Goal: Task Accomplishment & Management: Manage account settings

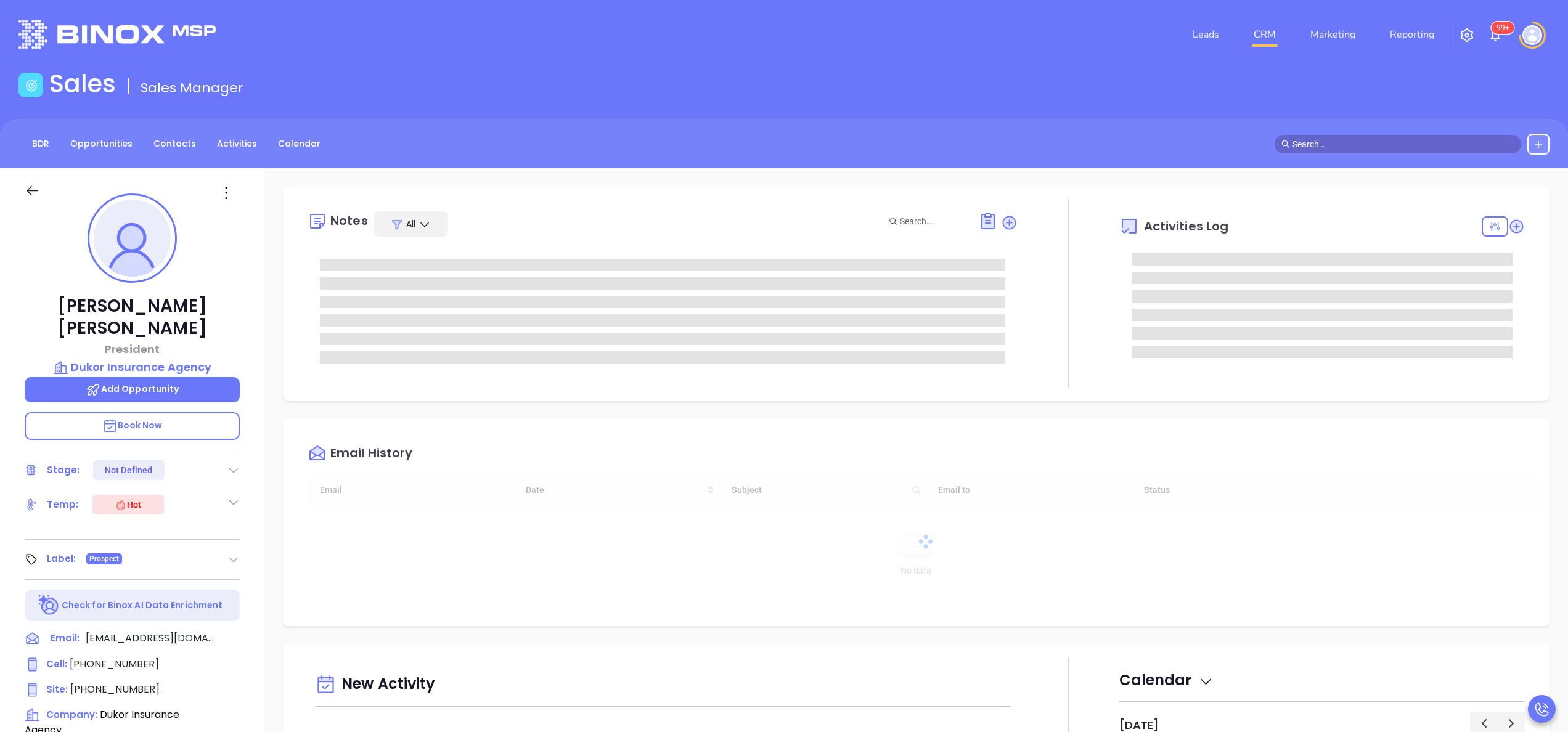
type input "[DATE]"
type input "[PERSON_NAME]"
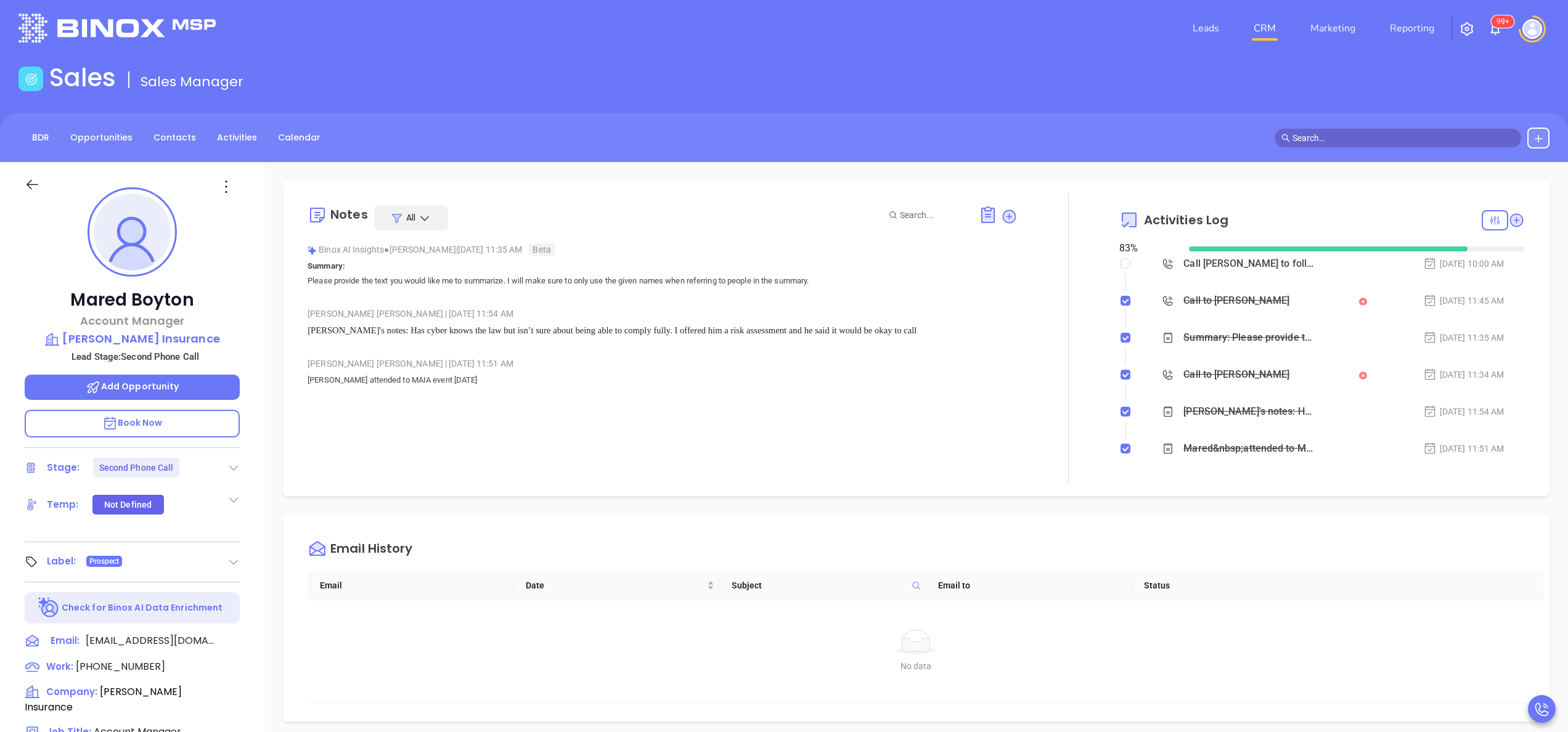
scroll to position [358, 0]
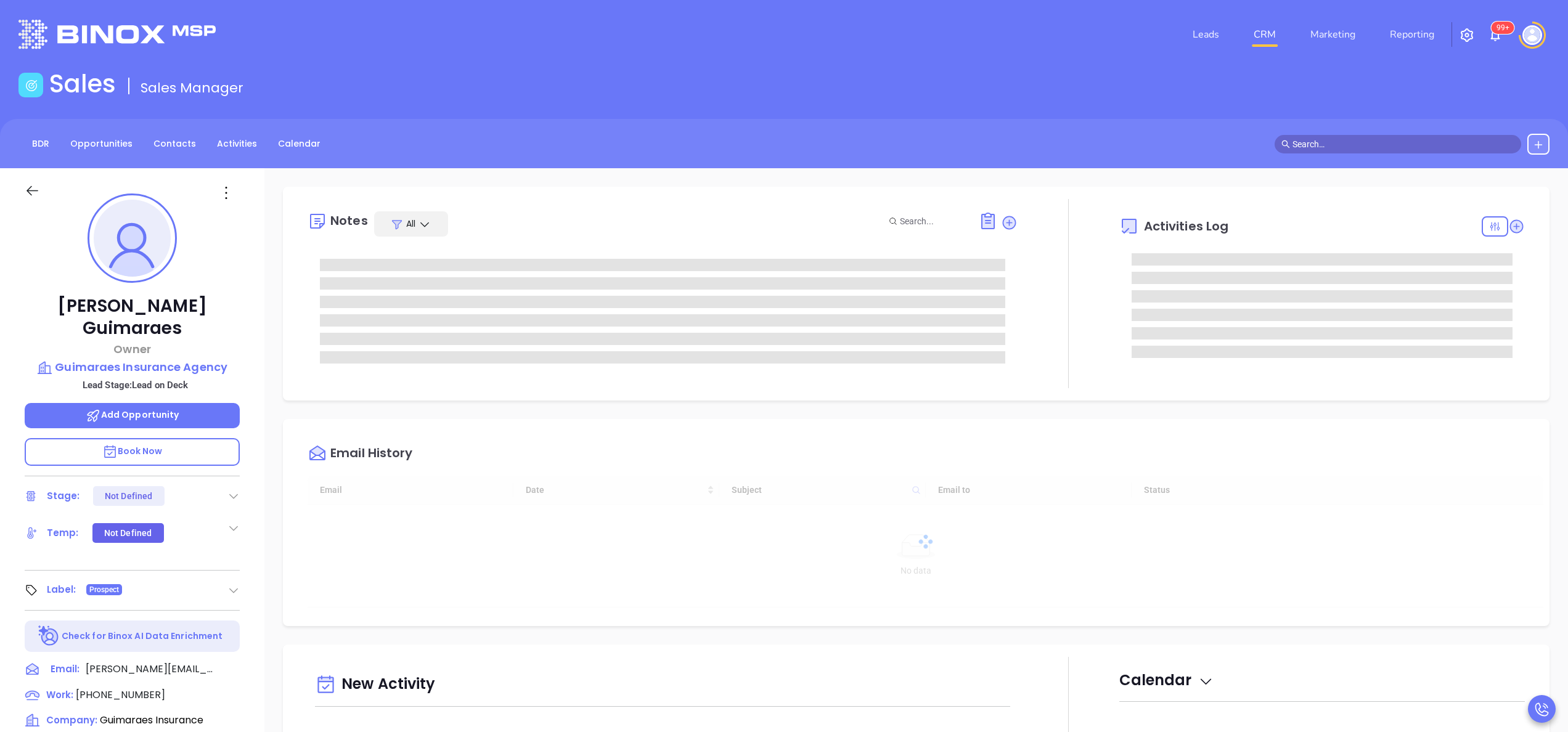
type input "[DATE]"
type input "[PERSON_NAME]"
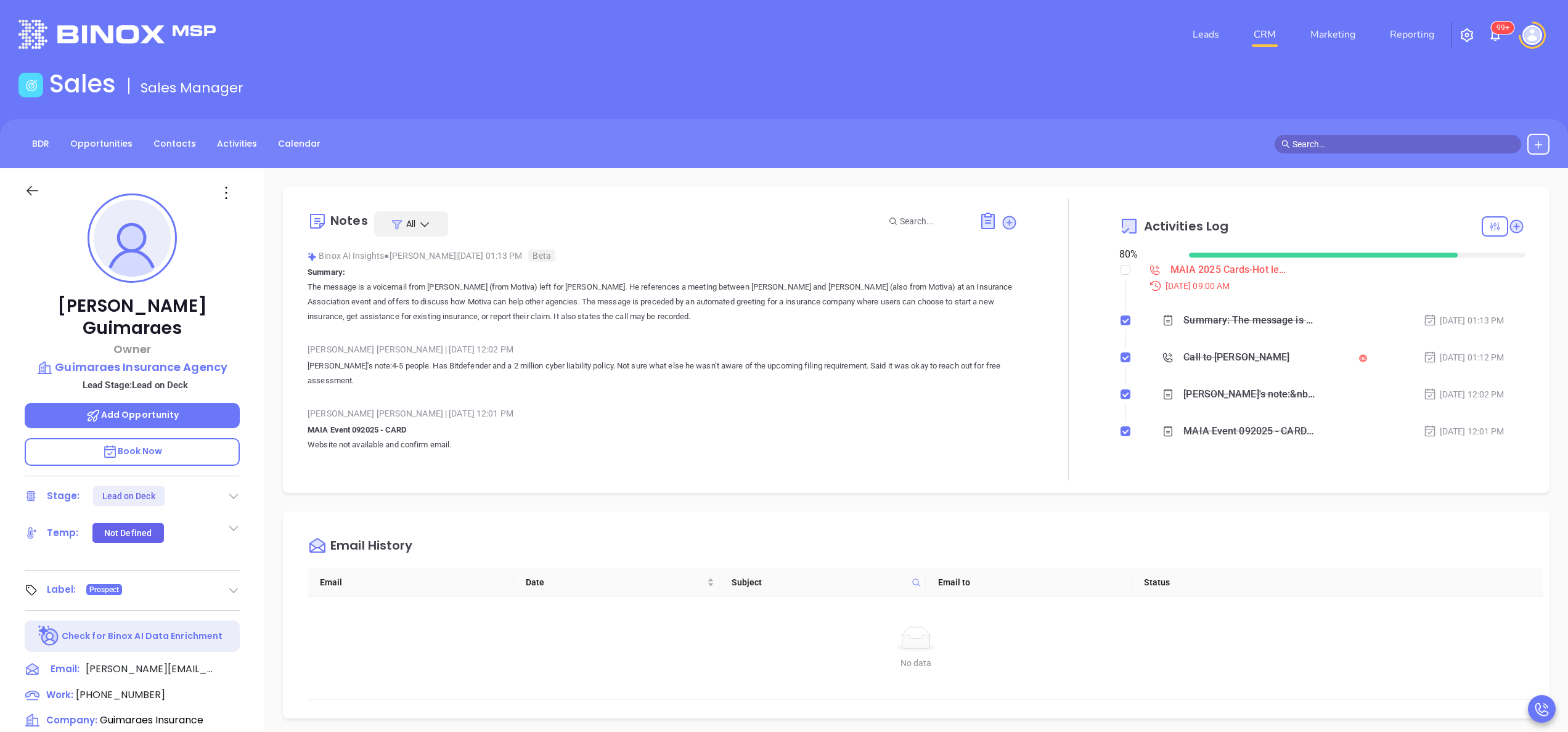
click at [451, 393] on div "Gissela Vargas | Sep 19, 2025 12:02 PM Megan's note: 4-5 people. Has Bitdefende…" at bounding box center [663, 369] width 710 height 58
click at [262, 472] on div "Rafael Guimaraes Owner Guimaraes Insurance Agency Lead Stage: Lead on Deck Add …" at bounding box center [132, 626] width 265 height 915
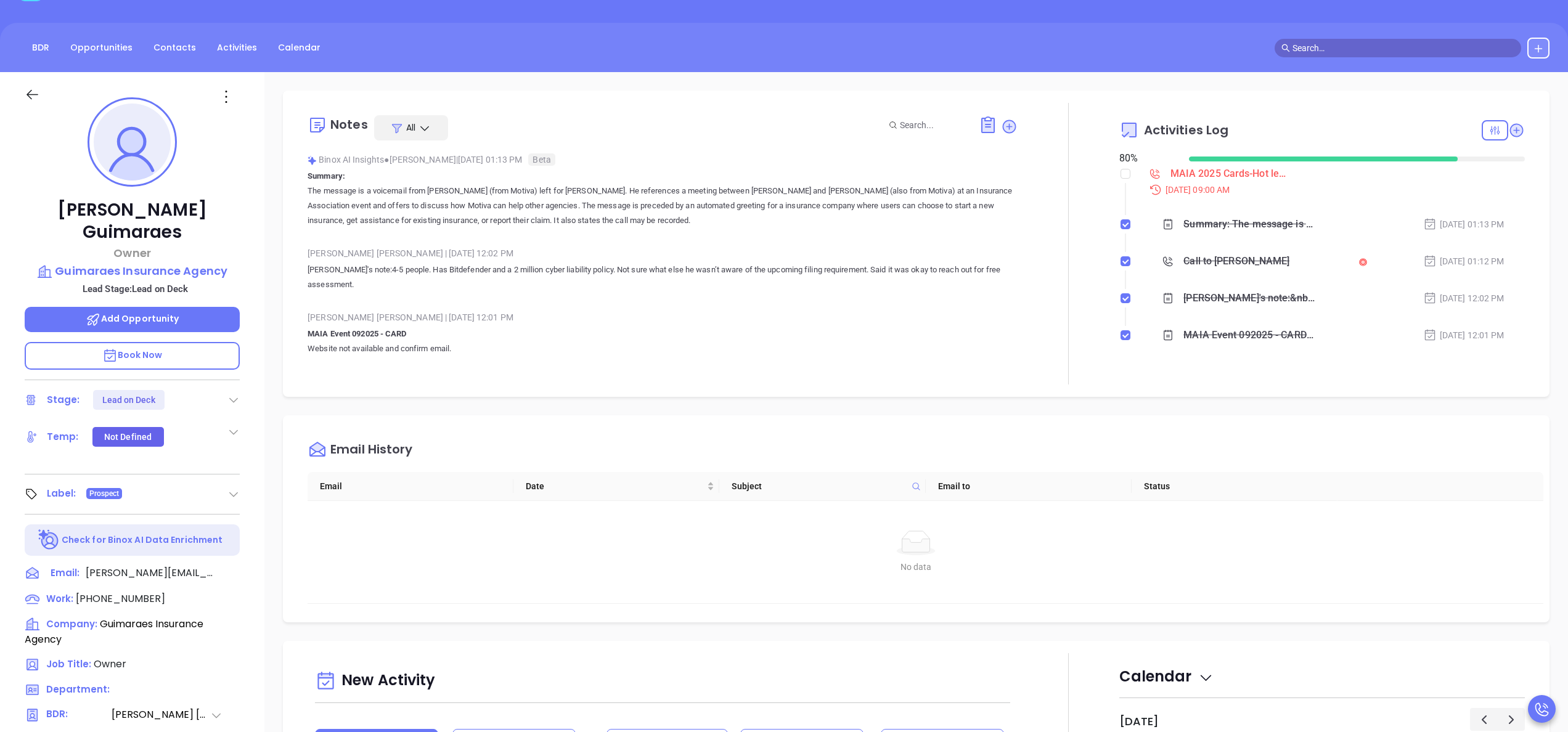
scroll to position [98, 0]
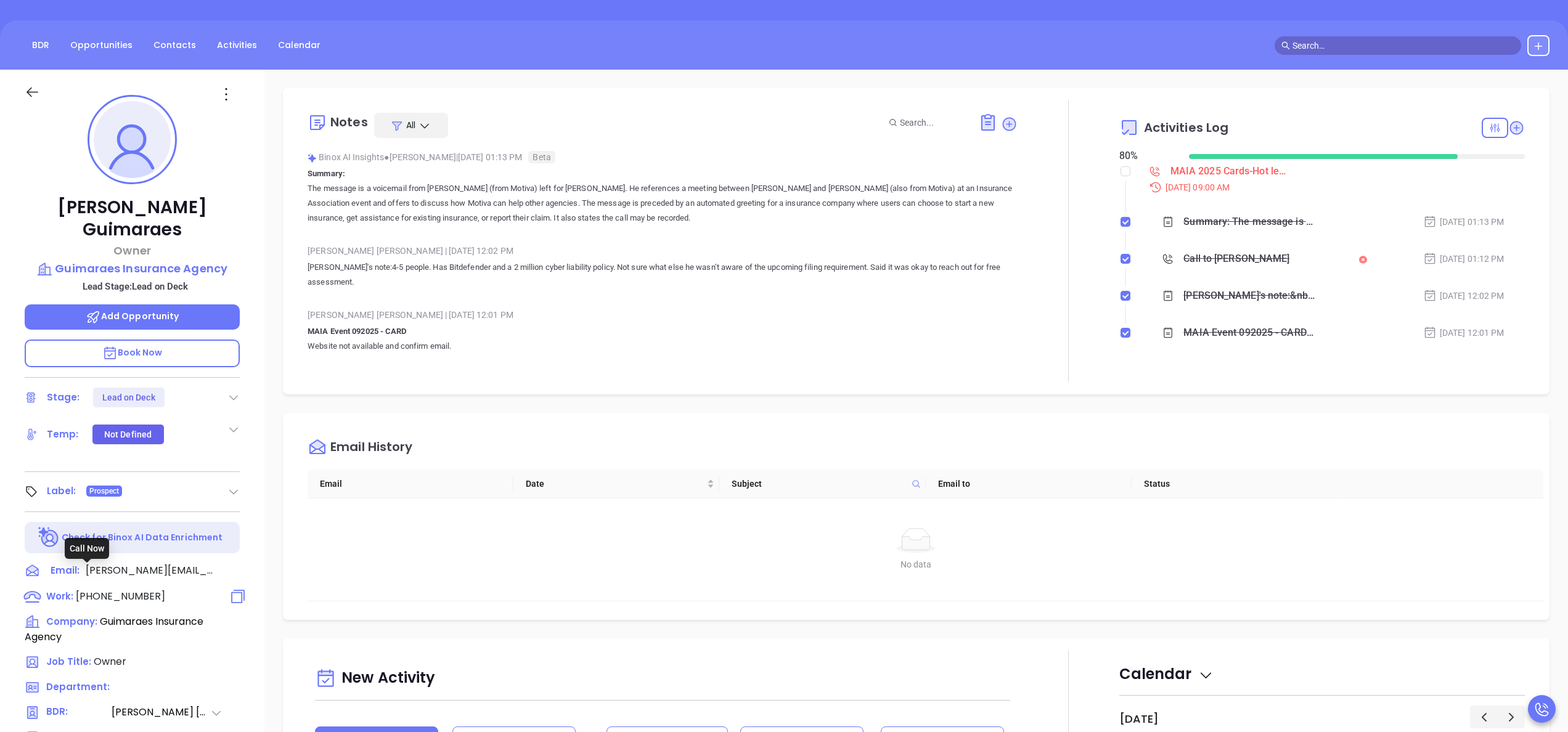
click at [137, 589] on span "[PHONE_NUMBER]" at bounding box center [120, 596] width 89 height 14
type input "(508) 823-1234"
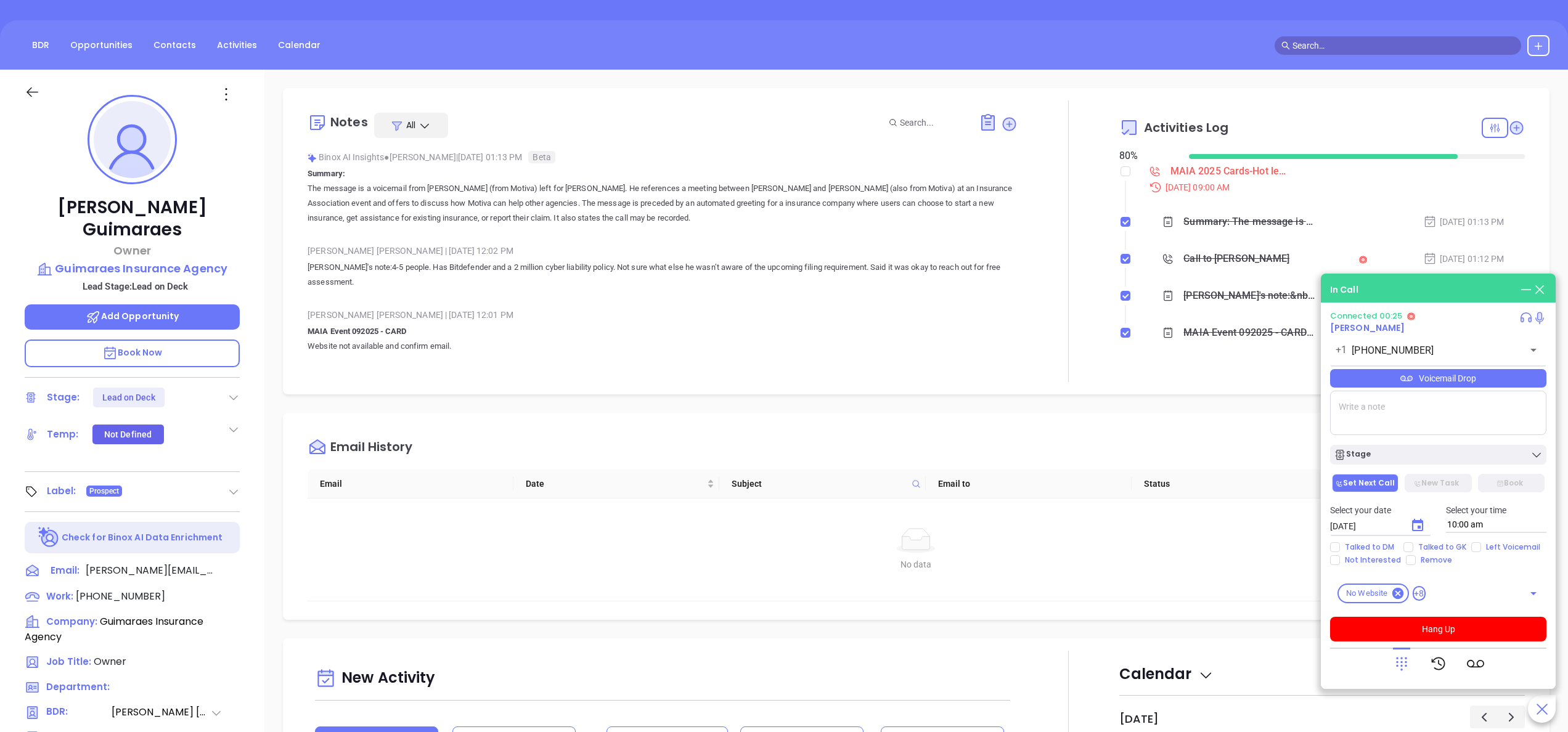
click at [1402, 673] on div at bounding box center [1401, 663] width 17 height 32
click at [1400, 666] on icon at bounding box center [1401, 663] width 11 height 13
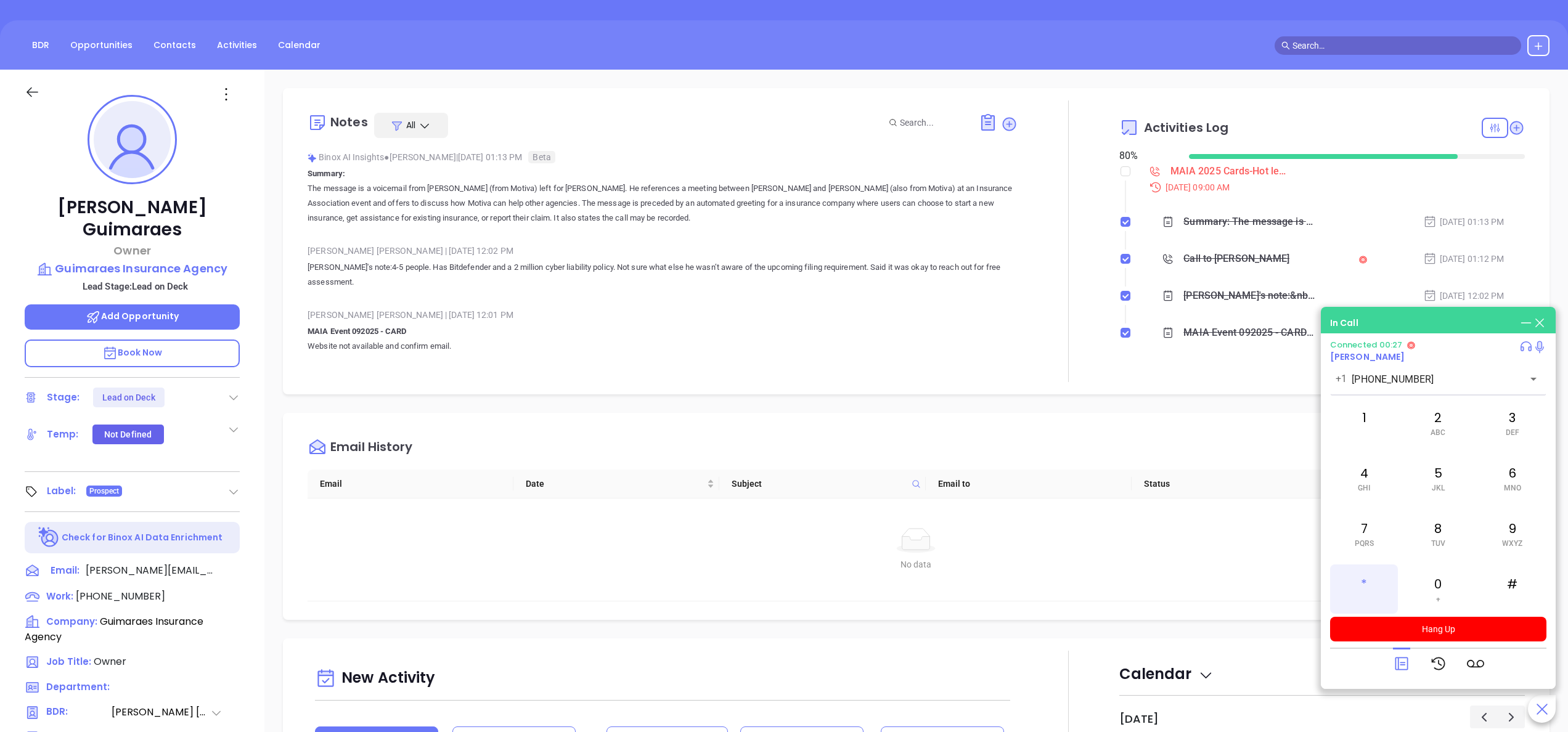
click at [1360, 580] on div "*" at bounding box center [1364, 588] width 68 height 49
click at [1463, 582] on div "0 +" at bounding box center [1438, 588] width 68 height 49
click at [1452, 631] on button "Hang Up" at bounding box center [1438, 629] width 216 height 25
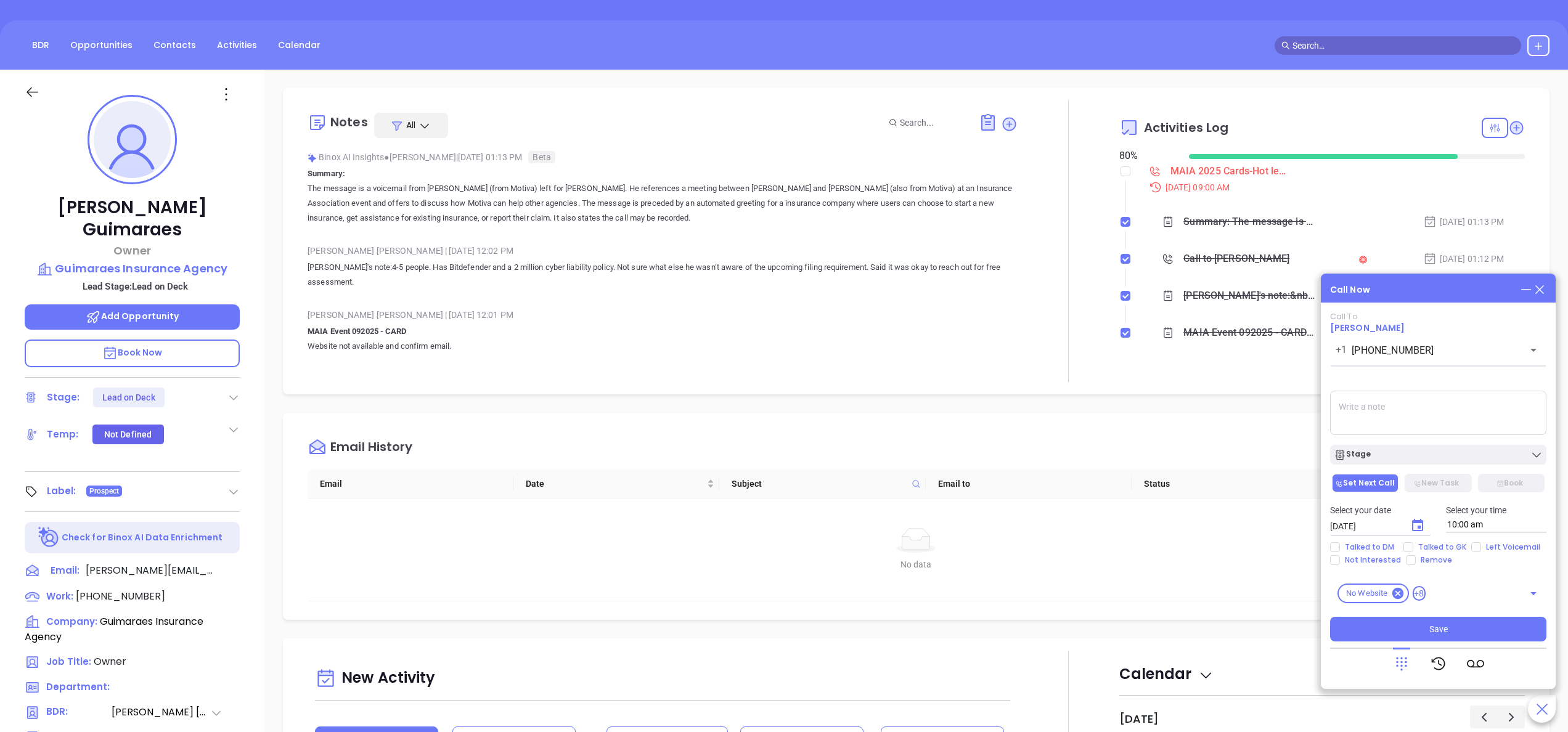
click at [1403, 669] on icon at bounding box center [1401, 663] width 17 height 17
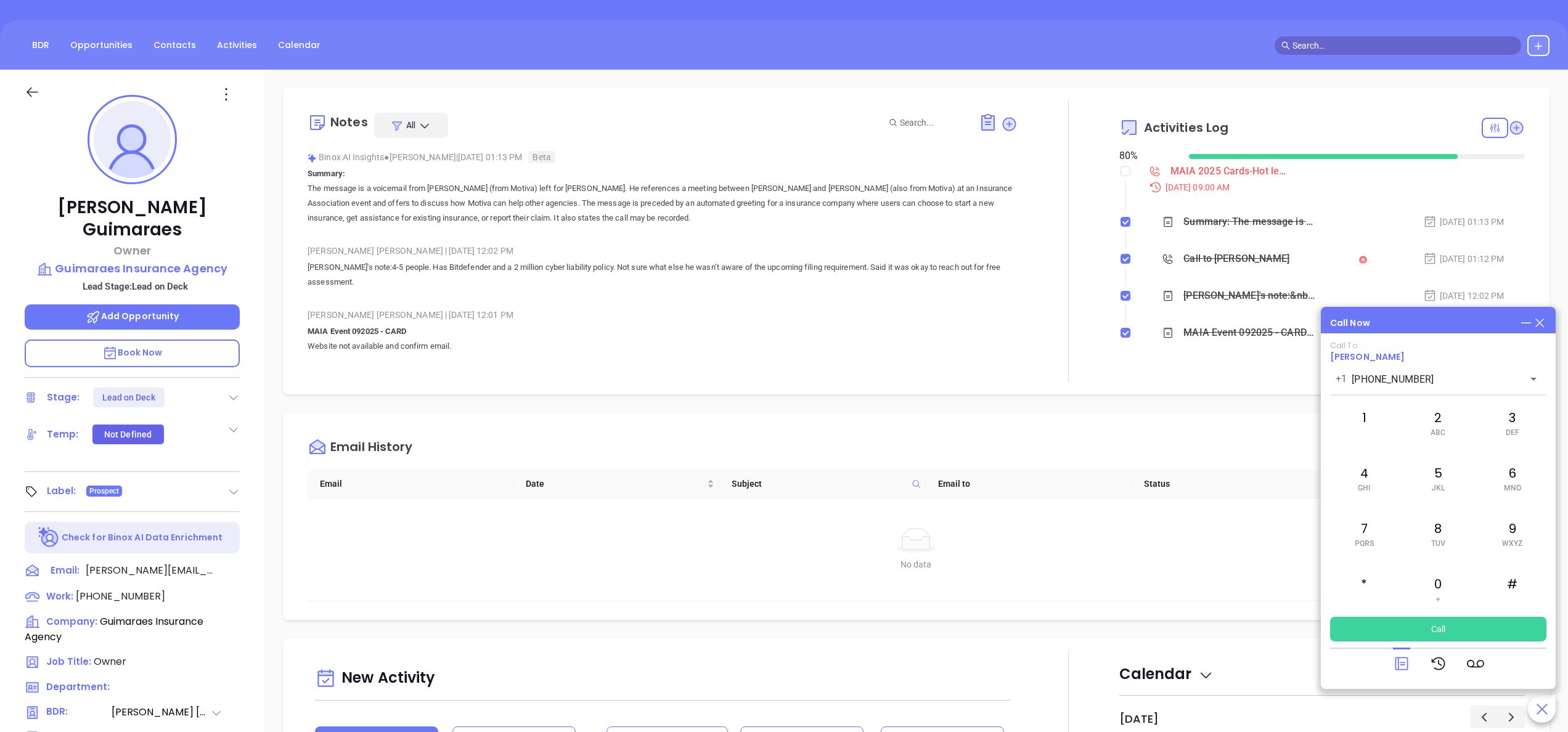
click at [1403, 669] on icon at bounding box center [1401, 663] width 17 height 17
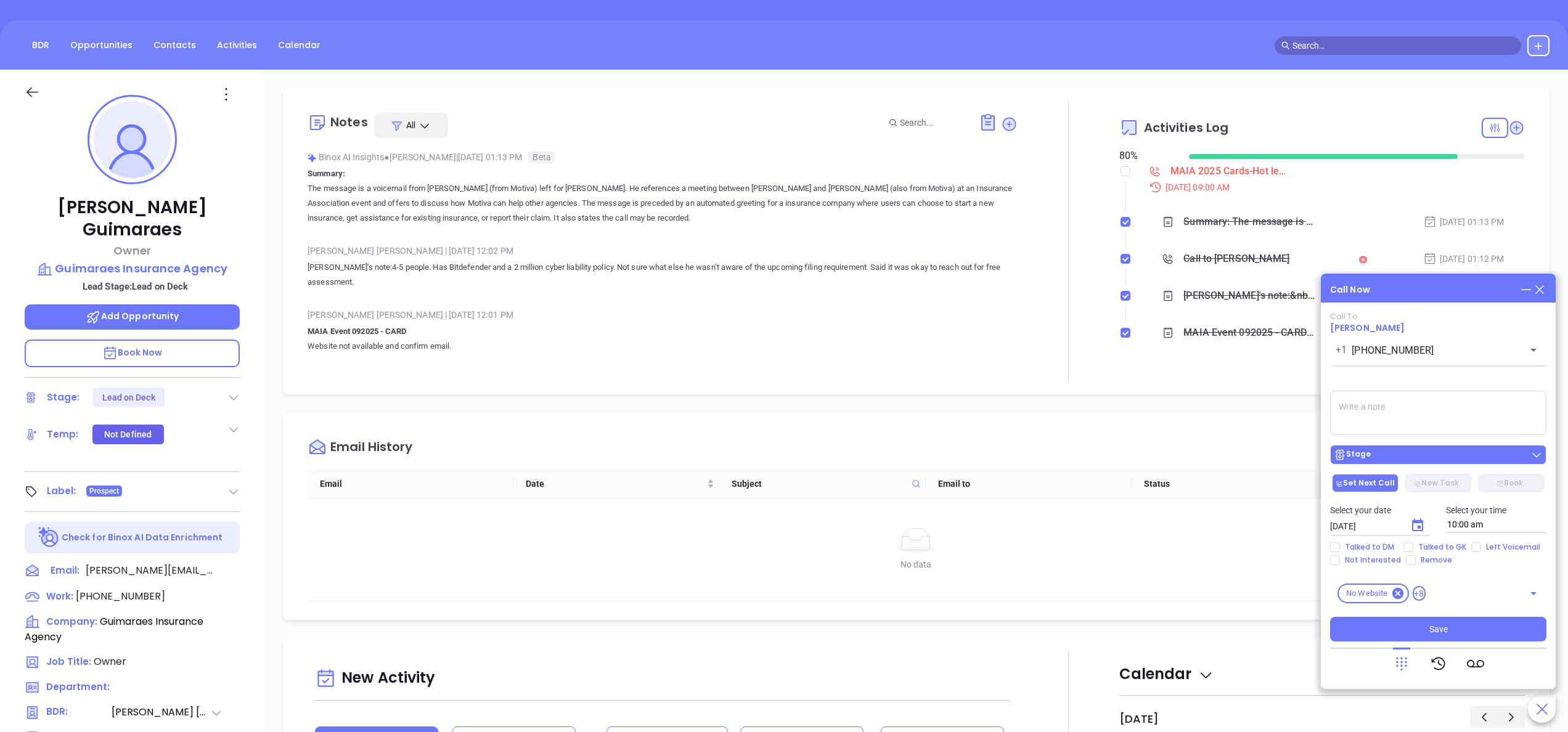
click at [1378, 457] on div "Stage" at bounding box center [1438, 455] width 209 height 12
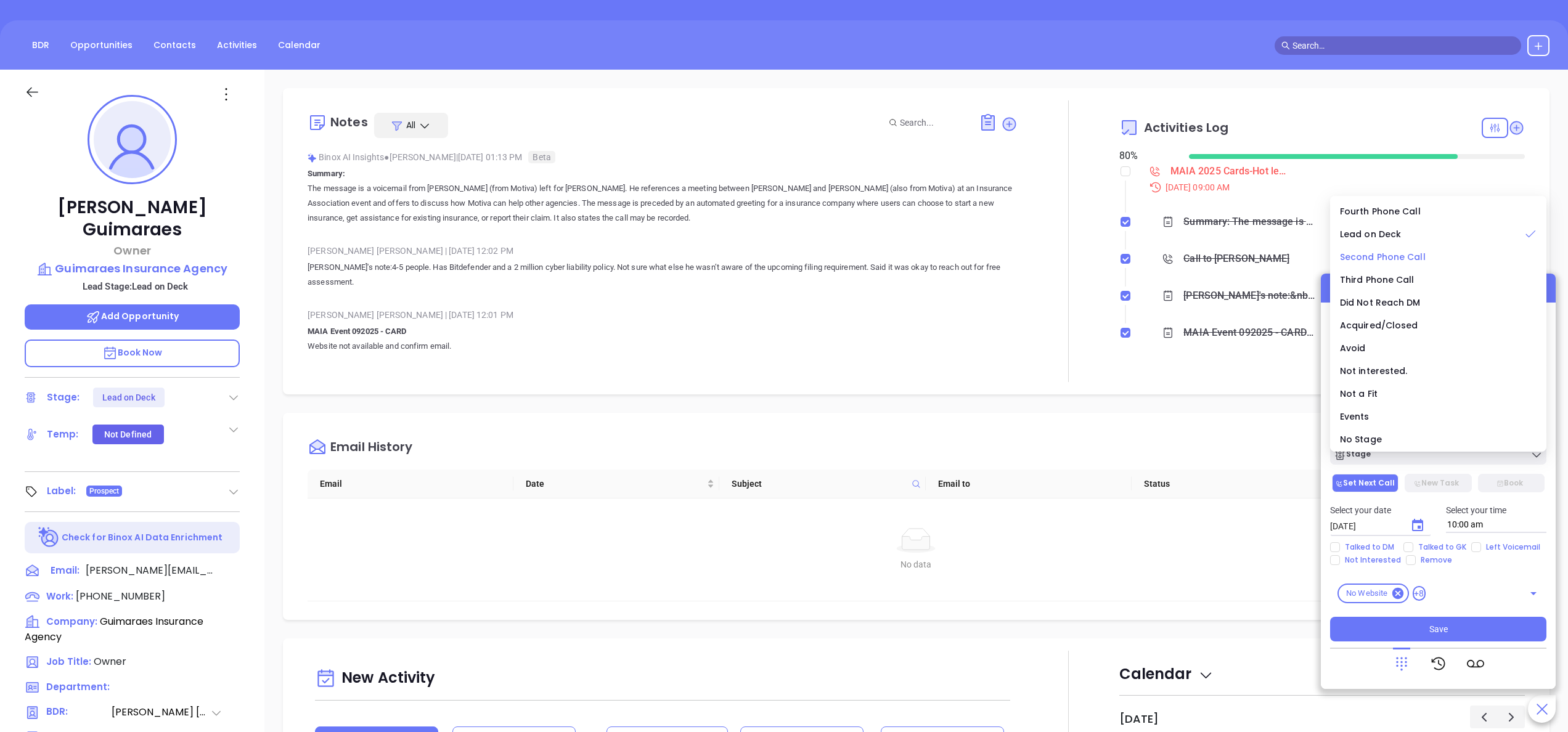
click at [1403, 253] on span "Second Phone Call" at bounding box center [1383, 257] width 86 height 12
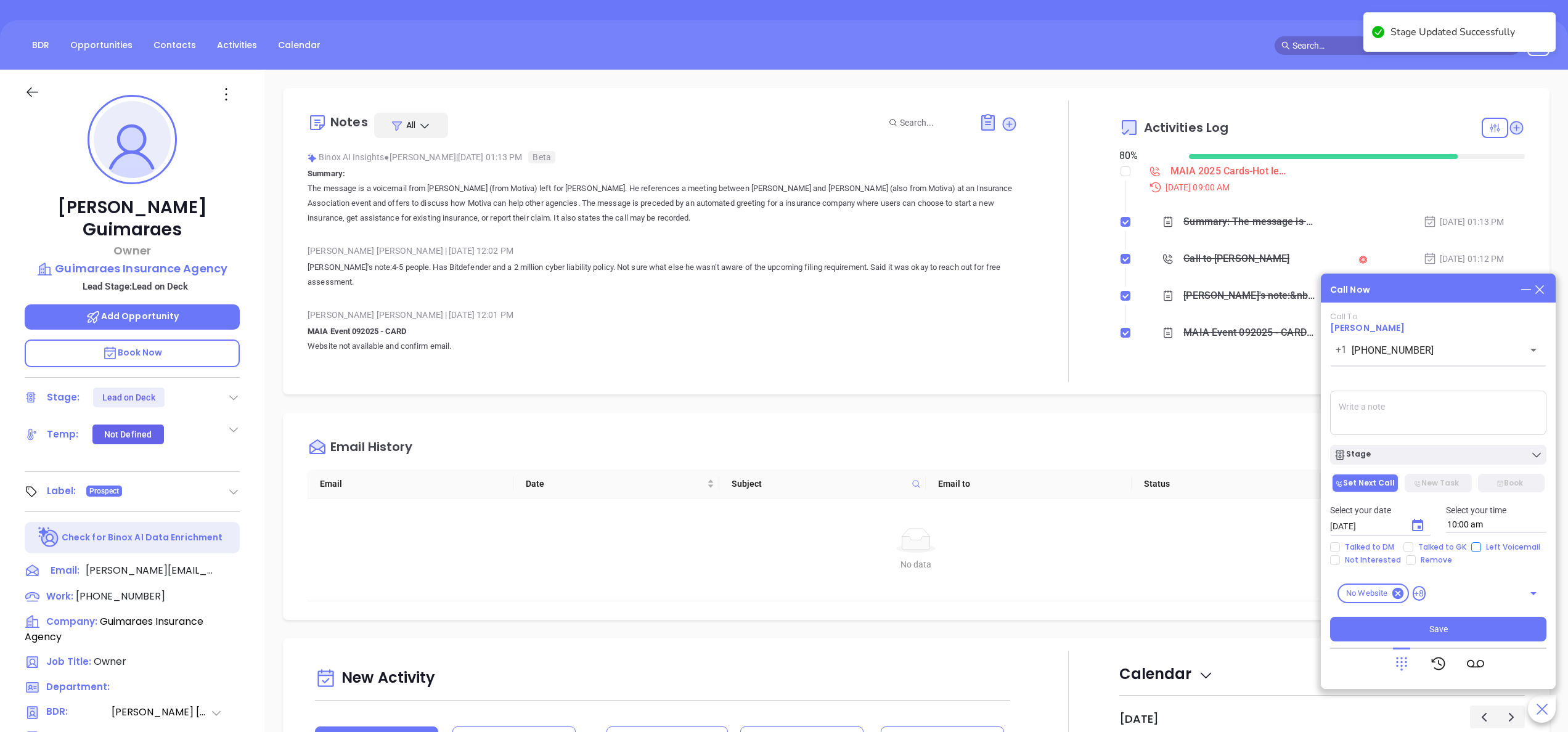
click at [1483, 543] on span "Left Voicemail" at bounding box center [1513, 547] width 64 height 10
click at [1481, 543] on input "Left Voicemail" at bounding box center [1476, 547] width 10 height 10
checkbox input "true"
click at [1420, 532] on icon "Choose date, selected date is Sep 30, 2025" at bounding box center [1417, 525] width 15 height 15
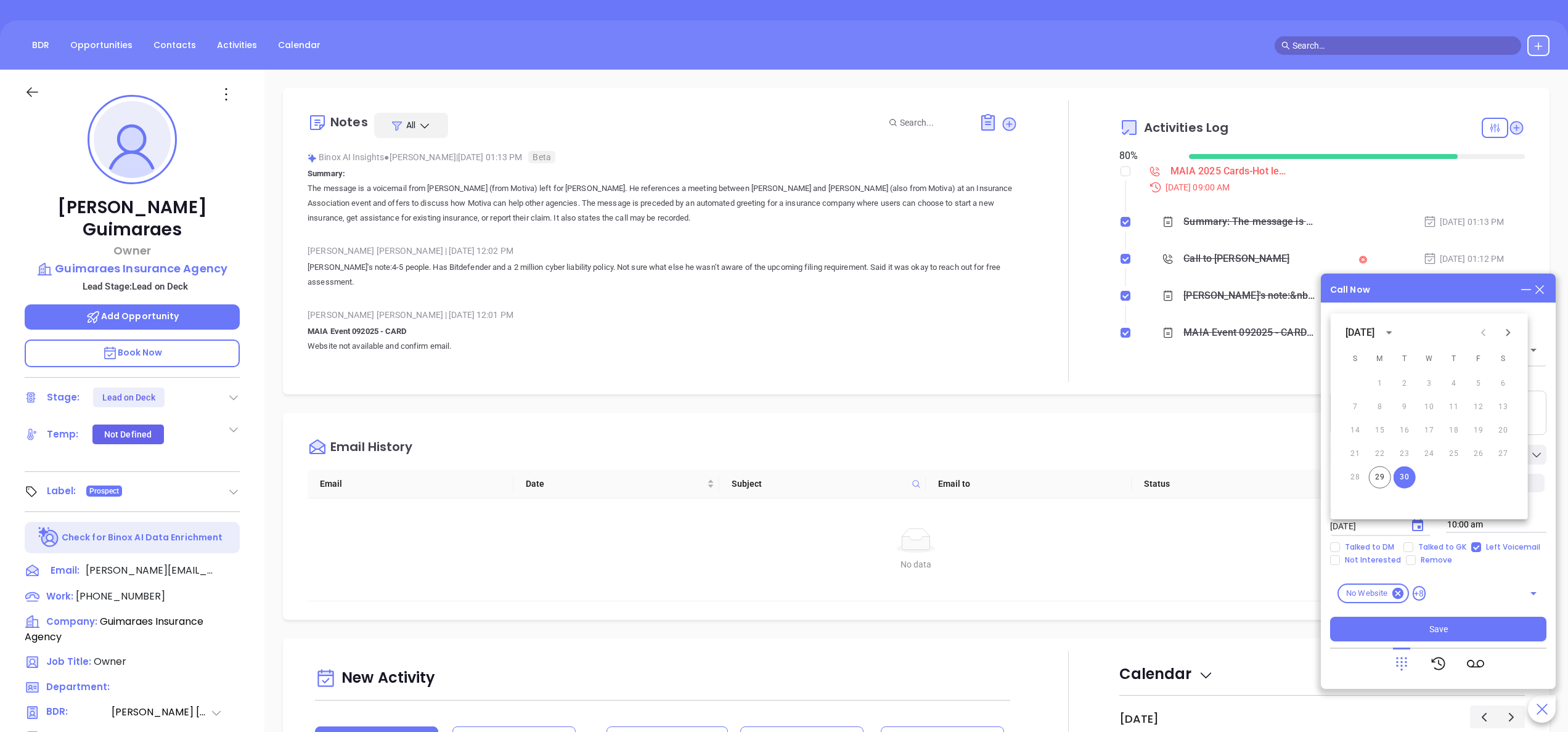
click at [1509, 341] on button "Next month" at bounding box center [1508, 333] width 25 height 25
click at [1428, 385] on button "1" at bounding box center [1429, 384] width 22 height 22
type input "10/01/2025"
click at [1374, 408] on textarea at bounding box center [1438, 413] width 216 height 44
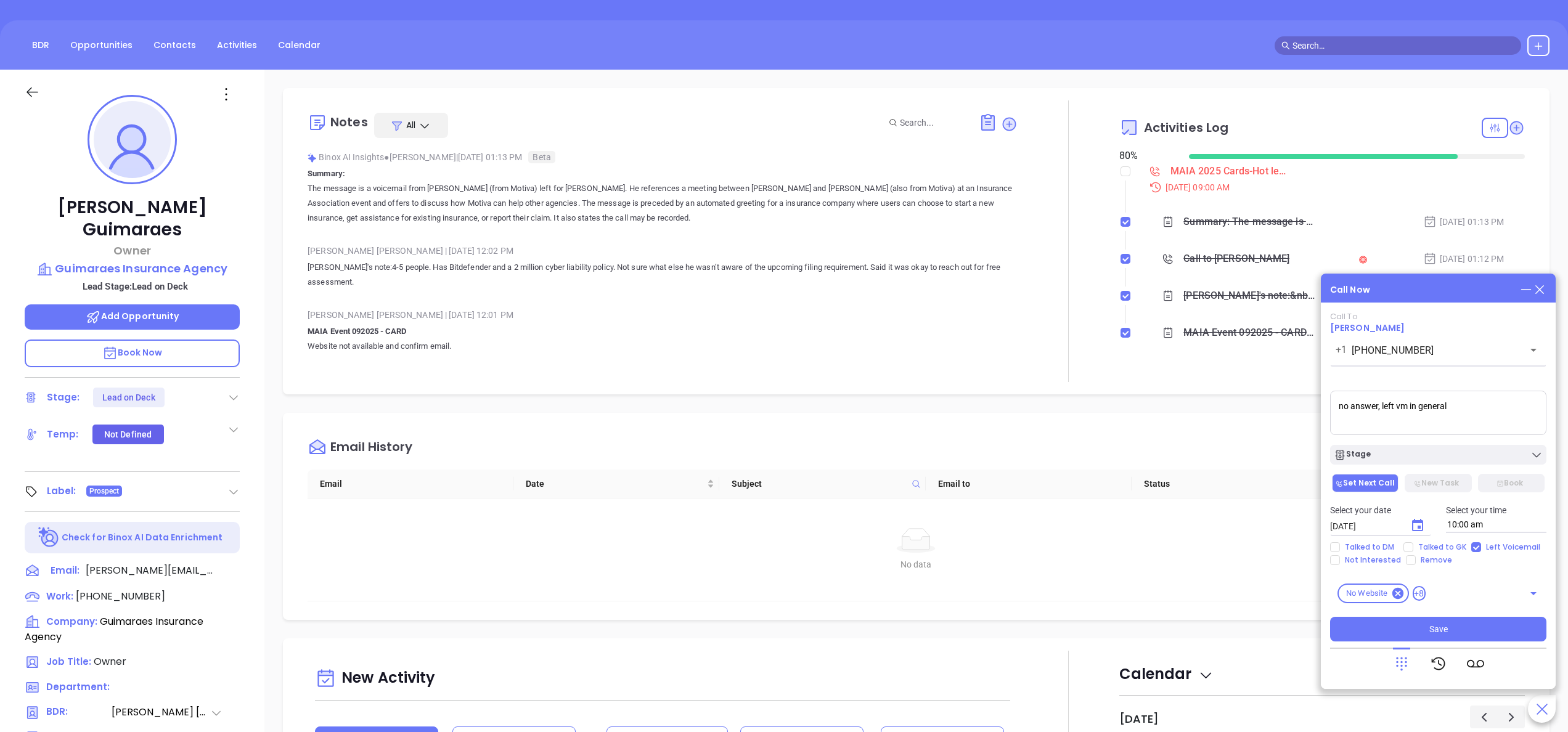
type textarea "no answer, left vm in general"
click at [1420, 613] on div "Call To Rafael Guimaraes +1 (508) 823-1234 ​ Voicemail Drop no answer, left vm …" at bounding box center [1438, 477] width 216 height 329
click at [1430, 627] on span "Save" at bounding box center [1438, 628] width 19 height 13
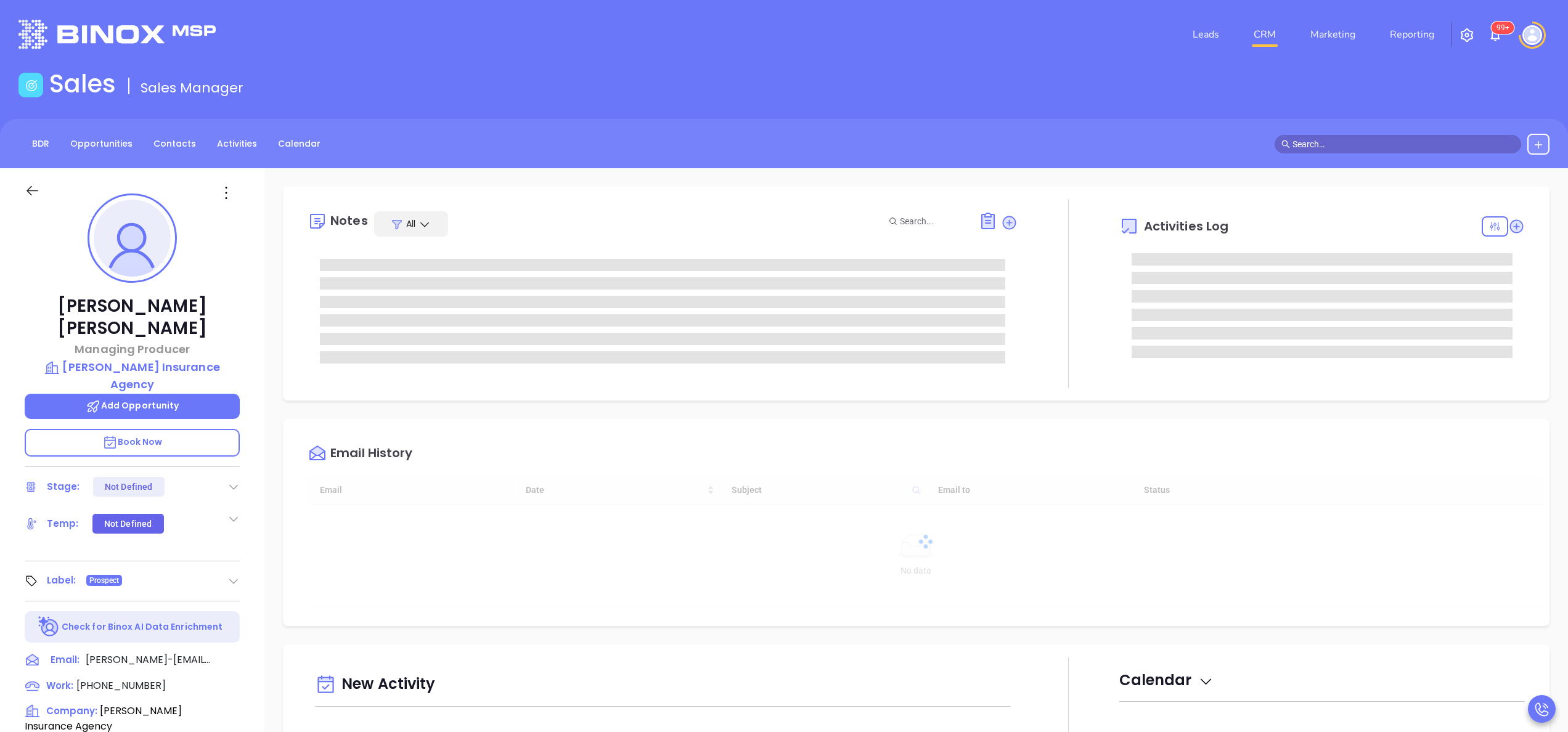
type input "[DATE]"
type input "[PERSON_NAME]"
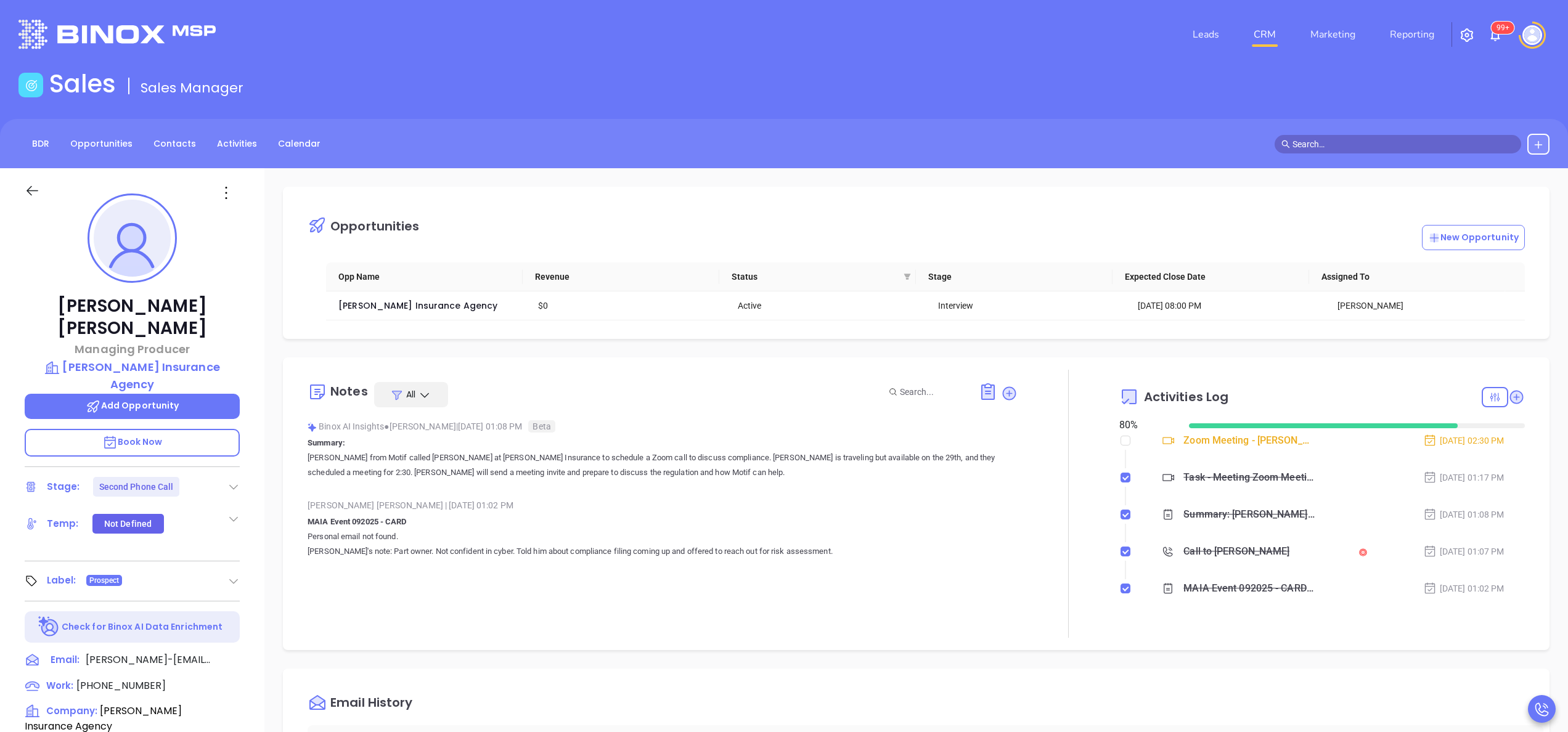
click at [500, 485] on div "Binox AI Insights ● Walter Contreras | Sep 23, 2025 01:08 PM Beta Summary: Walt…" at bounding box center [663, 453] width 710 height 73
click at [275, 464] on div "Opportunities New Opportunity Opp Name Revenue Status Stage Expected Close Date…" at bounding box center [916, 599] width 1303 height 862
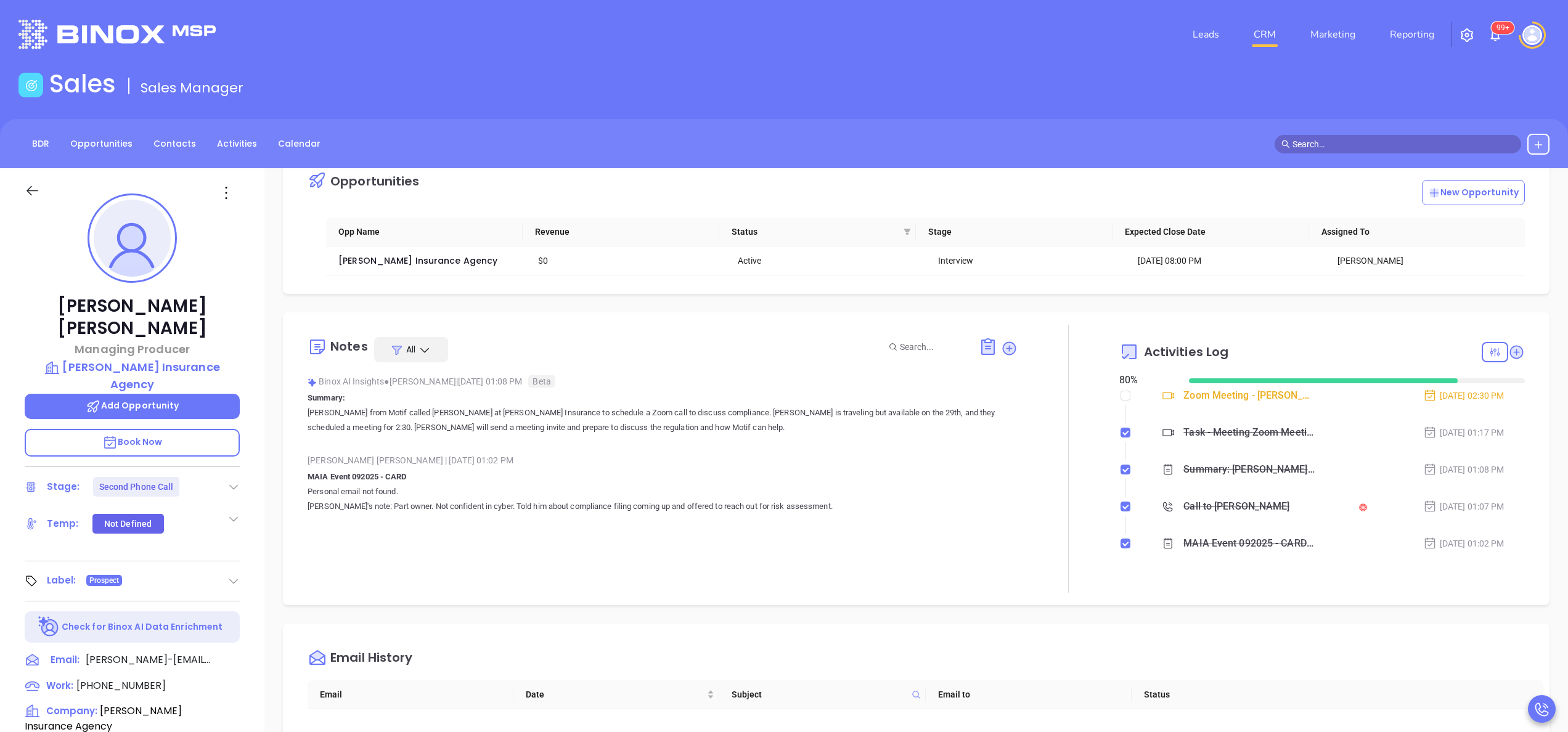
scroll to position [49, 0]
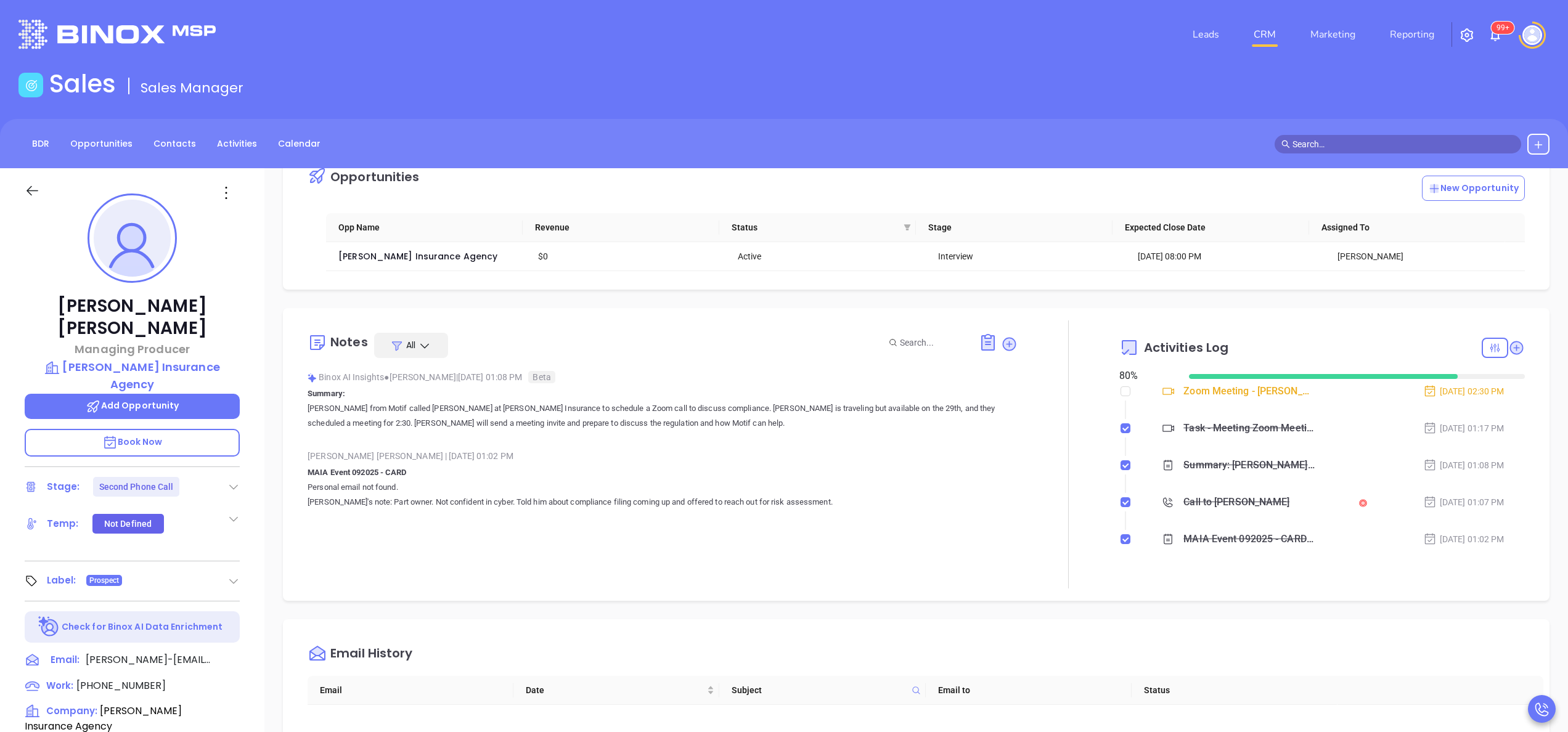
click at [262, 471] on div "Matthew Martin Managing Producer Margaret J. Grassi Insurance Agency Add Opport…" at bounding box center [132, 626] width 265 height 915
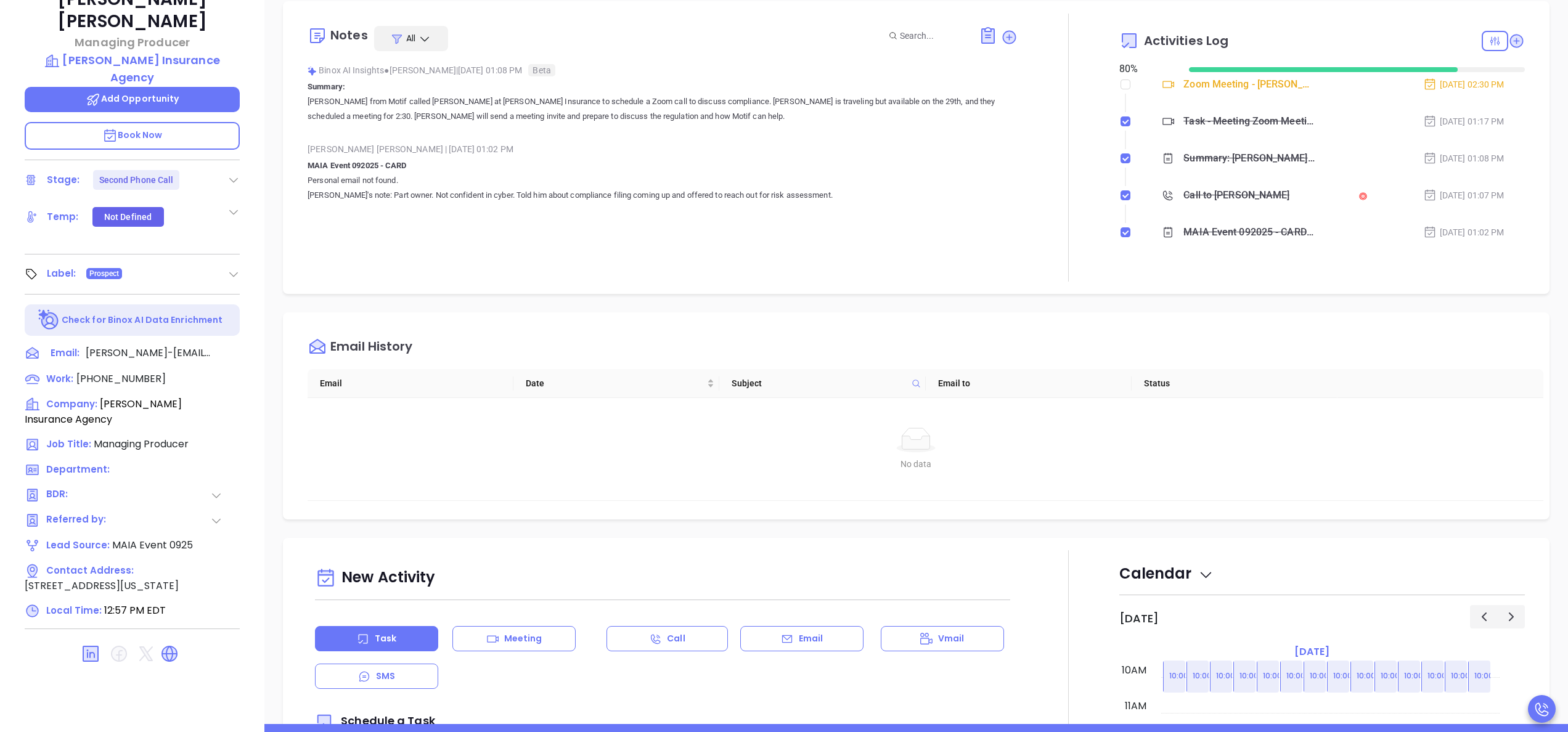
scroll to position [351, 0]
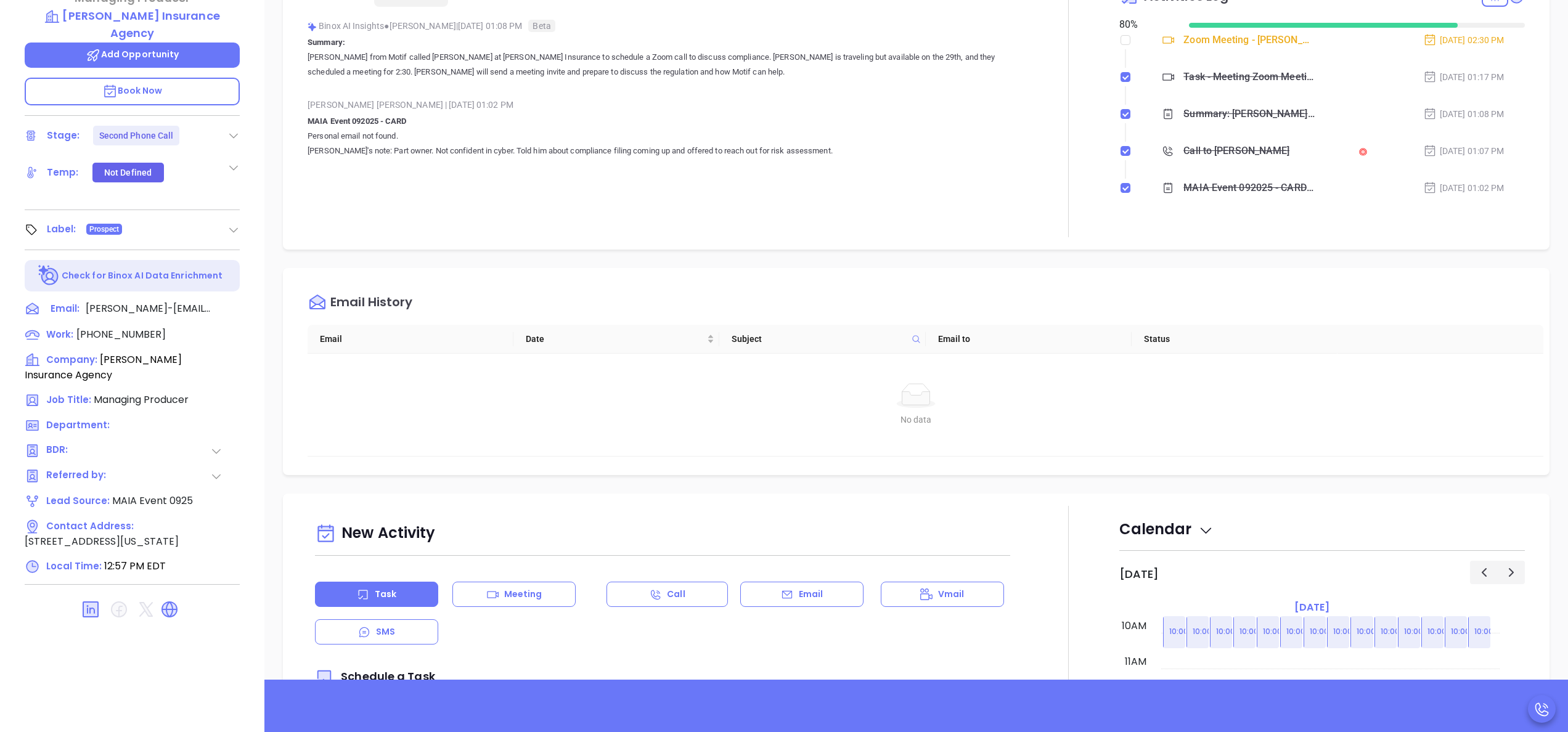
click at [219, 445] on icon at bounding box center [216, 451] width 12 height 12
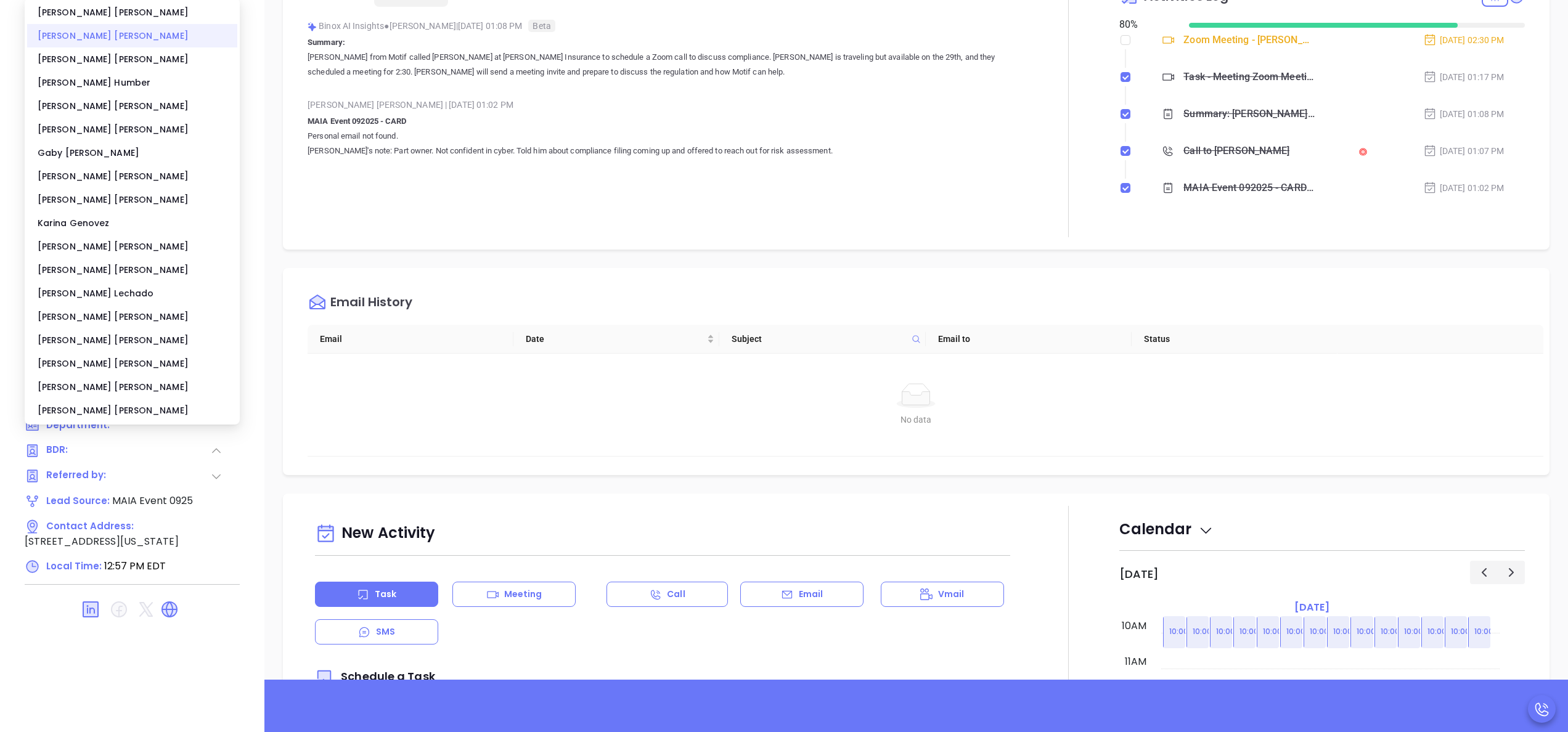
click at [101, 37] on div "Anabell Dominguez" at bounding box center [132, 36] width 210 height 23
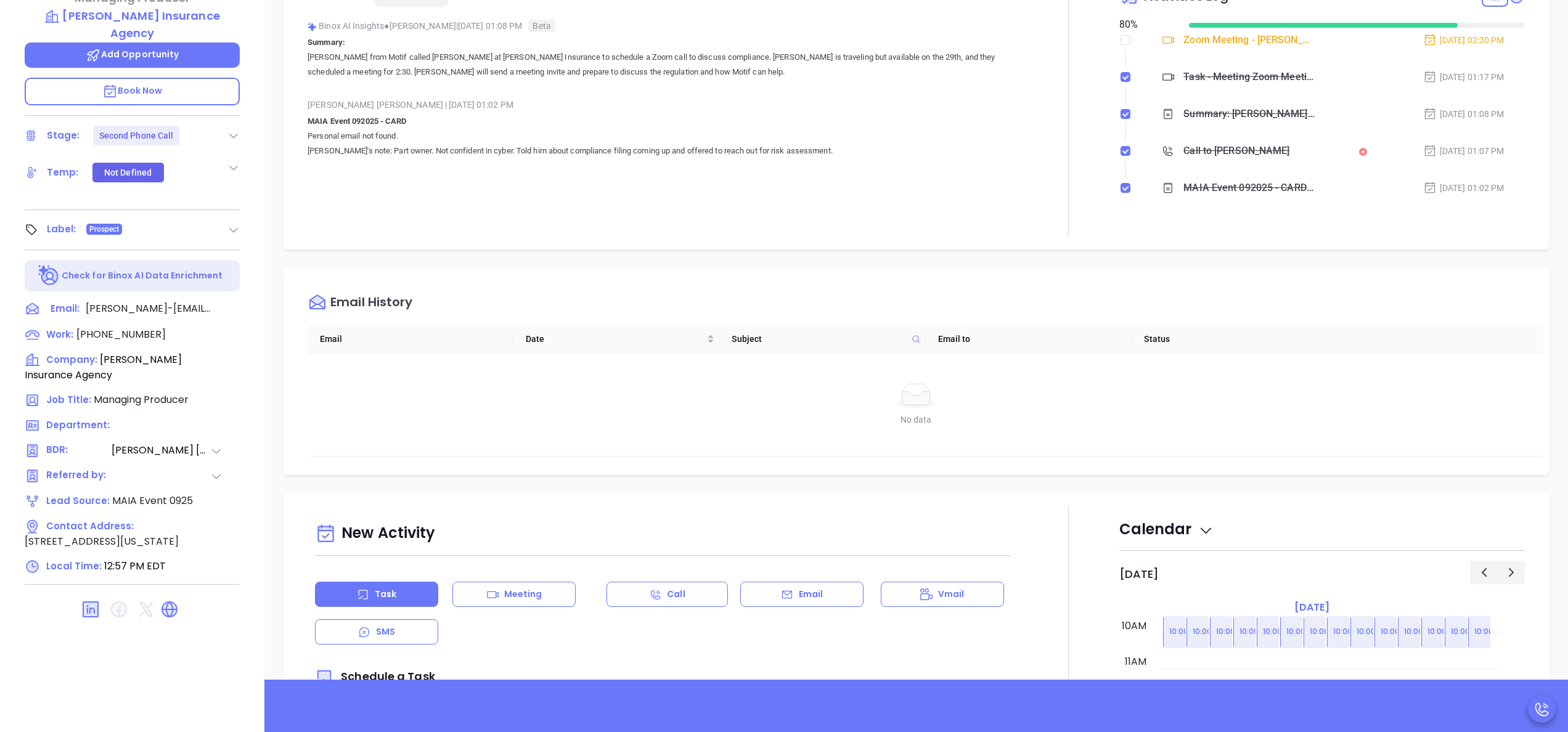
click at [1061, 260] on div "Opportunities New Opportunity Opp Name Revenue Status Stage Expected Close Date…" at bounding box center [916, 247] width 1303 height 862
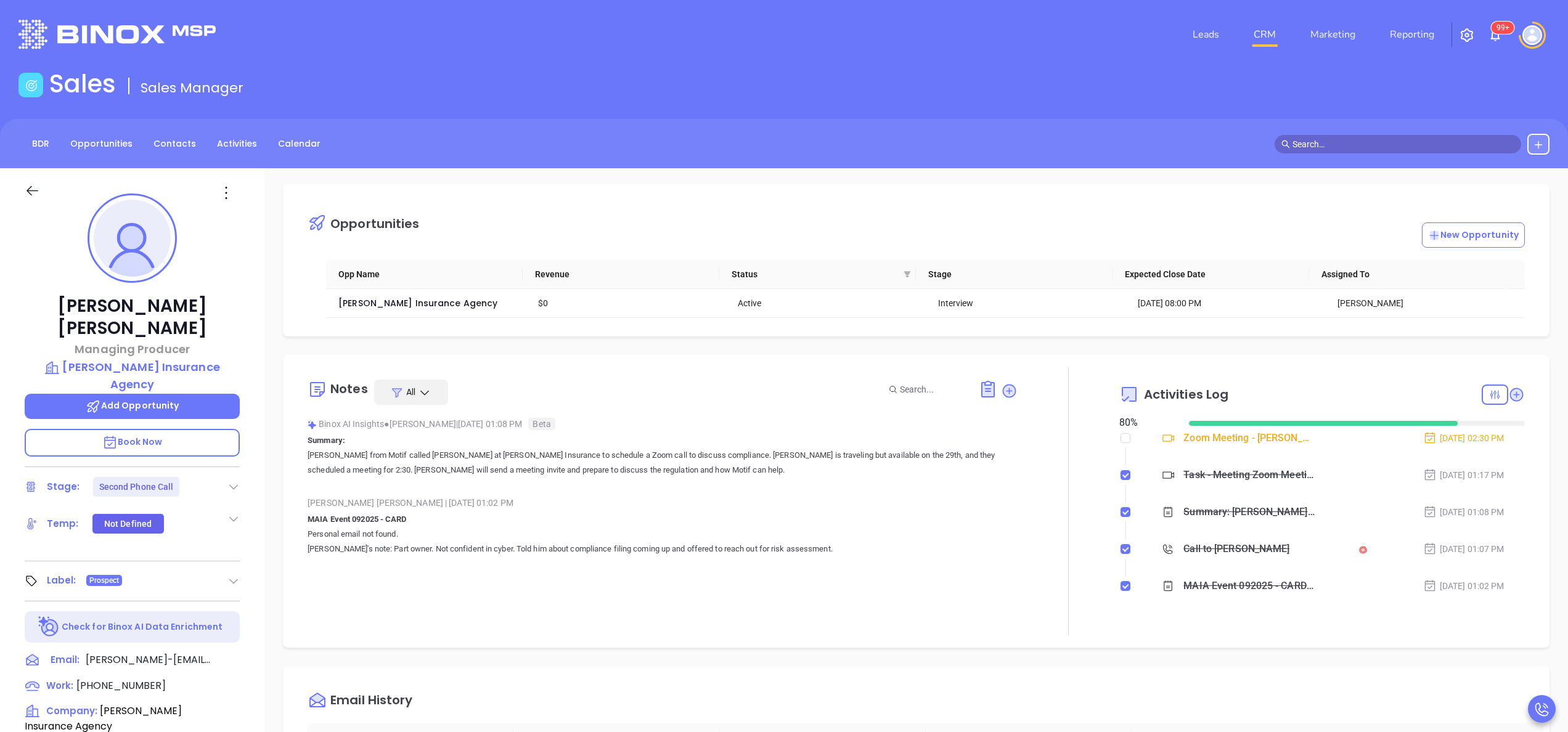
scroll to position [0, 0]
click at [435, 297] on td "Margaret J. Grassi Insurance Agency" at bounding box center [426, 305] width 200 height 29
click at [438, 301] on span "Margaret J. Grassi Insurance Agency" at bounding box center [418, 306] width 159 height 12
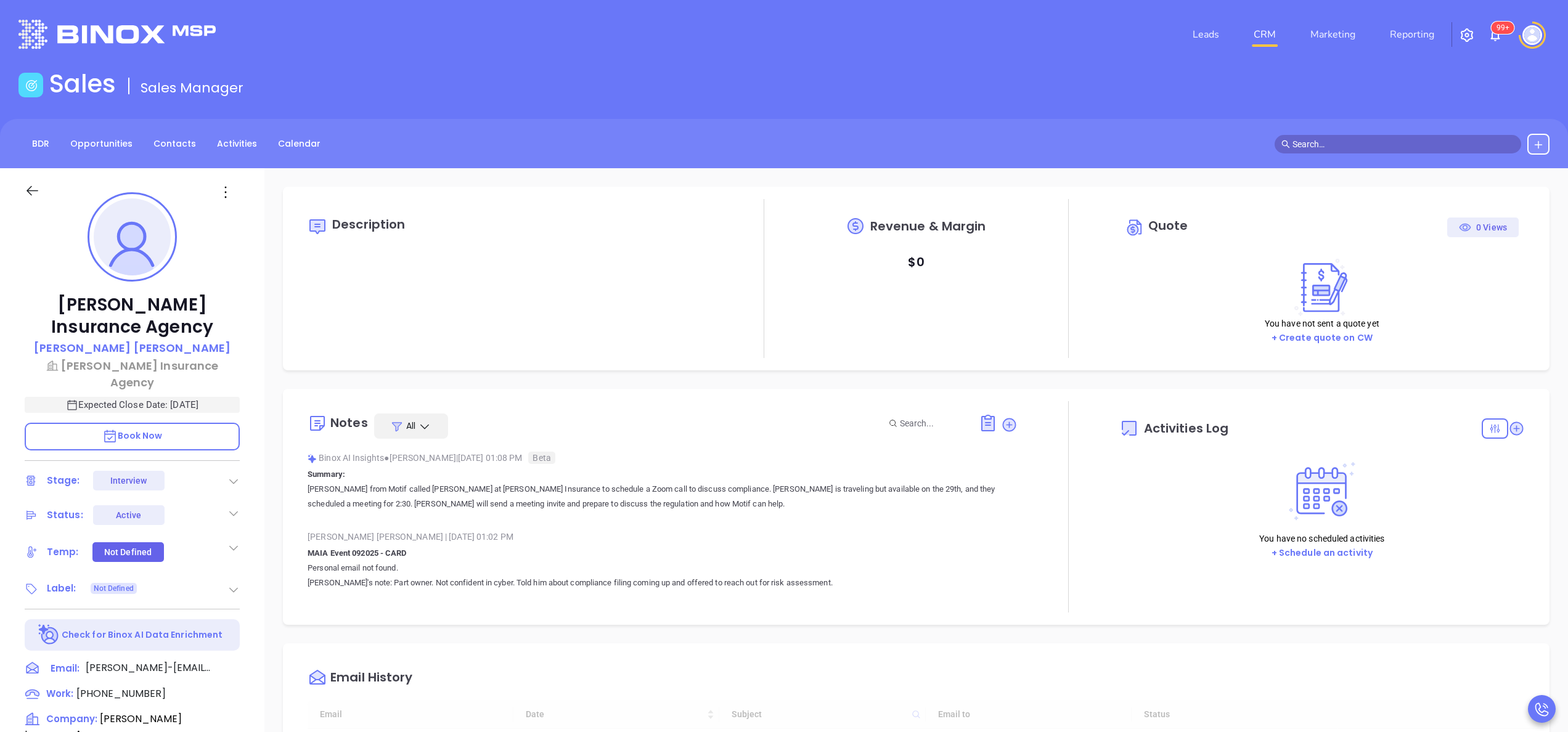
type input "[DATE]"
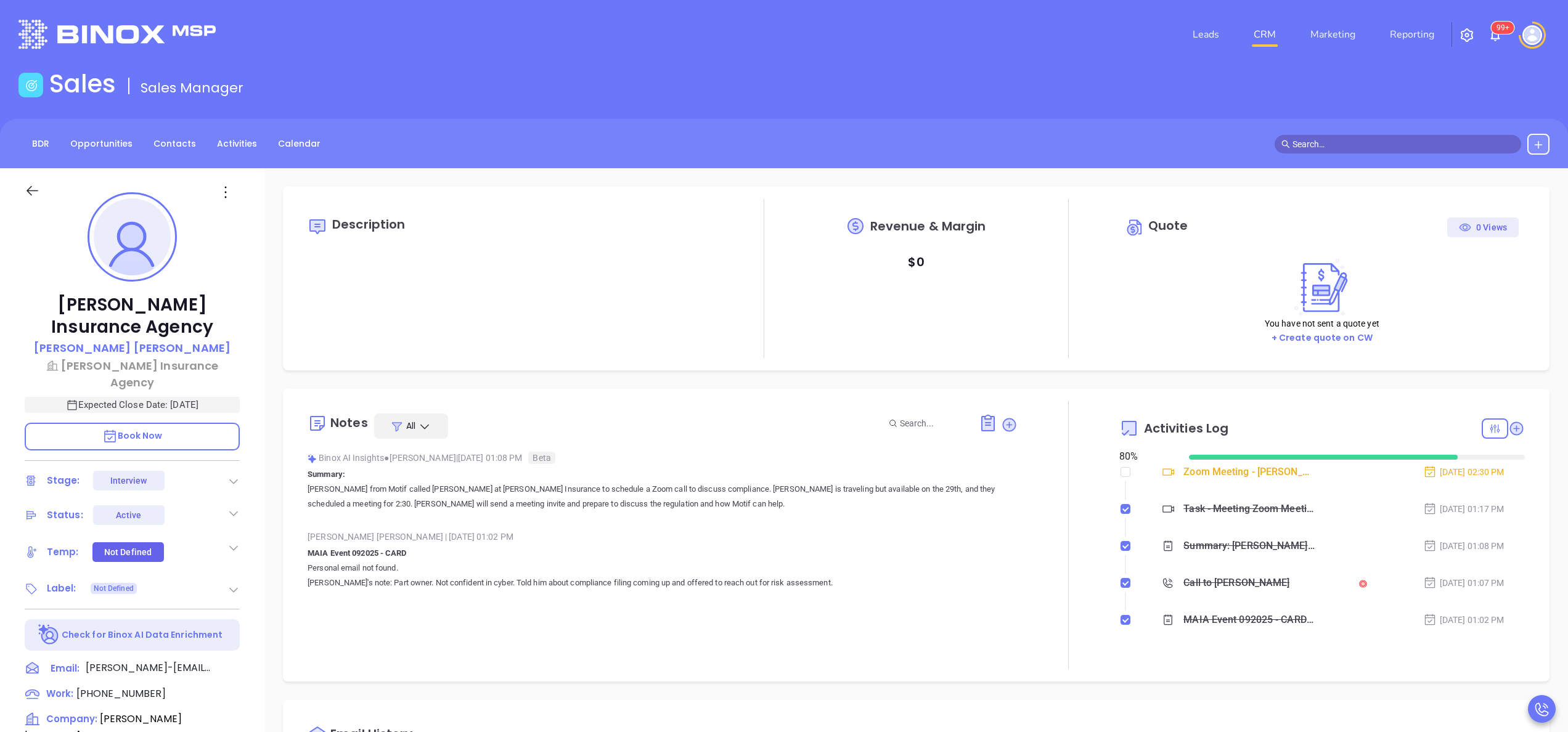
scroll to position [358, 0]
click at [1068, 553] on div at bounding box center [1068, 535] width 101 height 268
type input "[PERSON_NAME]"
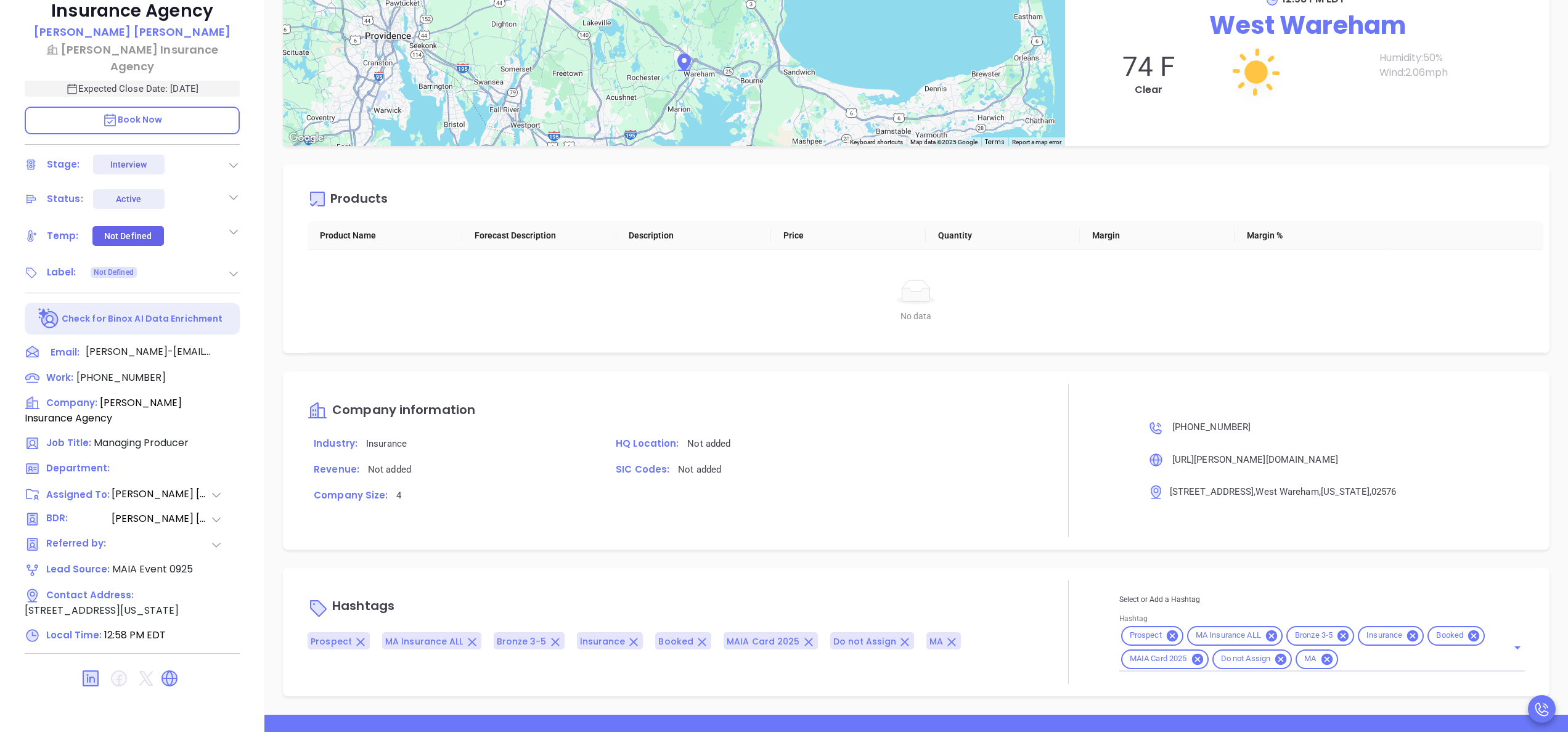
scroll to position [351, 0]
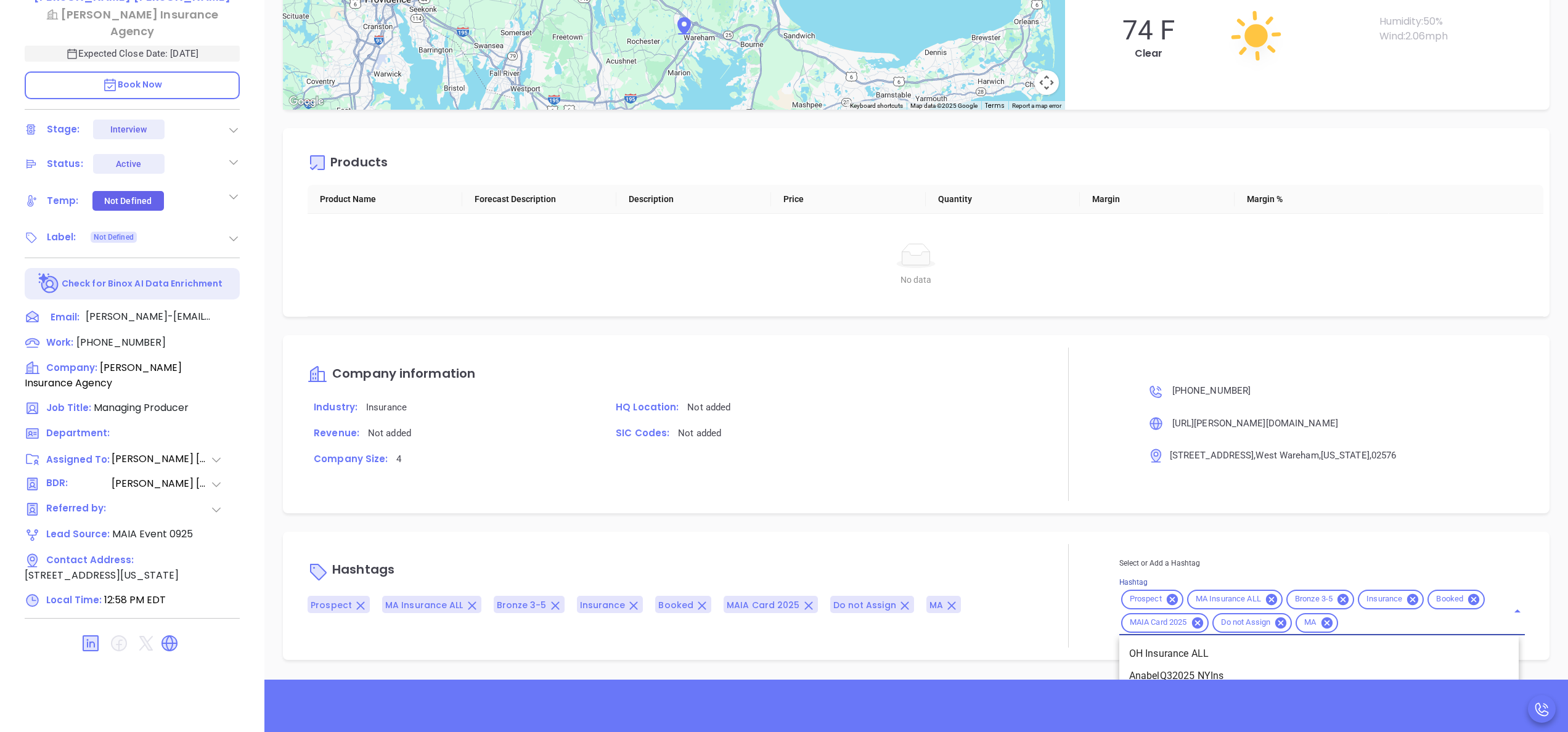
click at [1410, 627] on input "Hashtag" at bounding box center [1415, 623] width 151 height 16
type input "opp"
click at [1214, 649] on li "Opportunity" at bounding box center [1319, 654] width 400 height 22
click at [887, 479] on div "Company information Industry: Insurance HQ Location: Not added Revenue: Not add…" at bounding box center [663, 424] width 710 height 153
click at [255, 245] on div "Margaret J. Grassi Insurance Agency Matthew Martin Margaret J. Grassi Insurance…" at bounding box center [132, 274] width 265 height 915
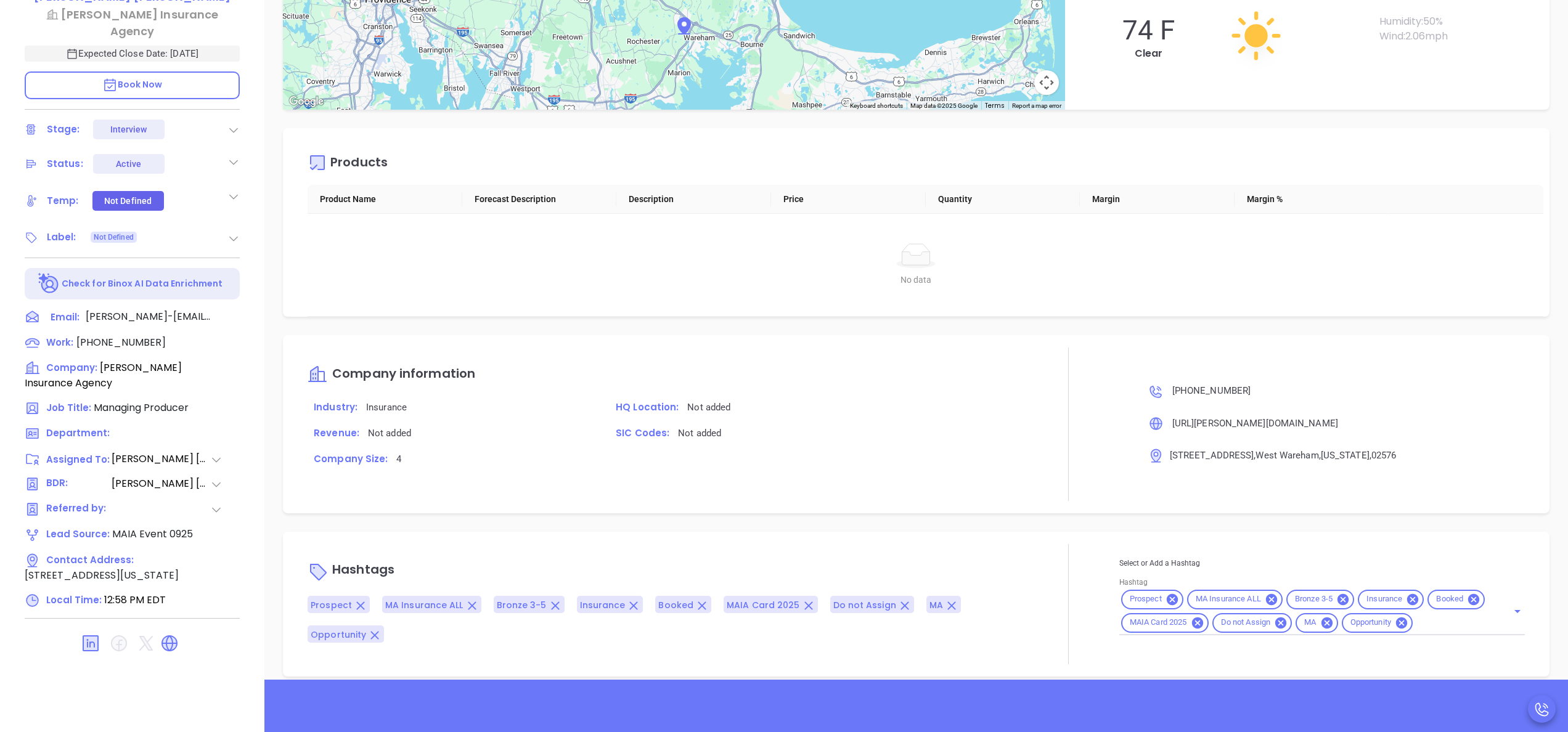
scroll to position [302, 0]
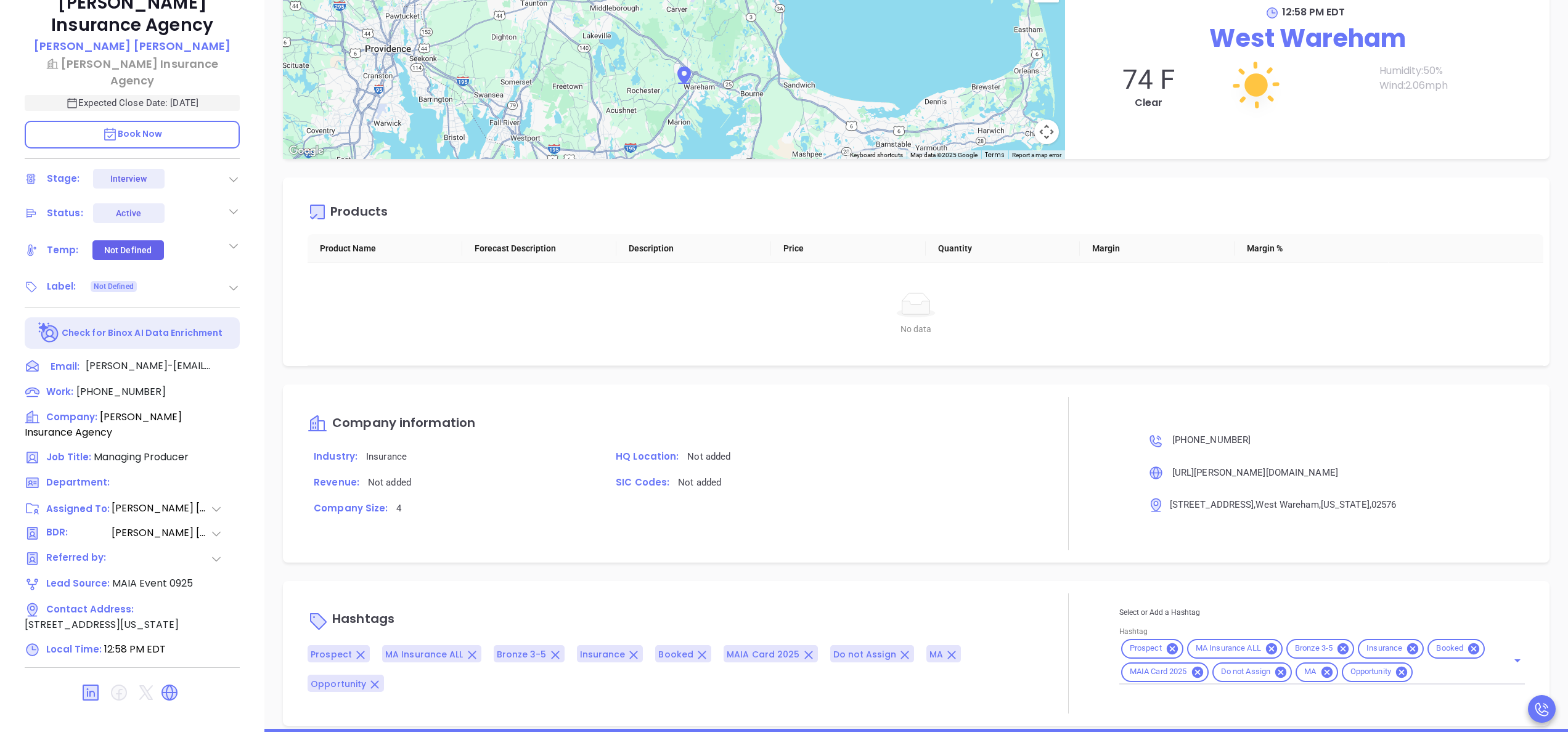
click at [236, 285] on icon at bounding box center [233, 288] width 12 height 12
click at [188, 356] on div "Decision Maker" at bounding box center [179, 362] width 61 height 20
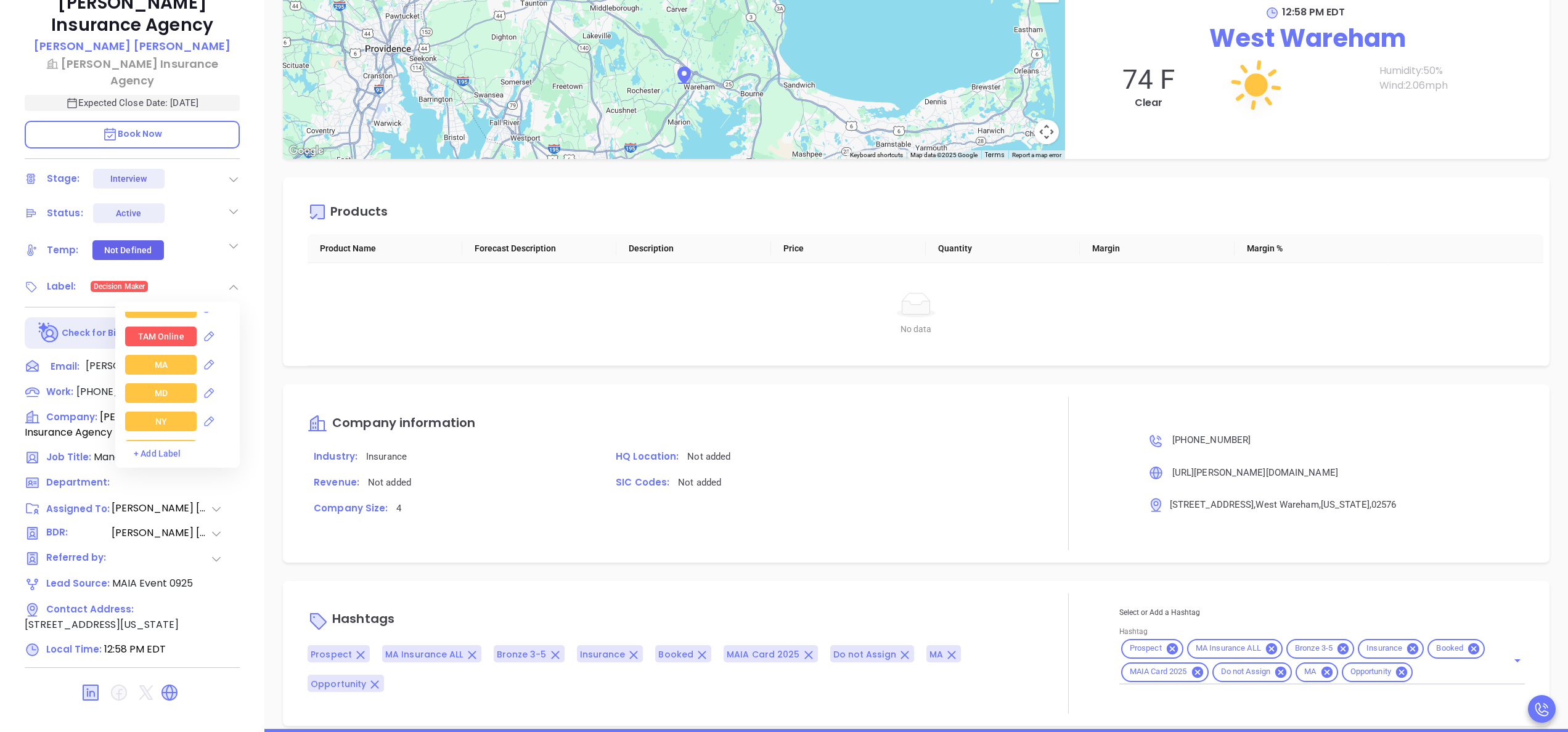
scroll to position [1395, 0]
click at [168, 363] on div "MA" at bounding box center [161, 363] width 72 height 20
click at [172, 381] on div "Insurance" at bounding box center [161, 384] width 40 height 20
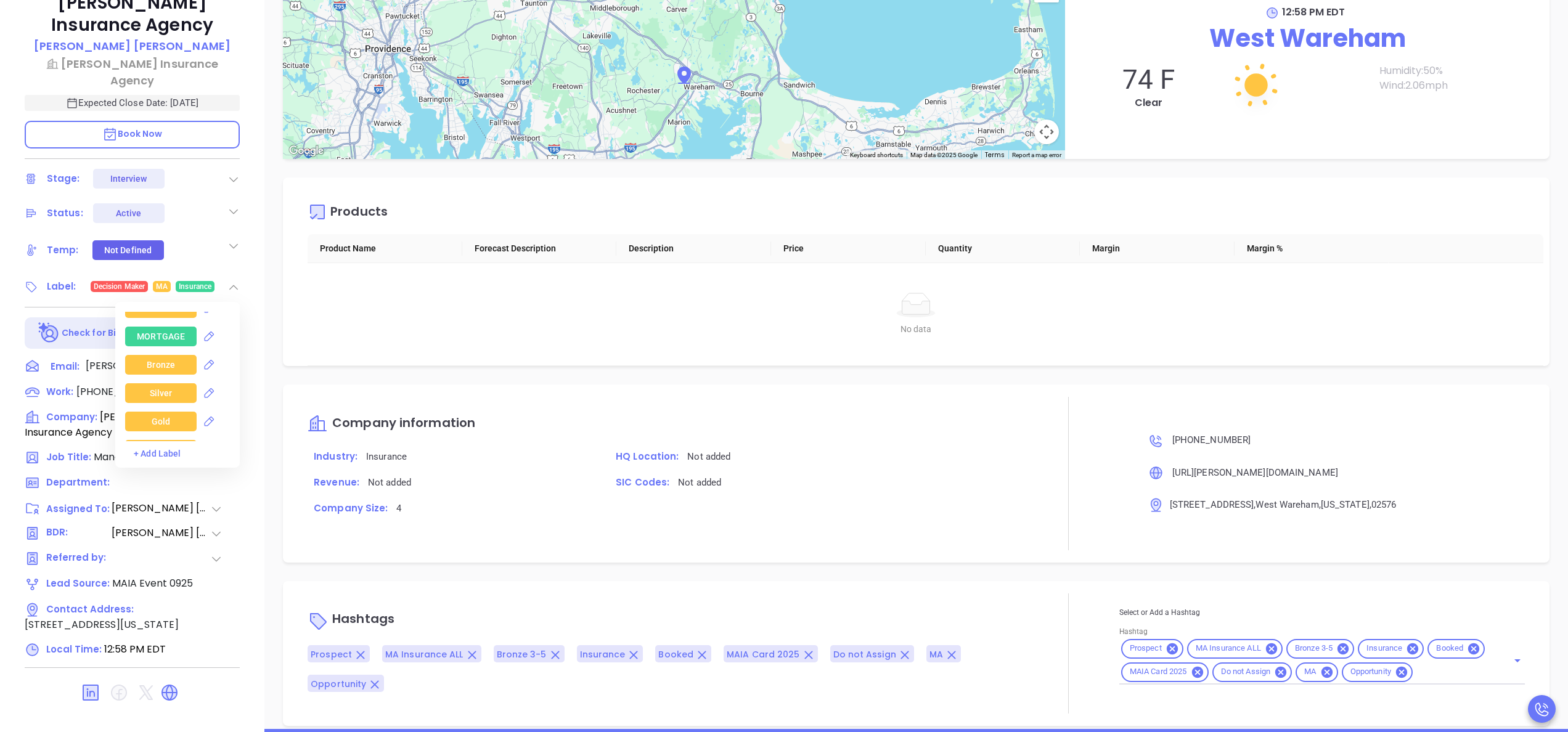
click at [157, 359] on div "Bronze" at bounding box center [161, 364] width 28 height 20
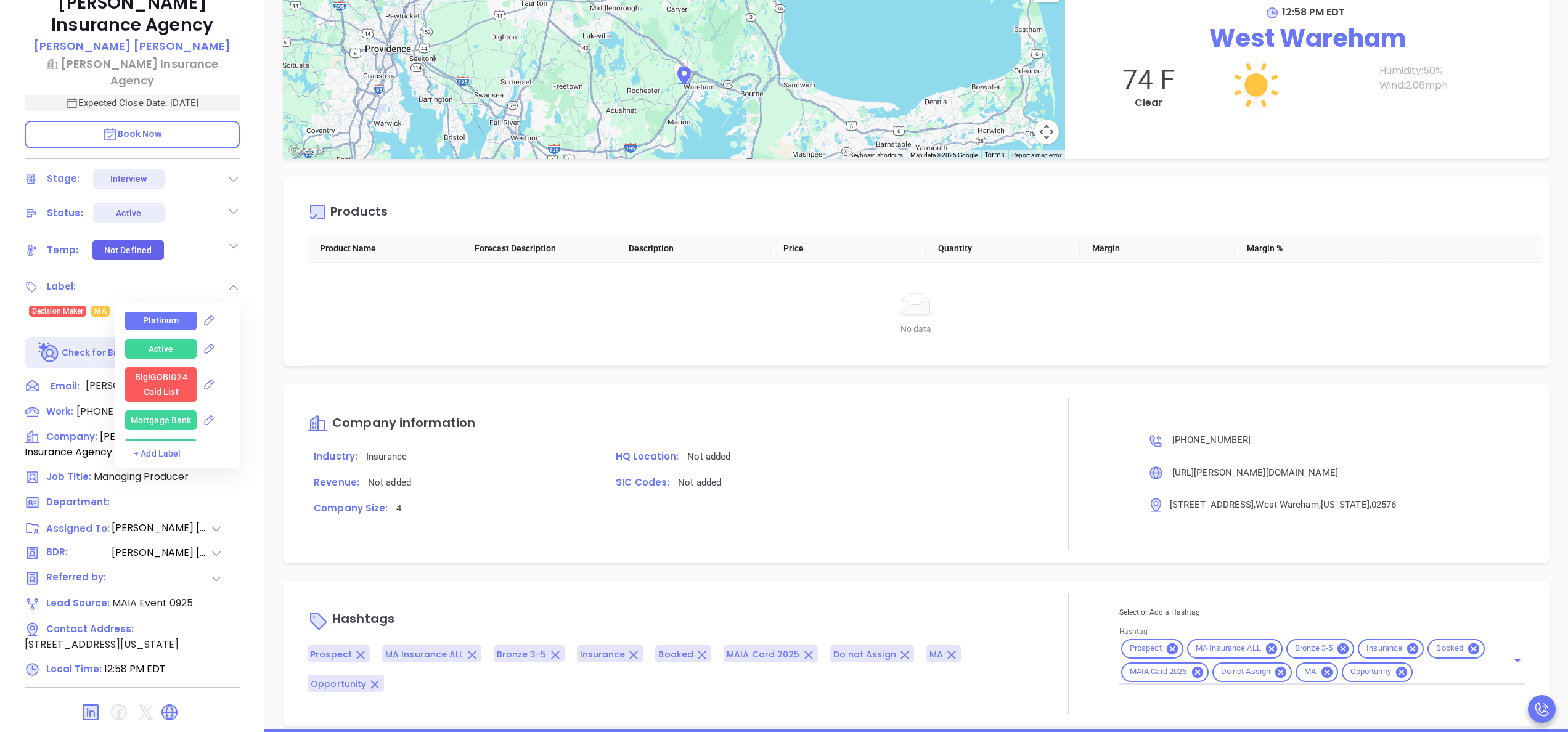
scroll to position [3071, 0]
click at [259, 336] on div "Margaret J. Grassi Insurance Agency Matthew Martin Margaret J. Grassi Insurance…" at bounding box center [132, 324] width 265 height 915
click at [164, 307] on span "+1" at bounding box center [165, 311] width 9 height 13
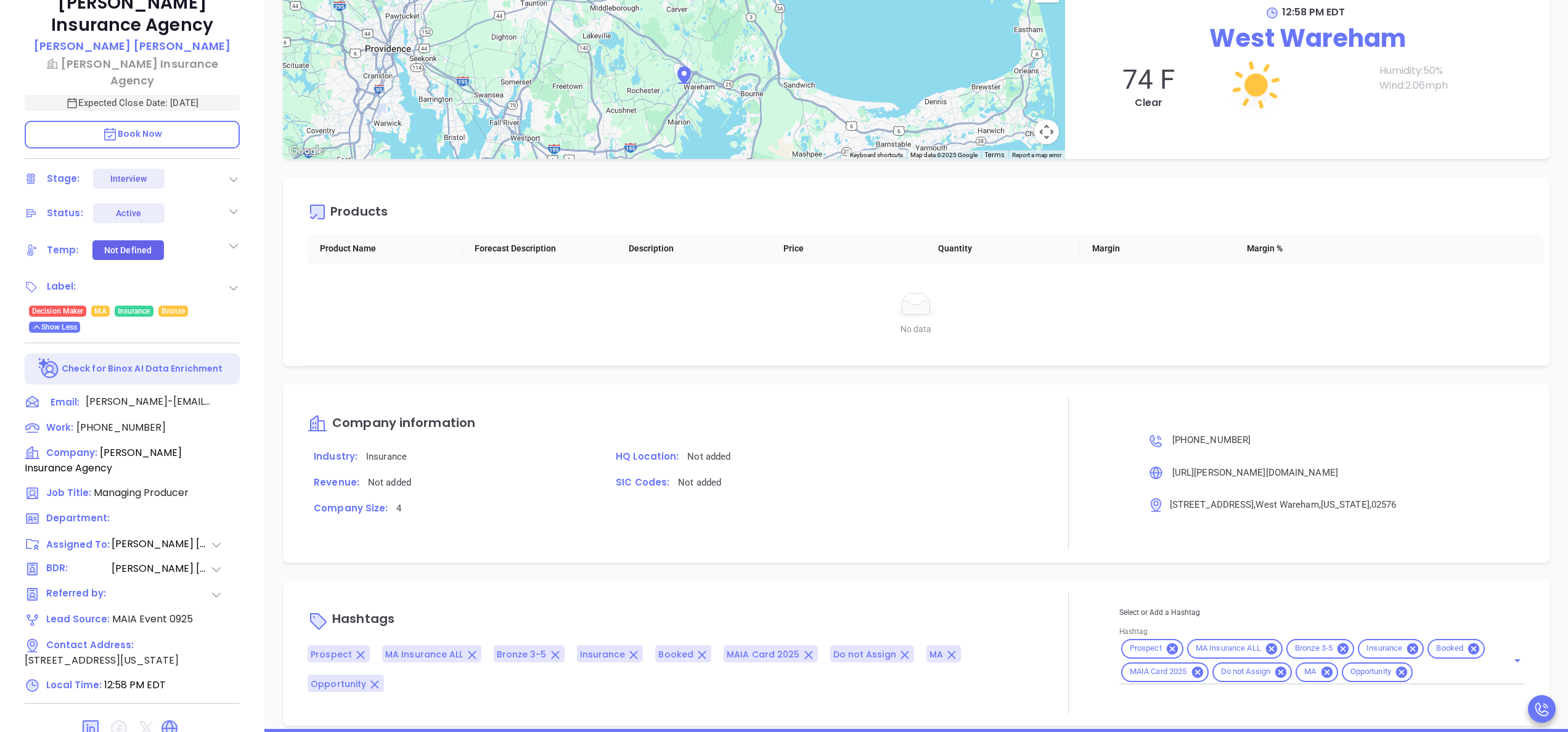
click at [240, 286] on div "Margaret J. Grassi Insurance Agency Matthew Martin Margaret J. Grassi Insurance…" at bounding box center [132, 324] width 265 height 915
click at [236, 284] on icon at bounding box center [233, 288] width 12 height 12
click at [233, 329] on div "Prospect" at bounding box center [182, 322] width 115 height 20
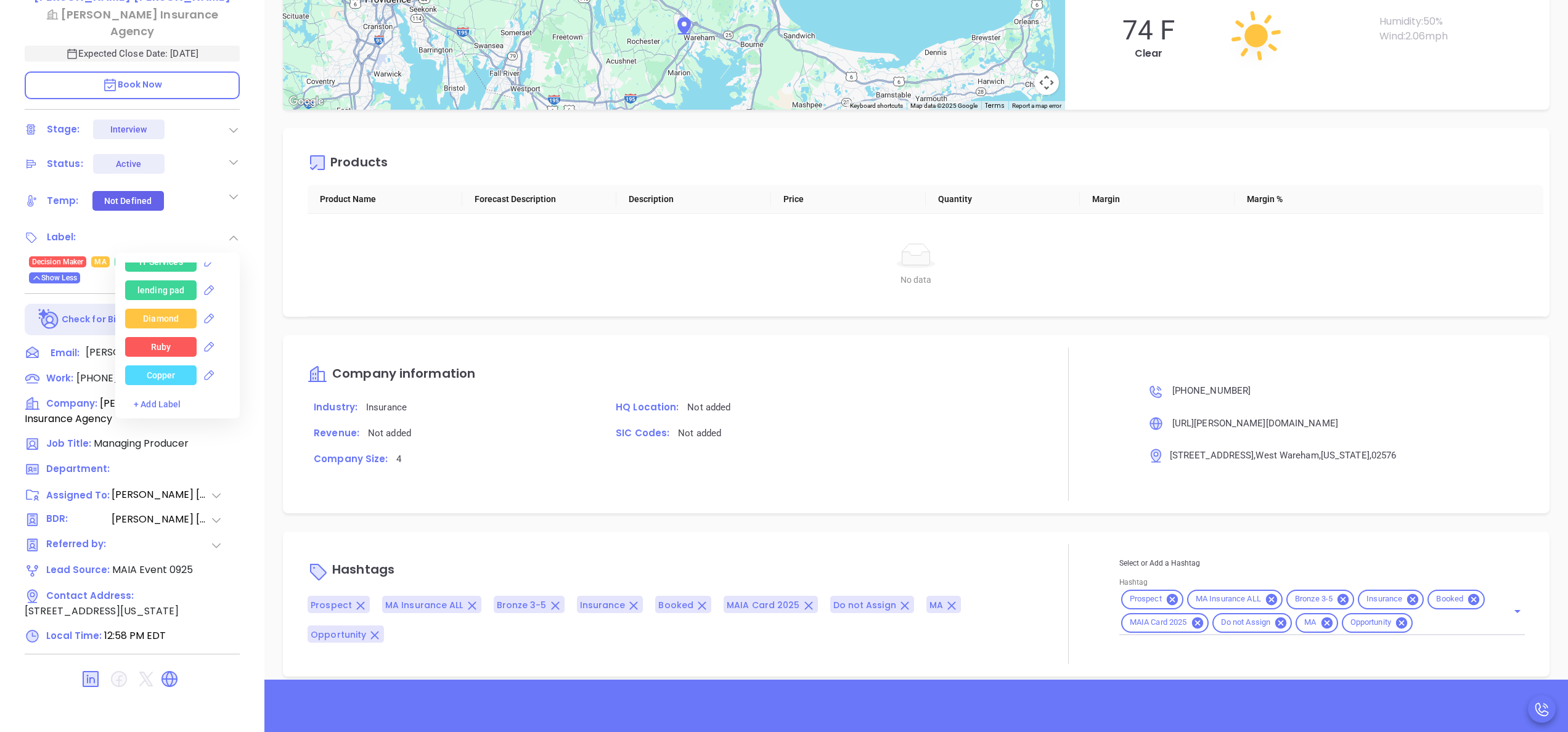
scroll to position [3392, 0]
click at [162, 403] on div "+ Add Label" at bounding box center [187, 404] width 106 height 13
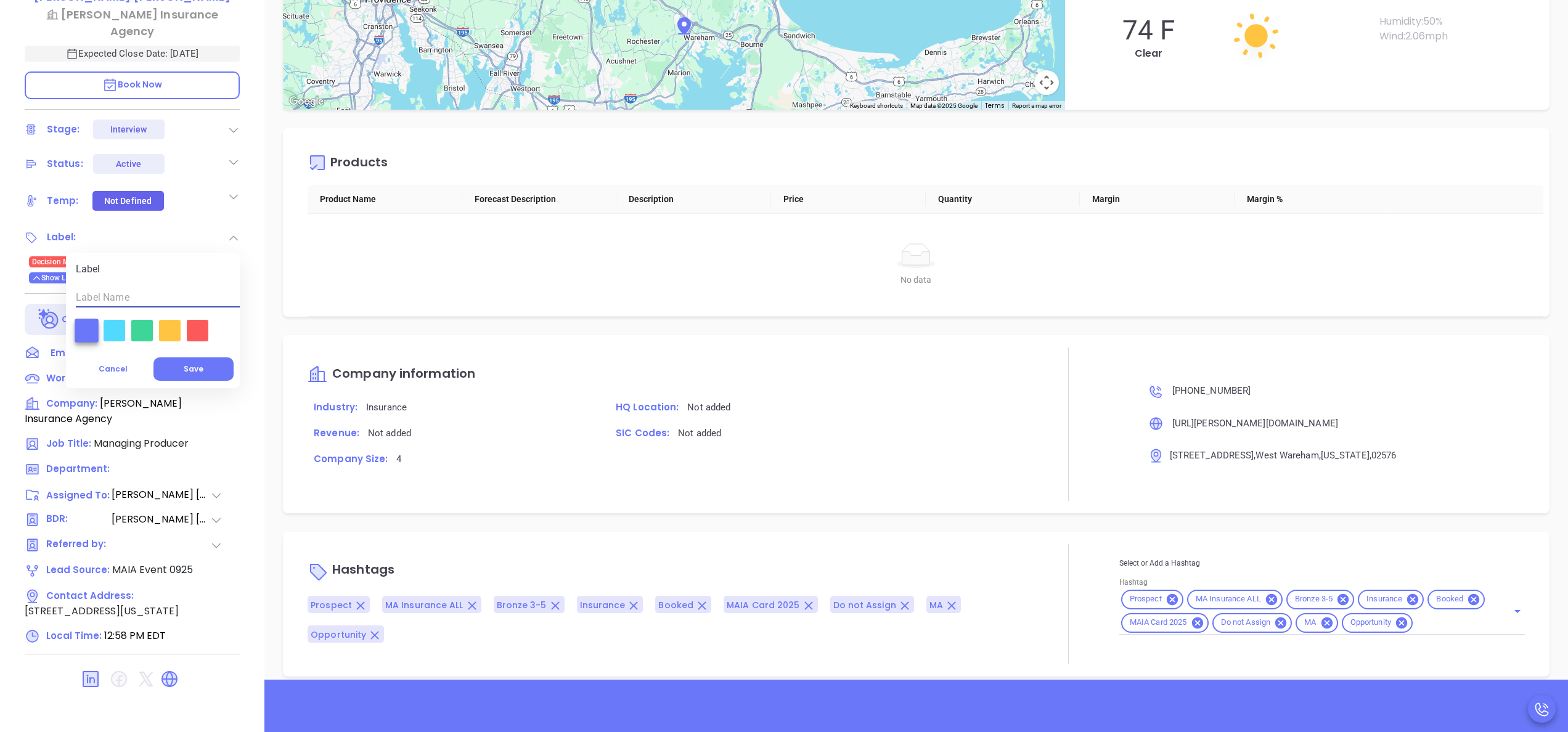
click at [105, 291] on input "text" at bounding box center [158, 297] width 164 height 20
click at [105, 291] on input "M" at bounding box center [158, 297] width 164 height 20
type input "MAIA Event"
click at [183, 366] on button "Save" at bounding box center [194, 369] width 80 height 23
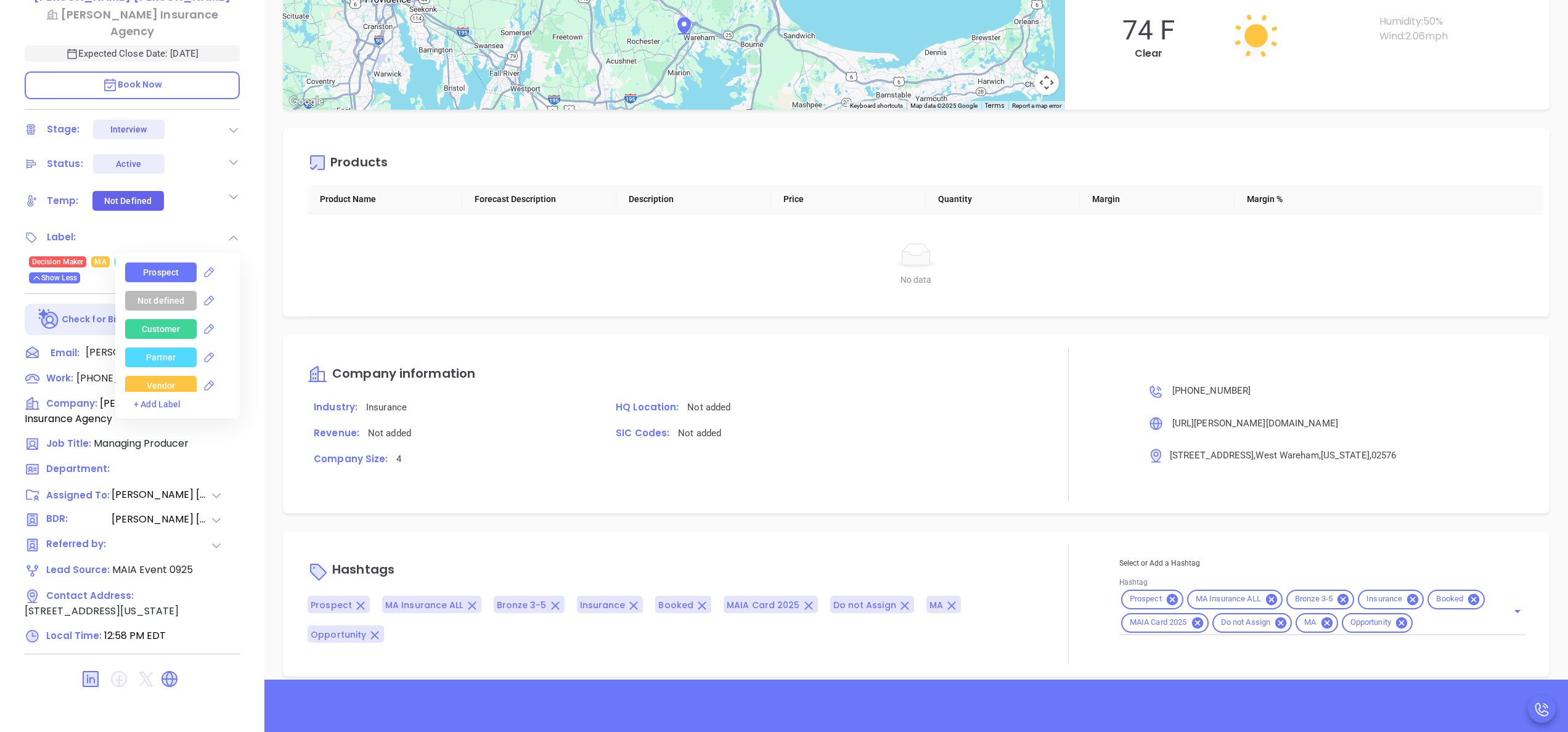
scroll to position [3419, 0]
click at [162, 378] on div "MAIA Event" at bounding box center [161, 382] width 45 height 20
click at [306, 275] on div "Product Name Forecast Description Description Price Quantity Margin Margin % No…" at bounding box center [926, 251] width 1250 height 132
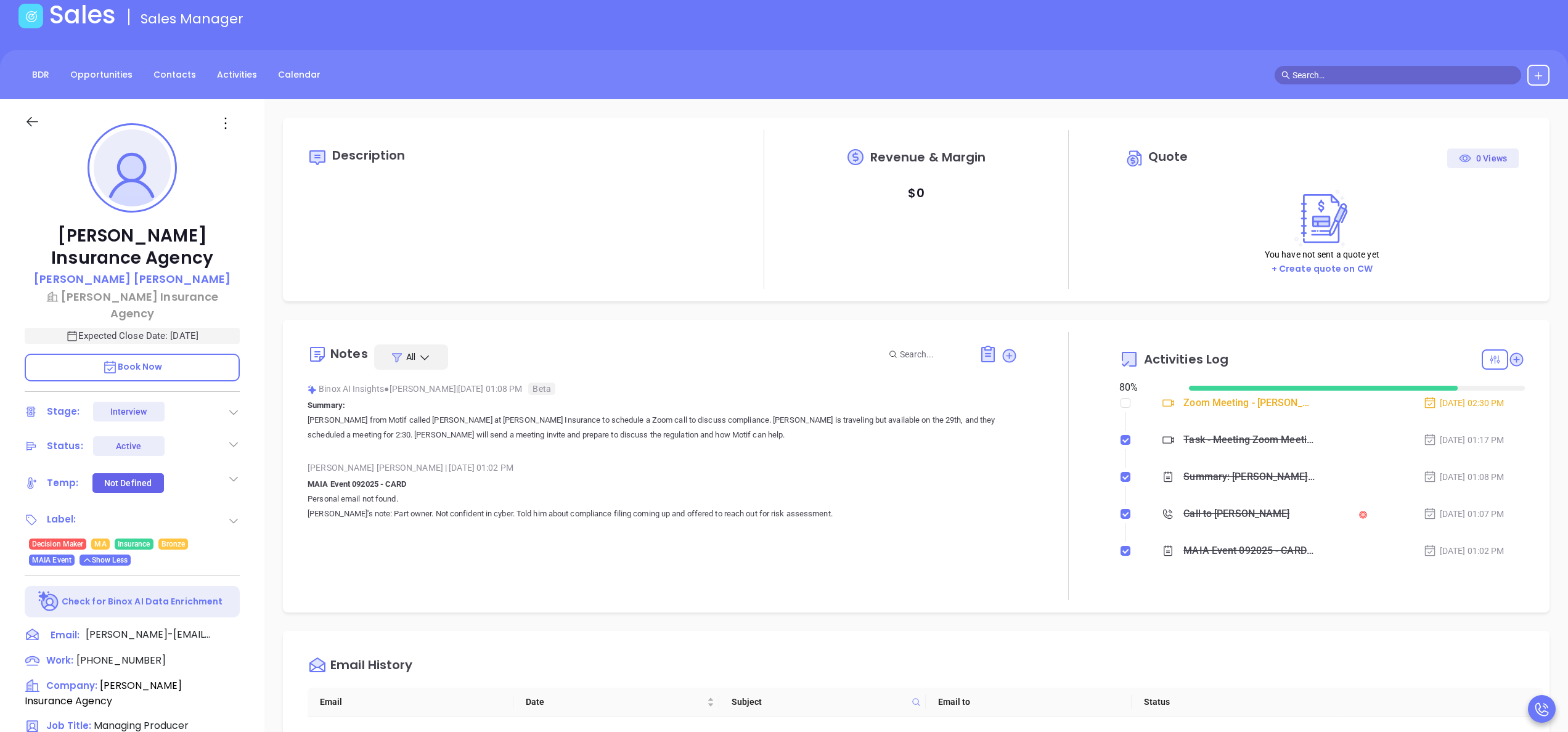
scroll to position [0, 0]
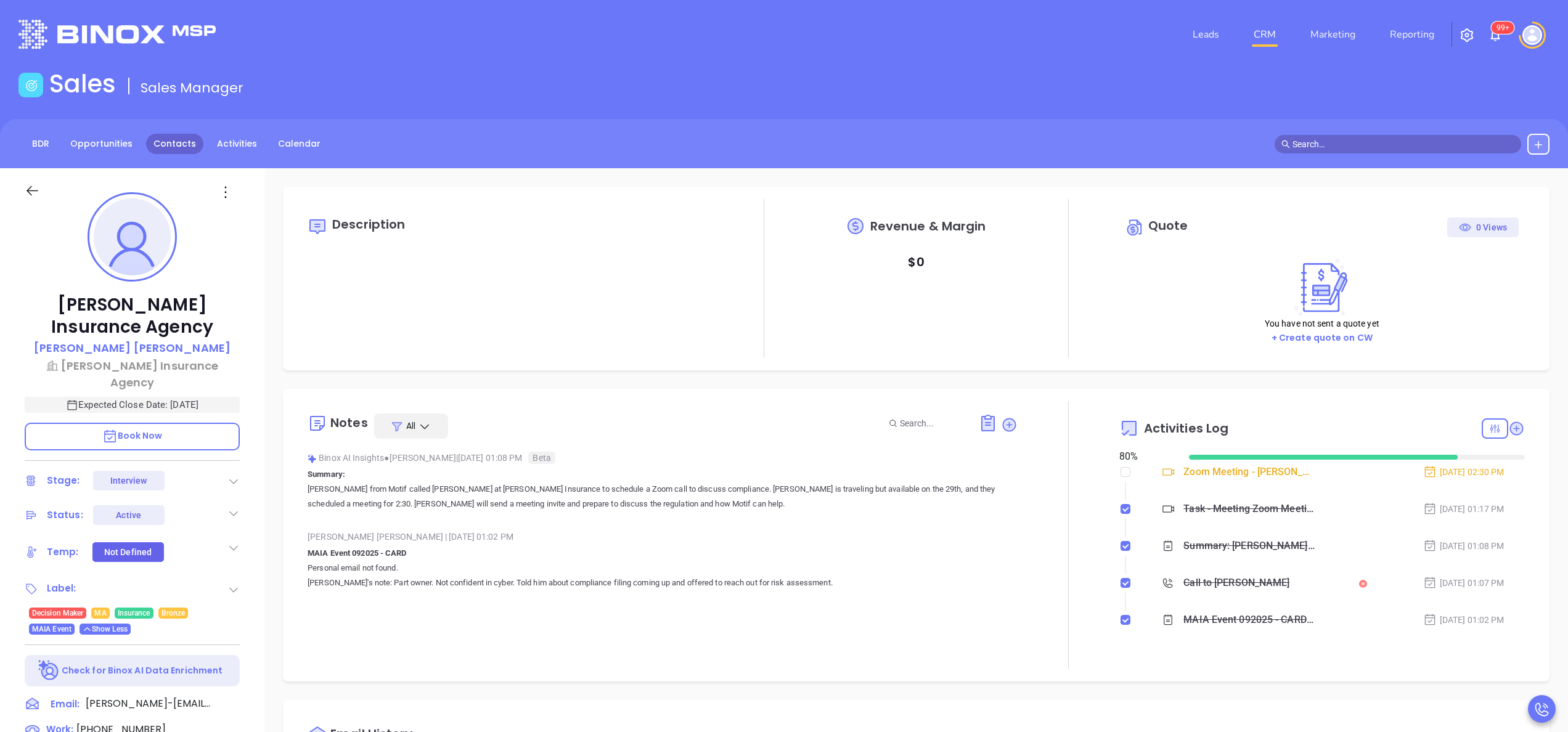
click at [188, 146] on link "Contacts" at bounding box center [174, 144] width 57 height 20
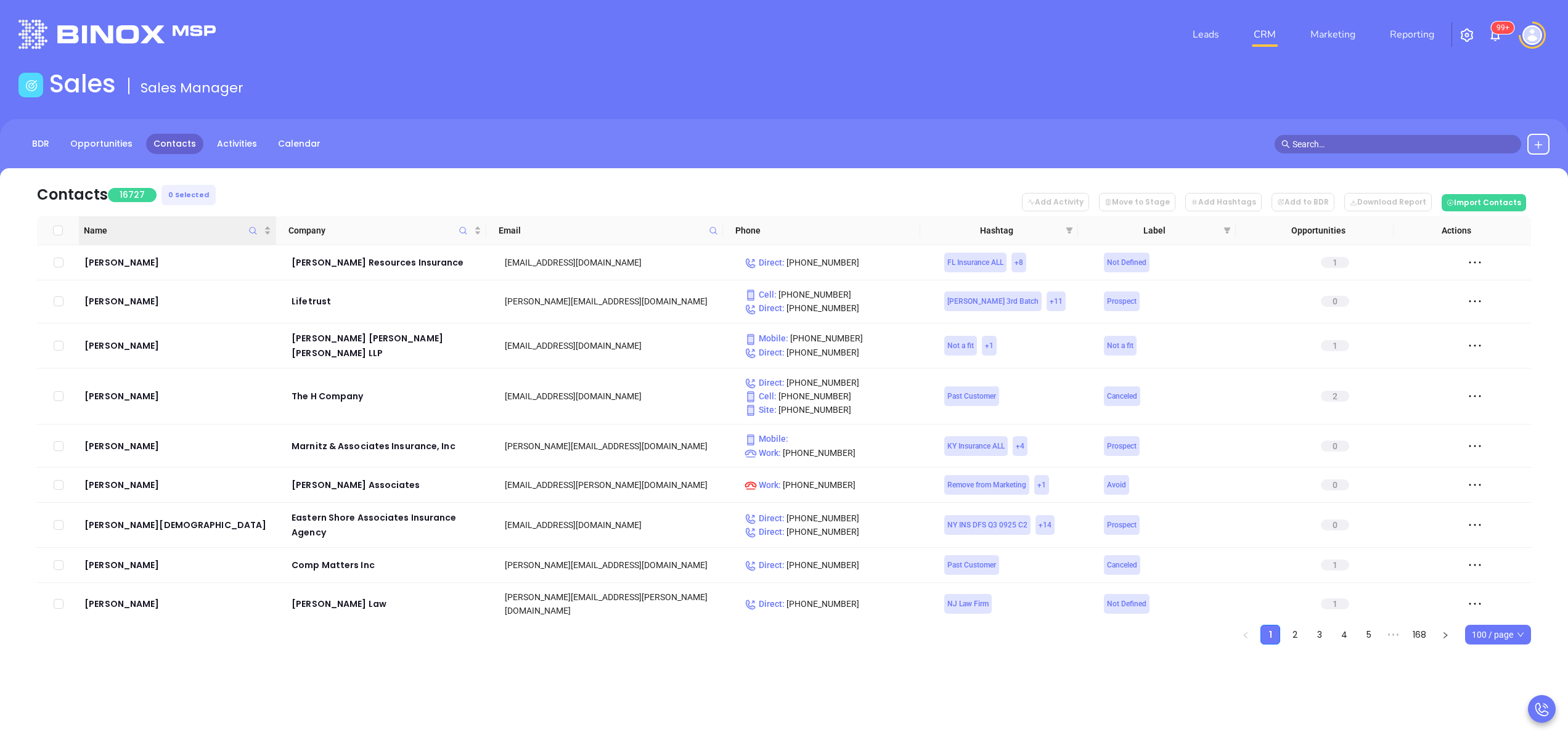
click at [249, 233] on icon "Name" at bounding box center [253, 231] width 9 height 9
type input "n"
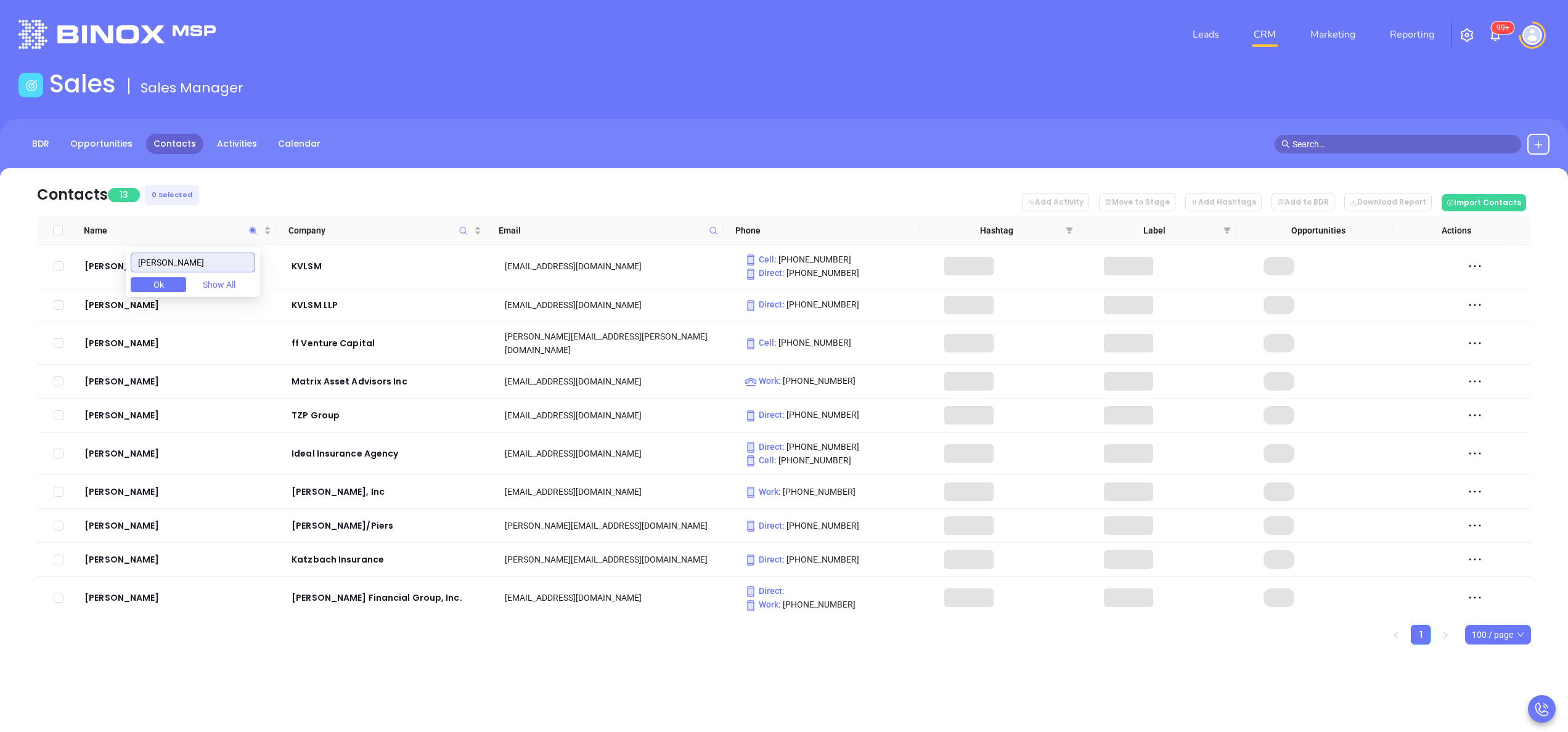
type input "katz"
click at [21, 350] on div "Contacts 13 0 Selected Add Activity Move to Stage Add Hashtags Add to BDR Downl…" at bounding box center [784, 407] width 1531 height 476
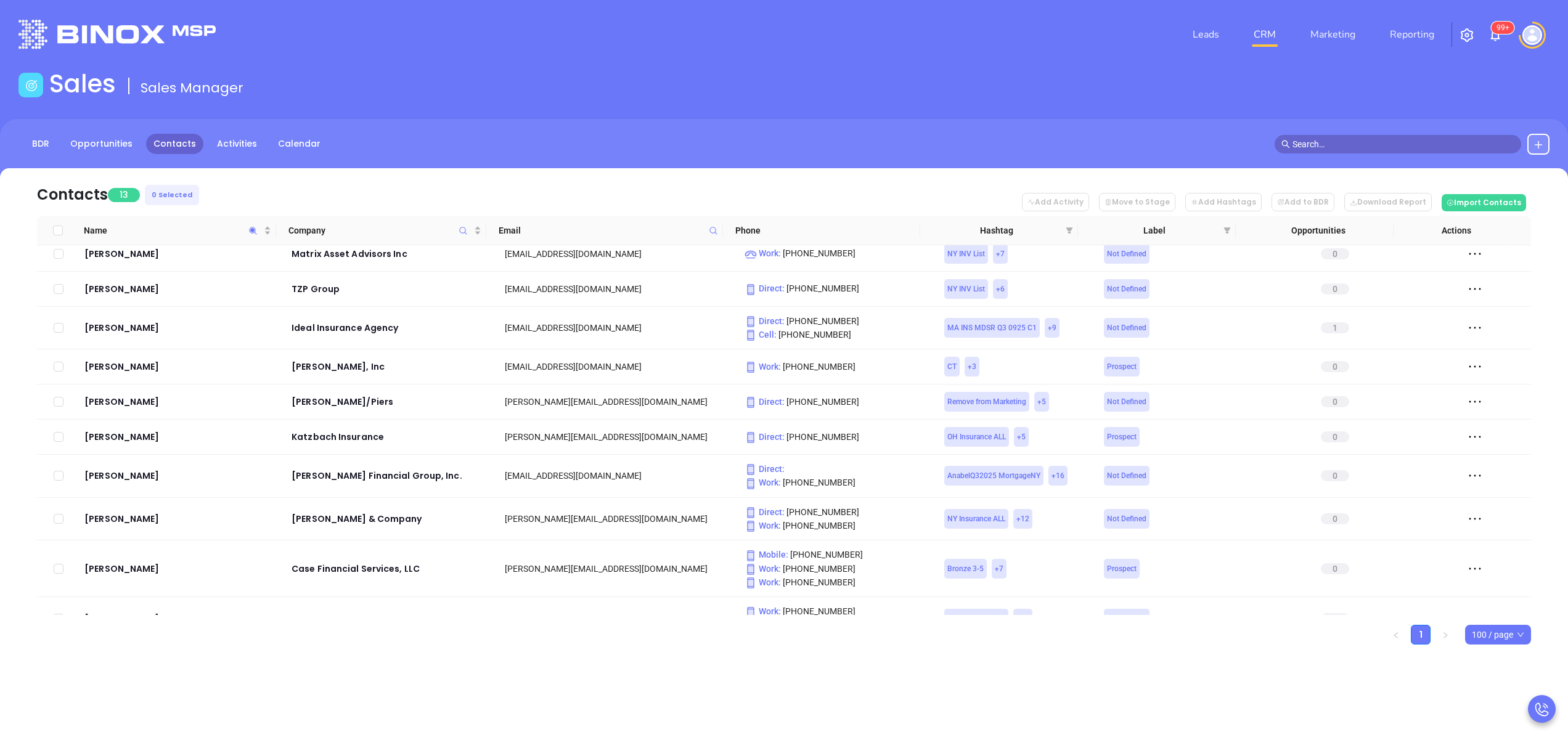
scroll to position [151, 0]
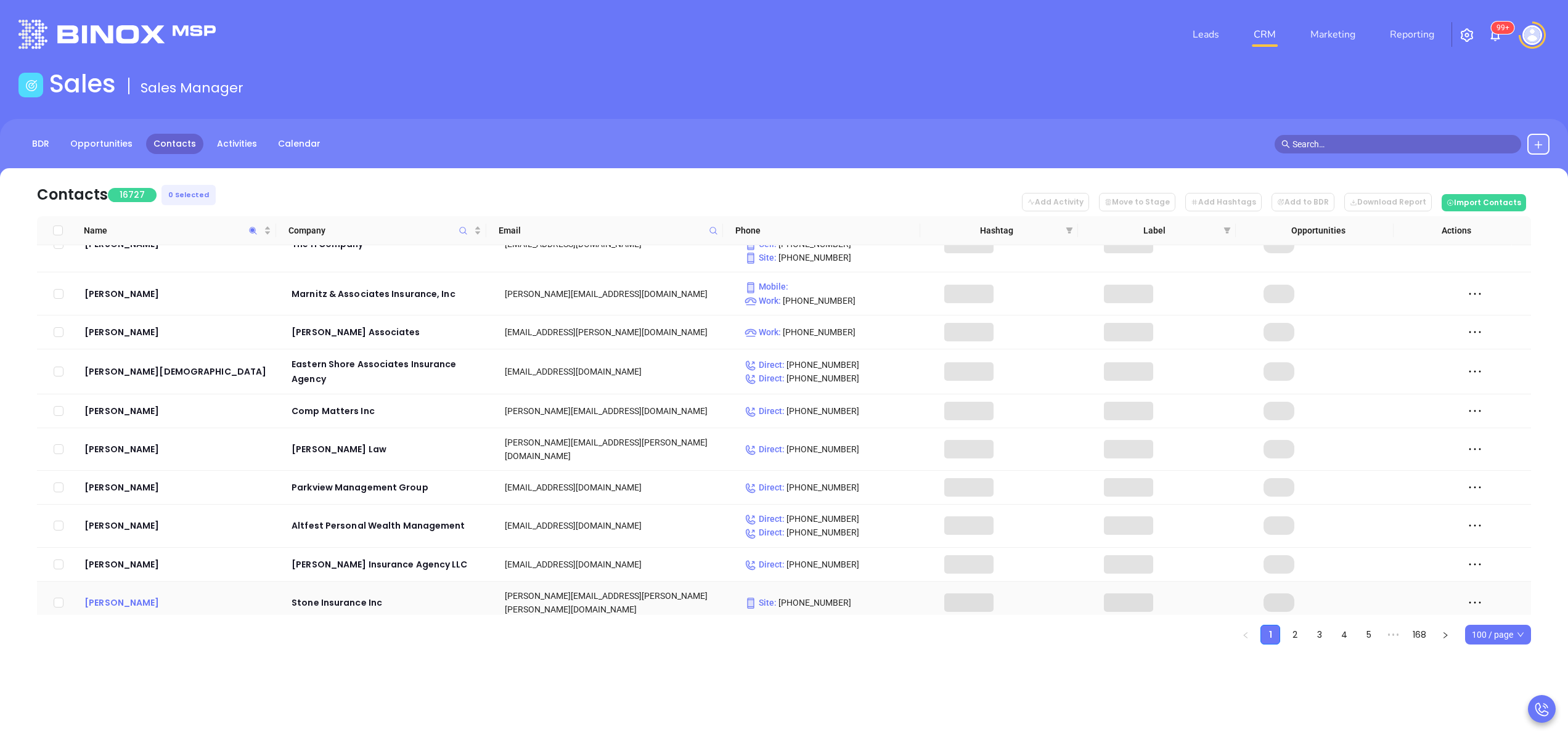
click at [102, 595] on div "Stacy Marguglio" at bounding box center [179, 602] width 190 height 15
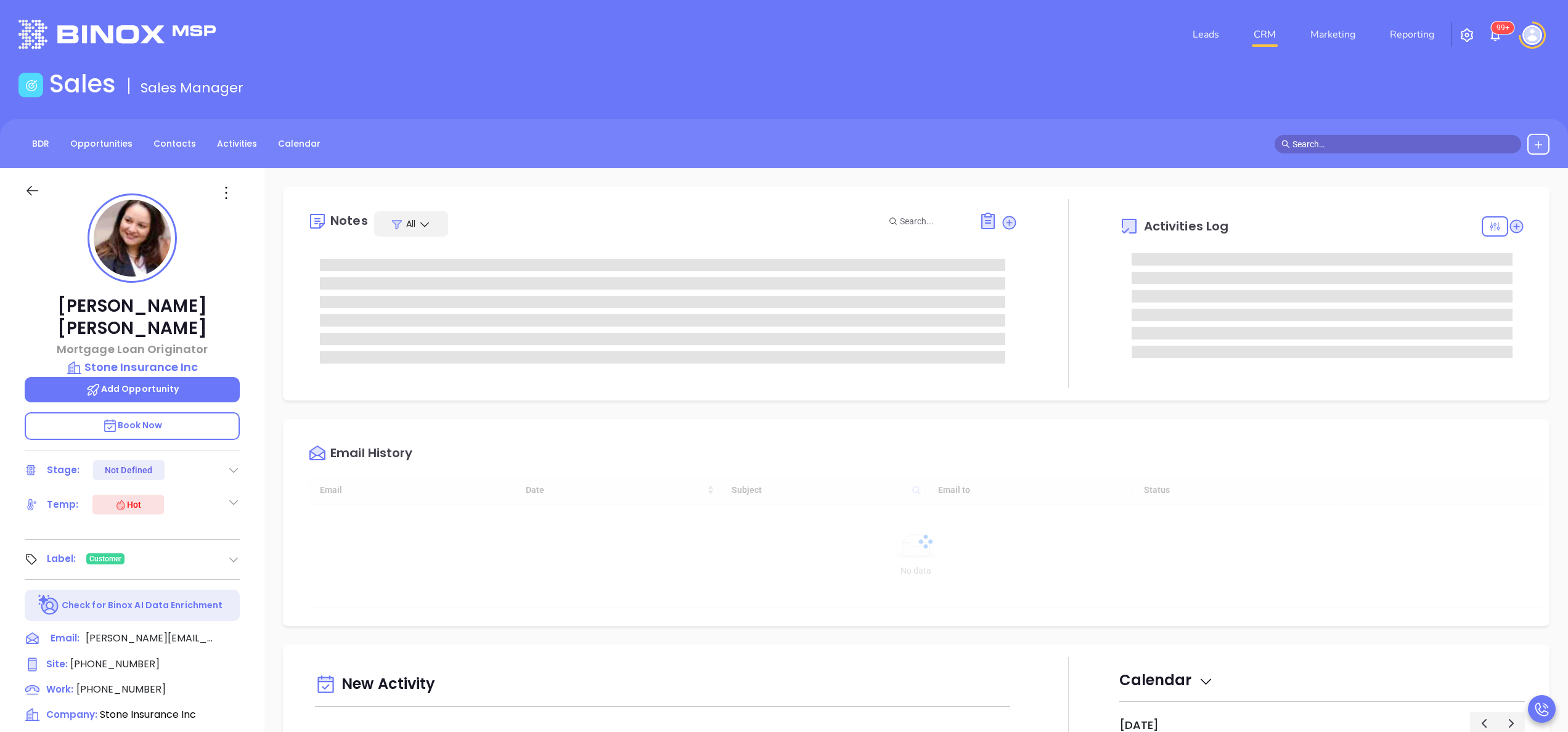
type input "[DATE]"
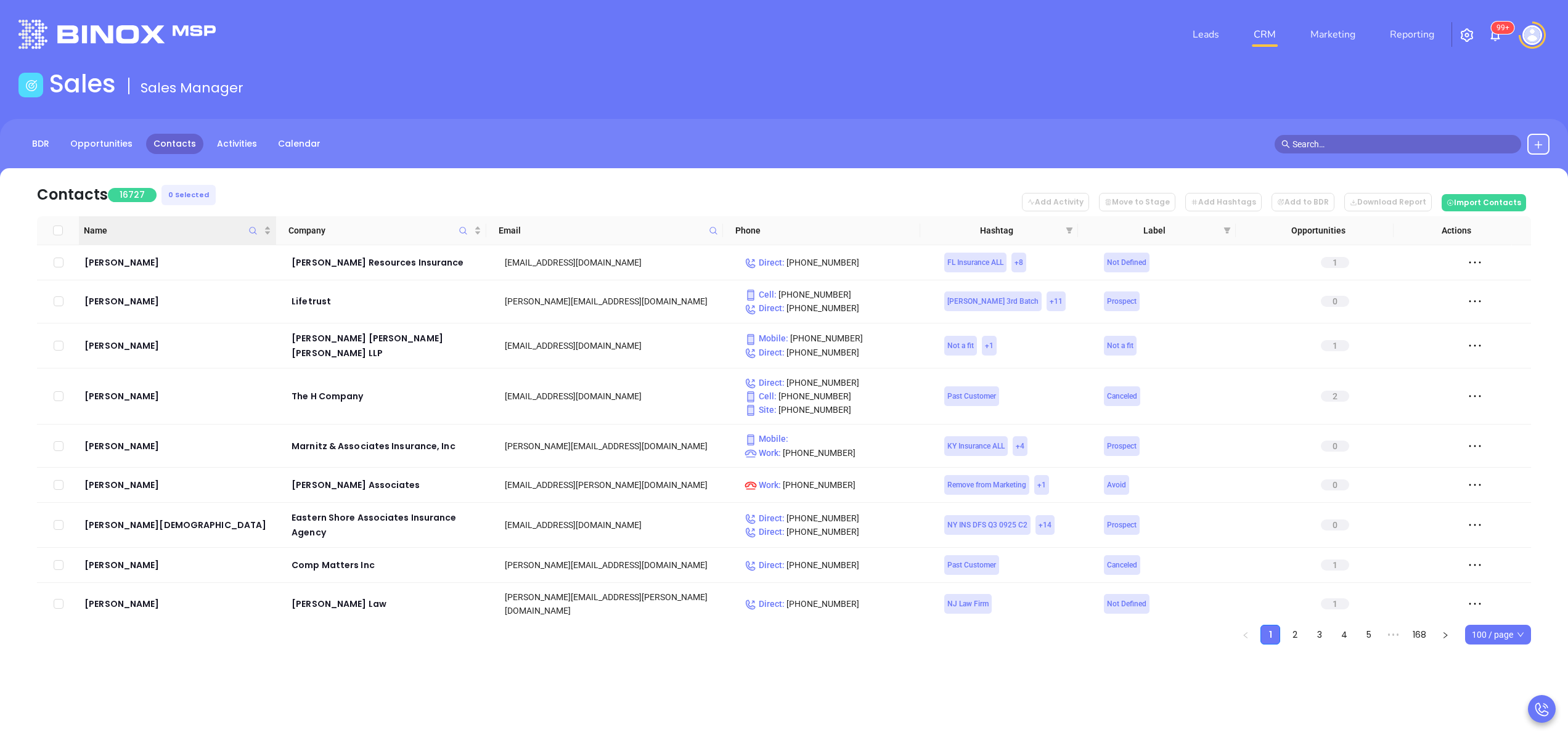
click at [249, 227] on icon "Name" at bounding box center [253, 231] width 9 height 9
type input "katz"
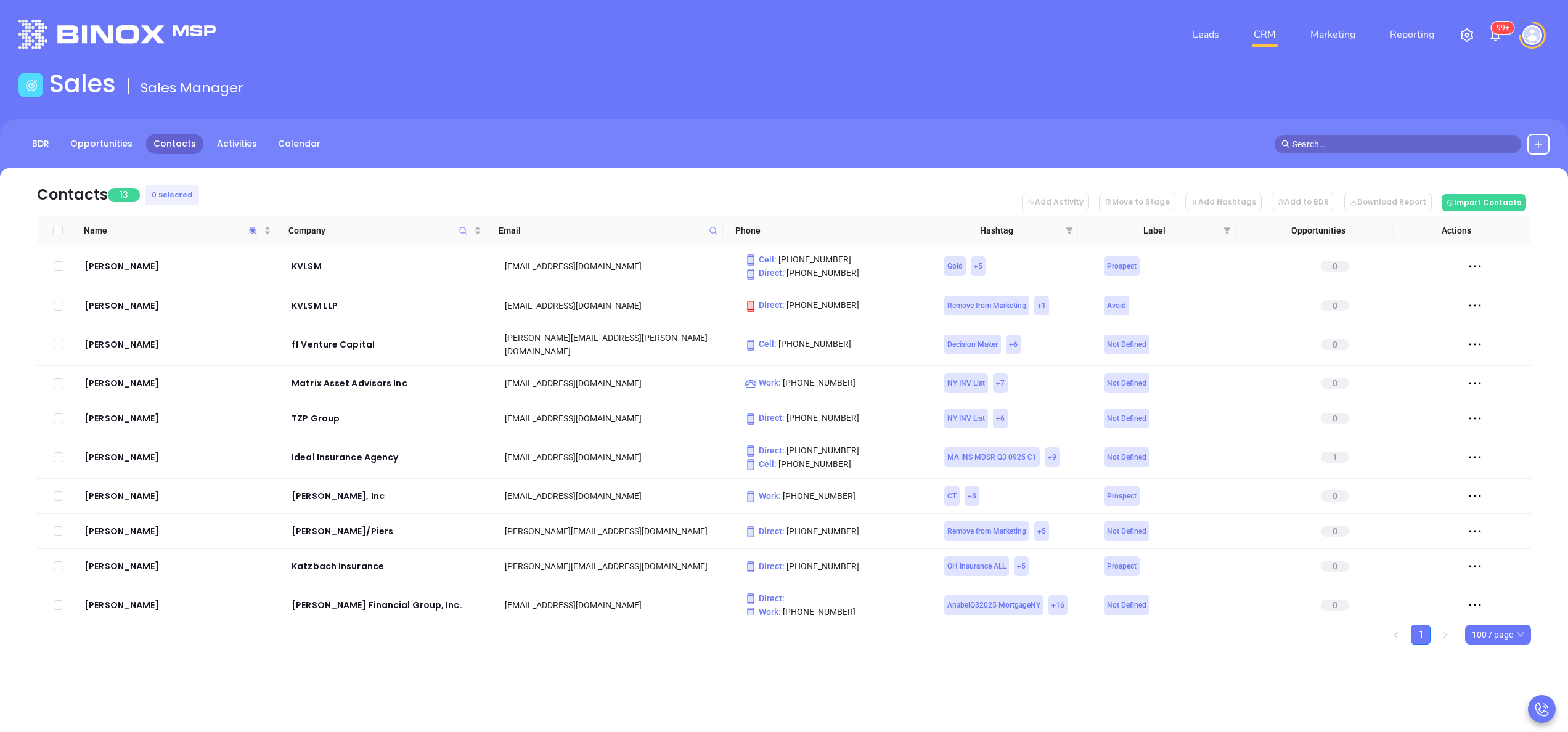
scroll to position [151, 0]
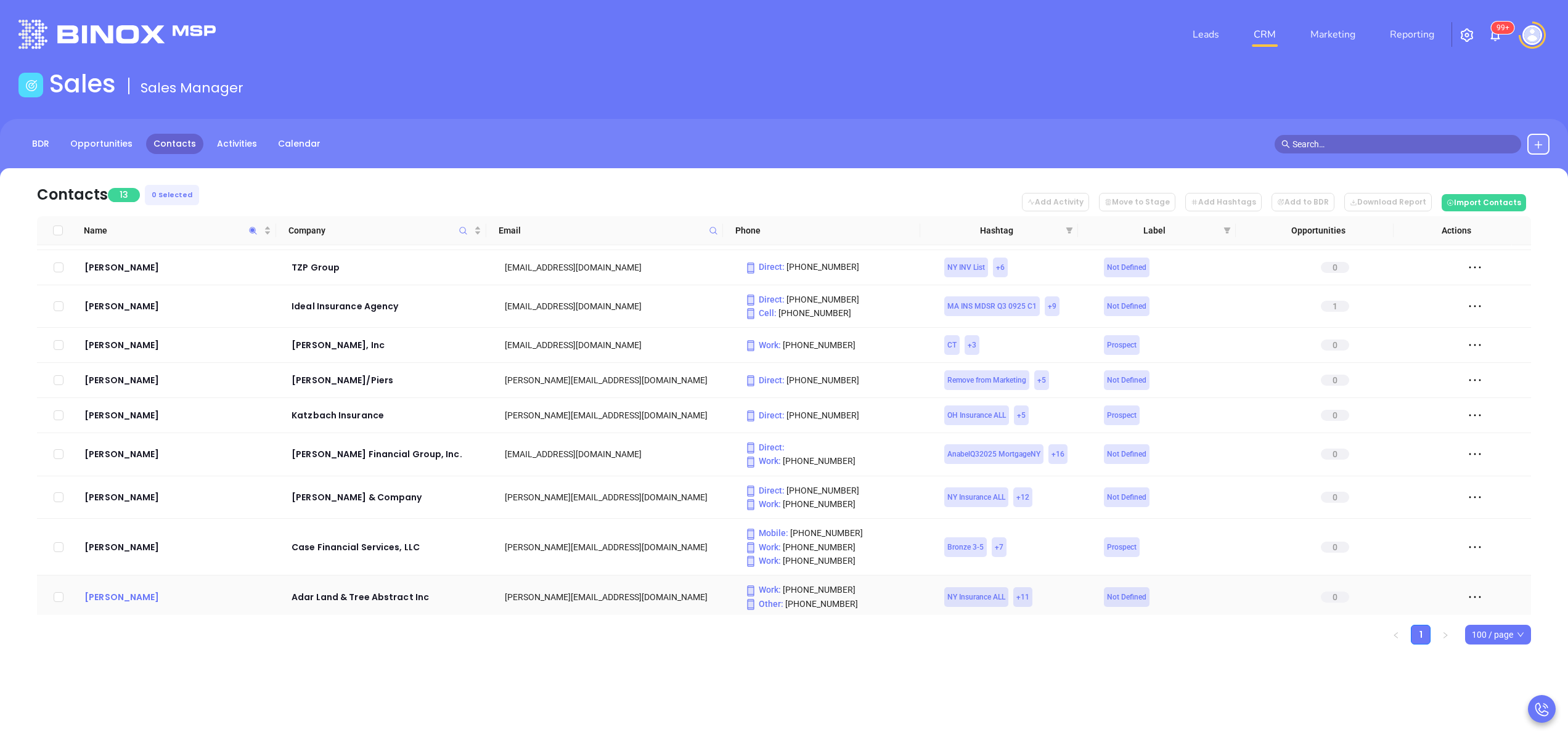
click at [119, 590] on div "Natan Katz" at bounding box center [179, 597] width 190 height 15
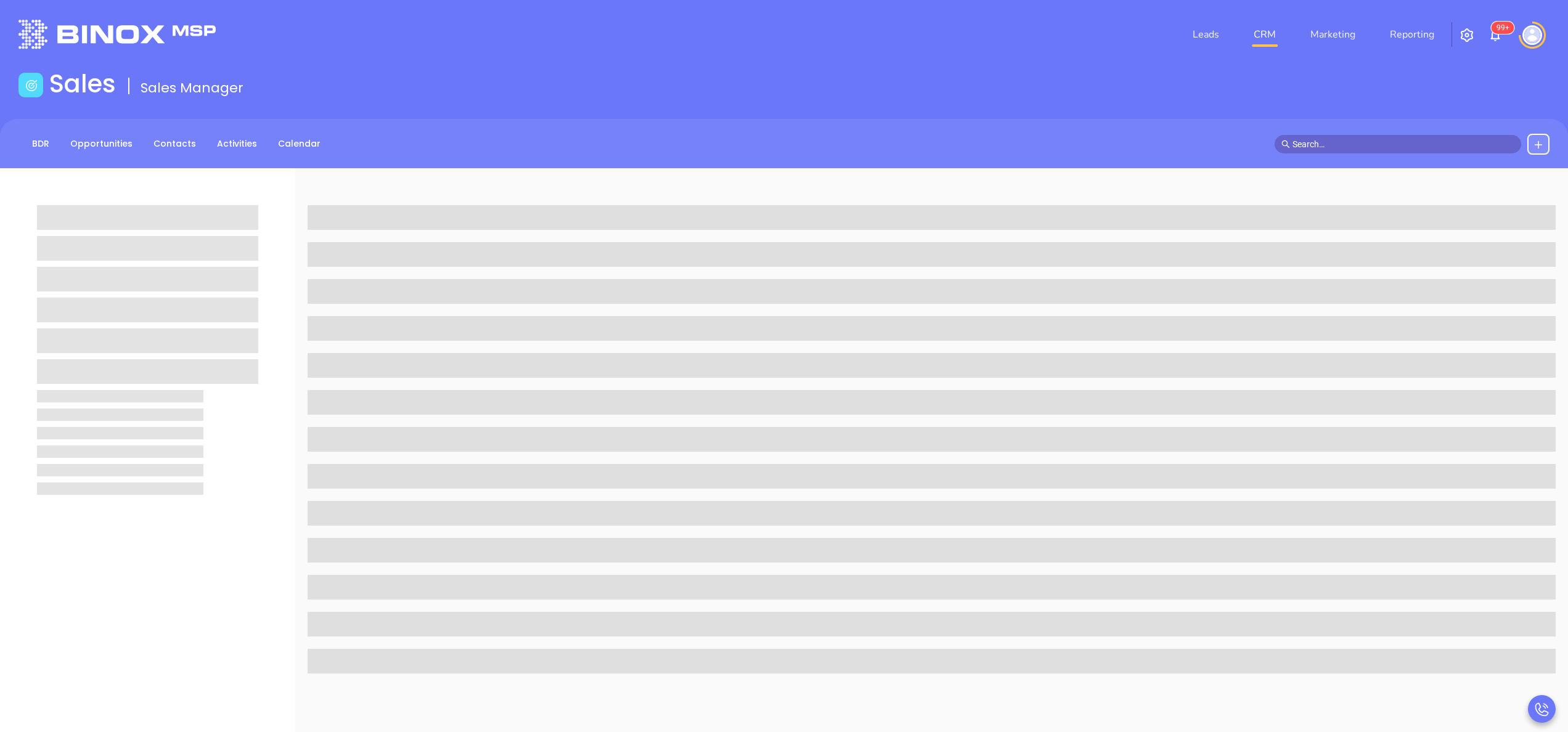
scroll to position [98, 0]
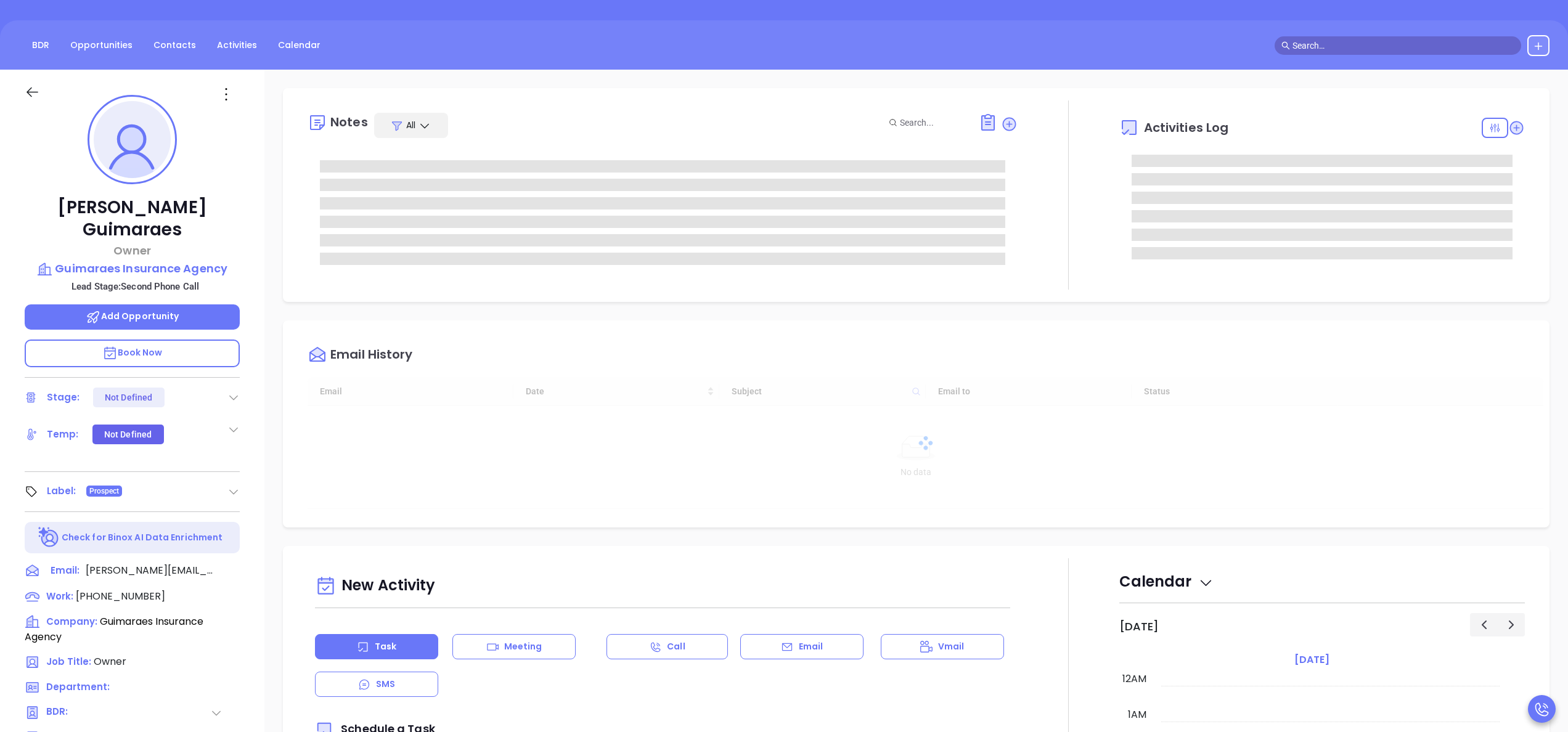
type input "[DATE]"
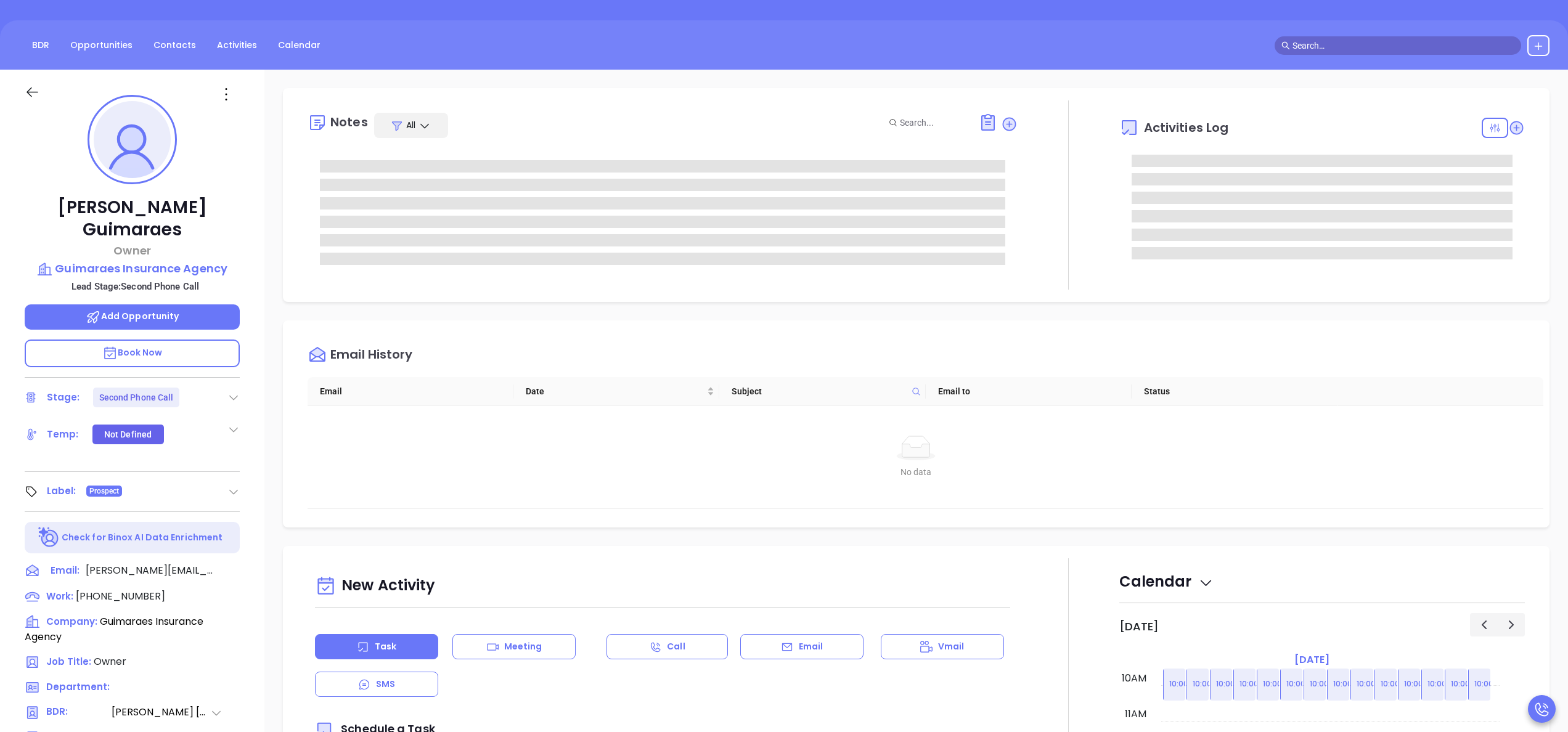
type input "[PERSON_NAME]"
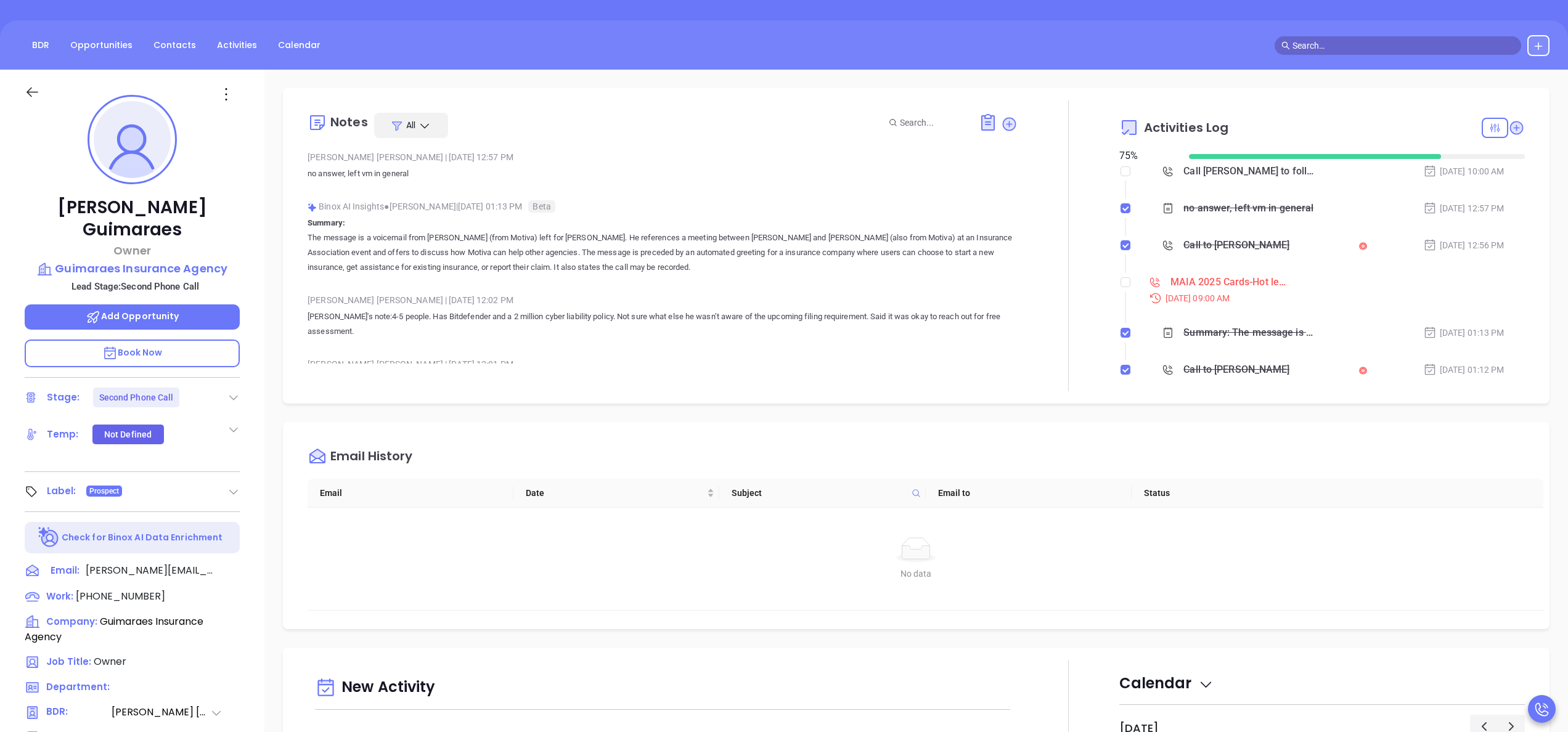
click at [1122, 282] on li "MAIA 2025 Cards-Hot leads Sep 29, 2025 | 09:00 AM" at bounding box center [1324, 300] width 403 height 48
click at [1120, 283] on input "checkbox" at bounding box center [1125, 282] width 10 height 10
checkbox input "true"
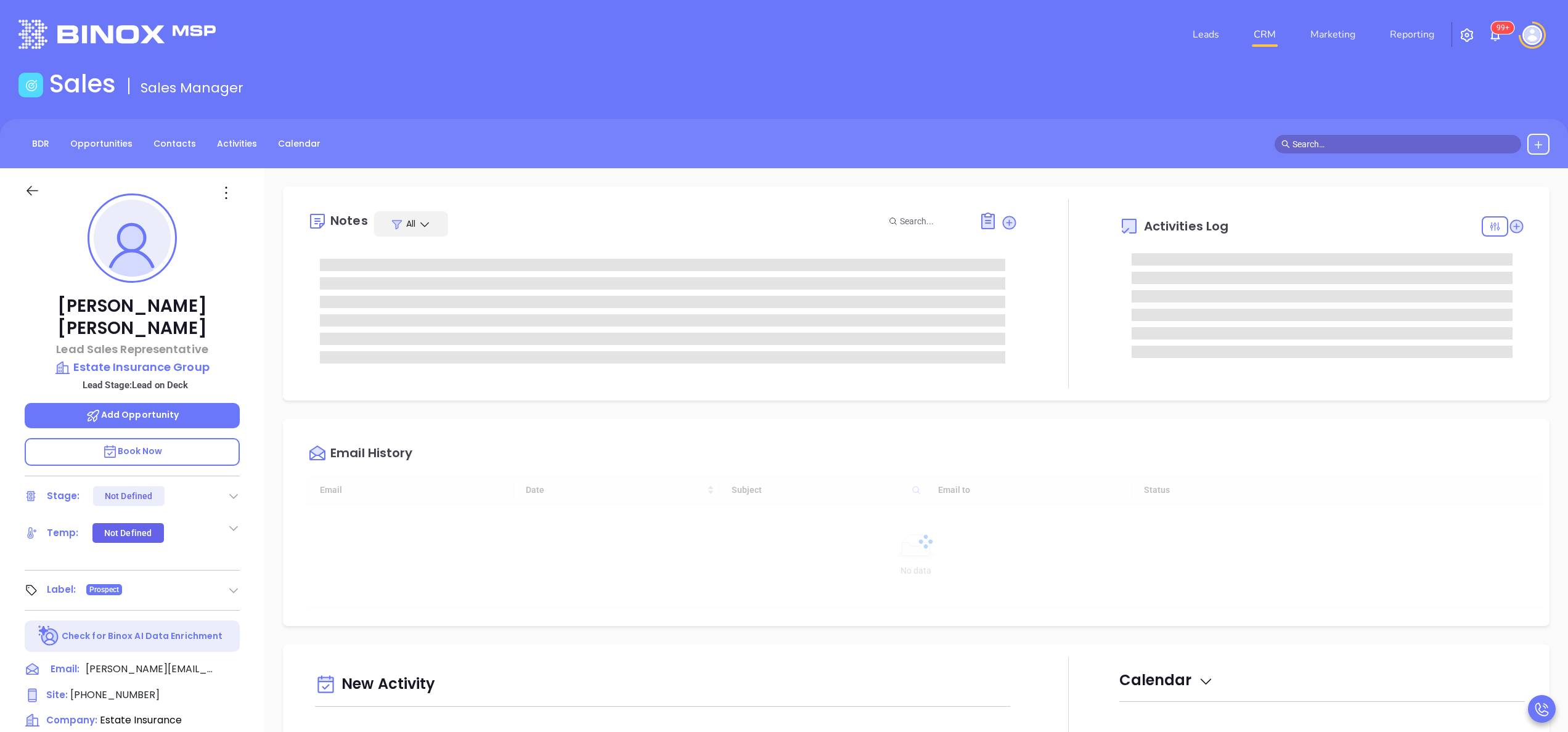
type input "[DATE]"
type input "Anabell Dominguez"
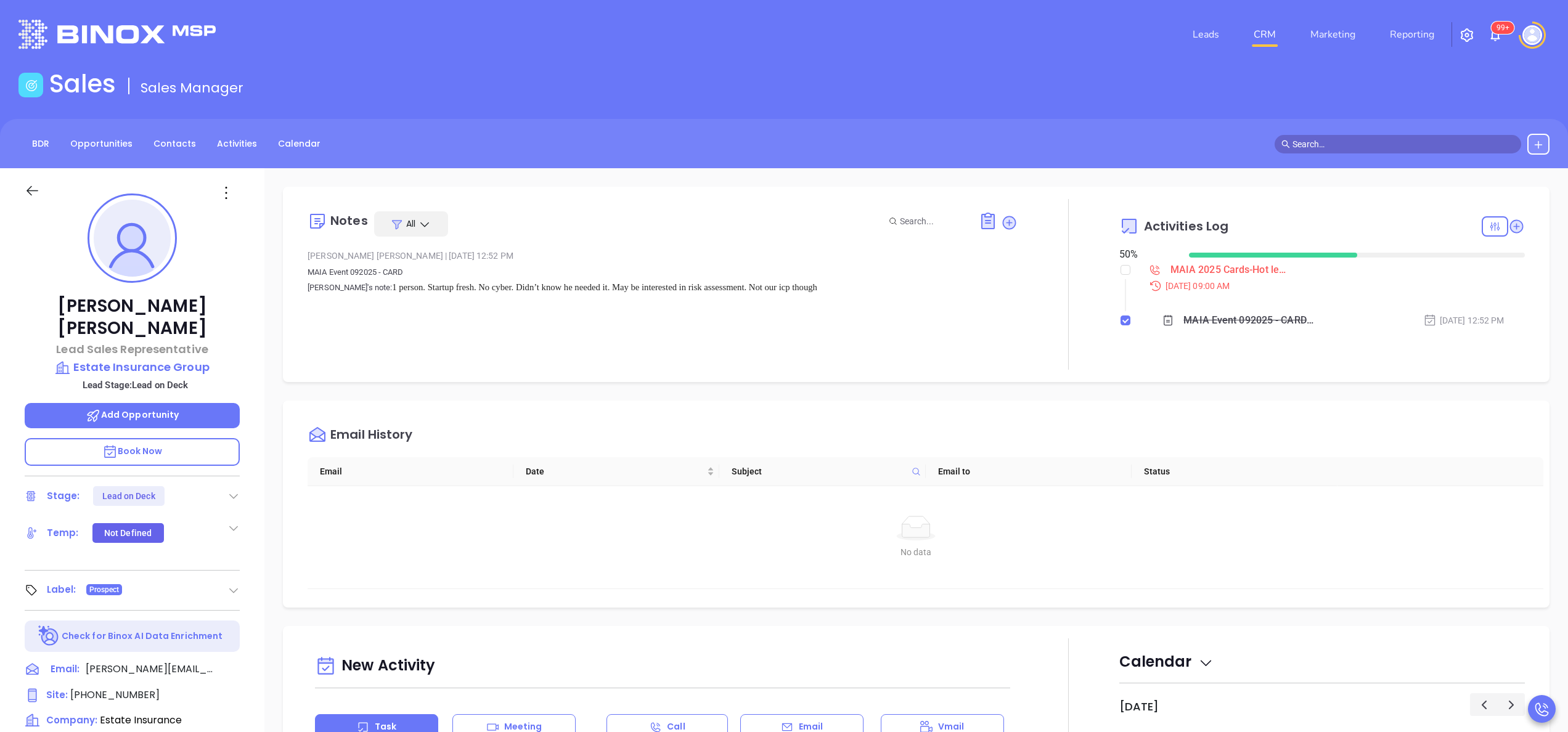
click at [265, 368] on div "Notes All Liz Cruz | Sep 19, 2025 12:52 PM MAIA Event 092025 - CARD Megan's not…" at bounding box center [916, 599] width 1303 height 862
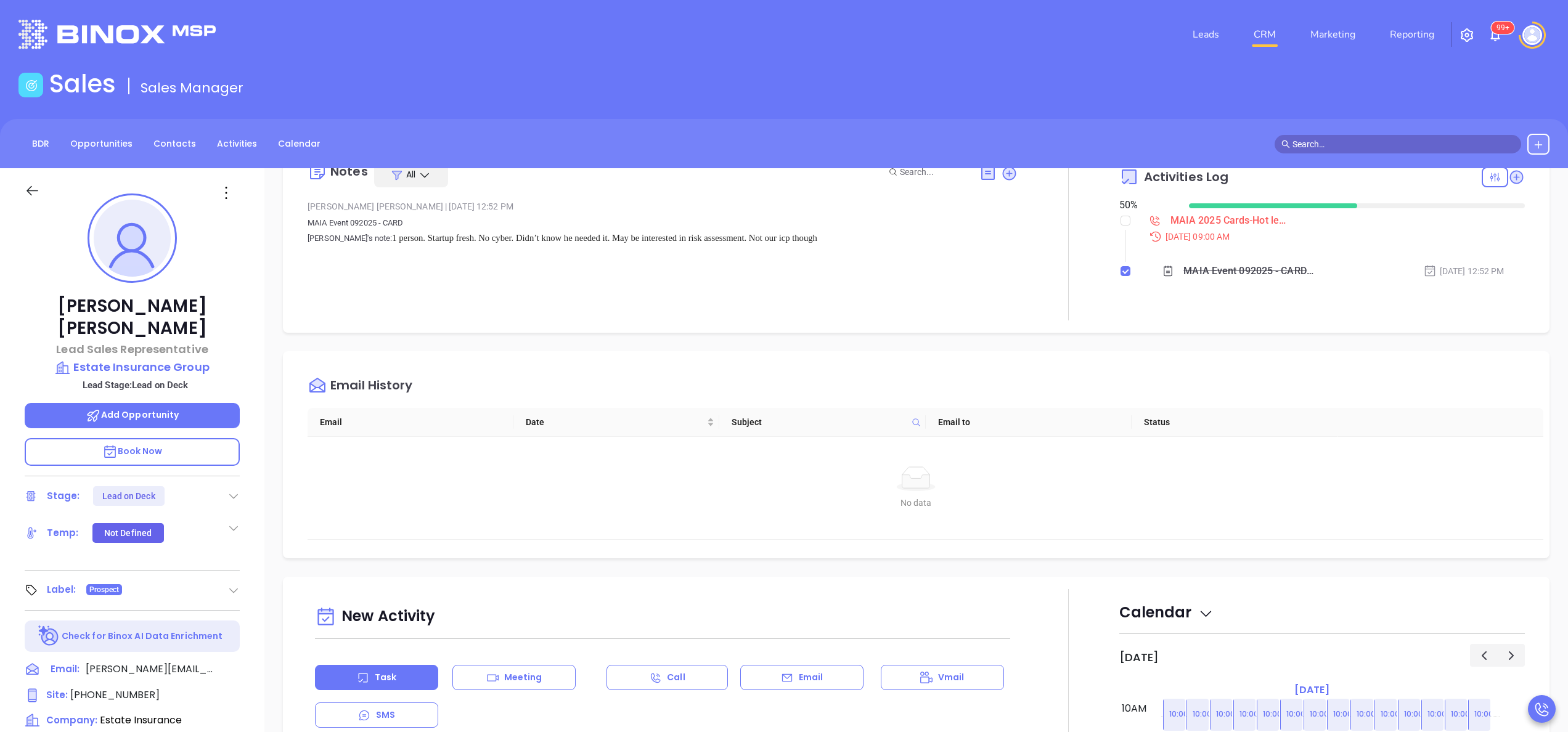
click at [251, 356] on div "Wilson Saravia Lead Sales Representative Estate Insurance Group Lead Stage: Lea…" at bounding box center [132, 626] width 265 height 915
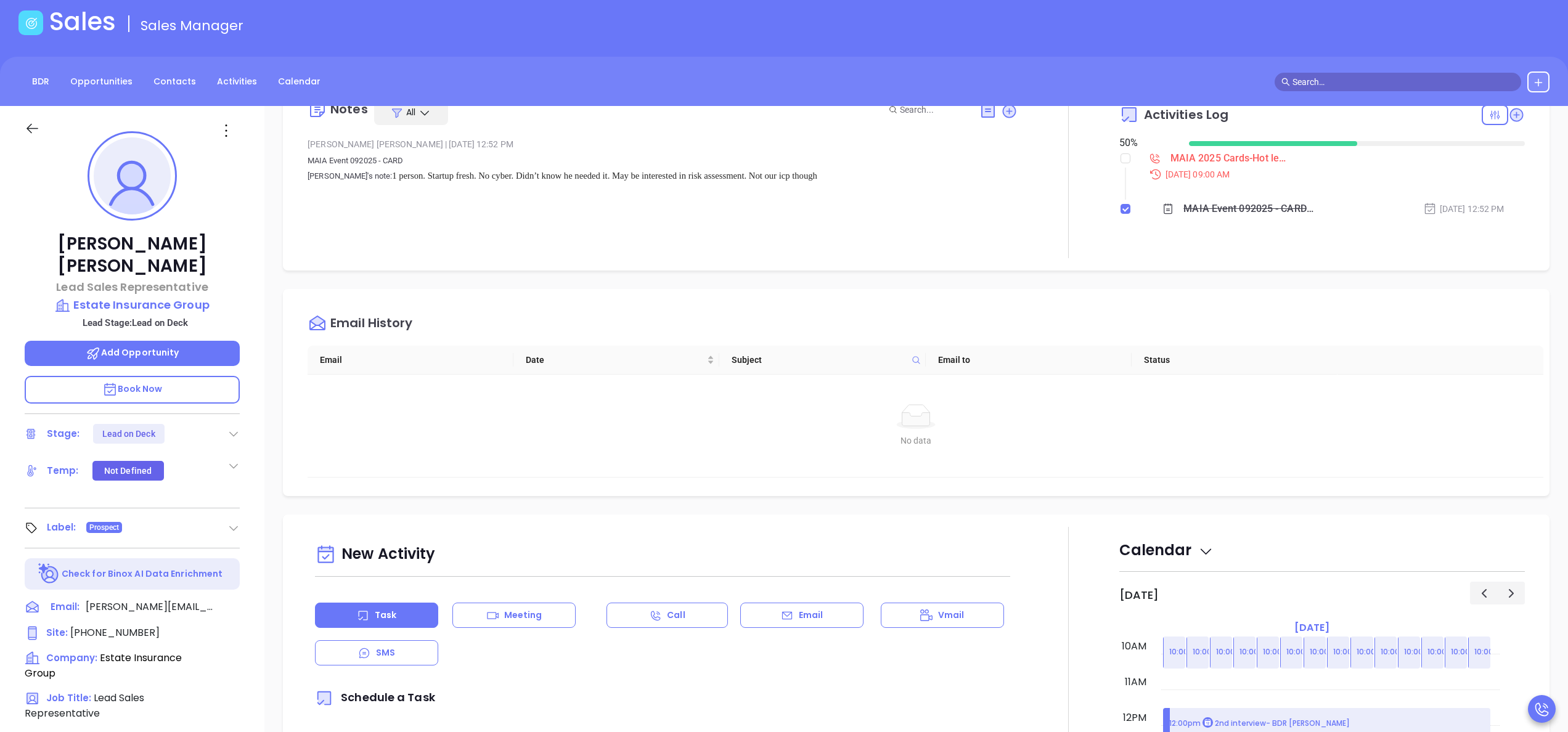
scroll to position [0, 0]
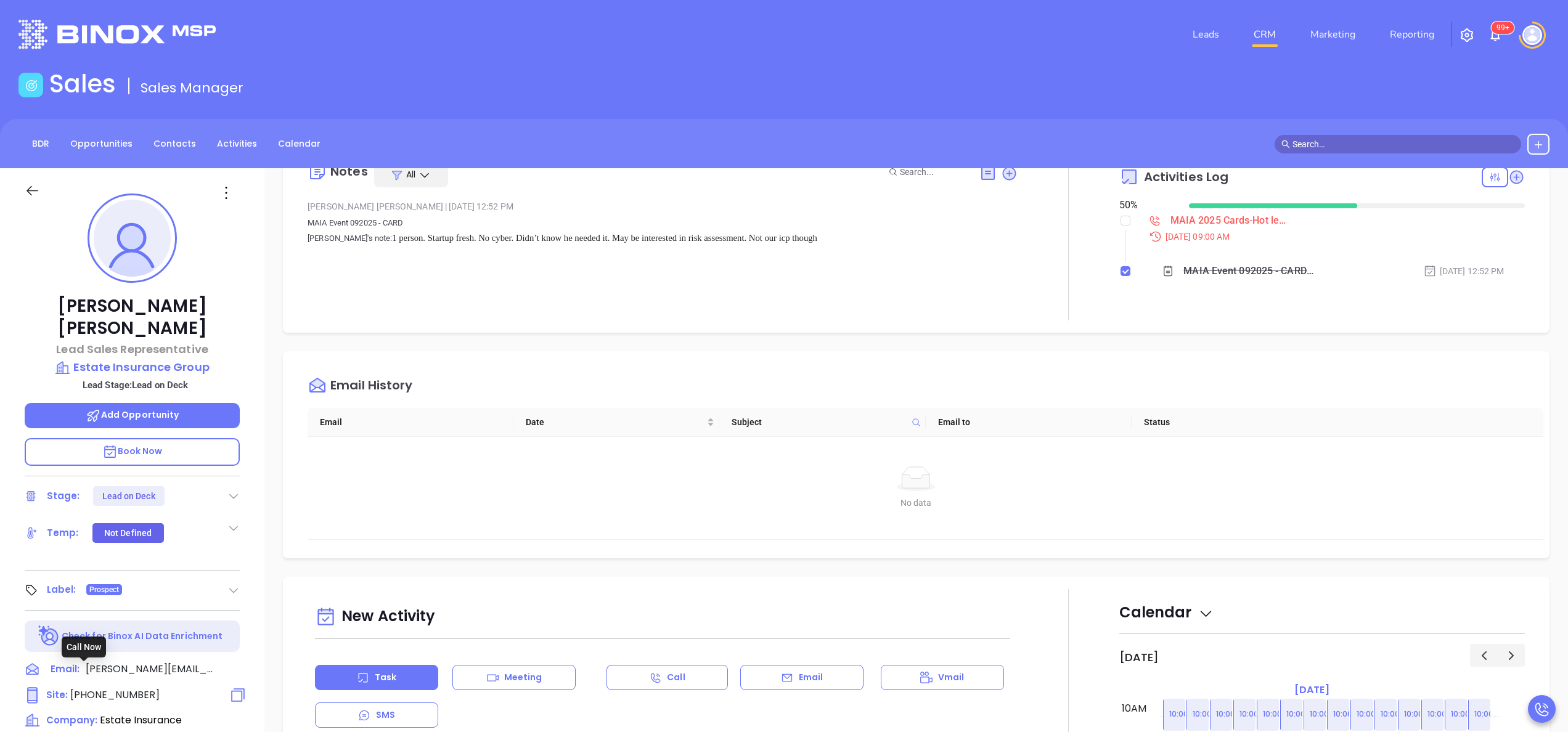
click at [123, 688] on span "[PHONE_NUMBER]" at bounding box center [115, 695] width 89 height 14
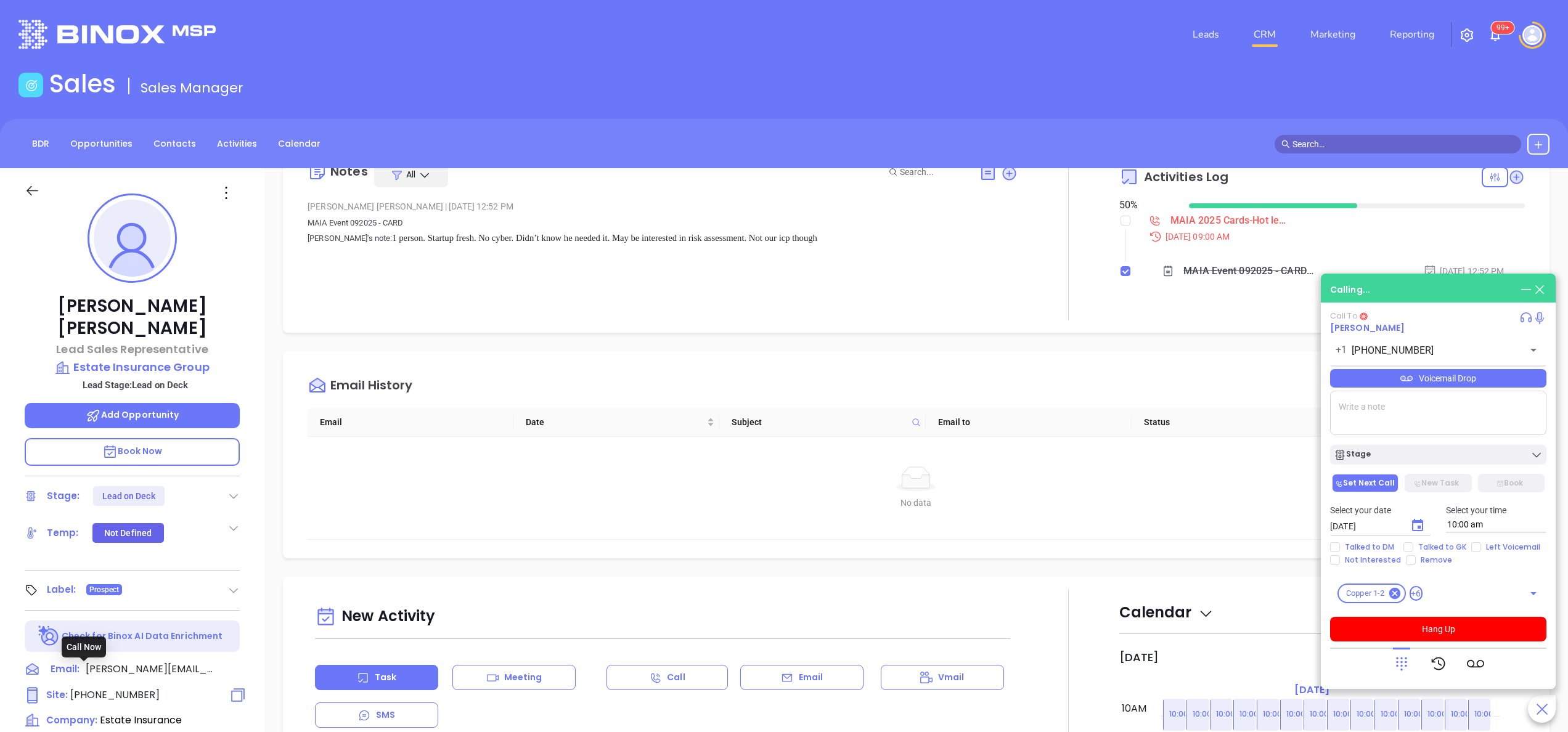
type input "[PHONE_NUMBER]"
click at [107, 444] on icon at bounding box center [110, 452] width 16 height 16
click at [984, 358] on div "Email History Email Date Subject Email to Status No data No data" at bounding box center [916, 454] width 1267 height 207
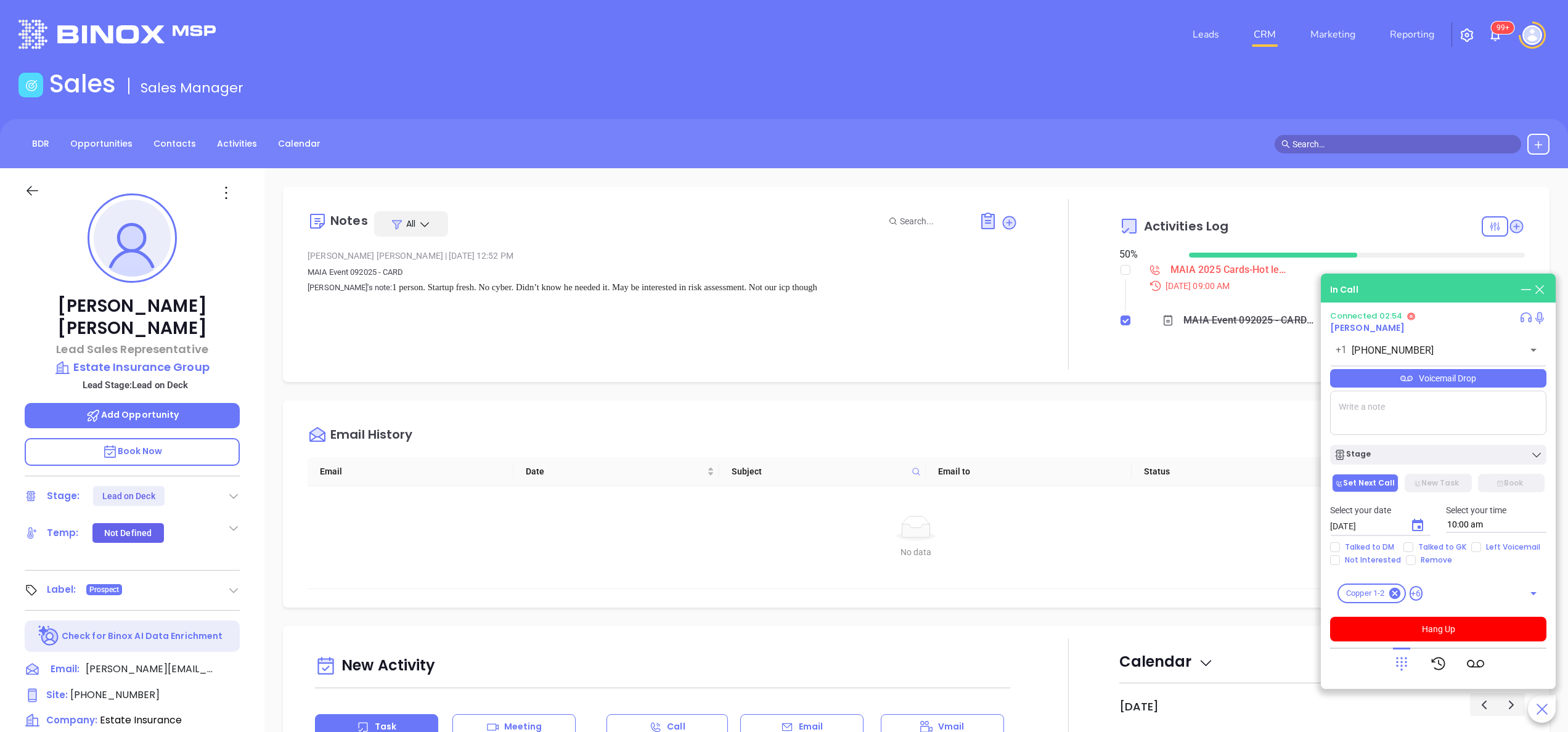
click at [1349, 420] on textarea at bounding box center [1438, 413] width 216 height 44
click at [1378, 408] on textarea at bounding box center [1438, 413] width 216 height 44
click at [260, 513] on div "Wilson Saravia Lead Sales Representative Estate Insurance Group Lead Stage: Lea…" at bounding box center [132, 626] width 265 height 915
click at [1404, 418] on textarea at bounding box center [1438, 413] width 216 height 44
type textarea "MA and rhode island."
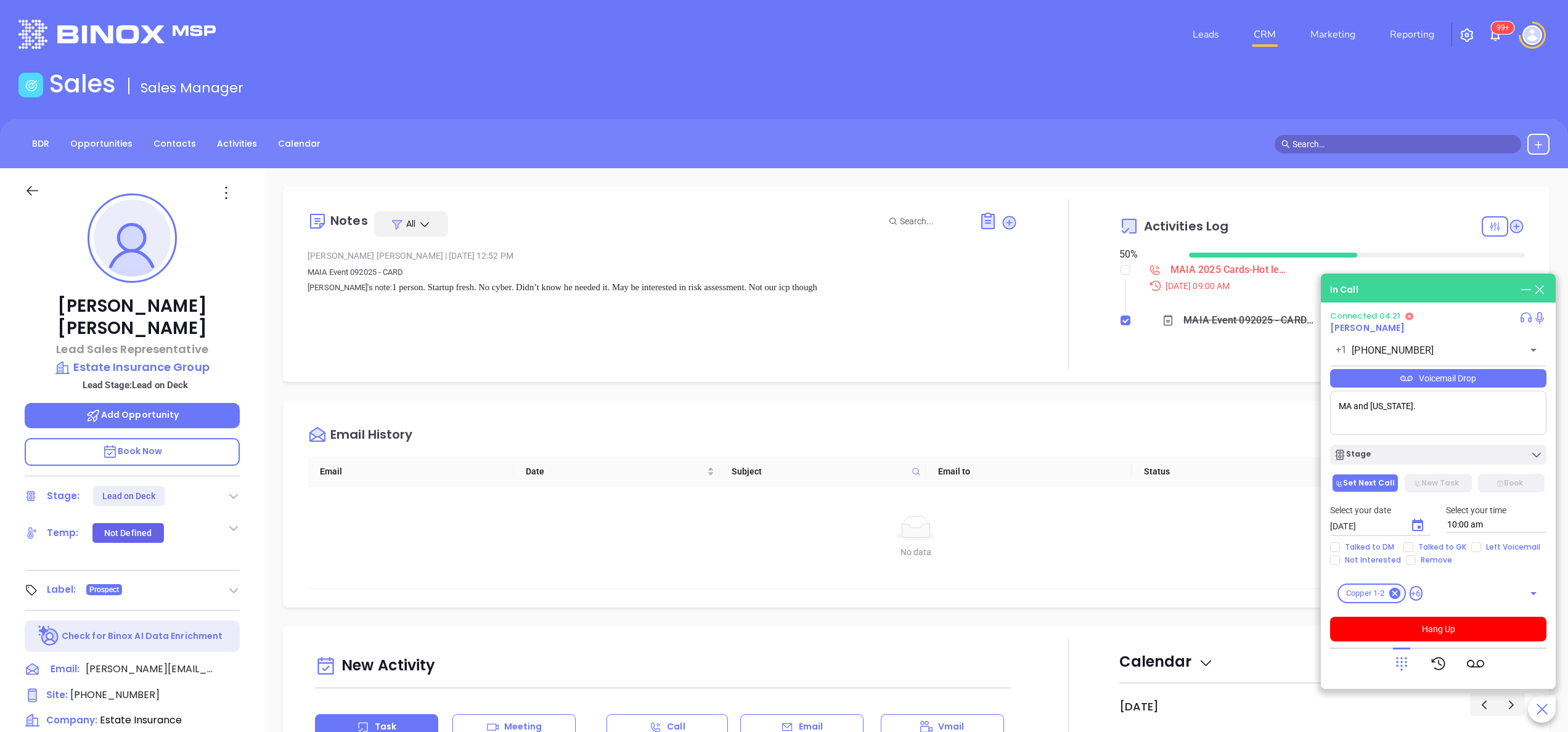
click at [1468, 407] on textarea "MA and rhode island." at bounding box center [1438, 413] width 216 height 44
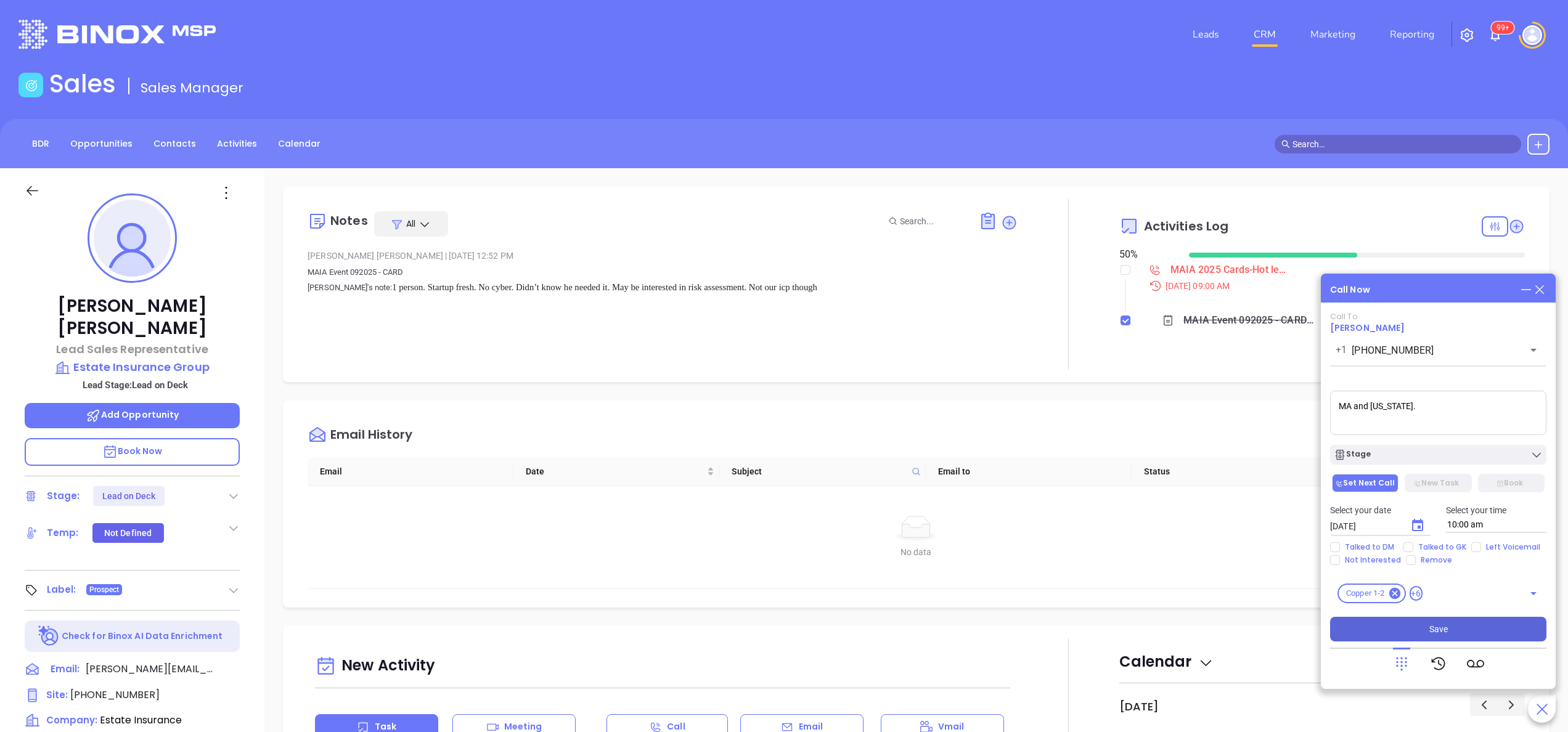
click at [1470, 631] on button "Save" at bounding box center [1438, 629] width 216 height 25
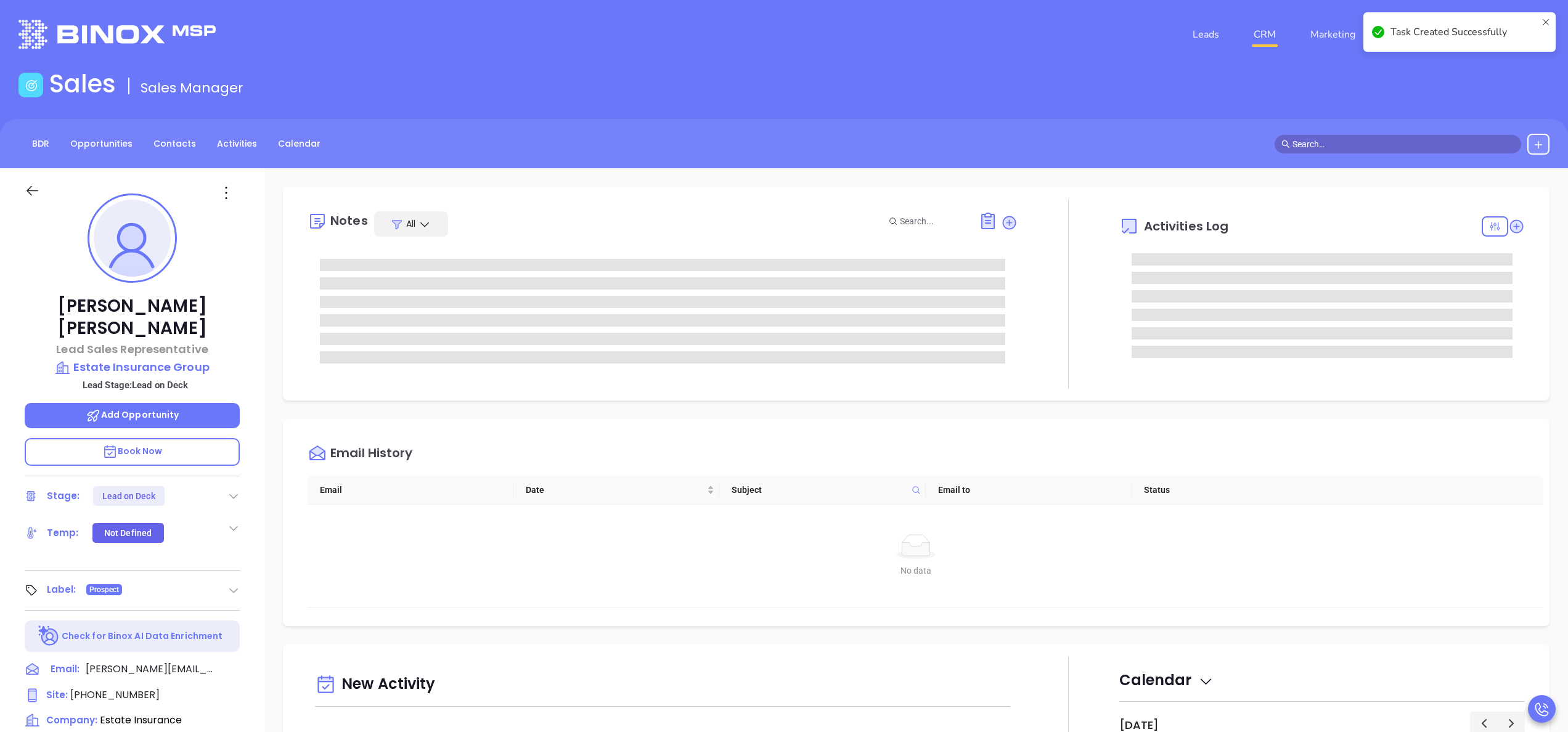
click at [1332, 545] on main "Sales Sales Manager BDR Opportunities Contacts Activities Calendar Call Now Cal…" at bounding box center [784, 576] width 1568 height 1014
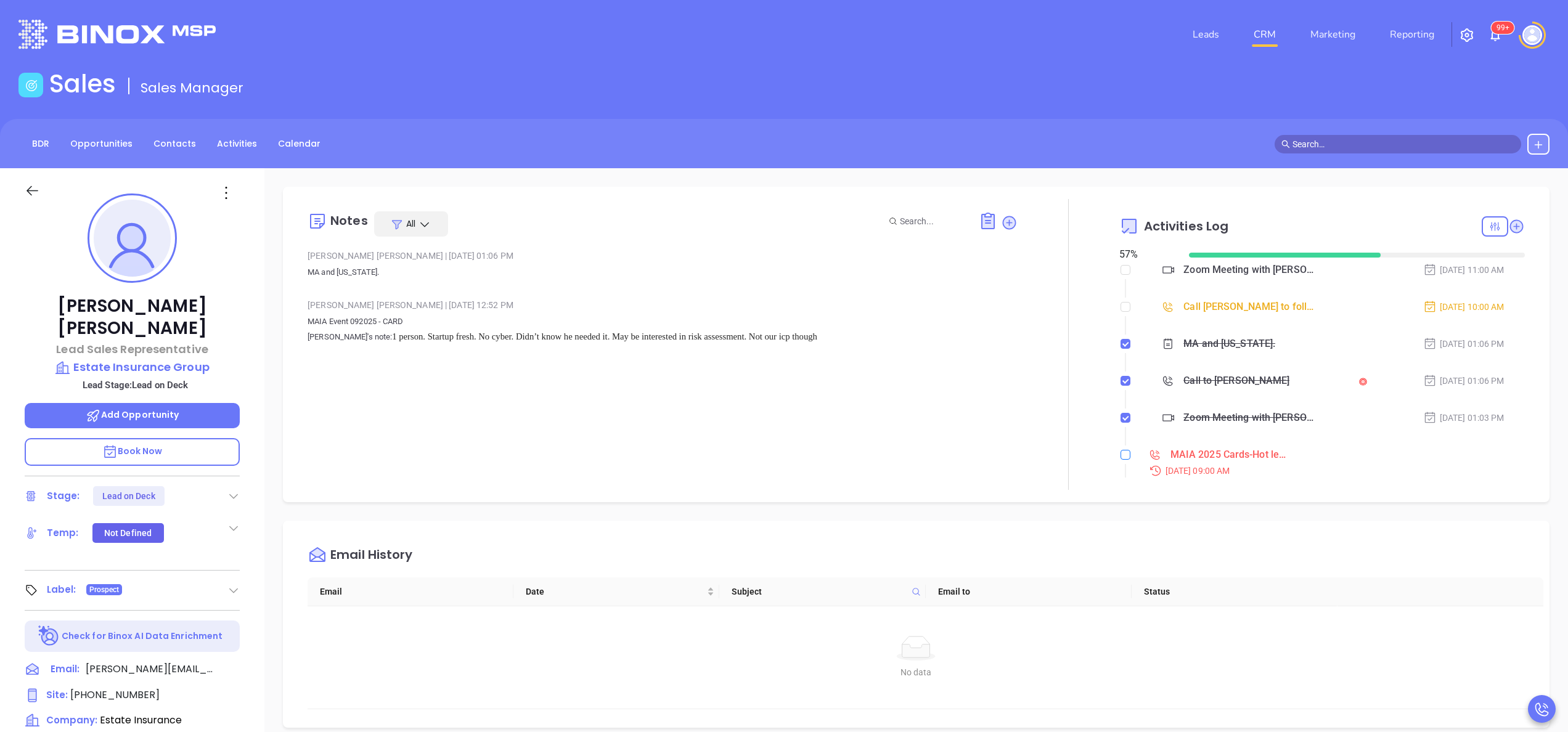
click at [1120, 455] on input "checkbox" at bounding box center [1125, 454] width 10 height 10
checkbox input "true"
click at [1120, 311] on input "checkbox" at bounding box center [1125, 307] width 10 height 10
checkbox input "true"
click at [1018, 227] on div at bounding box center [1068, 344] width 101 height 291
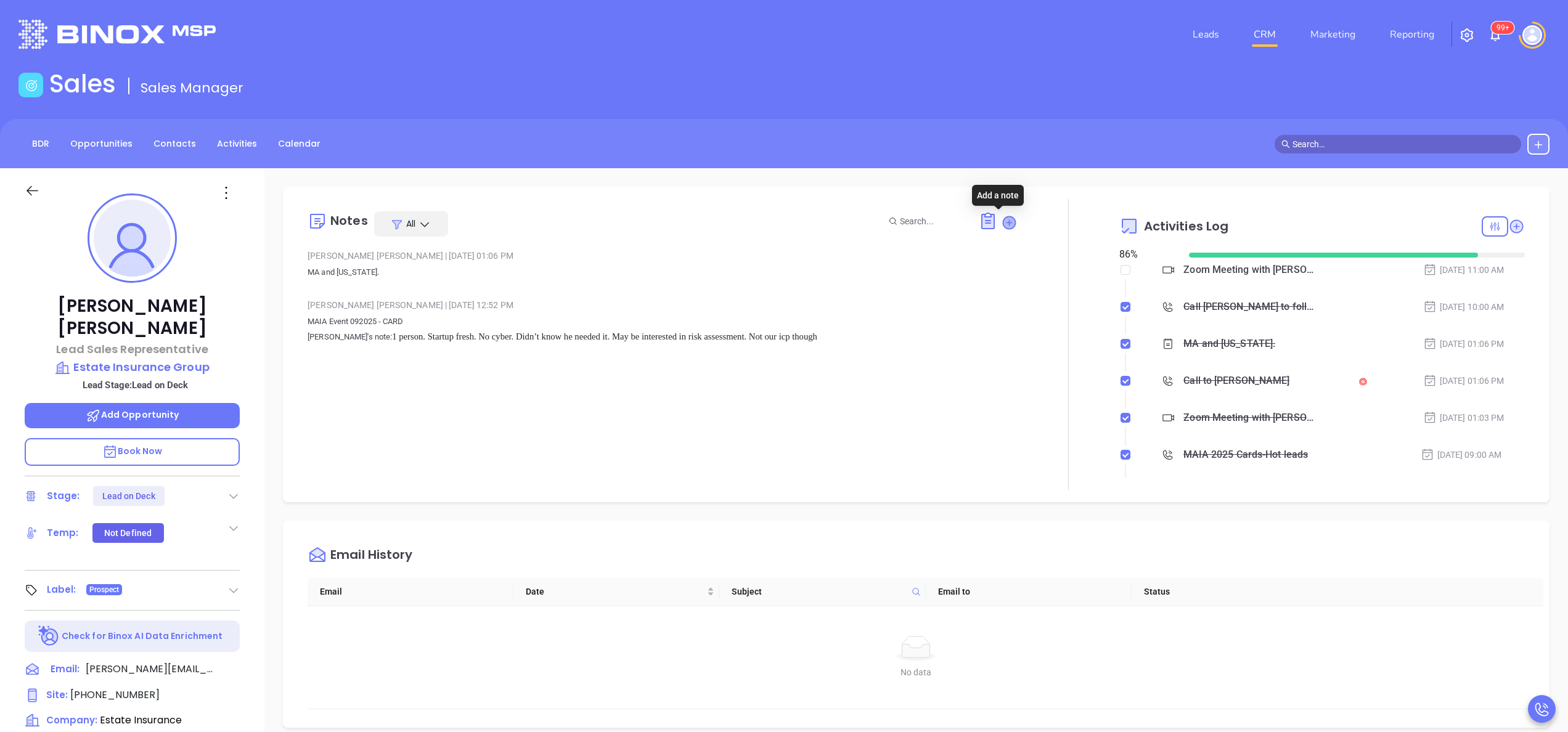
click at [1003, 227] on icon at bounding box center [1009, 222] width 12 height 12
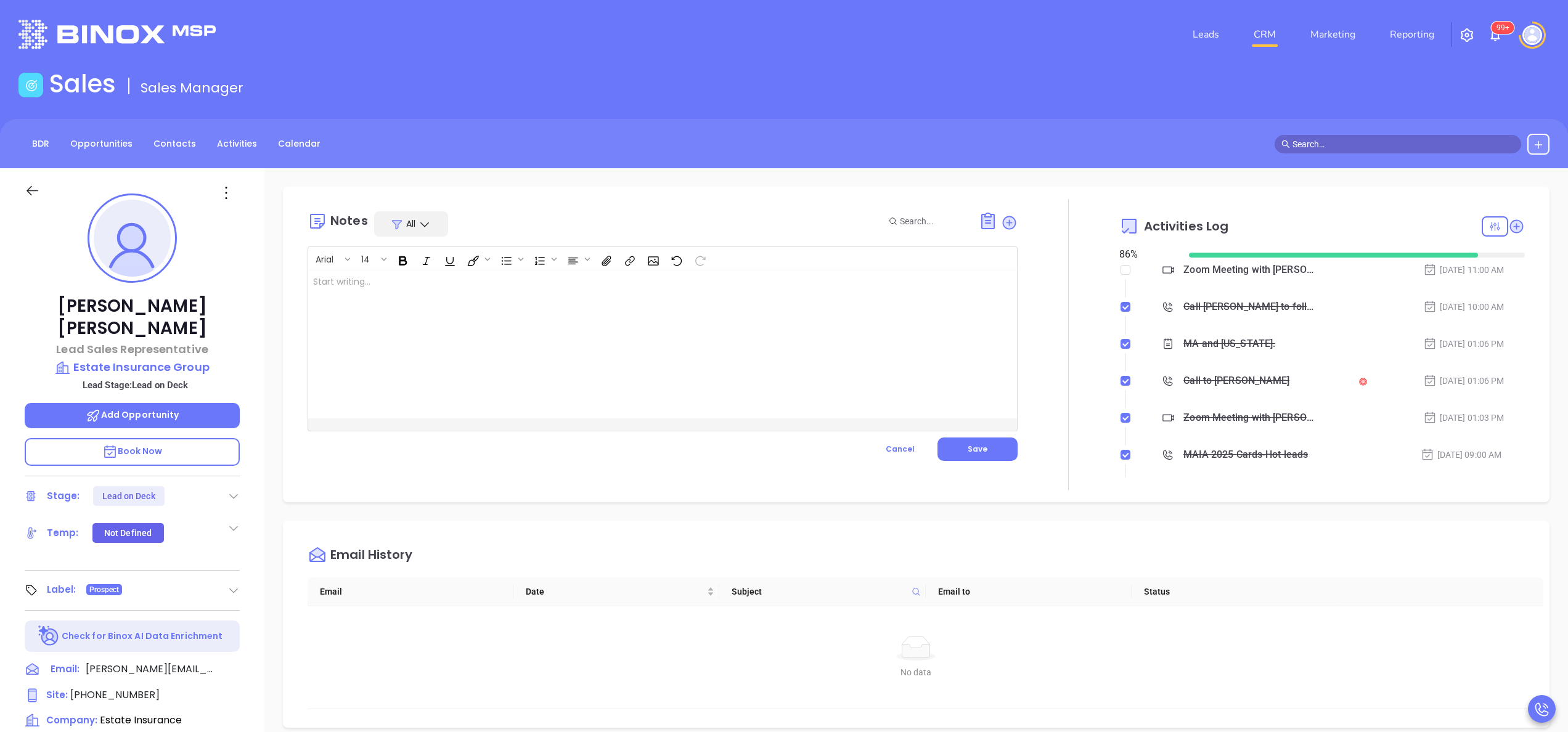
click at [538, 353] on div at bounding box center [638, 345] width 659 height 148
click at [514, 292] on p "Spoke with Wilson, HE is starting up his business, he doesnt even have a manage…" at bounding box center [637, 288] width 649 height 26
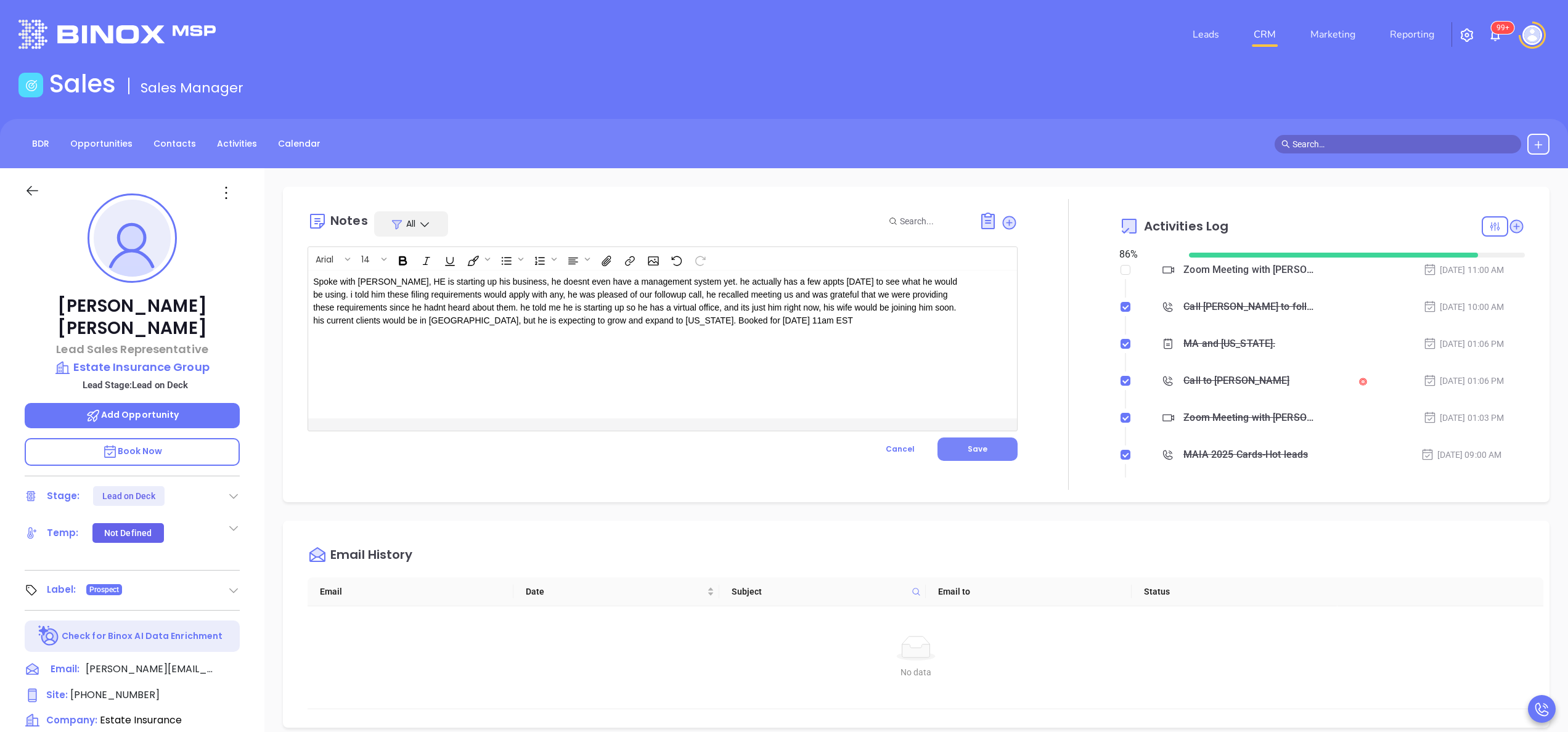
click at [969, 444] on span "Save" at bounding box center [977, 449] width 20 height 10
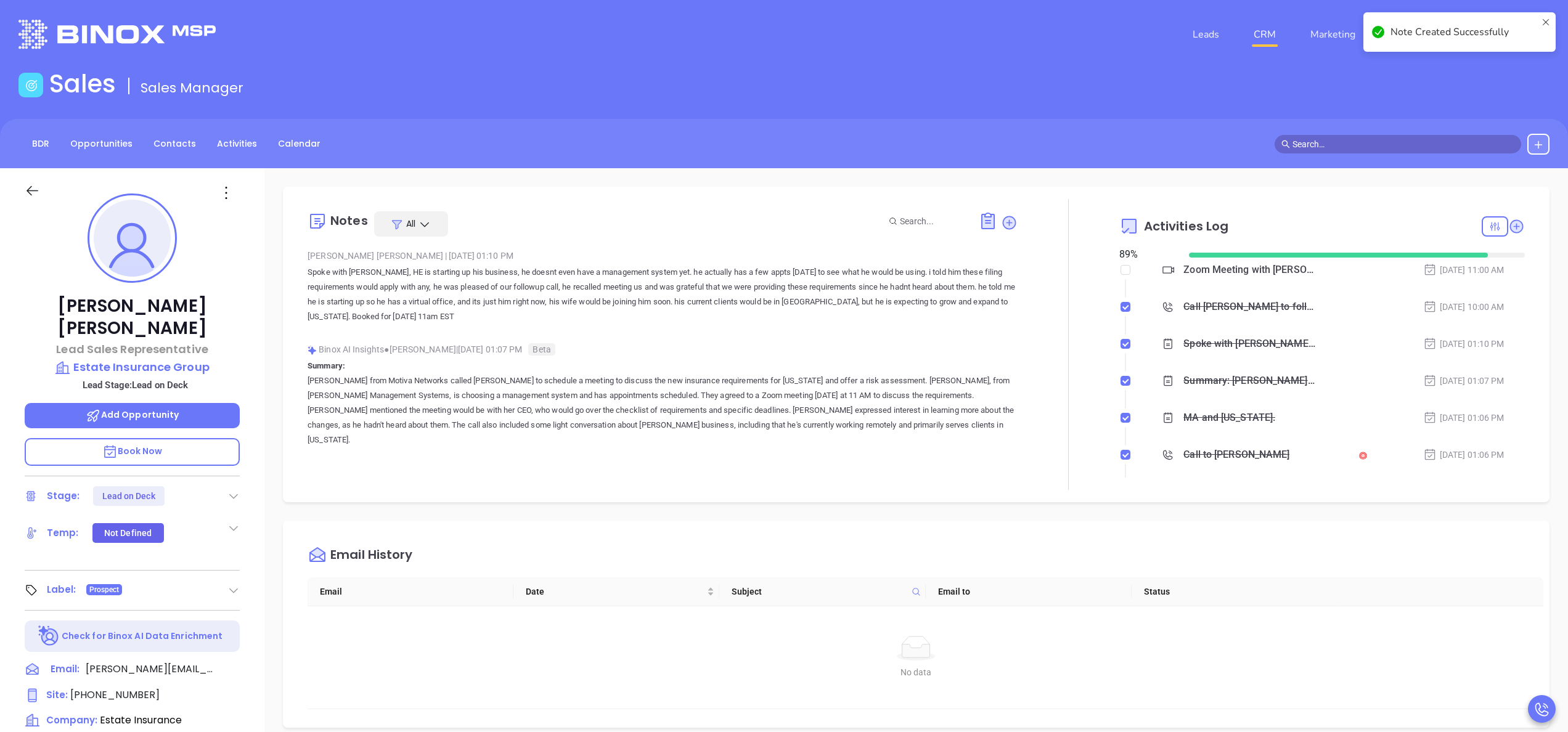
click at [294, 506] on div "Notes All Anabell Dominguez | Sep 29, 2025 01:10 PM Spoke with Wilson, HE is st…" at bounding box center [916, 599] width 1303 height 862
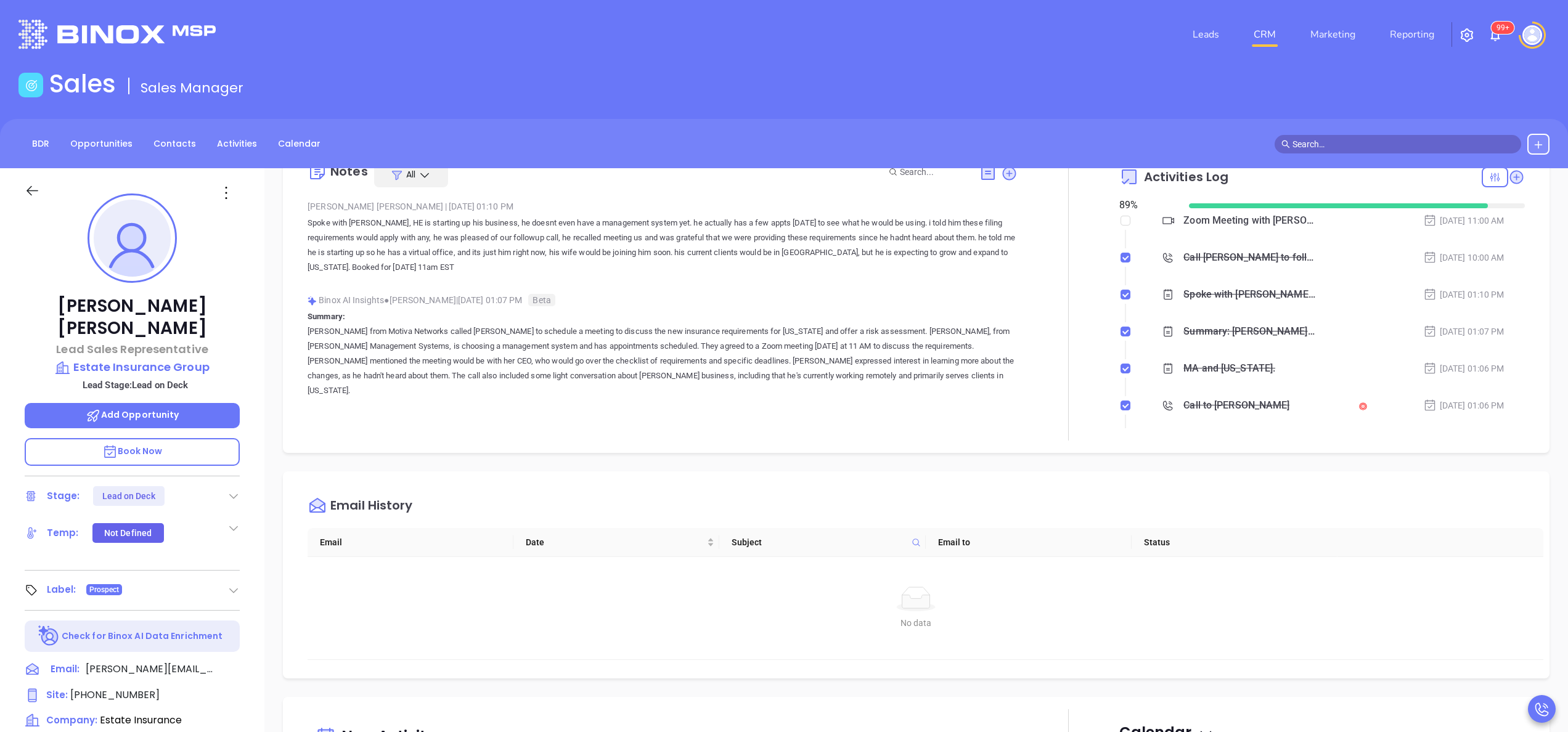
scroll to position [98, 0]
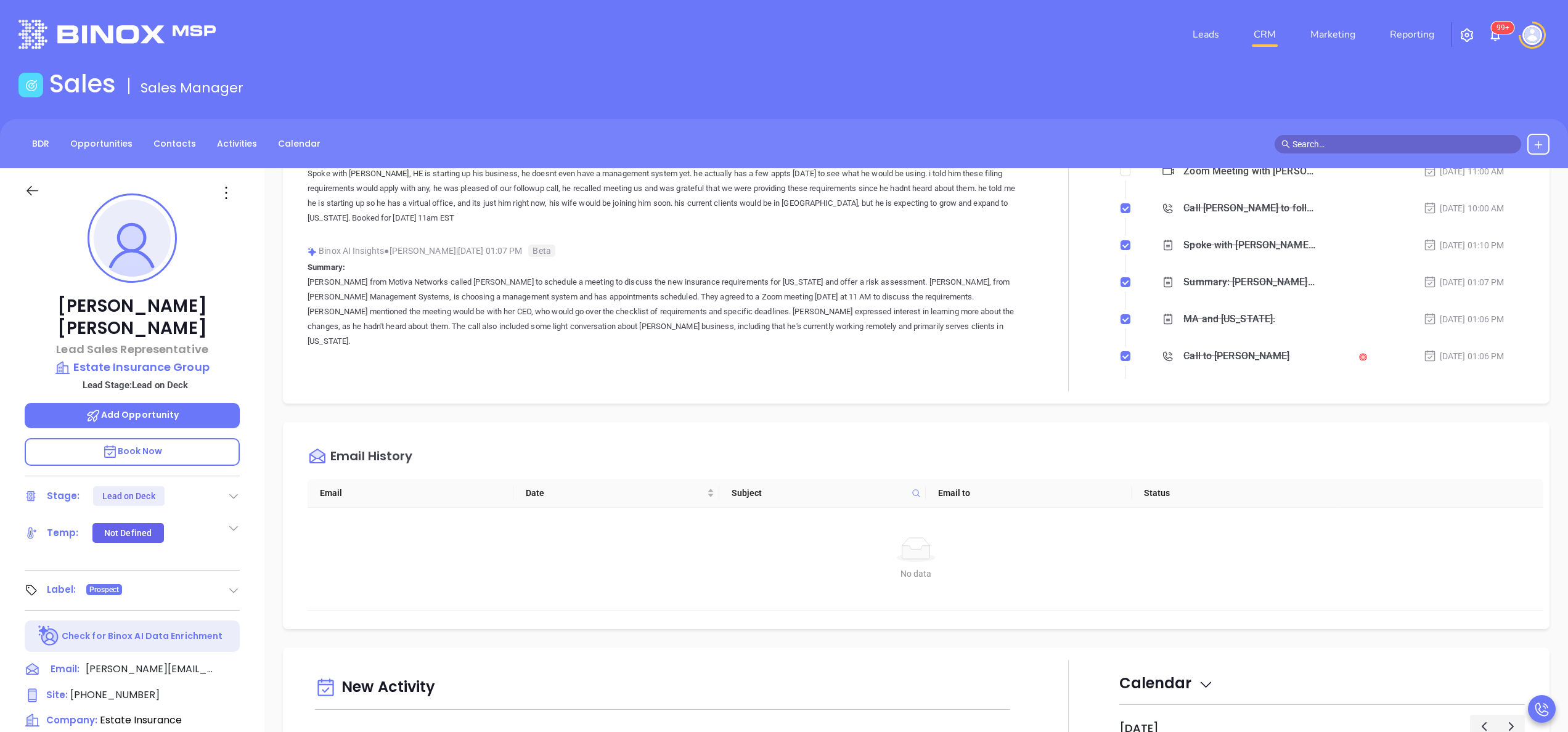
click at [259, 600] on div "Wilson Saravia Lead Sales Representative Estate Insurance Group Lead Stage: Lea…" at bounding box center [132, 626] width 265 height 915
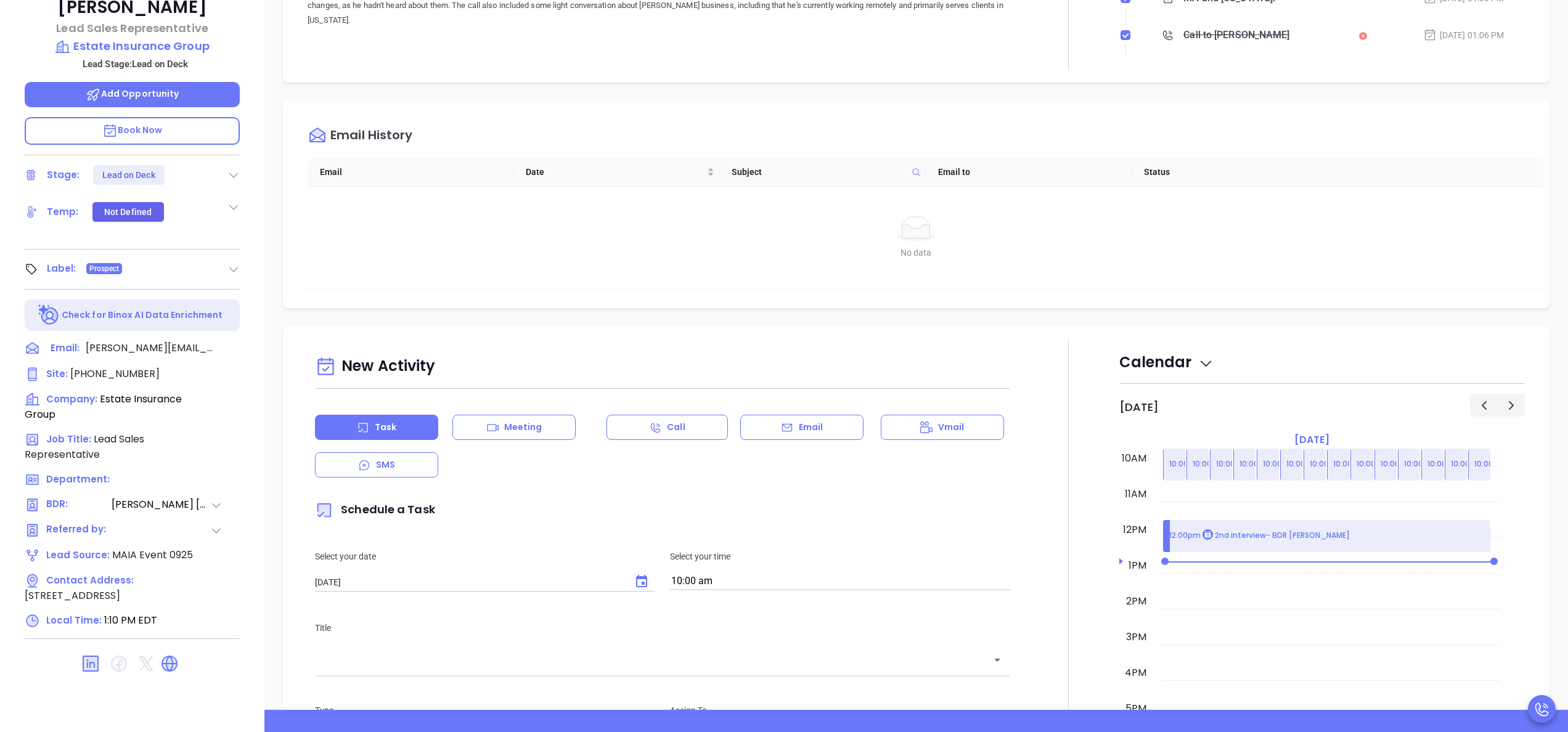
scroll to position [345, 0]
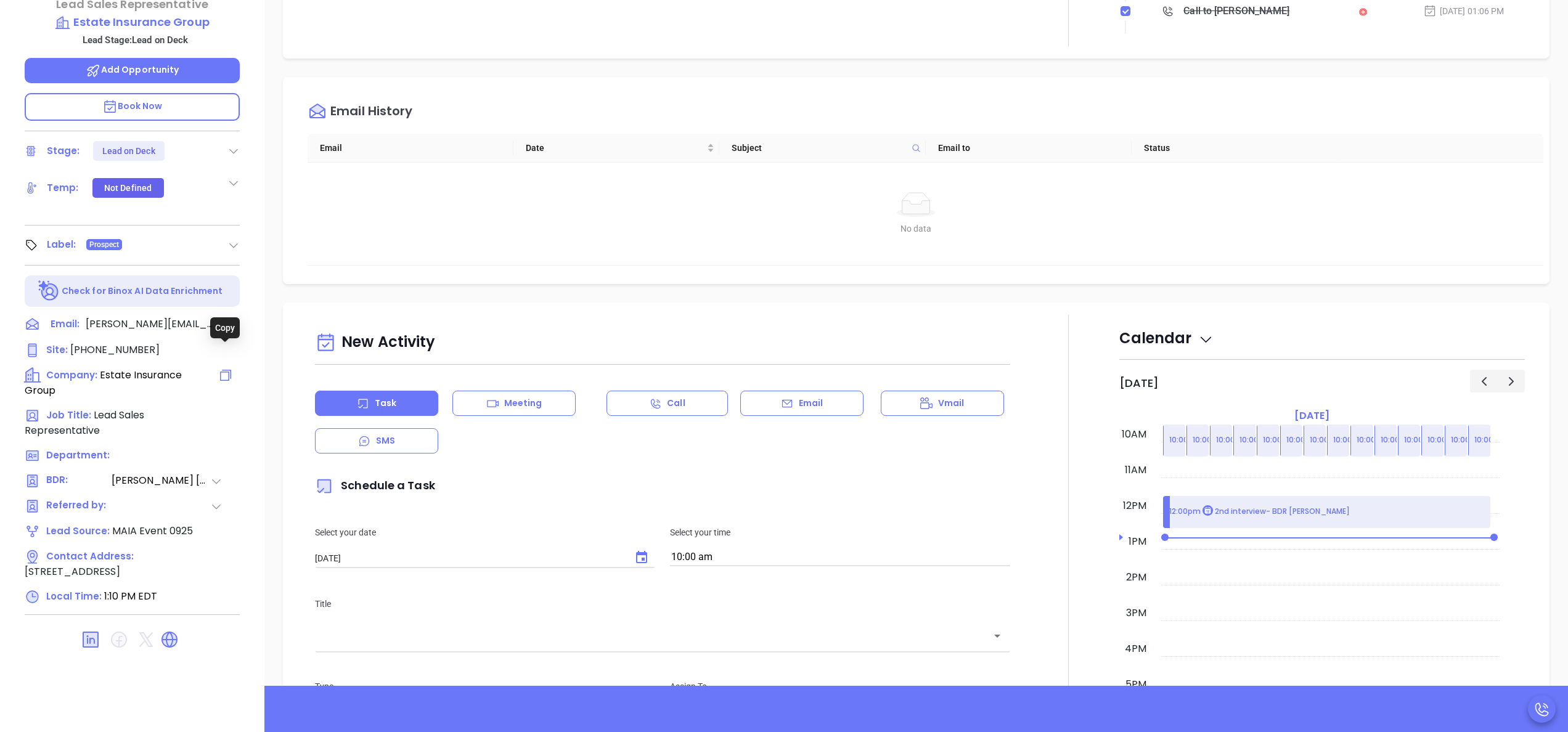
click at [221, 368] on icon at bounding box center [226, 375] width 15 height 15
click at [132, 63] on span "Add Opportunity" at bounding box center [133, 69] width 94 height 12
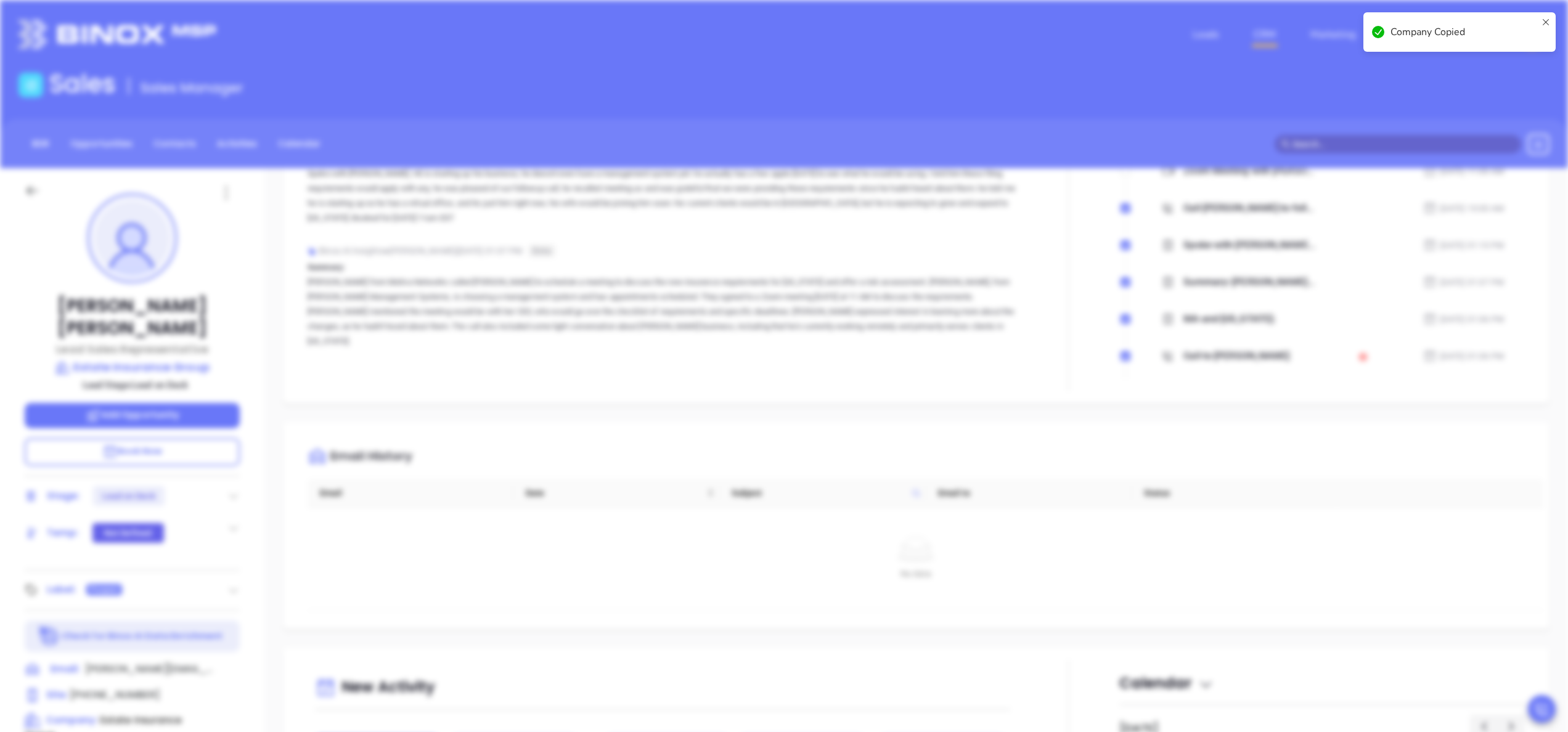
type input "MM/DD/YYYY"
type input "Wilson Saravia"
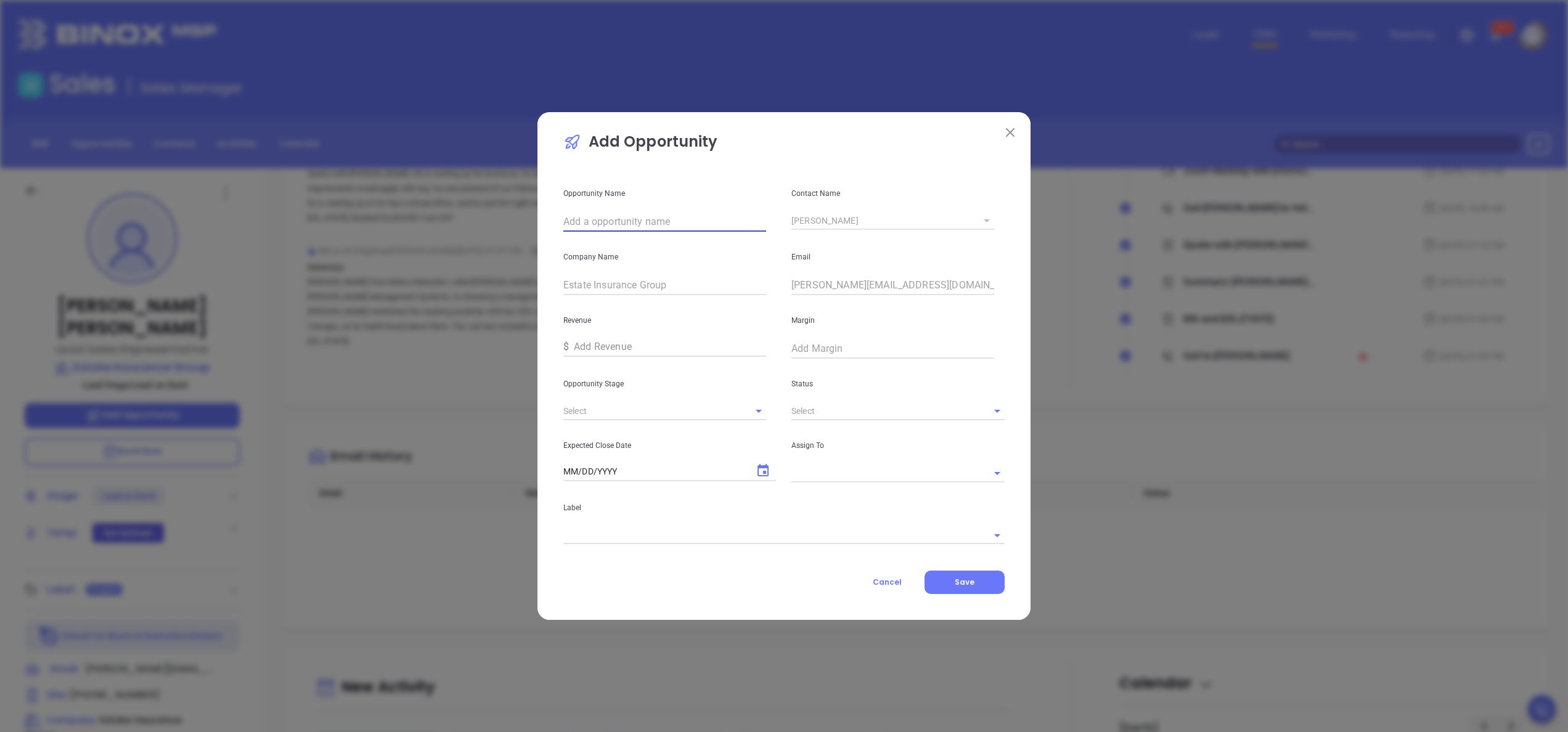
click at [637, 221] on input "text" at bounding box center [665, 222] width 203 height 20
paste input "Estate Insurance Group"
type input "Estate Insurance Group"
type input "Interview"
click at [870, 403] on input "a" at bounding box center [880, 411] width 179 height 18
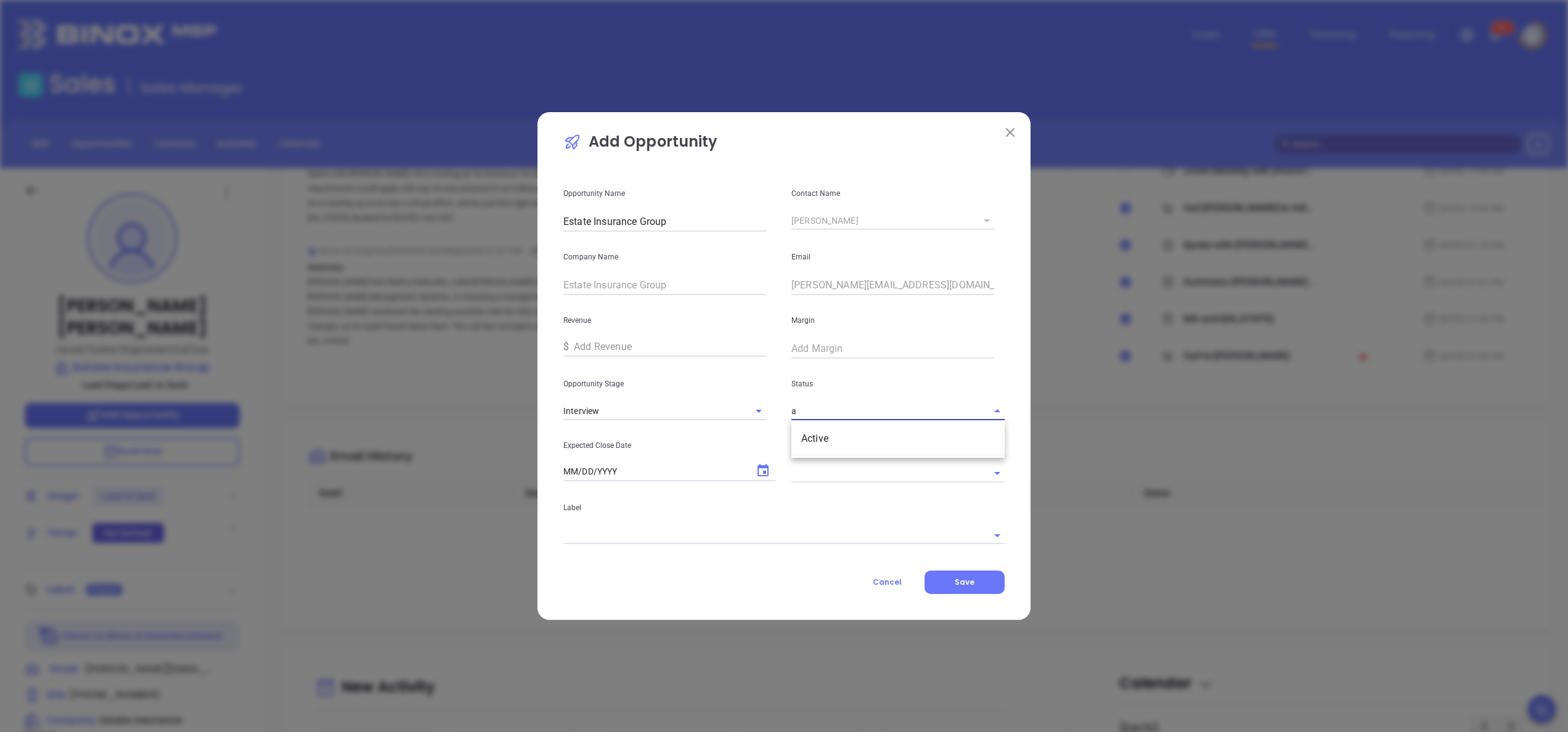
type input "c"
click at [847, 441] on li "Active" at bounding box center [898, 439] width 213 height 22
type input "Active"
click at [756, 469] on icon "Choose date" at bounding box center [763, 471] width 15 height 15
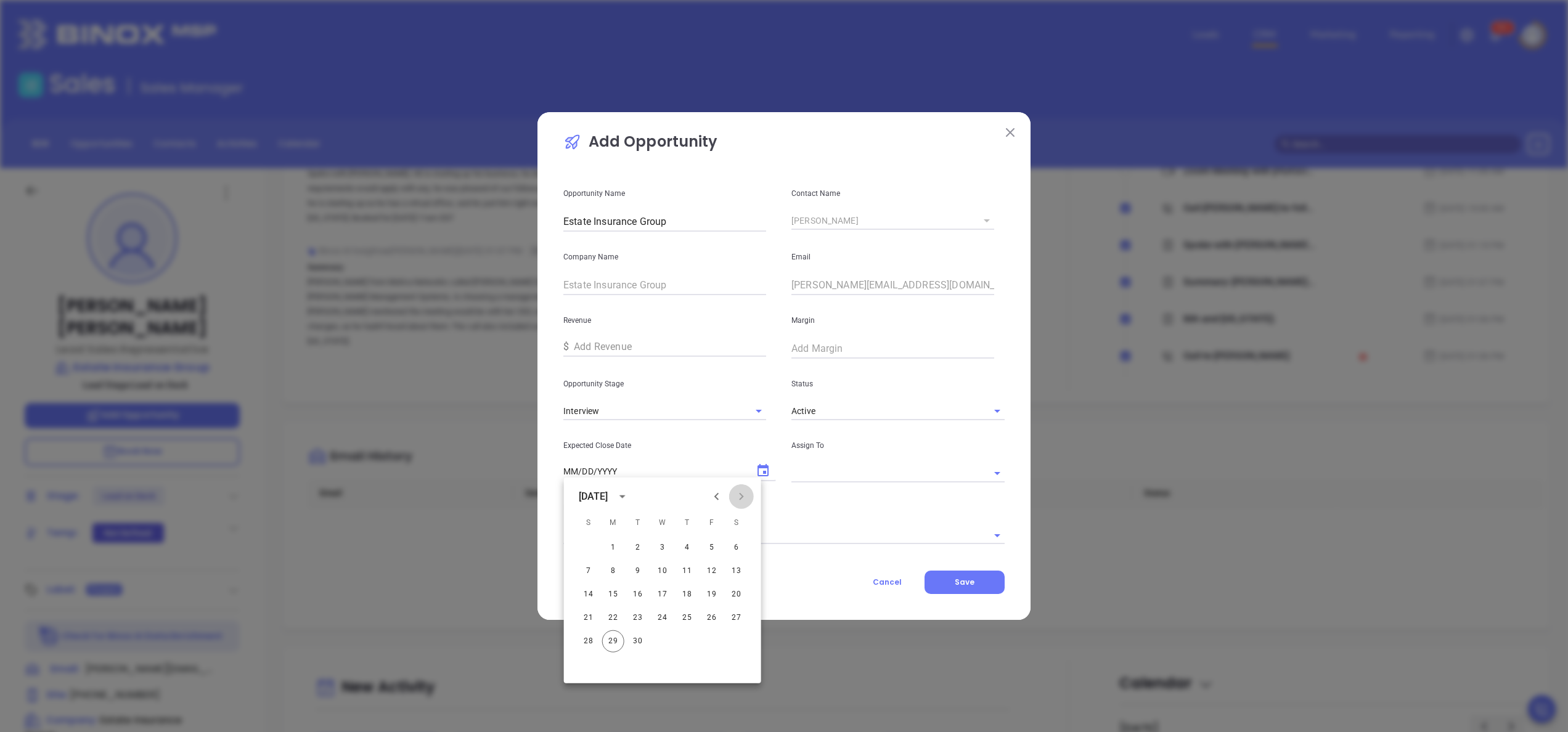
click at [740, 493] on icon "Next month" at bounding box center [741, 496] width 5 height 7
click at [662, 644] on button "29" at bounding box center [663, 641] width 22 height 22
type input "10/29/2025"
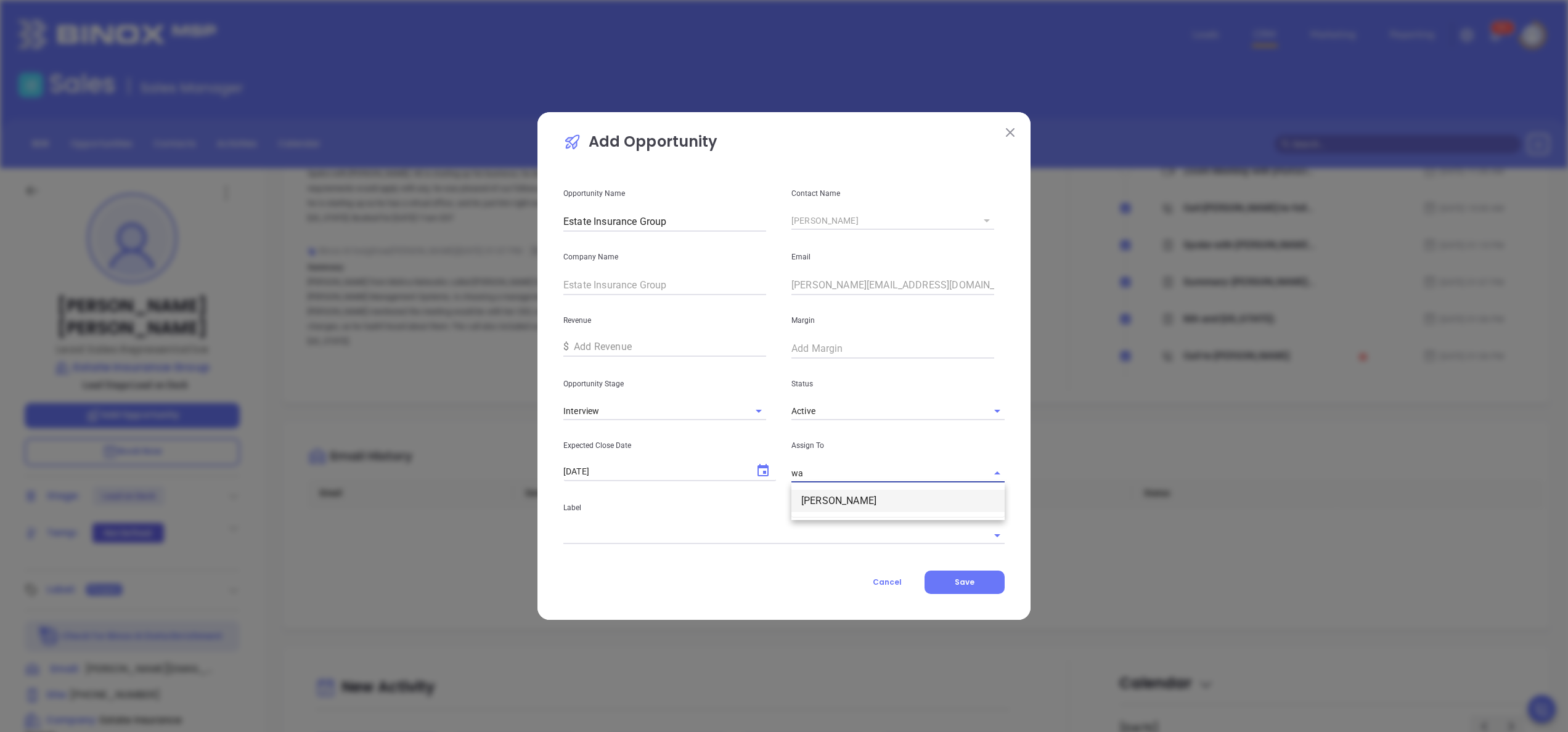
click at [894, 496] on li "[PERSON_NAME]" at bounding box center [898, 501] width 213 height 22
type input "Walter Contreras"
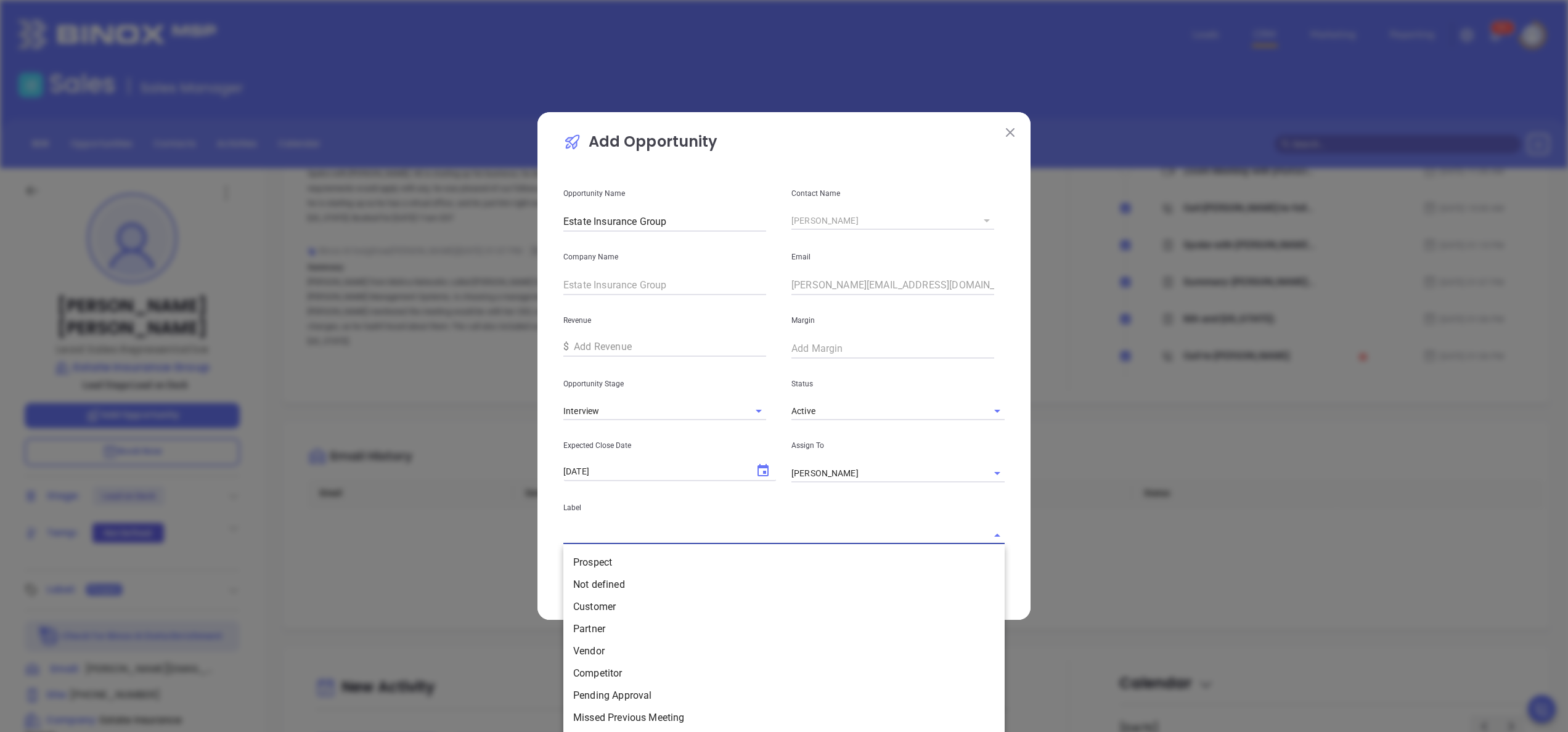
click at [812, 531] on input "text" at bounding box center [766, 535] width 407 height 18
click at [688, 572] on li "Prospect" at bounding box center [784, 563] width 441 height 22
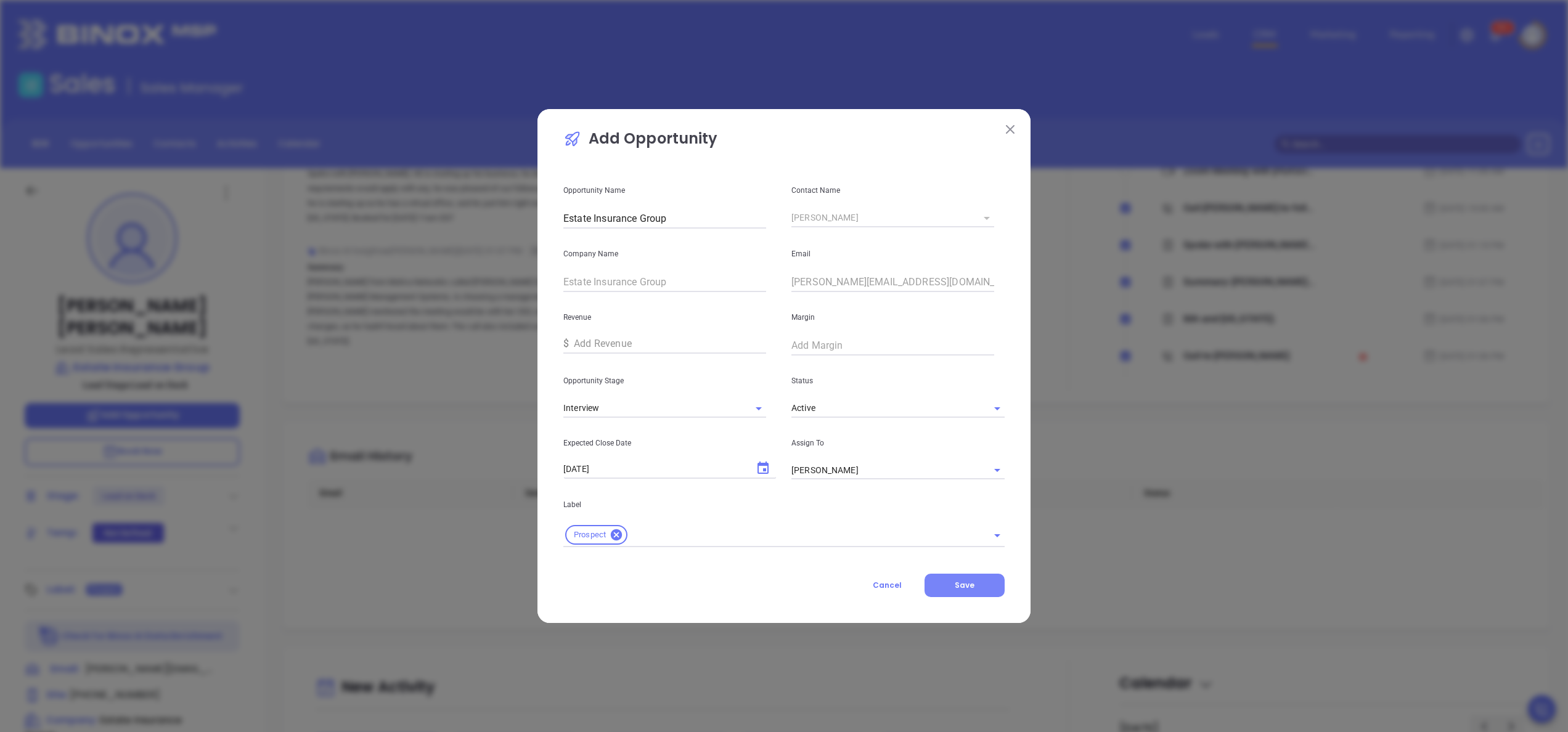
click at [980, 582] on button "Save" at bounding box center [964, 585] width 80 height 23
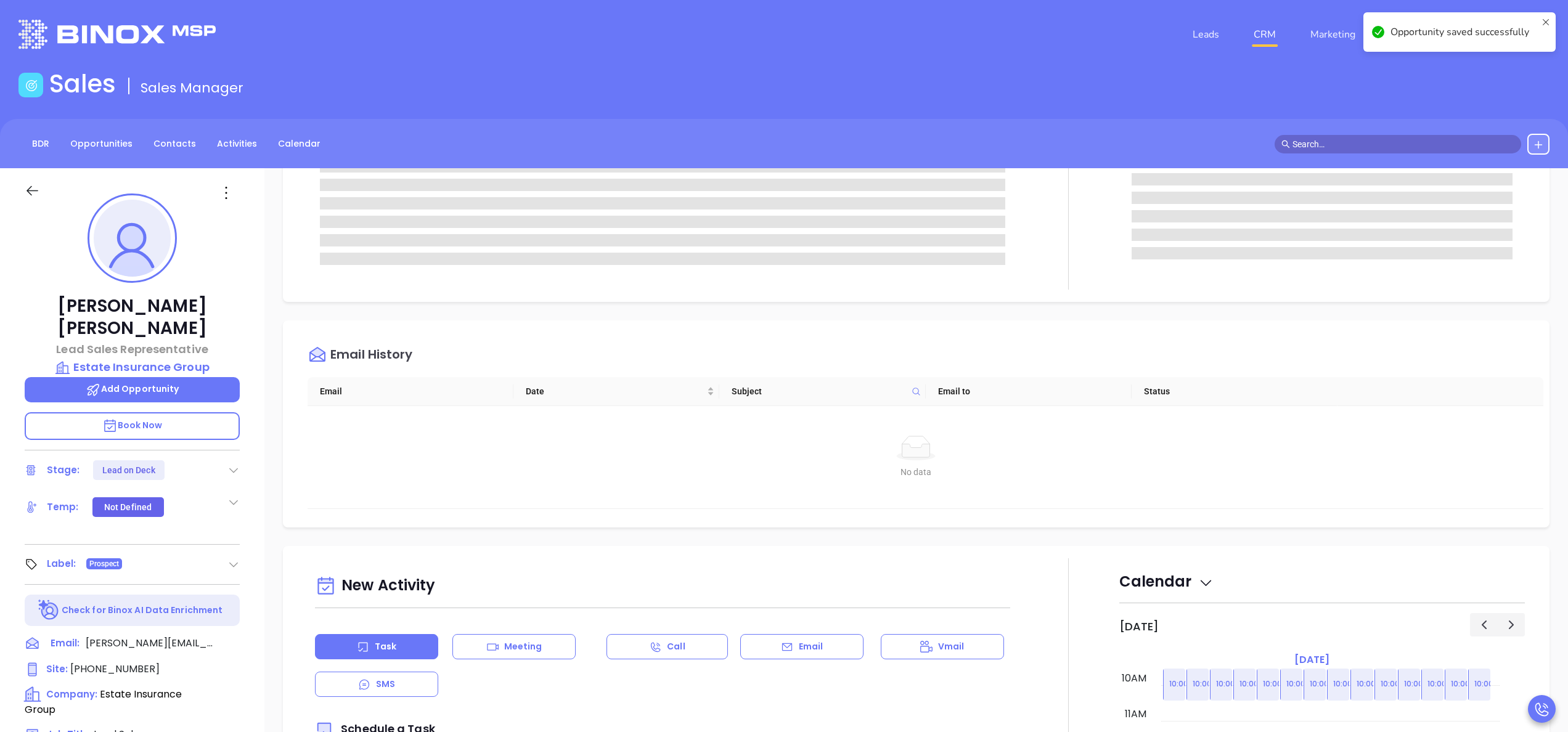
click at [1061, 419] on div "No data No data" at bounding box center [916, 457] width 1217 height 102
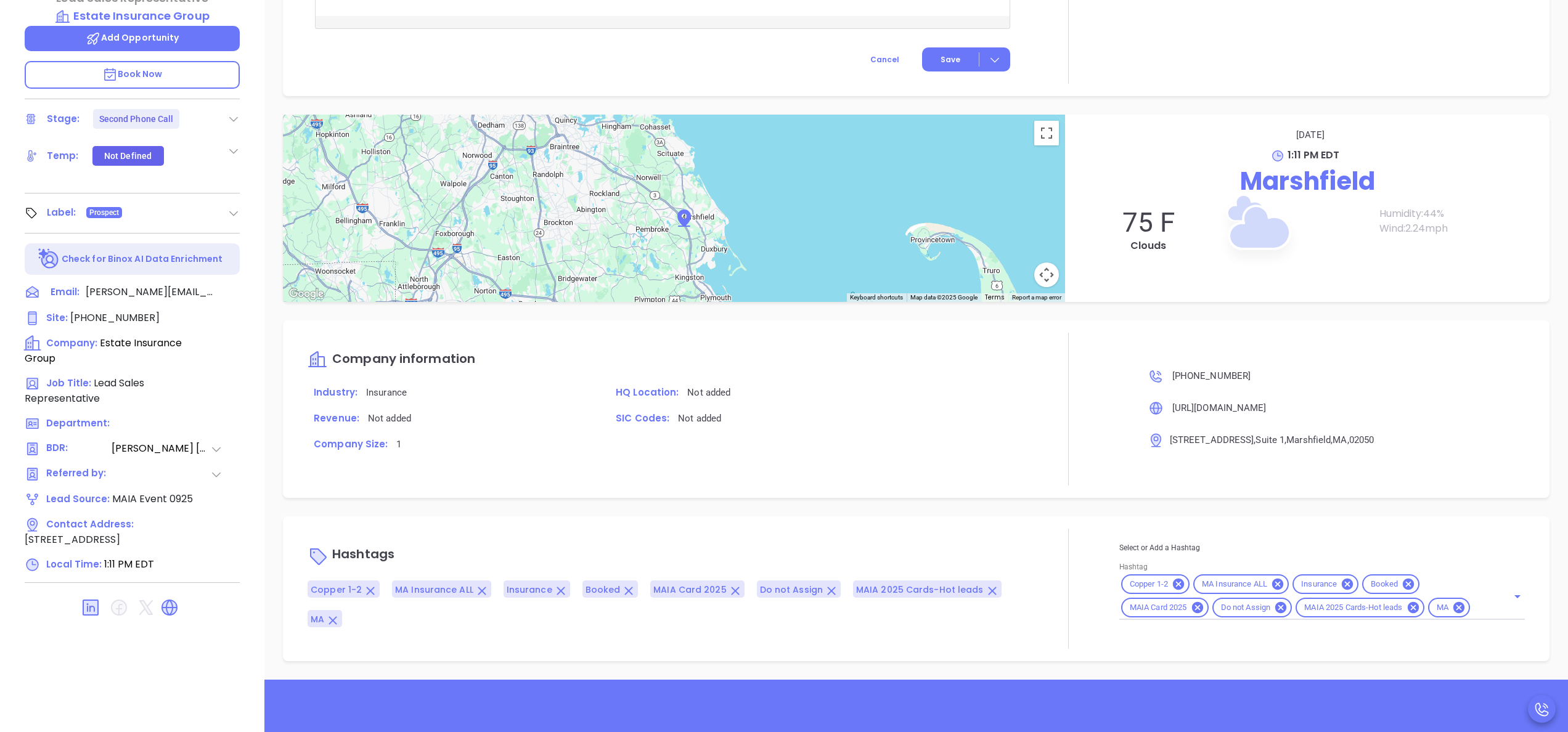
scroll to position [1182, 0]
click at [1480, 604] on div "Copper 1-2 MA Insurance ALL Insurance Booked MAIA Card 2025 Do not Assign MAIA …" at bounding box center [1322, 596] width 406 height 48
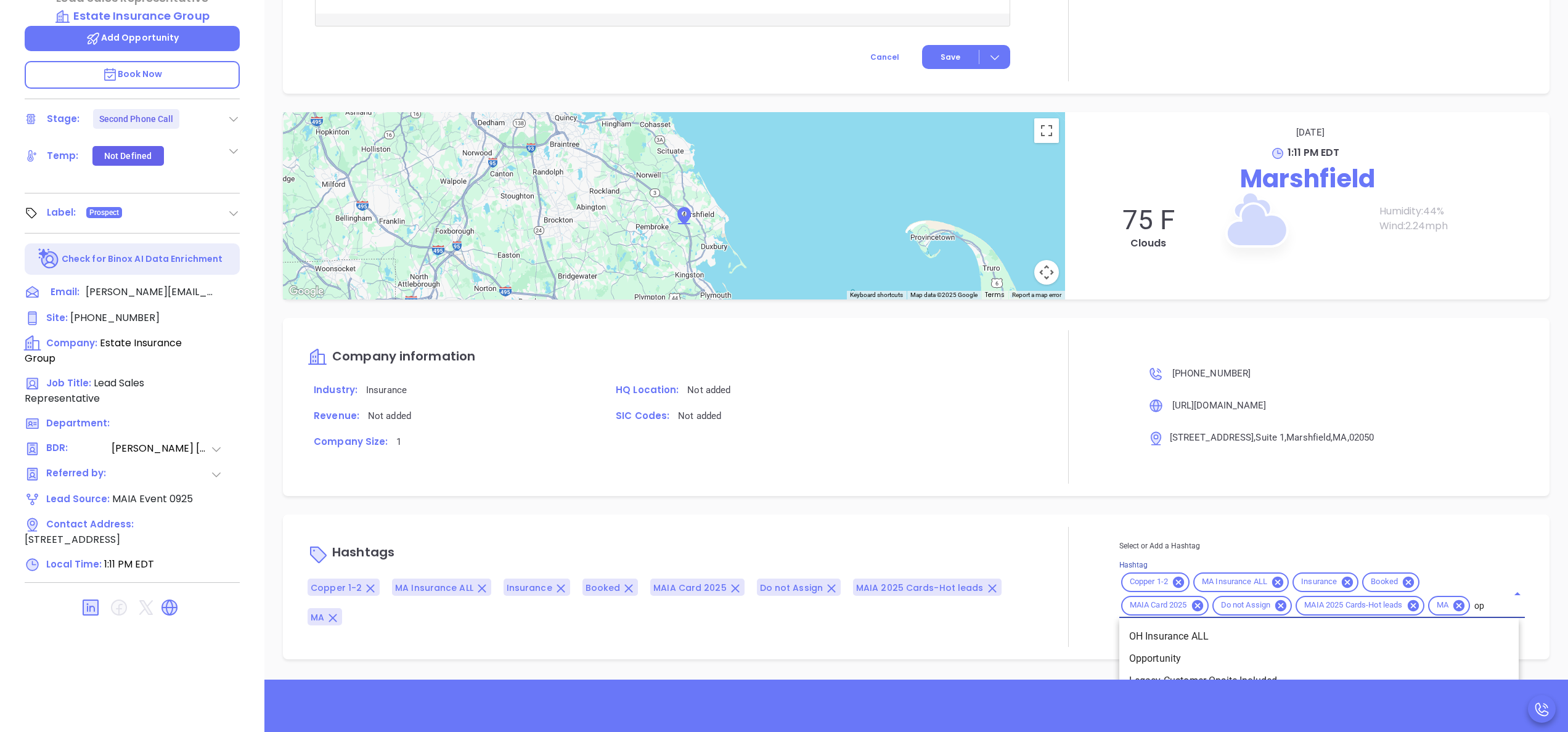
scroll to position [0, 10]
type input "opp"
click at [1181, 634] on li "Opportunity" at bounding box center [1319, 638] width 400 height 22
click at [934, 498] on div "Opportunities New Opportunity Opp Name Revenue Status Stage Expected Close Date…" at bounding box center [916, 247] width 1303 height 862
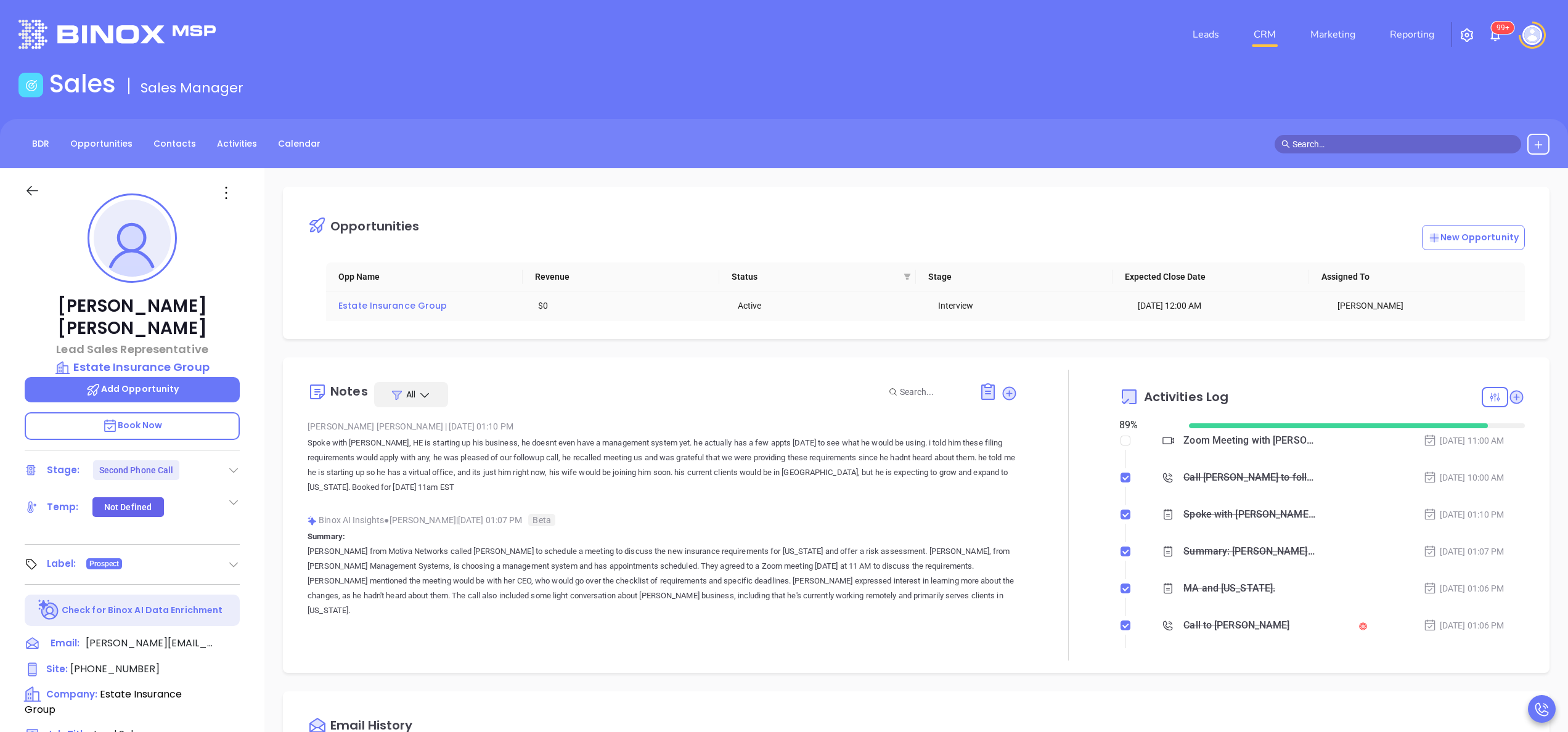
click at [400, 311] on span "Estate Insurance Group" at bounding box center [392, 306] width 108 height 12
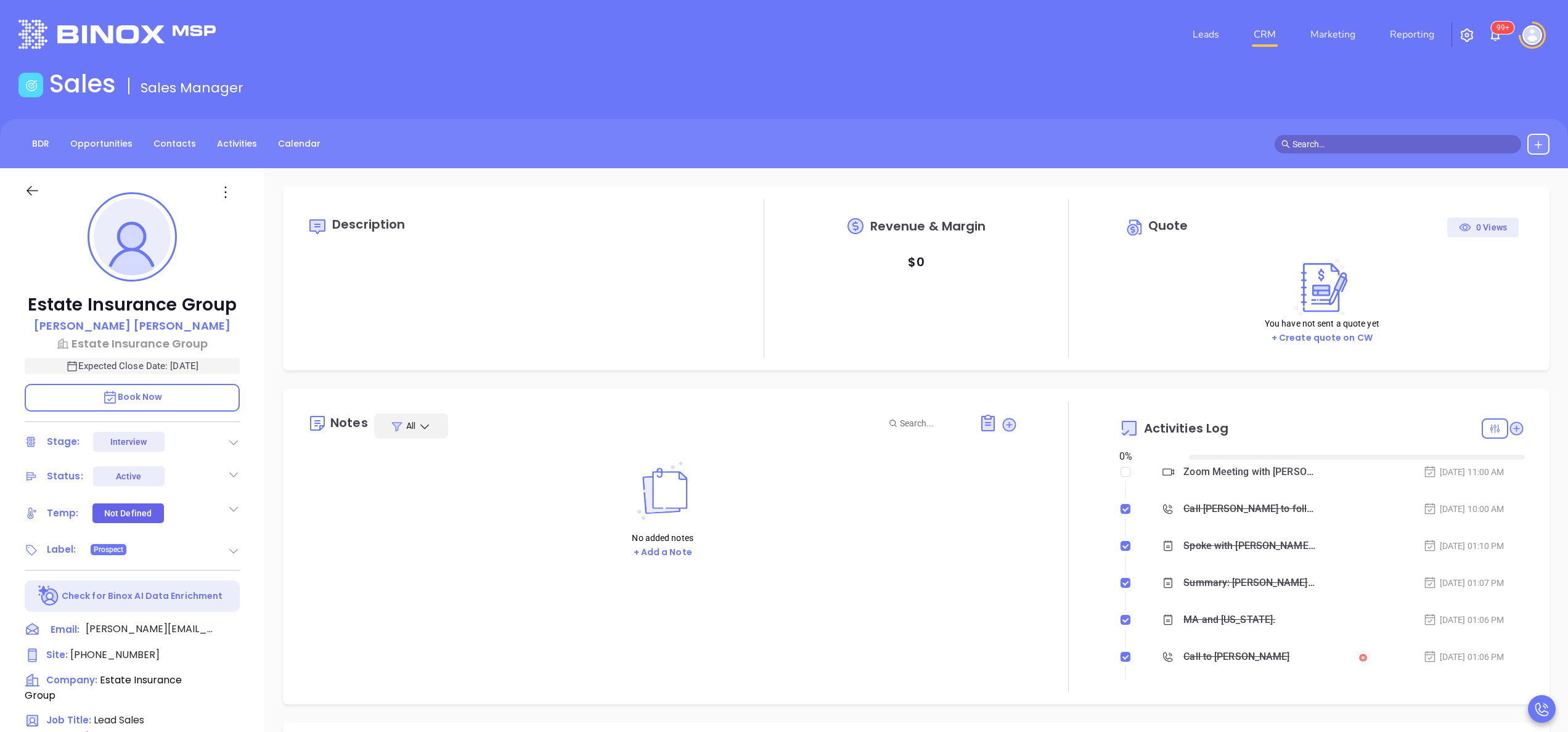
type input "[DATE]"
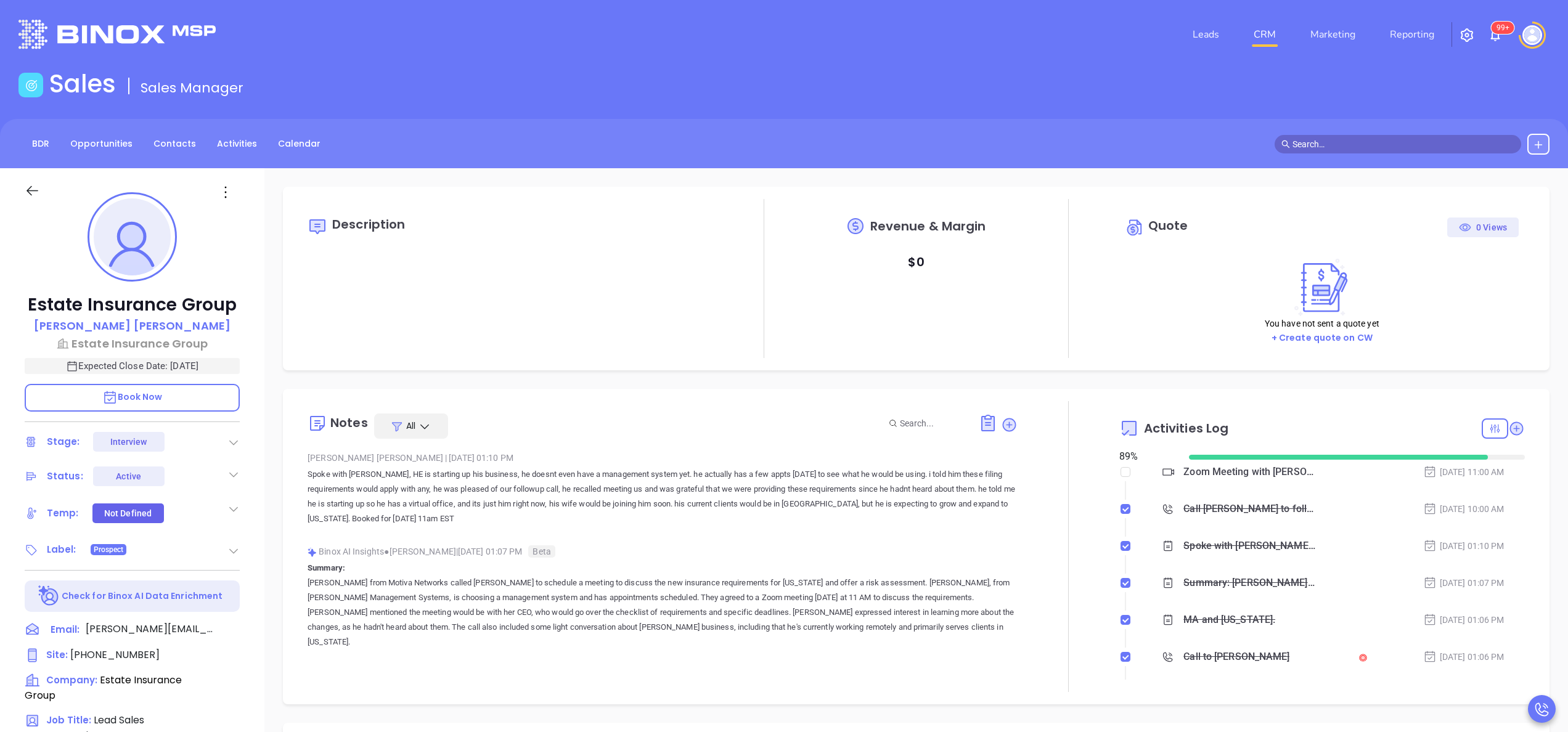
type input "[PERSON_NAME]"
click at [259, 407] on div "Estate Insurance Group Wilson Saravia Estate Insurance Group Expected Close Dat…" at bounding box center [132, 626] width 265 height 915
click at [250, 570] on div "Estate Insurance Group Wilson Saravia Estate Insurance Group Expected Close Dat…" at bounding box center [132, 626] width 265 height 915
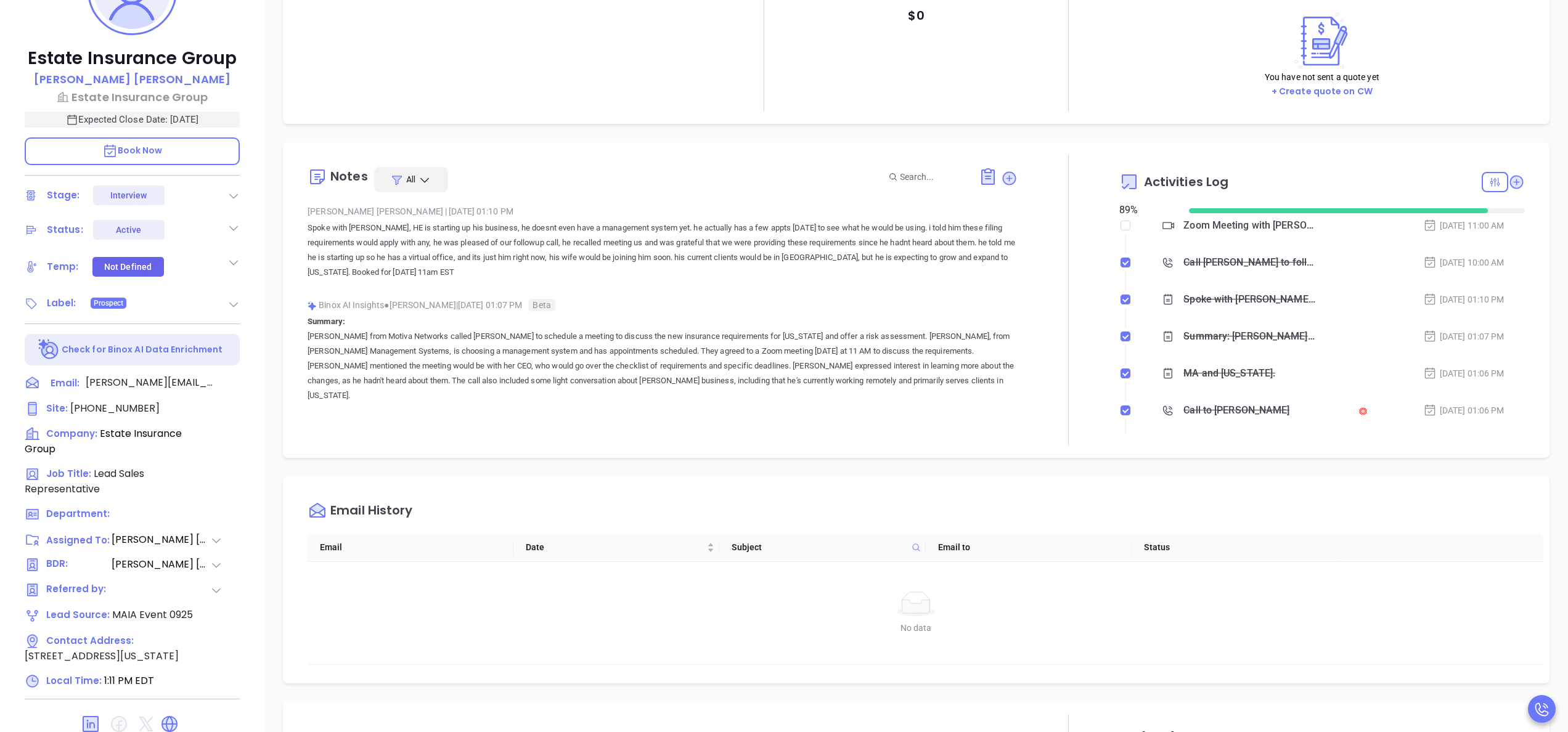
scroll to position [197, 0]
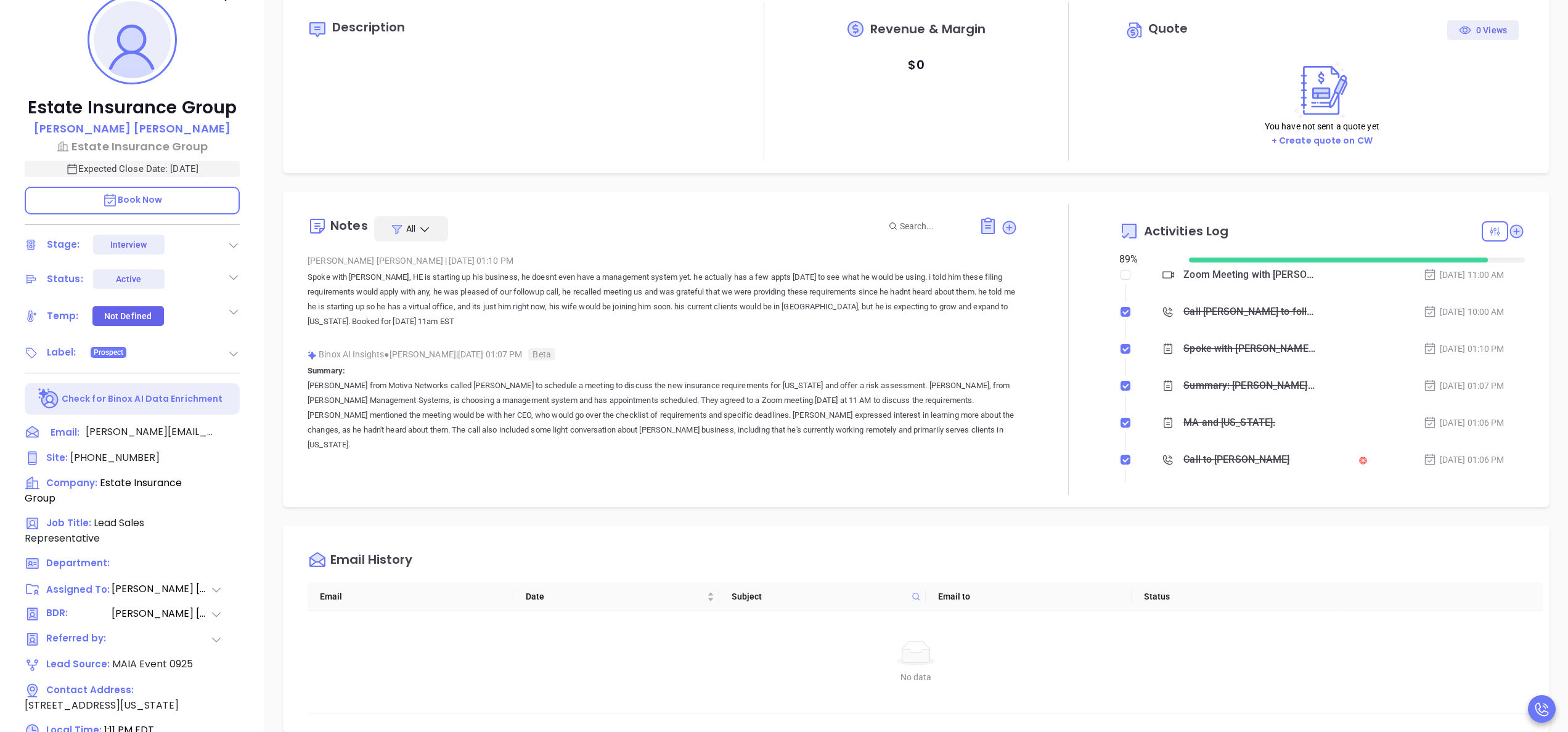
click at [238, 356] on icon at bounding box center [233, 354] width 12 height 12
click at [236, 311] on icon at bounding box center [233, 312] width 12 height 12
click at [189, 373] on div "Hot" at bounding box center [172, 381] width 72 height 20
click at [226, 346] on div "Label: Prospect" at bounding box center [133, 347] width 215 height 20
click at [236, 350] on icon at bounding box center [233, 349] width 12 height 12
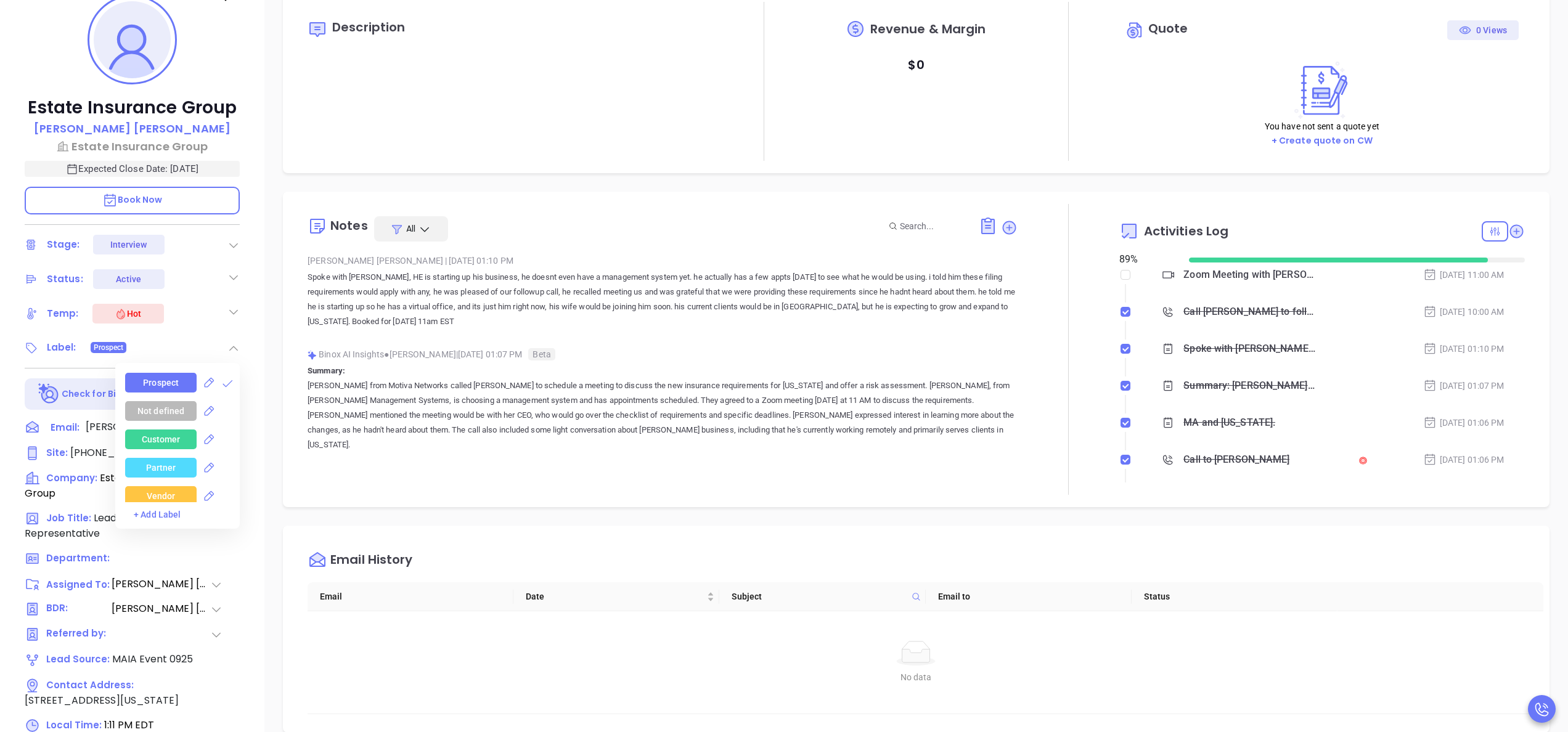
scroll to position [247, 0]
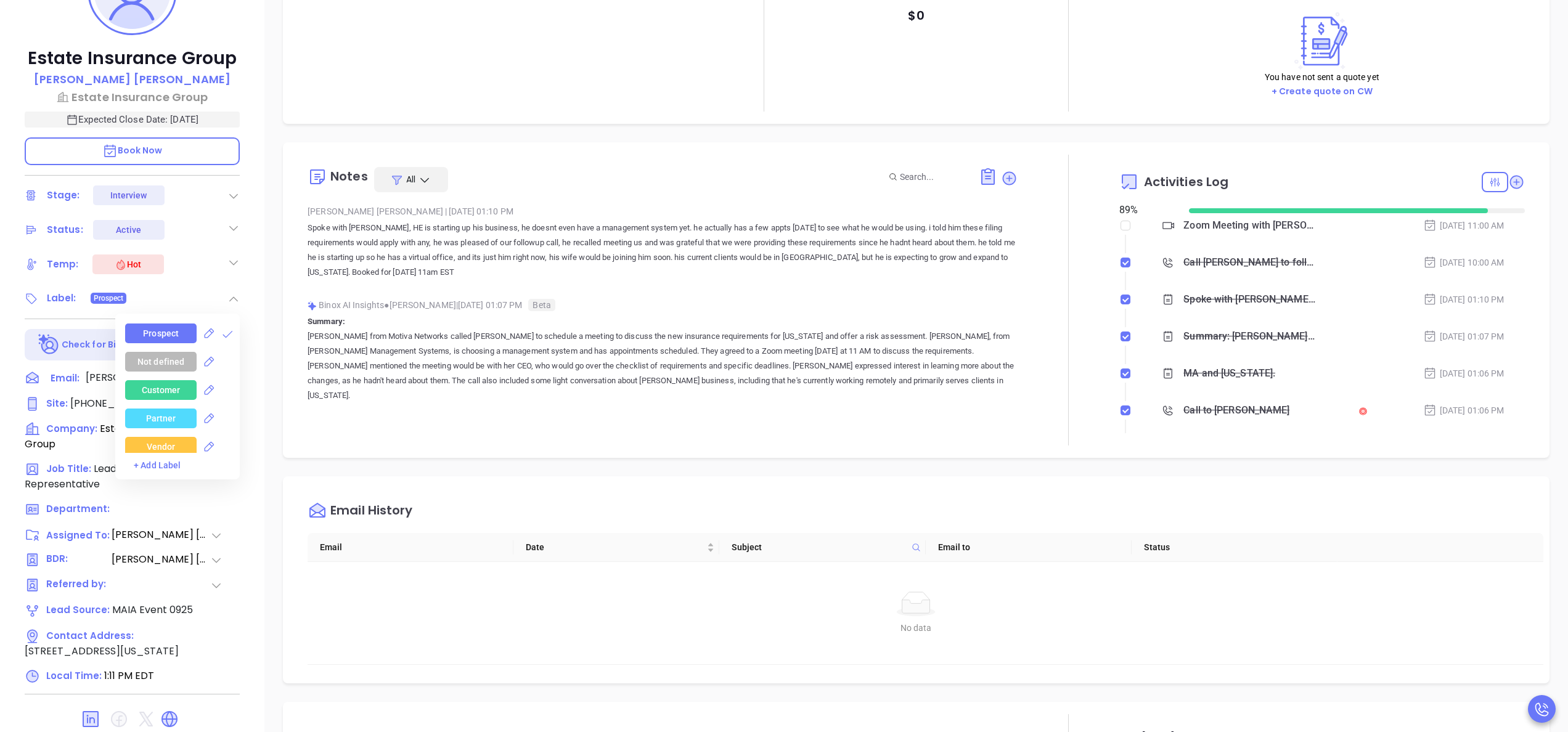
click at [233, 353] on div "Not defined" at bounding box center [182, 361] width 115 height 20
click at [162, 385] on div "Decision Maker" at bounding box center [161, 389] width 61 height 20
click at [162, 385] on div "MA" at bounding box center [161, 389] width 13 height 20
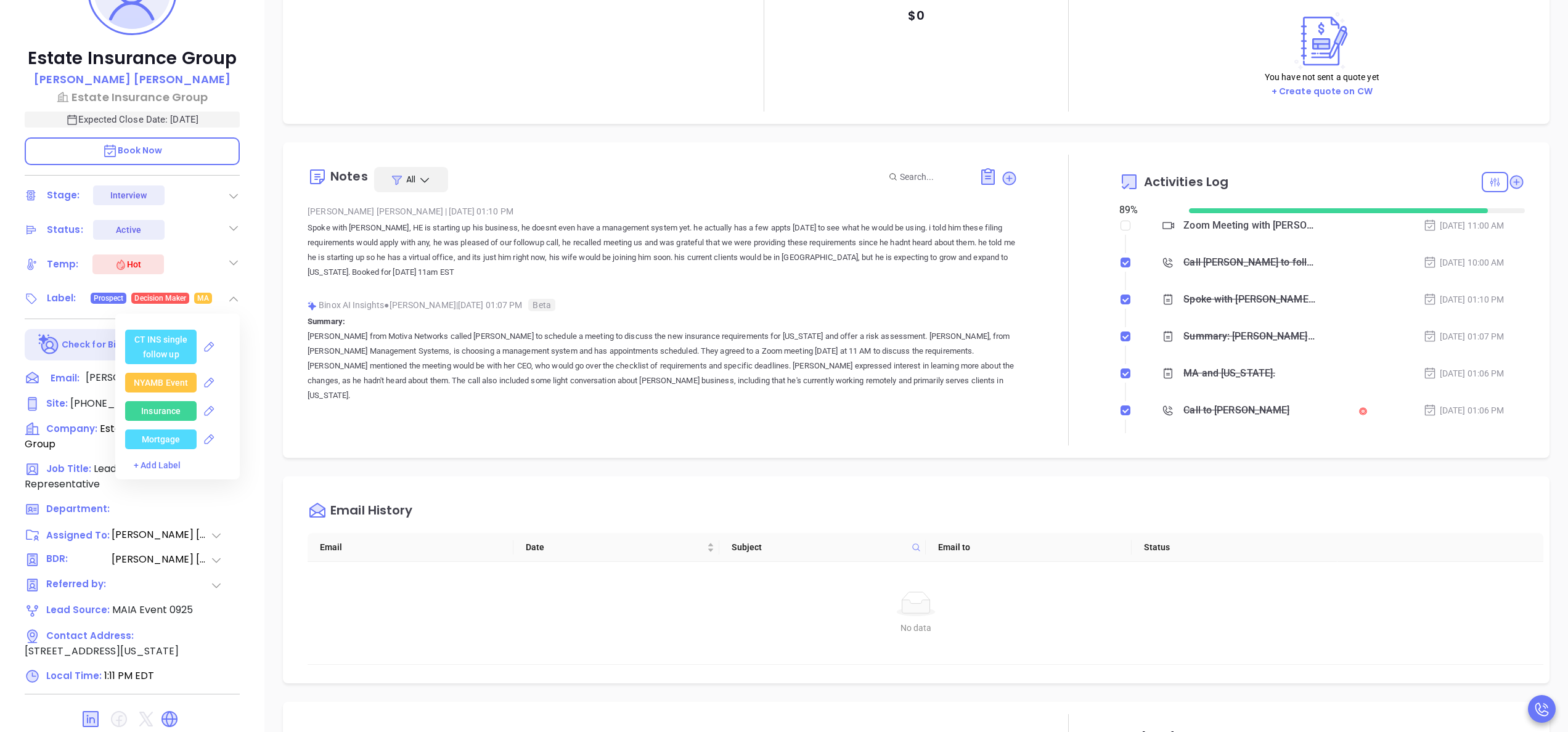
scroll to position [2564, 0]
click at [158, 361] on div "Insurance" at bounding box center [161, 361] width 40 height 20
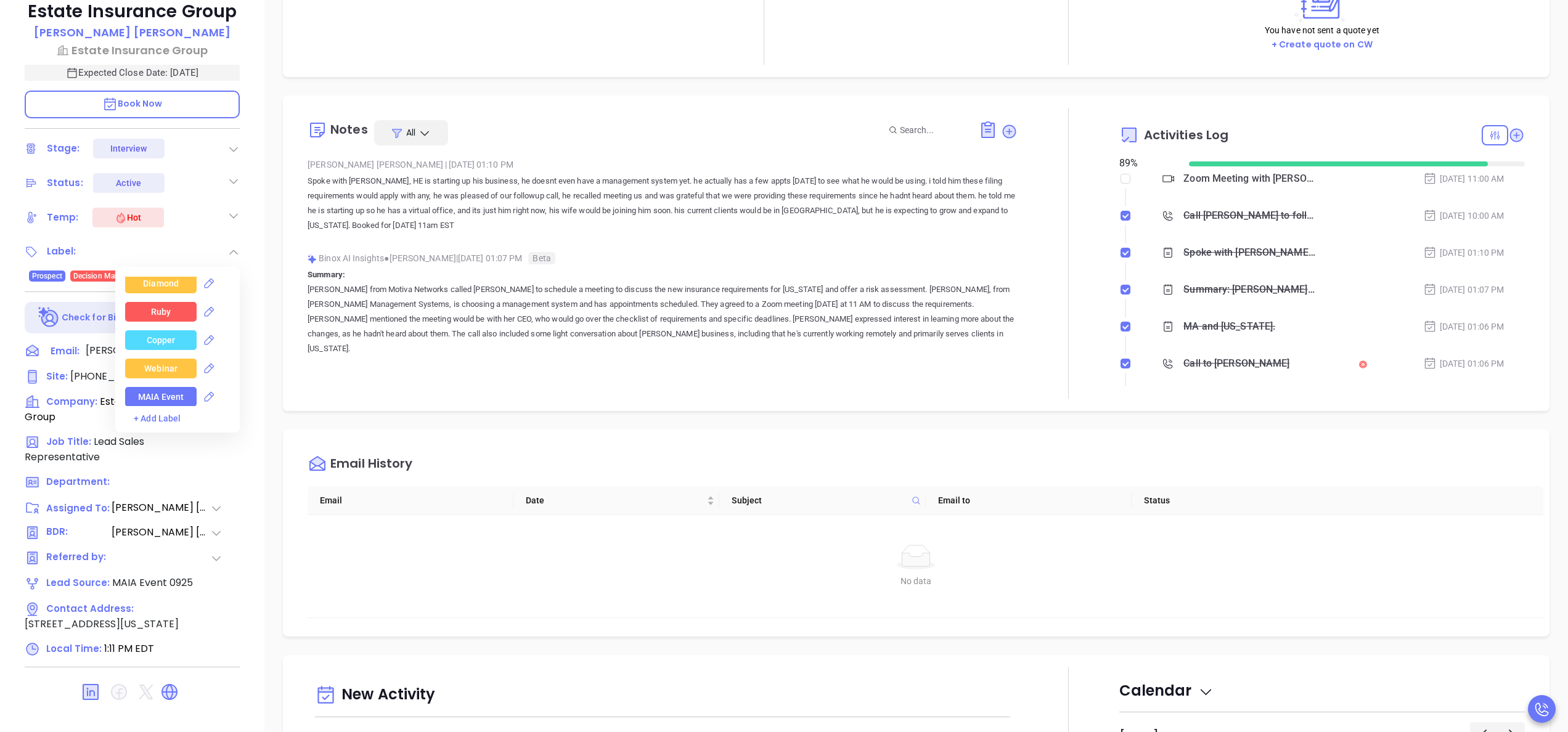
scroll to position [296, 0]
click at [160, 332] on div "Copper" at bounding box center [161, 337] width 29 height 20
click at [172, 397] on div "MAIA Event" at bounding box center [161, 394] width 45 height 20
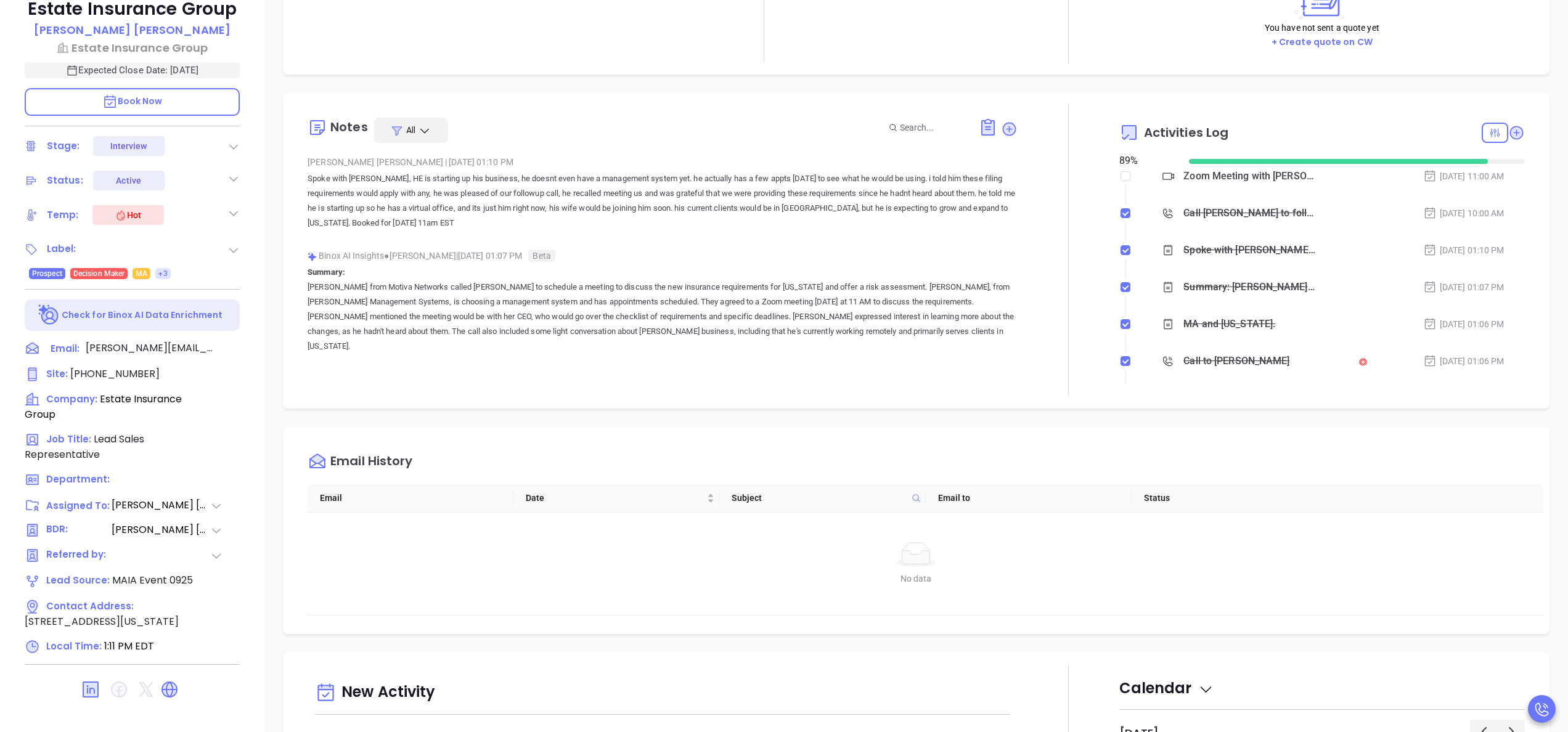
click at [326, 387] on div "Notes All Anabell Dominguez | Sep 29, 2025 01:10 PM Spoke with Wilson, HE is st…" at bounding box center [663, 251] width 710 height 291
click at [165, 272] on span "+3" at bounding box center [162, 273] width 9 height 13
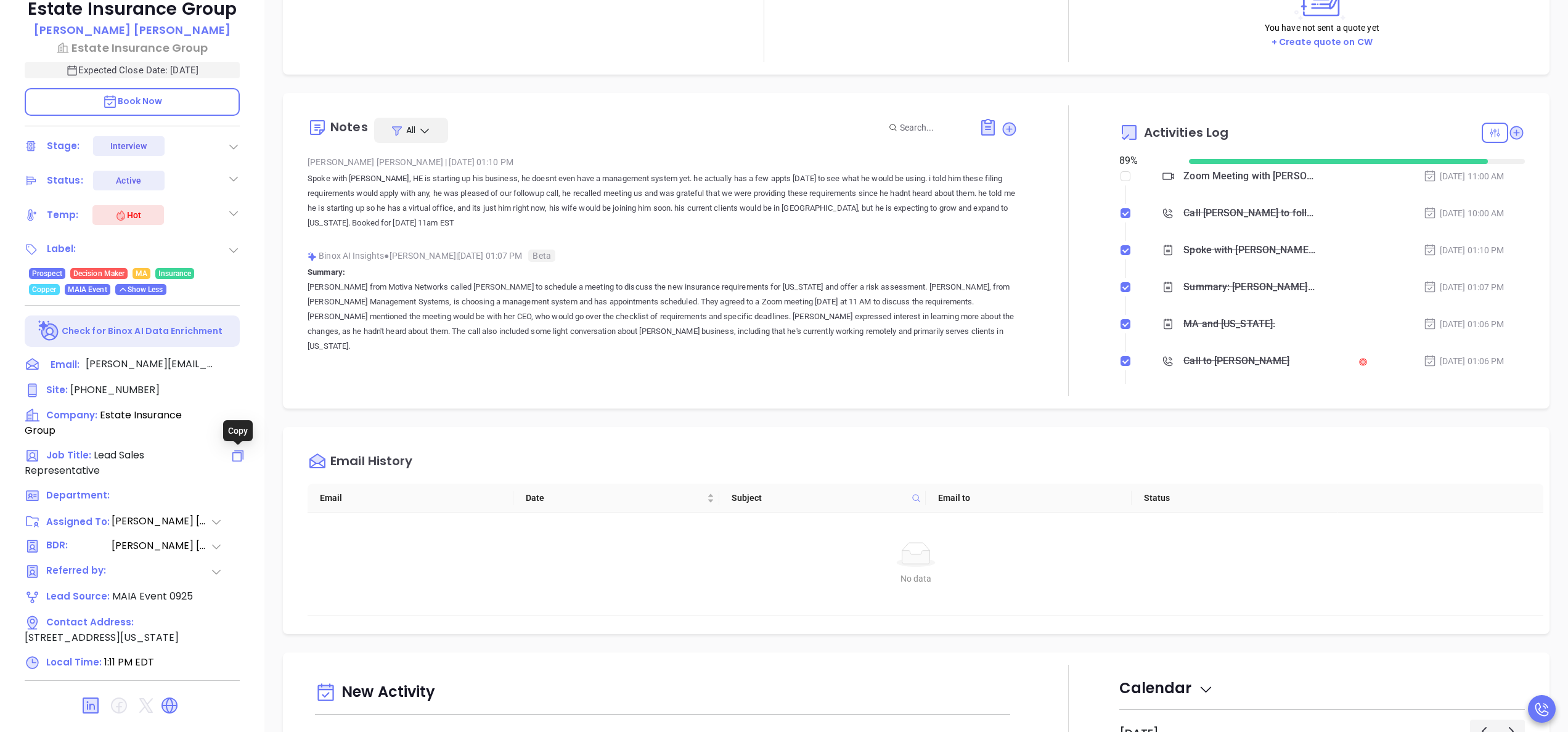
click at [238, 457] on icon at bounding box center [237, 456] width 15 height 15
click at [222, 415] on icon at bounding box center [226, 415] width 15 height 15
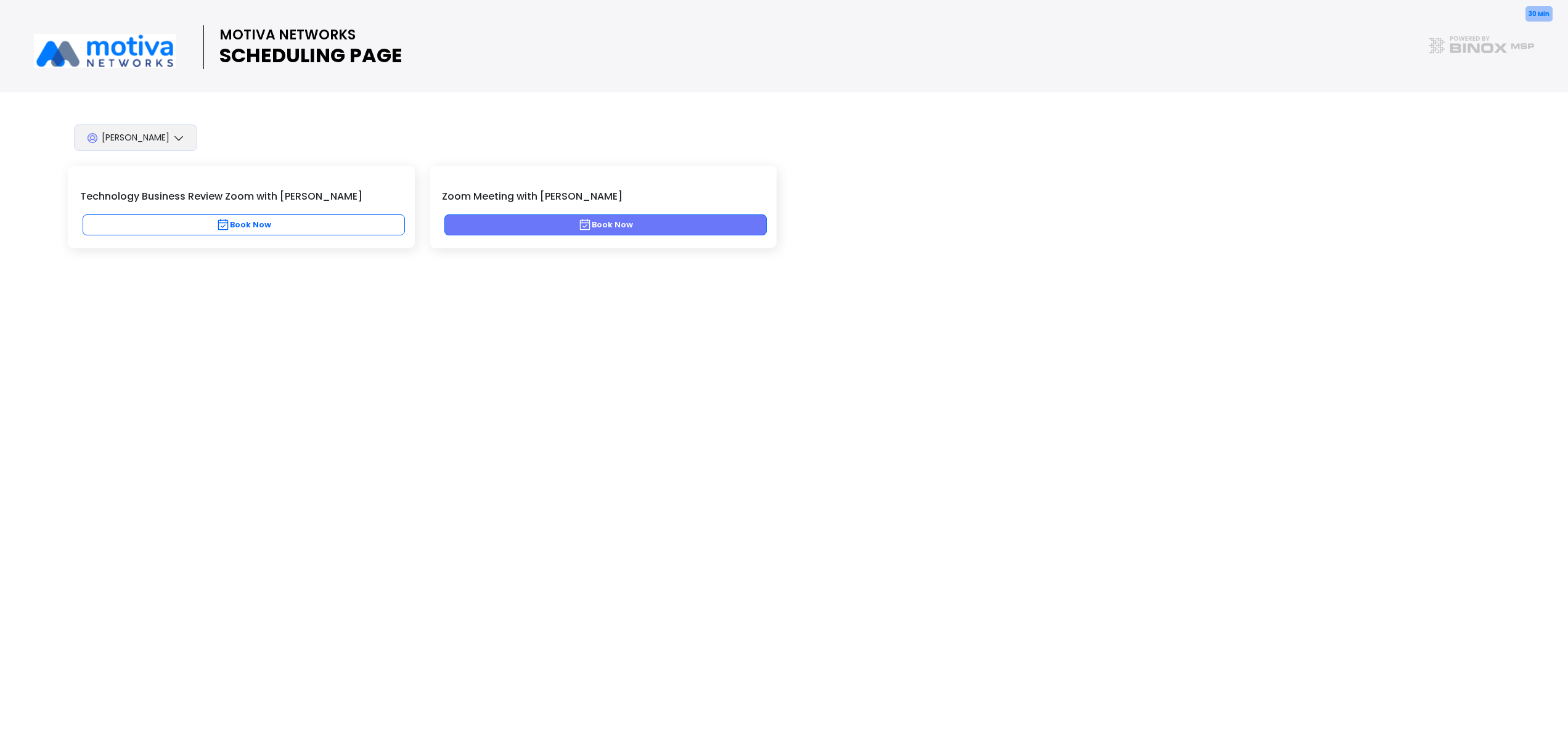
click at [718, 225] on button "Book Now" at bounding box center [605, 225] width 322 height 21
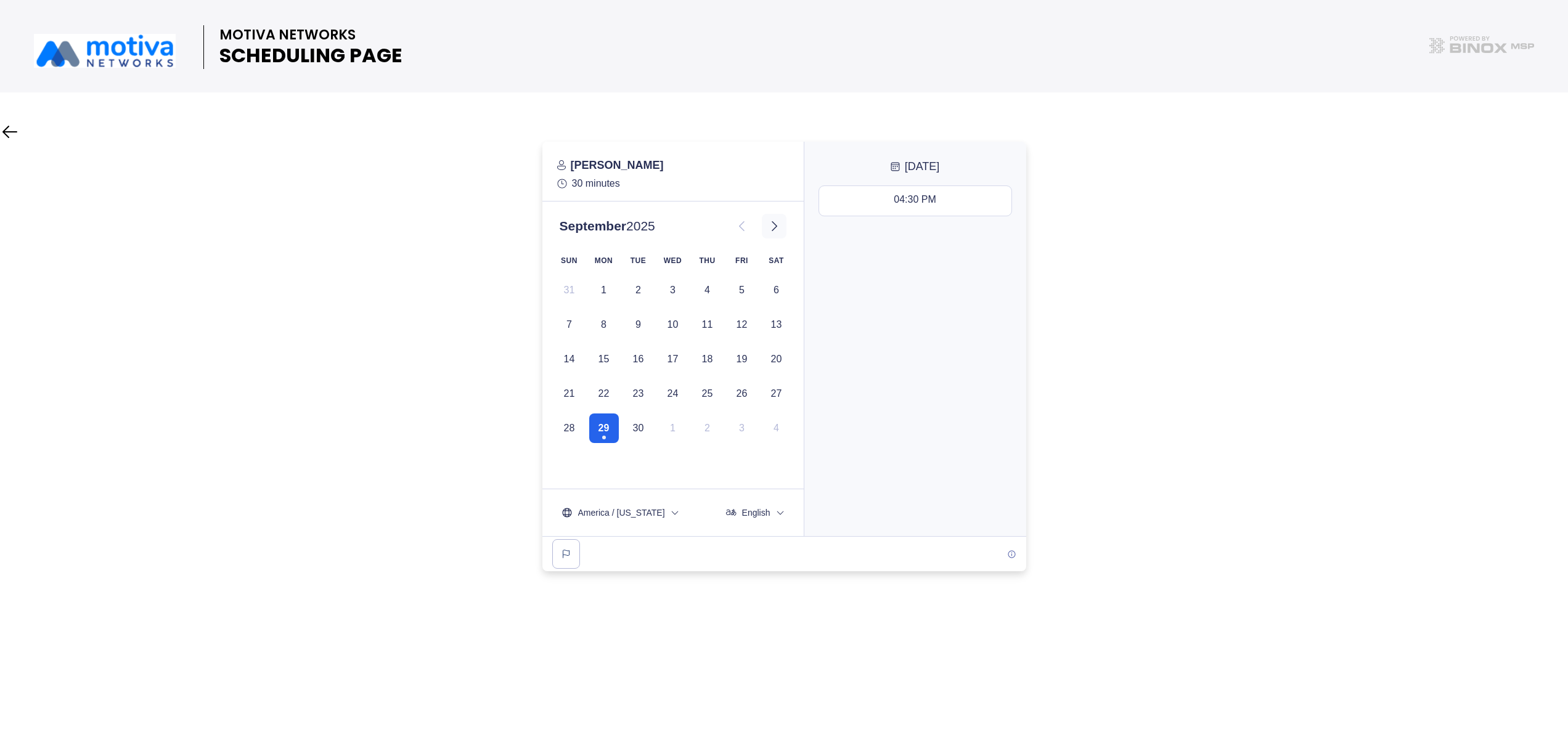
click at [784, 229] on button at bounding box center [774, 226] width 25 height 25
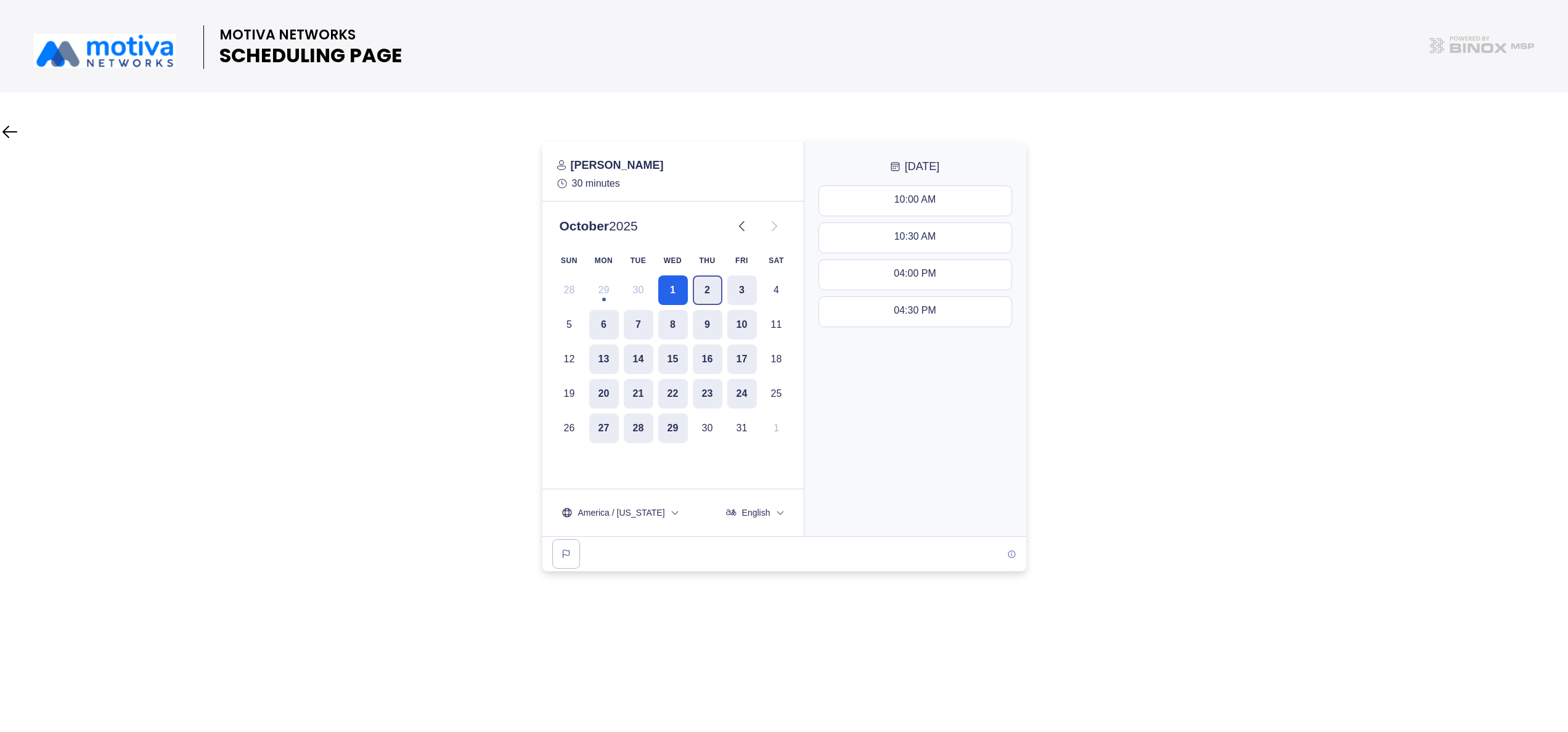
click at [717, 289] on button "2" at bounding box center [707, 290] width 30 height 30
click at [930, 277] on div "02:30 PM - 03:00 PM" at bounding box center [915, 274] width 93 height 13
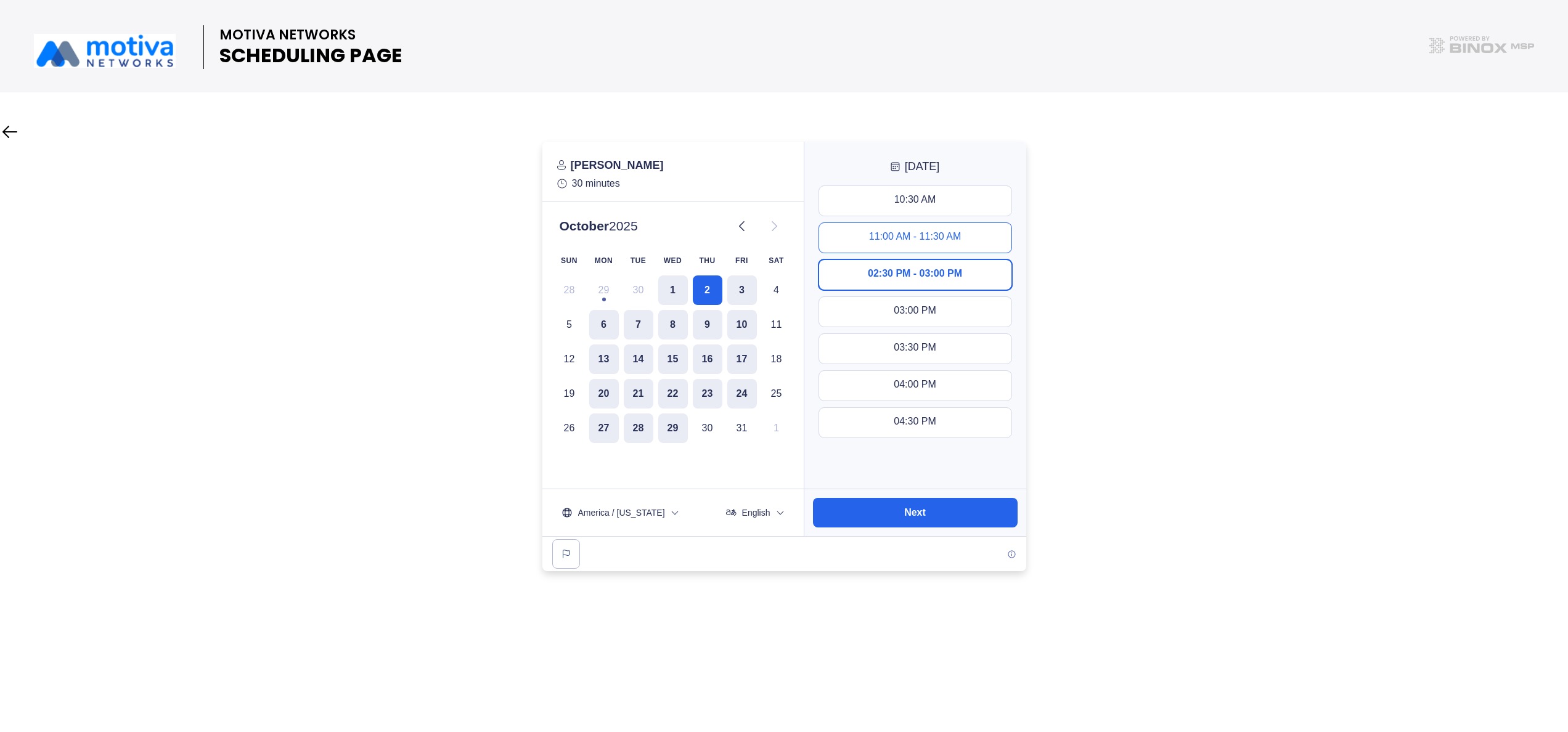
click at [927, 230] on button "11:00 AM - 11:30 AM" at bounding box center [915, 238] width 192 height 30
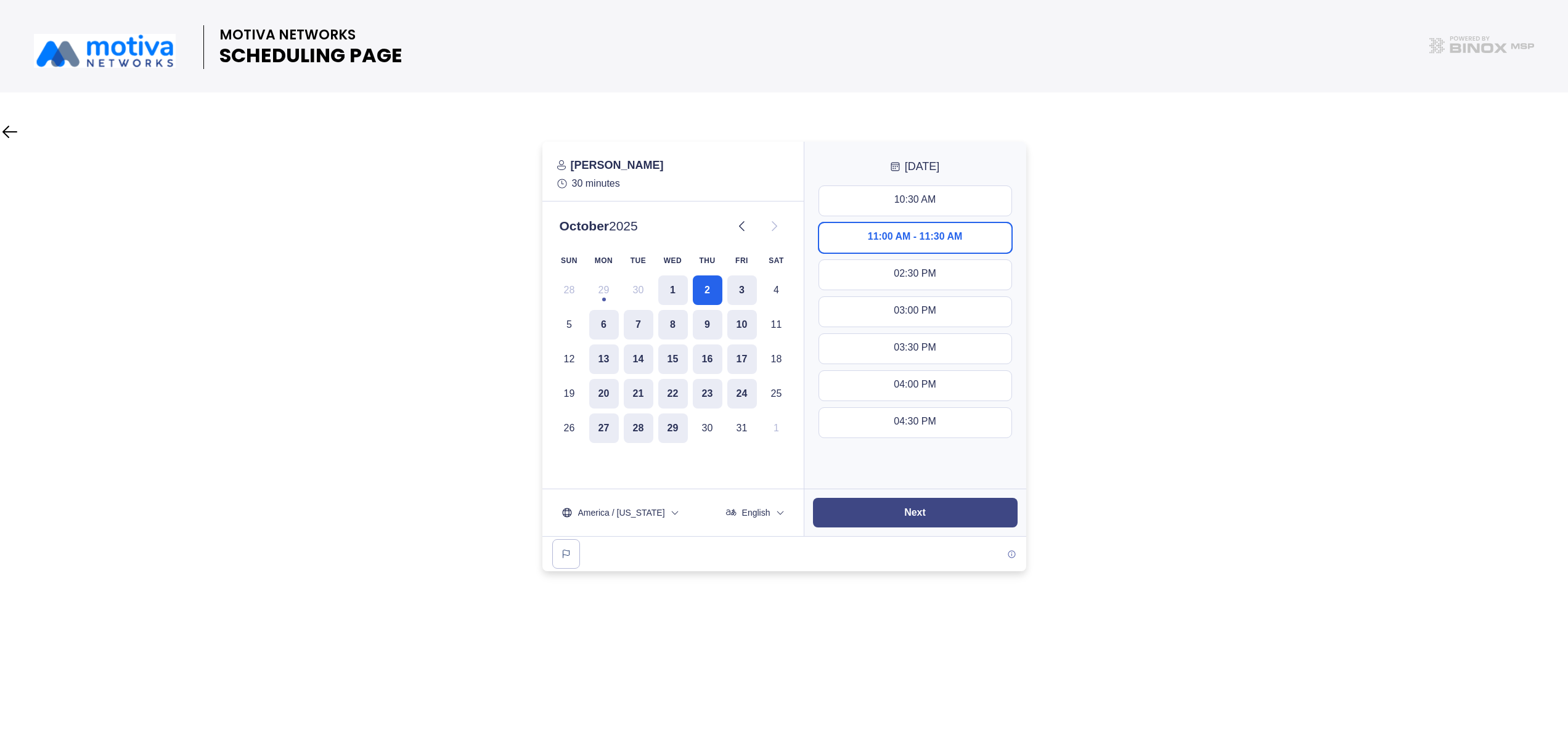
click at [879, 516] on button "Next" at bounding box center [915, 513] width 204 height 30
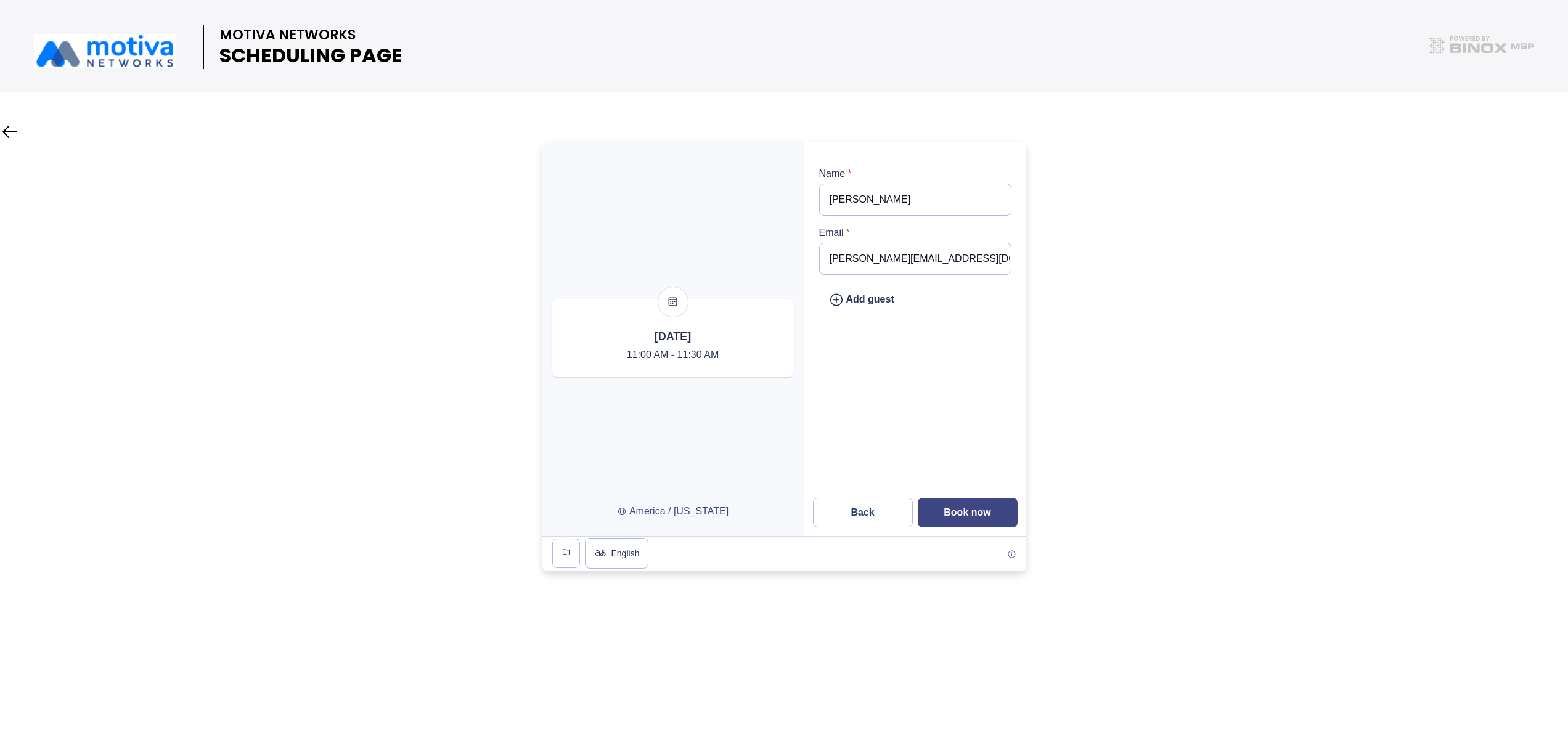
click at [0, 0] on slot "Book now" at bounding box center [0, 0] width 0 height 0
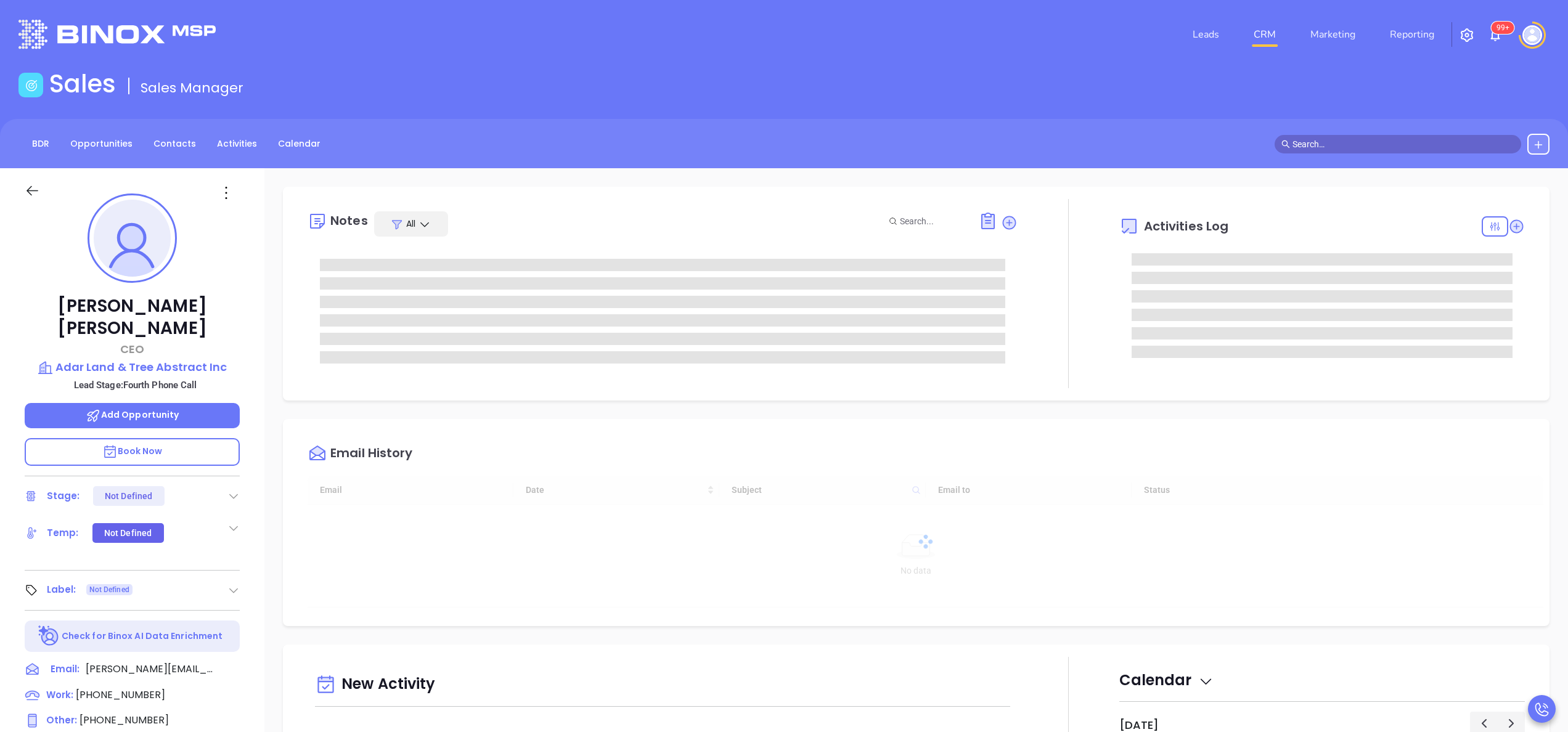
type input "[DATE]"
click at [251, 481] on div "[PERSON_NAME] CEO Adar Land & Tree Abstract Inc Lead Stage: Fourth Phone Call A…" at bounding box center [132, 626] width 265 height 915
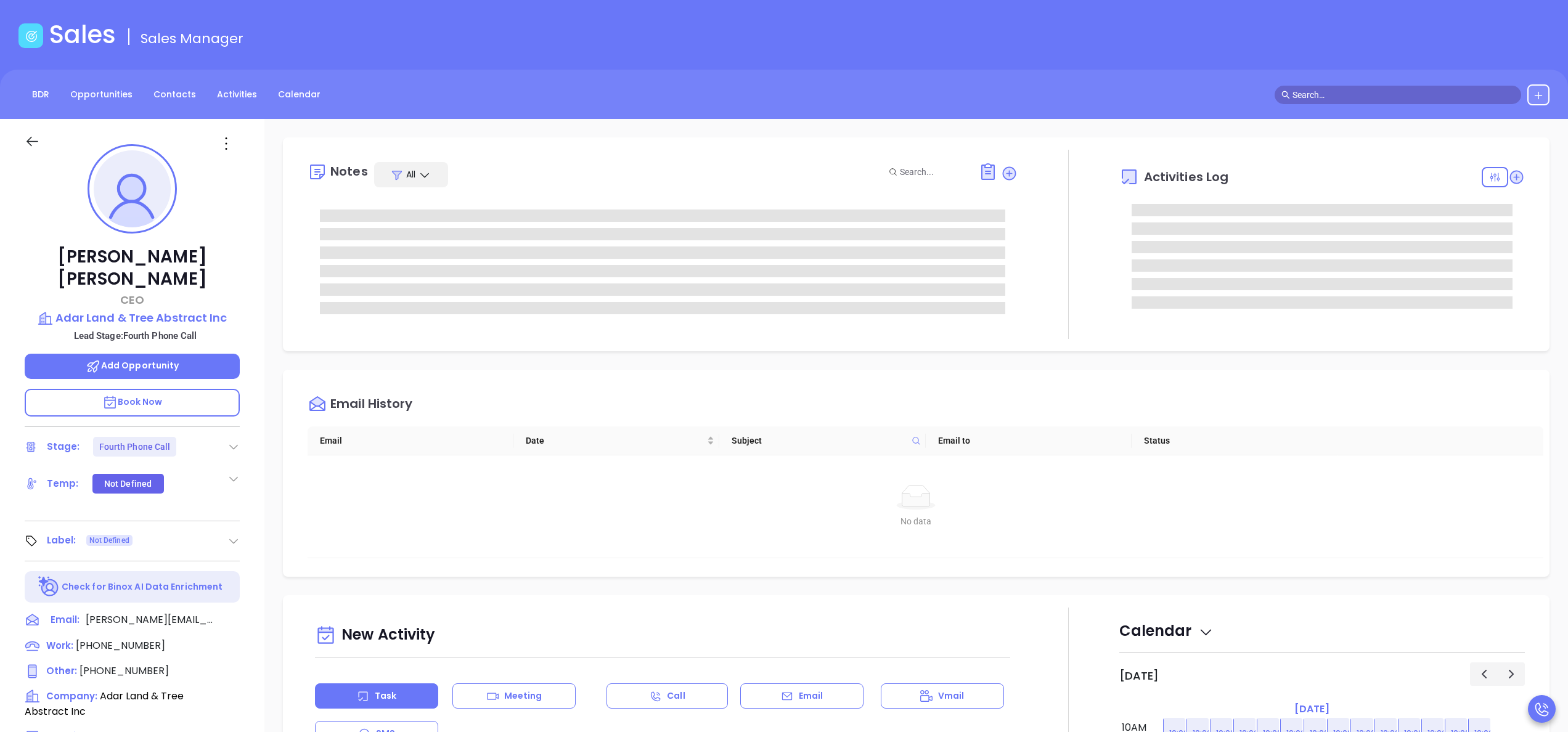
type input "[PERSON_NAME]"
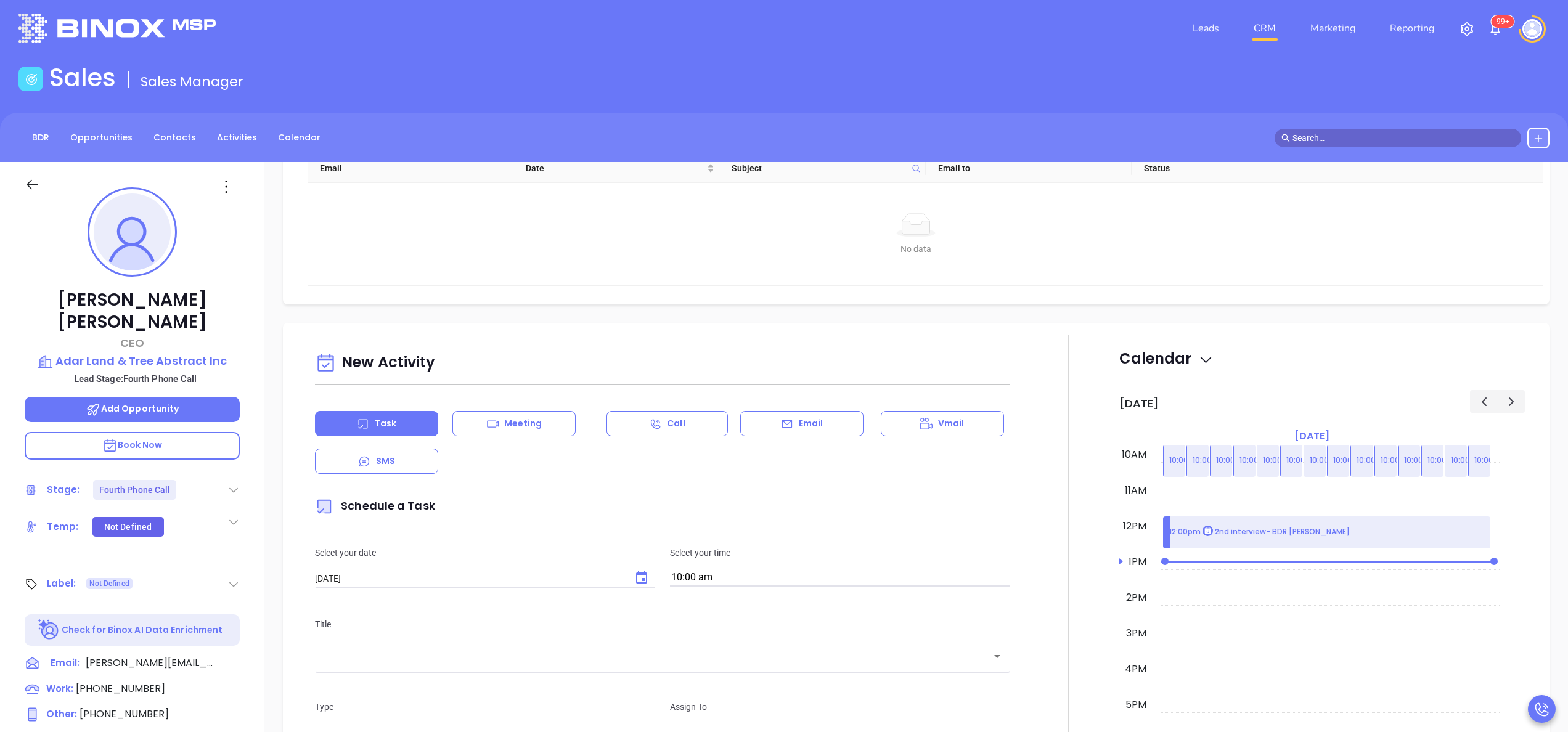
scroll to position [547, 0]
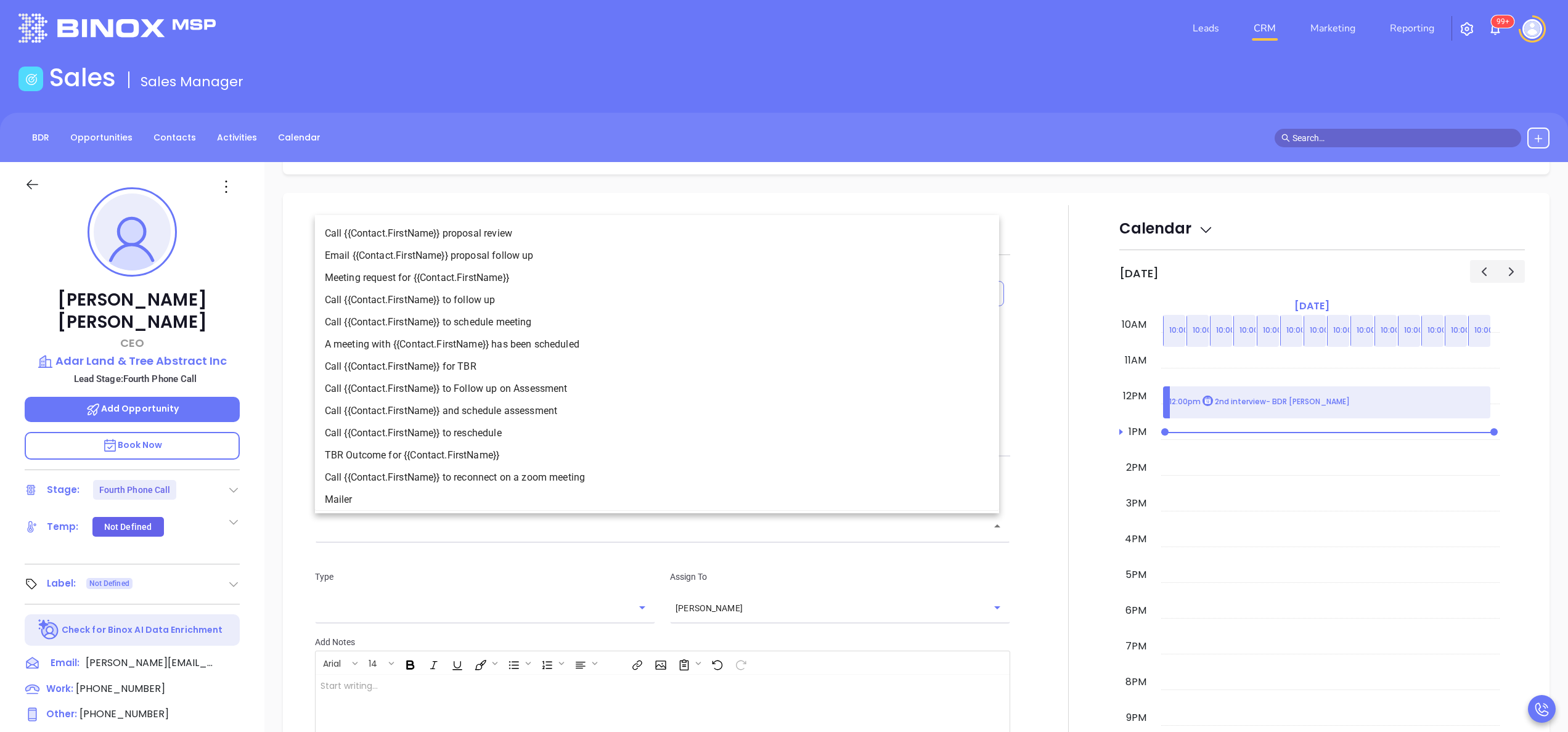
click at [812, 531] on input "text" at bounding box center [653, 527] width 666 height 14
click at [506, 340] on li "A meeting with {{Contact.FirstName}} has been scheduled" at bounding box center [656, 344] width 684 height 22
type input "A meeting with [PERSON_NAME] has been scheduled"
type input "Meeting"
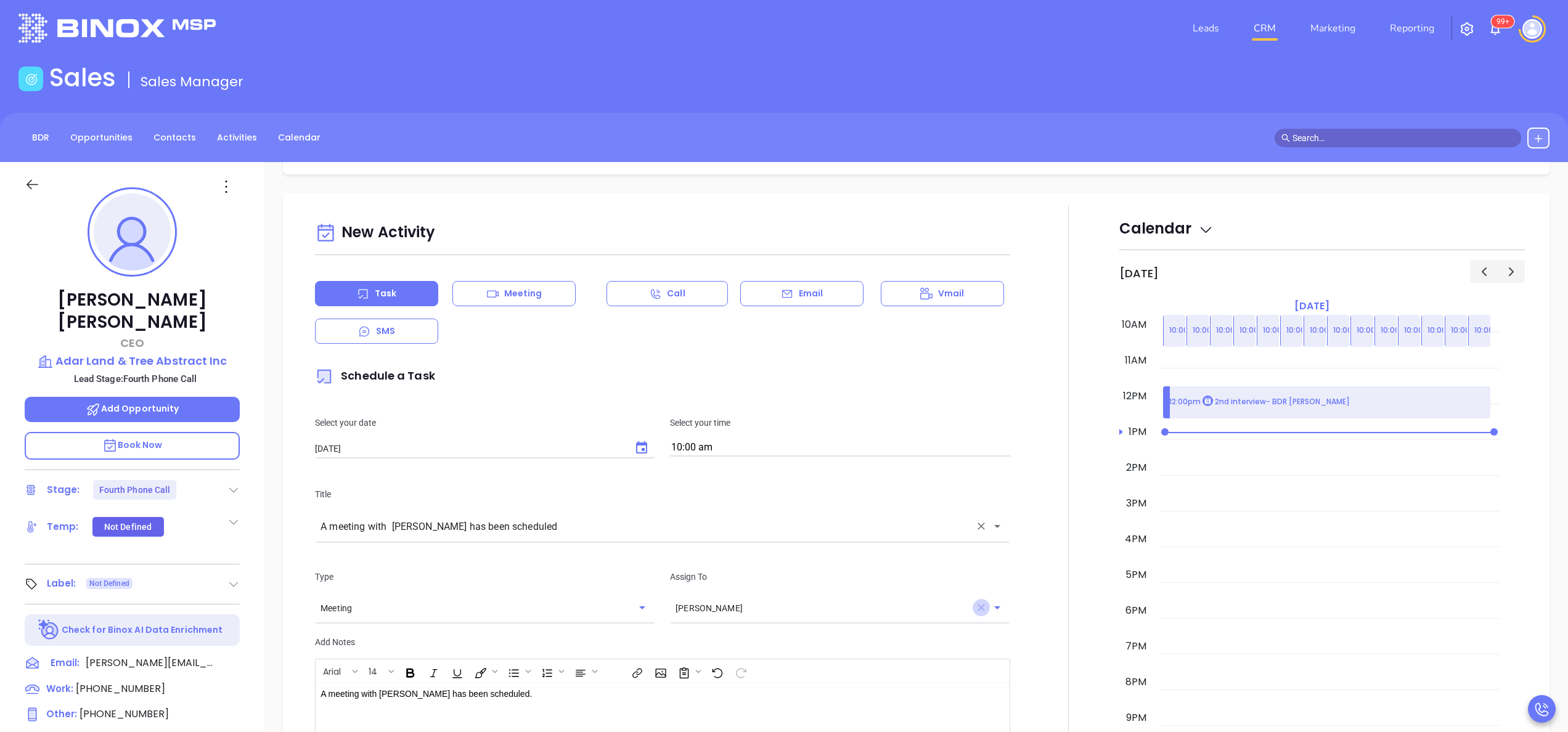
click at [977, 609] on icon "Clear" at bounding box center [980, 607] width 7 height 7
click at [713, 640] on li "[PERSON_NAME]" at bounding box center [832, 639] width 335 height 22
type input "[PERSON_NAME]"
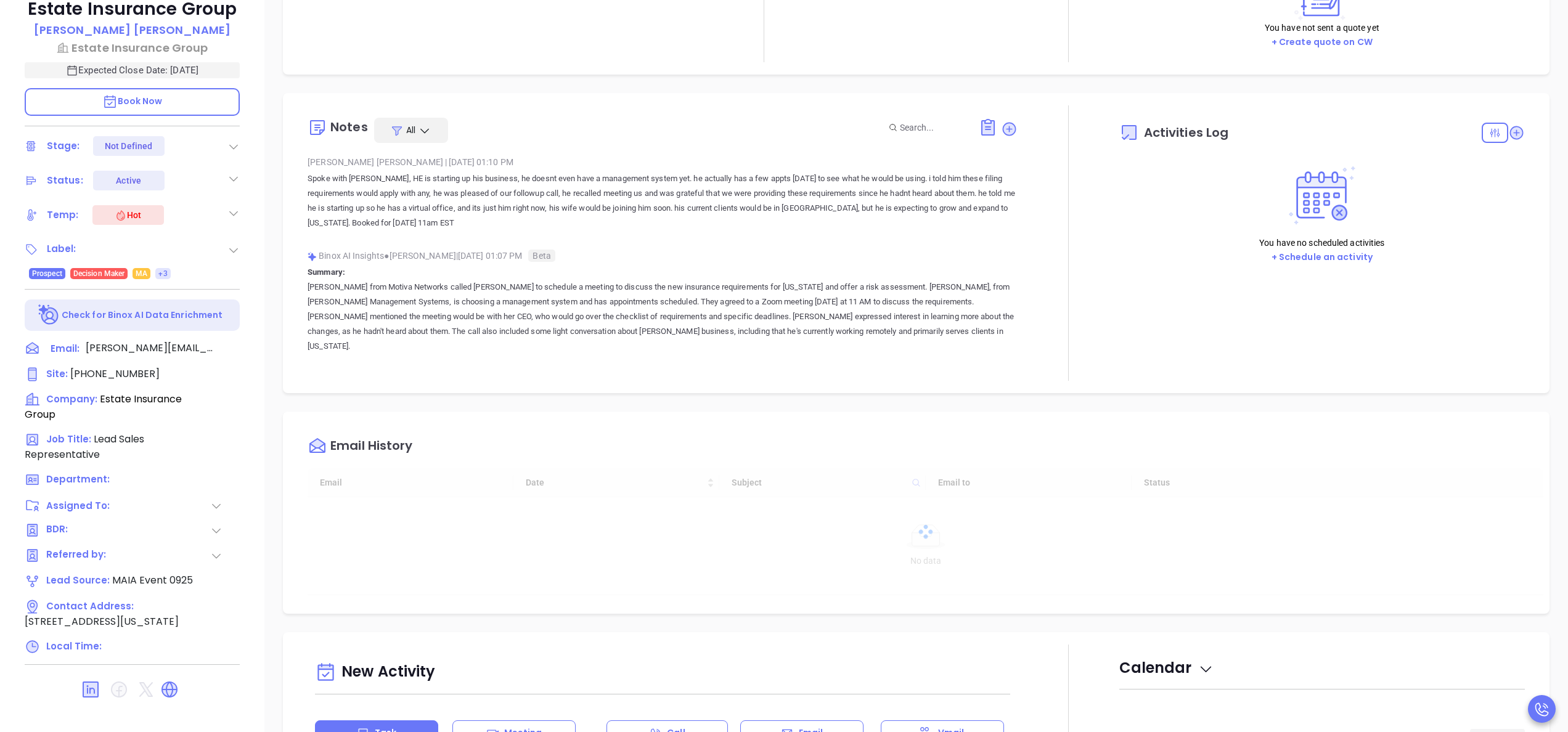
scroll to position [161, 0]
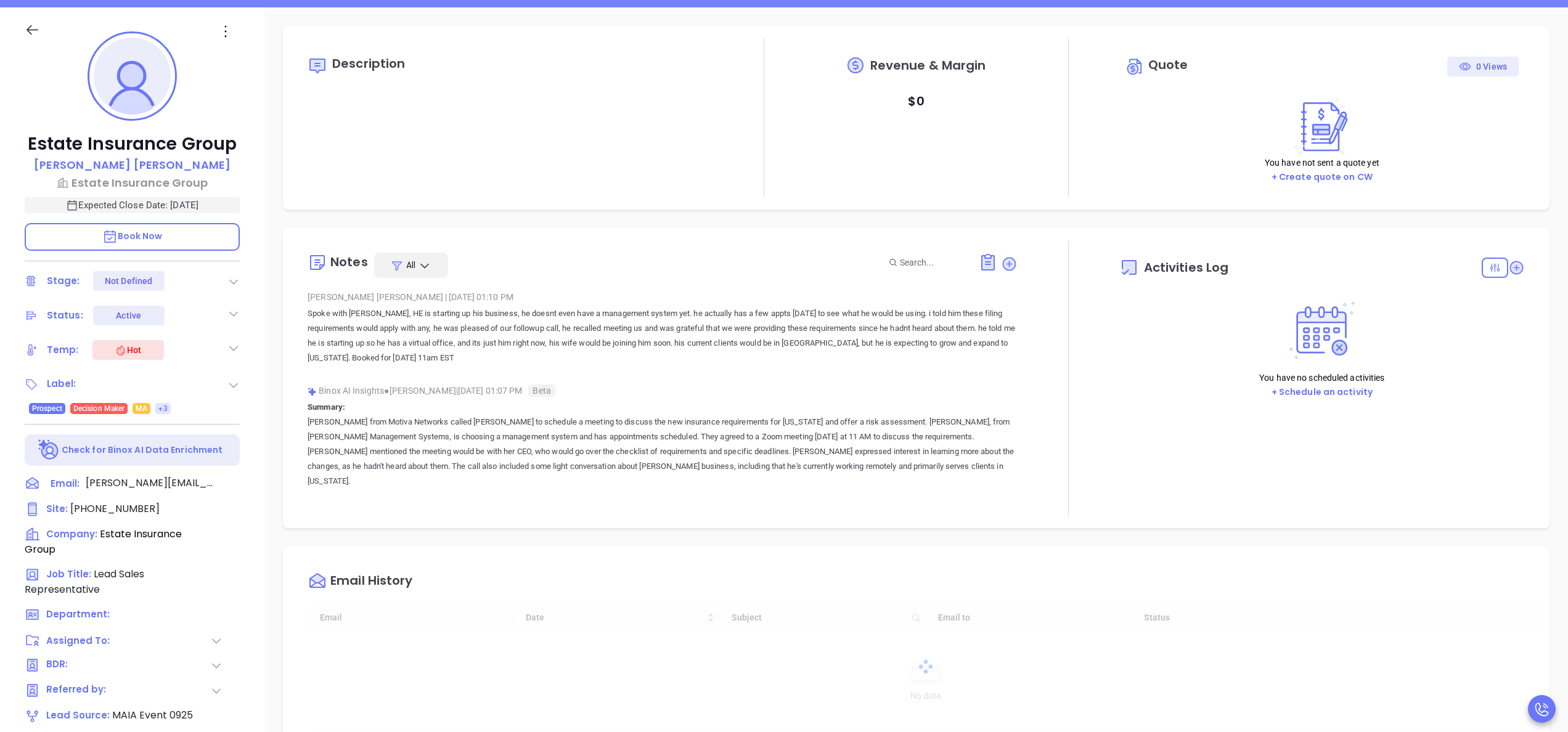
type input "10:00 am"
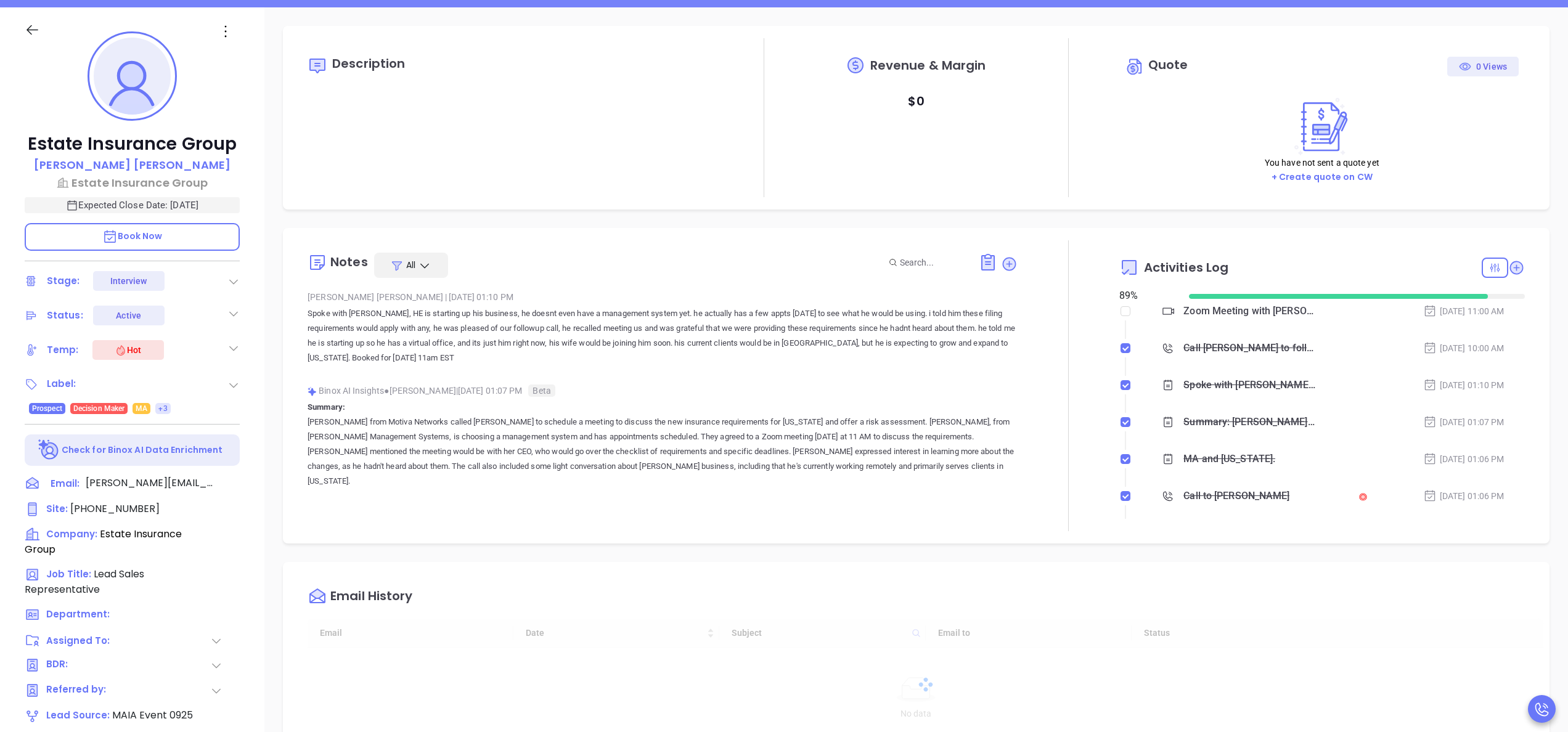
type input "[DATE]"
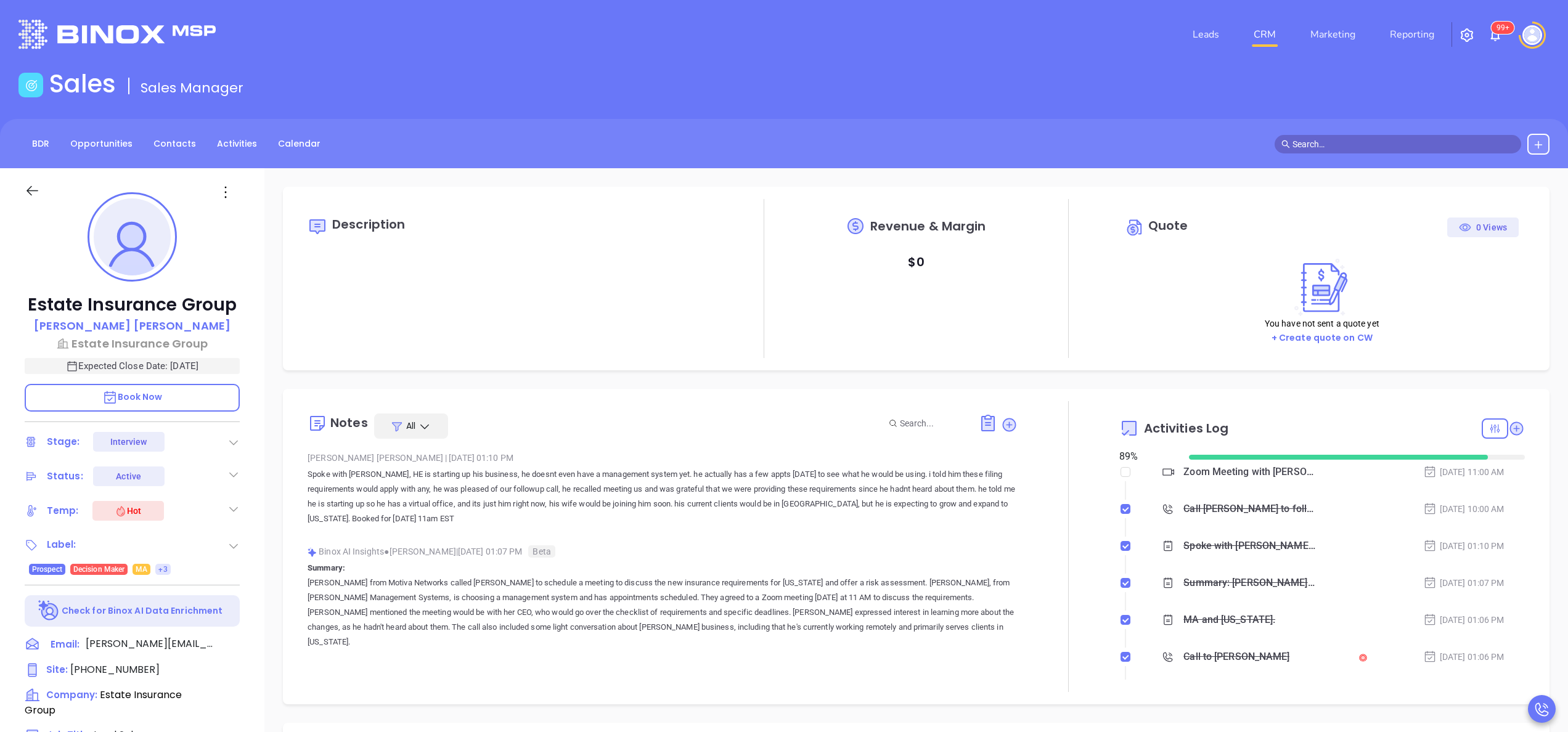
scroll to position [358, 0]
type input "[PERSON_NAME]"
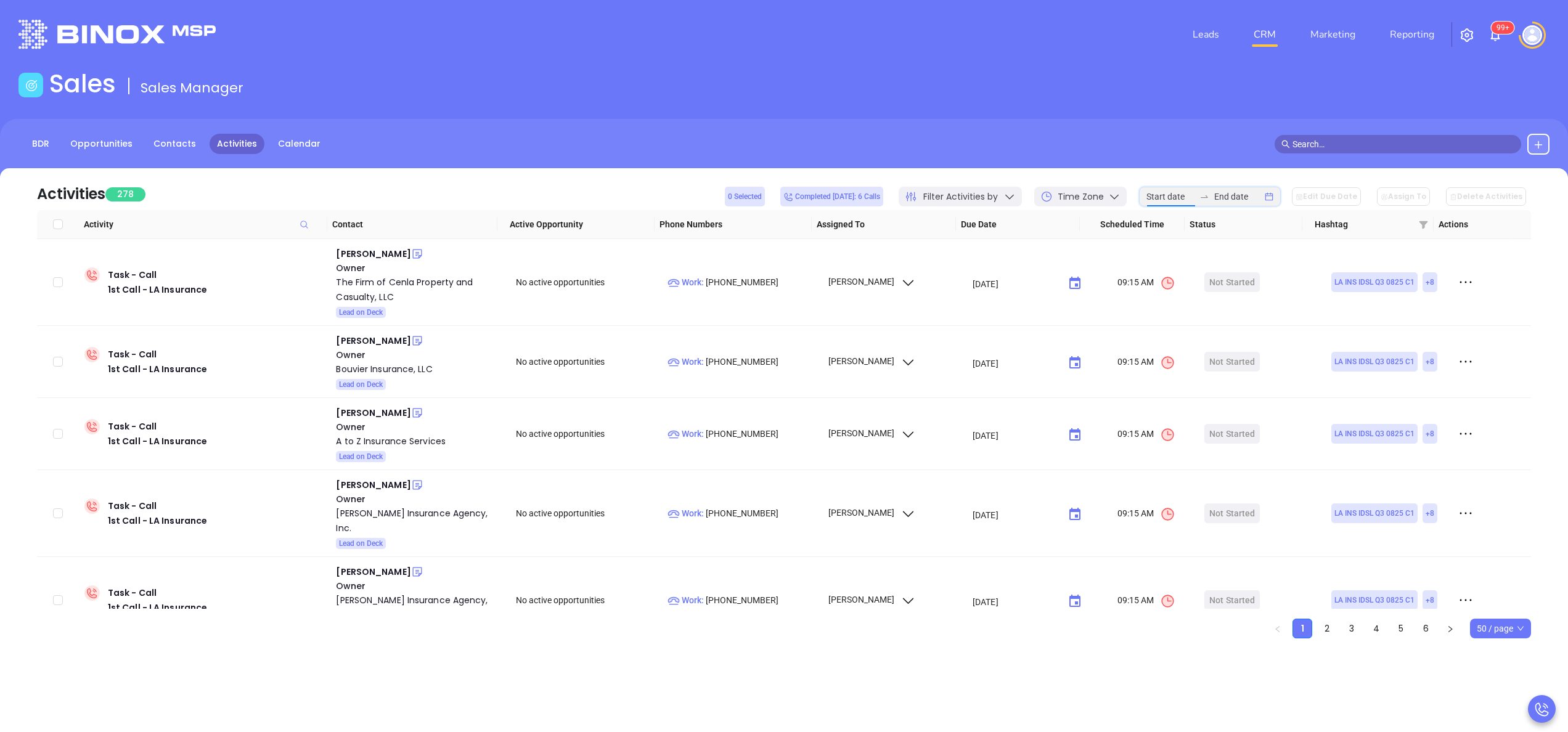
click at [1185, 202] on input at bounding box center [1171, 196] width 48 height 13
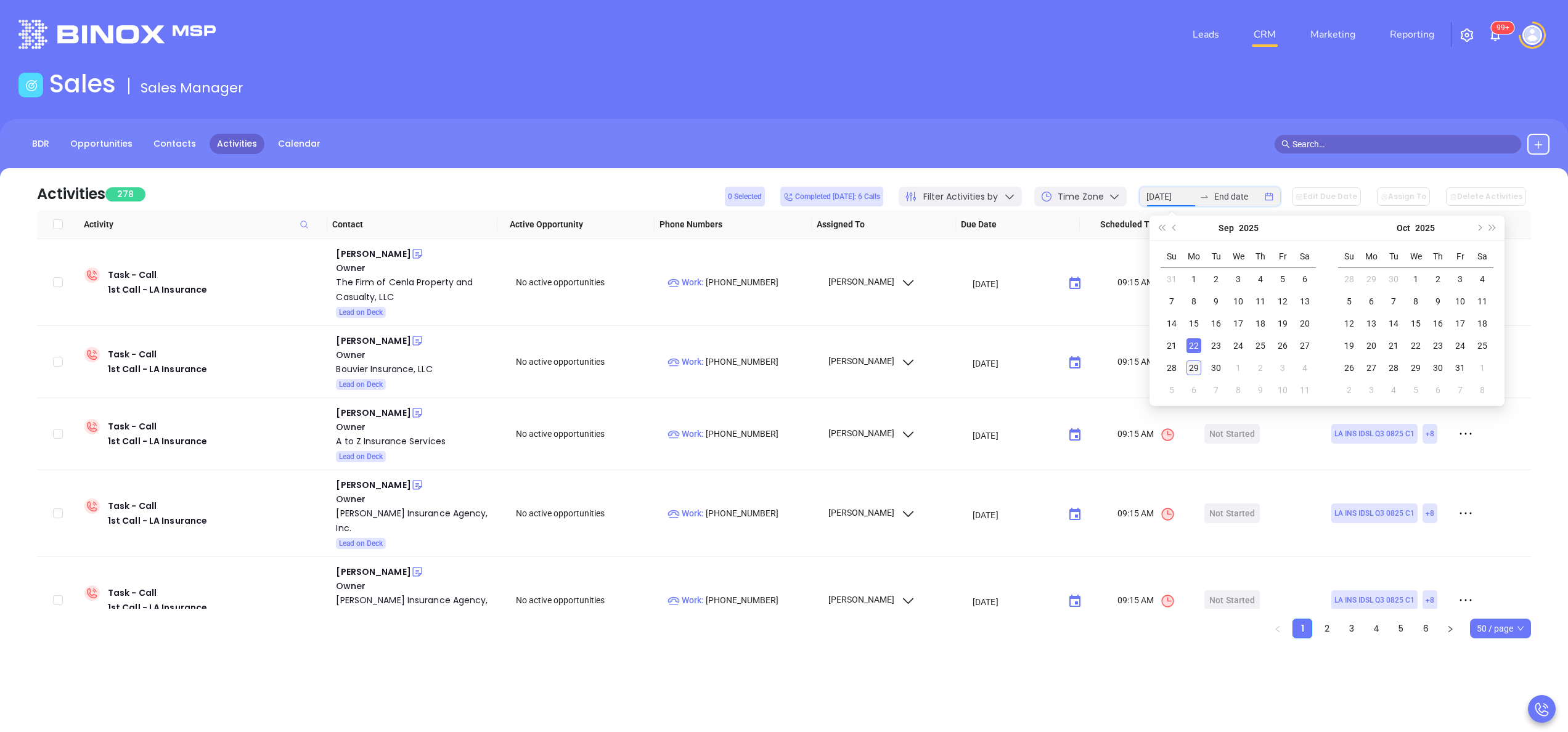
type input "2025-09-29"
click at [1192, 361] on div "29" at bounding box center [1193, 368] width 15 height 15
type input "2025-09-29"
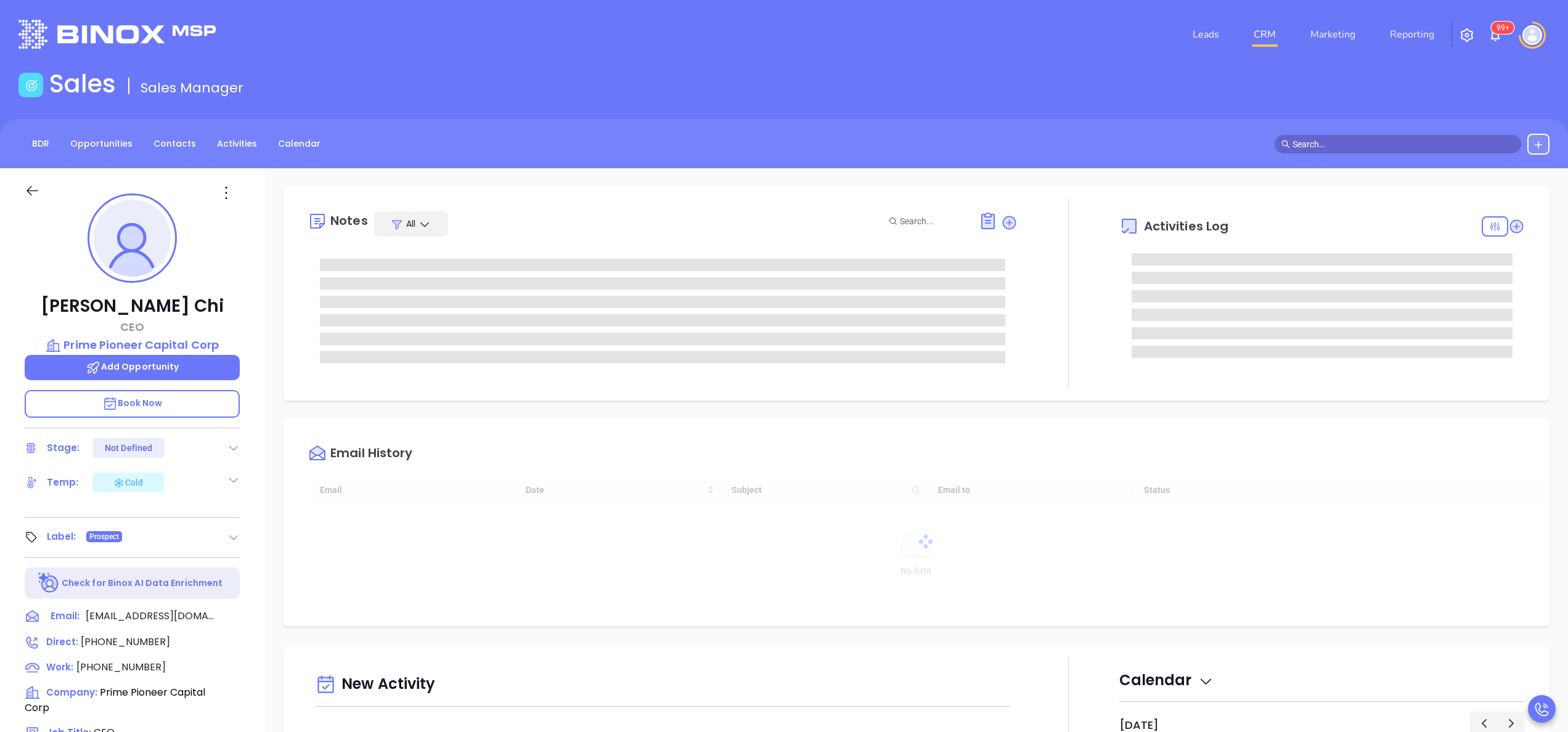
type input "[DATE]"
type input "[PERSON_NAME]"
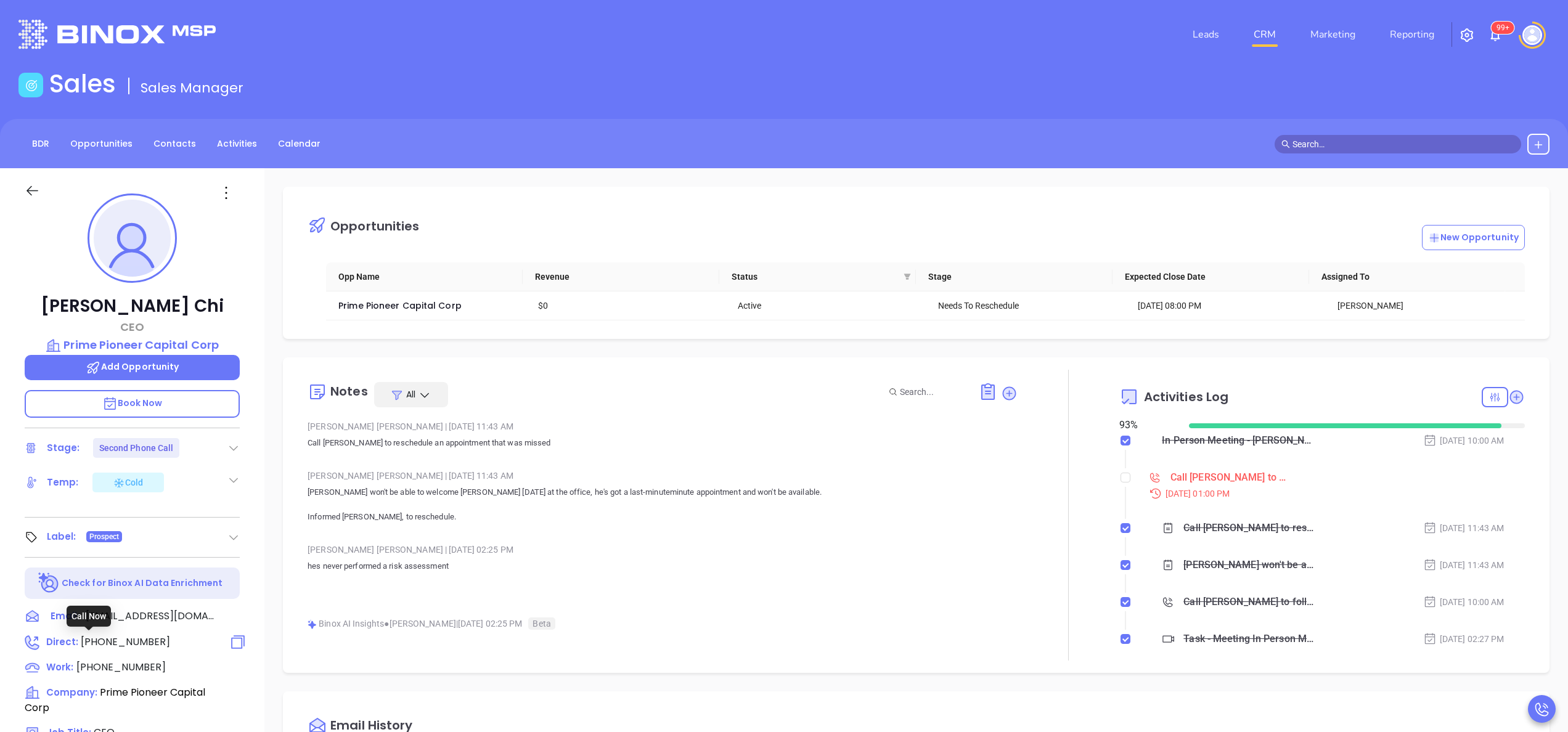
click at [129, 637] on span "[PHONE_NUMBER]" at bounding box center [125, 641] width 89 height 14
type input "[PHONE_NUMBER]"
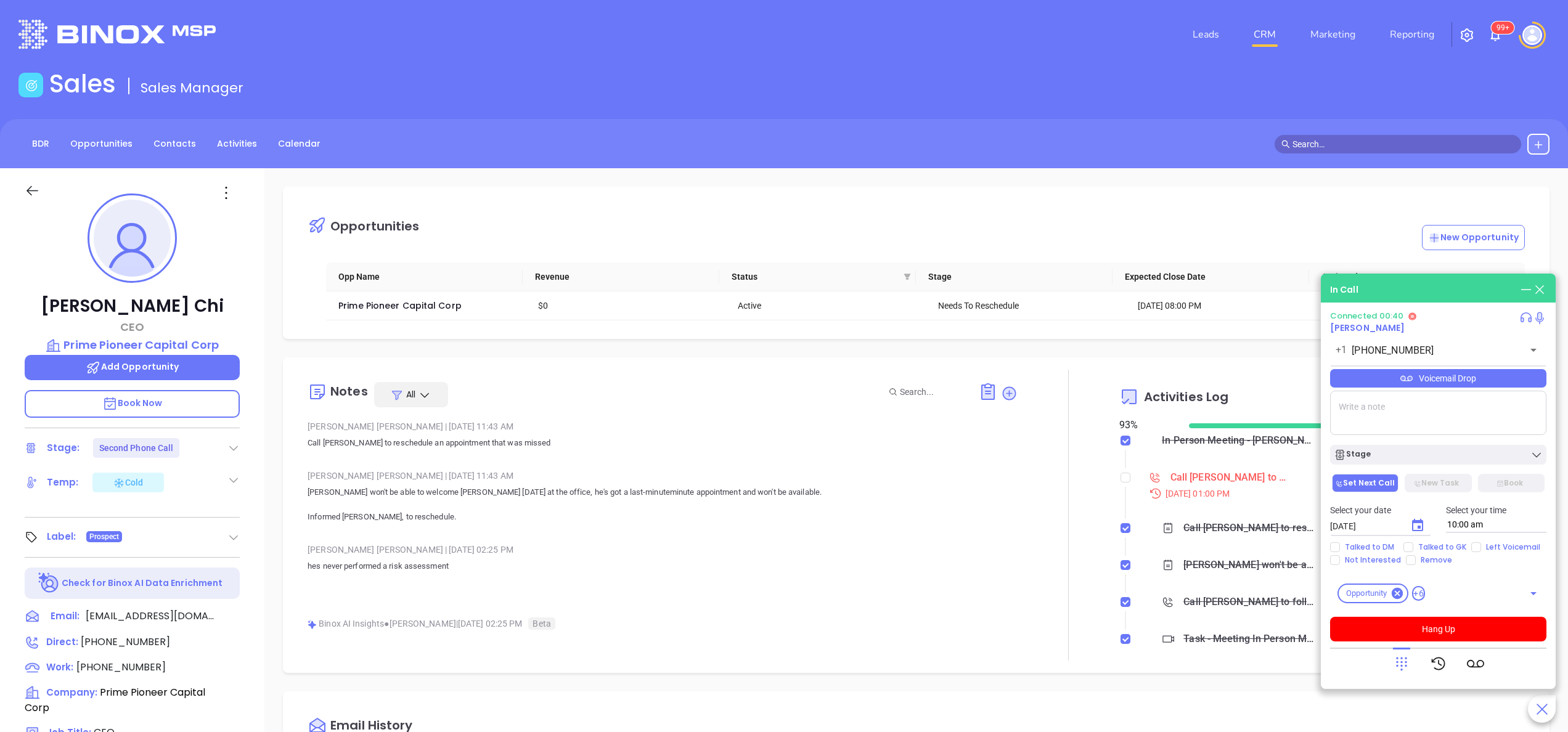
click at [980, 540] on div "[PERSON_NAME] | [DATE] 11:43 AM Call [PERSON_NAME] to reschedule an appointment…" at bounding box center [663, 712] width 710 height 590
click at [251, 563] on div "[PERSON_NAME] CEO Prime Pioneer Capital Corp Add Opportunity Book Now Stage: Se…" at bounding box center [132, 626] width 265 height 915
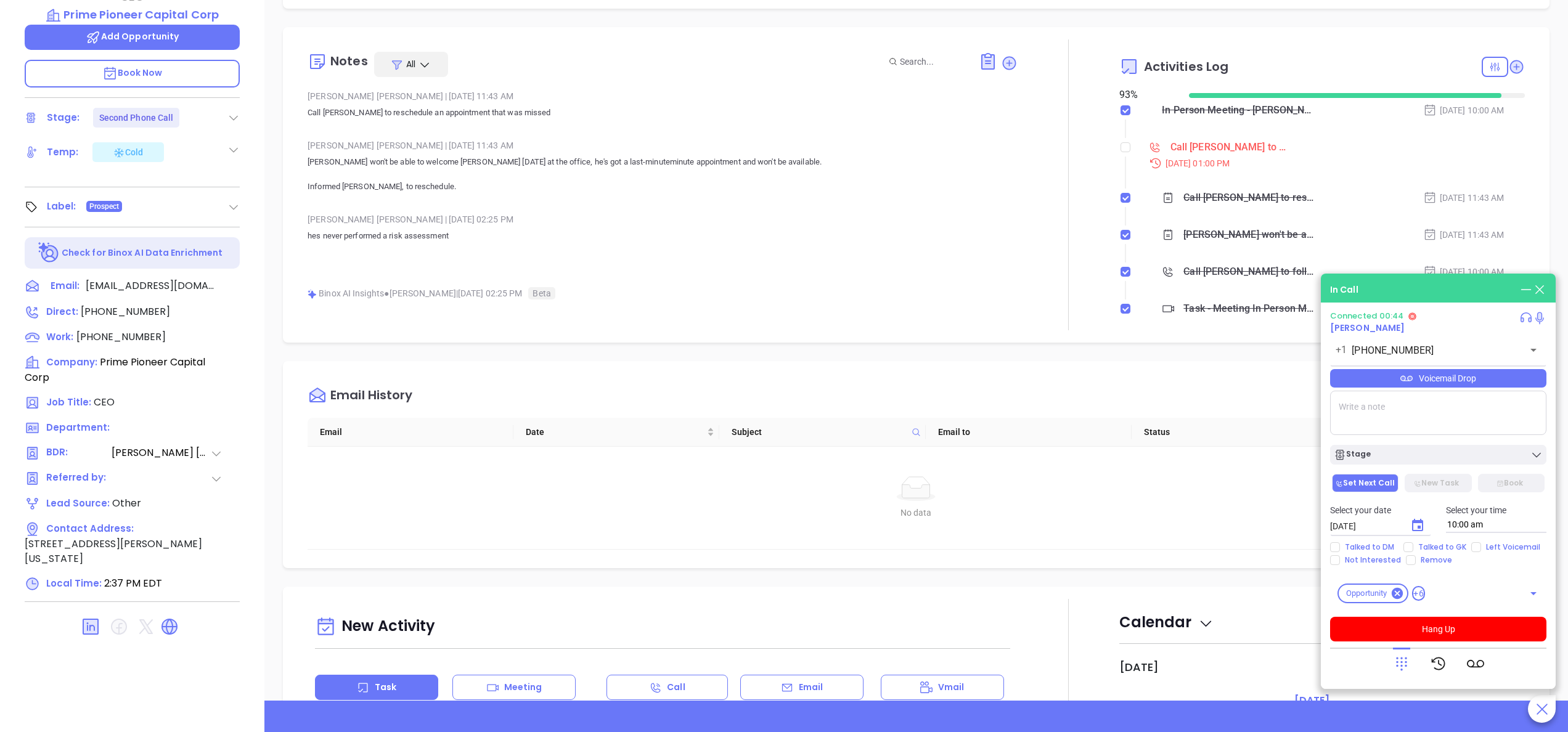
scroll to position [351, 0]
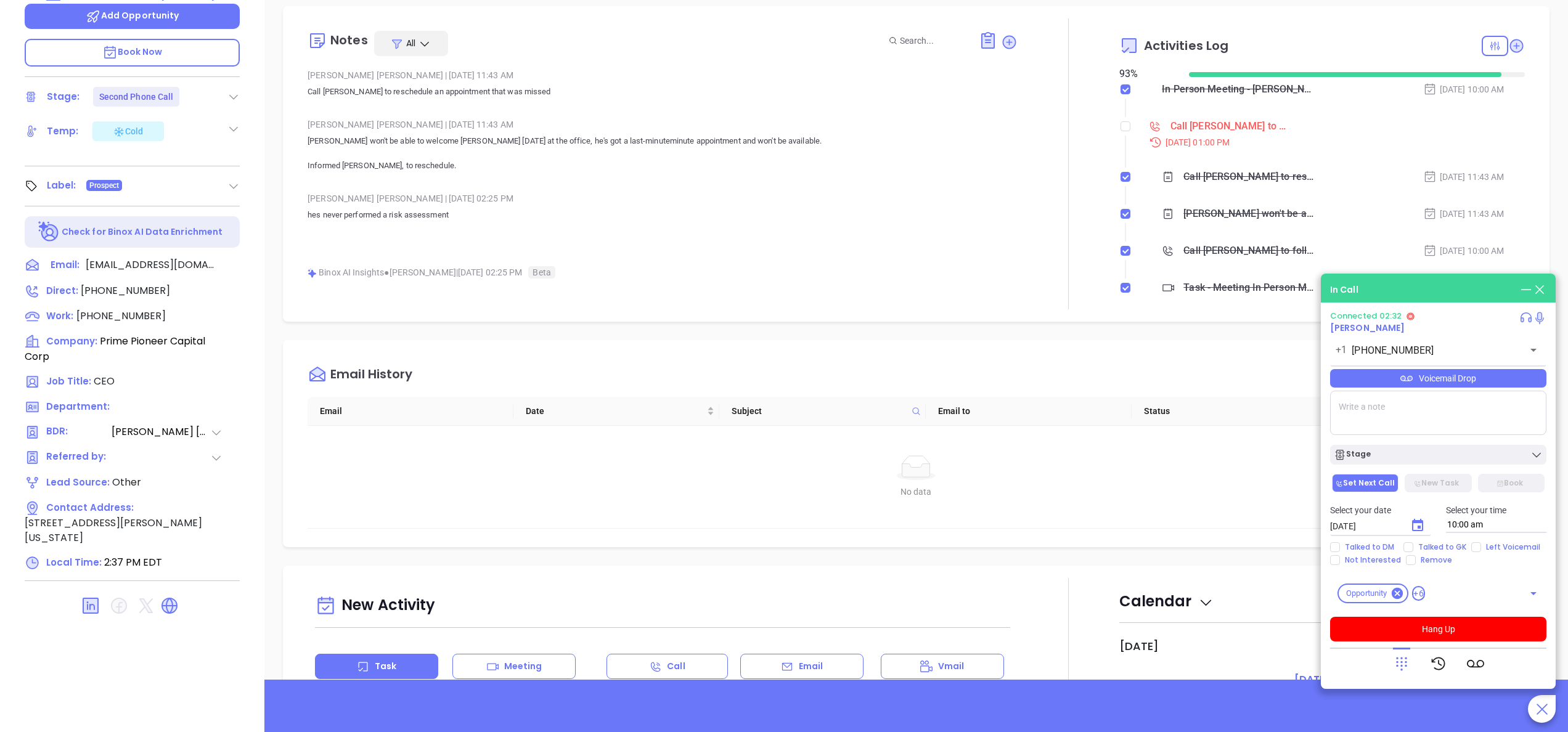
click at [1389, 430] on textarea at bounding box center [1438, 413] width 216 height 44
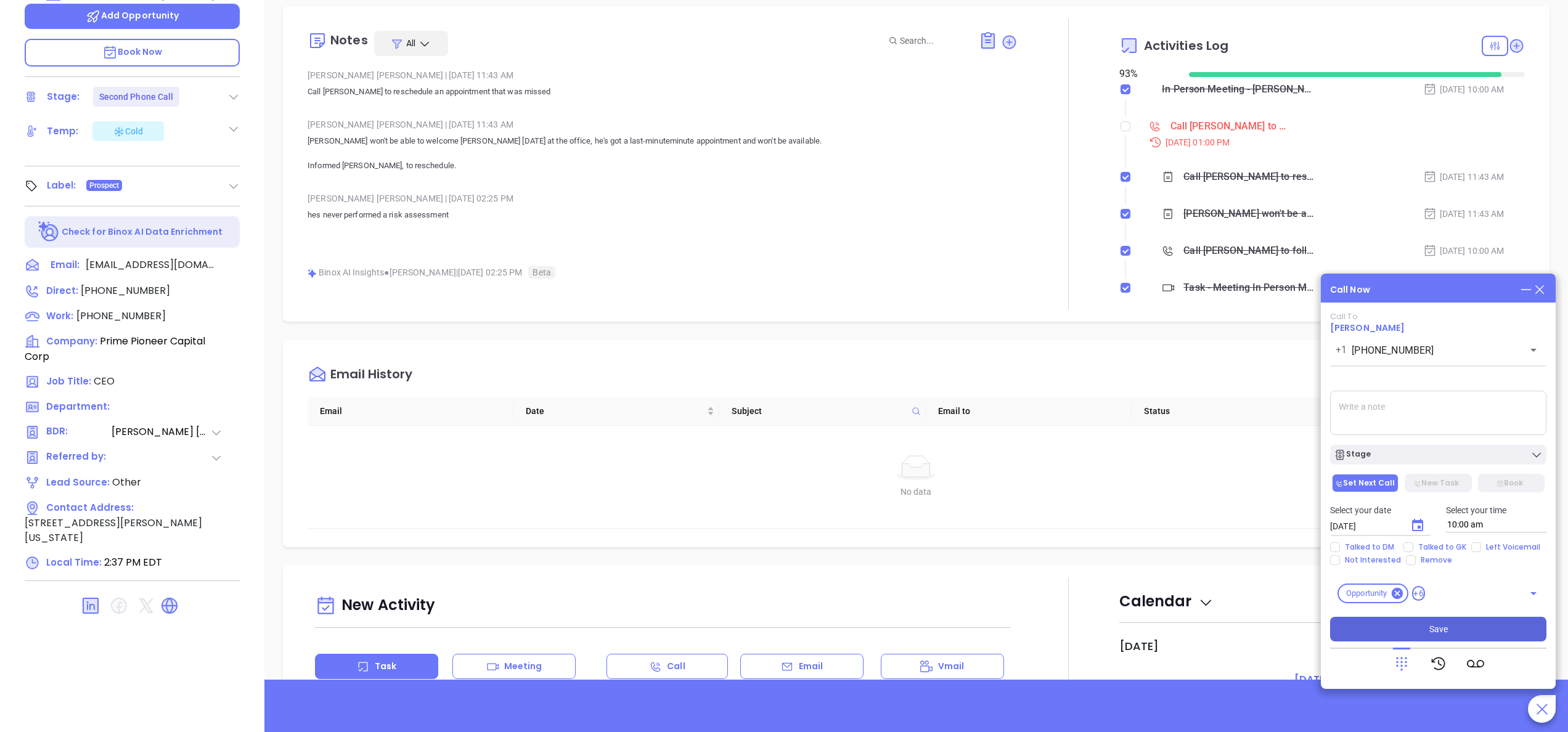
click at [1445, 622] on span "Save" at bounding box center [1438, 628] width 19 height 13
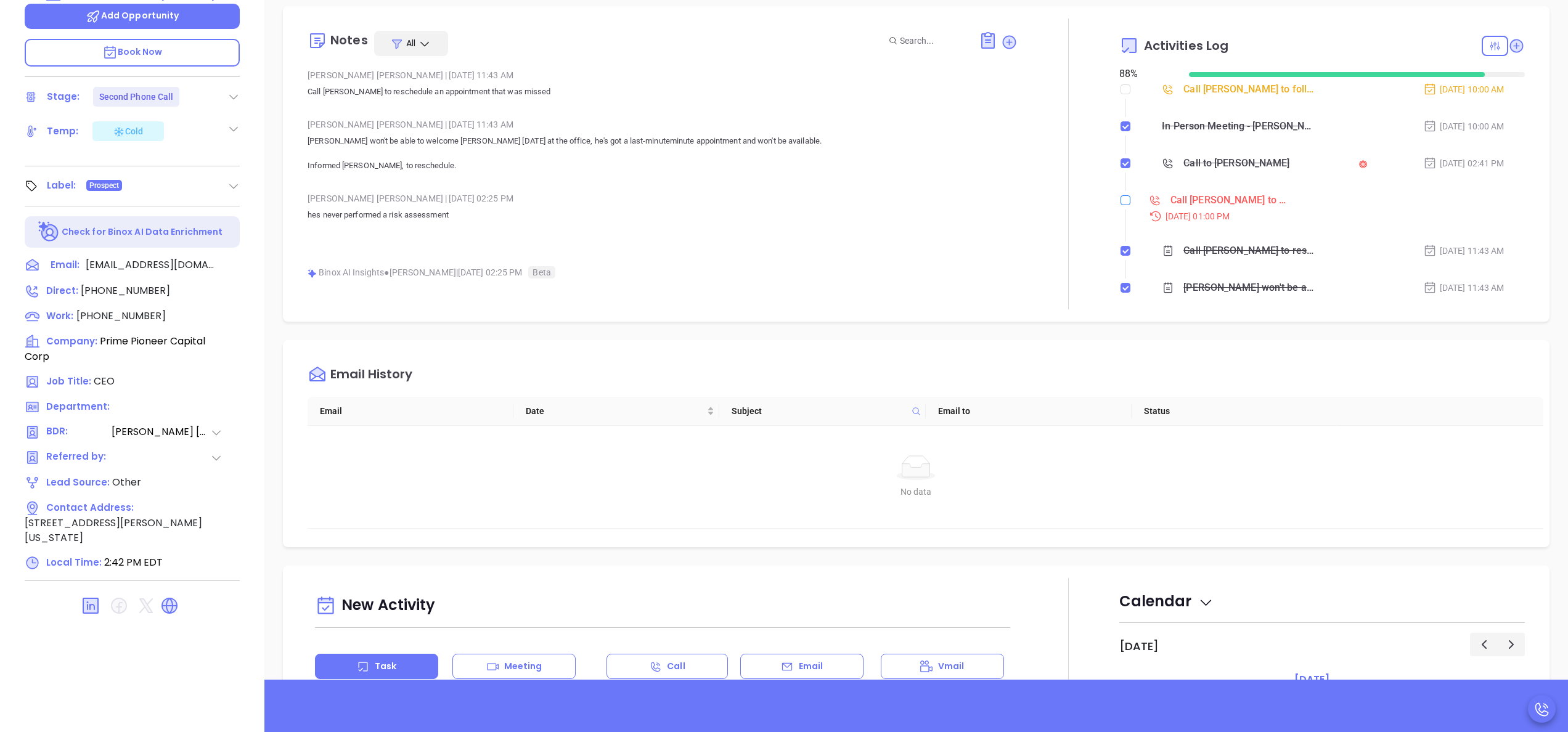
click at [1120, 201] on input "checkbox" at bounding box center [1125, 200] width 10 height 10
checkbox input "true"
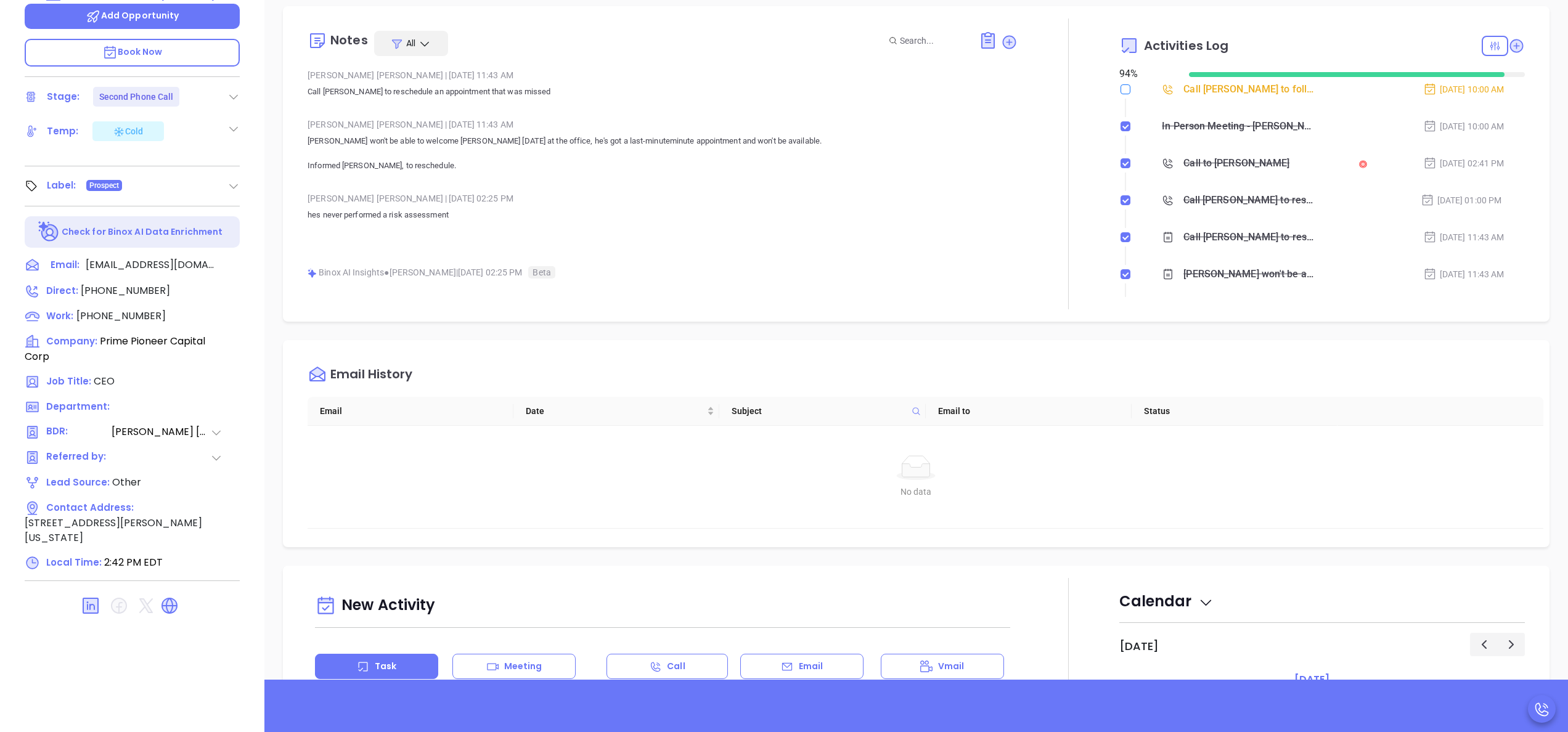
click at [1120, 87] on input "checkbox" at bounding box center [1125, 89] width 10 height 10
checkbox input "true"
click at [1509, 48] on icon at bounding box center [1516, 46] width 12 height 12
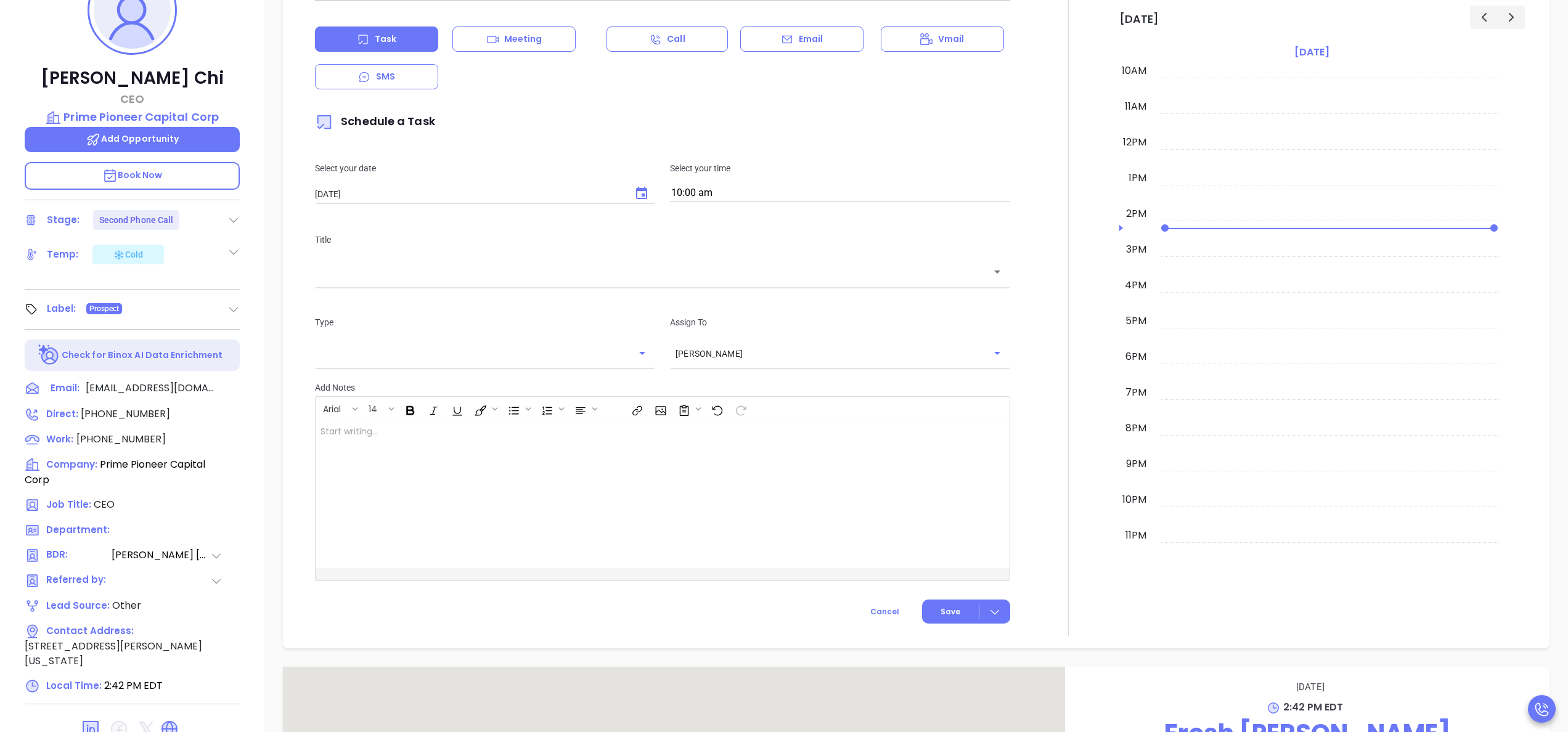
scroll to position [169, 0]
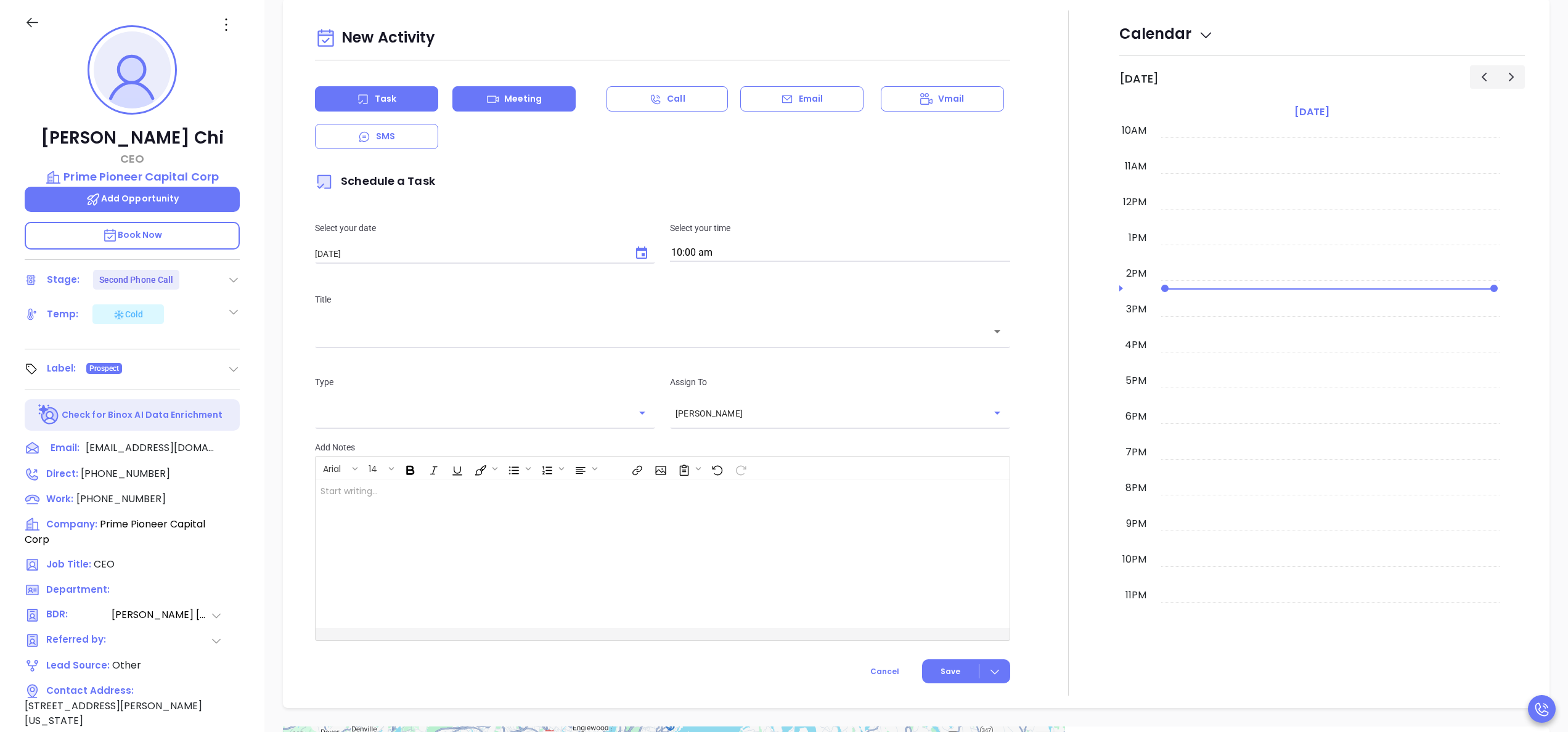
click at [505, 91] on div "Meeting" at bounding box center [514, 99] width 123 height 25
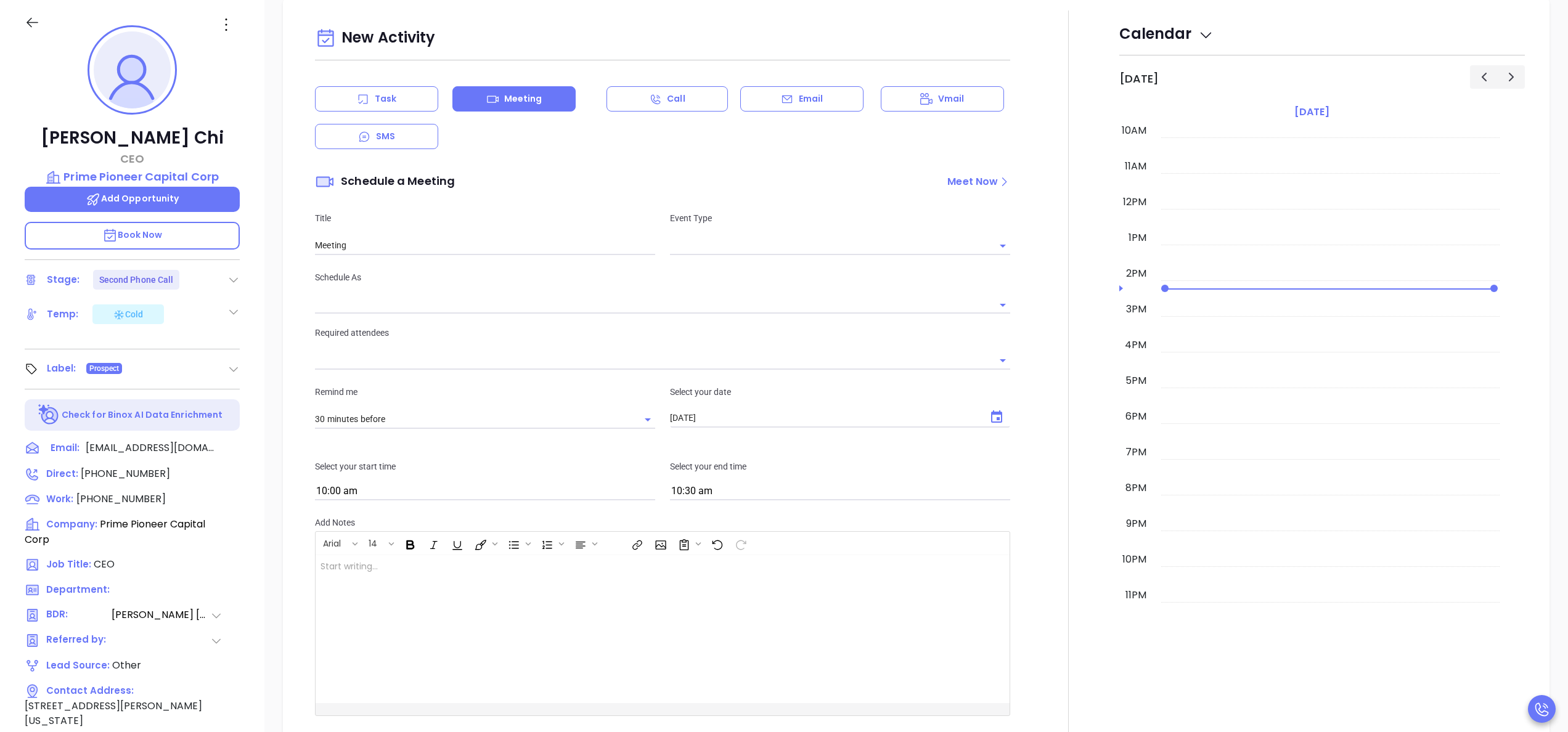
type input "[PERSON_NAME]"
click at [720, 251] on input "text" at bounding box center [830, 245] width 322 height 18
click at [722, 318] on li "In Person" at bounding box center [832, 320] width 335 height 22
type input "In Person Meeting"
type input "In Person"
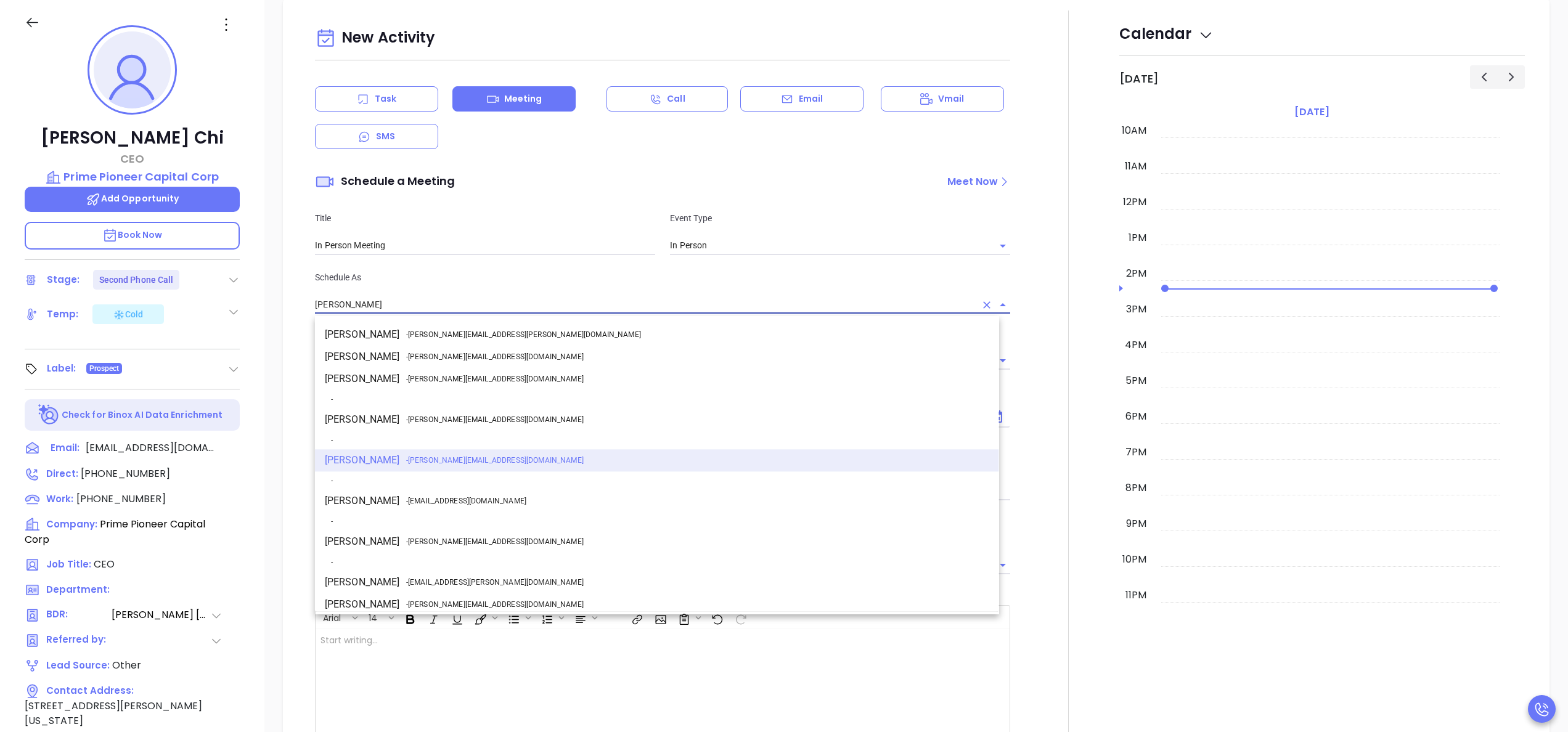
click at [602, 301] on input "[PERSON_NAME]" at bounding box center [645, 304] width 660 height 18
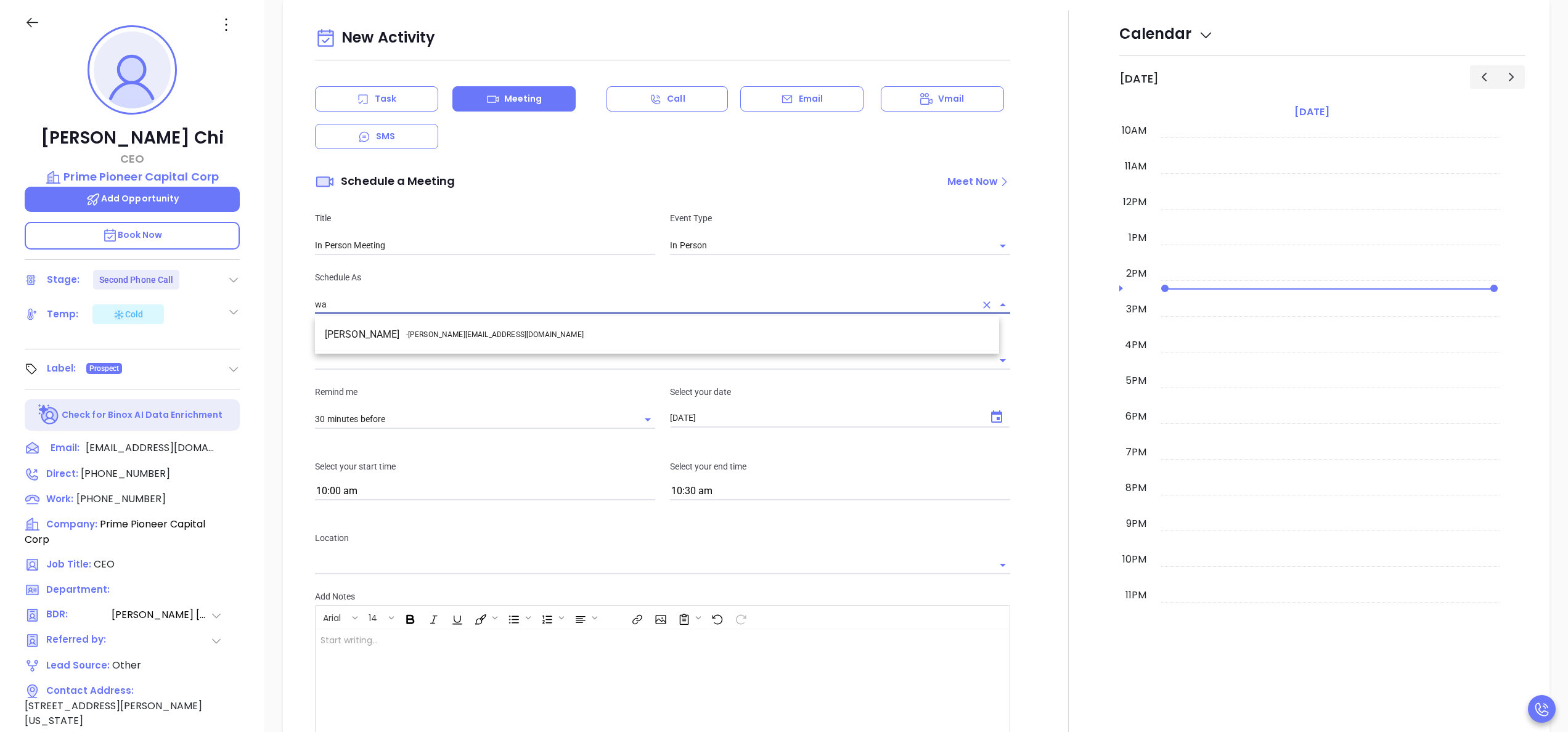
click at [413, 343] on li "Walter Contreras - walter@motiva.net" at bounding box center [656, 335] width 684 height 22
type input "[PERSON_NAME]"
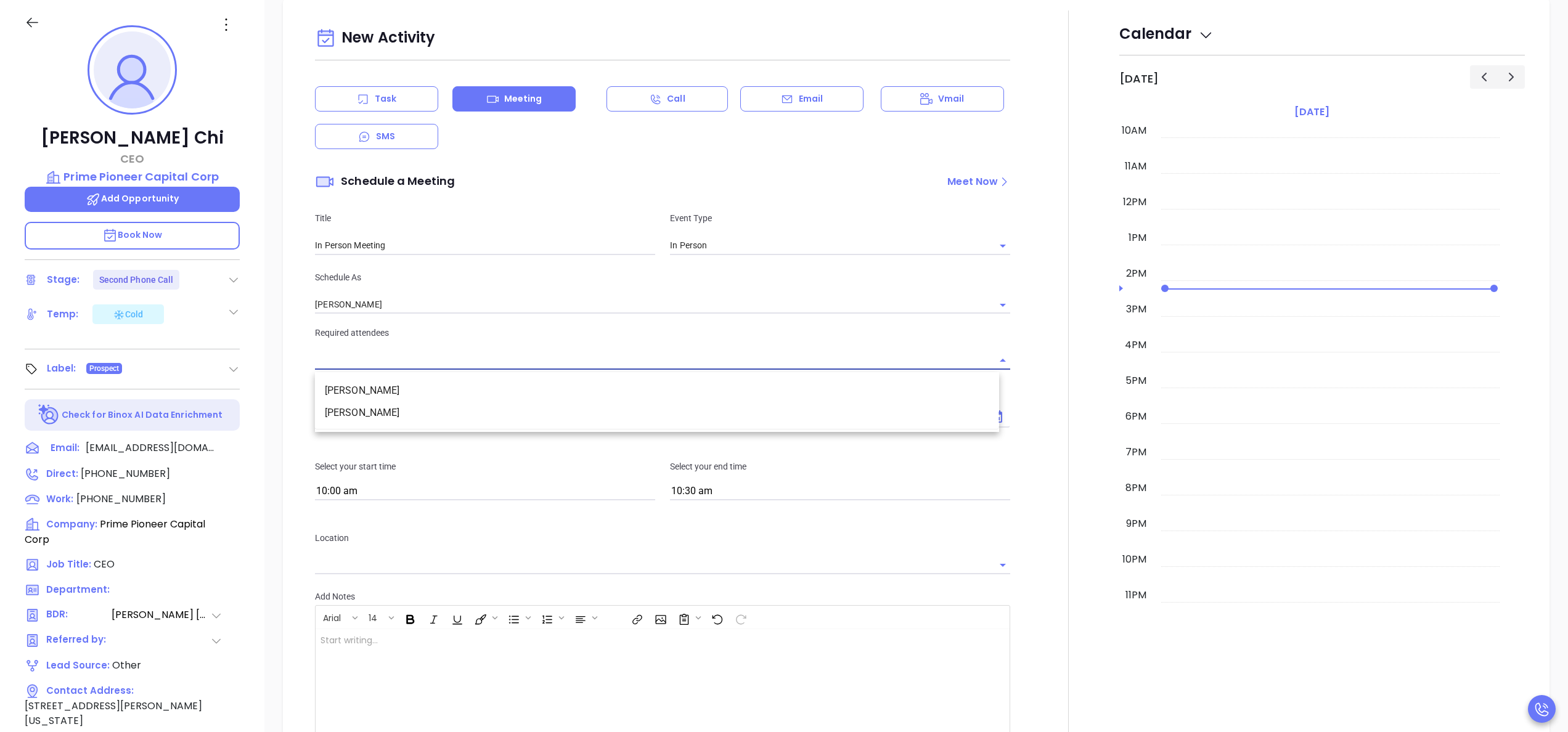
click at [450, 361] on input "text" at bounding box center [652, 360] width 677 height 18
click at [368, 420] on li "Owen Chi" at bounding box center [656, 413] width 684 height 22
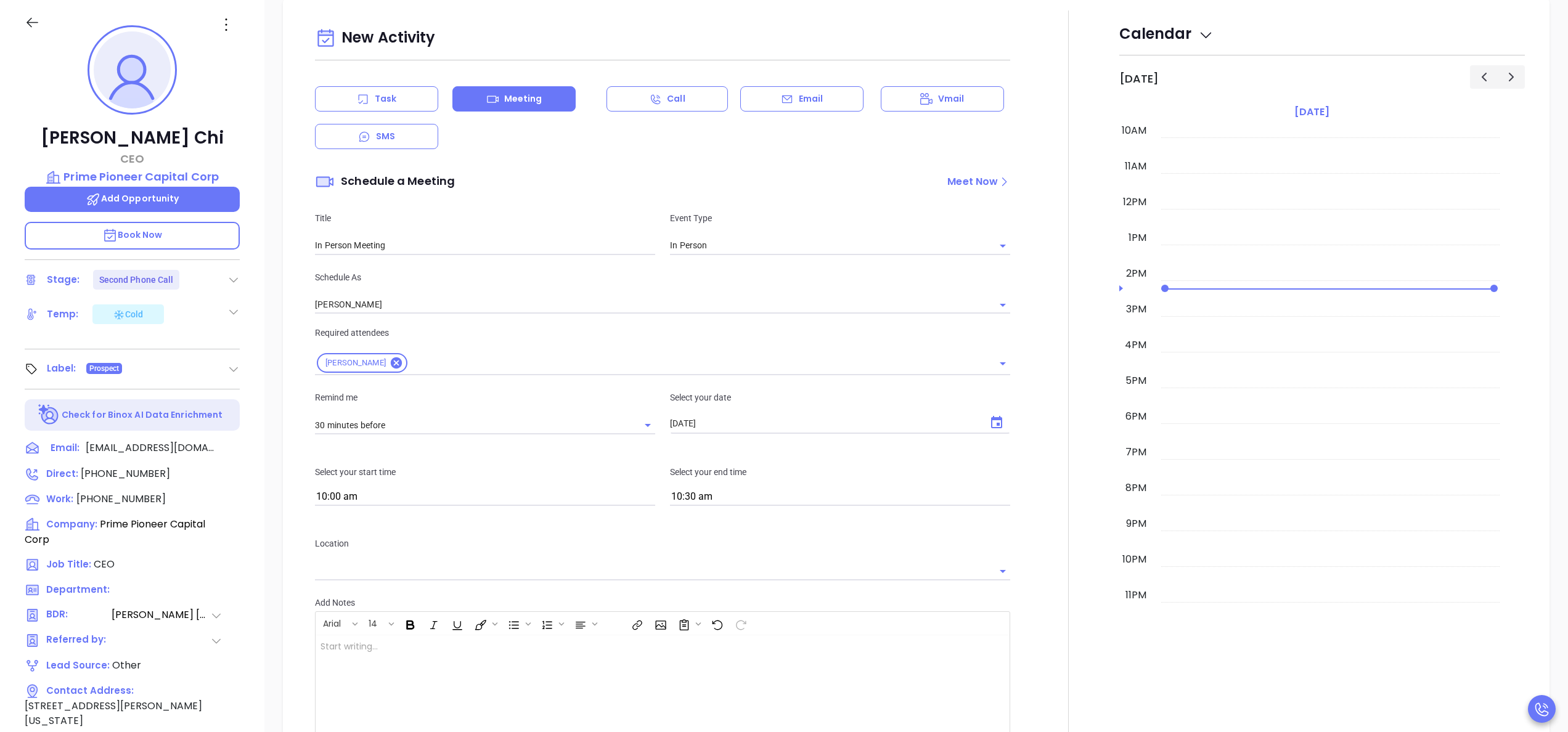
click at [756, 427] on input "[DATE]" at bounding box center [824, 424] width 309 height 12
click at [991, 421] on icon "Choose date, selected date is Sep 30, 2025" at bounding box center [997, 422] width 11 height 12
click at [846, 449] on icon "Next month" at bounding box center [842, 451] width 15 height 15
click at [763, 501] on button "1" at bounding box center [763, 503] width 22 height 22
type input "10/01/2025"
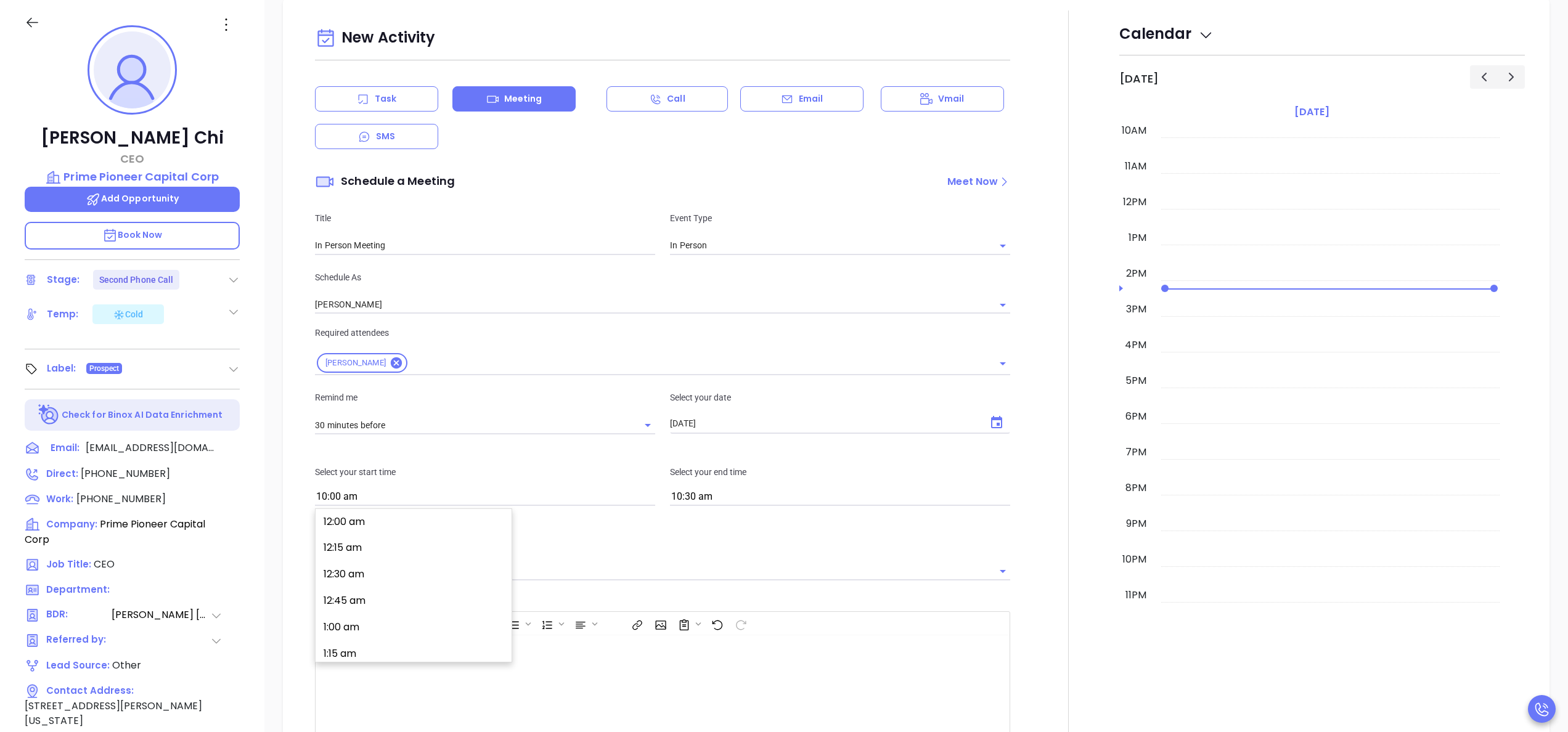
click at [626, 498] on input "10:00 am" at bounding box center [485, 497] width 340 height 17
click at [334, 515] on button "9:45 am" at bounding box center [416, 518] width 191 height 27
type input "9:45 am"
type input "10:15 am"
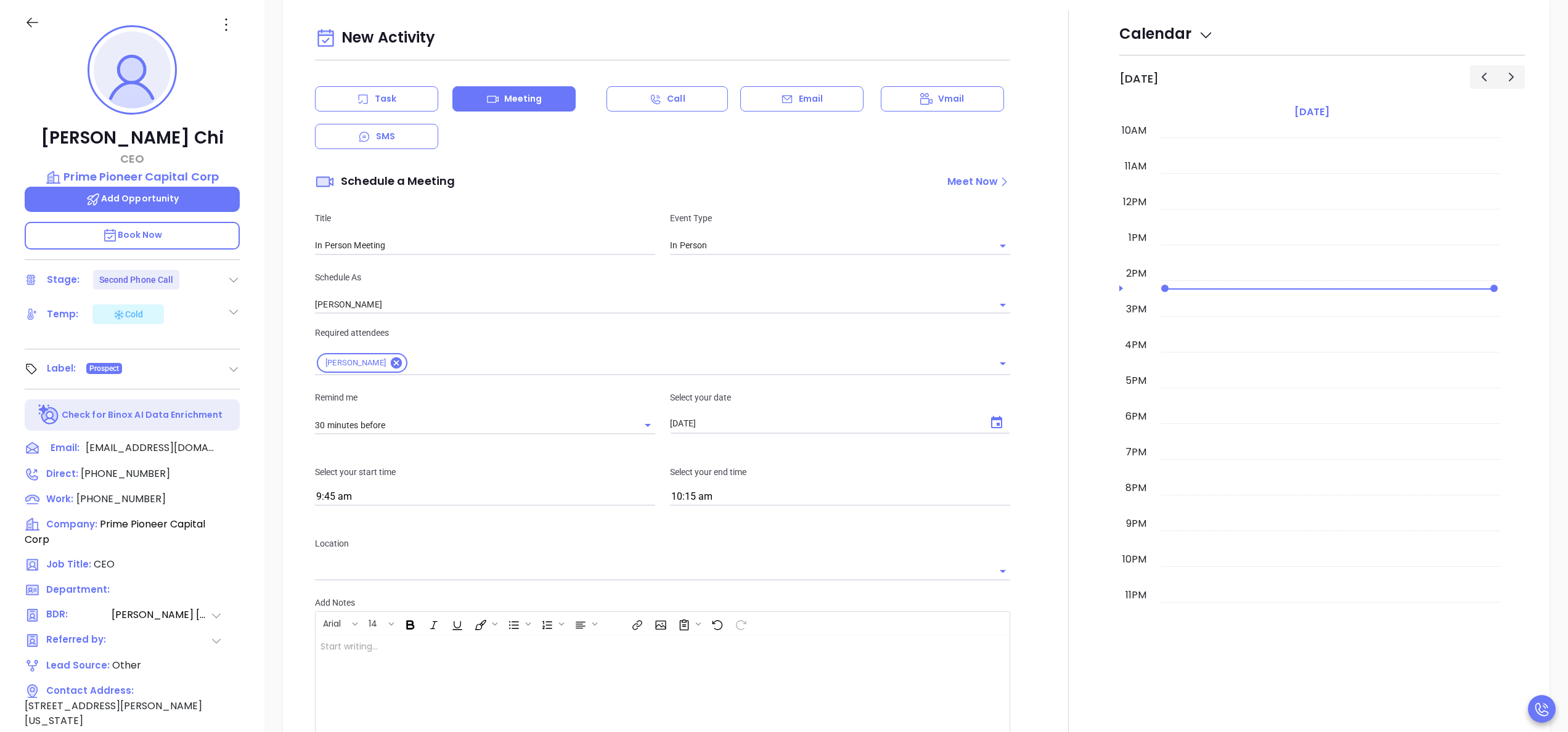
click at [419, 486] on div "Select your start time 9:45 am" at bounding box center [485, 485] width 355 height 41
click at [421, 501] on input "9:45 am" at bounding box center [485, 497] width 340 height 17
click at [425, 523] on button "9:30 am" at bounding box center [416, 518] width 191 height 27
type input "9:30 am"
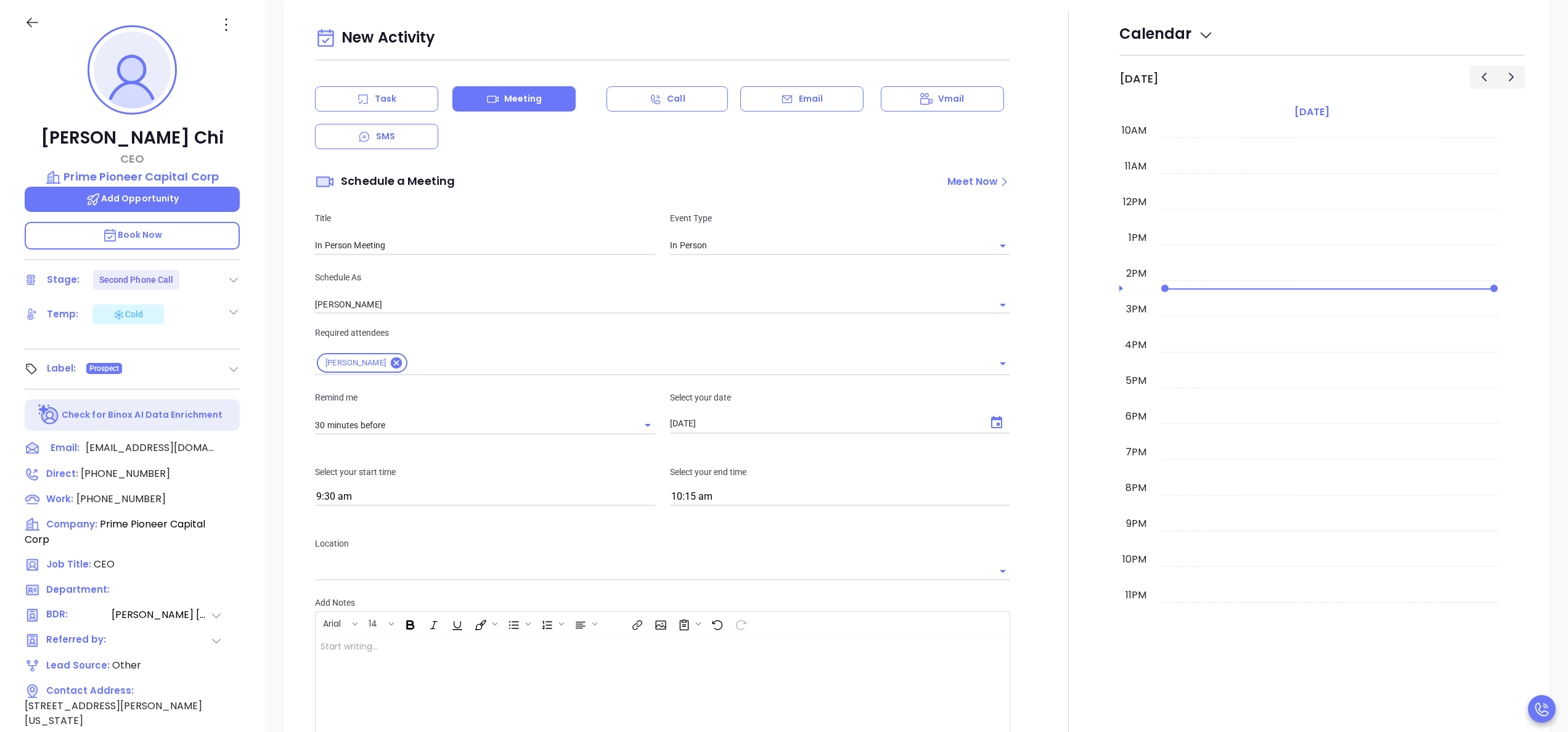
type input "10:00 am"
click at [702, 524] on div "Location" at bounding box center [663, 559] width 710 height 75
click at [1018, 651] on div at bounding box center [1068, 430] width 101 height 840
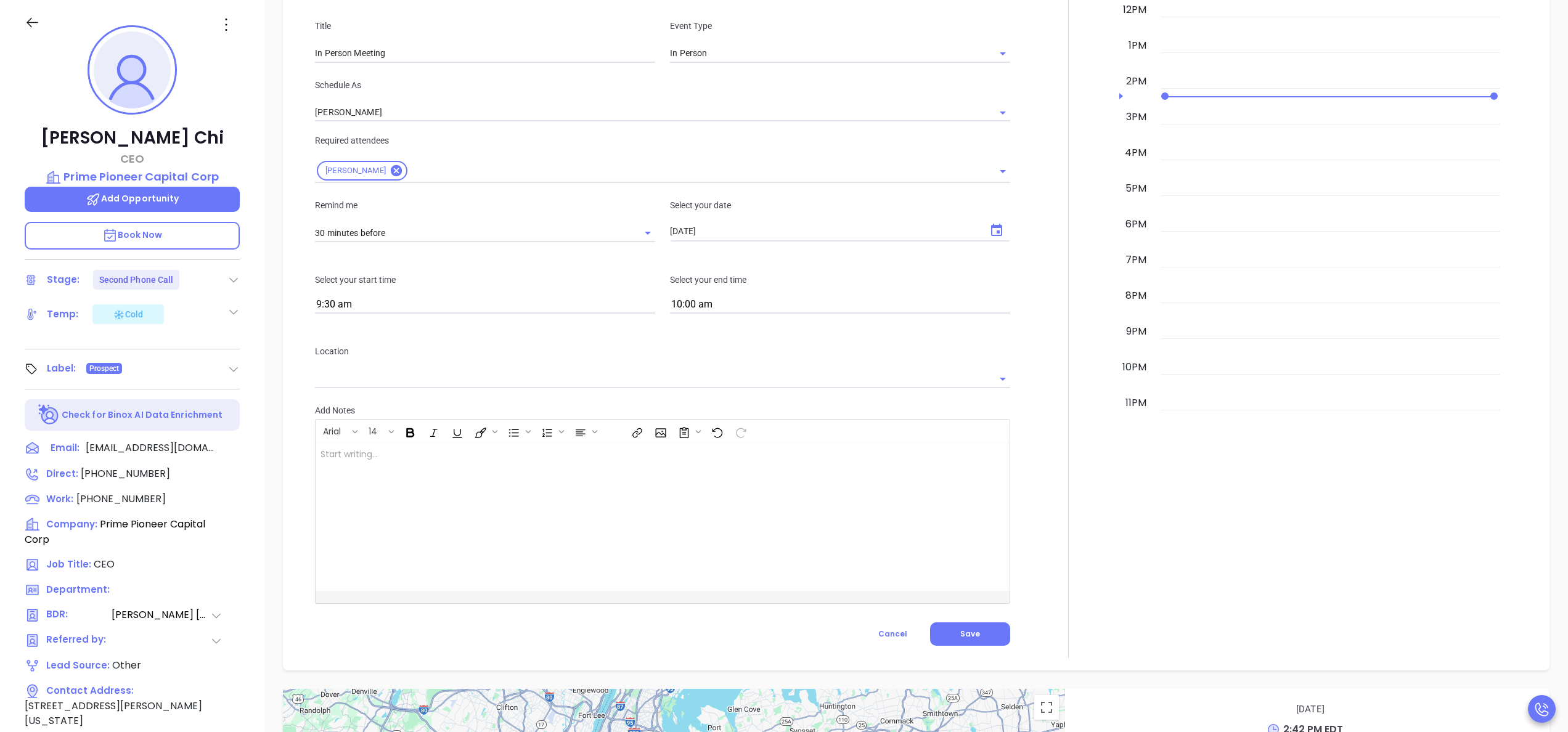
scroll to position [947, 0]
click at [960, 631] on span "Save" at bounding box center [969, 628] width 20 height 10
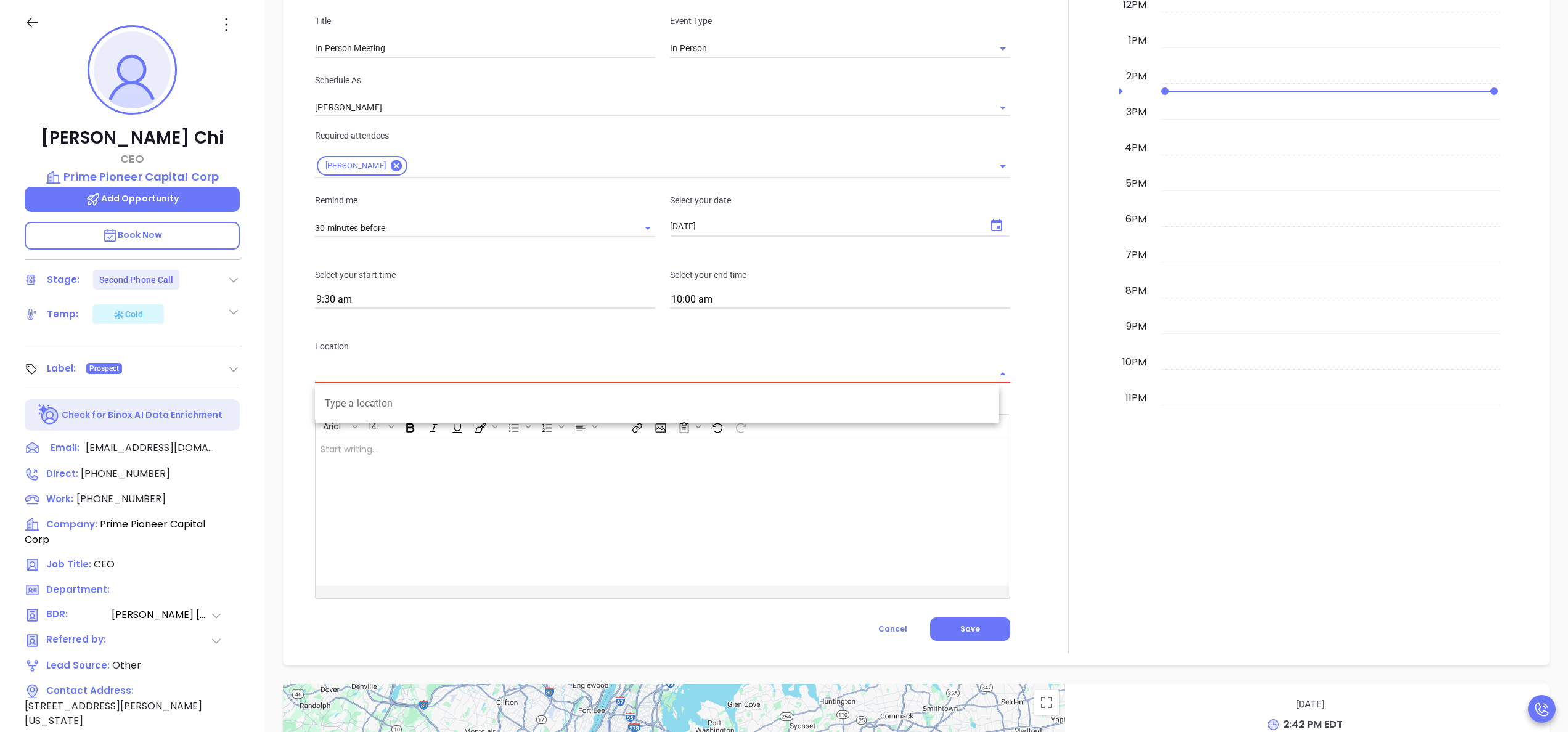
click at [759, 368] on input "text" at bounding box center [652, 373] width 677 height 18
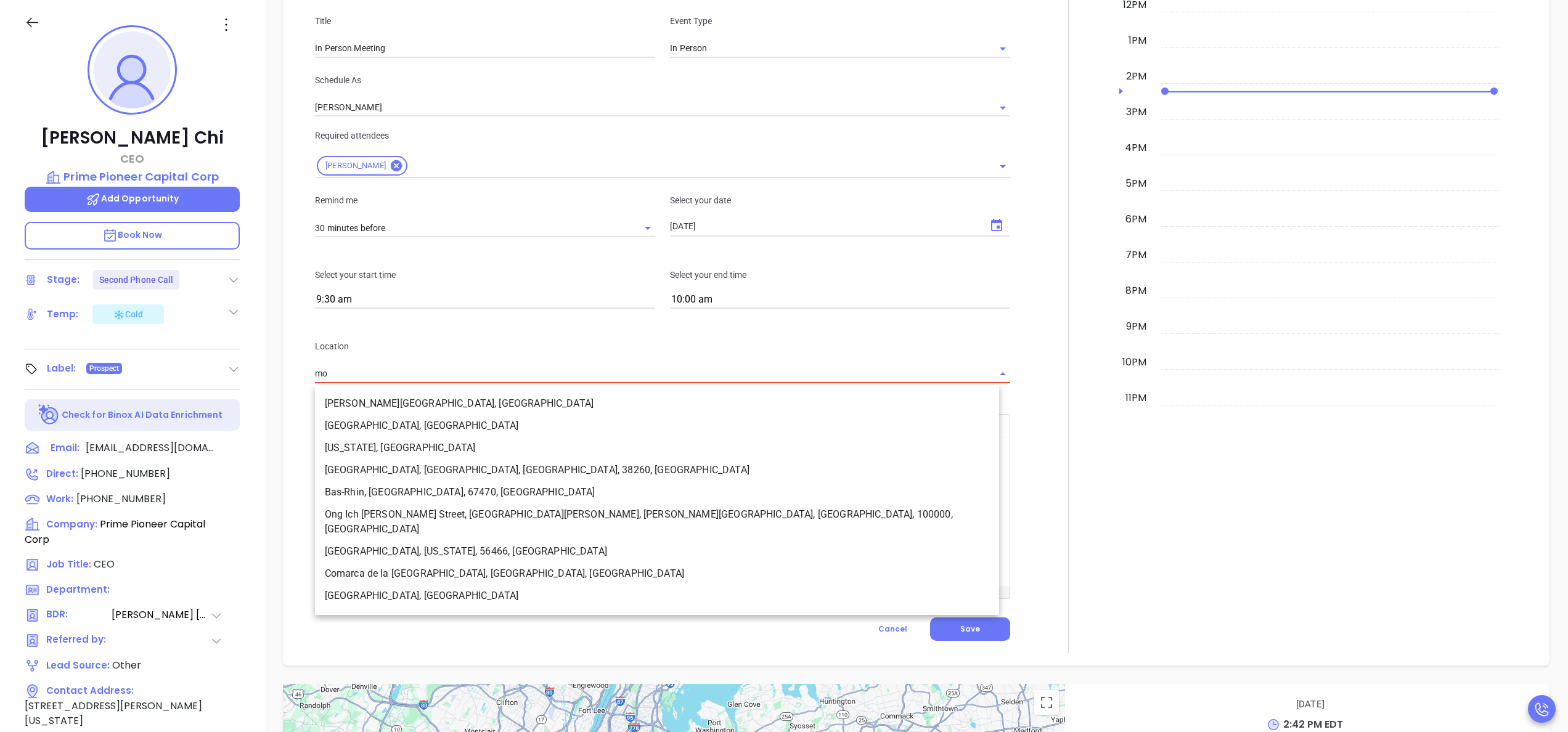
type input "m"
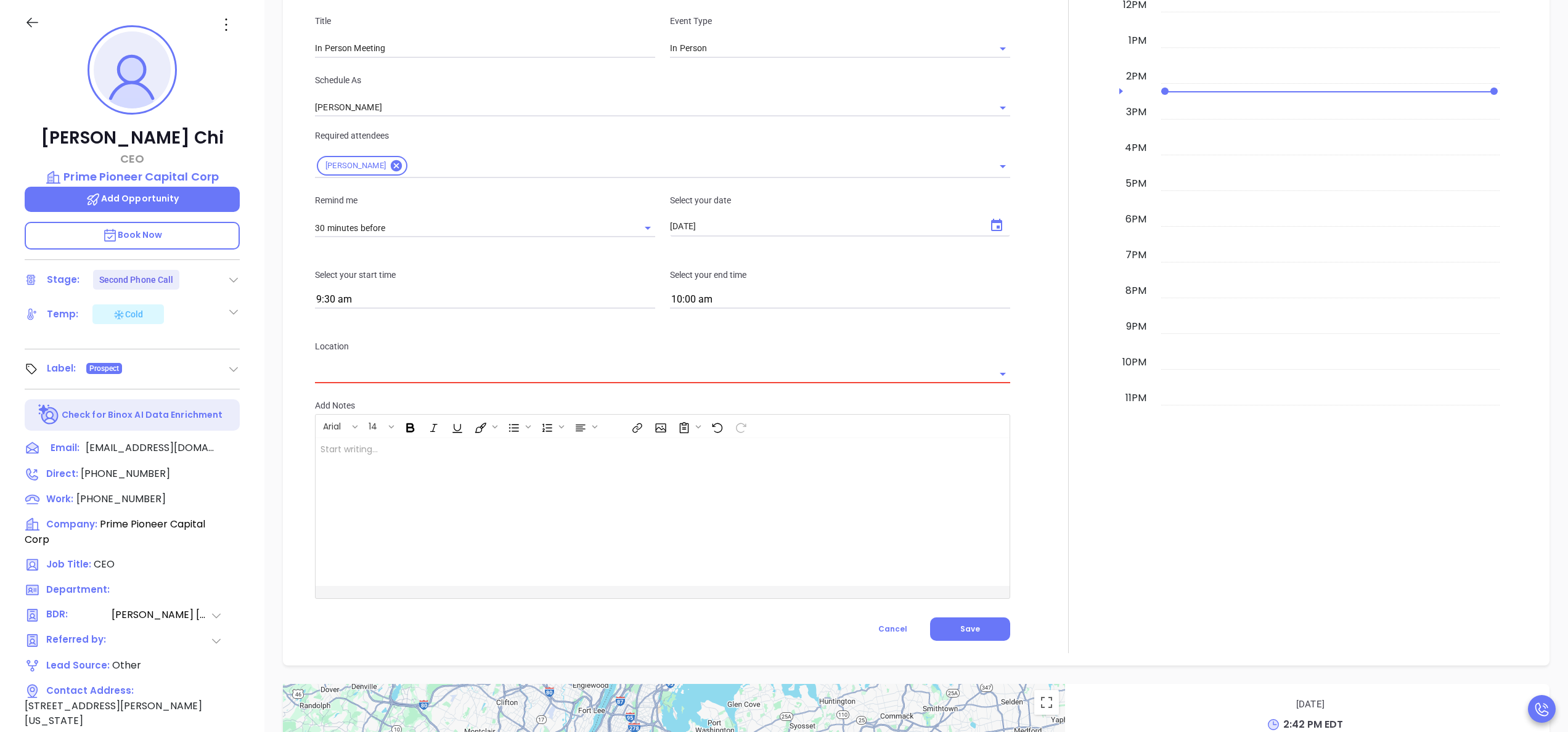
click at [261, 402] on div "Owen Chi CEO Prime Pioneer Capital Corp Add Opportunity Book Now Stage: Second …" at bounding box center [132, 457] width 265 height 915
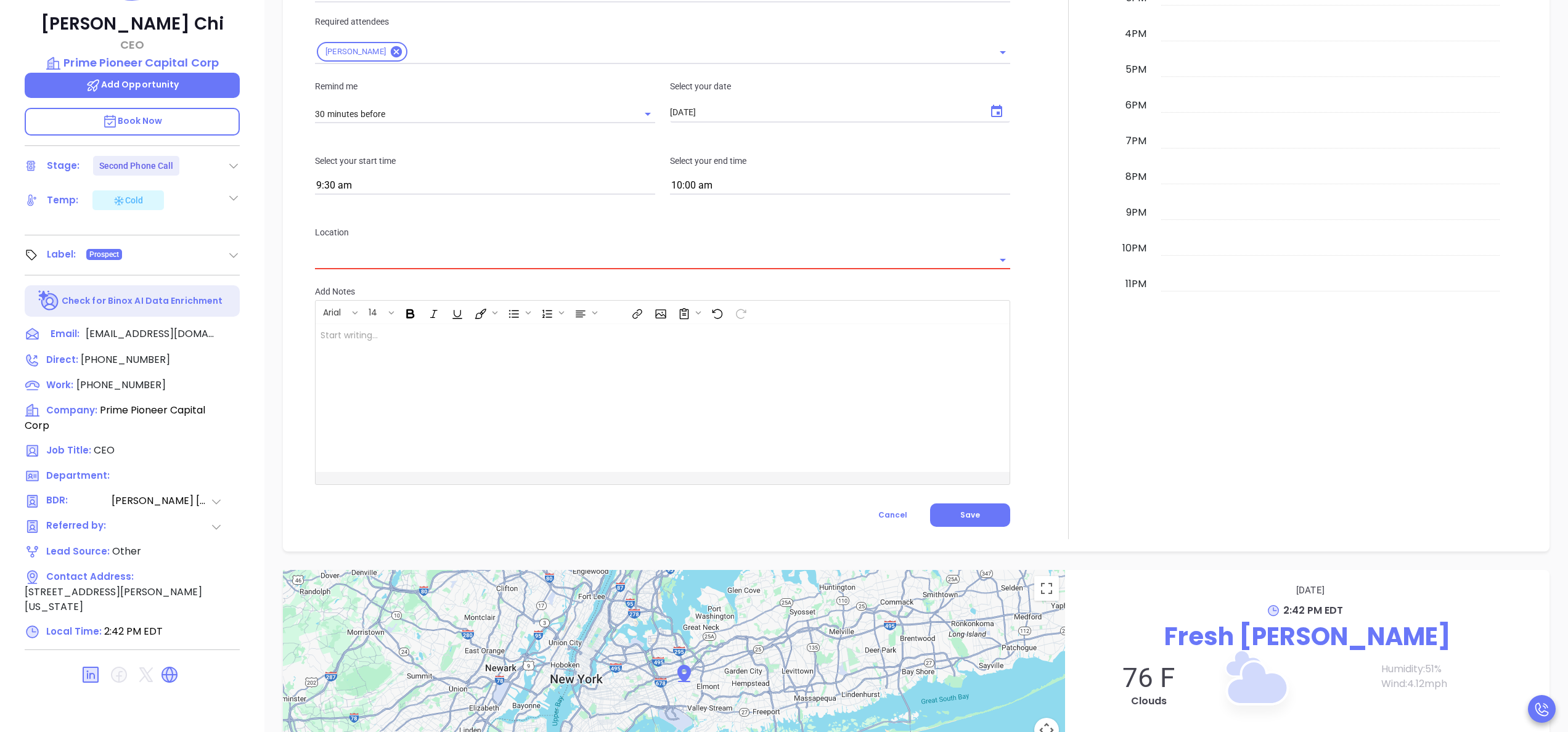
scroll to position [351, 0]
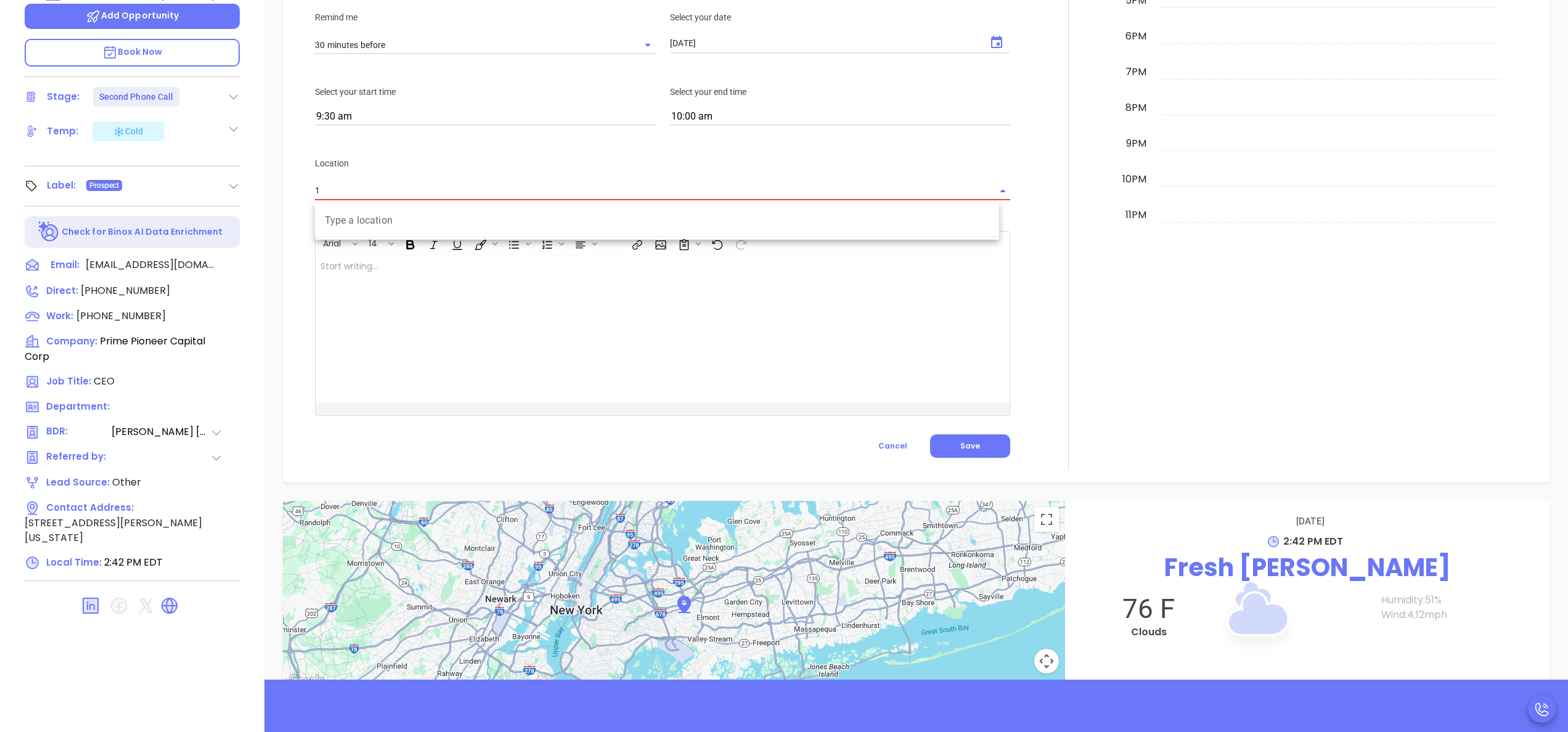
click at [388, 187] on input "1" at bounding box center [652, 190] width 677 height 18
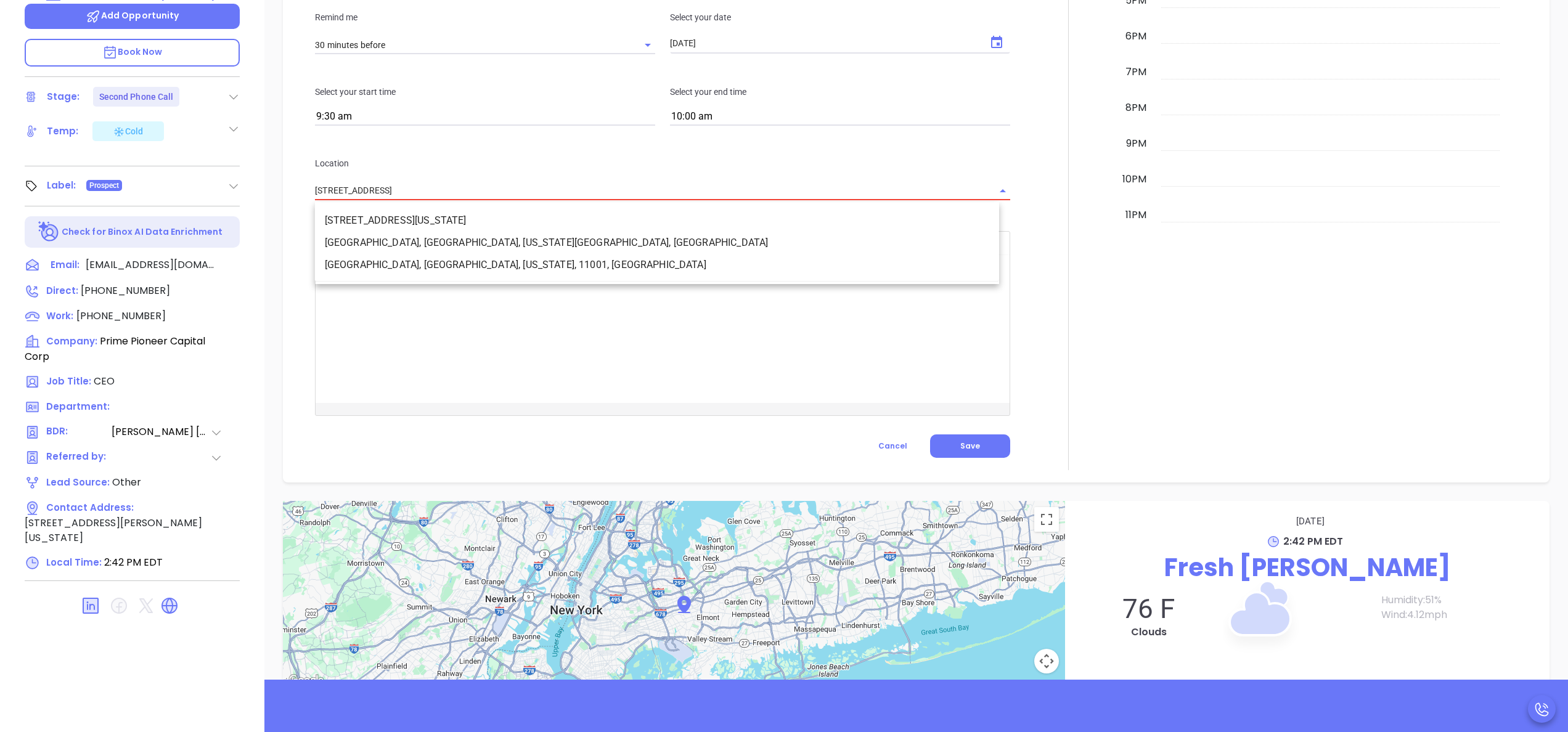
click at [492, 222] on li "1100, Franklin Avenue, Garden City, Nassau County, New York, 11530, USA" at bounding box center [656, 220] width 684 height 22
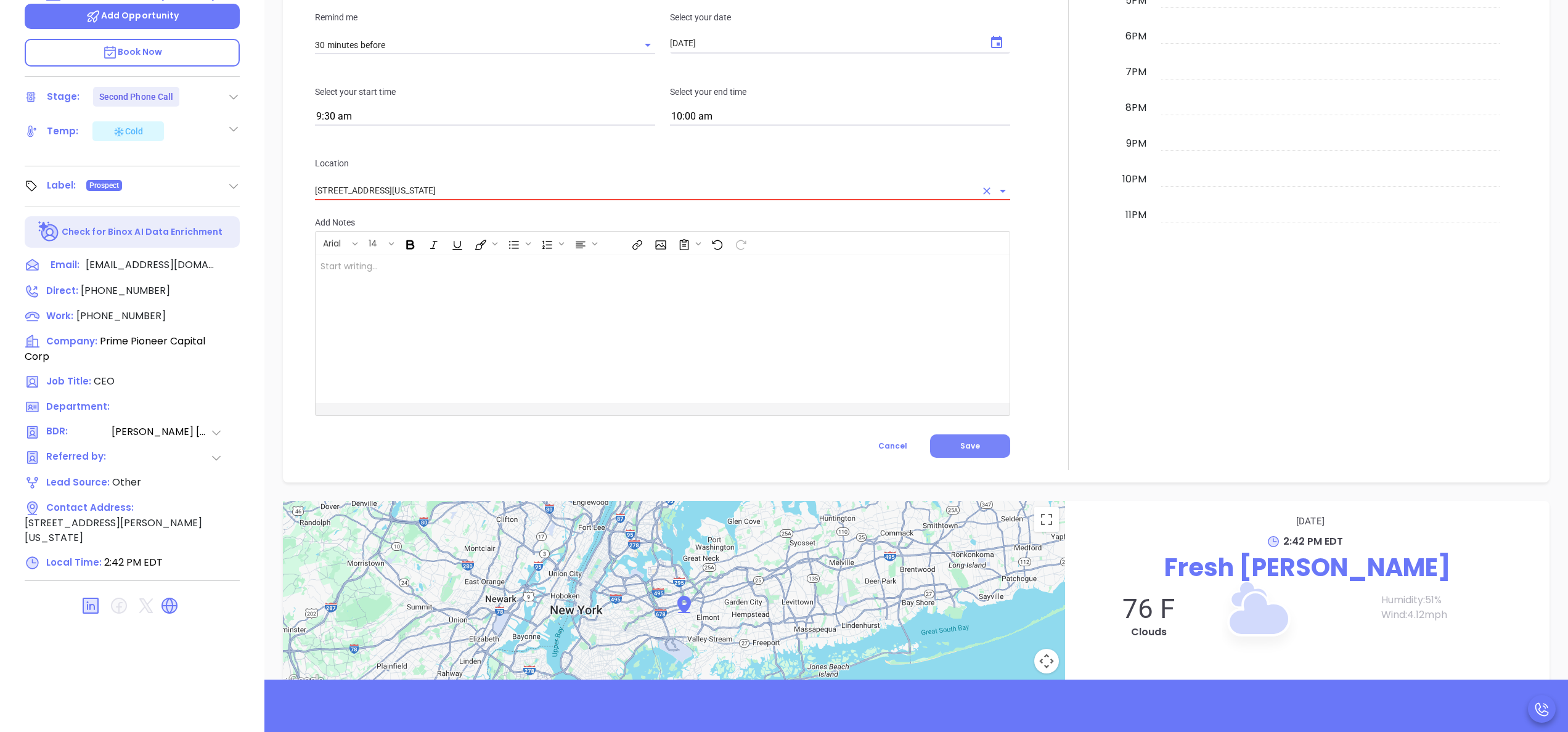
type input "1100, Franklin Avenue, Garden City, Nassau County, New York, 11530, USA"
click at [960, 450] on span "Save" at bounding box center [969, 446] width 20 height 10
type input "Meeting"
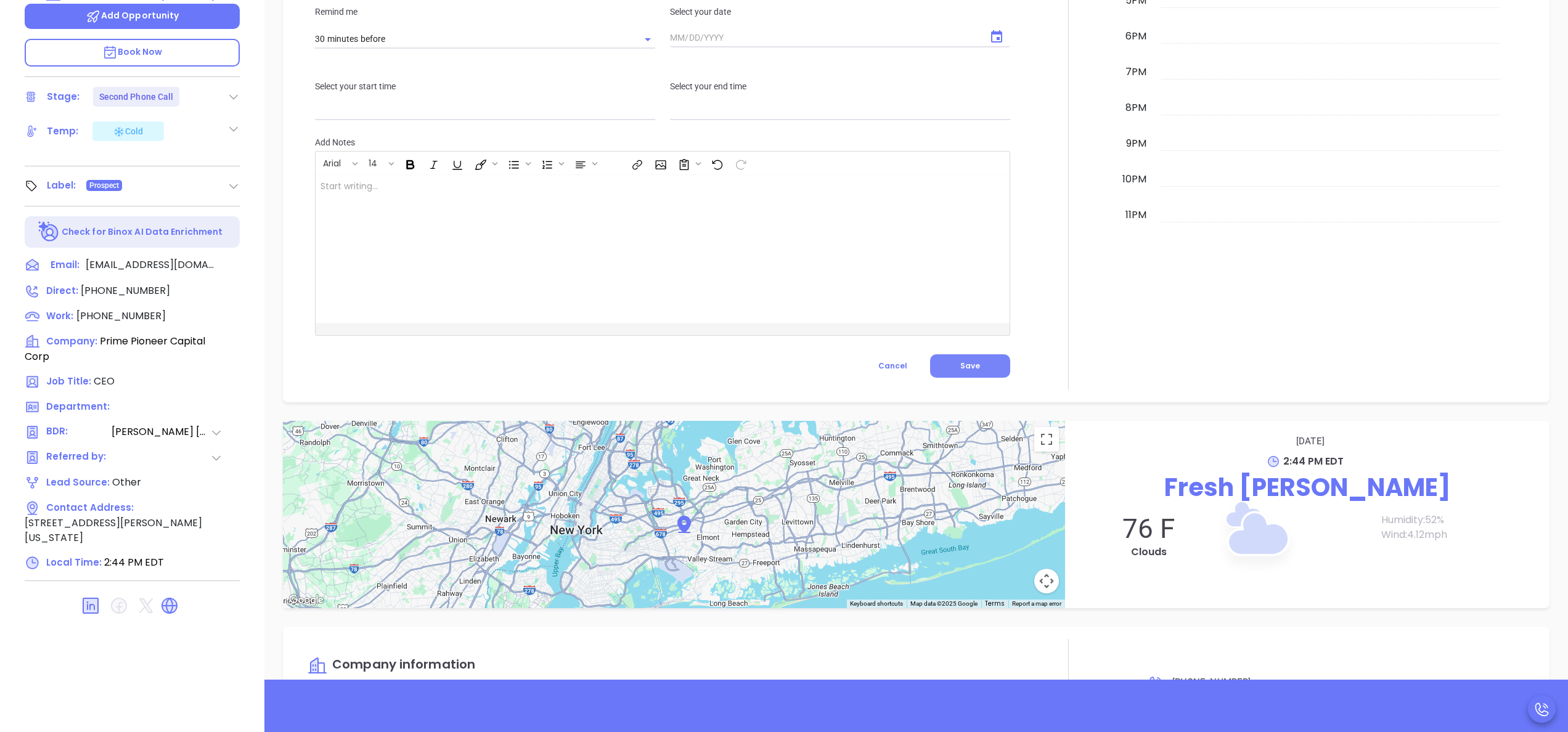
scroll to position [1050, 0]
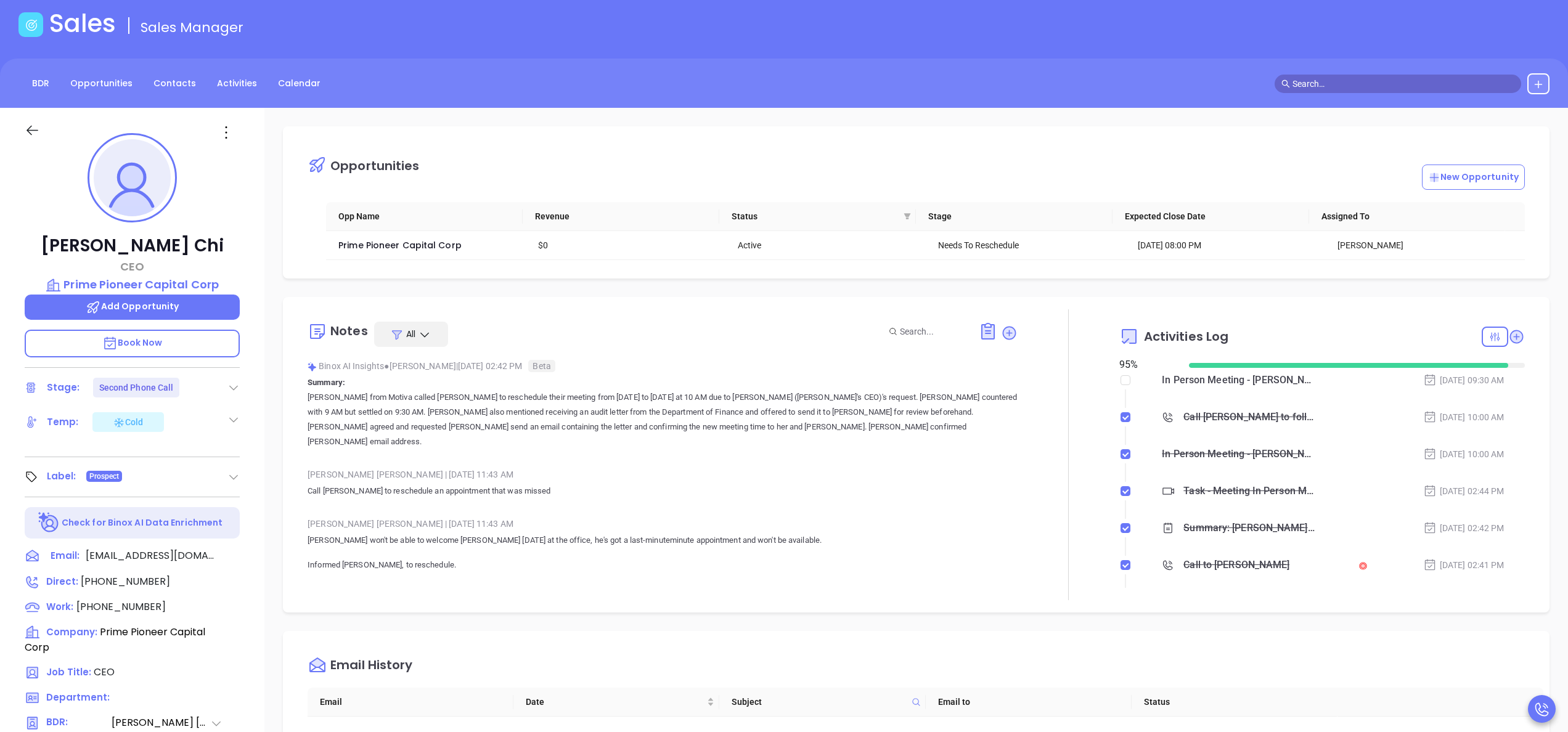
scroll to position [0, 0]
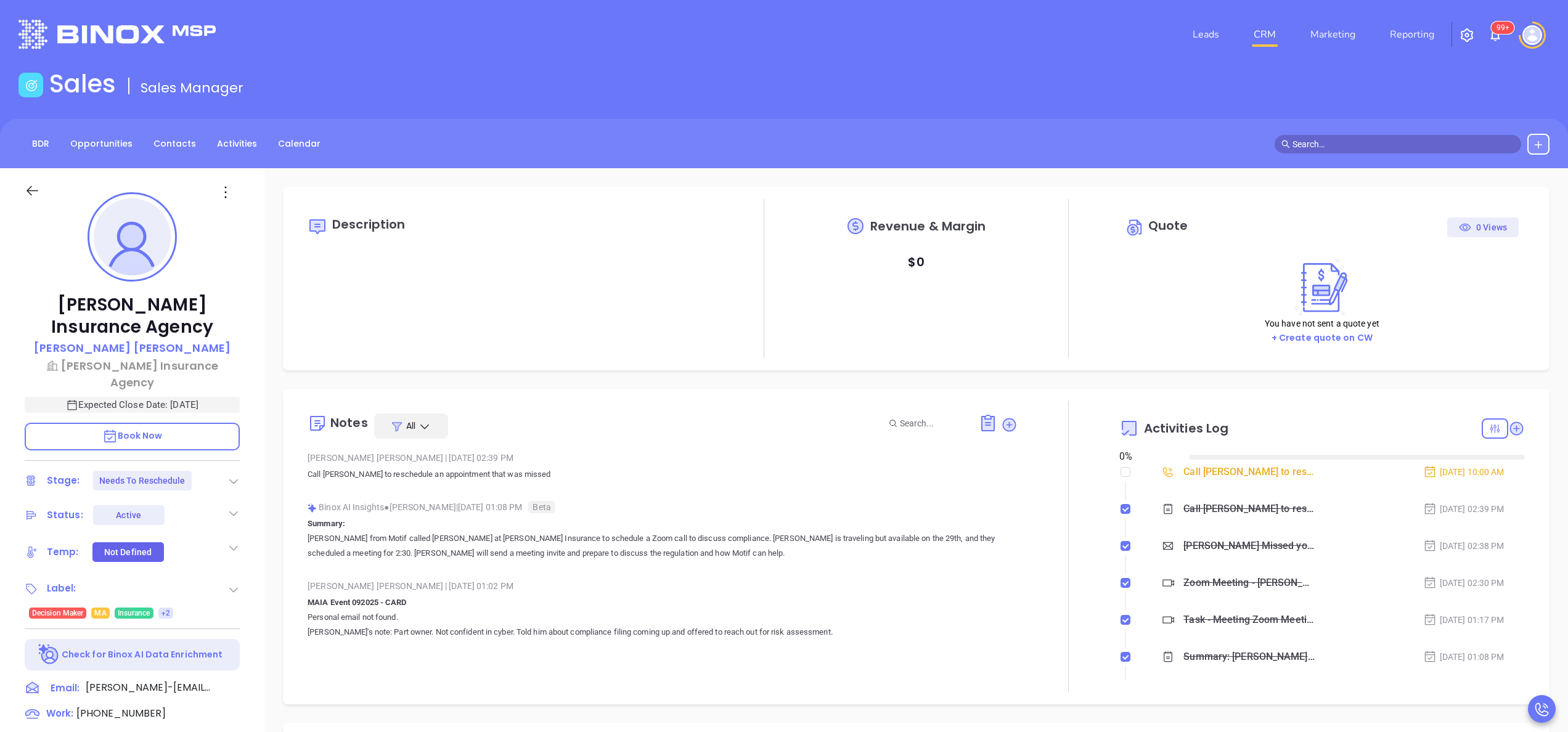
type input "[DATE]"
type input "[PERSON_NAME]"
type input "[DATE]"
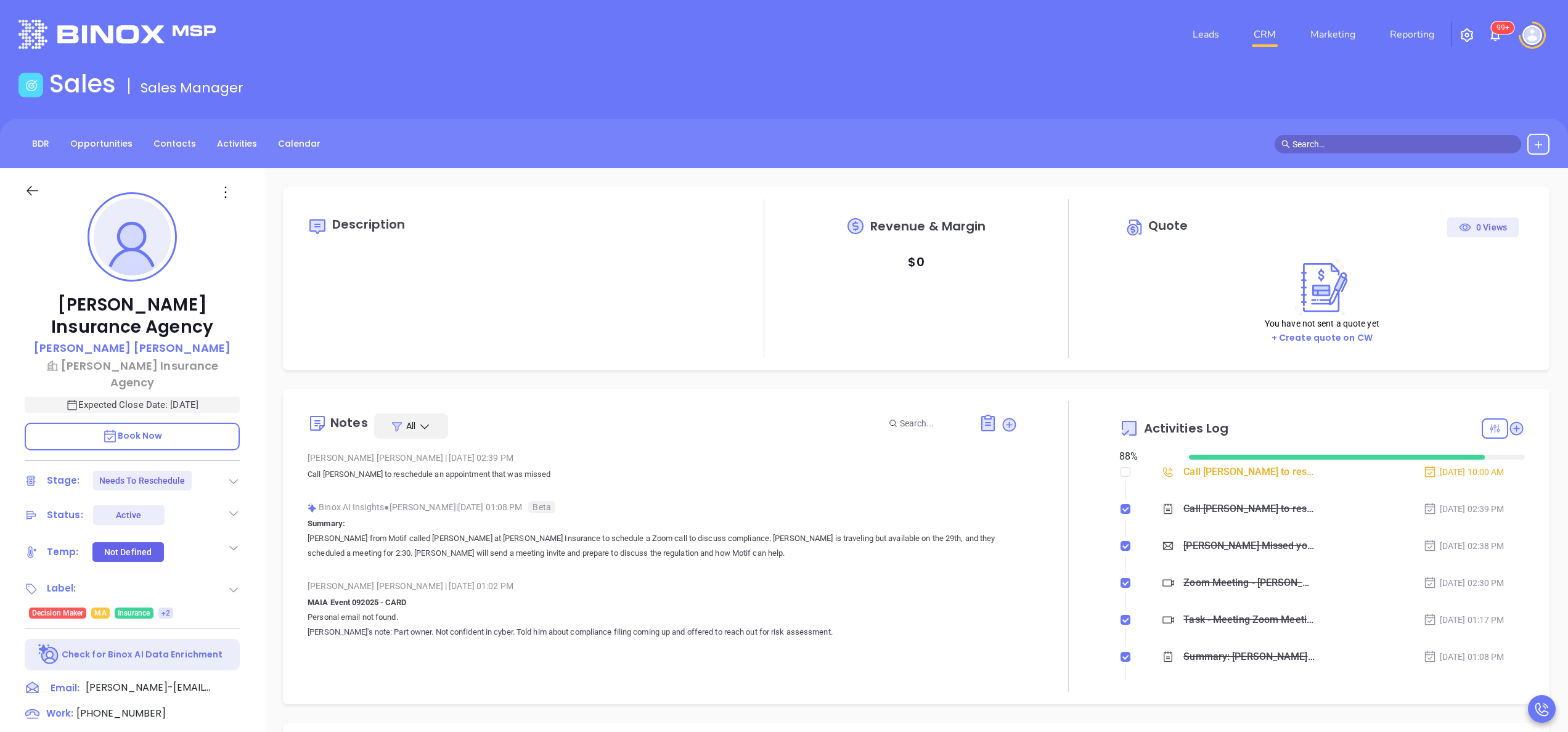
type input "[PERSON_NAME]"
click at [502, 207] on div "Description" at bounding box center [510, 279] width 406 height 159
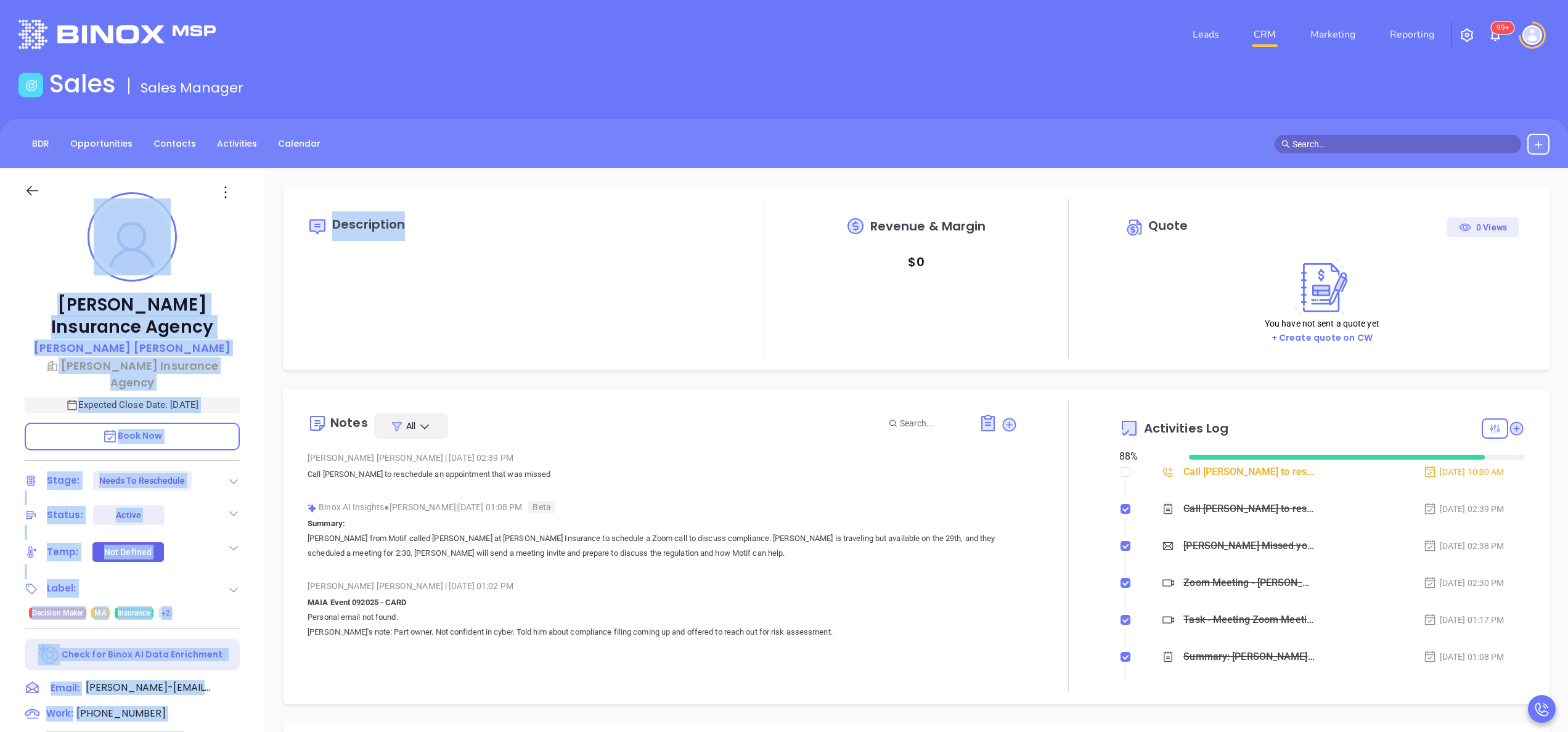
drag, startPoint x: 502, startPoint y: 207, endPoint x: 403, endPoint y: 82, distance: 159.5
click at [403, 82] on main "Sales Sales Manager BDR Opportunities Contacts Activities Calendar Call Now Cal…" at bounding box center [784, 576] width 1568 height 1014
drag, startPoint x: 403, startPoint y: 82, endPoint x: 227, endPoint y: 141, distance: 185.6
click at [227, 141] on link "Activities" at bounding box center [236, 144] width 55 height 20
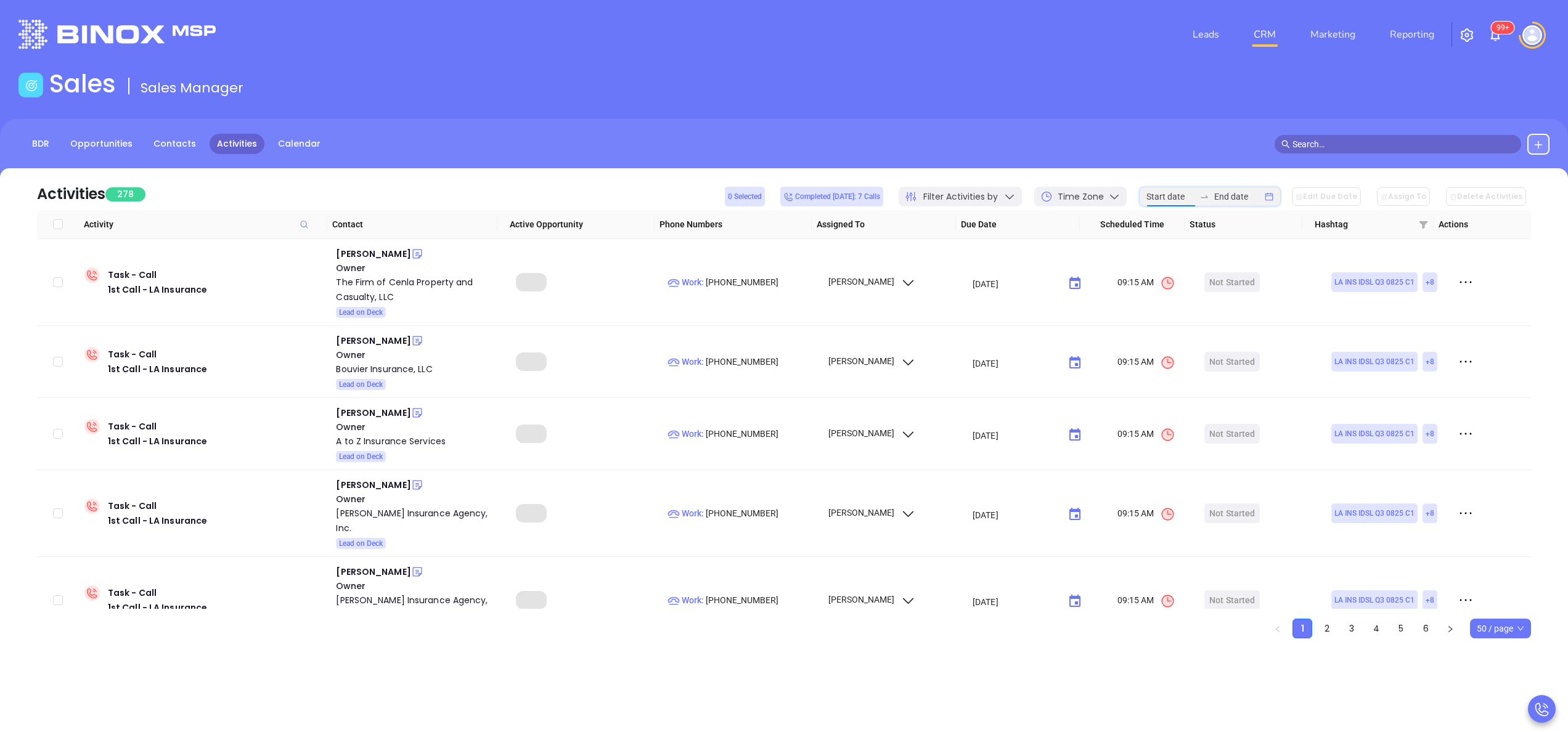
click at [1169, 194] on input at bounding box center [1171, 196] width 48 height 13
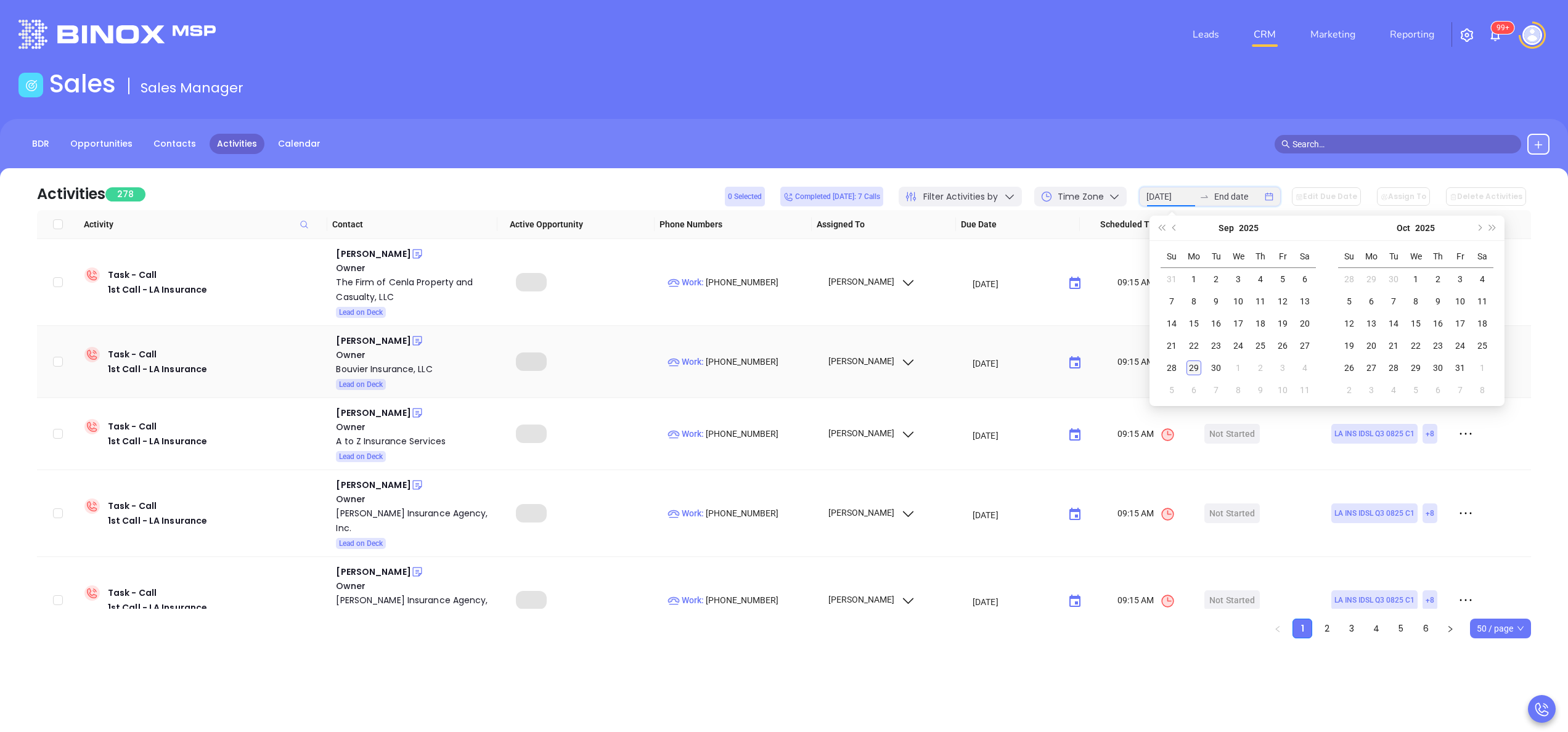
type input "[DATE]"
click at [1199, 364] on div "29" at bounding box center [1193, 368] width 15 height 15
type input "[DATE]"
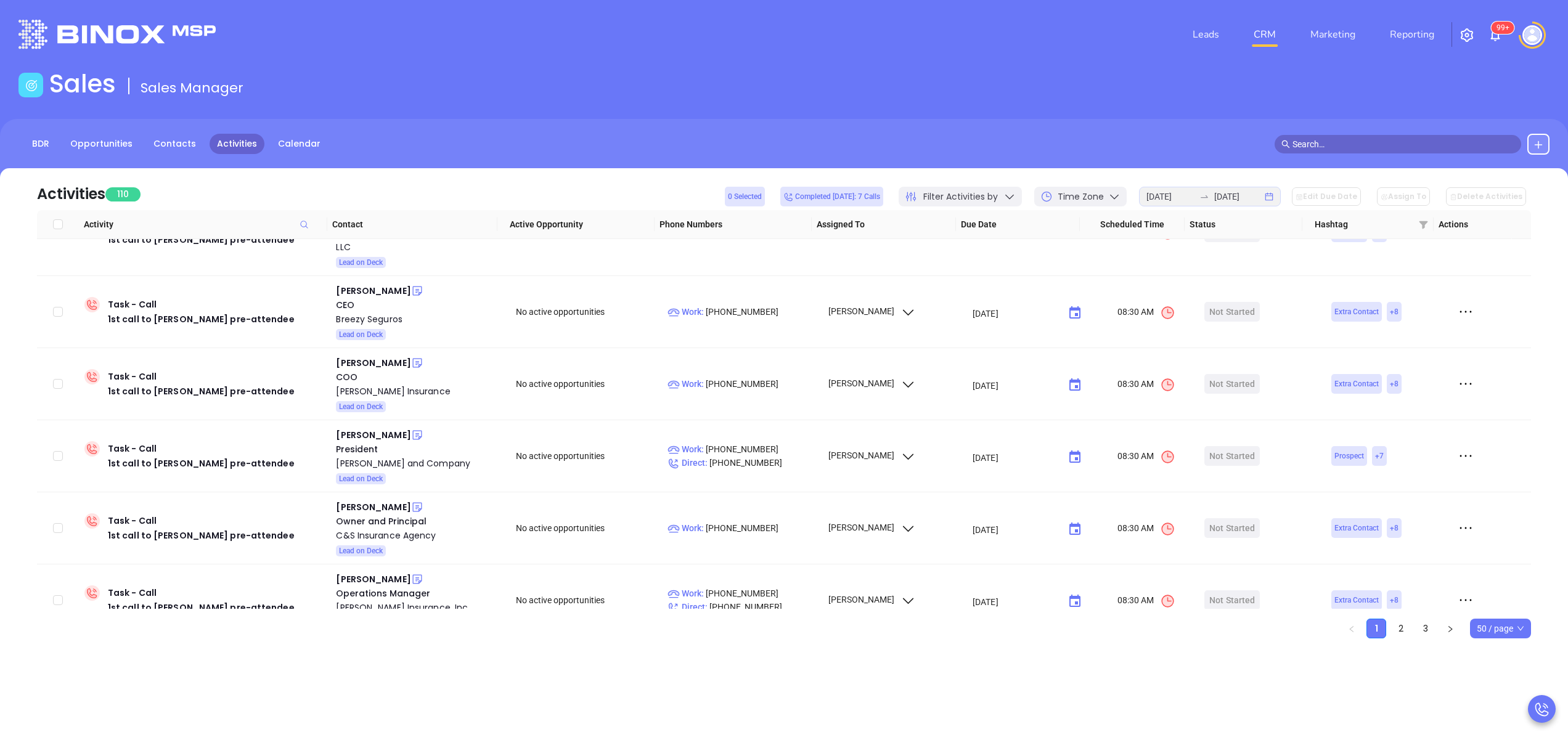
scroll to position [3335, 0]
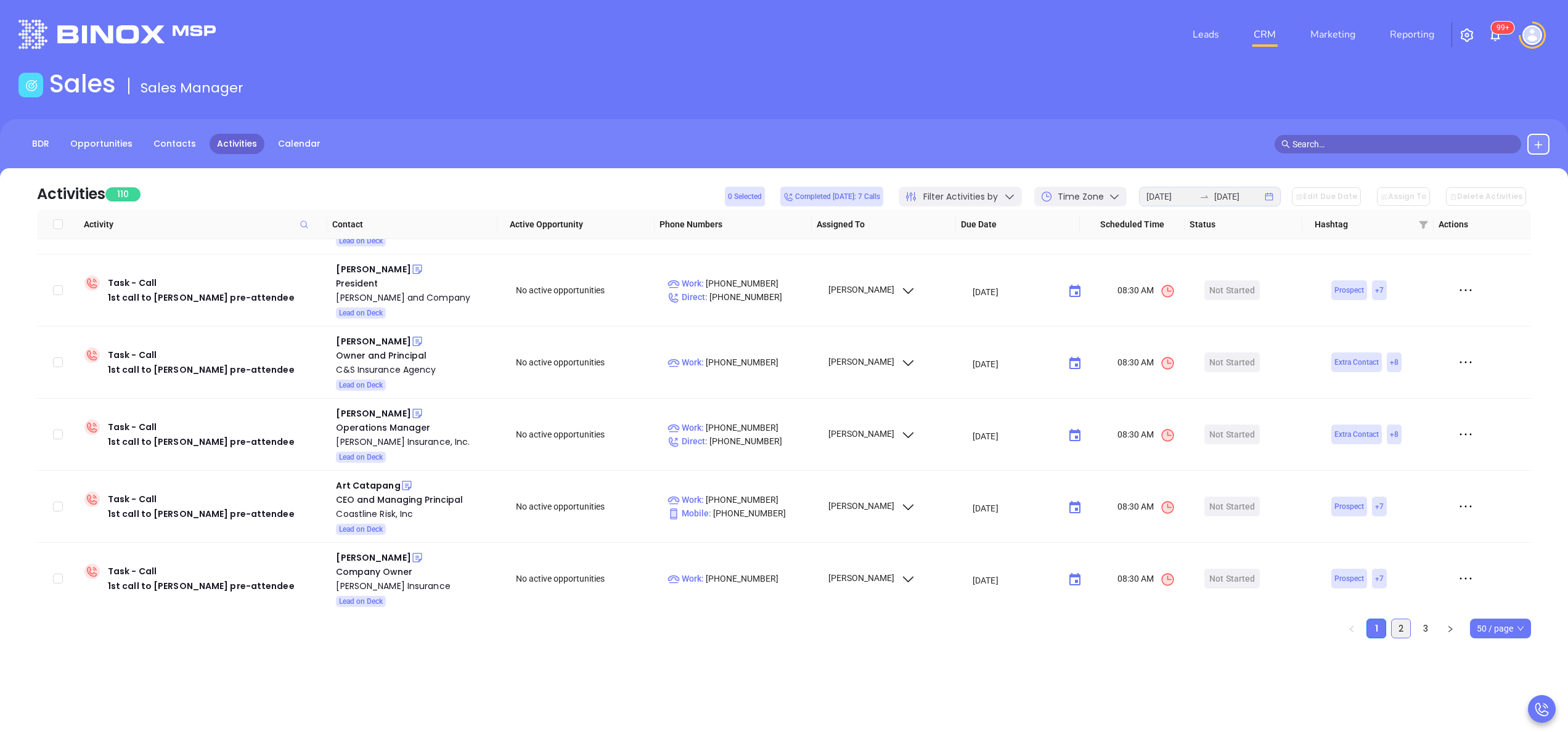
click at [1398, 626] on link "2" at bounding box center [1401, 629] width 19 height 19
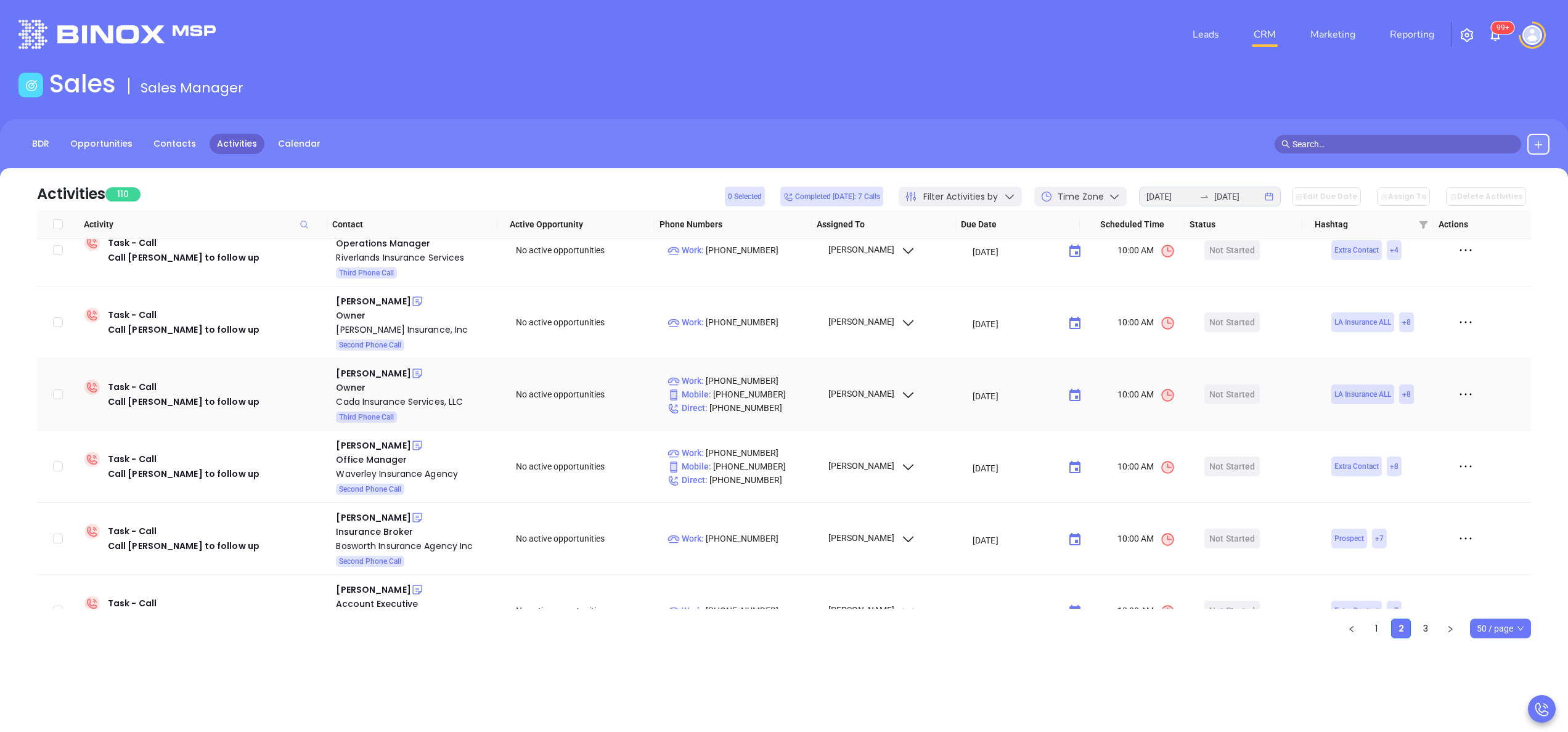
scroll to position [3250, 0]
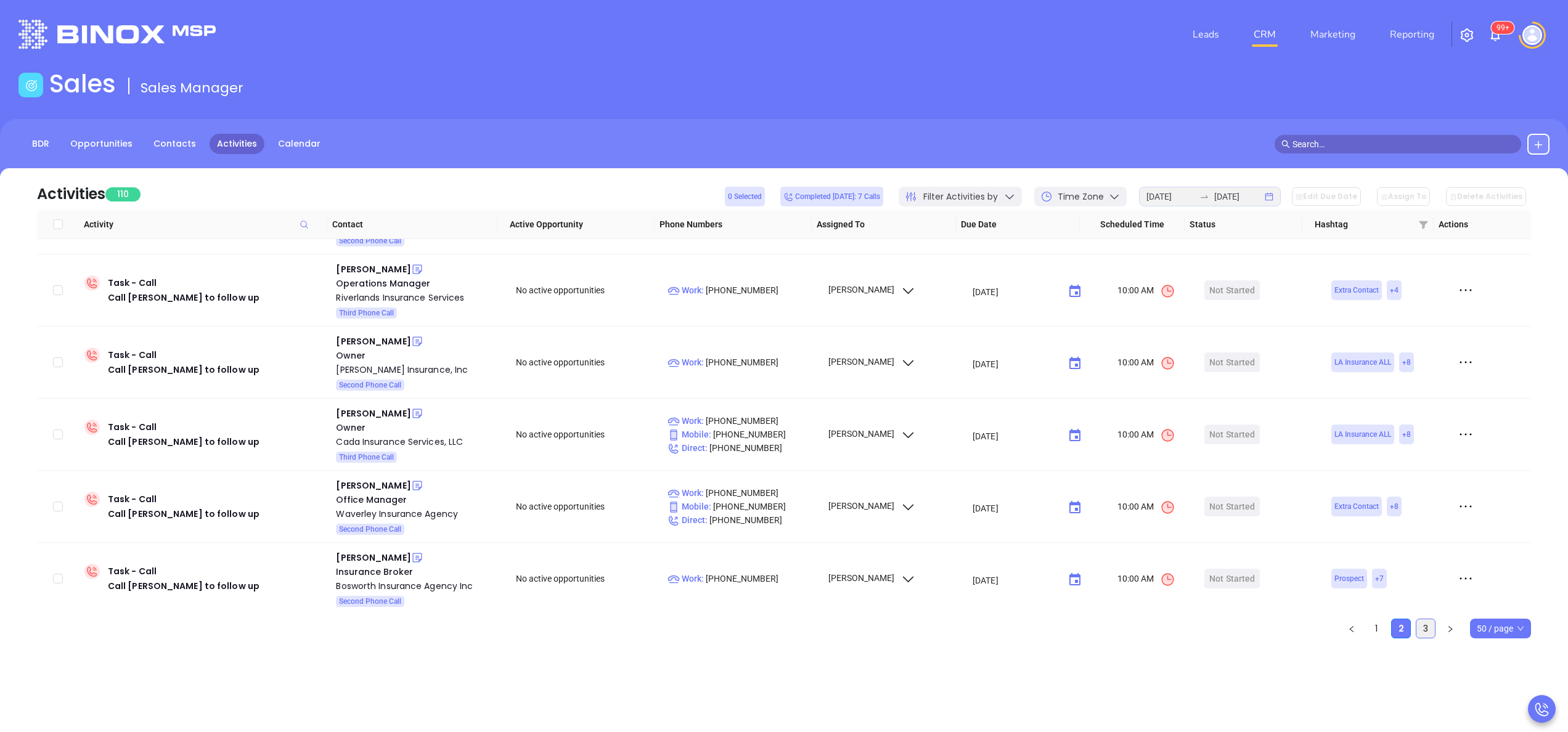
click at [1428, 631] on link "3" at bounding box center [1425, 629] width 19 height 19
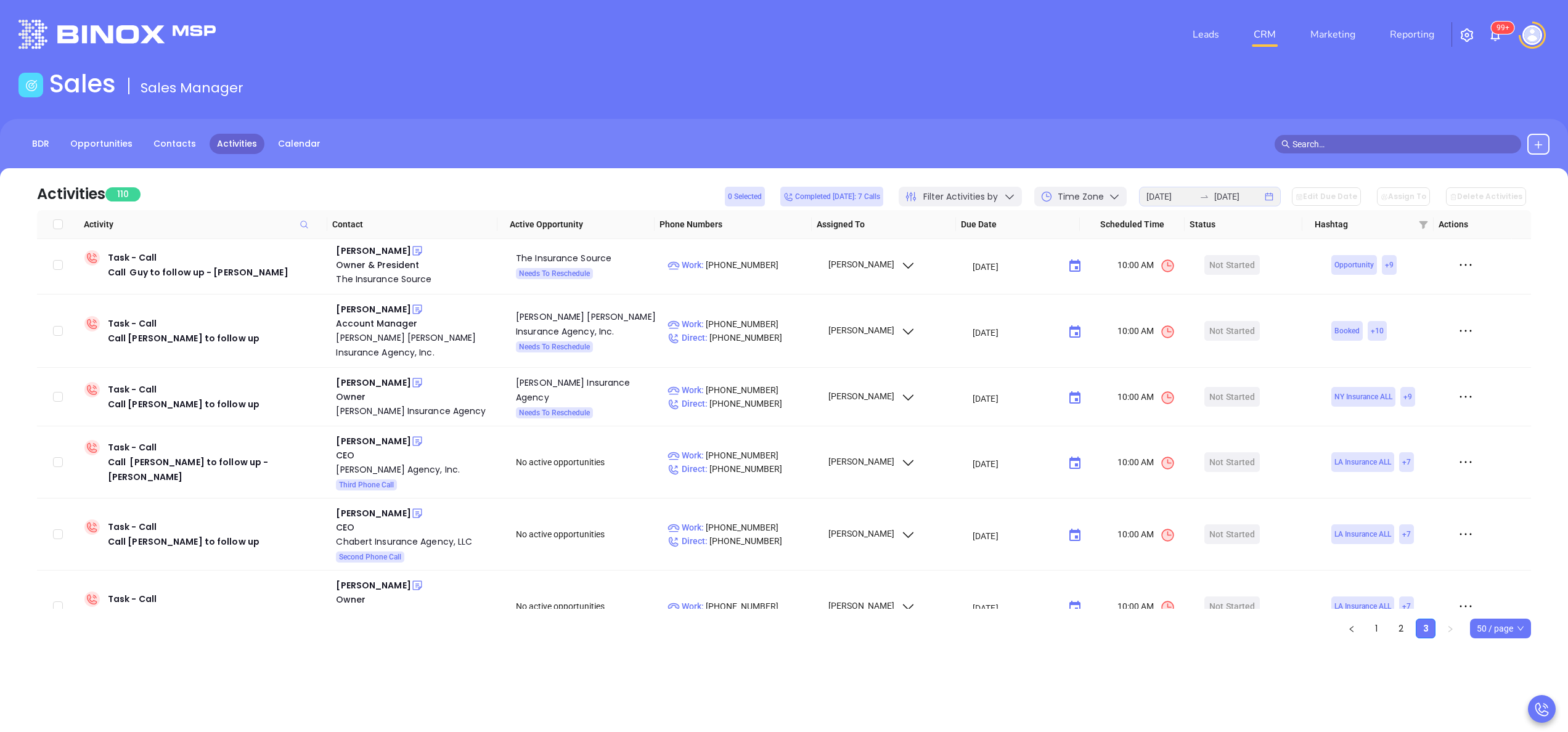
scroll to position [0, 0]
click at [1374, 625] on link "1" at bounding box center [1376, 629] width 19 height 19
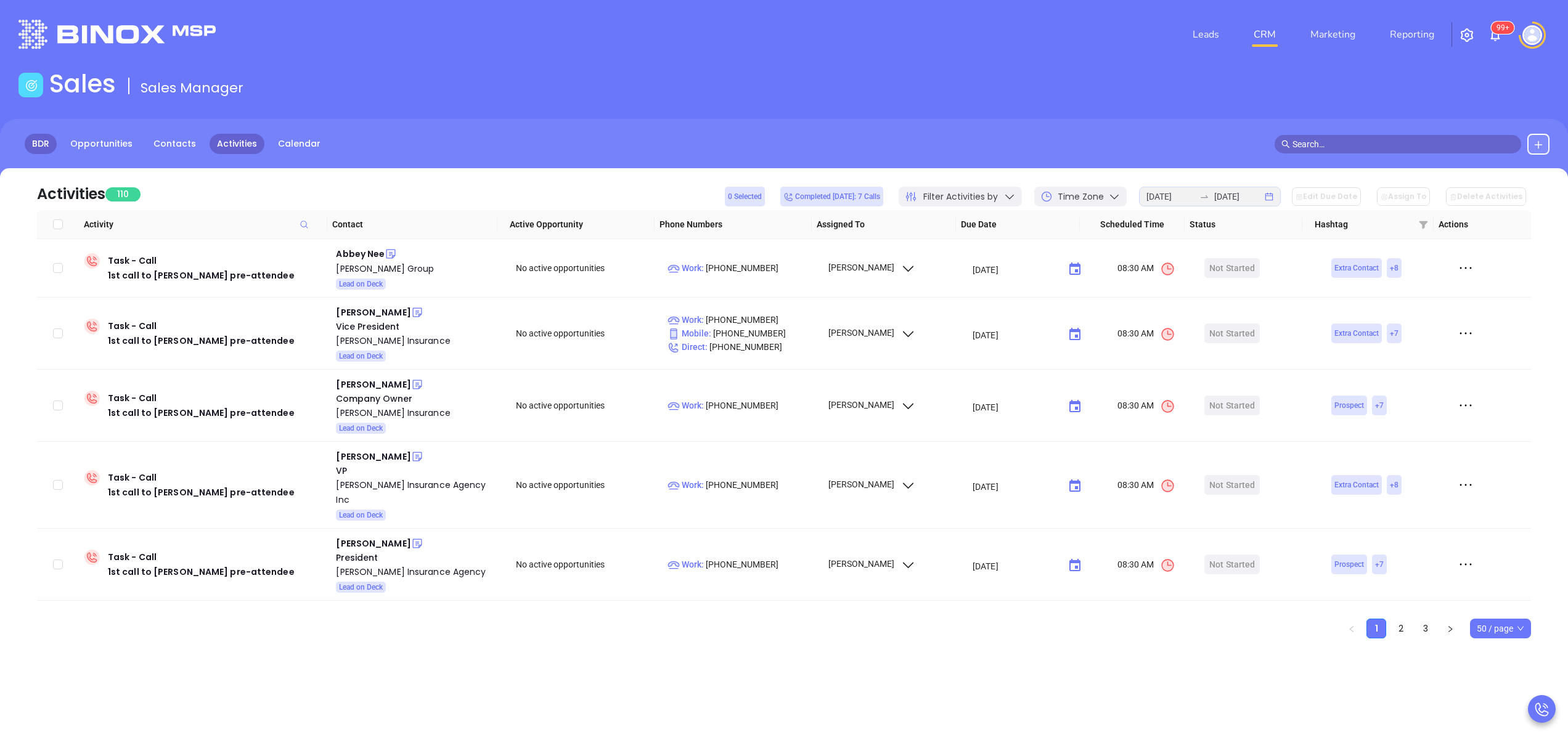
click at [30, 139] on link "BDR" at bounding box center [41, 144] width 32 height 20
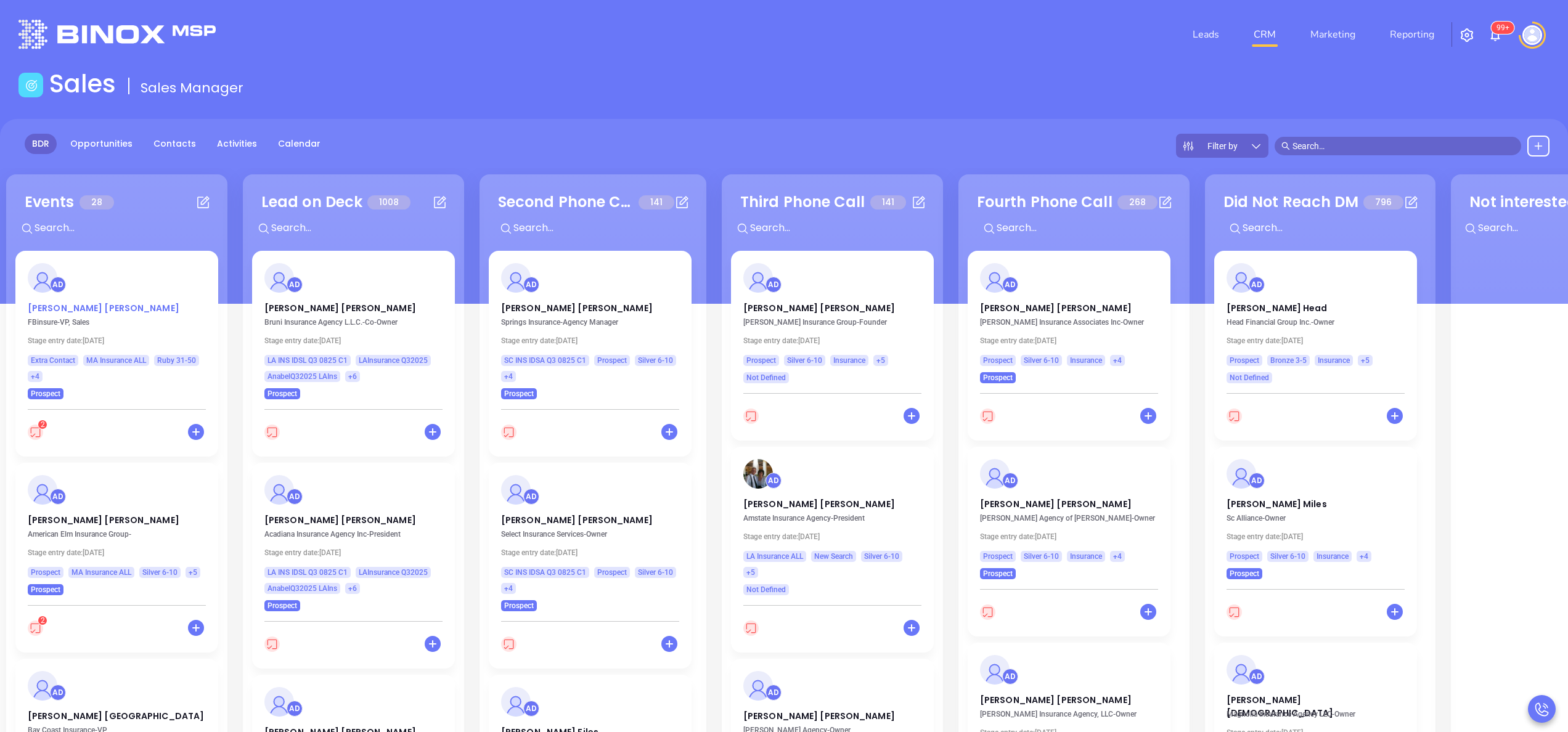
click at [40, 304] on p "[PERSON_NAME]" at bounding box center [117, 305] width 178 height 6
click at [66, 519] on p "[PERSON_NAME]" at bounding box center [117, 517] width 178 height 6
click at [45, 631] on span "2" at bounding box center [37, 628] width 20 height 16
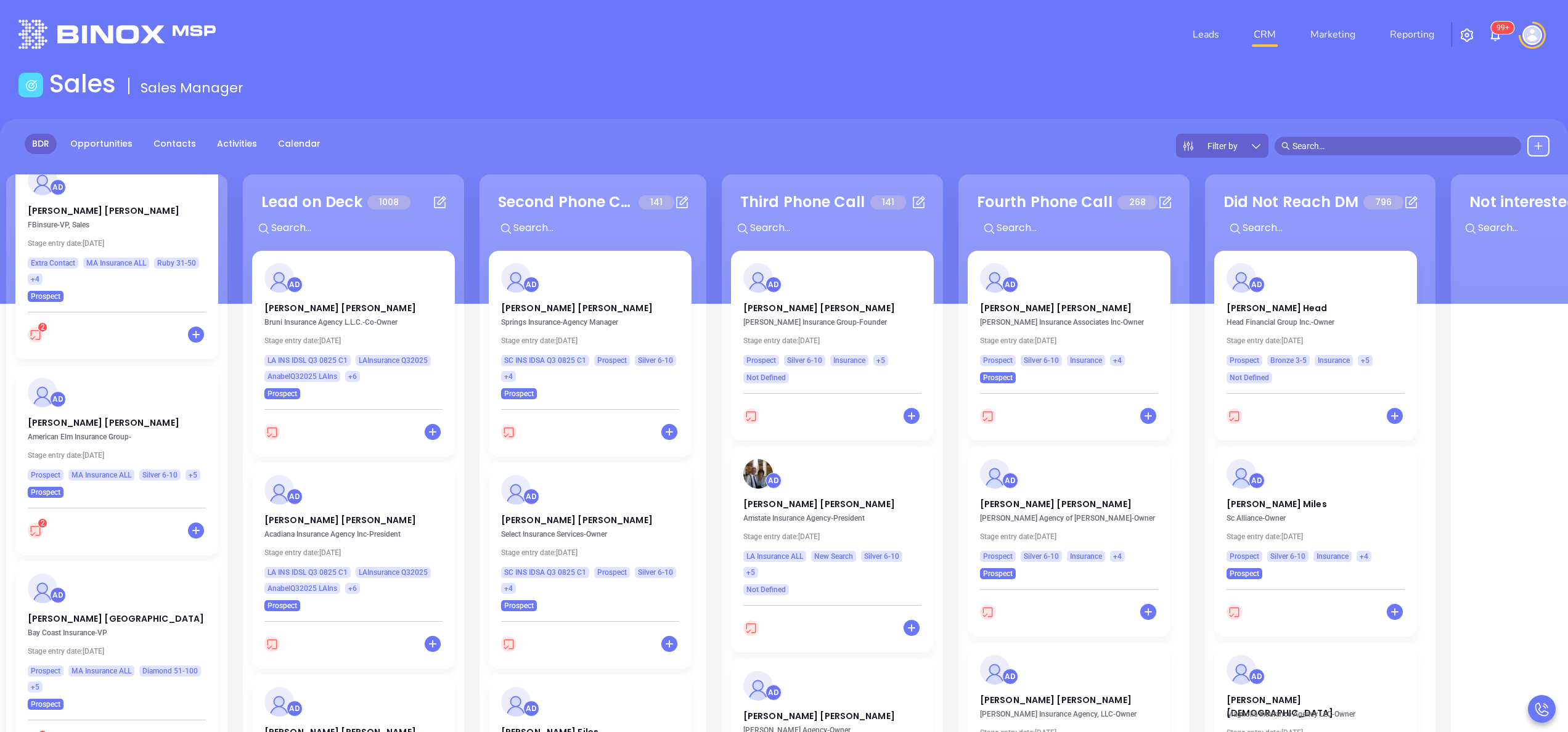
scroll to position [98, 0]
click at [45, 418] on p "[PERSON_NAME]" at bounding box center [117, 418] width 178 height 6
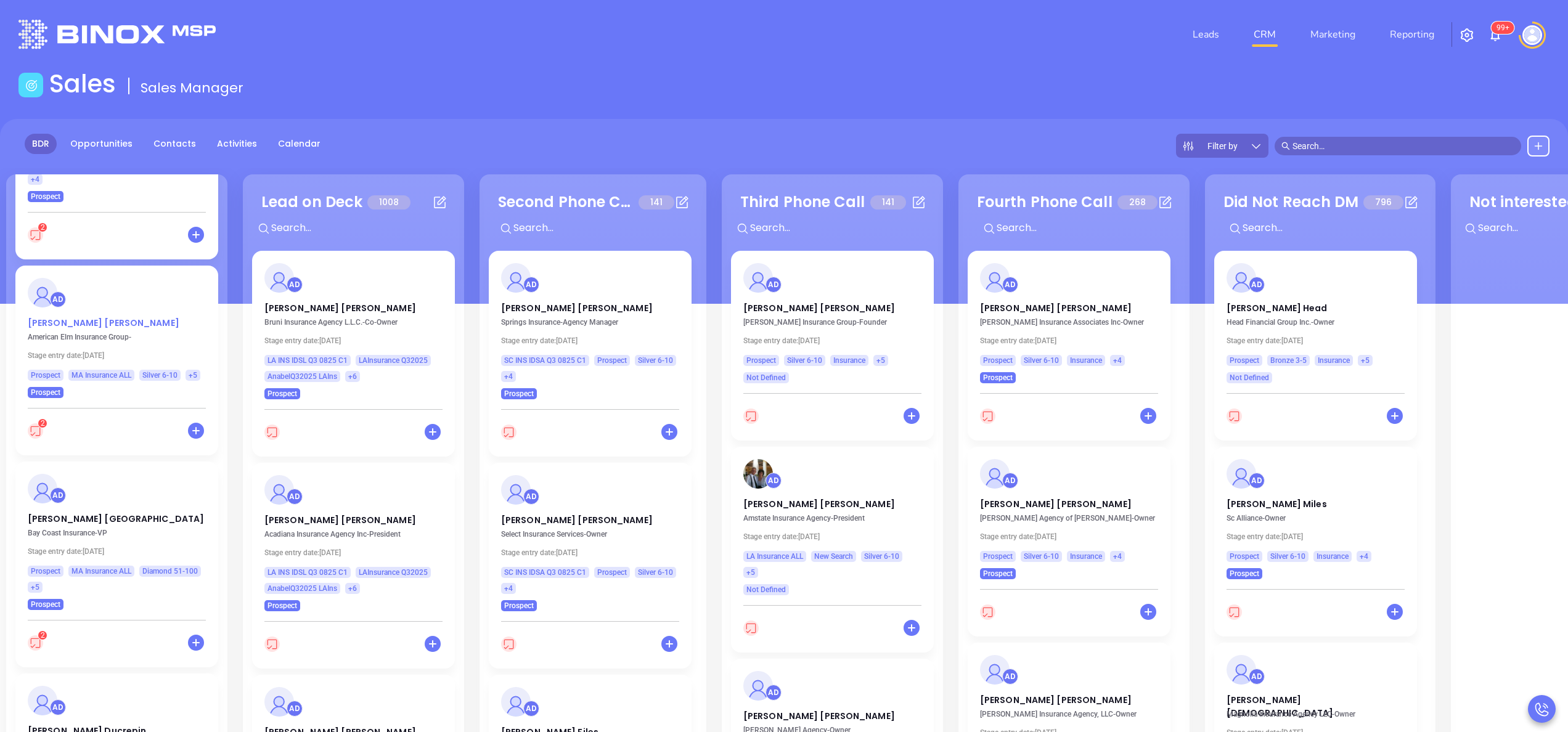
scroll to position [247, 0]
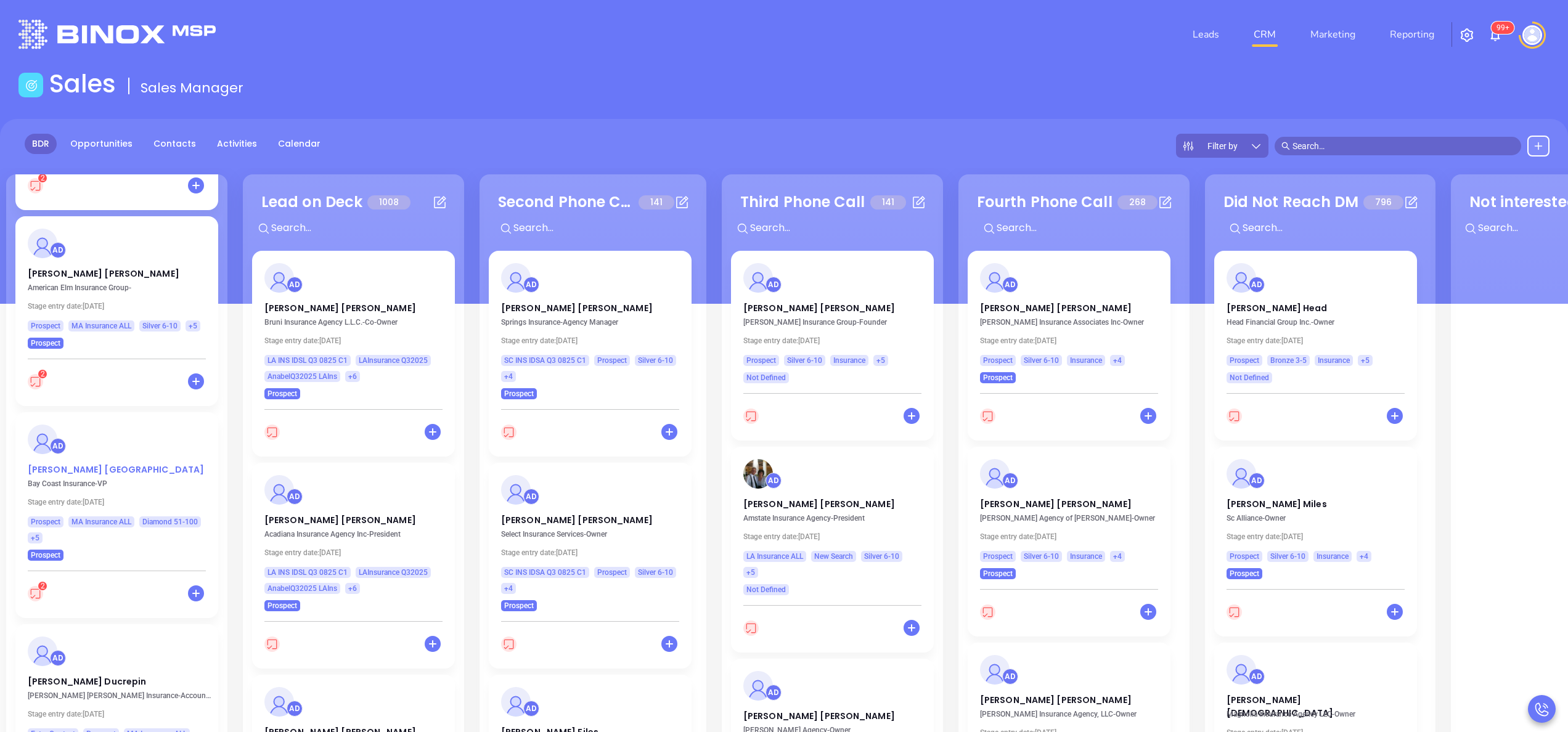
click at [66, 470] on p "[PERSON_NAME]" at bounding box center [117, 467] width 178 height 6
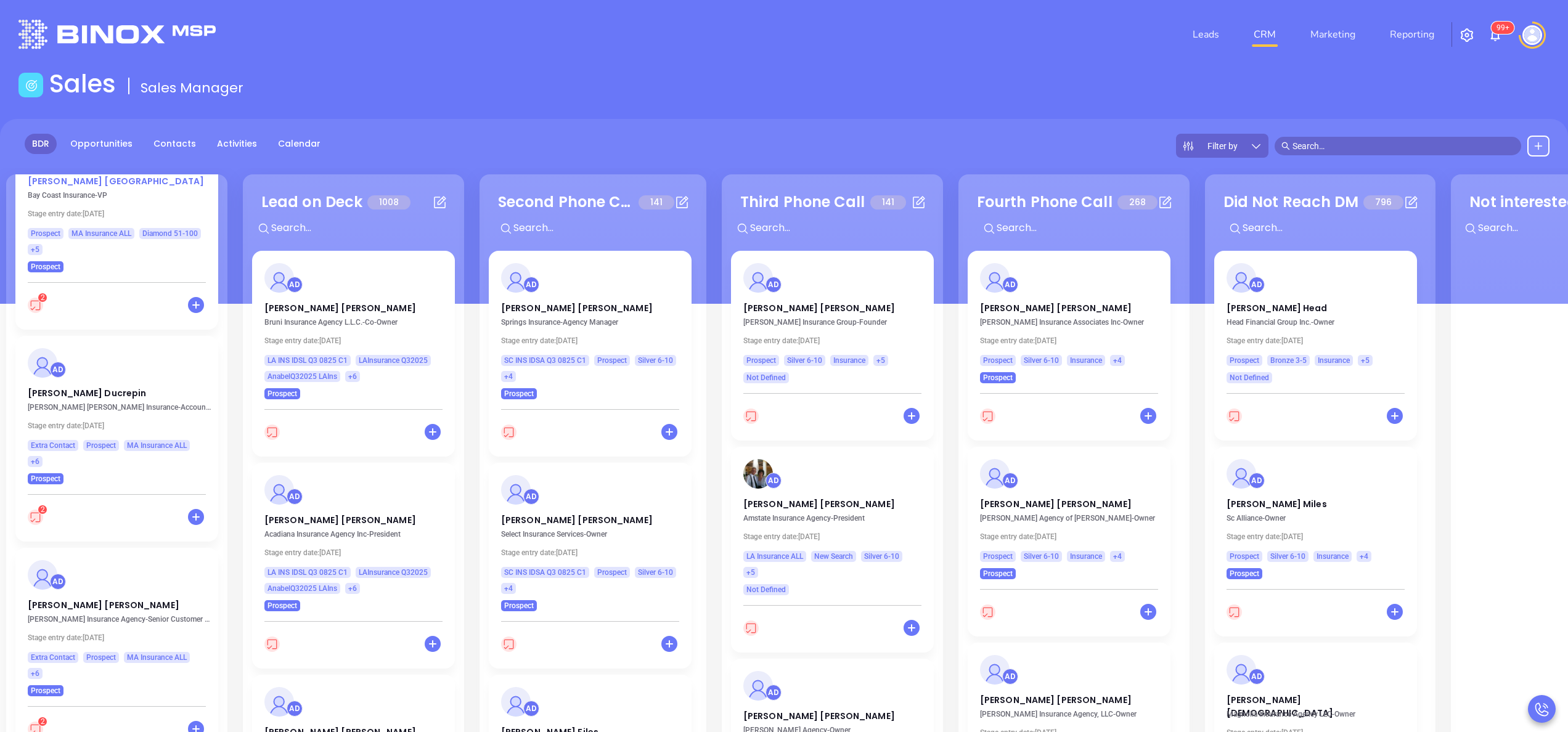
scroll to position [592, 0]
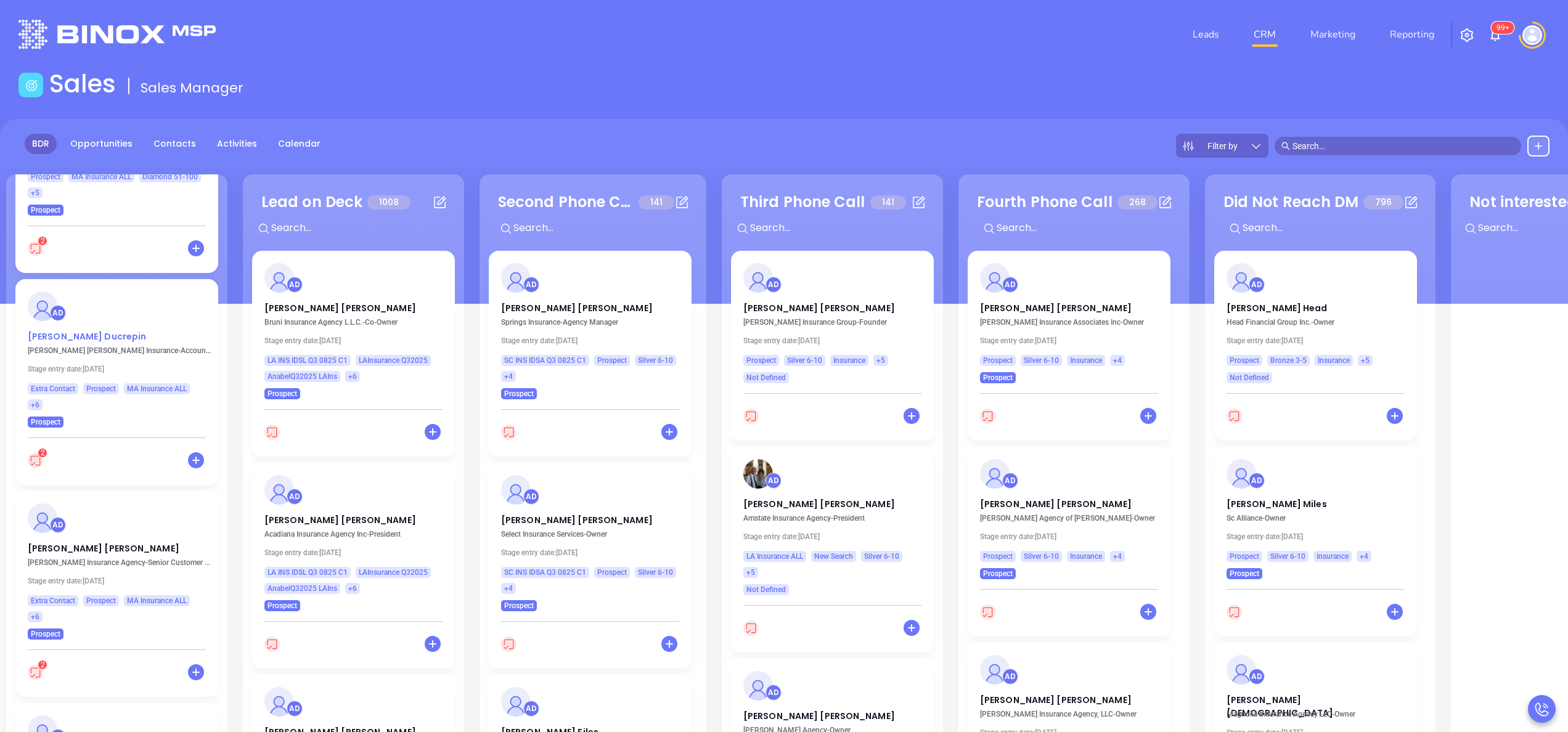
click at [69, 333] on p "[PERSON_NAME]" at bounding box center [117, 333] width 178 height 6
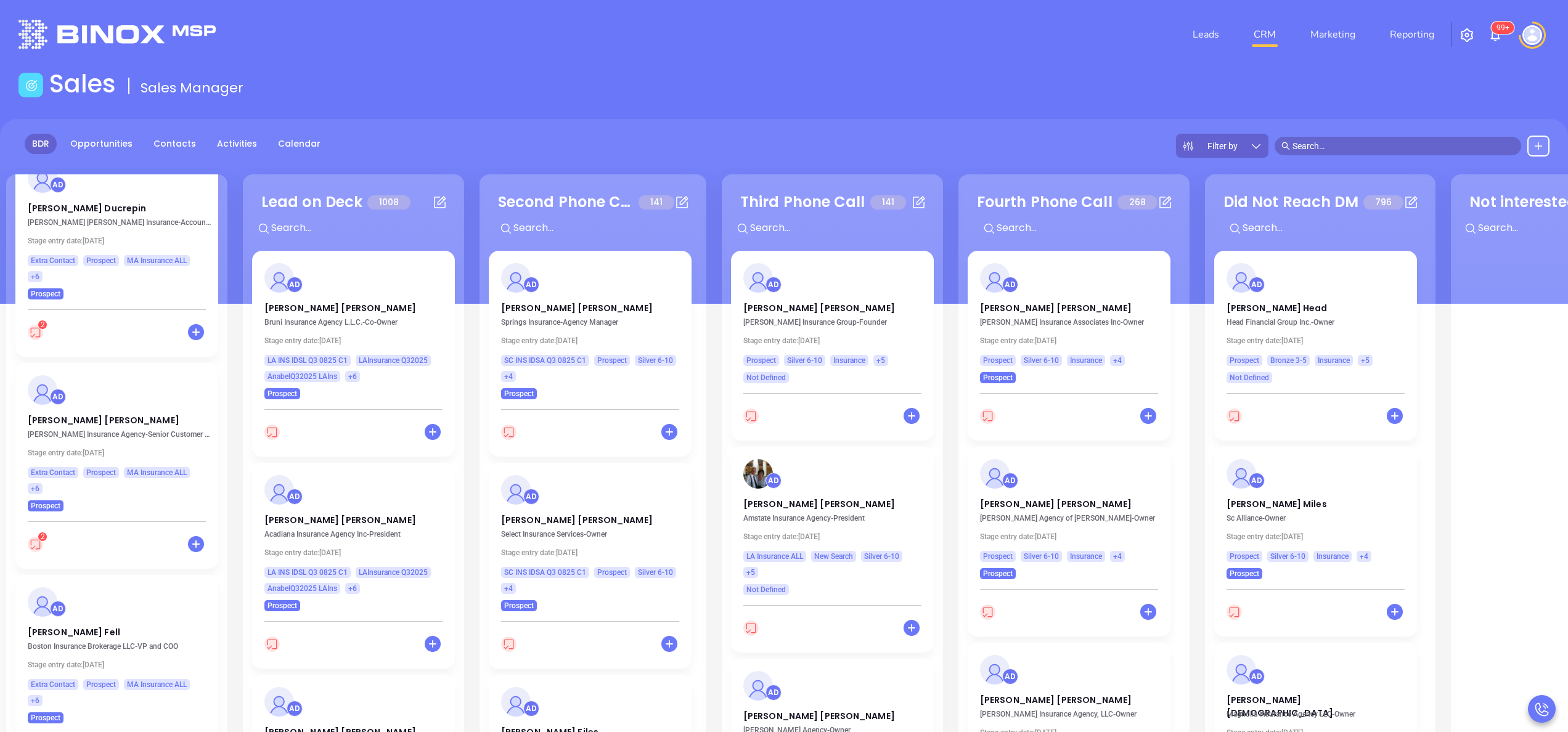
scroll to position [740, 0]
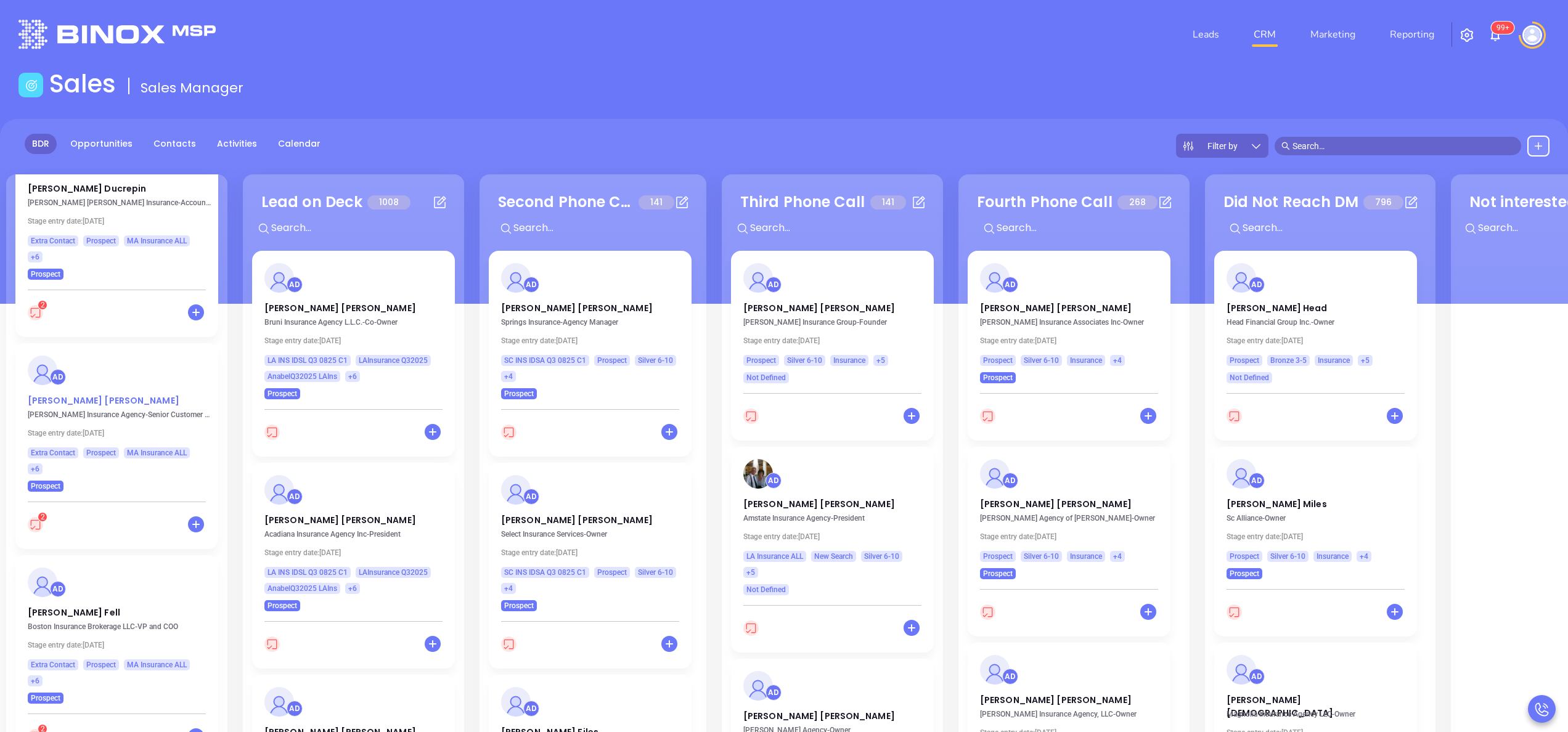
click at [66, 400] on p "Cheryl Gallagher" at bounding box center [117, 397] width 178 height 6
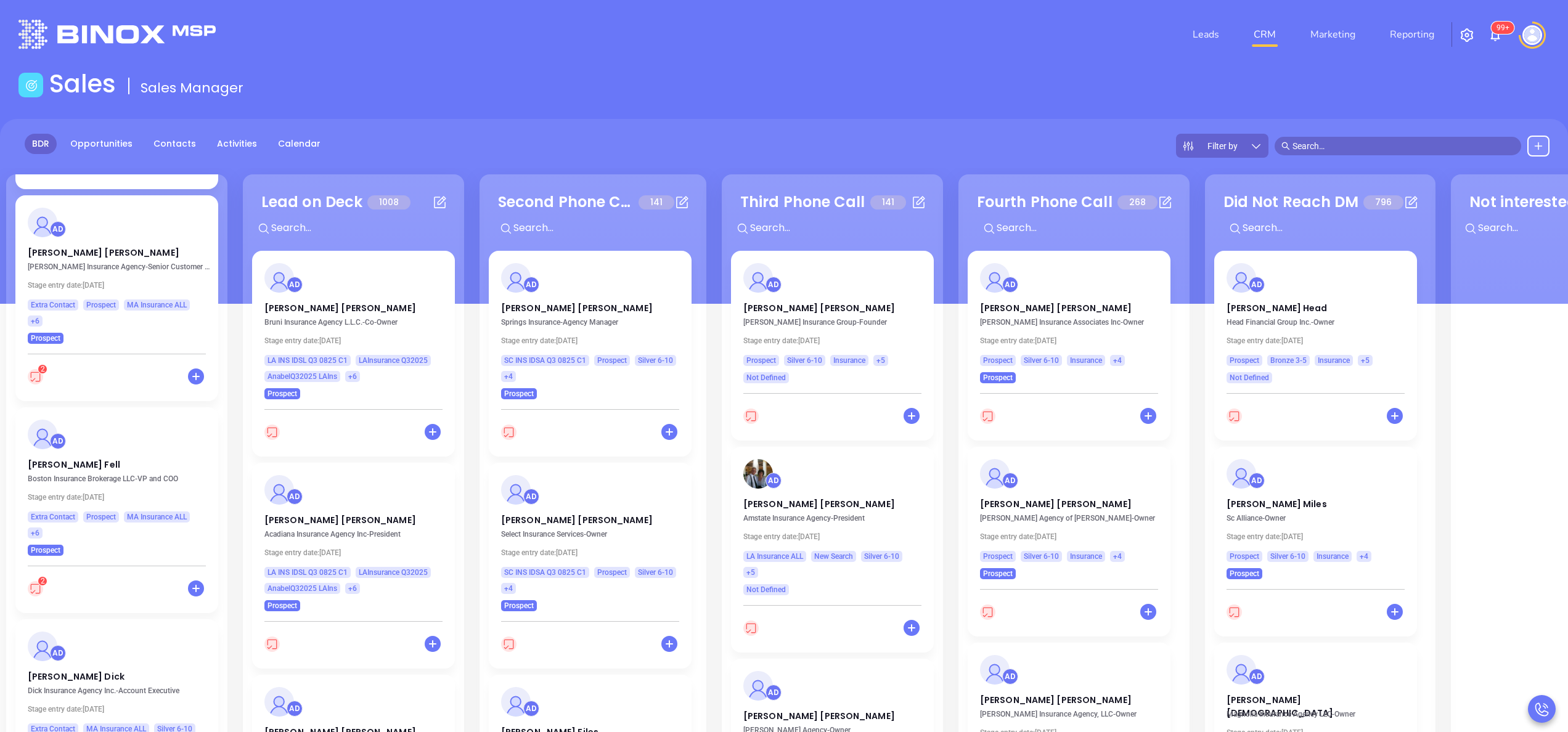
scroll to position [936, 0]
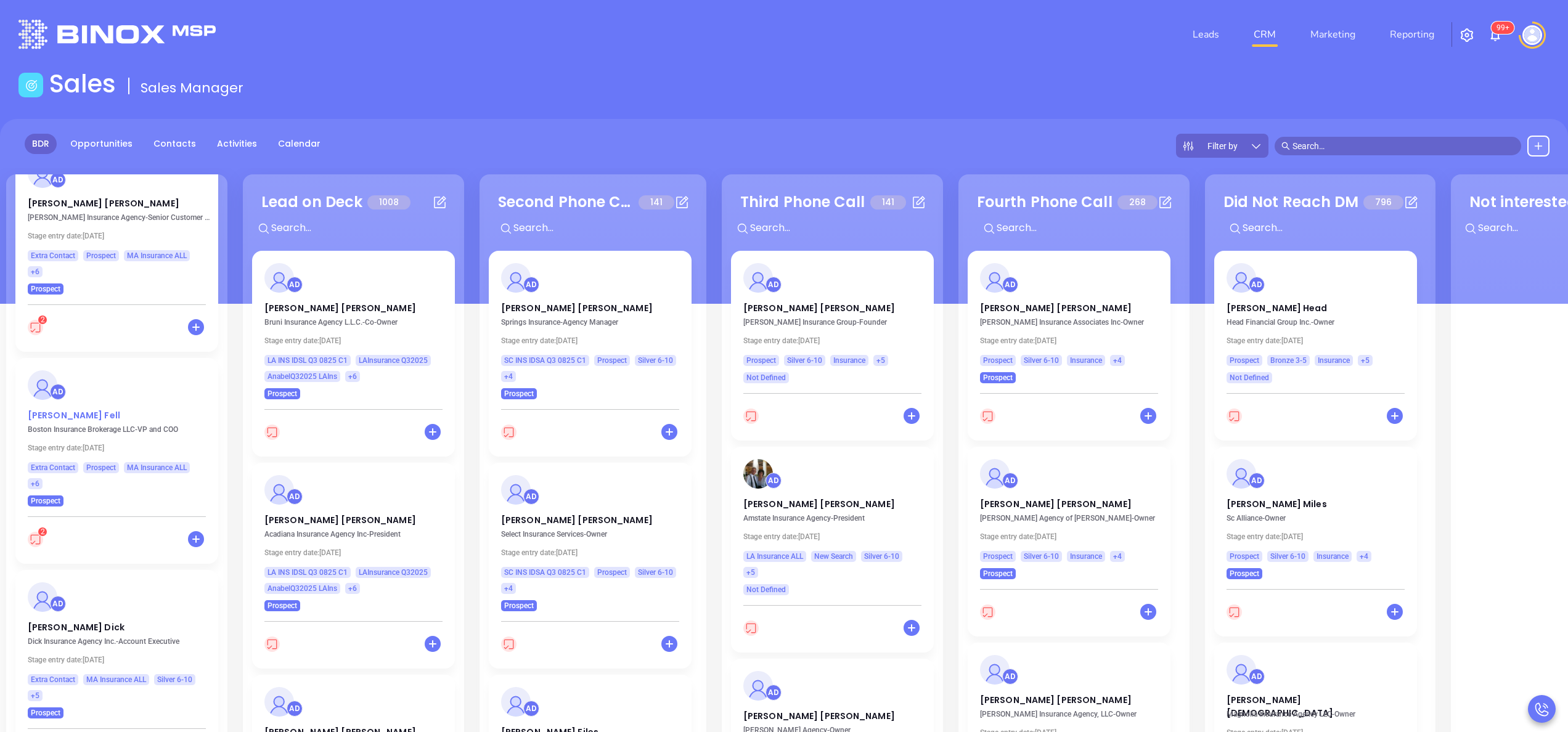
click at [79, 414] on p "Christopher Fell" at bounding box center [117, 412] width 178 height 6
click at [69, 204] on p "Cheryl Gallagher" at bounding box center [117, 201] width 178 height 6
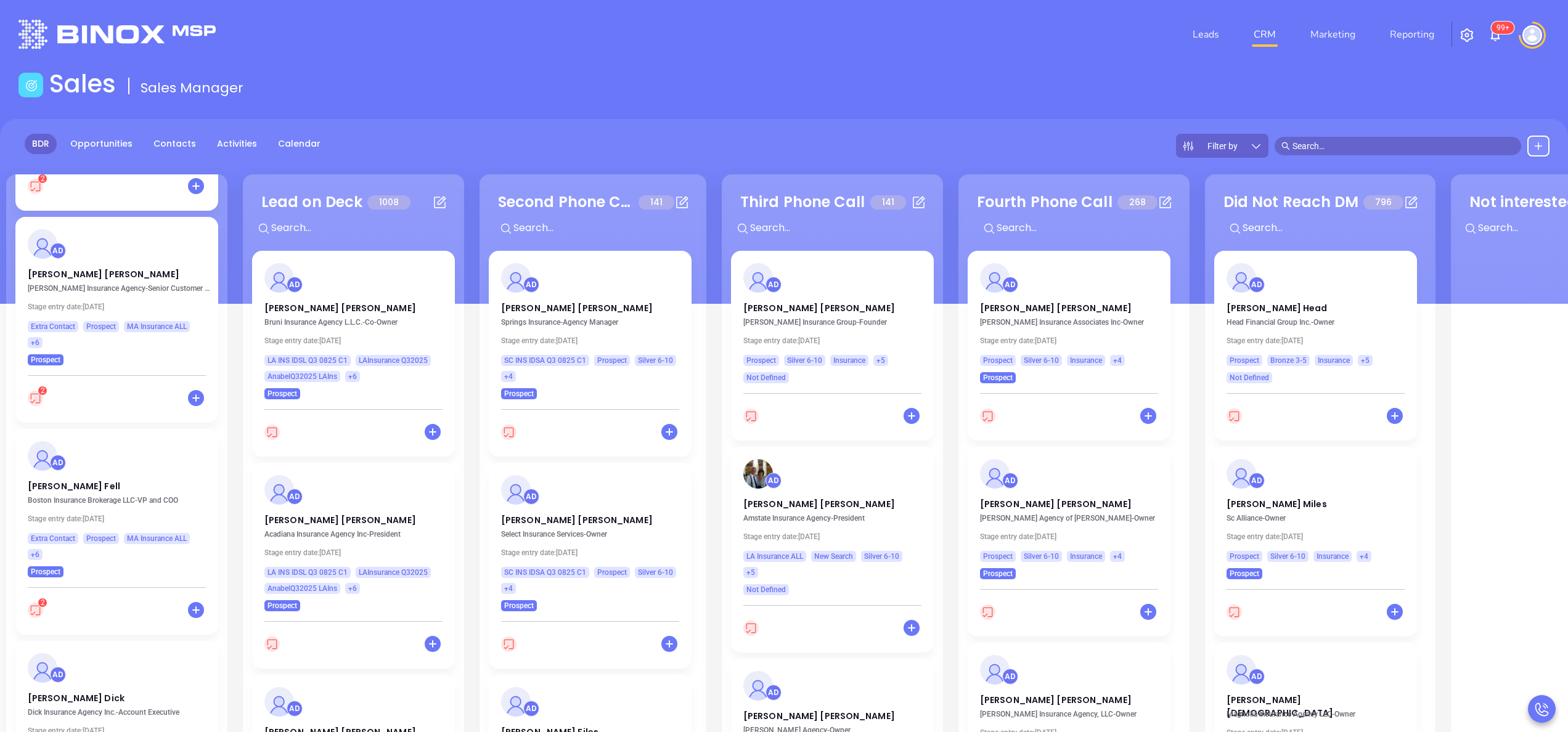
scroll to position [861, 0]
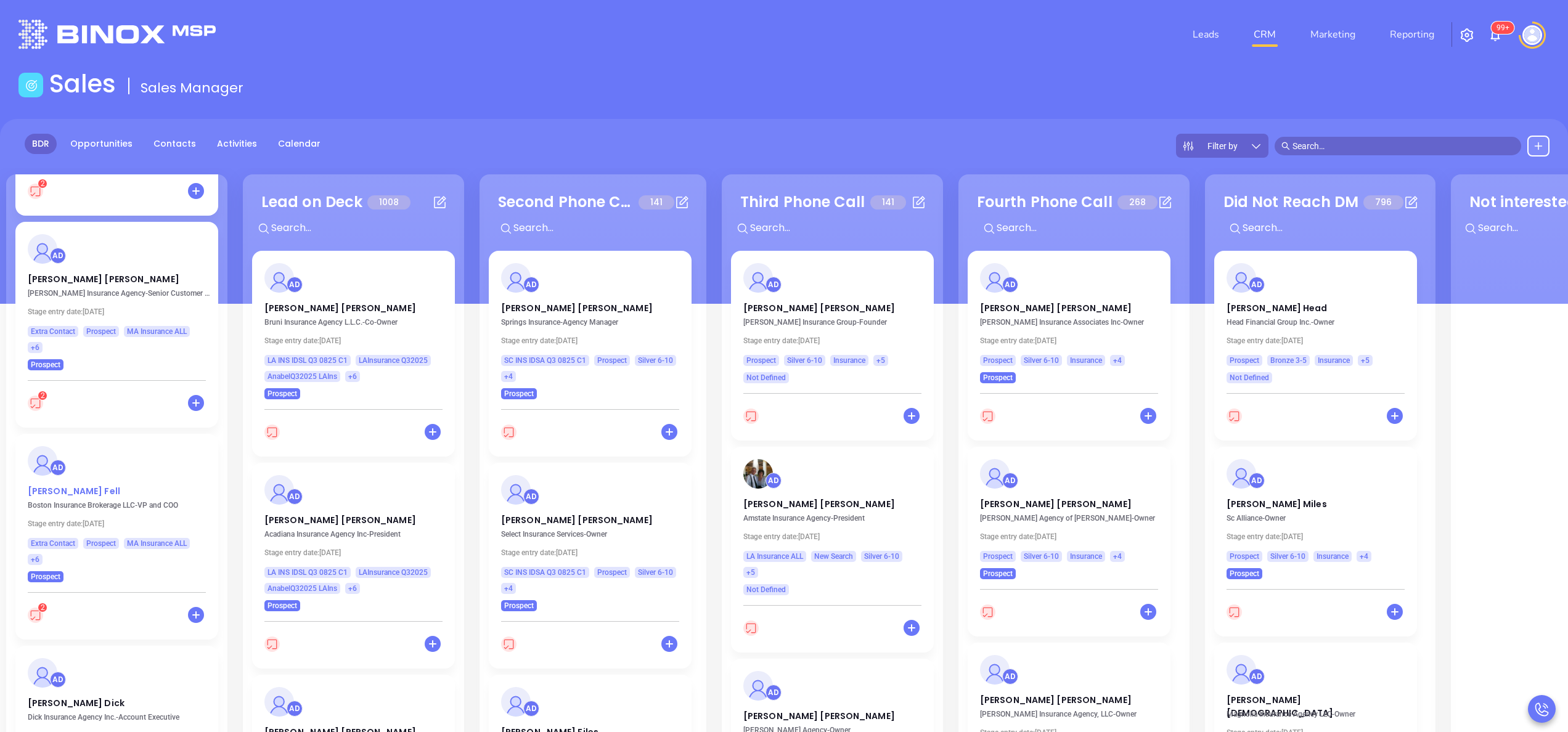
click at [68, 491] on p "Christopher Fell" at bounding box center [117, 488] width 178 height 6
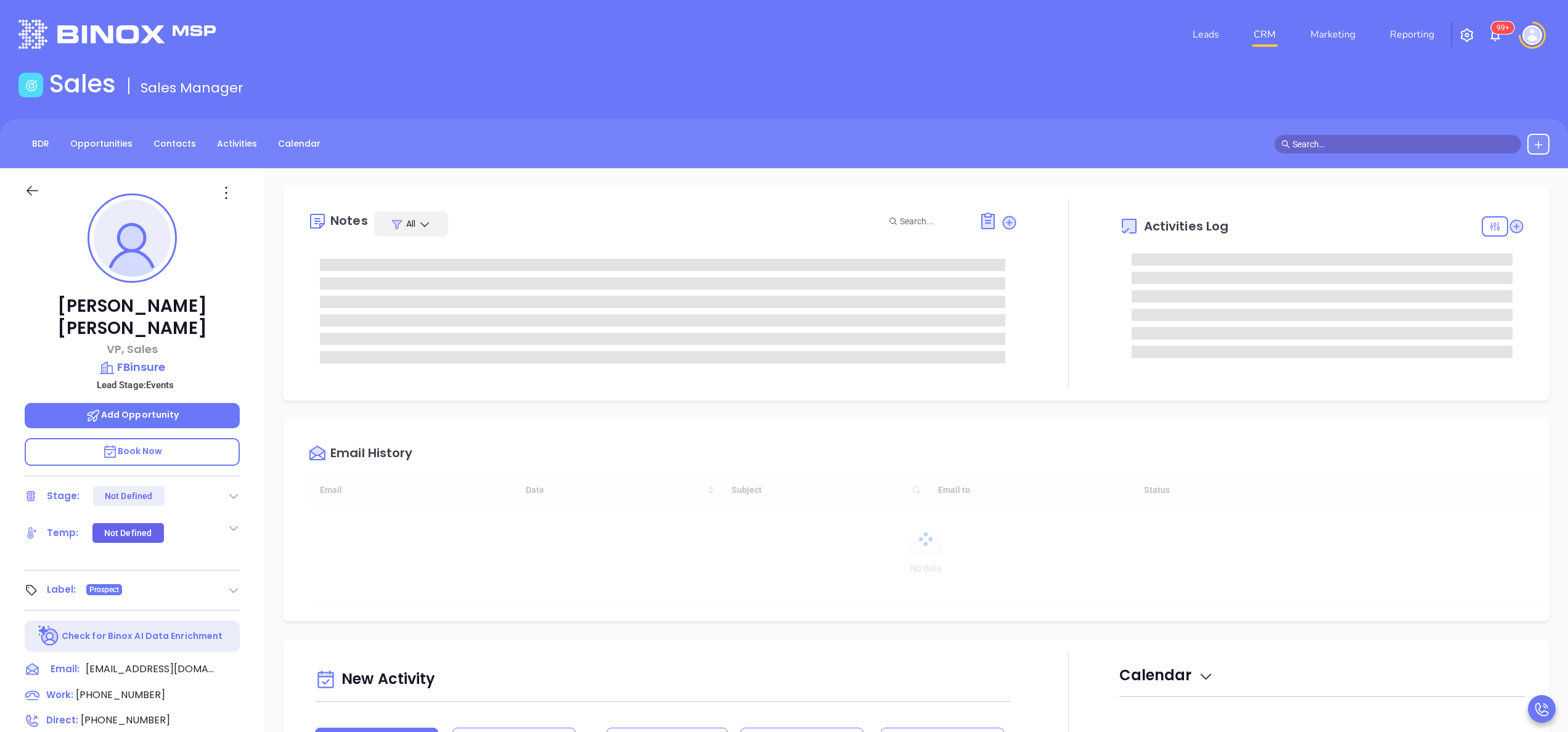
type input "10:00 am"
type input "[DATE]"
type input "[PERSON_NAME]"
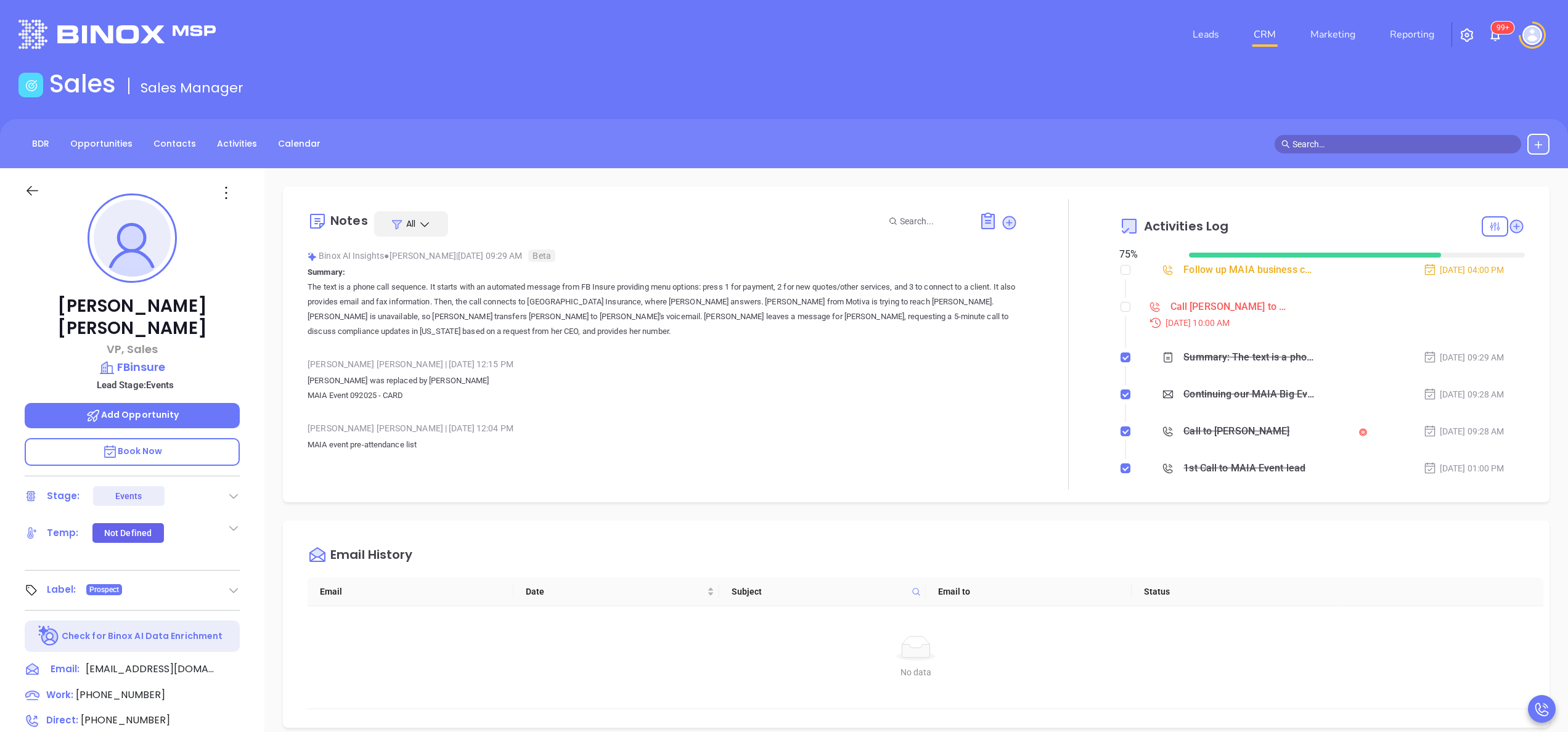
click at [514, 438] on p "MAIA event pre-attendance list" at bounding box center [663, 453] width 710 height 30
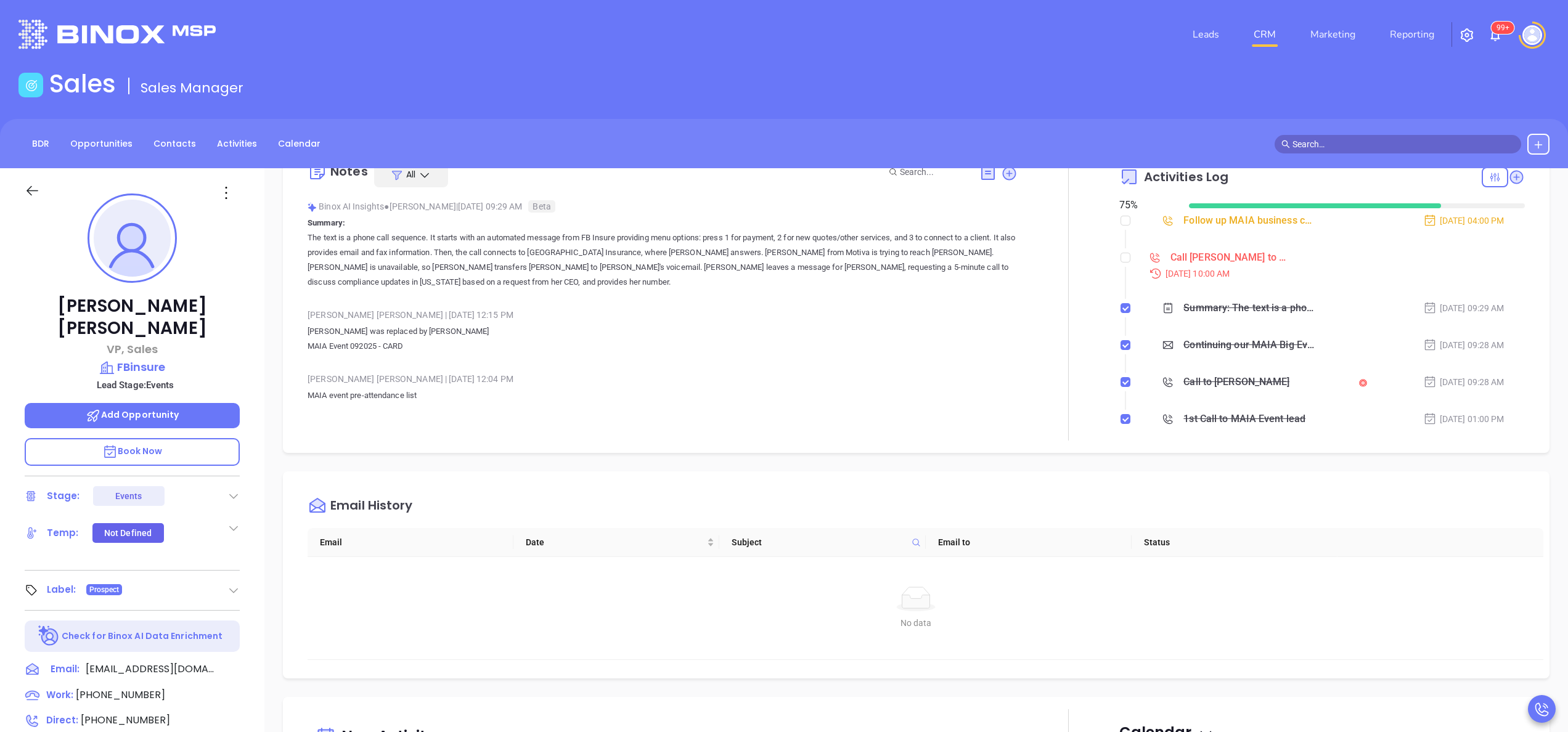
scroll to position [0, 0]
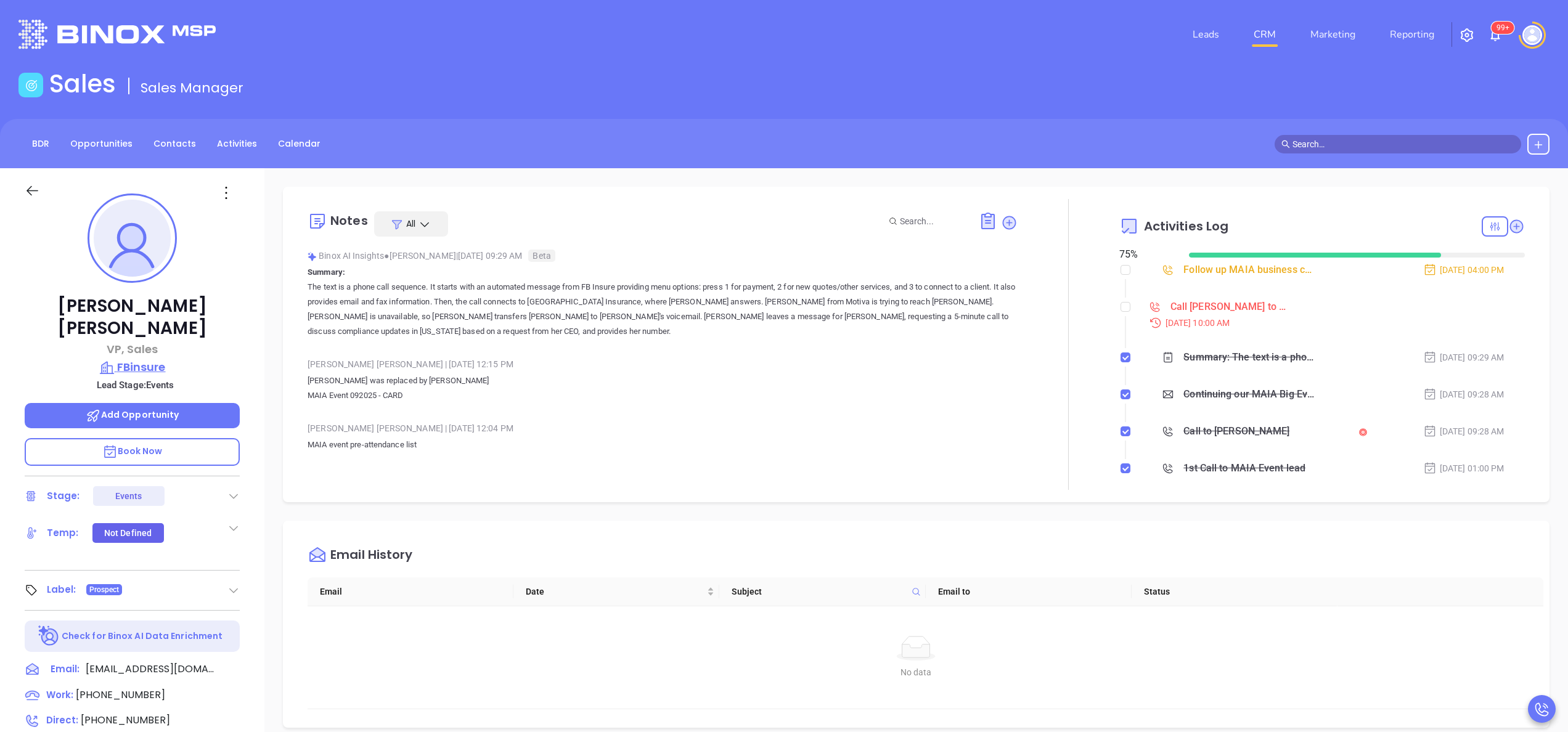
click at [143, 359] on p "FBinsure" at bounding box center [133, 368] width 215 height 17
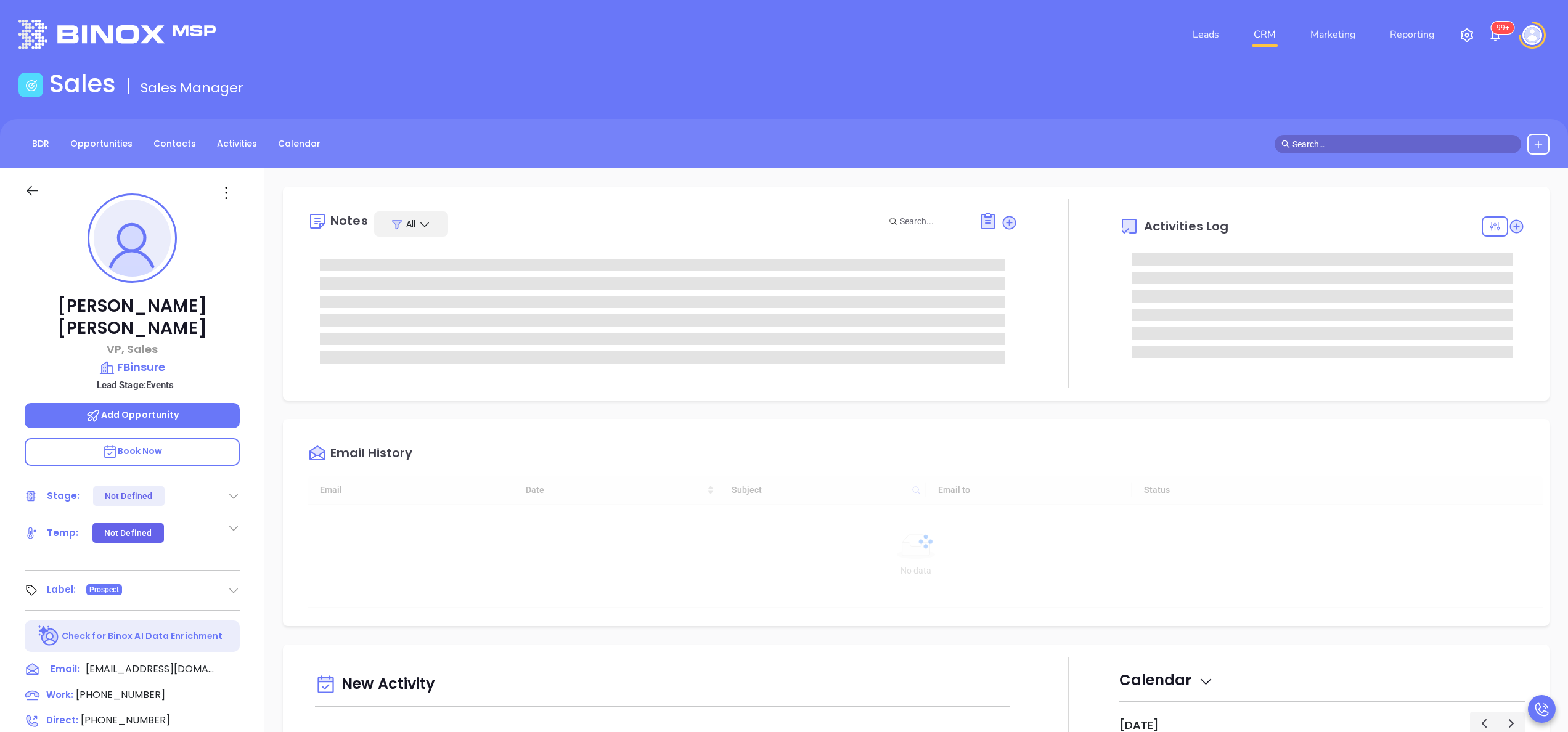
scroll to position [358, 0]
click at [257, 606] on div "Joe Bickel VP, Sales FBinsure Lead Stage: Events Add Opportunity Book Now Stage…" at bounding box center [132, 626] width 265 height 915
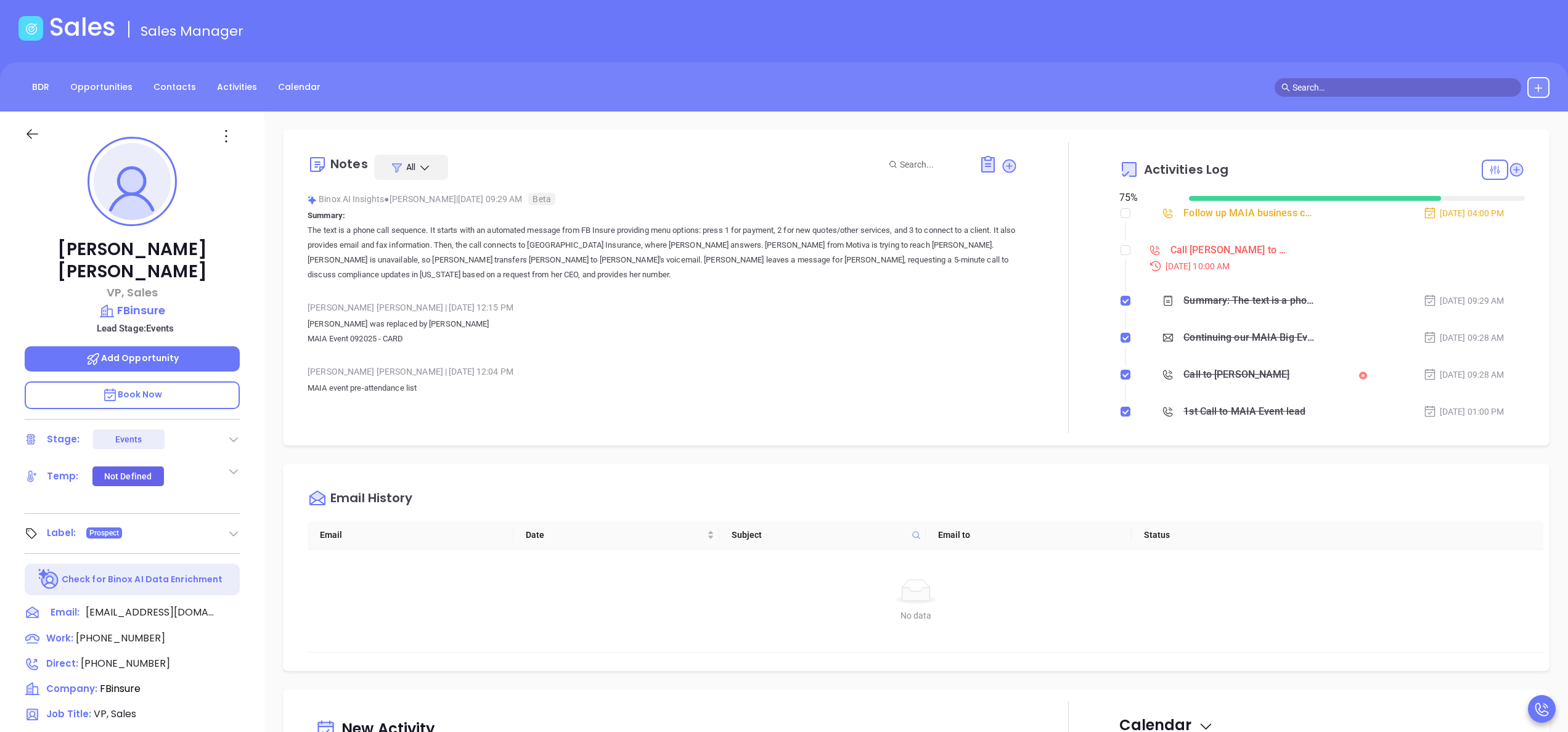
type input "Anabell Dominguez"
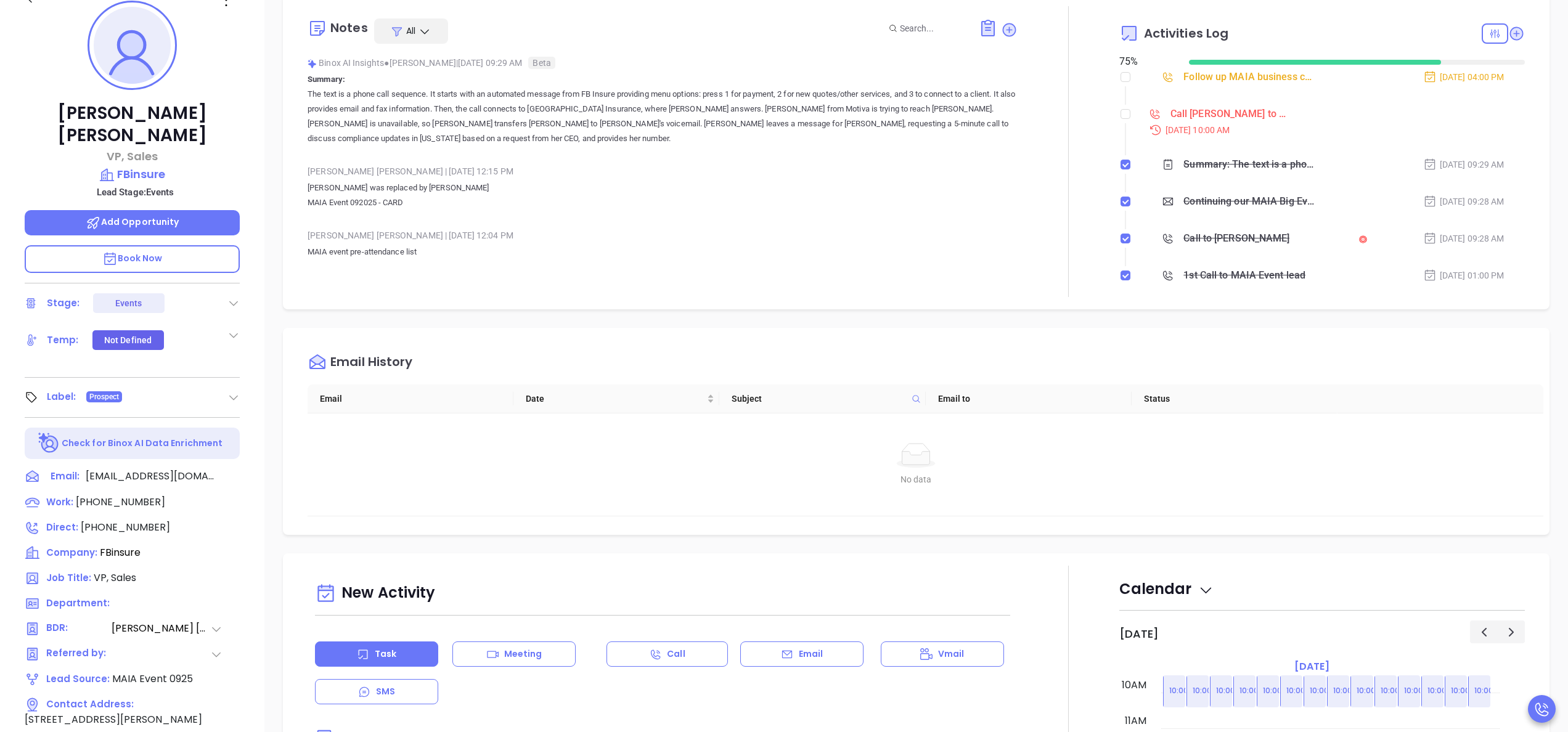
scroll to position [197, 0]
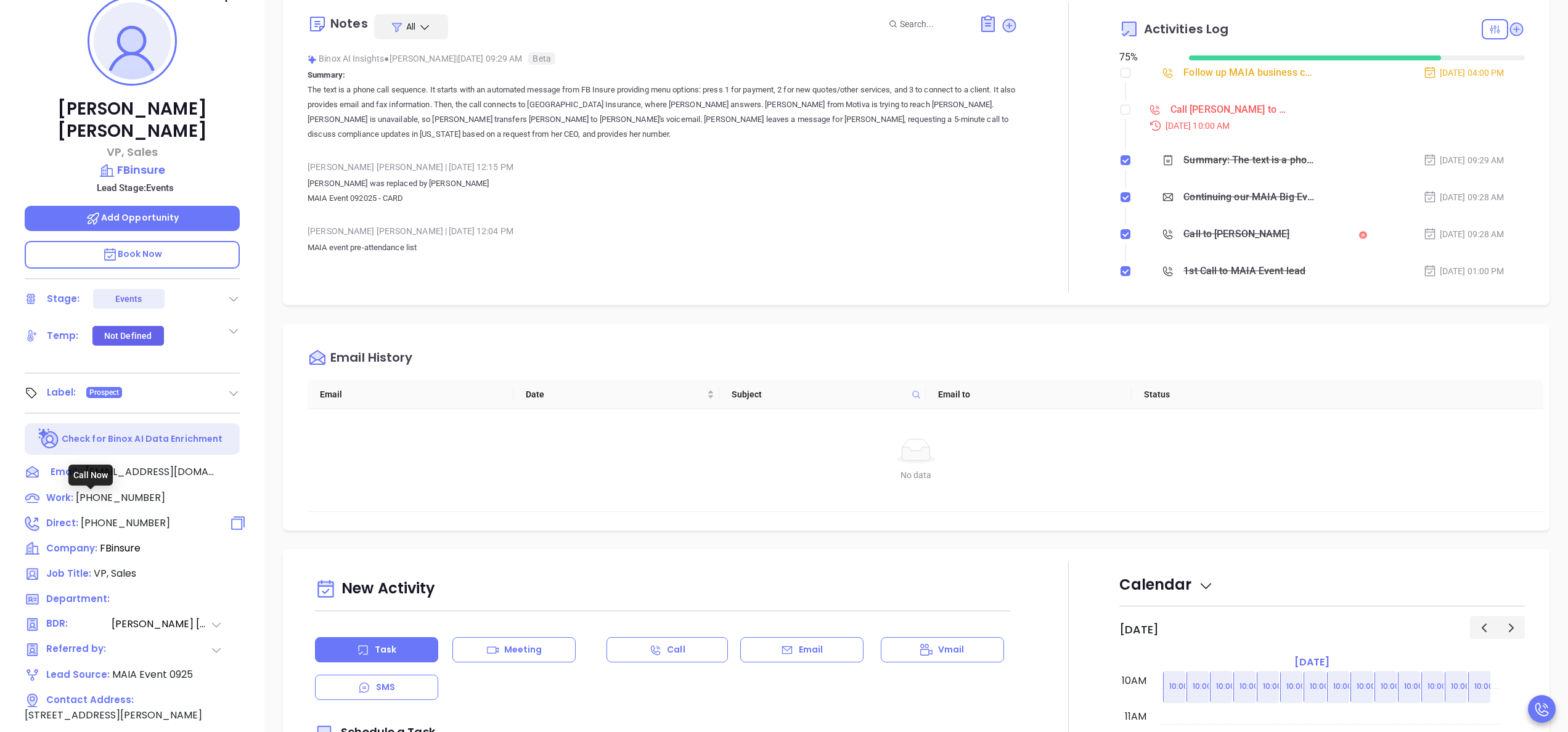
click at [130, 516] on span "[PHONE_NUMBER]" at bounding box center [125, 523] width 89 height 14
type input "[PHONE_NUMBER]"
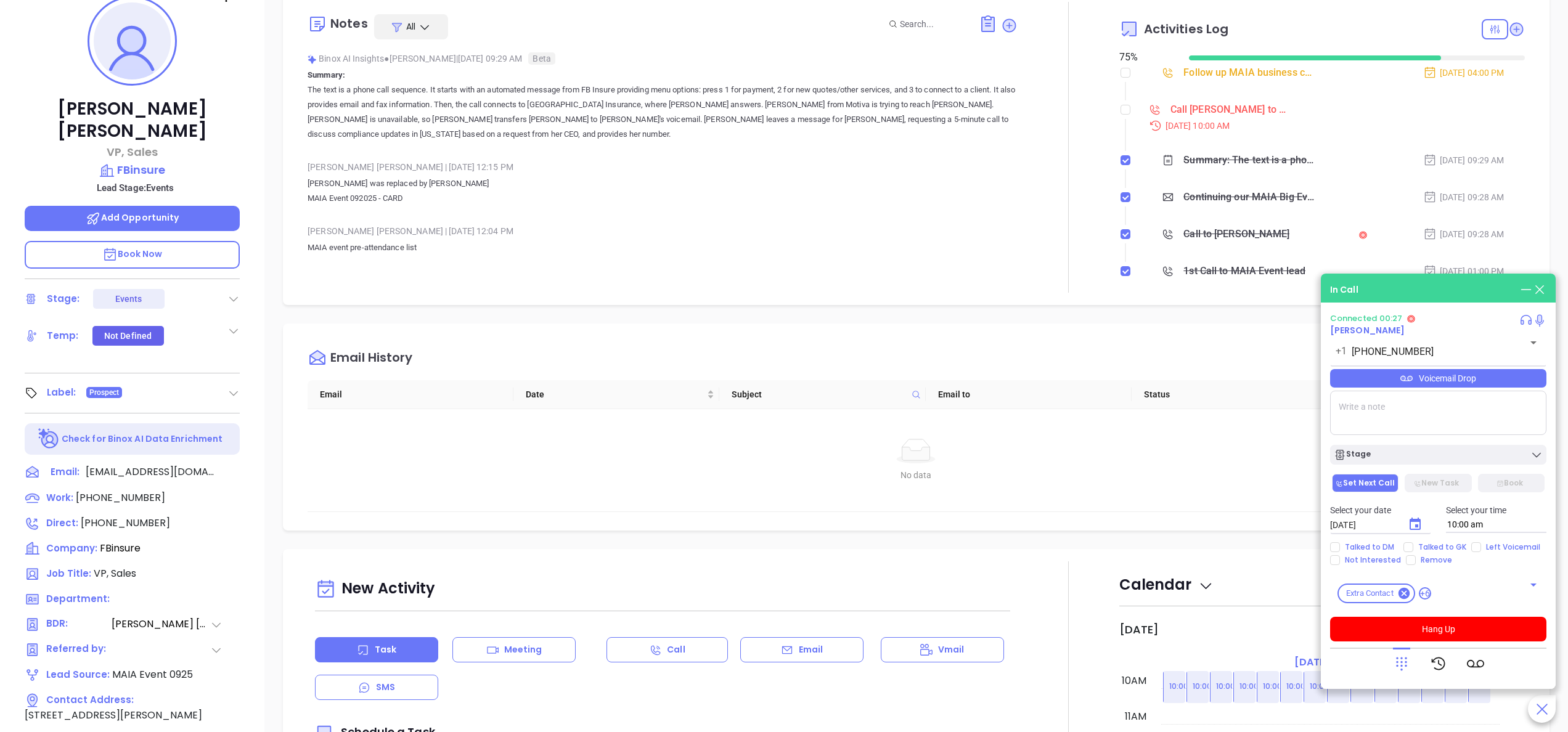
click at [1404, 656] on icon at bounding box center [1401, 663] width 17 height 17
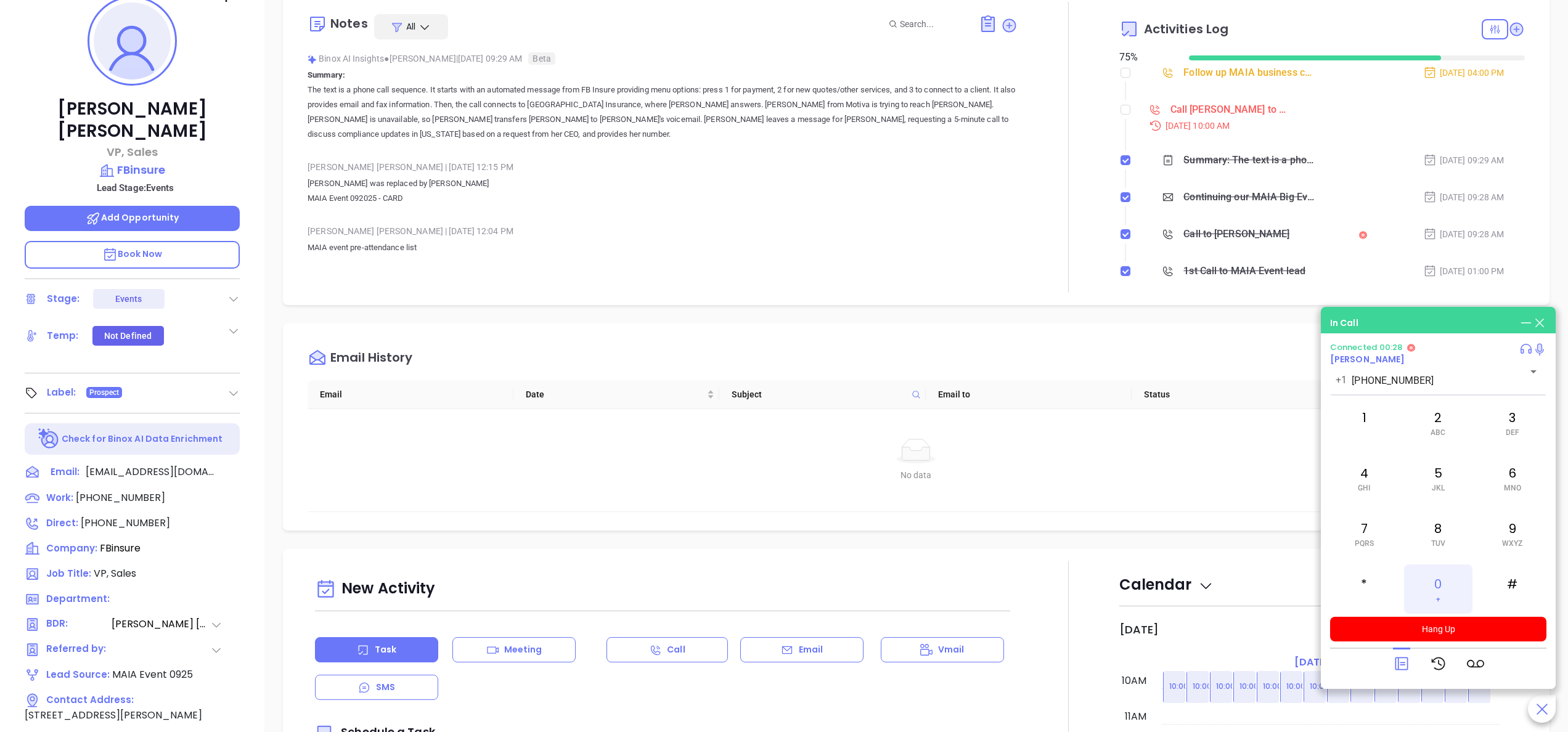
click at [1438, 581] on div "0 +" at bounding box center [1438, 588] width 68 height 49
click at [1255, 197] on div "Continuing our MAIA Big Event conversation, [PERSON_NAME]" at bounding box center [1249, 197] width 132 height 19
click at [1001, 176] on p "Russel Martorana was replaced by Joe Bickel MAIA Event 092025 - CARD" at bounding box center [663, 191] width 710 height 30
click at [1463, 631] on button "Hang Up" at bounding box center [1438, 629] width 216 height 25
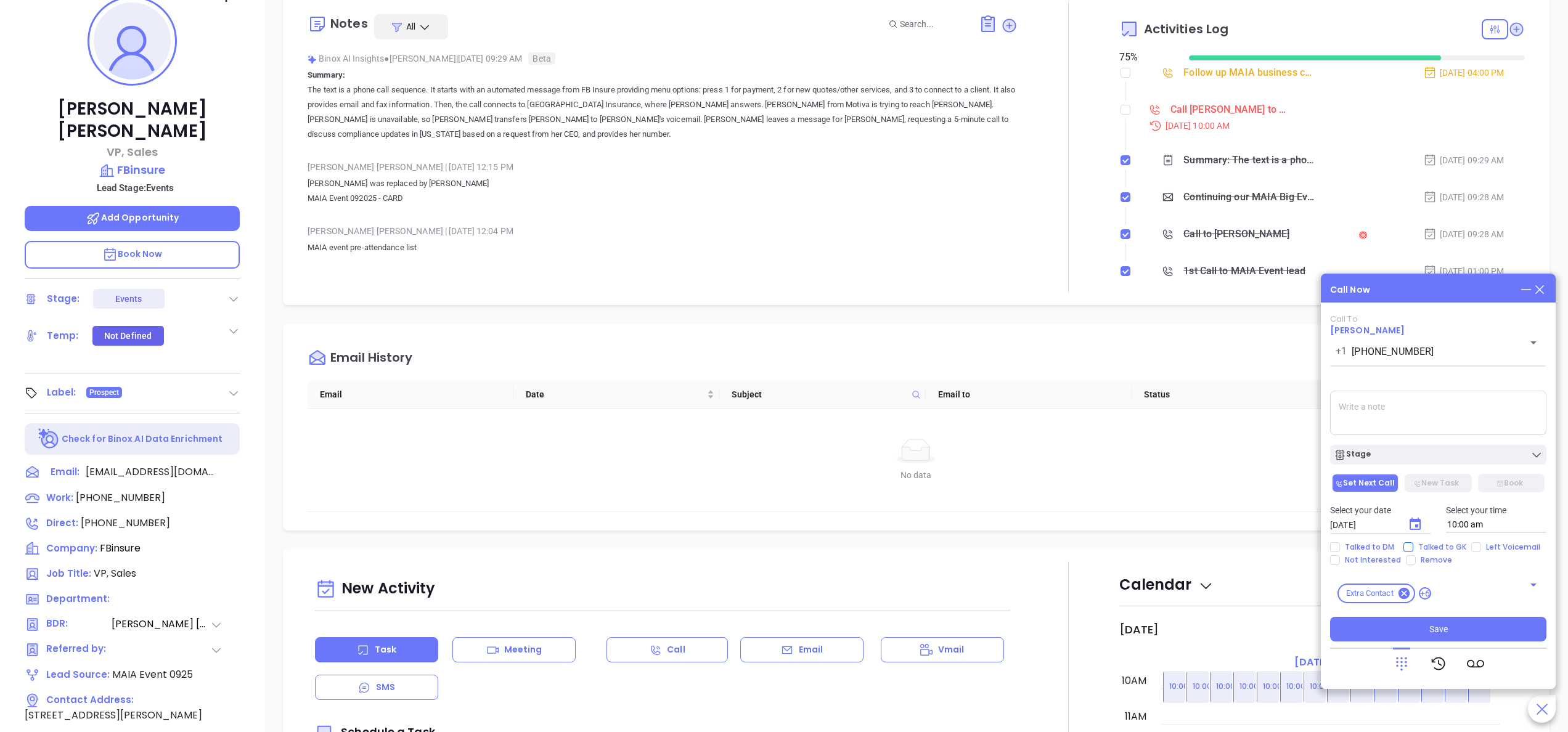
click at [1406, 542] on input "Talked to GK" at bounding box center [1408, 547] width 10 height 10
checkbox input "true"
click at [1388, 415] on textarea at bounding box center [1438, 413] width 216 height 44
type textarea "c"
click at [1383, 404] on textarea "1. called and left vm," at bounding box center [1438, 413] width 216 height 44
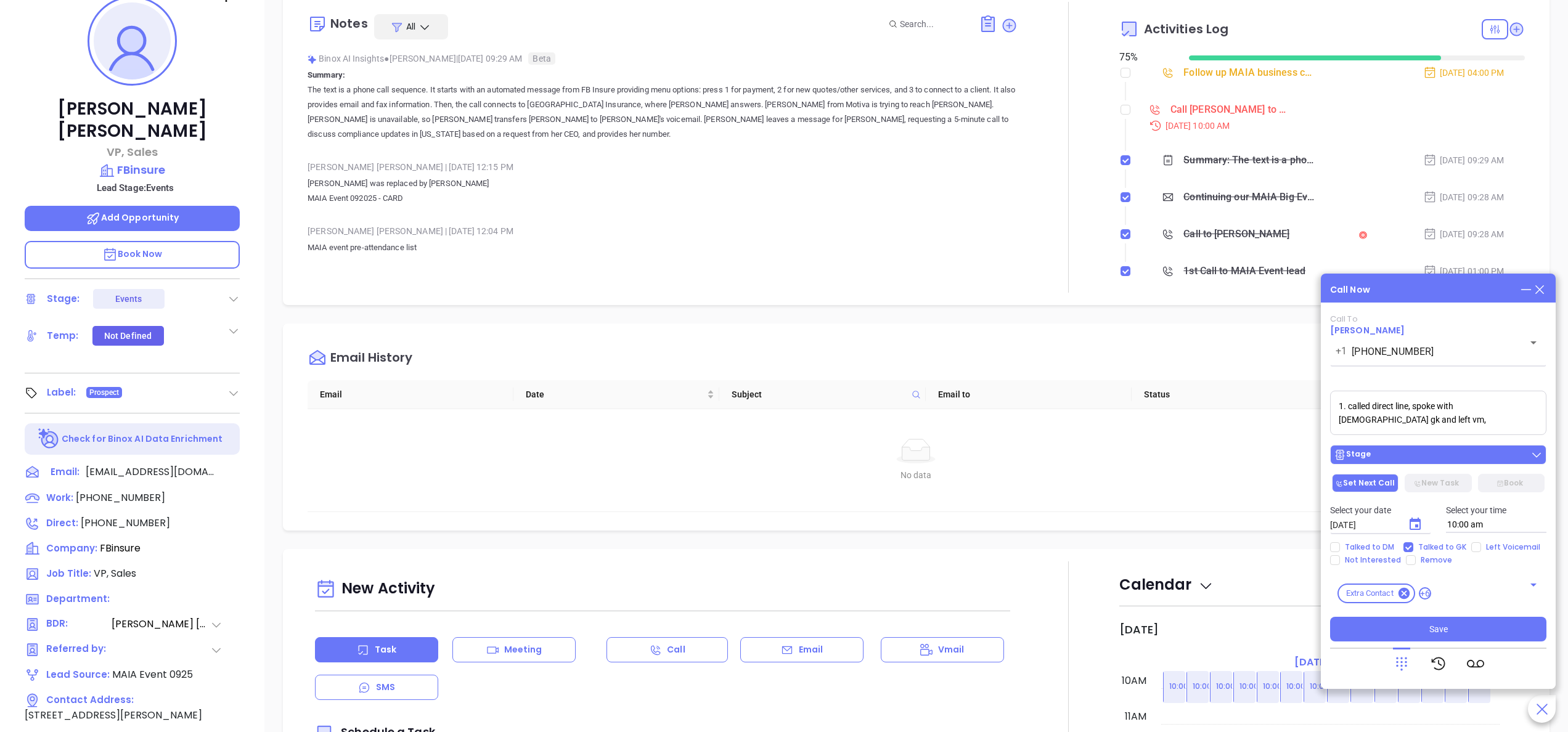
type textarea "1. called direct line, spoke with male gk and left vm,"
click at [1430, 464] on button "Stage" at bounding box center [1438, 454] width 216 height 20
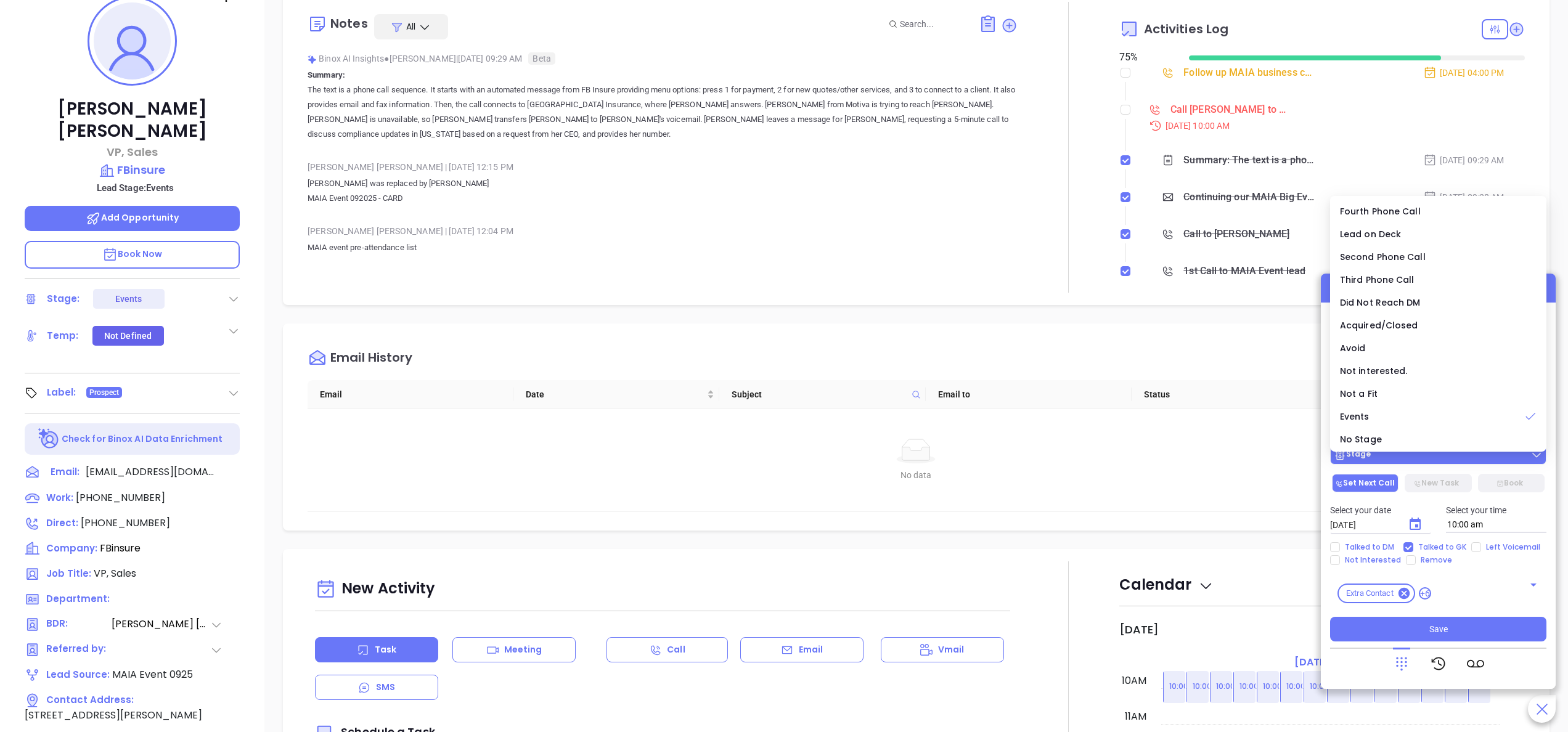
click at [1430, 464] on button "Stage" at bounding box center [1438, 454] width 216 height 20
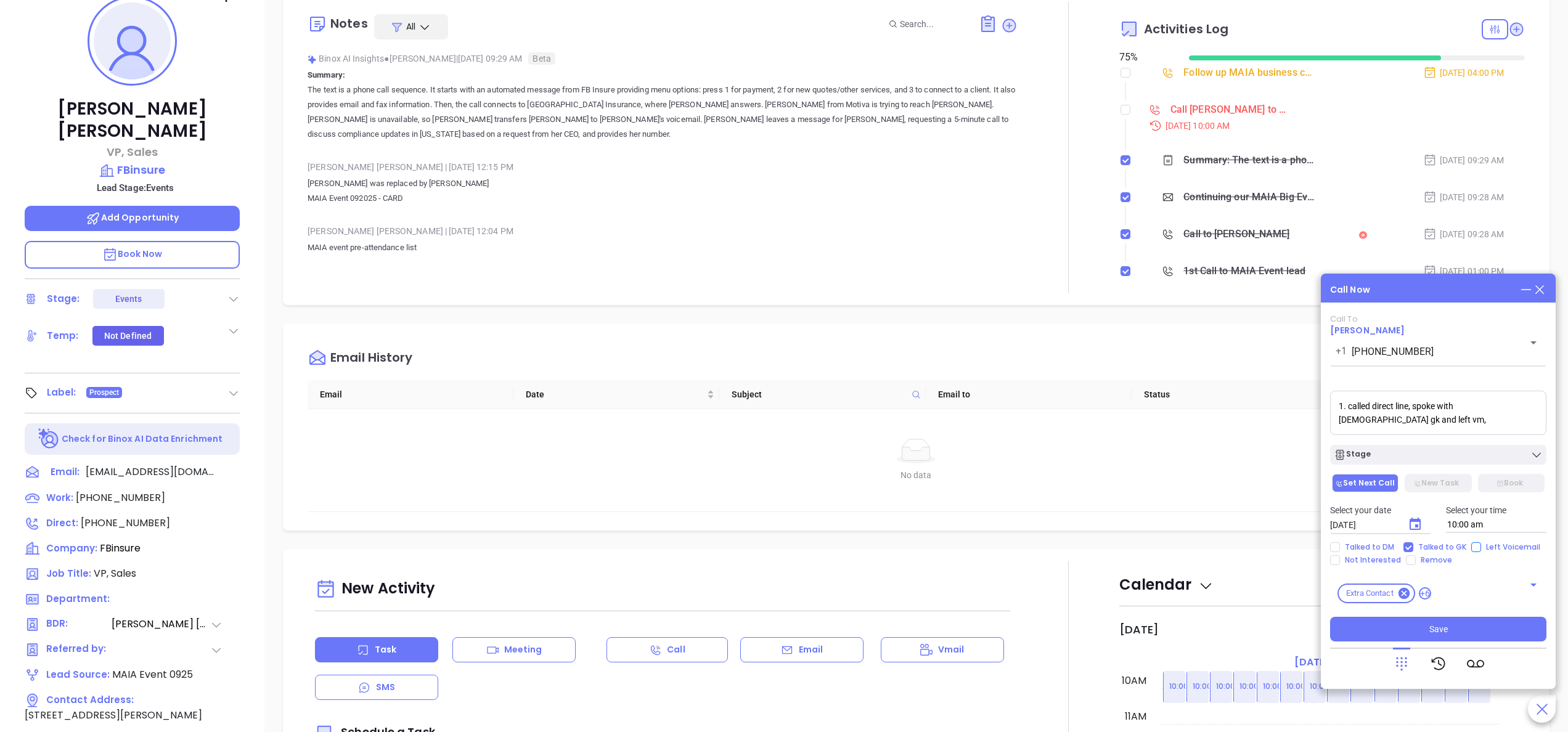
click at [1481, 549] on span "Left Voicemail" at bounding box center [1513, 547] width 64 height 10
click at [1477, 549] on input "Left Voicemail" at bounding box center [1476, 547] width 10 height 10
checkbox input "true"
click at [1420, 521] on icon "Choose date, selected date is Sep 30, 2025" at bounding box center [1415, 524] width 11 height 12
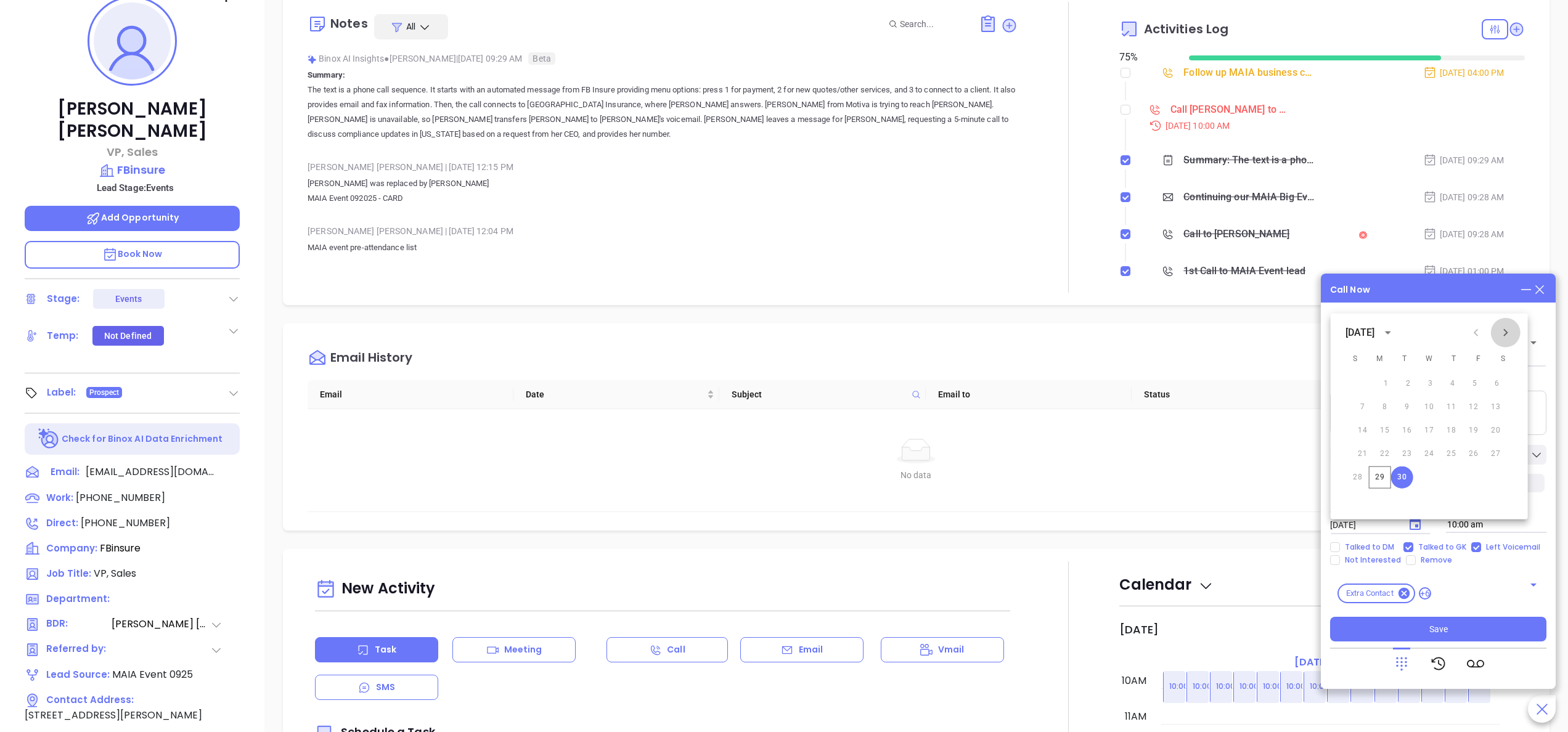
click at [1515, 332] on button "Next month" at bounding box center [1506, 332] width 30 height 30
click at [1438, 383] on button "1" at bounding box center [1433, 384] width 22 height 22
type input "[DATE]"
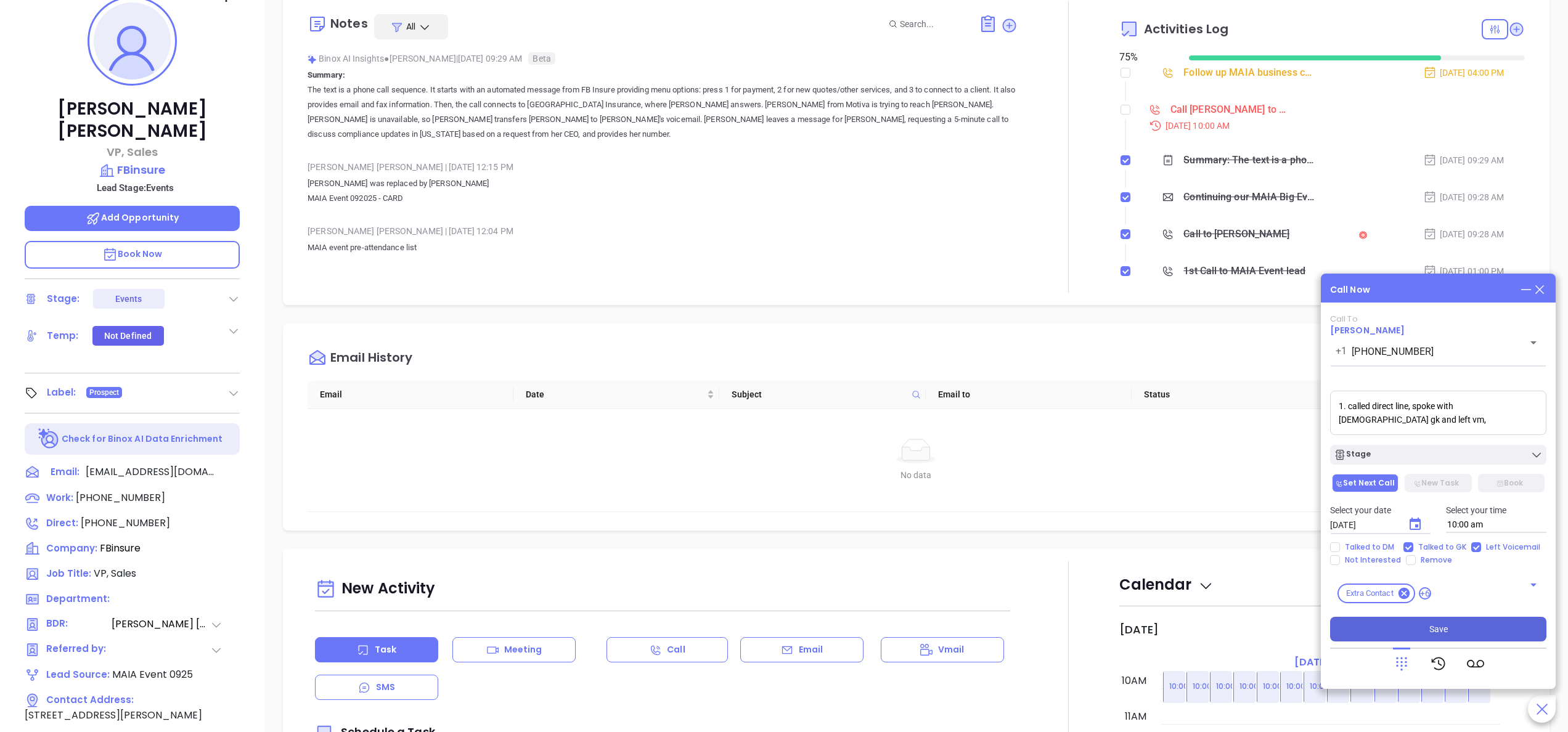
click at [1413, 622] on button "Save" at bounding box center [1438, 629] width 216 height 25
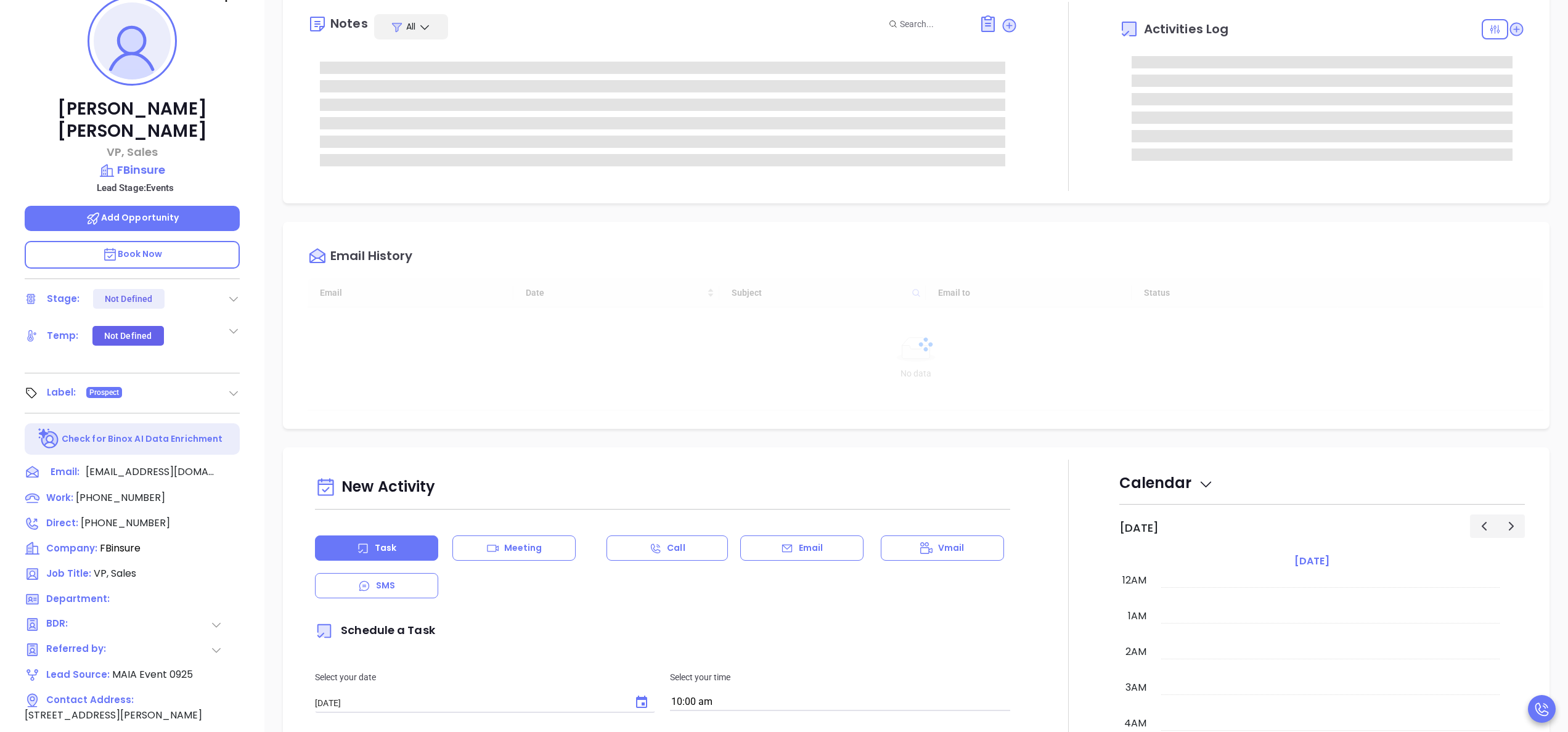
scroll to position [358, 0]
type input "[PERSON_NAME]"
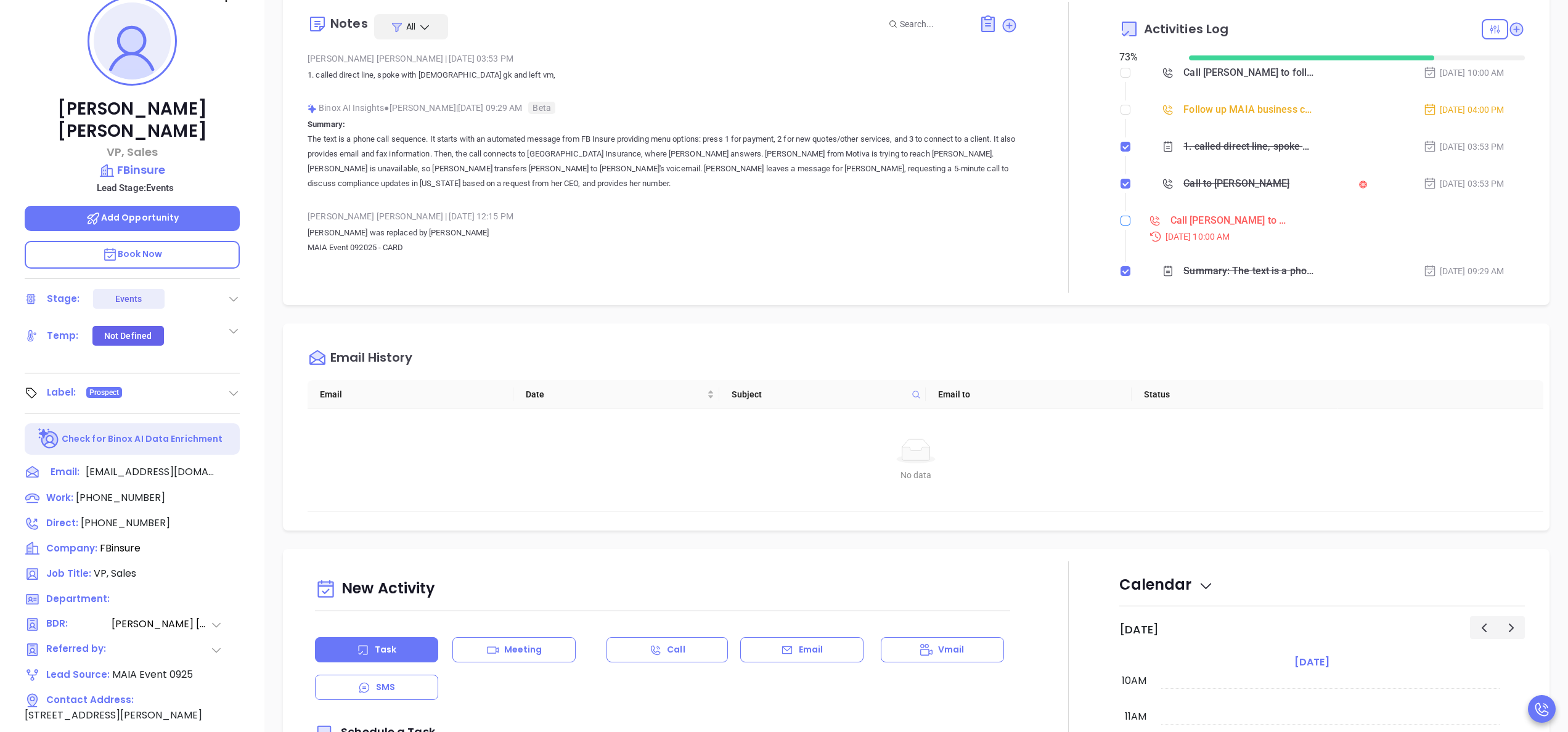
click at [1120, 223] on input "checkbox" at bounding box center [1125, 220] width 10 height 10
checkbox input "true"
click at [1192, 105] on div "Follow up MAIA business card" at bounding box center [1249, 110] width 132 height 19
click at [1122, 115] on li "Follow up MAIA business card [DATE] 04:00 PM" at bounding box center [1324, 121] width 403 height 34
click at [1120, 115] on label at bounding box center [1125, 109] width 10 height 13
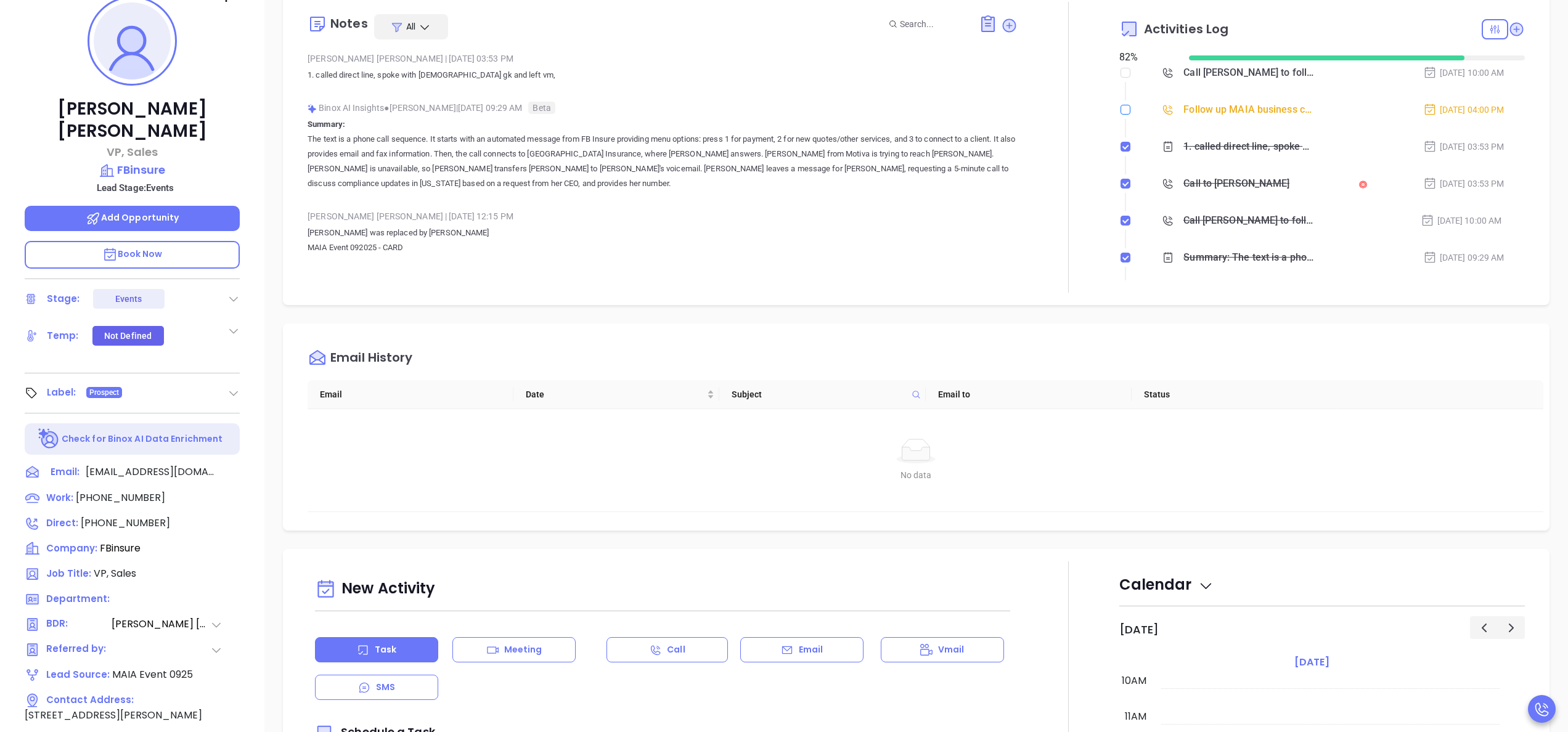
click at [1120, 115] on input "checkbox" at bounding box center [1125, 109] width 10 height 10
checkbox input "true"
click at [1223, 227] on div "Call Joe Bickel to follow up" at bounding box center [1249, 221] width 132 height 19
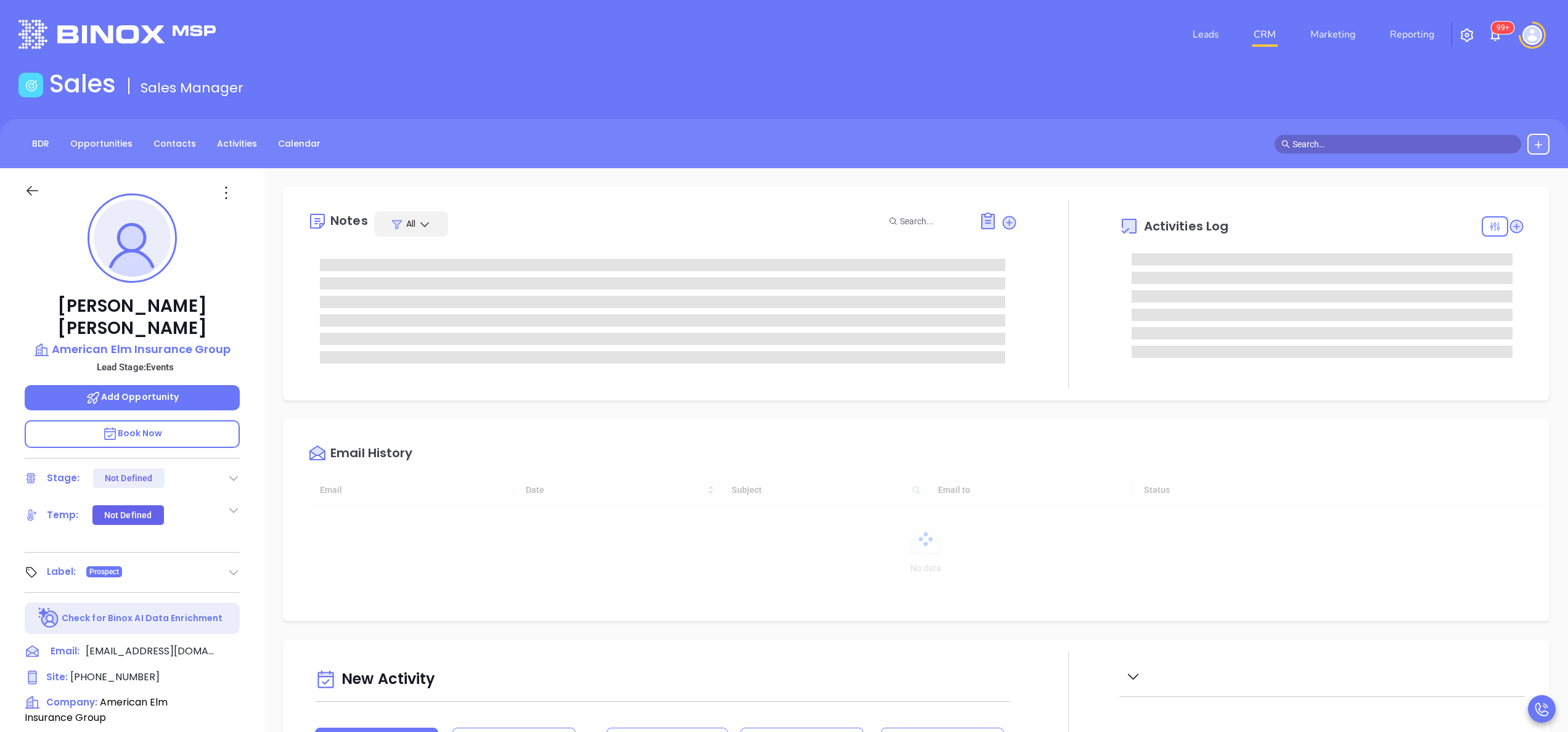
type input "10:00 am"
type input "[DATE]"
type input "[PERSON_NAME]"
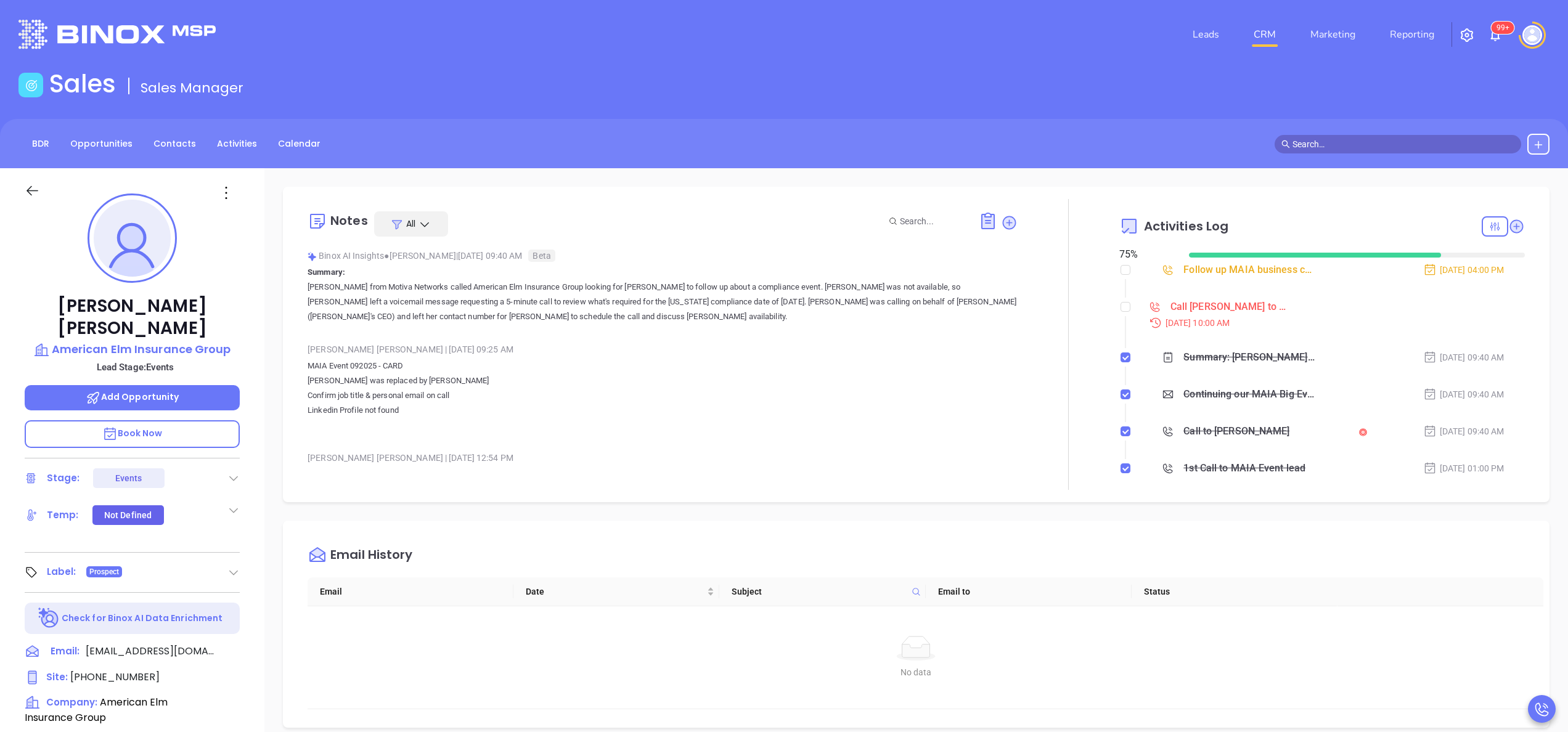
click at [1179, 309] on div "Call [PERSON_NAME] to follow up" at bounding box center [1228, 307] width 117 height 19
click at [1183, 261] on div "Follow up MAIA business card" at bounding box center [1249, 270] width 132 height 19
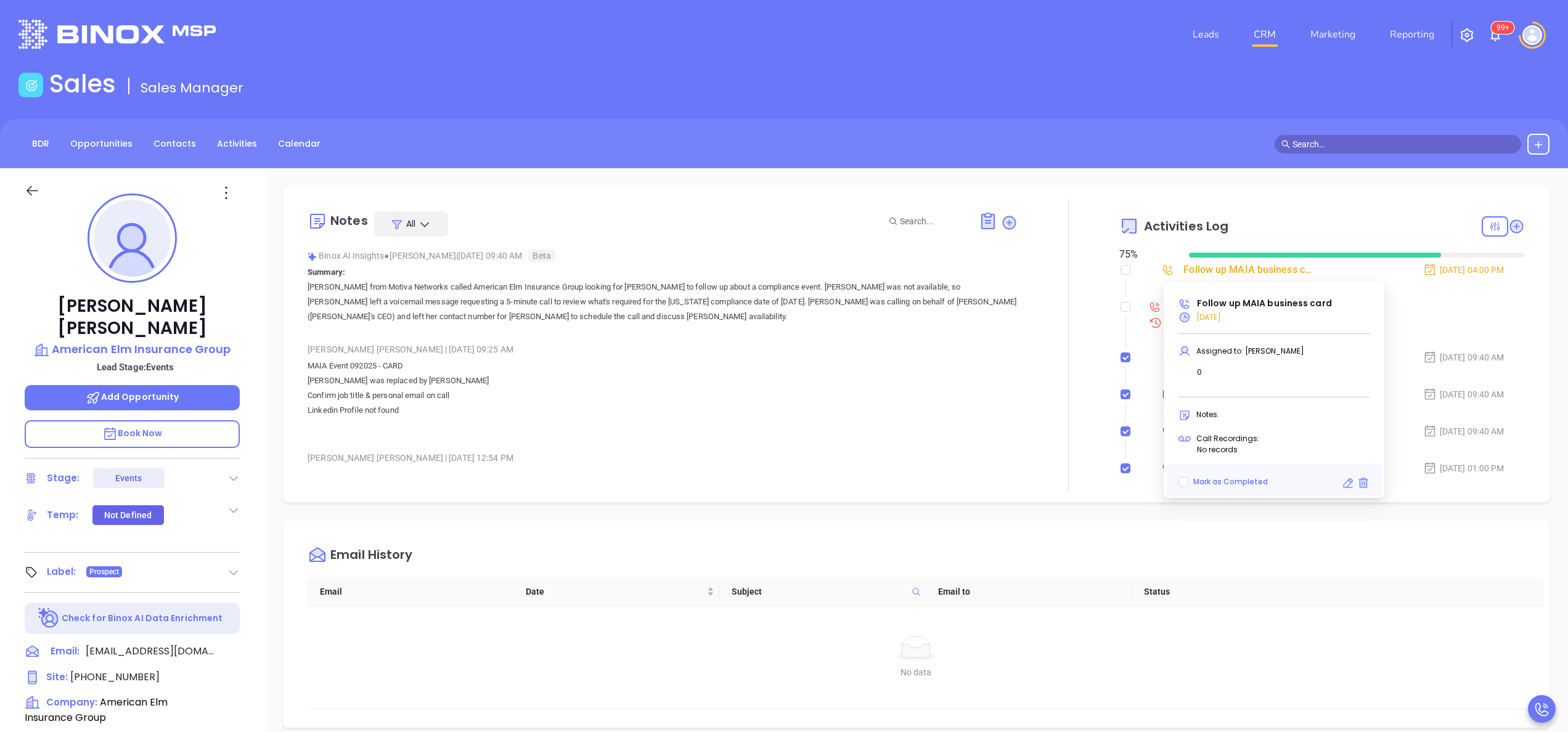
click at [934, 357] on div "[PERSON_NAME] | [DATE] 09:25 AM" at bounding box center [663, 350] width 710 height 19
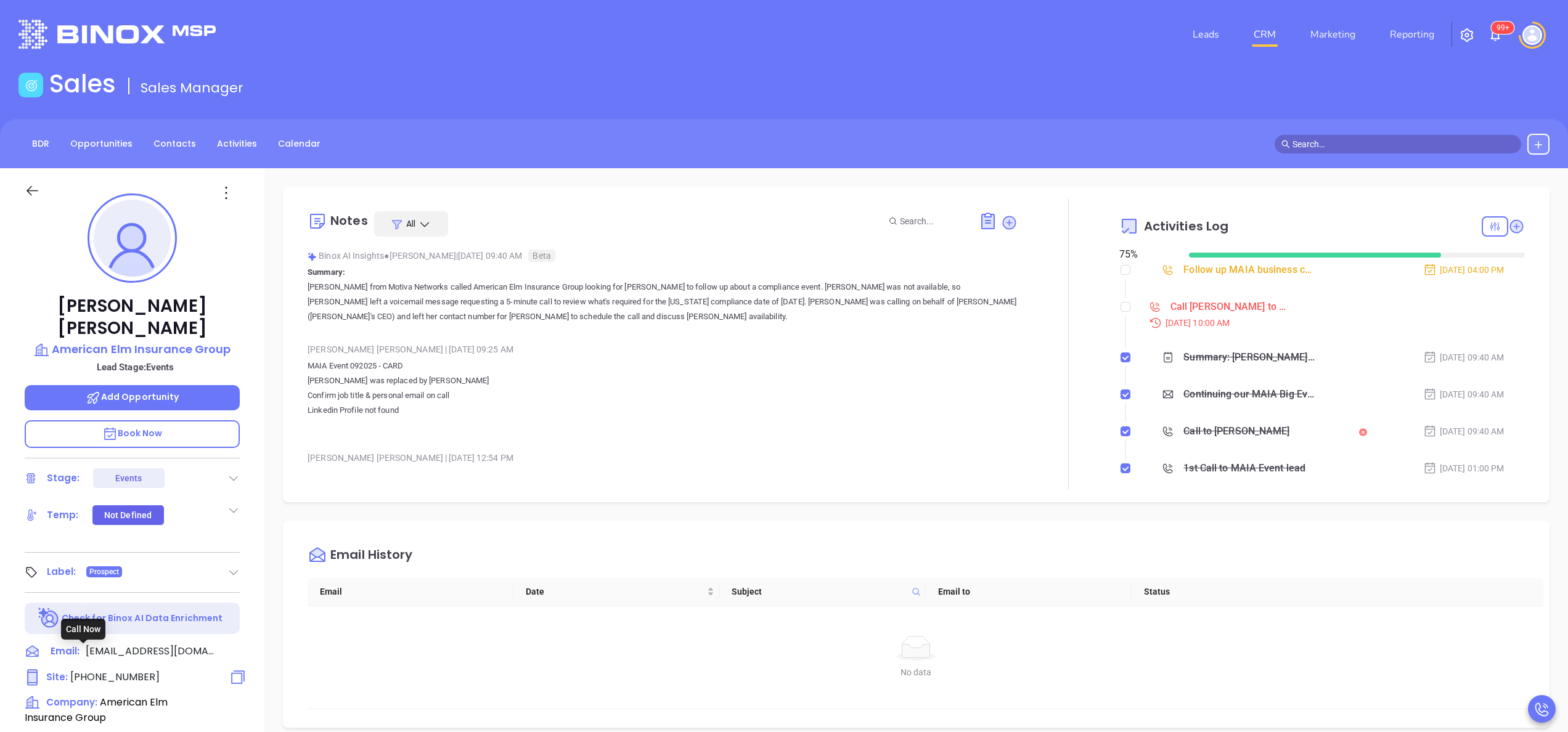
click at [119, 670] on span "[PHONE_NUMBER]" at bounding box center [115, 677] width 89 height 14
type input "[PHONE_NUMBER]"
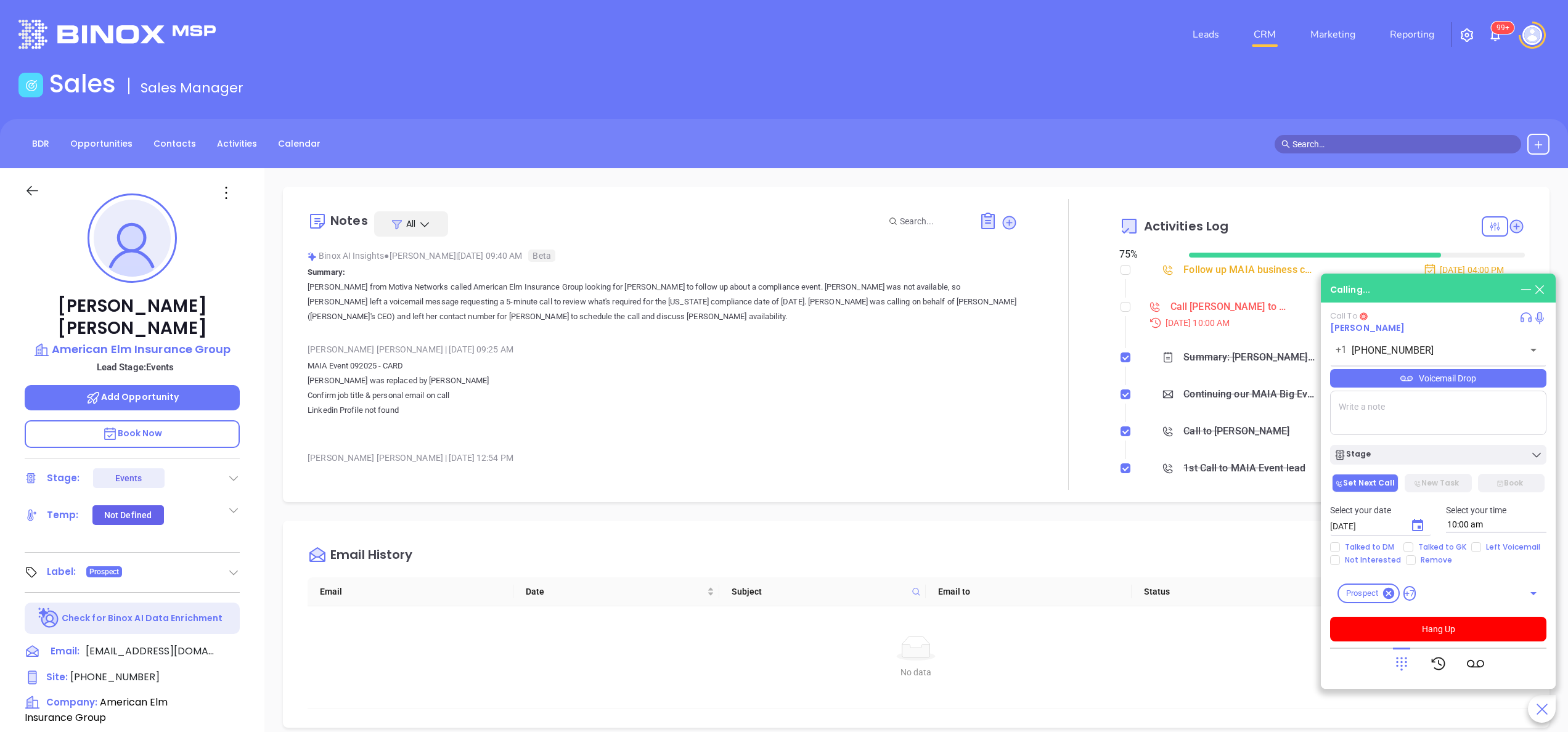
click at [260, 523] on div "Andrea Rao American Elm Insurance Group Lead Stage: Events Add Opportunity Book…" at bounding box center [132, 626] width 265 height 915
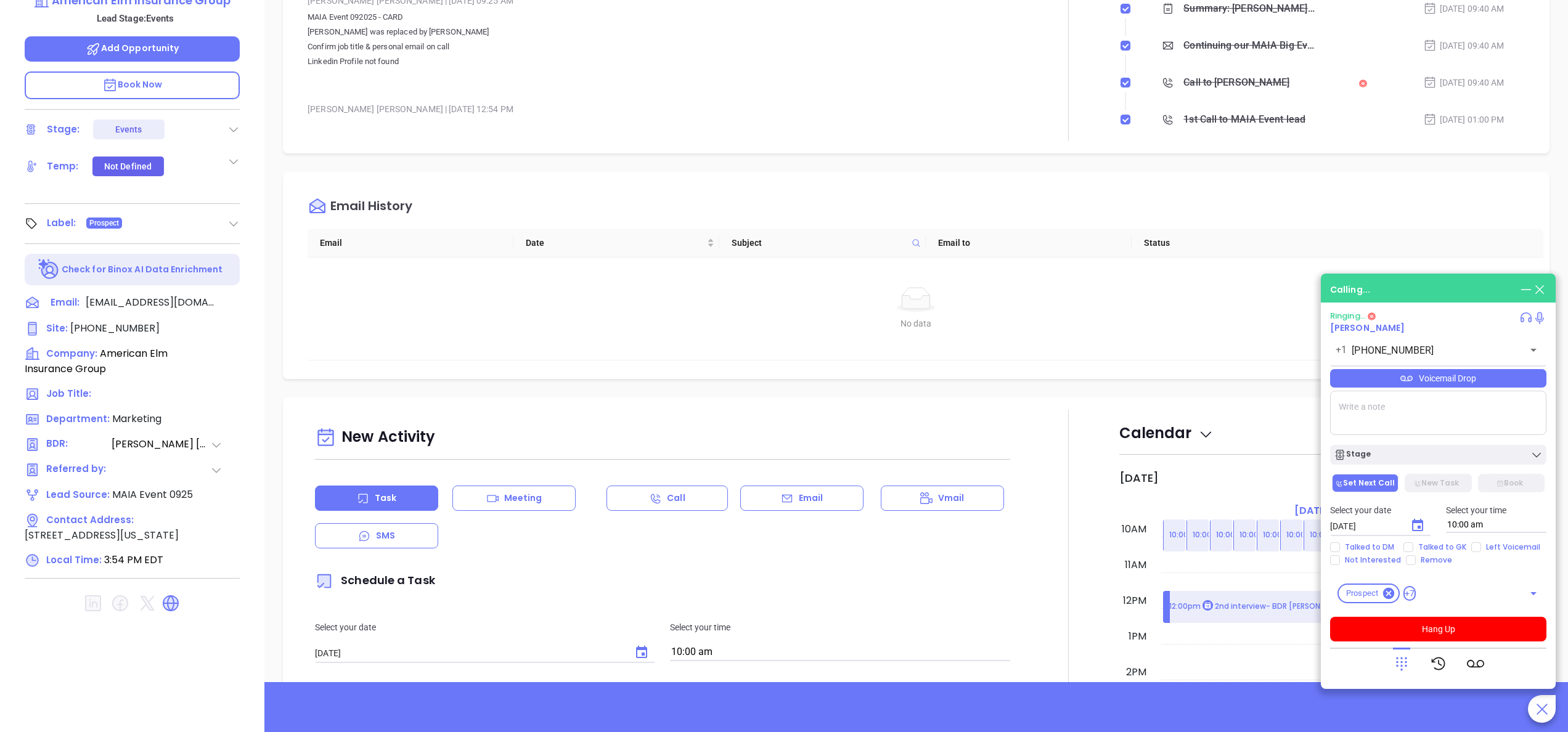
scroll to position [351, 0]
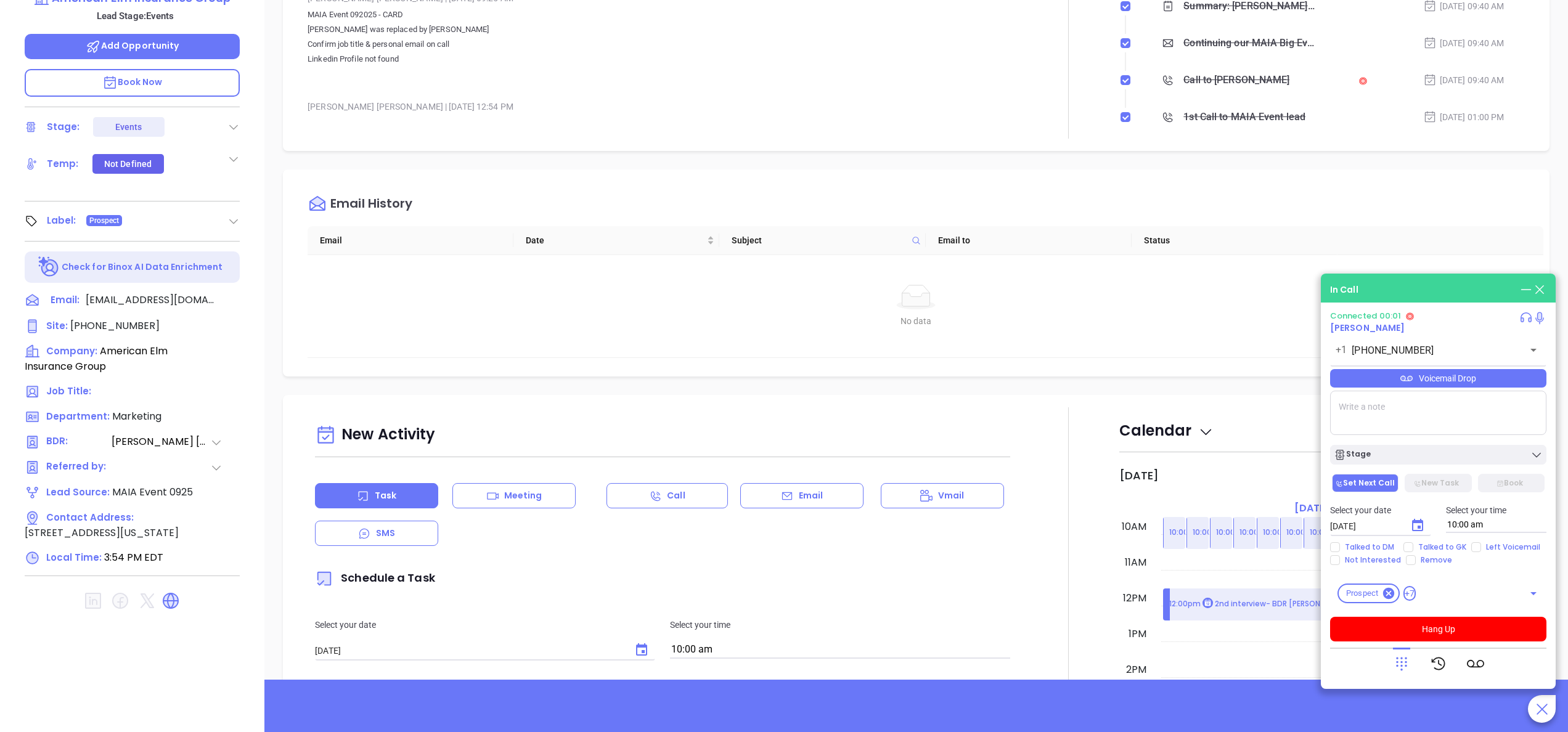
click at [175, 591] on icon at bounding box center [170, 600] width 20 height 20
click at [1402, 425] on textarea at bounding box center [1438, 413] width 216 height 44
type textarea "andrea@americanelmins.com"
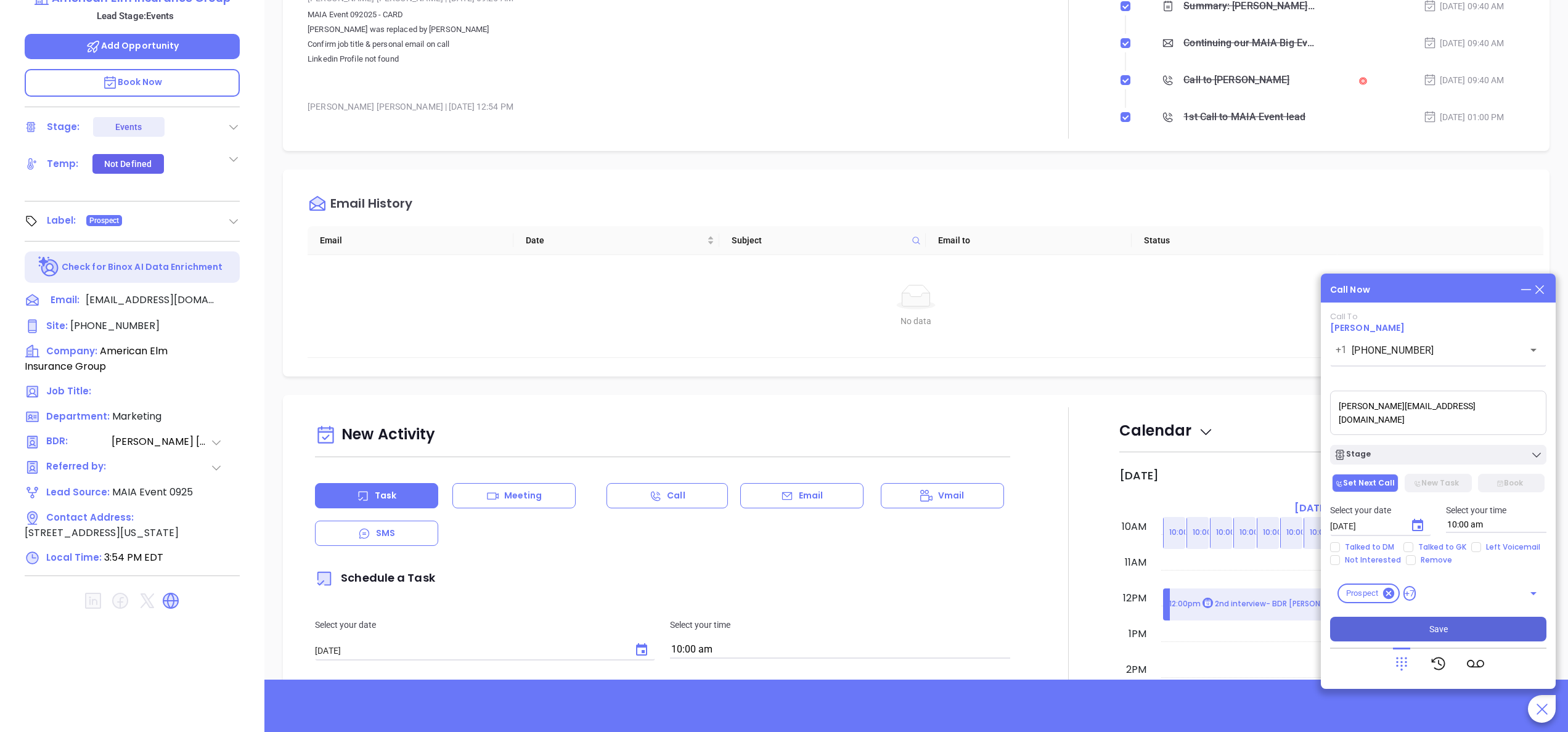
click at [1445, 634] on span "Save" at bounding box center [1438, 628] width 19 height 13
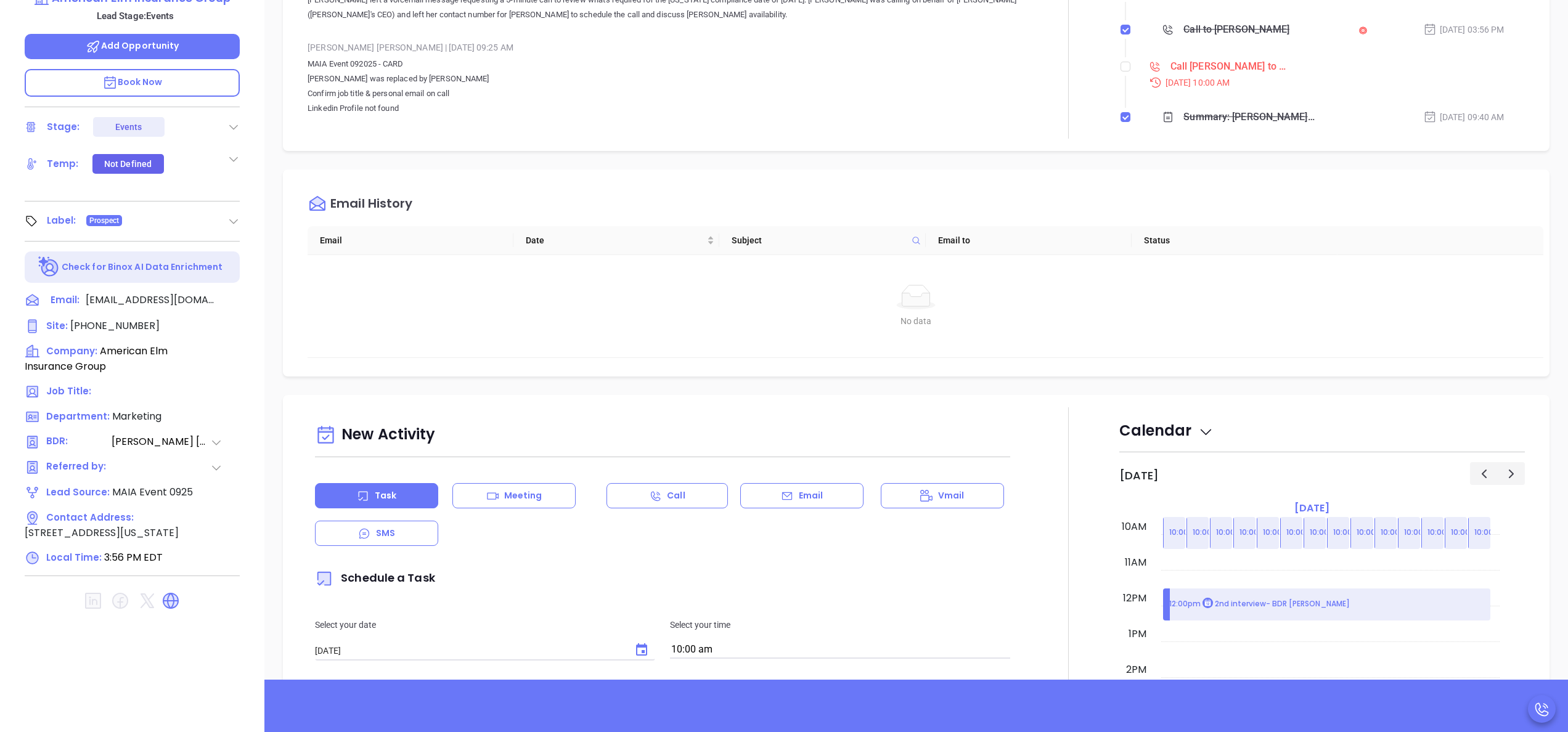
click at [967, 96] on p "MAIA Event 092025 - CARD Julie Yalowchuk was replaced by Andrea Roe Confirm job…" at bounding box center [663, 94] width 710 height 74
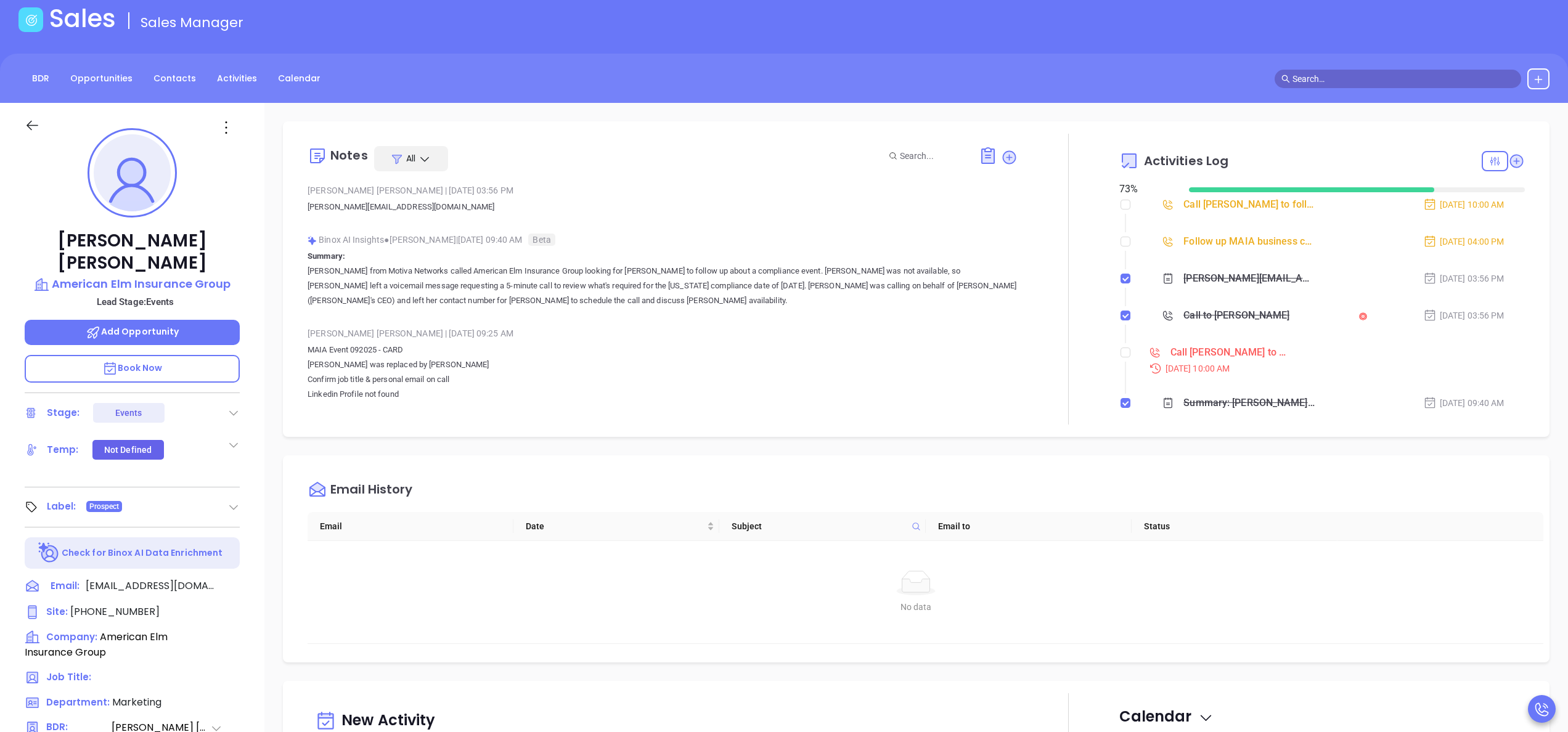
scroll to position [55, 0]
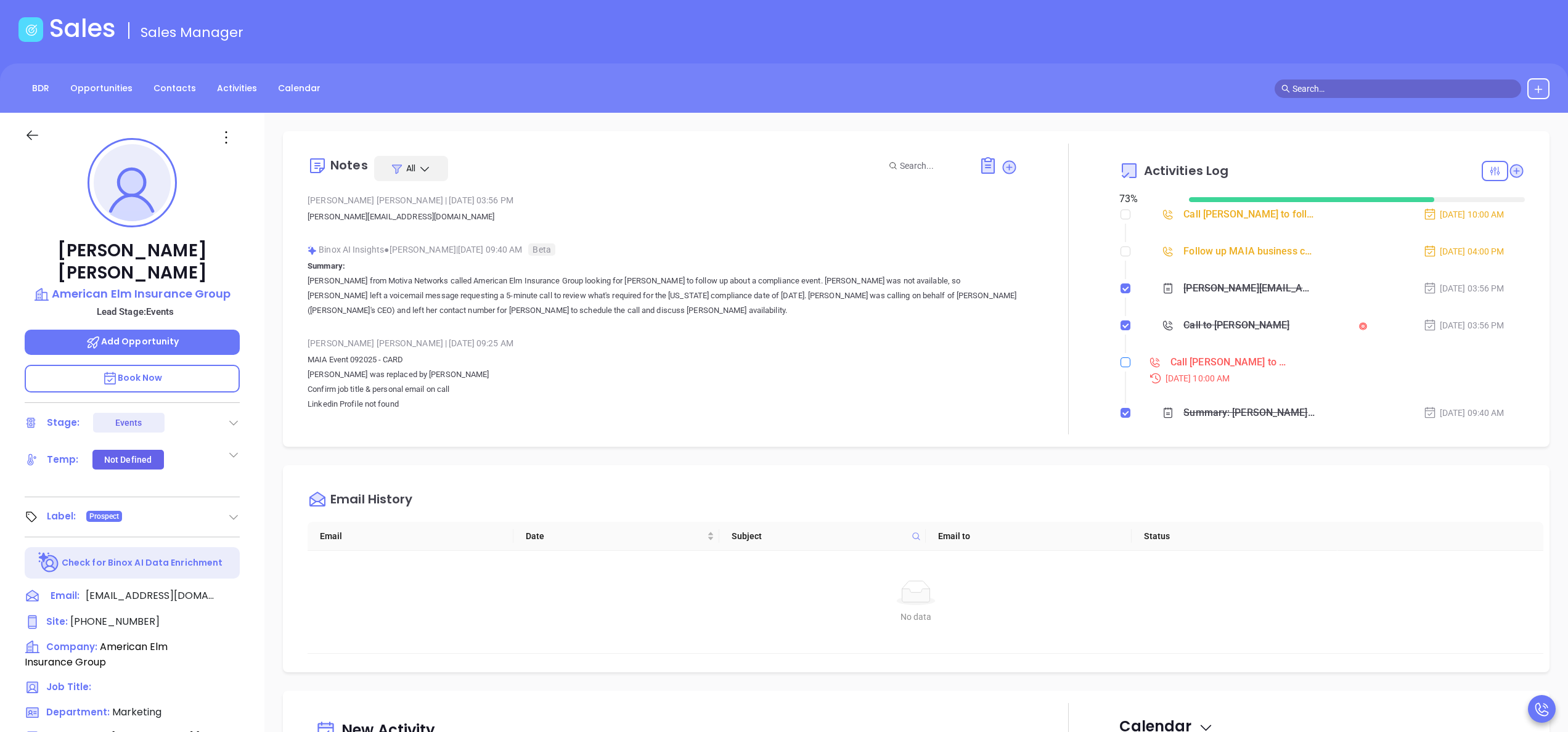
click at [1120, 364] on input "checkbox" at bounding box center [1125, 362] width 10 height 10
checkbox input "true"
click at [1120, 252] on input "checkbox" at bounding box center [1125, 251] width 10 height 10
checkbox input "true"
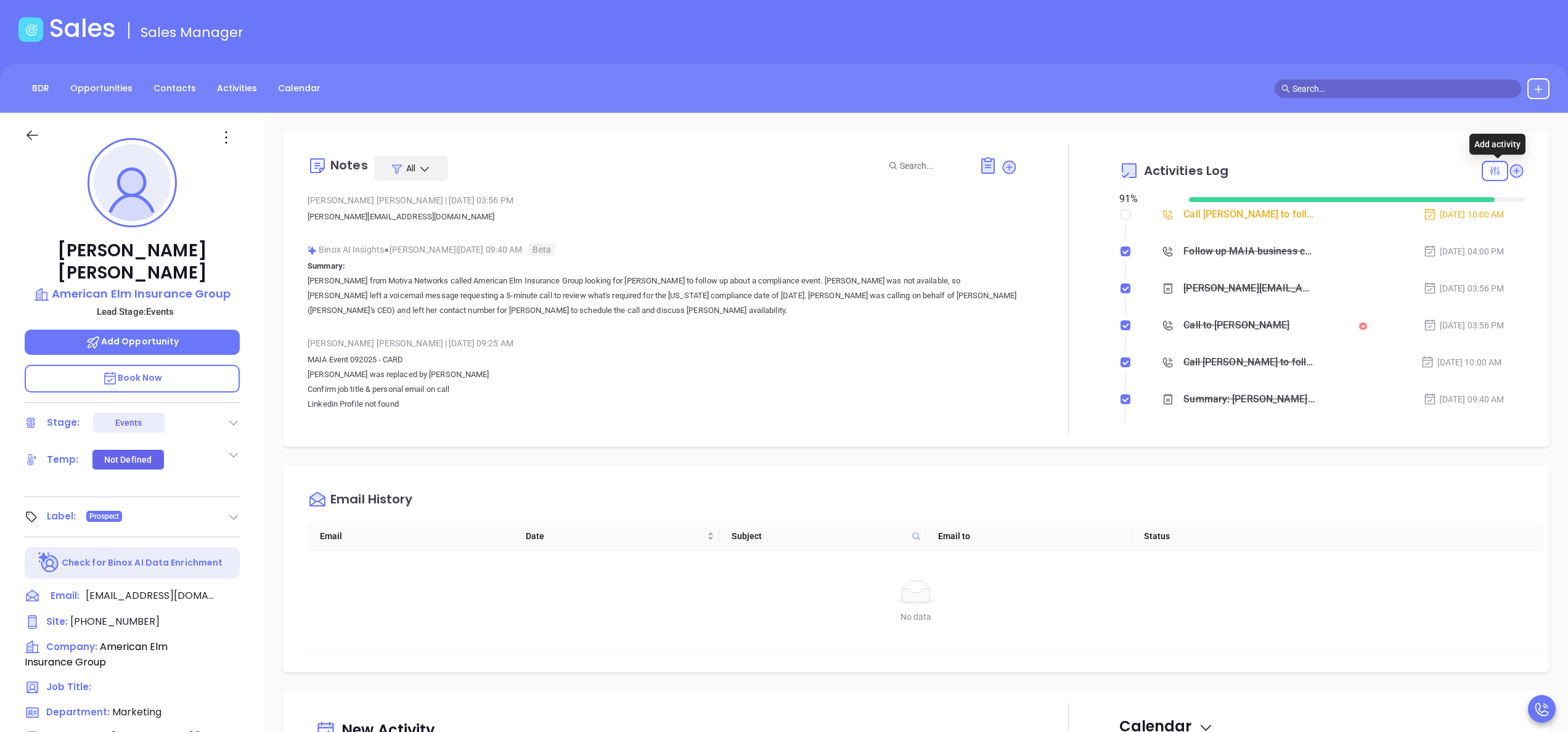
click at [1509, 172] on icon at bounding box center [1516, 170] width 13 height 13
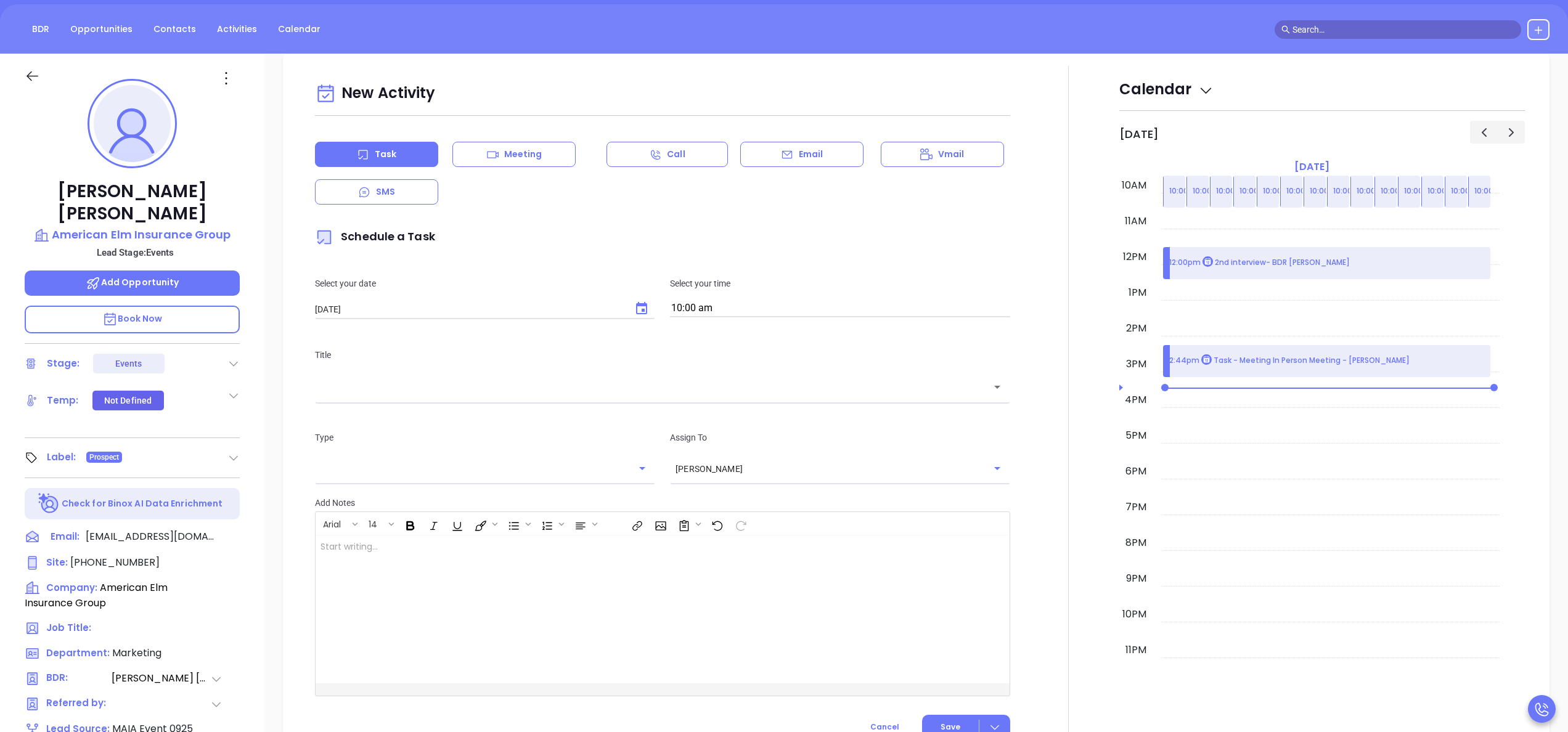
scroll to position [169, 0]
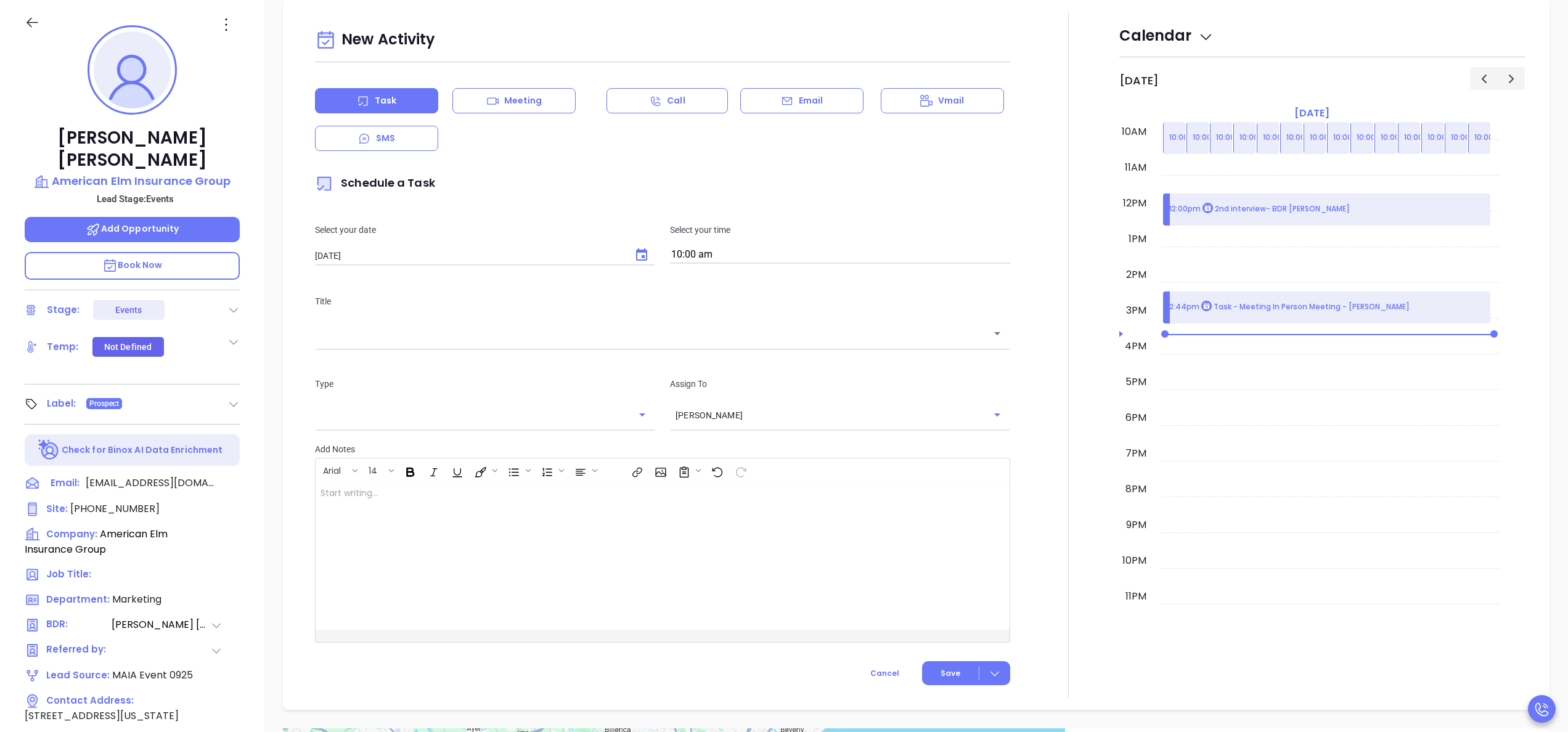
click at [1064, 351] on div at bounding box center [1068, 355] width 101 height 685
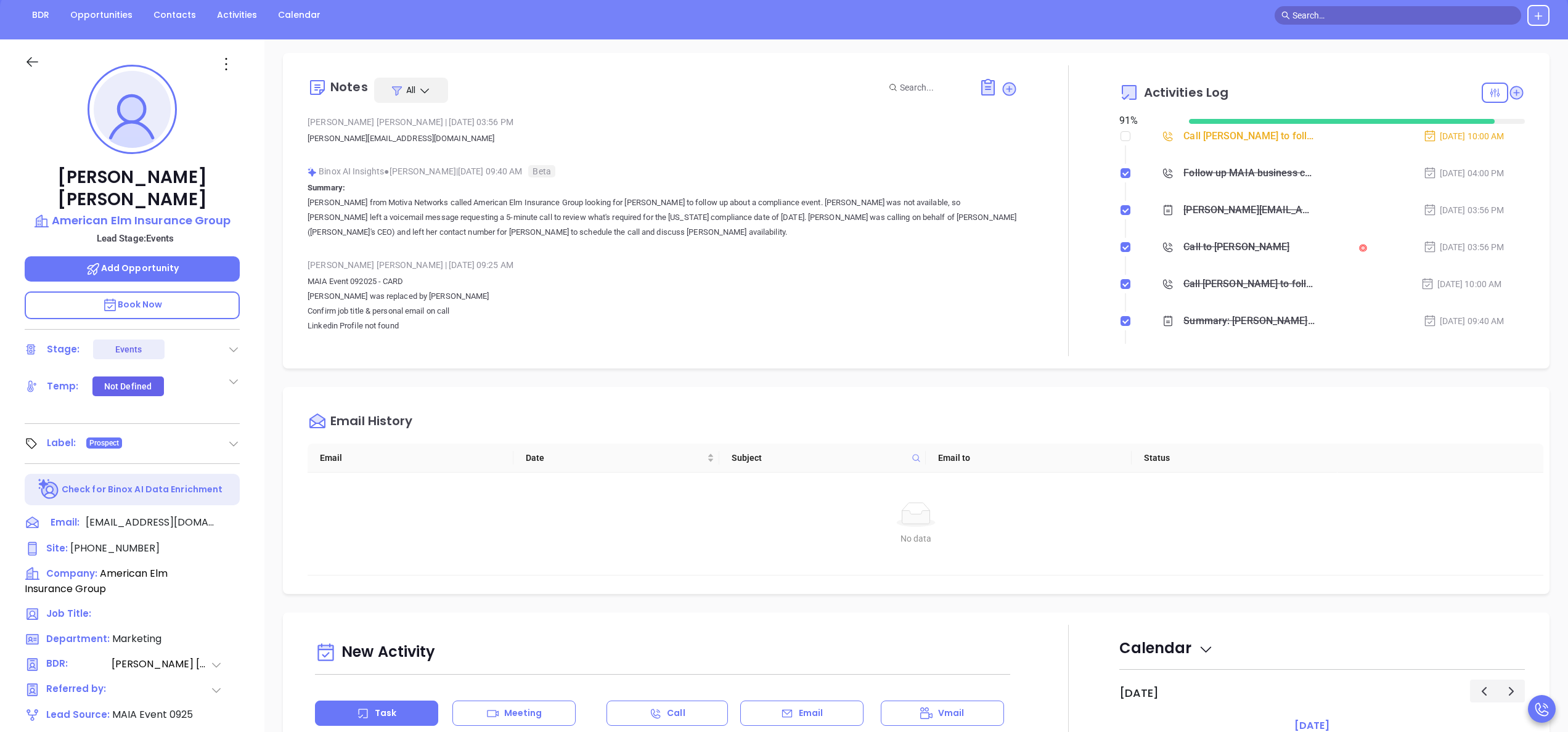
scroll to position [0, 0]
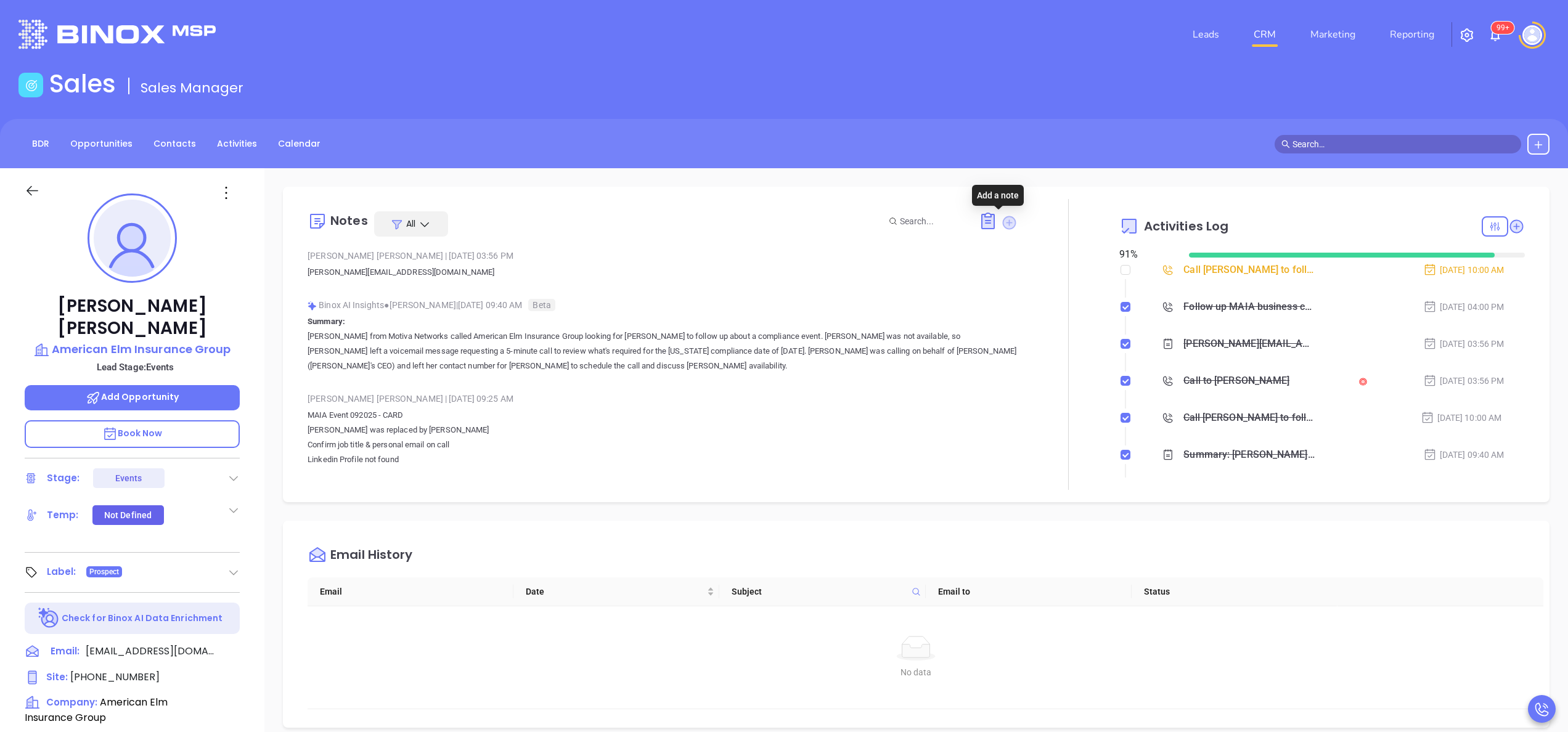
click at [1003, 227] on icon at bounding box center [1009, 222] width 13 height 13
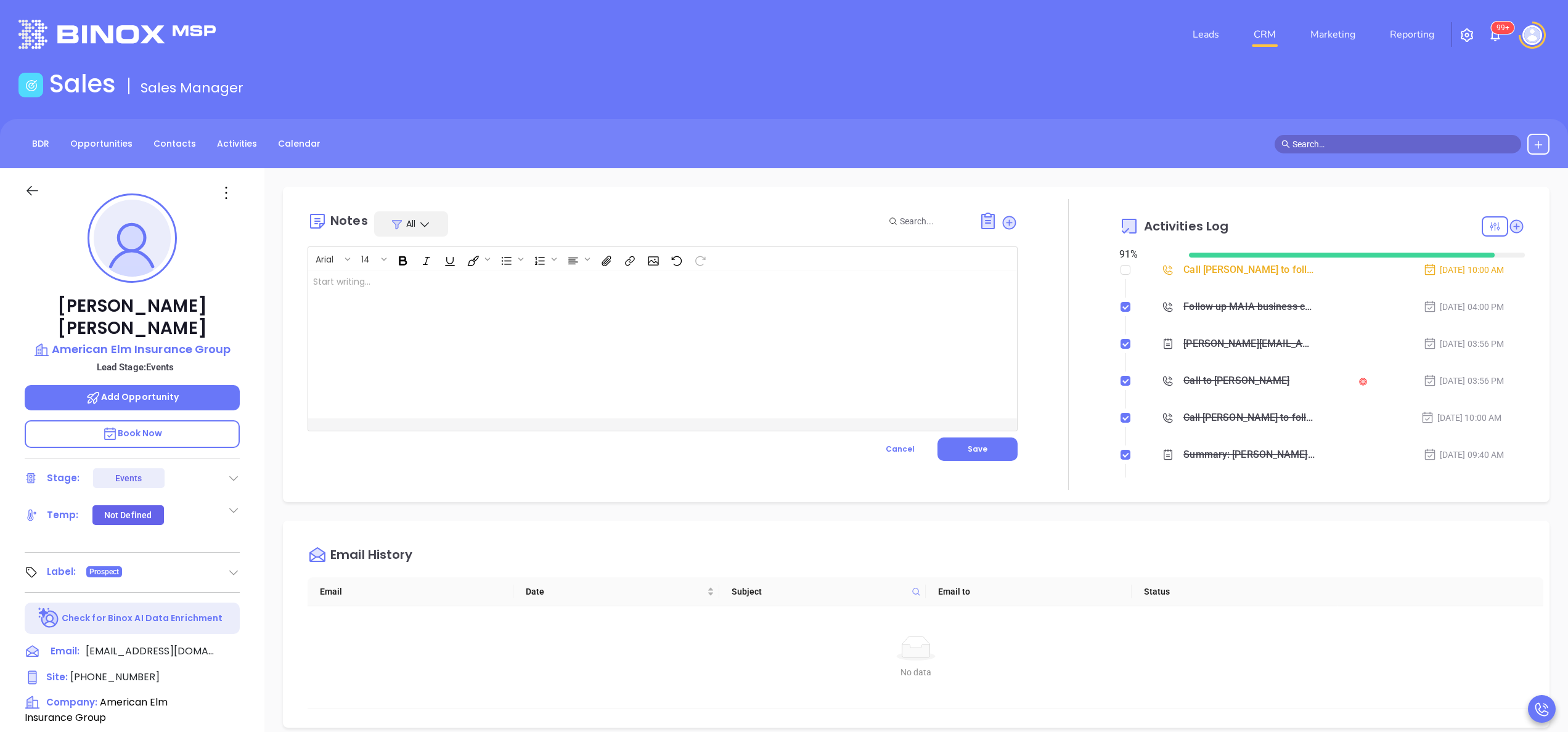
click at [500, 340] on div at bounding box center [638, 345] width 659 height 148
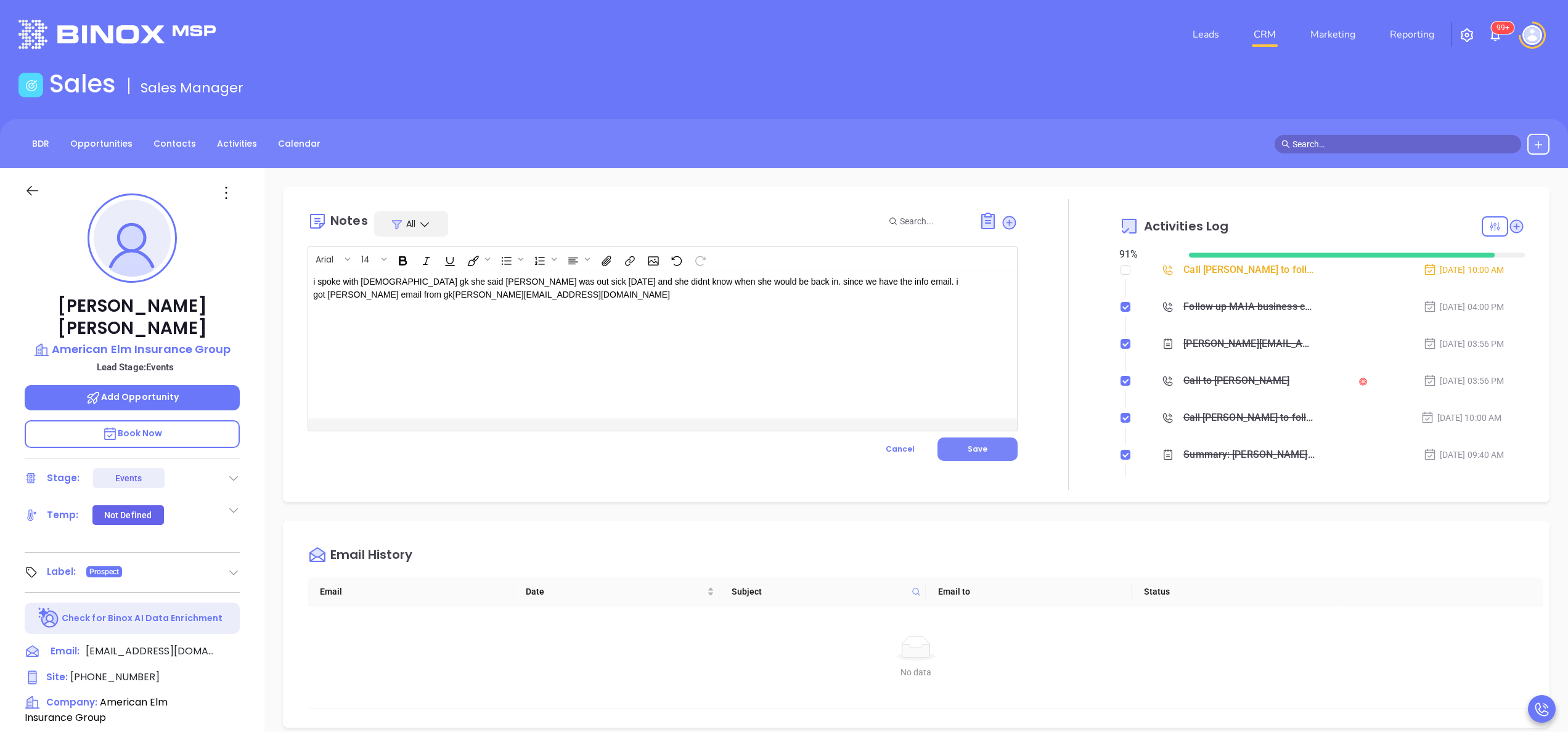
click at [951, 446] on button "Save" at bounding box center [977, 450] width 80 height 23
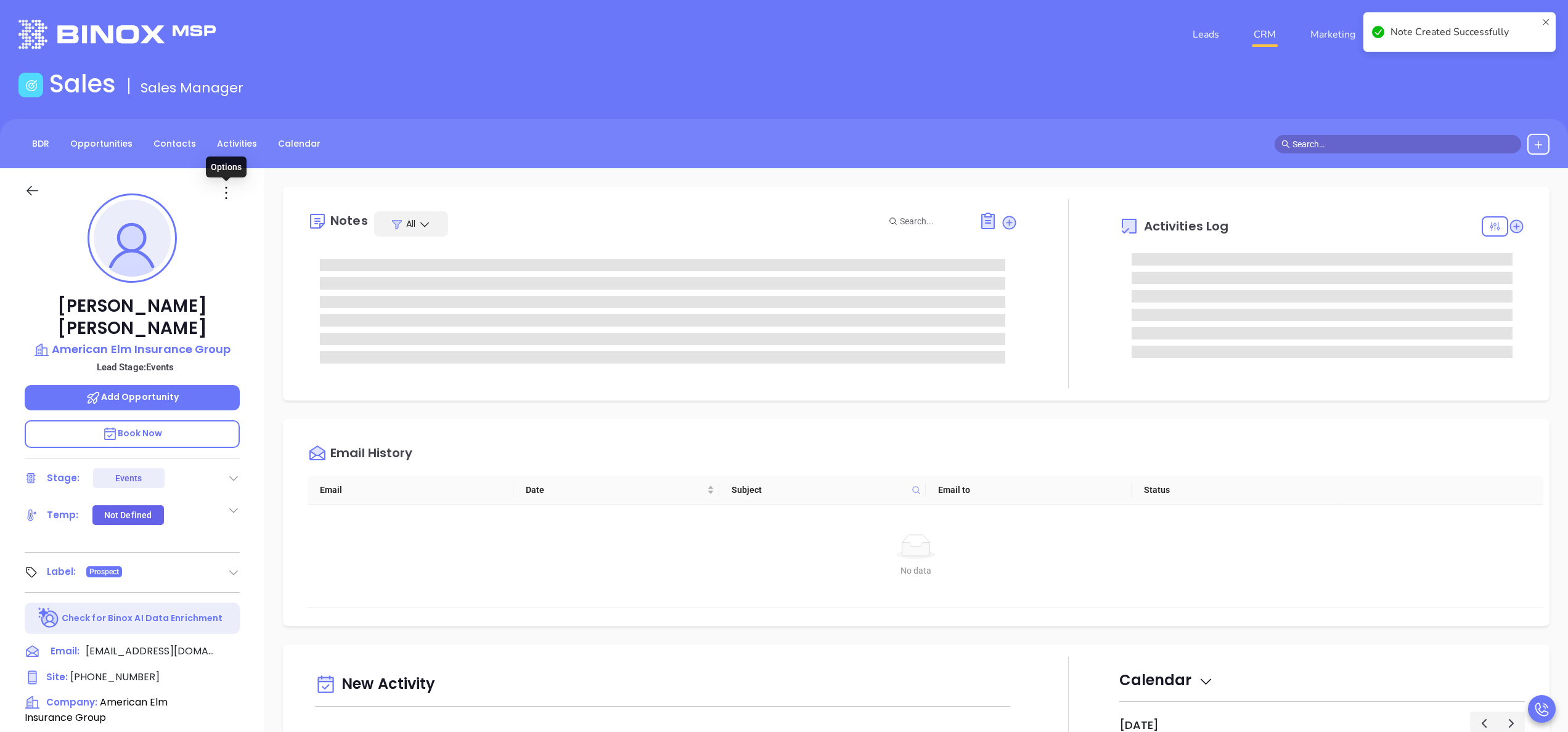
click at [227, 193] on icon at bounding box center [226, 193] width 20 height 20
click at [252, 322] on div "Edit" at bounding box center [286, 324] width 121 height 13
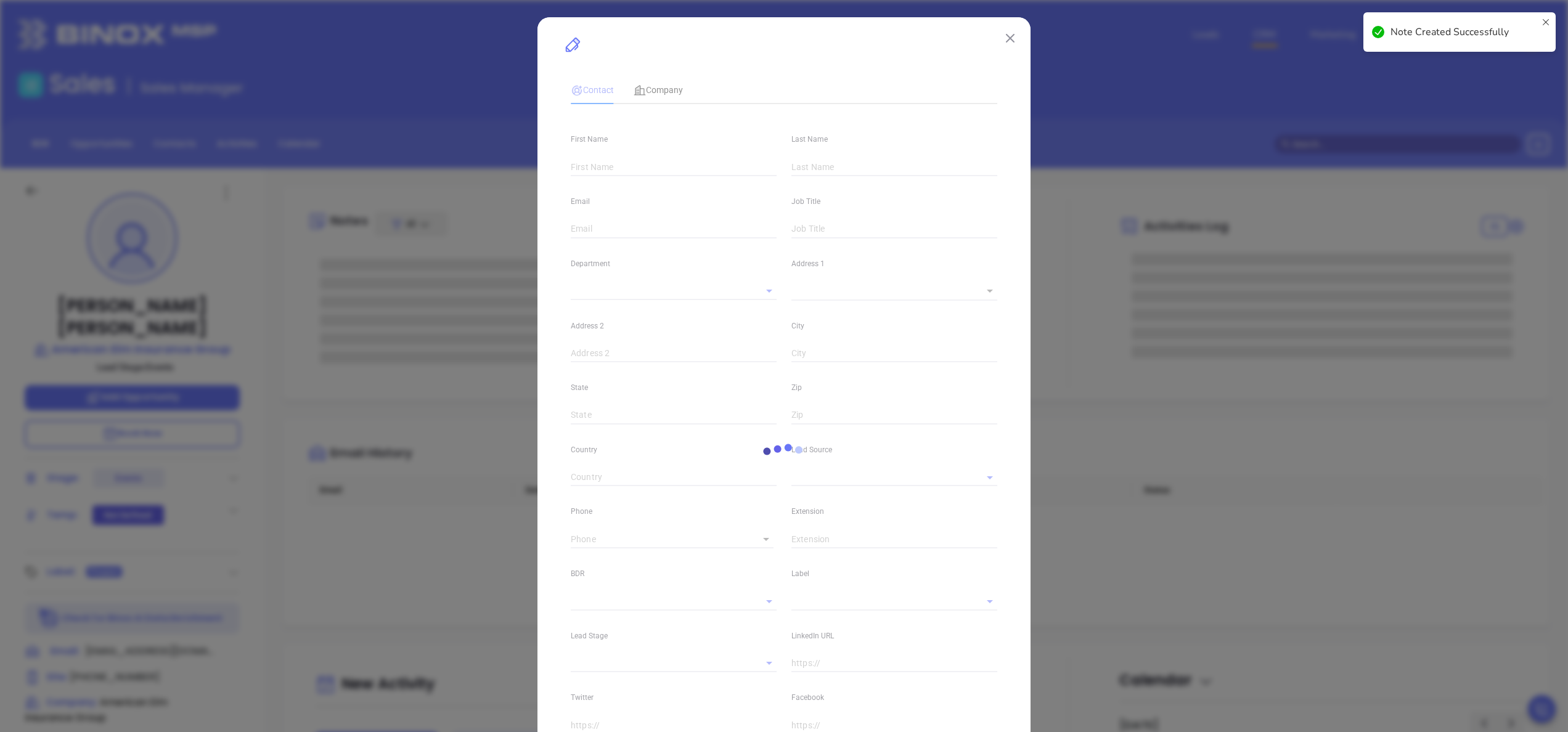
type input "Andrea"
type input "Rao"
type input "info@americanelmins.com"
type input "1"
type input "Marketing"
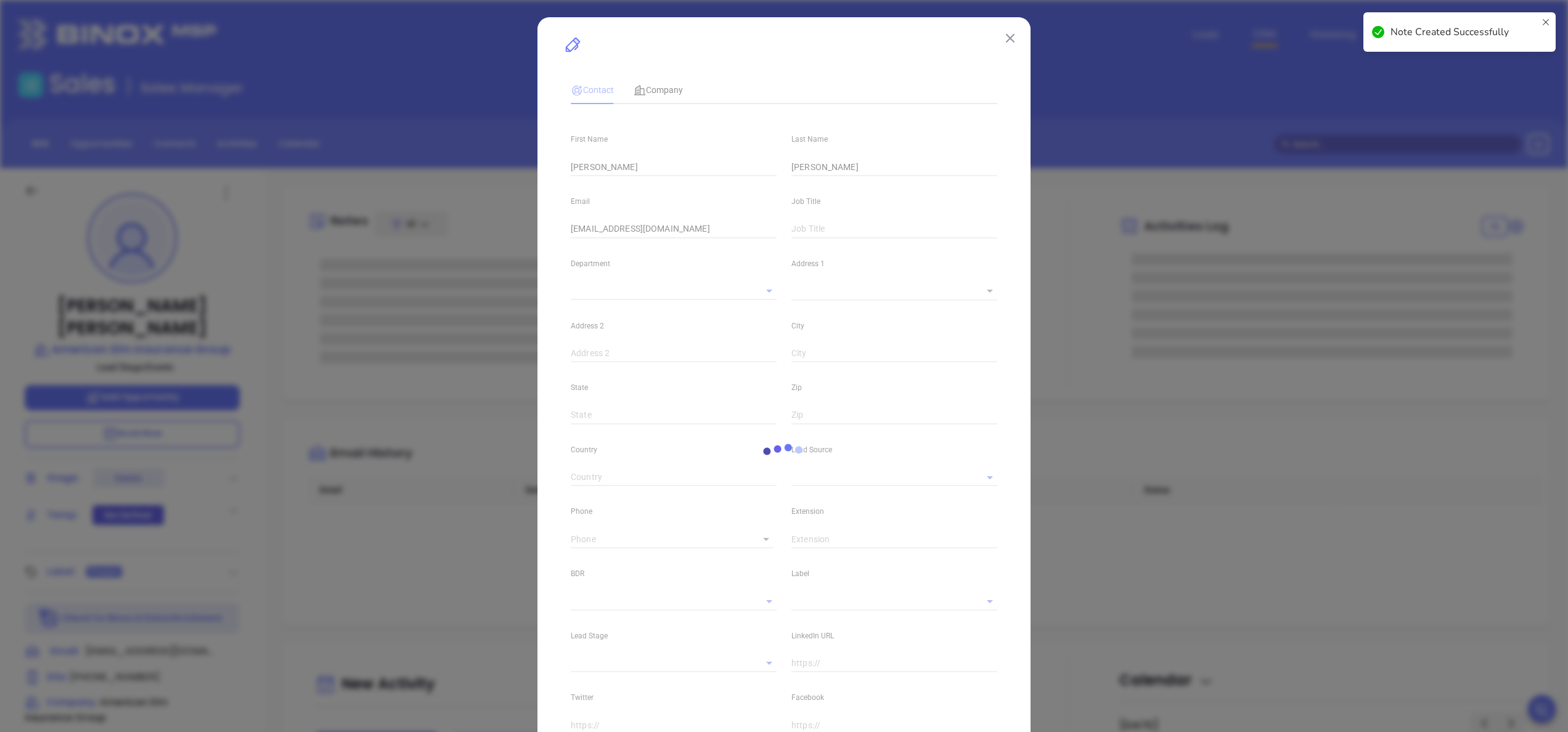
type input "MAIA Event 0925"
type input "[PERSON_NAME]"
type input "Events"
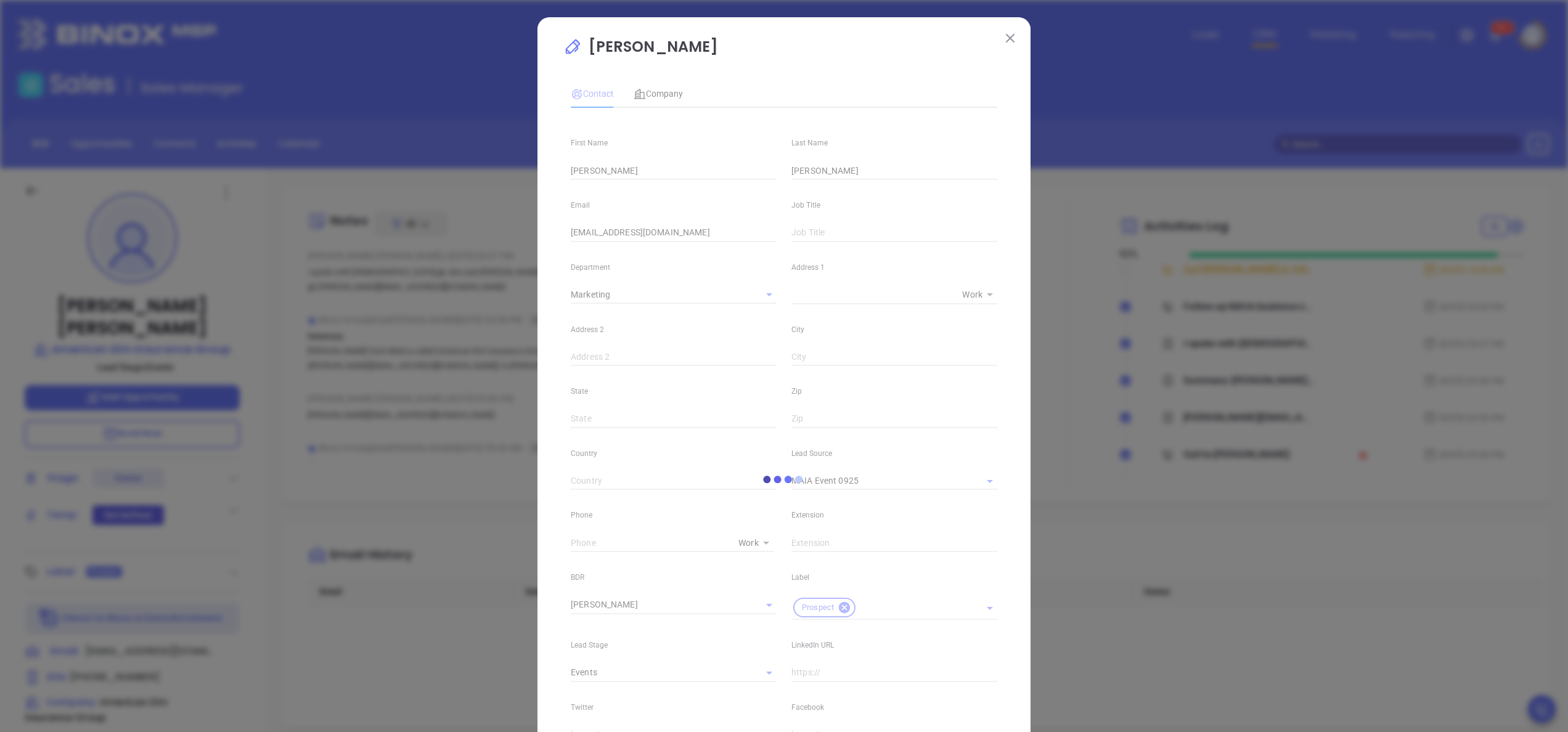
type input "1"
click at [710, 233] on input "info@americanelmins.com" at bounding box center [674, 233] width 206 height 19
paste input "andrea"
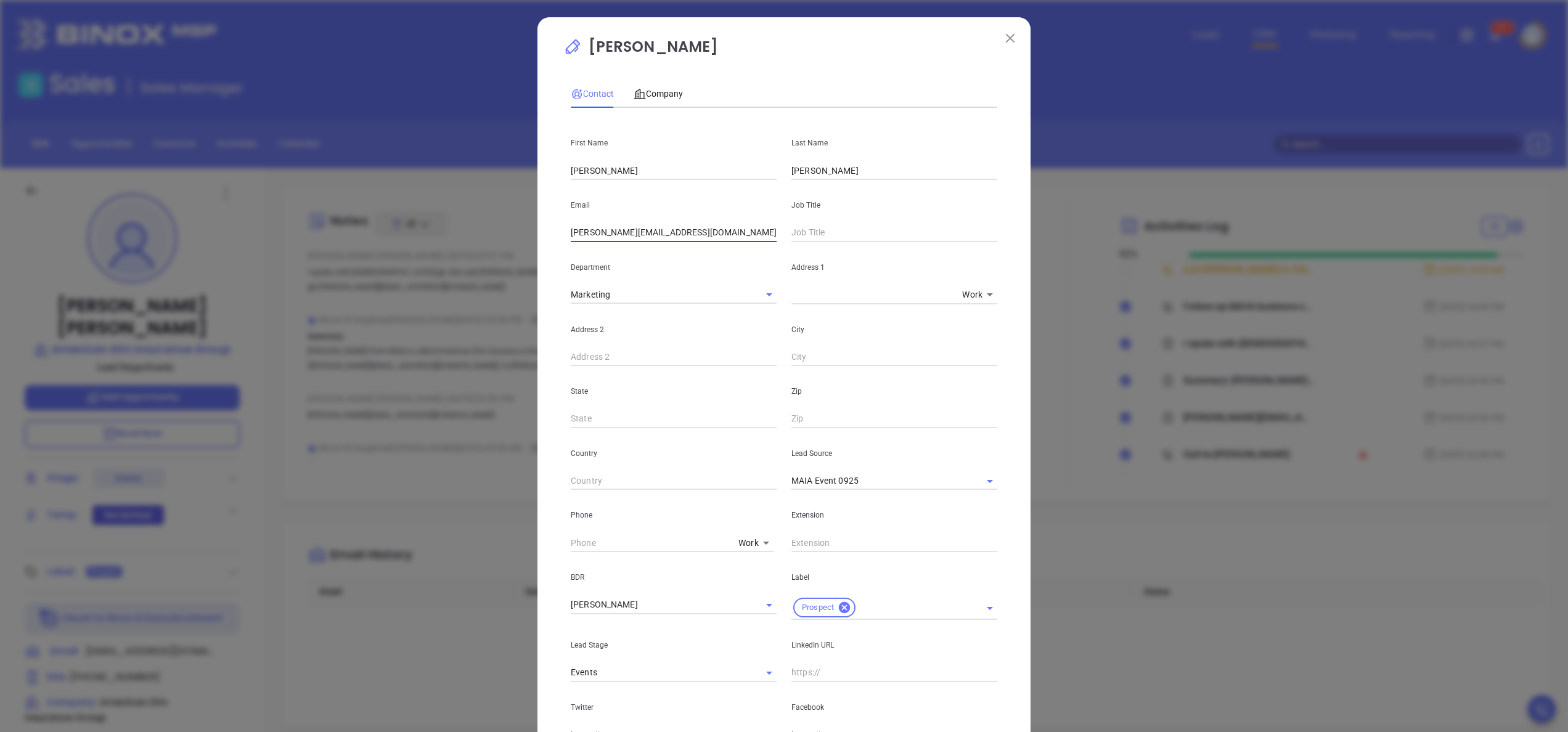
type input "andrea@americanelmins.com"
click at [1007, 432] on div "Andrea Rao Contact Company First Name Andrea Last Name Rao Email andrea@america…" at bounding box center [784, 464] width 493 height 894
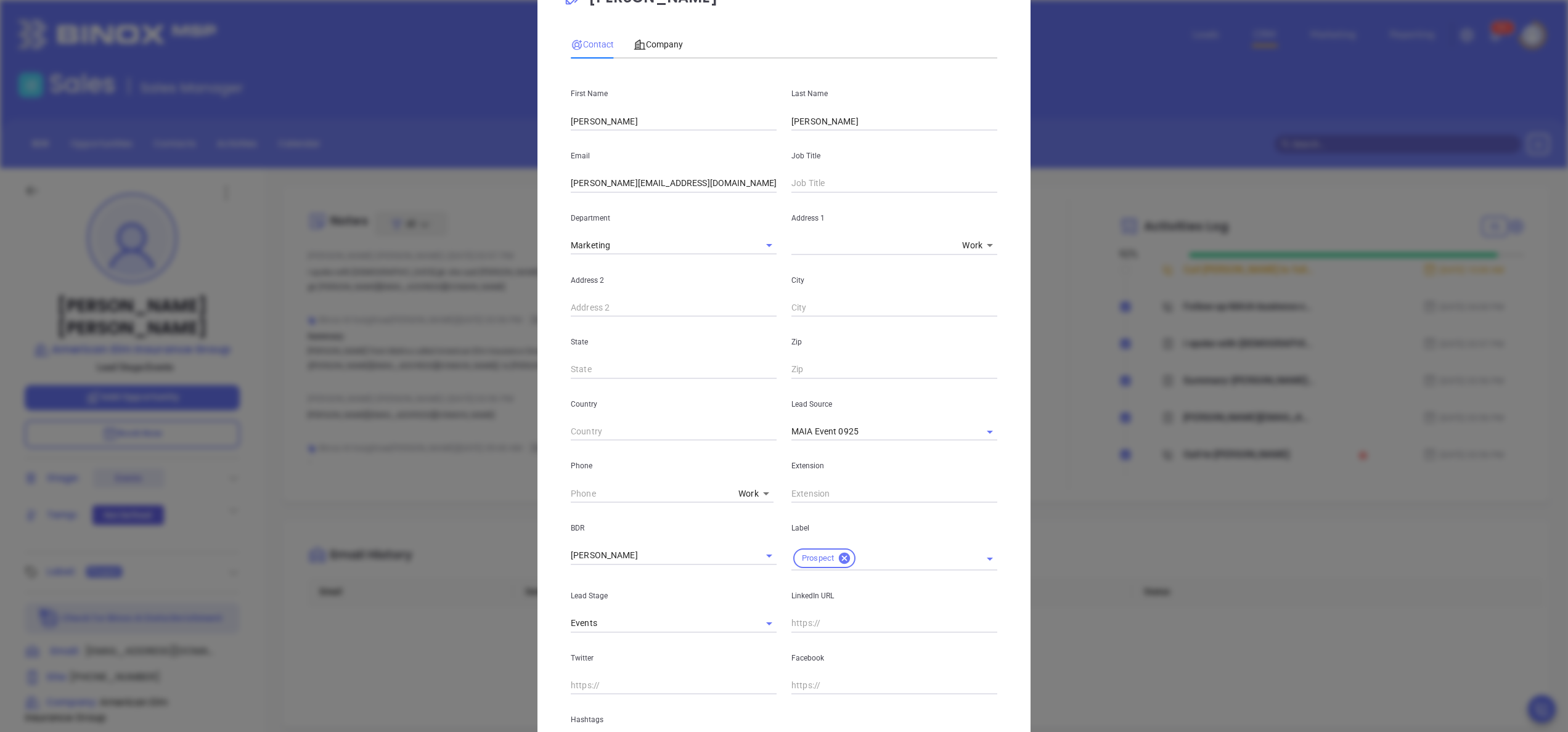
scroll to position [196, 0]
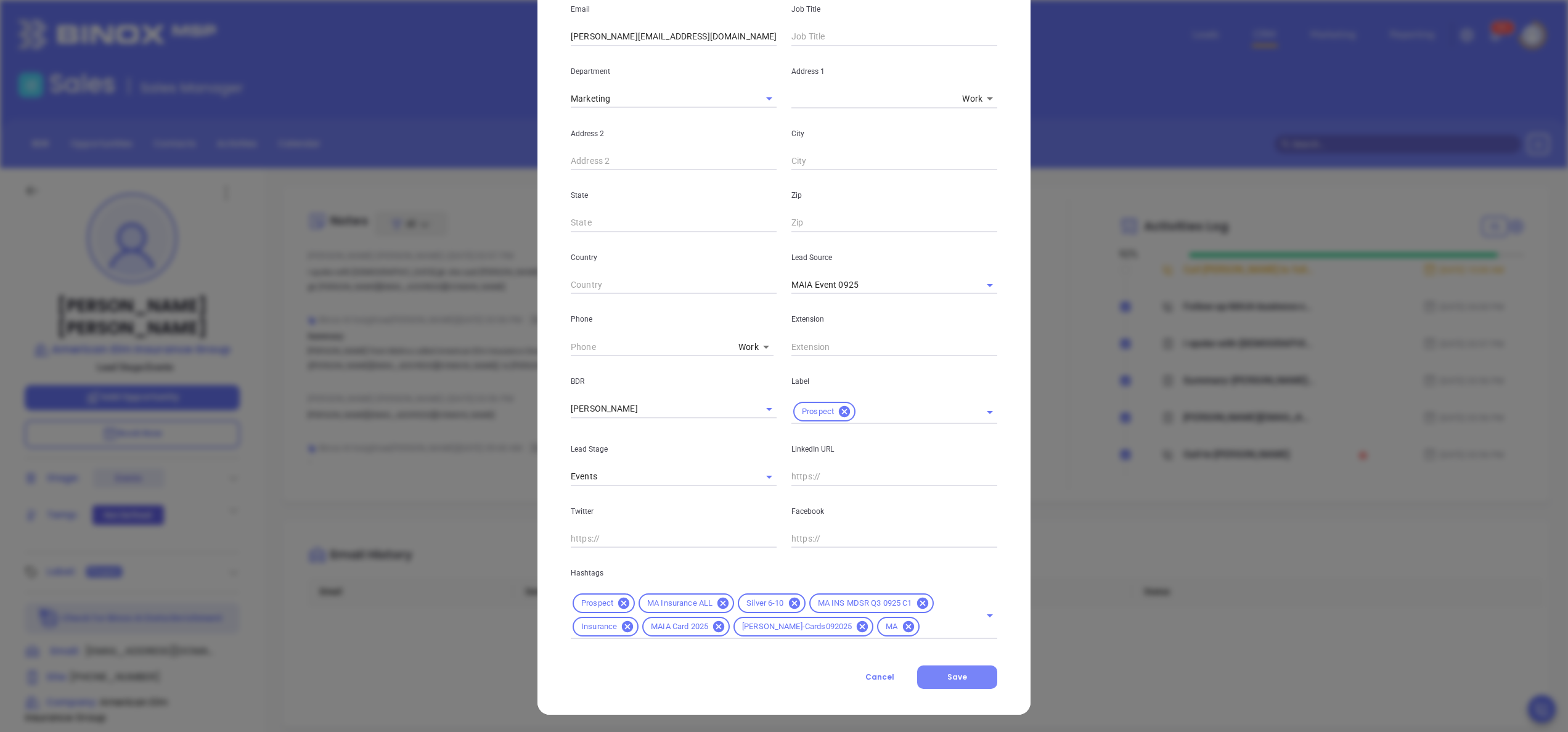
click at [949, 679] on span "Save" at bounding box center [957, 677] width 20 height 10
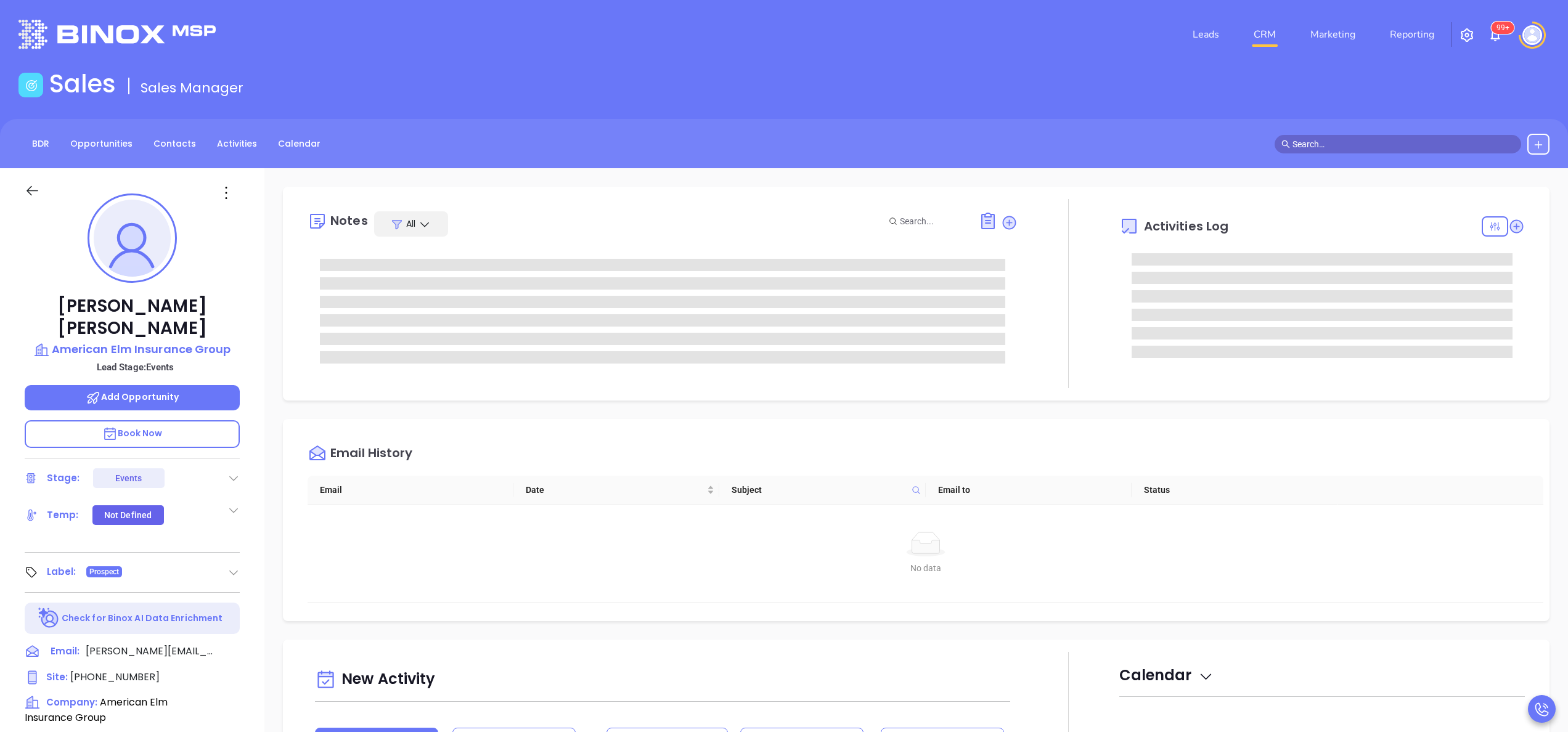
type input "[PERSON_NAME]"
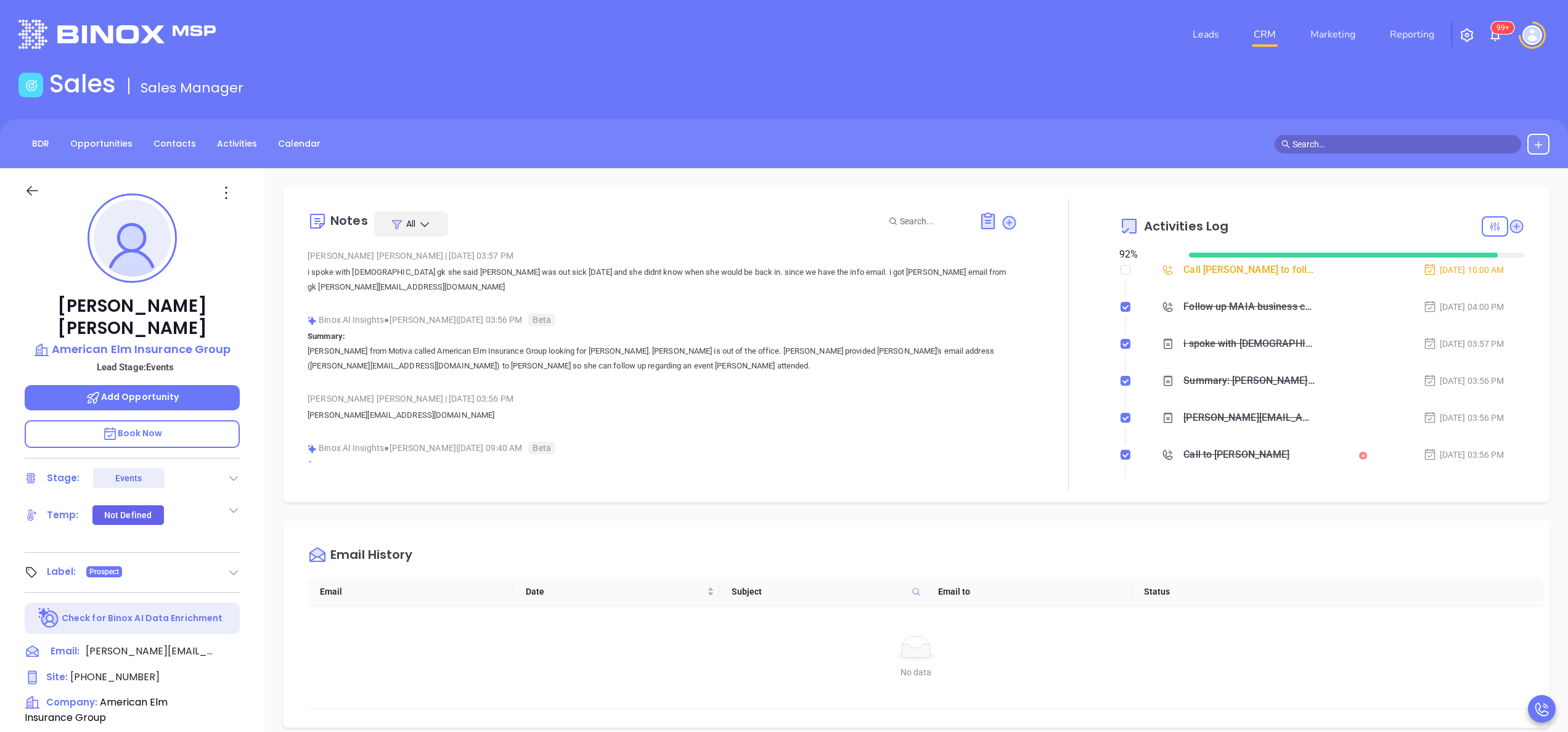
click at [1077, 346] on div at bounding box center [1068, 344] width 101 height 291
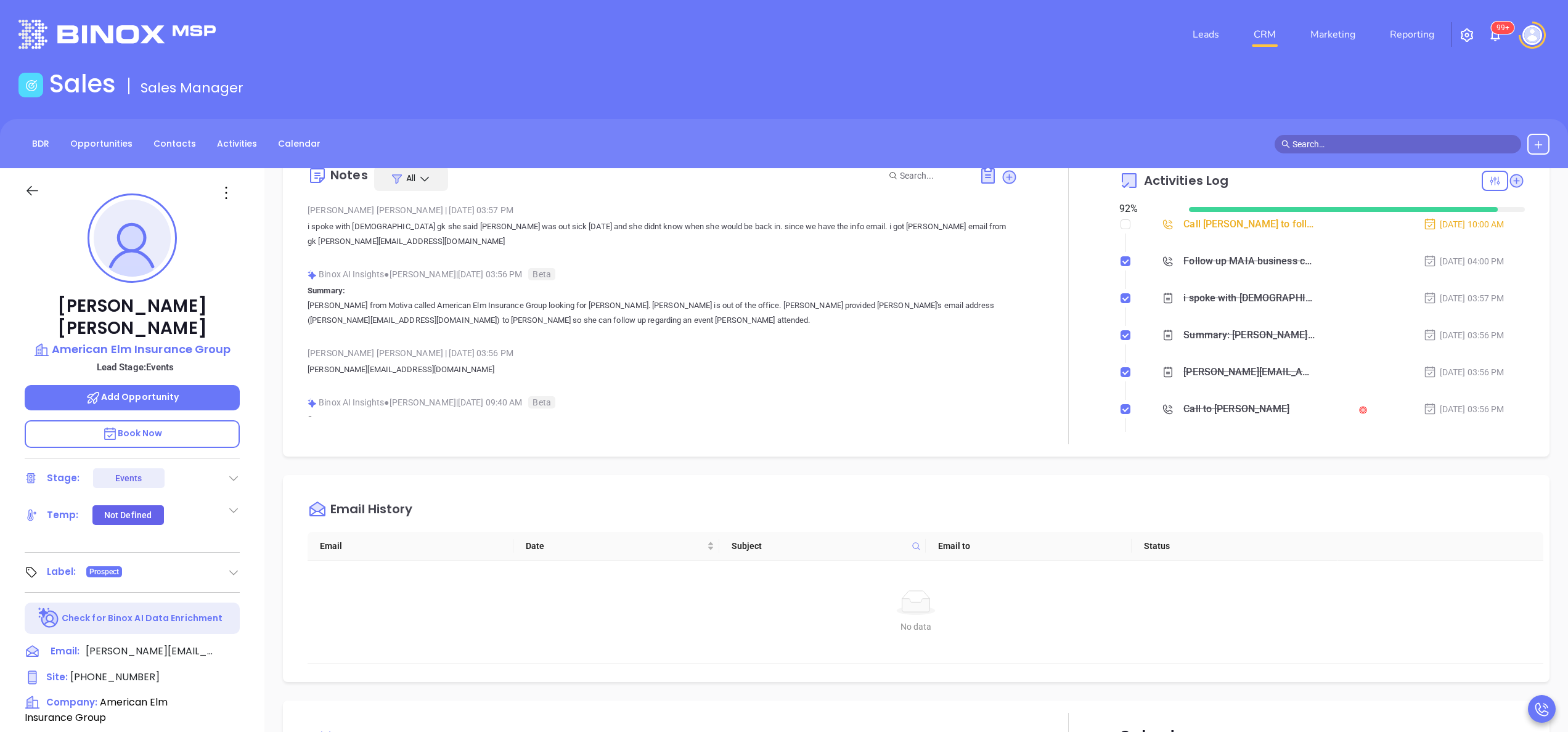
scroll to position [0, 0]
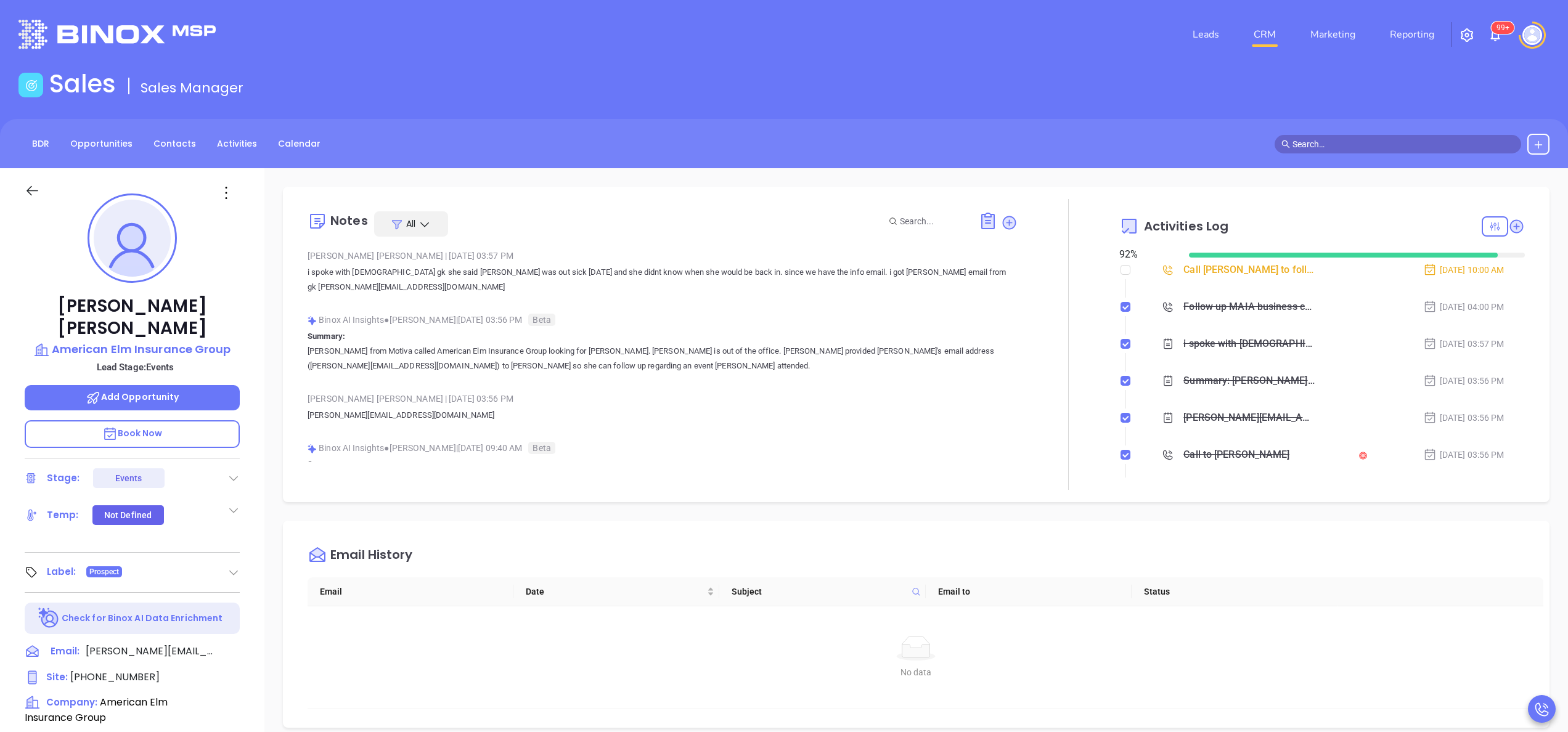
click at [1105, 272] on div at bounding box center [1068, 344] width 101 height 291
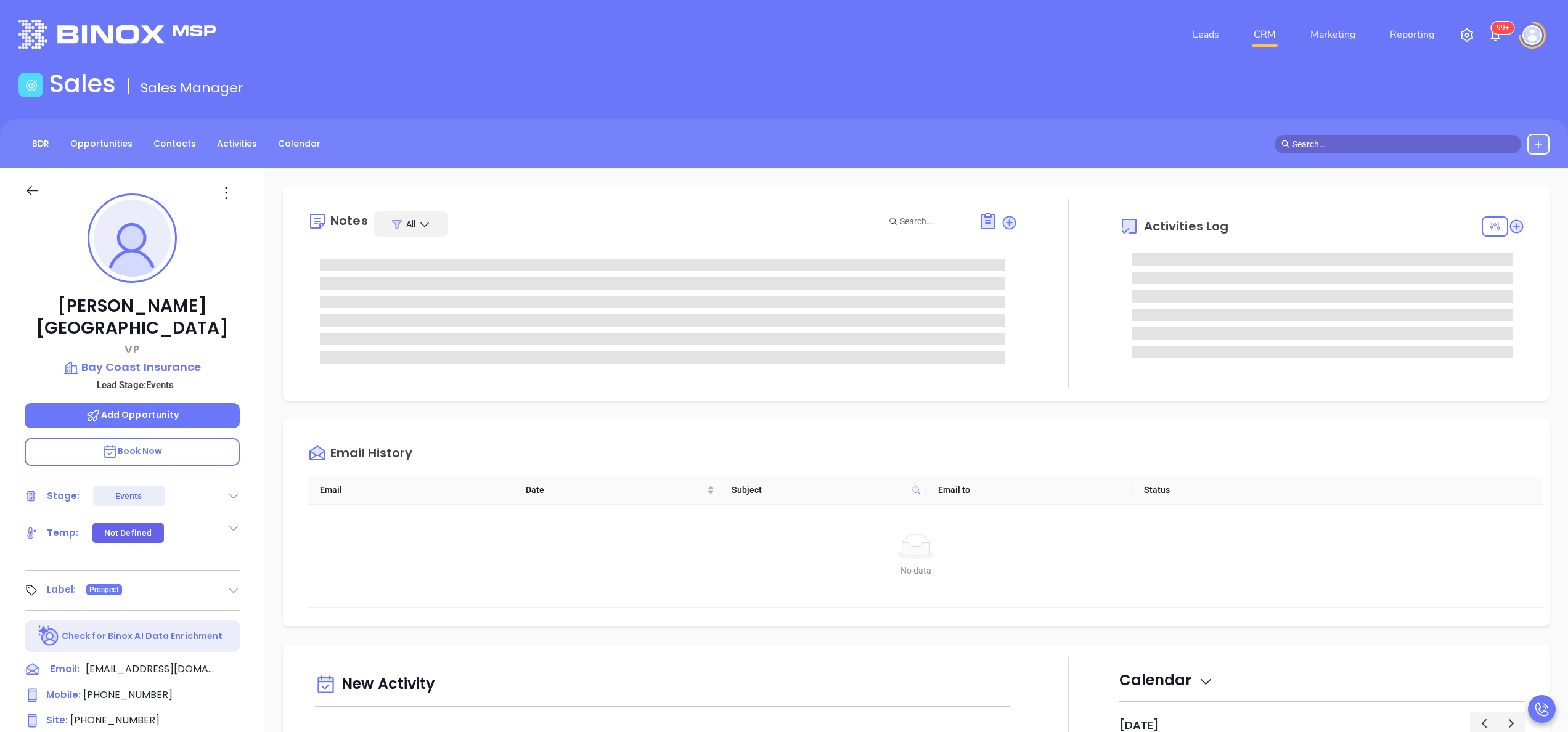
scroll to position [358, 0]
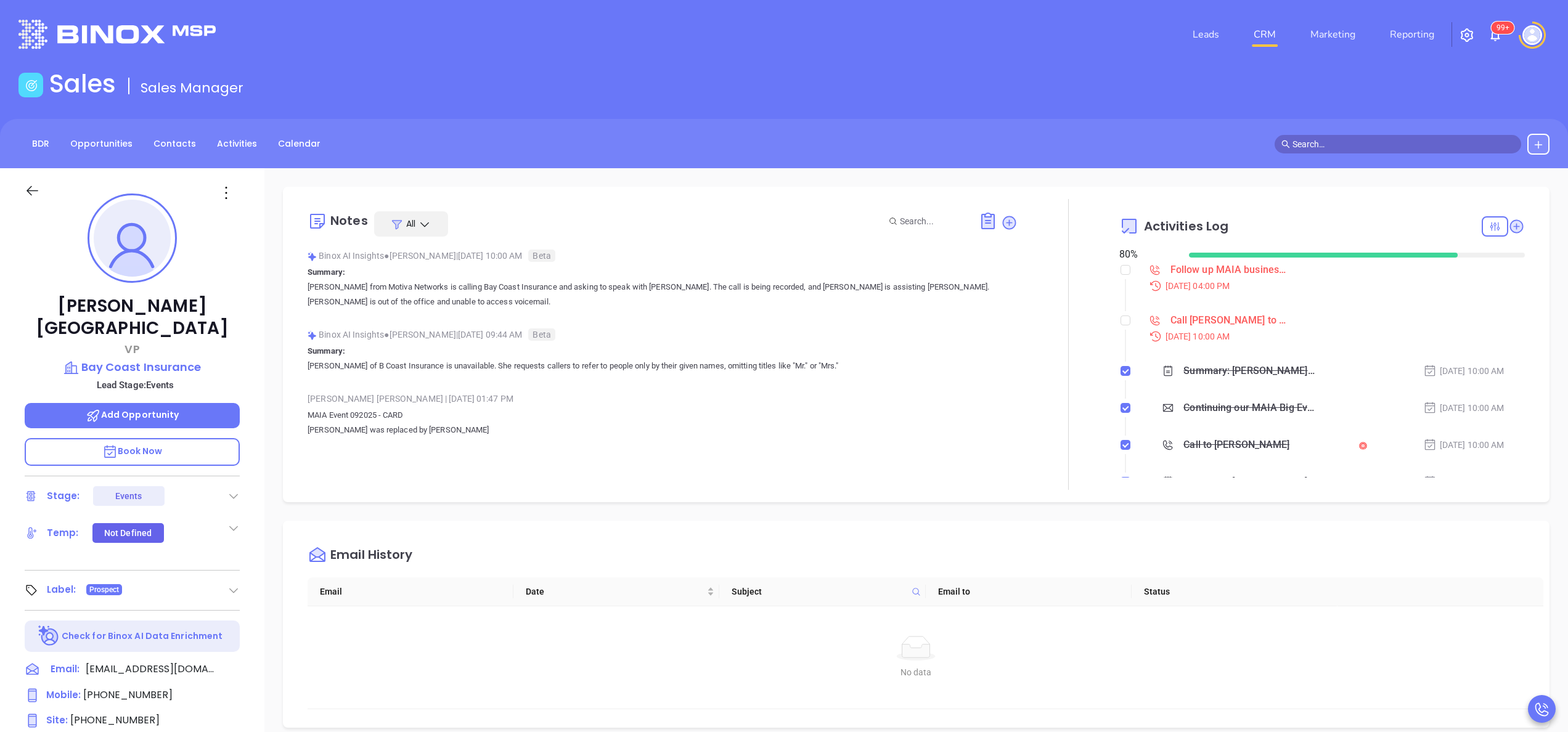
click at [1186, 314] on div "Call [PERSON_NAME] to follow up" at bounding box center [1228, 321] width 117 height 19
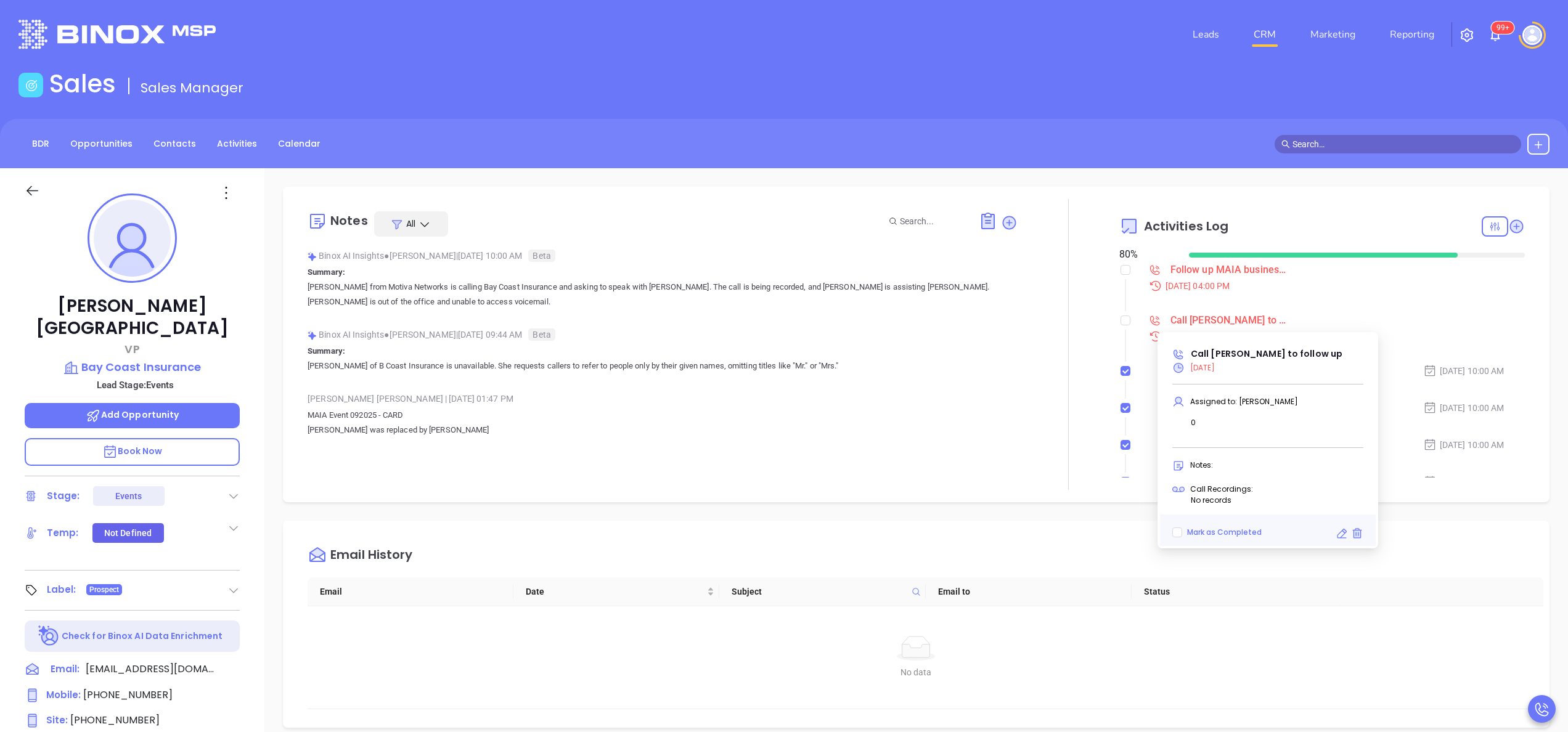
click at [1177, 267] on div "Follow up MAIA business card" at bounding box center [1228, 270] width 117 height 19
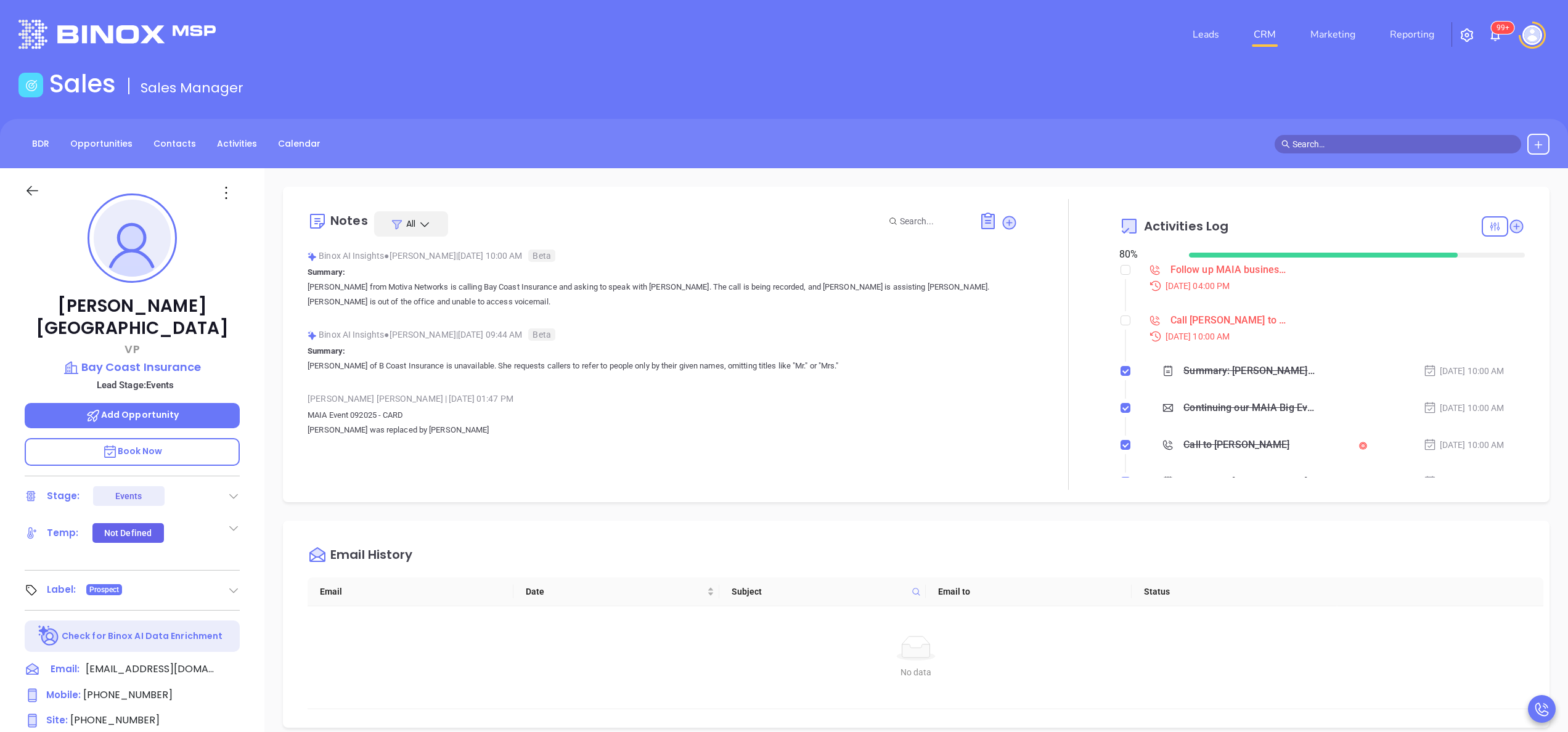
click at [1125, 332] on div at bounding box center [1125, 342] width 2 height 41
click at [1120, 321] on input "checkbox" at bounding box center [1125, 320] width 10 height 10
checkbox input "true"
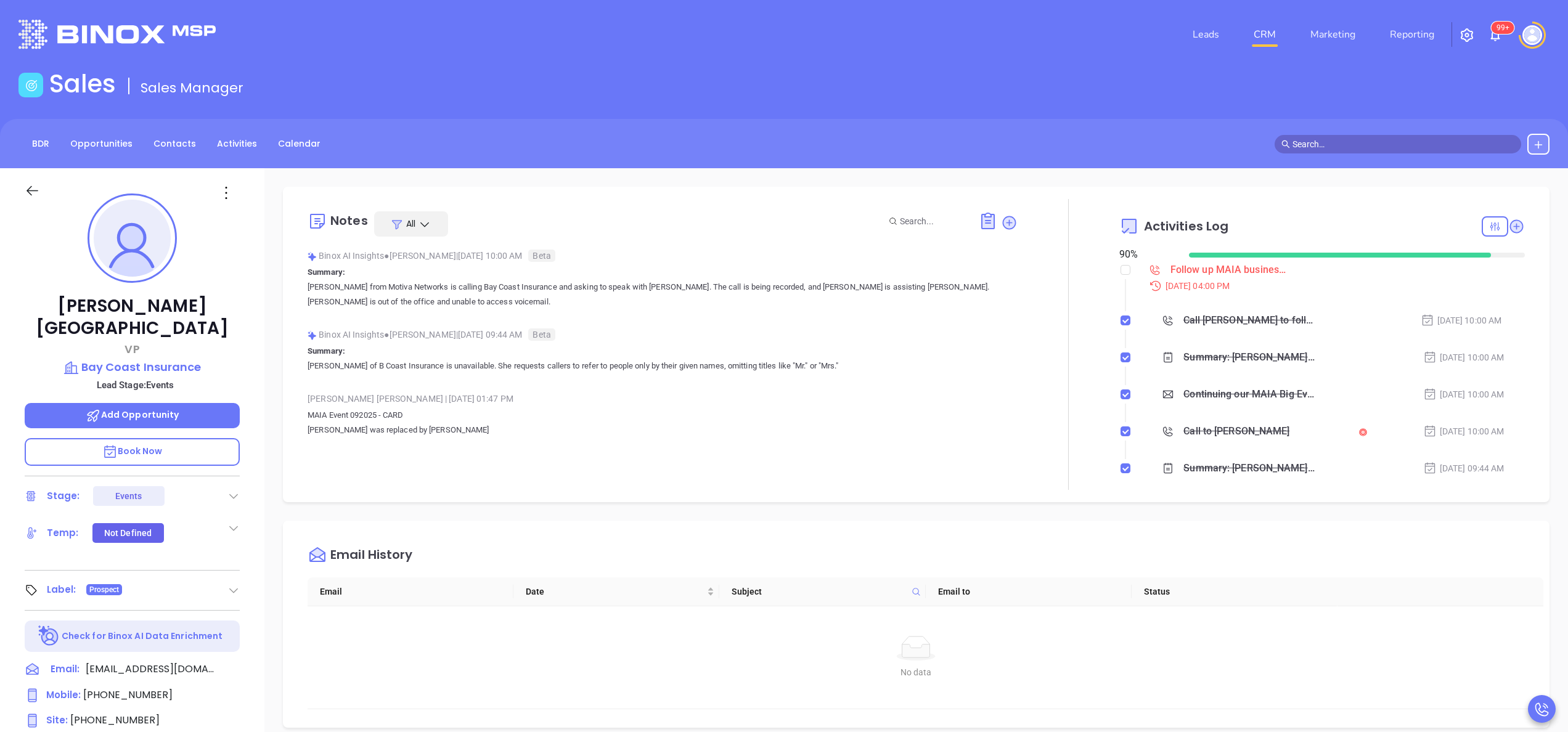
click at [475, 345] on p "Summary: [PERSON_NAME] of B Coast Insurance is unavailable. She requests caller…" at bounding box center [663, 359] width 710 height 30
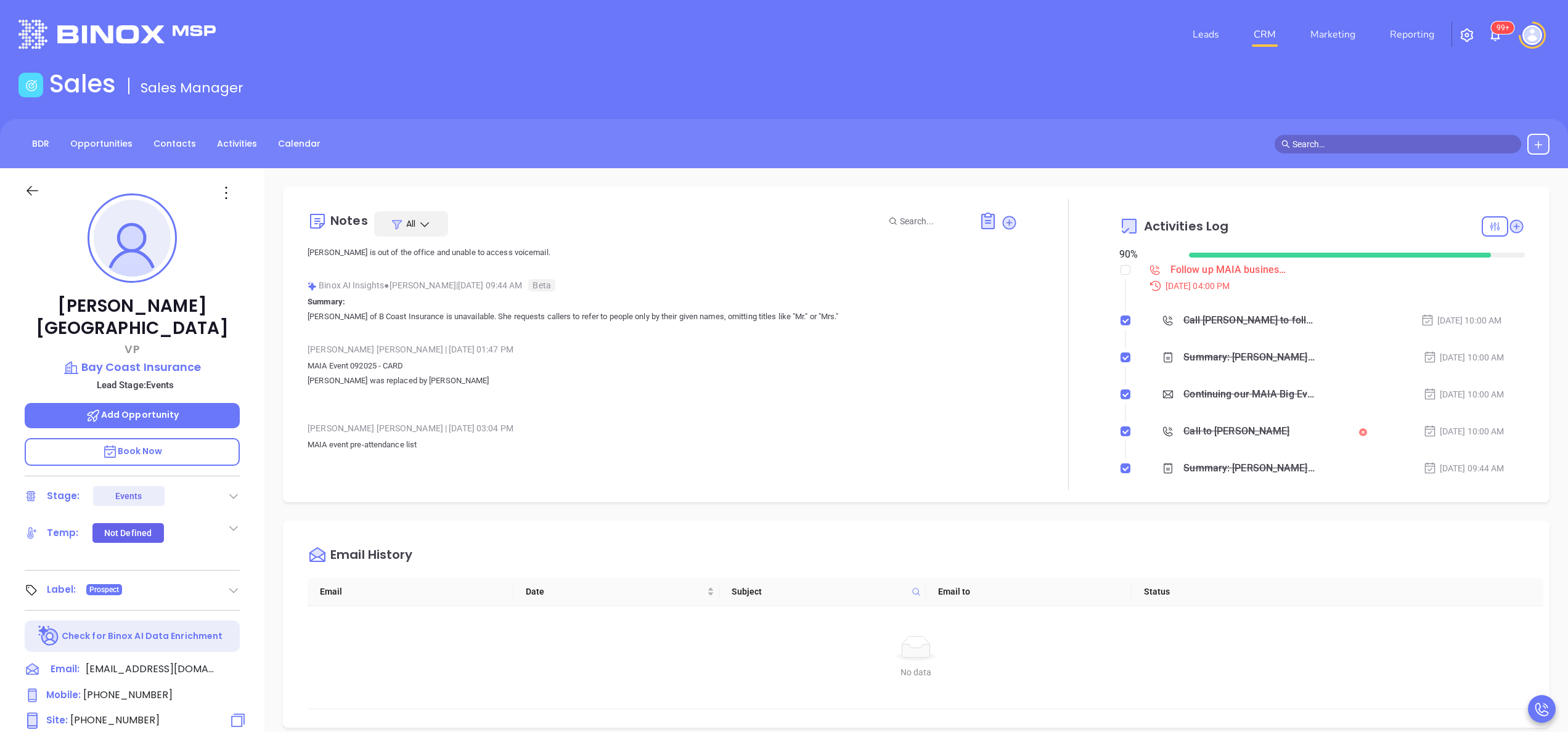
scroll to position [64, 0]
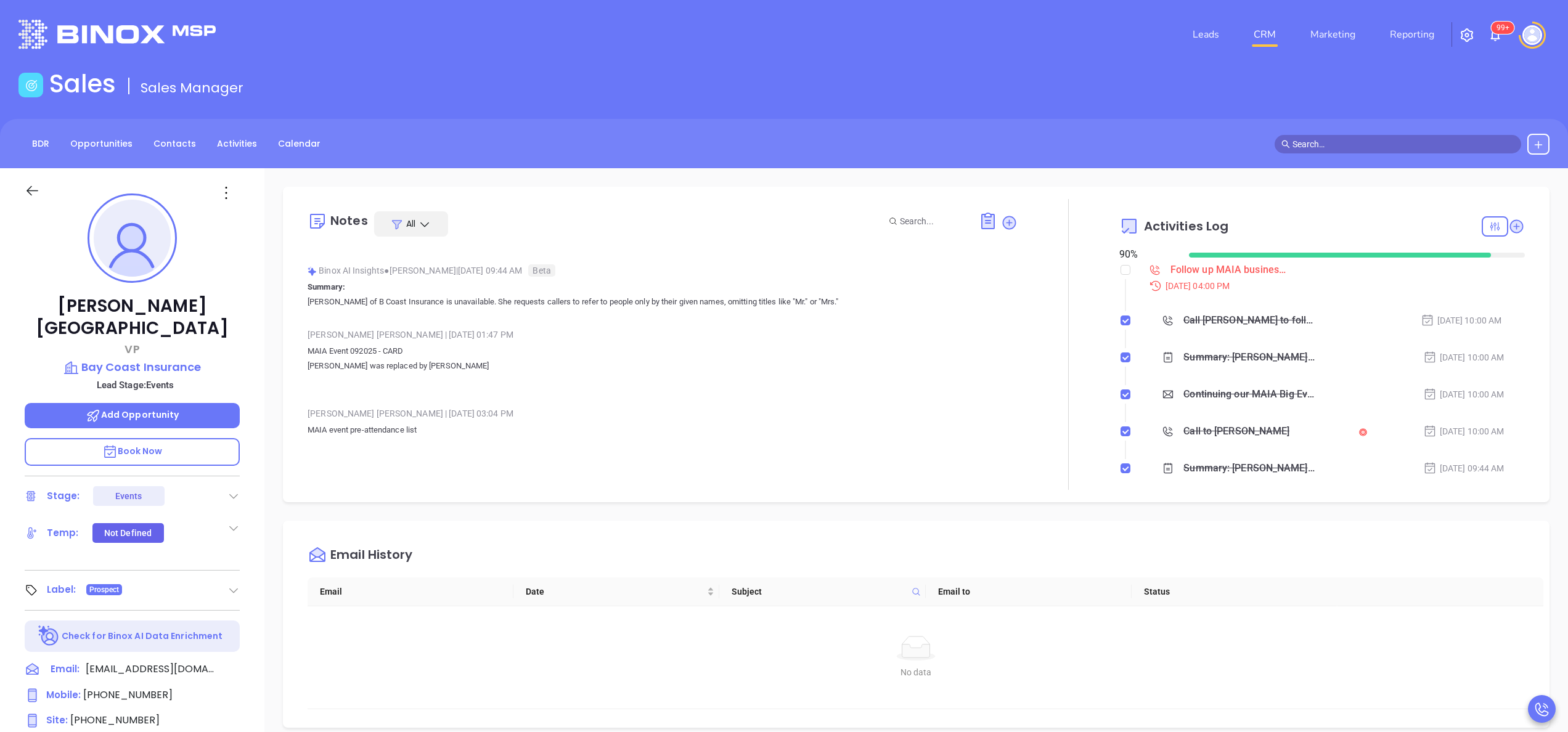
click at [251, 634] on div "[PERSON_NAME] Manchester VP Bay Coast Insurance Lead Stage: Events Add Opportun…" at bounding box center [132, 626] width 265 height 915
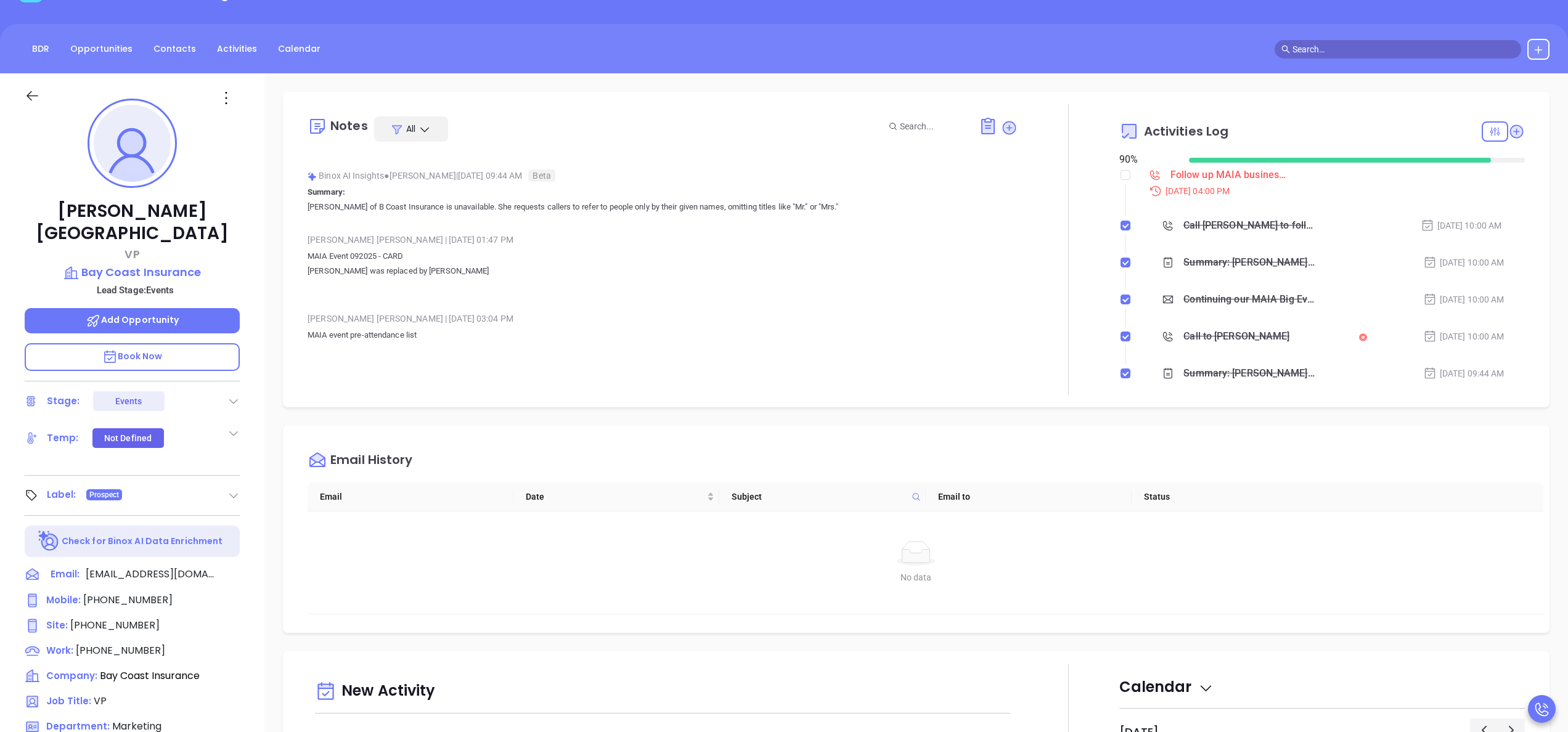
scroll to position [98, 0]
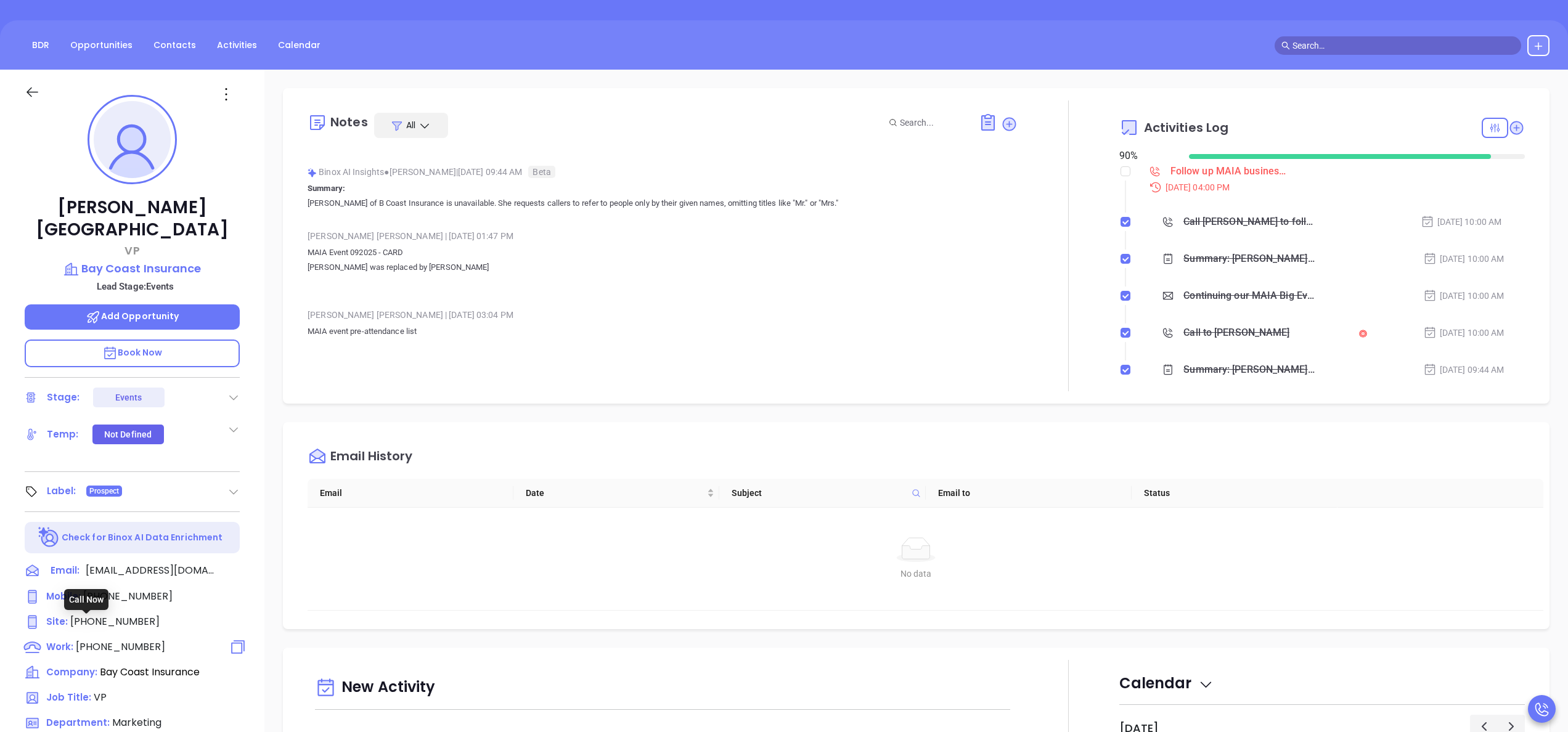
click at [98, 640] on span "[PHONE_NUMBER]" at bounding box center [120, 647] width 89 height 14
type input "[PHONE_NUMBER]"
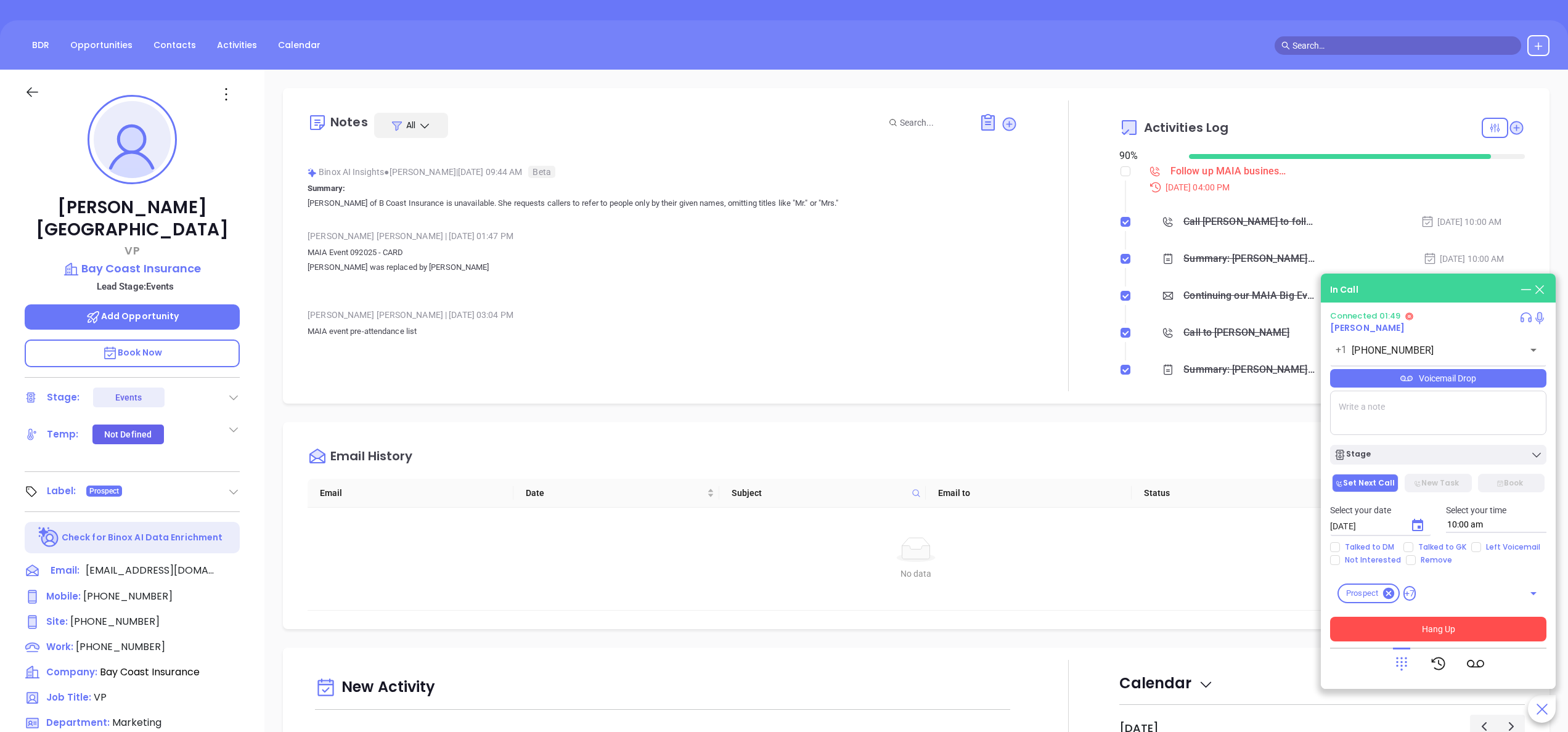
click at [1420, 631] on button "Hang Up" at bounding box center [1438, 629] width 216 height 25
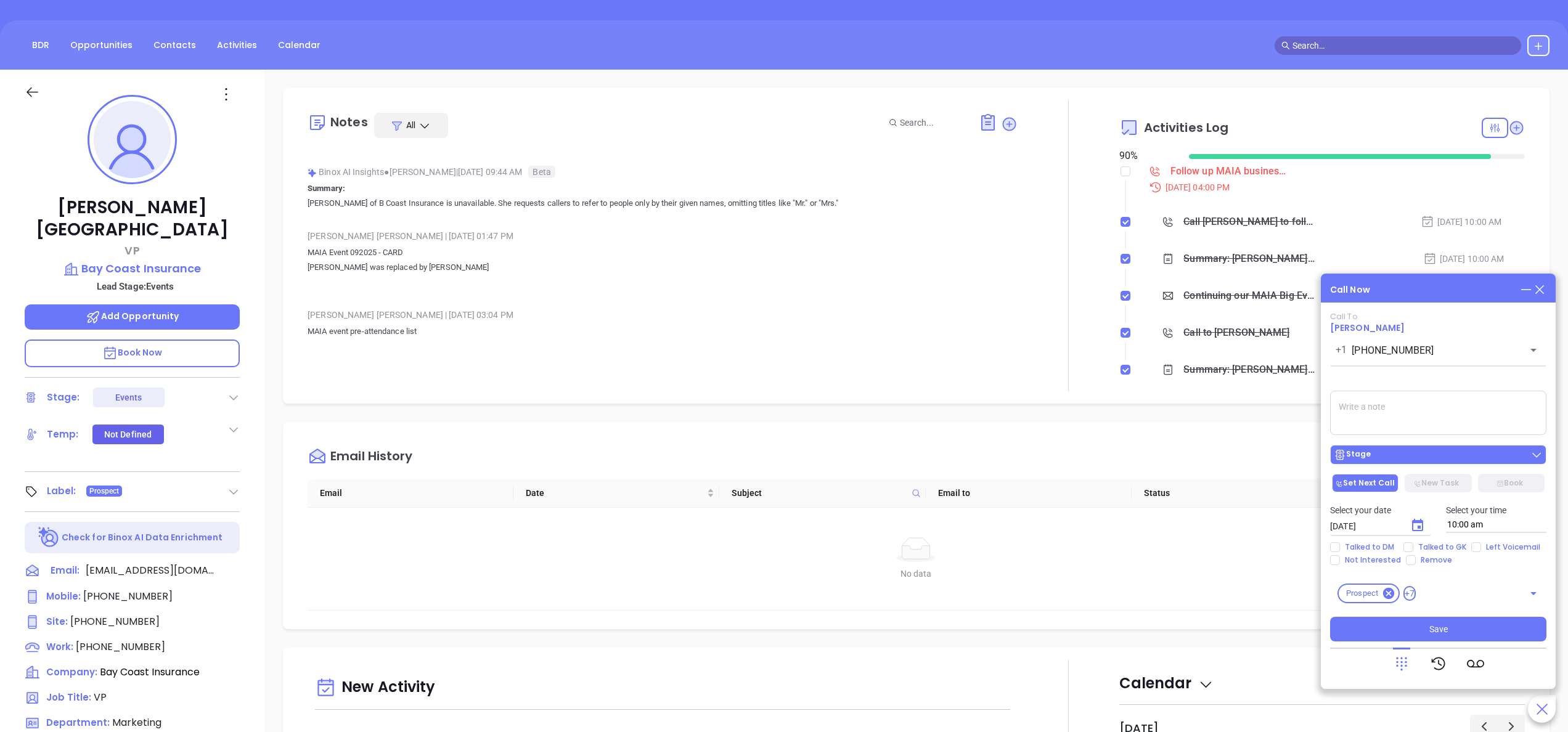
click at [1392, 445] on button "Stage" at bounding box center [1438, 454] width 216 height 20
click at [1406, 549] on input "Talked to GK" at bounding box center [1408, 547] width 10 height 10
checkbox input "true"
click at [1418, 528] on icon "Choose date, selected date is Sep 30, 2025" at bounding box center [1417, 525] width 11 height 12
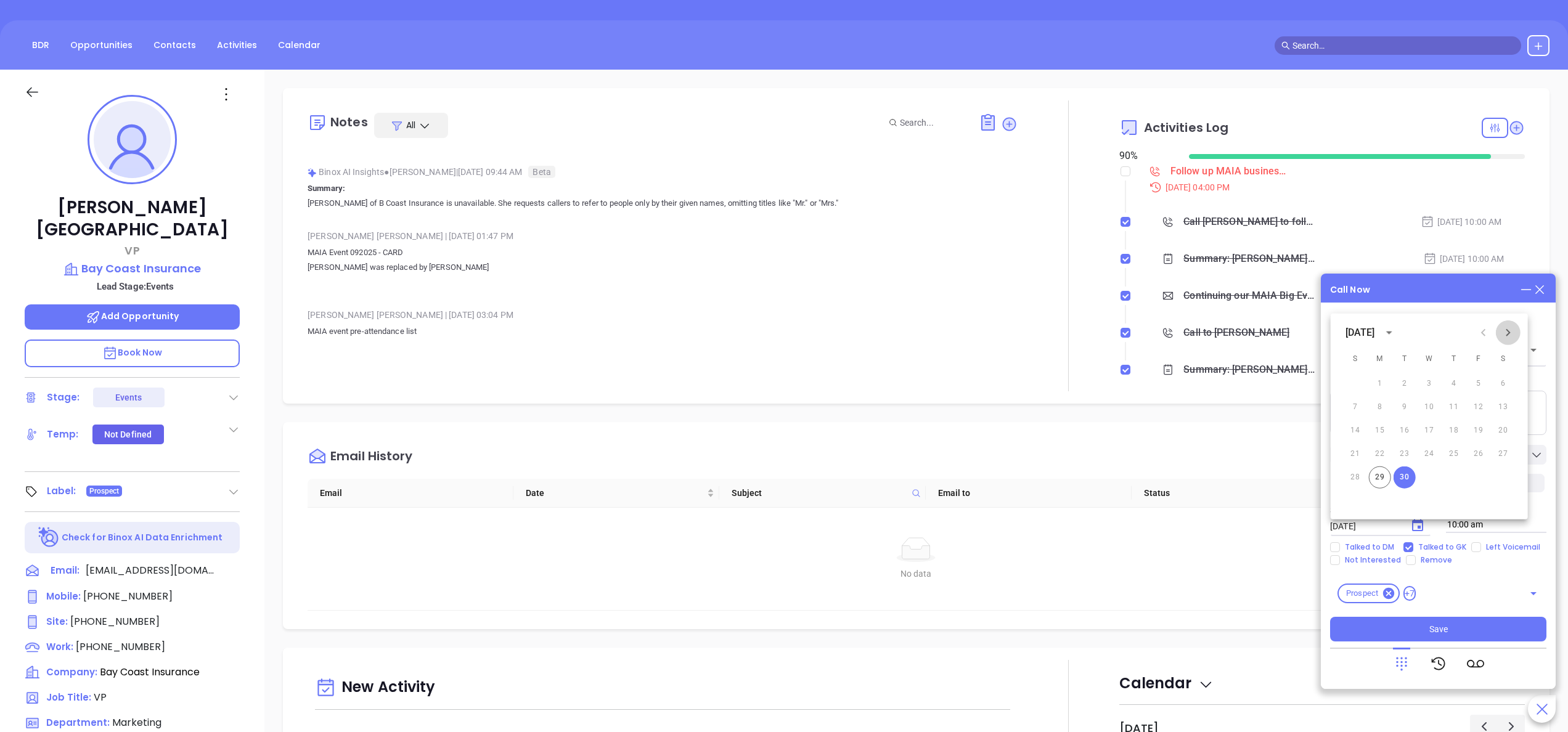
click at [1506, 325] on icon "Next month" at bounding box center [1508, 332] width 15 height 15
click at [1430, 380] on button "1" at bounding box center [1429, 384] width 22 height 22
type input "[DATE]"
click at [1381, 411] on textarea at bounding box center [1438, 413] width 216 height 44
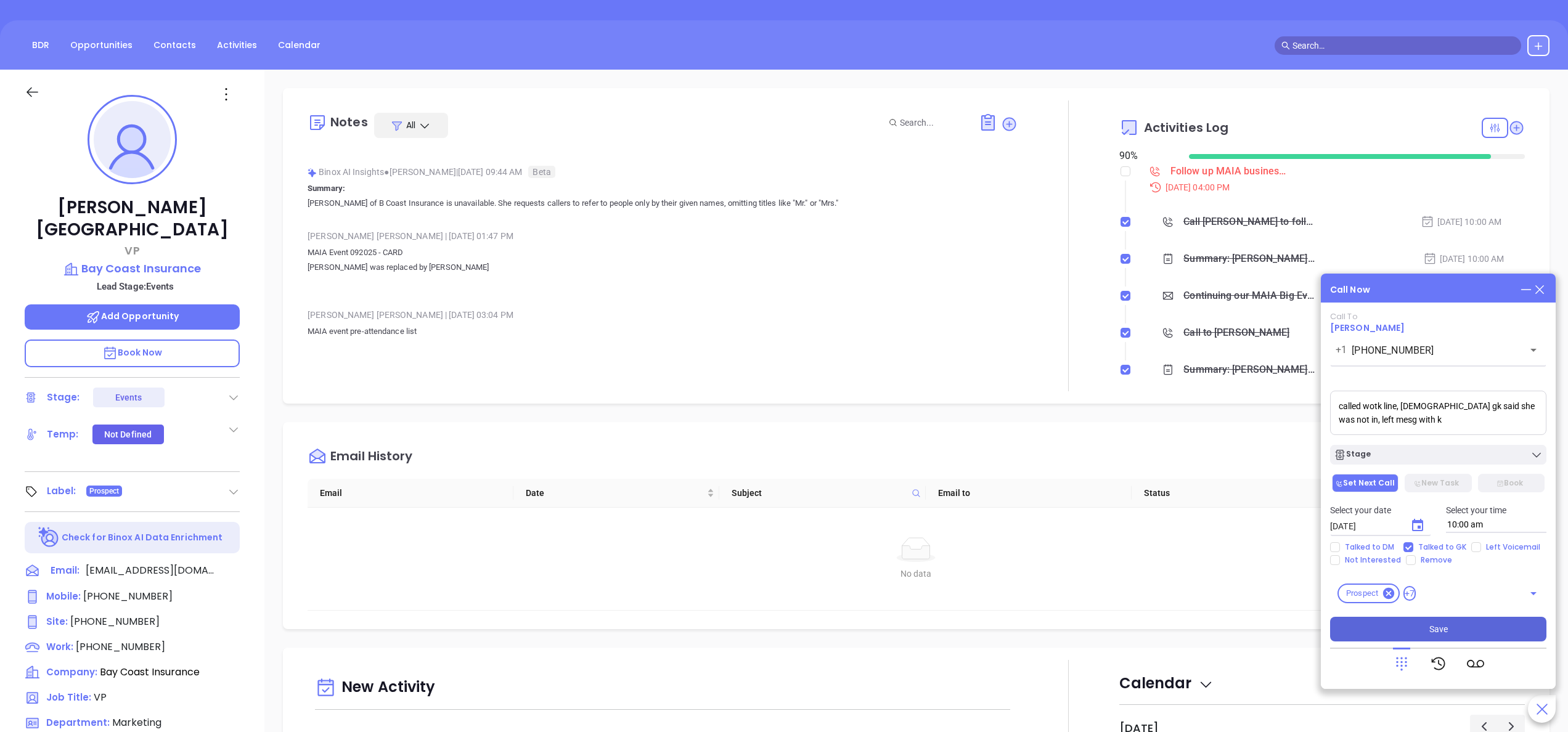
type textarea "called wotk line, female gk said she was not in, left mesg with k"
click at [1419, 624] on button "Save" at bounding box center [1438, 629] width 216 height 25
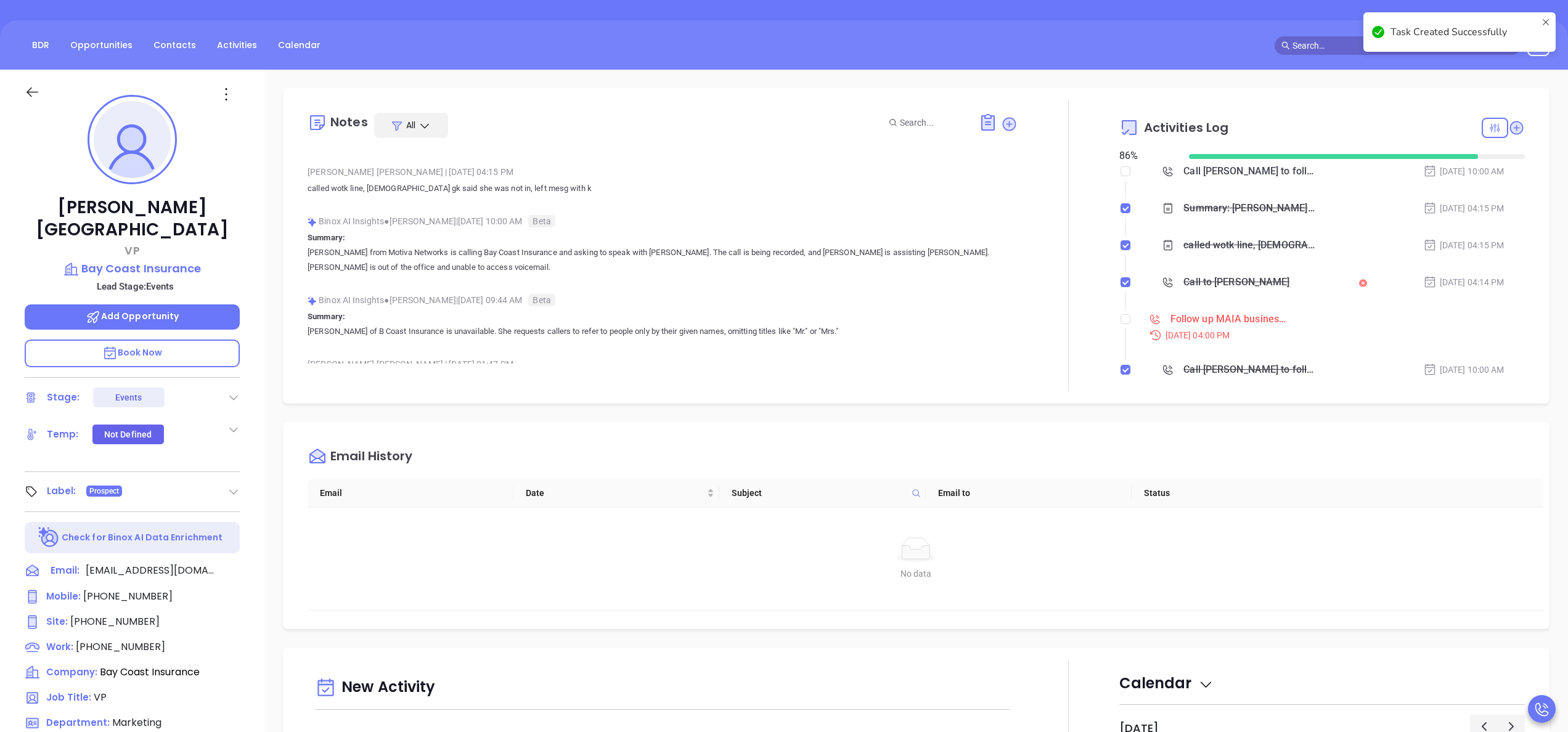
scroll to position [0, 0]
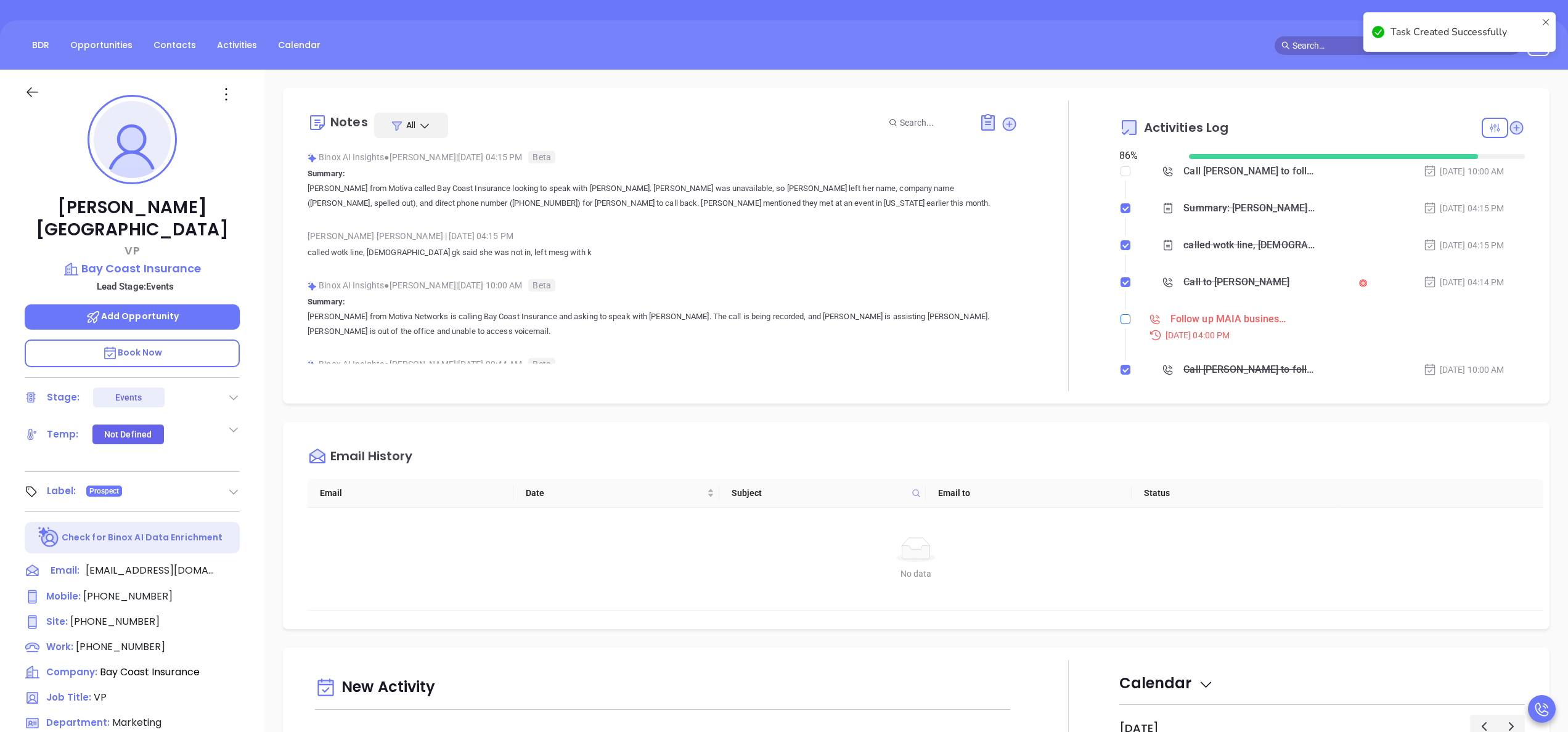
click at [1120, 319] on input "checkbox" at bounding box center [1125, 319] width 10 height 10
checkbox input "true"
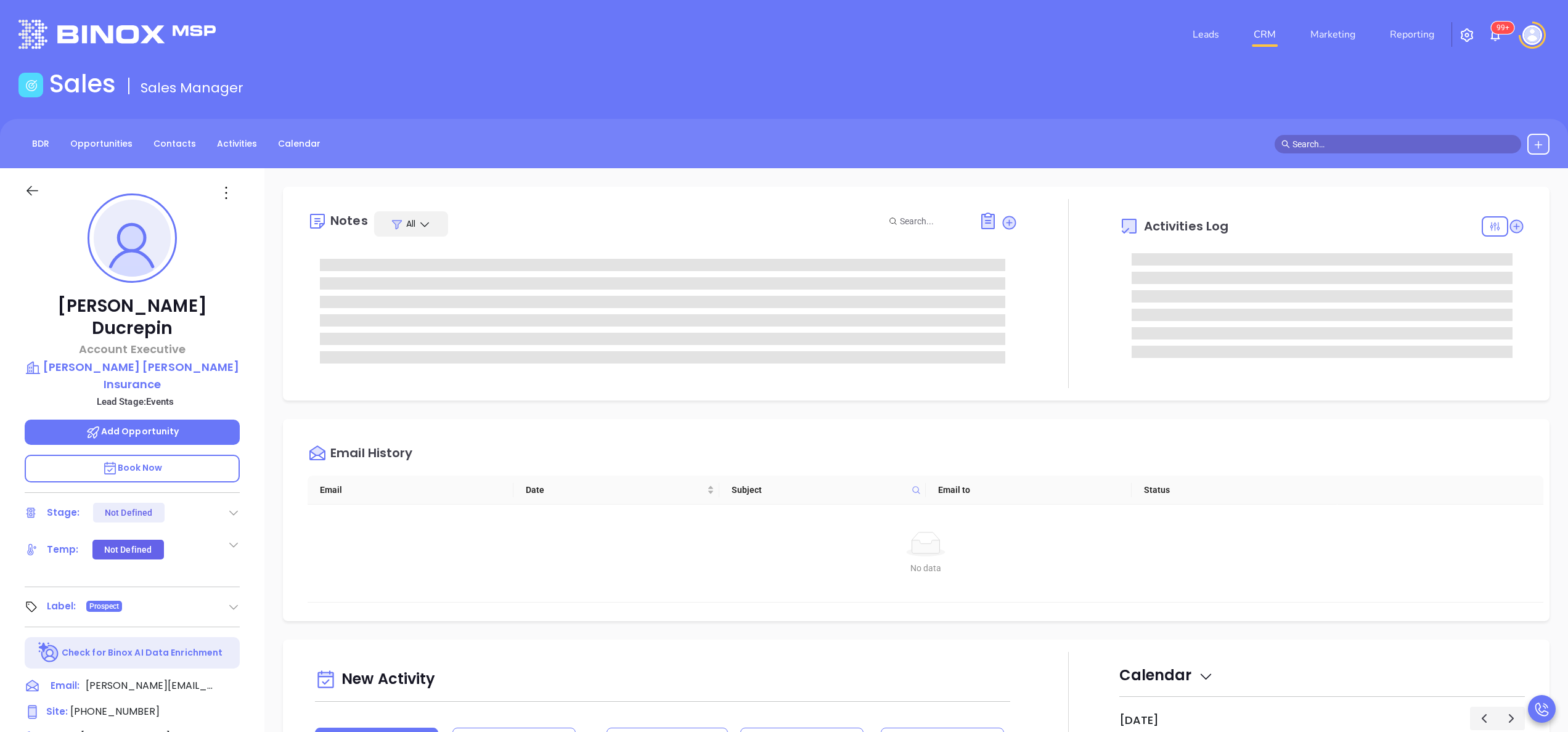
type input "[PERSON_NAME]"
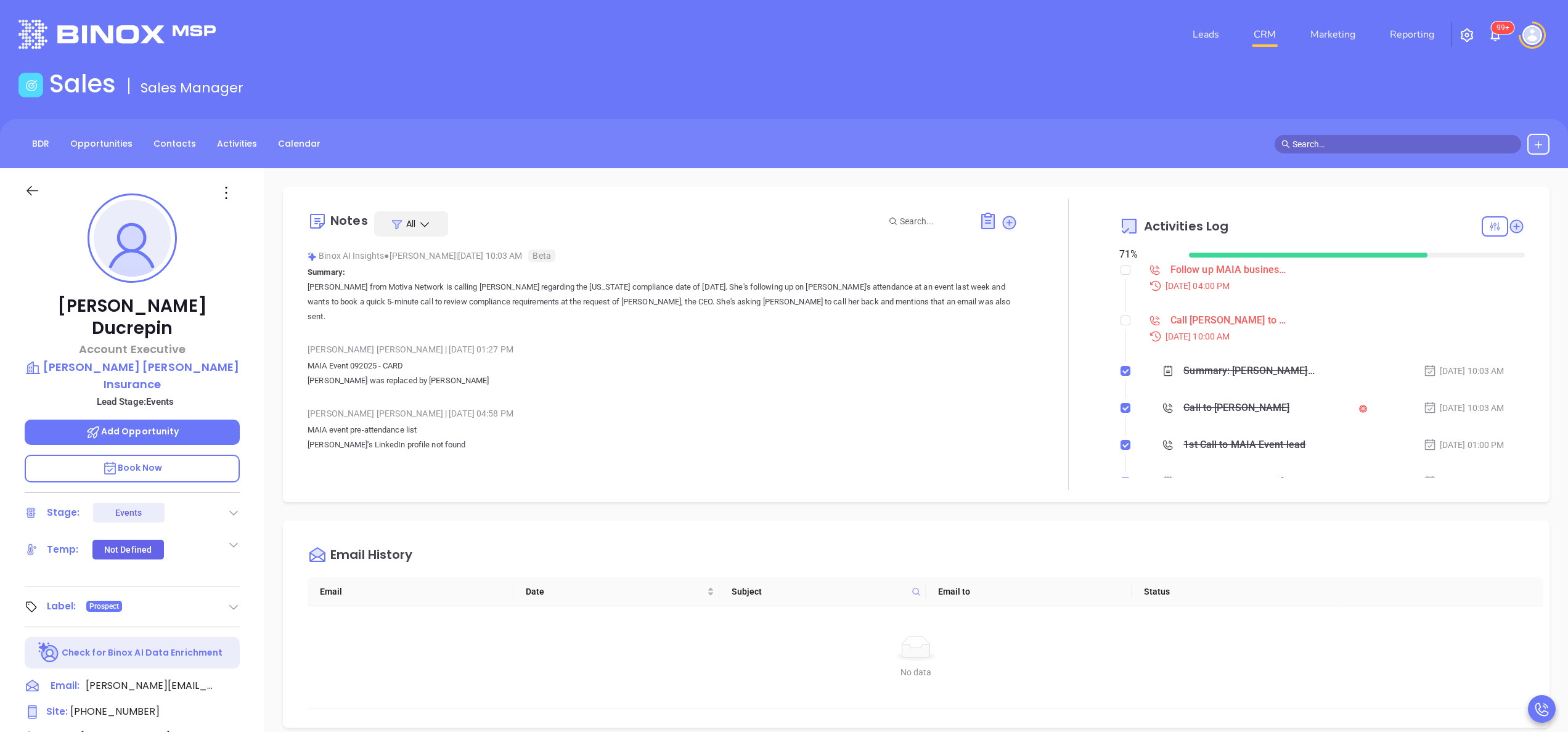
scroll to position [358, 0]
click at [1211, 402] on div "Call to [PERSON_NAME]" at bounding box center [1236, 408] width 106 height 19
click at [1270, 555] on div "Audio progress control" at bounding box center [1273, 554] width 53 height 3
click at [1186, 553] on icon "Play" at bounding box center [1189, 555] width 16 height 16
click at [1285, 556] on div "Audio progress control" at bounding box center [1271, 555] width 55 height 12
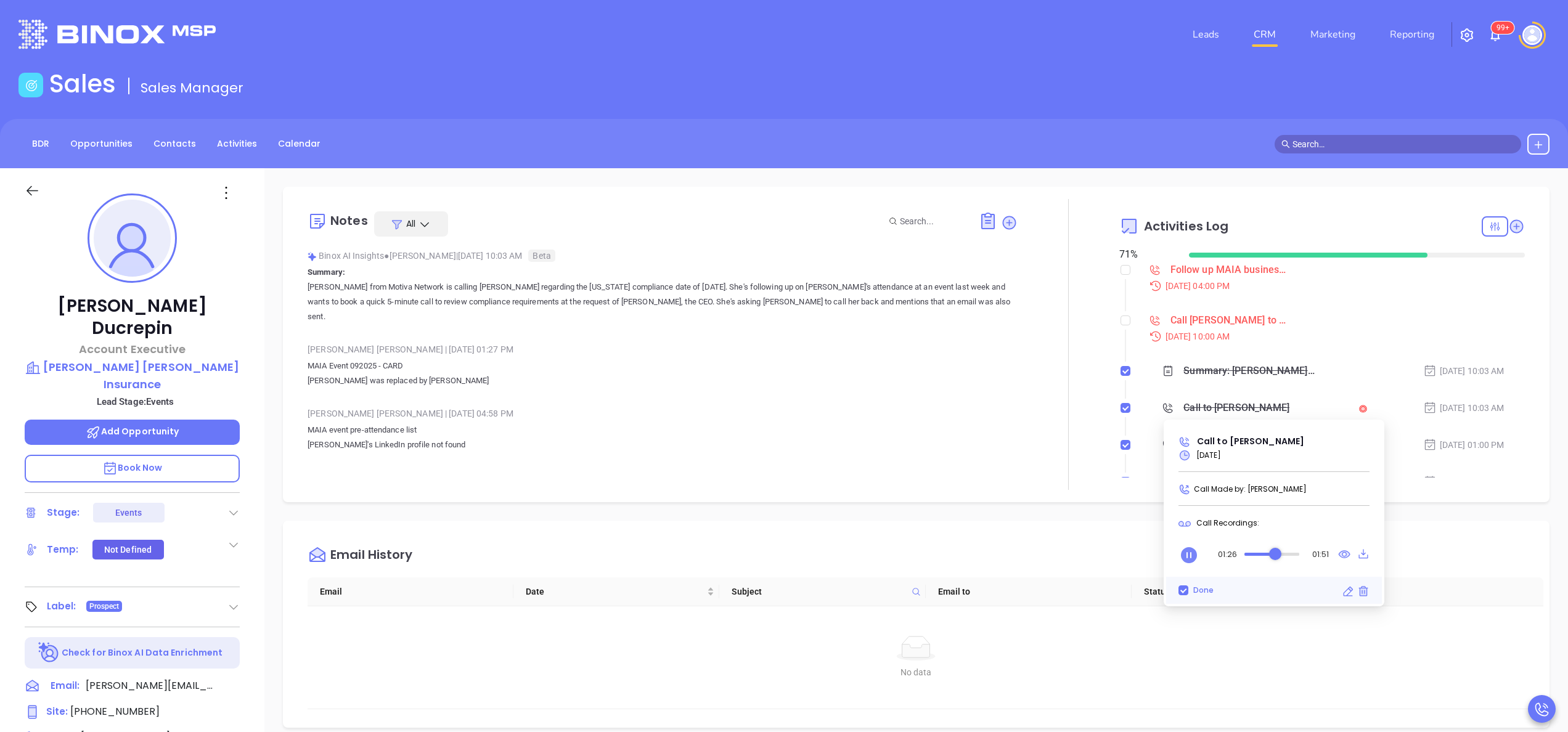
click at [1275, 553] on div "Audio progress control" at bounding box center [1271, 554] width 55 height 3
click at [1188, 555] on icon "Pause" at bounding box center [1189, 555] width 16 height 16
click at [1103, 319] on div at bounding box center [1068, 344] width 101 height 291
click at [1120, 322] on input "checkbox" at bounding box center [1125, 320] width 10 height 10
checkbox input "true"
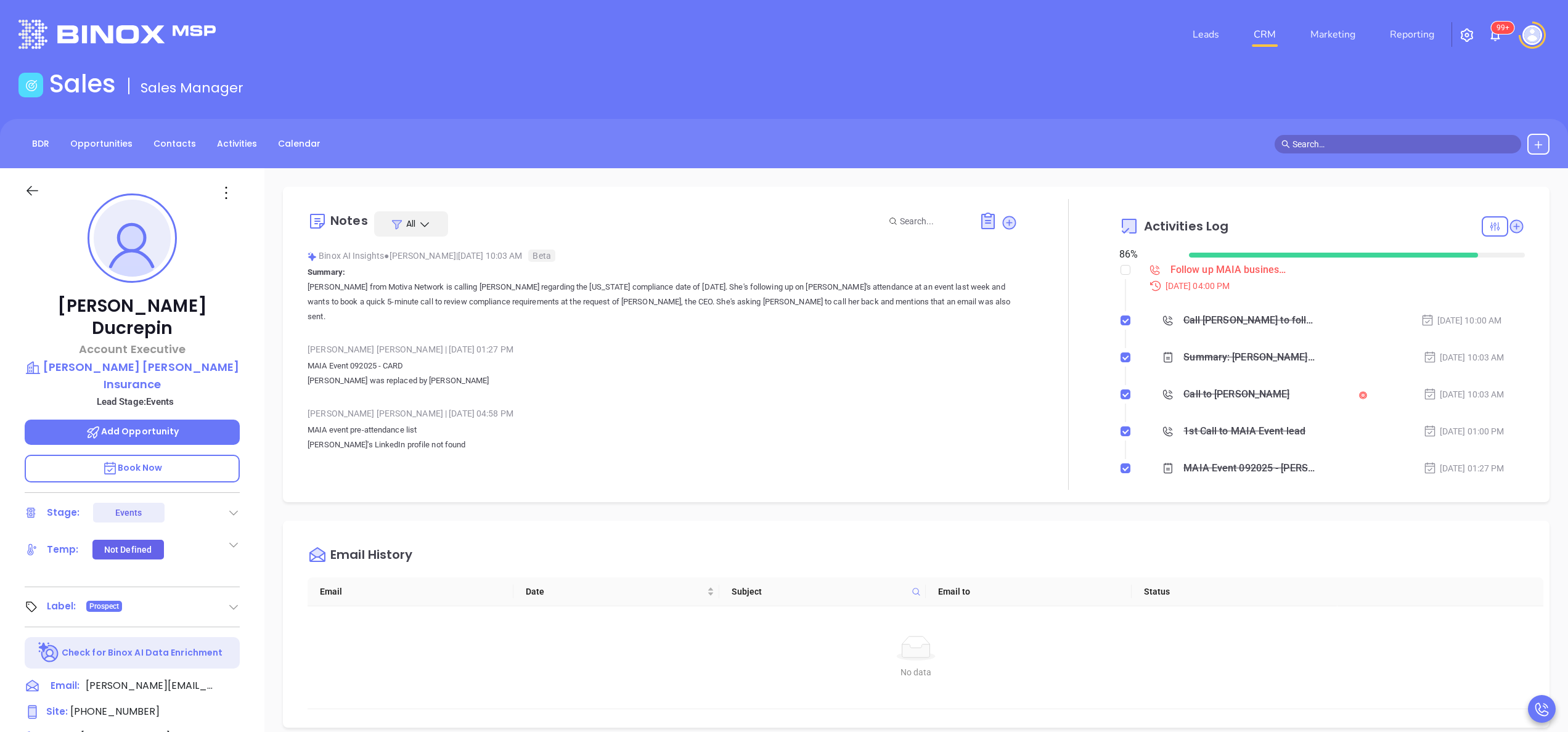
click at [259, 422] on div "Ashley Ducrepin Account Executive Bender Hatch Insurance Lead Stage: Events Add…" at bounding box center [132, 626] width 265 height 915
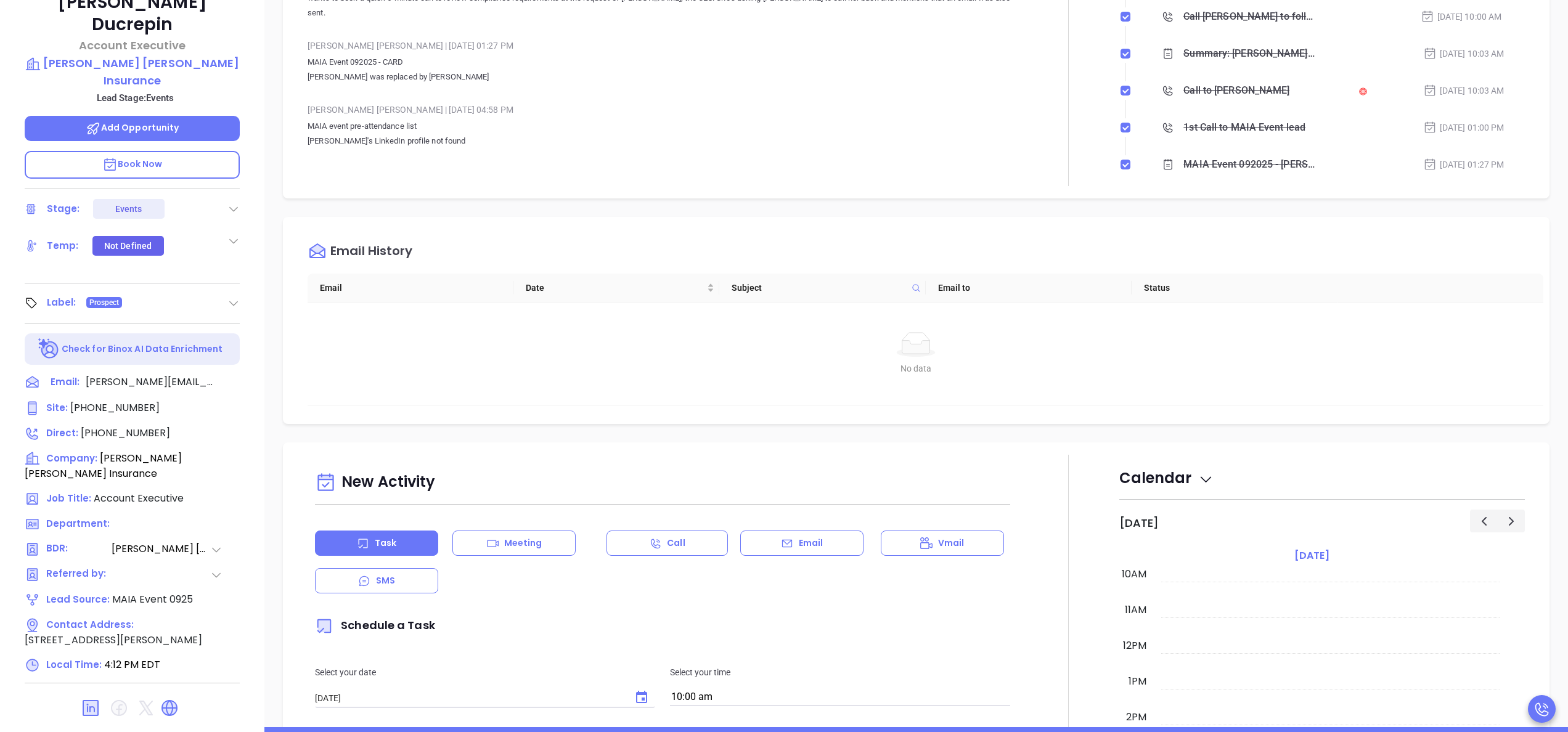
scroll to position [351, 0]
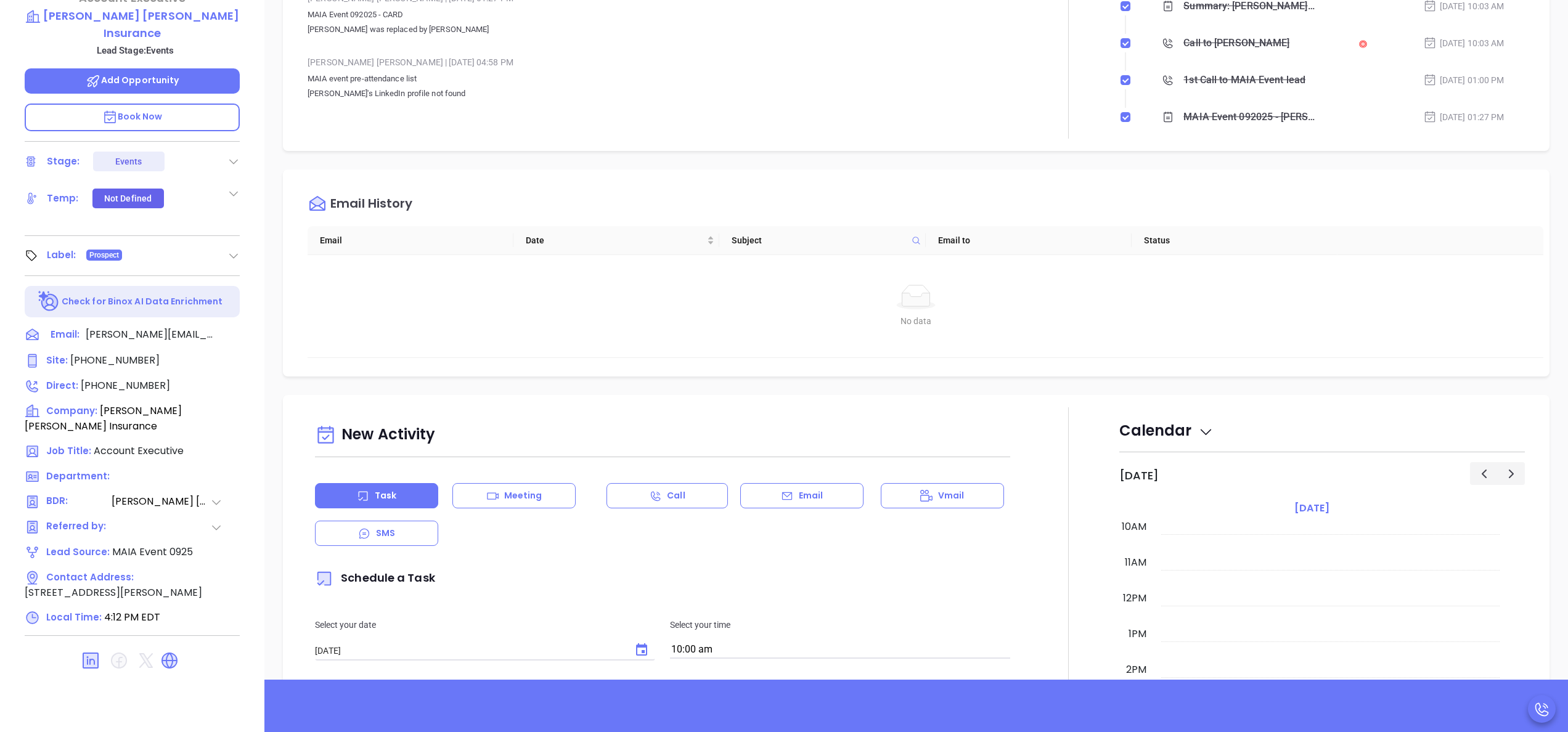
click at [169, 645] on div at bounding box center [133, 660] width 215 height 30
click at [171, 653] on icon at bounding box center [169, 660] width 15 height 15
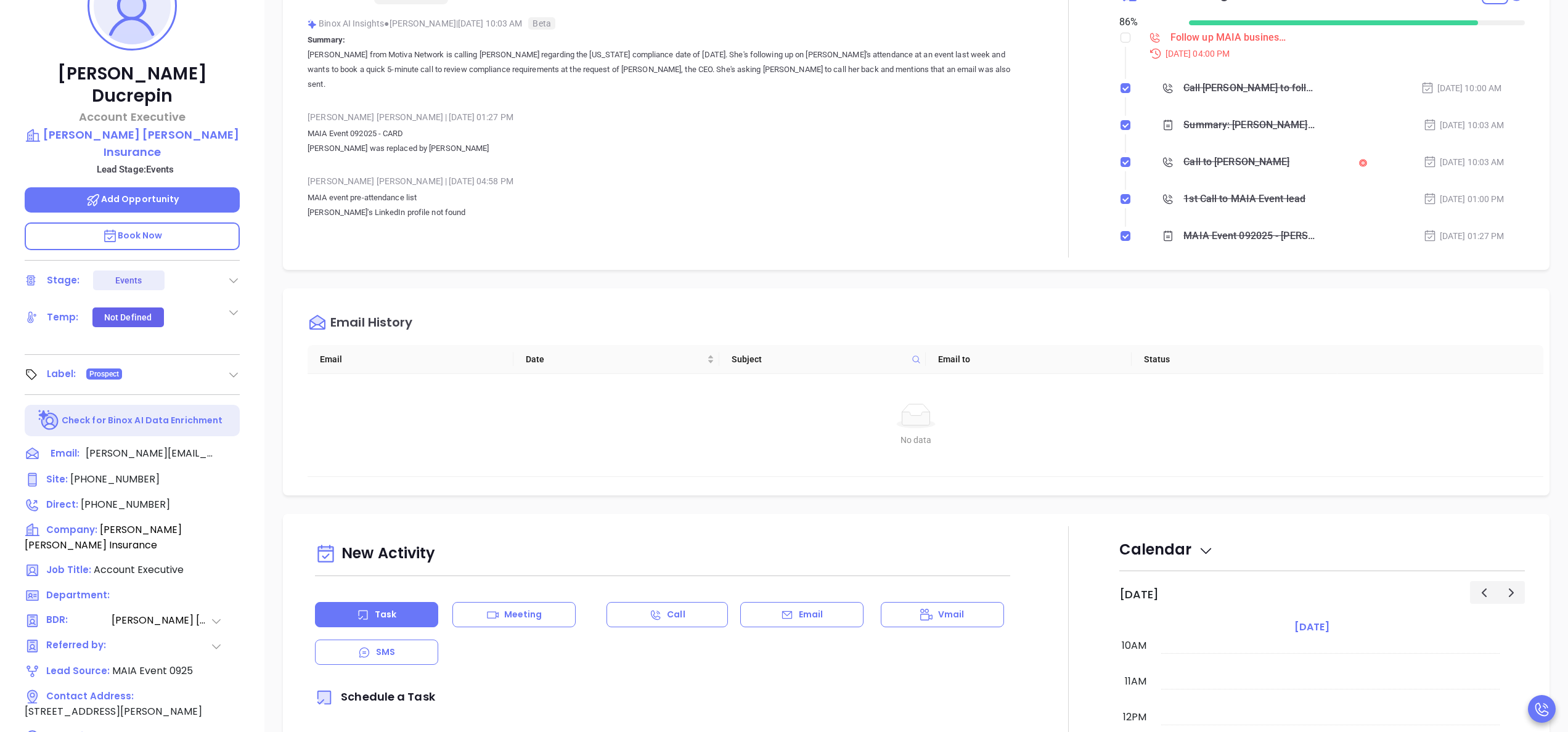
scroll to position [0, 0]
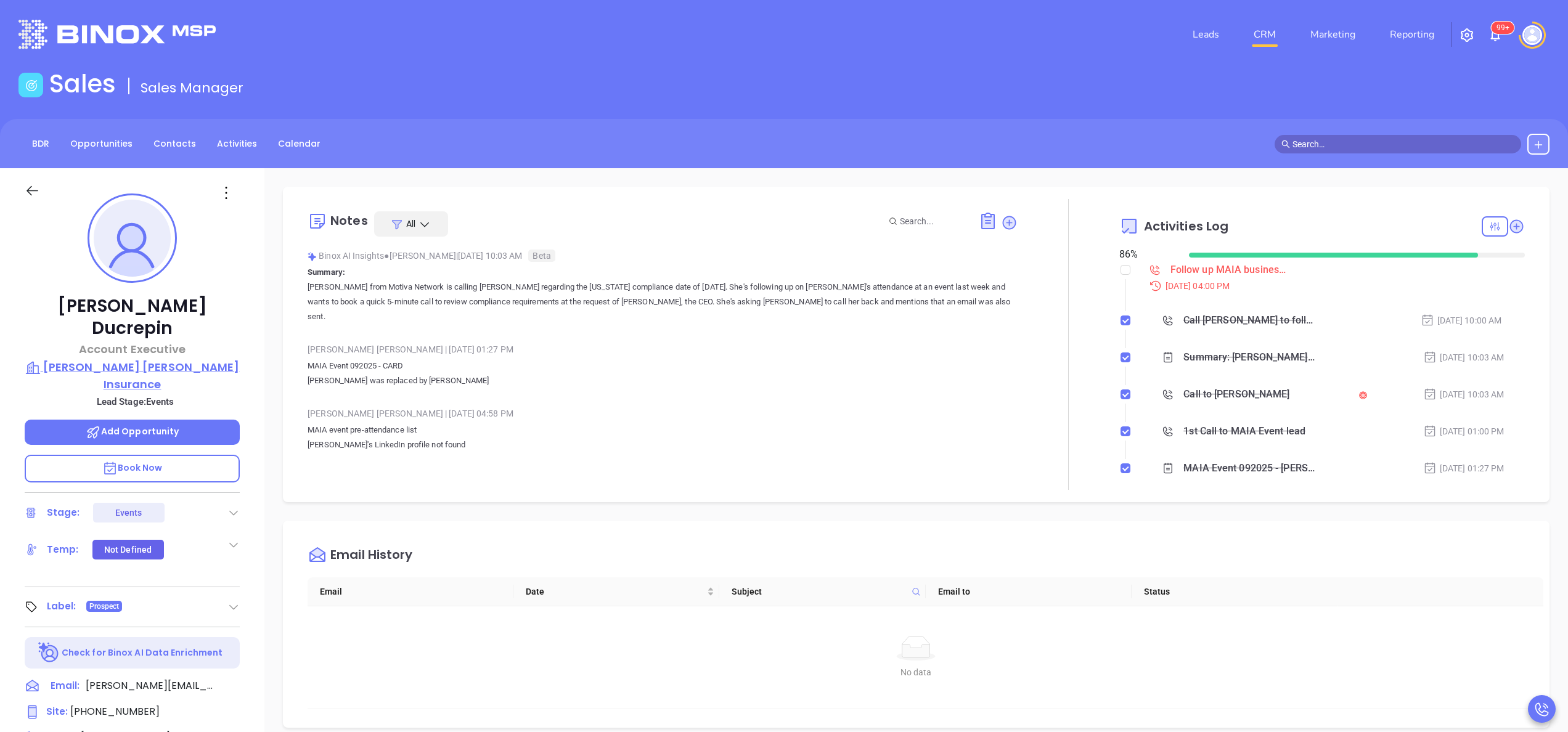
click at [142, 359] on p "Bender Hatch Insurance" at bounding box center [133, 375] width 215 height 34
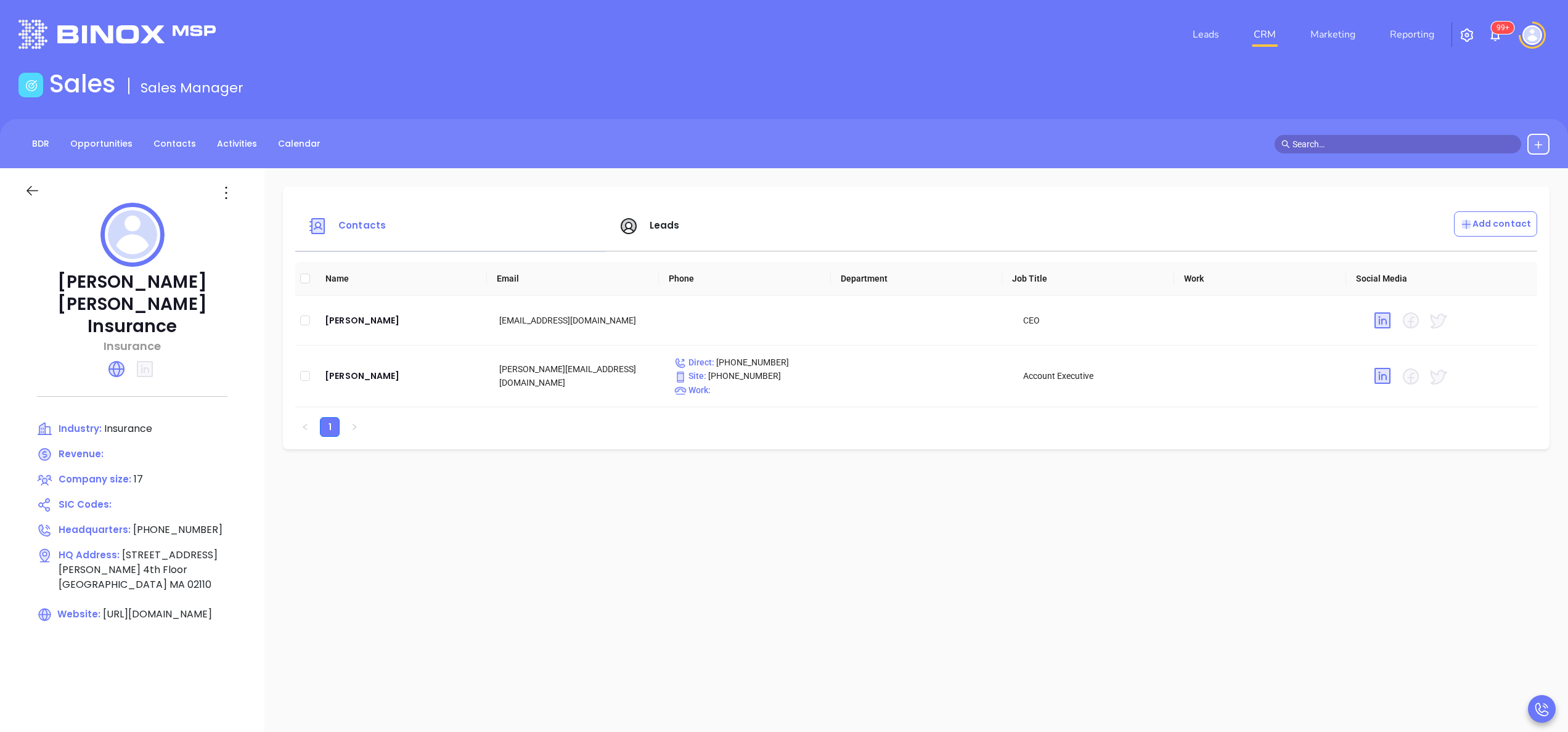
click at [649, 226] on span "Leads" at bounding box center [664, 225] width 30 height 13
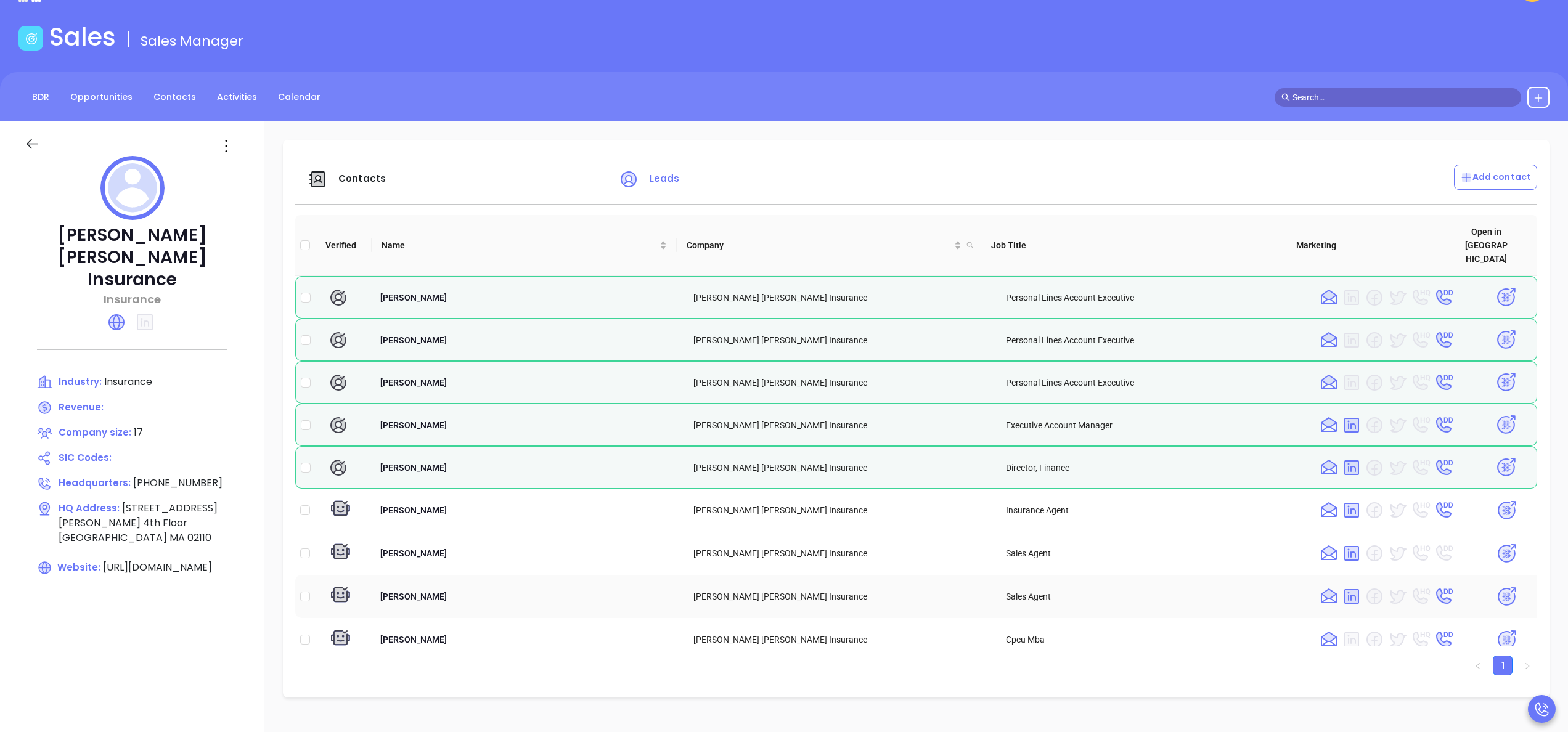
scroll to position [49, 0]
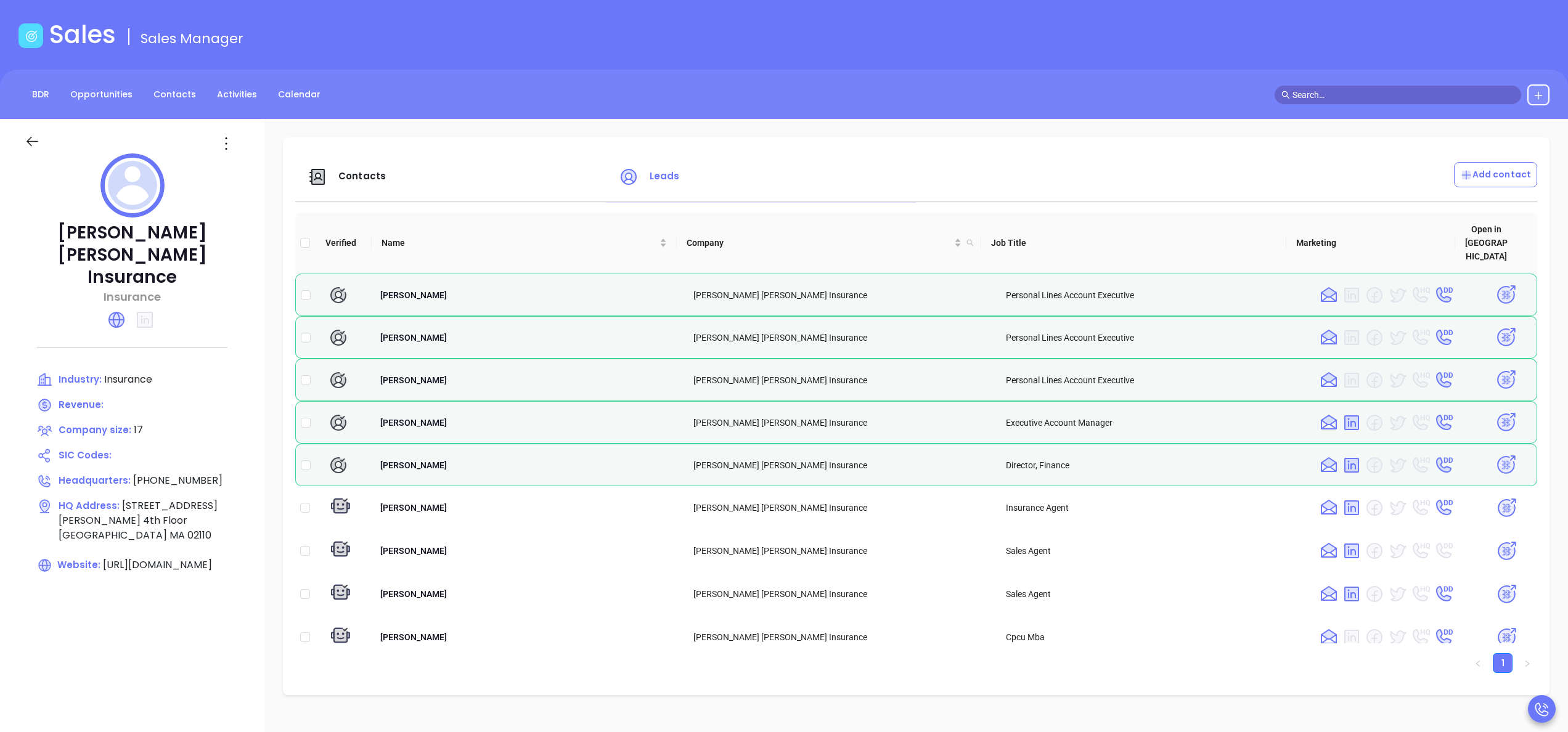
click at [355, 181] on span "Contacts" at bounding box center [361, 176] width 48 height 13
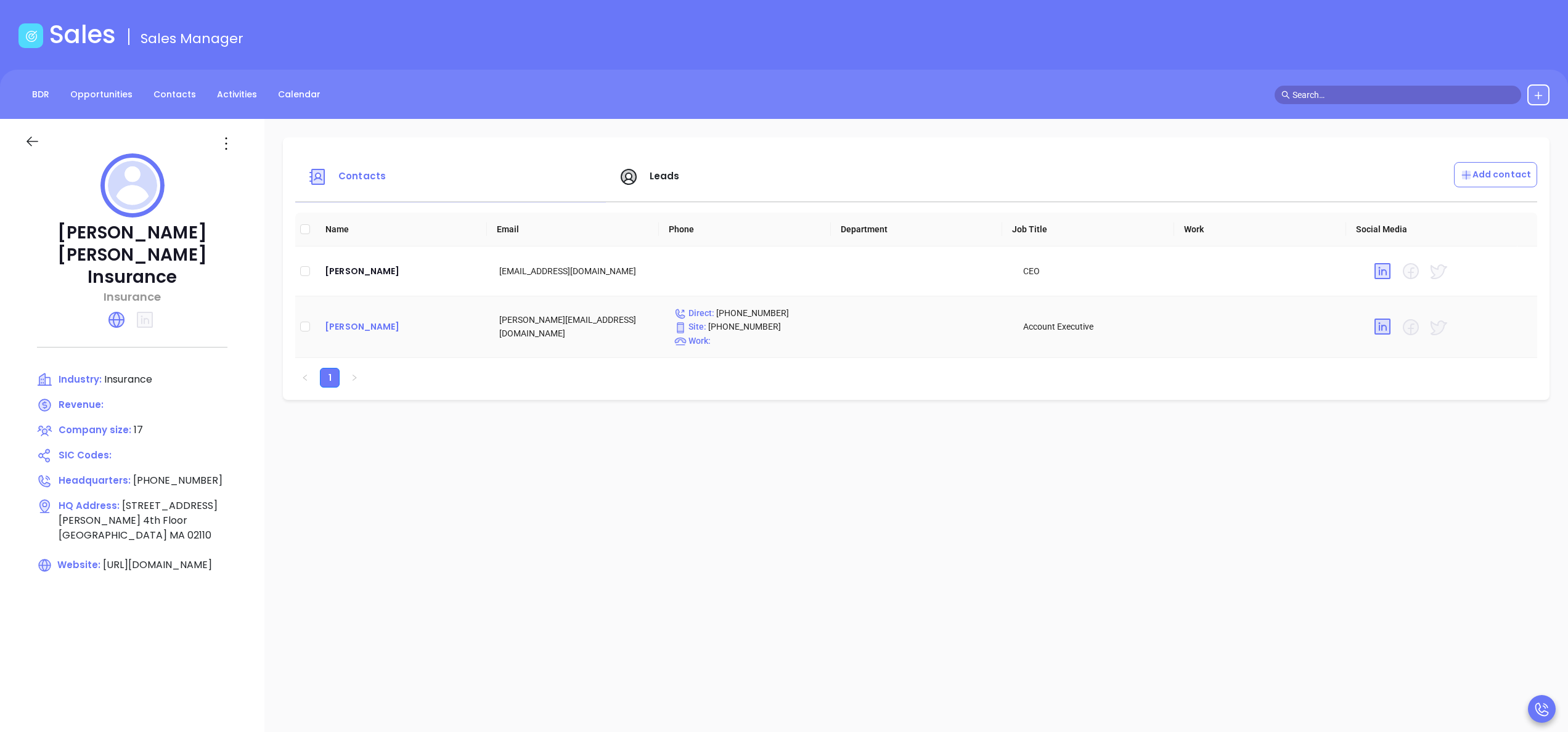
click at [339, 324] on div "Ashley Ducrepin" at bounding box center [402, 326] width 155 height 15
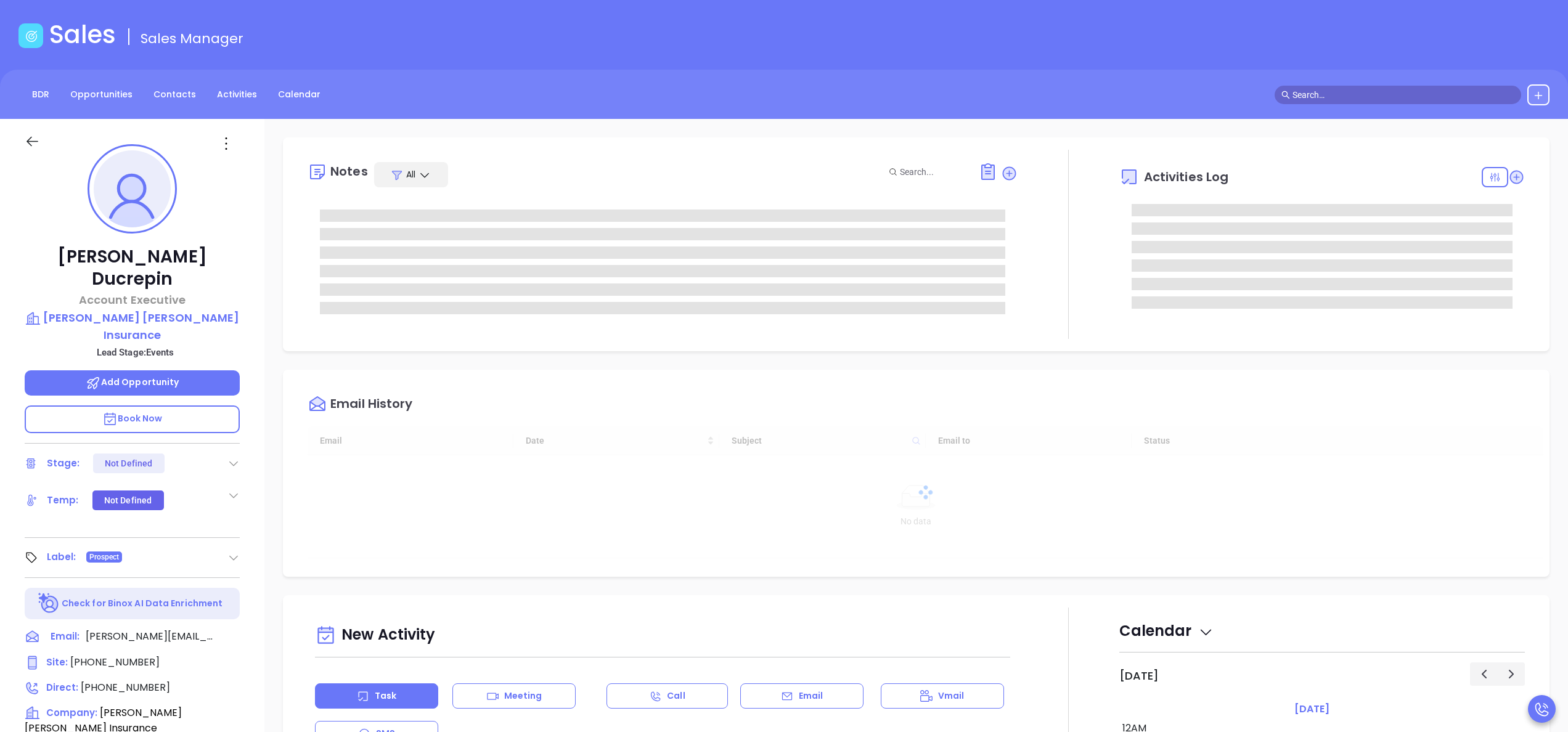
type input "[DATE]"
click at [133, 680] on span "(857) 254-4230" at bounding box center [125, 688] width 89 height 14
type input "(857) 254-4230"
type input "[PERSON_NAME]"
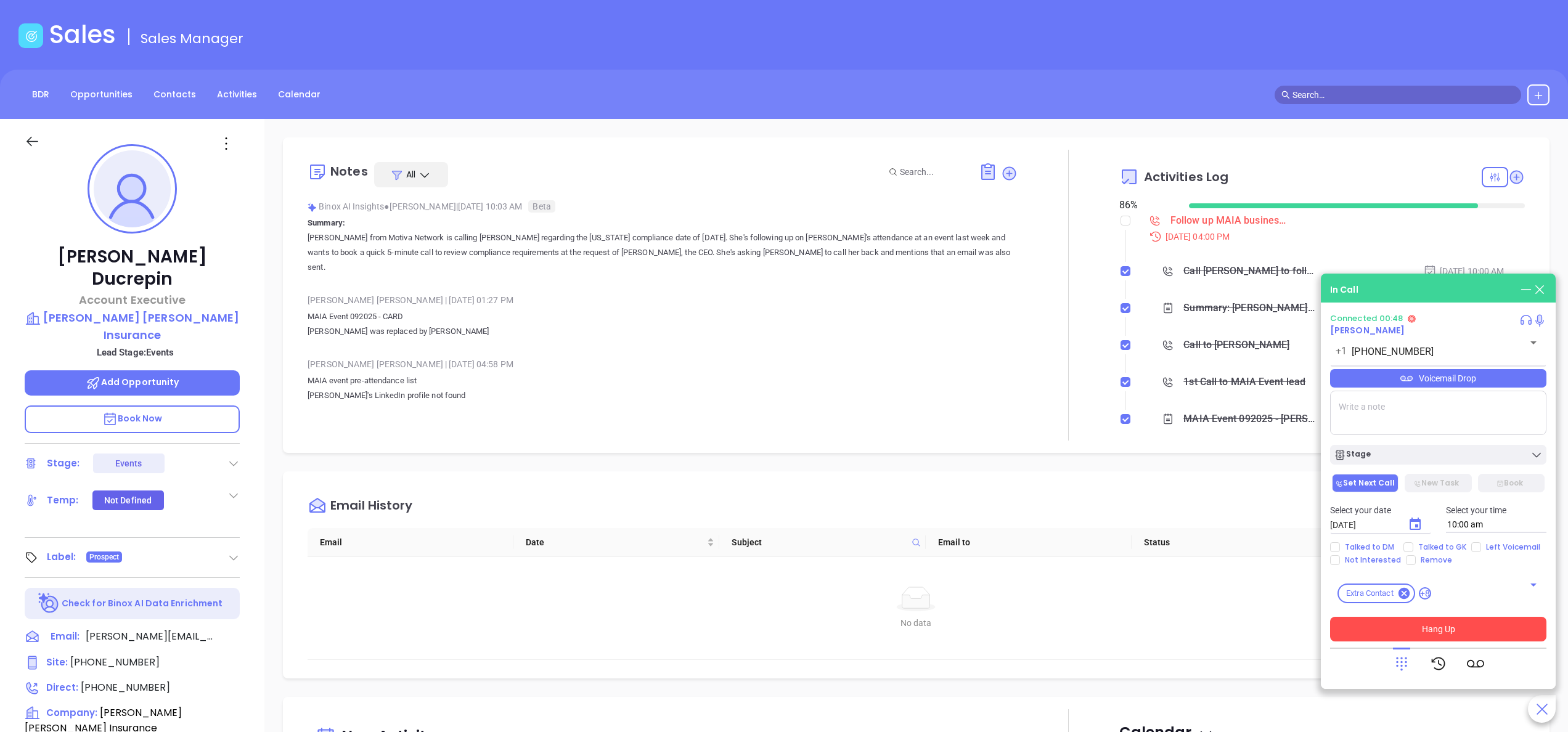
click at [1449, 634] on button "Hang Up" at bounding box center [1438, 629] width 216 height 25
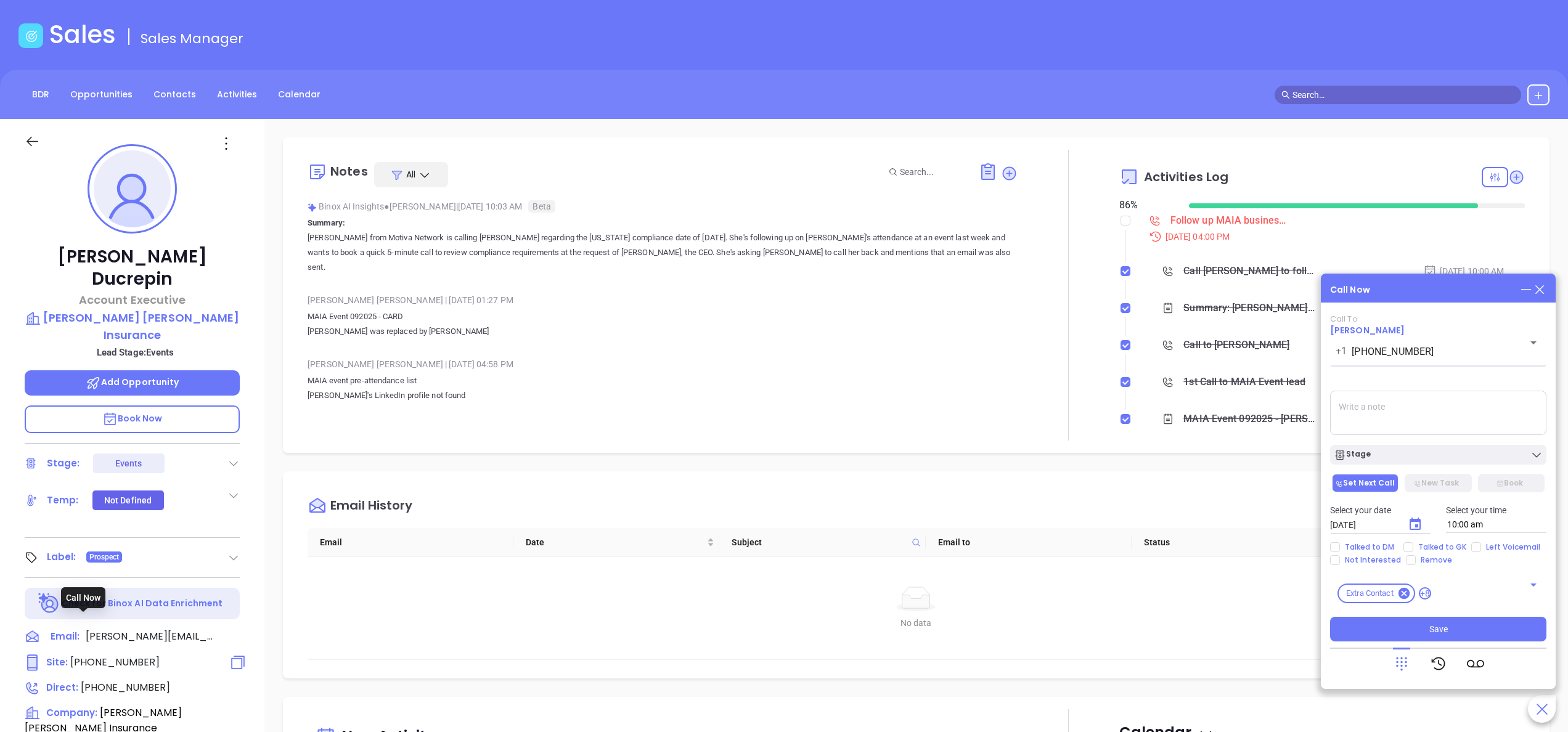
click at [127, 655] on span "(617) 367-4900" at bounding box center [115, 662] width 89 height 14
type input "(617) 367-4900"
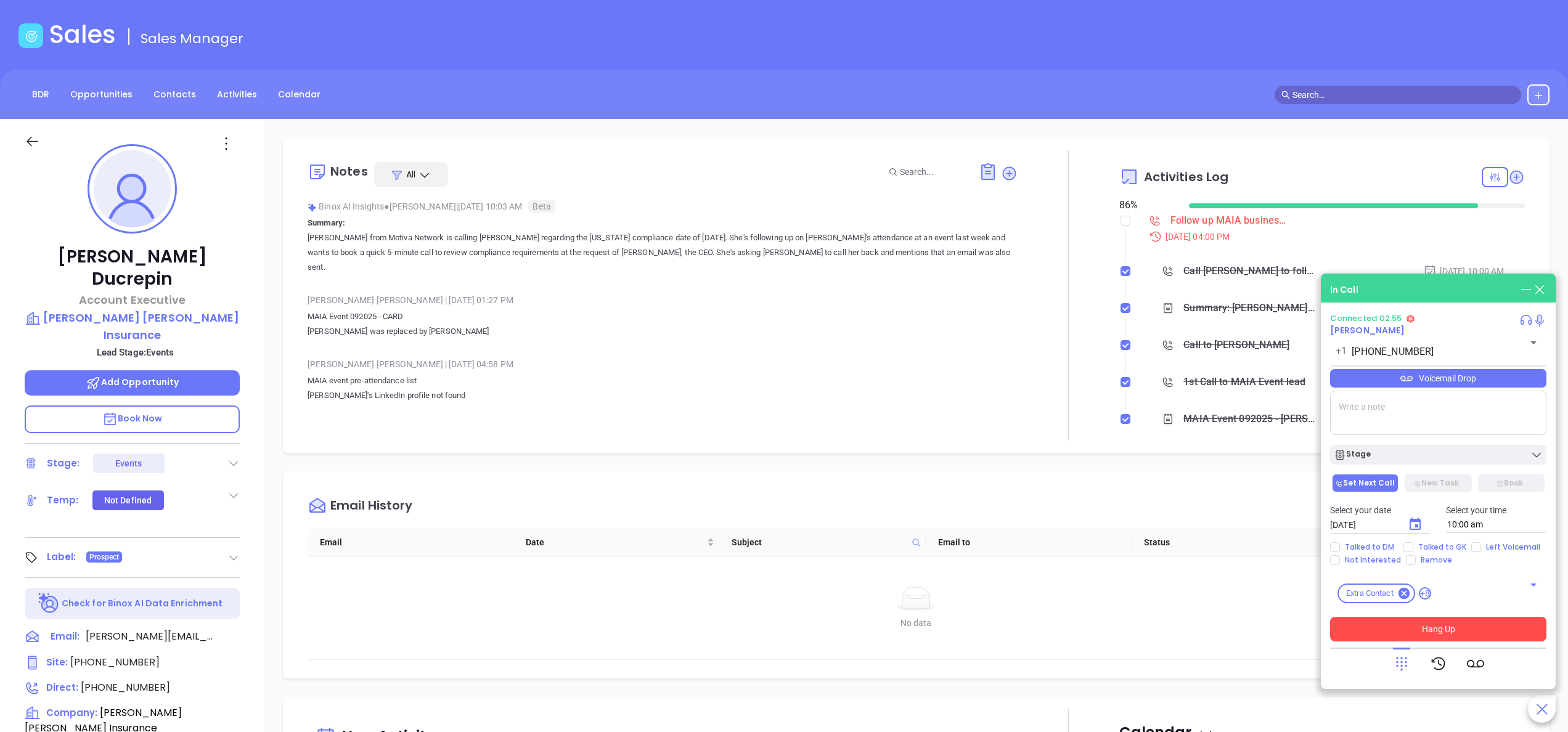
click at [1438, 626] on button "Hang Up" at bounding box center [1438, 629] width 216 height 25
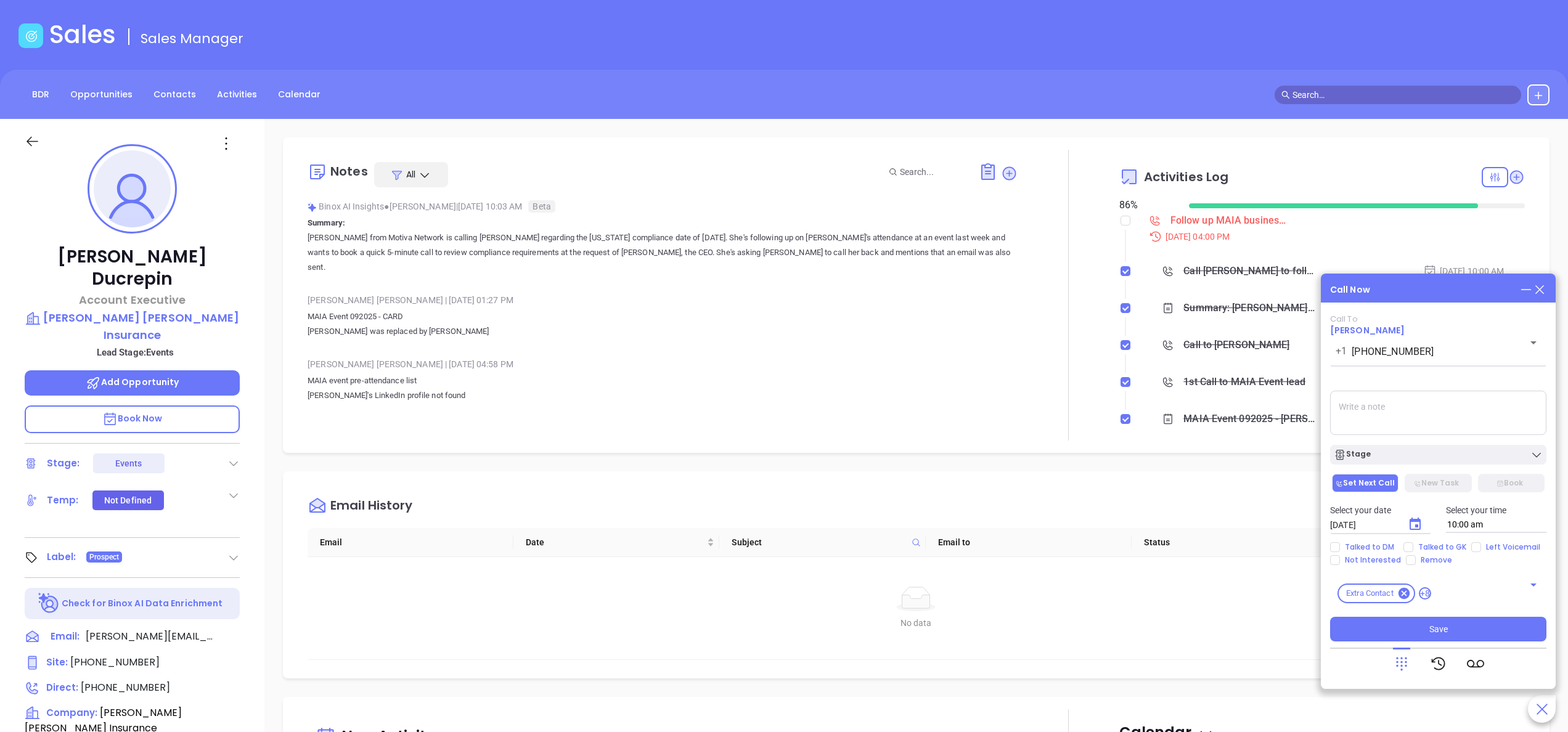
click at [1408, 540] on div "Select your date 09/30/2025 ​ Select your time 10:00 am" at bounding box center [1438, 518] width 231 height 48
click at [1411, 545] on input "Talked to GK" at bounding box center [1408, 547] width 10 height 10
checkbox input "true"
click at [1413, 445] on button "Stage" at bounding box center [1438, 454] width 216 height 20
click at [1548, 570] on div "Call Now Call To Ashley Ducrepin +1 (617) 367-4900 ​ Voicemail Drop Stage Set N…" at bounding box center [1438, 481] width 235 height 415
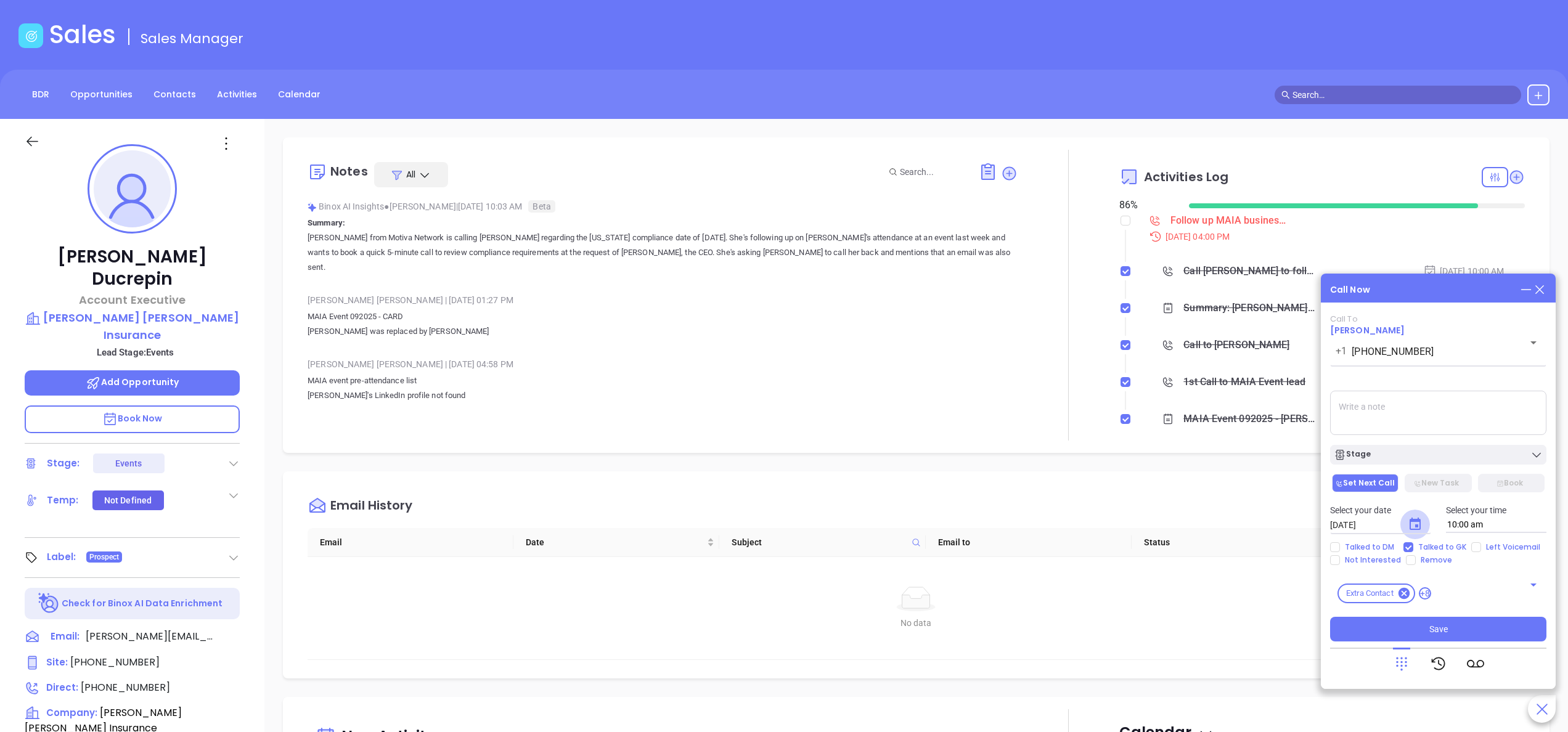
click at [1413, 523] on icon "Choose date, selected date is Sep 30, 2025" at bounding box center [1414, 524] width 15 height 15
click at [1507, 325] on icon "Next month" at bounding box center [1505, 332] width 15 height 15
click at [1430, 378] on button "1" at bounding box center [1433, 384] width 22 height 22
type input "10/01/2025"
click at [1473, 546] on input "Left Voicemail" at bounding box center [1476, 547] width 10 height 10
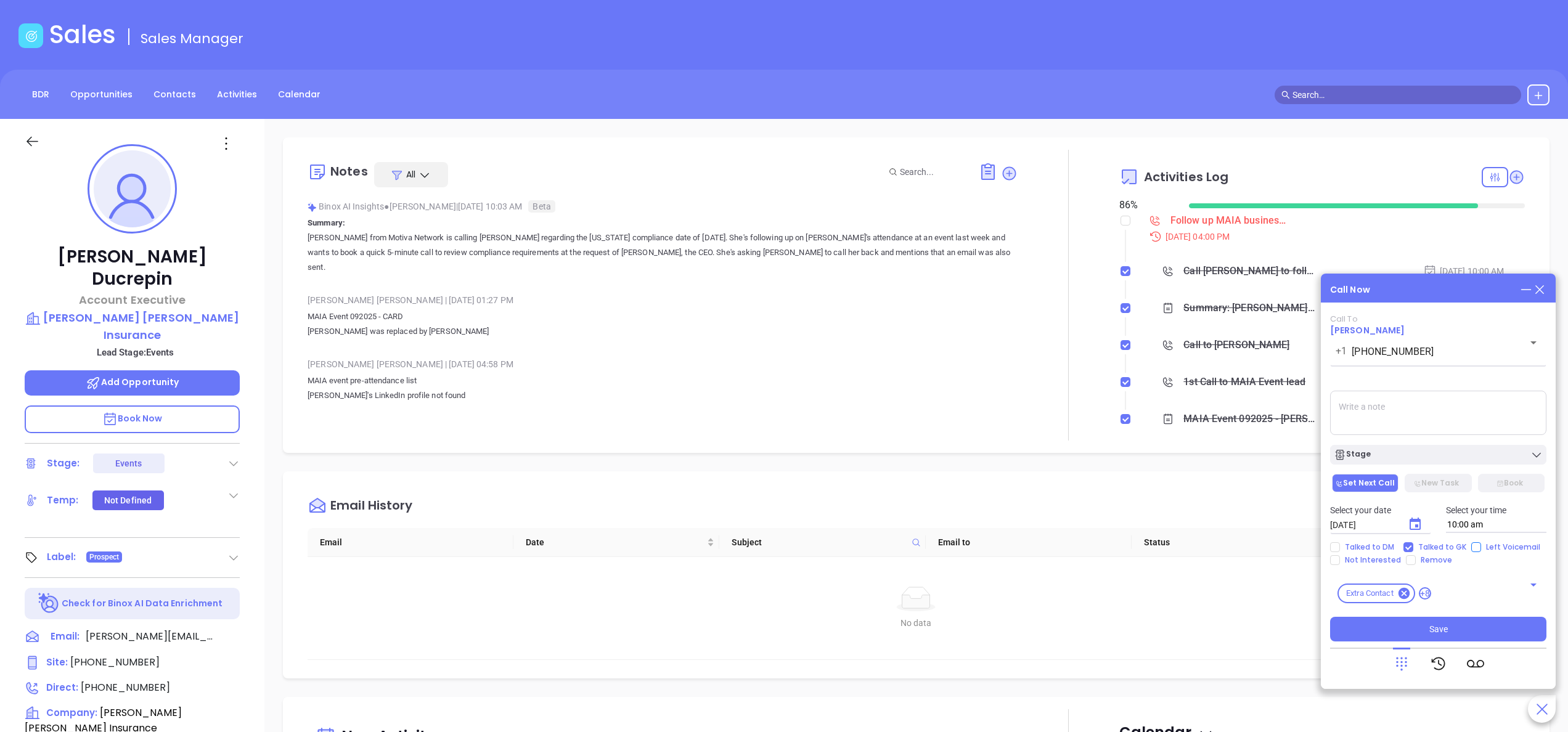
checkbox input "true"
click at [1416, 625] on button "Save" at bounding box center [1438, 629] width 216 height 25
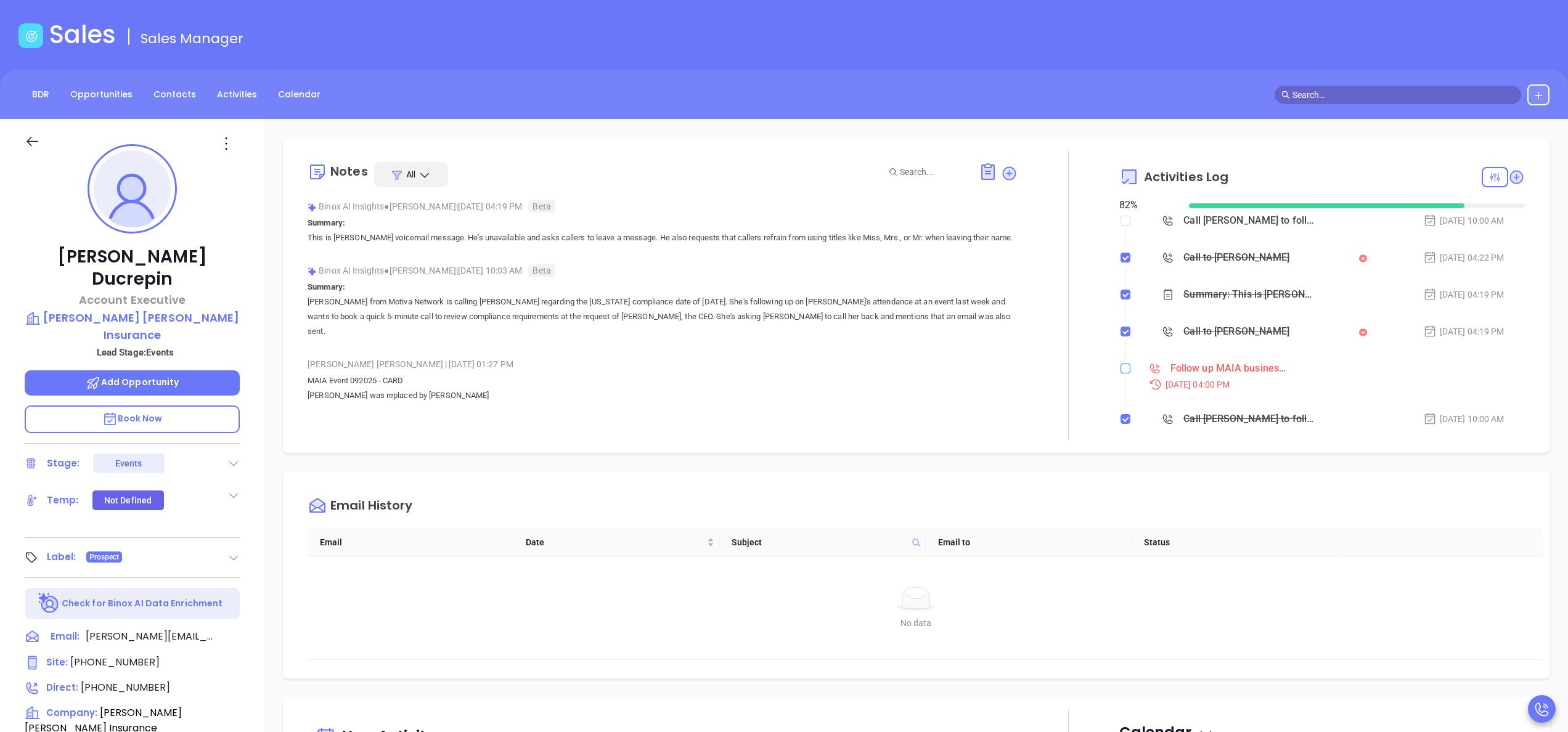
click at [1120, 370] on input "checkbox" at bounding box center [1125, 368] width 10 height 10
checkbox input "true"
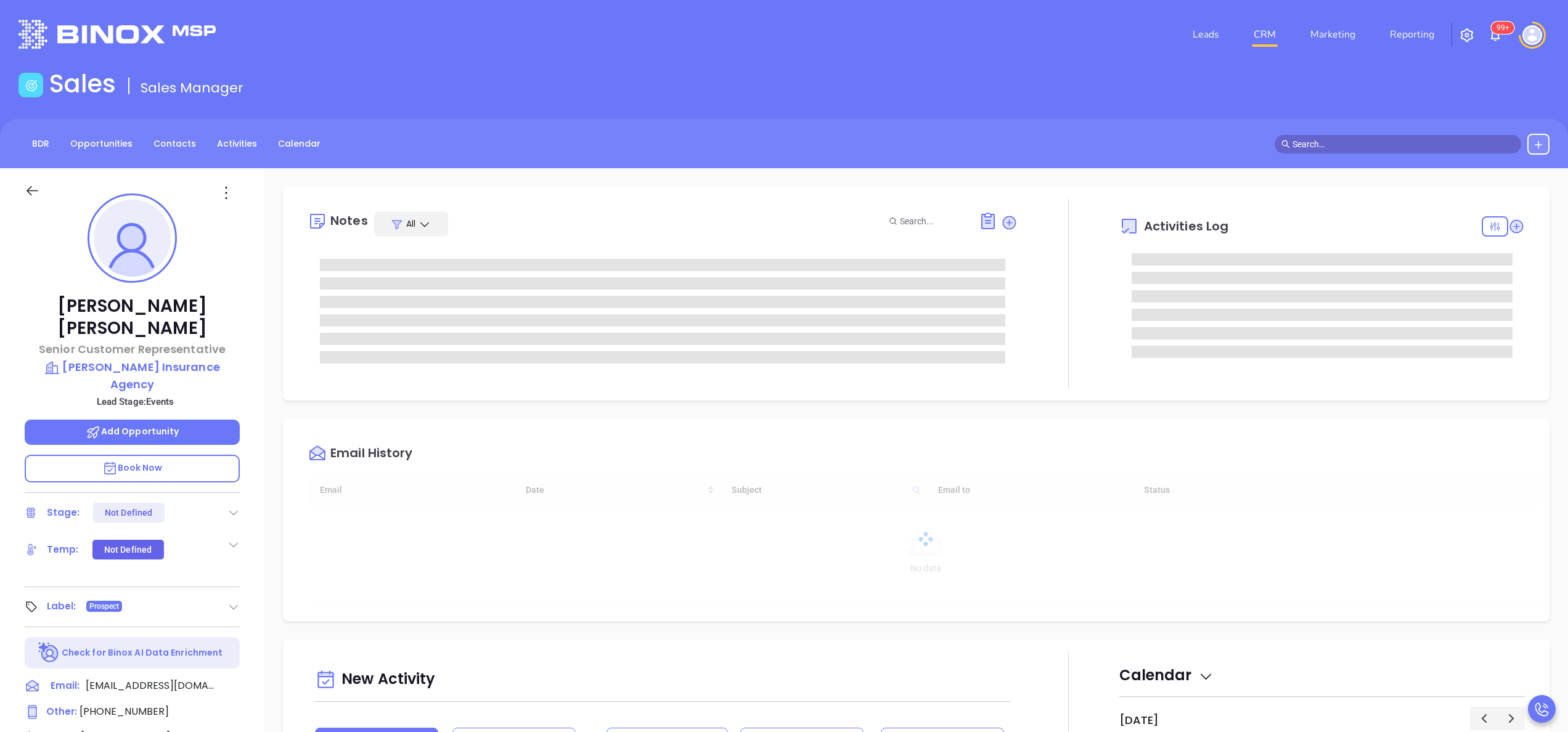
scroll to position [358, 0]
type input "[PERSON_NAME]"
click at [256, 510] on div "[PERSON_NAME] Senior Customer Representative [PERSON_NAME] Insurance Agency Lea…" at bounding box center [132, 626] width 265 height 915
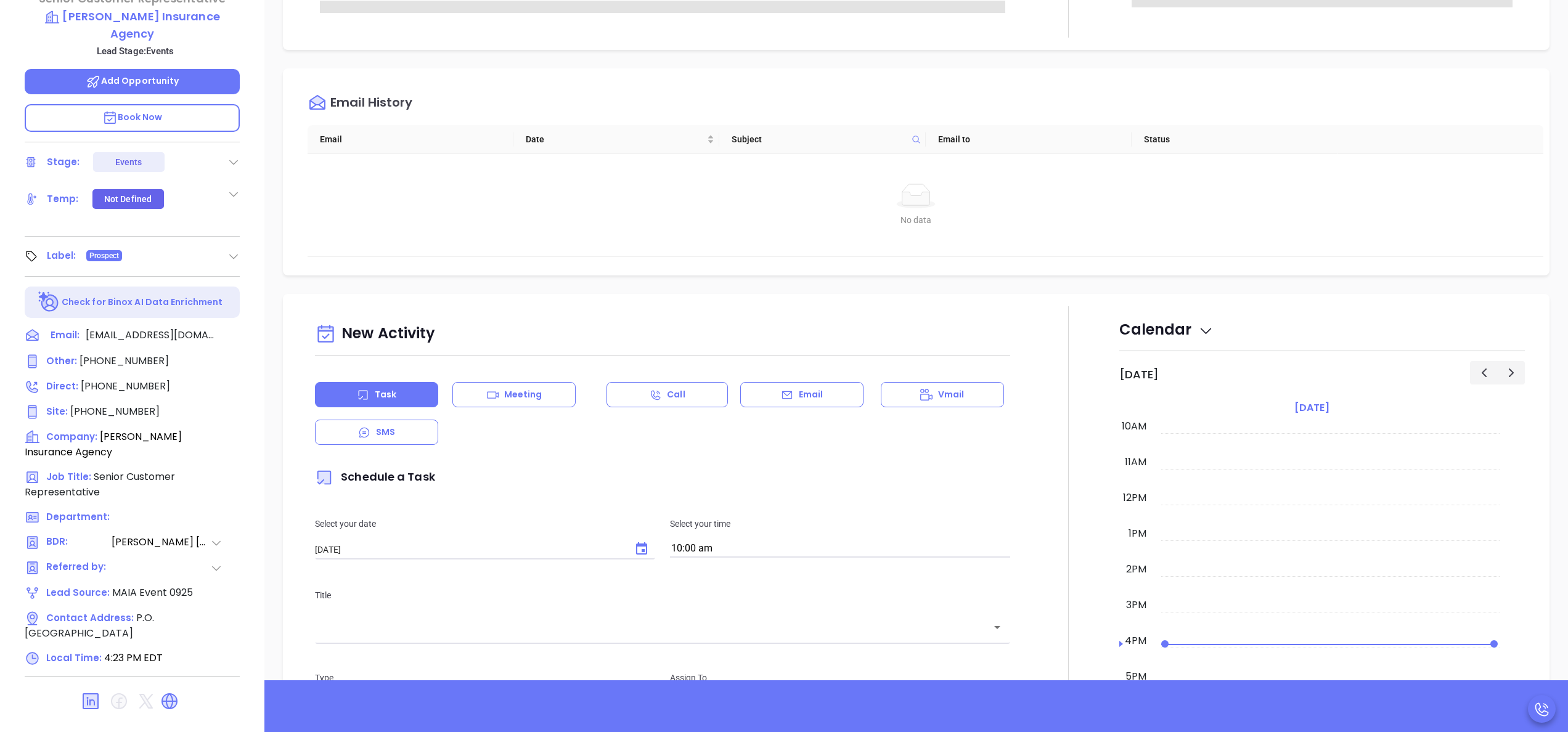
scroll to position [351, 0]
click at [172, 692] on icon at bounding box center [169, 700] width 16 height 16
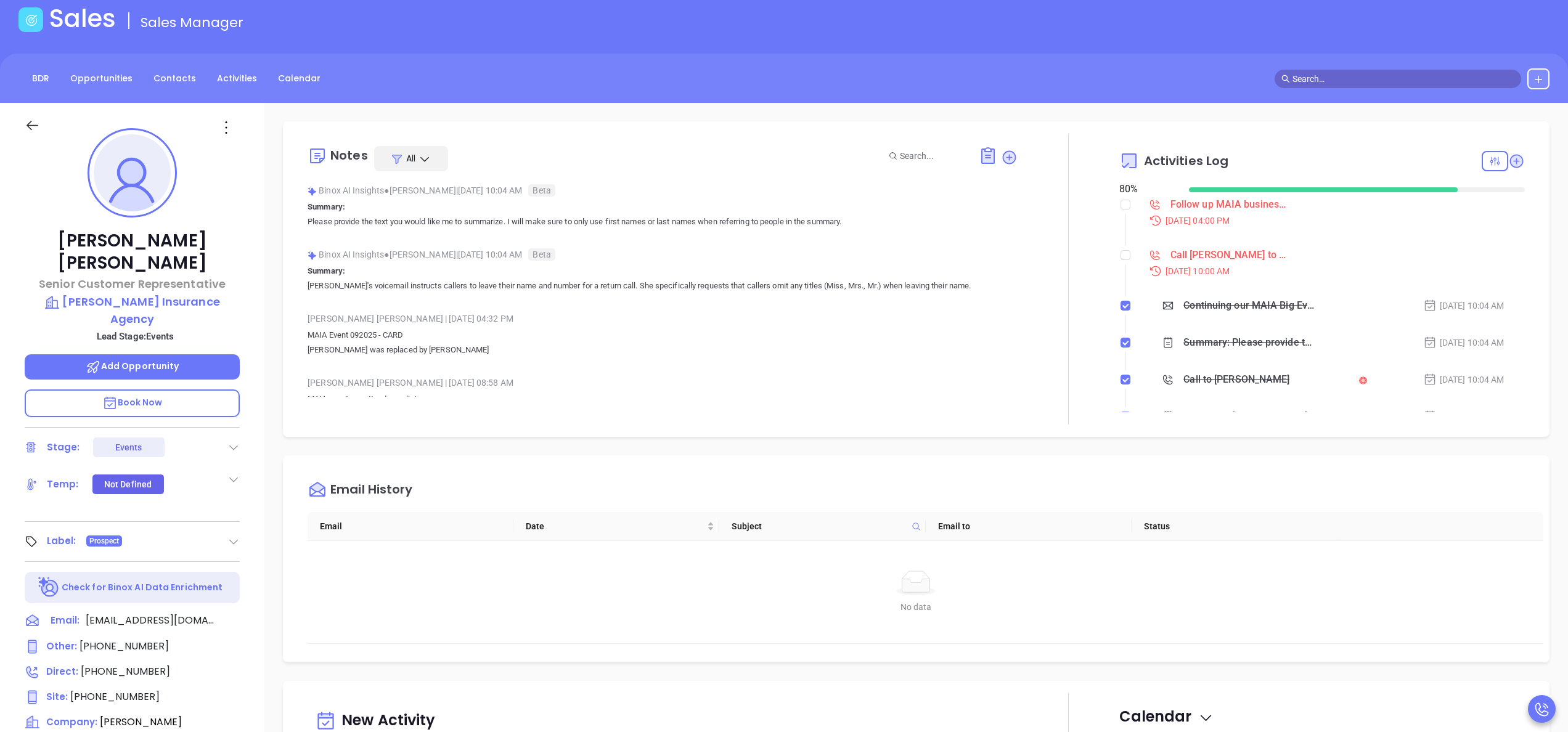
scroll to position [0, 0]
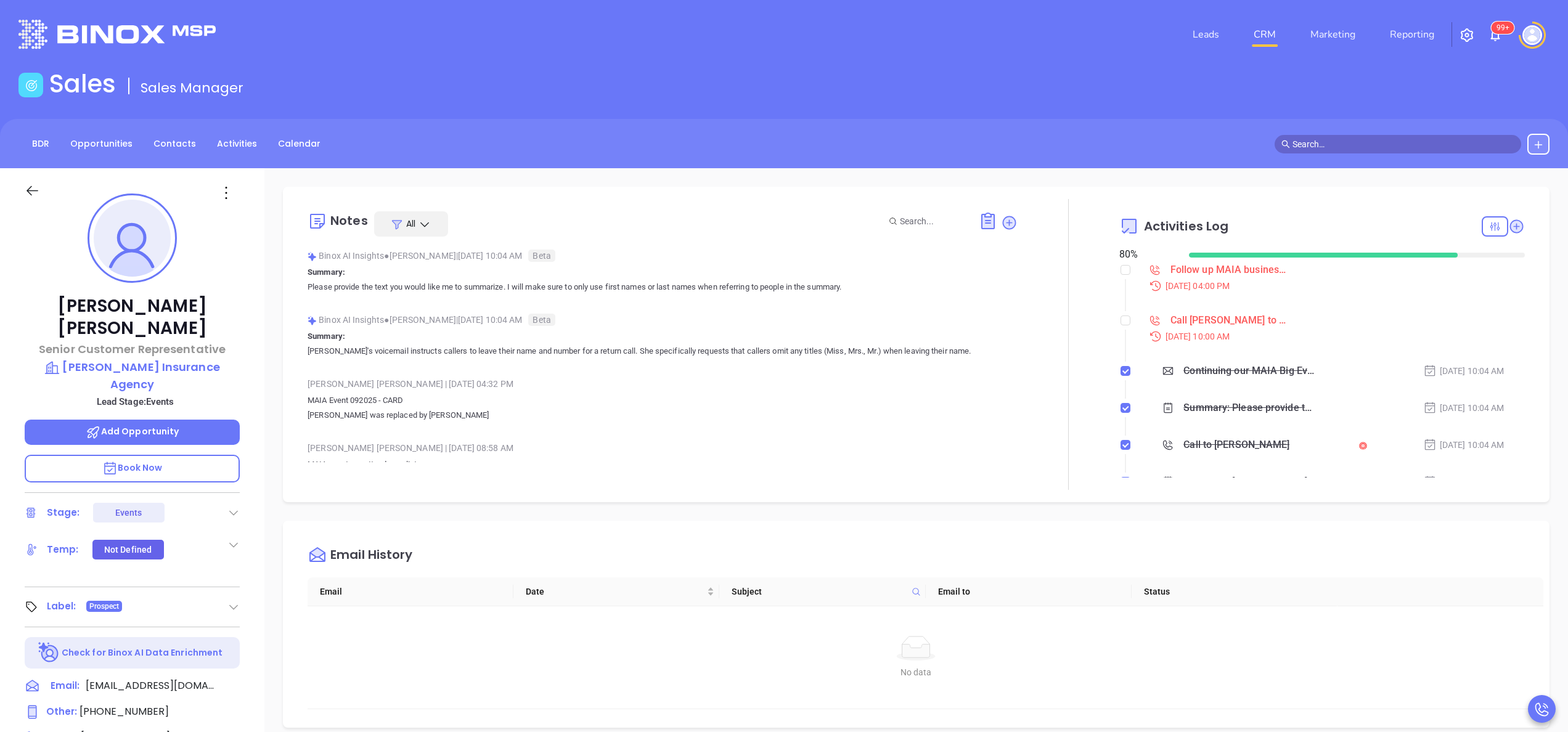
click at [253, 387] on div "[PERSON_NAME] Senior Customer Representative [PERSON_NAME] Insurance Agency Lea…" at bounding box center [132, 626] width 265 height 915
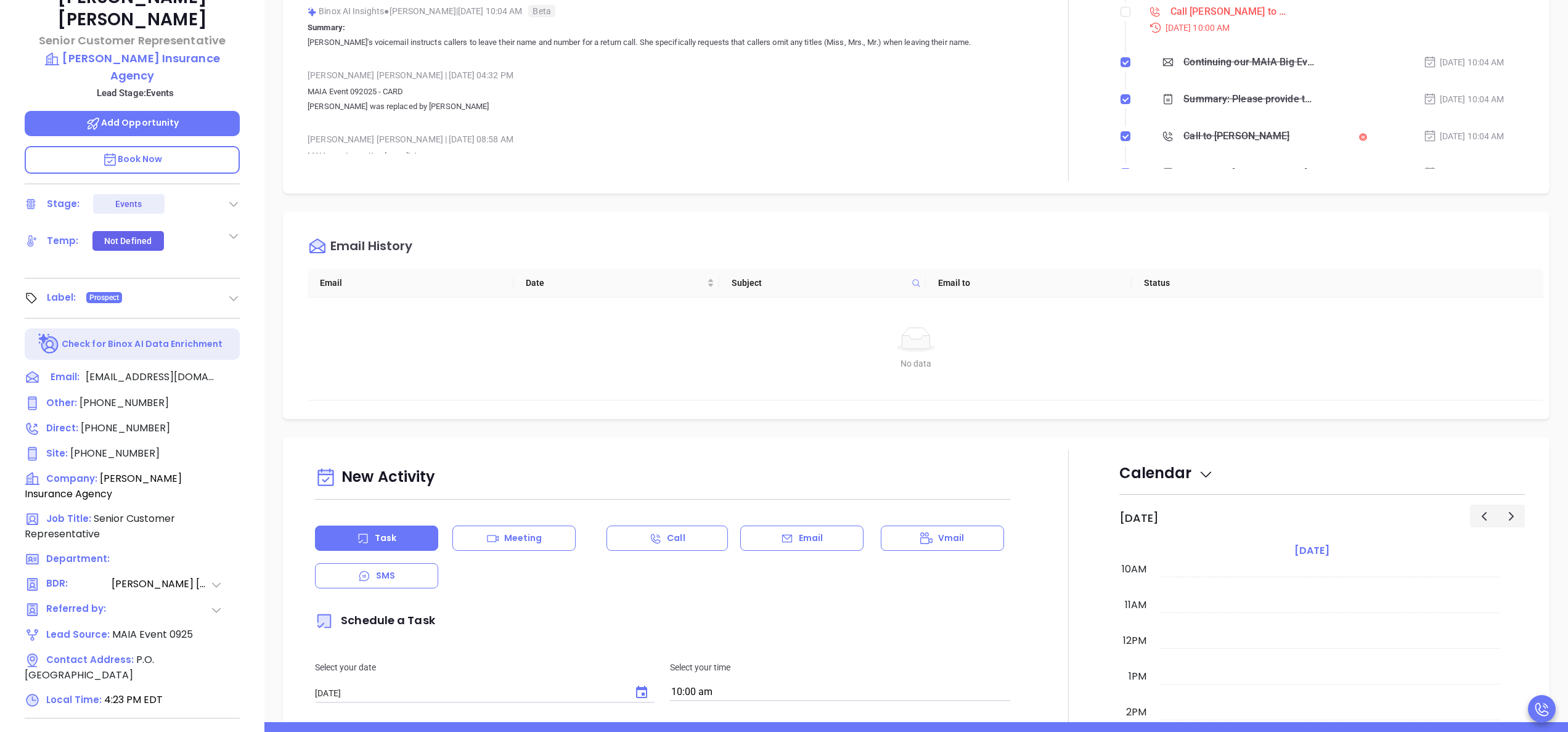
scroll to position [345, 0]
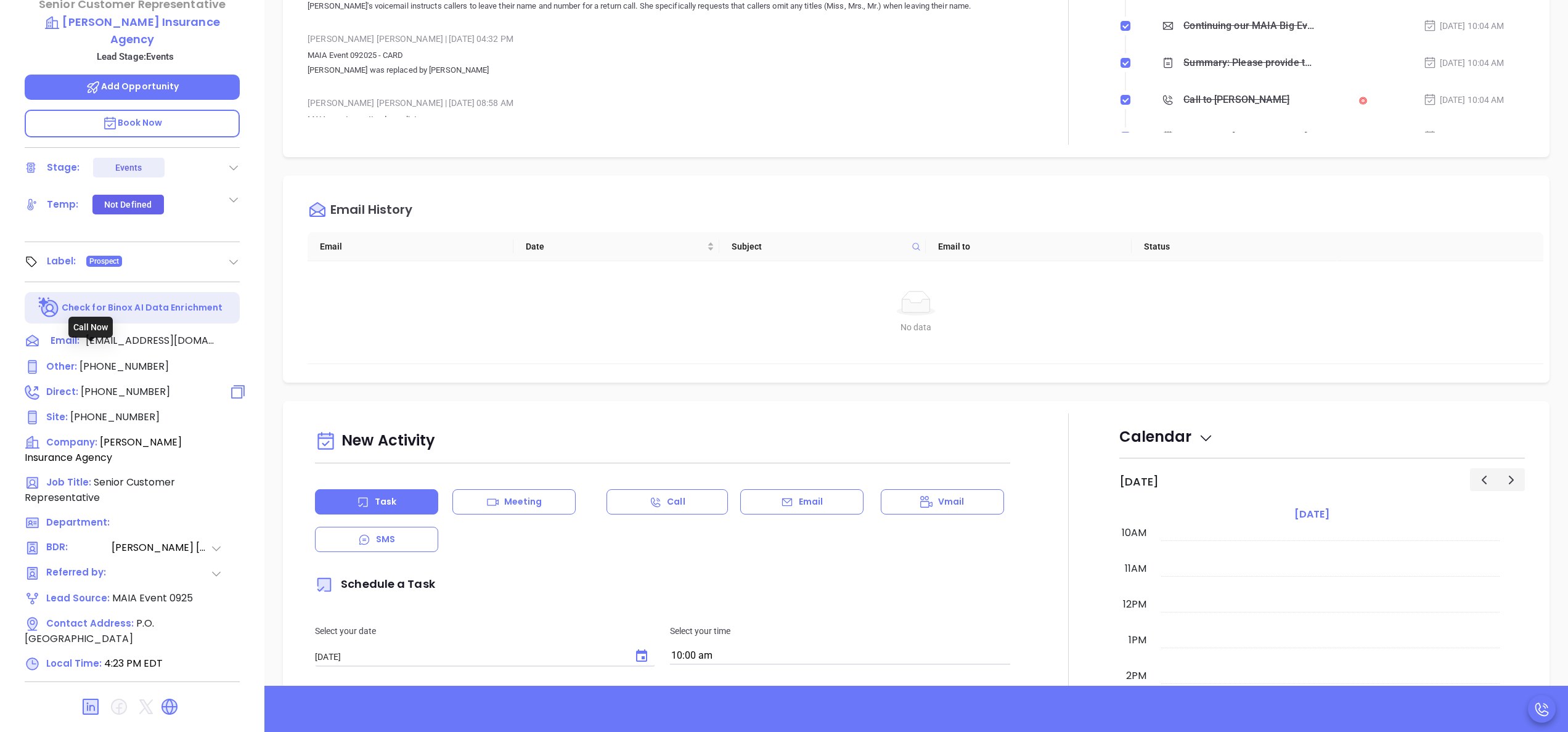
click at [123, 385] on span "[PHONE_NUMBER]" at bounding box center [125, 392] width 89 height 14
type input "[PHONE_NUMBER]"
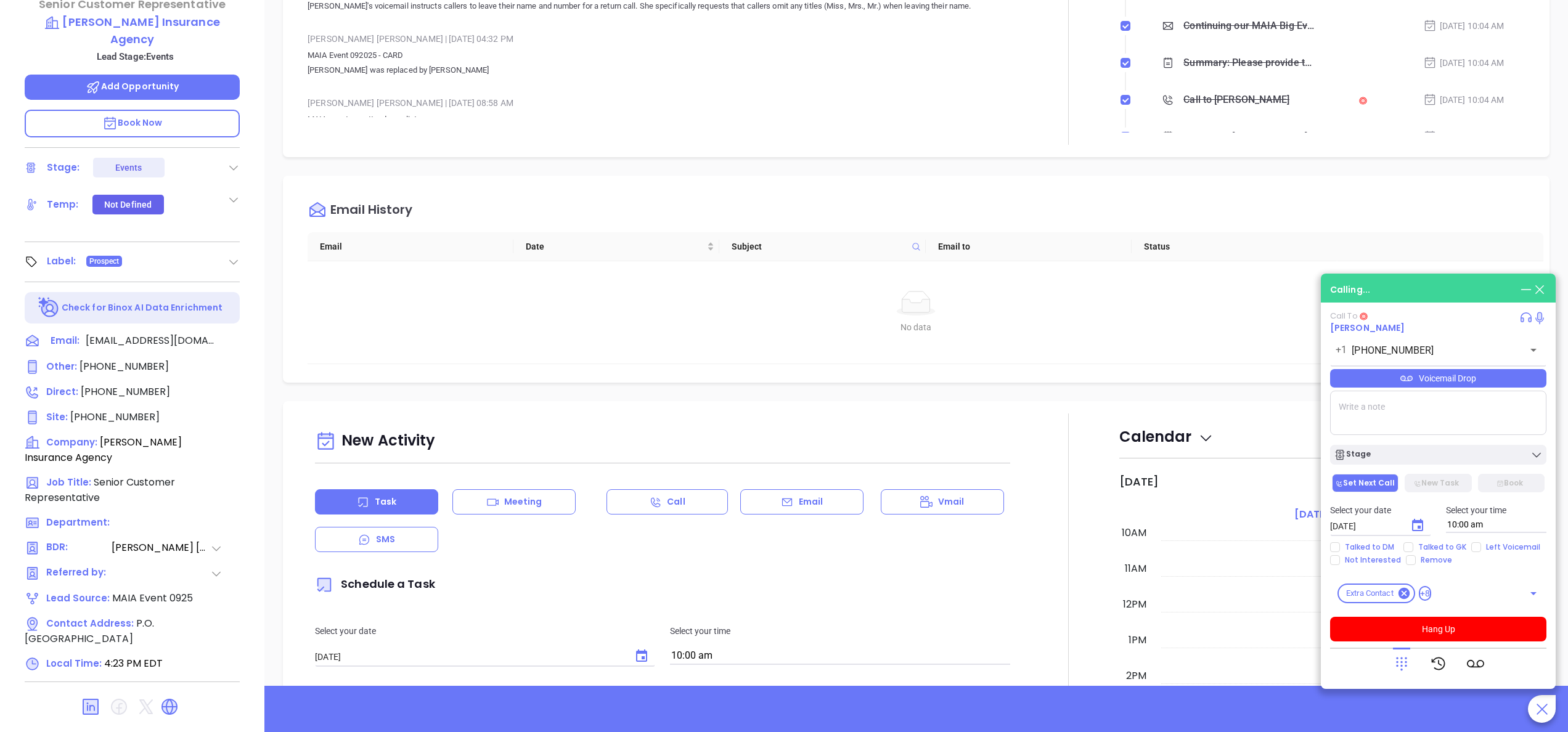
click at [558, 48] on p "MAIA Event 092025 - CARD Adam Walsh was replaced by Cheryl Gallagher" at bounding box center [663, 63] width 710 height 30
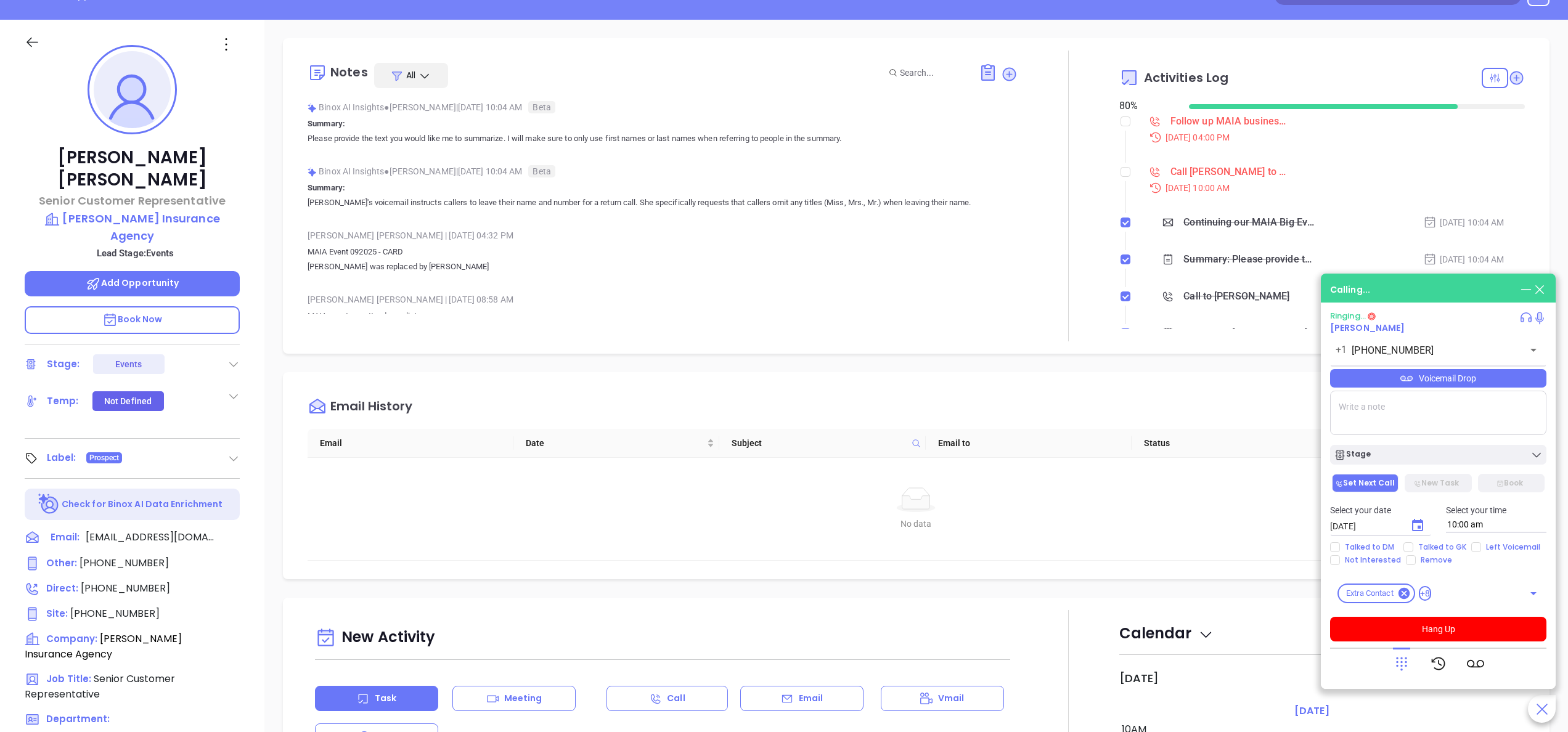
scroll to position [148, 0]
click at [1434, 631] on button "Hang Up" at bounding box center [1438, 629] width 216 height 25
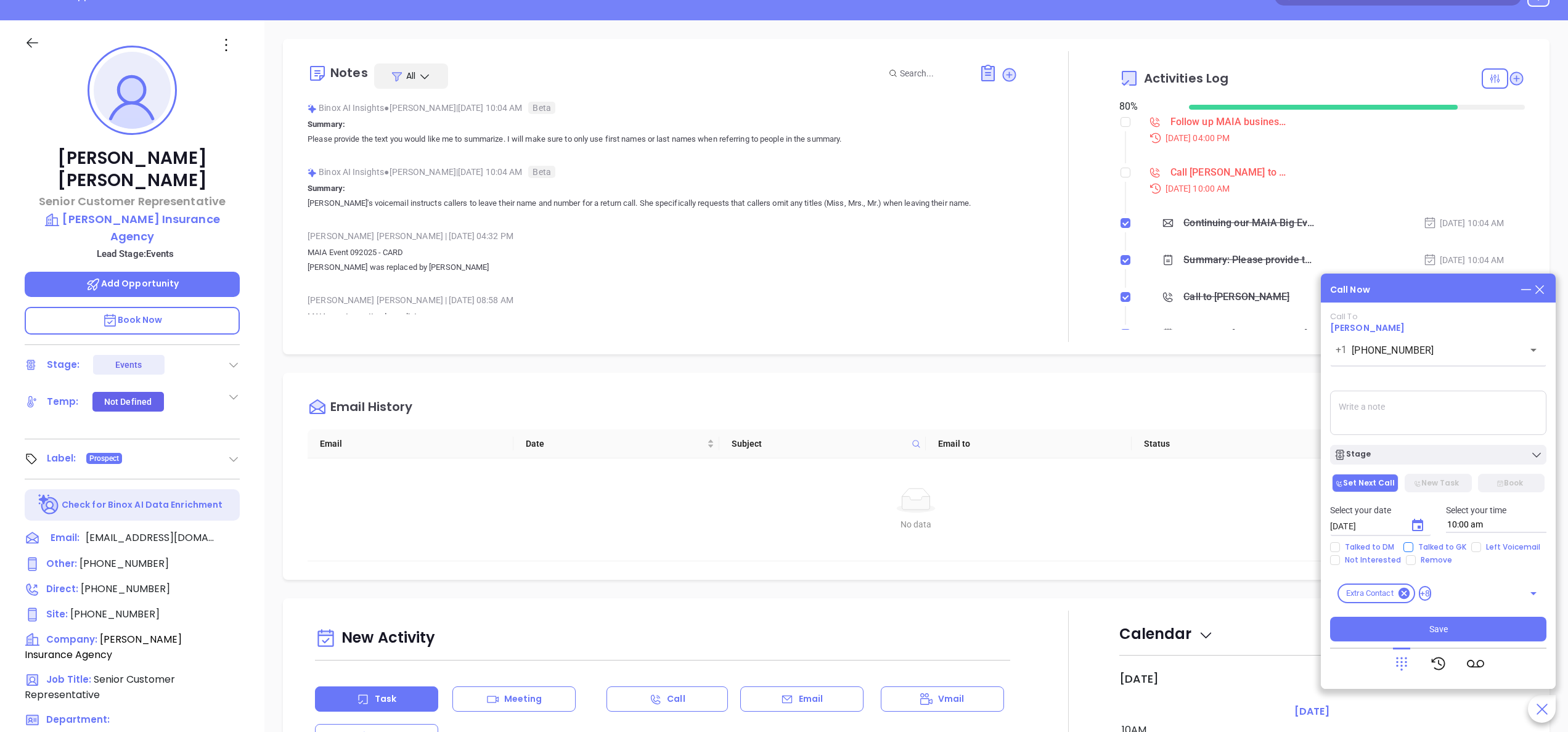
click at [1408, 548] on input "Talked to GK" at bounding box center [1408, 547] width 10 height 10
checkbox input "false"
click at [1481, 548] on span "Left Voicemail" at bounding box center [1513, 547] width 64 height 10
click at [1481, 548] on input "Left Voicemail" at bounding box center [1476, 547] width 10 height 10
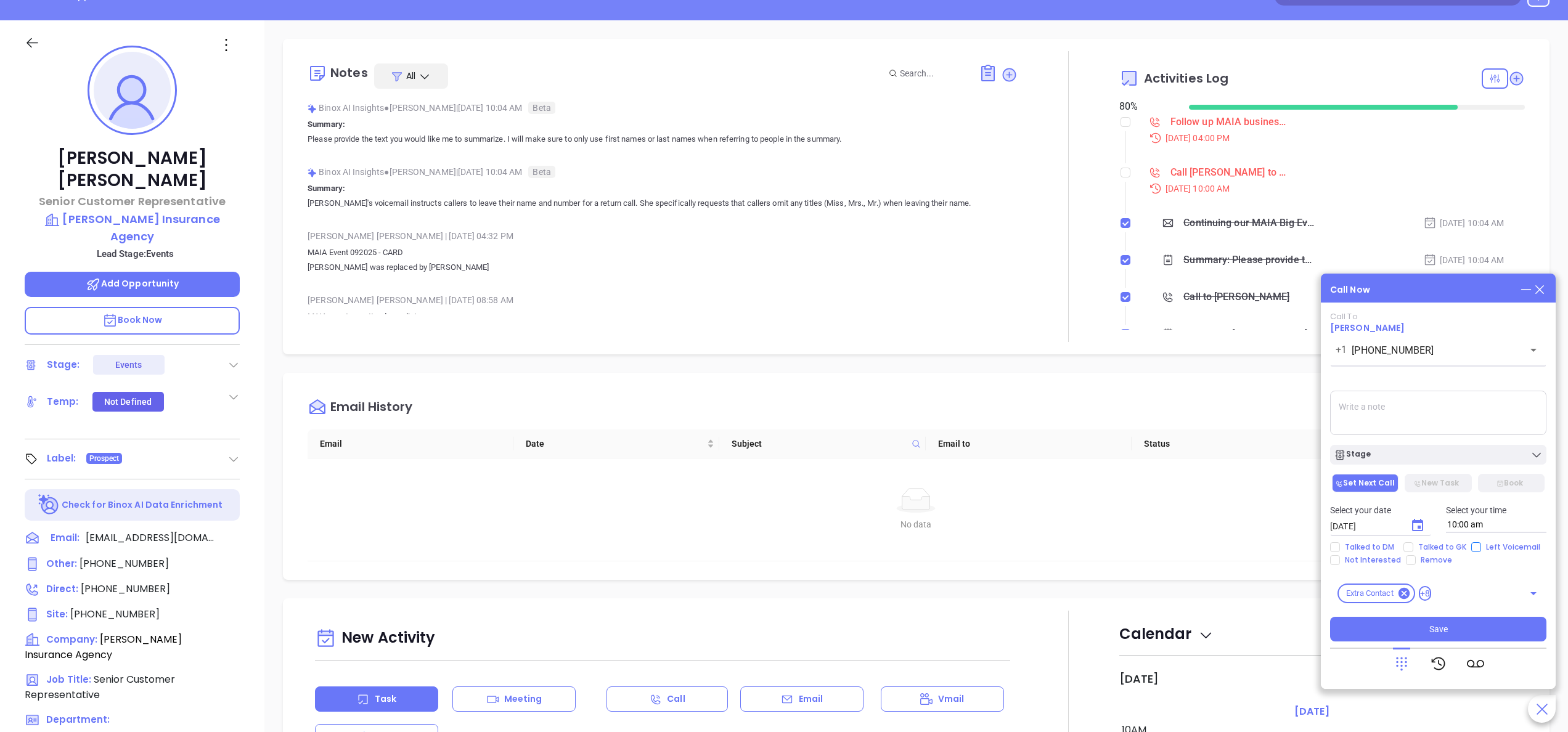
checkbox input "true"
drag, startPoint x: 1428, startPoint y: 520, endPoint x: 1406, endPoint y: 526, distance: 22.8
click at [1406, 526] on div "09/30/2025 ​" at bounding box center [1380, 525] width 101 height 13
click at [1406, 526] on button "Choose date, selected date is Sep 30, 2025" at bounding box center [1417, 526] width 25 height 25
click at [1516, 331] on button "Next month" at bounding box center [1508, 333] width 25 height 25
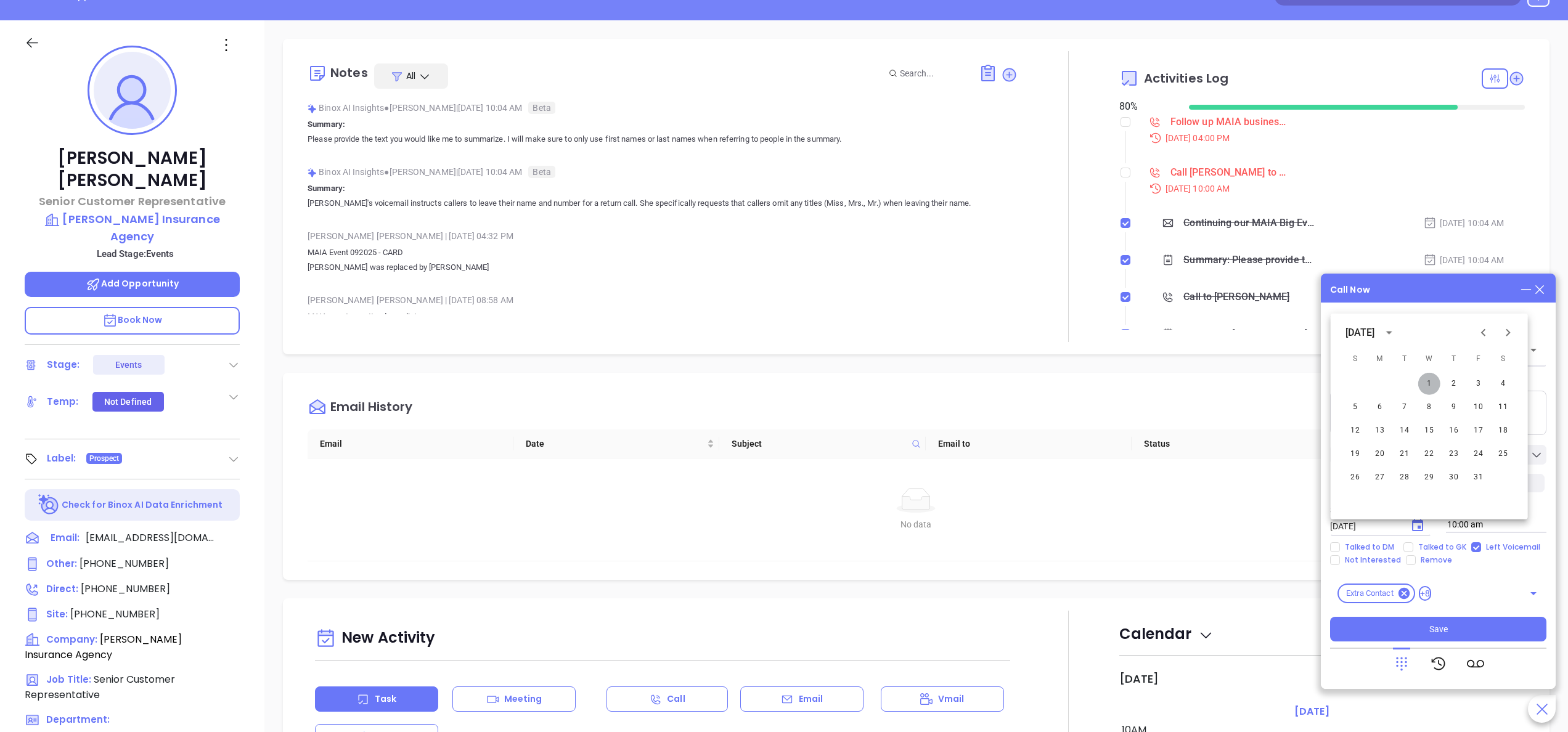
click at [1431, 389] on button "1" at bounding box center [1429, 384] width 22 height 22
type input "10/01/2025"
click at [1381, 418] on textarea at bounding box center [1438, 413] width 216 height 44
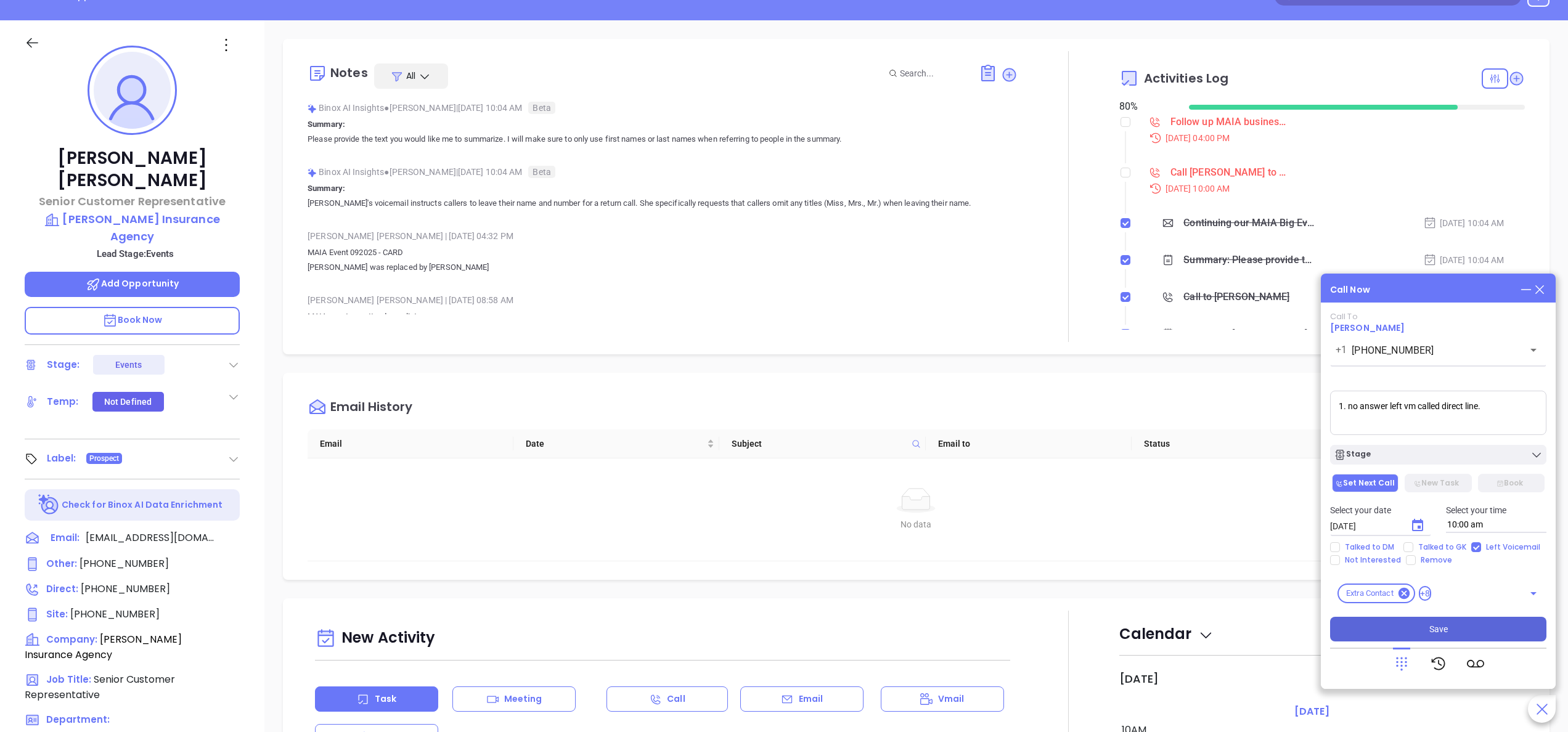
type textarea "1. no answer left vm called direct line."
click at [1431, 622] on span "Save" at bounding box center [1438, 628] width 19 height 13
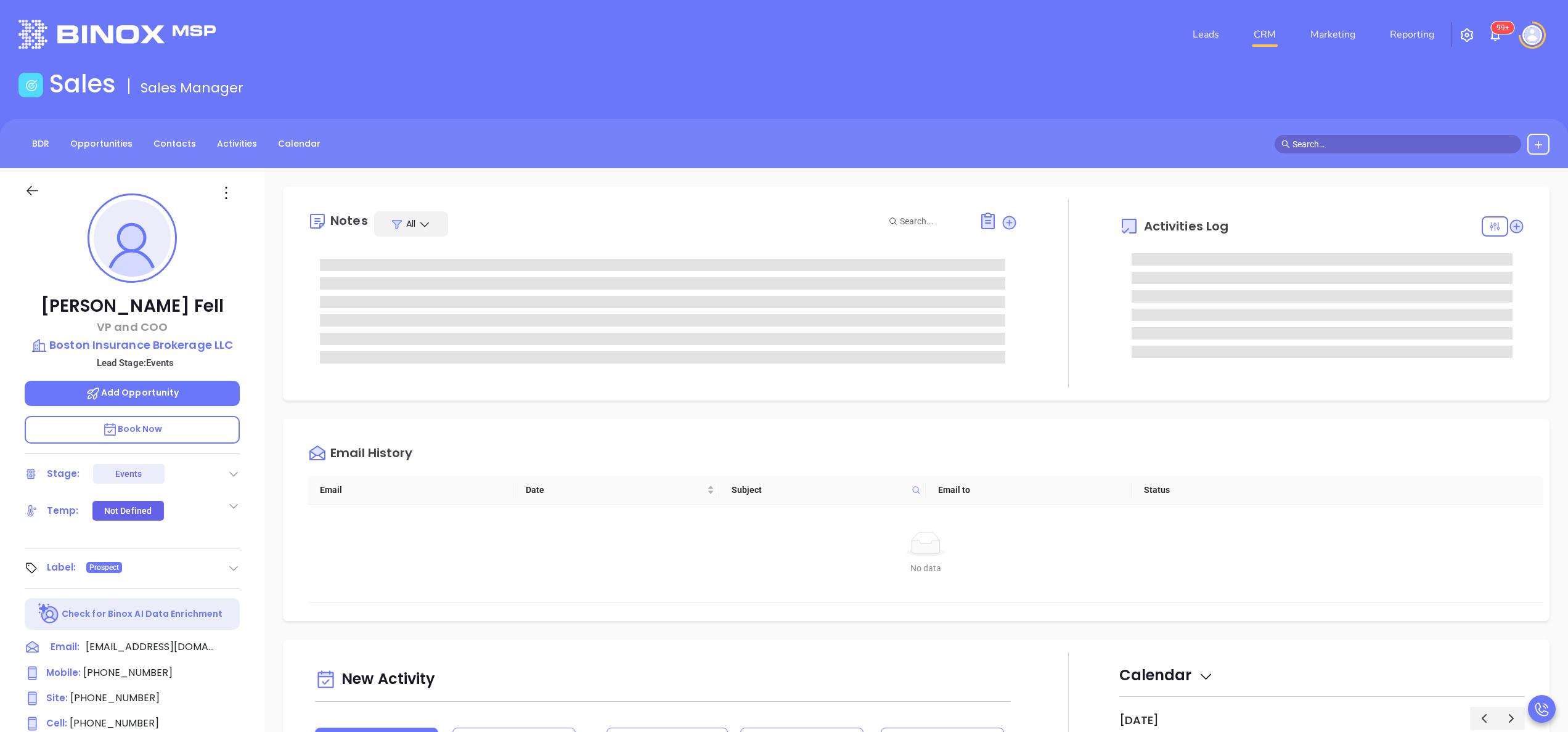
type input "[PERSON_NAME]"
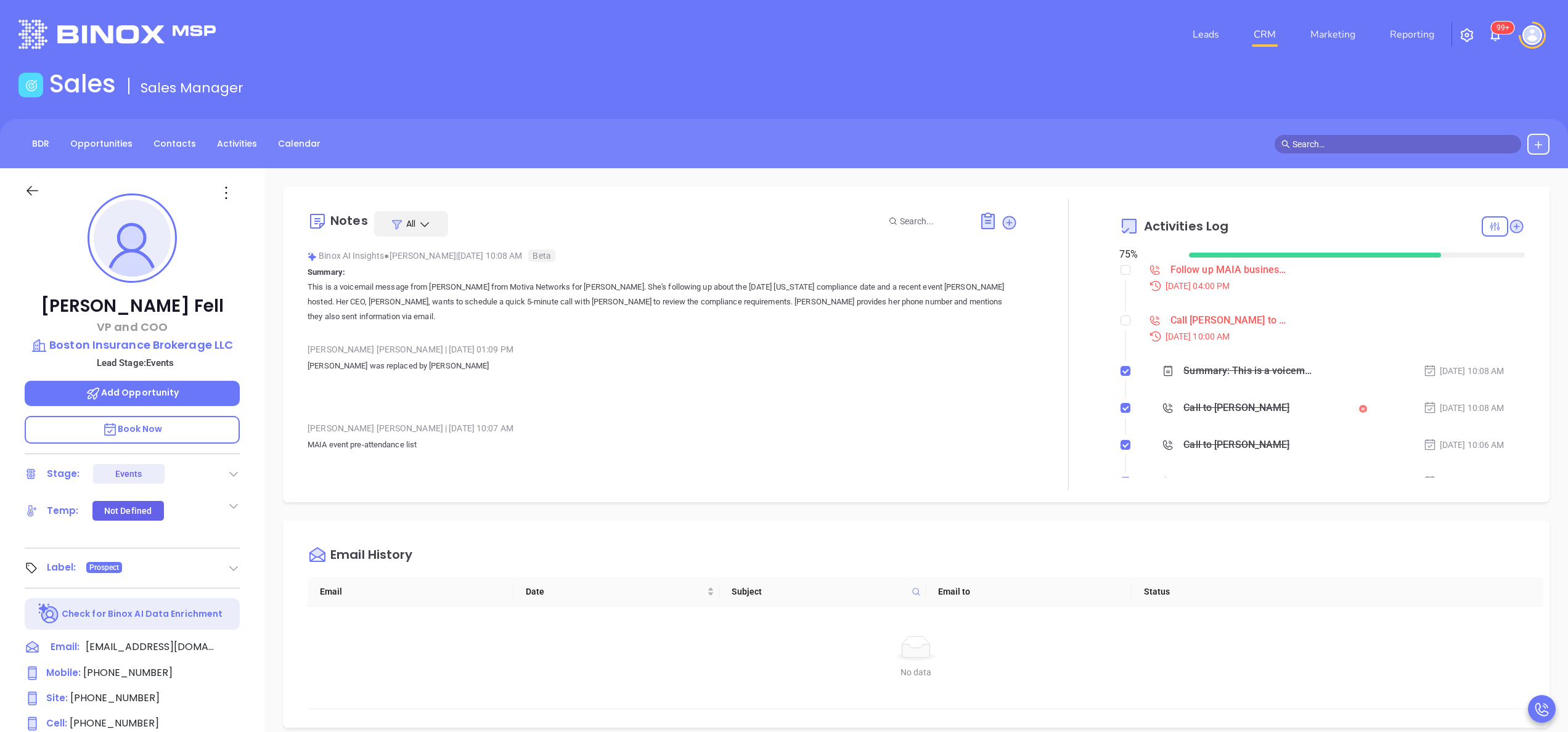
scroll to position [358, 0]
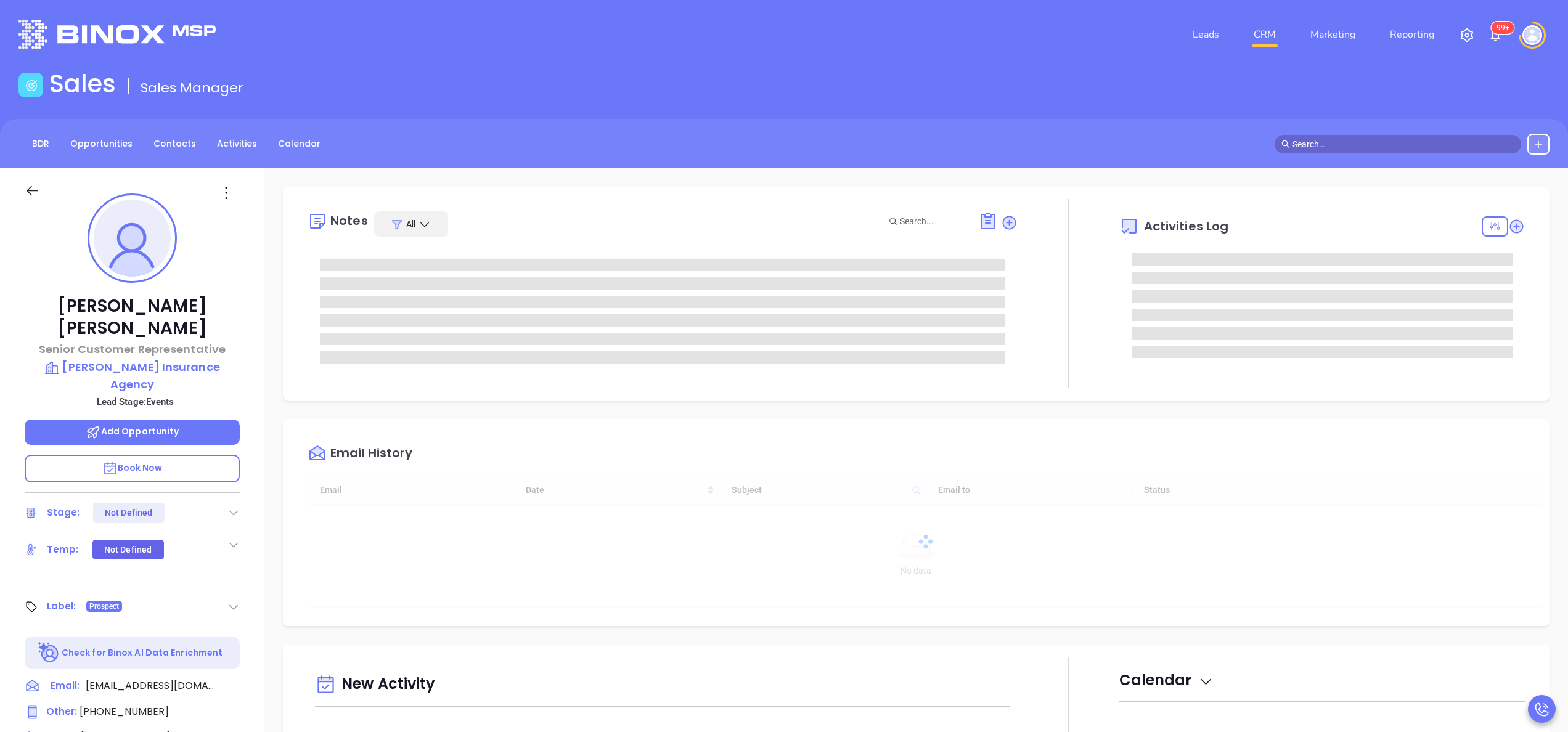
type input "[DATE]"
type input "[PERSON_NAME]"
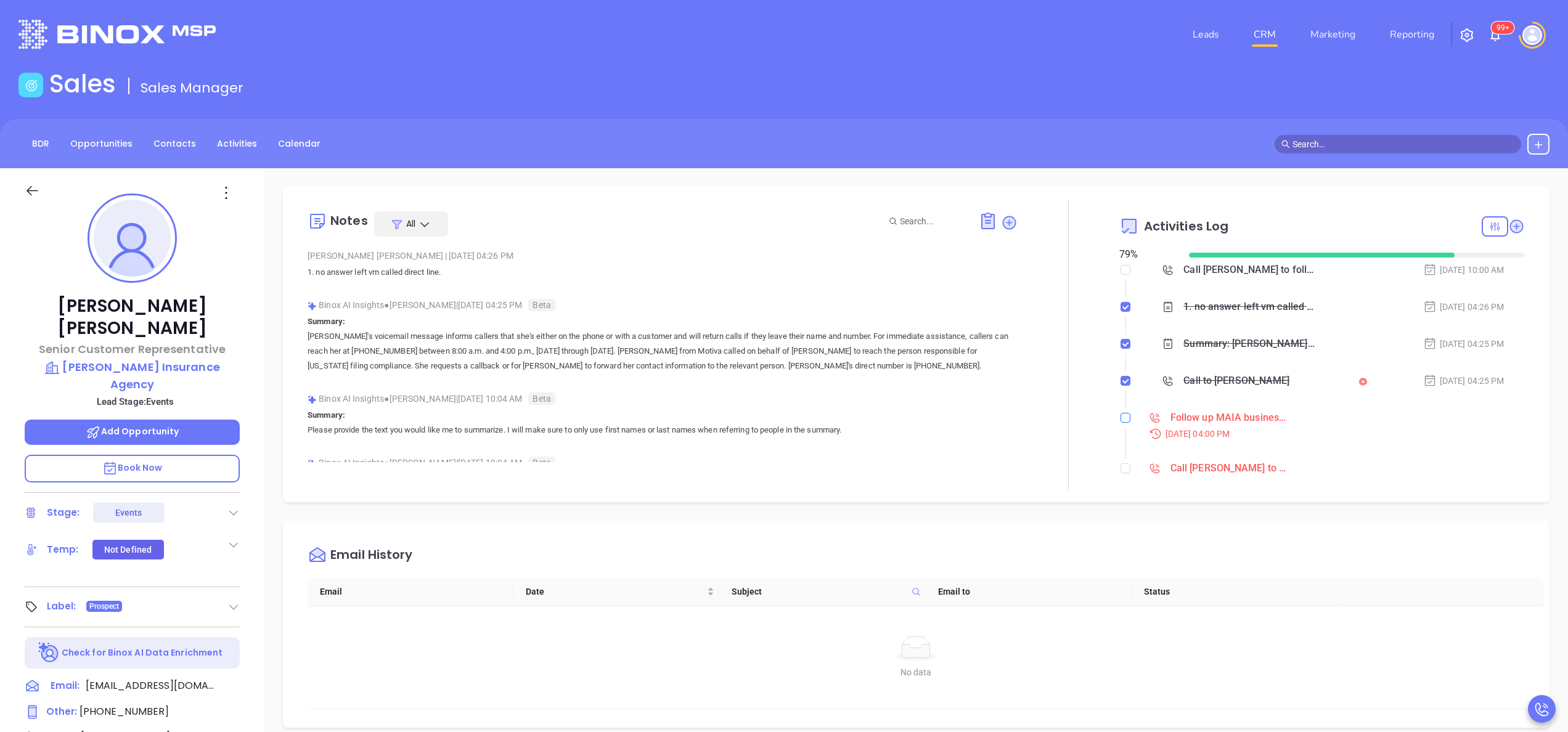
click at [1120, 413] on input "checkbox" at bounding box center [1125, 418] width 10 height 10
checkbox input "true"
click at [1120, 450] on input "checkbox" at bounding box center [1125, 454] width 10 height 10
checkbox input "true"
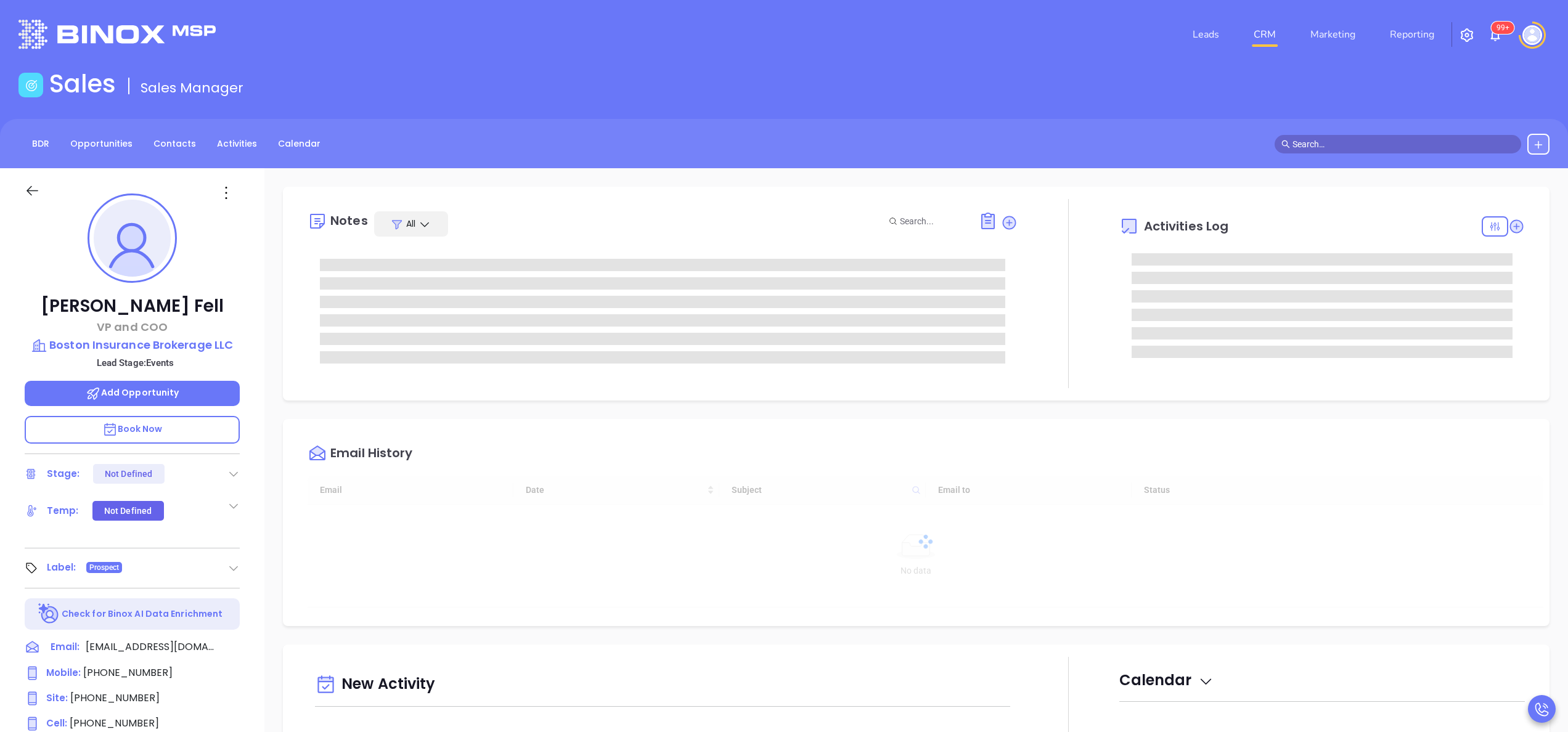
type input "[DATE]"
type input "[PERSON_NAME]"
click at [259, 402] on div "[PERSON_NAME] VP and COO Boston Insurance Brokerage LLC Lead Stage: Events Add …" at bounding box center [132, 626] width 265 height 915
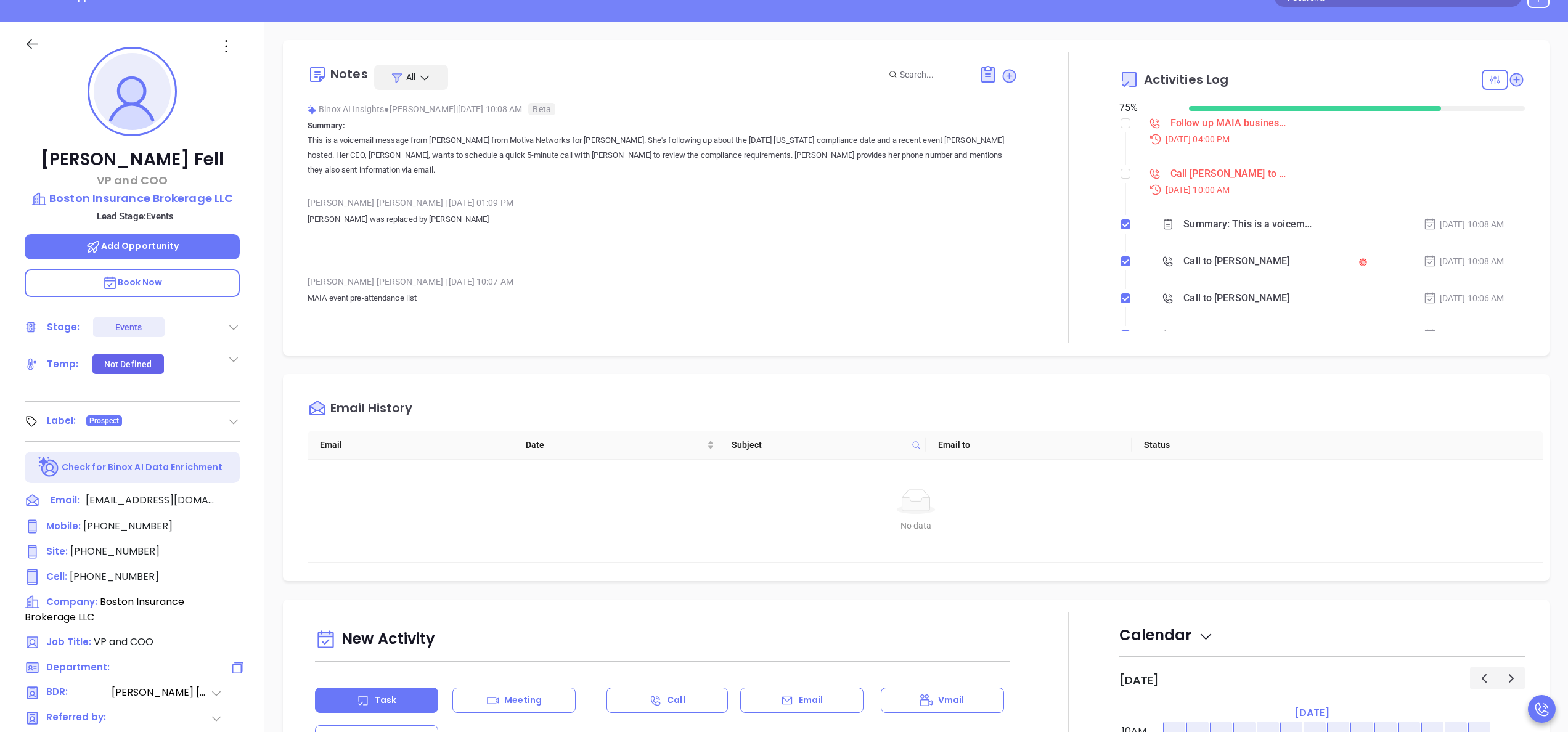
scroll to position [148, 0]
click at [113, 548] on span "[PHONE_NUMBER]" at bounding box center [115, 550] width 89 height 14
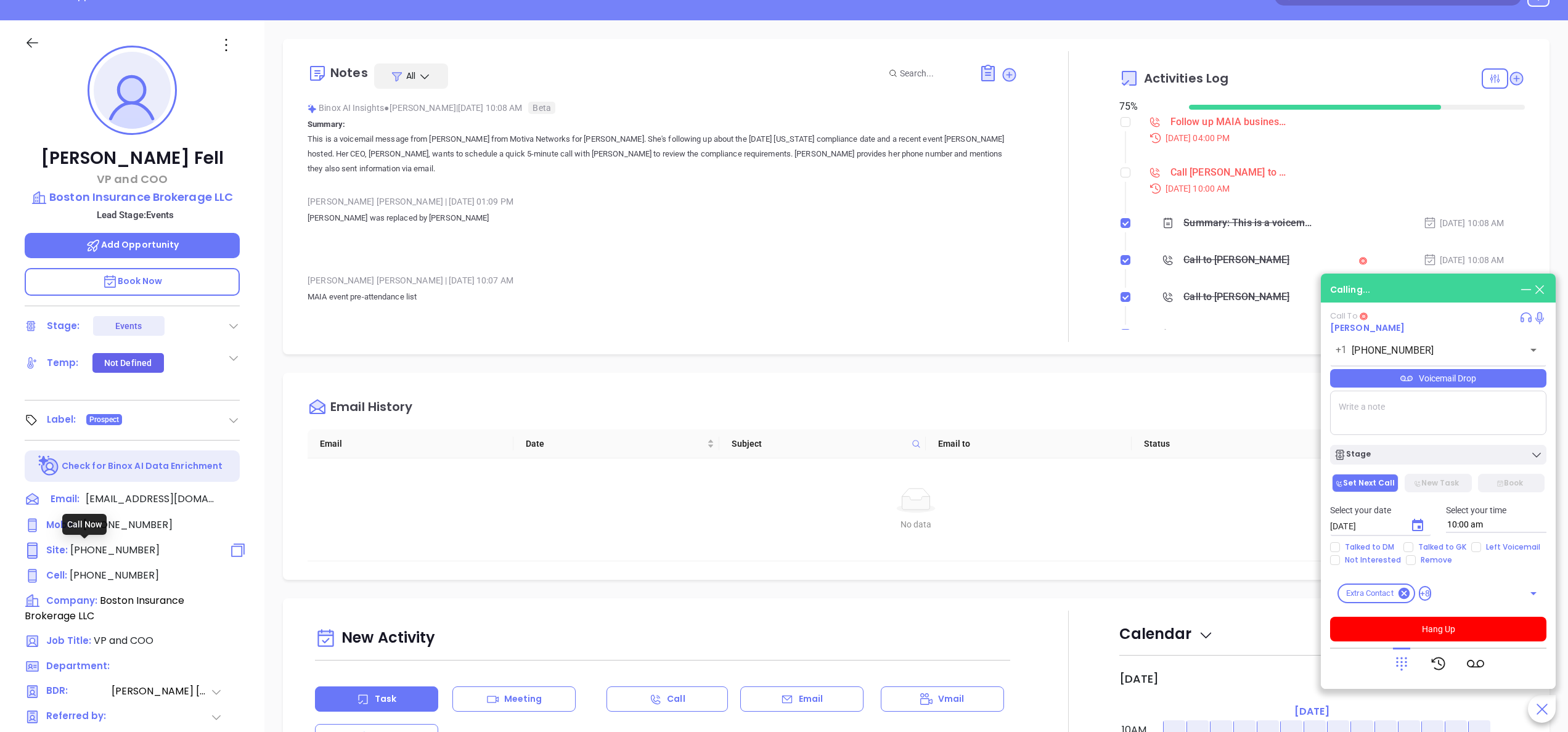
type input "[PHONE_NUMBER]"
click at [1120, 174] on input "checkbox" at bounding box center [1125, 172] width 10 height 10
checkbox input "true"
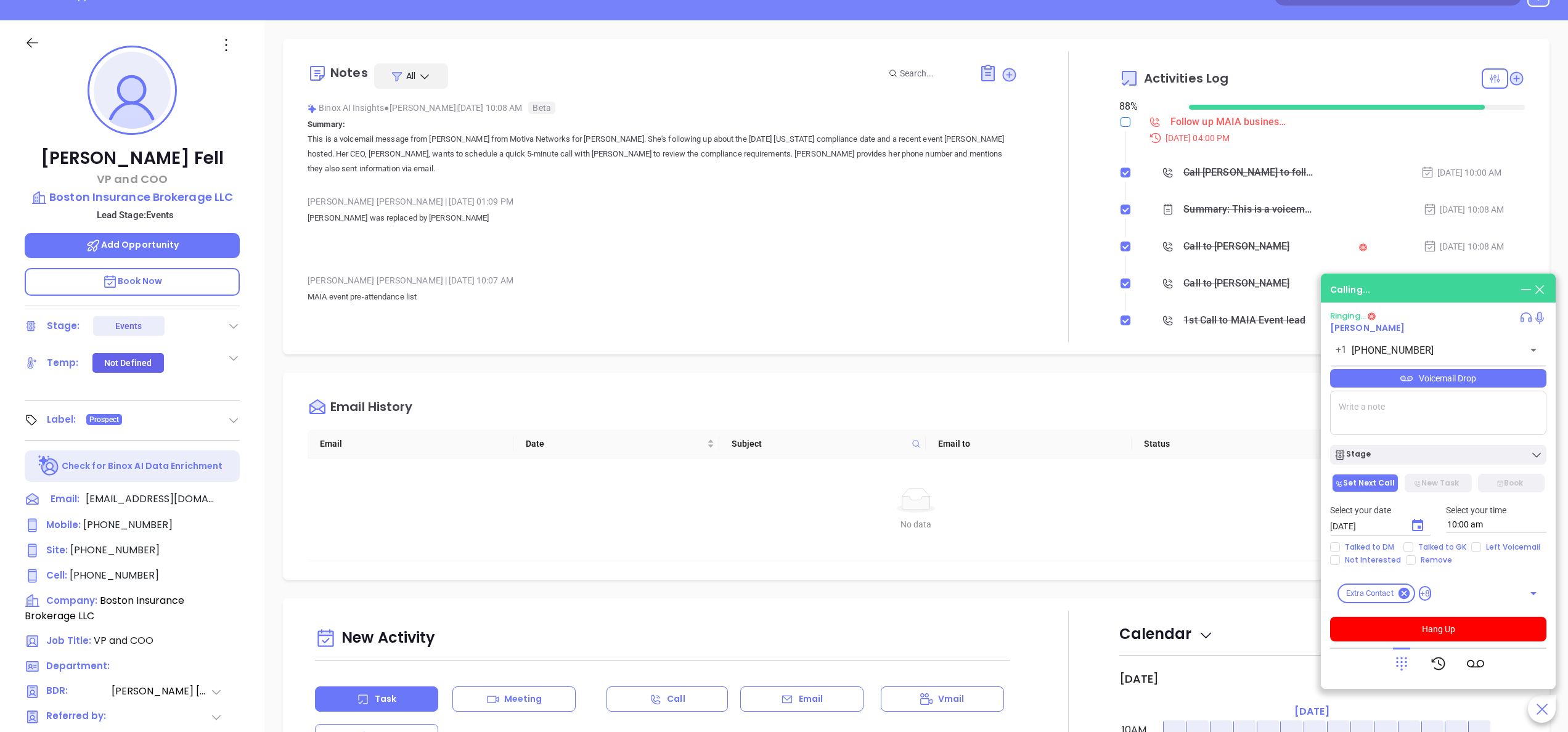
click at [1120, 117] on input "checkbox" at bounding box center [1125, 122] width 10 height 10
checkbox input "true"
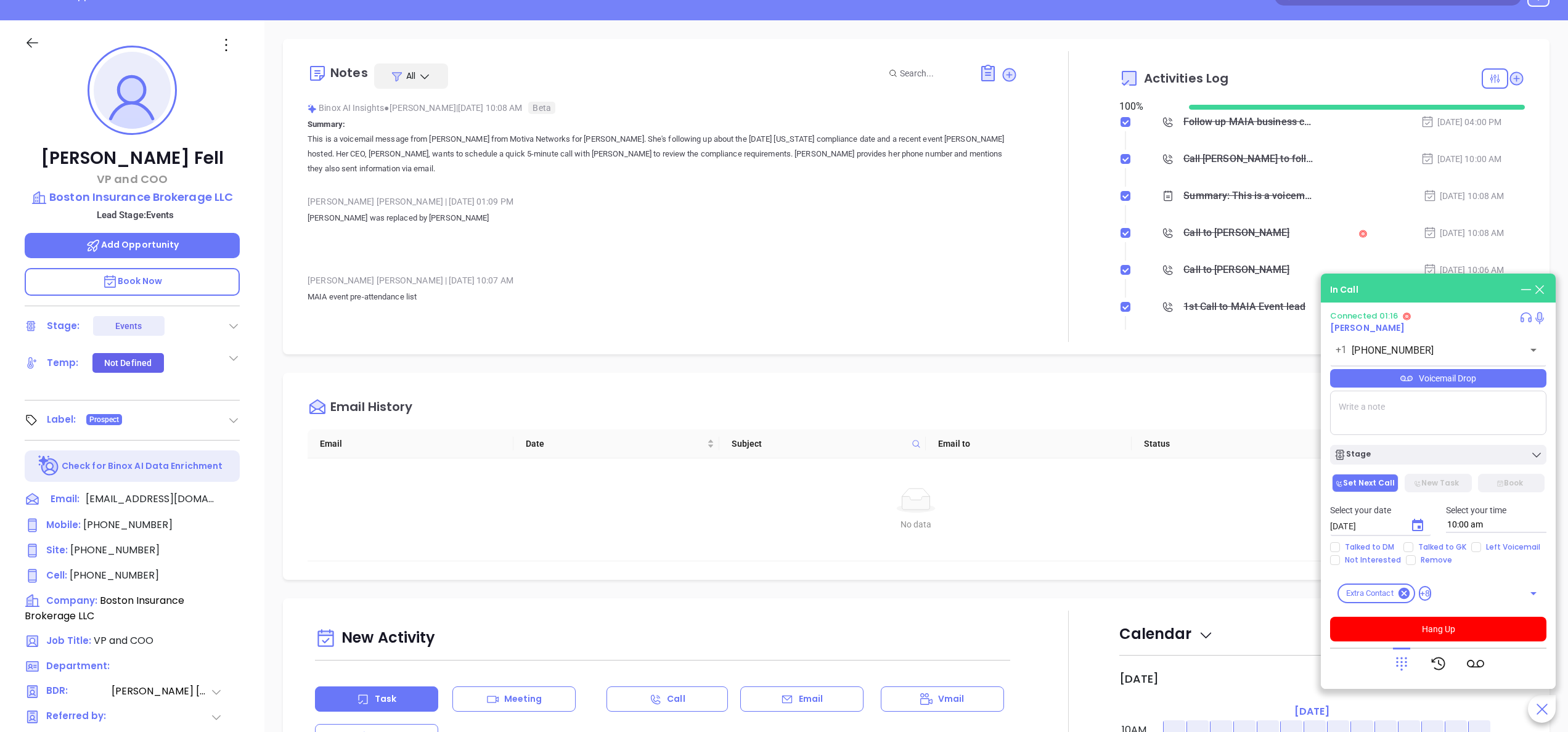
click at [183, 283] on p "Book Now" at bounding box center [133, 282] width 215 height 28
click at [982, 75] on icon at bounding box center [988, 73] width 12 height 14
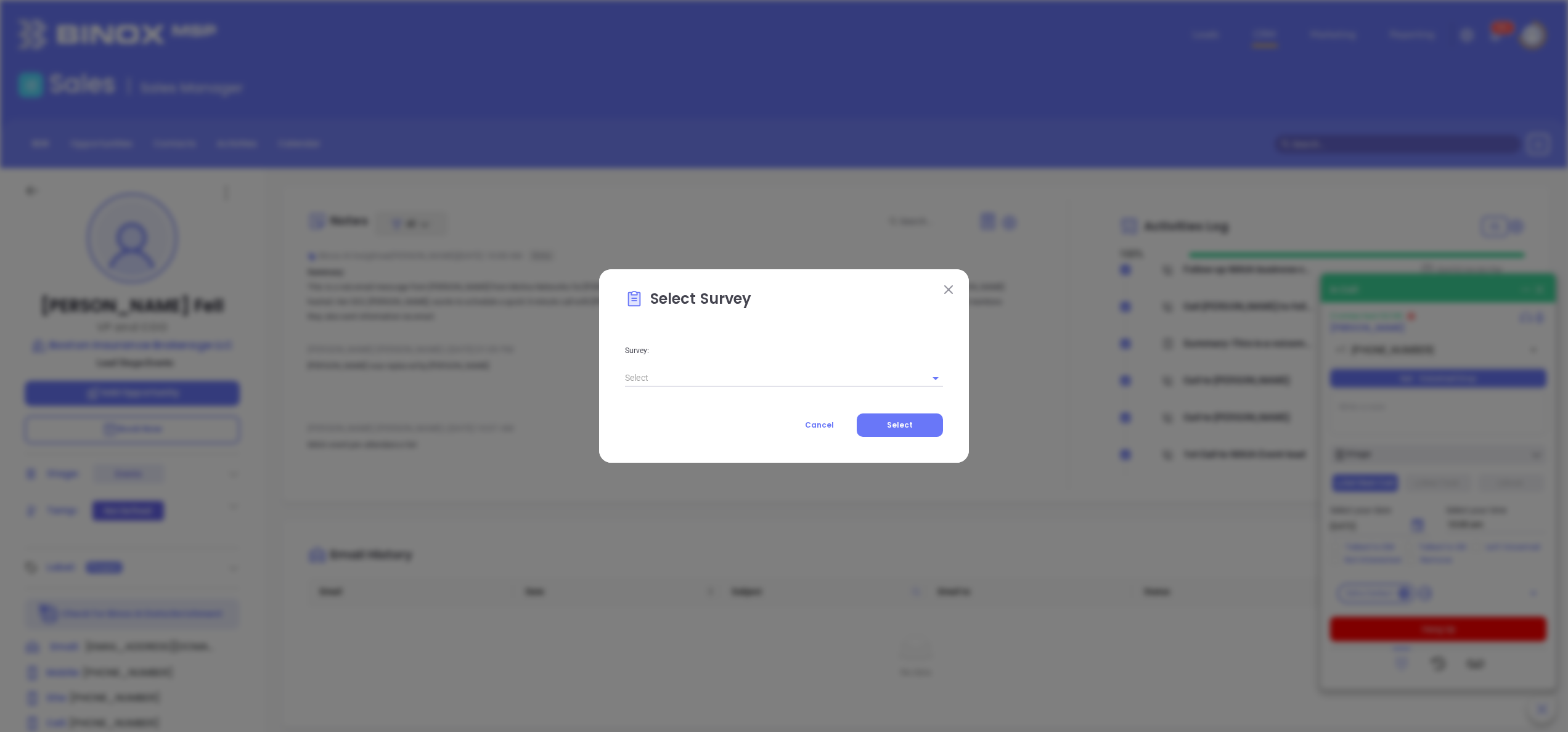
click at [775, 368] on div at bounding box center [784, 378] width 318 height 20
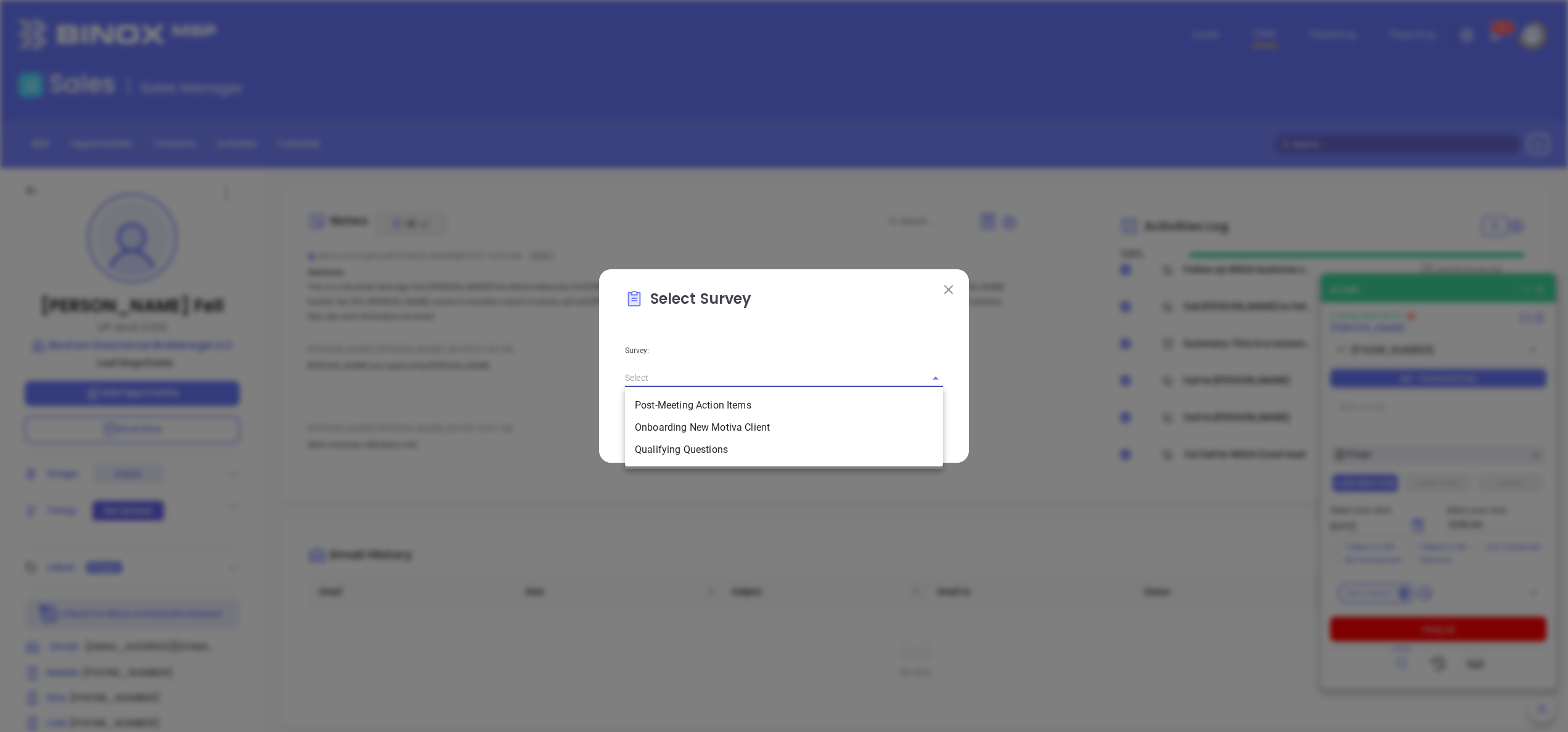
click at [772, 372] on input "text" at bounding box center [766, 378] width 283 height 18
click at [693, 457] on li "Qualifying Questions" at bounding box center [784, 450] width 318 height 22
type input "Qualifying Questions"
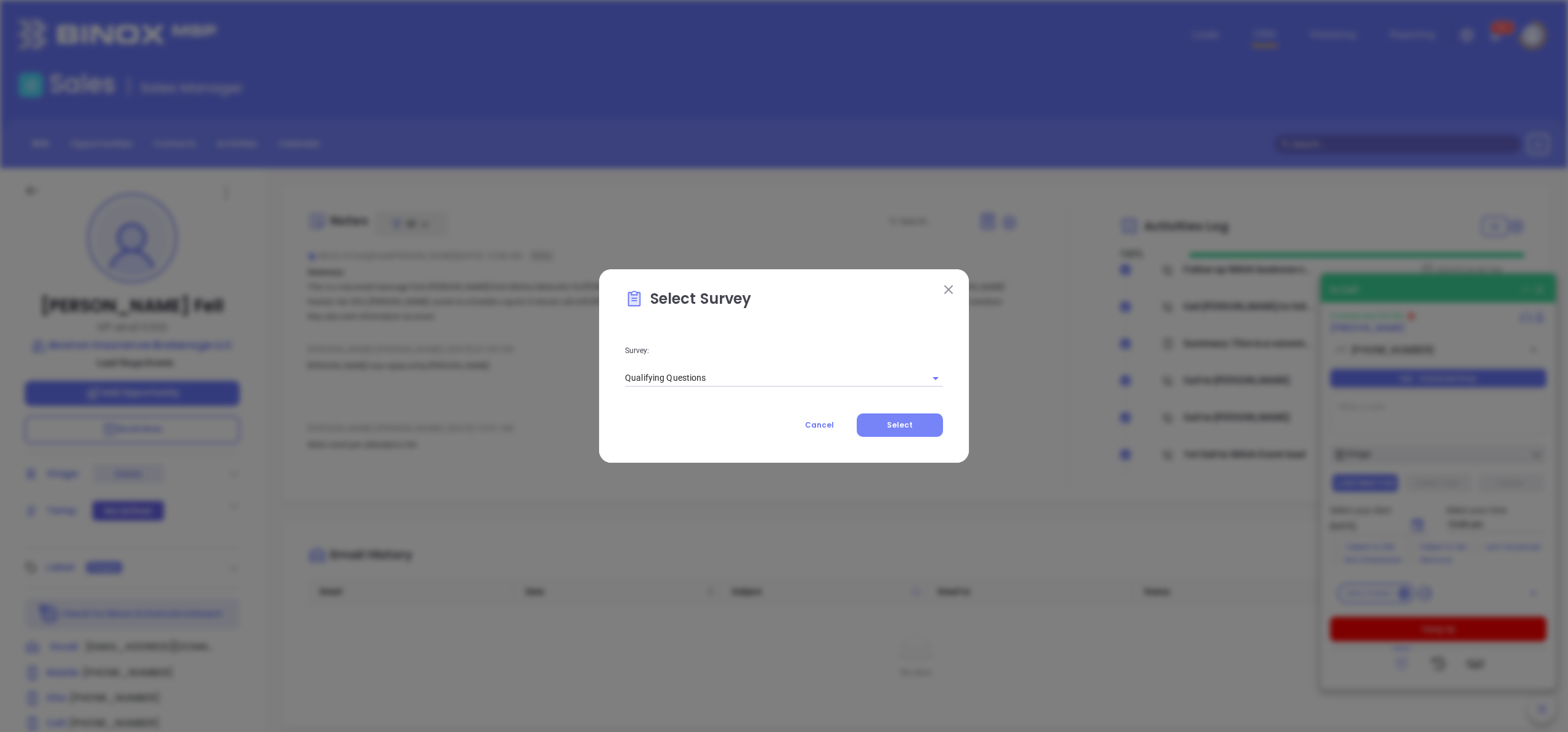
click at [918, 430] on button "Select" at bounding box center [900, 425] width 87 height 23
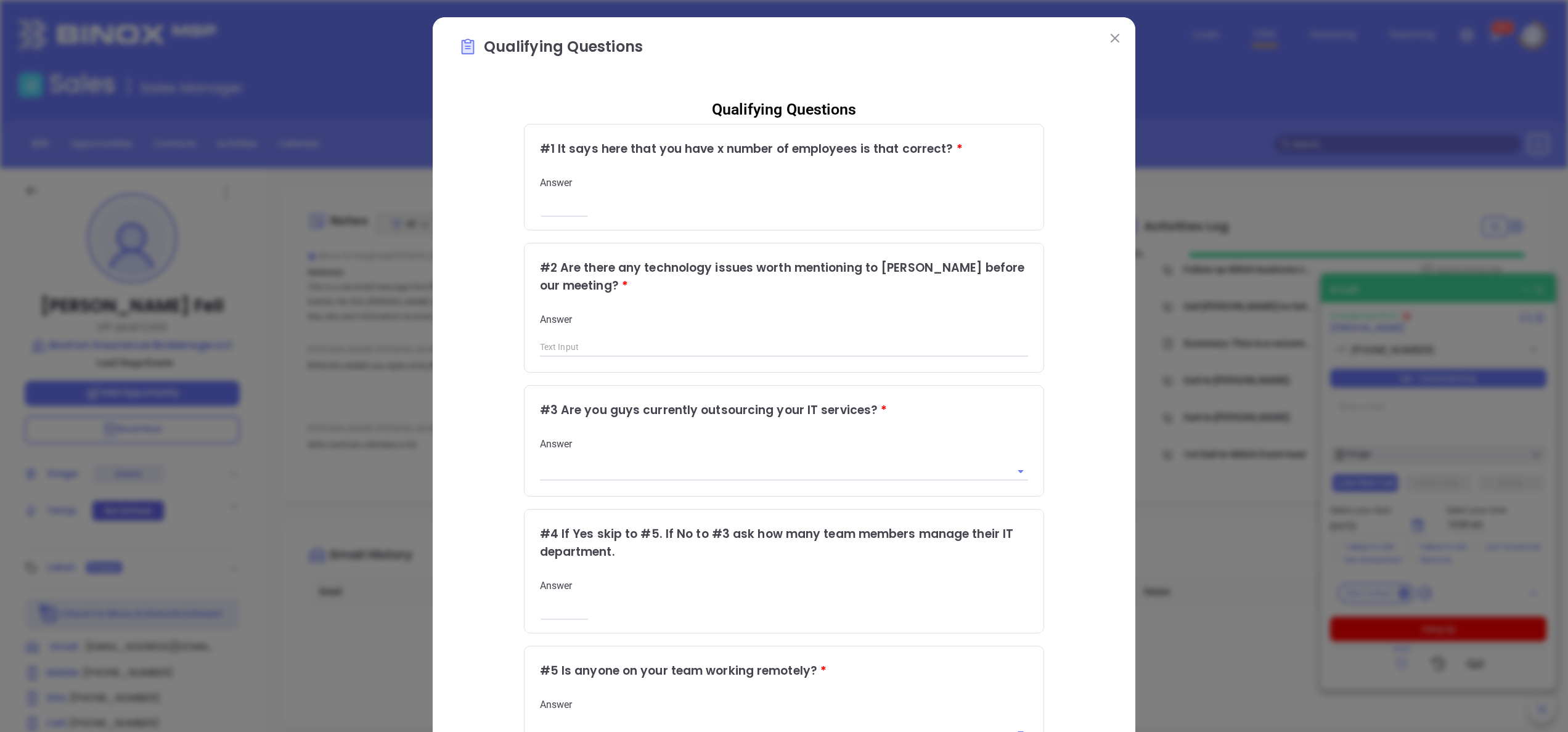
click at [551, 204] on input "number" at bounding box center [564, 208] width 48 height 10
type input "20"
click at [1068, 282] on div "Qualifying Questions # 1 It says here that you have x number of employees is th…" at bounding box center [784, 505] width 651 height 833
drag, startPoint x: 549, startPoint y: 208, endPoint x: 471, endPoint y: 202, distance: 78.2
click at [471, 202] on div "Qualifying Questions # 1 It says here that you have x number of employees is th…" at bounding box center [784, 505] width 651 height 833
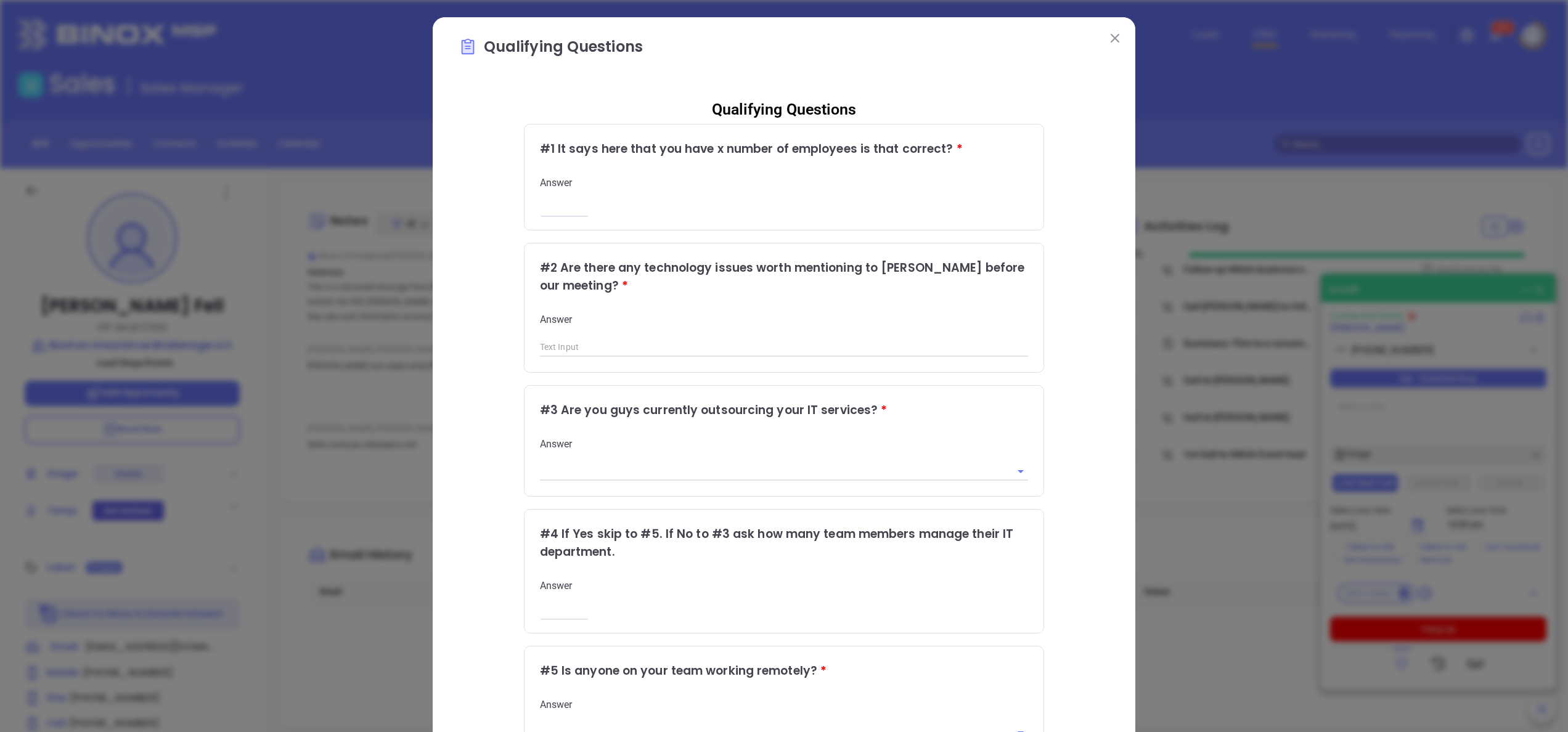
click at [1107, 37] on button at bounding box center [1115, 37] width 16 height 16
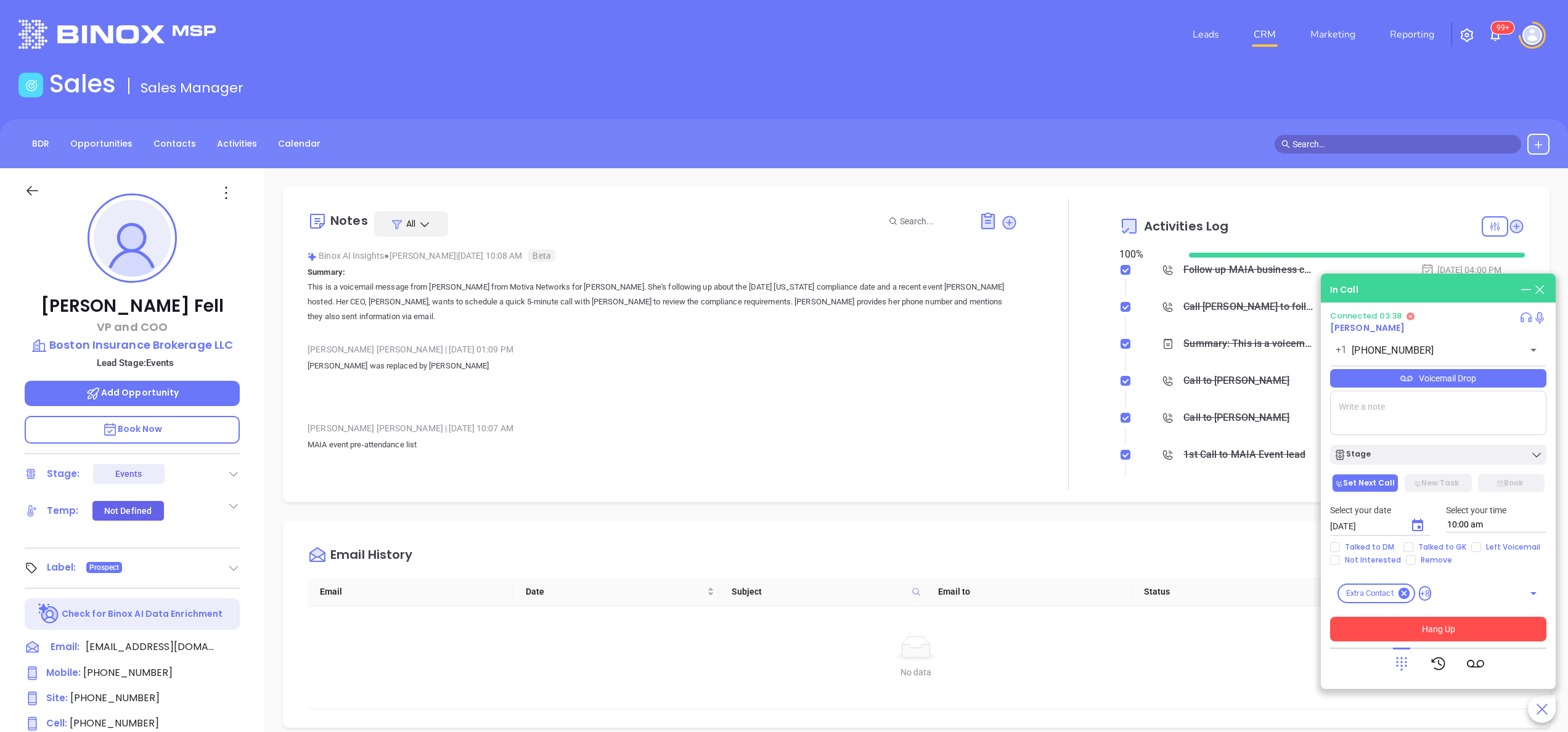
click at [1466, 628] on button "Hang Up" at bounding box center [1438, 629] width 216 height 25
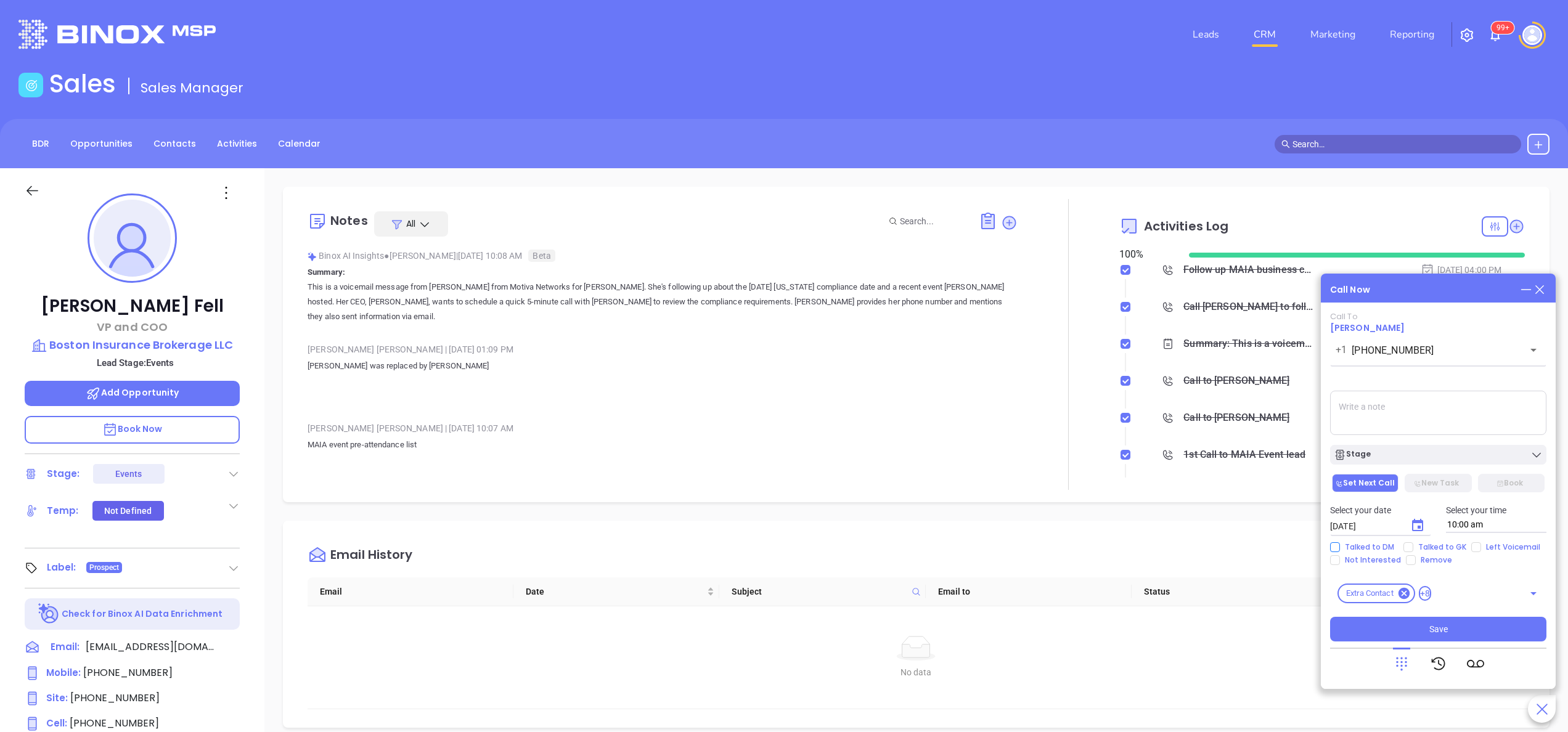
click at [1342, 545] on span "Talked to DM" at bounding box center [1370, 547] width 59 height 10
click at [1340, 545] on input "Talked to DM" at bounding box center [1335, 547] width 10 height 10
checkbox input "true"
click at [1389, 414] on textarea at bounding box center [1438, 413] width 216 height 44
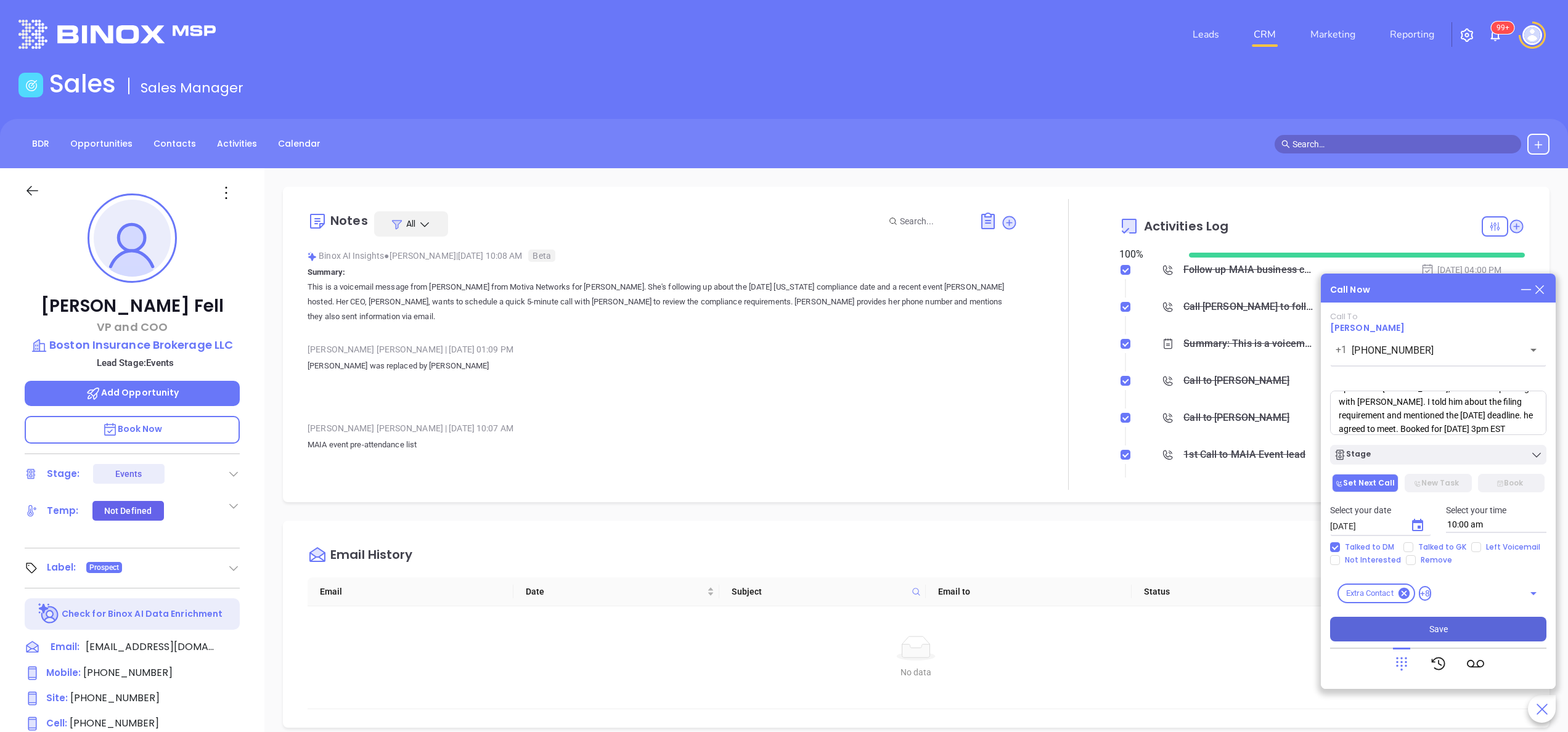
type textarea "Spoke with Chris, he recalled speaking with Megan. I told him about the filing …"
click at [1452, 627] on button "Save" at bounding box center [1438, 629] width 216 height 25
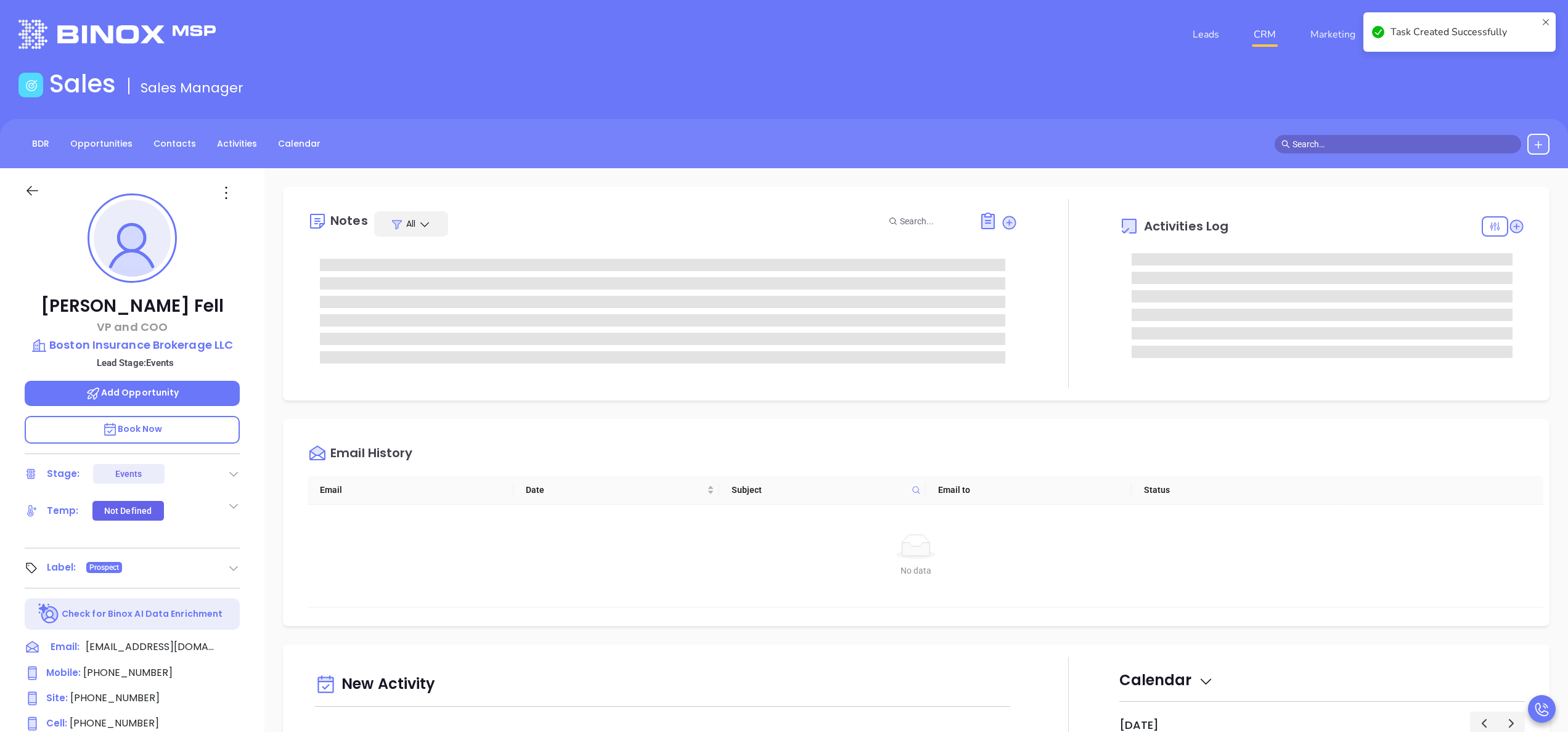
click at [254, 613] on div "Christopher Fell VP and COO Boston Insurance Brokerage LLC Lead Stage: Events A…" at bounding box center [132, 626] width 265 height 915
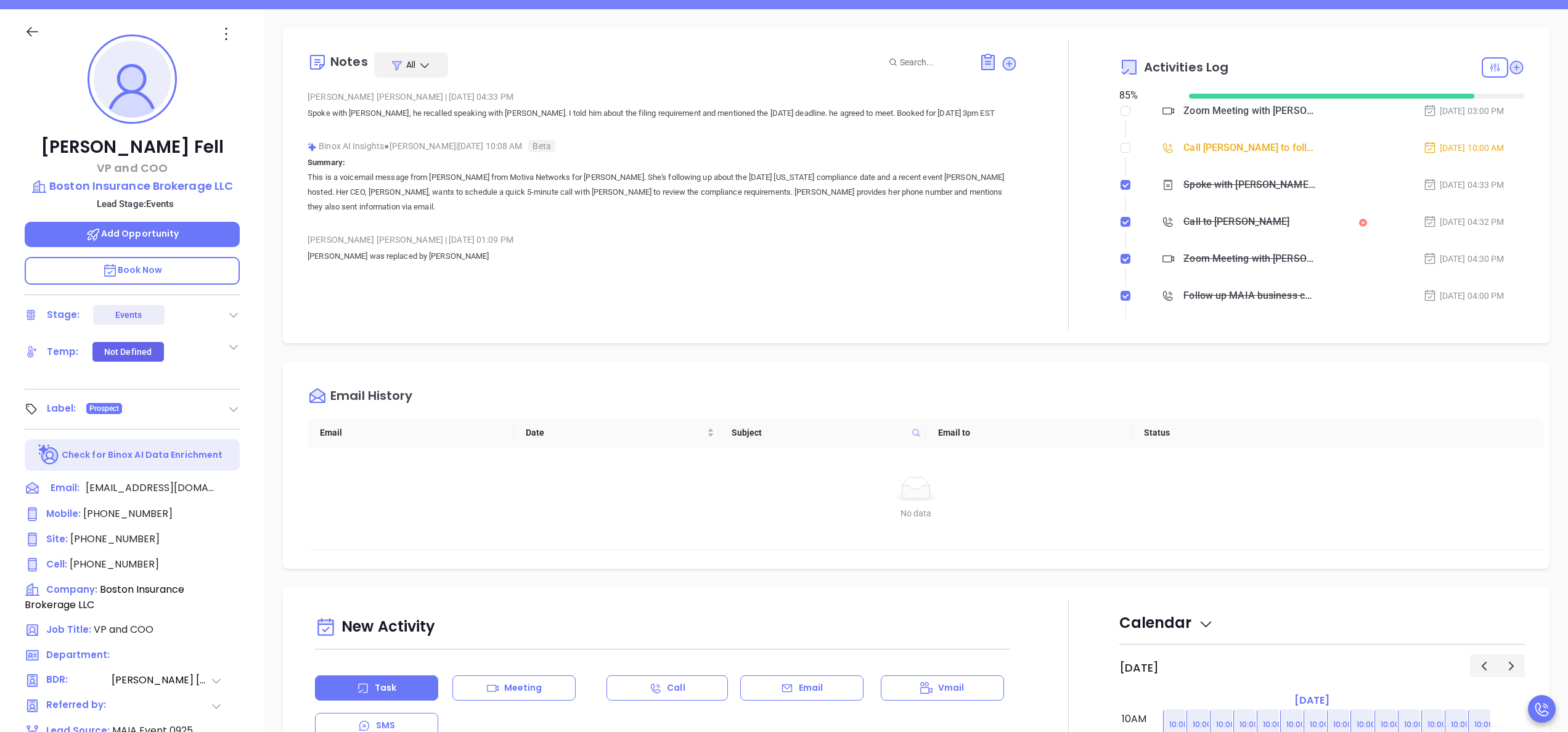
scroll to position [197, 0]
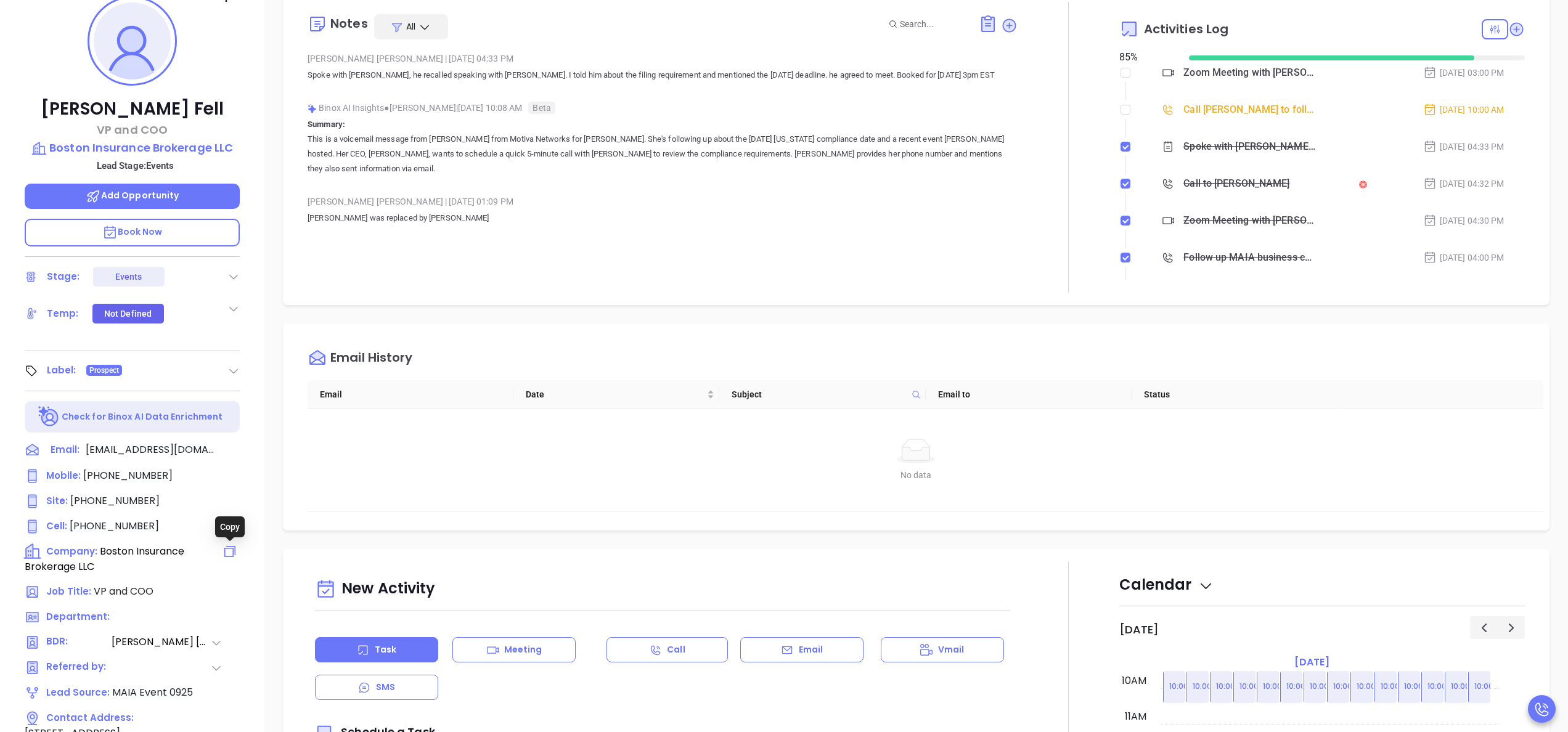
click at [230, 552] on icon at bounding box center [229, 551] width 15 height 15
click at [1120, 111] on input "checkbox" at bounding box center [1125, 109] width 10 height 10
checkbox input "true"
click at [170, 232] on p "Book Now" at bounding box center [133, 233] width 215 height 28
click at [136, 197] on span "Add Opportunity" at bounding box center [133, 195] width 94 height 12
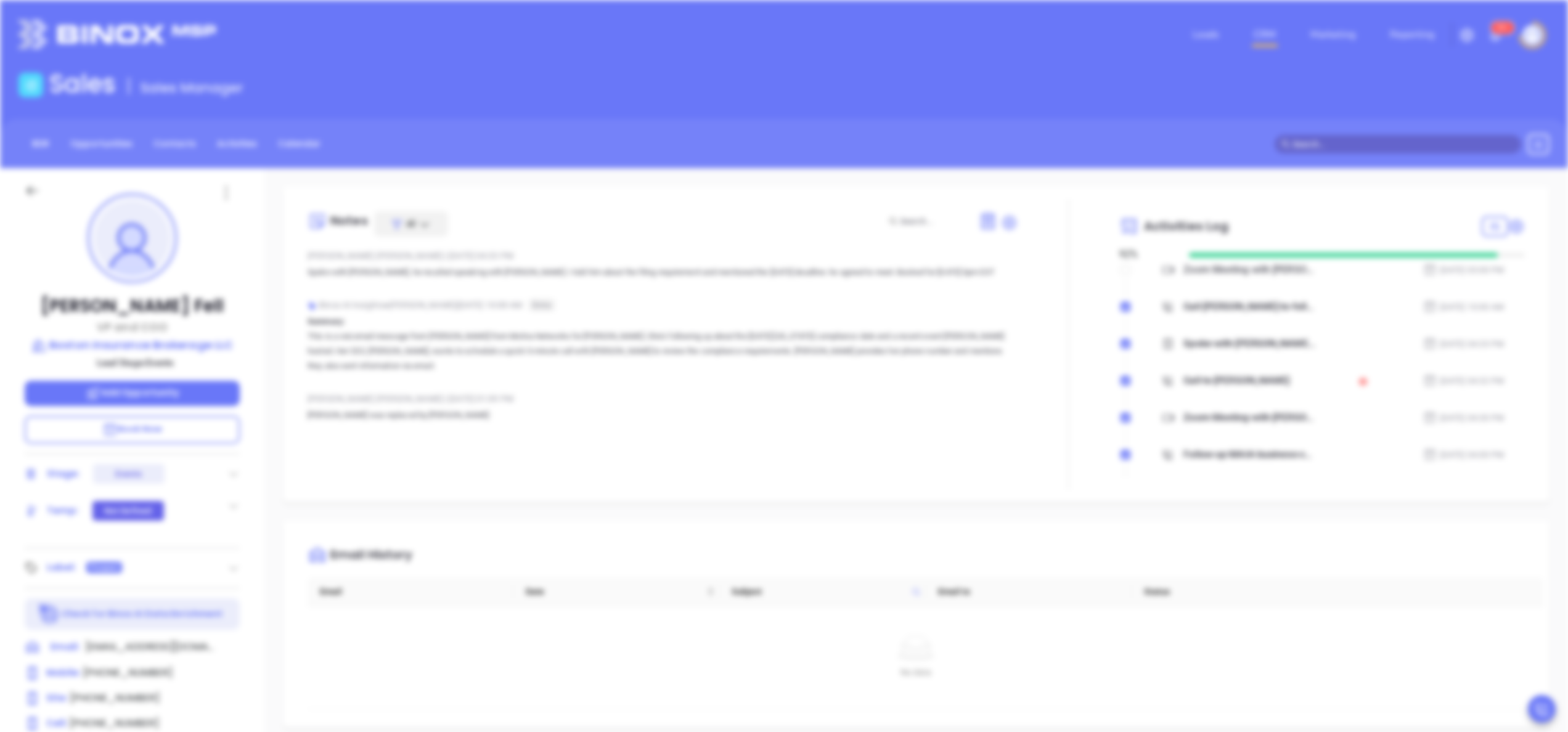
type input "Christopher Fell"
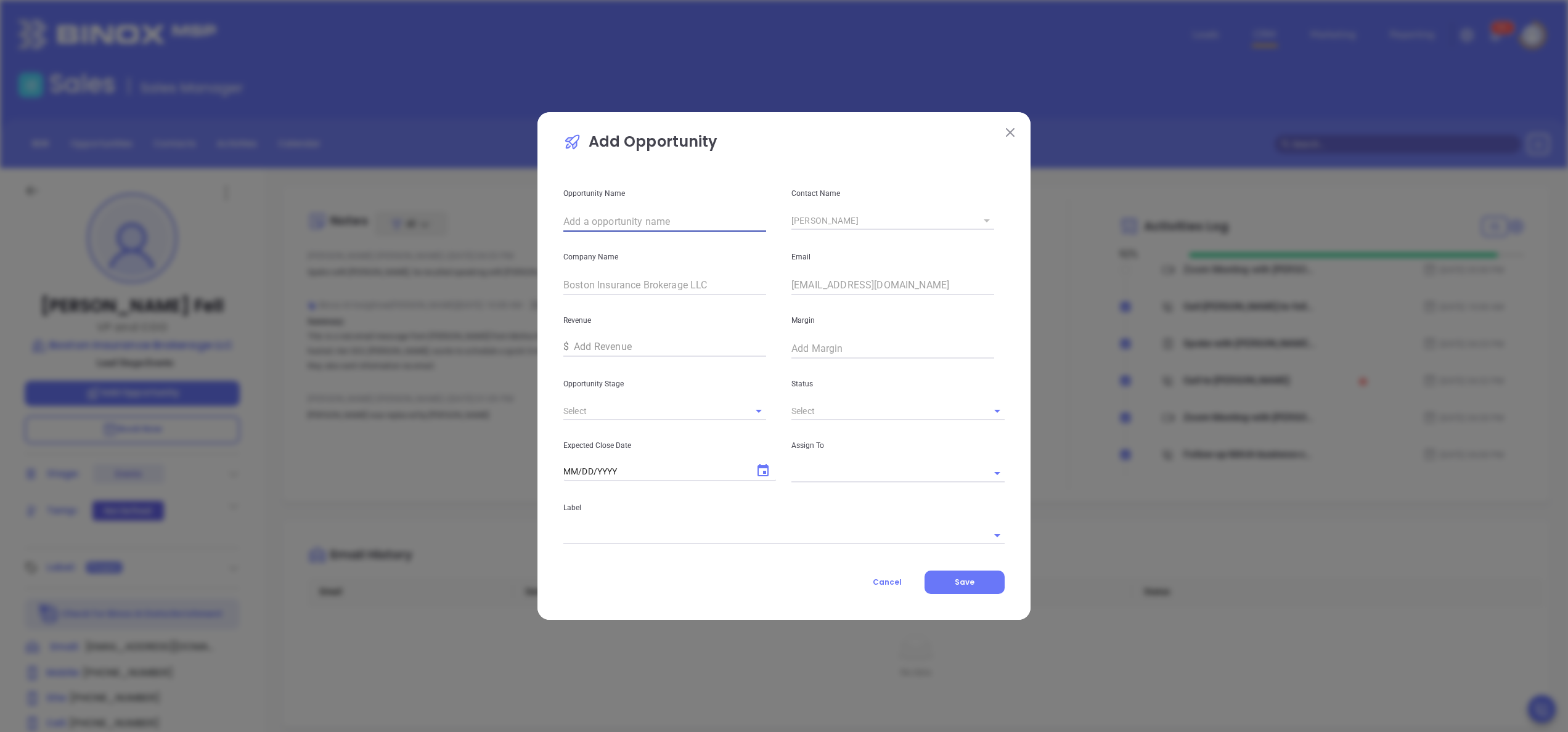
click at [629, 224] on input "text" at bounding box center [665, 222] width 203 height 20
paste input "Boston Insurance Brokerage LLC"
type input "Boston Insurance Brokerage LLC"
click at [622, 441] on li "Interview" at bounding box center [665, 439] width 203 height 22
type input "Interview"
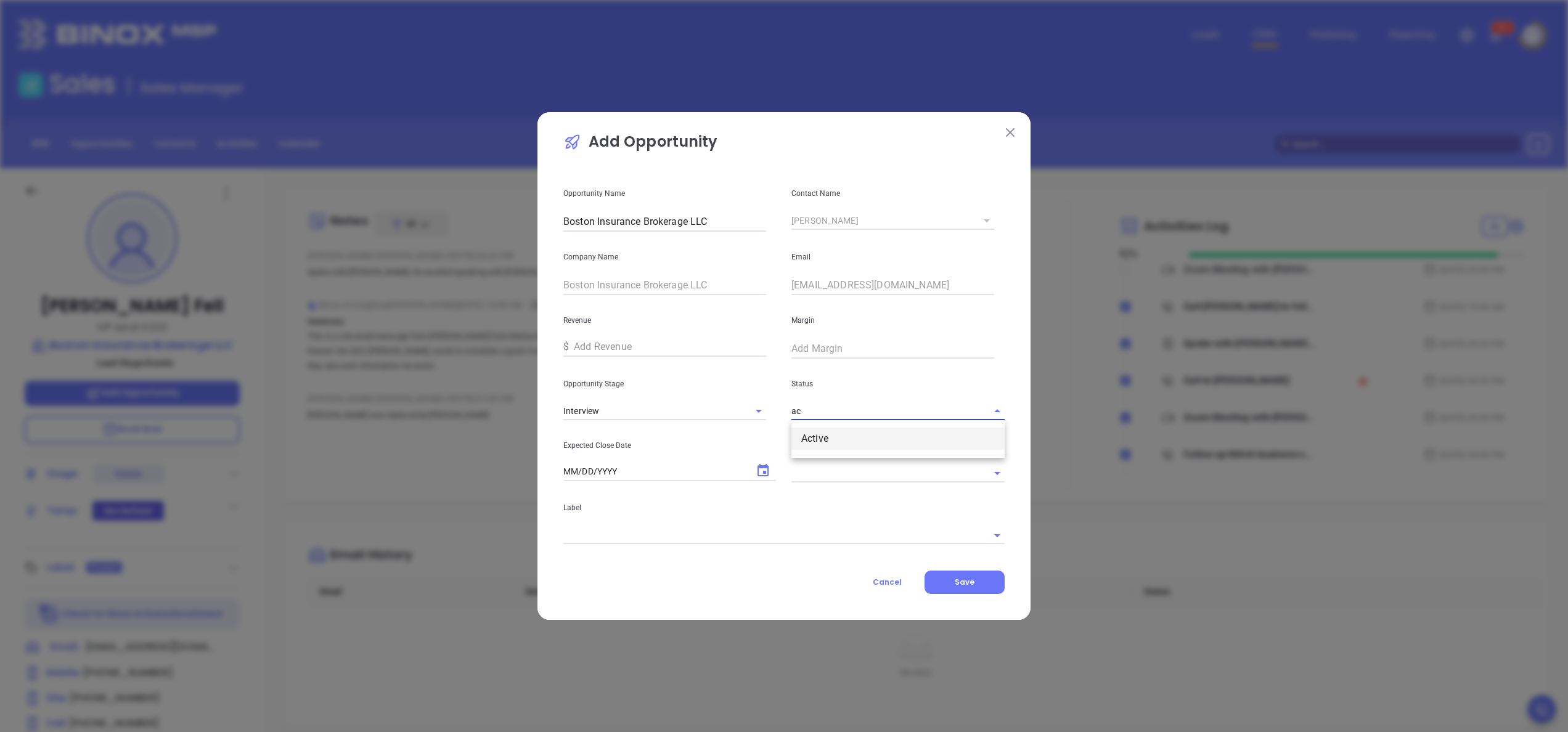
click at [848, 437] on li "Active" at bounding box center [898, 439] width 213 height 22
type input "Active"
click at [764, 474] on icon "Choose date" at bounding box center [763, 471] width 15 height 15
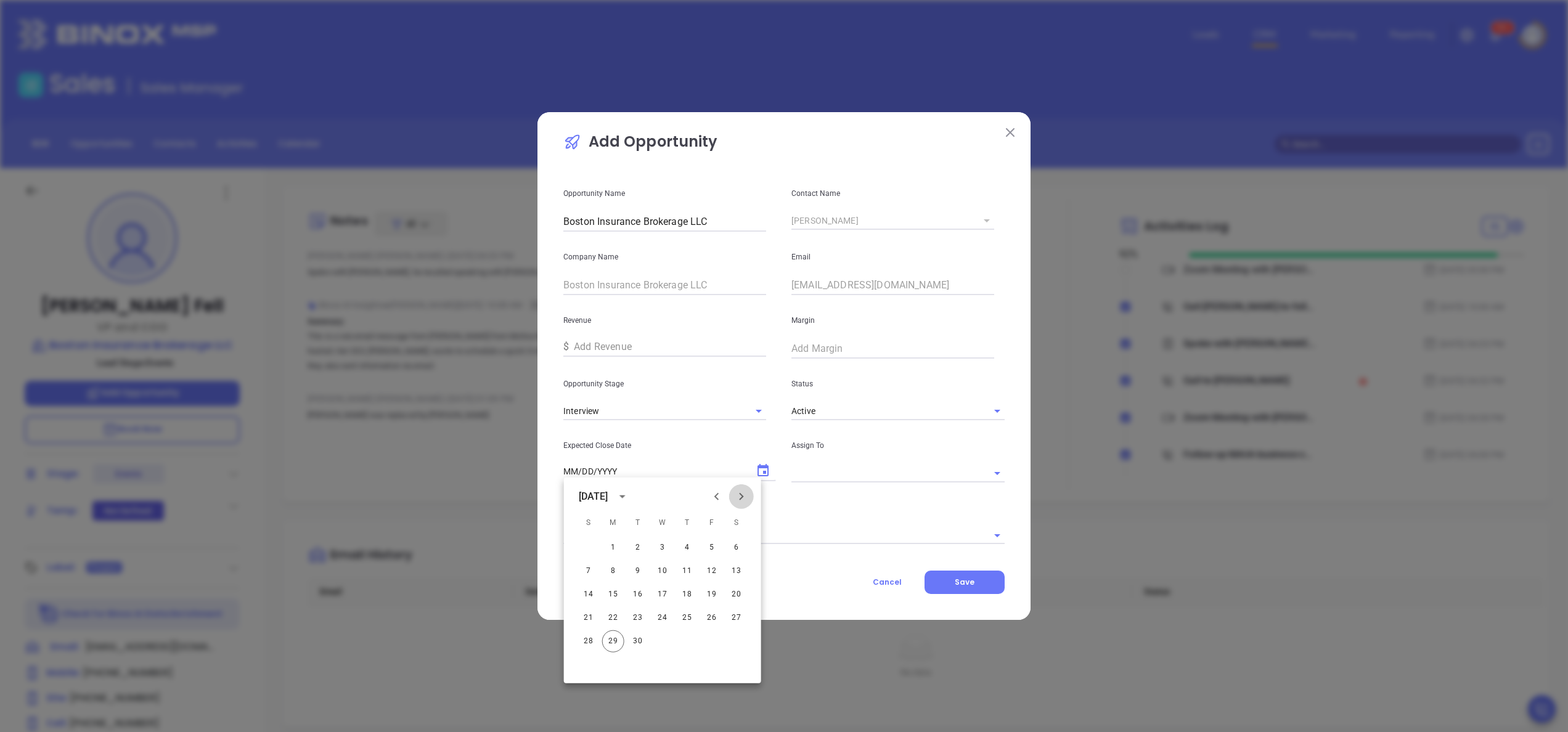
click at [745, 496] on icon "Next month" at bounding box center [741, 496] width 15 height 15
click at [688, 641] on button "30" at bounding box center [687, 641] width 22 height 22
type input "10/30/2025"
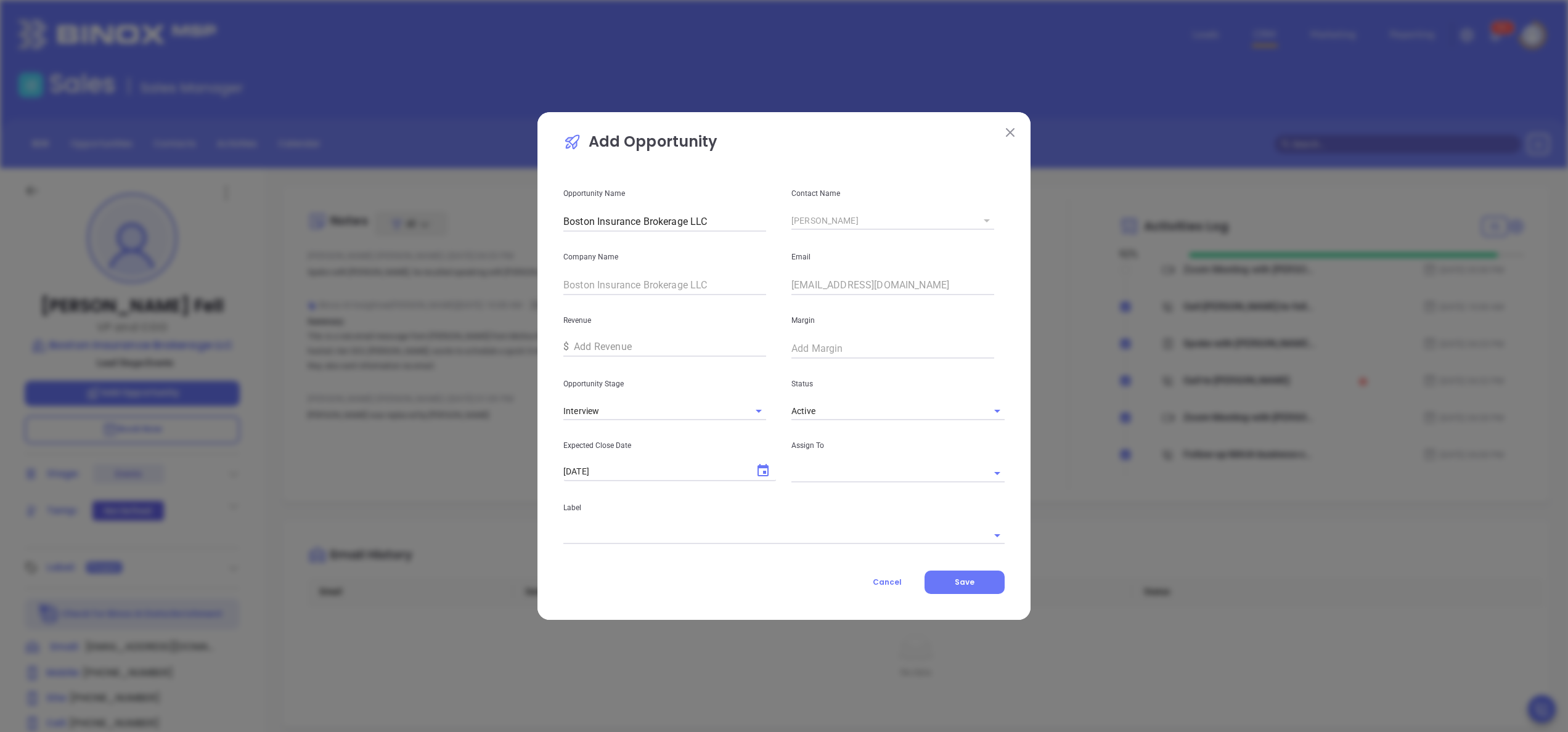
click at [817, 458] on div "Assign To" at bounding box center [898, 451] width 228 height 62
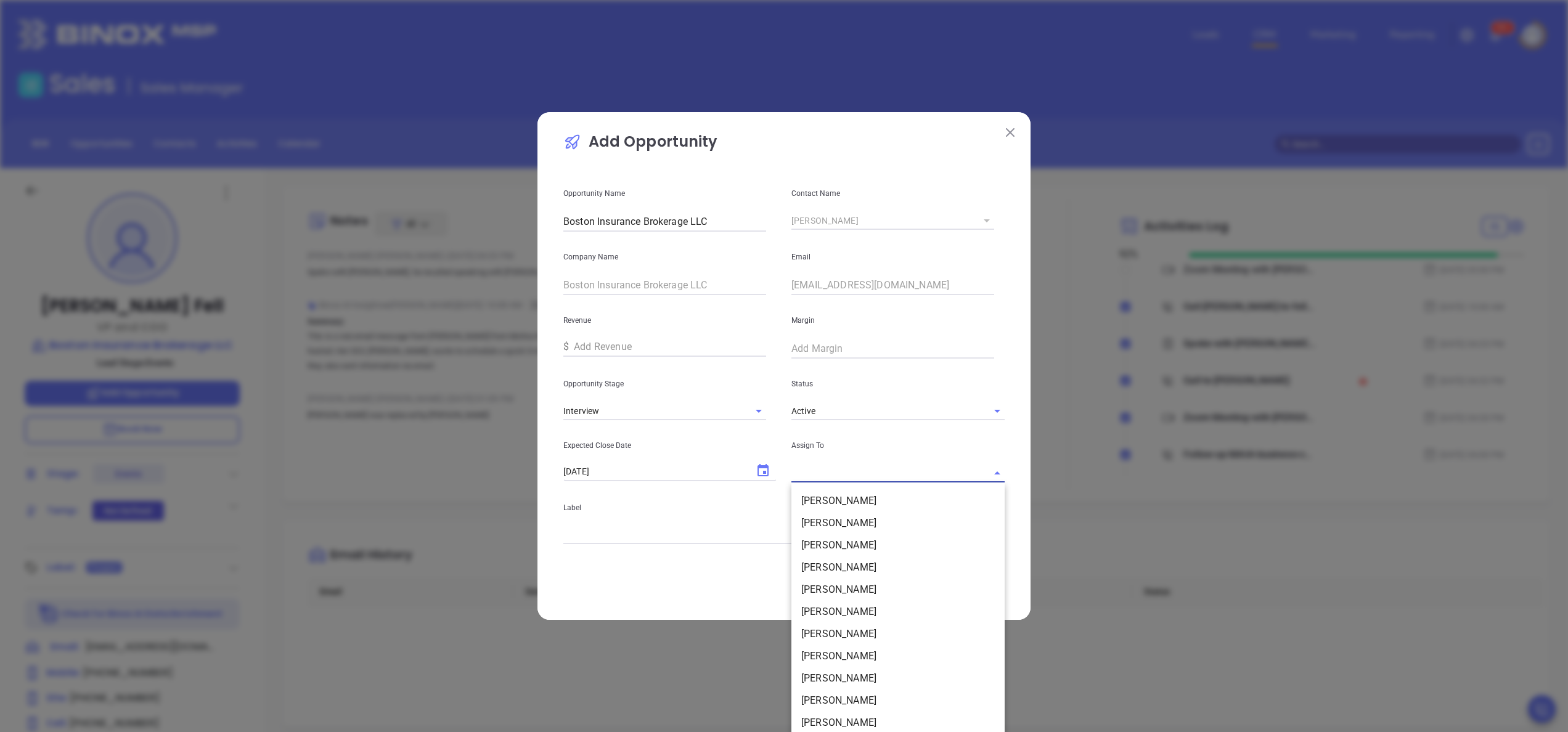
click at [824, 474] on input "text" at bounding box center [880, 473] width 179 height 18
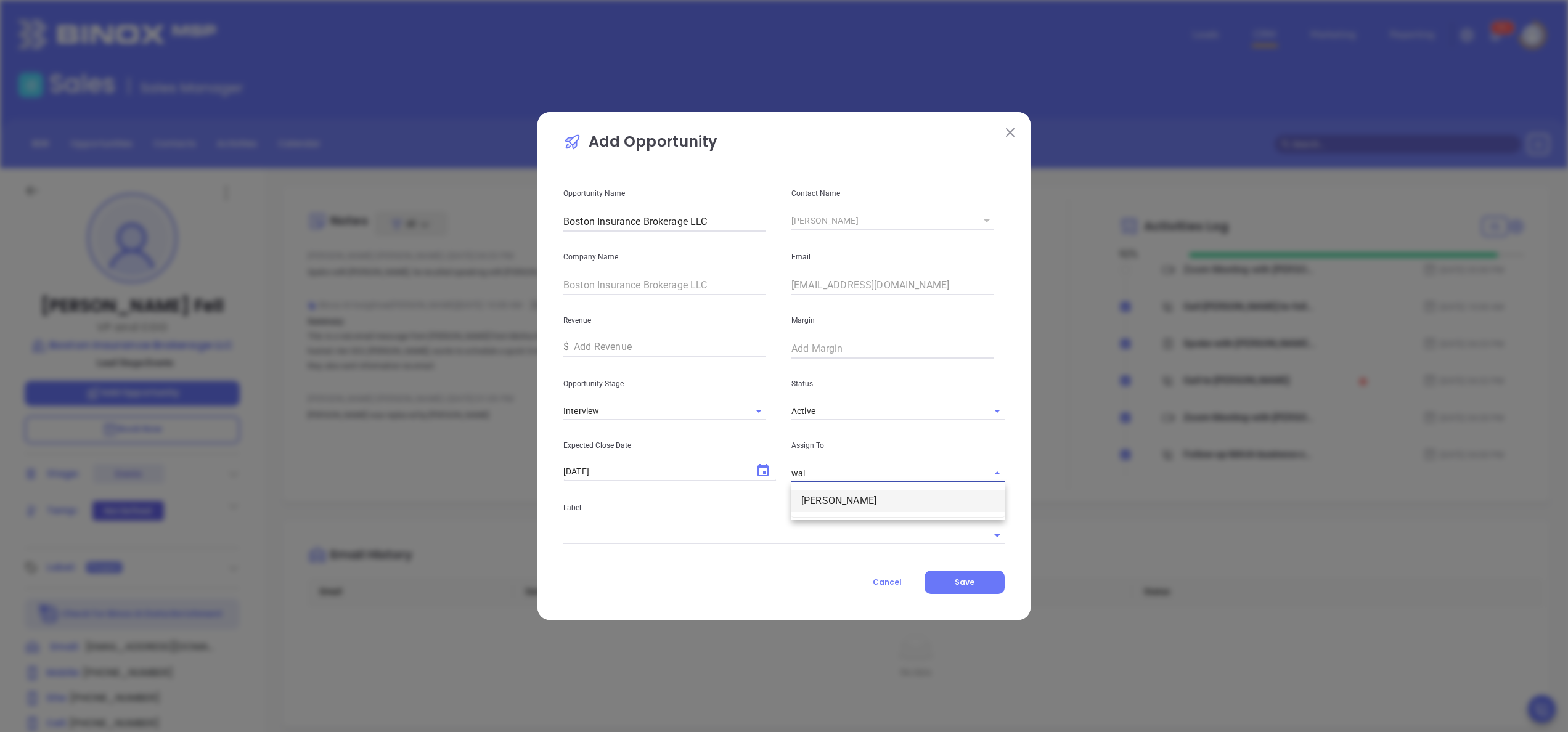
click at [838, 499] on li "[PERSON_NAME]" at bounding box center [898, 501] width 213 height 22
type input "[PERSON_NAME]"
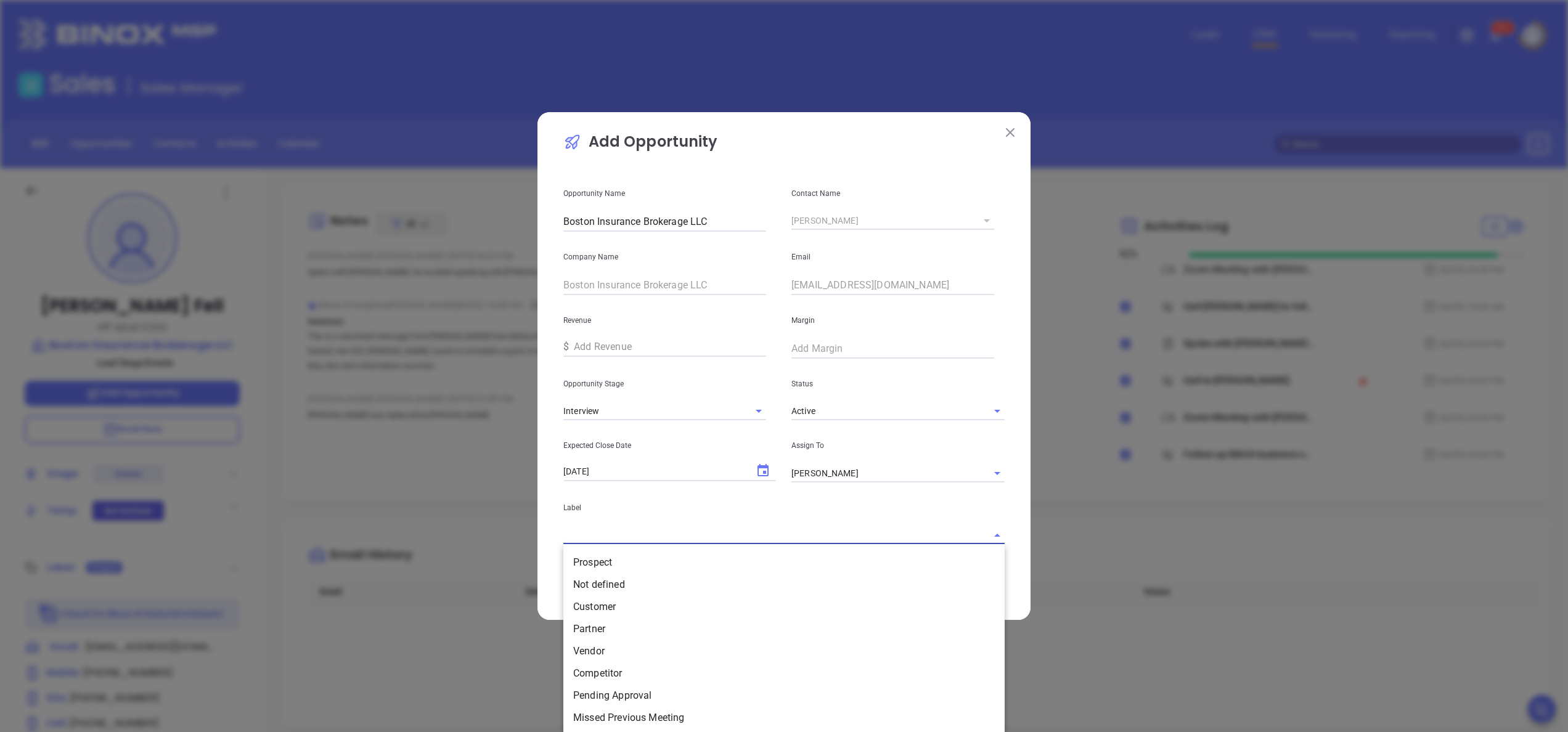
click at [789, 540] on input "text" at bounding box center [766, 535] width 407 height 18
click at [702, 560] on li "Prospect" at bounding box center [784, 563] width 441 height 22
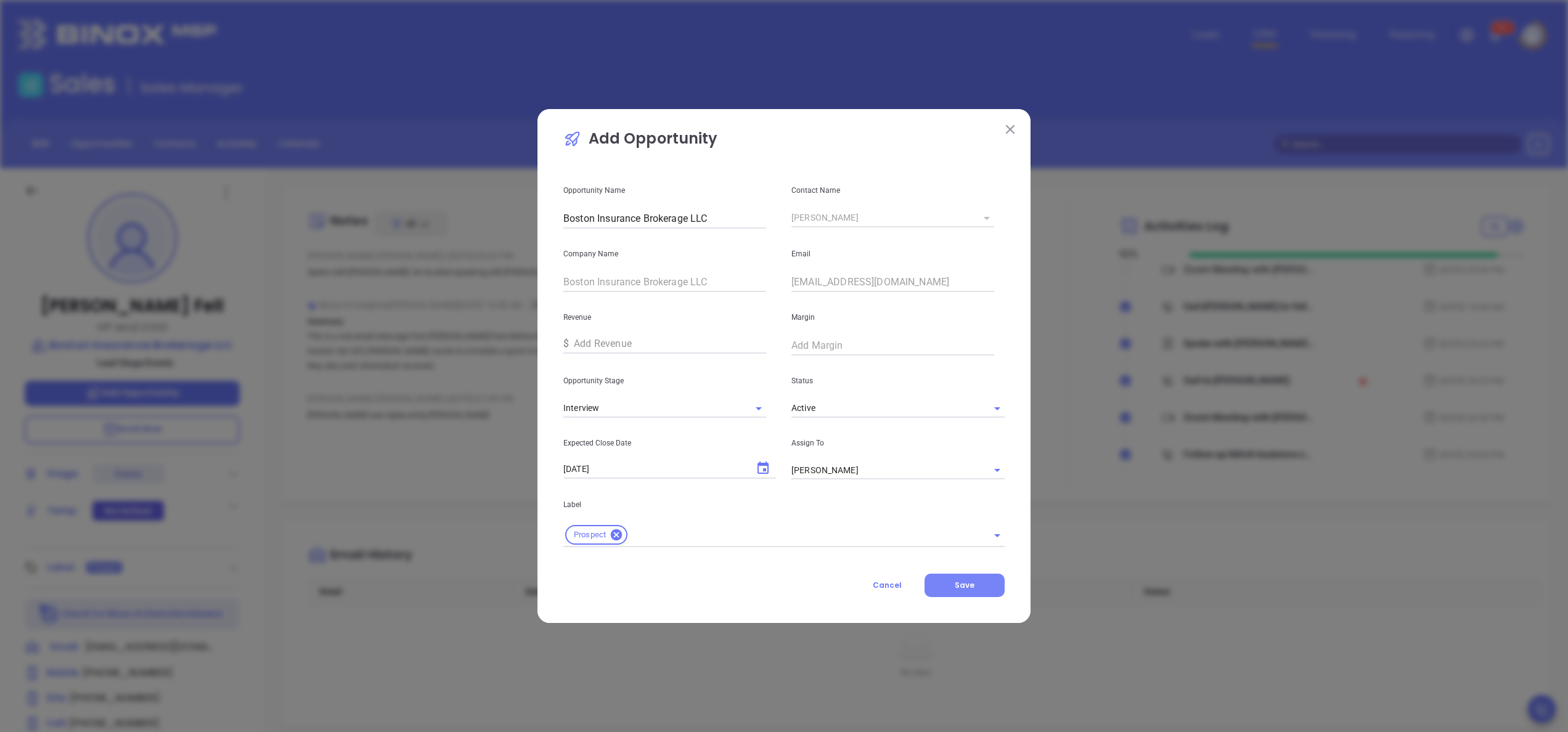
click at [982, 585] on button "Save" at bounding box center [964, 585] width 80 height 23
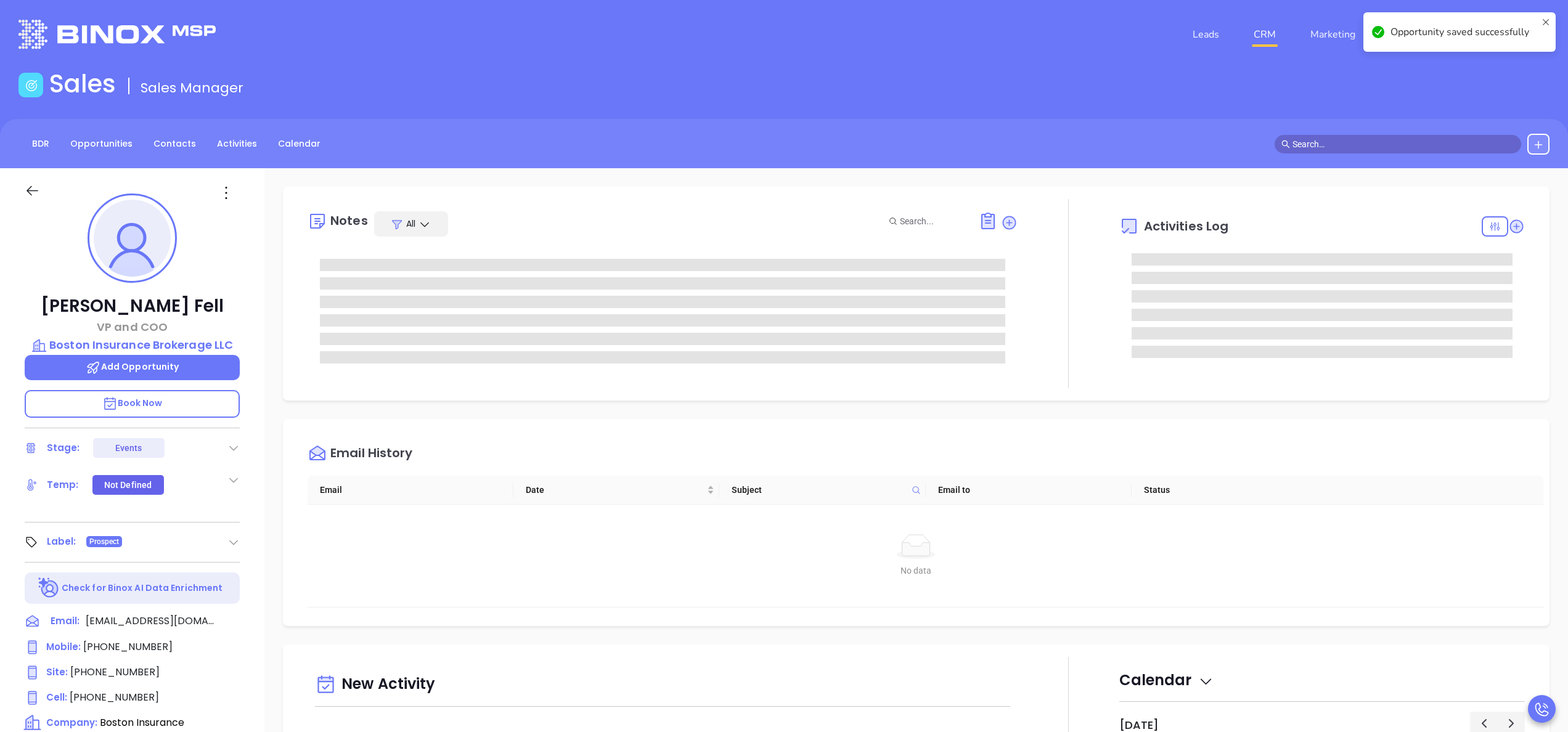
click at [1115, 485] on th "Email to" at bounding box center [1029, 490] width 206 height 29
click at [1049, 361] on div at bounding box center [1068, 293] width 101 height 189
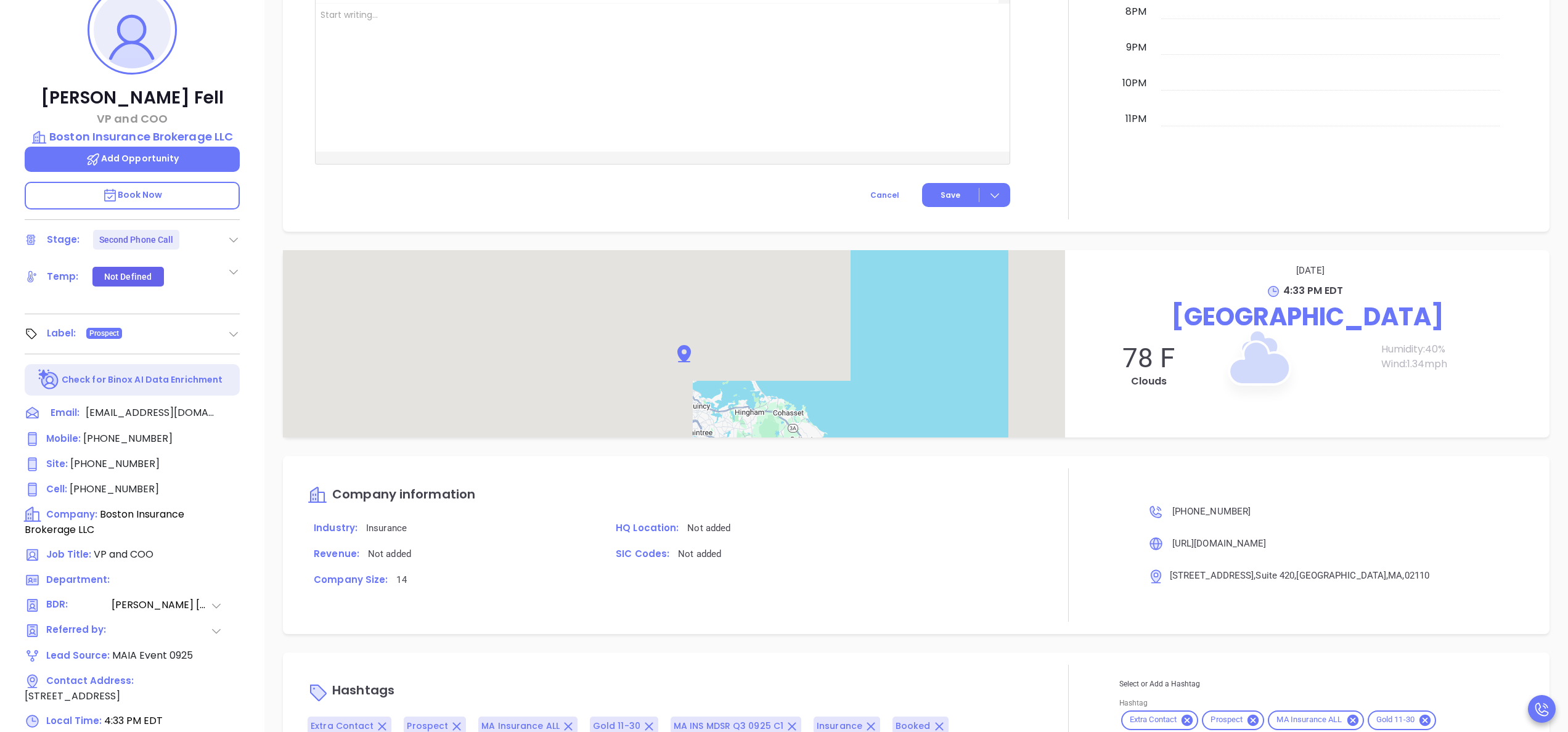
scroll to position [351, 0]
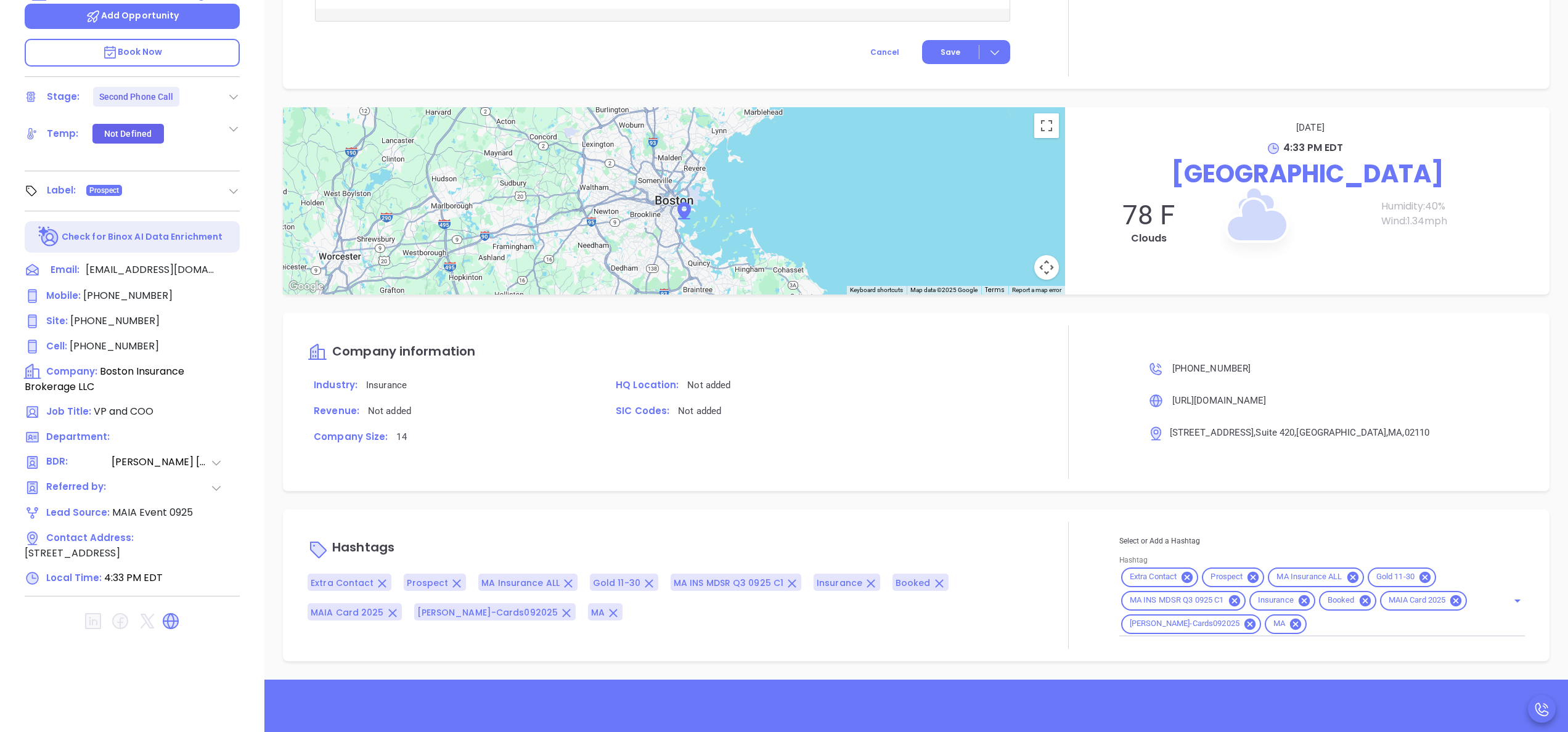
click at [1311, 614] on div "Extra Contact Prospect MA Insurance ALL Gold 11-30 MA INS MDSR Q3 0925 C1 Insur…" at bounding box center [1322, 601] width 406 height 71
type input "opp"
click at [1189, 652] on li "Opportunity" at bounding box center [1319, 653] width 400 height 22
click at [549, 472] on div "Company information Industry: Insurance HQ Location: Not added Revenue: Not add…" at bounding box center [663, 402] width 710 height 153
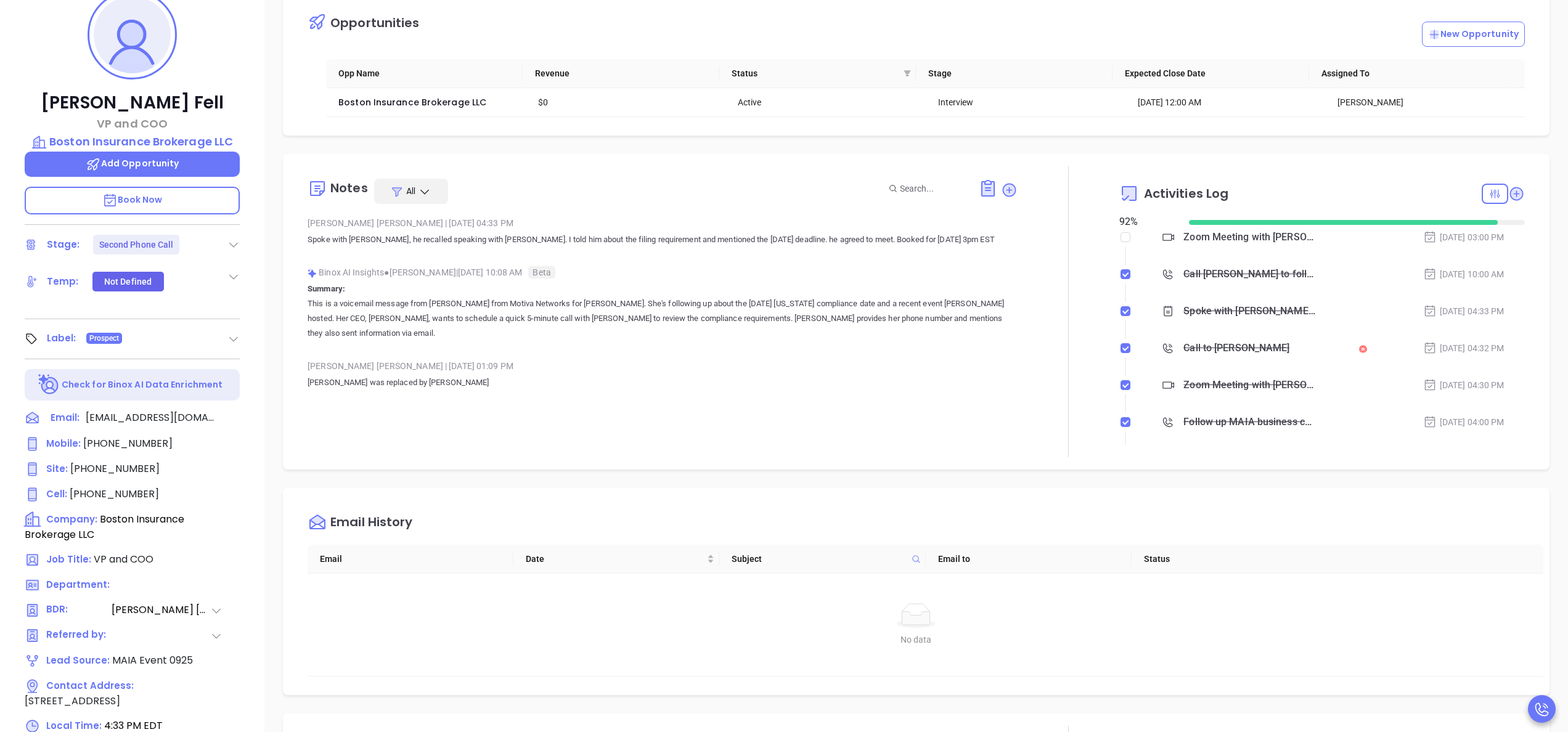
scroll to position [154, 0]
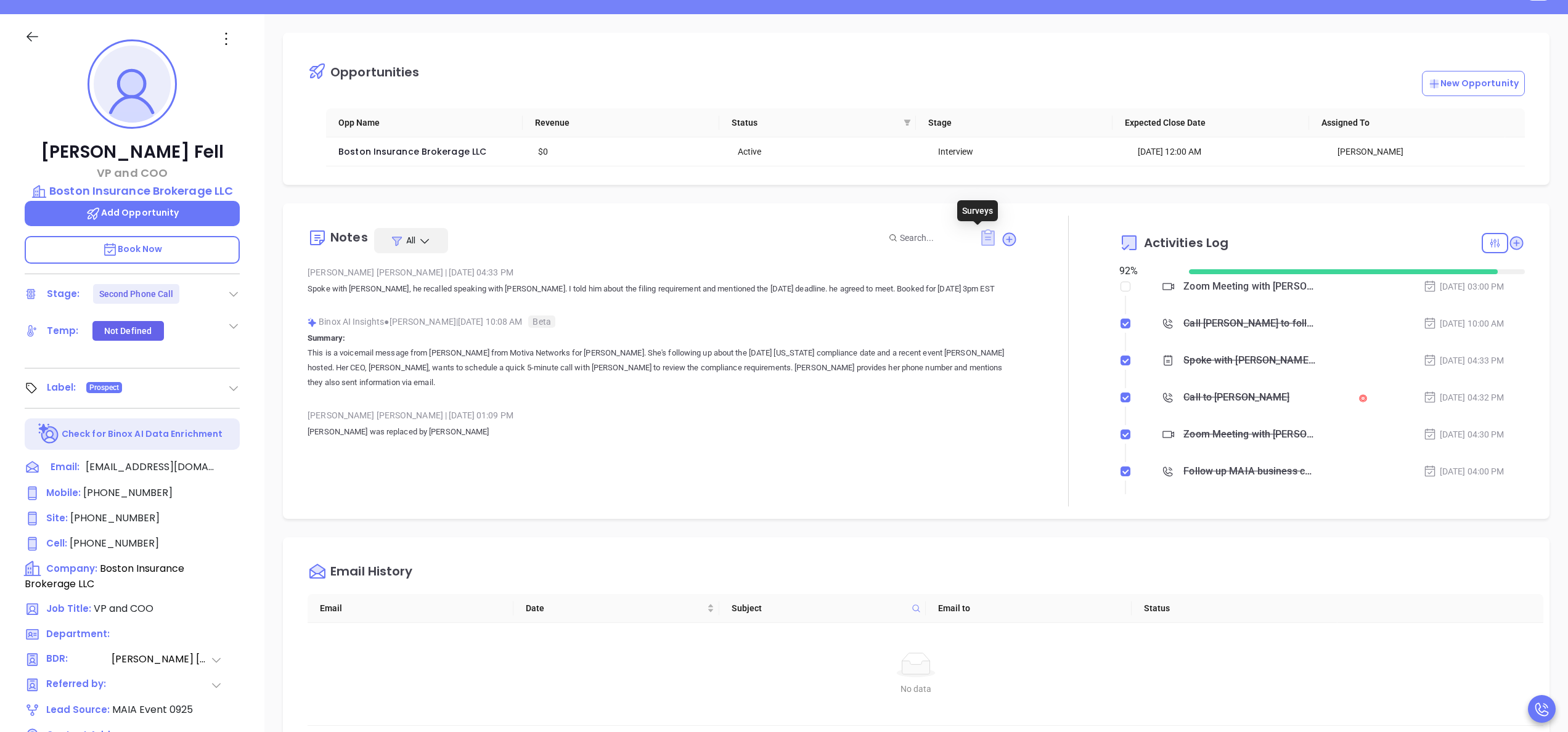
click at [981, 244] on icon at bounding box center [987, 237] width 13 height 16
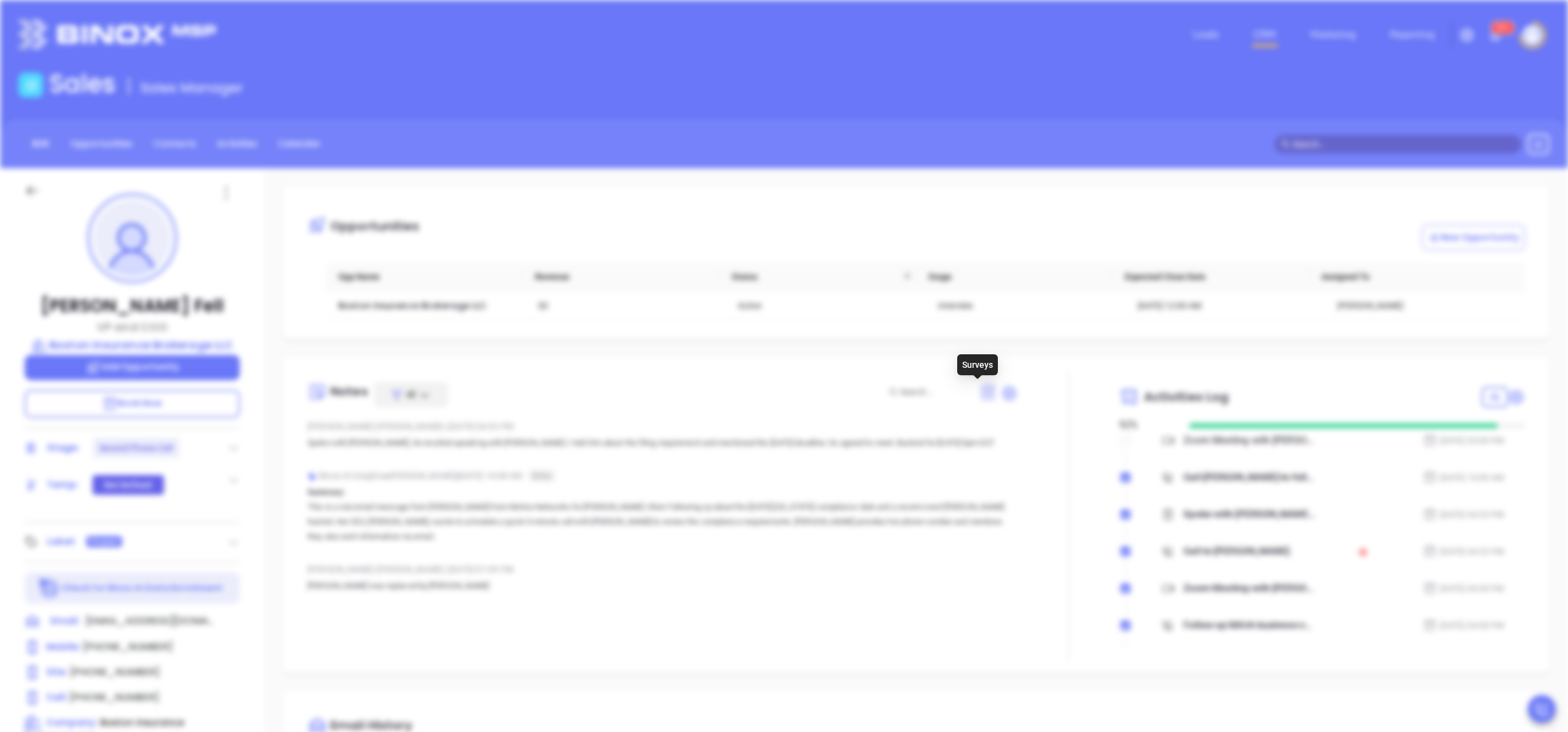
scroll to position [0, 0]
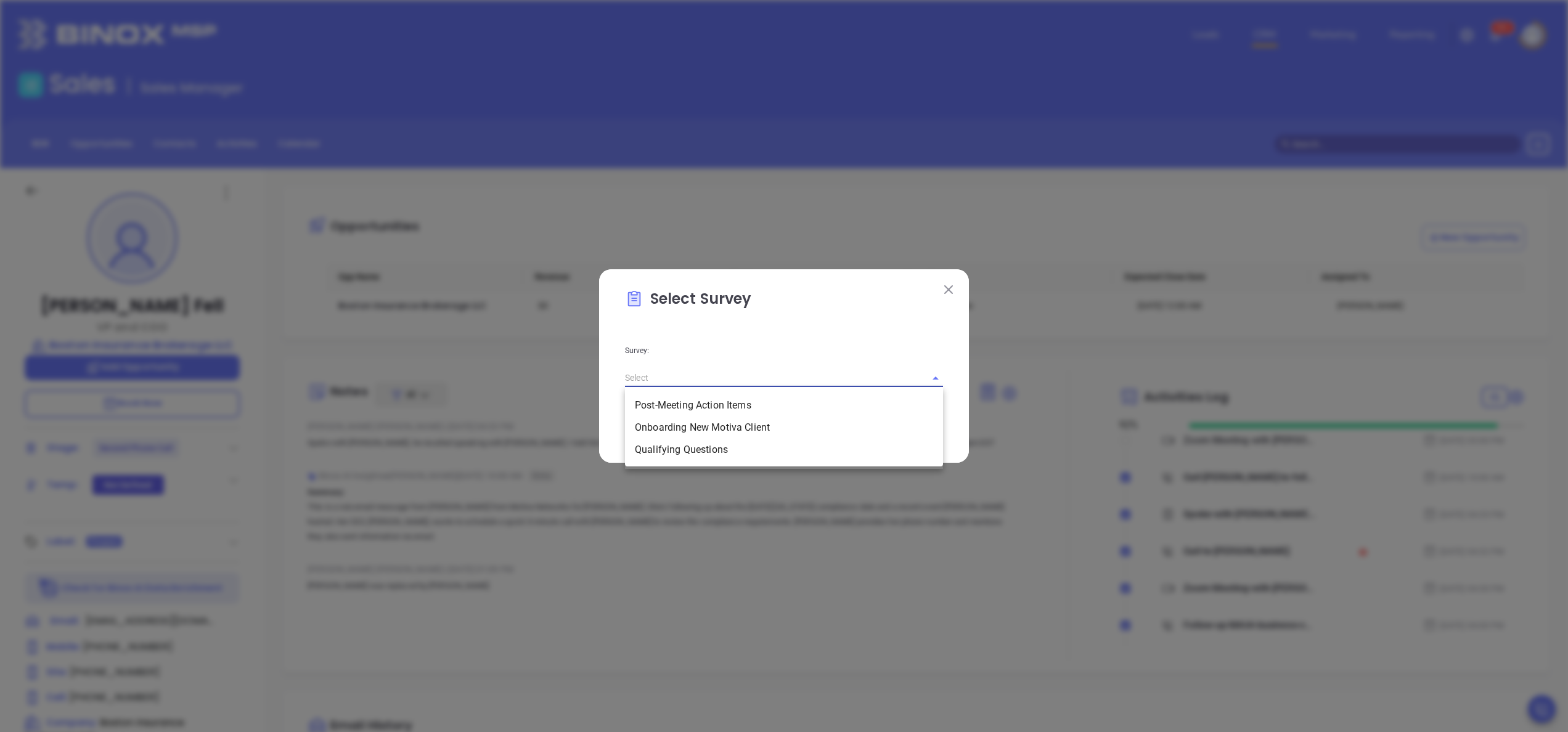
click at [819, 372] on input "text" at bounding box center [766, 378] width 283 height 18
click at [723, 449] on li "Qualifying Questions" at bounding box center [784, 450] width 318 height 22
type input "Qualifying Questions"
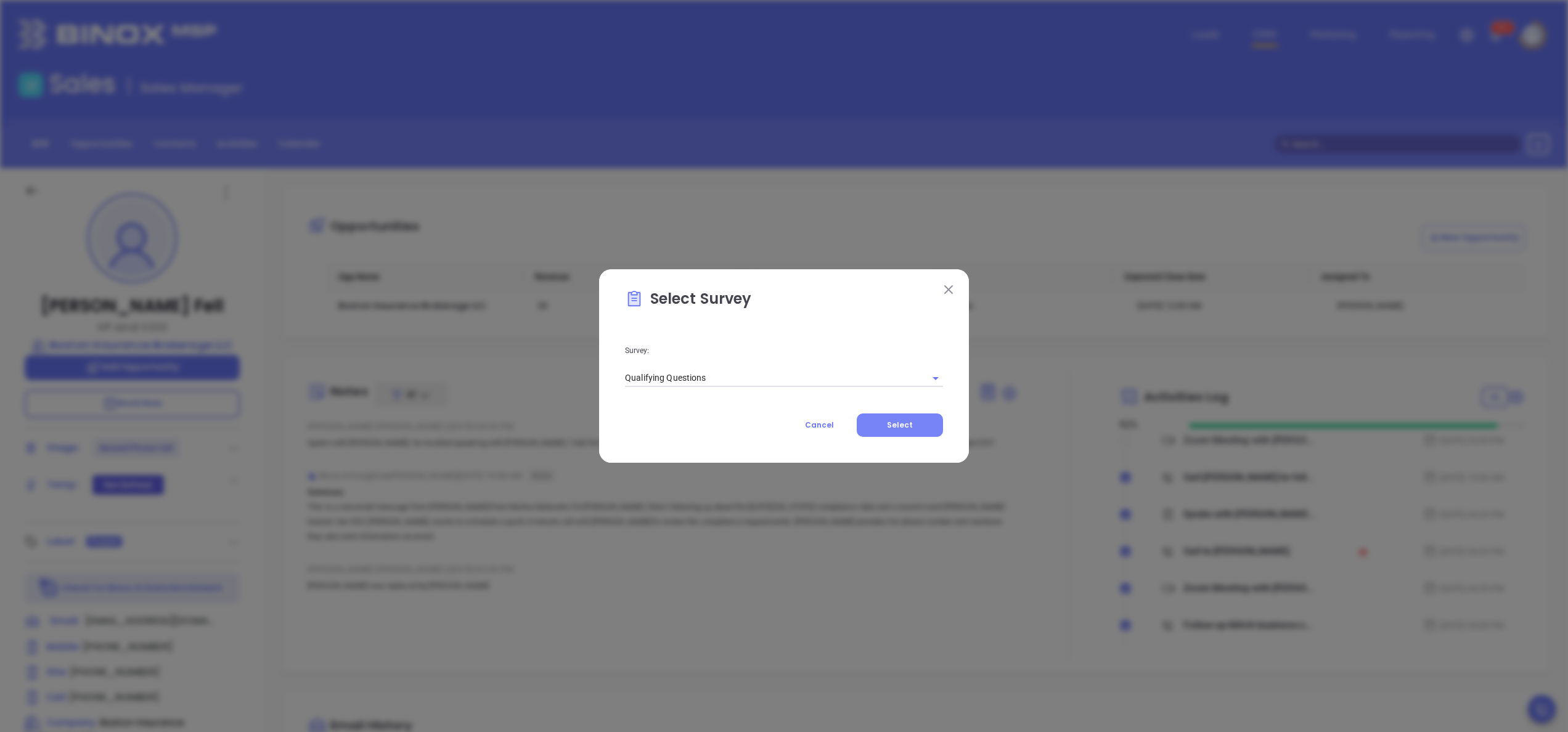
click at [917, 429] on button "Select" at bounding box center [900, 425] width 87 height 23
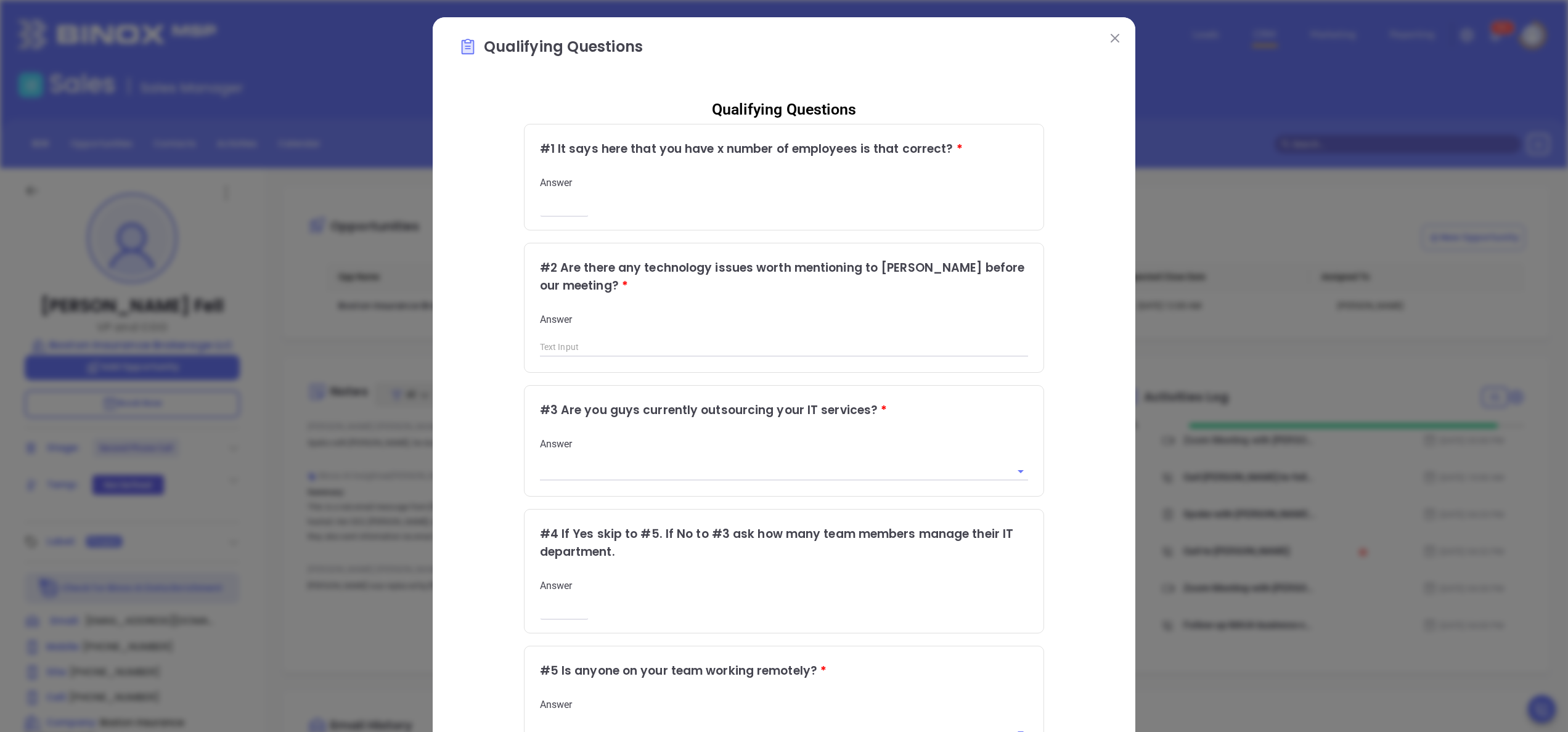
click at [556, 200] on div "Answer ​" at bounding box center [784, 195] width 489 height 38
click at [557, 209] on input "number" at bounding box center [564, 208] width 48 height 10
type input "20"
type input "no"
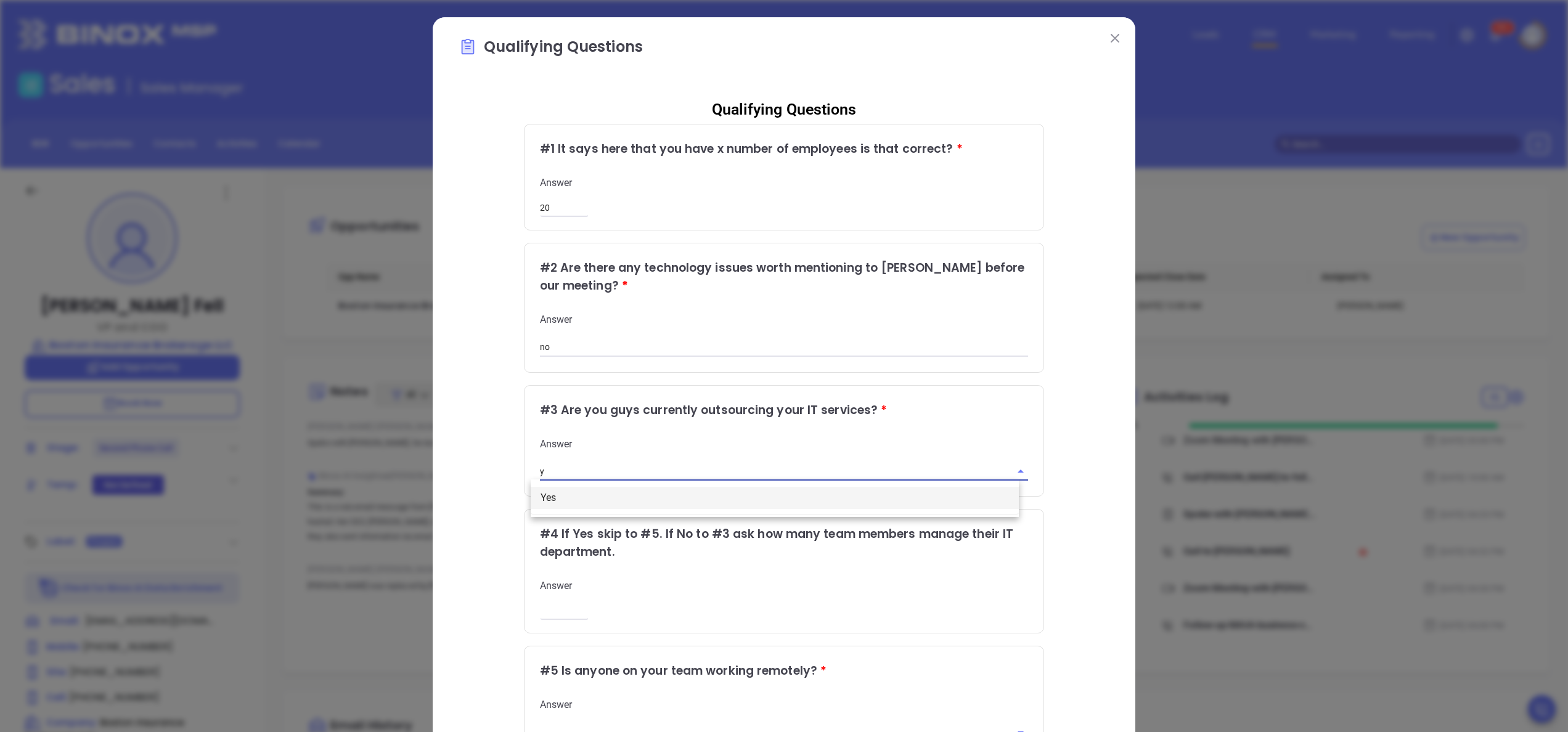
click at [596, 493] on li "Yes" at bounding box center [774, 498] width 488 height 22
type input "Yes"
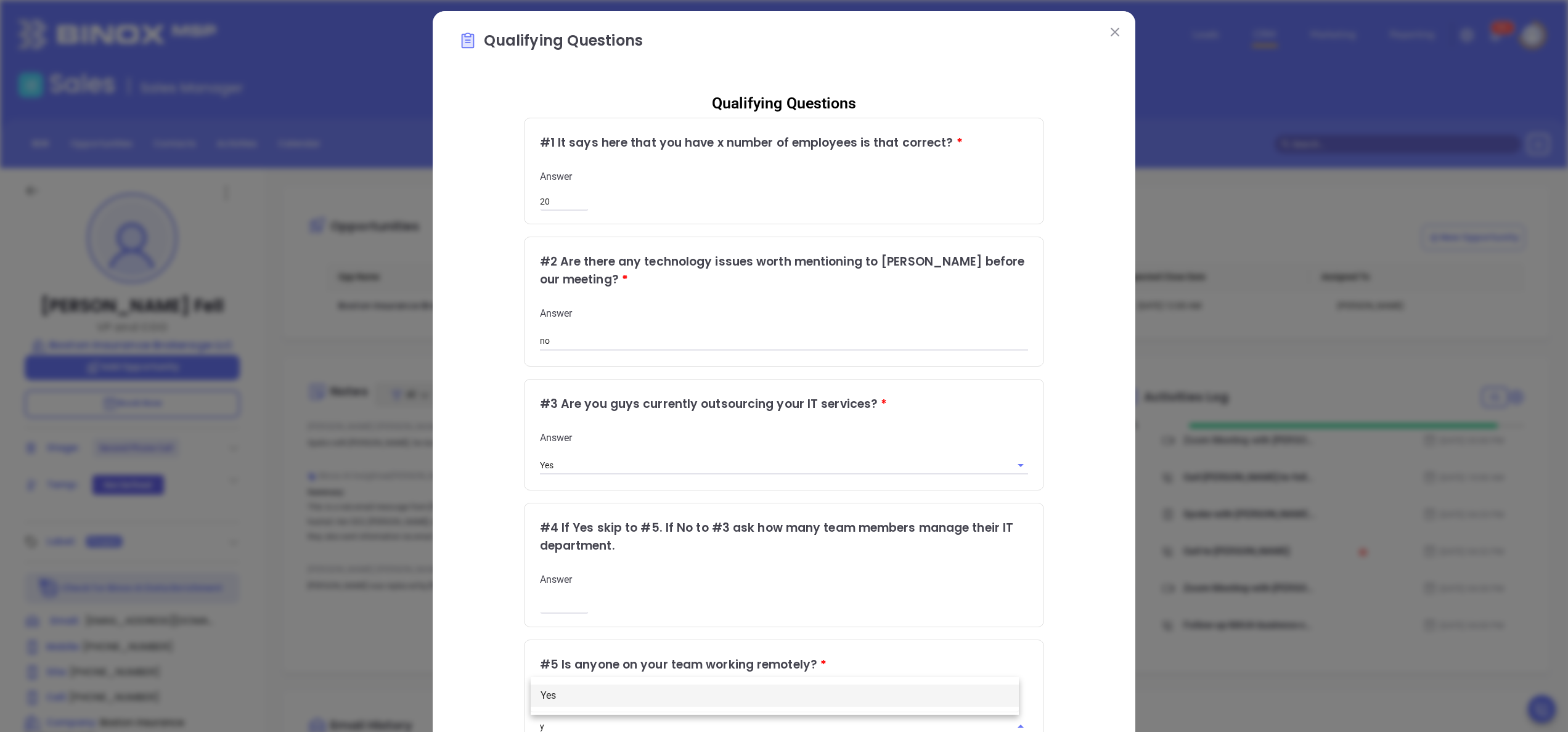
click at [599, 688] on li "Yes" at bounding box center [774, 695] width 488 height 22
type input "Yes"
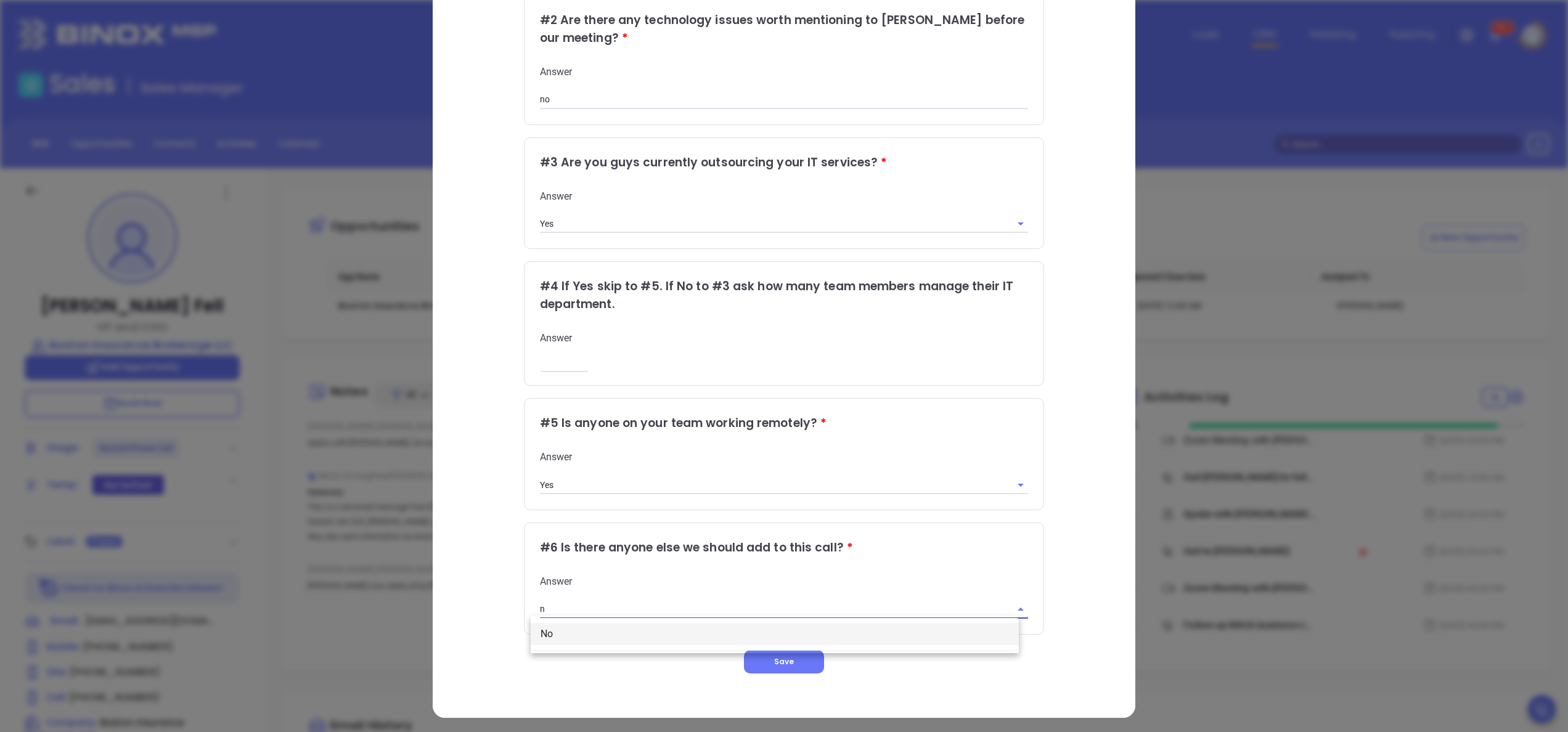
click at [582, 639] on li "No" at bounding box center [774, 634] width 488 height 22
type input "No"
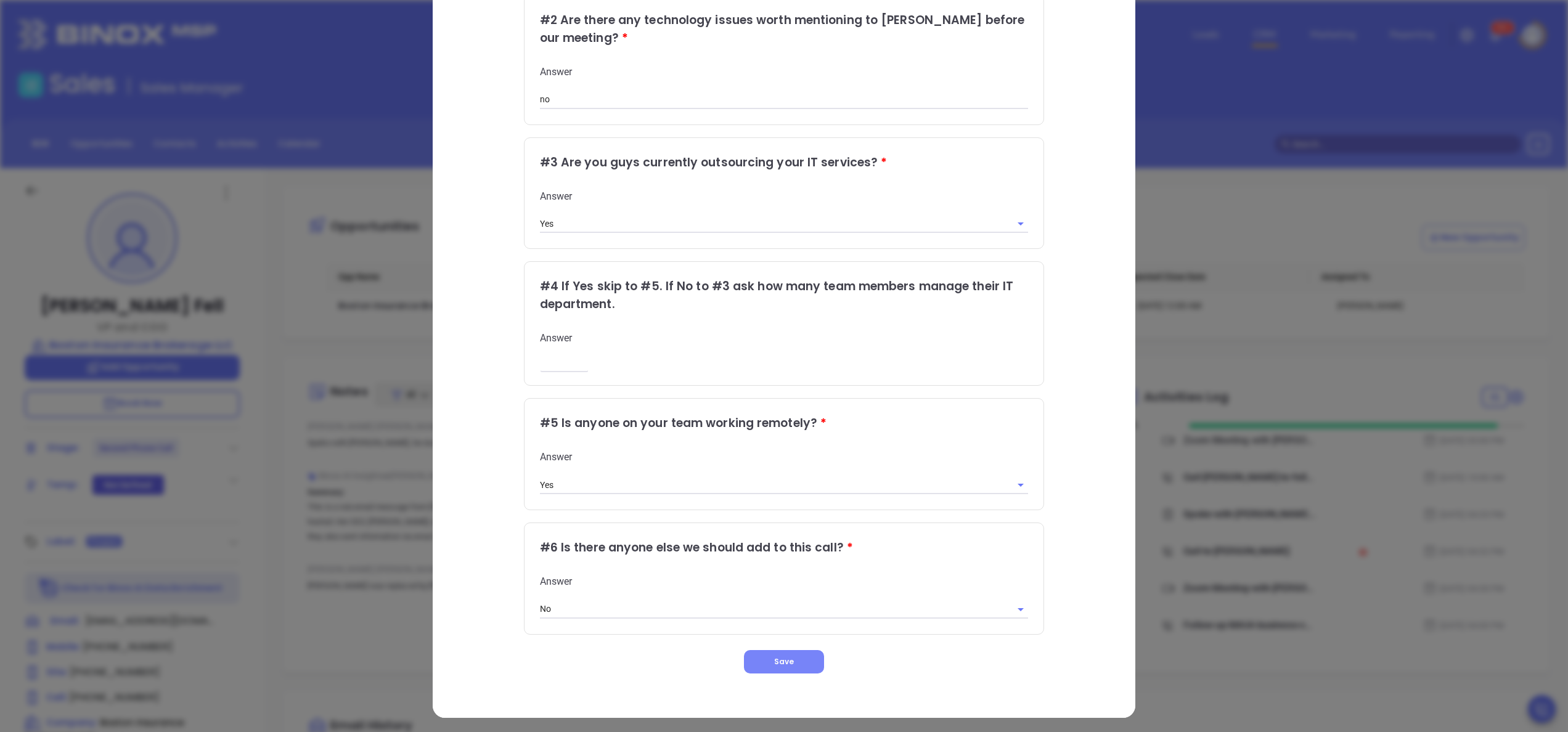
click at [774, 656] on span "Save" at bounding box center [784, 661] width 20 height 10
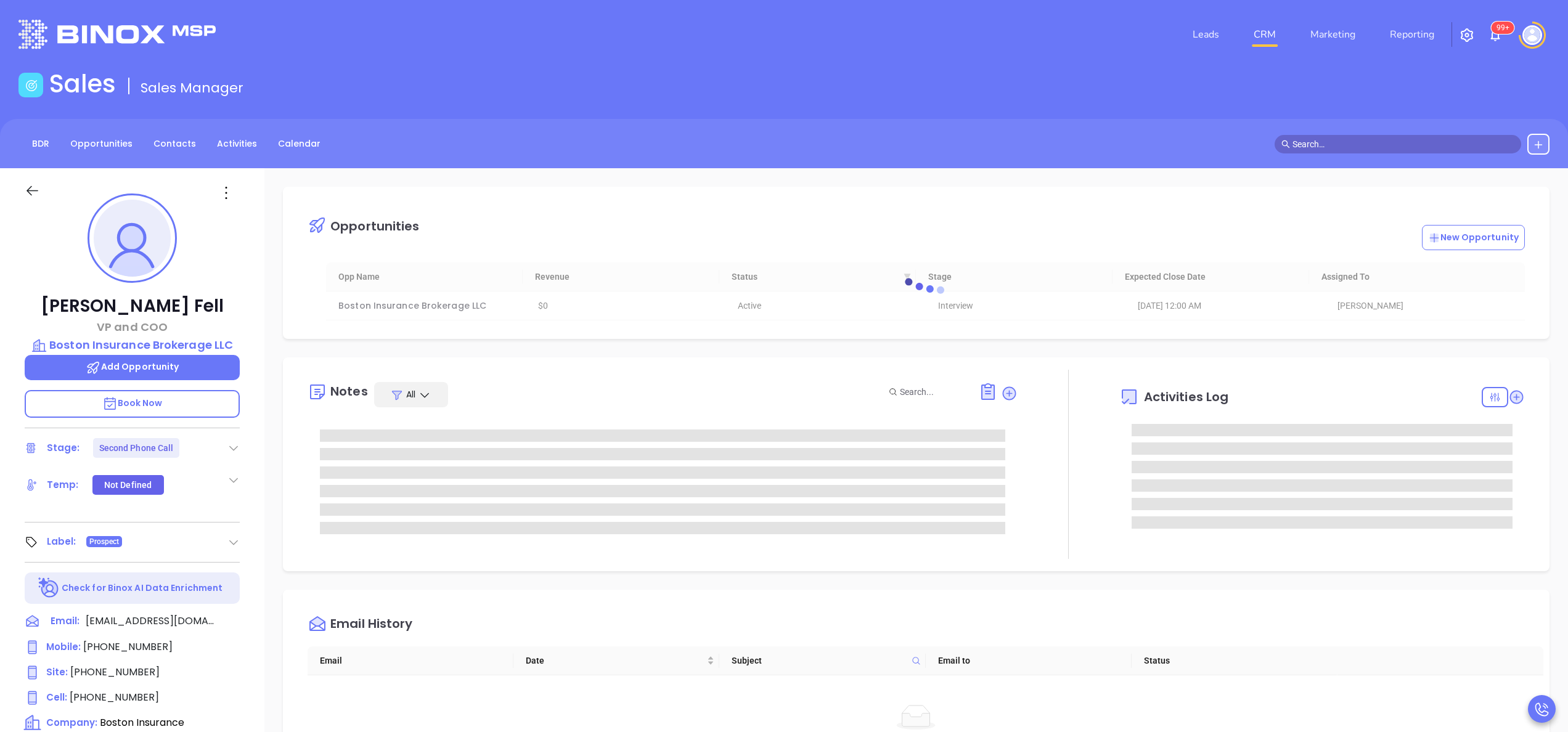
click at [254, 450] on div "Christopher Fell VP and COO Boston Insurance Brokerage LLC Add Opportunity Book…" at bounding box center [132, 626] width 265 height 915
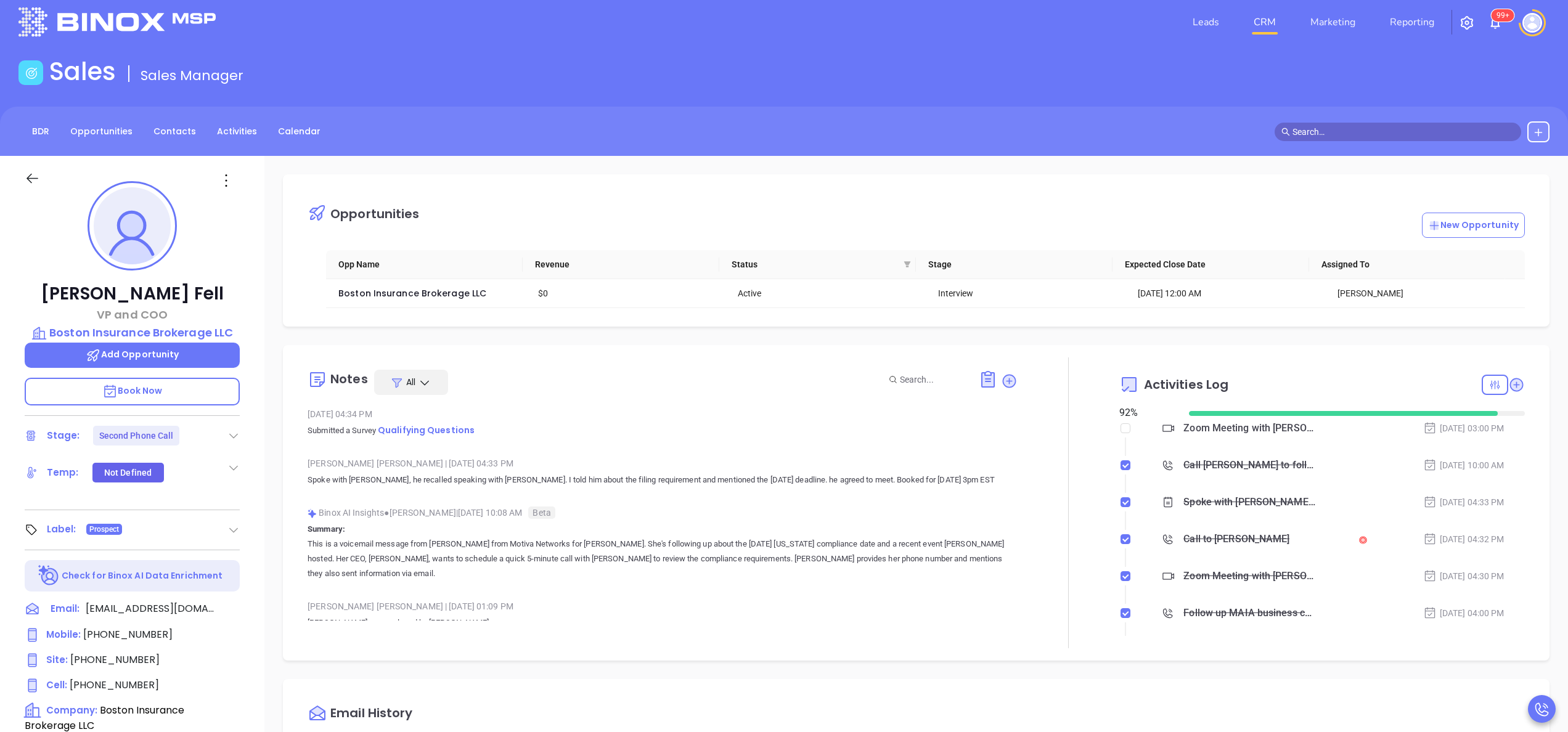
scroll to position [0, 0]
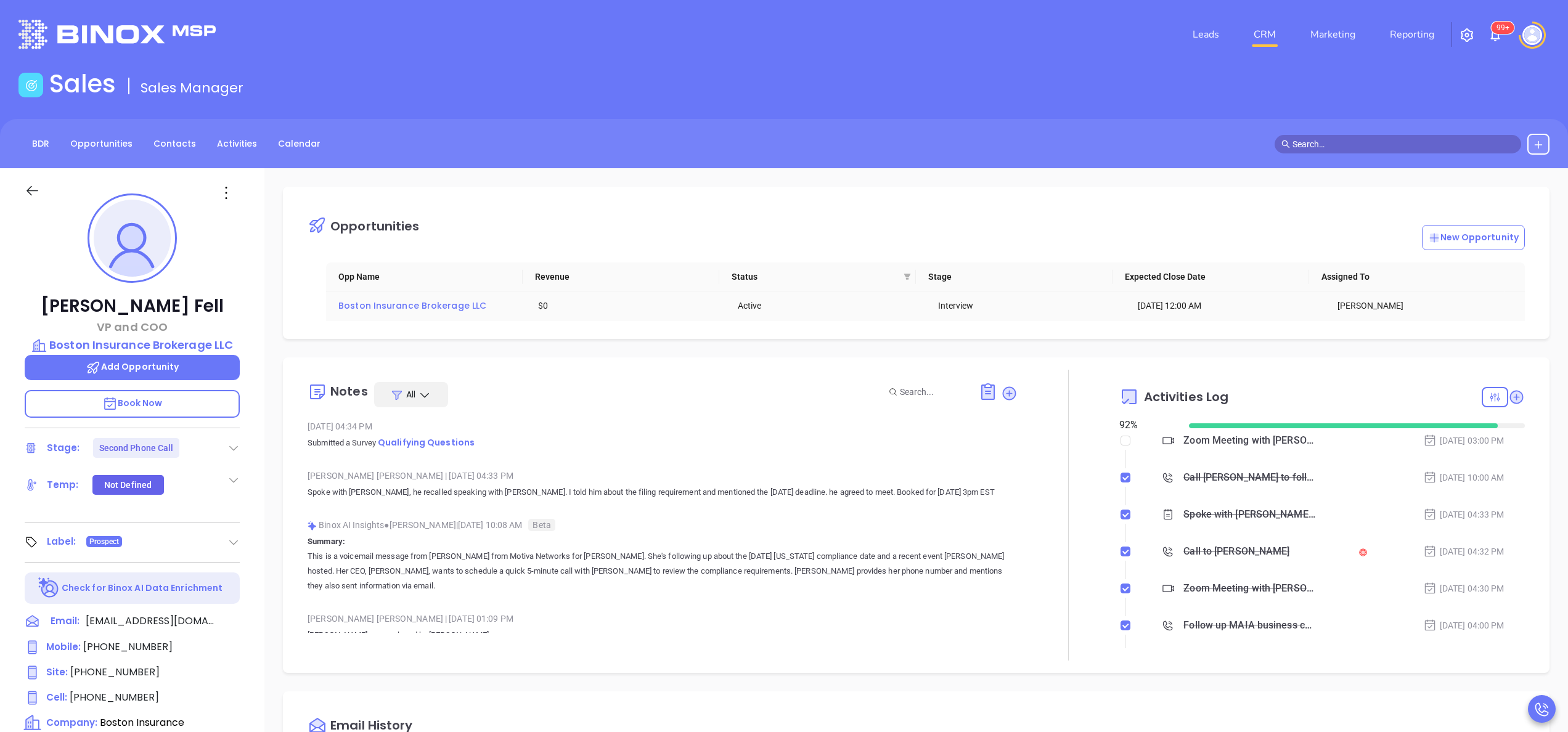
click at [432, 302] on span "Boston Insurance Brokerage LLC" at bounding box center [412, 306] width 148 height 12
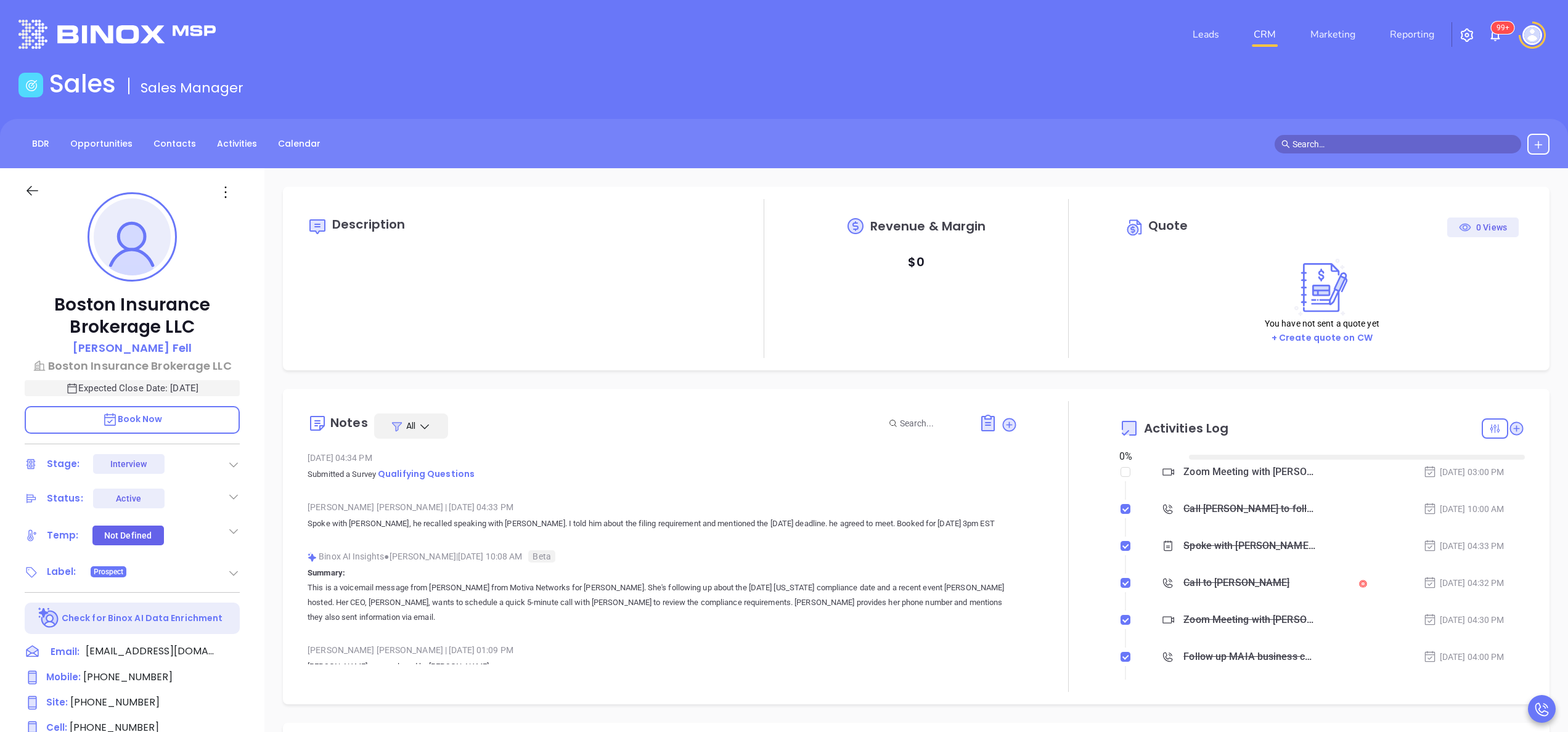
type input "[DATE]"
type input "[PERSON_NAME]"
click at [237, 570] on icon at bounding box center [233, 573] width 9 height 5
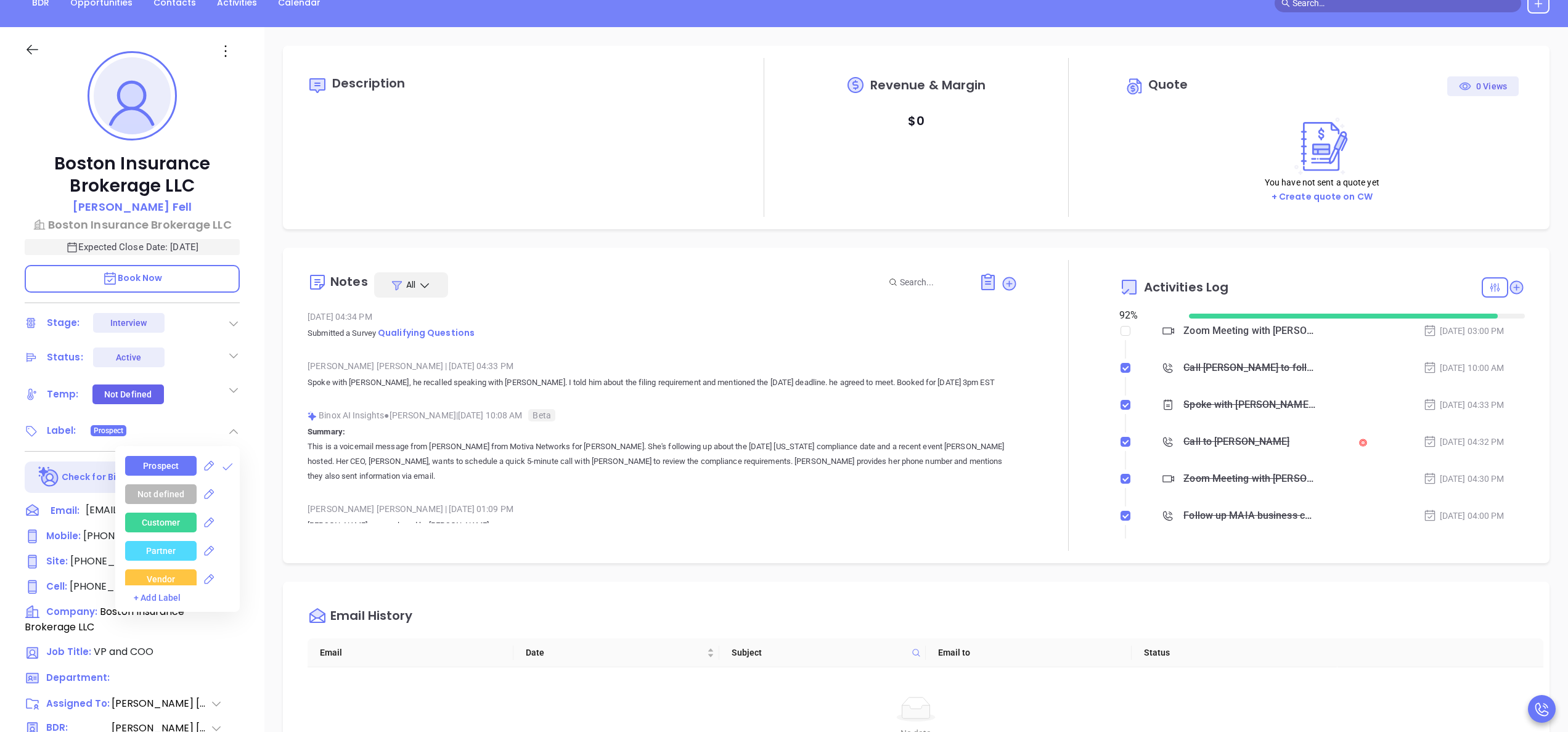
scroll to position [148, 0]
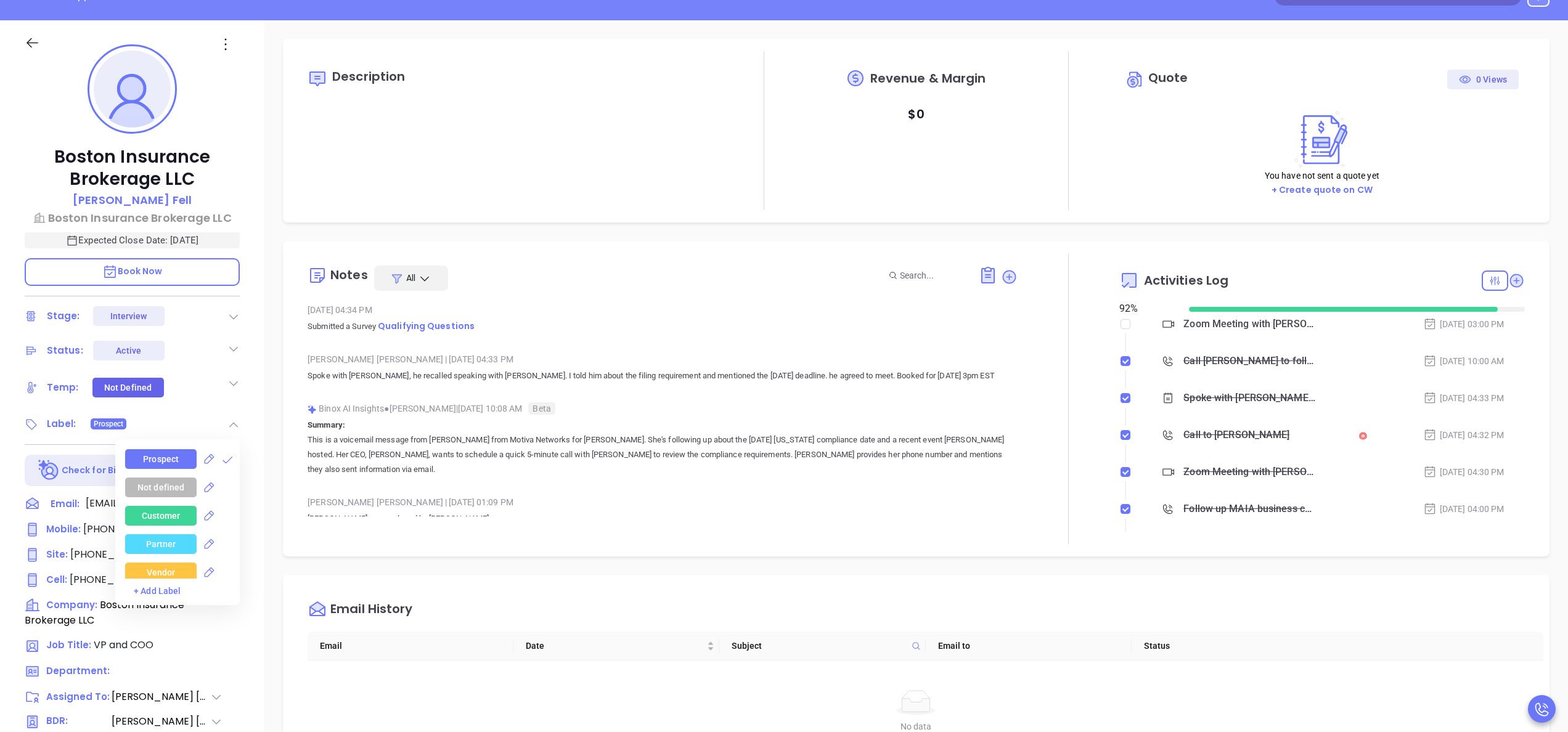
click at [233, 511] on div "Customer" at bounding box center [182, 515] width 115 height 20
click at [171, 513] on div "Decision Maker" at bounding box center [161, 514] width 61 height 20
click at [139, 514] on div "MA" at bounding box center [161, 515] width 72 height 20
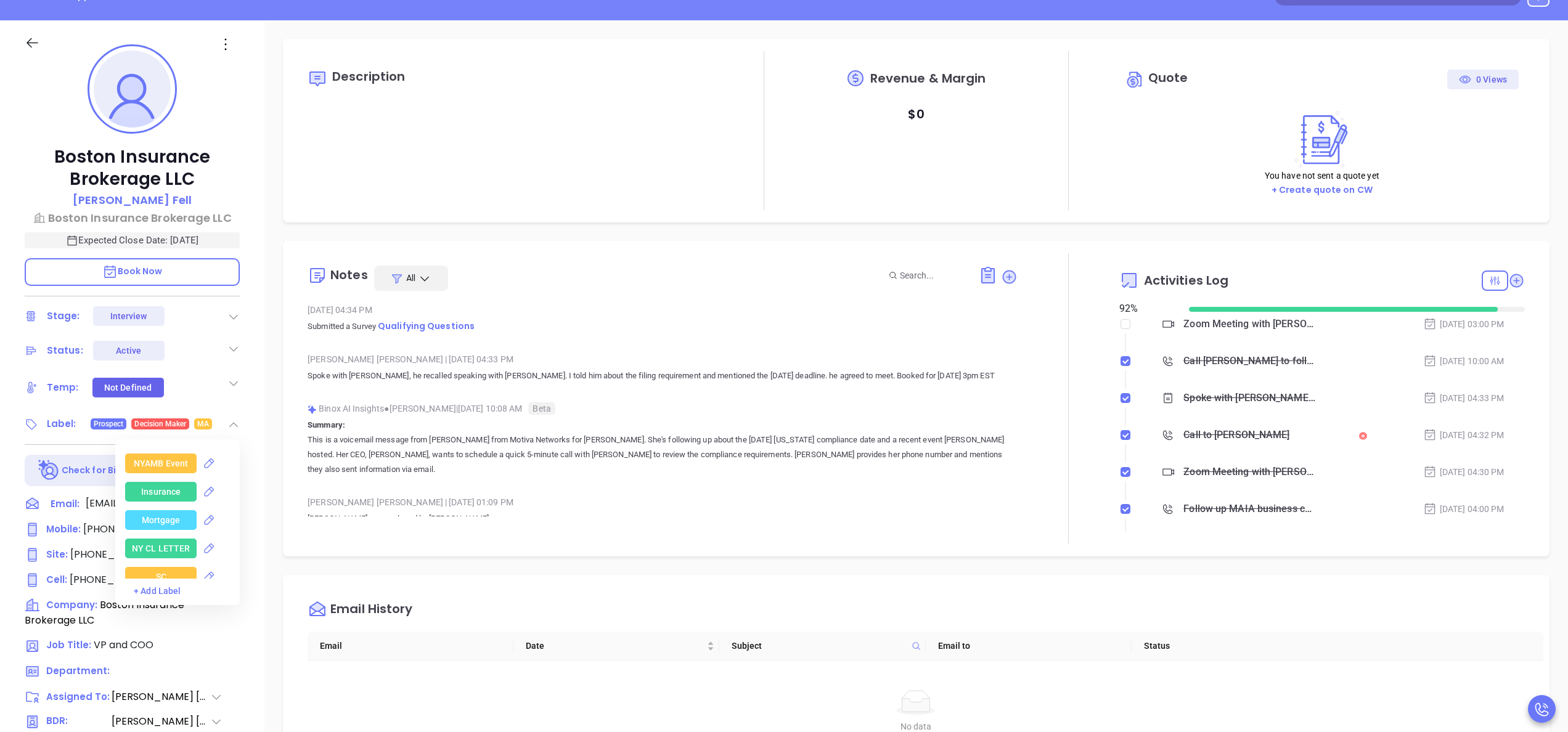
scroll to position [2564, 0]
click at [162, 487] on div "Insurance" at bounding box center [161, 487] width 40 height 20
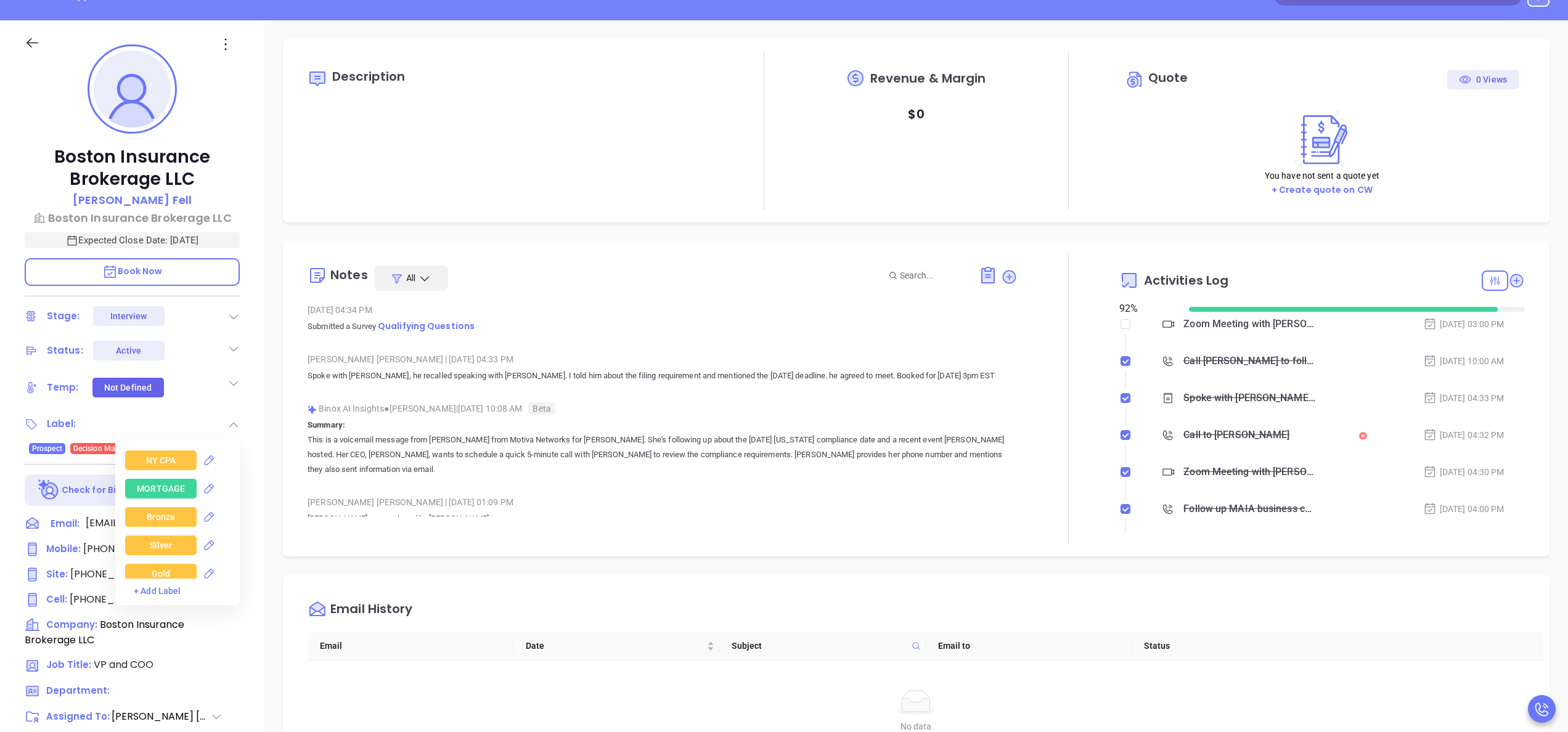
scroll to position [2810, 0]
click at [165, 524] on div "Gold" at bounding box center [161, 524] width 19 height 20
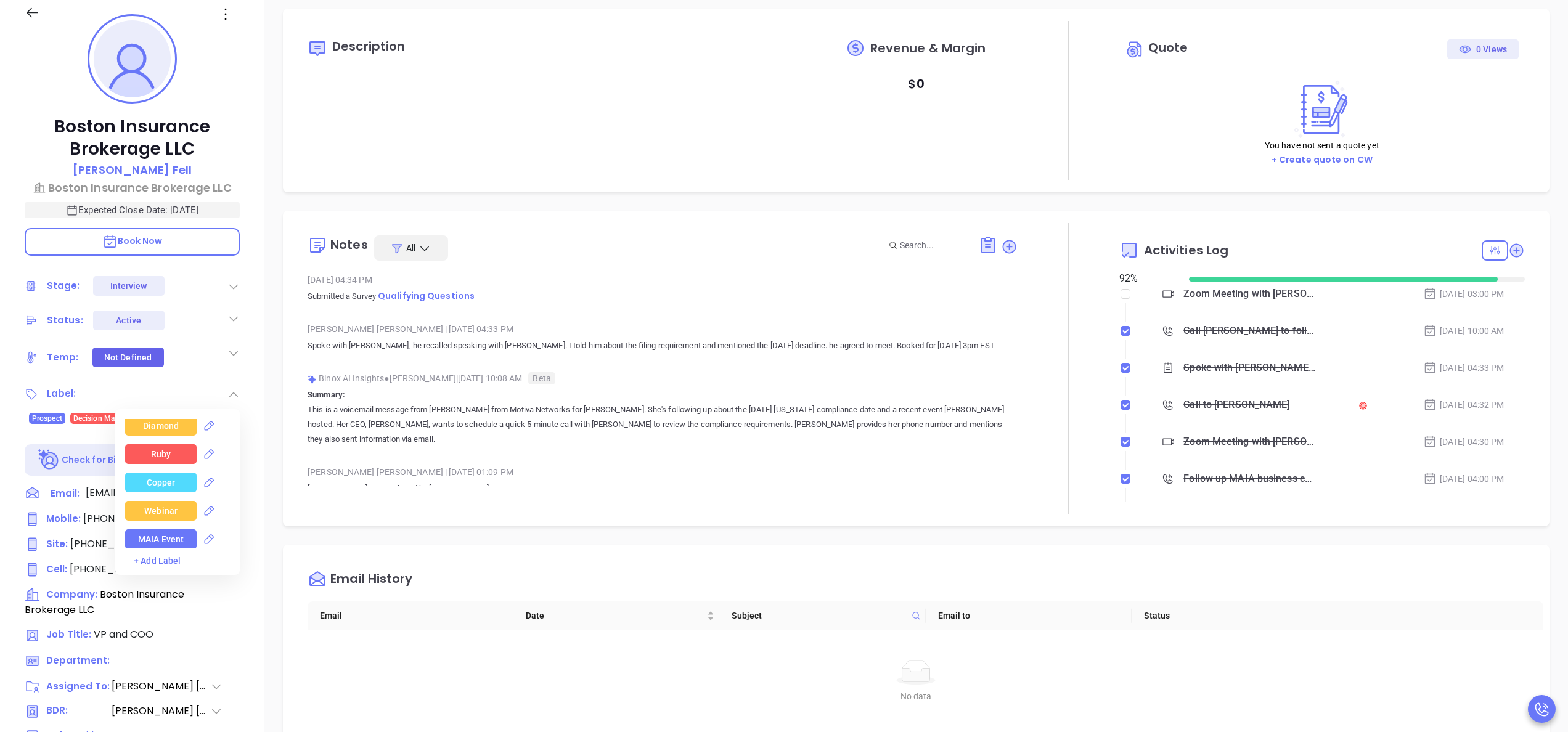
scroll to position [197, 0]
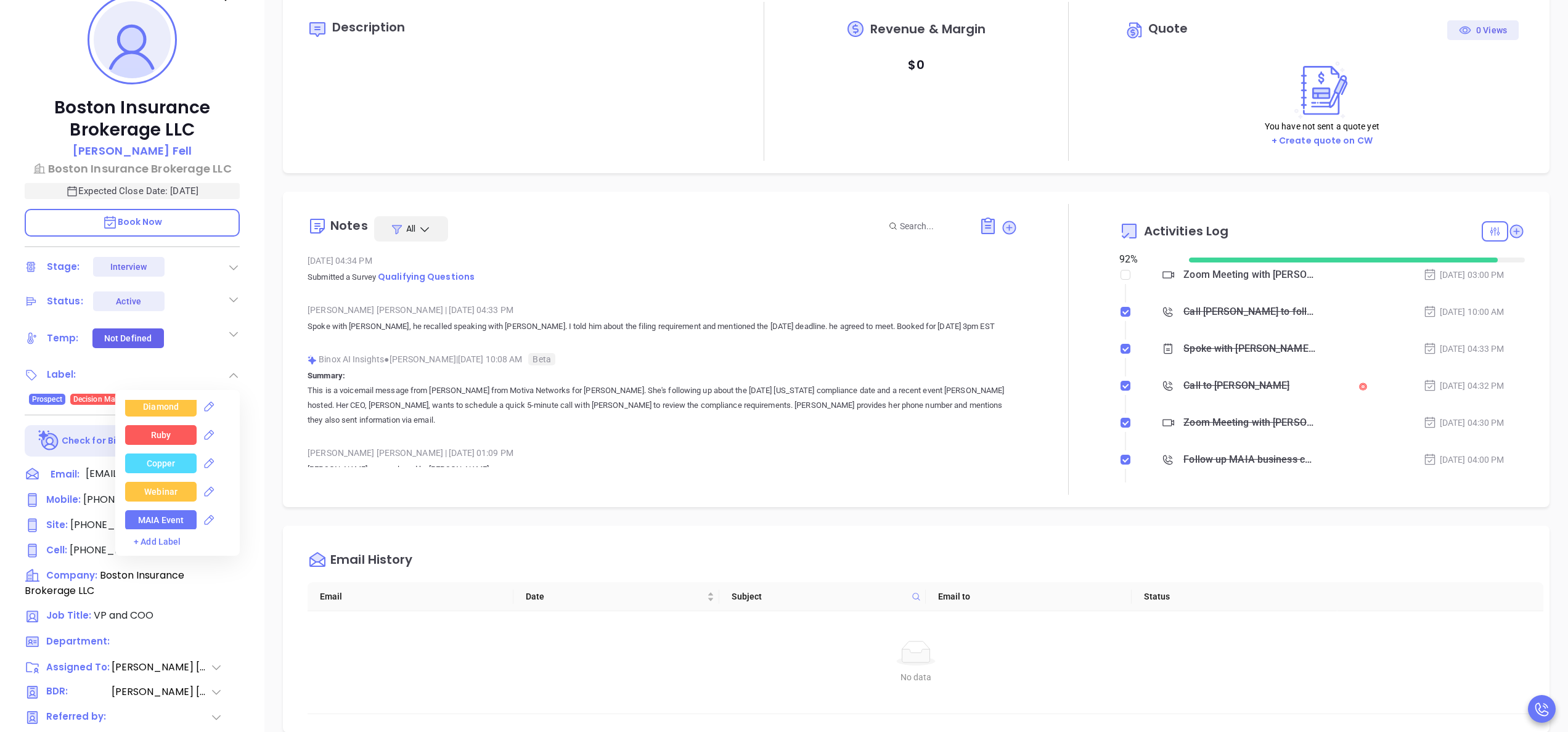
click at [169, 519] on div "MAIA Event" at bounding box center [161, 520] width 45 height 20
click at [230, 297] on icon at bounding box center [233, 300] width 12 height 12
click at [275, 267] on div "Description Revenue & Margin $ 0 Quote 0 Views You have not sent a quote yet + …" at bounding box center [916, 402] width 1303 height 862
click at [226, 336] on div "Temp: Not Defined" at bounding box center [133, 339] width 215 height 25
click at [227, 336] on icon at bounding box center [233, 334] width 12 height 12
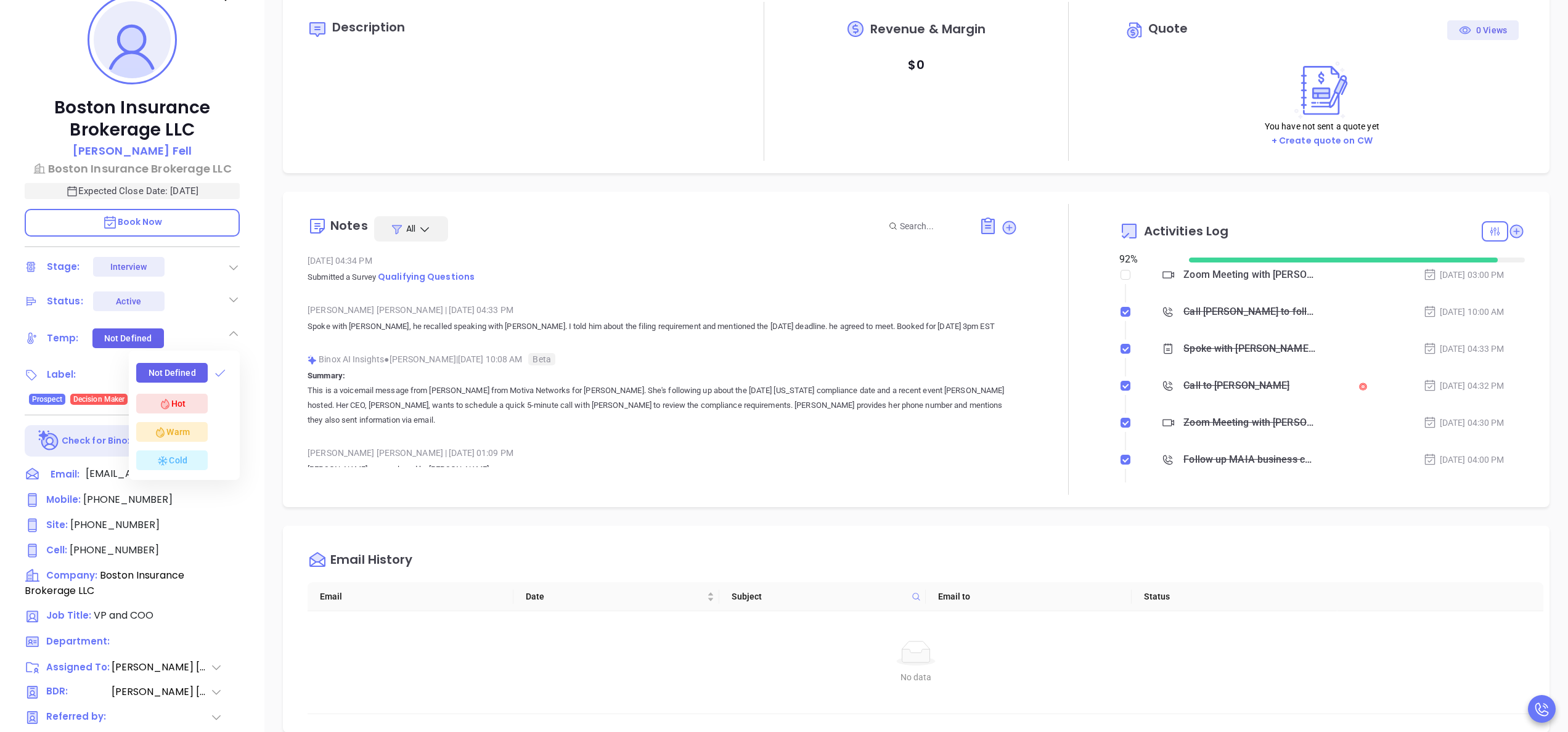
click at [176, 396] on div "Hot" at bounding box center [172, 403] width 27 height 15
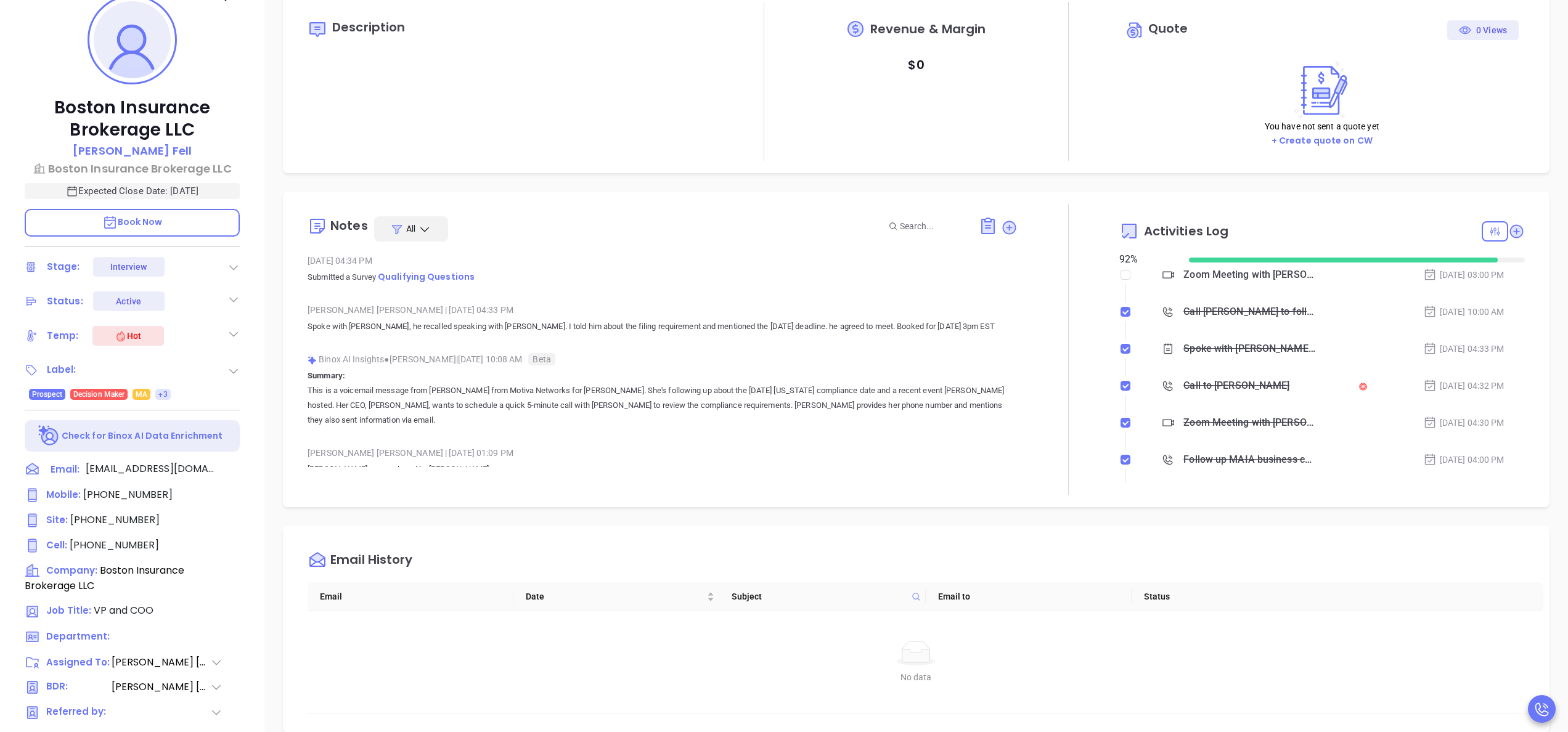
click at [324, 168] on div "Description Revenue & Margin $ 0 Quote 0 Views You have not sent a quote yet + …" at bounding box center [916, 81] width 1267 height 183
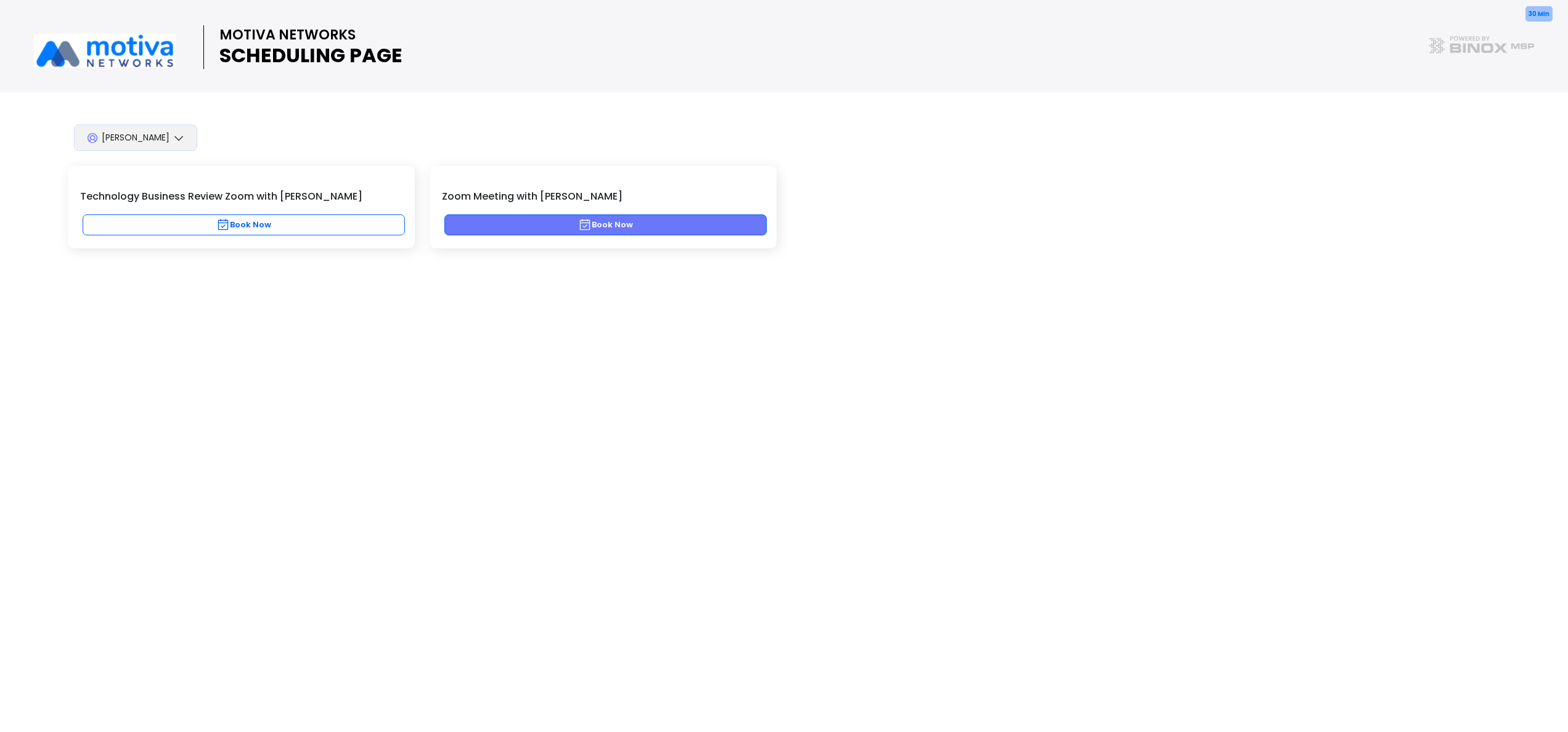
click at [597, 229] on button "Book Now" at bounding box center [605, 225] width 322 height 21
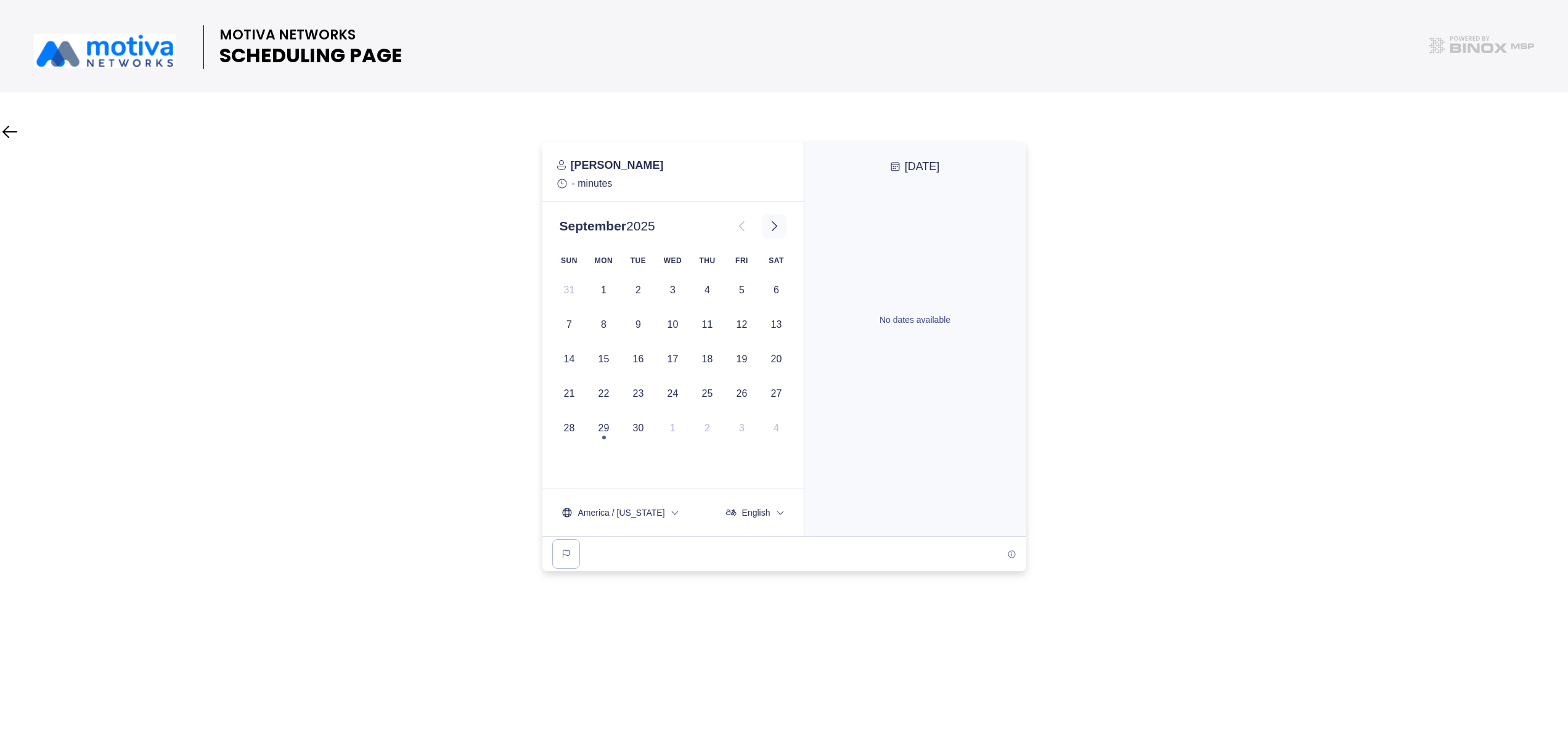
click at [777, 225] on icon at bounding box center [773, 226] width 15 height 15
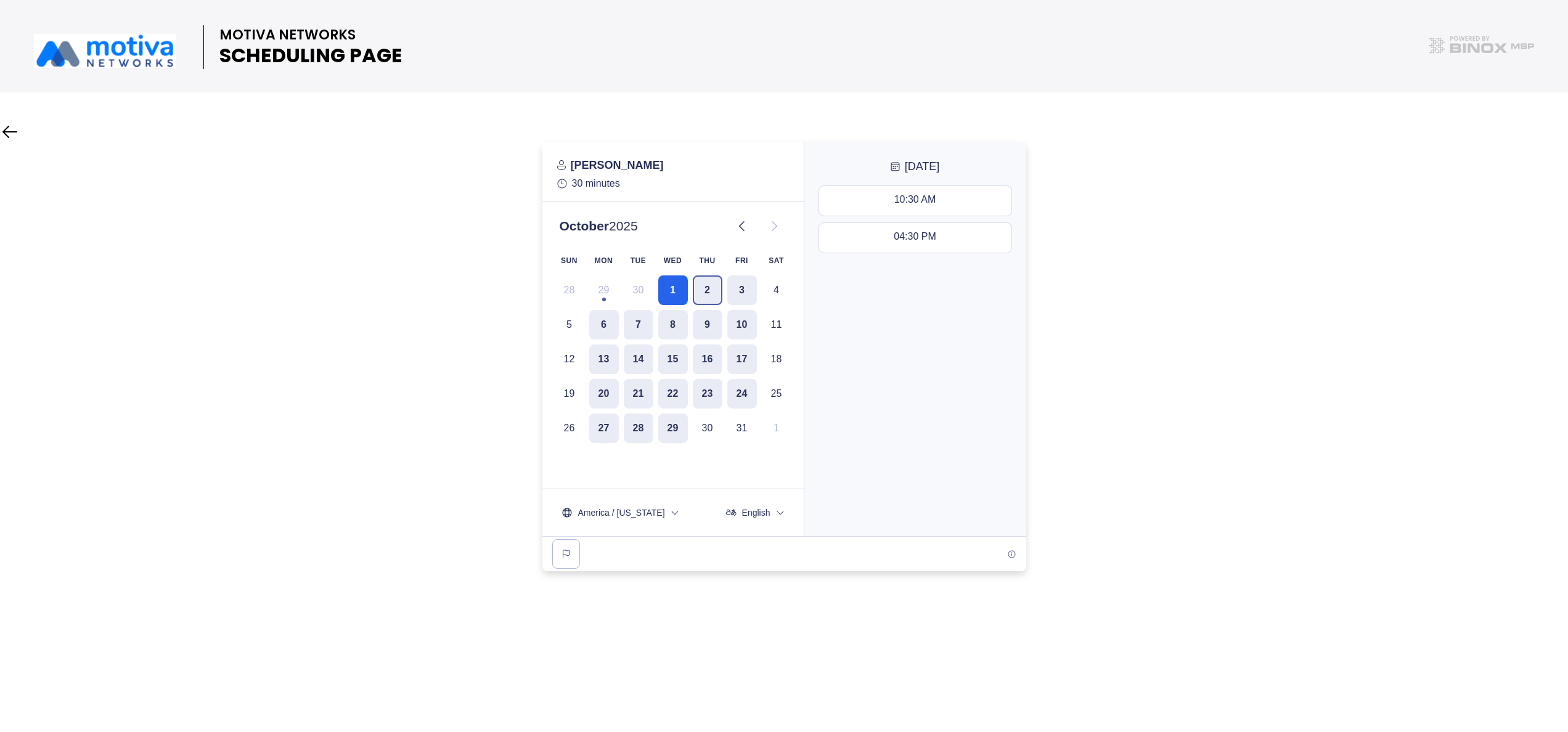
click at [710, 297] on button "2" at bounding box center [707, 290] width 30 height 30
click at [921, 229] on button "03:00 PM - 03:30 PM" at bounding box center [915, 238] width 192 height 30
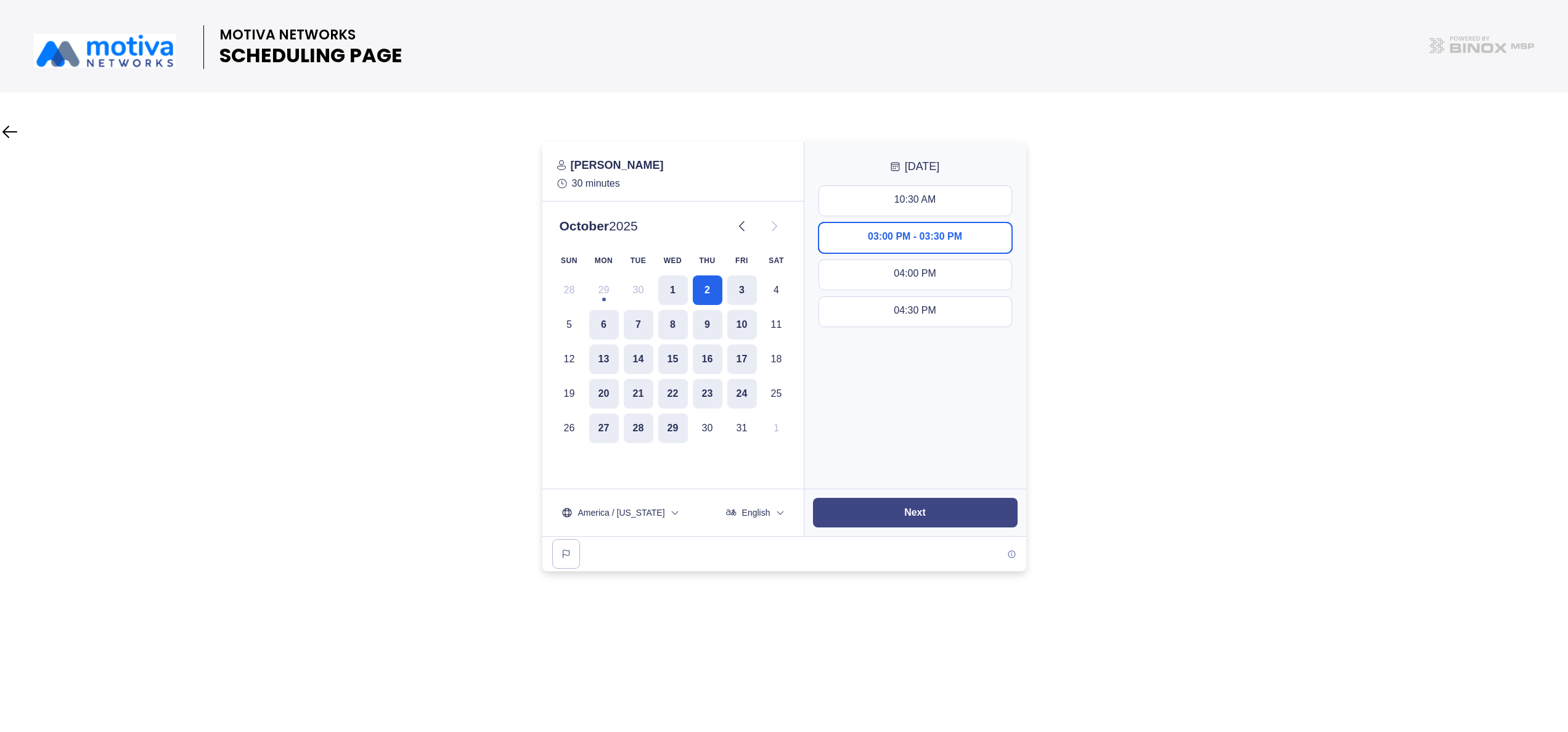
click at [916, 503] on button "Next" at bounding box center [915, 513] width 204 height 30
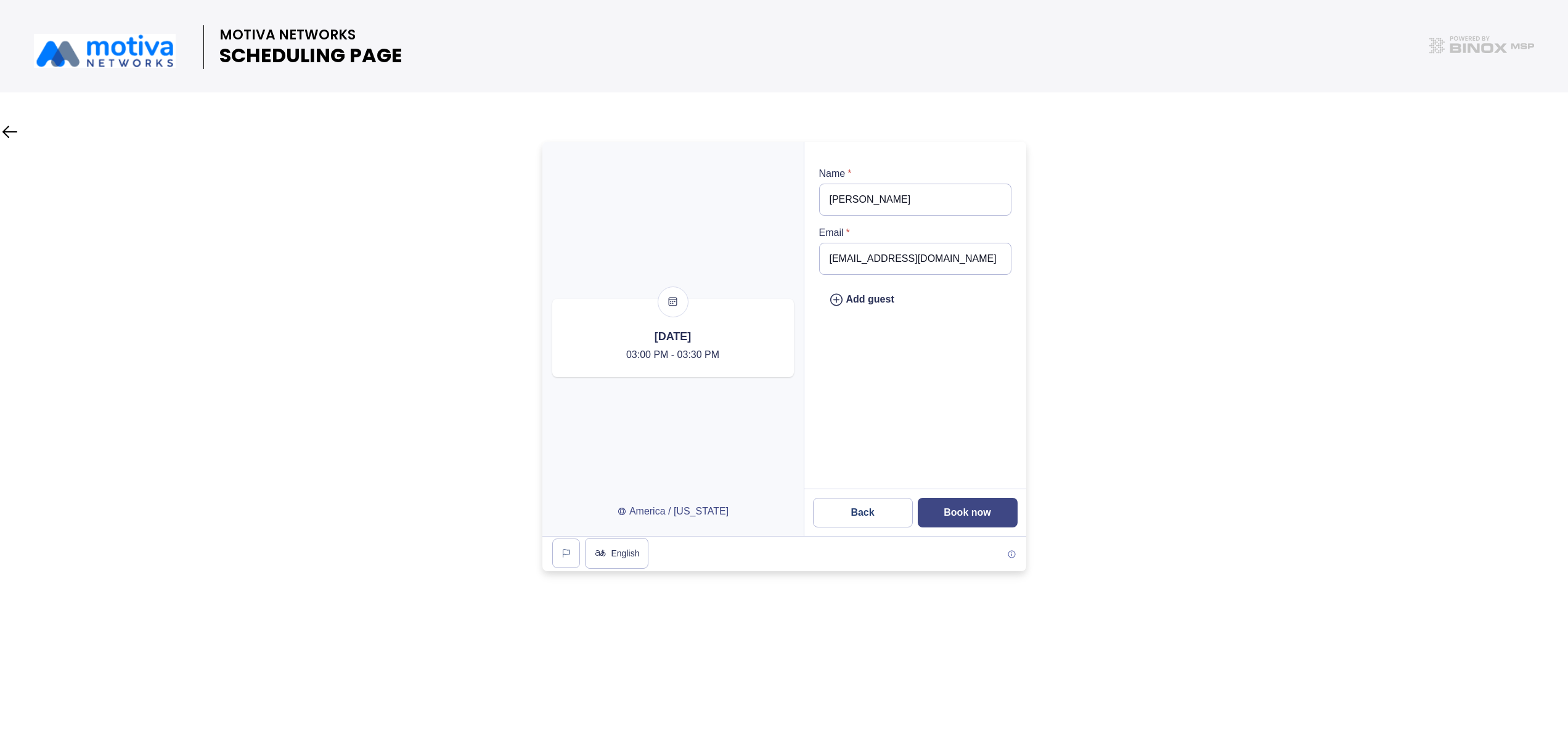
click at [0, 0] on slot "Book now" at bounding box center [0, 0] width 0 height 0
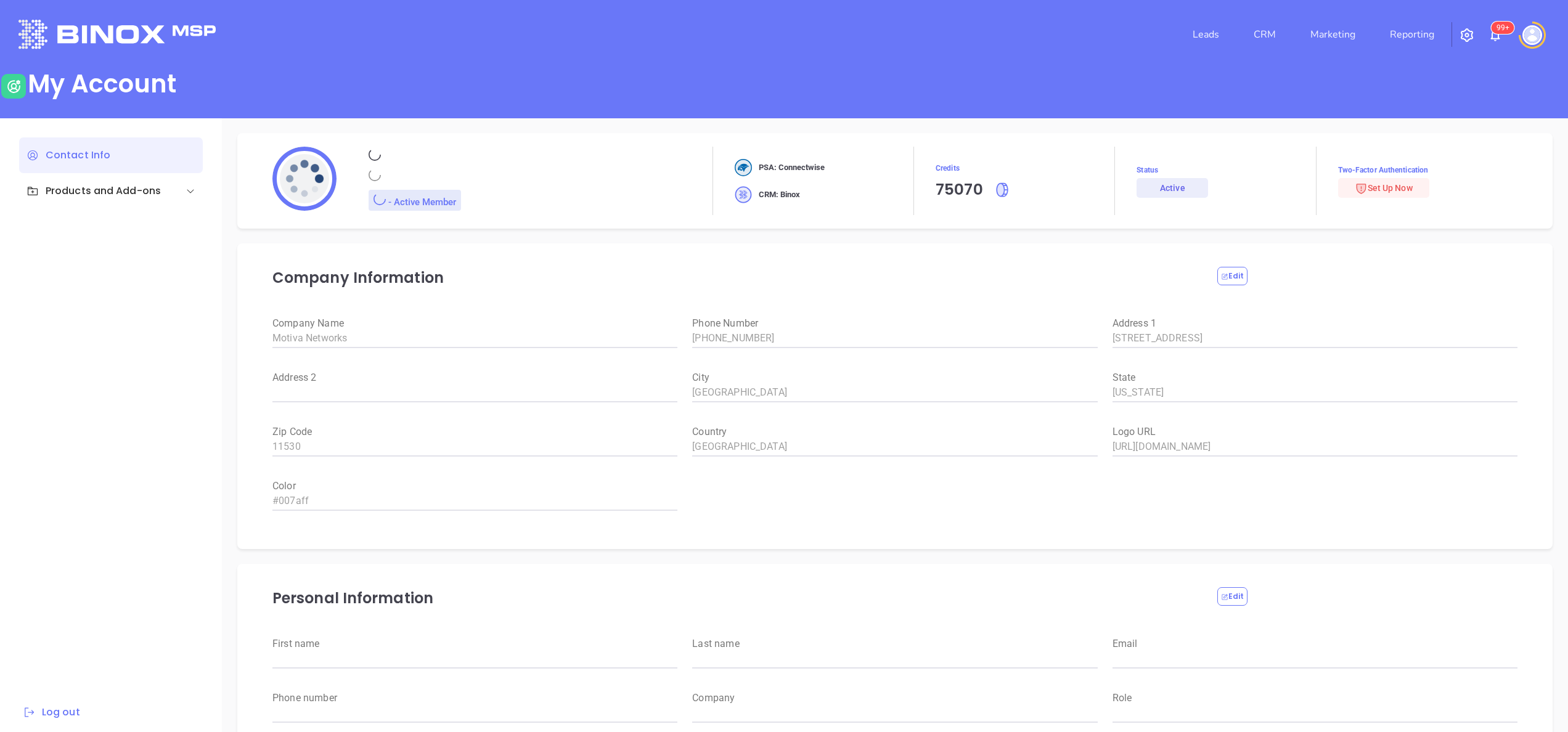
type input "[PERSON_NAME]"
type input "[PERSON_NAME][EMAIL_ADDRESS][DOMAIN_NAME]"
type input "6465510554"
type input "Motiva Networks"
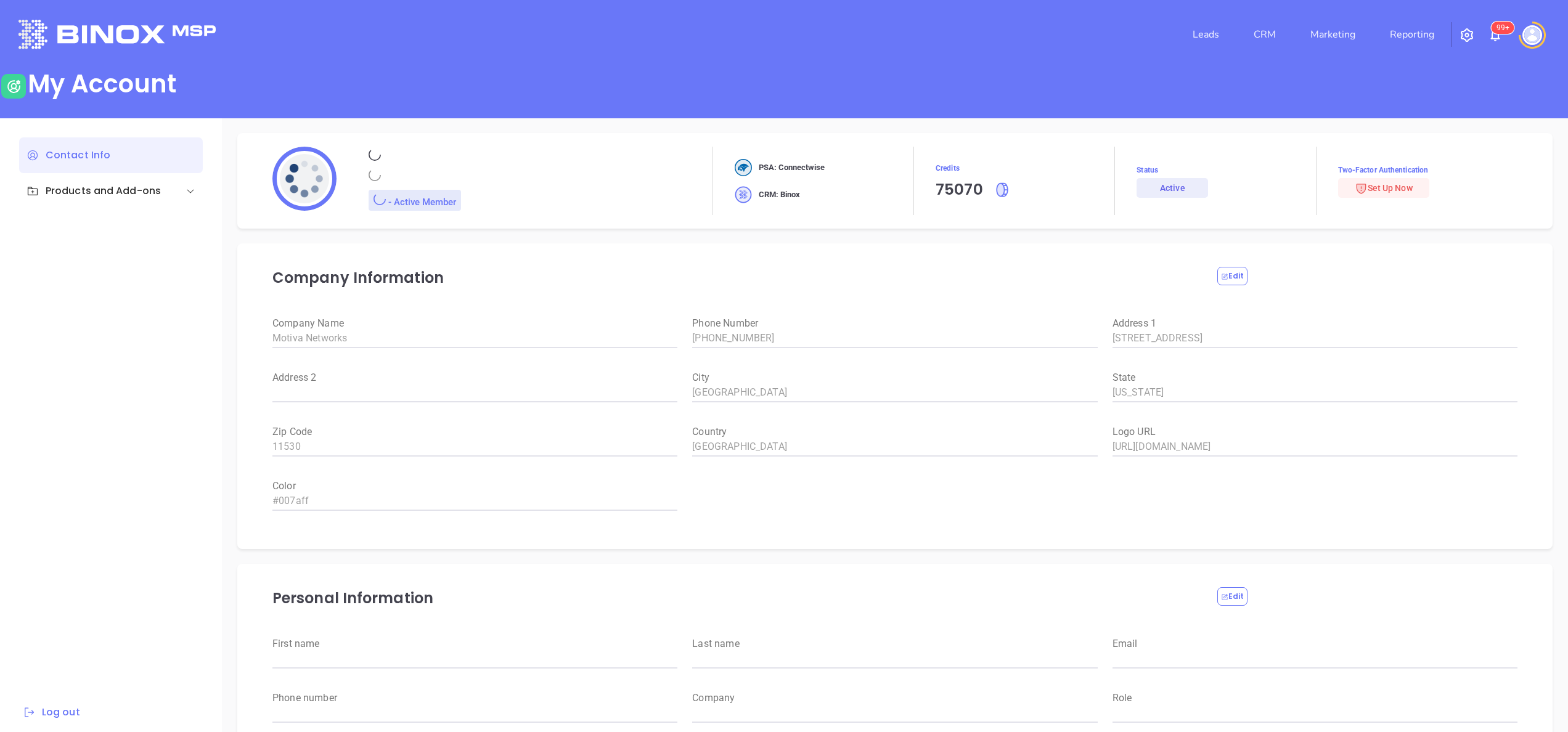
type input "Marketing"
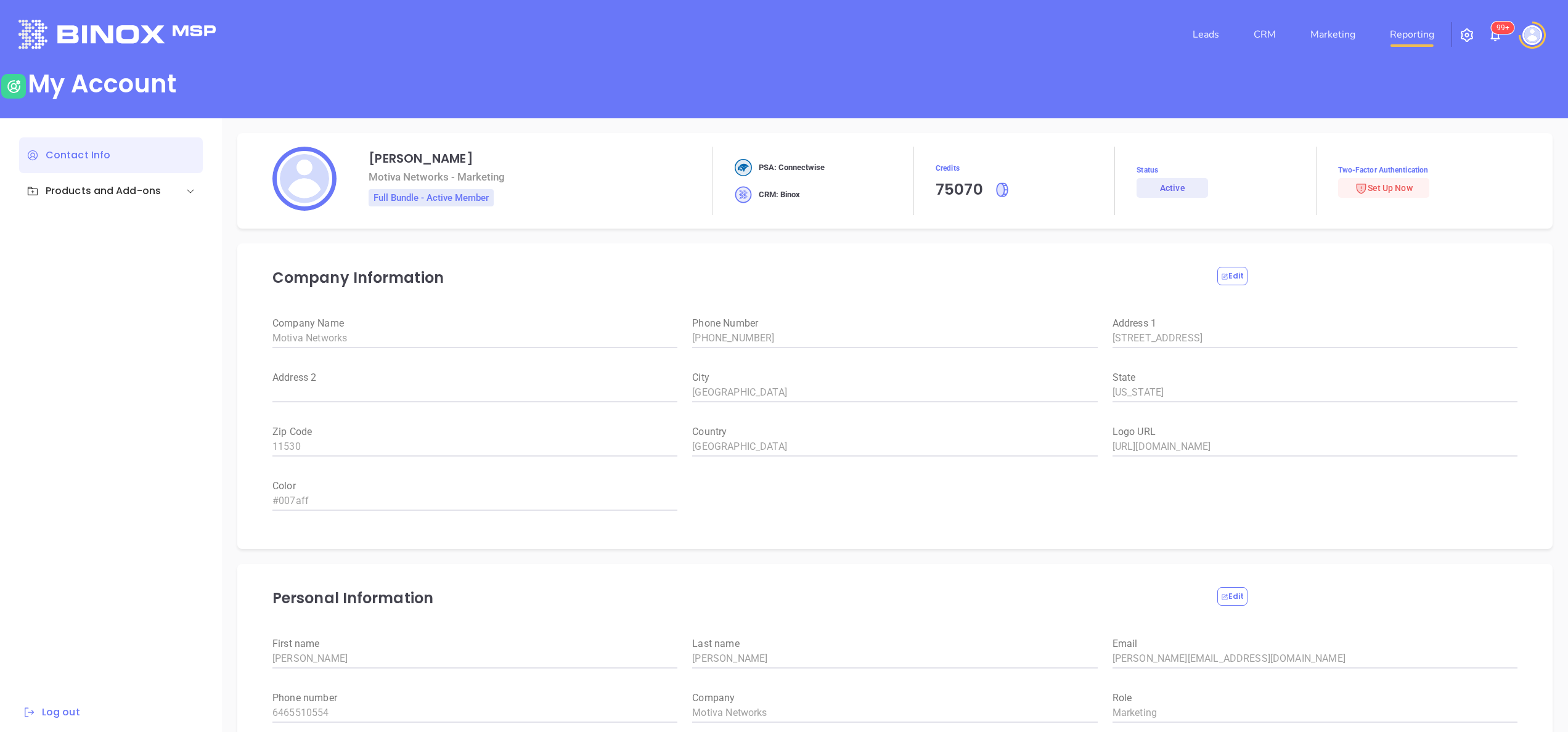
click at [1416, 44] on link "Reporting" at bounding box center [1411, 34] width 54 height 25
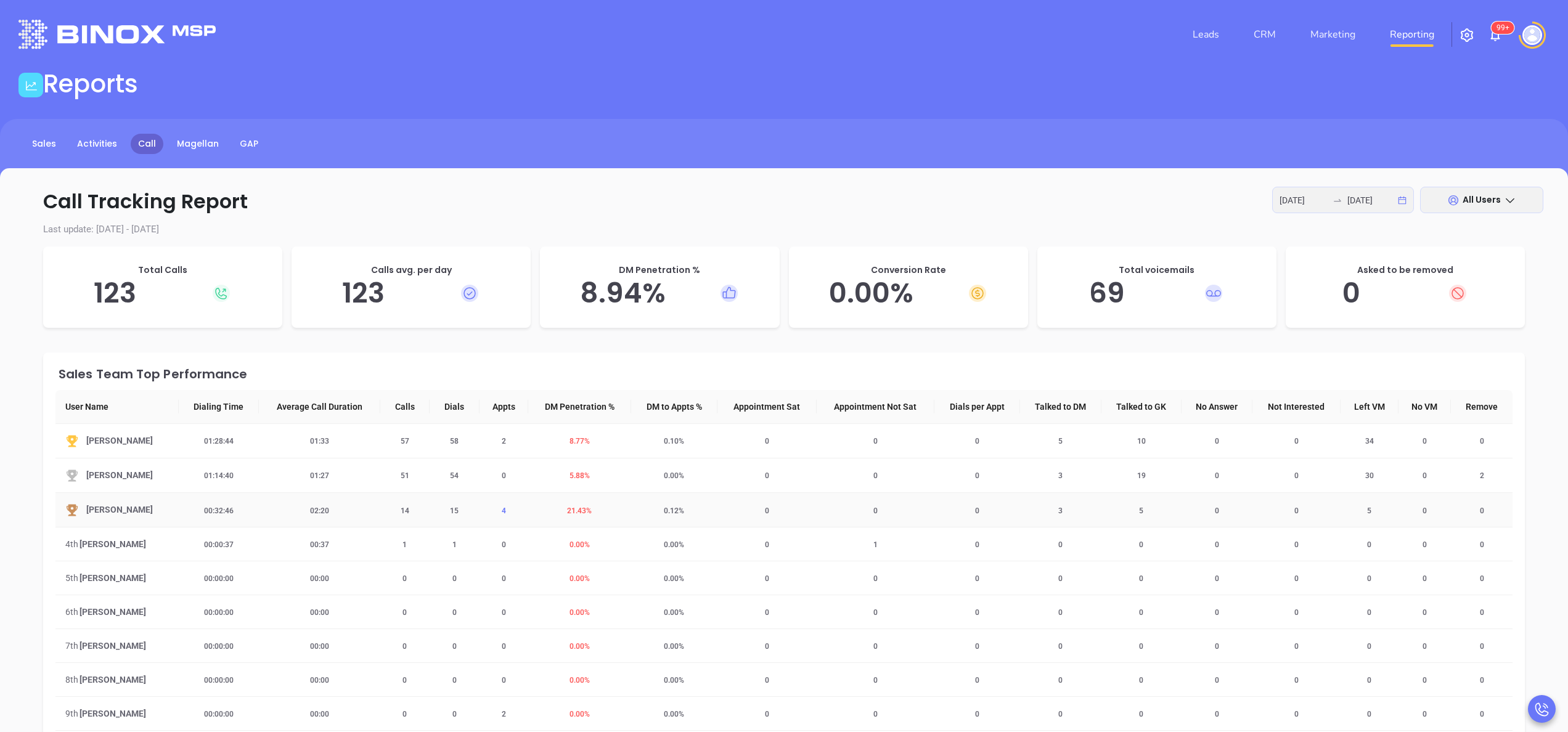
click at [500, 510] on span "4" at bounding box center [503, 510] width 19 height 9
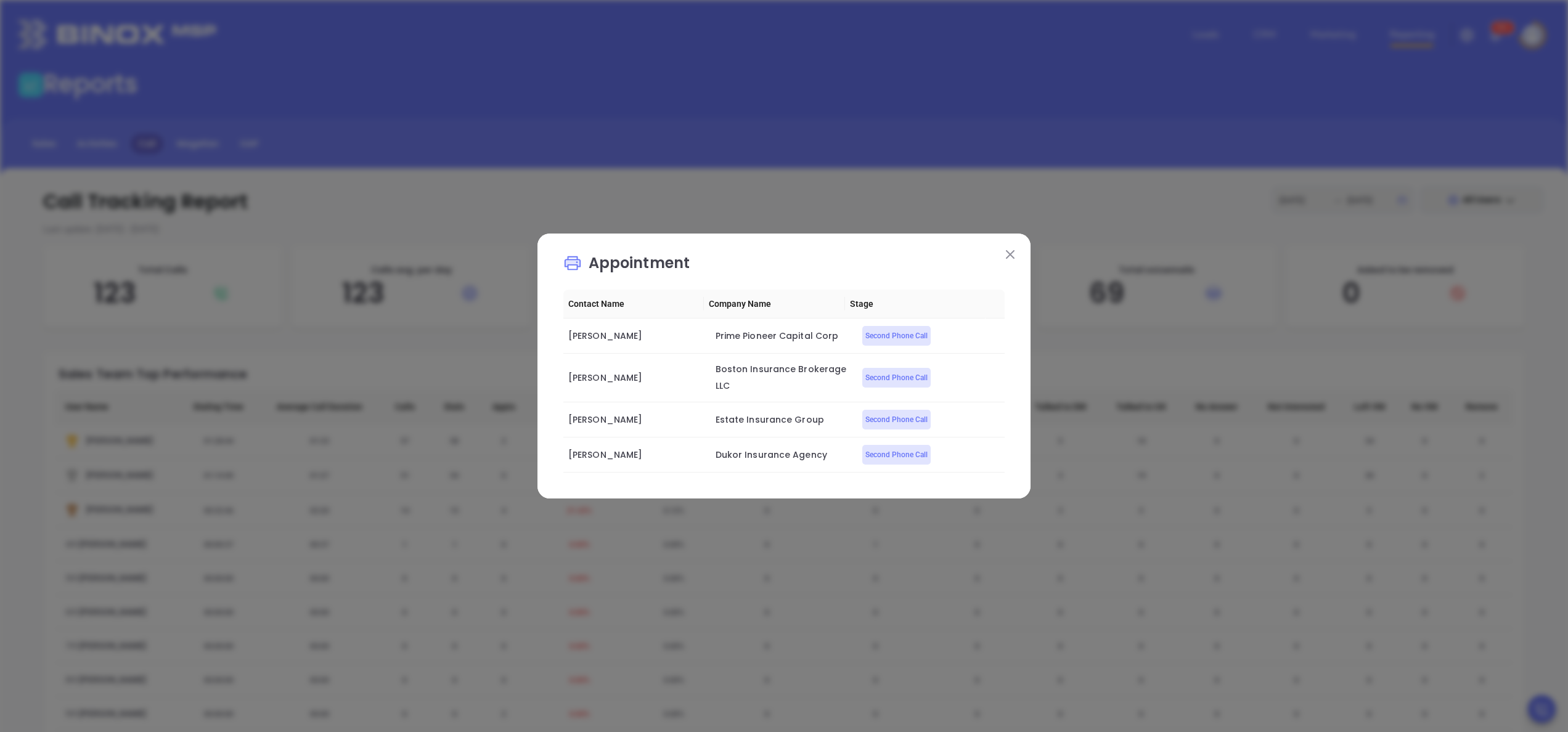
click at [1012, 247] on button at bounding box center [1010, 254] width 16 height 16
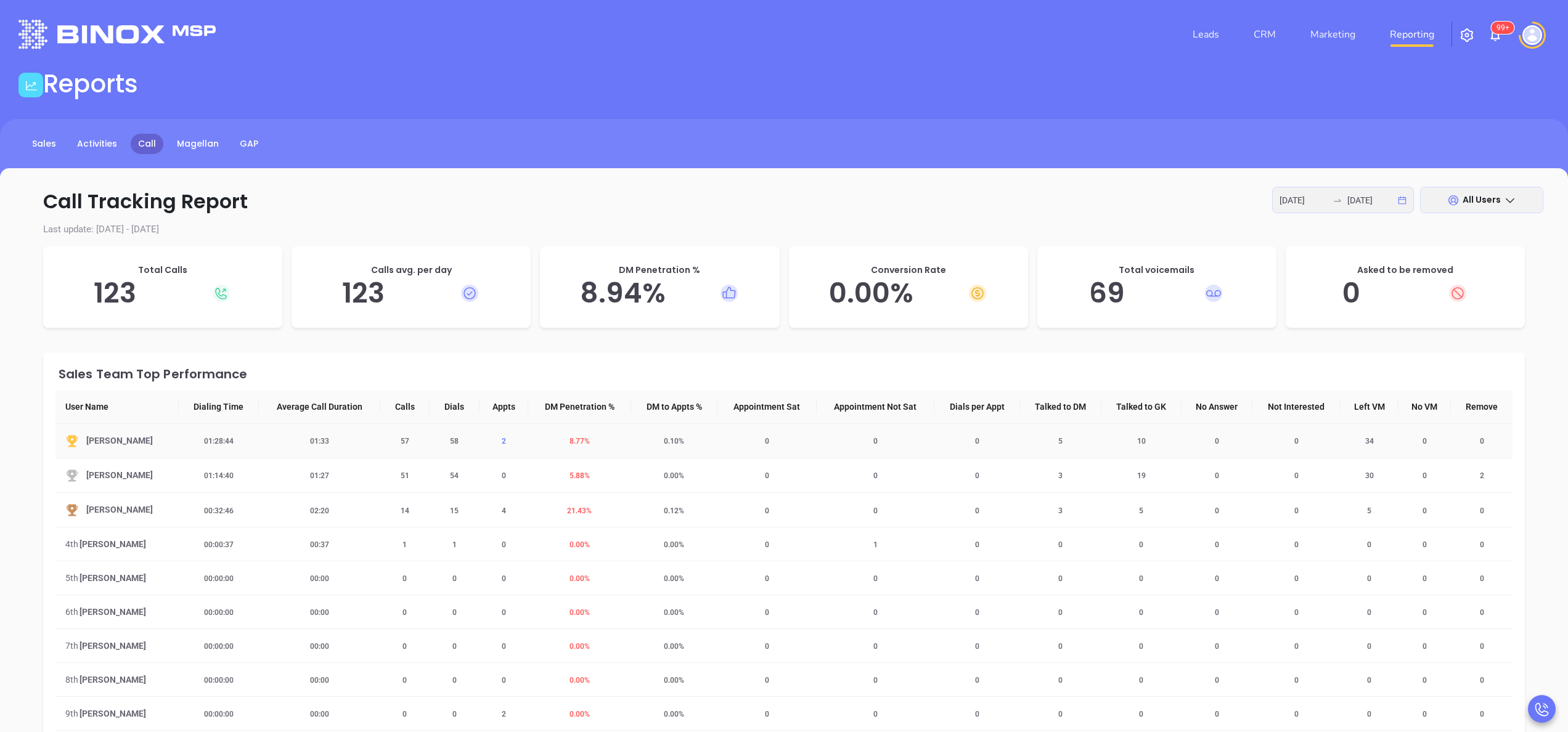
click at [499, 439] on span "2" at bounding box center [503, 441] width 19 height 9
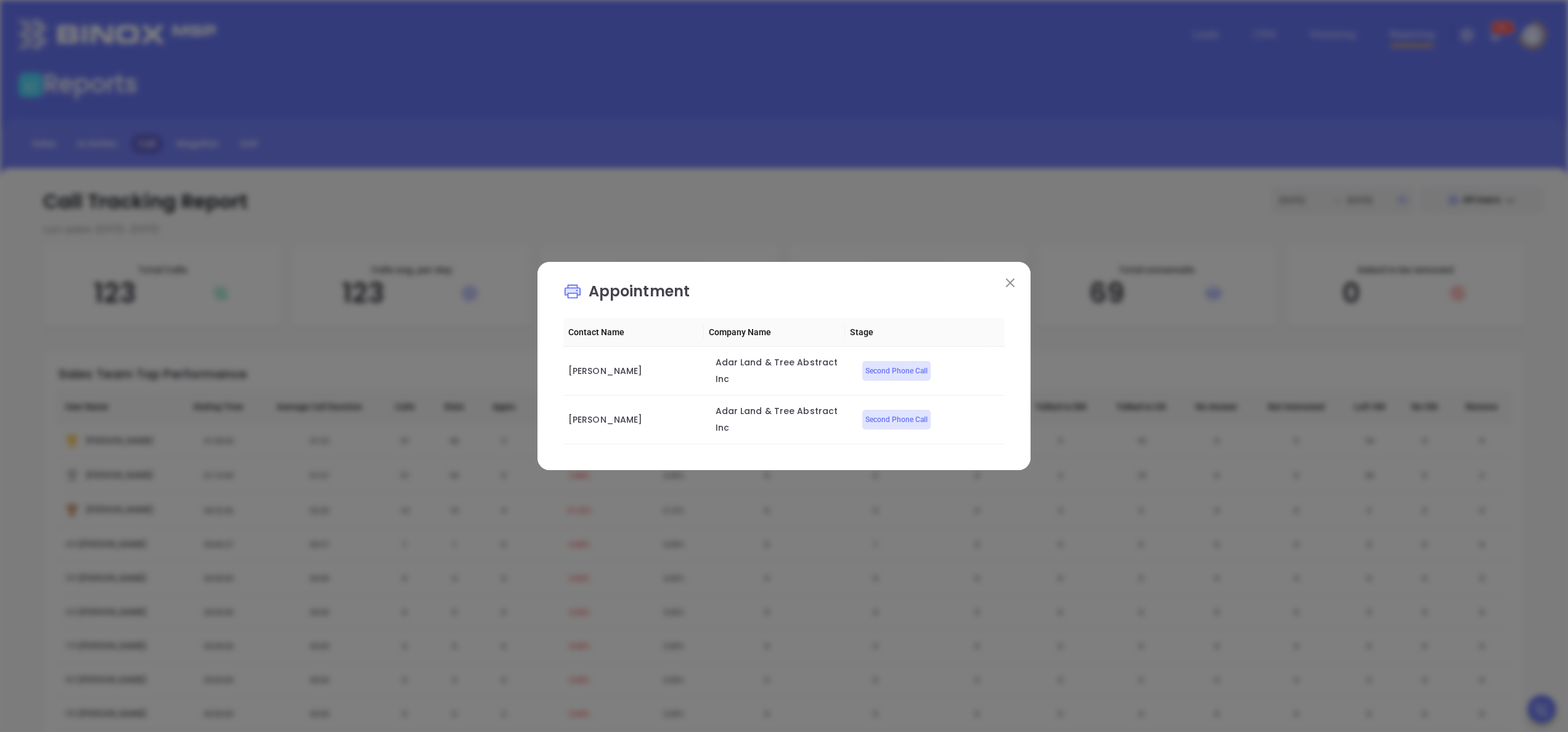
click at [1012, 289] on button at bounding box center [1010, 282] width 16 height 16
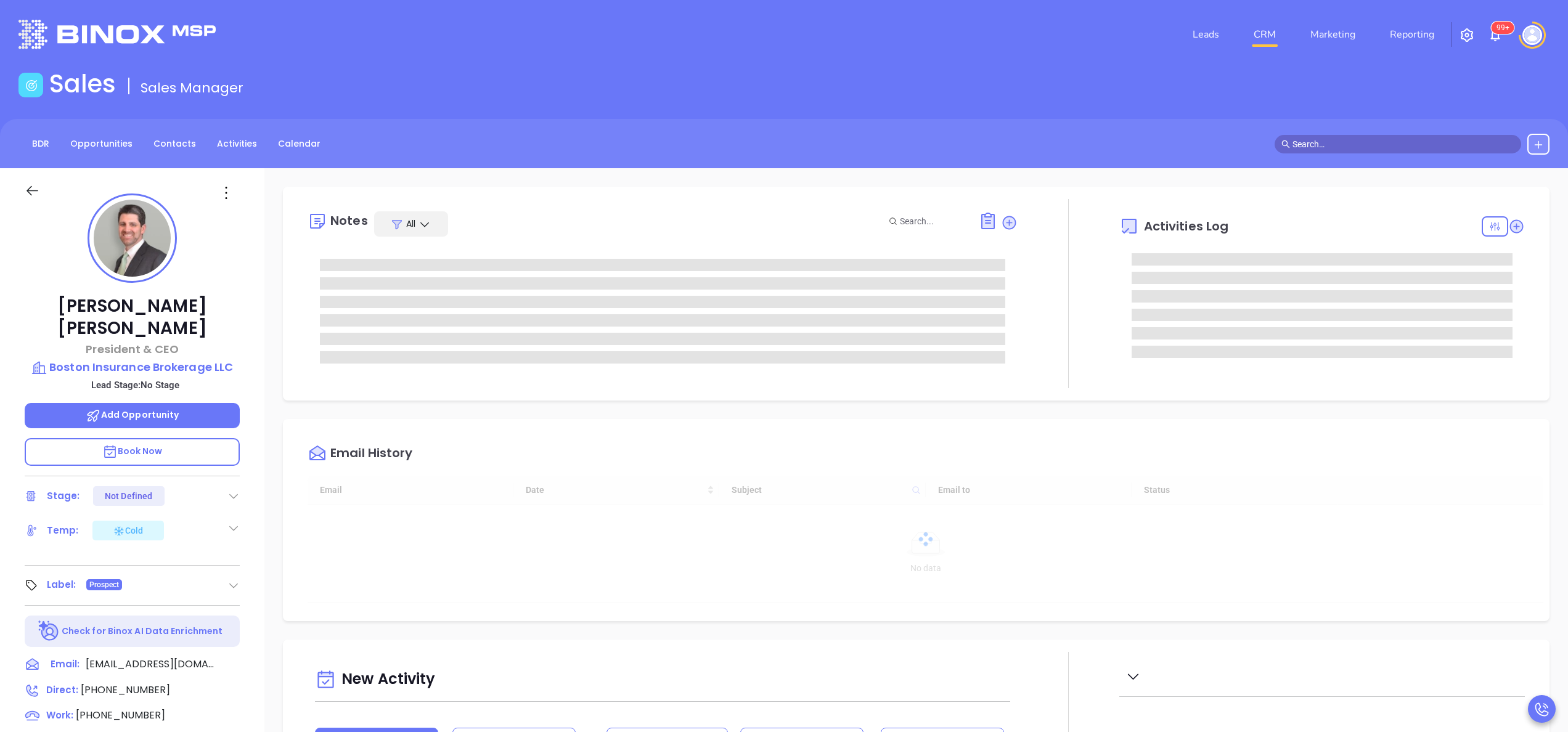
type input "10:00 am"
type input "[DATE]"
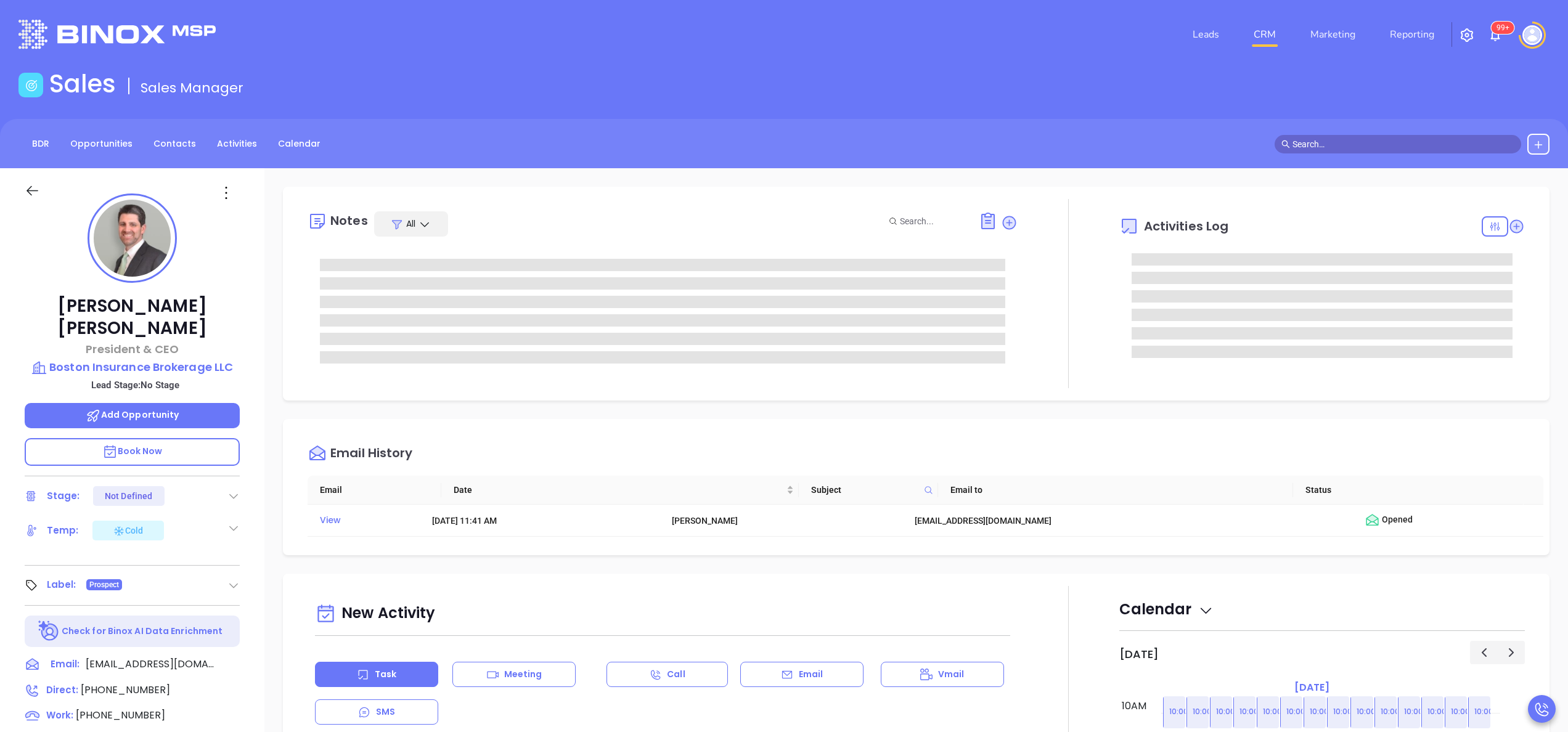
type input "[PERSON_NAME]"
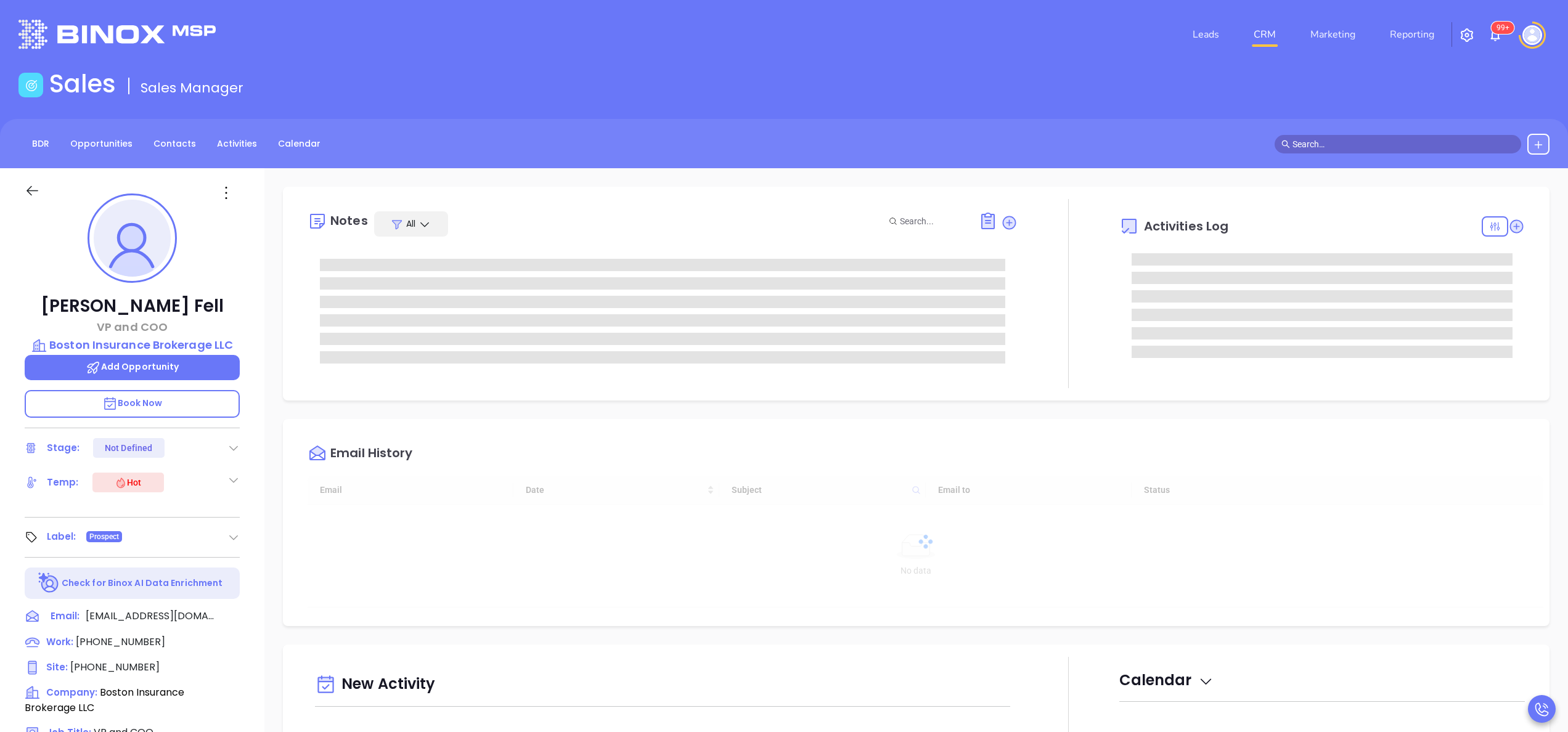
type input "10:00 am"
type input "[DATE]"
type input "[PERSON_NAME]"
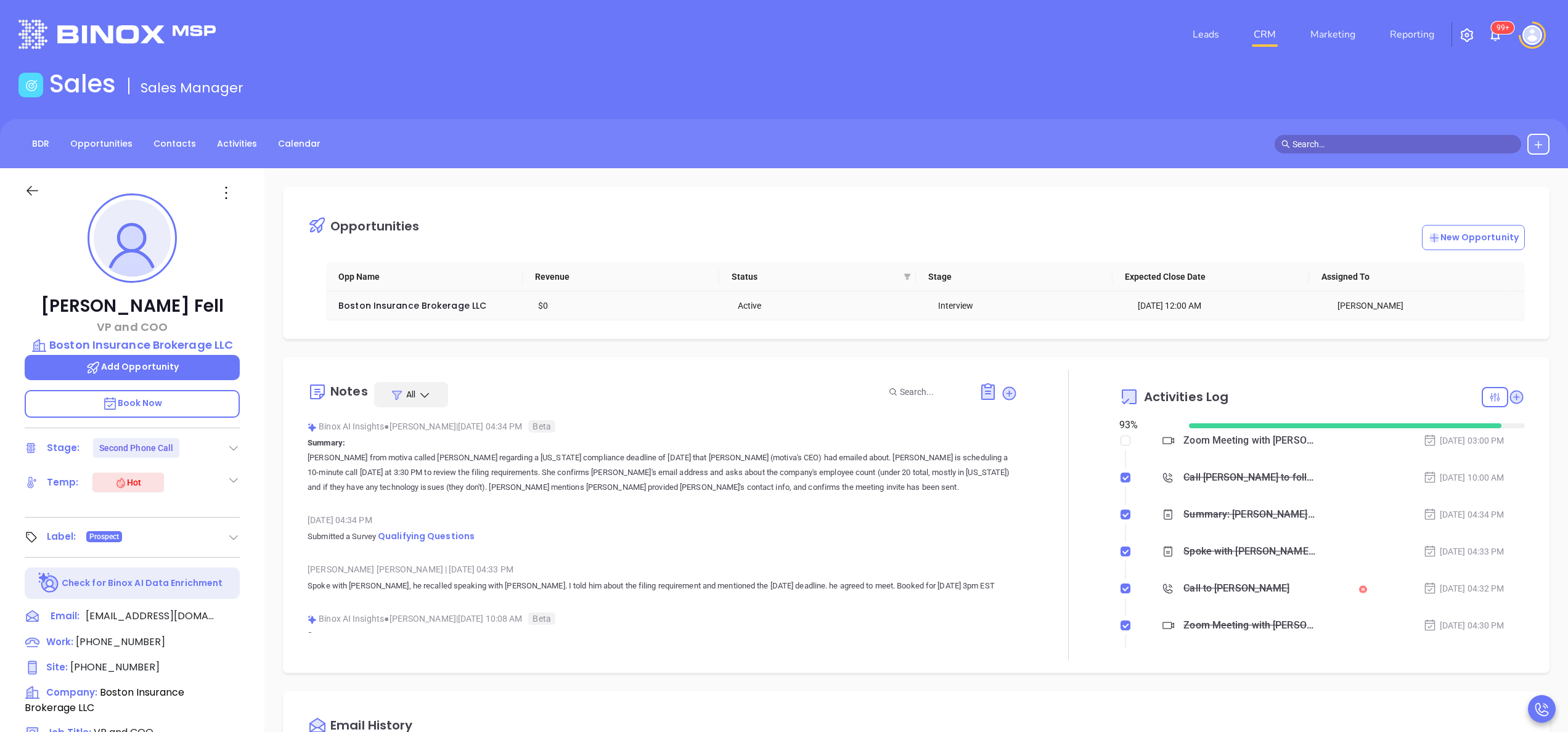
click at [349, 315] on td "Boston Insurance Brokerage LLC" at bounding box center [426, 305] width 200 height 29
click at [373, 298] on td "Boston Insurance Brokerage LLC" at bounding box center [426, 305] width 200 height 29
click at [378, 308] on span "Boston Insurance Brokerage LLC" at bounding box center [412, 306] width 148 height 12
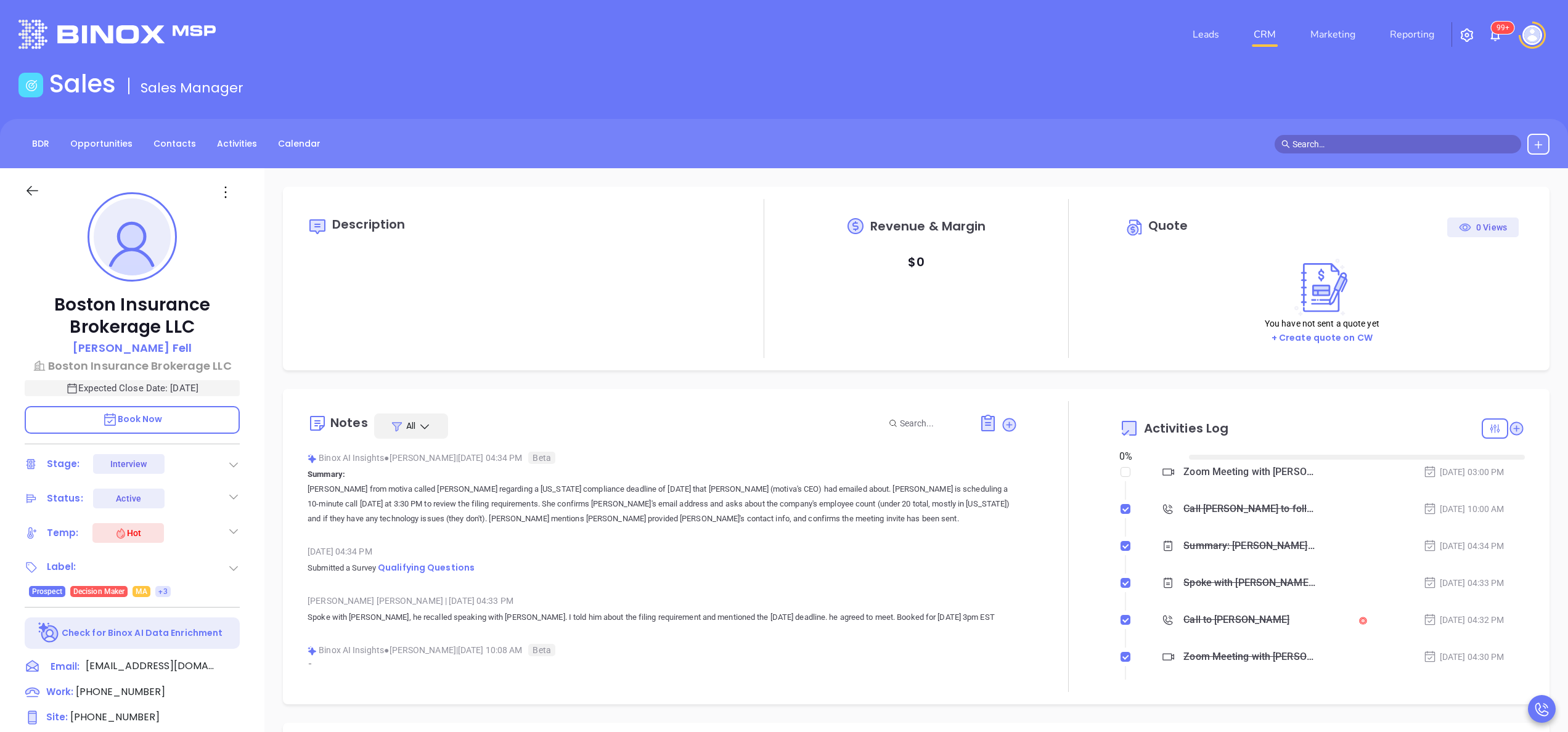
type input "09/30/2025"
type input "[PERSON_NAME]"
click at [1061, 595] on div at bounding box center [1068, 546] width 101 height 291
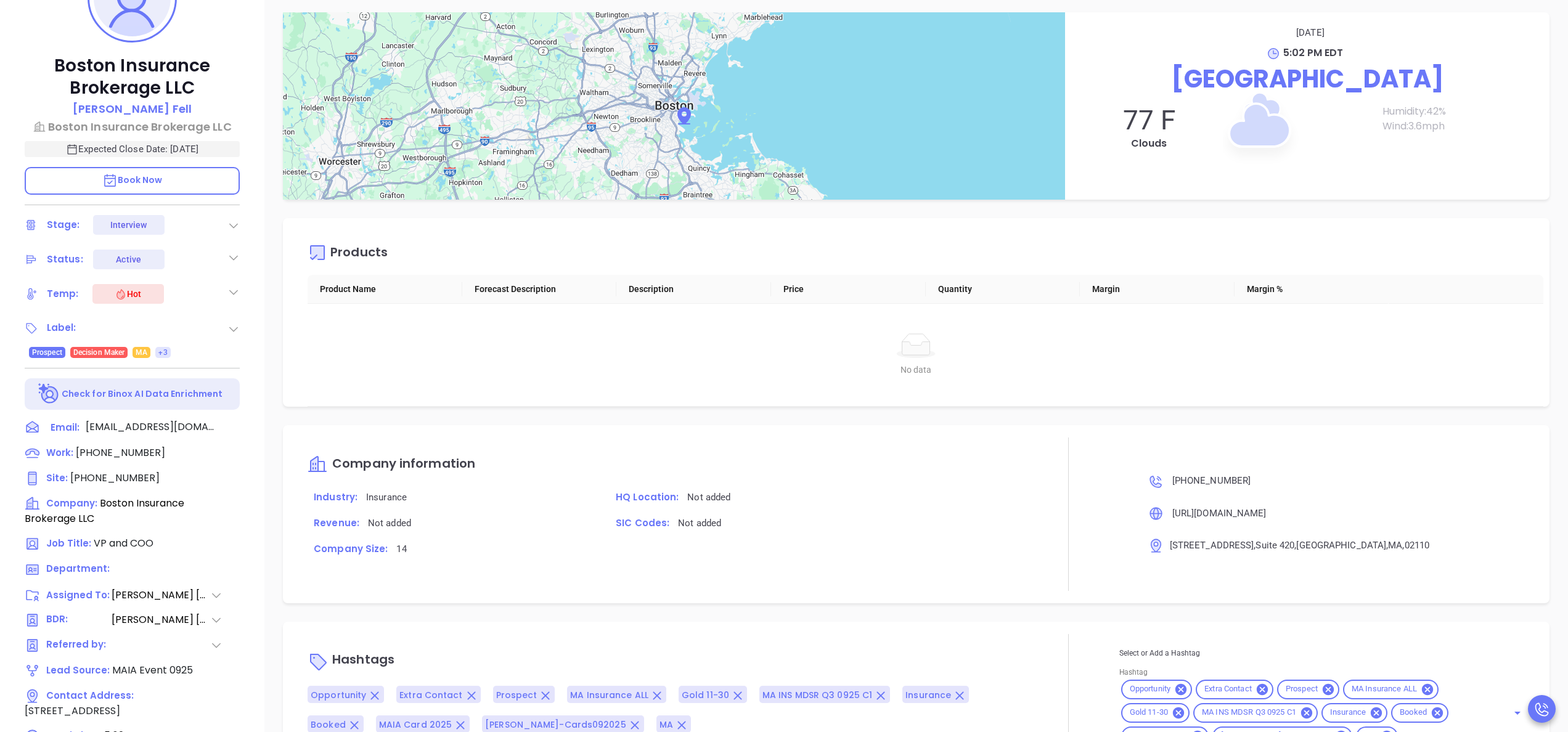
scroll to position [351, 0]
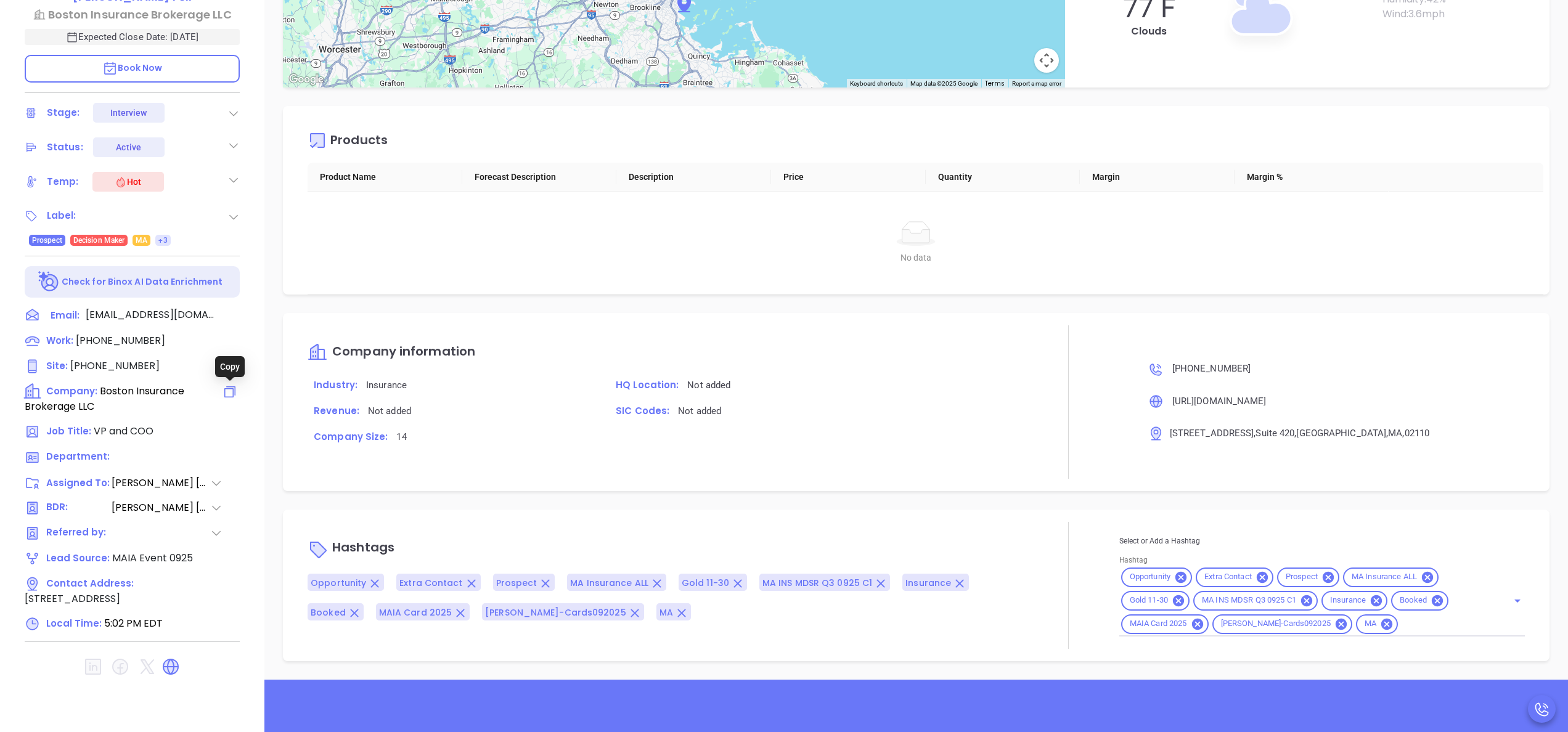
click at [232, 393] on icon at bounding box center [229, 392] width 15 height 15
click at [862, 268] on div "No data No data" at bounding box center [916, 243] width 1217 height 102
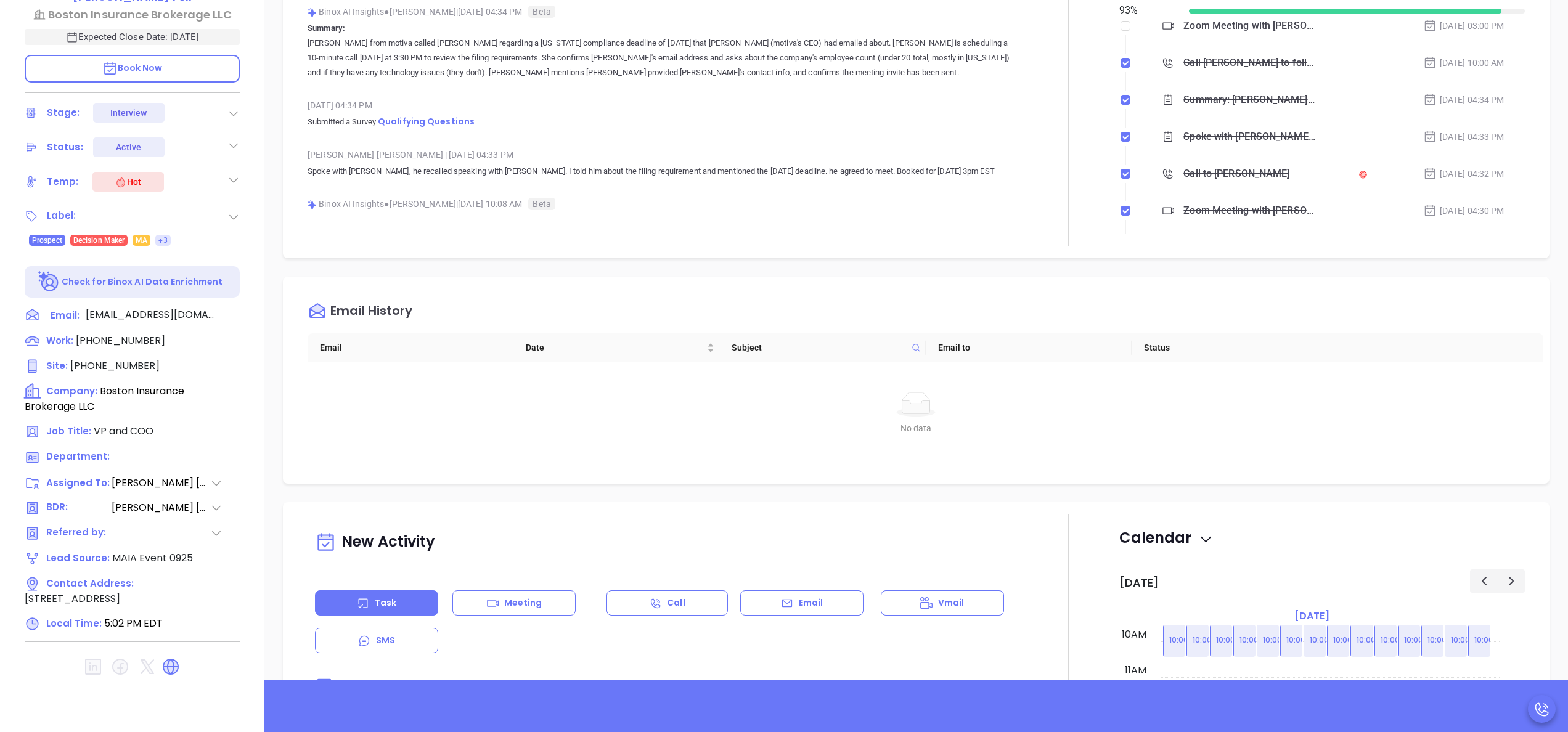
scroll to position [0, 0]
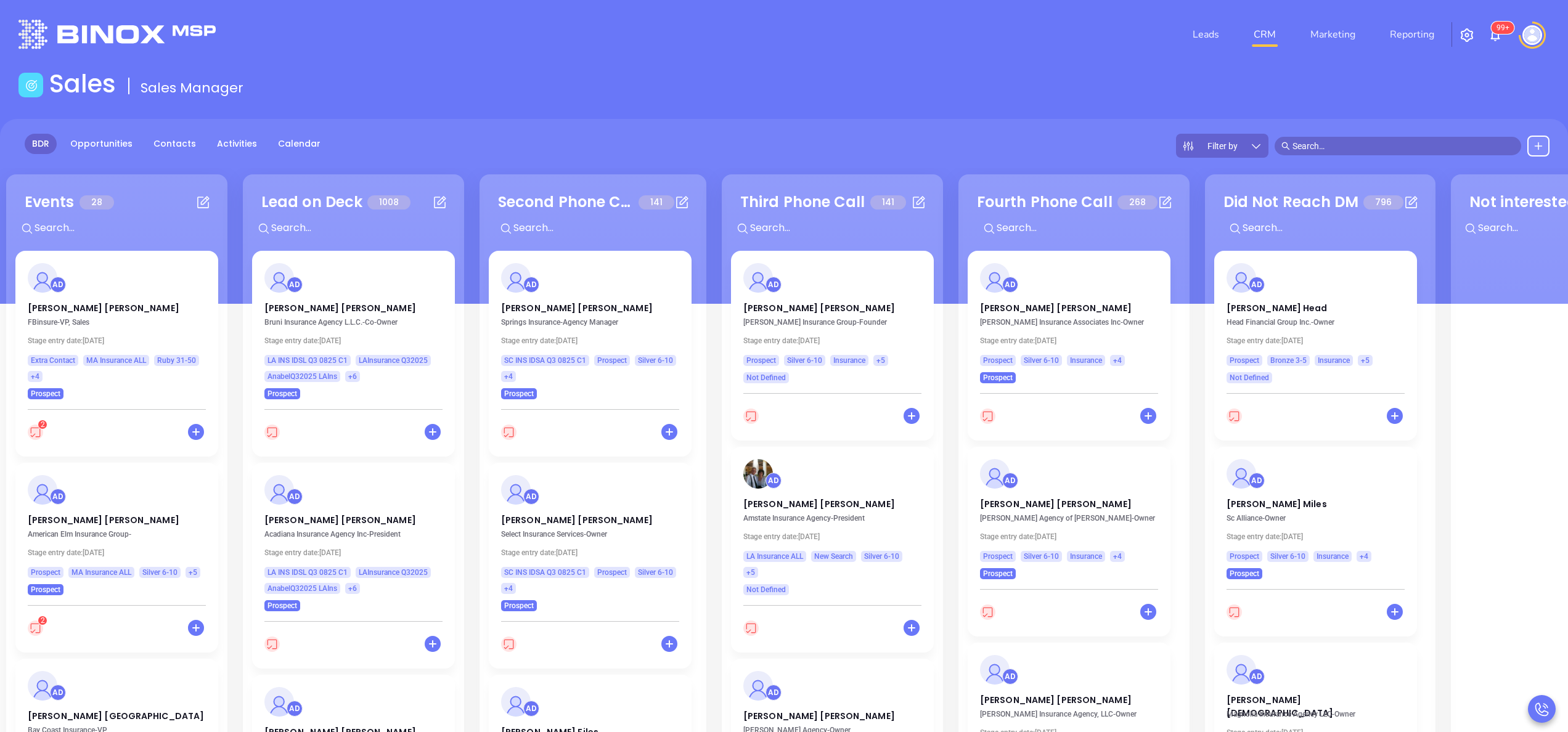
scroll to position [861, 0]
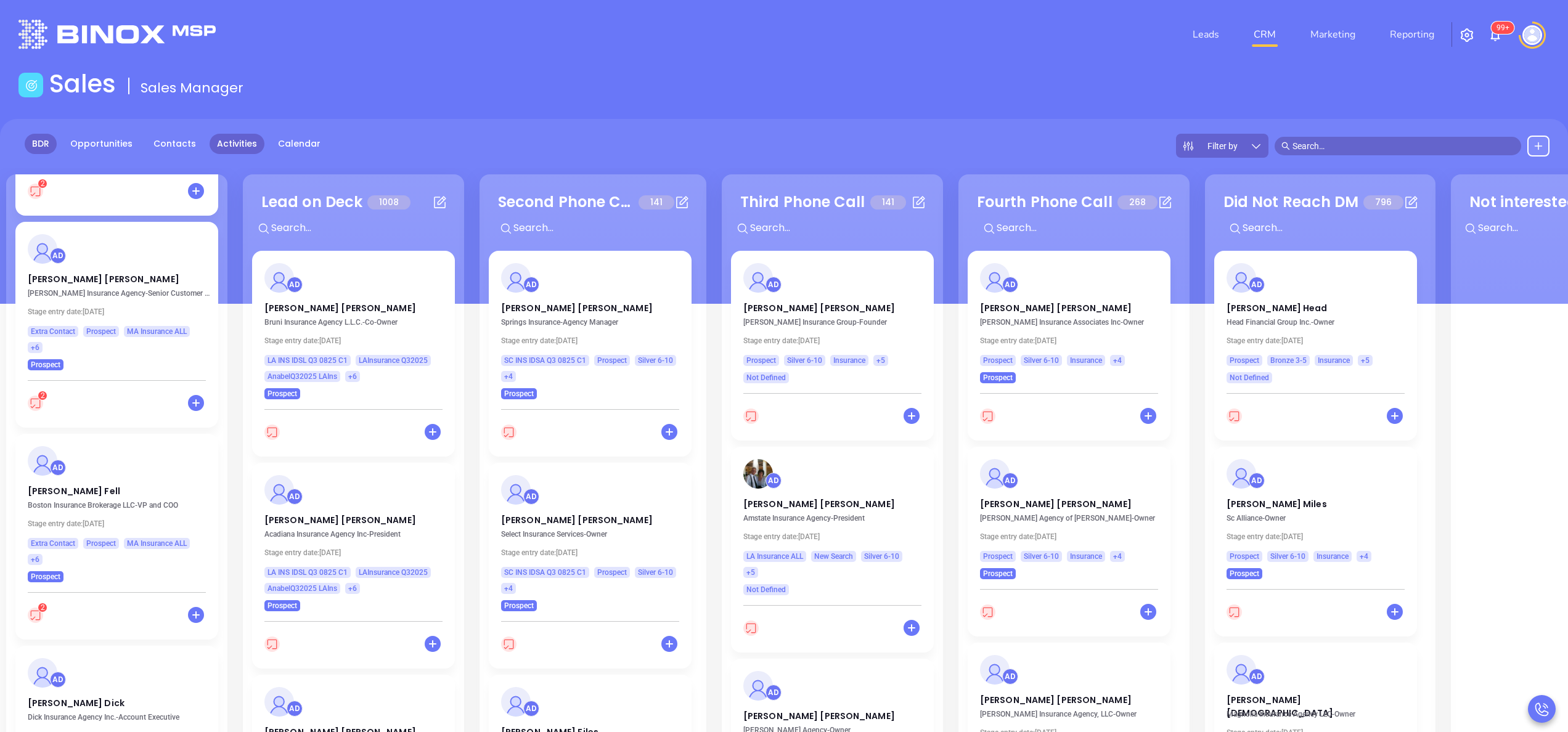
click at [238, 142] on link "Activities" at bounding box center [236, 144] width 55 height 20
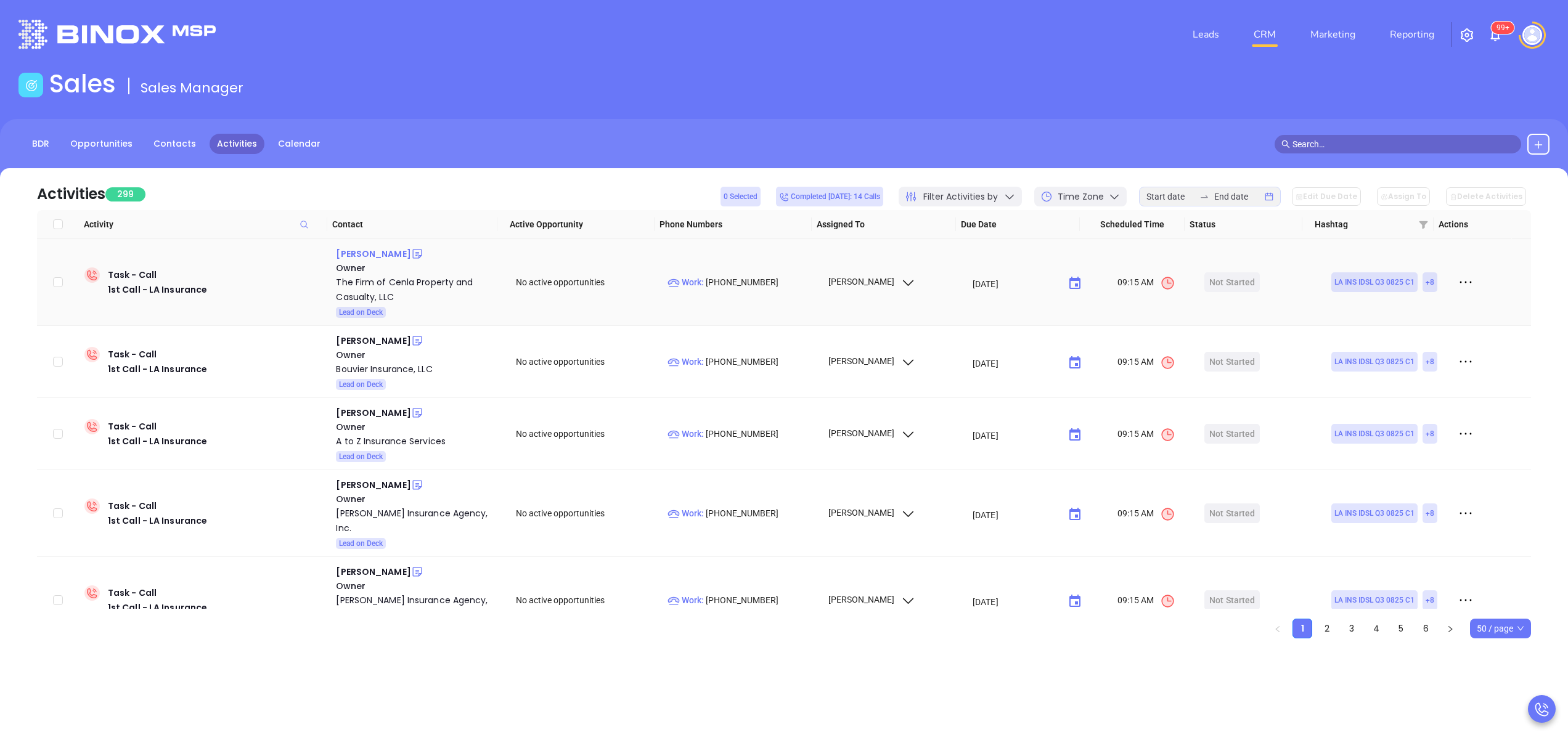
click at [371, 255] on div "[PERSON_NAME]" at bounding box center [373, 254] width 75 height 15
click at [365, 339] on div "Evan Bouvier" at bounding box center [373, 340] width 75 height 15
click at [361, 412] on div "Stacey Hancock" at bounding box center [373, 413] width 75 height 15
click at [365, 484] on div "Richard Boswell" at bounding box center [373, 485] width 75 height 15
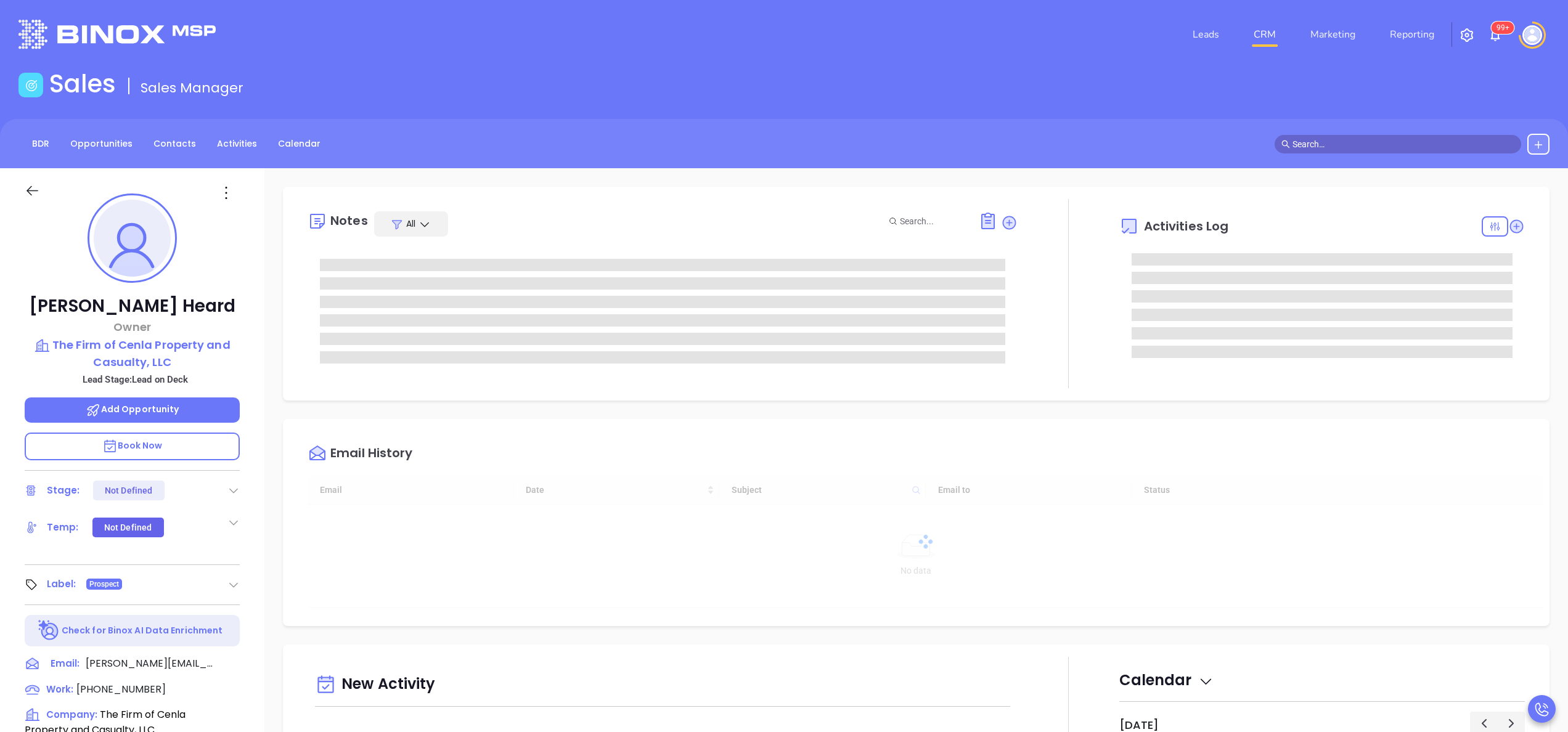
type input "[DATE]"
type input "[PERSON_NAME]"
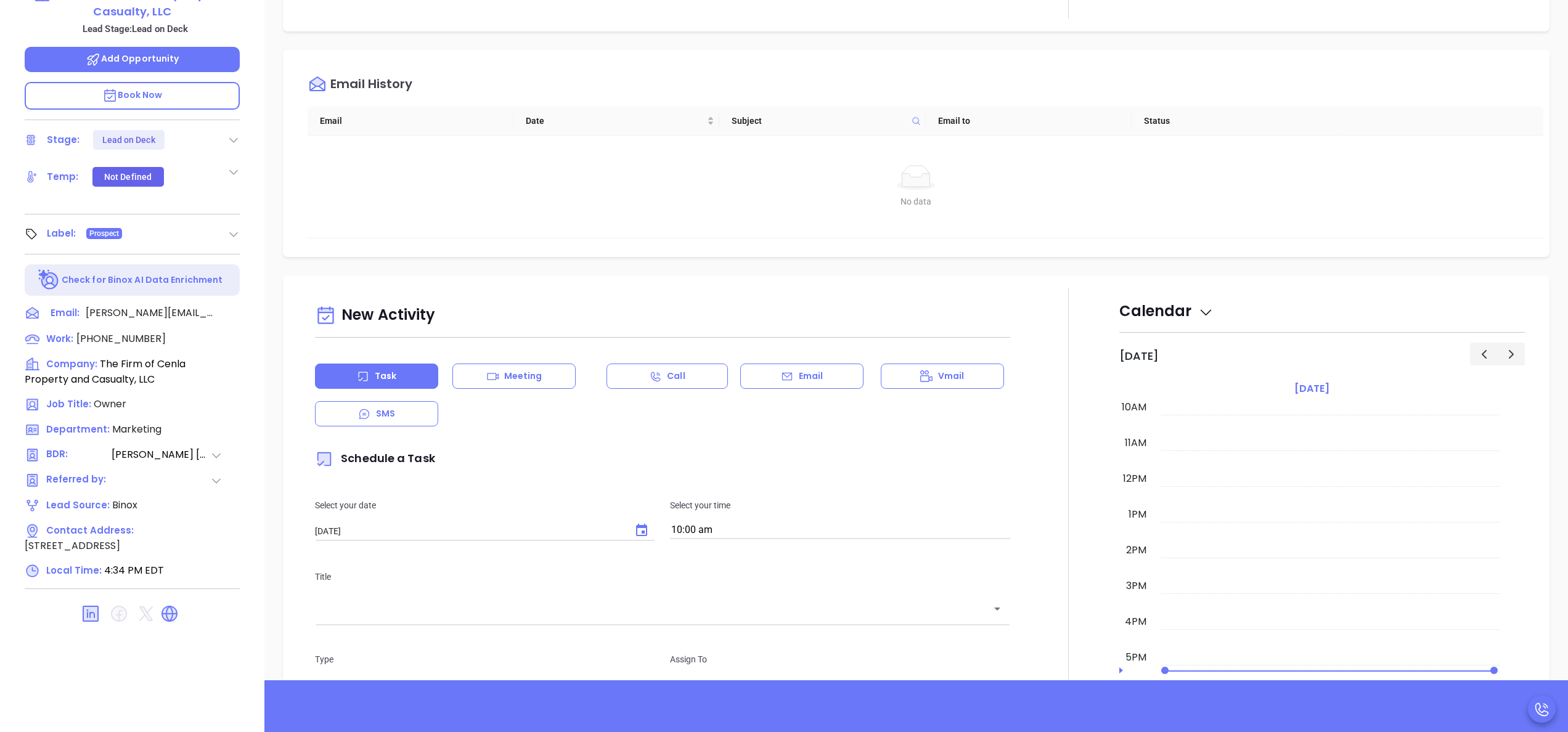
scroll to position [351, 0]
click at [176, 613] on icon at bounding box center [169, 613] width 16 height 16
click at [1068, 311] on div at bounding box center [1068, 630] width 101 height 685
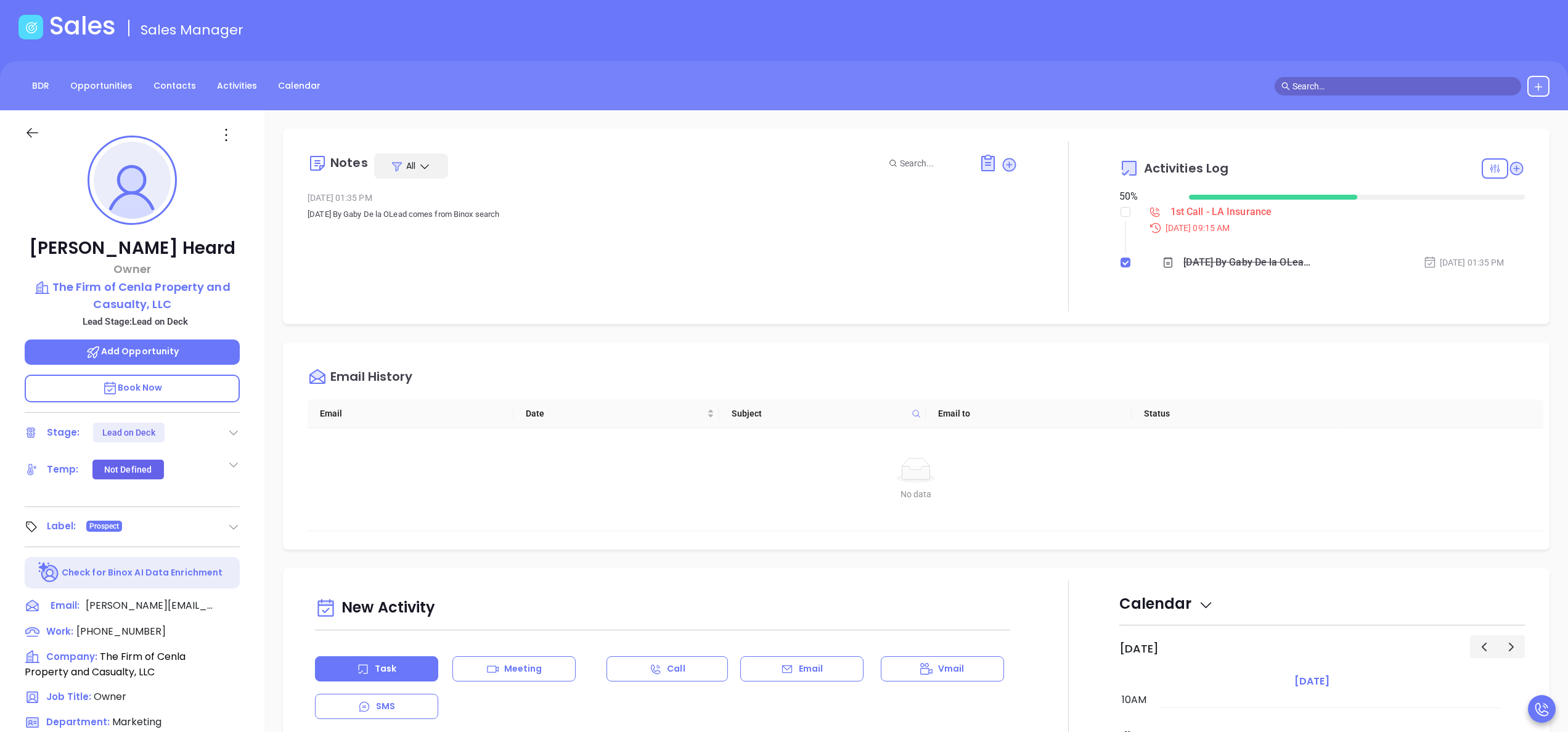
scroll to position [0, 0]
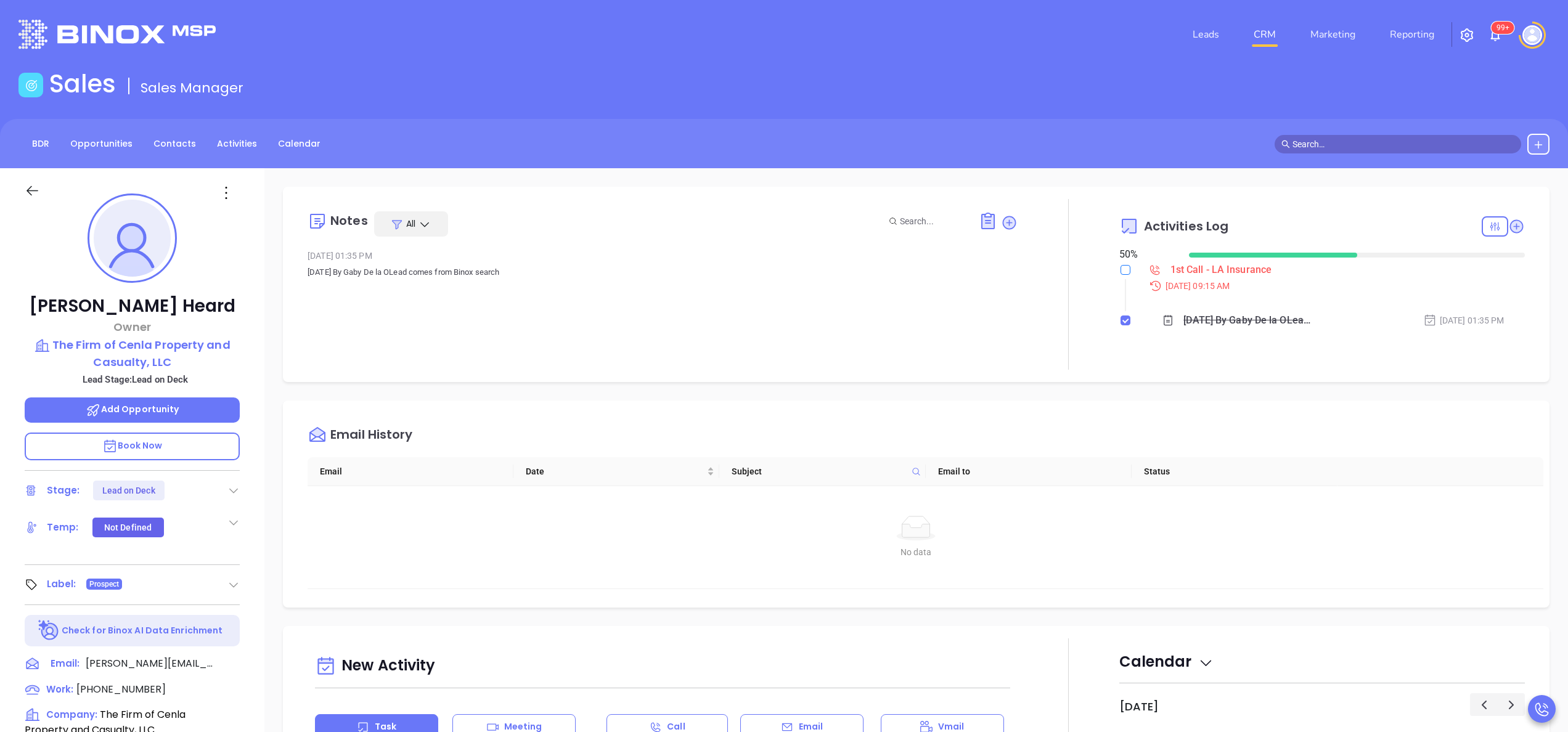
click at [1120, 270] on input "checkbox" at bounding box center [1125, 270] width 10 height 10
checkbox input "true"
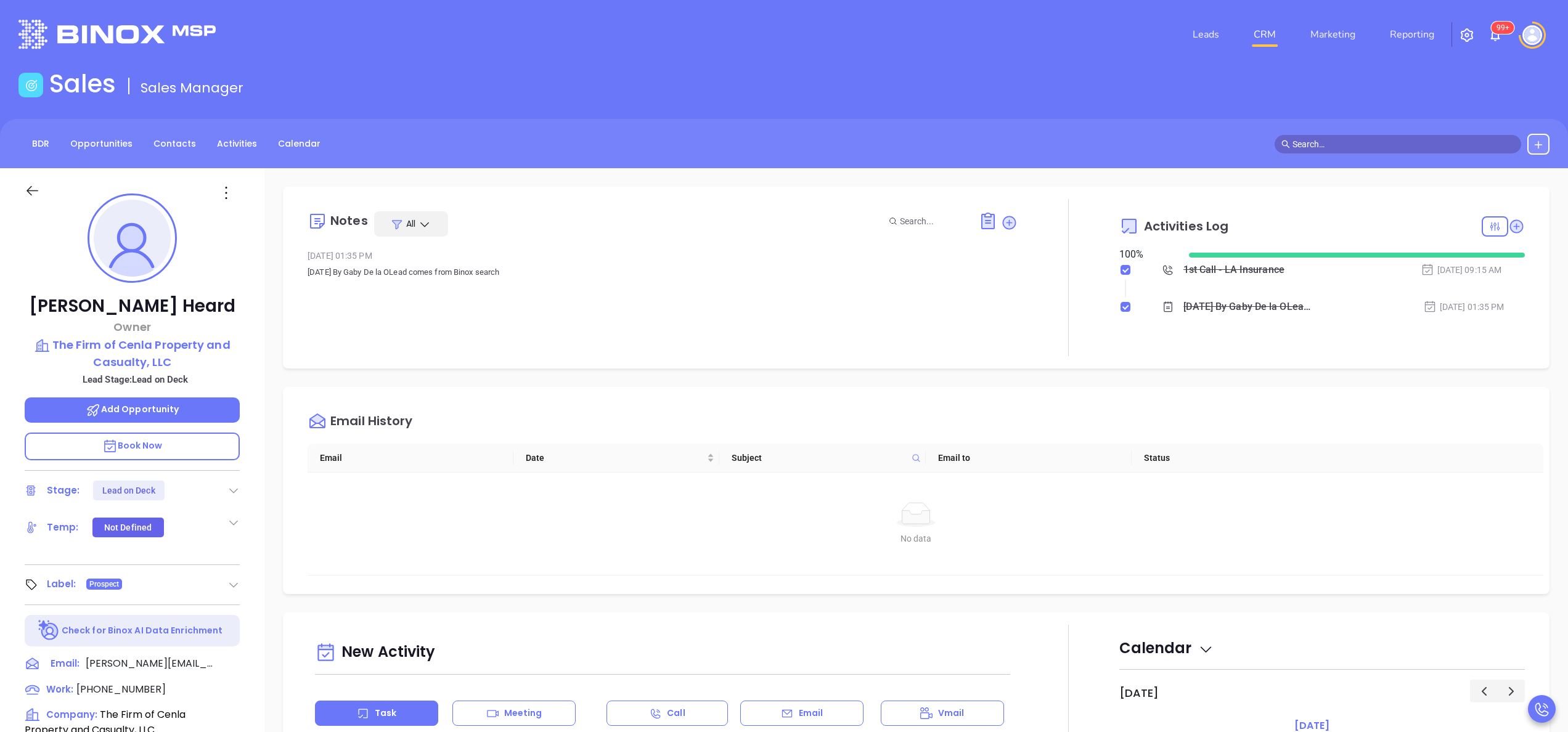
click at [237, 487] on icon at bounding box center [233, 491] width 12 height 12
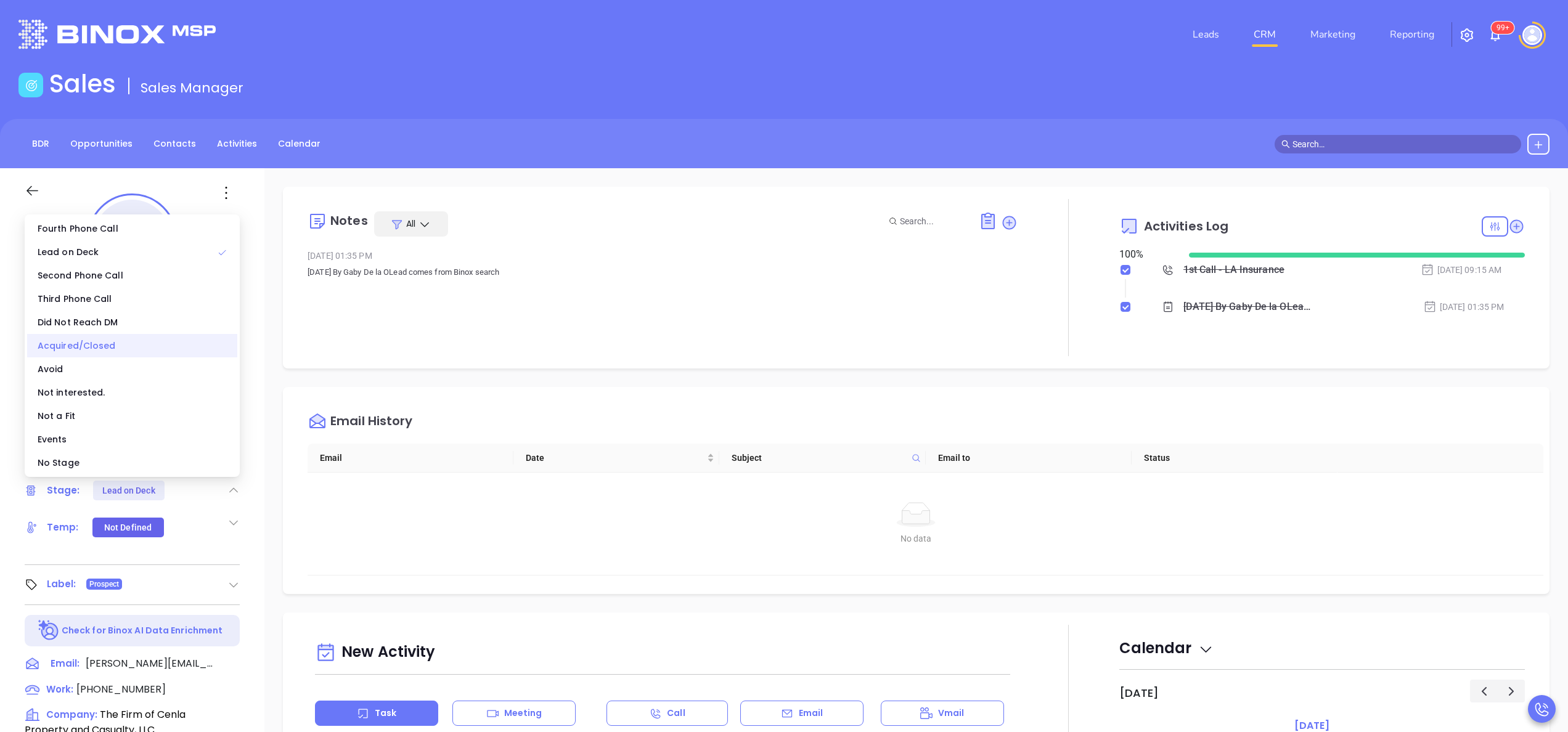
click at [108, 349] on div "Acquired/Closed" at bounding box center [132, 346] width 210 height 23
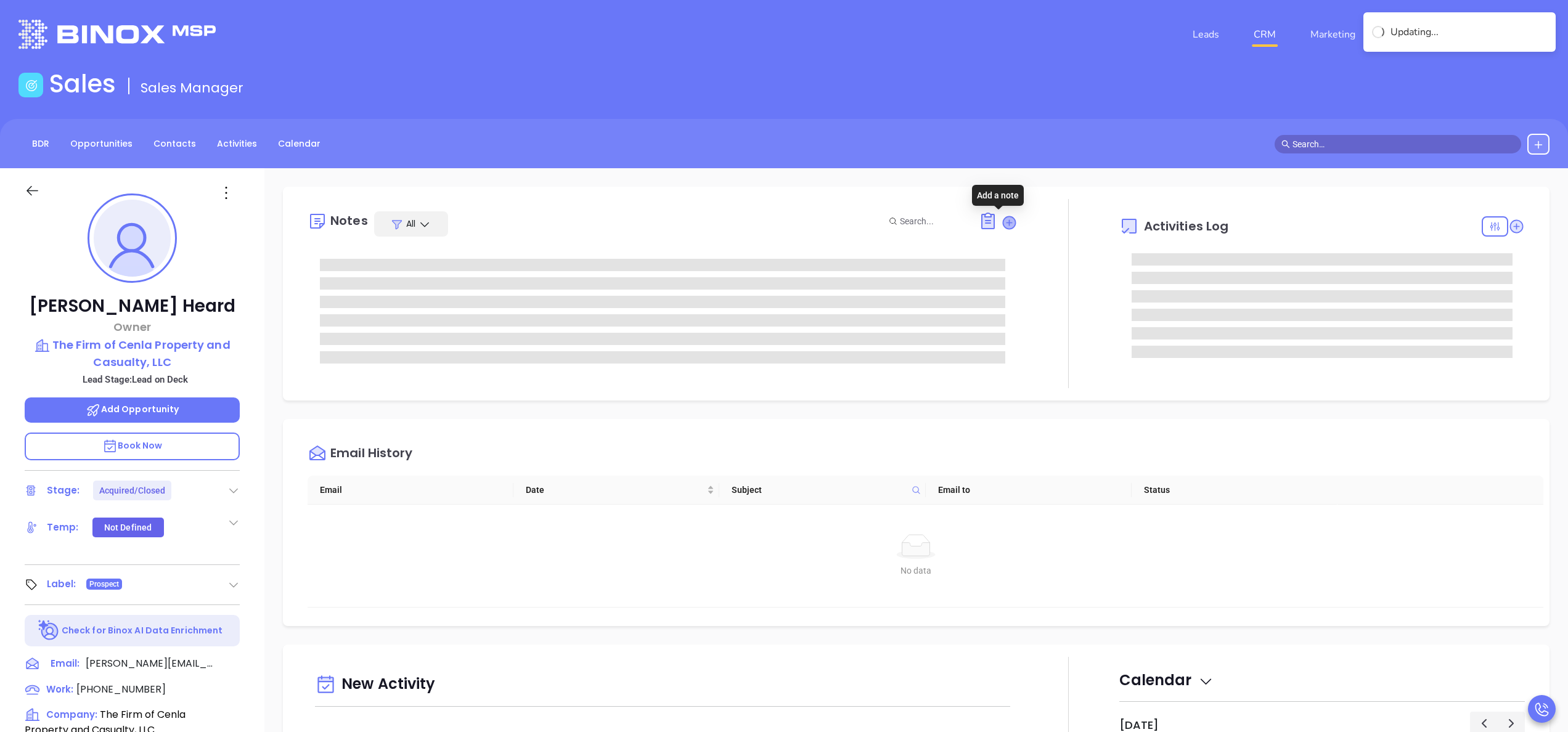
click at [1003, 219] on icon at bounding box center [1009, 222] width 12 height 12
click at [471, 333] on span at bounding box center [663, 339] width 685 height 12
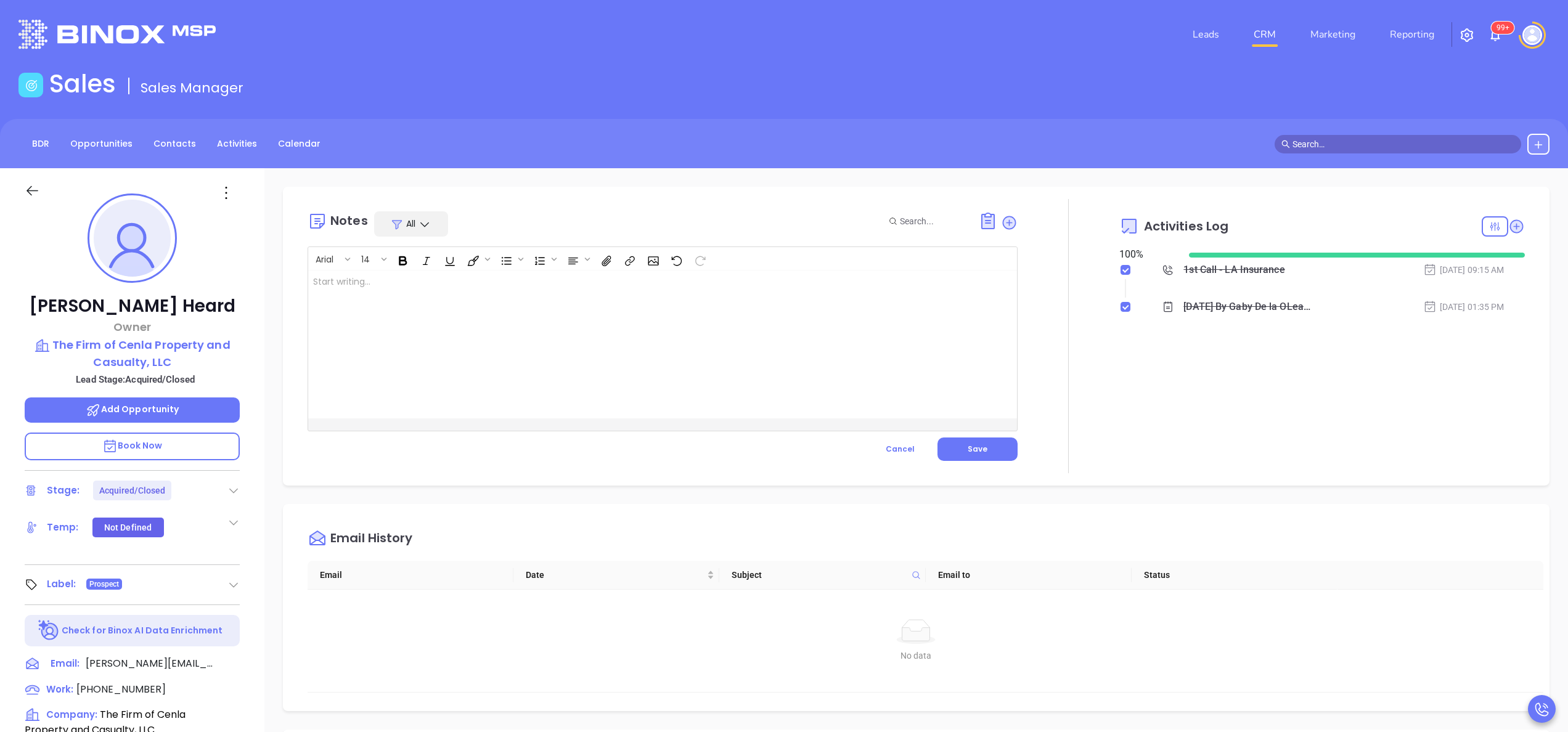
click at [484, 321] on div at bounding box center [638, 345] width 659 height 148
click at [969, 445] on span "Save" at bounding box center [977, 449] width 20 height 10
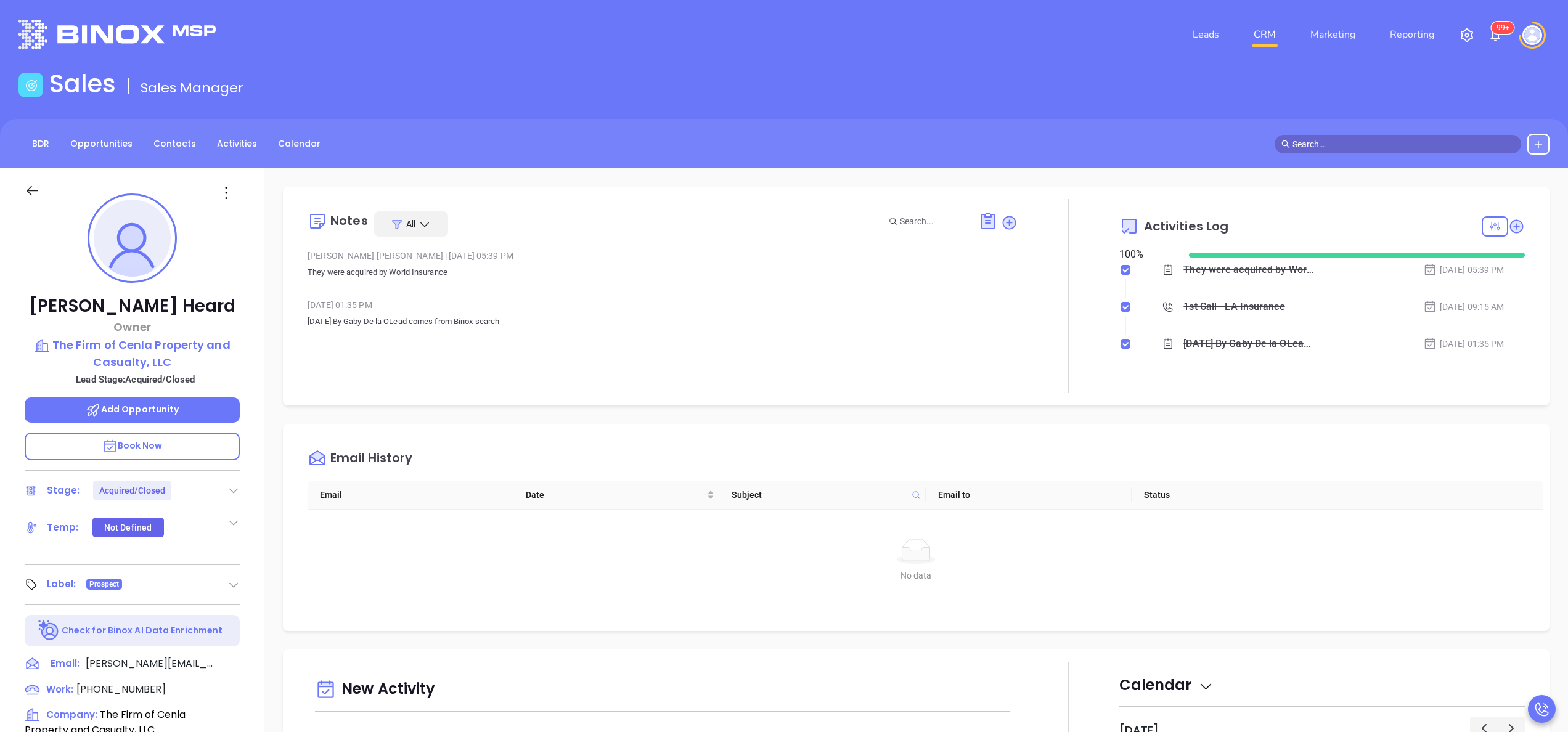
click at [1070, 350] on div at bounding box center [1068, 296] width 101 height 194
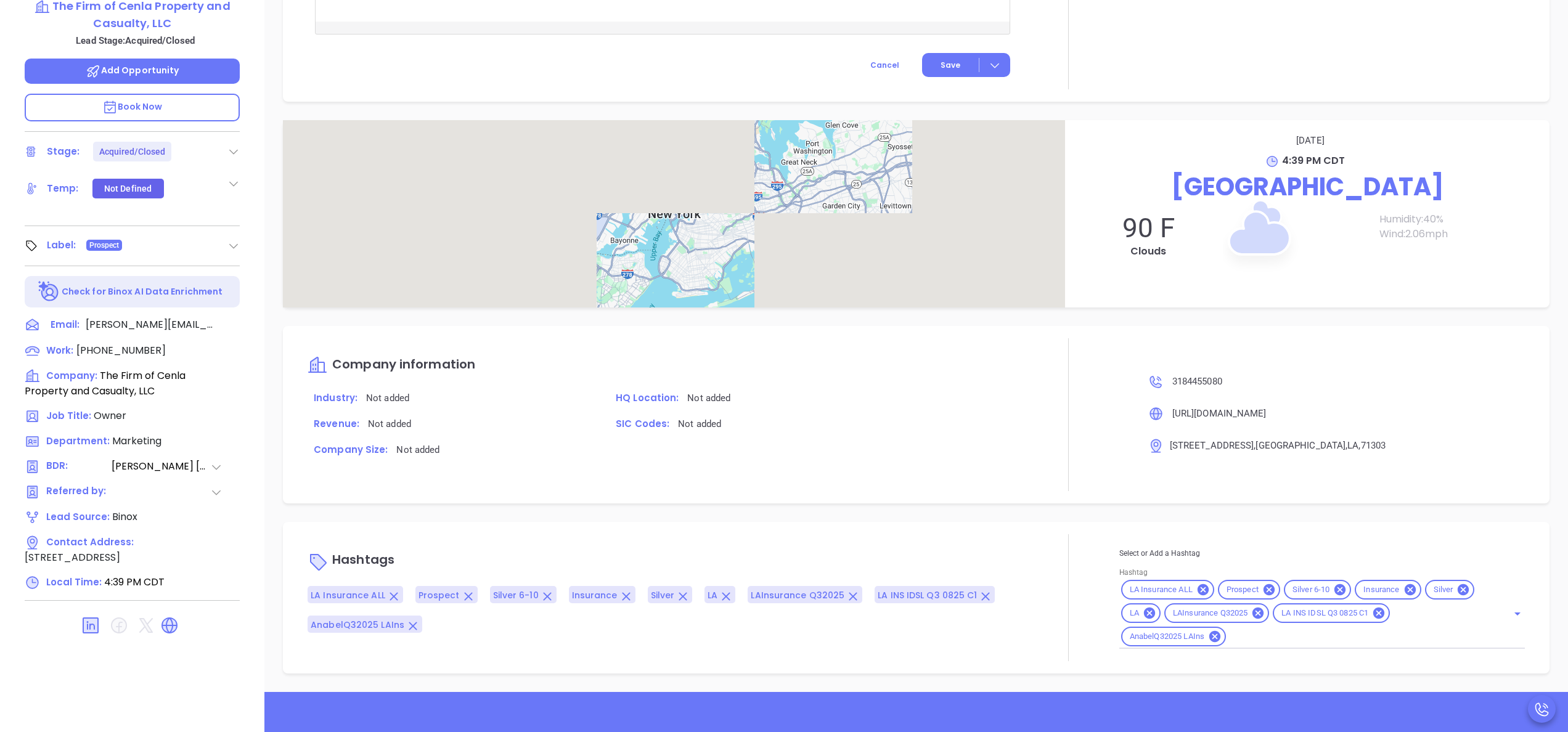
scroll to position [351, 0]
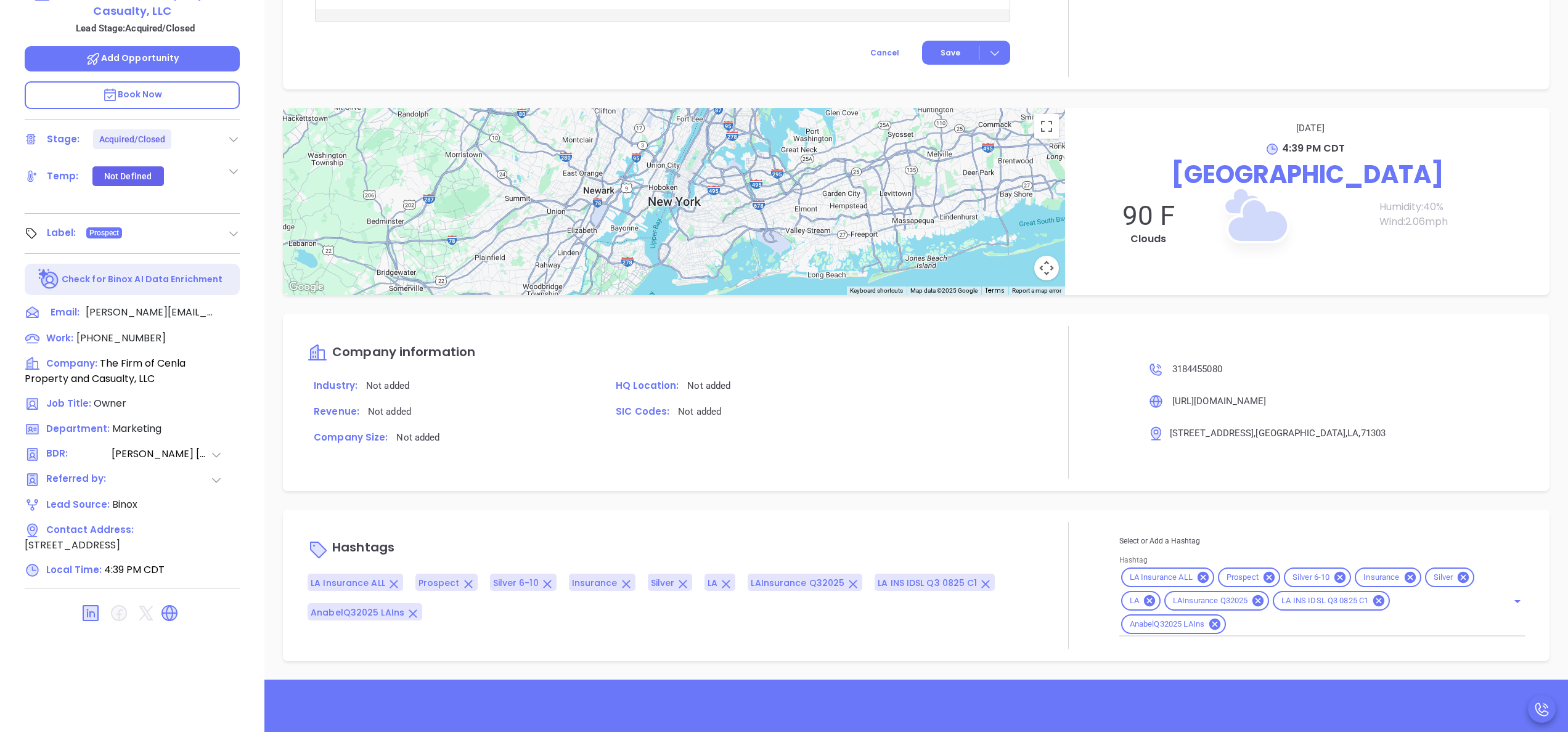
click at [1294, 632] on div "LA Insurance ALL Prospect Silver 6-10 Insurance Silver LA LAInsurance Q32025 LA…" at bounding box center [1322, 601] width 406 height 71
type input "acq"
click at [1228, 651] on li "Acquired" at bounding box center [1319, 655] width 400 height 22
type input "not a"
click at [1125, 652] on li "Not a fit" at bounding box center [1319, 654] width 400 height 22
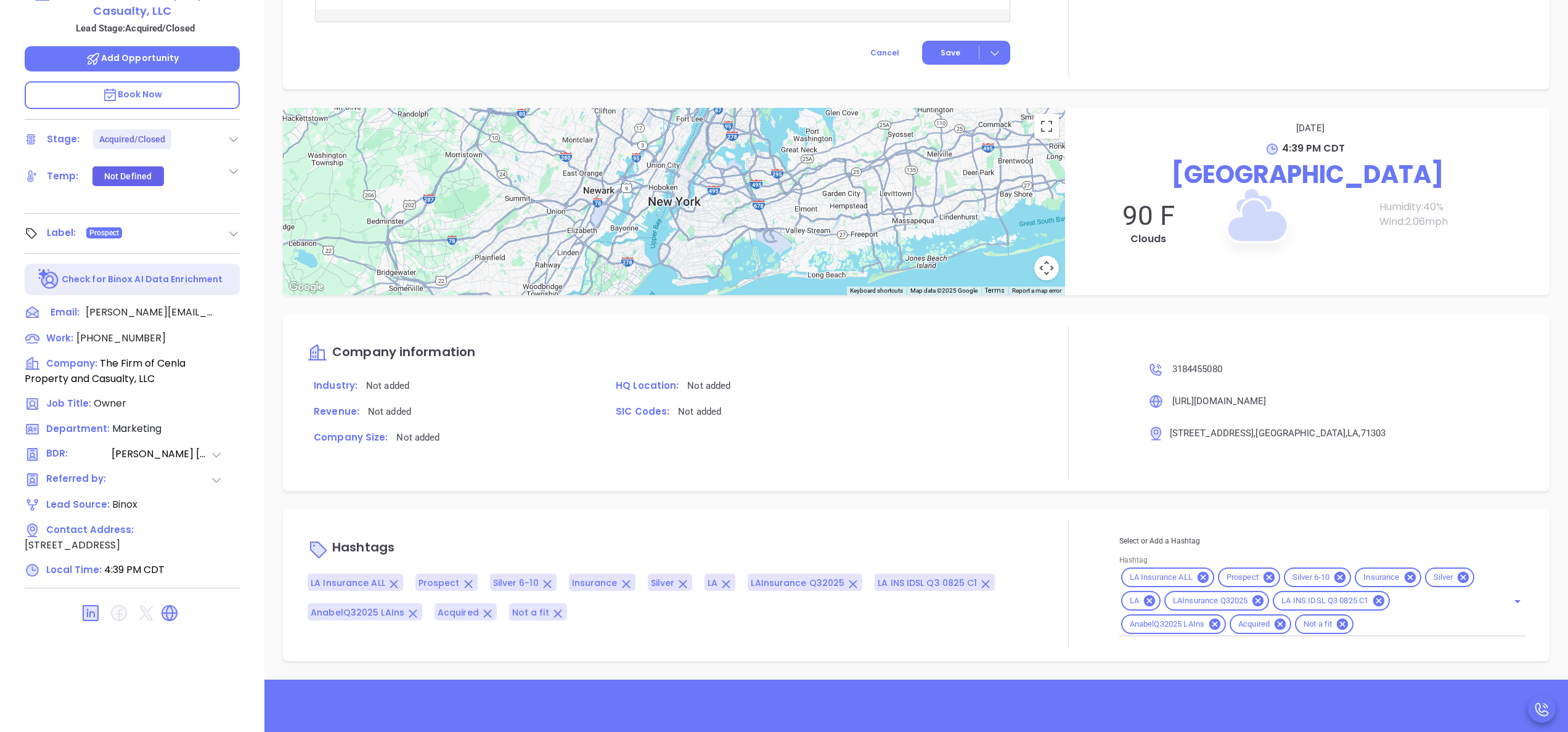
click at [1000, 500] on div "Notes All Anabell Dominguez | Sep 29, 2025 05:39 PM They were acquired by World…" at bounding box center [916, 247] width 1303 height 862
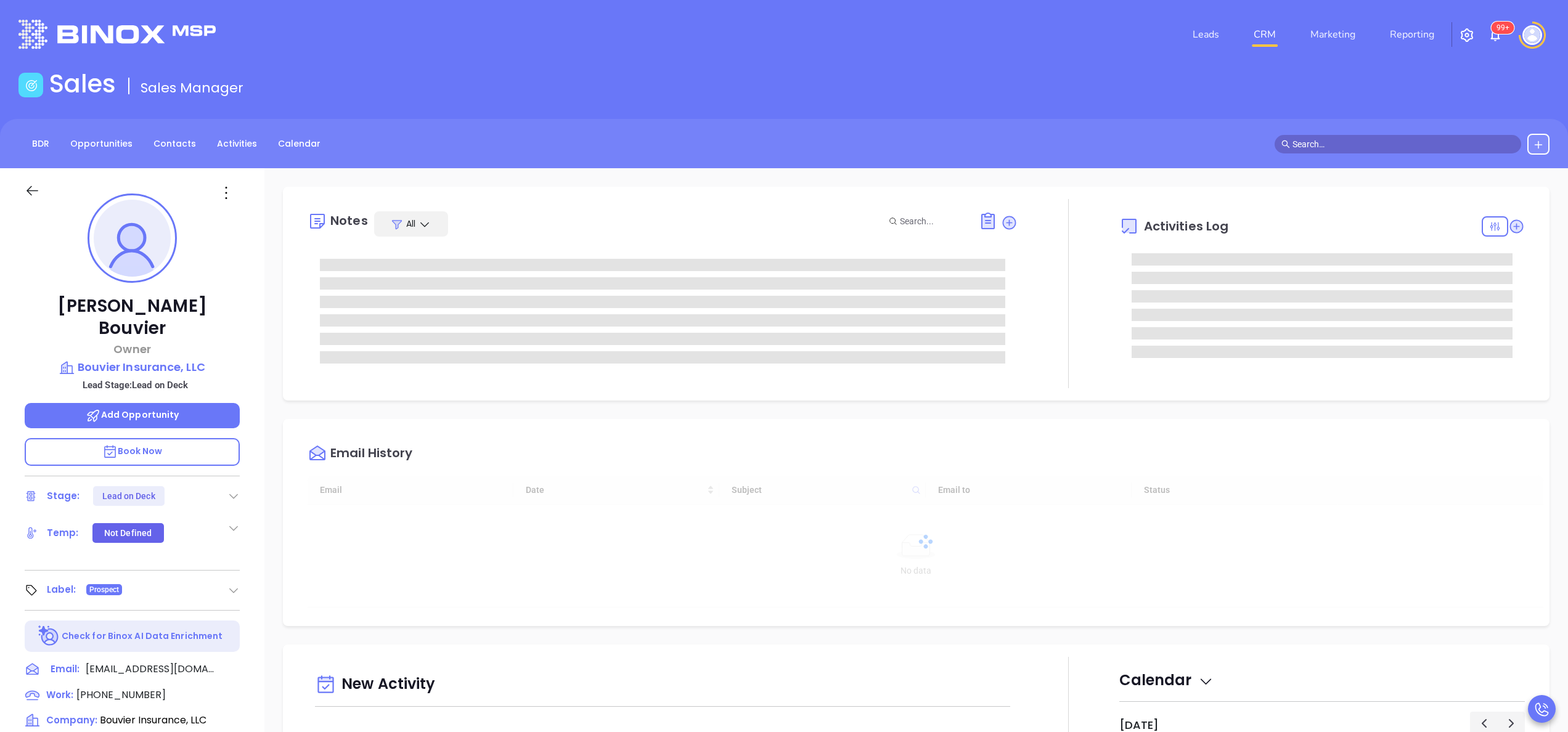
scroll to position [358, 0]
type input "[PERSON_NAME]"
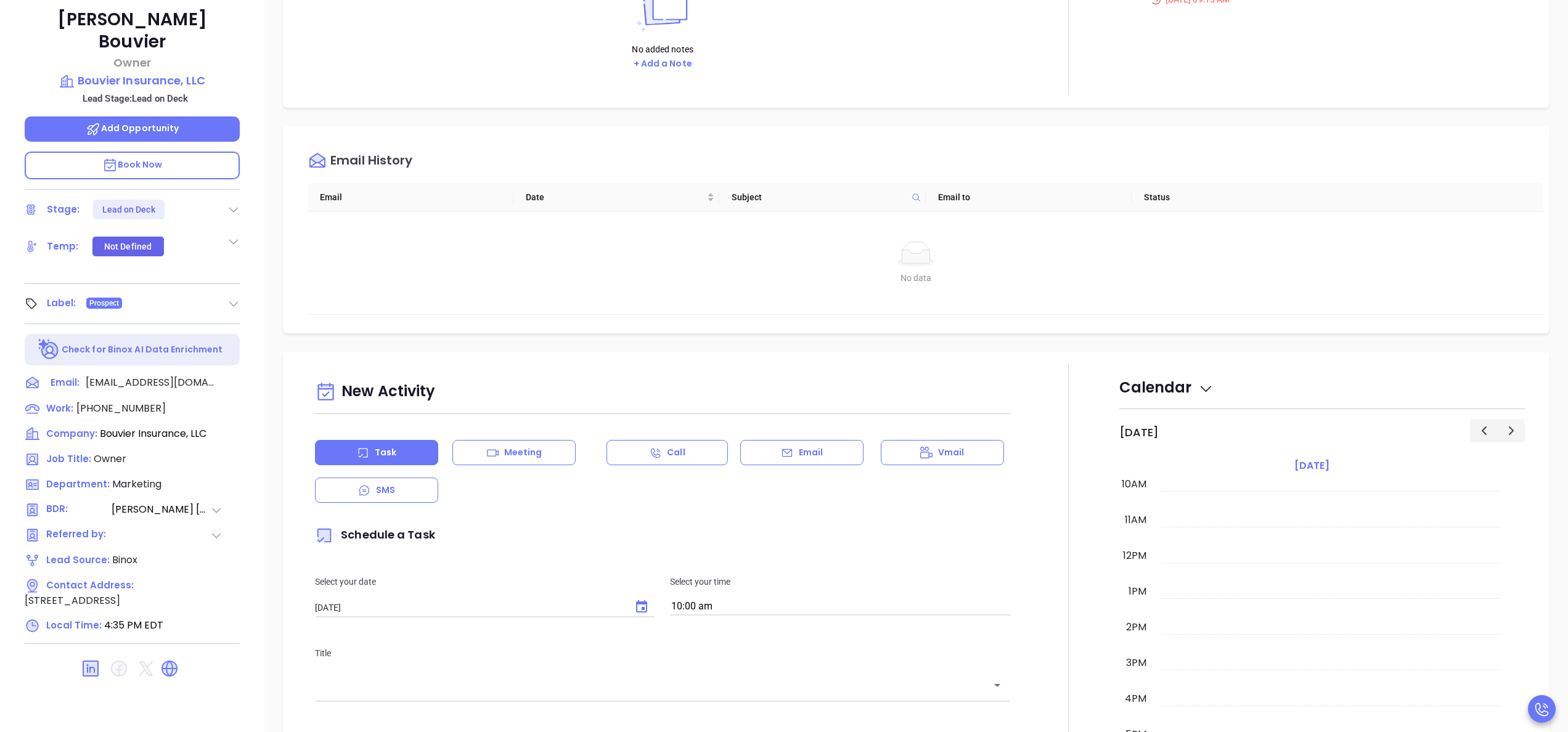
scroll to position [351, 0]
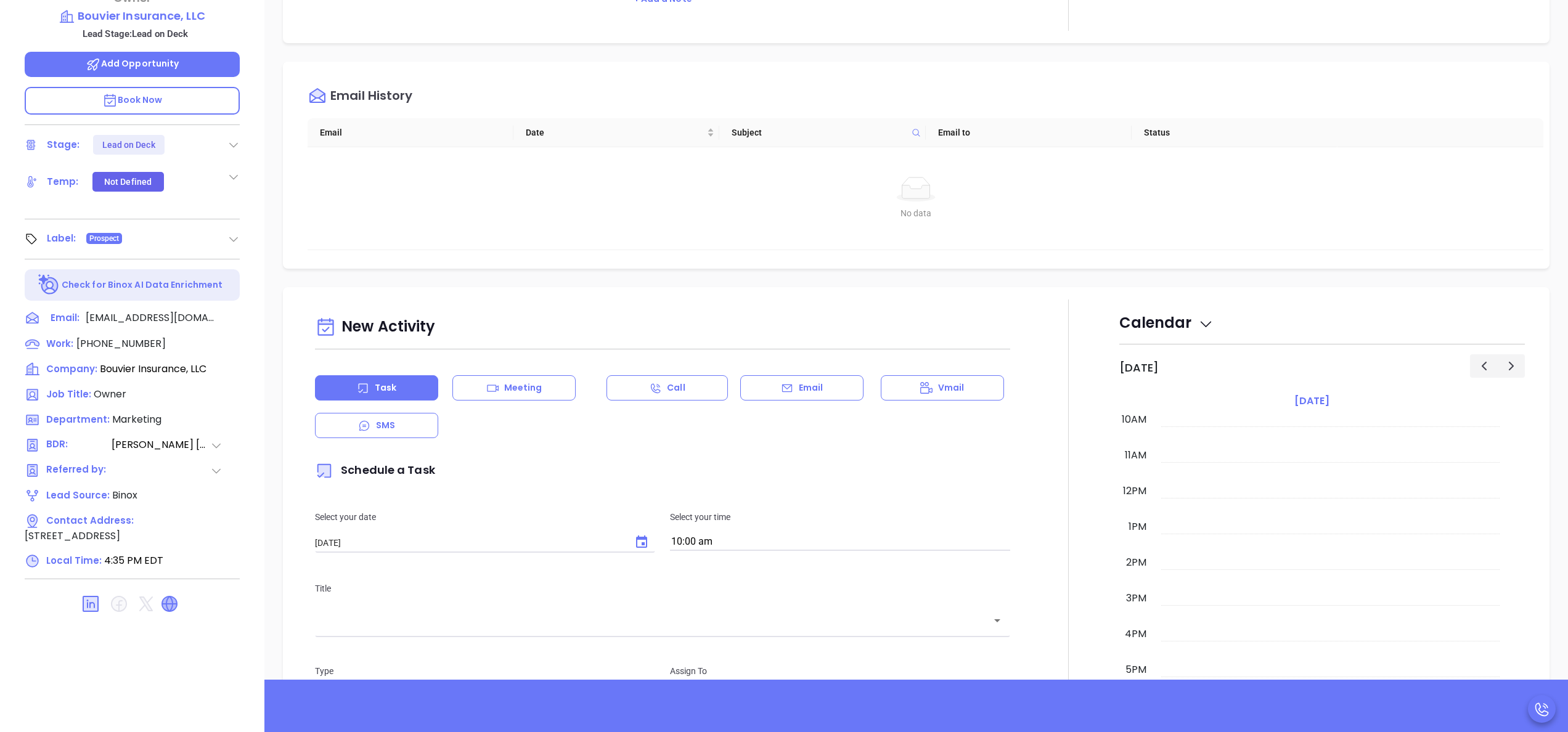
click at [175, 596] on icon at bounding box center [169, 603] width 15 height 15
click at [234, 361] on div at bounding box center [224, 369] width 30 height 16
click at [227, 364] on icon at bounding box center [224, 369] width 11 height 11
click at [230, 514] on icon at bounding box center [222, 521] width 15 height 15
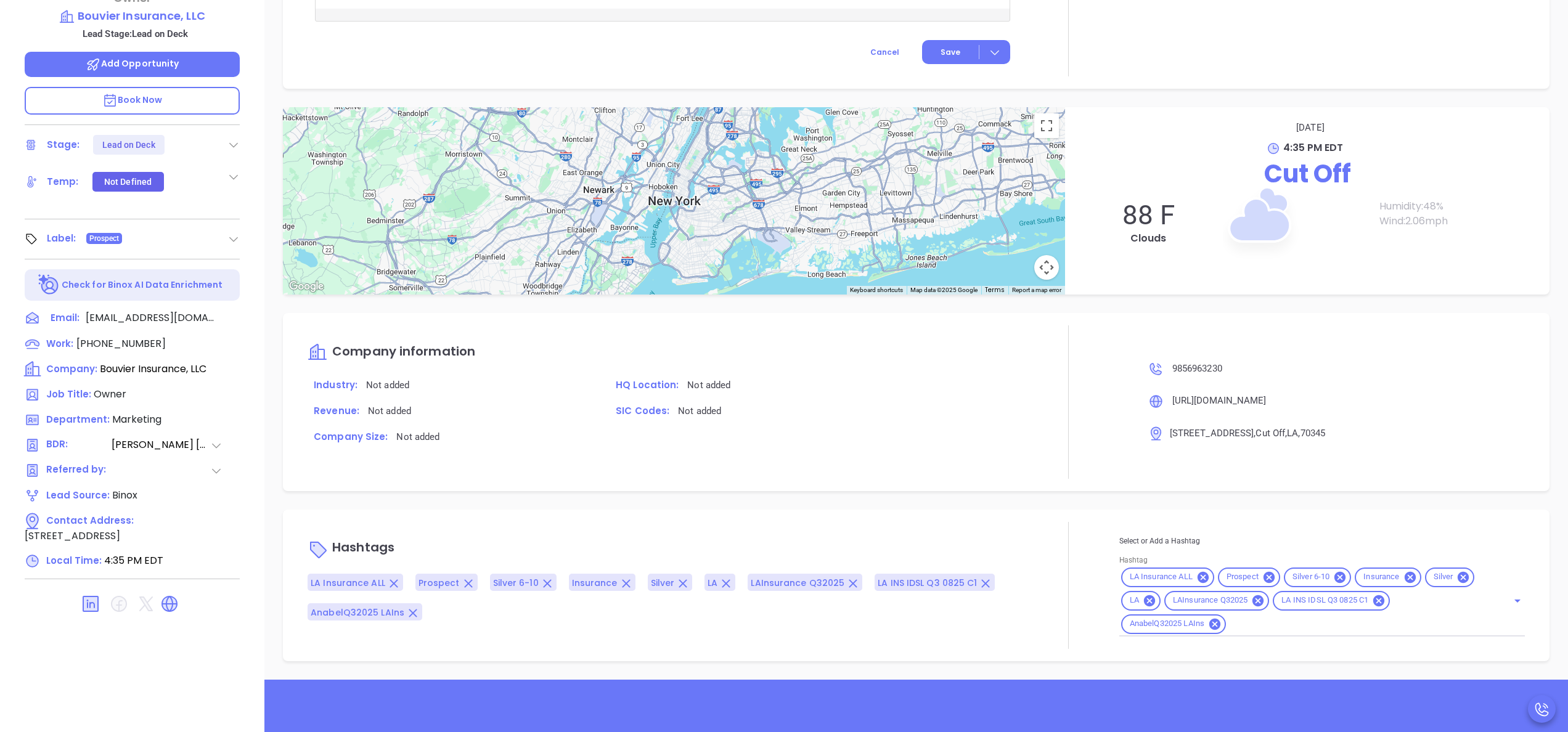
click at [257, 350] on div "[PERSON_NAME] Owner Bouvier Insurance, LLC Lead Stage: Lead on Deck Add Opportu…" at bounding box center [132, 274] width 265 height 915
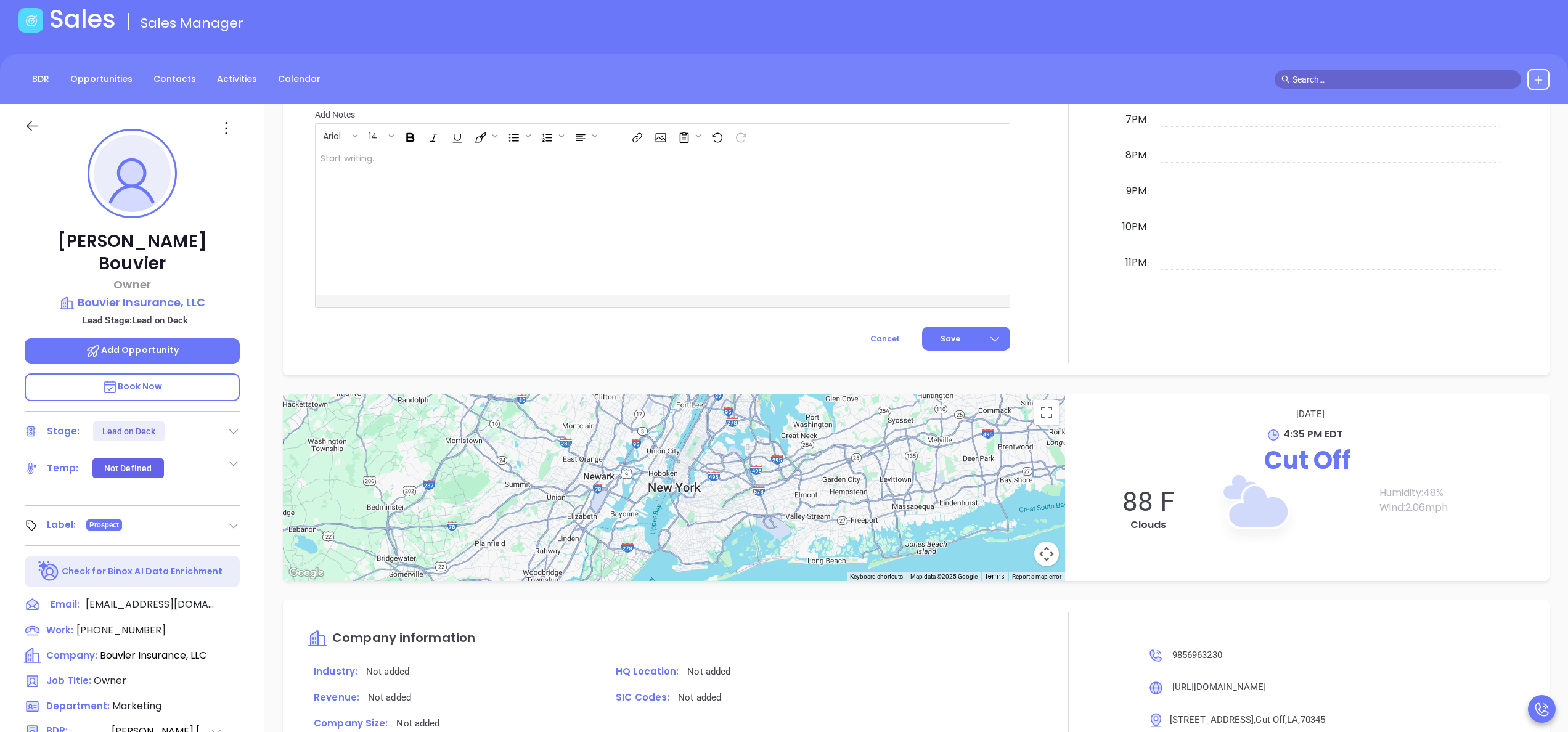
scroll to position [0, 0]
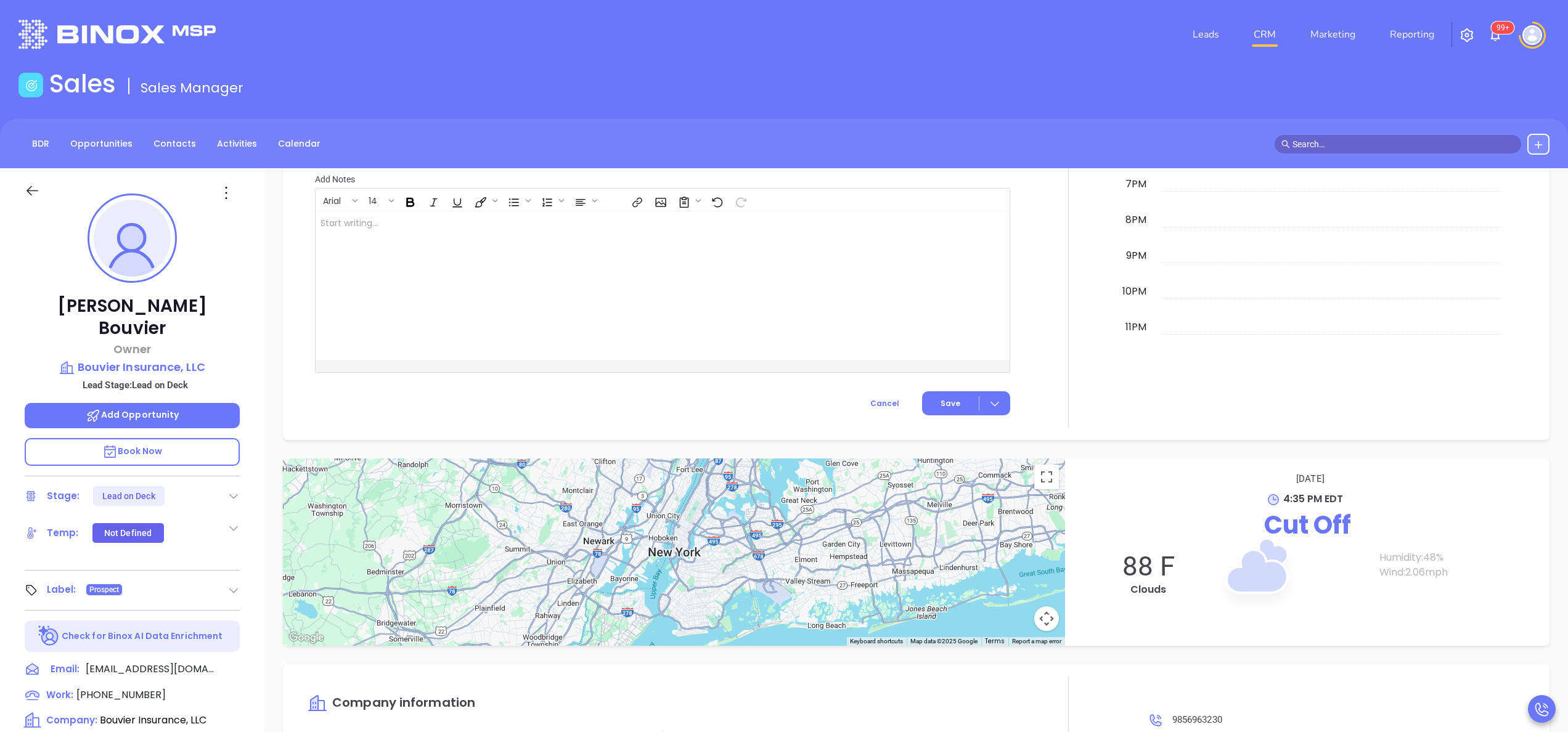
click at [1018, 289] on div at bounding box center [1068, 85] width 101 height 685
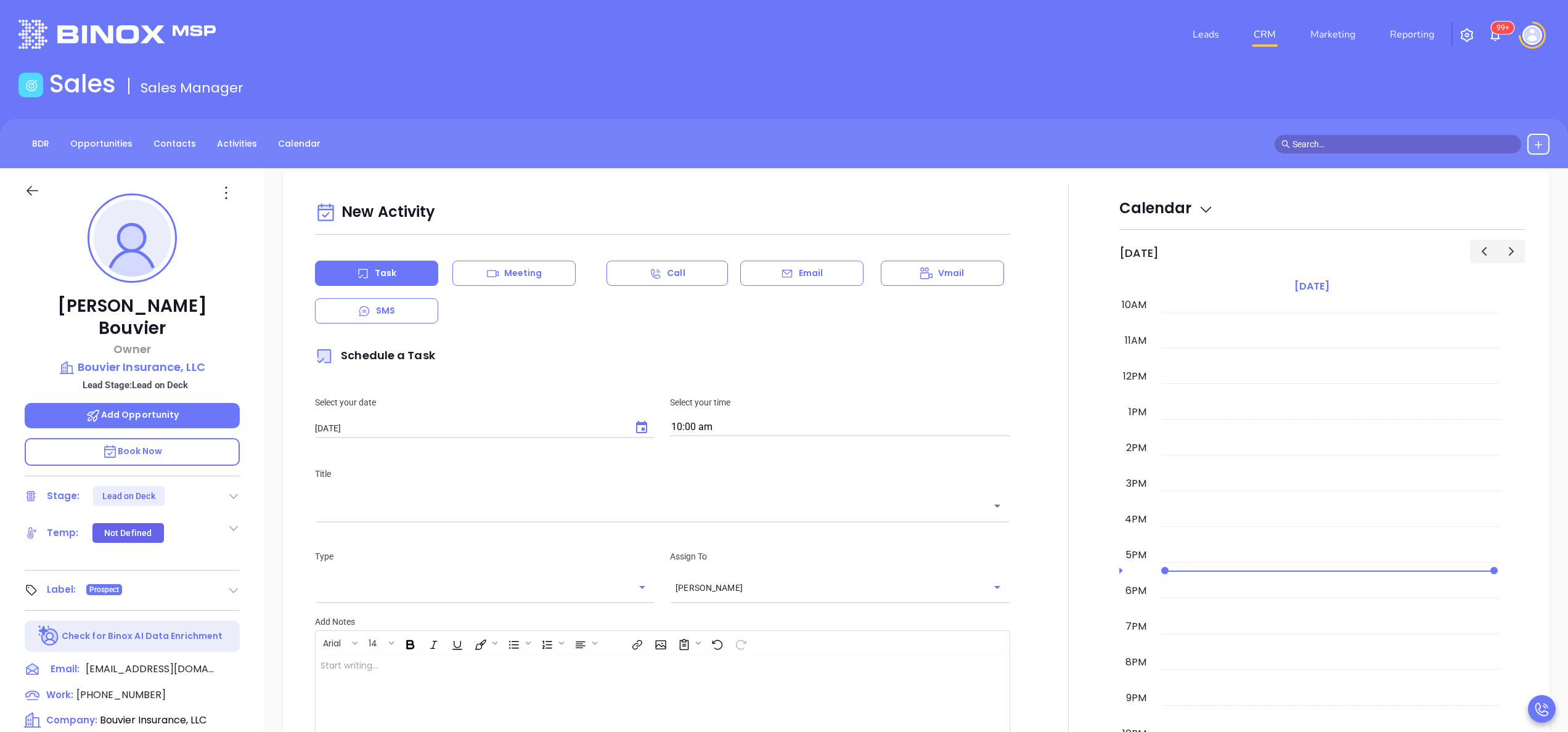
scroll to position [417, 0]
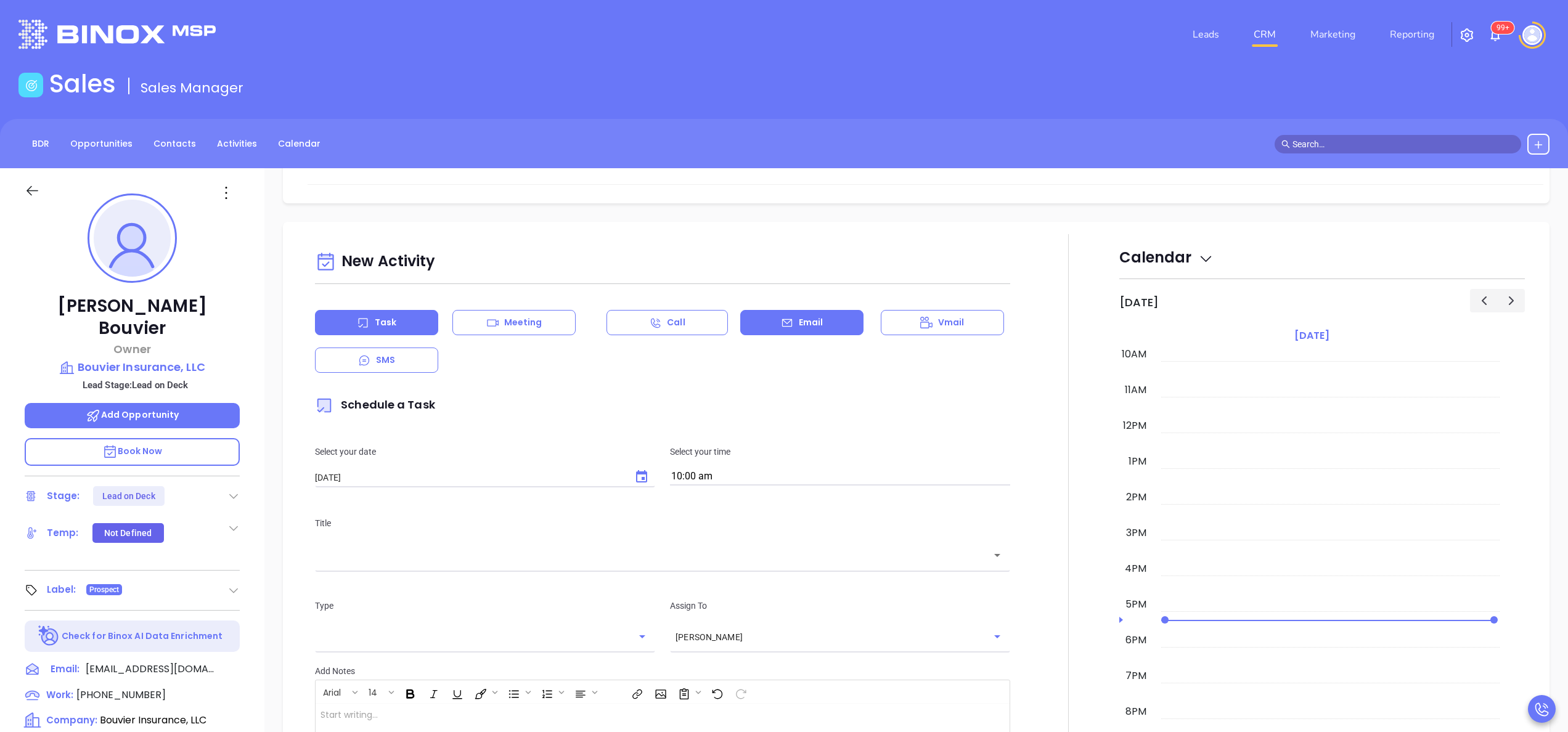
click at [763, 325] on div "Email" at bounding box center [802, 322] width 123 height 25
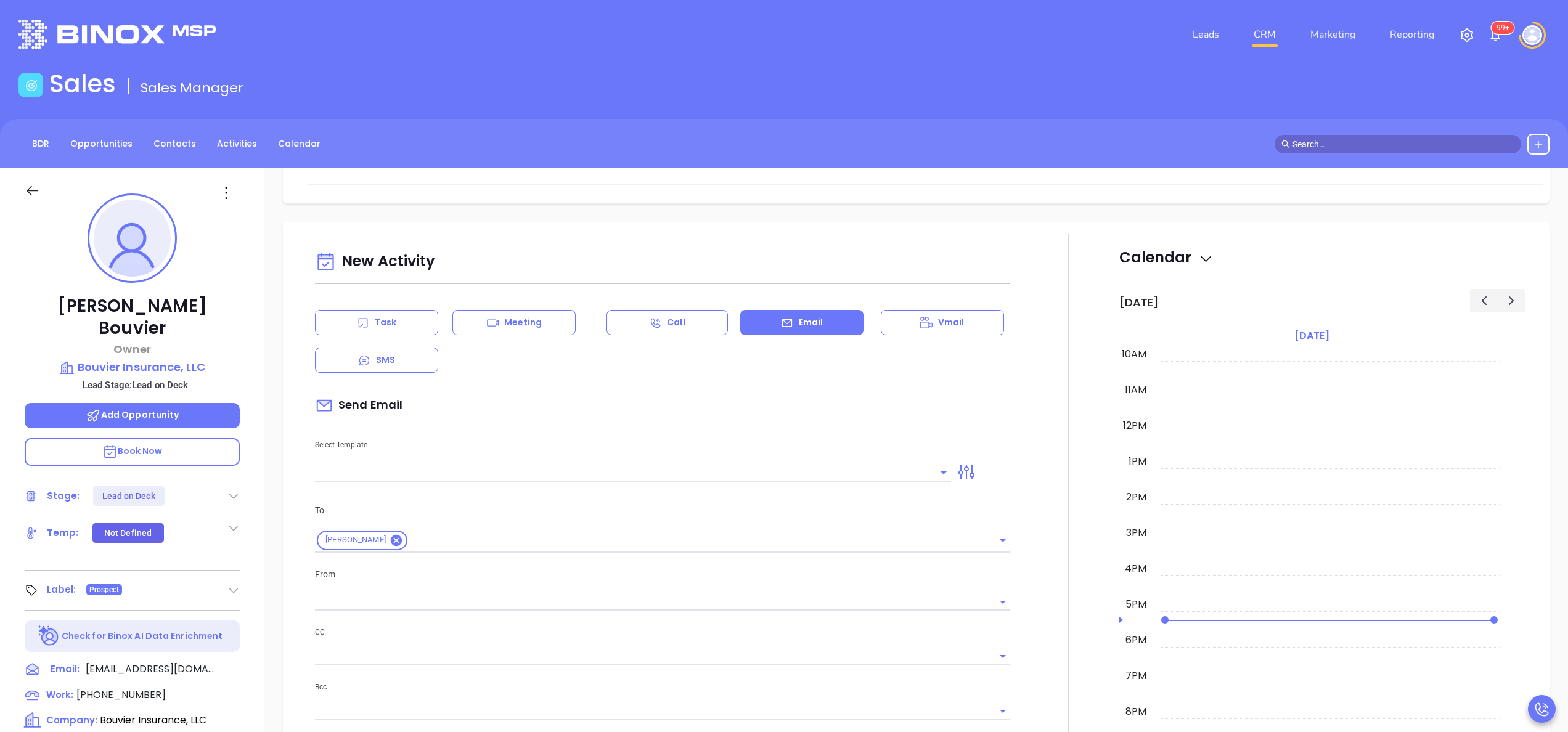
type input "[PERSON_NAME]"
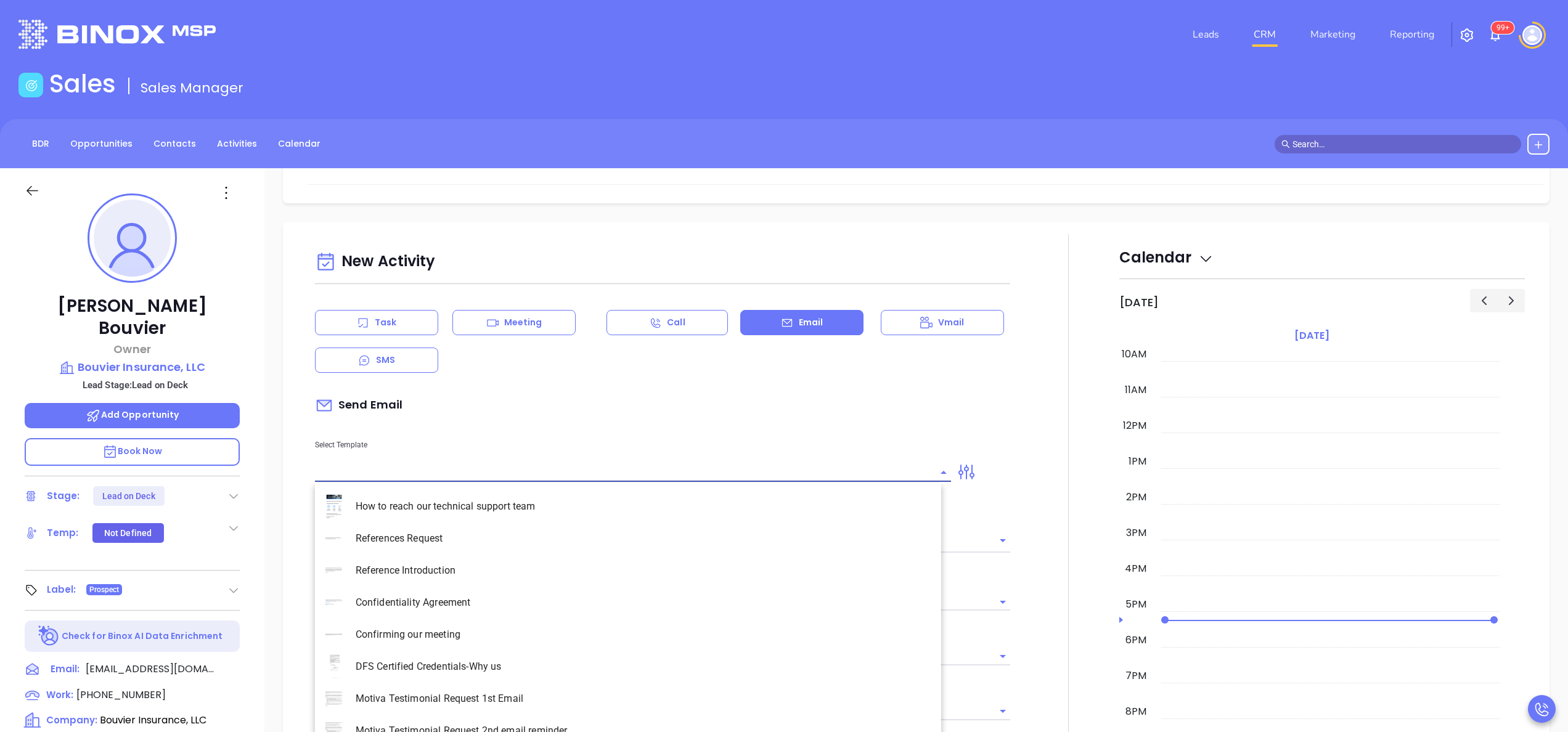
click at [373, 467] on input "text" at bounding box center [623, 472] width 617 height 18
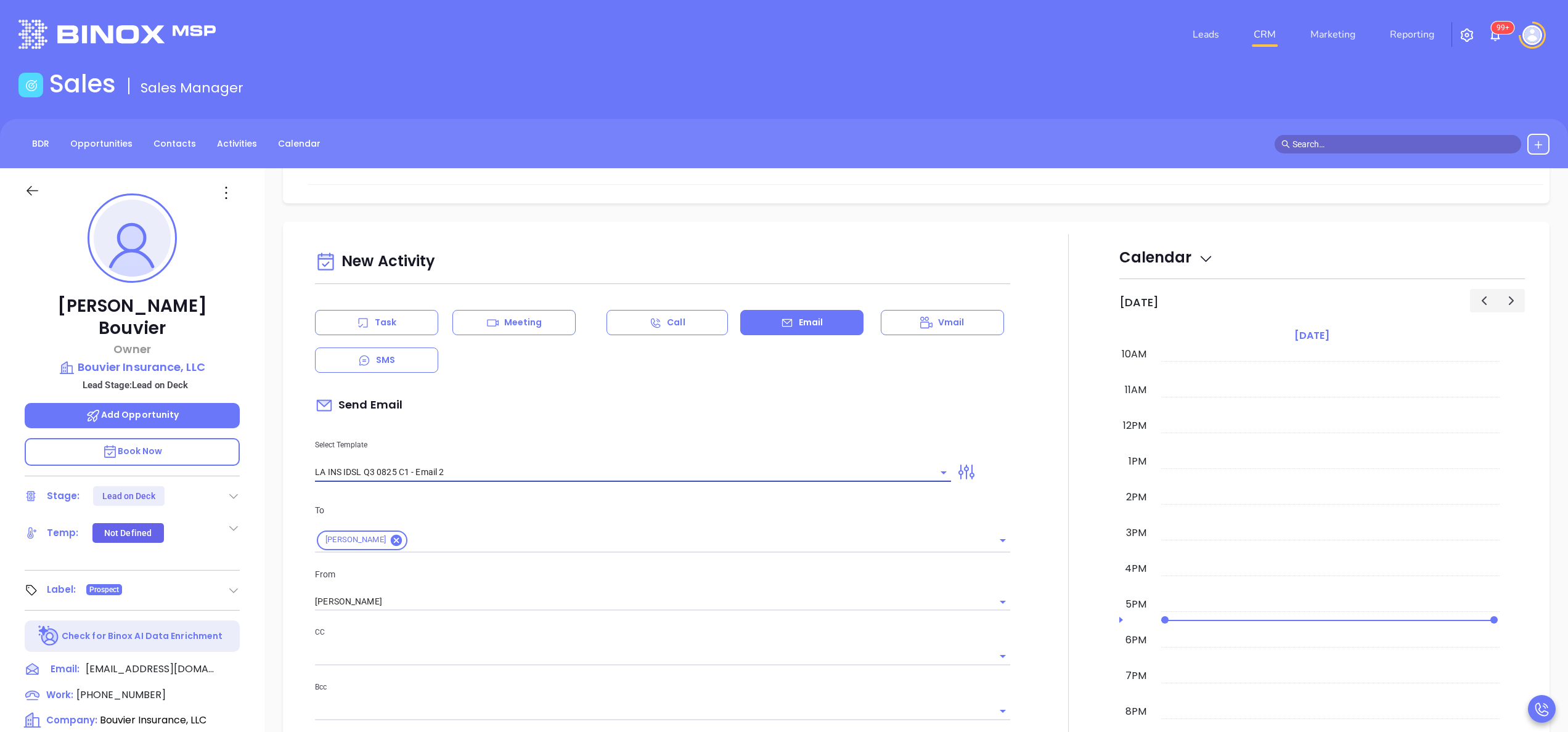
type input "LA INS IDSL Q3 0825 C1 - Email 2"
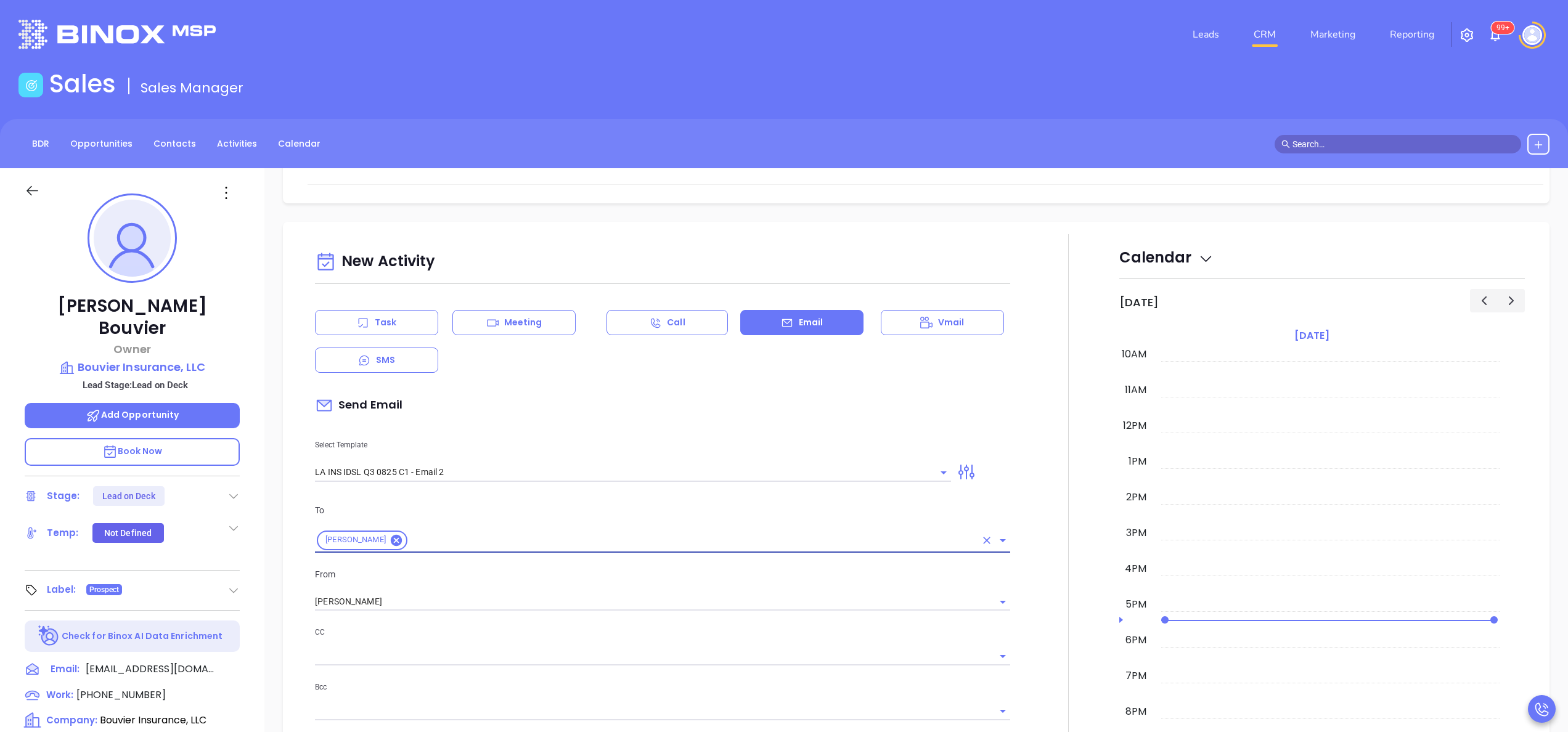
type input "February is coming fast—will Bouvier Insurance, LLC be compliant?"
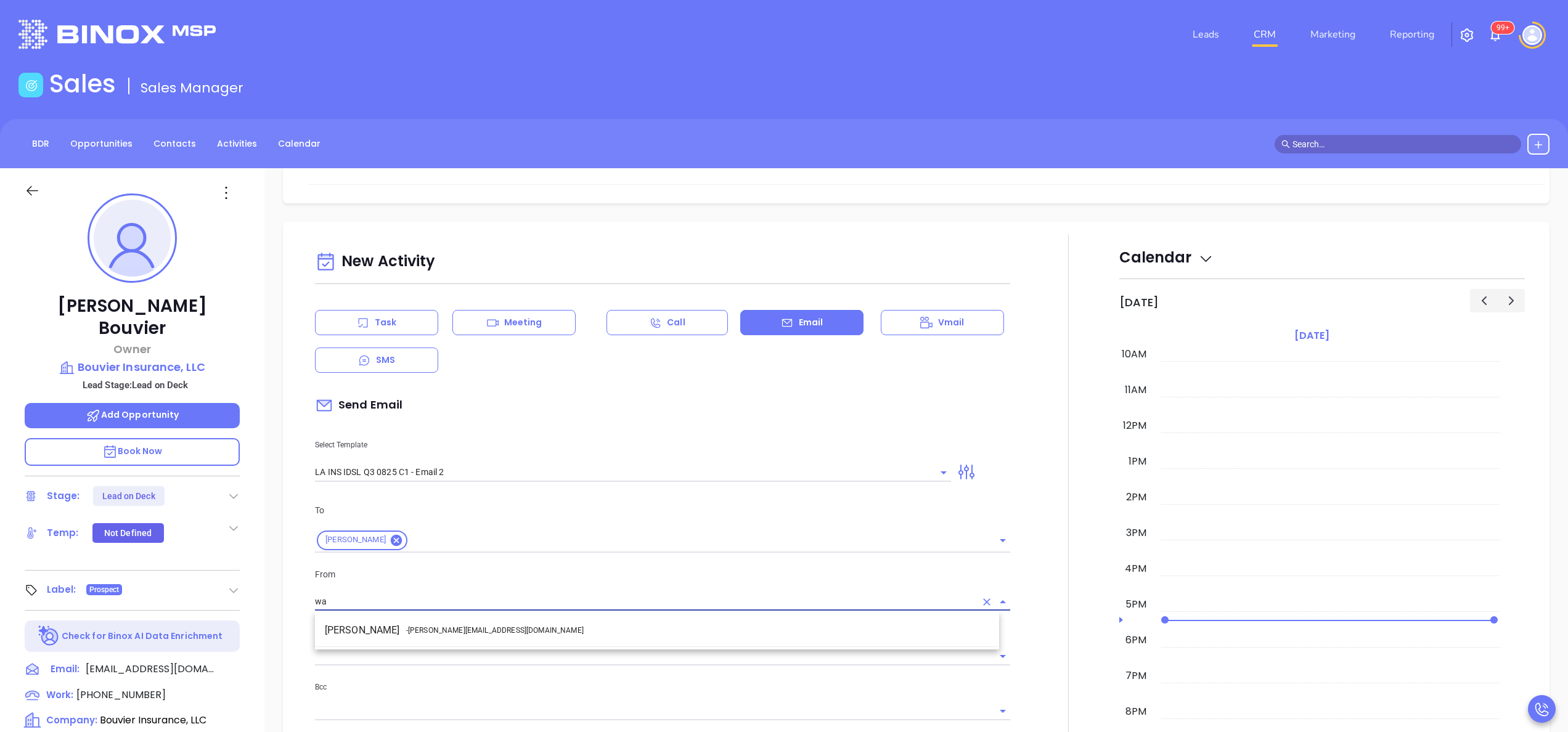
click at [438, 645] on ul "Walter Contreras - [EMAIL_ADDRESS][DOMAIN_NAME]" at bounding box center [656, 630] width 684 height 32
click at [468, 628] on span "- walter@motiva.net" at bounding box center [494, 631] width 177 height 11
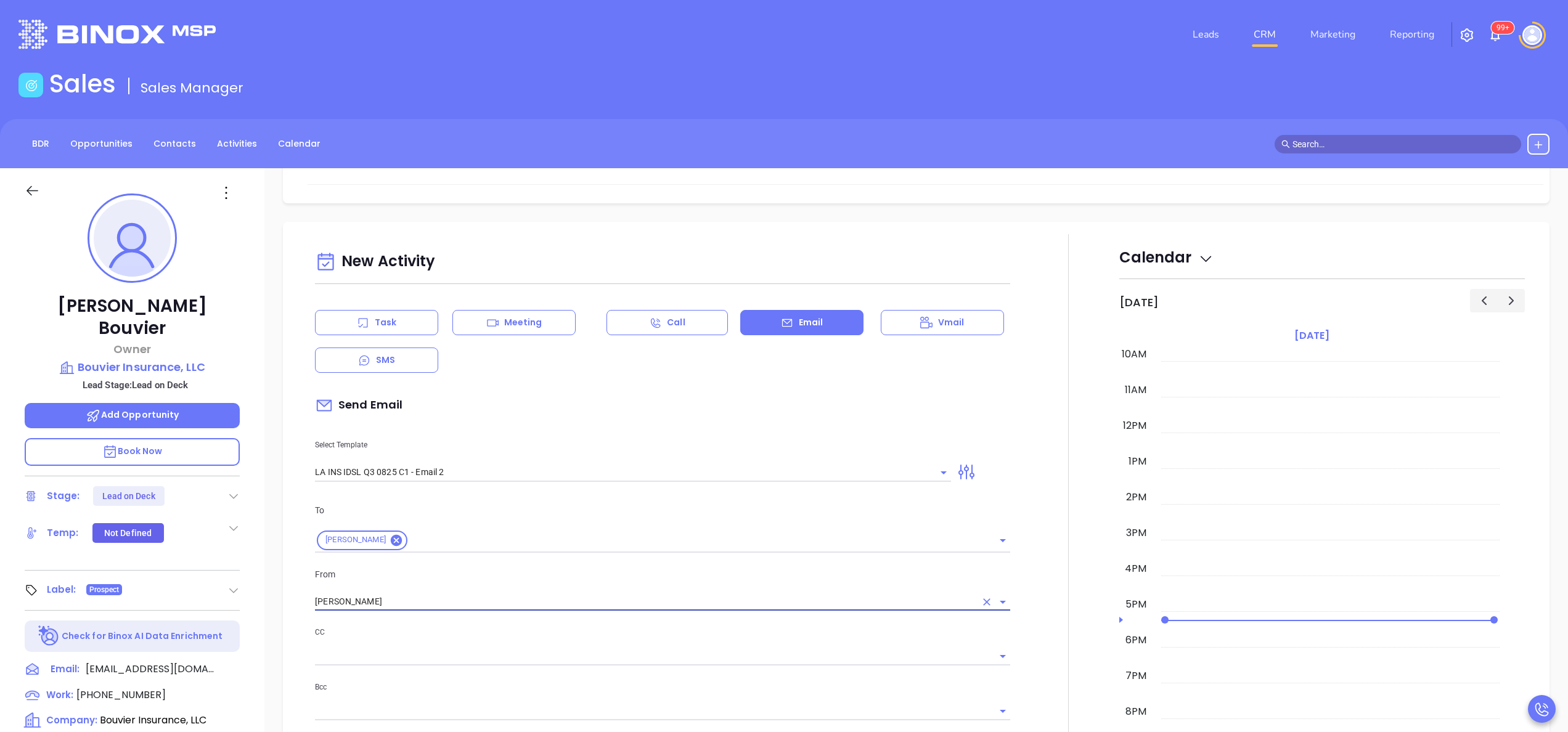
type input "[PERSON_NAME]"
click at [1019, 608] on div at bounding box center [1068, 706] width 101 height 945
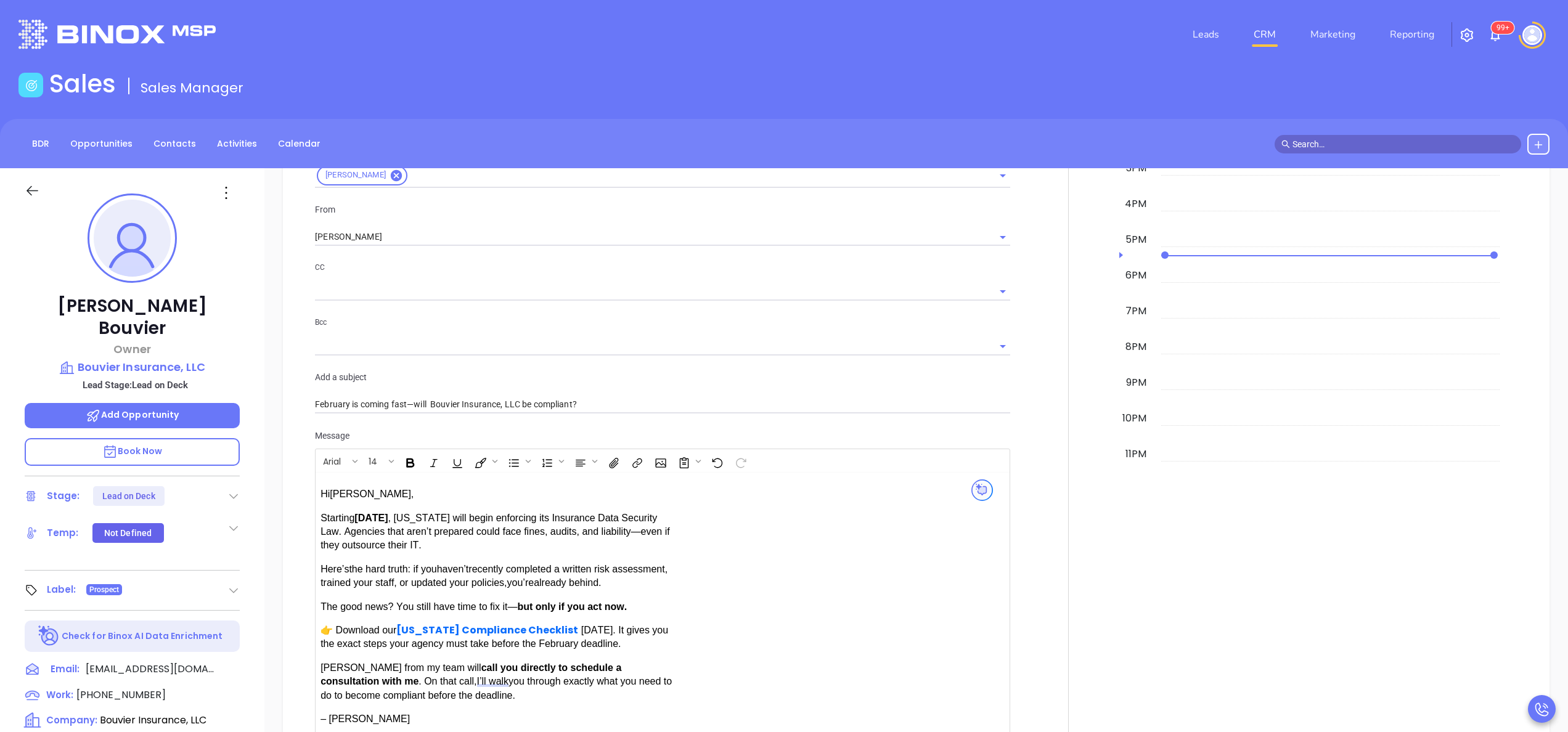
scroll to position [909, 0]
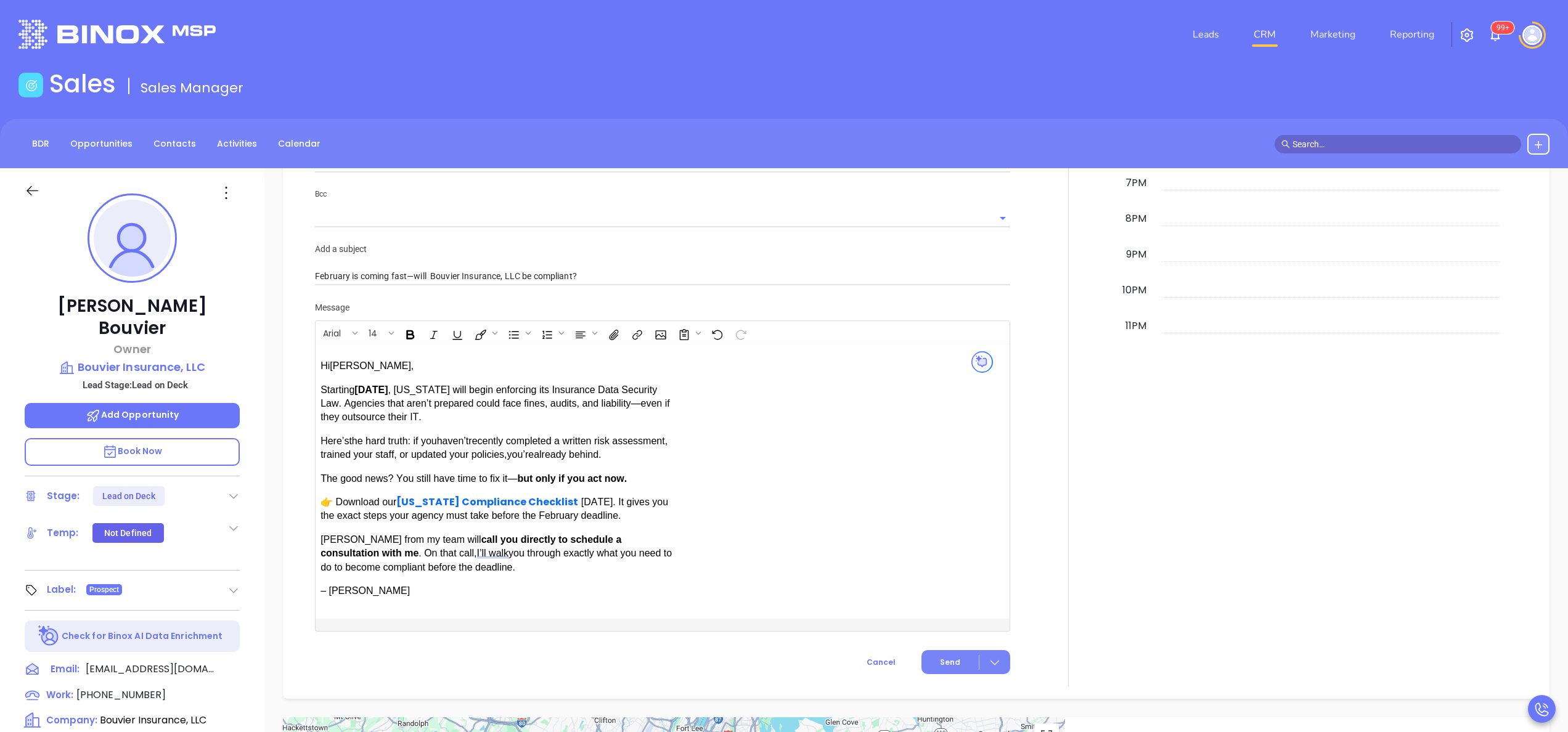
click at [940, 664] on span "Send" at bounding box center [950, 663] width 20 height 11
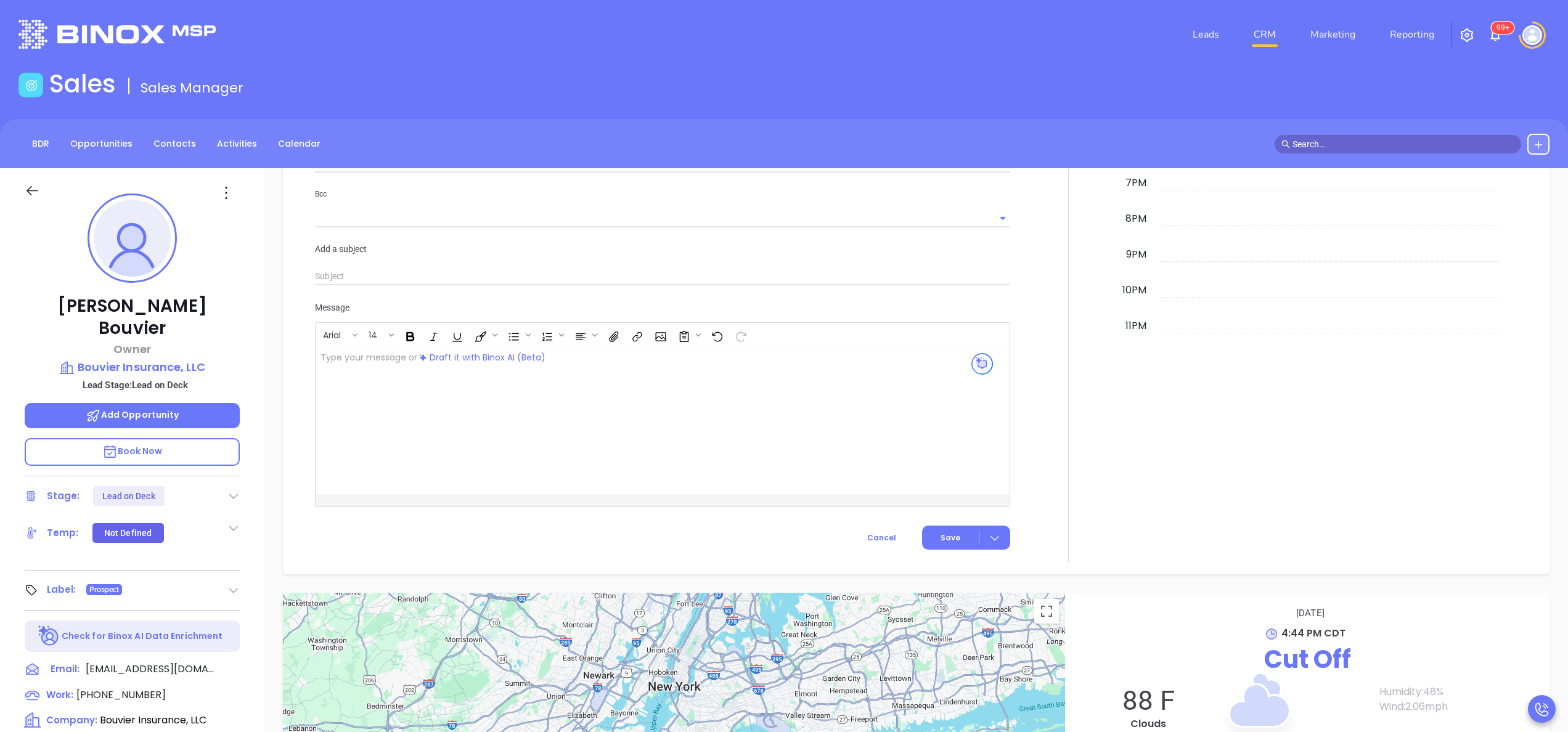
click at [1078, 385] on div at bounding box center [1068, 151] width 101 height 821
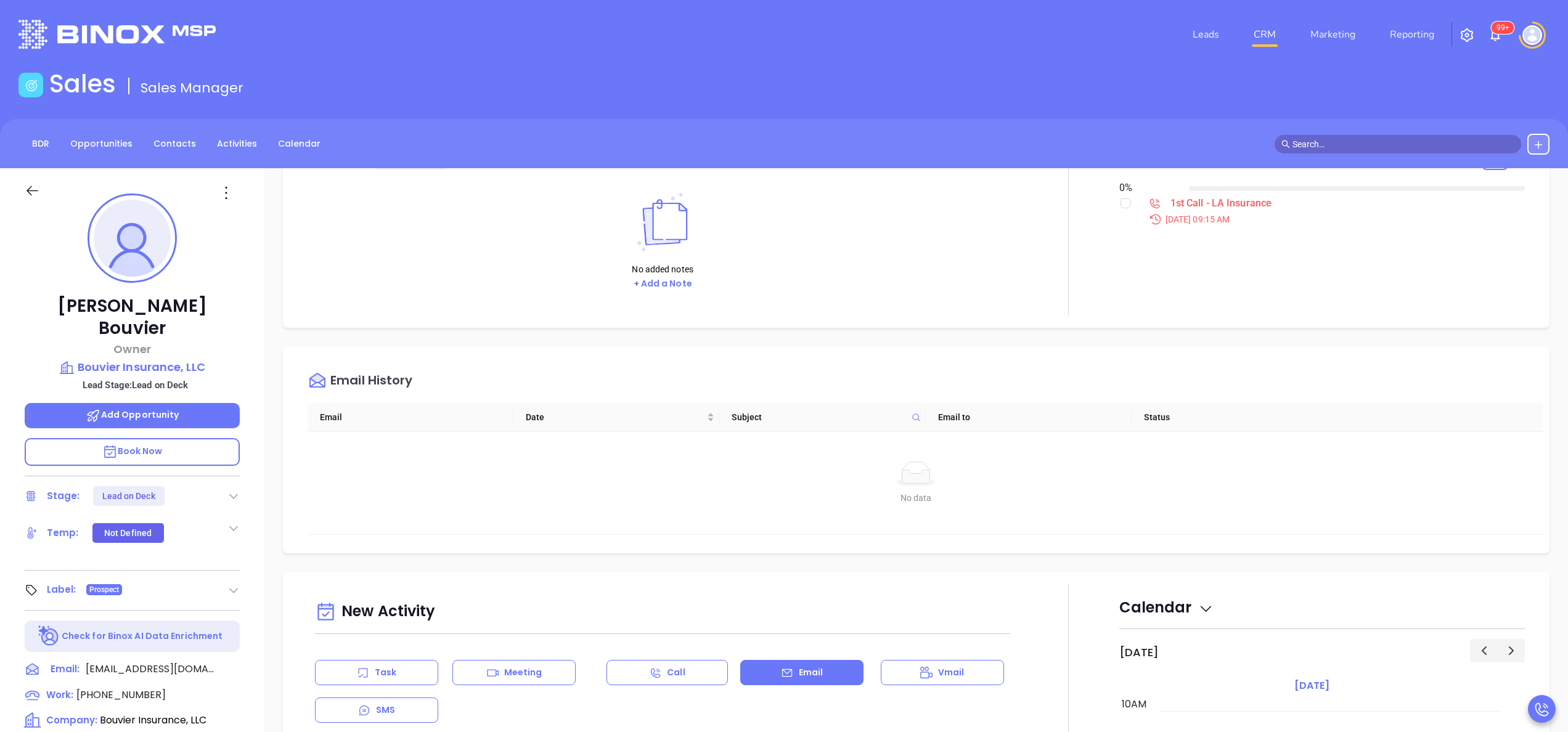
scroll to position [0, 0]
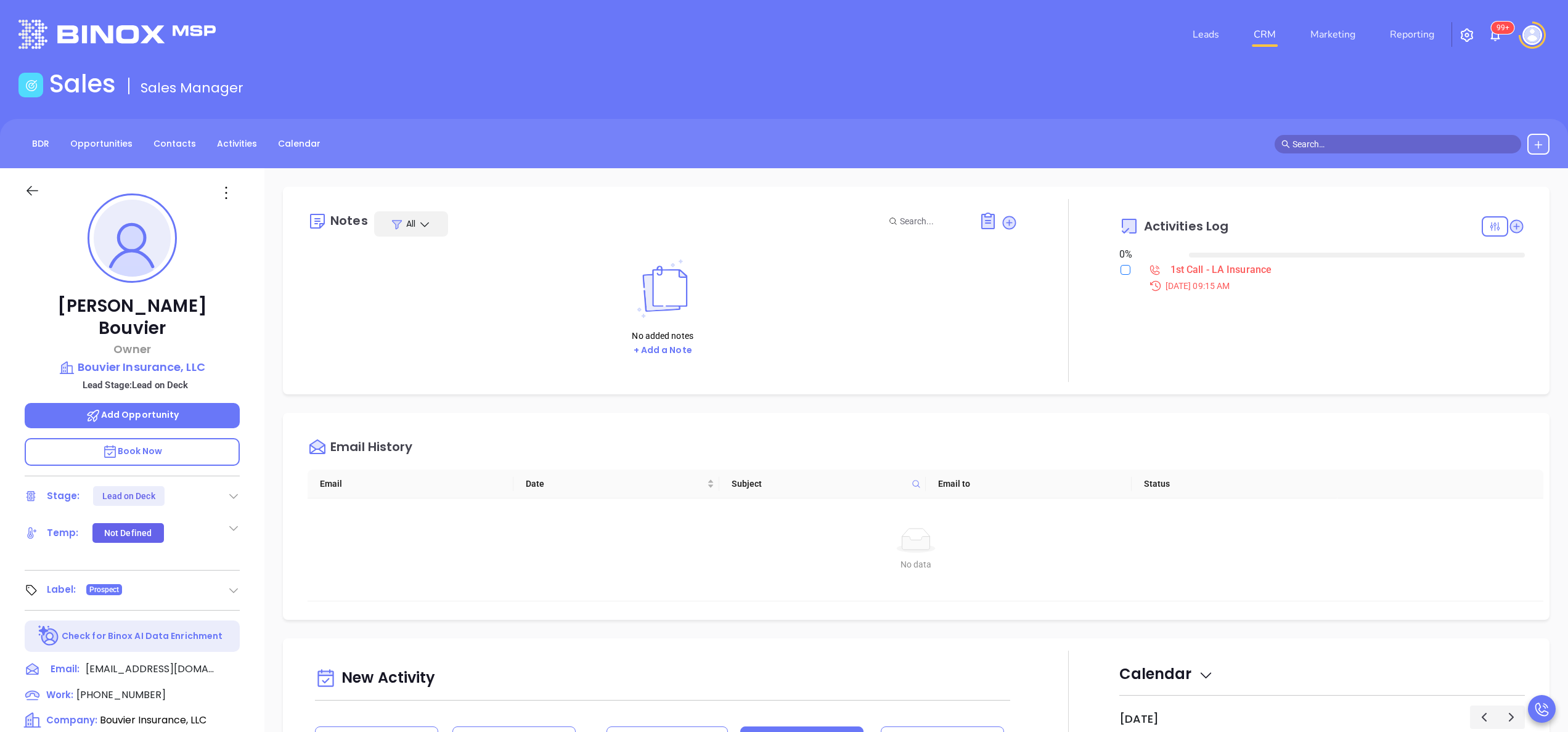
click at [1120, 272] on input "checkbox" at bounding box center [1125, 270] width 10 height 10
checkbox input "true"
click at [233, 490] on icon at bounding box center [233, 496] width 12 height 12
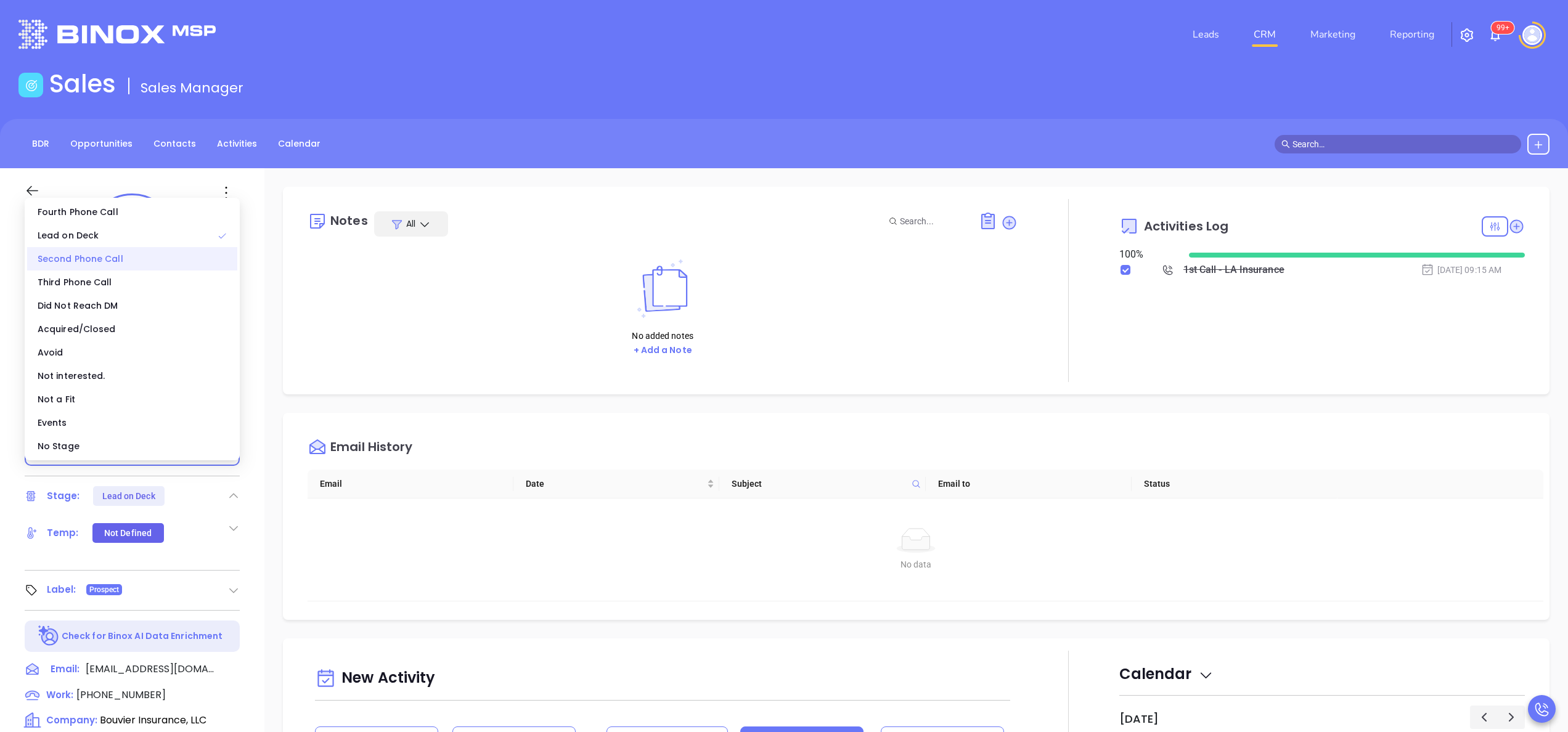
click at [114, 257] on div "Second Phone Call" at bounding box center [132, 259] width 210 height 23
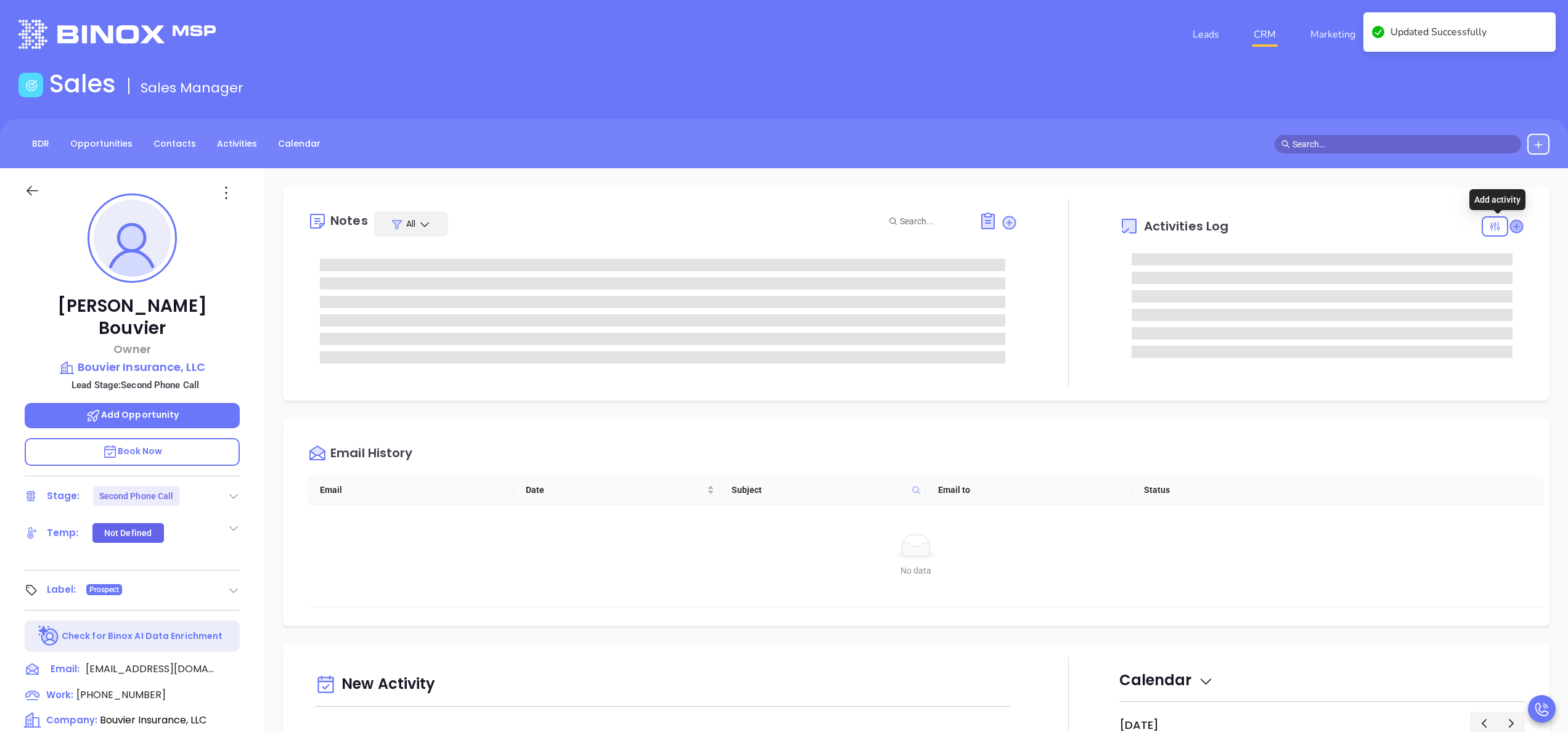
click at [1509, 228] on icon at bounding box center [1516, 226] width 12 height 12
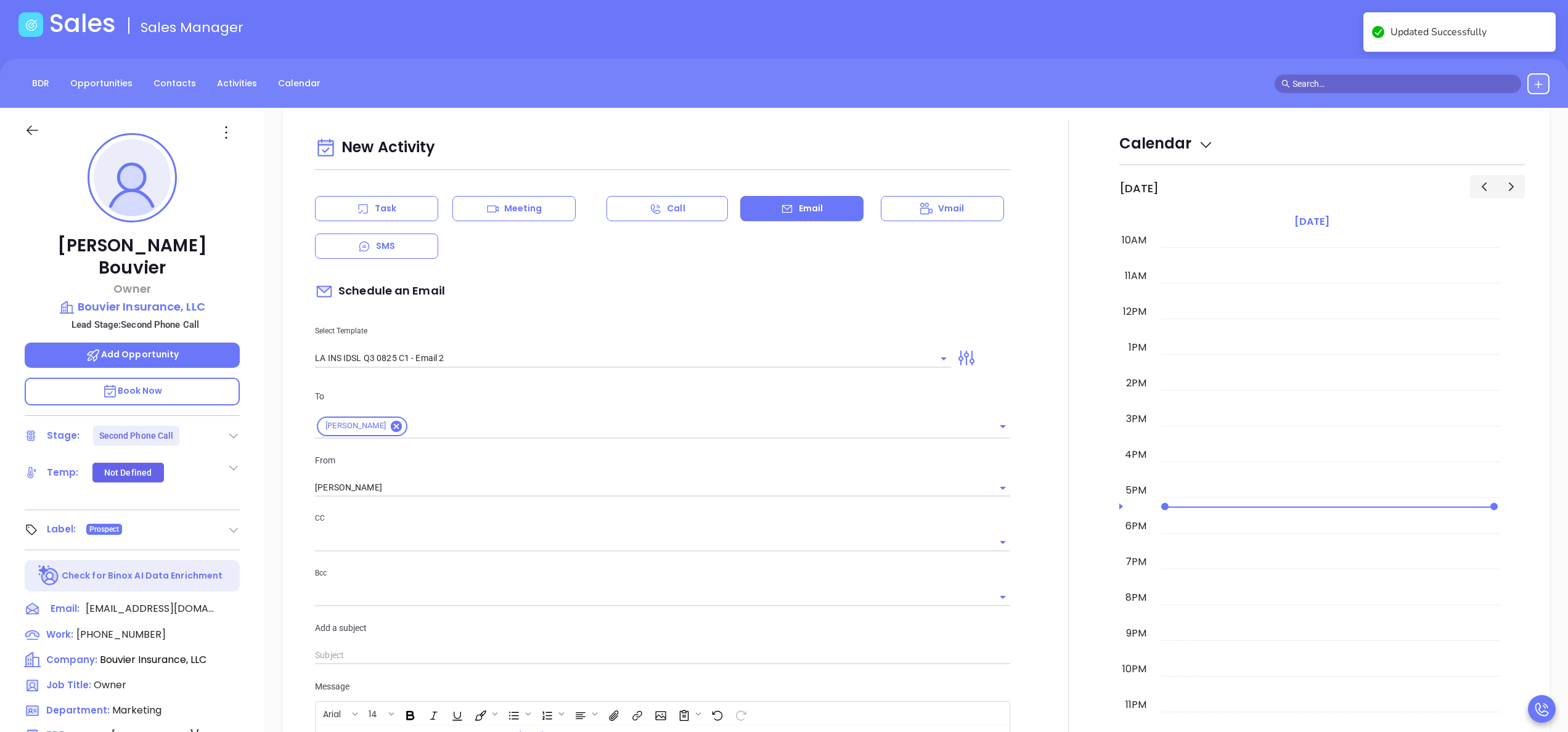
scroll to position [169, 0]
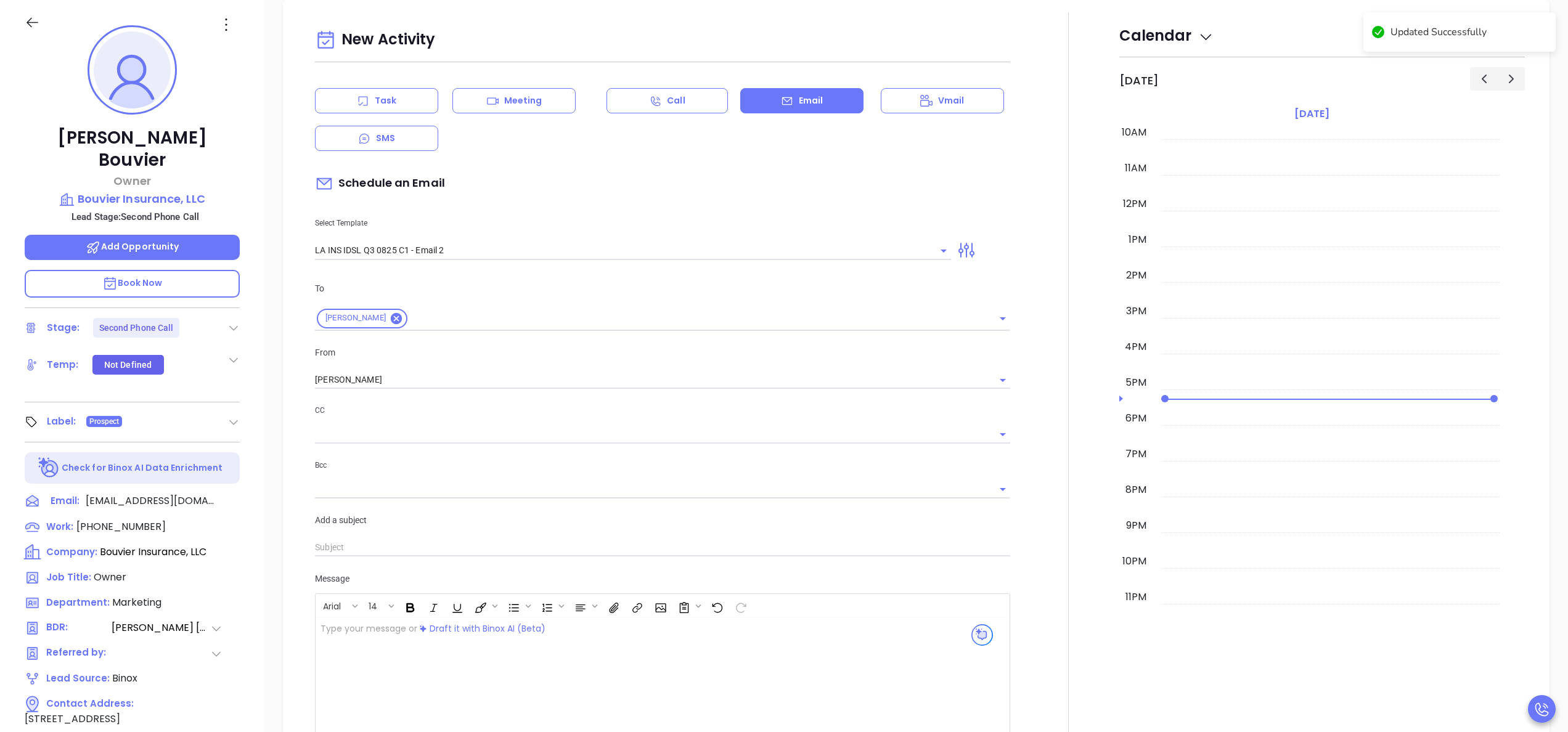
click at [381, 92] on div "Task" at bounding box center [376, 101] width 123 height 25
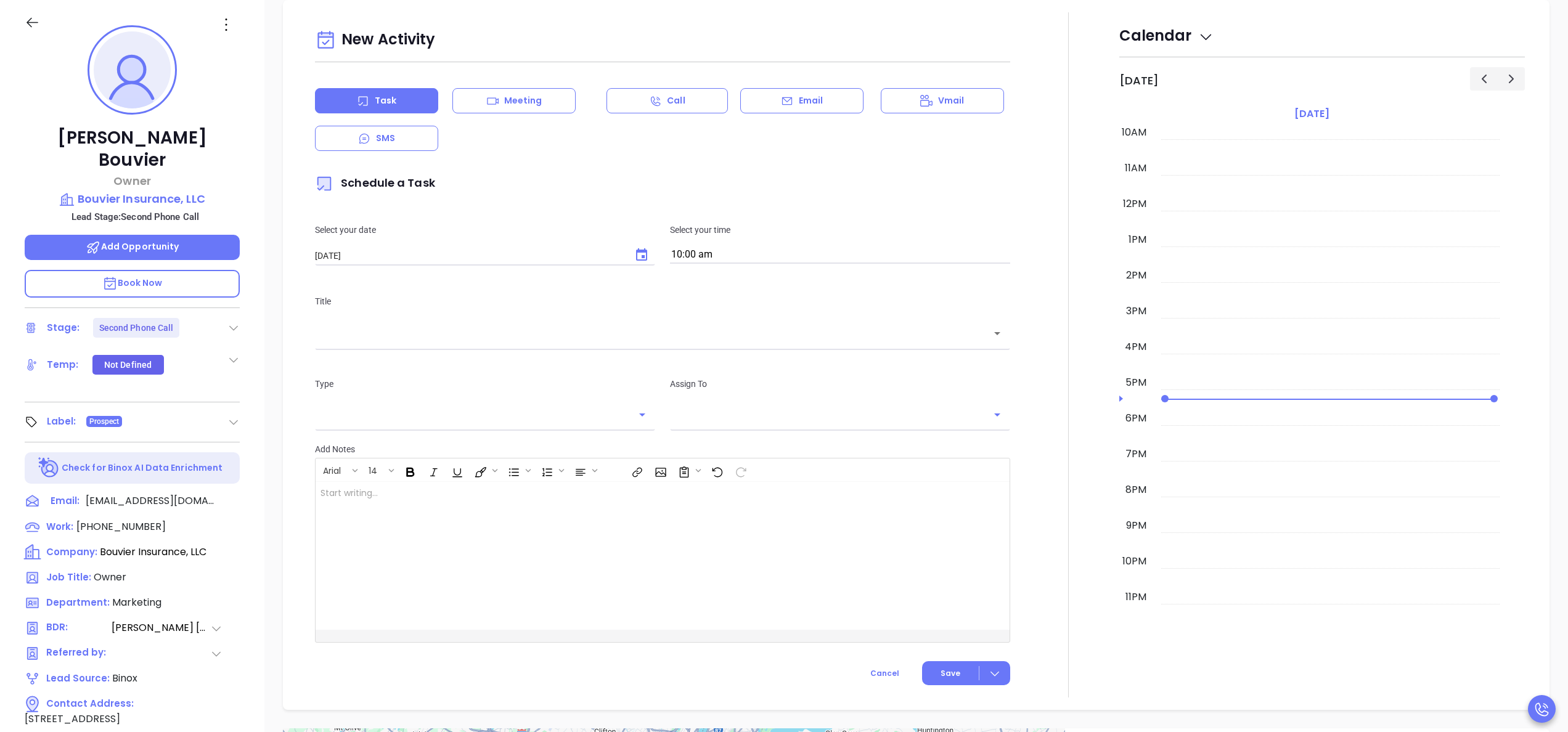
type input "[PERSON_NAME]"
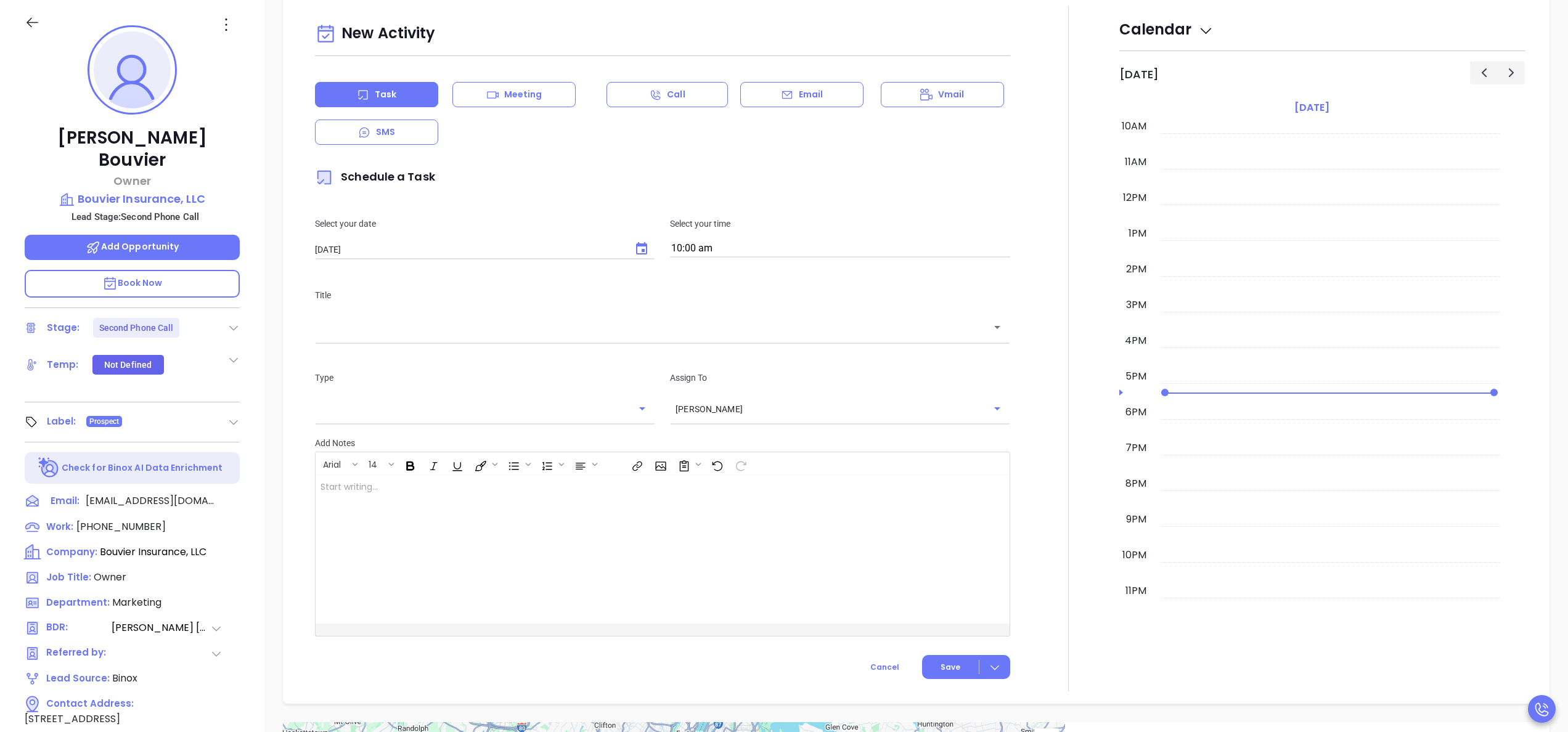
scroll to position [471, 0]
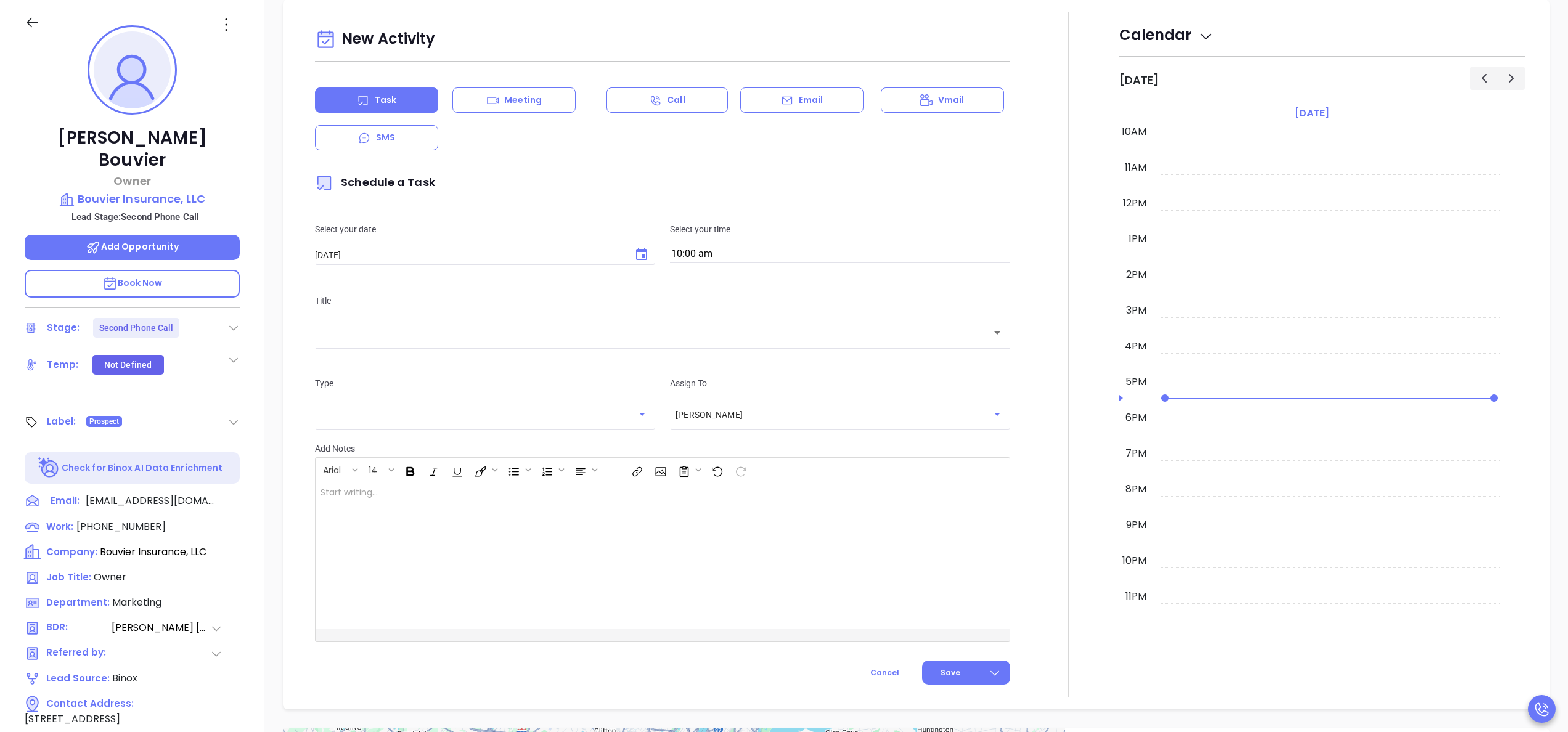
click at [639, 343] on div "​" at bounding box center [662, 332] width 695 height 27
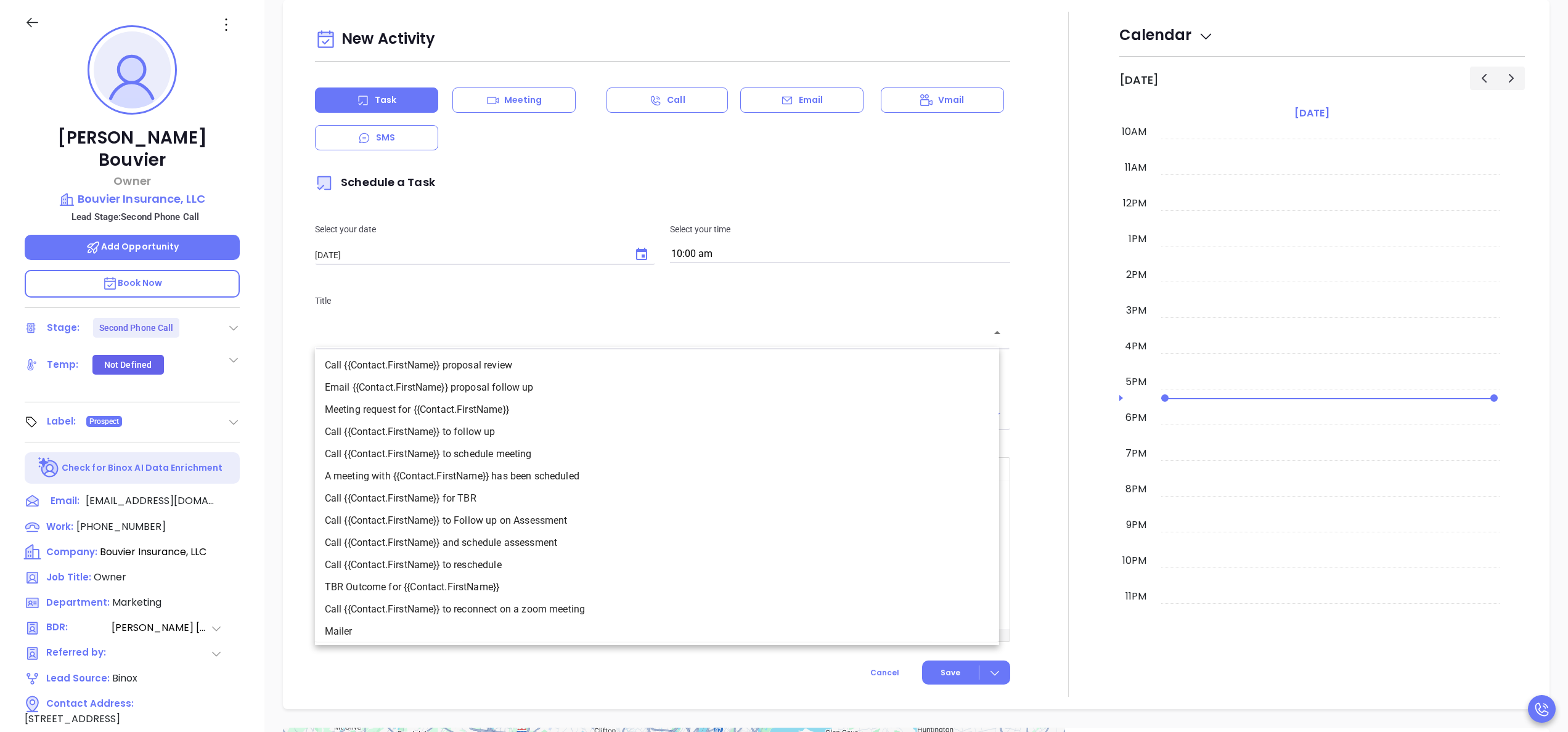
click at [476, 439] on li "Call {{Contact.FirstName}} to follow up" at bounding box center [656, 432] width 684 height 22
type input "Call Evan to follow up"
type input "Call"
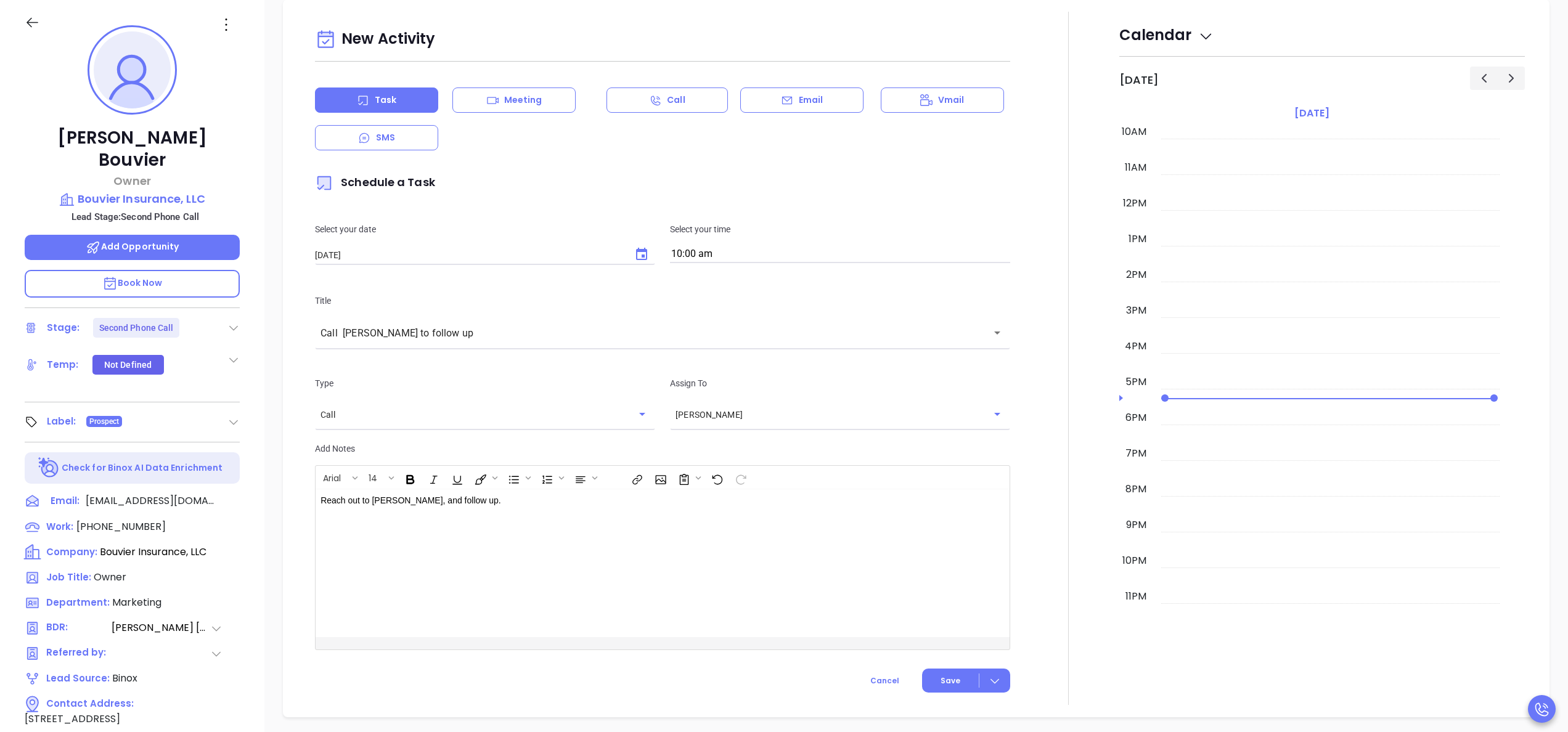
click at [777, 245] on div "Select your time 10:00 am" at bounding box center [840, 243] width 355 height 41
click at [766, 253] on input "10:00 am" at bounding box center [840, 254] width 340 height 17
click at [688, 398] on button "11:00 am" at bounding box center [765, 407] width 191 height 27
click at [745, 247] on input "11:00 am" at bounding box center [840, 254] width 340 height 17
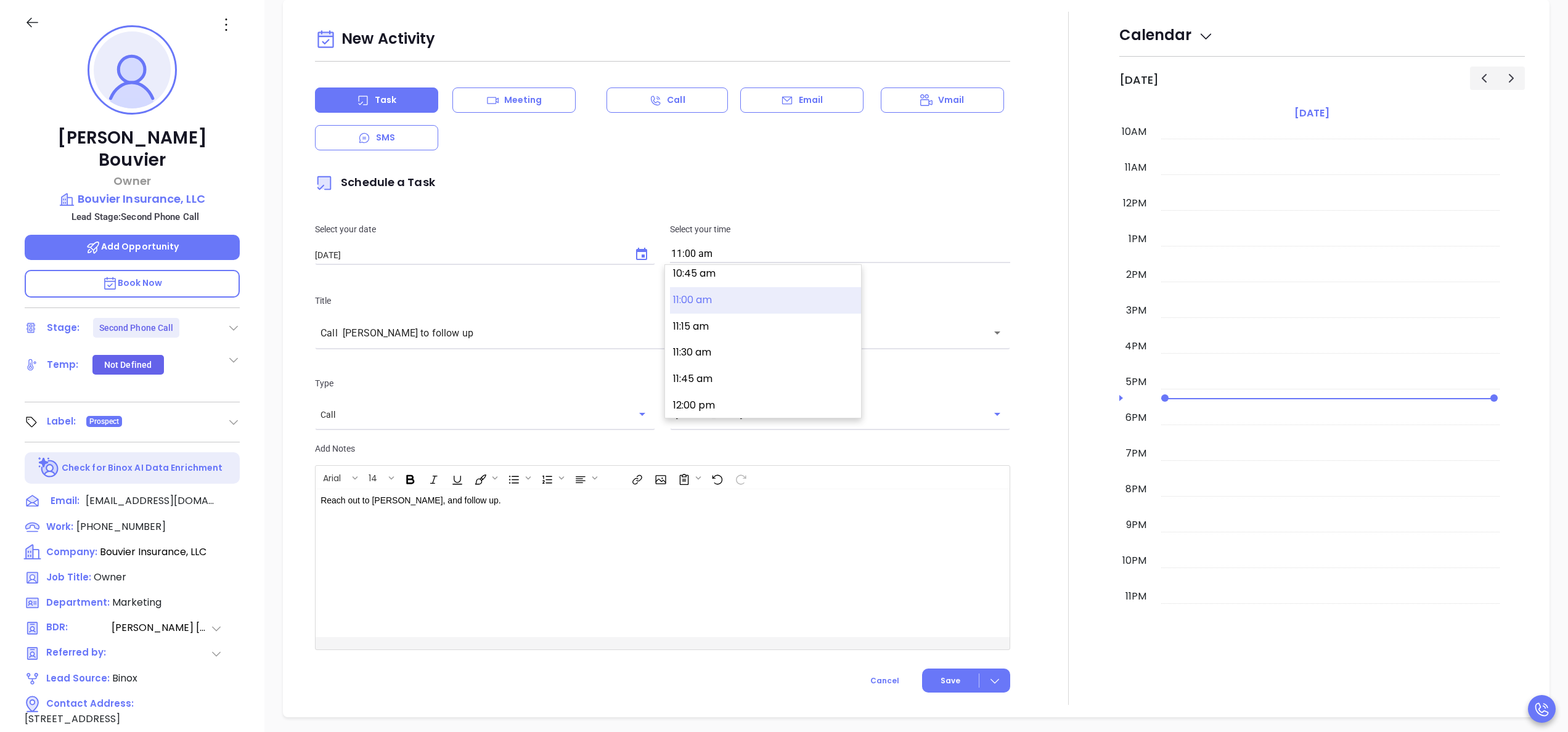
scroll to position [1166, 0]
click at [708, 372] on button "12:00 pm" at bounding box center [765, 379] width 191 height 27
type input "12:00 pm"
click at [1049, 394] on div at bounding box center [1068, 358] width 101 height 693
click at [934, 690] on button "Save" at bounding box center [965, 680] width 88 height 24
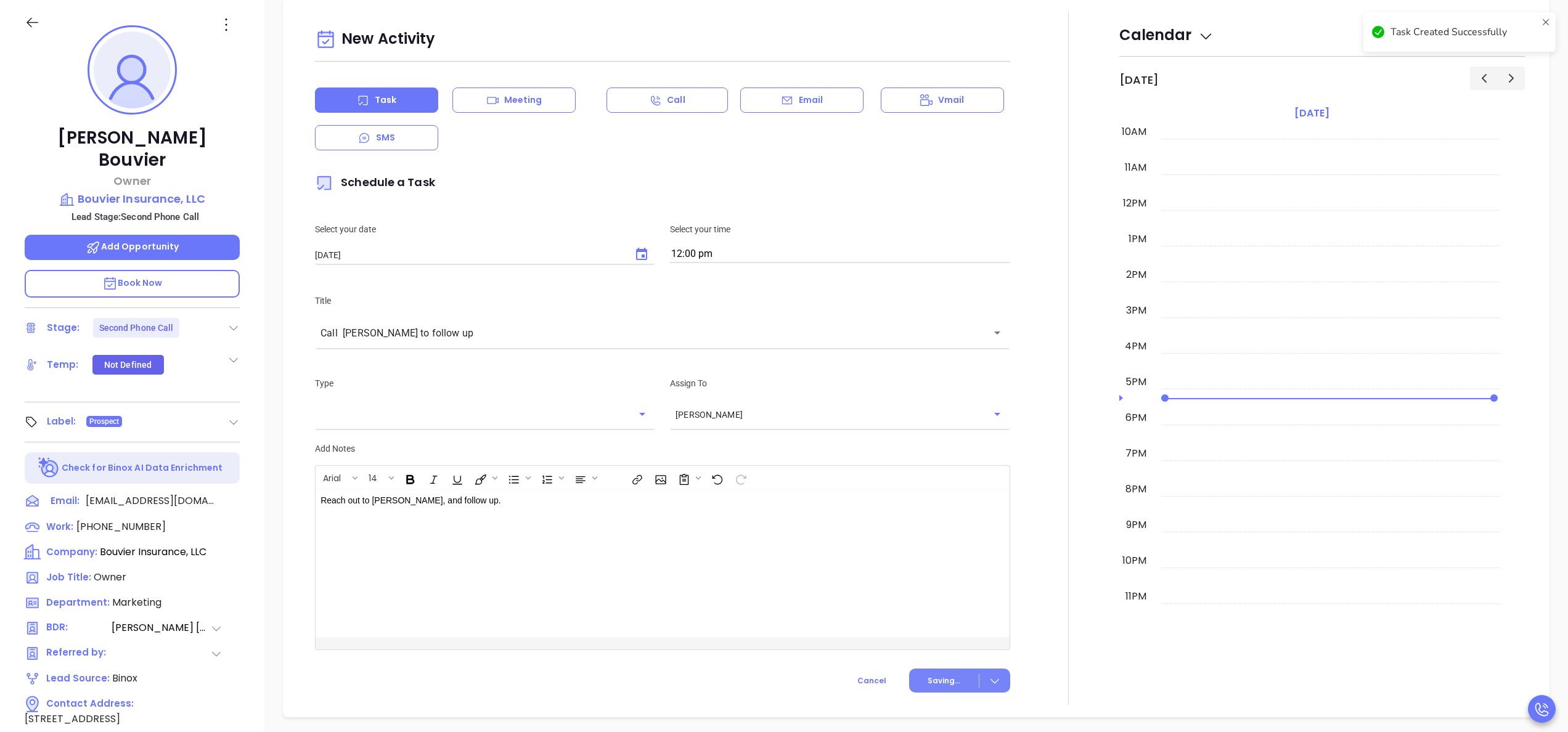
scroll to position [476, 0]
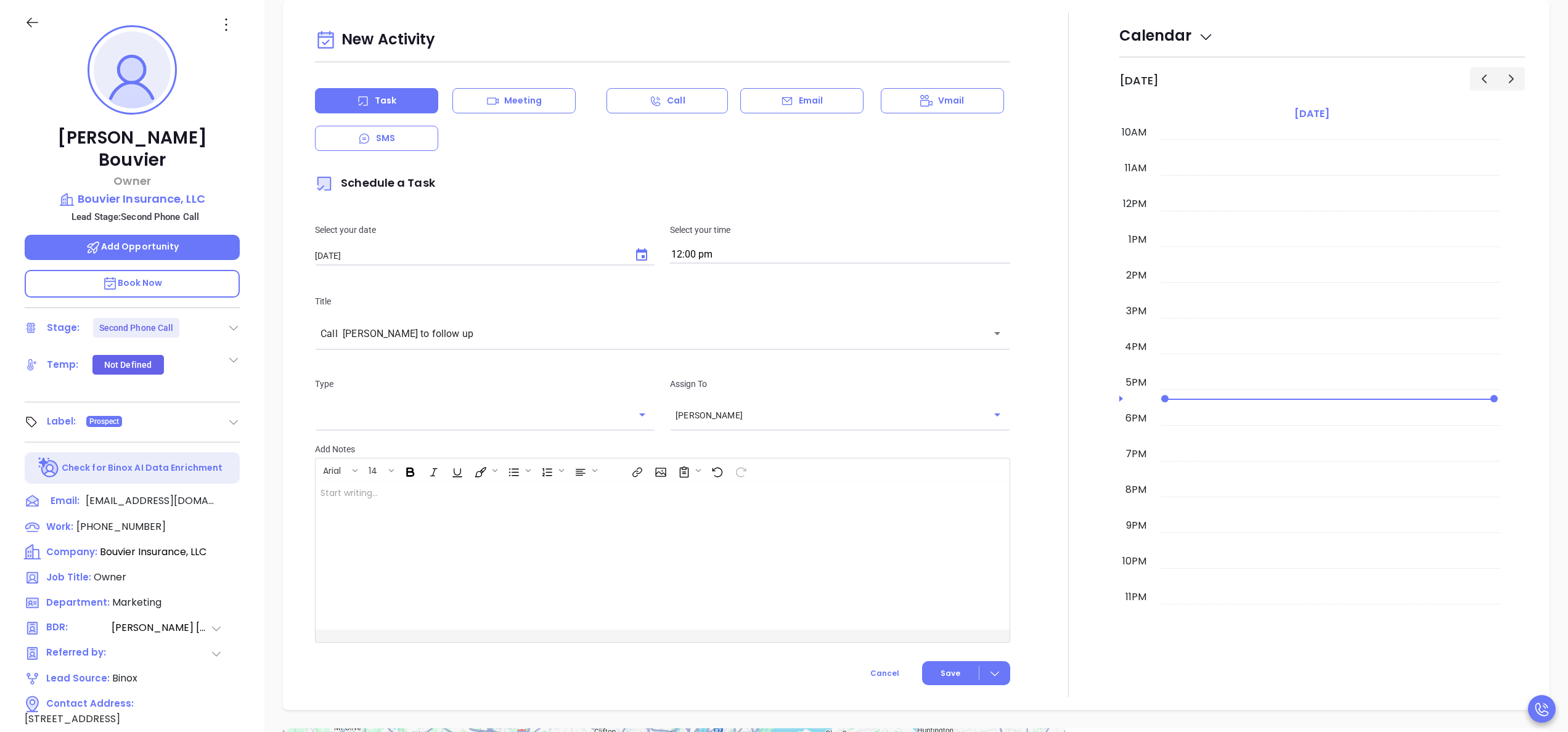
click at [1068, 365] on div at bounding box center [1068, 355] width 101 height 685
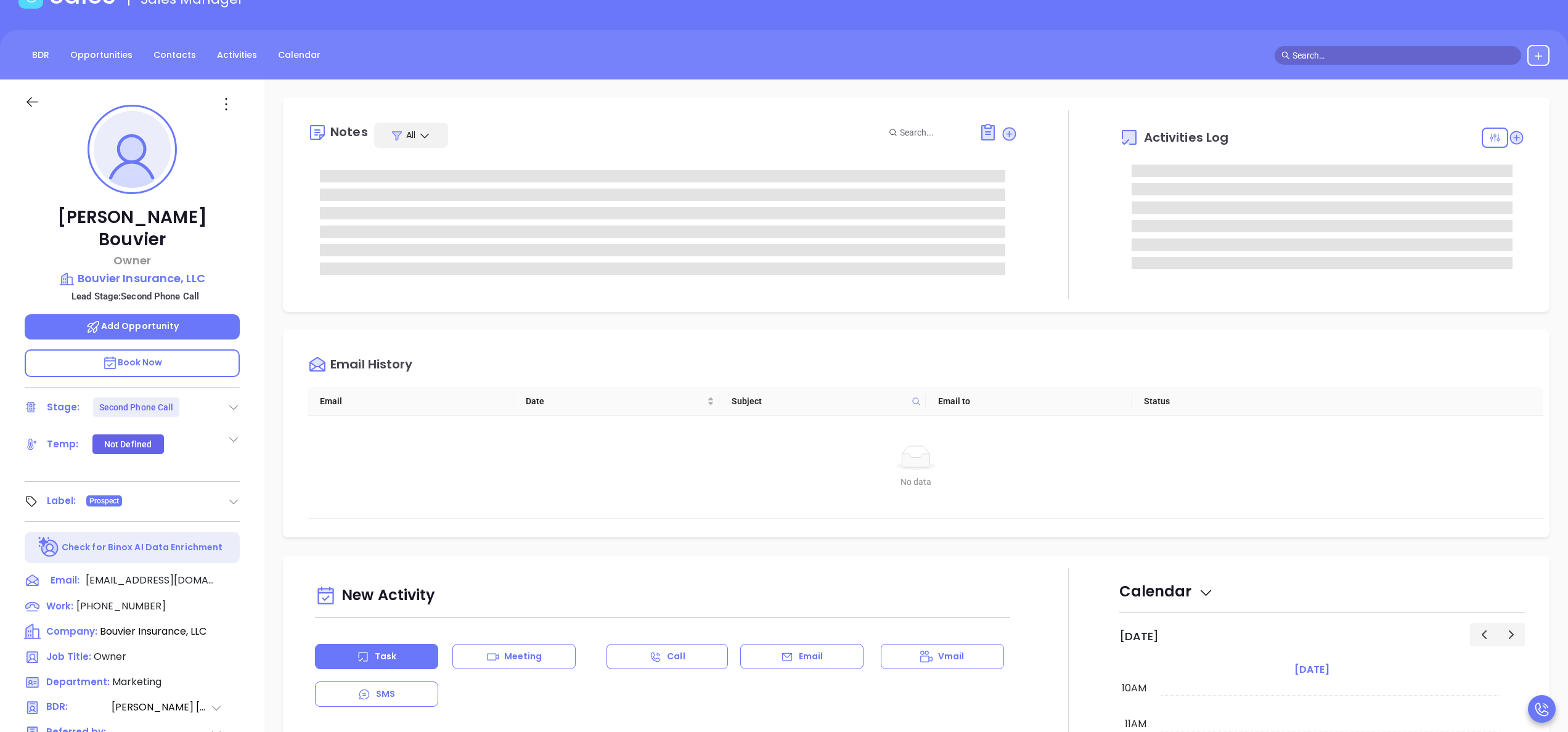
scroll to position [0, 0]
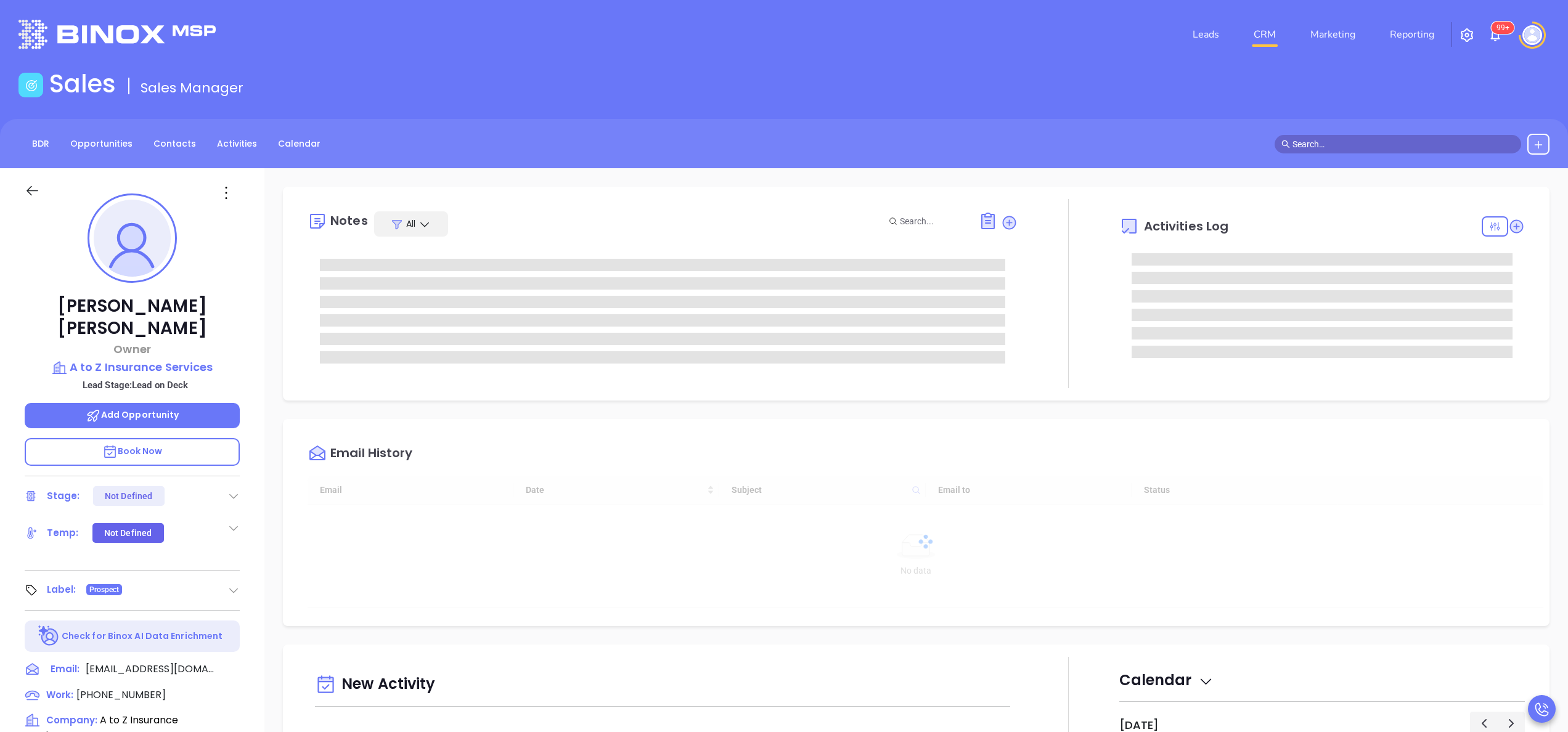
type input "[DATE]"
type input "[PERSON_NAME]"
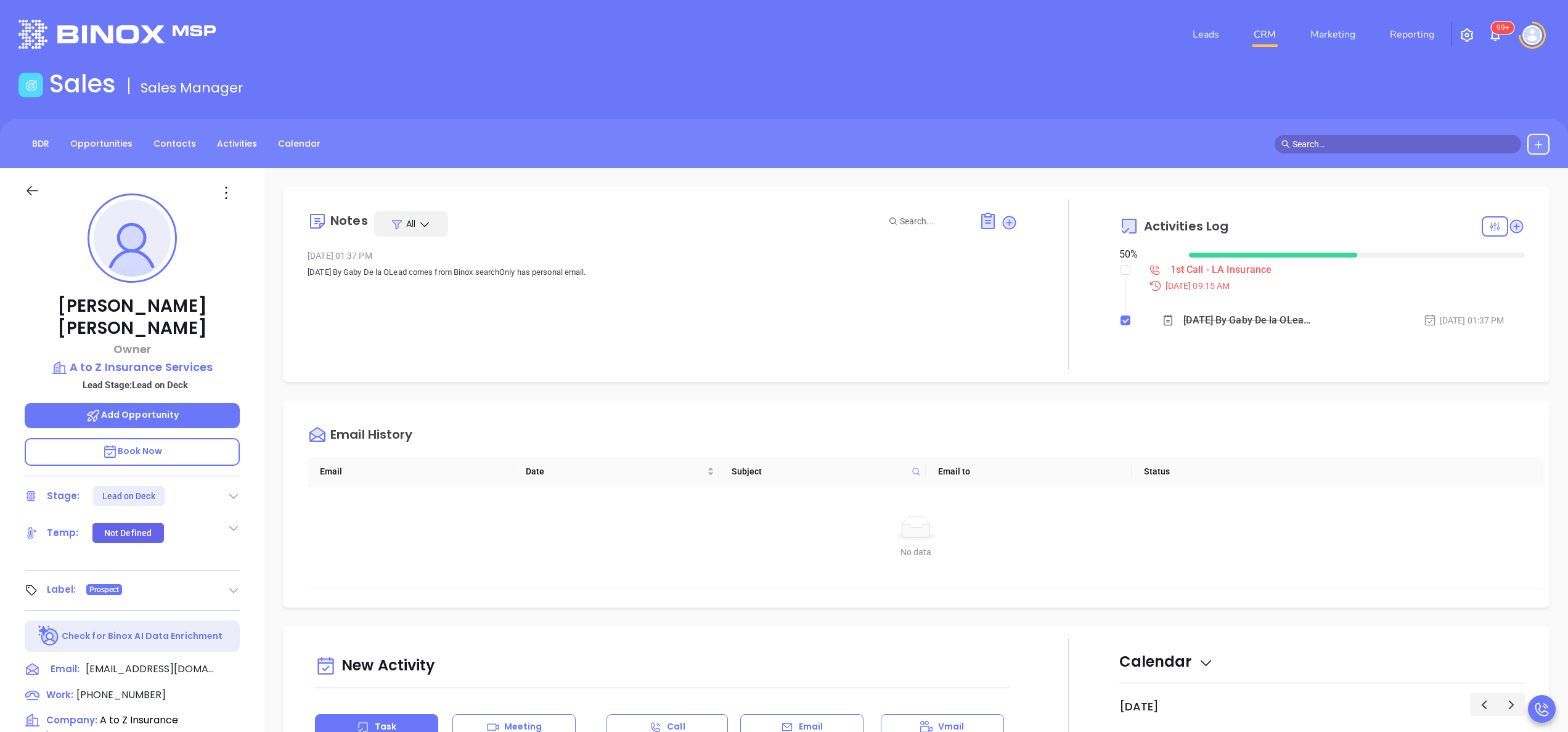
click at [247, 355] on div "[PERSON_NAME] Owner A to Z Insurance Services Lead Stage: Lead on Deck Add Oppo…" at bounding box center [132, 626] width 265 height 915
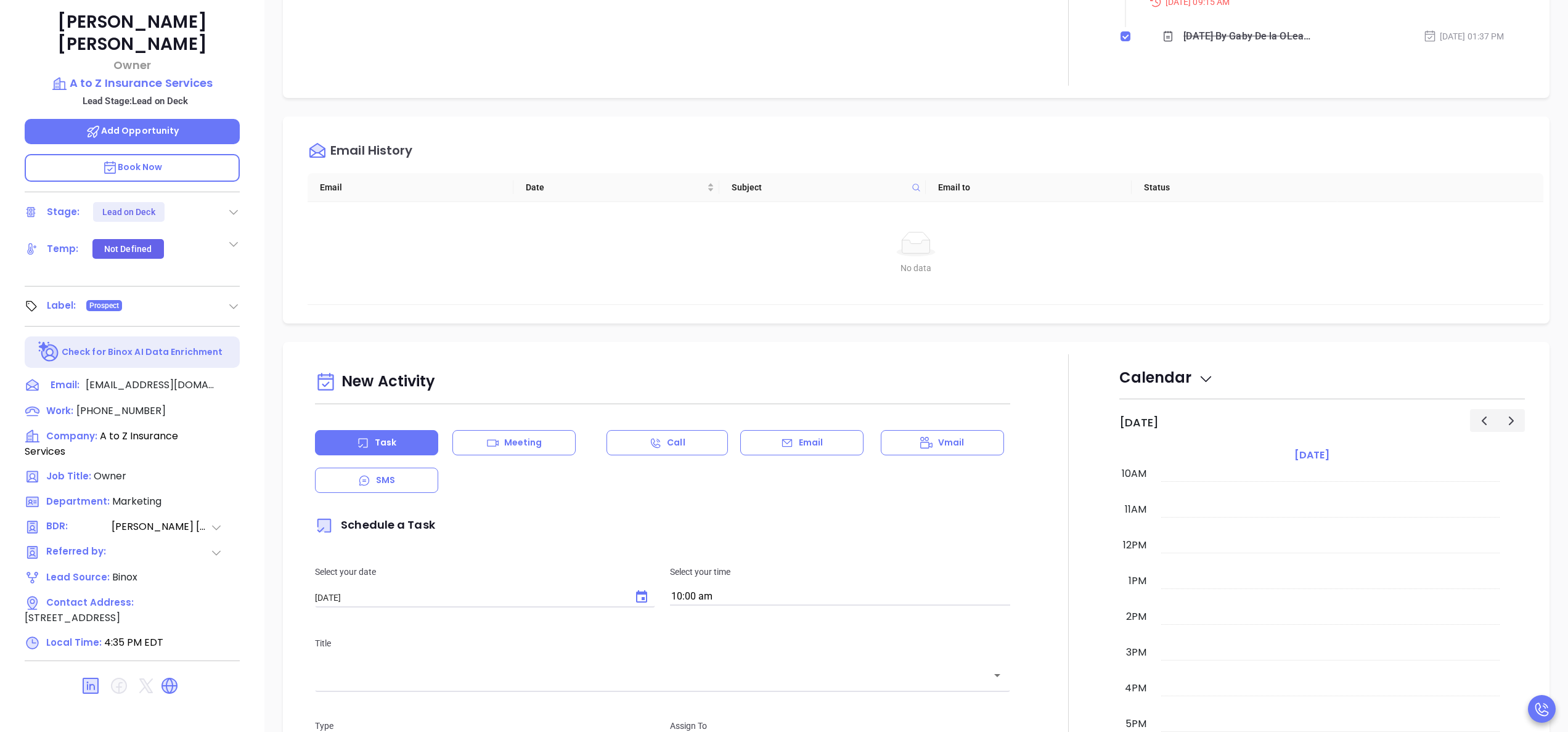
scroll to position [351, 0]
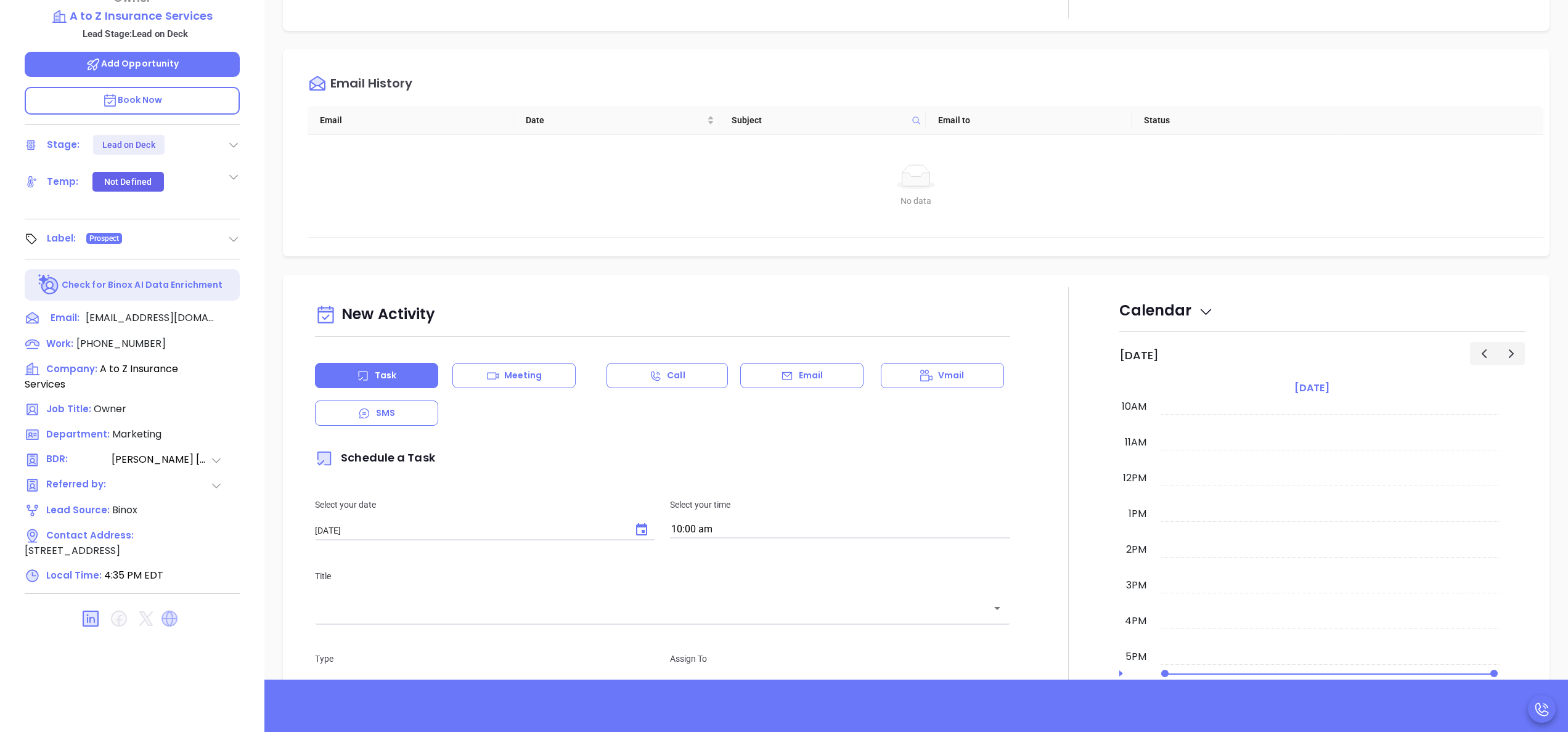
click at [165, 610] on icon at bounding box center [169, 618] width 16 height 16
click at [798, 375] on p "Email" at bounding box center [811, 375] width 25 height 13
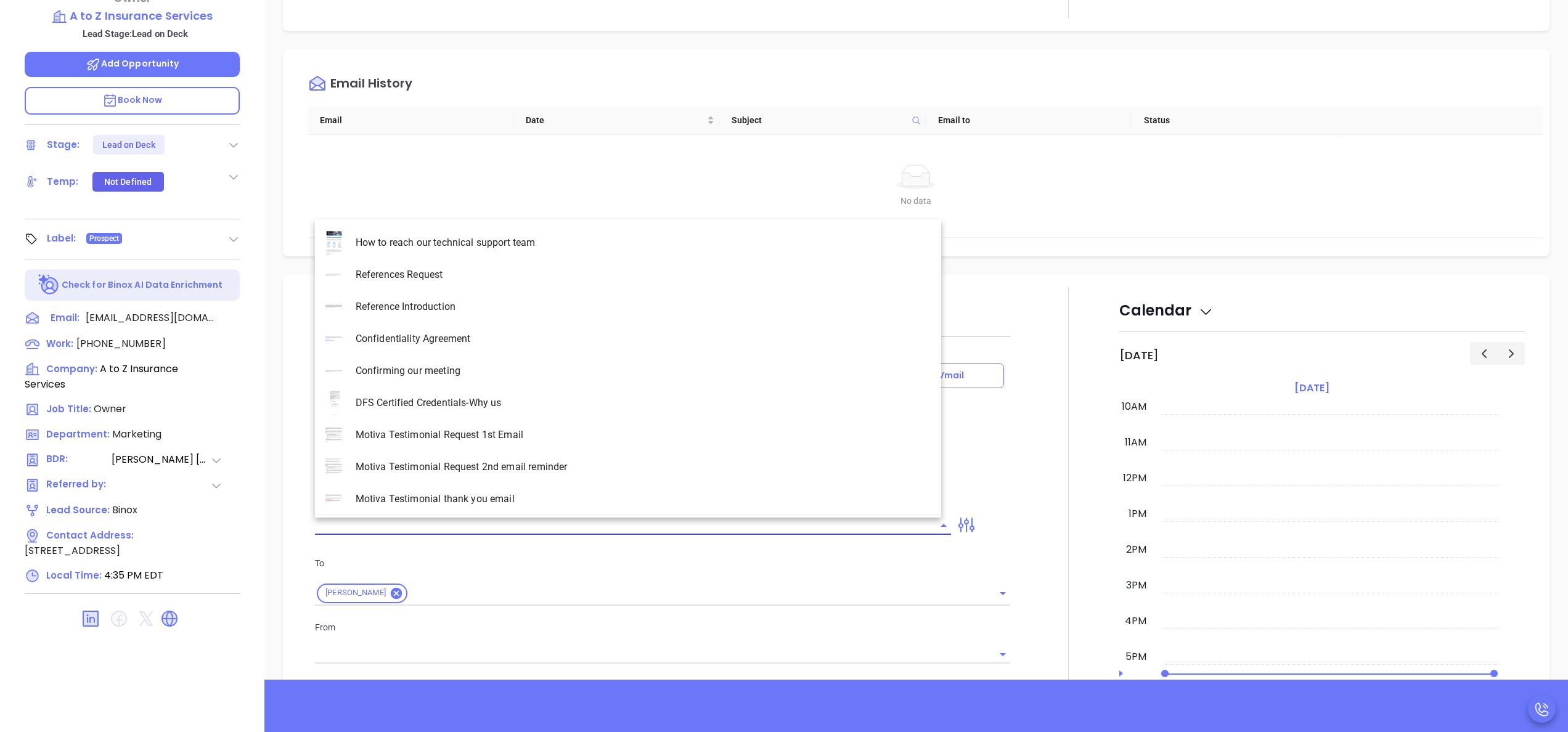
type input "[PERSON_NAME]"
click at [468, 521] on input "text" at bounding box center [623, 525] width 617 height 18
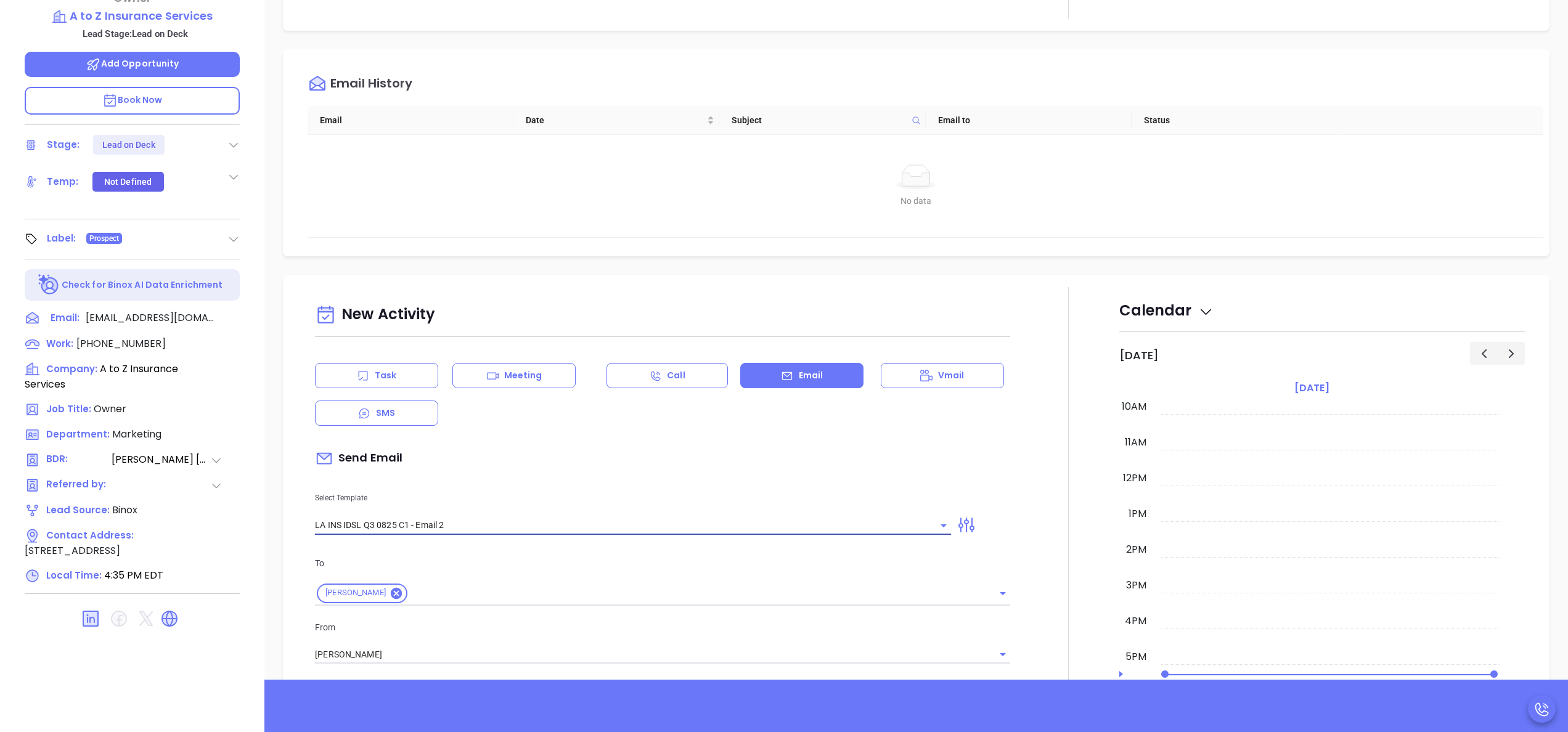
type input "LA INS IDSL Q3 0825 C1 - Email 2"
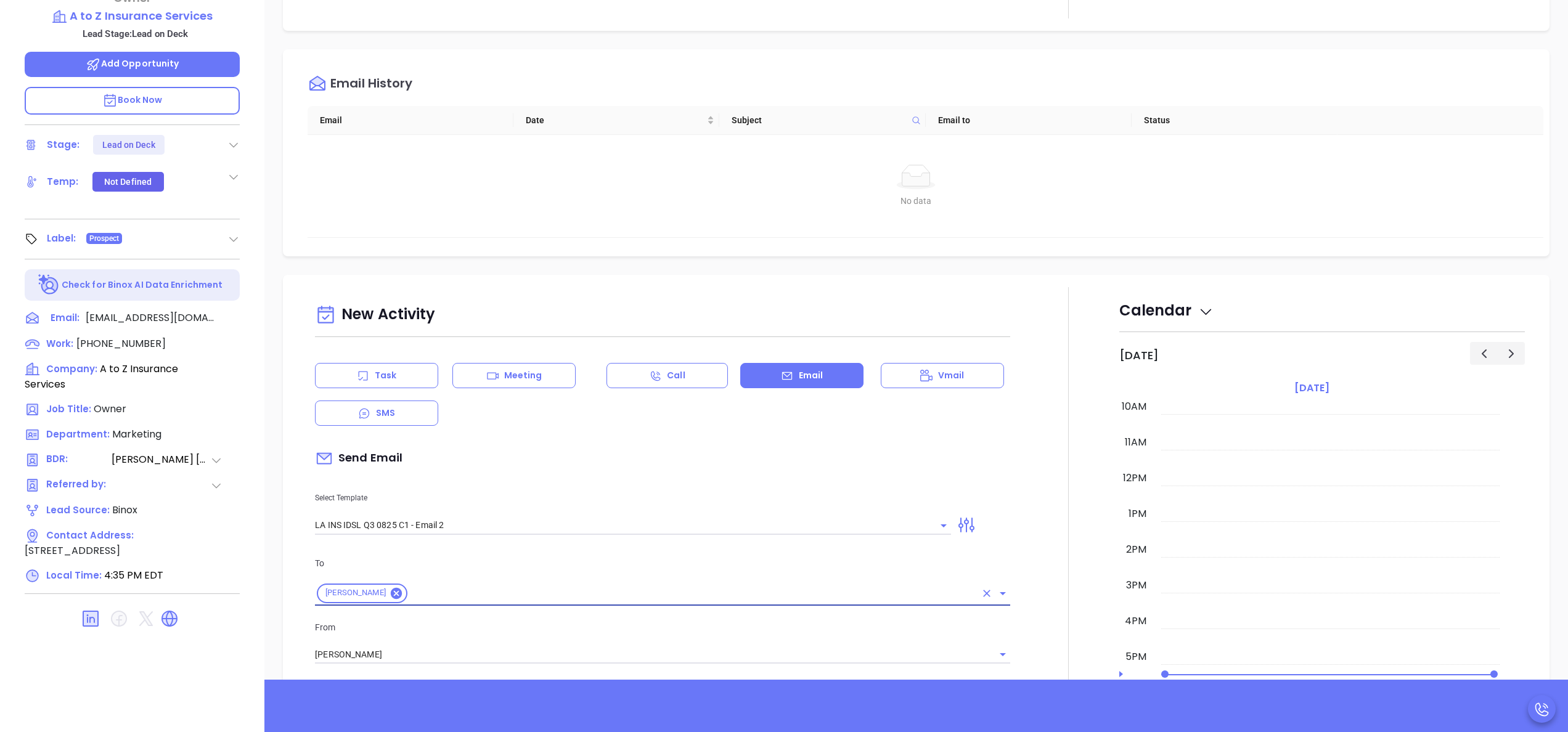
type input "February is coming fast—will A to Z Insurance Services be compliant?"
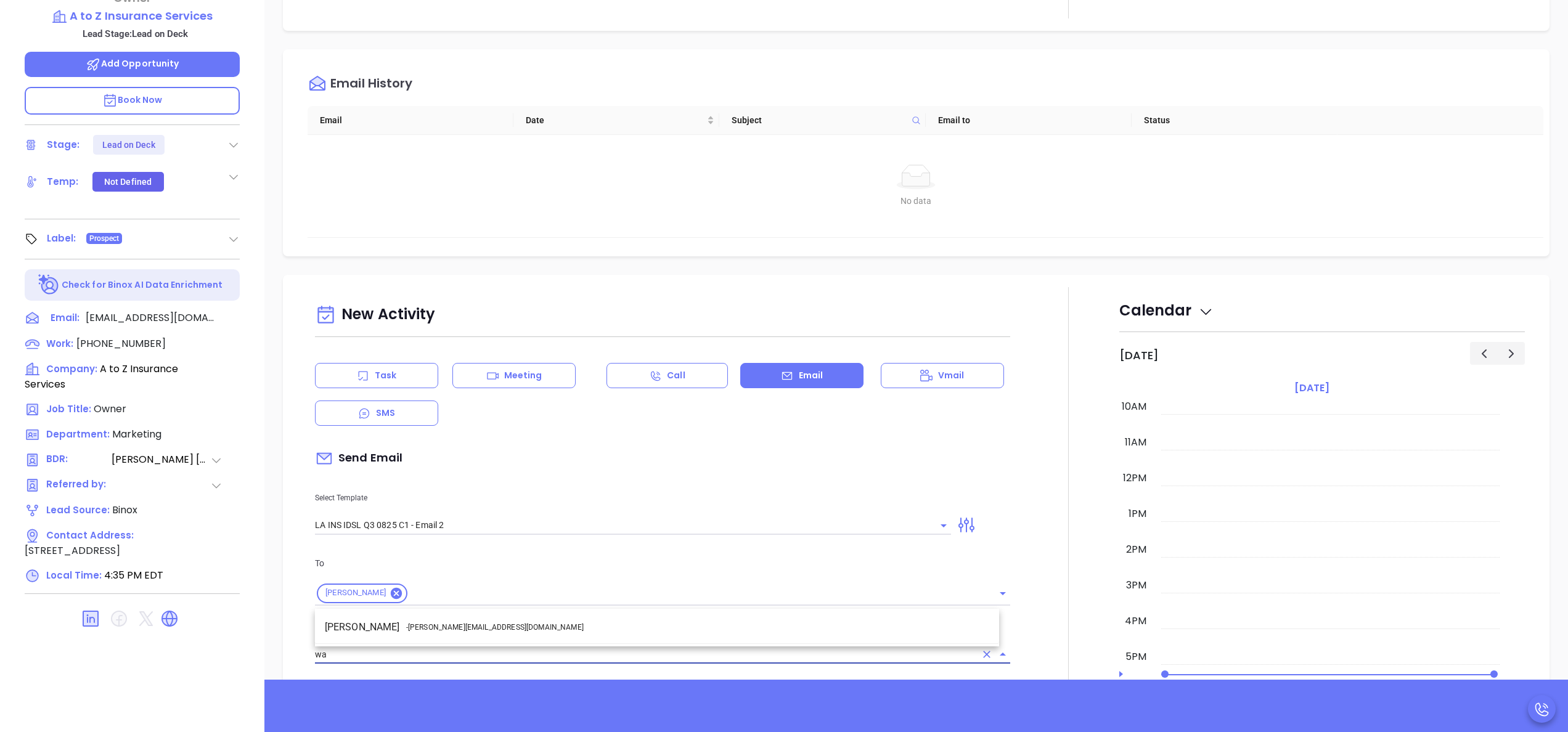
click at [479, 624] on li "Walter Contreras - [EMAIL_ADDRESS][DOMAIN_NAME]" at bounding box center [656, 627] width 684 height 22
type input "[PERSON_NAME]"
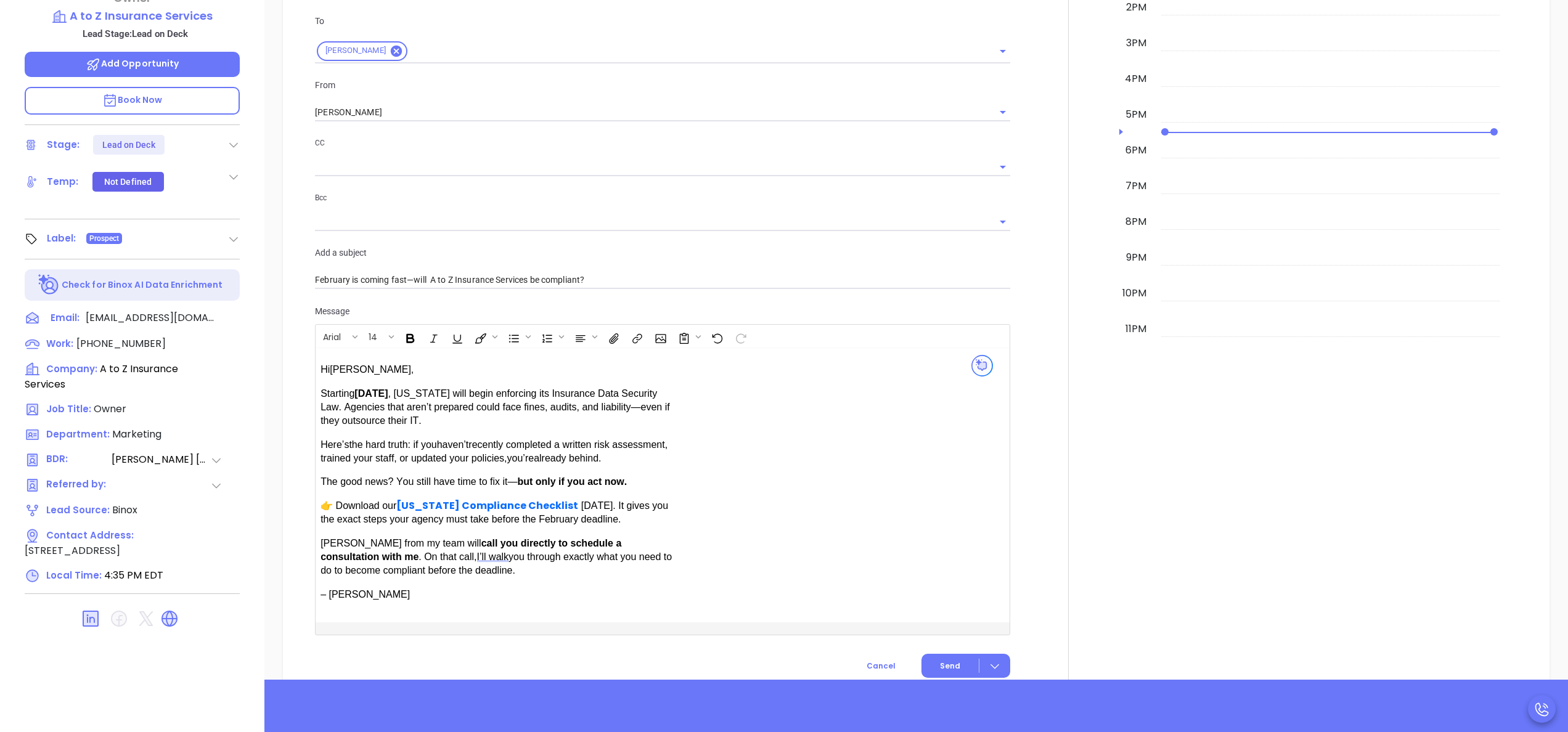
scroll to position [592, 0]
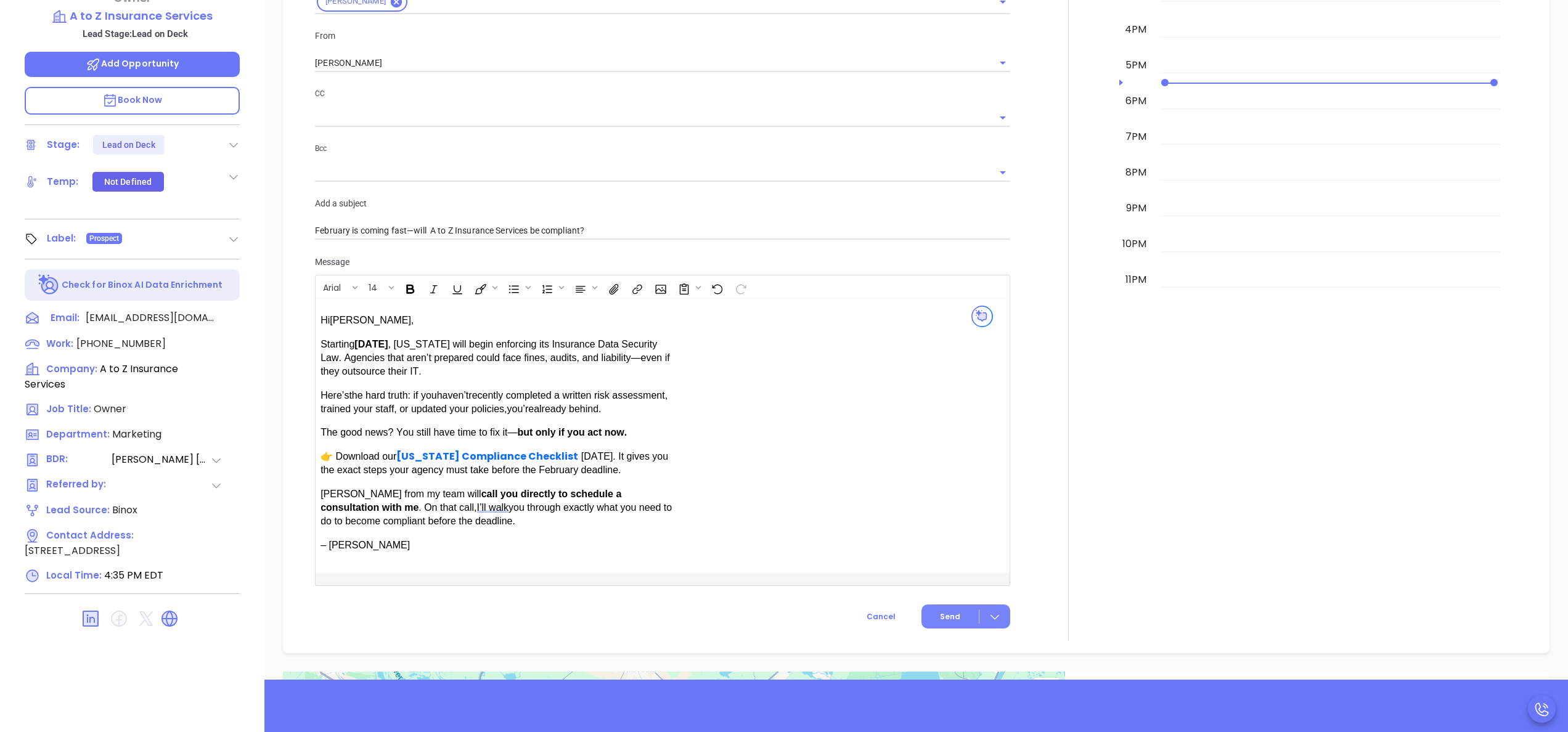
click at [940, 620] on span "Send" at bounding box center [950, 617] width 20 height 11
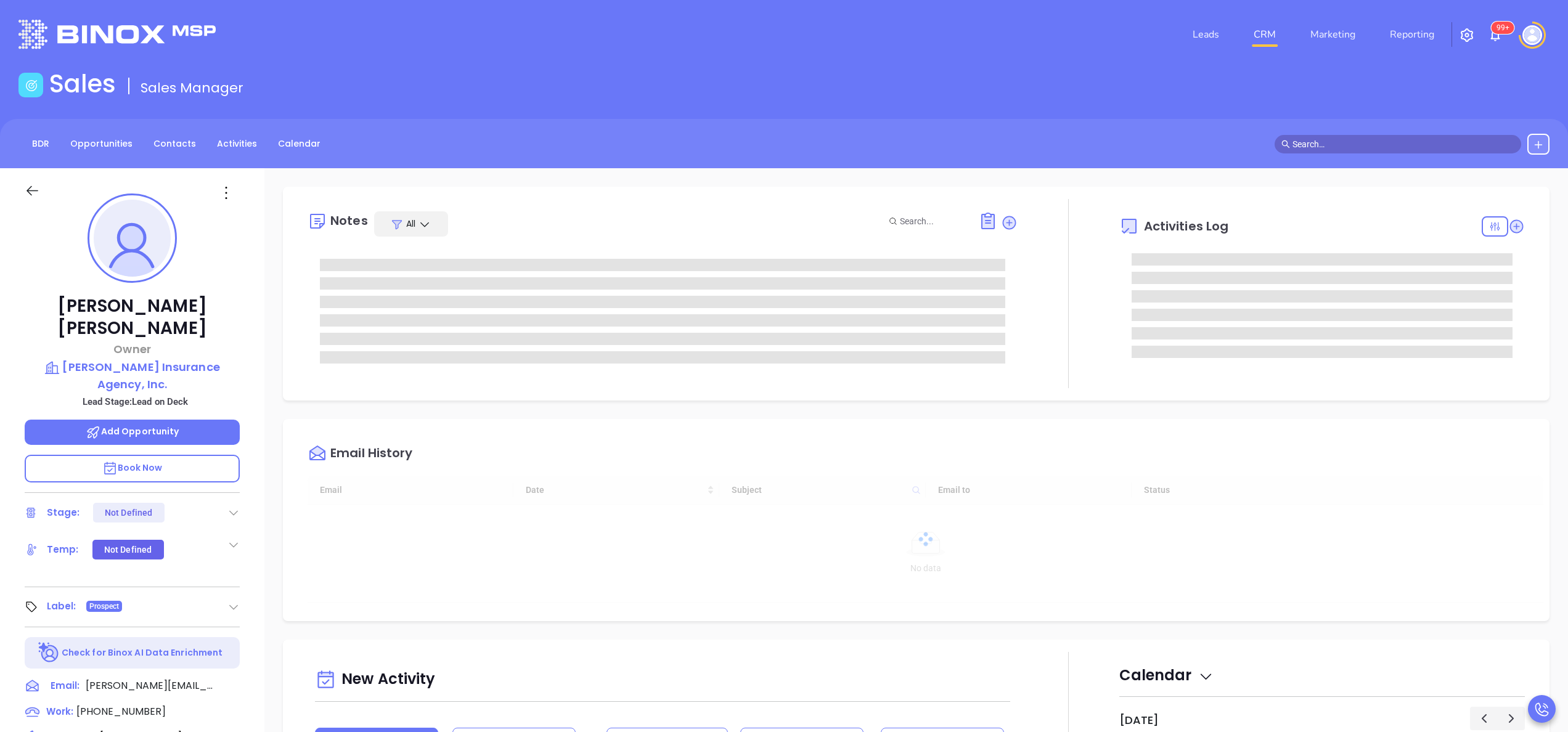
type input "[DATE]"
type input "[PERSON_NAME]"
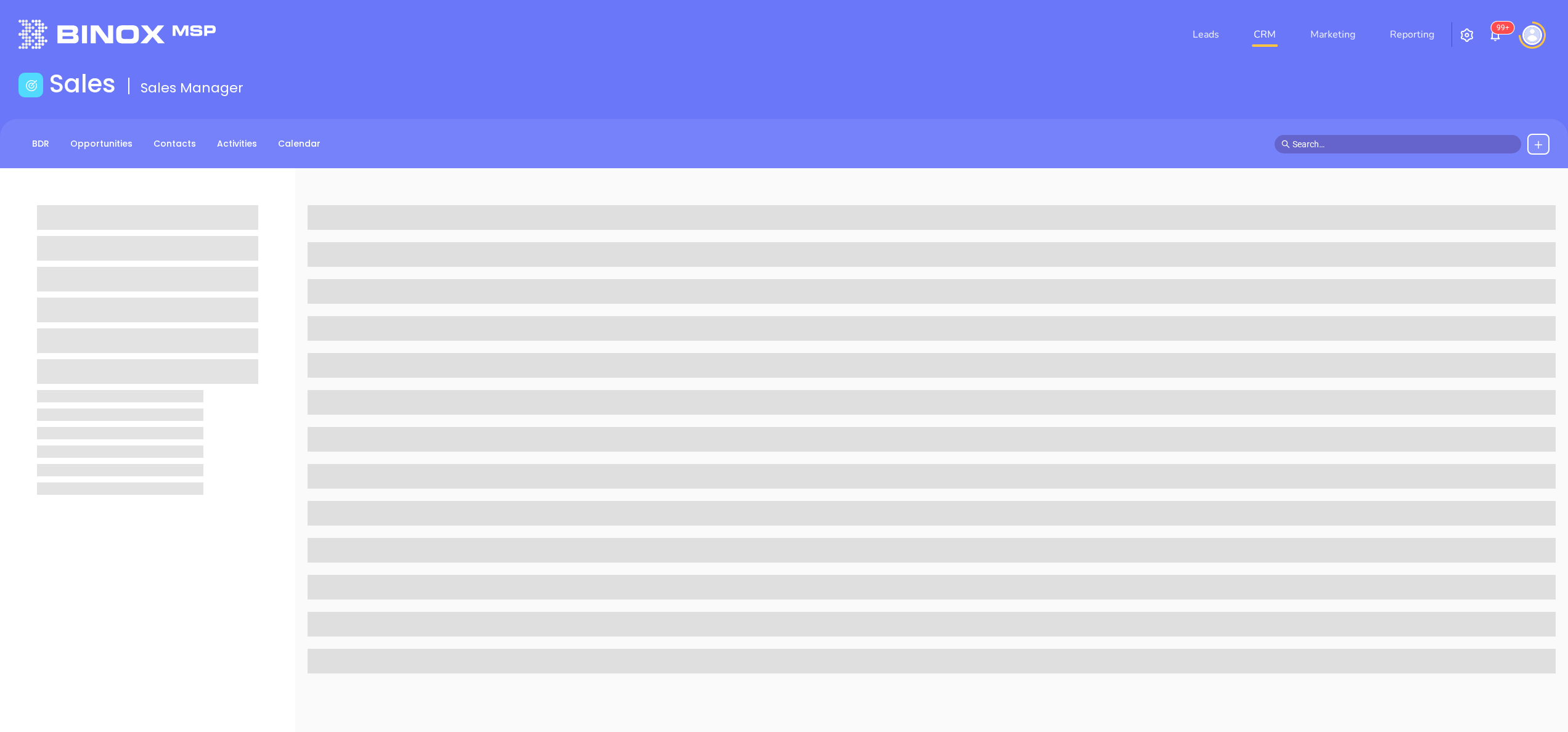
scroll to position [351, 0]
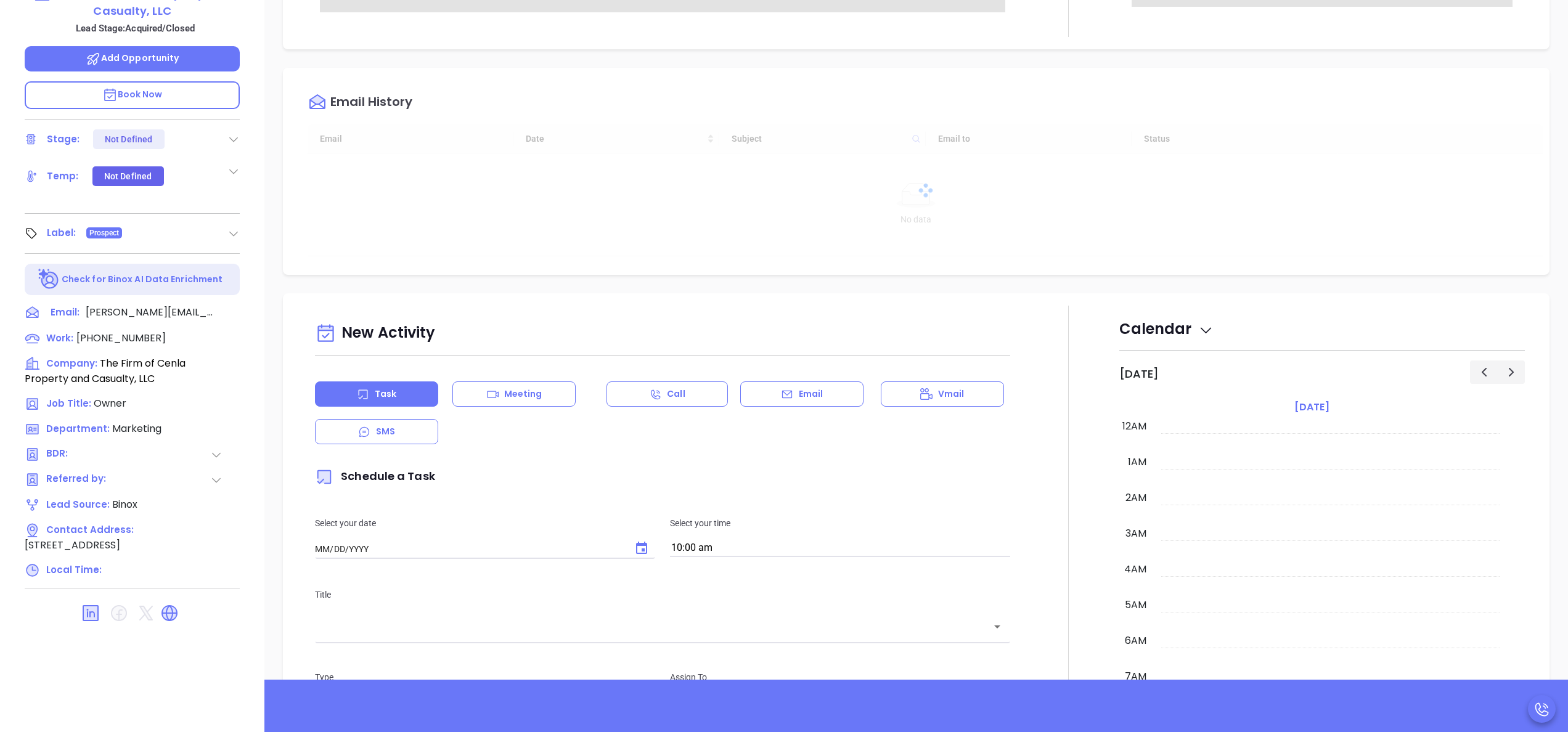
type input "[DATE]"
type input "[PERSON_NAME]"
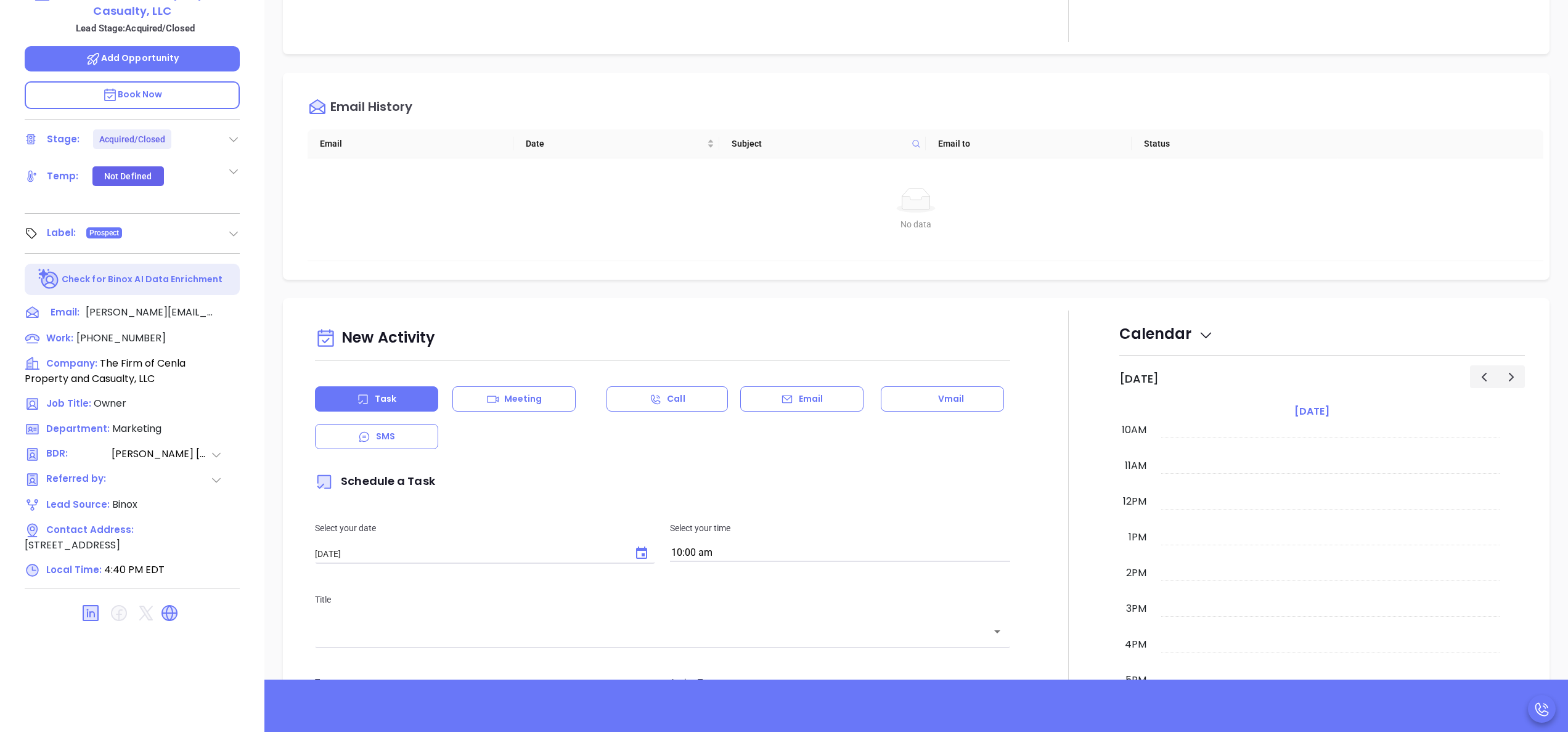
click at [1072, 356] on div at bounding box center [1068, 653] width 101 height 685
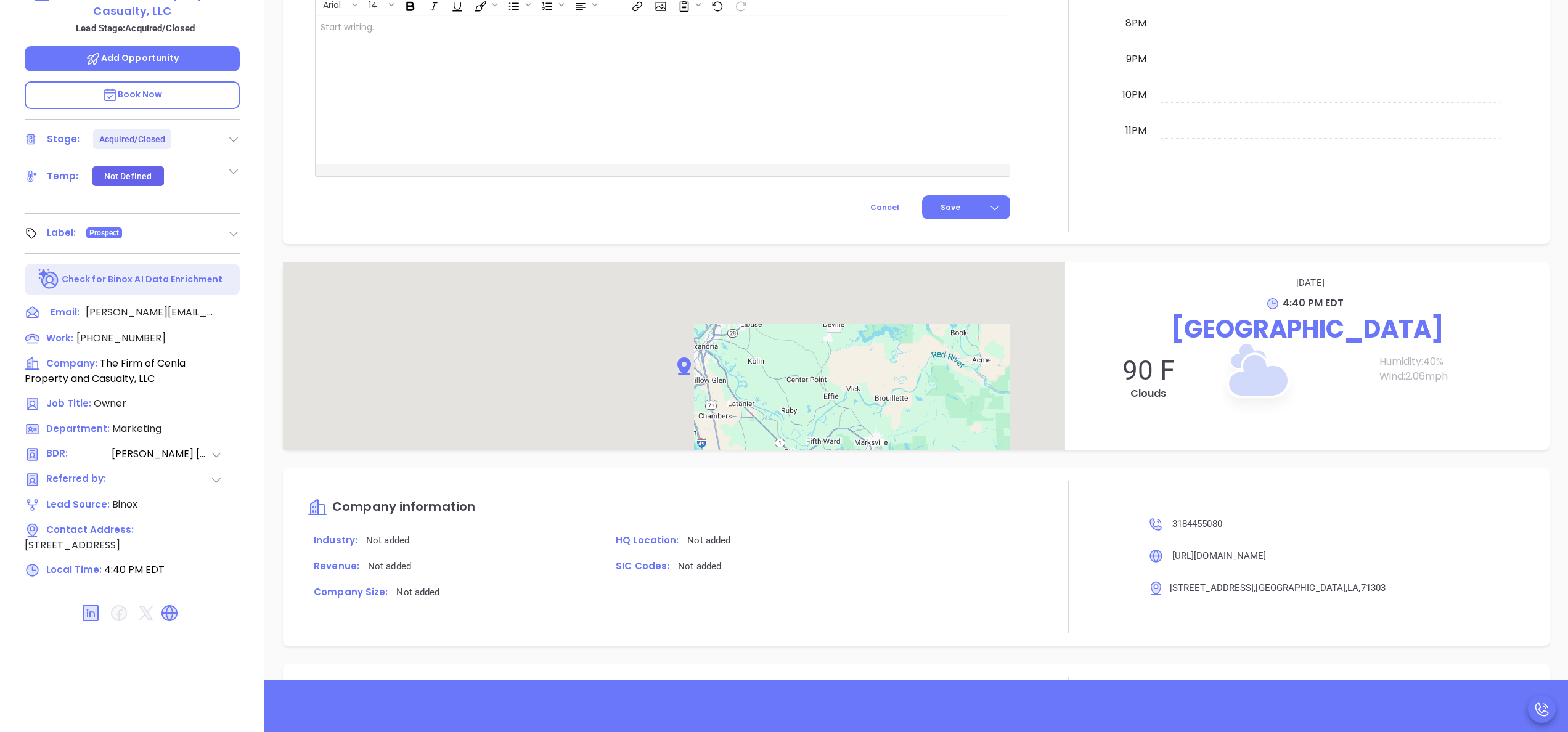
scroll to position [920, 0]
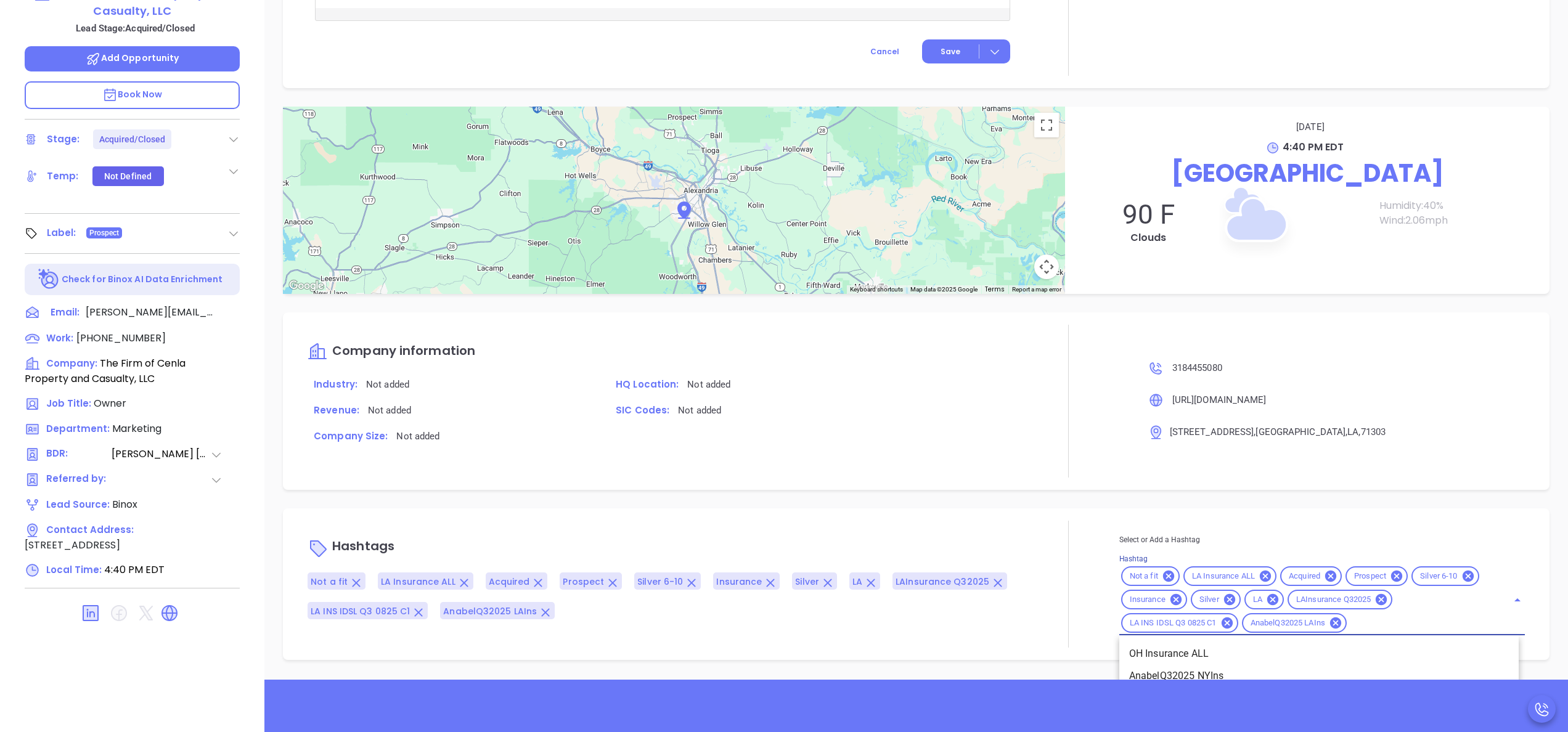
click at [1368, 627] on input "Hashtag" at bounding box center [1420, 624] width 142 height 16
type input "remove f"
click at [1225, 644] on li "Remove from Marketing" at bounding box center [1319, 655] width 400 height 22
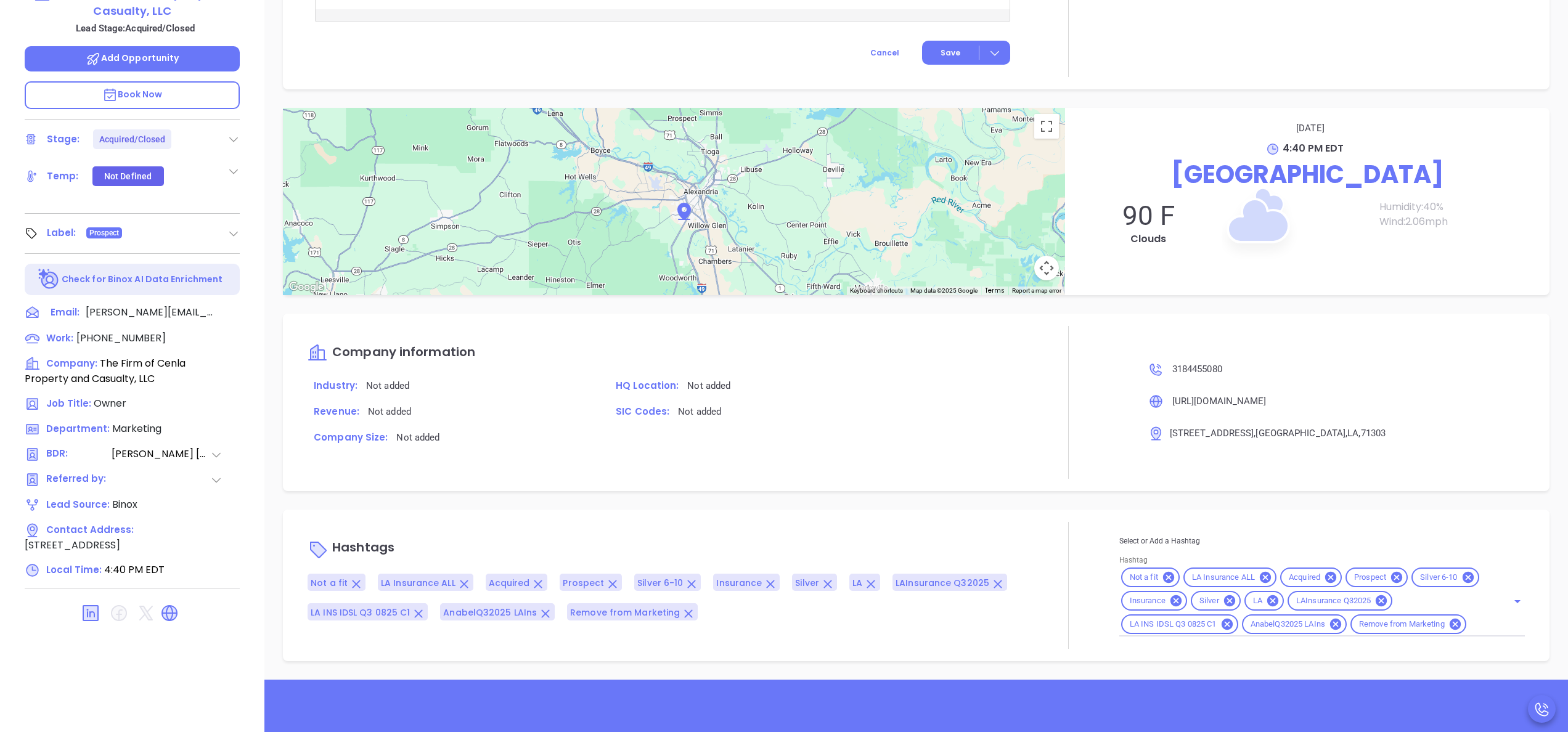
click at [1086, 444] on div at bounding box center [1068, 403] width 101 height 153
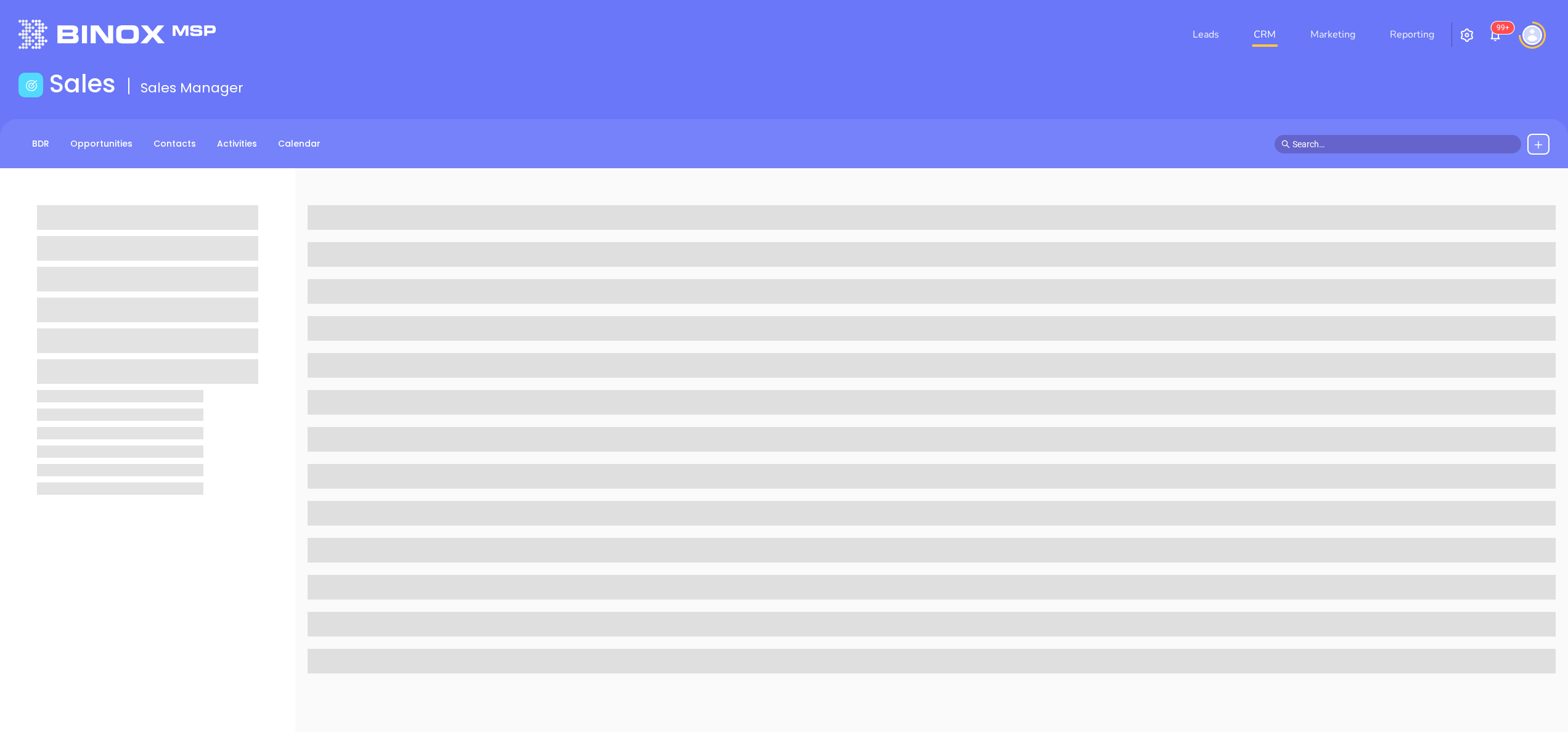
scroll to position [351, 0]
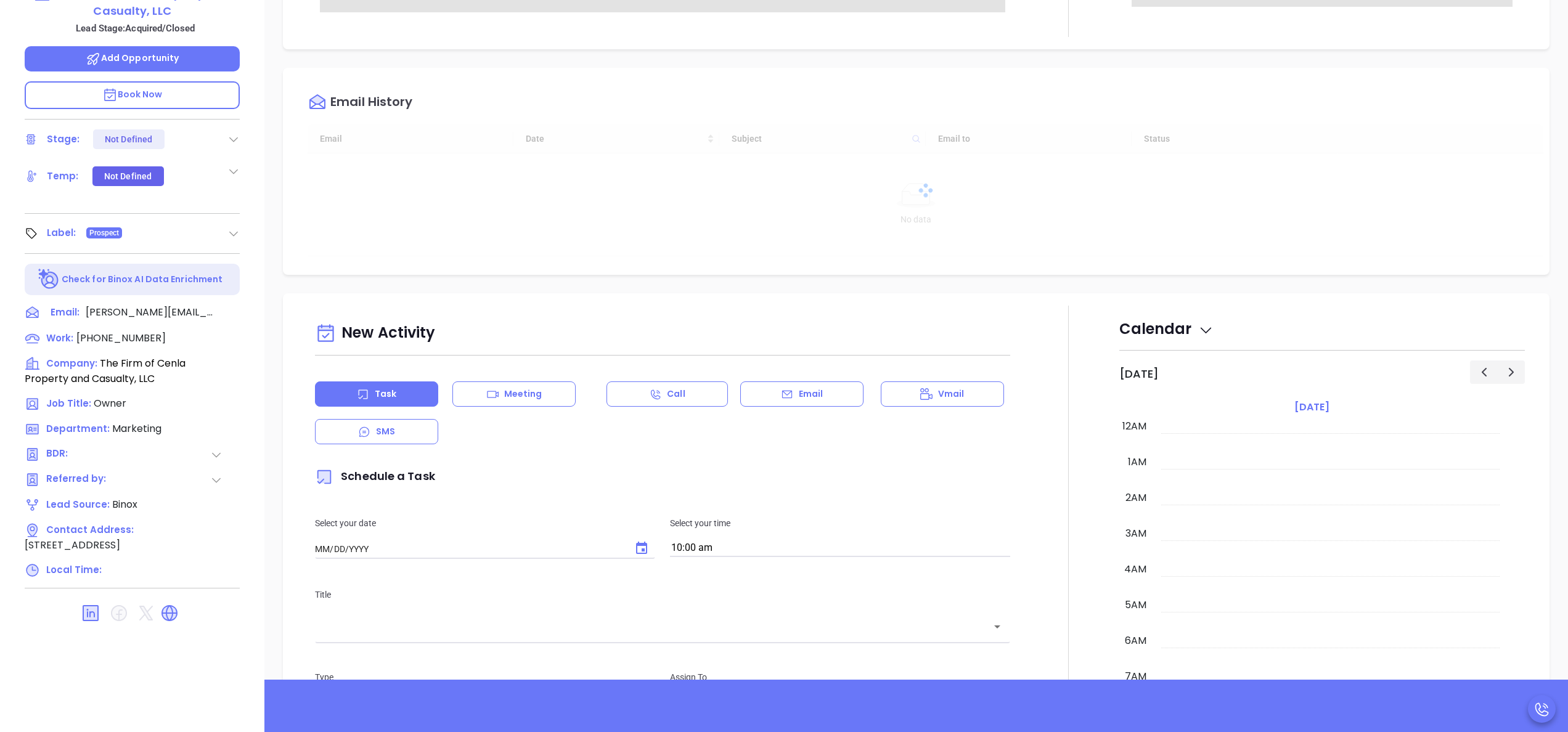
type input "[DATE]"
type input "[PERSON_NAME]"
click at [1070, 353] on div at bounding box center [1068, 648] width 101 height 685
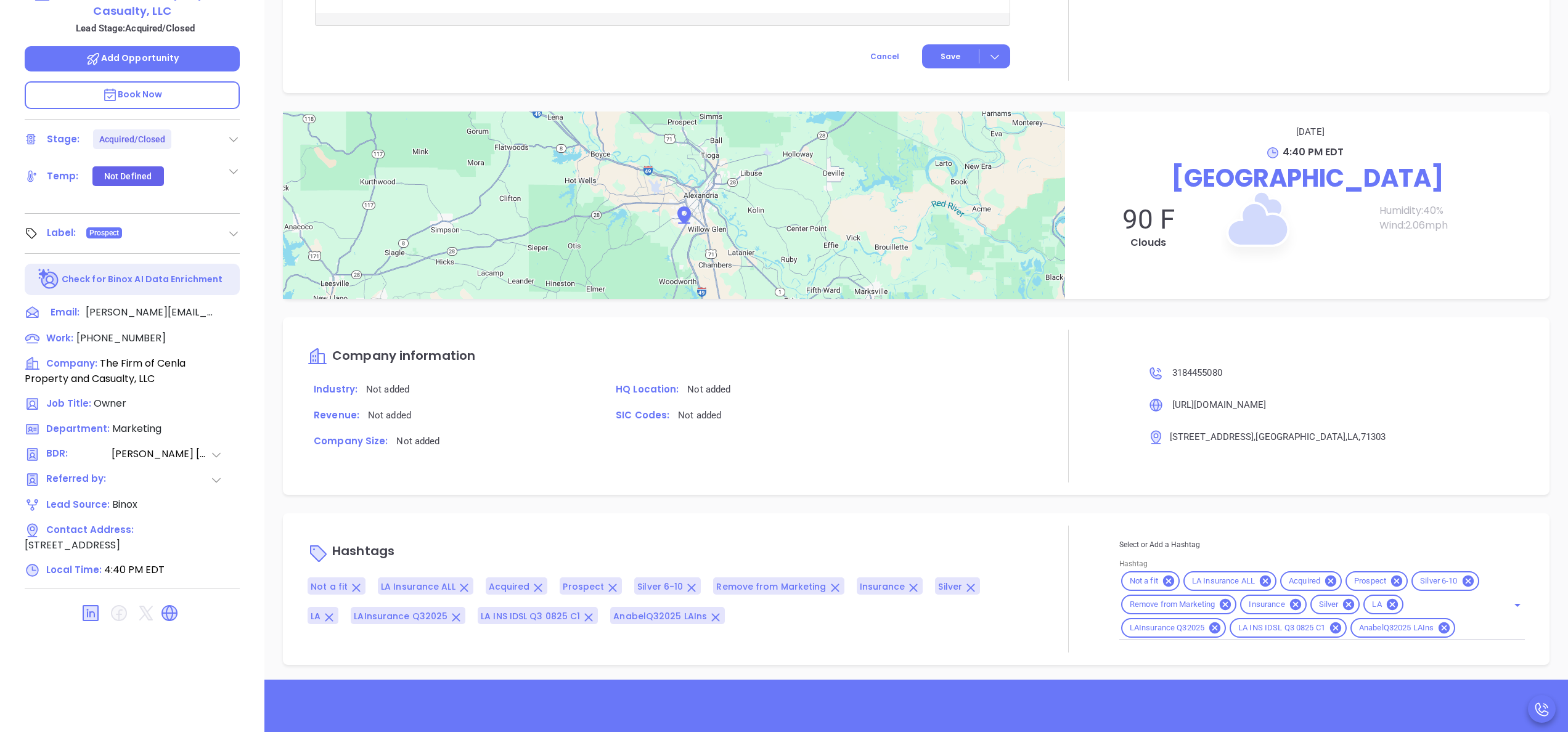
scroll to position [920, 0]
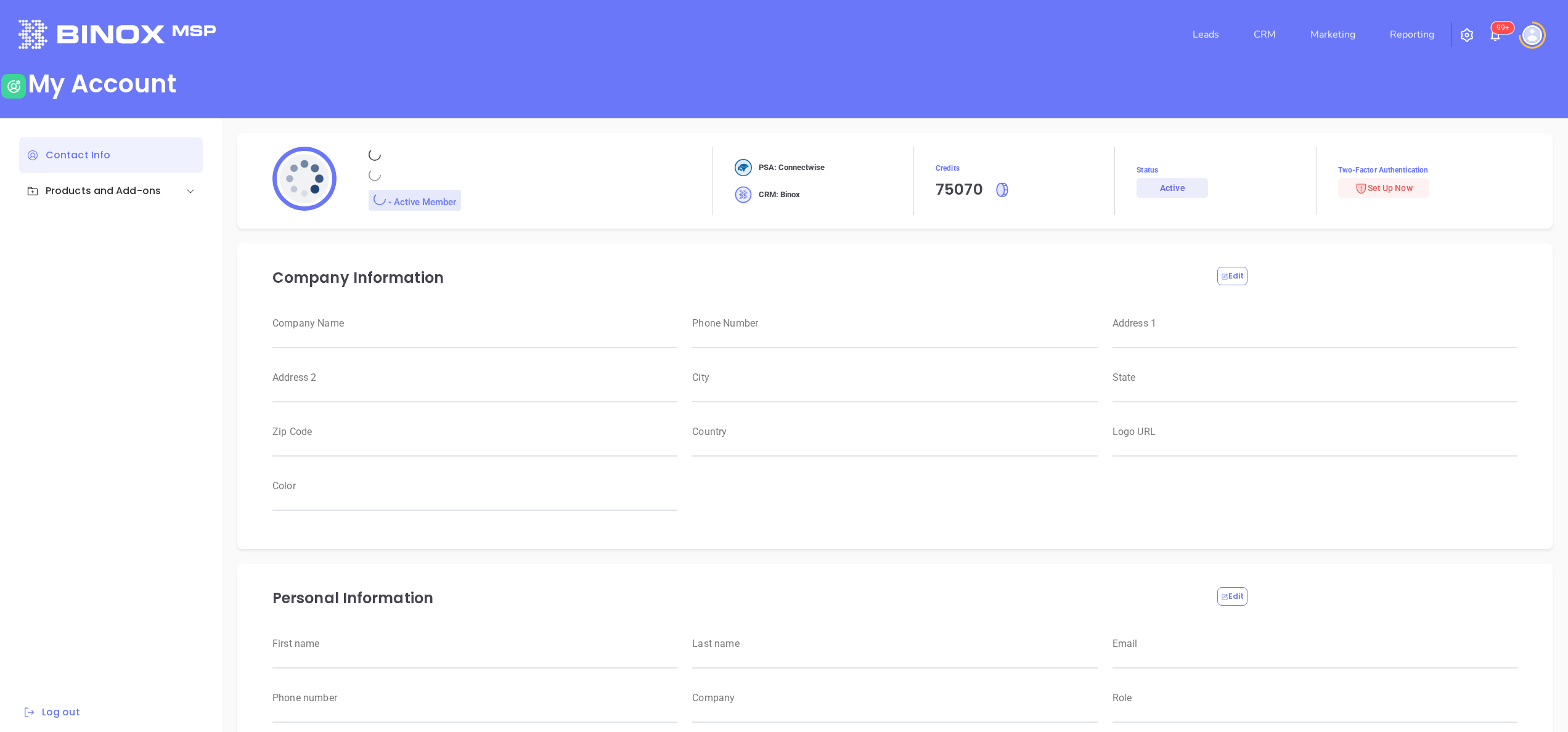
type input "Motiva Networks"
type input "[PHONE_NUMBER]"
type input "[STREET_ADDRESS]"
type input "[GEOGRAPHIC_DATA]"
type input "[US_STATE]"
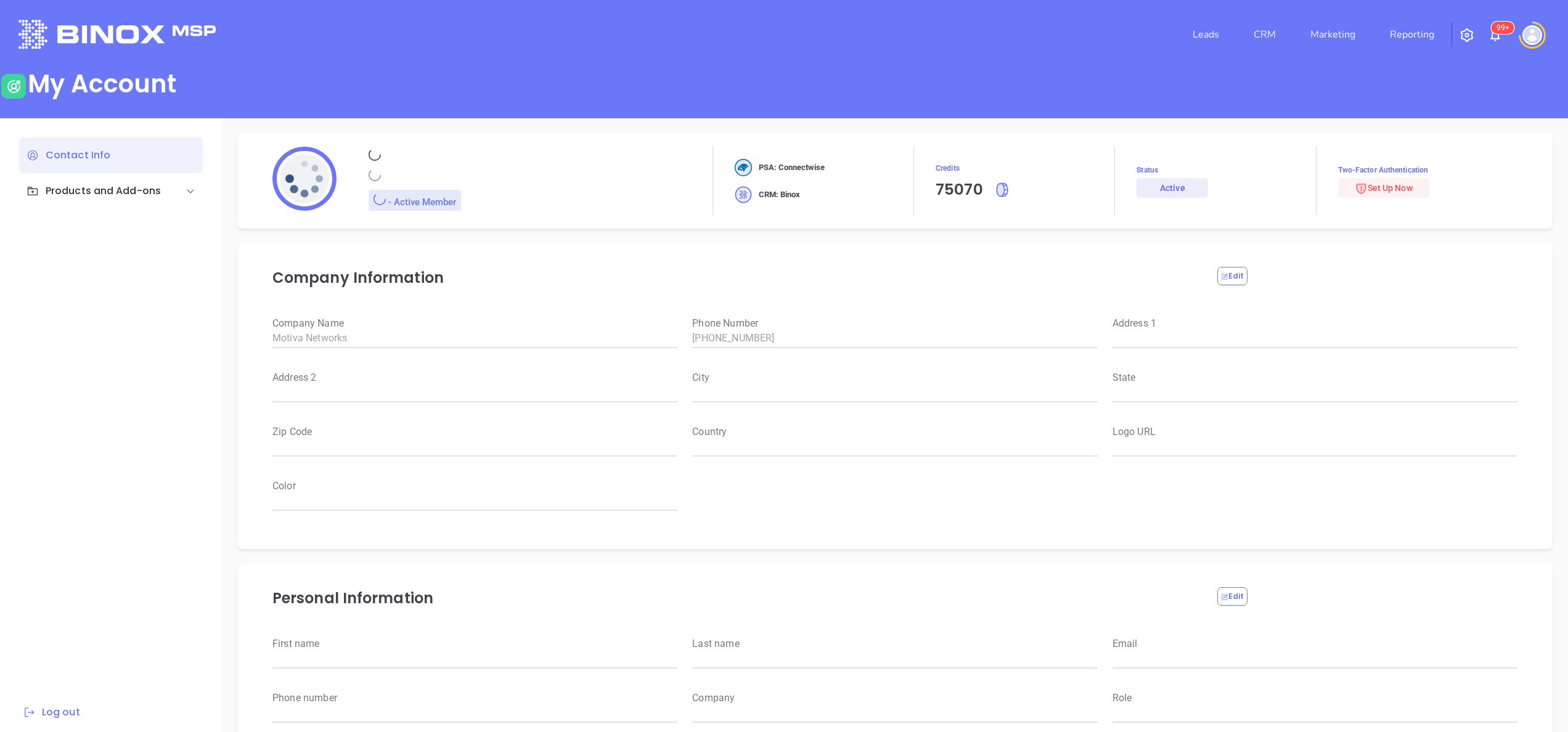
type input "11530"
type input "[GEOGRAPHIC_DATA]"
type input "[URL][DOMAIN_NAME]"
type input "#007aff"
type input "[PERSON_NAME]"
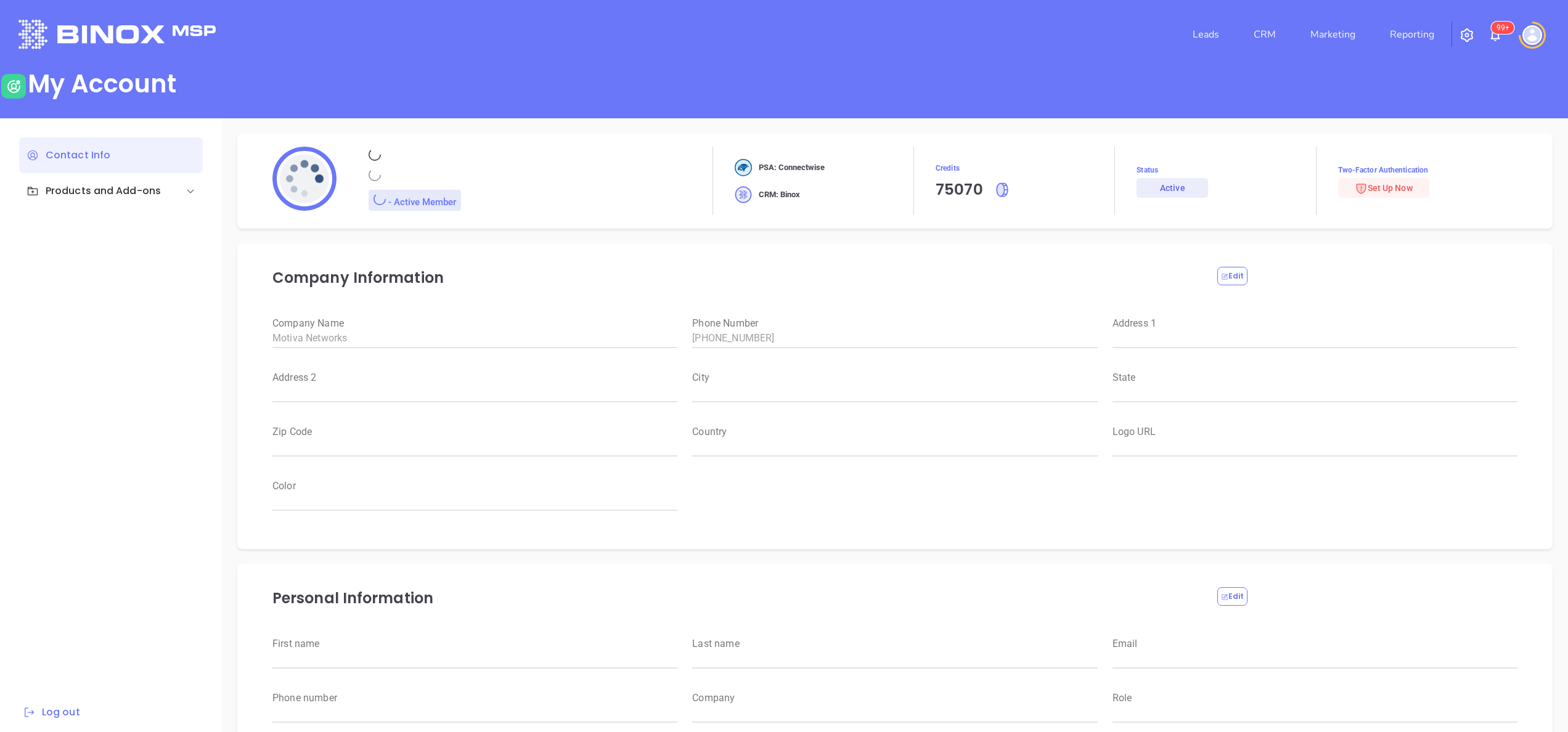
type input "[PERSON_NAME]"
type input "[PERSON_NAME][EMAIL_ADDRESS][DOMAIN_NAME]"
type input "6465510554"
type input "Motiva Networks"
type input "Marketing"
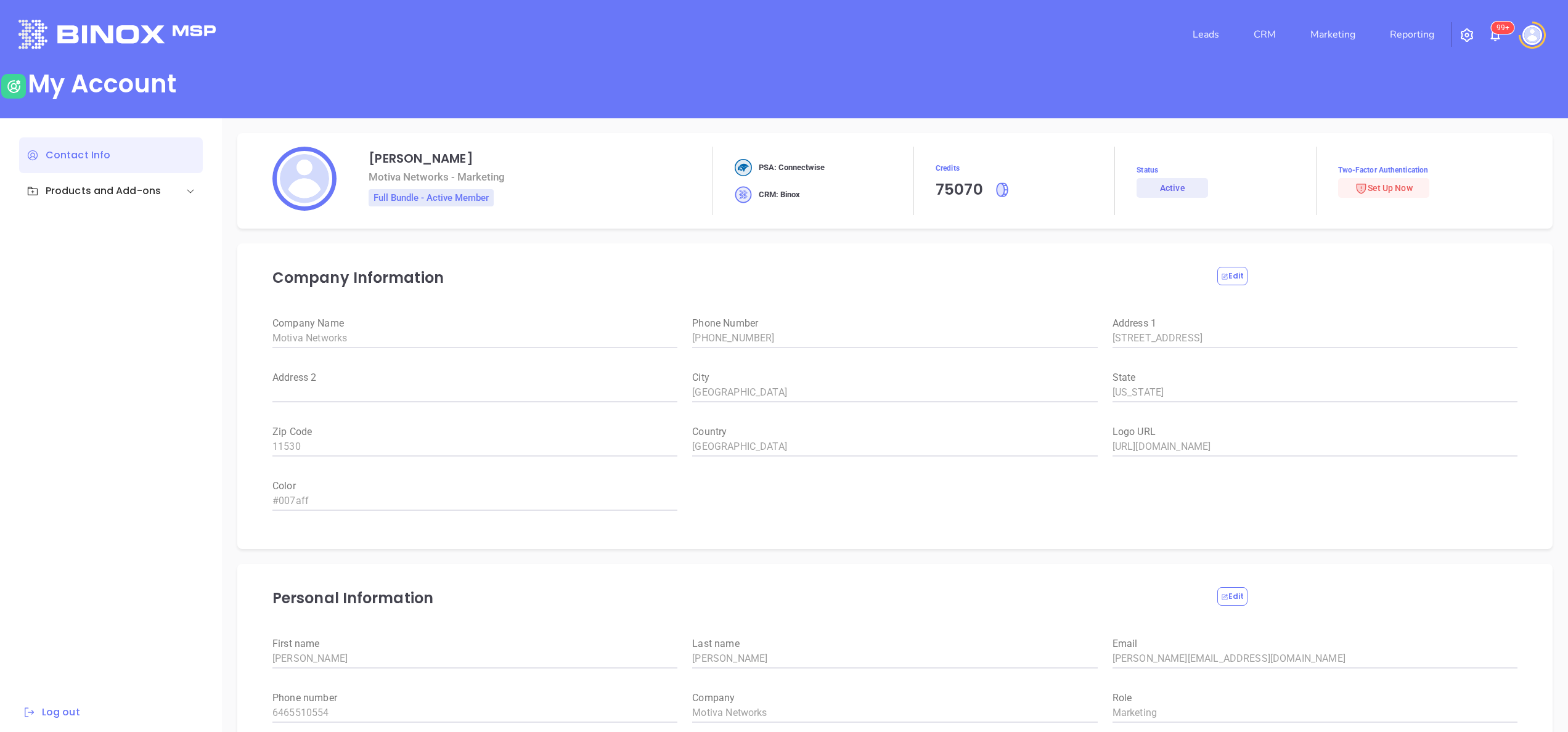
scroll to position [6, 0]
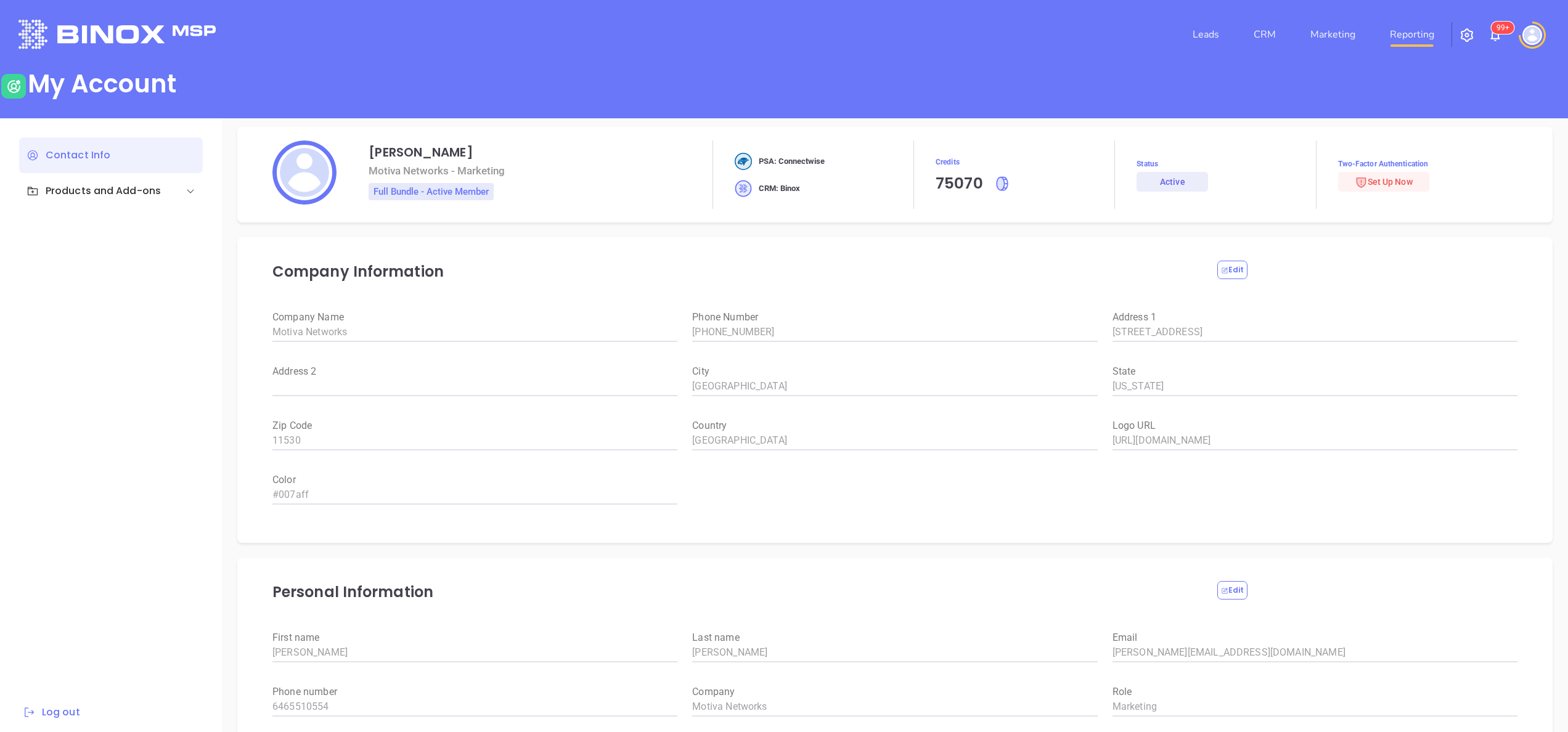
click at [1408, 40] on link "Reporting" at bounding box center [1411, 34] width 54 height 25
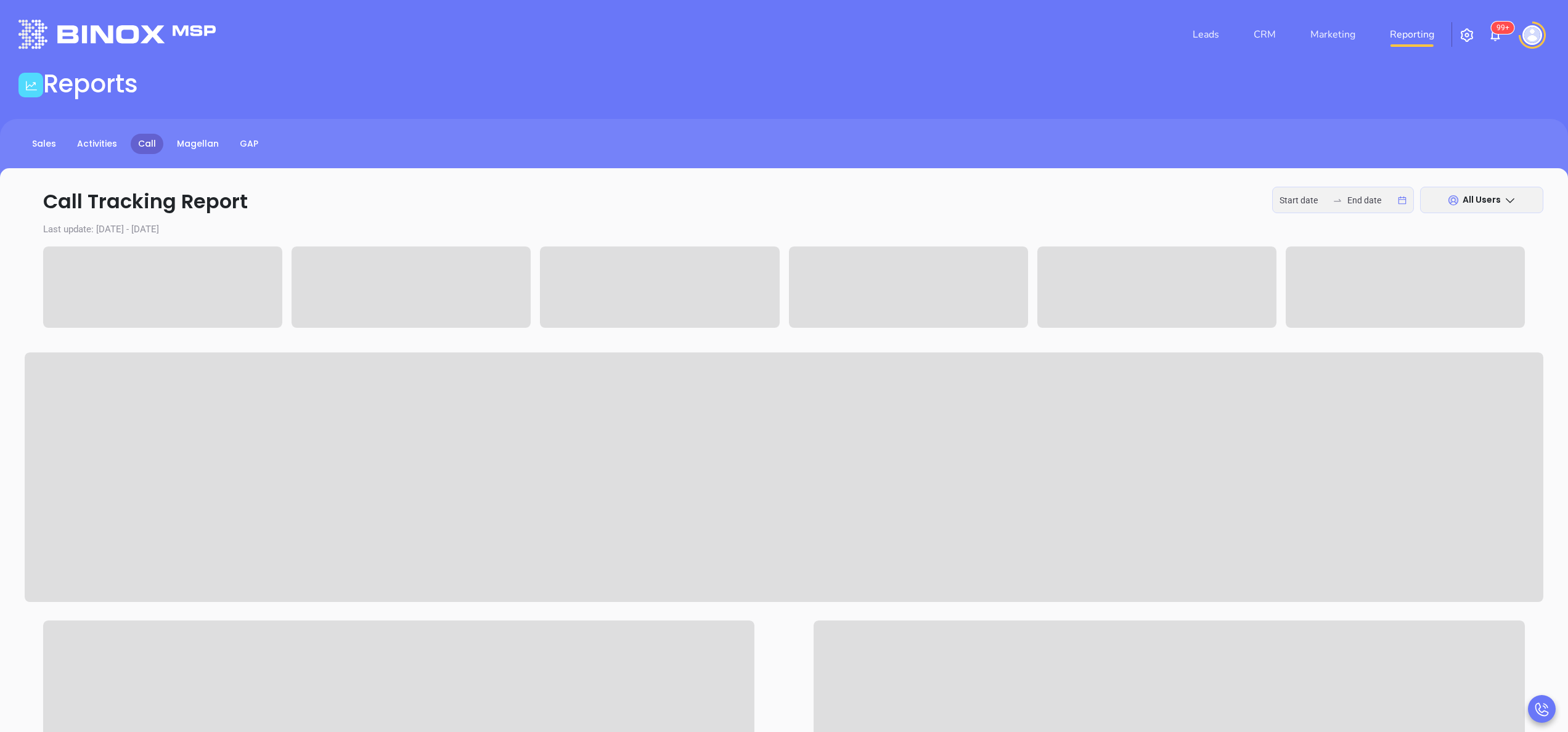
type input "[DATE]"
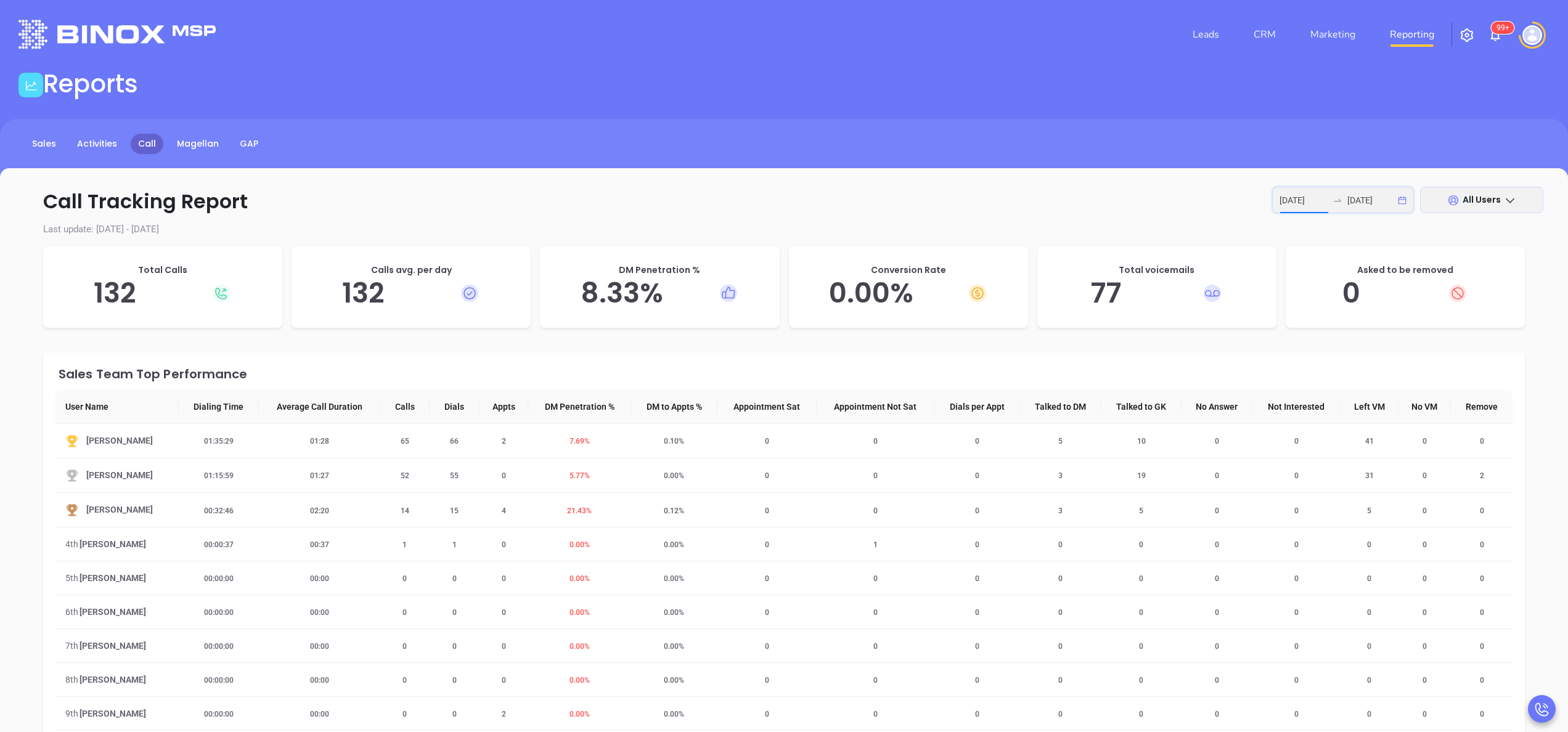
click at [1305, 204] on input "2025-09-29" at bounding box center [1303, 200] width 48 height 13
click at [1310, 196] on input "2025-09-29" at bounding box center [1303, 200] width 48 height 13
click at [1087, 230] on button "Previous month (PageUp)" at bounding box center [1083, 236] width 13 height 25
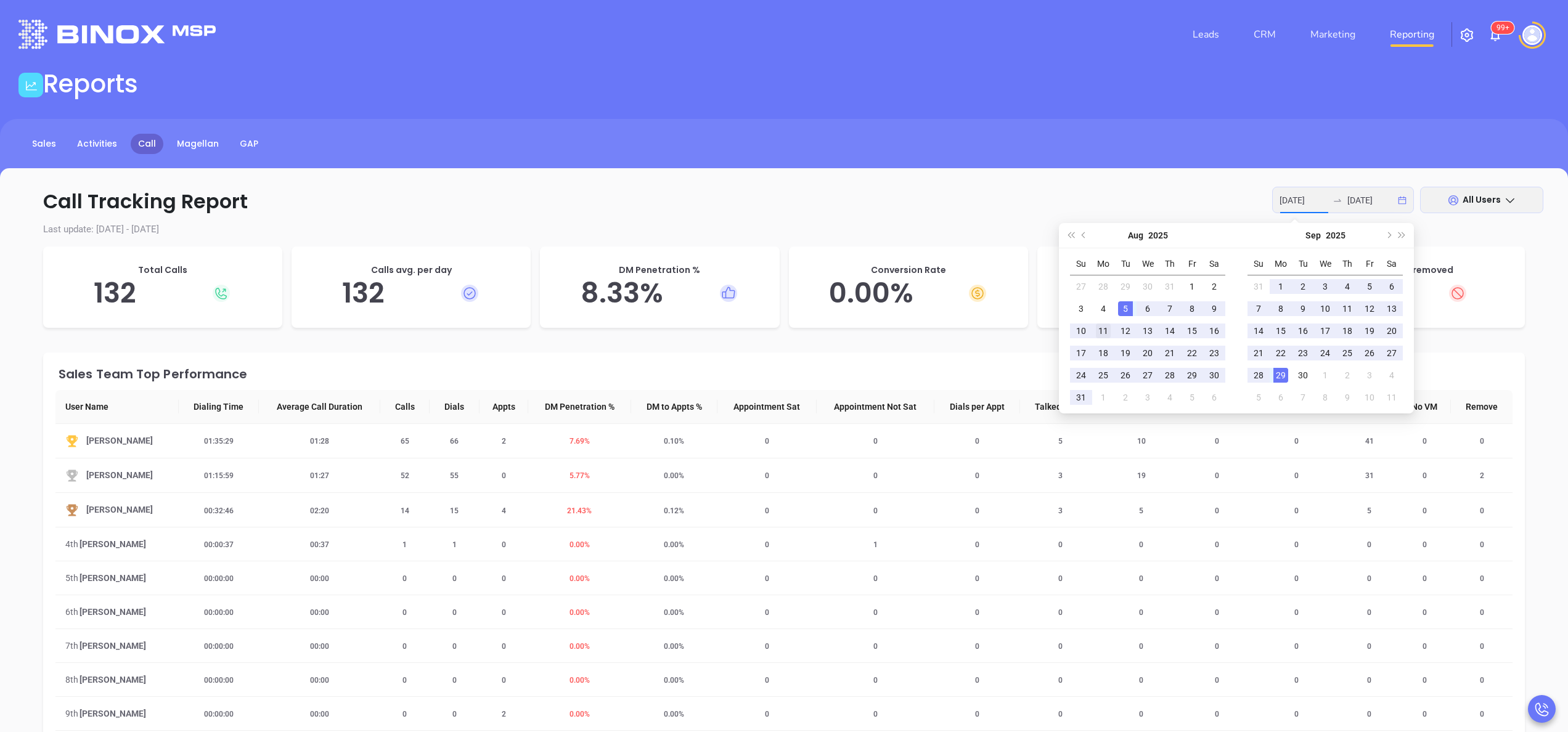
type input "2025-08-11"
click at [1108, 329] on div "11" at bounding box center [1103, 331] width 15 height 15
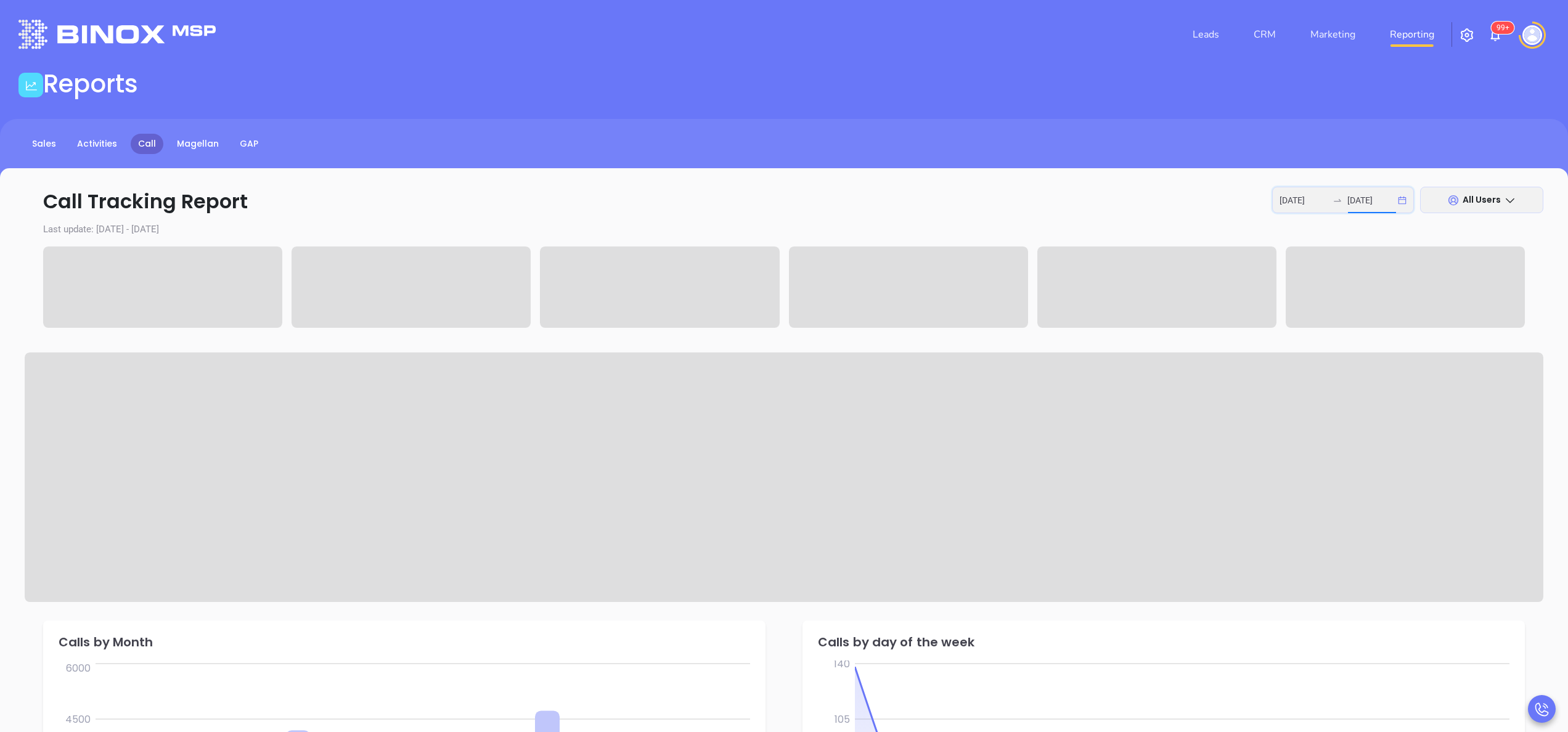
click at [1367, 201] on input "2025-09-29" at bounding box center [1371, 200] width 48 height 13
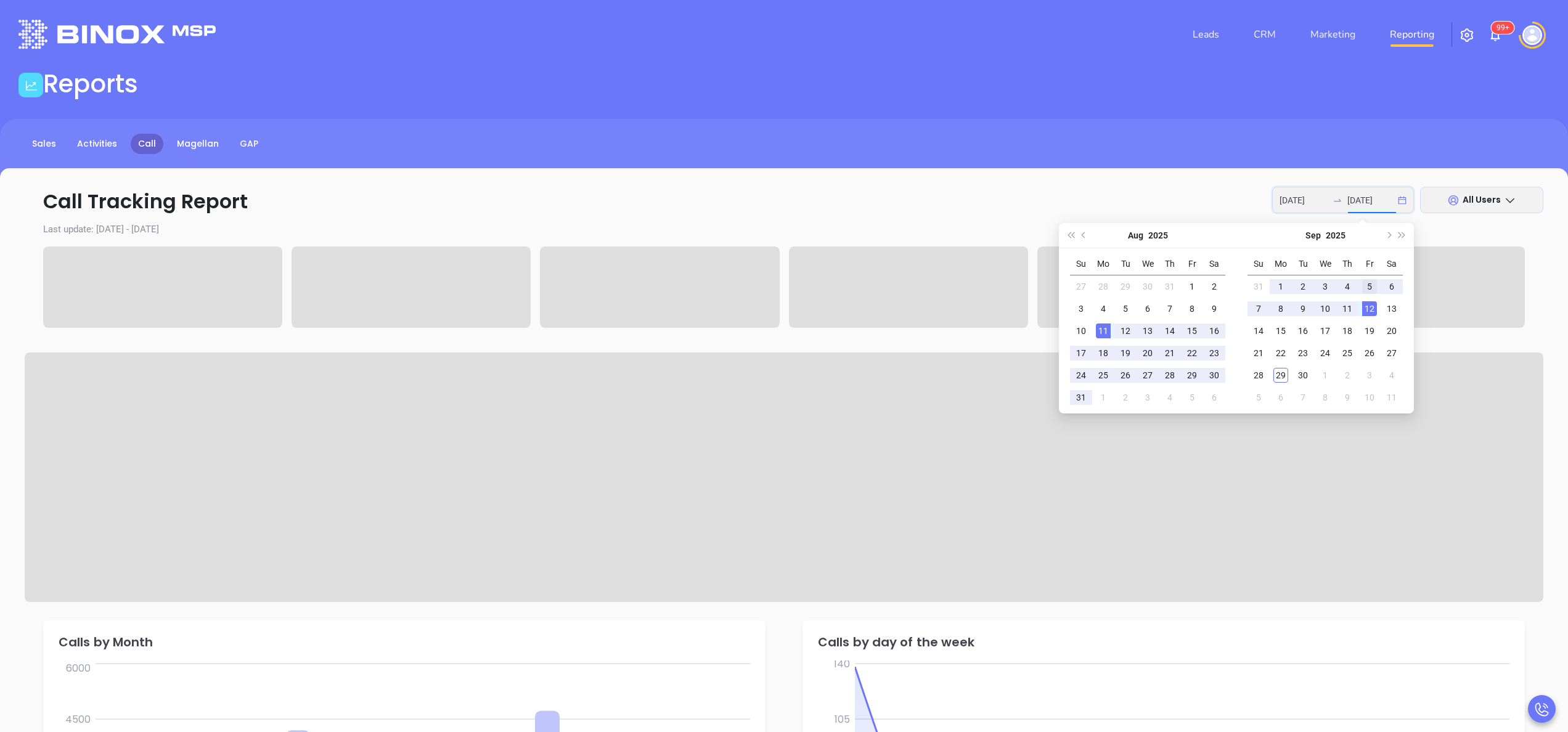
type input "2025-09-05"
click at [1368, 281] on div "5" at bounding box center [1369, 286] width 15 height 15
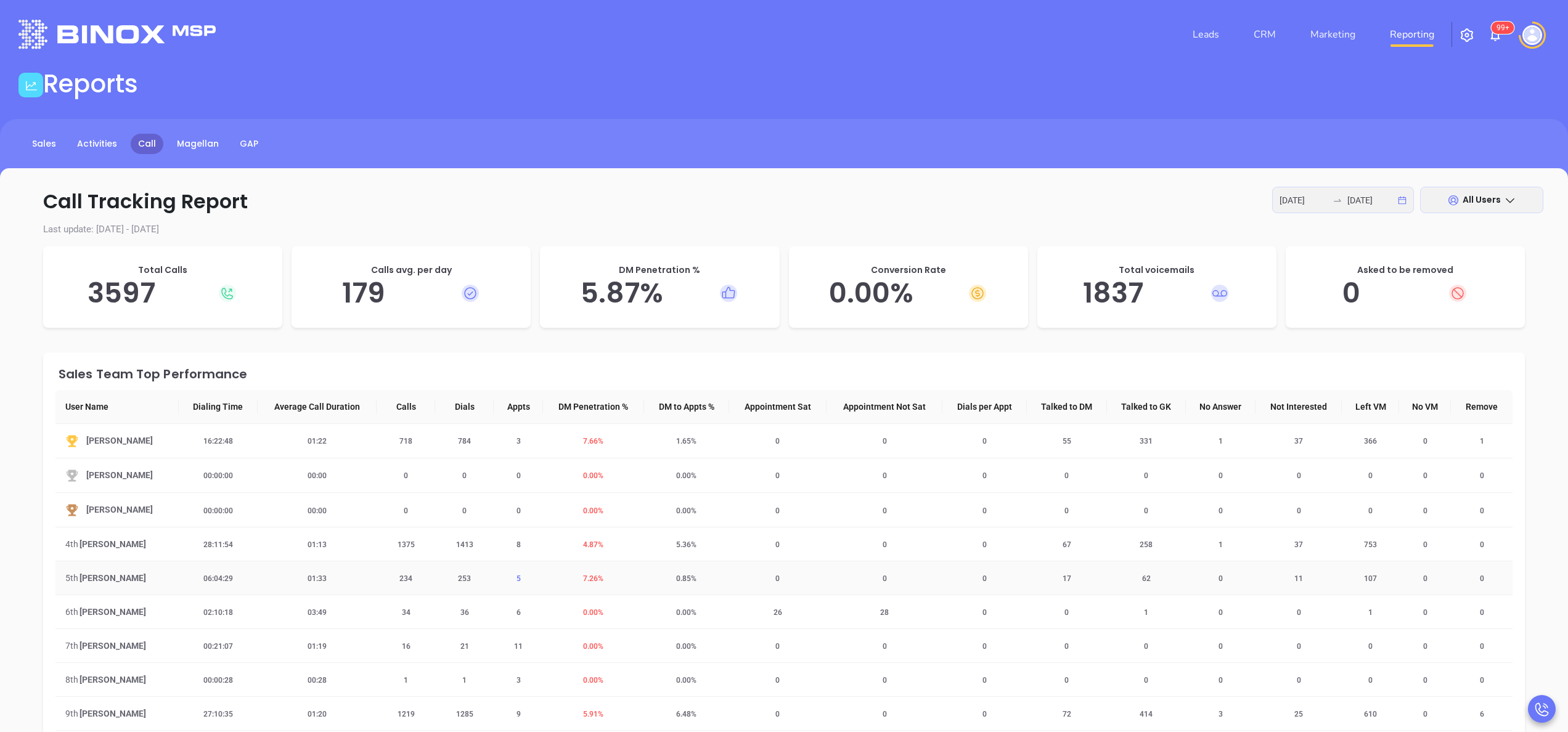
click at [513, 577] on span "5" at bounding box center [518, 578] width 19 height 9
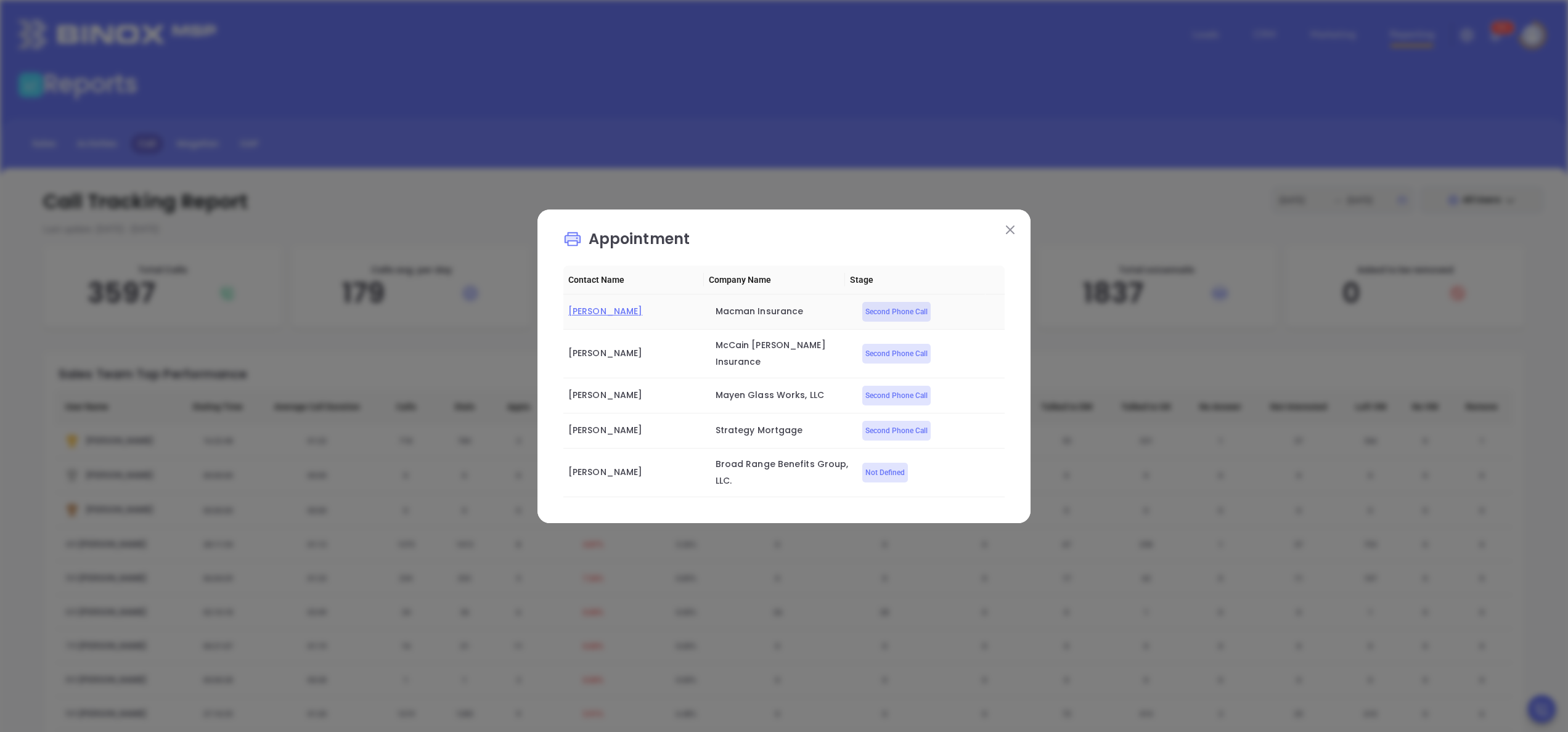
click at [619, 316] on span "Alan Sheketoff" at bounding box center [605, 311] width 74 height 12
click at [614, 348] on span "David Atkinson" at bounding box center [605, 354] width 74 height 12
click at [617, 389] on span "Juliana Garcia" at bounding box center [605, 395] width 74 height 12
click at [595, 424] on span "Bill Krasnor" at bounding box center [605, 430] width 74 height 12
click at [600, 466] on span "Alex Horton" at bounding box center [605, 472] width 74 height 12
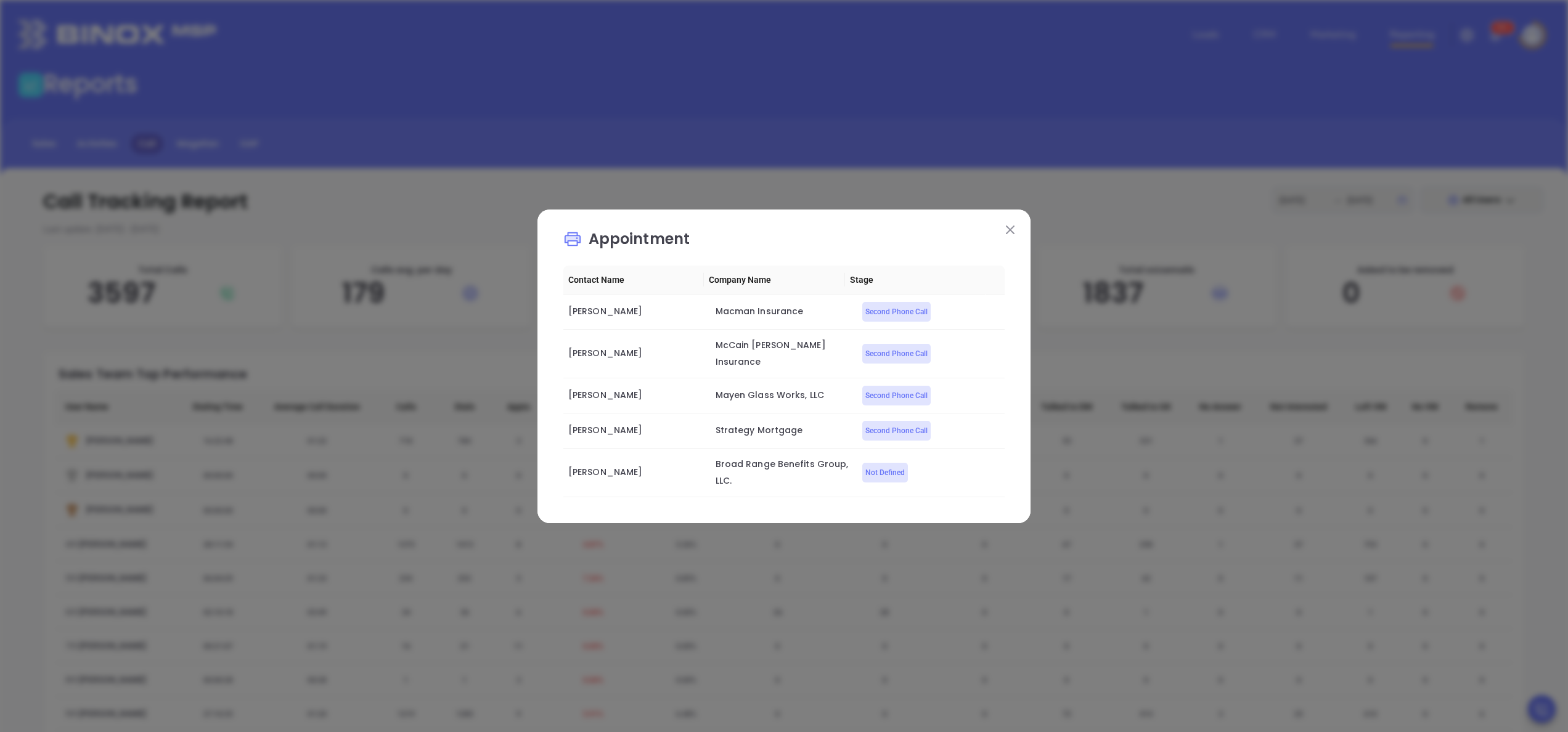
click at [1009, 234] on img at bounding box center [1010, 229] width 9 height 9
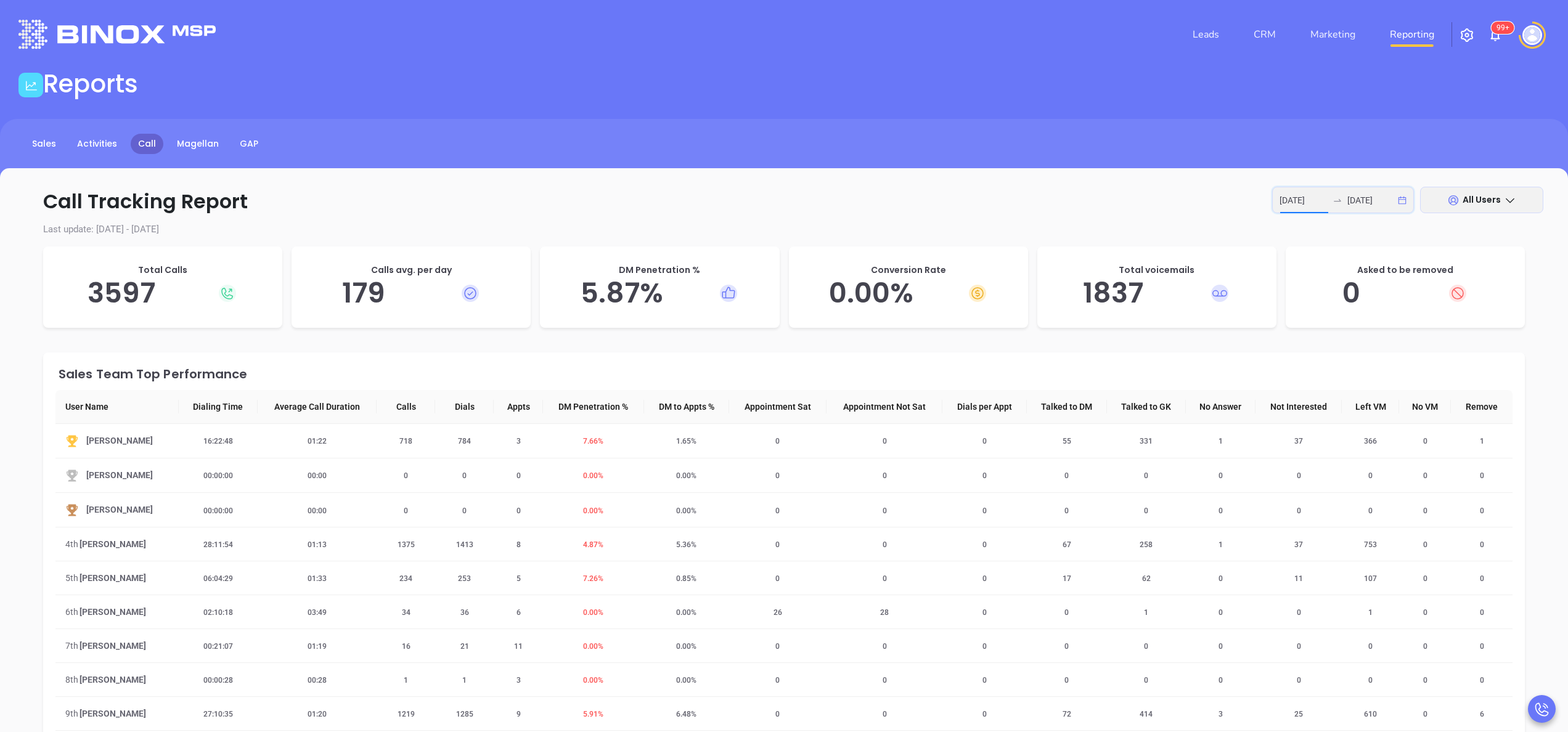
click at [1302, 194] on input "2025-08-11" at bounding box center [1303, 200] width 48 height 13
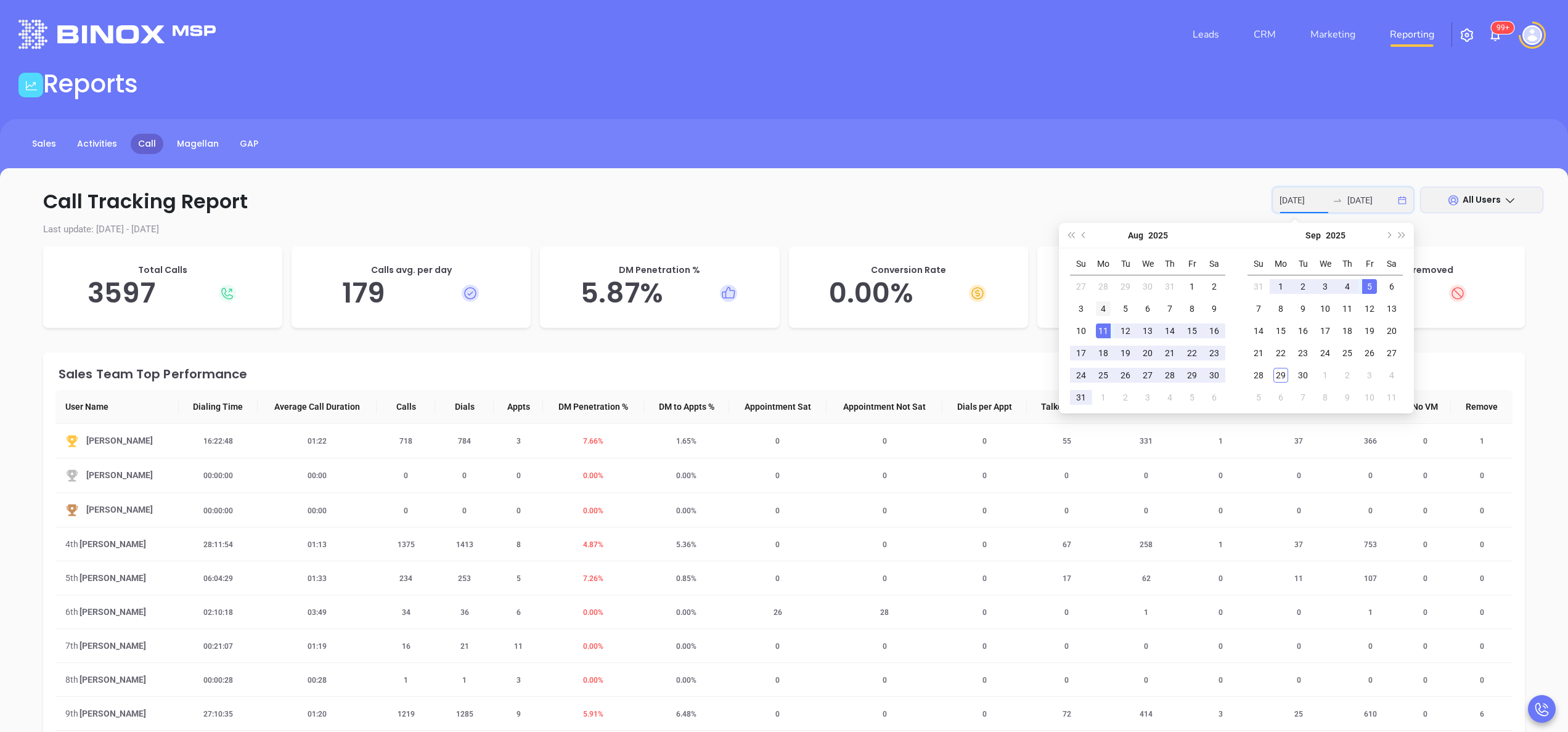
type input "2025-08-04"
click at [1107, 312] on div "4" at bounding box center [1103, 308] width 15 height 15
type input "2025-09-12"
click at [1367, 307] on div "12" at bounding box center [1369, 308] width 15 height 15
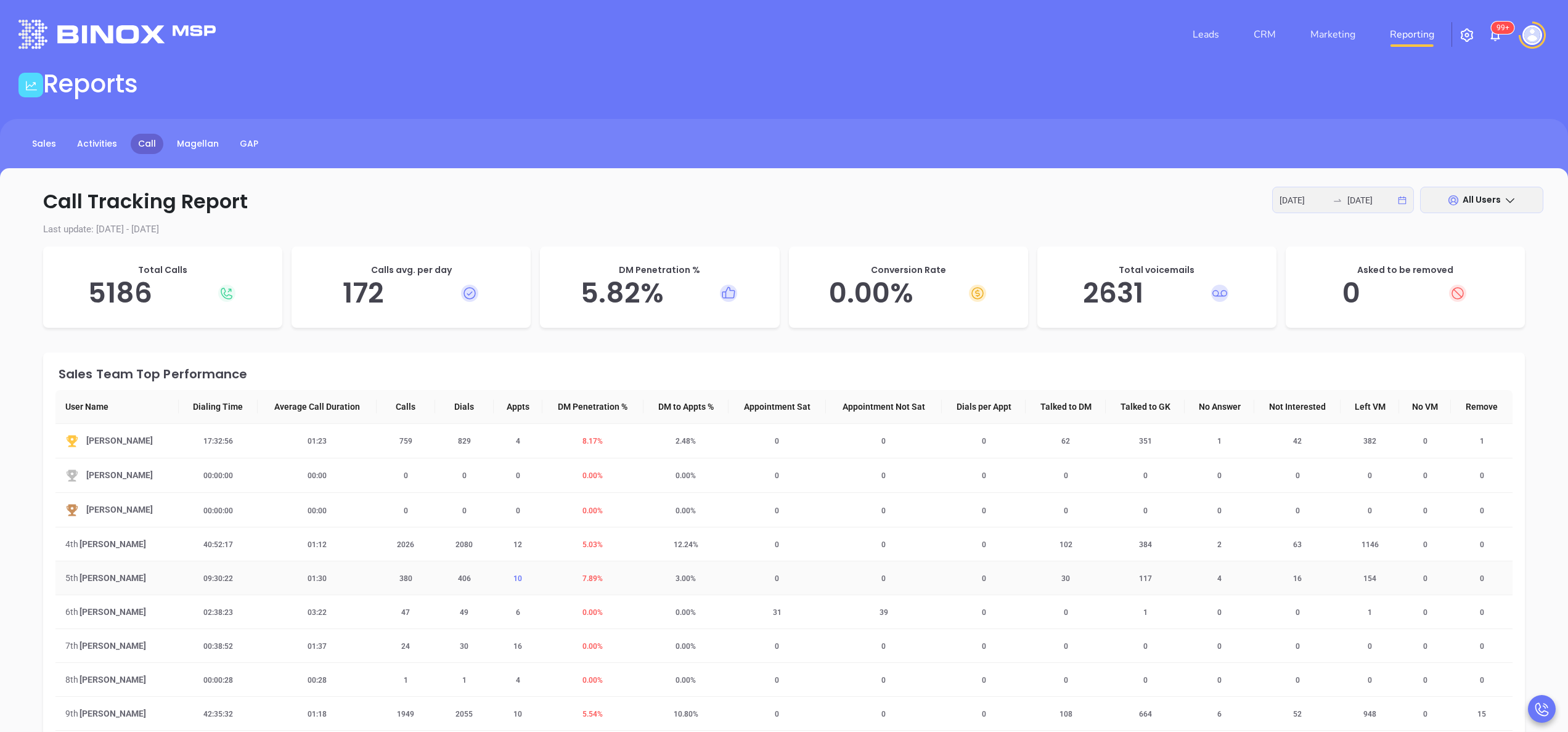
click at [511, 581] on span "10" at bounding box center [517, 578] width 23 height 9
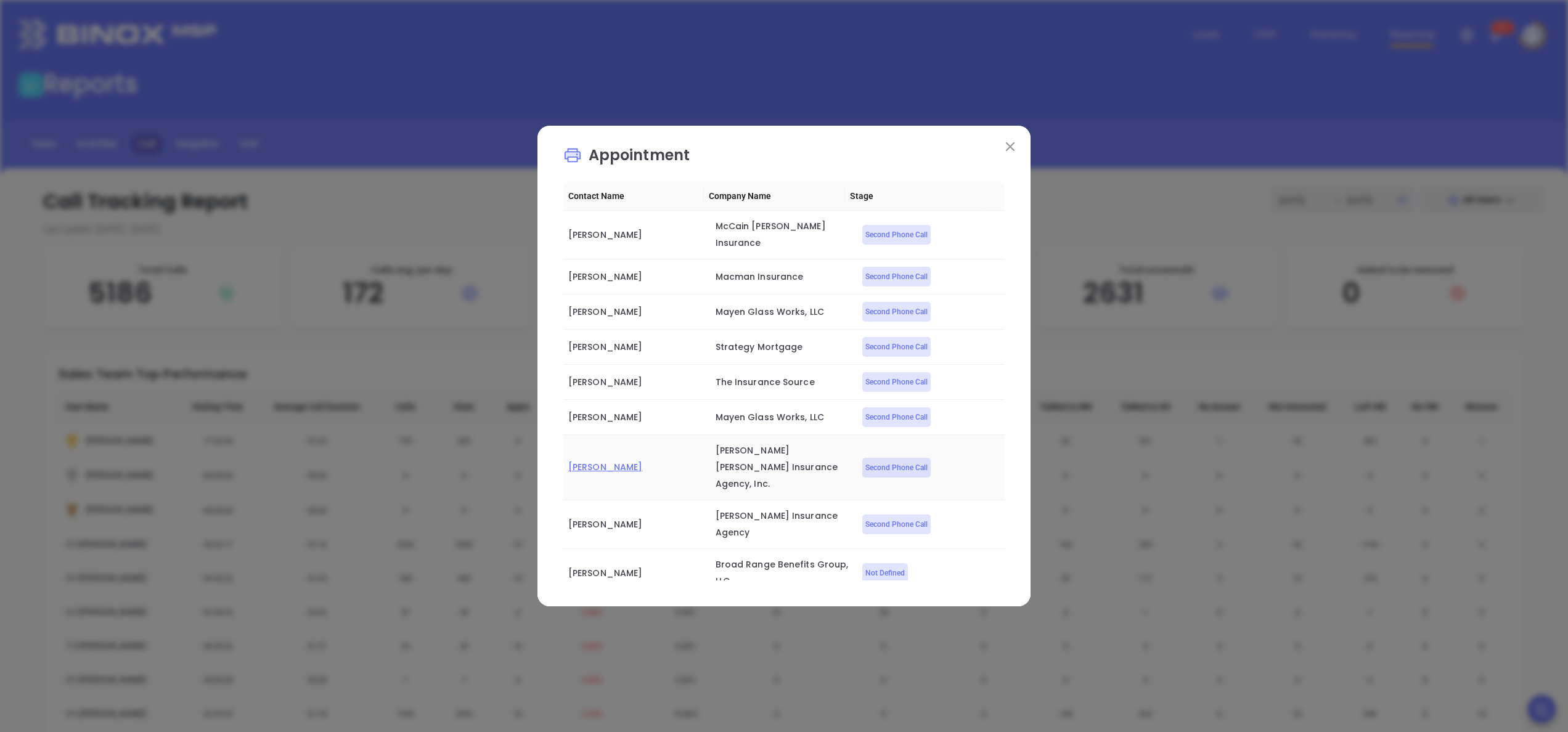
click at [617, 461] on span "Taylor Robert" at bounding box center [605, 467] width 74 height 12
click at [1016, 140] on button at bounding box center [1010, 146] width 16 height 16
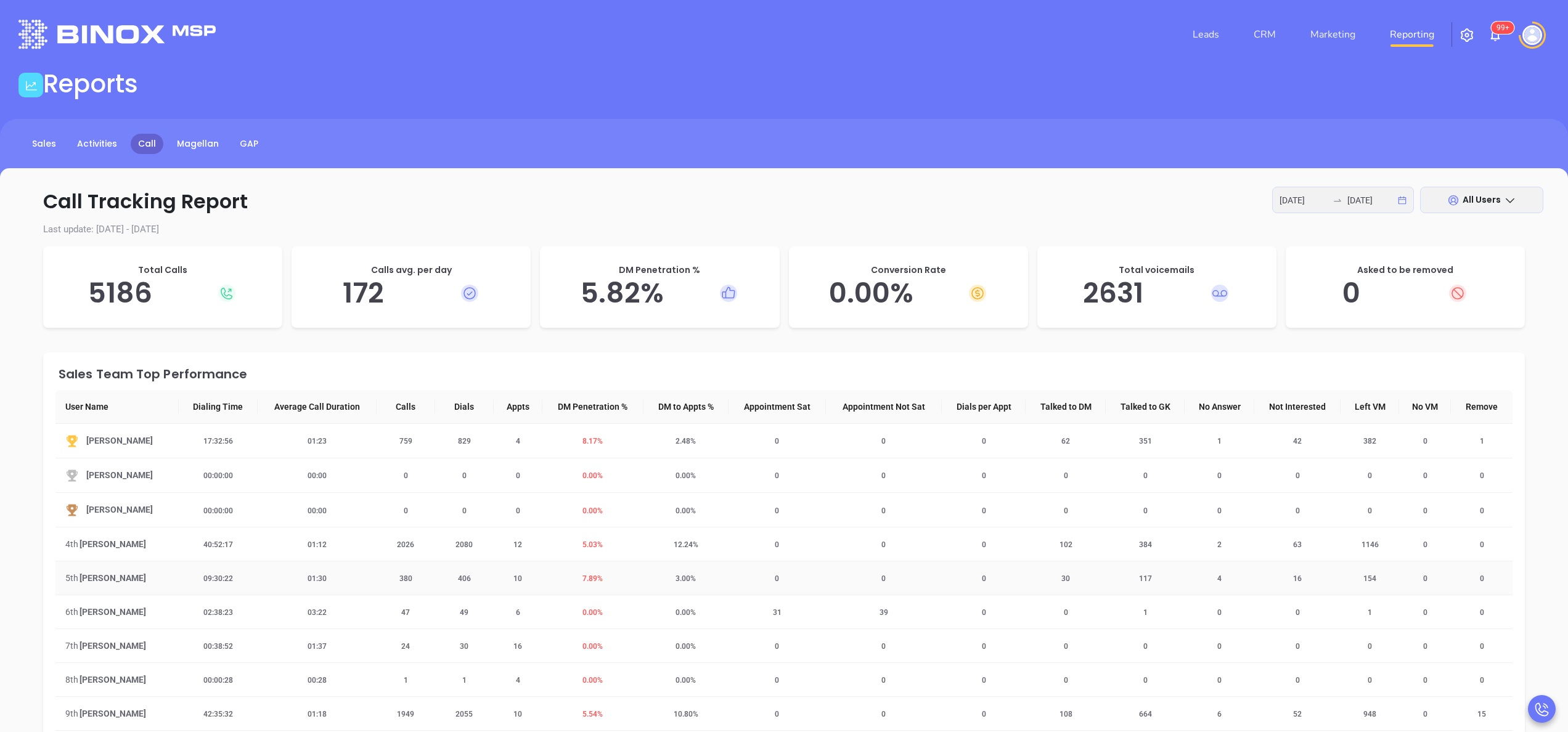
click at [589, 580] on span "7.89 %" at bounding box center [592, 578] width 35 height 9
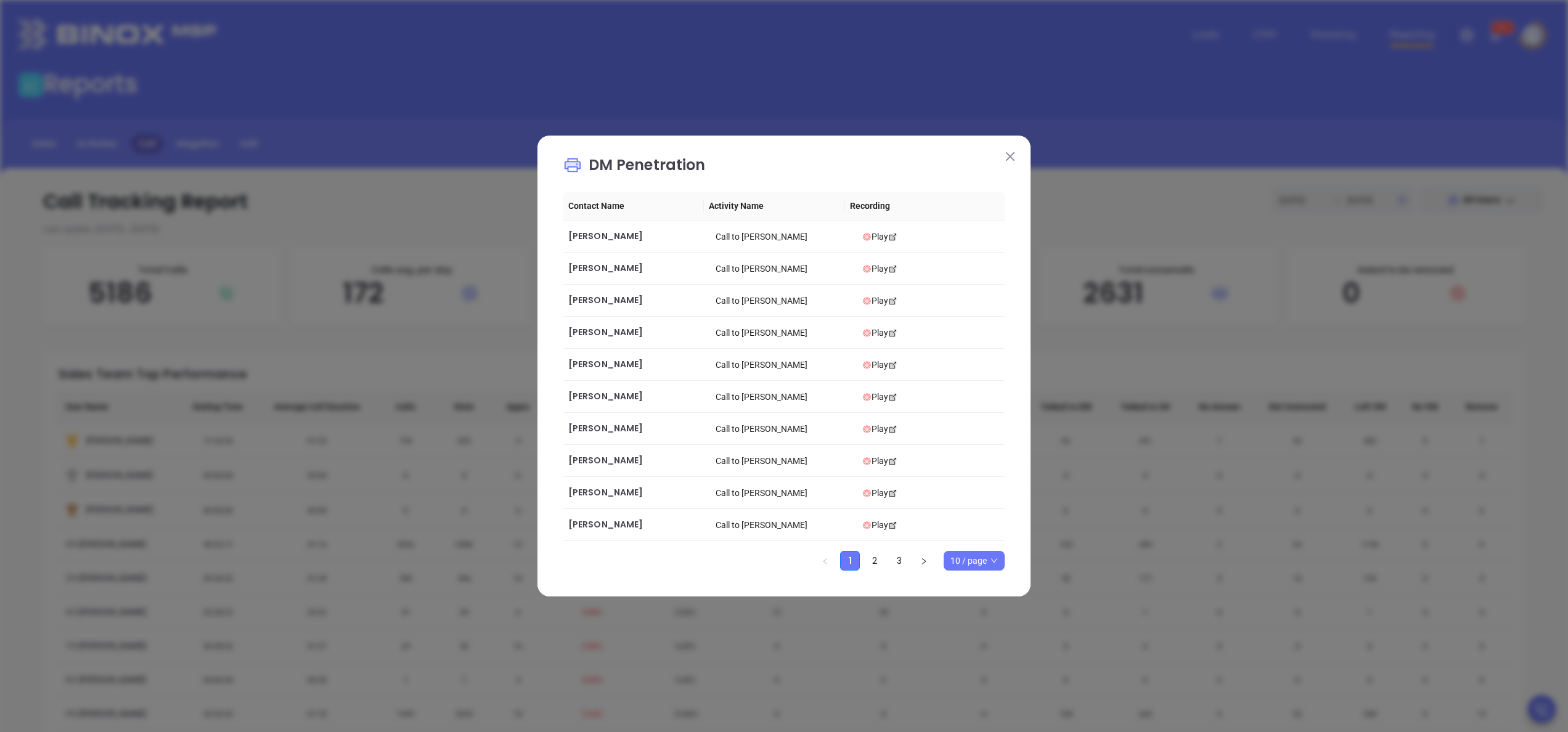
click at [1012, 159] on img at bounding box center [1010, 156] width 9 height 9
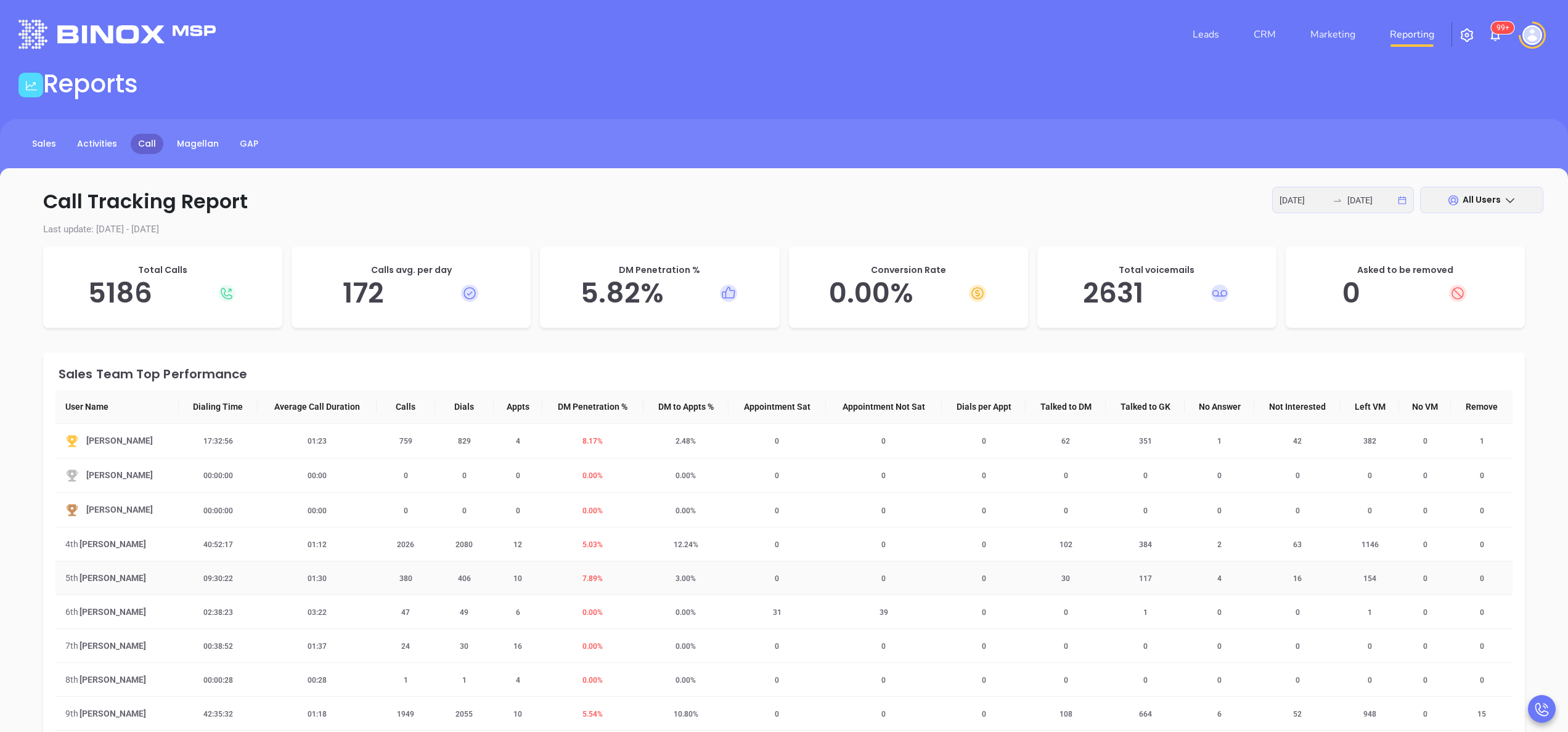
click at [585, 575] on span "7.89 %" at bounding box center [592, 578] width 35 height 9
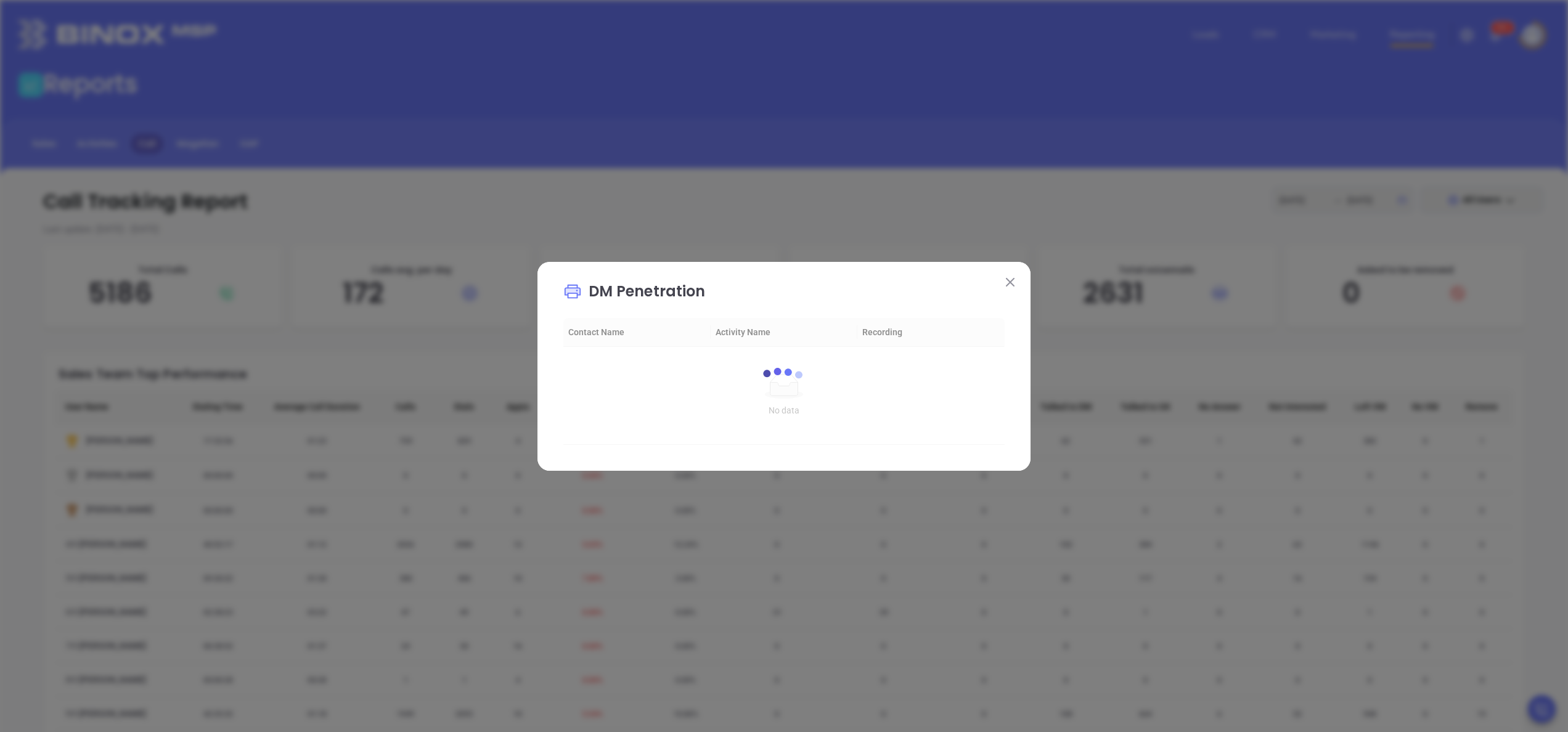
click at [585, 575] on div "DM Penetration loading Contact Name Activity Name Recording No data No data loa…" at bounding box center [784, 366] width 1568 height 732
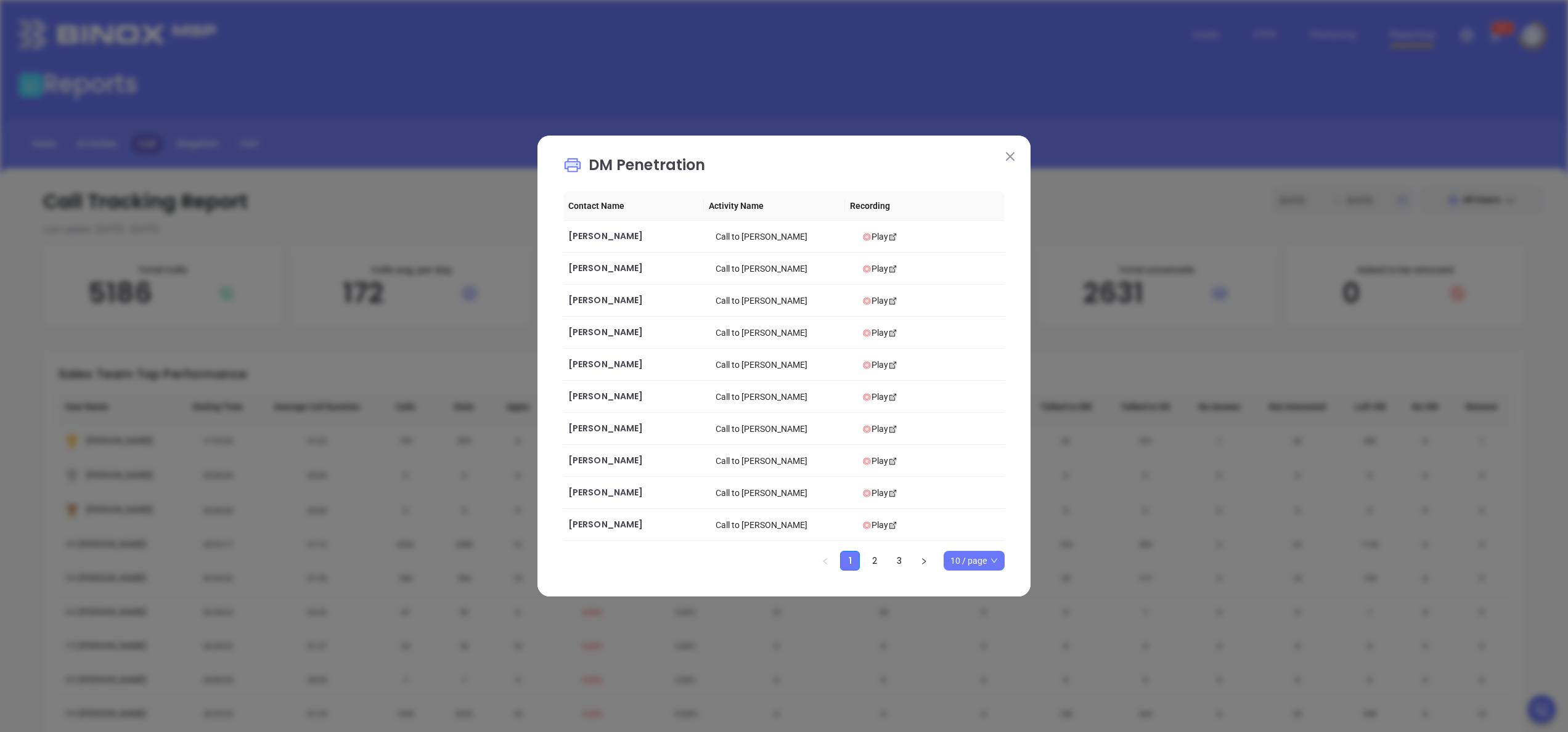
drag, startPoint x: 585, startPoint y: 575, endPoint x: 687, endPoint y: 189, distance: 399.2
click at [687, 189] on div "DM Penetration Contact Name Activity Name Recording Tim Halladay Call to Tim Ha…" at bounding box center [784, 362] width 441 height 417
click at [605, 233] on span "Tim Halladay" at bounding box center [606, 236] width 75 height 12
click at [604, 269] on span "Jeffrey Krar" at bounding box center [606, 268] width 75 height 12
click at [609, 299] on span "Larry Rabinovitz" at bounding box center [606, 300] width 75 height 12
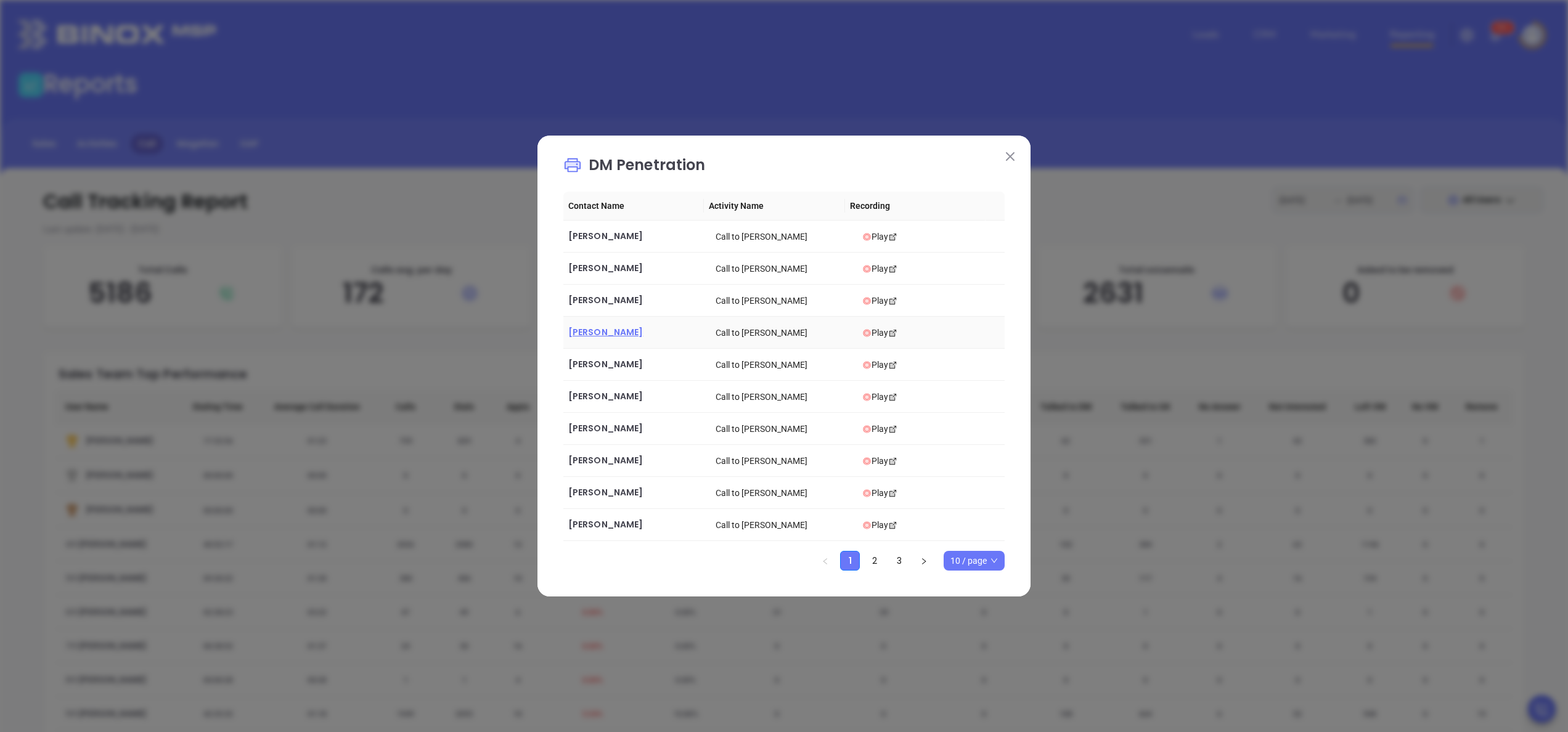
click at [612, 329] on span "David Atkinson" at bounding box center [606, 332] width 75 height 12
click at [617, 361] on span "Gene Cofrancesco" at bounding box center [606, 364] width 75 height 12
click at [603, 396] on span "Mark Taylor" at bounding box center [606, 396] width 75 height 12
click at [592, 430] on span "Tim Wilson" at bounding box center [606, 428] width 75 height 12
click at [605, 460] on span "Bruce Bernheimer" at bounding box center [606, 460] width 75 height 12
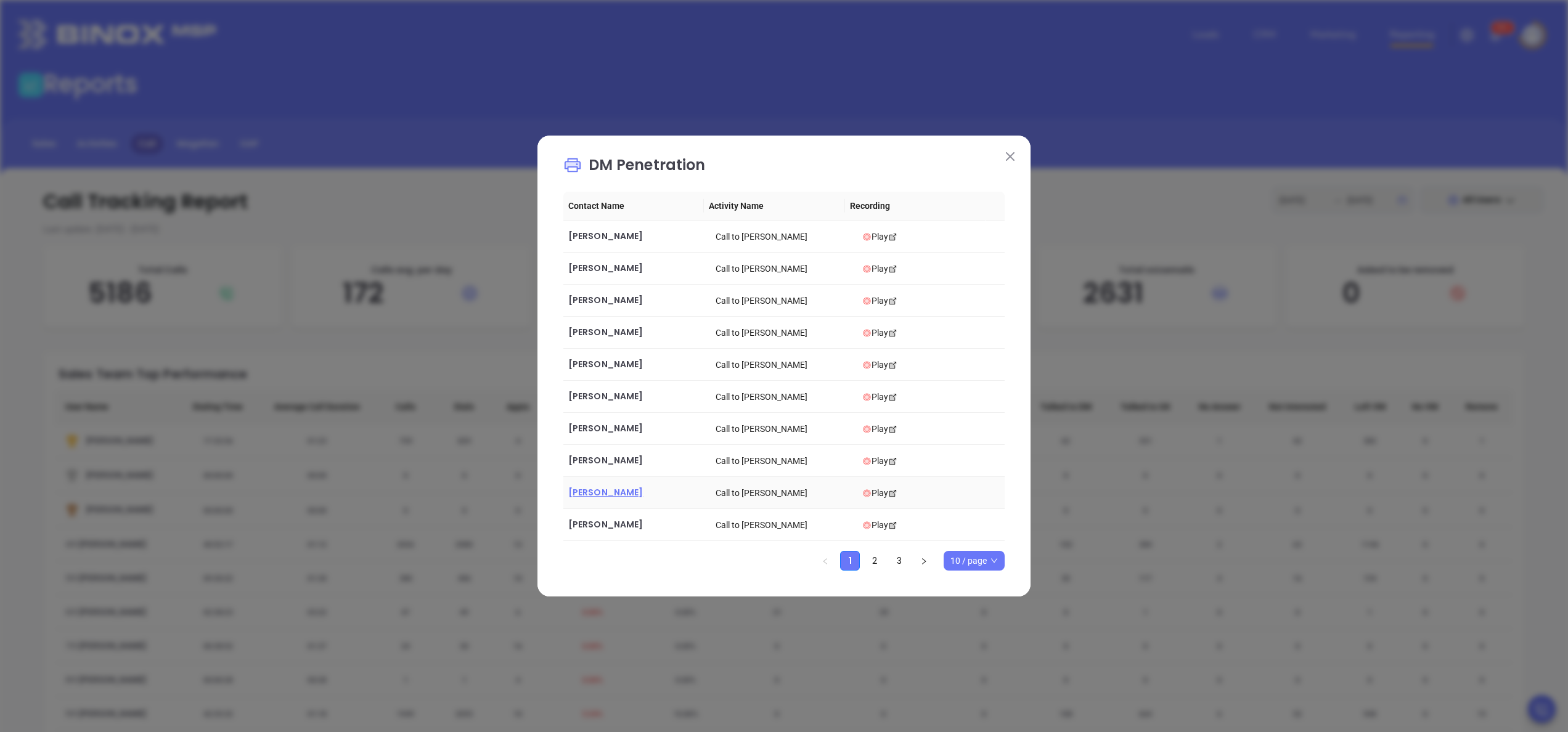
click at [608, 496] on span "Peter Zinnen" at bounding box center [606, 492] width 75 height 12
click at [617, 523] on span "Peter Ferraris" at bounding box center [606, 524] width 75 height 12
click at [1014, 159] on img at bounding box center [1010, 156] width 9 height 9
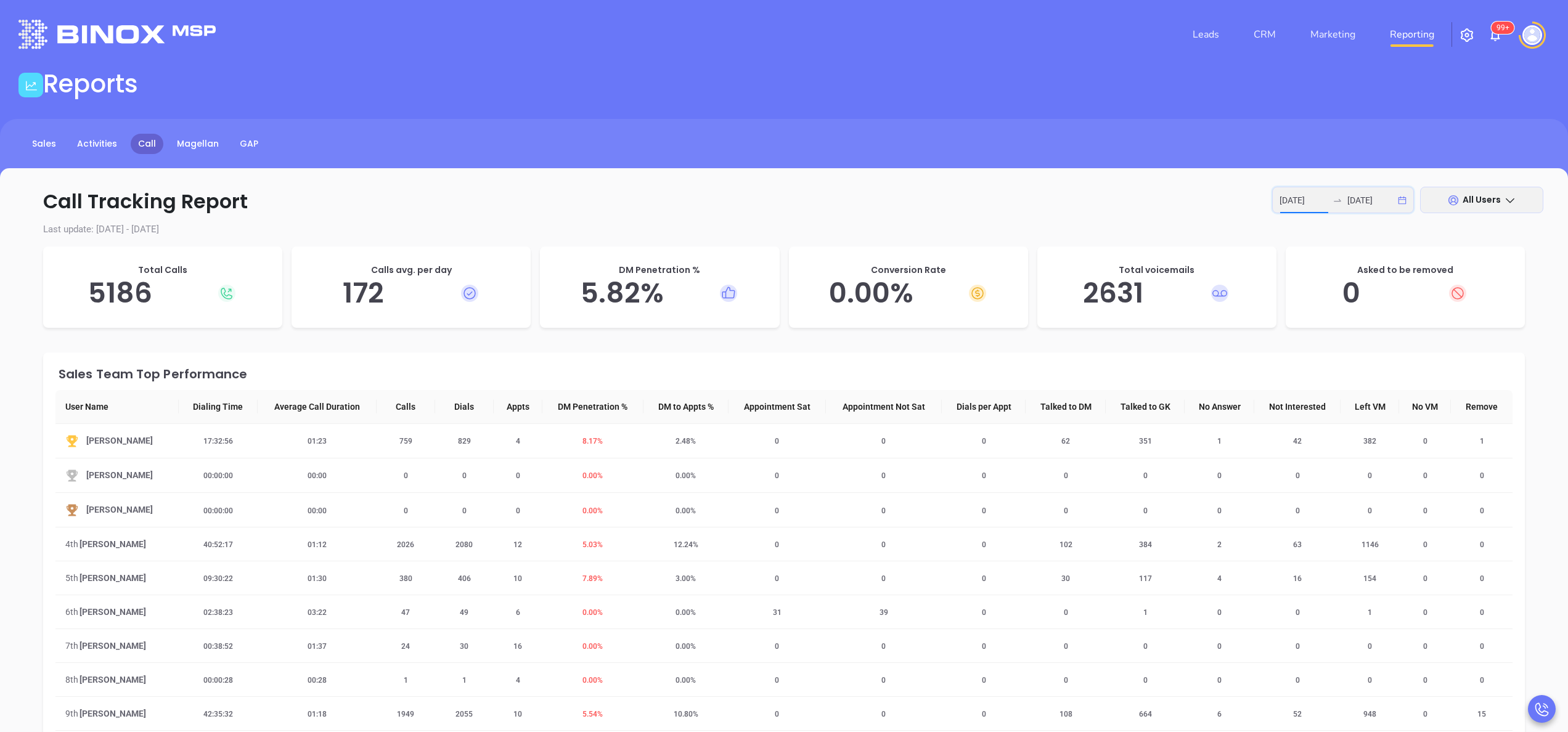
click at [1317, 201] on input "2025-08-04" at bounding box center [1303, 200] width 48 height 13
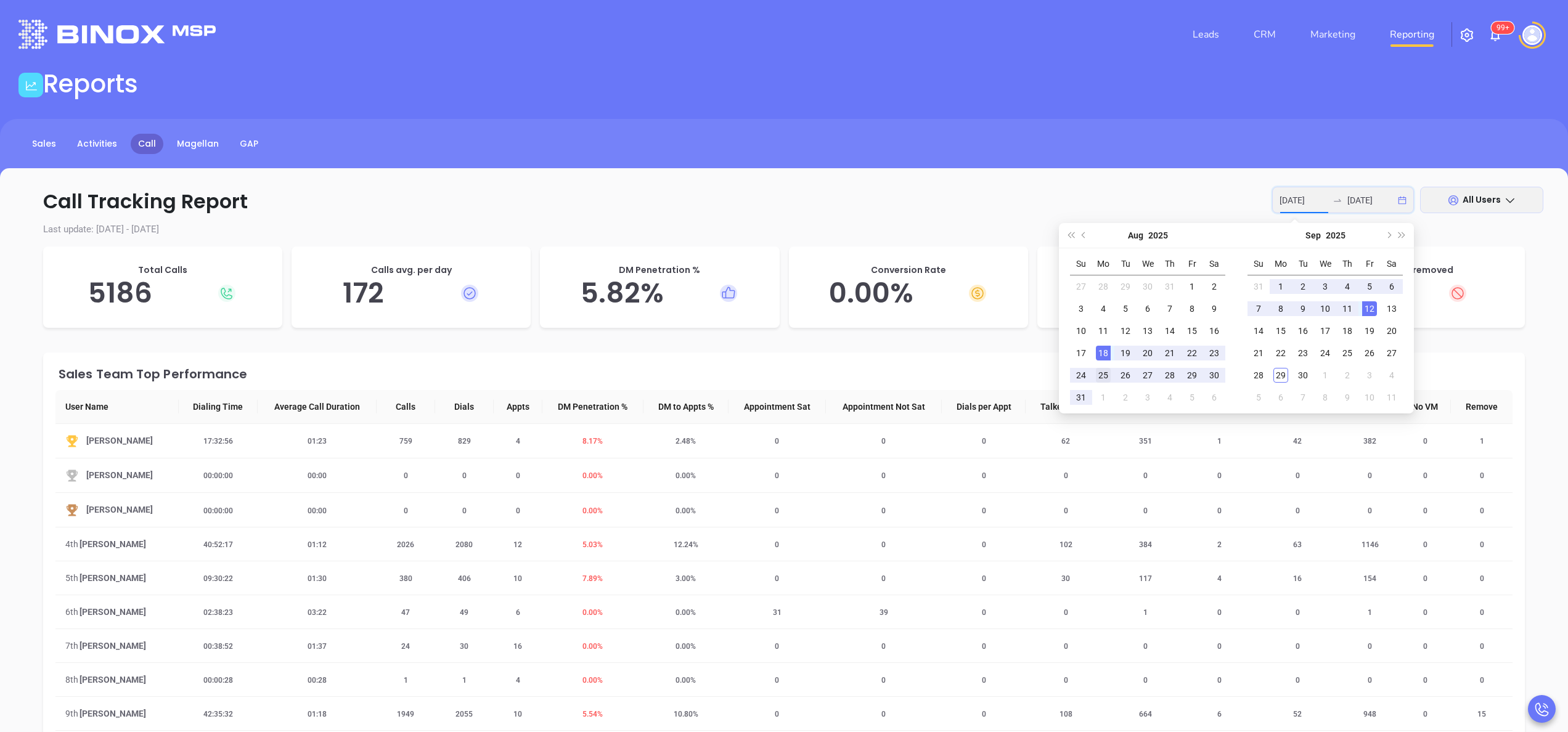
type input "2025-08-25"
click at [1106, 373] on div "25" at bounding box center [1103, 375] width 15 height 15
type input "2025-09-12"
click at [1378, 306] on td "12" at bounding box center [1369, 308] width 22 height 22
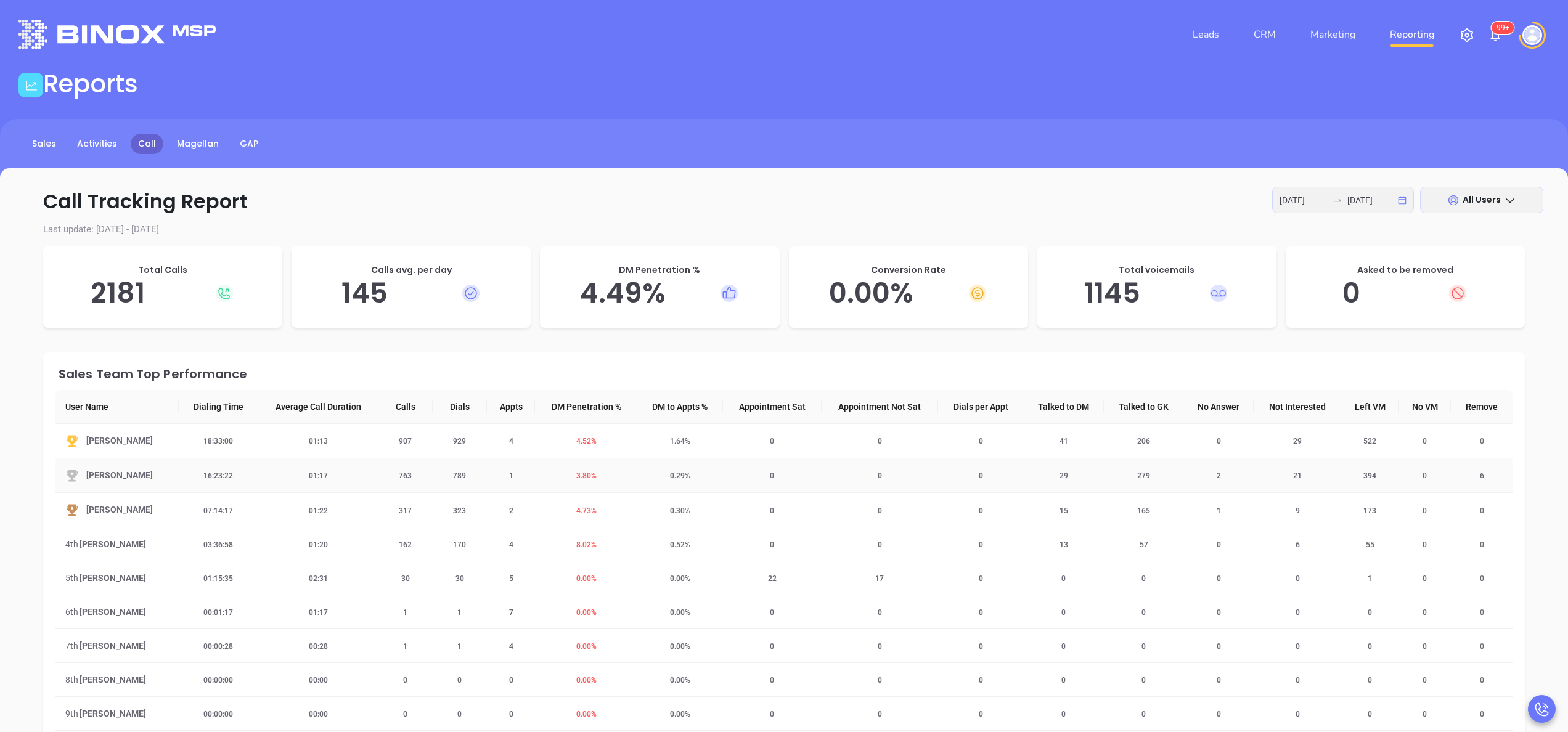
click at [585, 478] on span "3.80 %" at bounding box center [586, 475] width 35 height 9
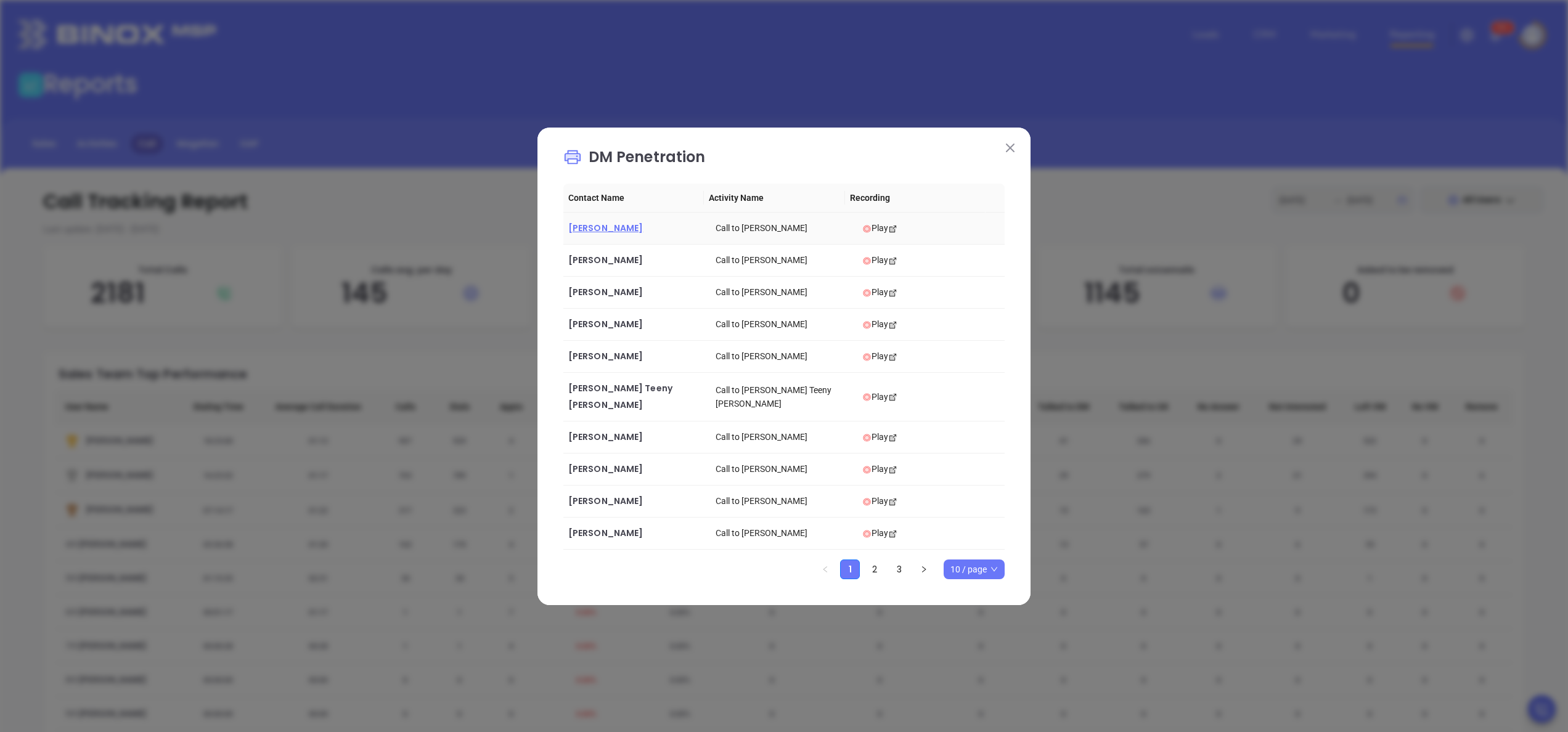
click at [620, 227] on span "Jennifer Petersen-Kreatsoulas" at bounding box center [606, 228] width 75 height 12
click at [614, 266] on span "Edward Moro" at bounding box center [606, 260] width 75 height 12
click at [602, 298] on span "Frank Milo" at bounding box center [606, 292] width 75 height 12
click at [607, 330] on span "Robert Davies" at bounding box center [606, 324] width 75 height 12
click at [615, 362] on span "Robert Davies" at bounding box center [606, 356] width 75 height 12
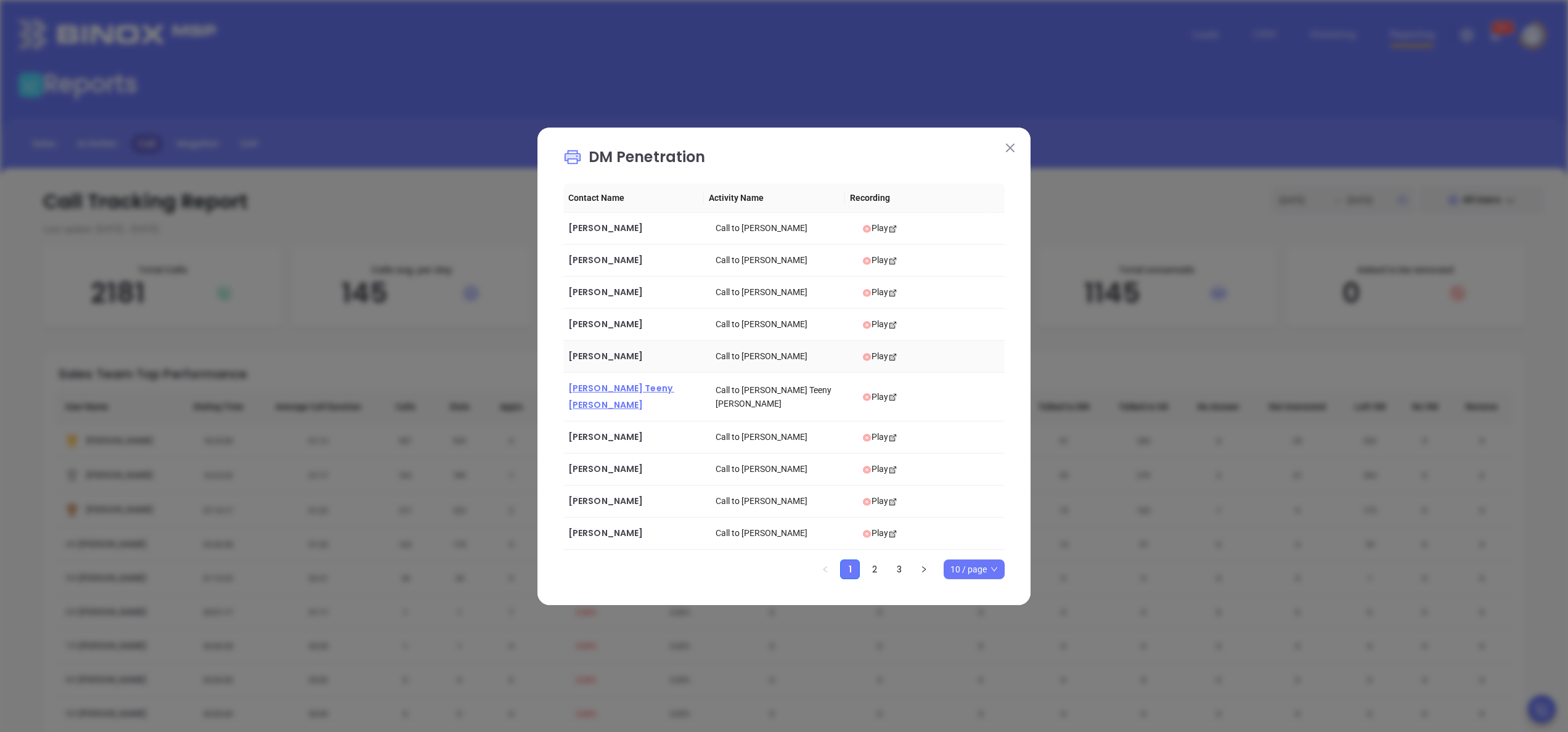
click at [621, 408] on span "Martin Teeny Perret" at bounding box center [621, 396] width 106 height 29
click at [605, 432] on span "John Lewis" at bounding box center [606, 437] width 75 height 12
click at [606, 466] on span "Richard Rondi" at bounding box center [606, 469] width 75 height 12
click at [610, 499] on span "Robert Peterson" at bounding box center [606, 501] width 75 height 12
click at [610, 531] on span "Connie Caputo" at bounding box center [606, 533] width 75 height 12
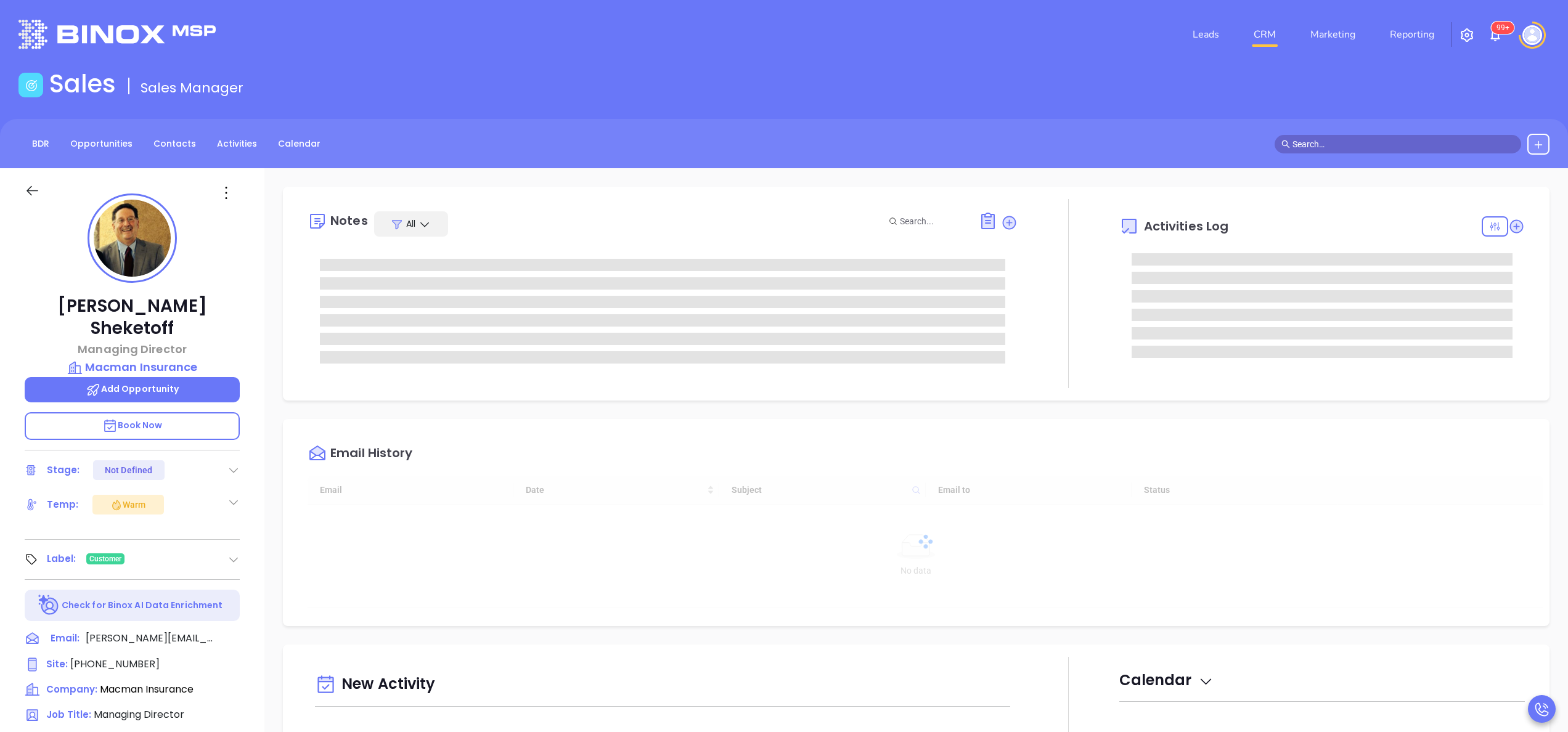
type input "10:00 am"
type input "[DATE]"
type input "[PERSON_NAME]"
click at [252, 368] on div "Alan Sheketoff Managing Director Macman Insurance Add Opportunity Book Now Stag…" at bounding box center [132, 626] width 265 height 915
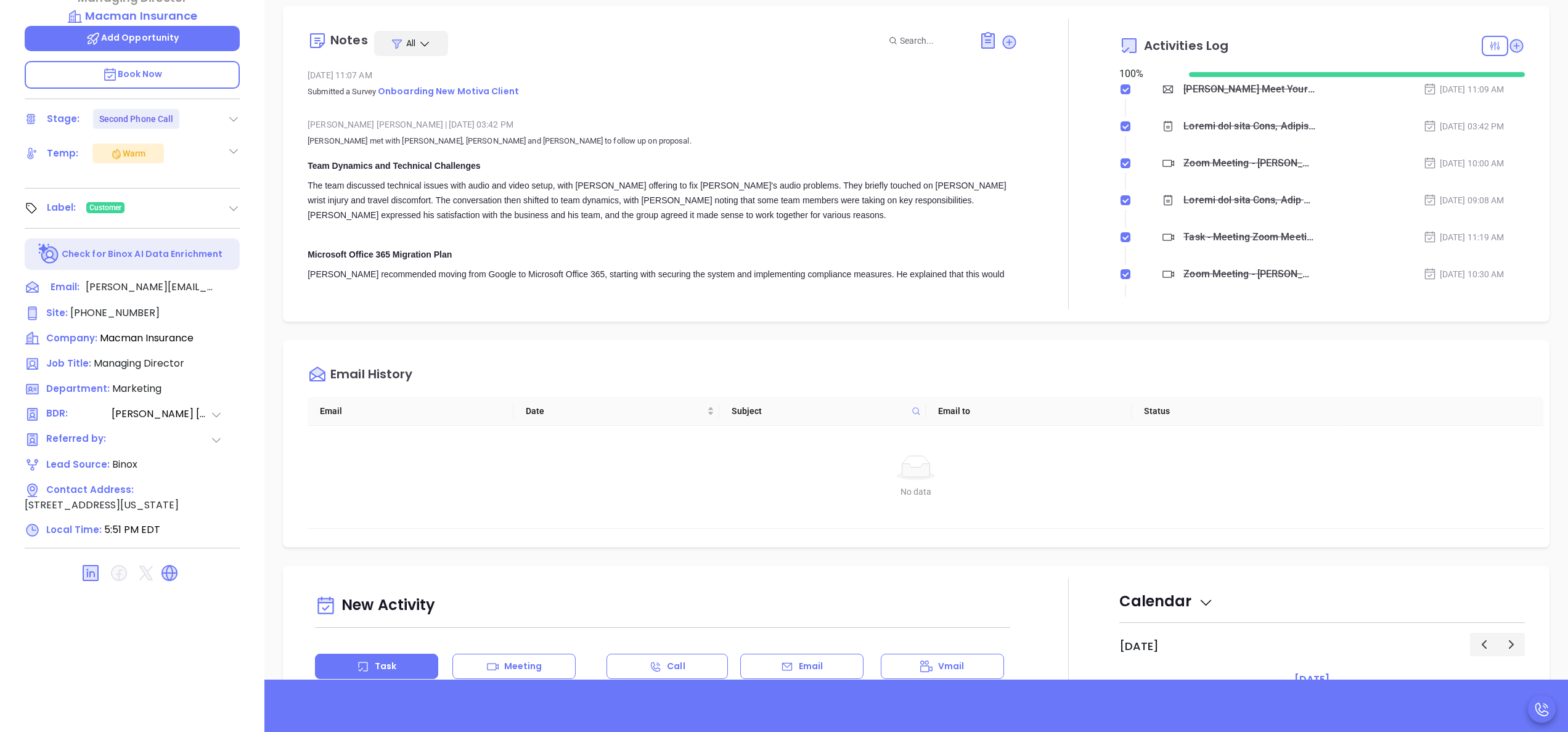
scroll to position [302, 0]
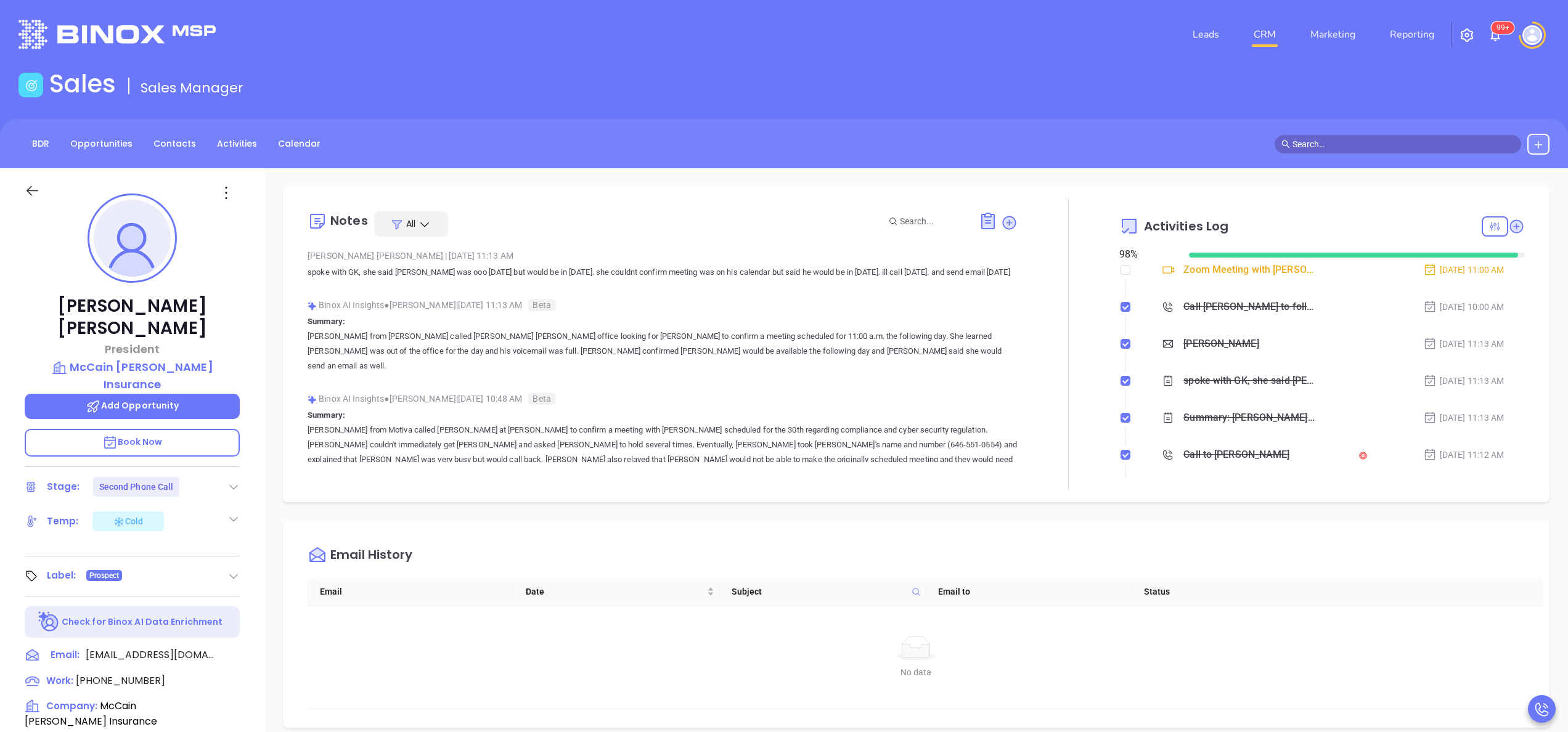
scroll to position [358, 0]
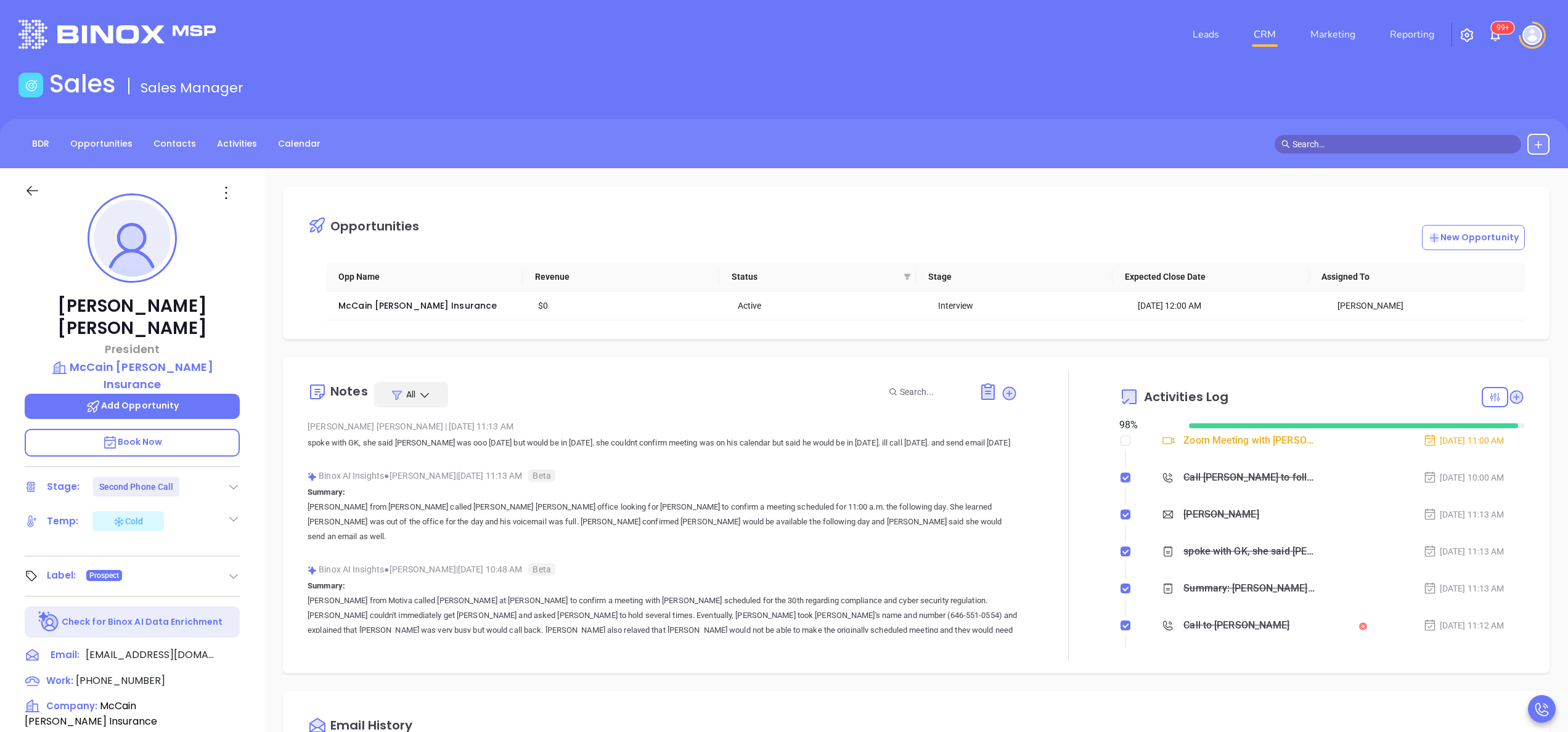
type input "[PERSON_NAME]"
click at [249, 517] on div "[PERSON_NAME] President [PERSON_NAME] [PERSON_NAME] Insurance Add Opportunity B…" at bounding box center [132, 626] width 265 height 915
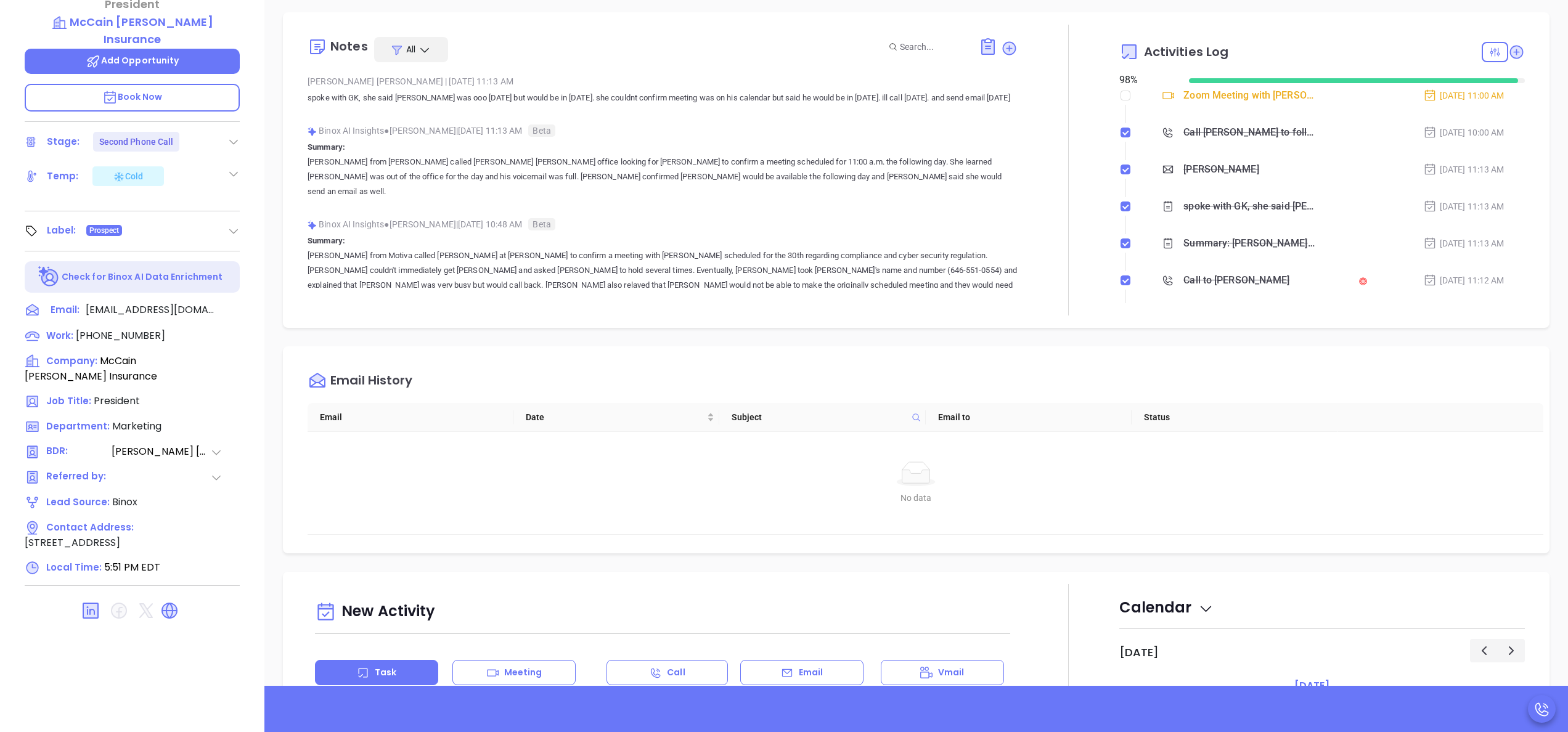
scroll to position [351, 0]
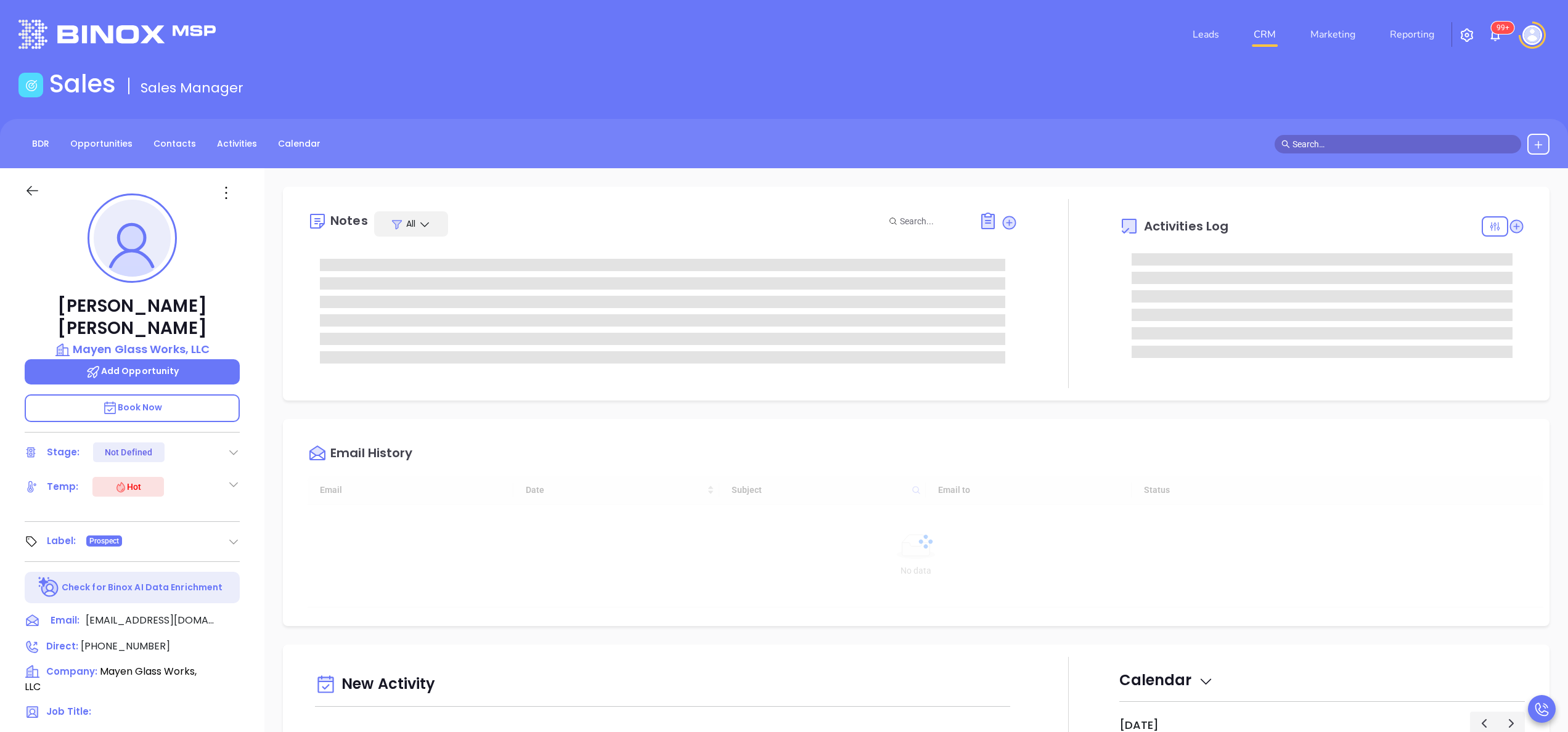
type input "[DATE]"
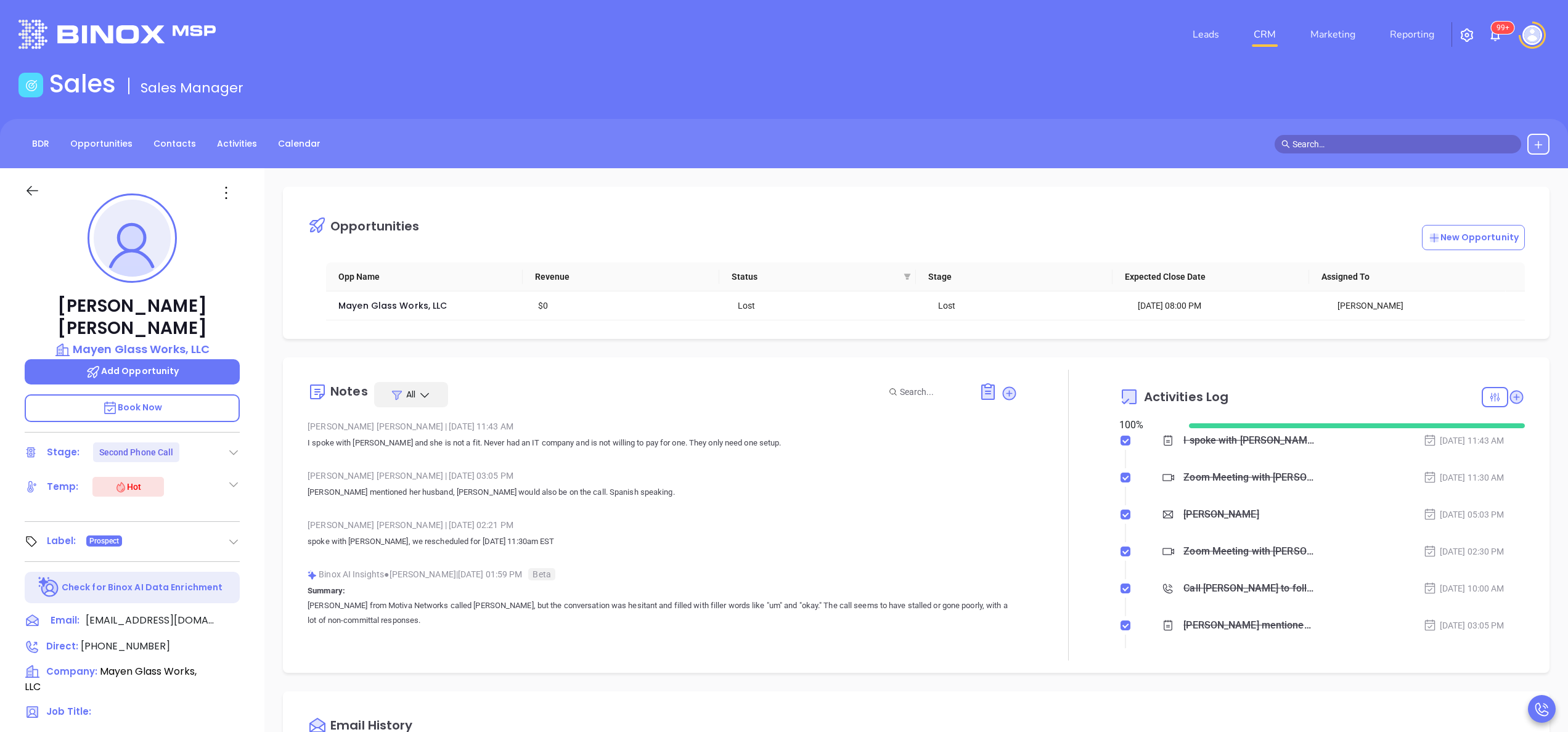
type input "[PERSON_NAME]"
click at [253, 439] on div "Juliana Garcia Mayen Glass Works, LLC Add Opportunity Book Now Stage: Second Ph…" at bounding box center [132, 626] width 265 height 915
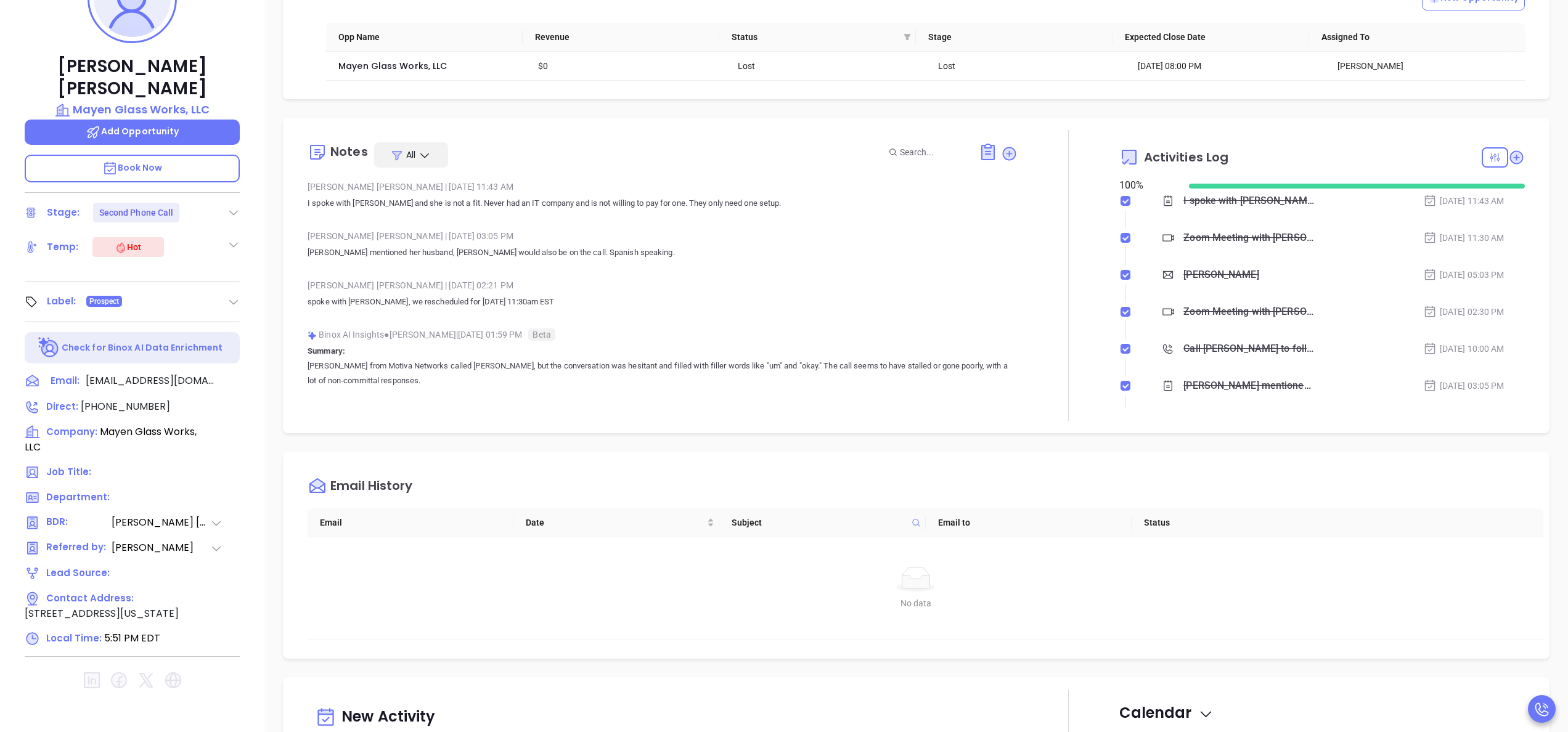
scroll to position [351, 0]
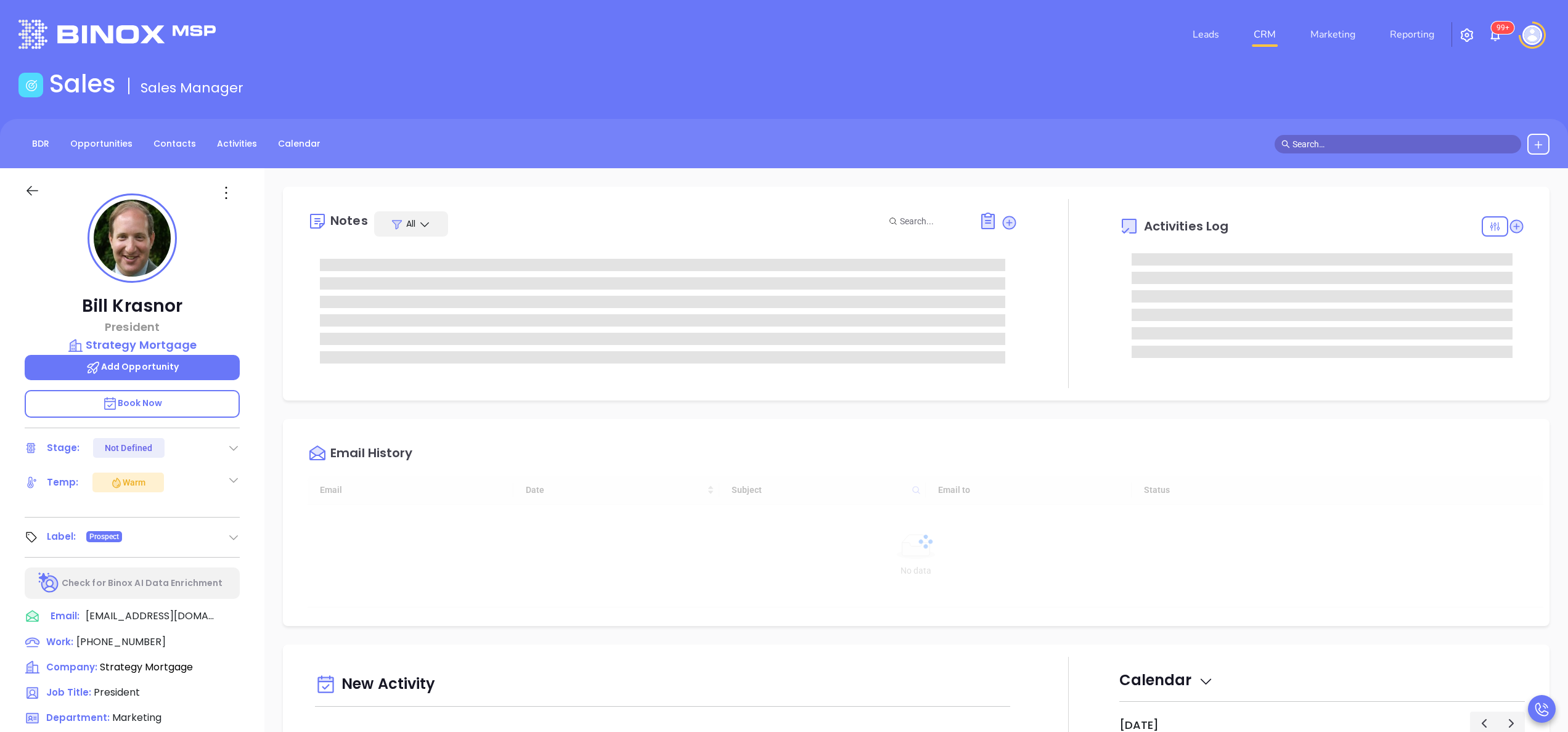
type input "[DATE]"
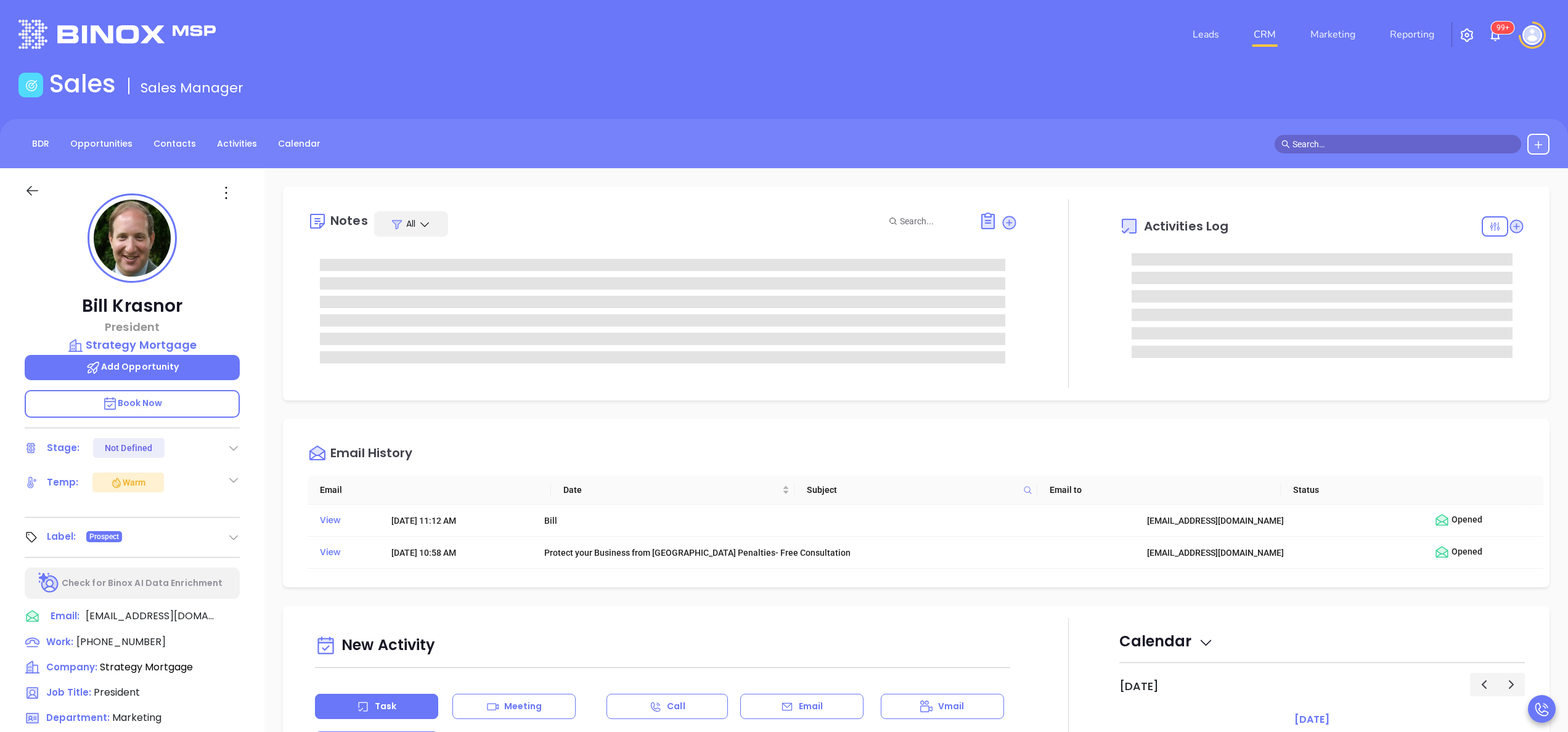
scroll to position [358, 0]
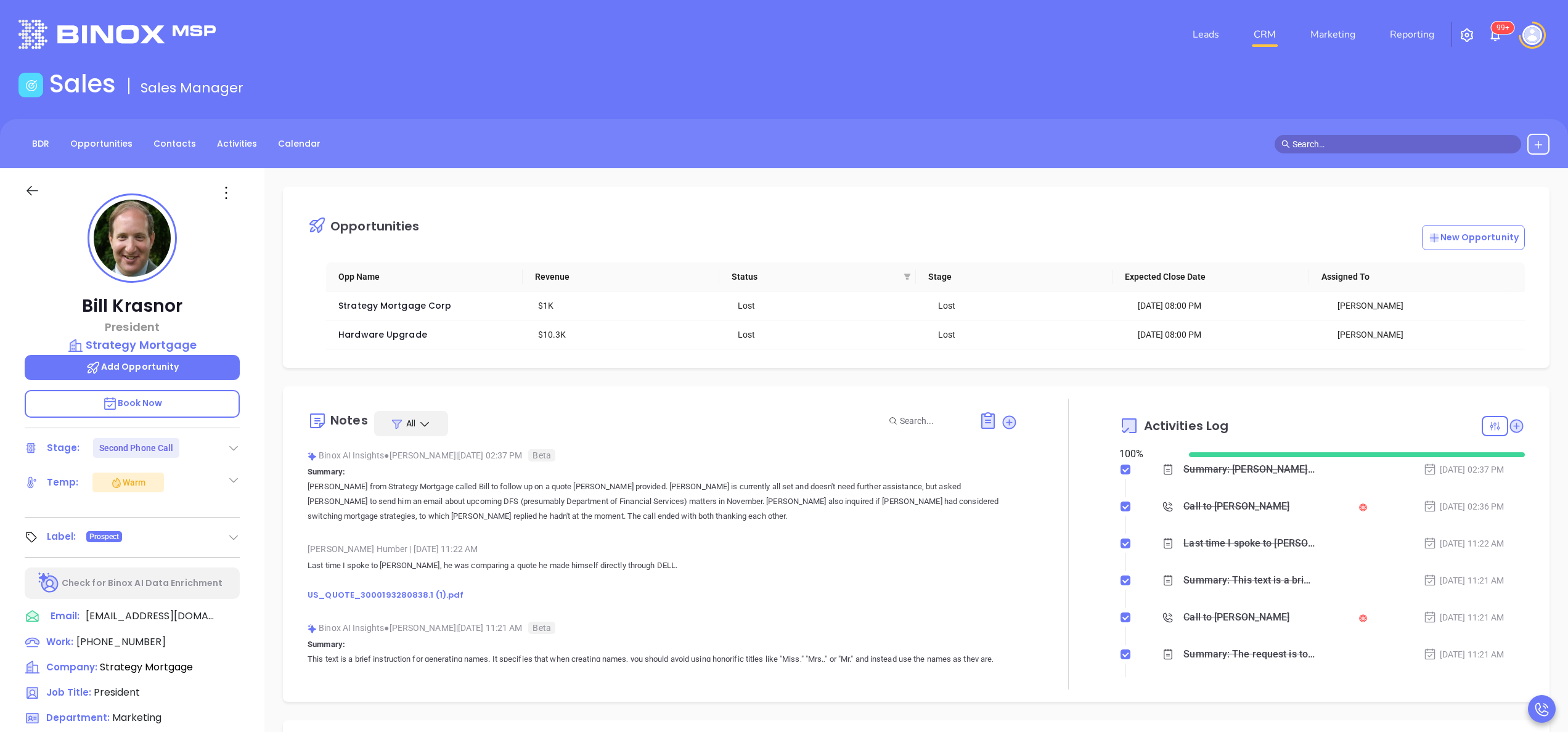
type input "[PERSON_NAME]"
click at [251, 393] on div "Bill Krasnor President Strategy Mortgage Add Opportunity Book Now Stage: Second…" at bounding box center [132, 626] width 265 height 915
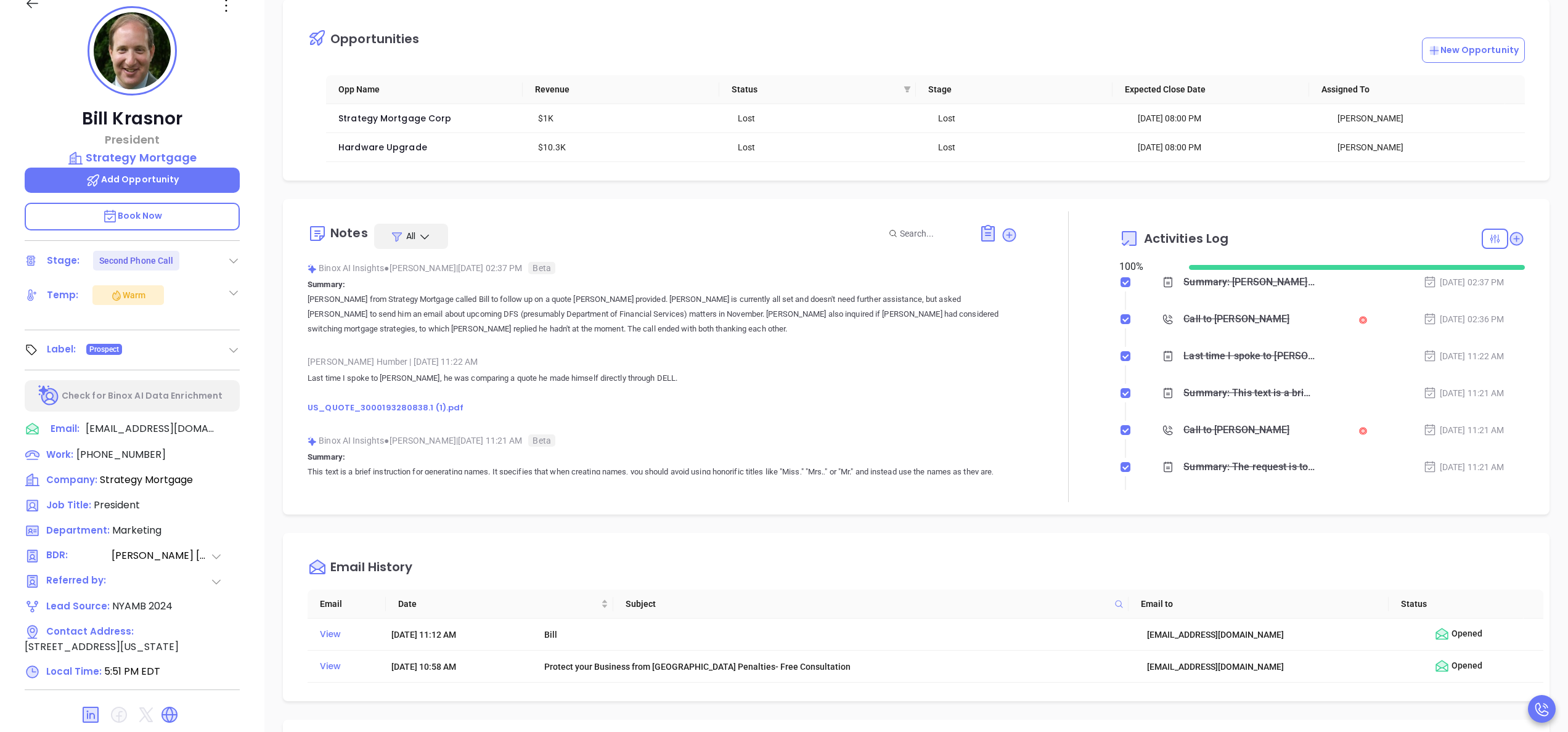
scroll to position [351, 0]
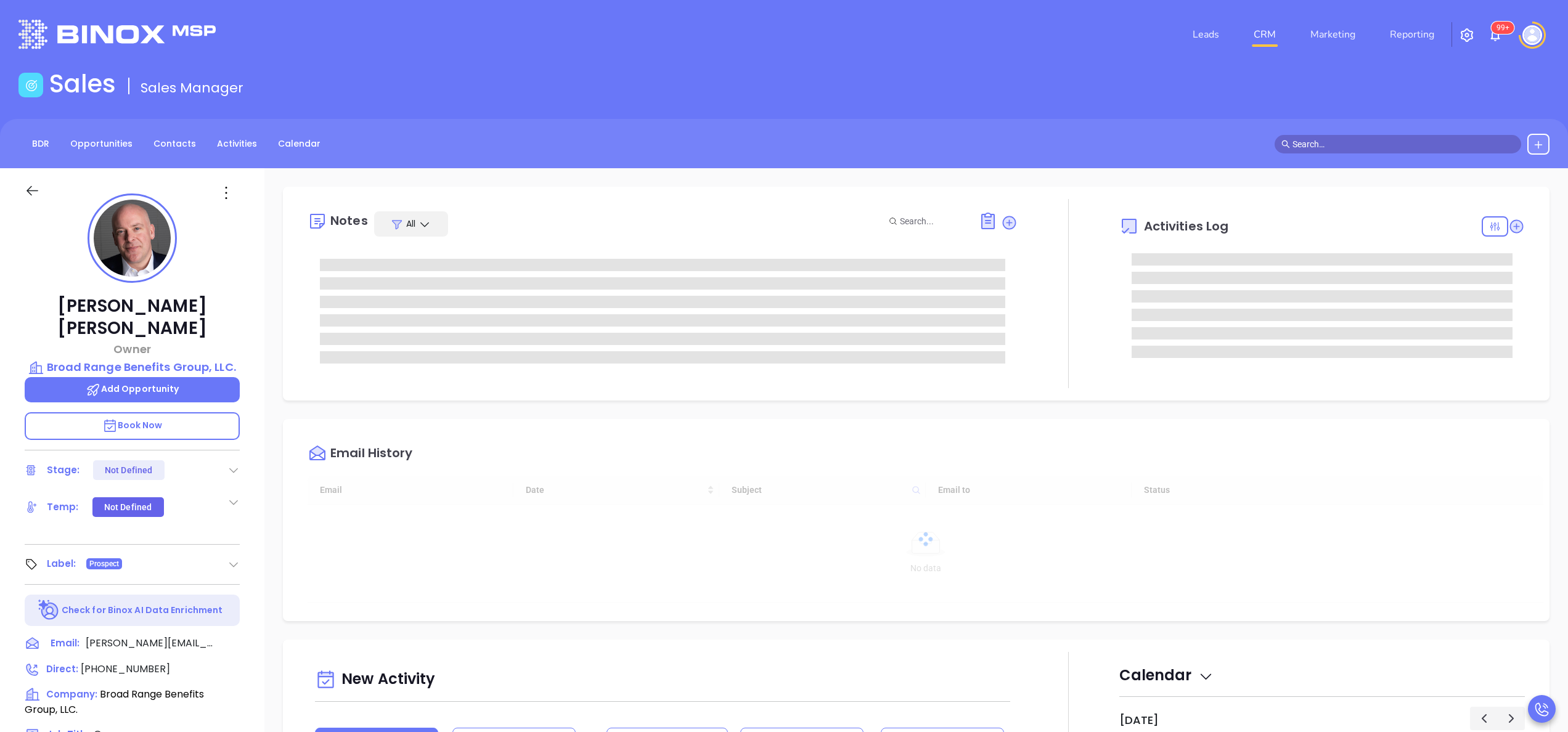
type input "[DATE]"
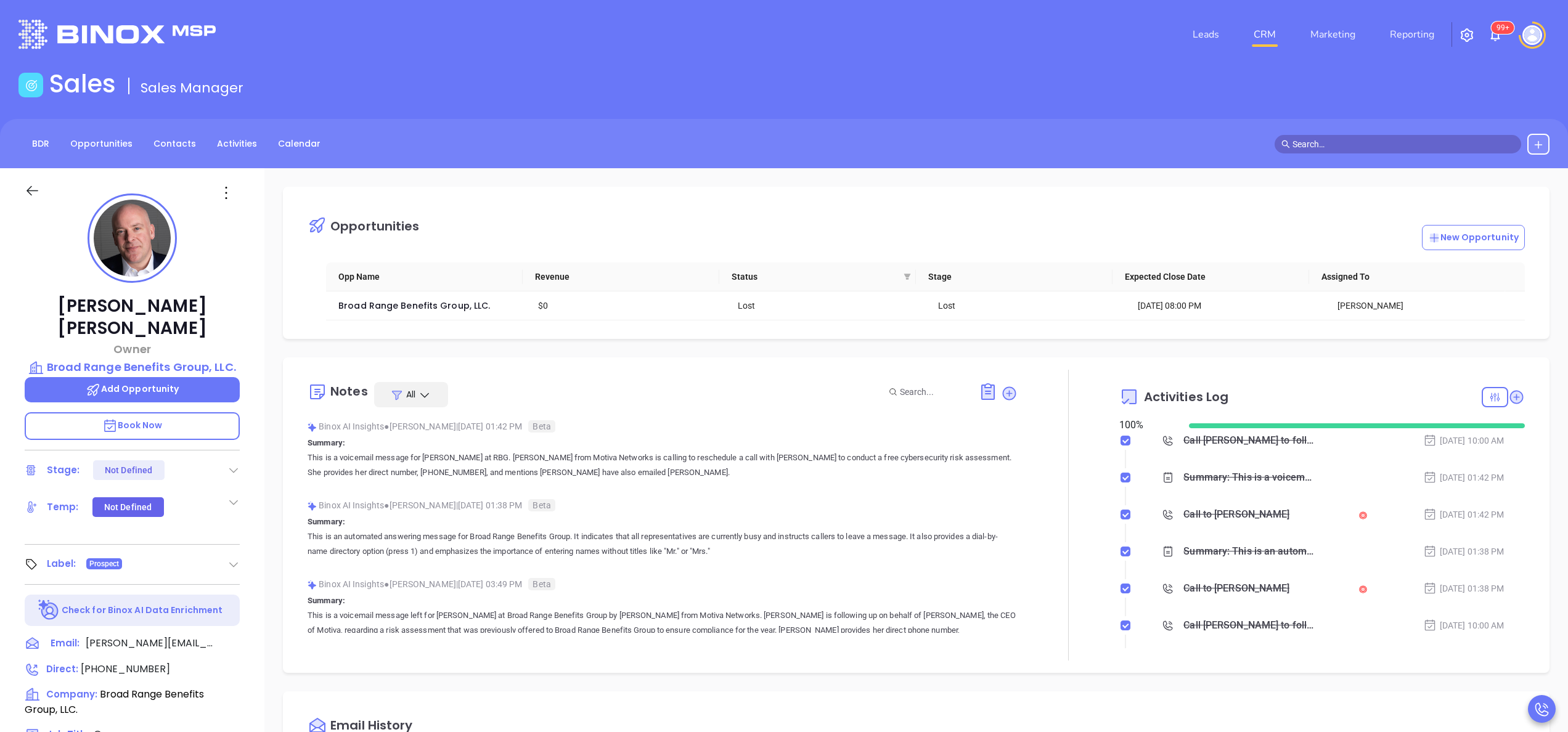
type input "[PERSON_NAME]"
click at [253, 419] on div "[PERSON_NAME] Owner Broad Range Benefits Group, LLC. Add Opportunity Book Now S…" at bounding box center [132, 626] width 265 height 915
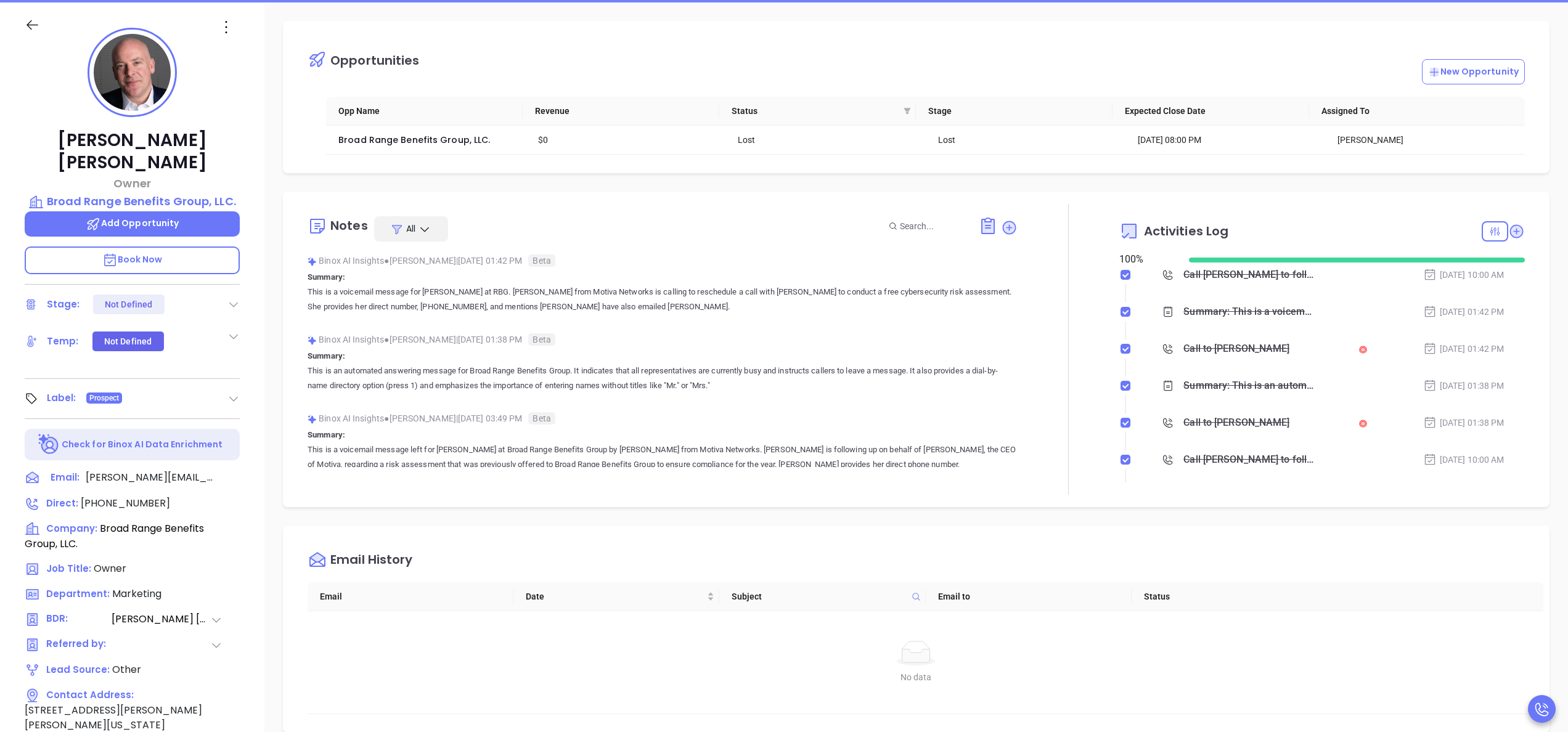
scroll to position [0, 0]
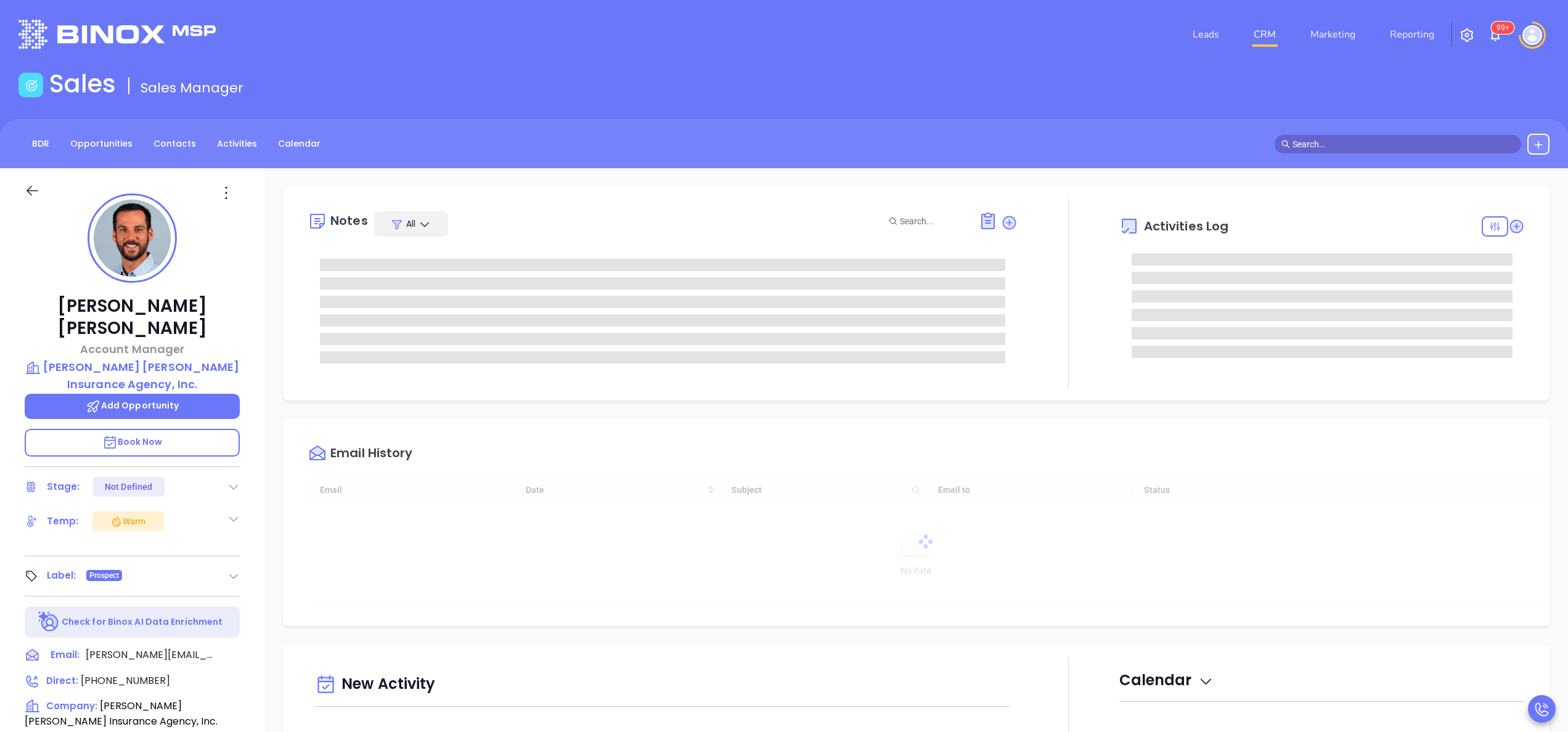
type input "[DATE]"
click at [259, 555] on div "Taylor Robert Account Manager Harry Robert Insurance Agency, Inc. Add Opportuni…" at bounding box center [132, 626] width 265 height 915
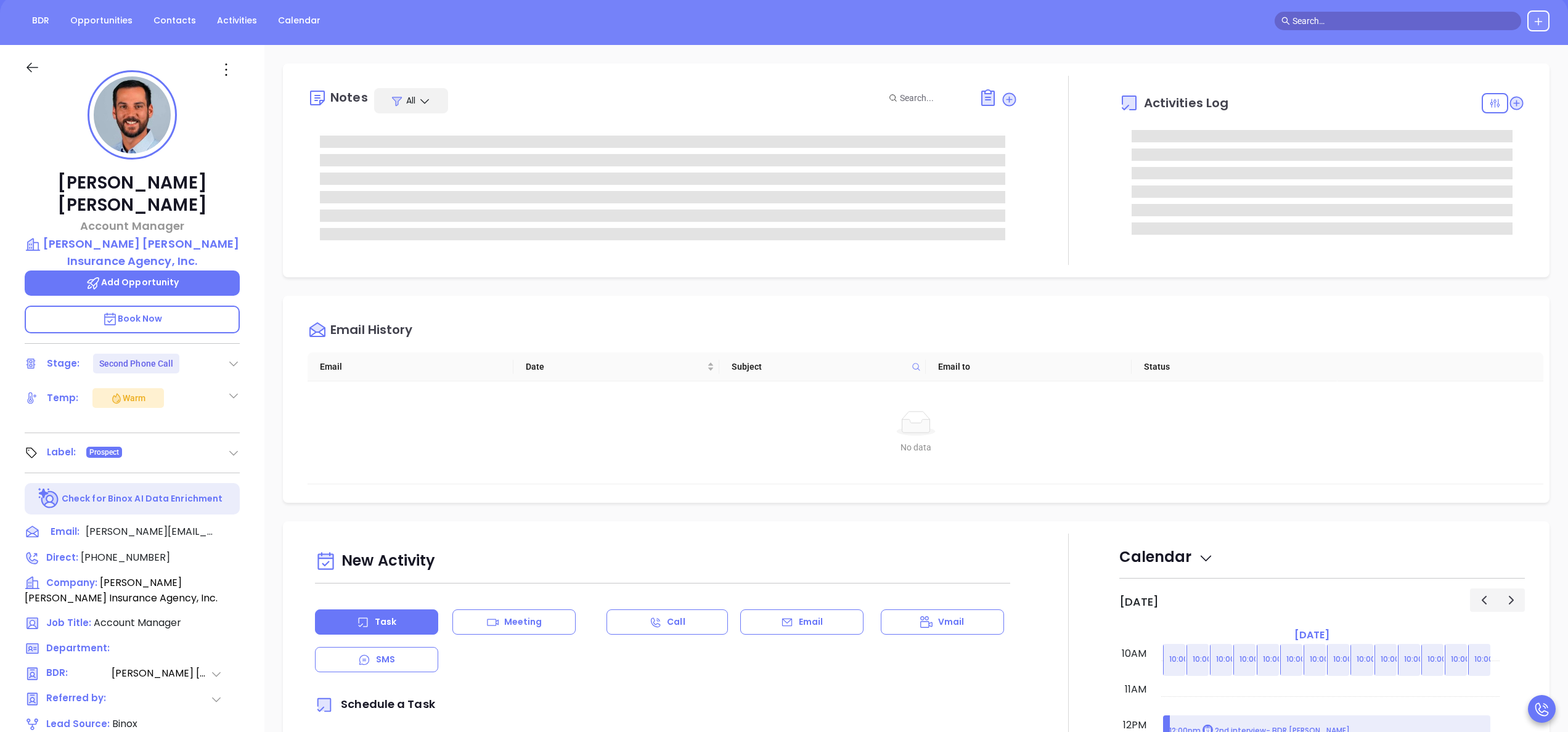
type input "[PERSON_NAME]"
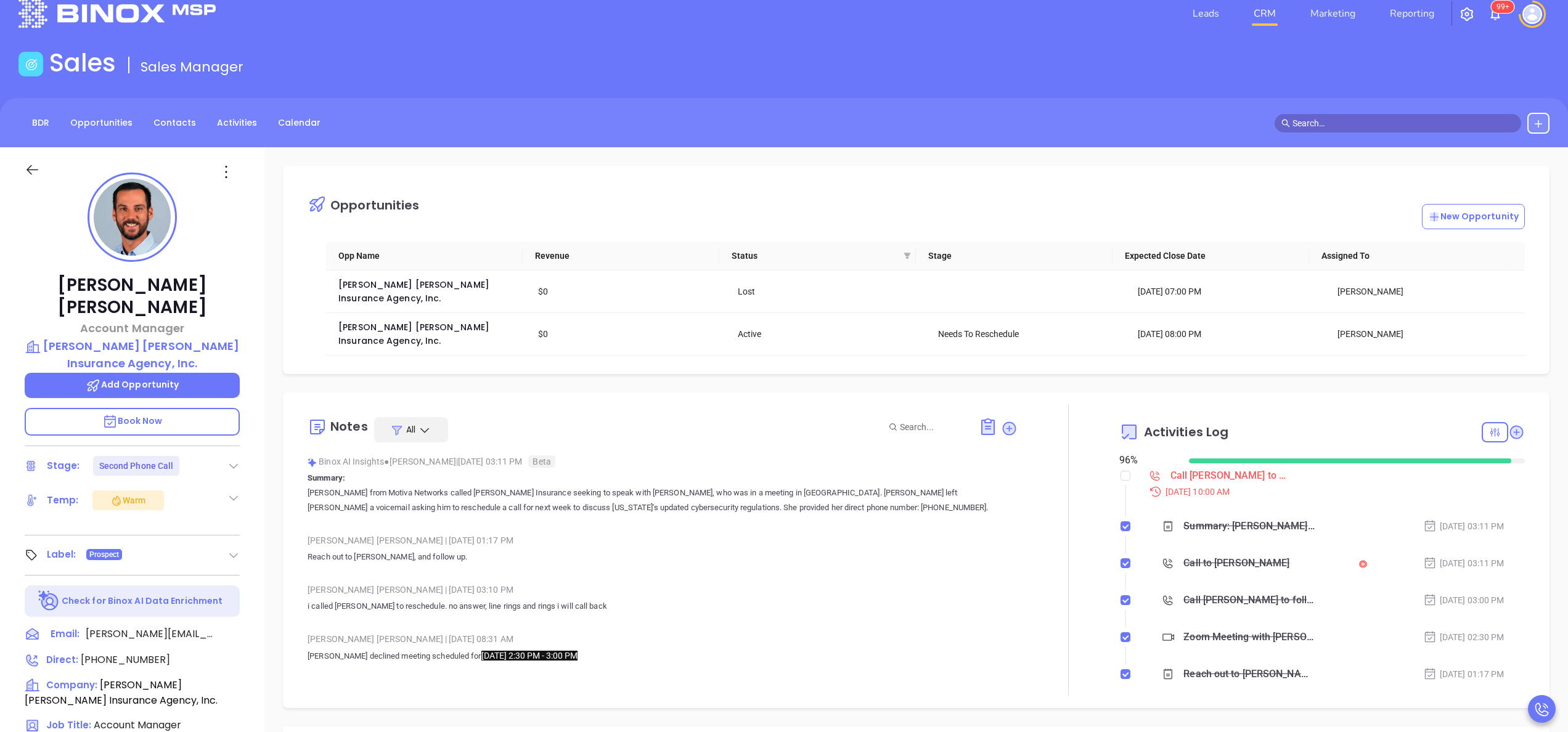
scroll to position [0, 0]
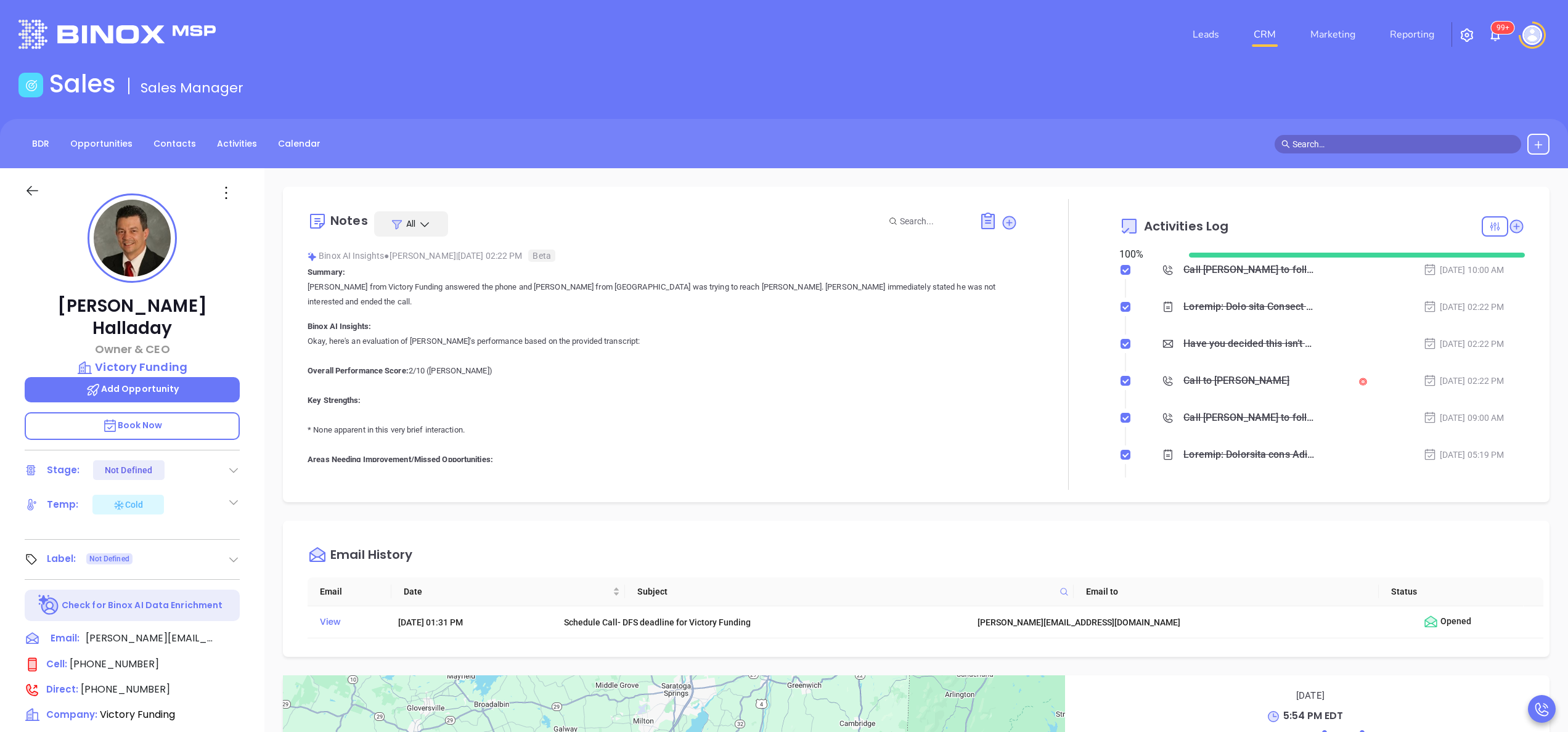
click at [247, 400] on div "[PERSON_NAME] Owner & CEO Victory Funding Add Opportunity Book Now Stage: Not D…" at bounding box center [132, 626] width 265 height 915
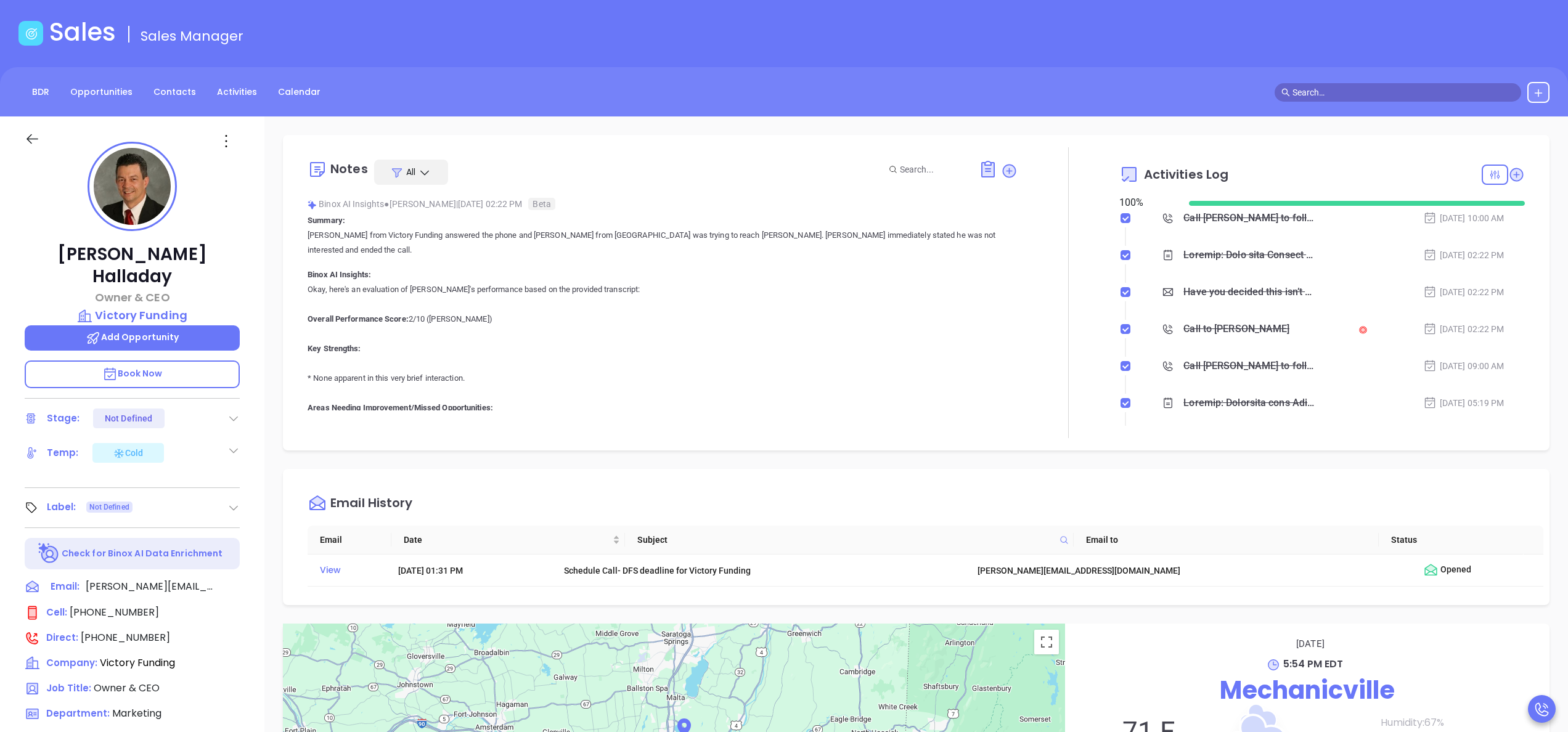
scroll to position [351, 0]
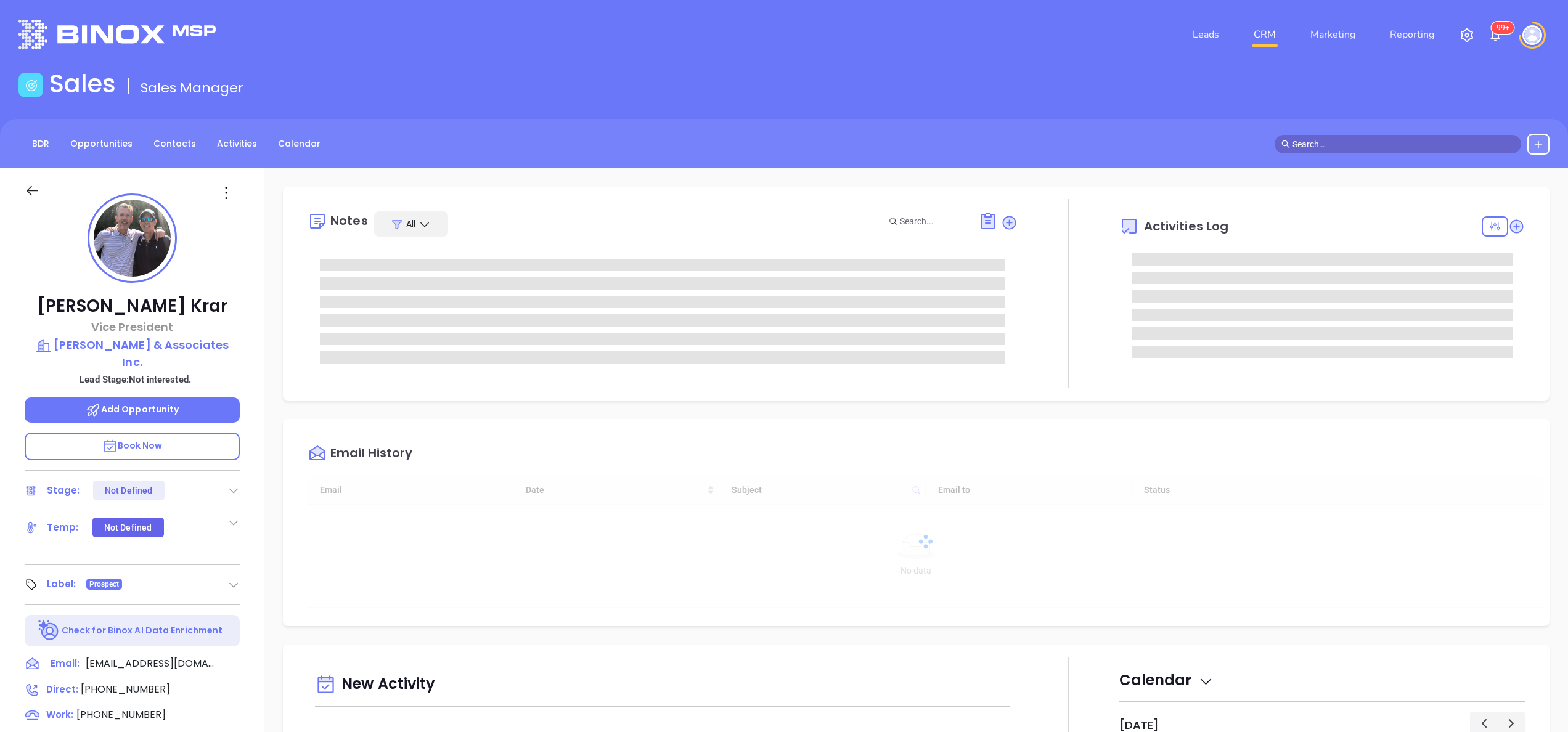
type input "[DATE]"
type input "[PERSON_NAME]"
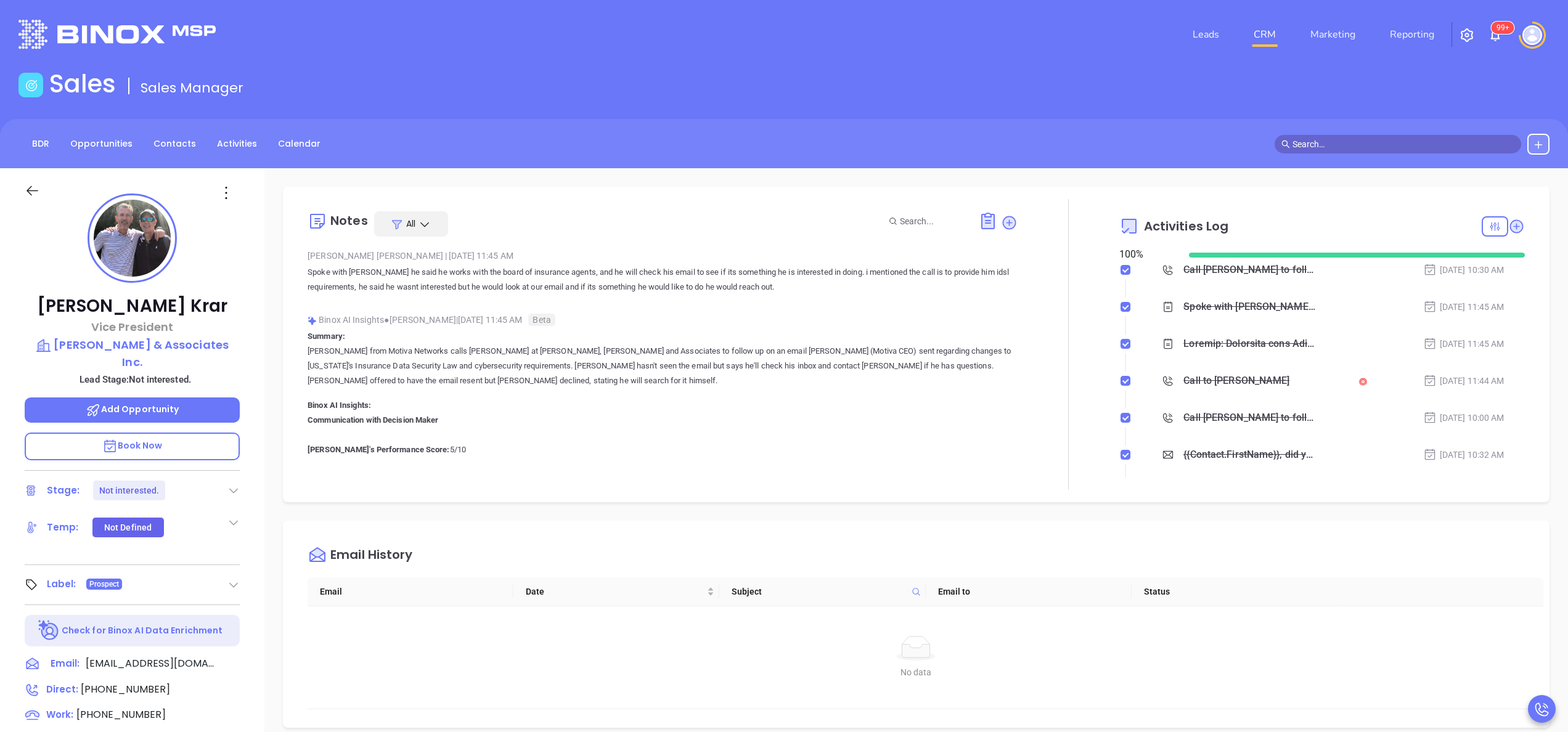
scroll to position [358, 0]
click at [254, 432] on div "Jeffrey Krar Vice President Joseph Krar & Associates Inc. Lead Stage: Not inter…" at bounding box center [132, 626] width 265 height 915
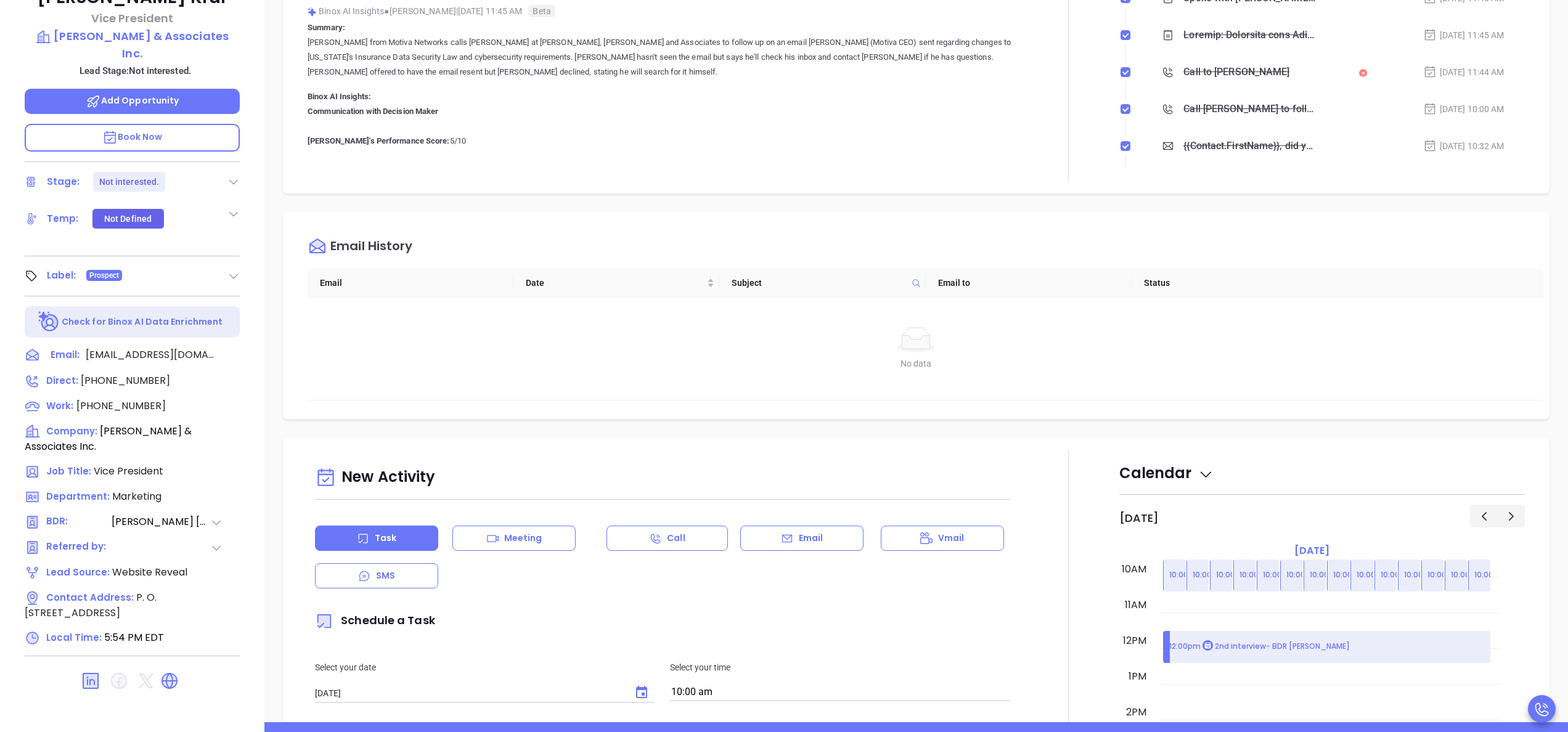
scroll to position [351, 0]
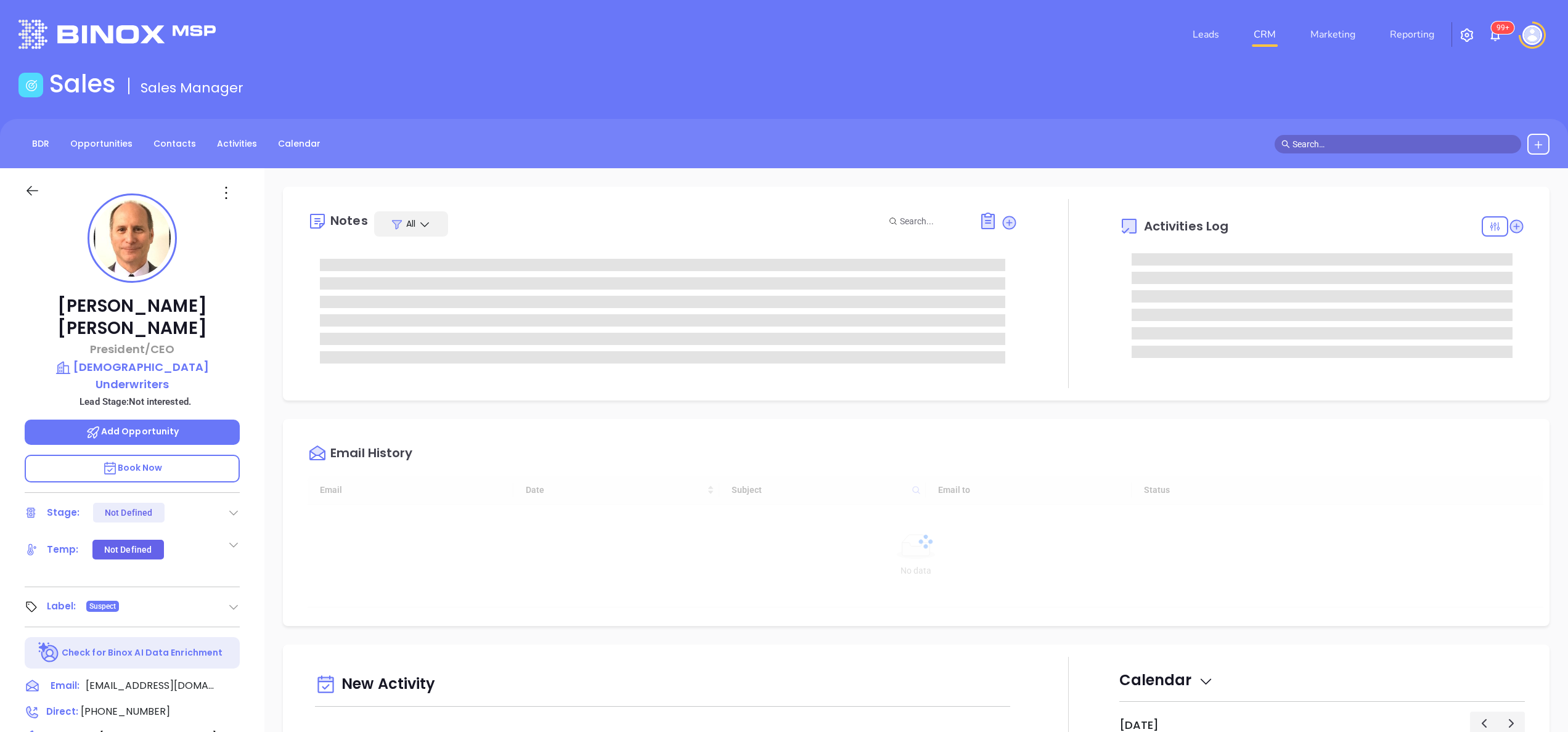
type input "[DATE]"
type input "[PERSON_NAME]"
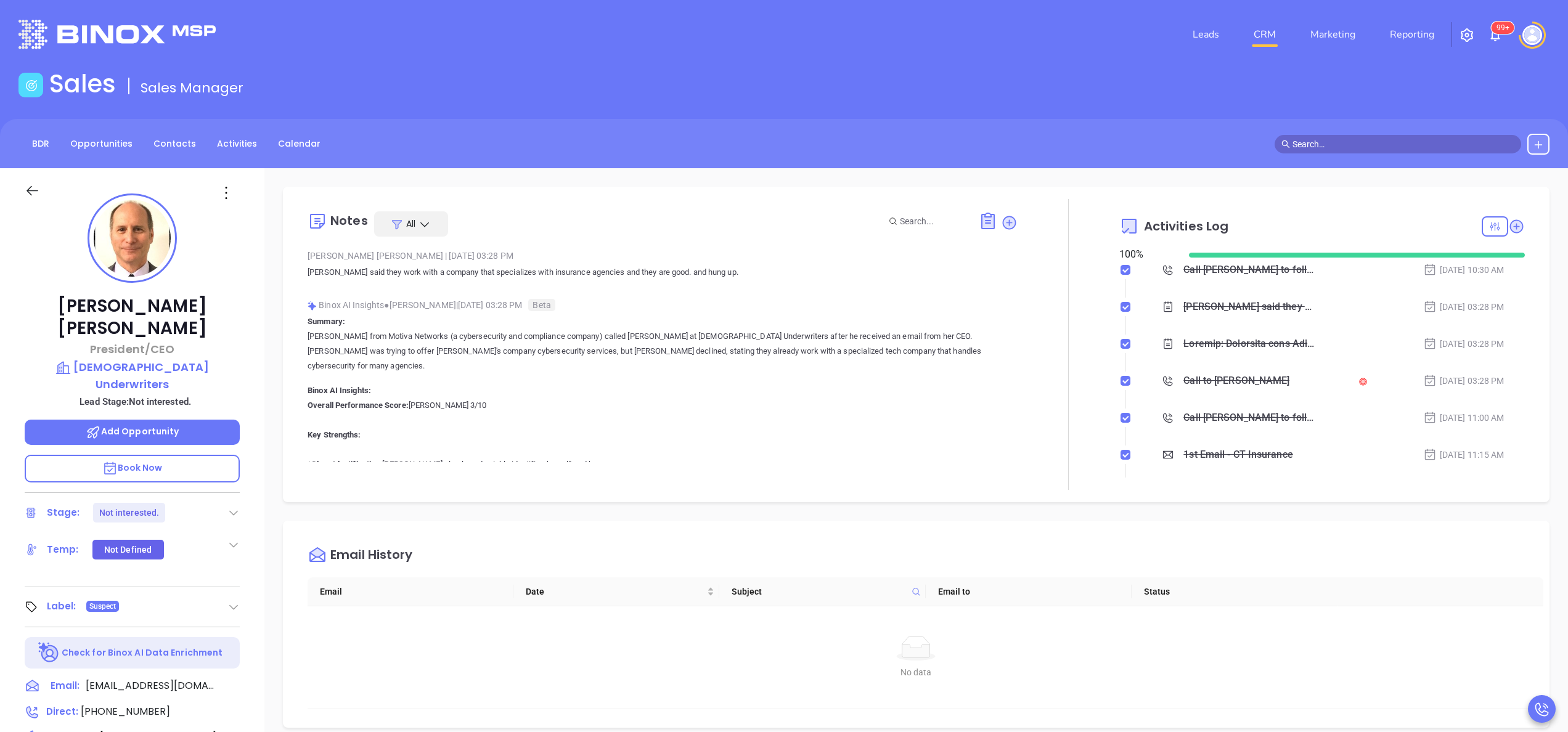
click at [252, 379] on div "[PERSON_NAME] President/CEO [DEMOGRAPHIC_DATA] Underwriters Lead Stage: Not int…" at bounding box center [132, 626] width 265 height 915
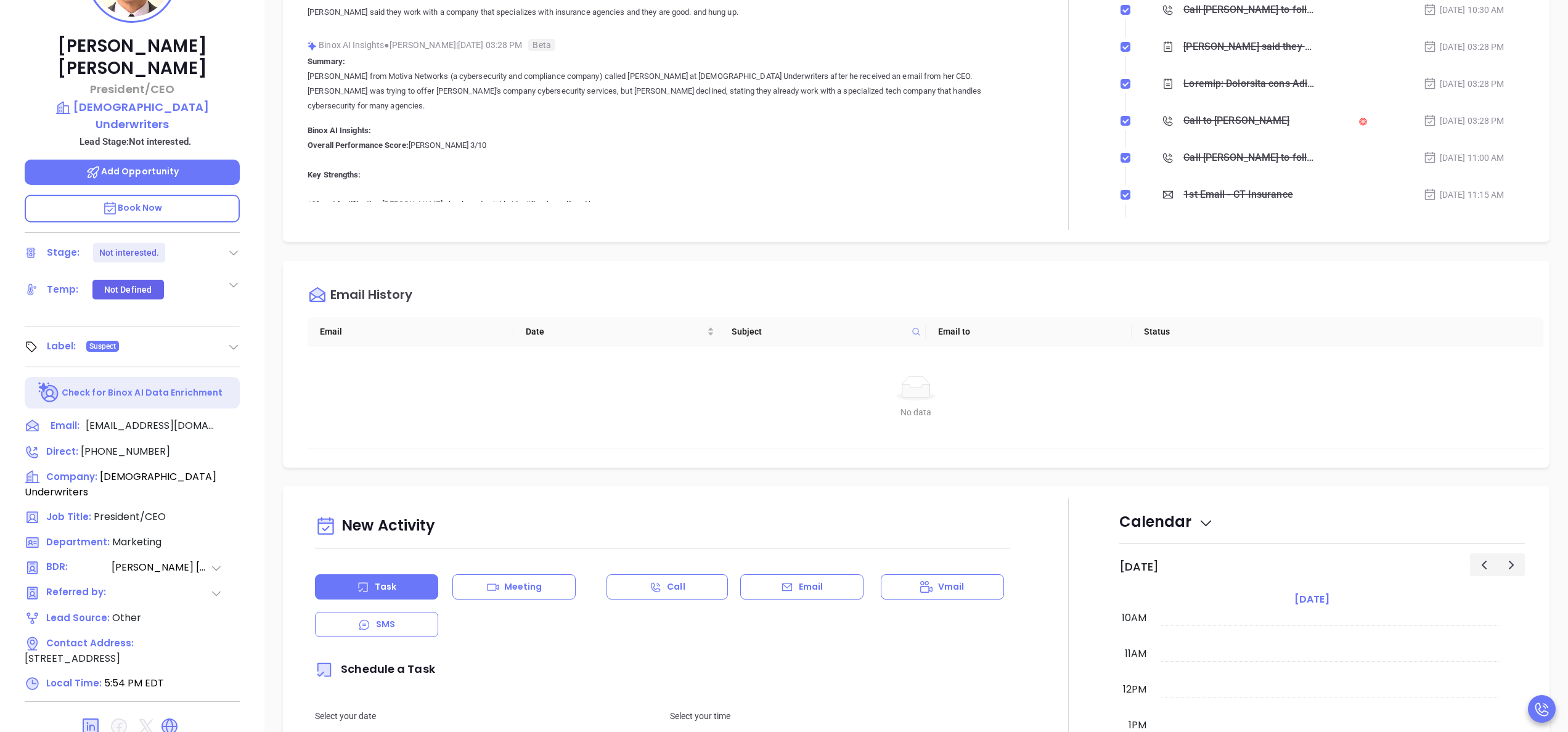
scroll to position [351, 0]
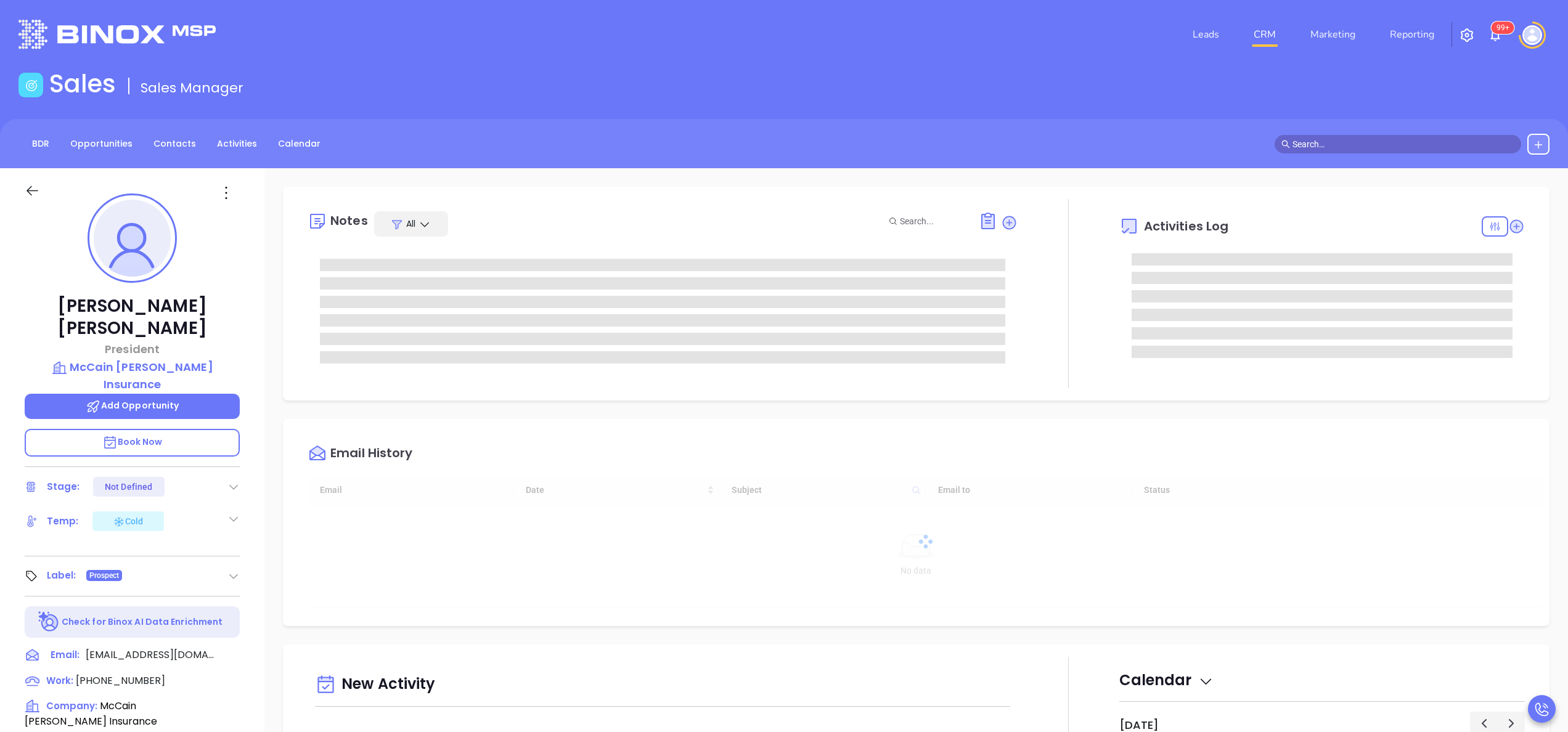
type input "[DATE]"
type input "[PERSON_NAME]"
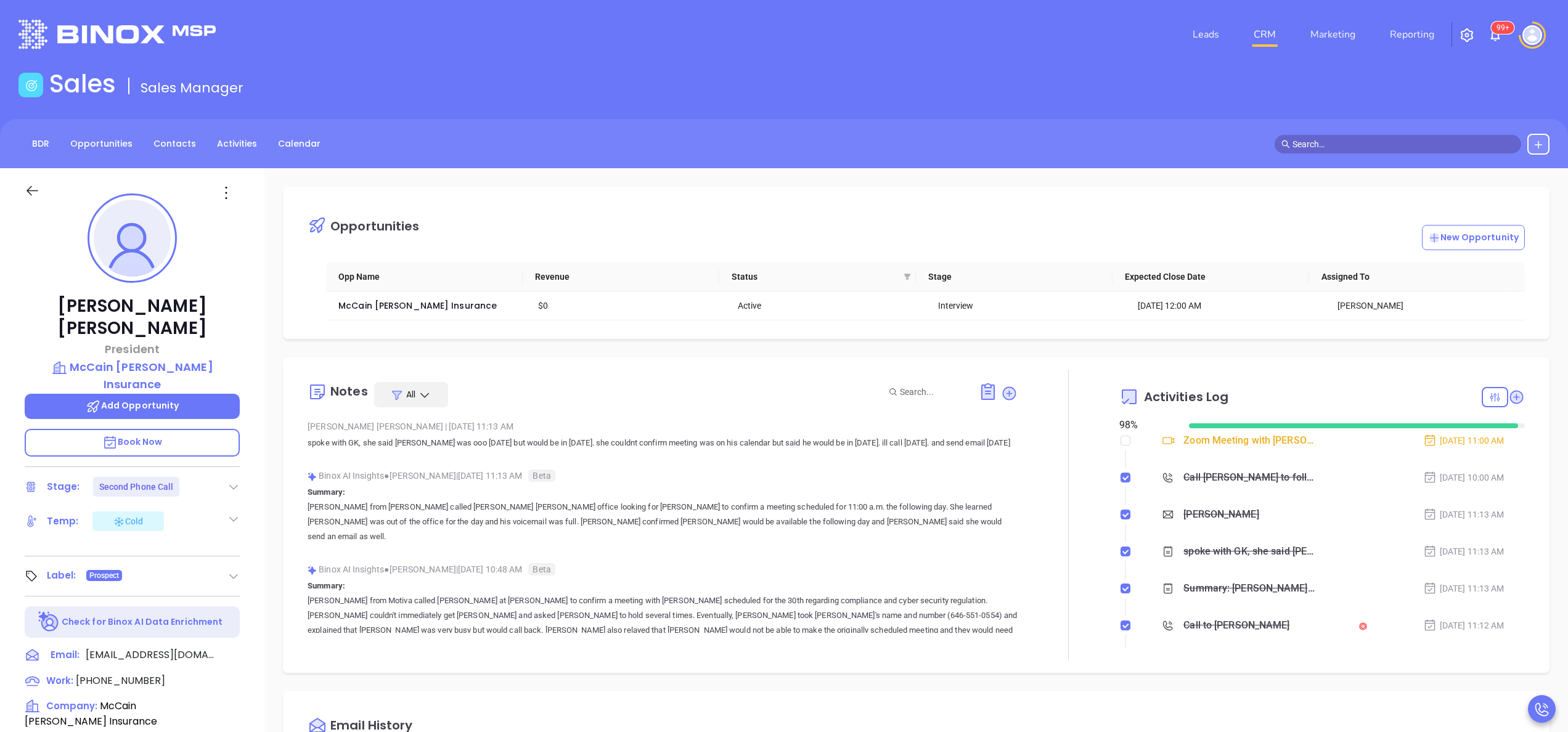
click at [257, 444] on div "David Atkinson President McCain Atkinson Insurance Add Opportunity Book Now Sta…" at bounding box center [132, 626] width 265 height 915
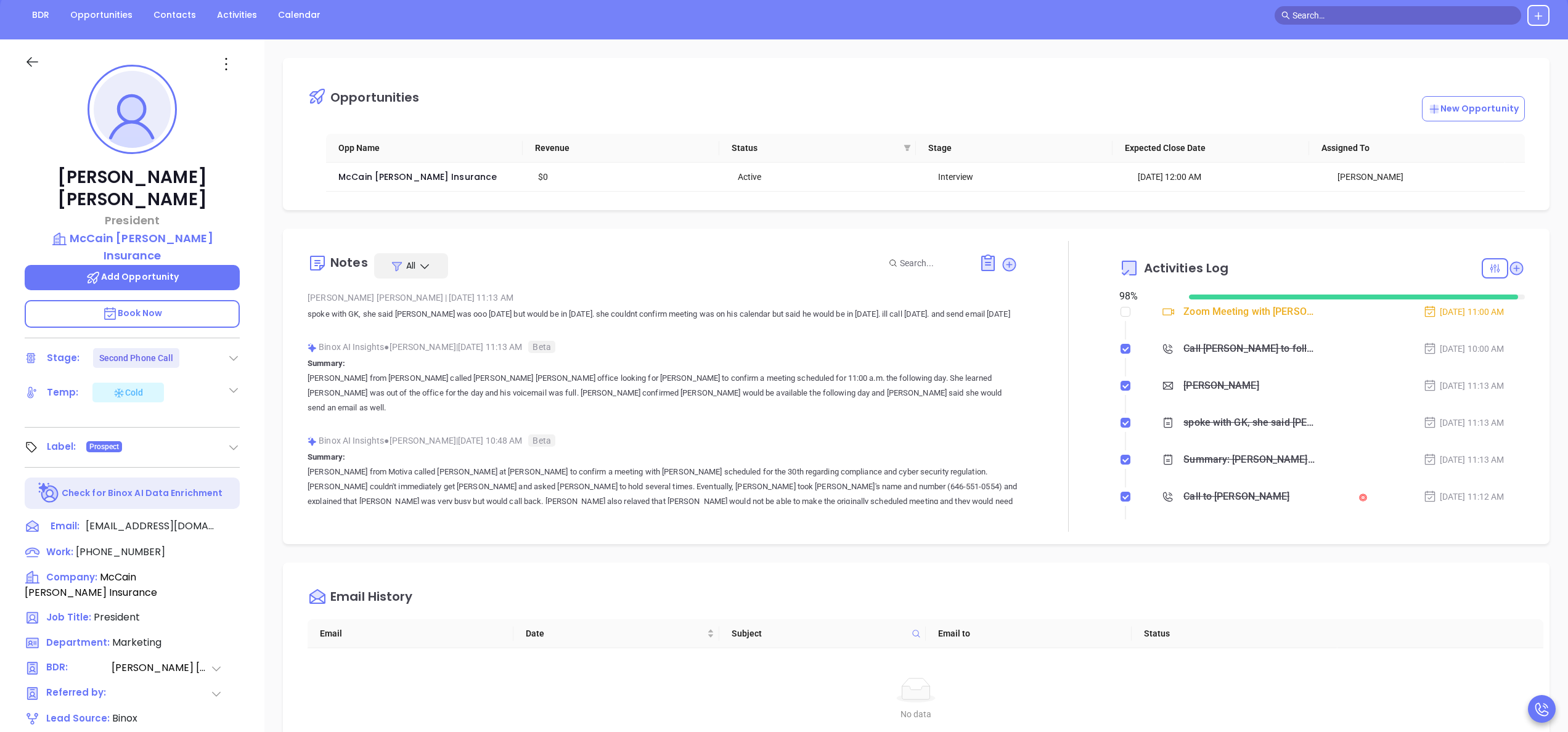
scroll to position [351, 0]
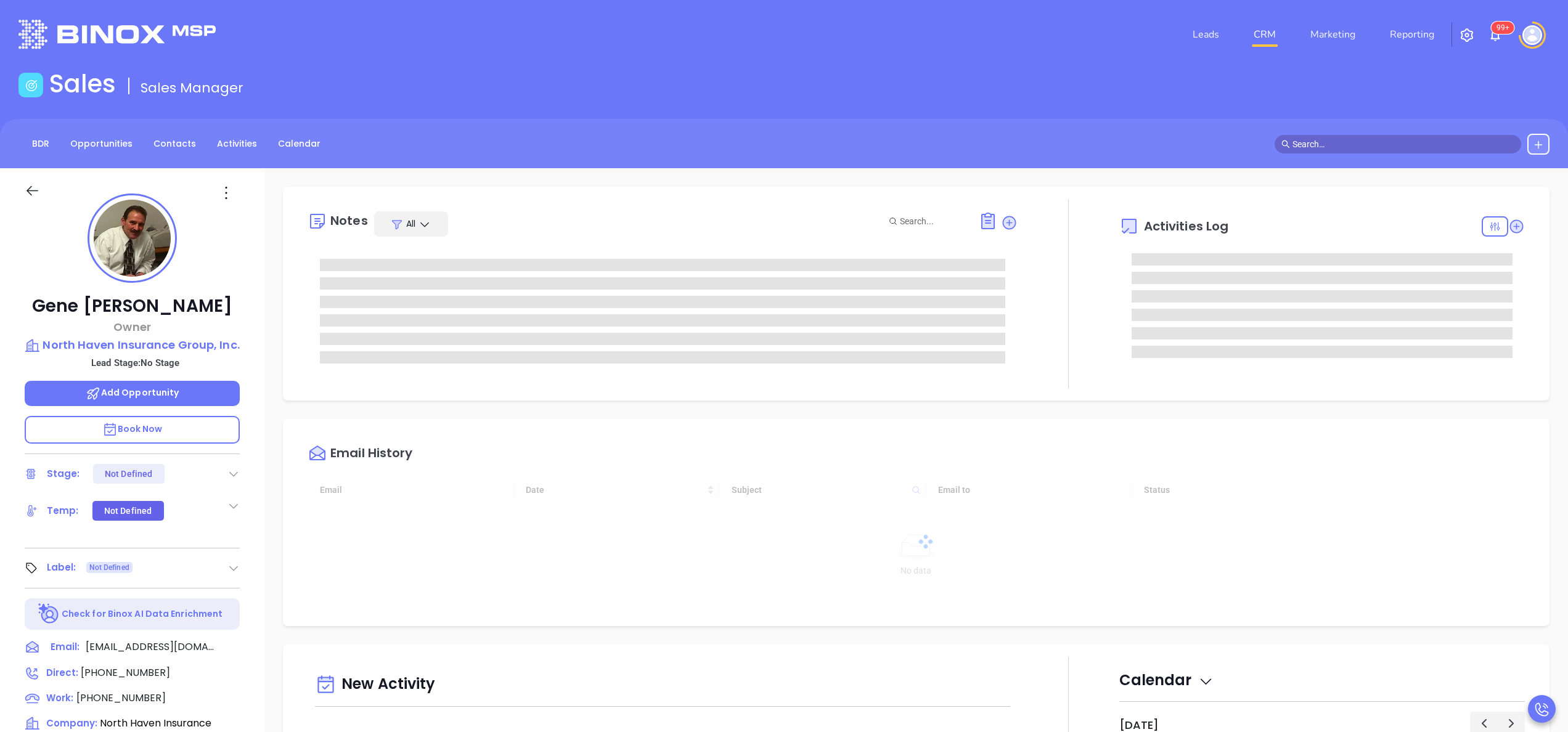
type input "[DATE]"
type input "[PERSON_NAME]"
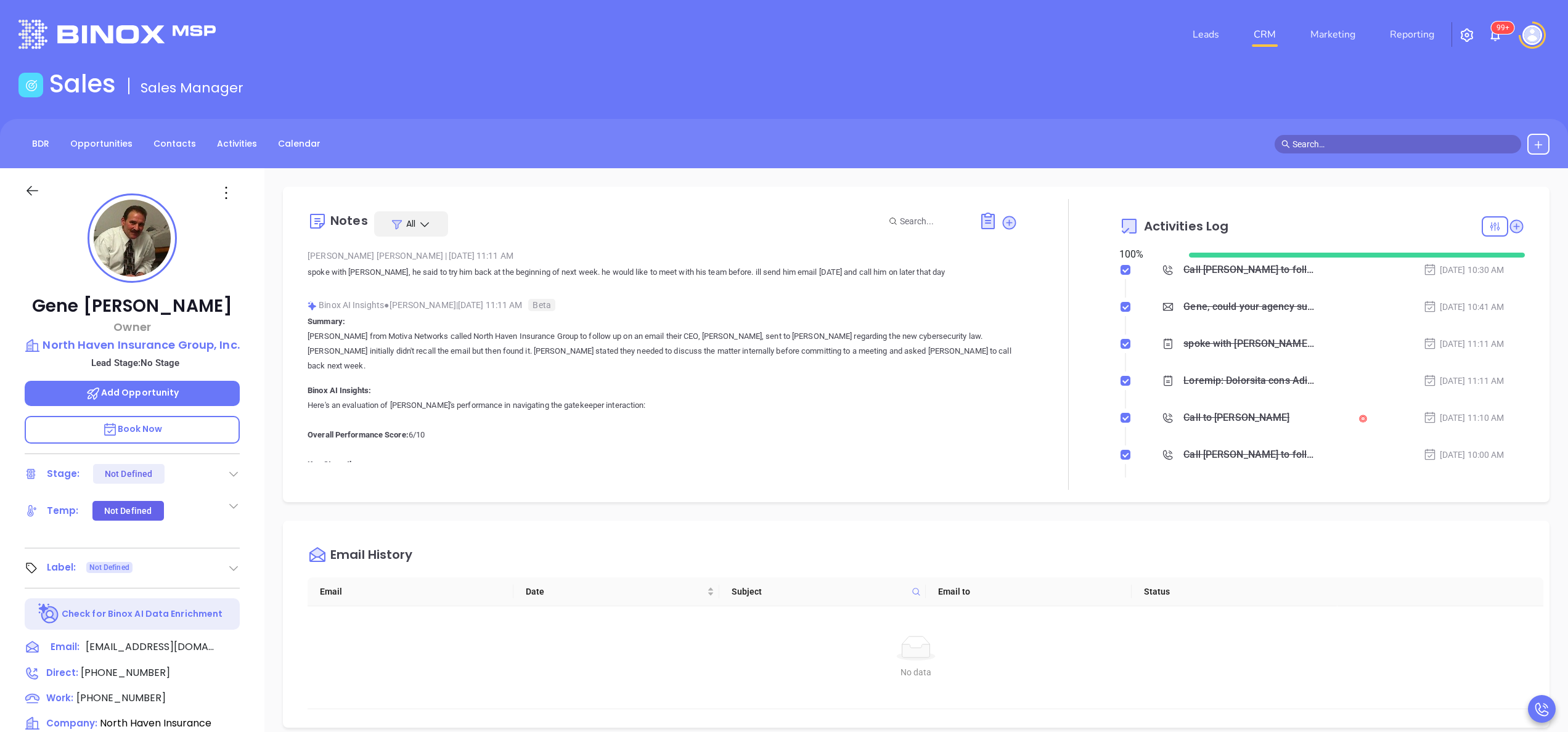
click at [261, 396] on div "[PERSON_NAME] Owner North Haven Insurance Group, Inc. Lead Stage: No Stage Add …" at bounding box center [132, 626] width 265 height 915
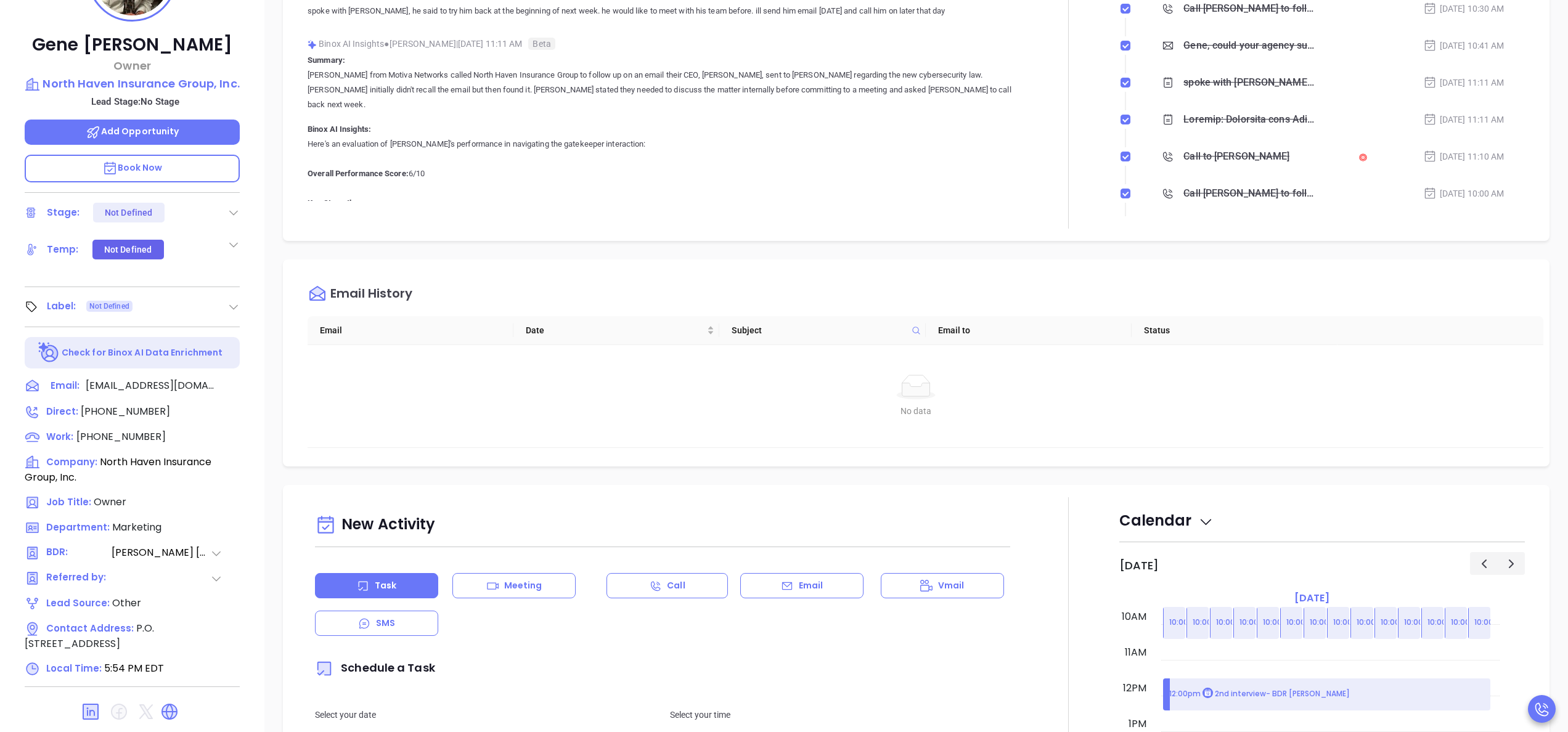
scroll to position [351, 0]
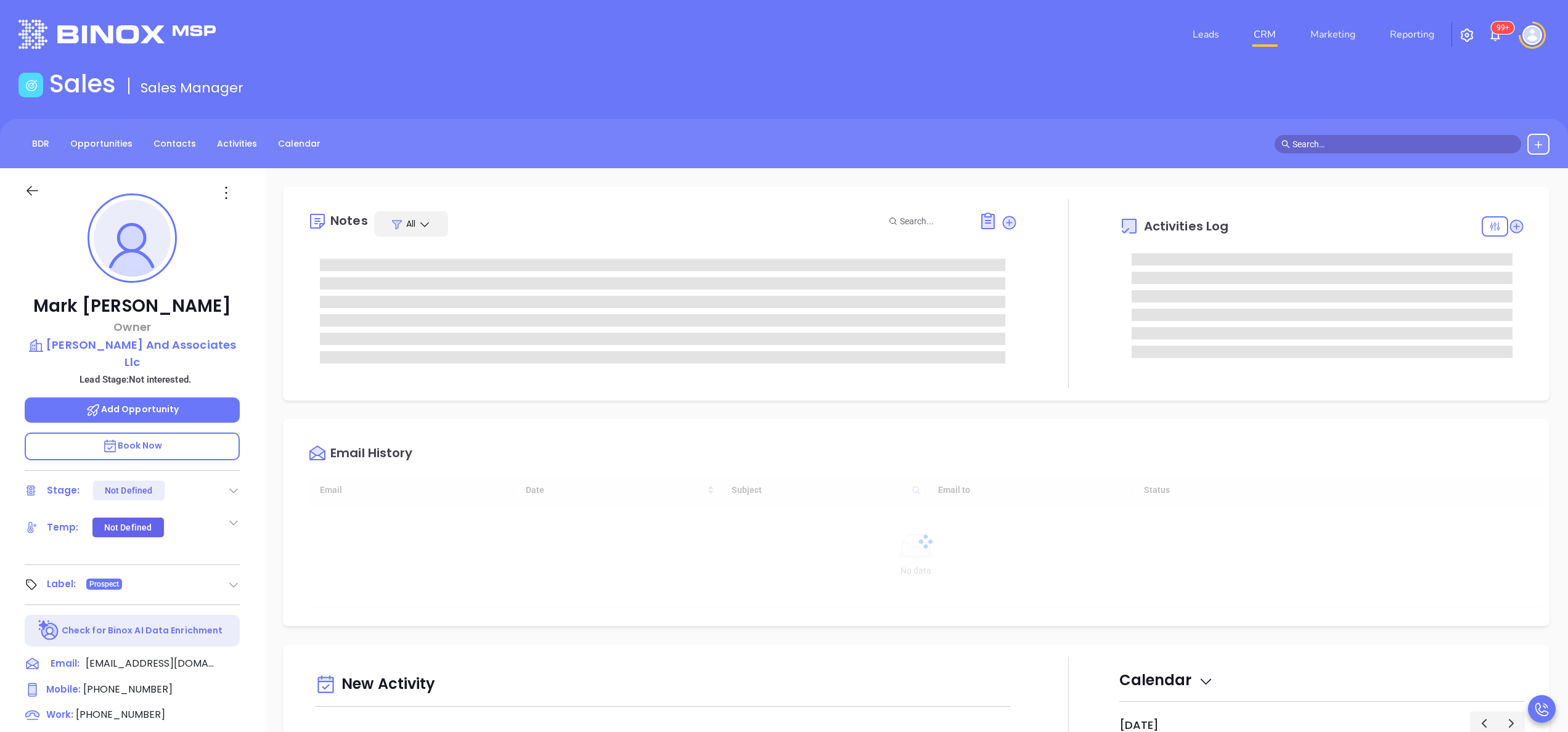
type input "[DATE]"
type input "[PERSON_NAME]"
click at [261, 487] on div "Mark Taylor Owner Mark Taylor And Associates Llc Lead Stage: Not interested. Ad…" at bounding box center [132, 626] width 265 height 915
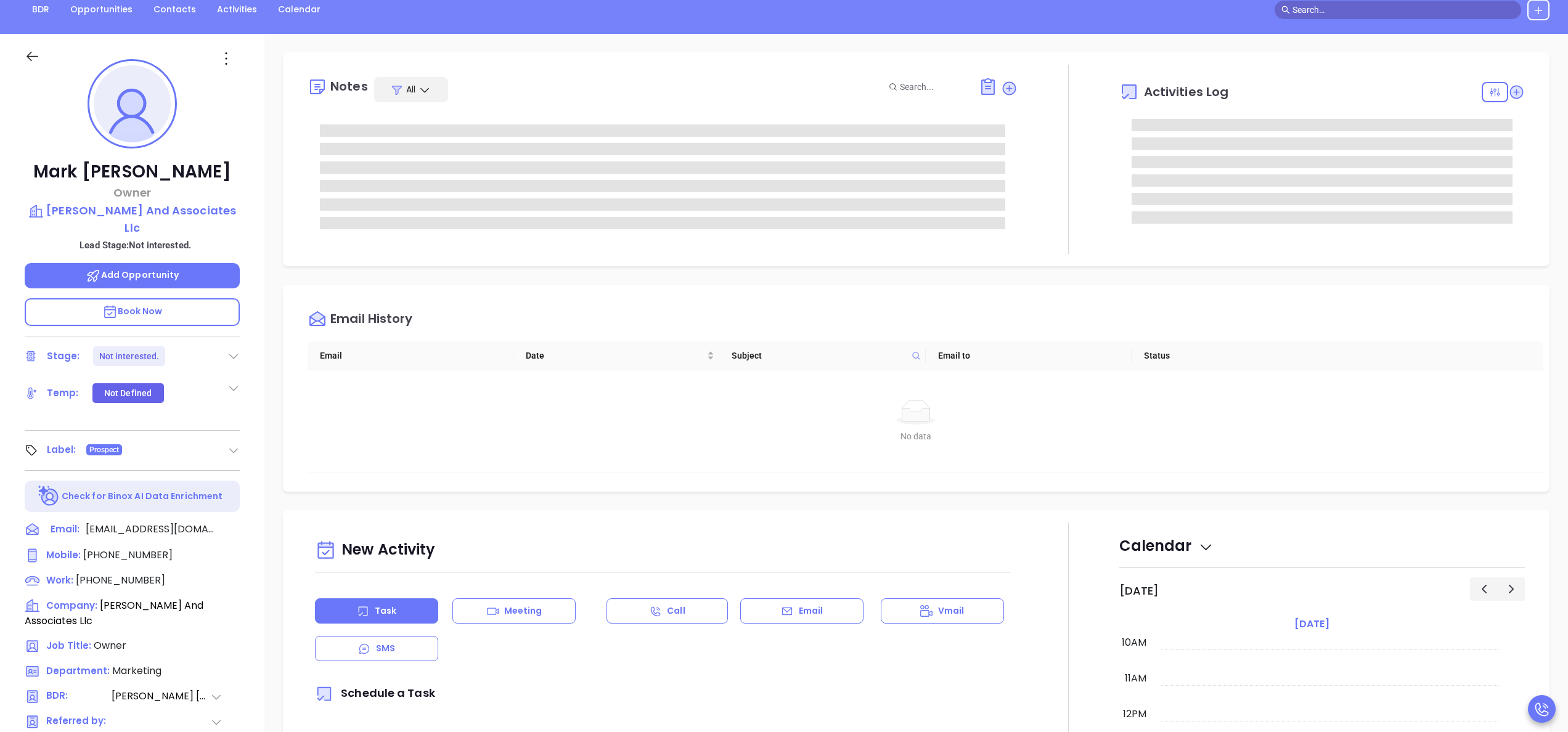
scroll to position [351, 0]
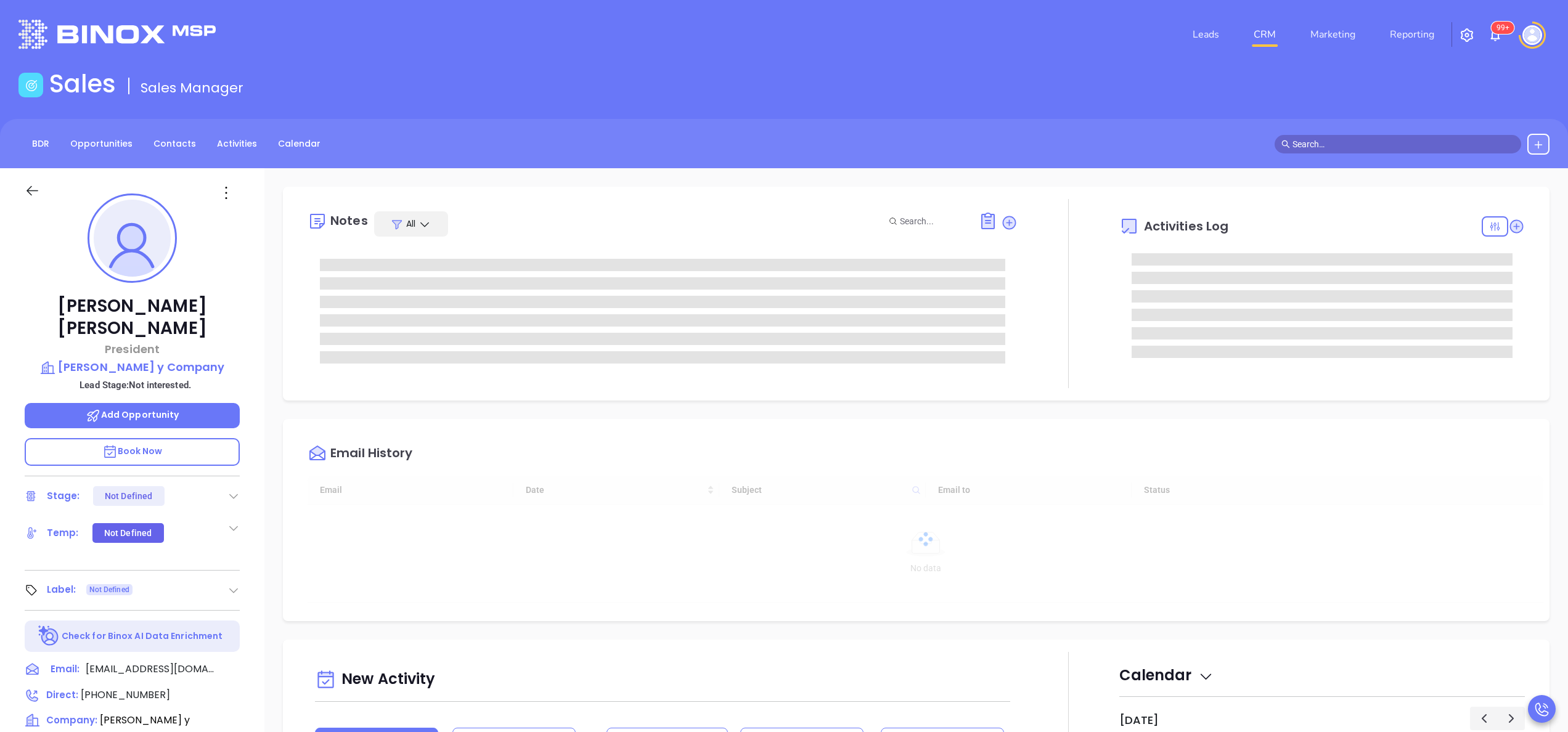
type input "[DATE]"
type input "[PERSON_NAME]"
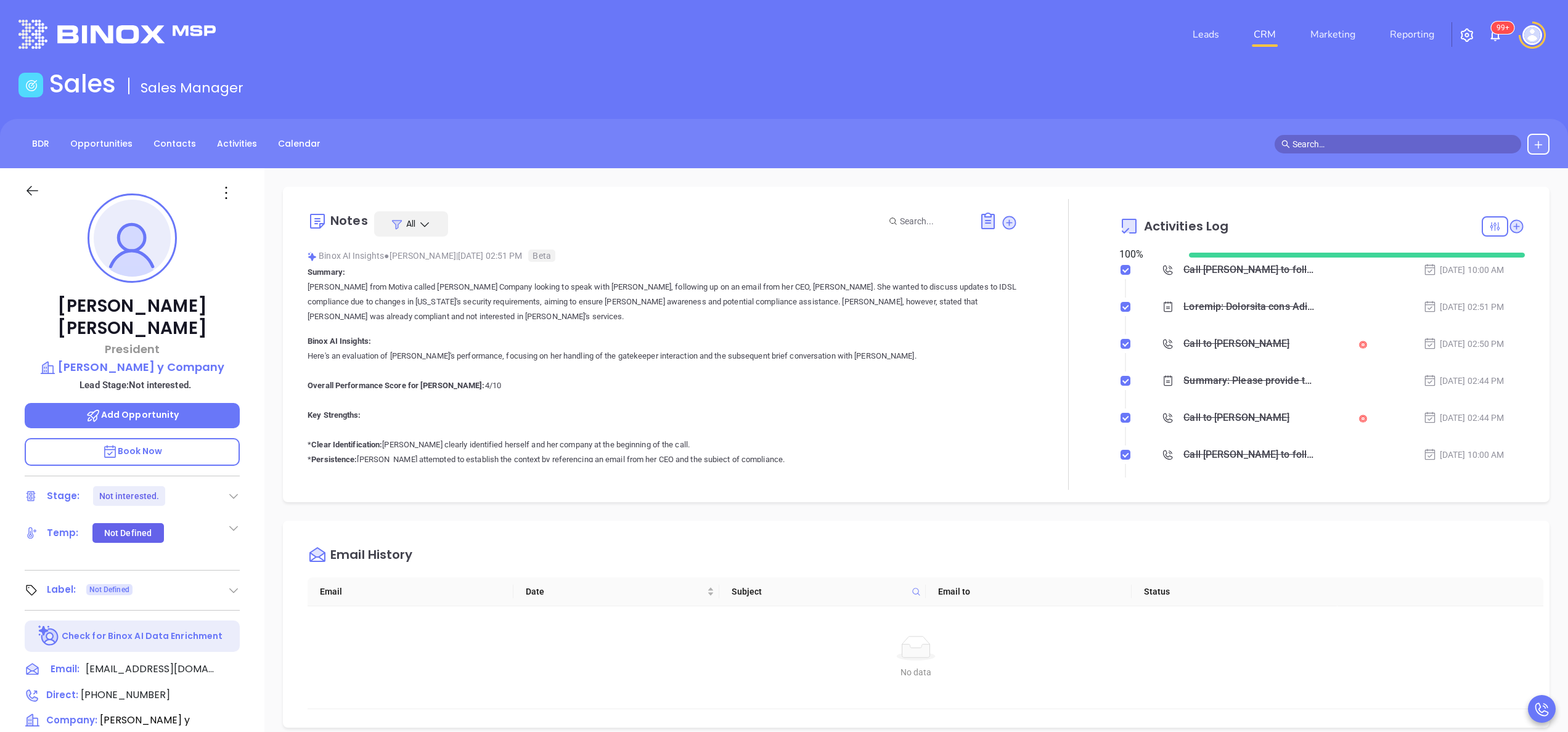
click at [251, 496] on div "Tim Wilson President CV Manson y Company Lead Stage: Not interested. Add Opport…" at bounding box center [132, 626] width 265 height 915
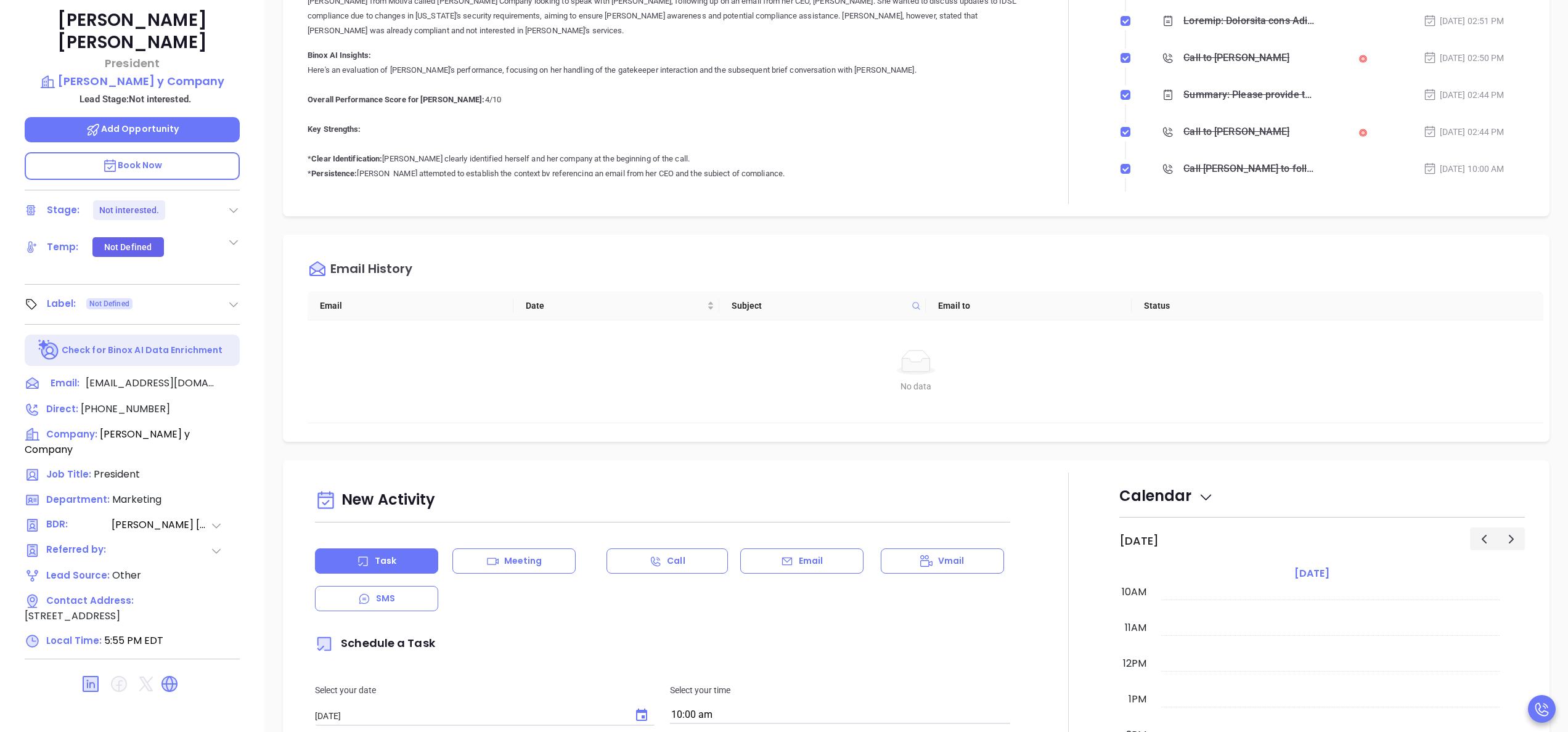
scroll to position [351, 0]
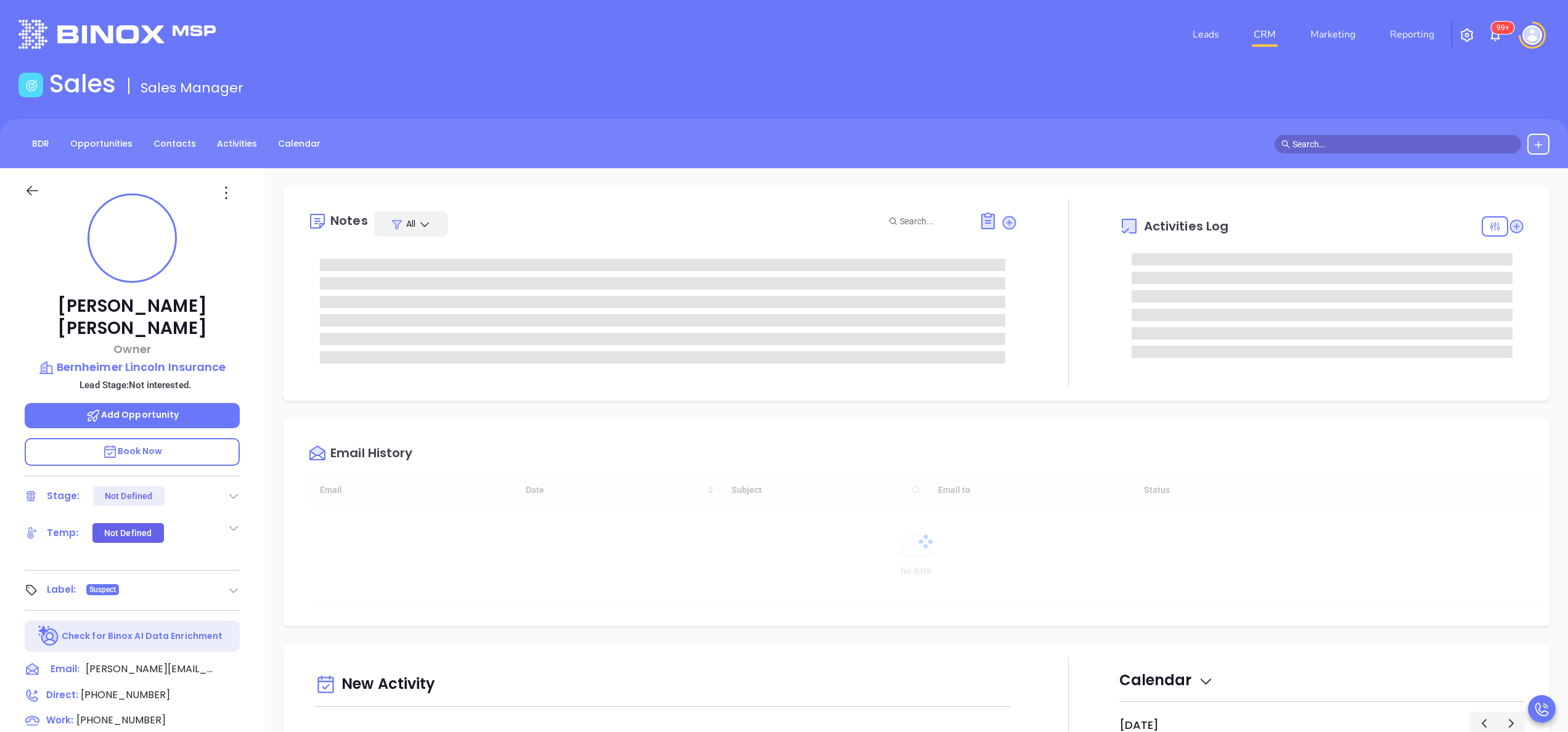
type input "[DATE]"
type input "[PERSON_NAME]"
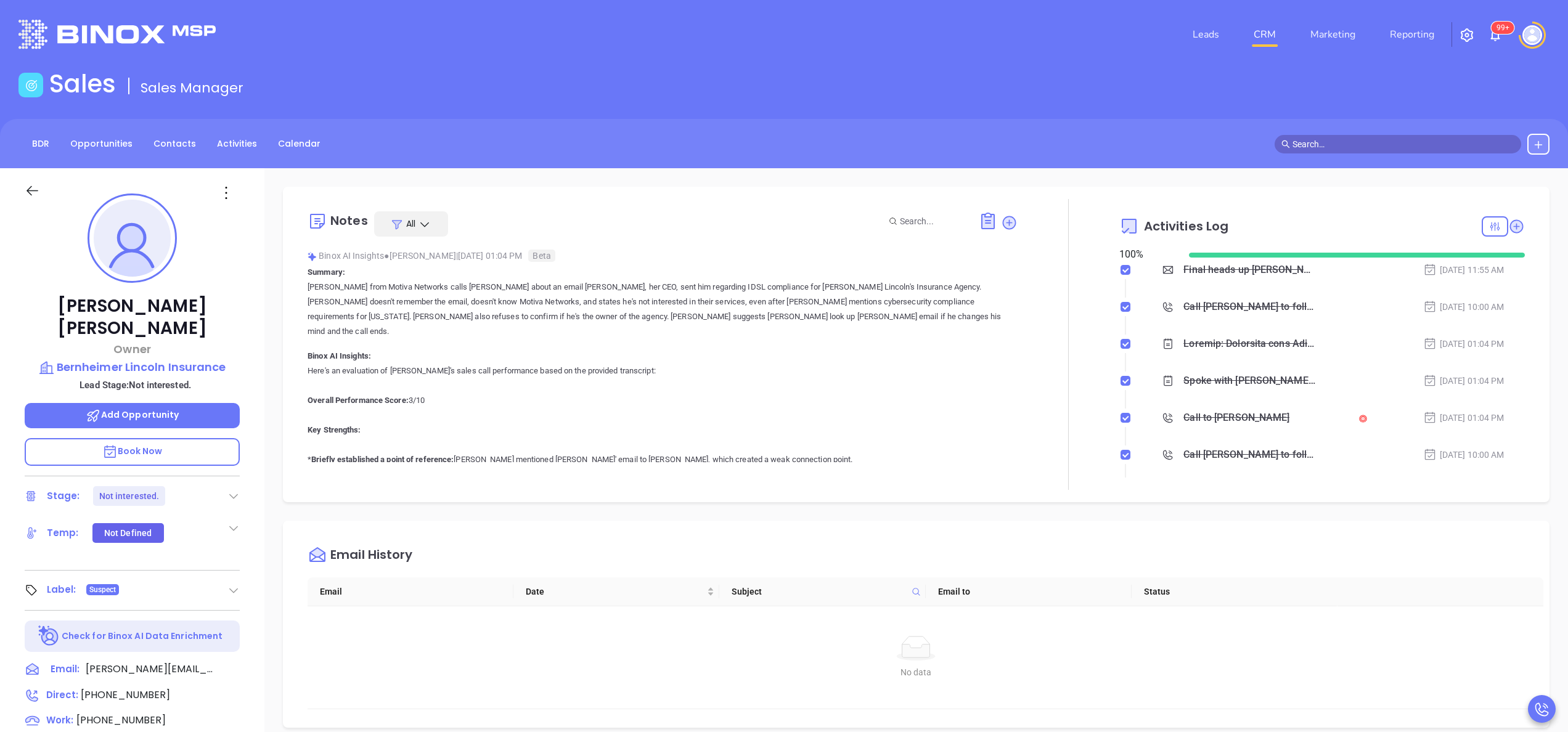
click at [258, 440] on div "Bruce Bernheimer Owner Bernheimer Lincoln Insurance Lead Stage: Not interested.…" at bounding box center [132, 626] width 265 height 915
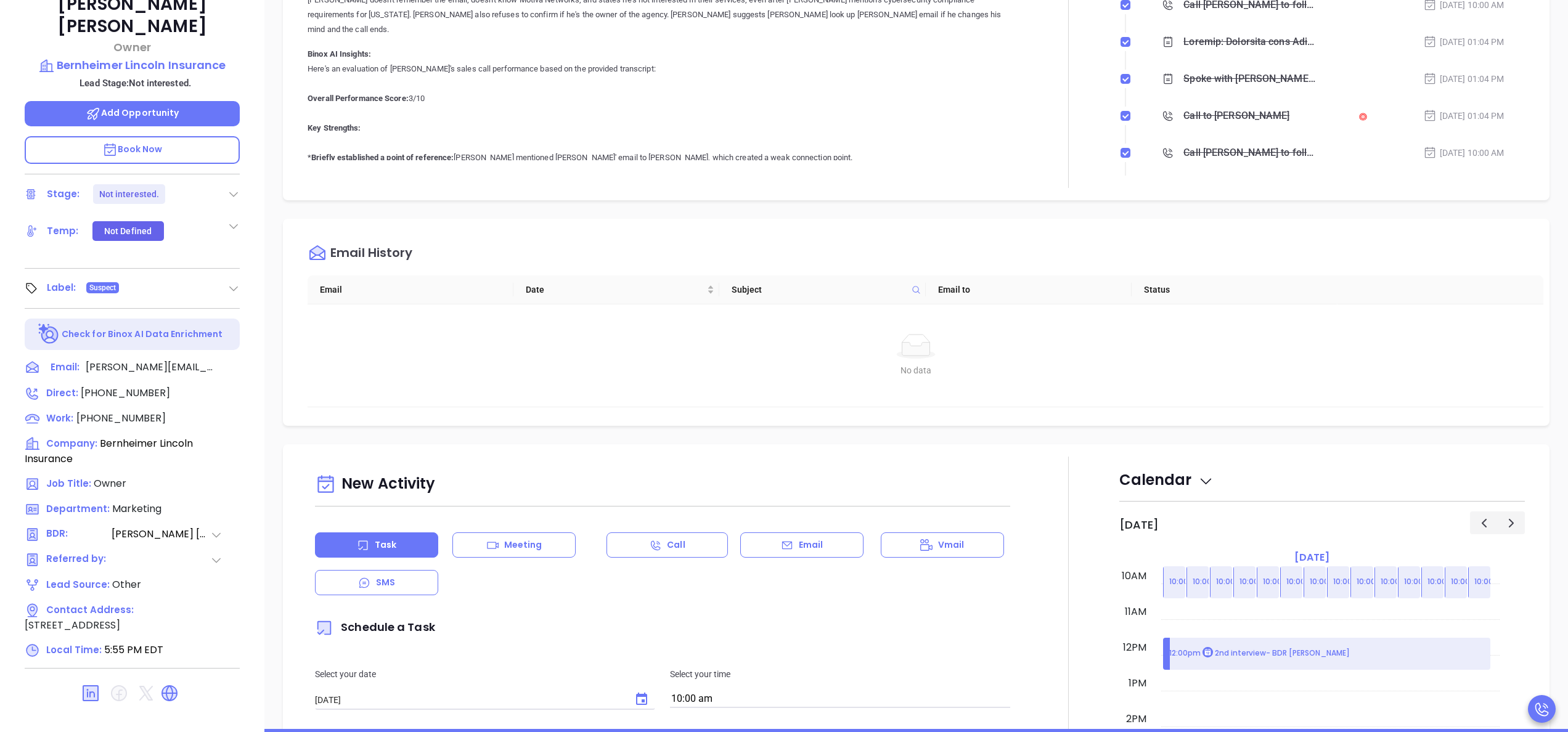
scroll to position [351, 0]
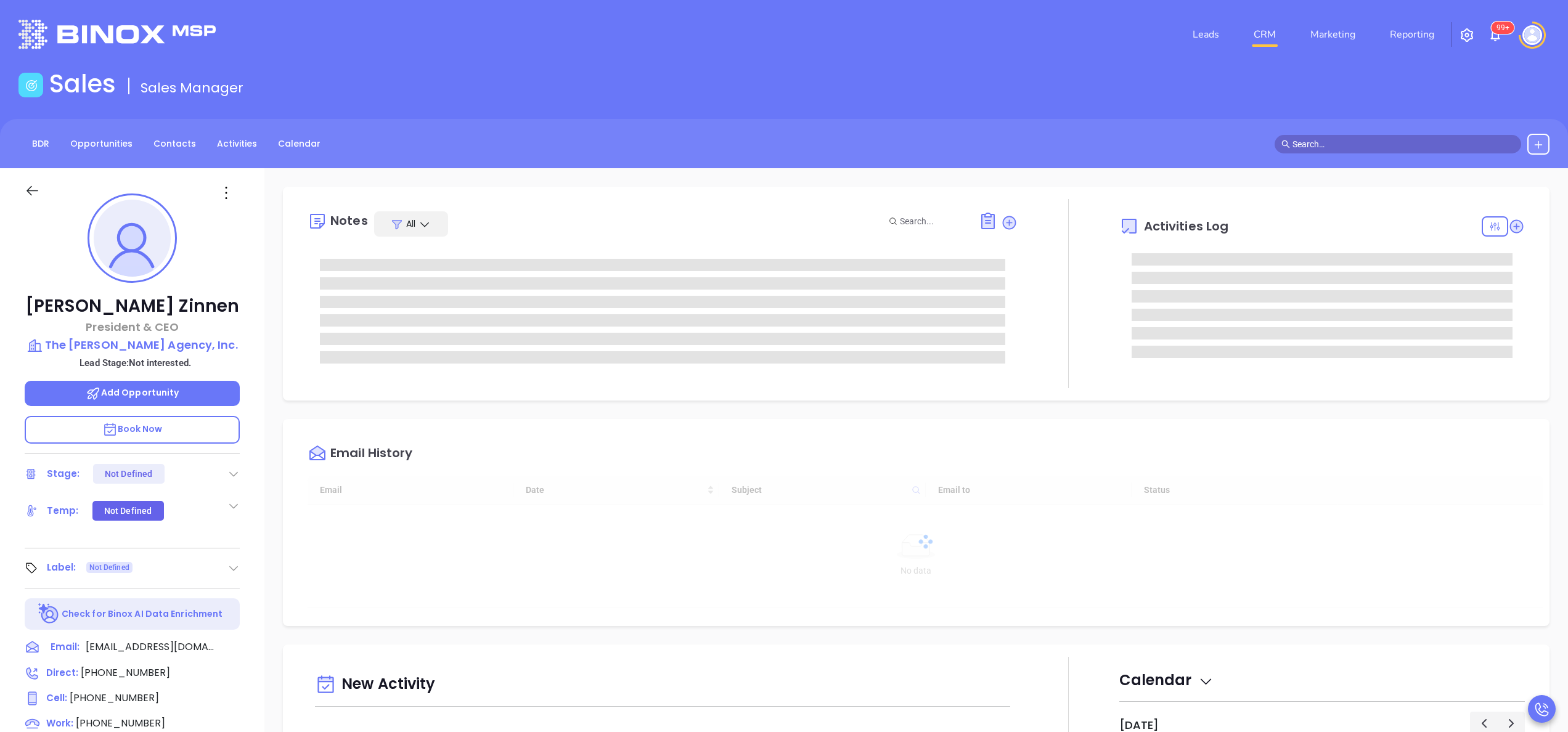
type input "[DATE]"
type input "[PERSON_NAME]"
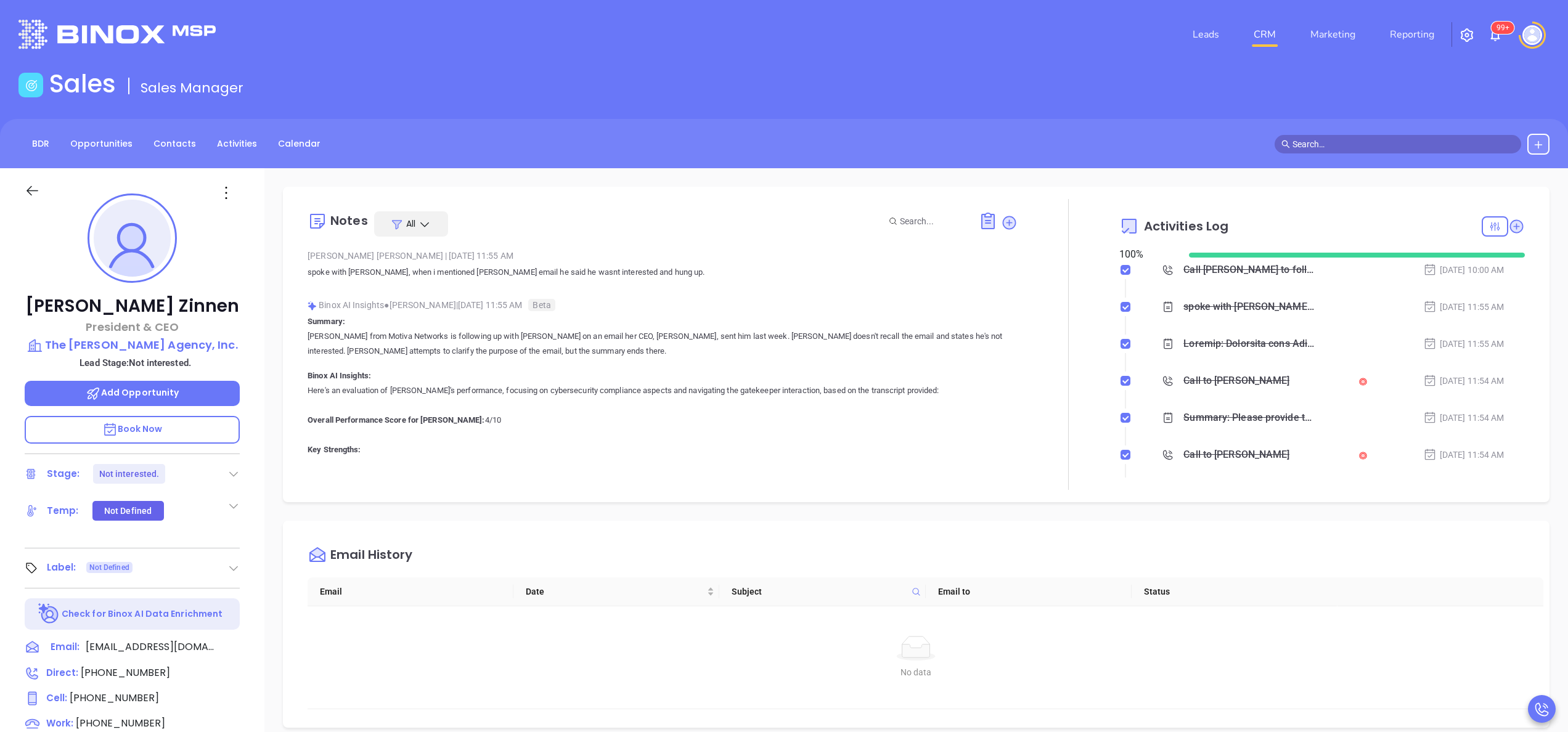
click at [259, 573] on div "[PERSON_NAME] President & CEO The [PERSON_NAME] Agency, Inc. Lead Stage: Not in…" at bounding box center [132, 626] width 265 height 915
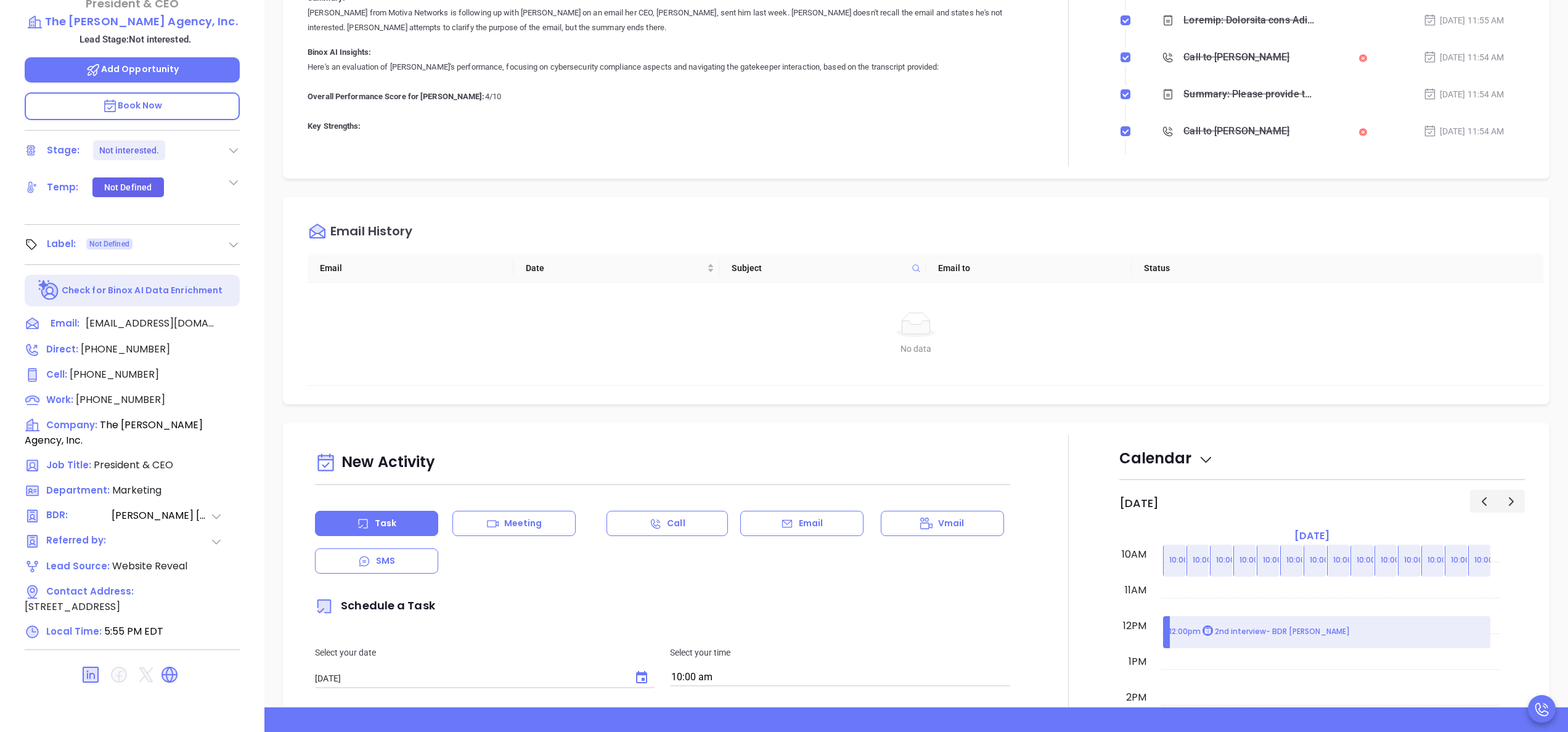
scroll to position [351, 0]
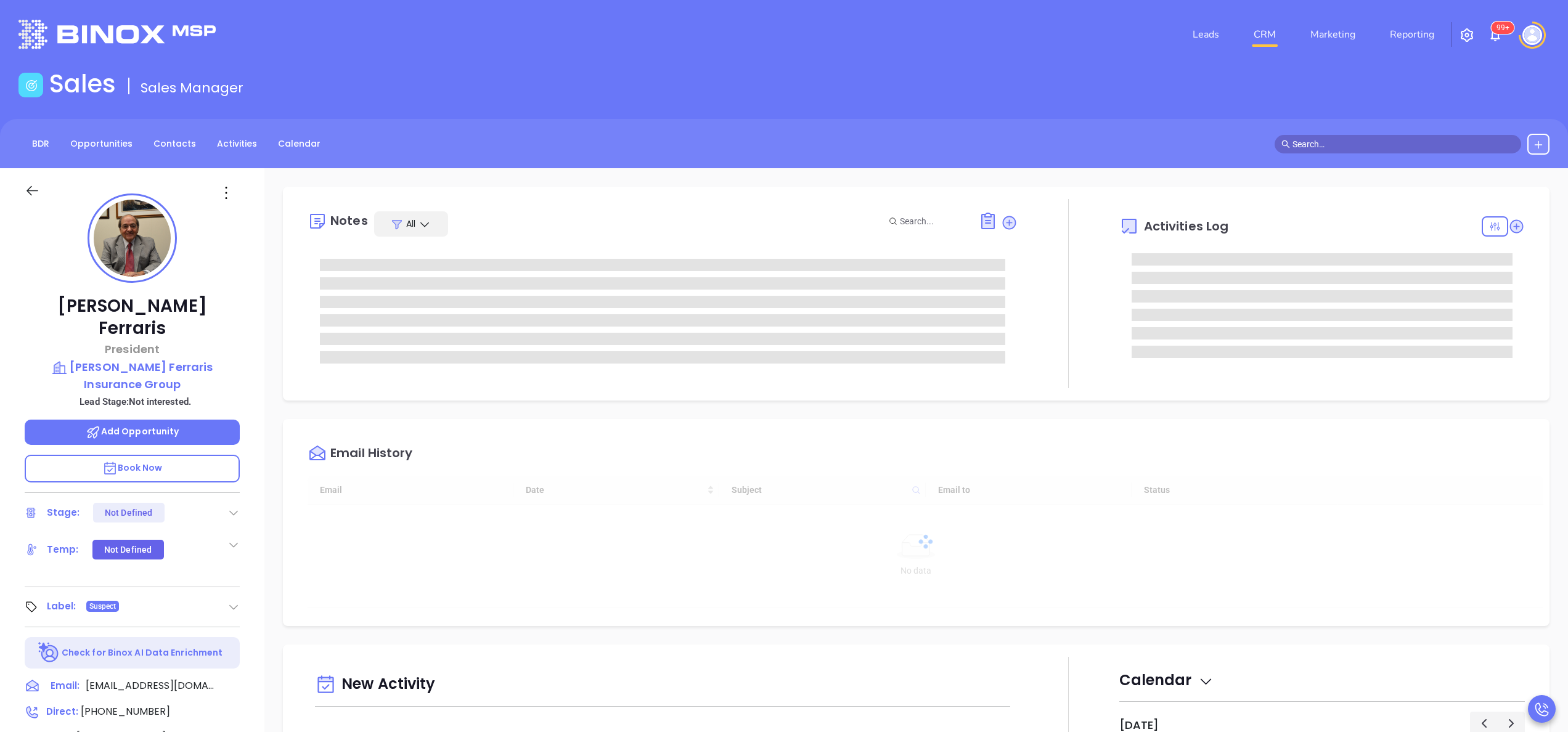
type input "[DATE]"
type input "[PERSON_NAME]"
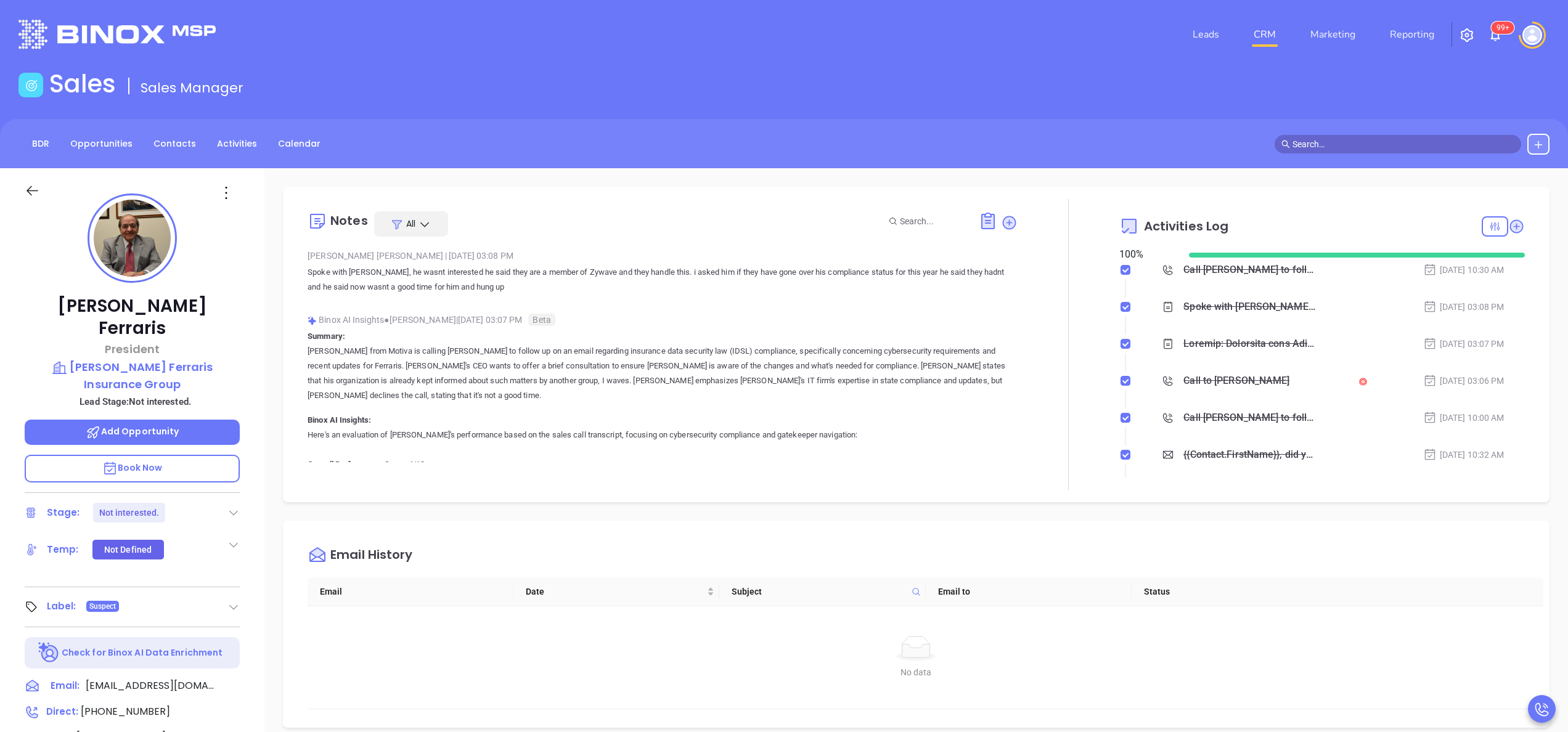
click at [250, 511] on div "Peter Ferraris President Tooher Ferraris Insurance Group Lead Stage: Not intere…" at bounding box center [132, 626] width 265 height 915
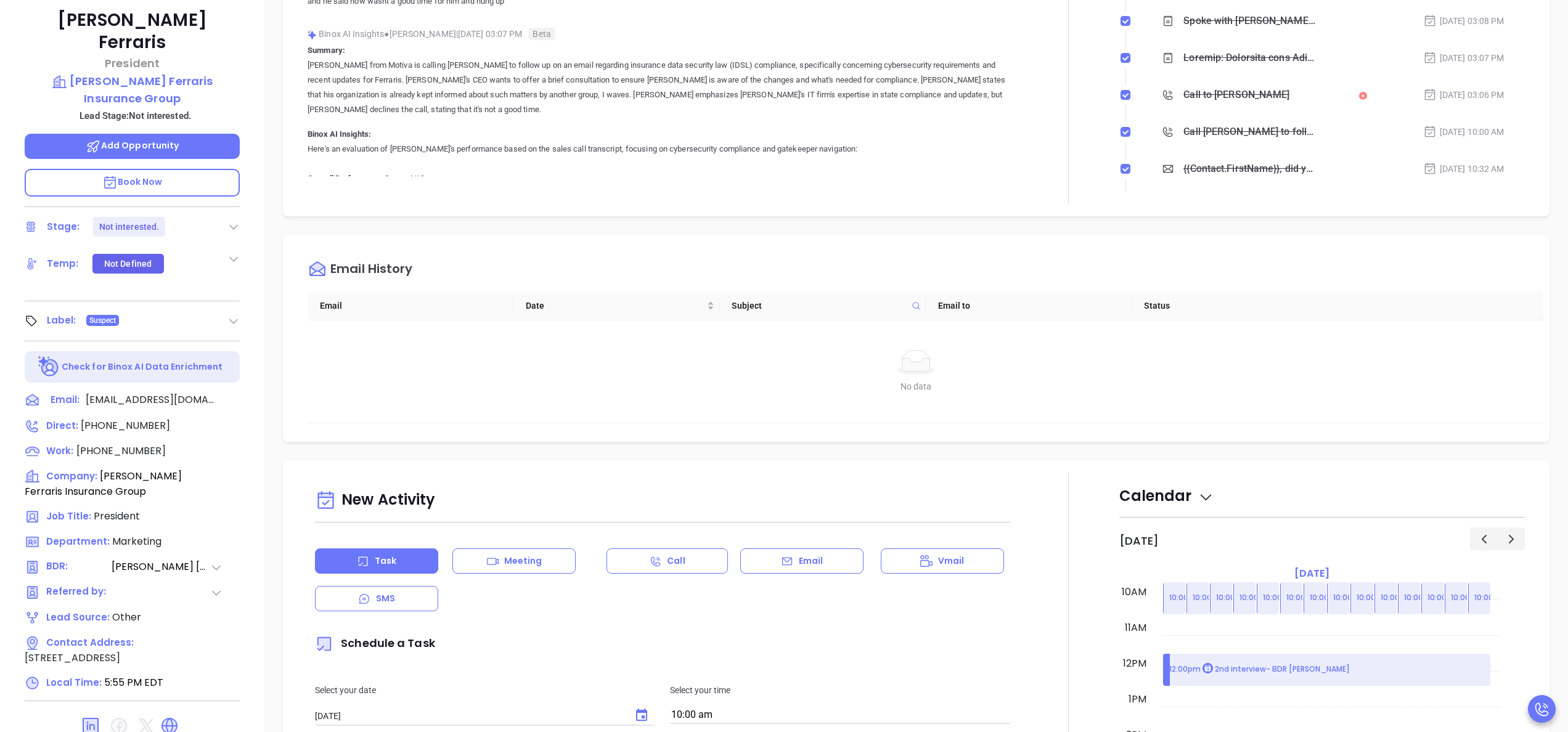
scroll to position [351, 0]
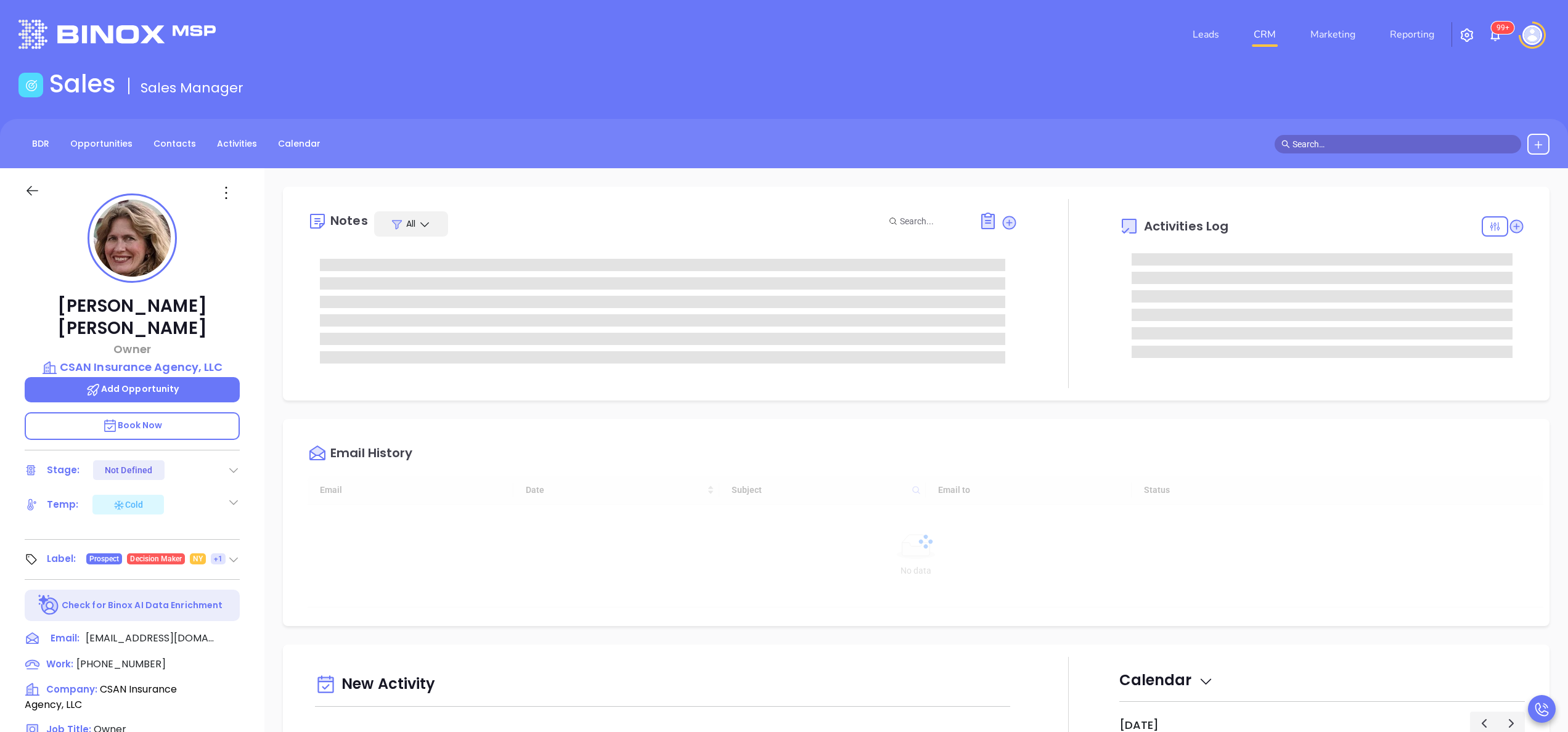
type input "[DATE]"
type input "[PERSON_NAME]"
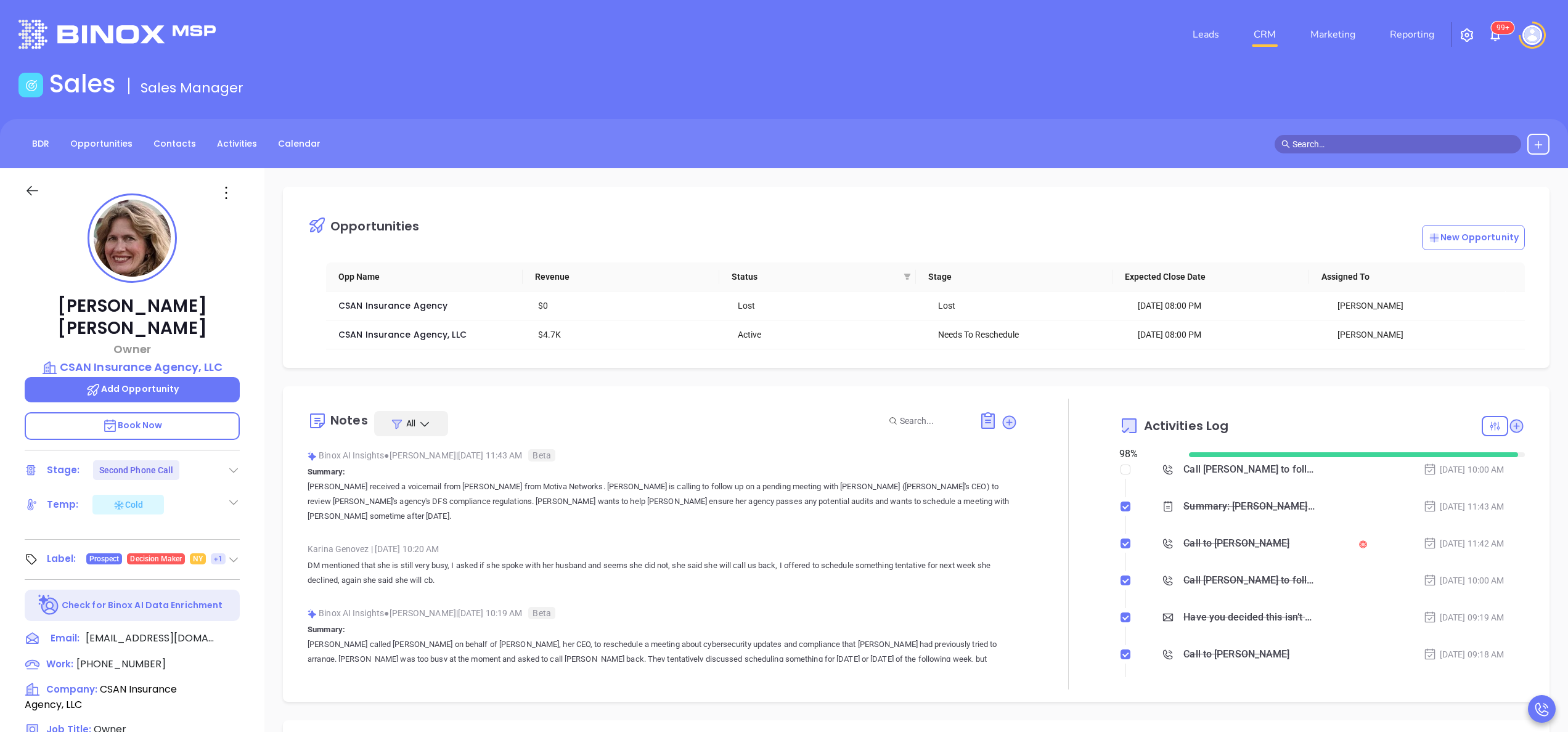
scroll to position [358, 0]
click at [261, 489] on div "Jennifer Petersen-Kreatsoulas Owner CSAN Insurance Agency, LLC Add Opportunity …" at bounding box center [132, 626] width 265 height 915
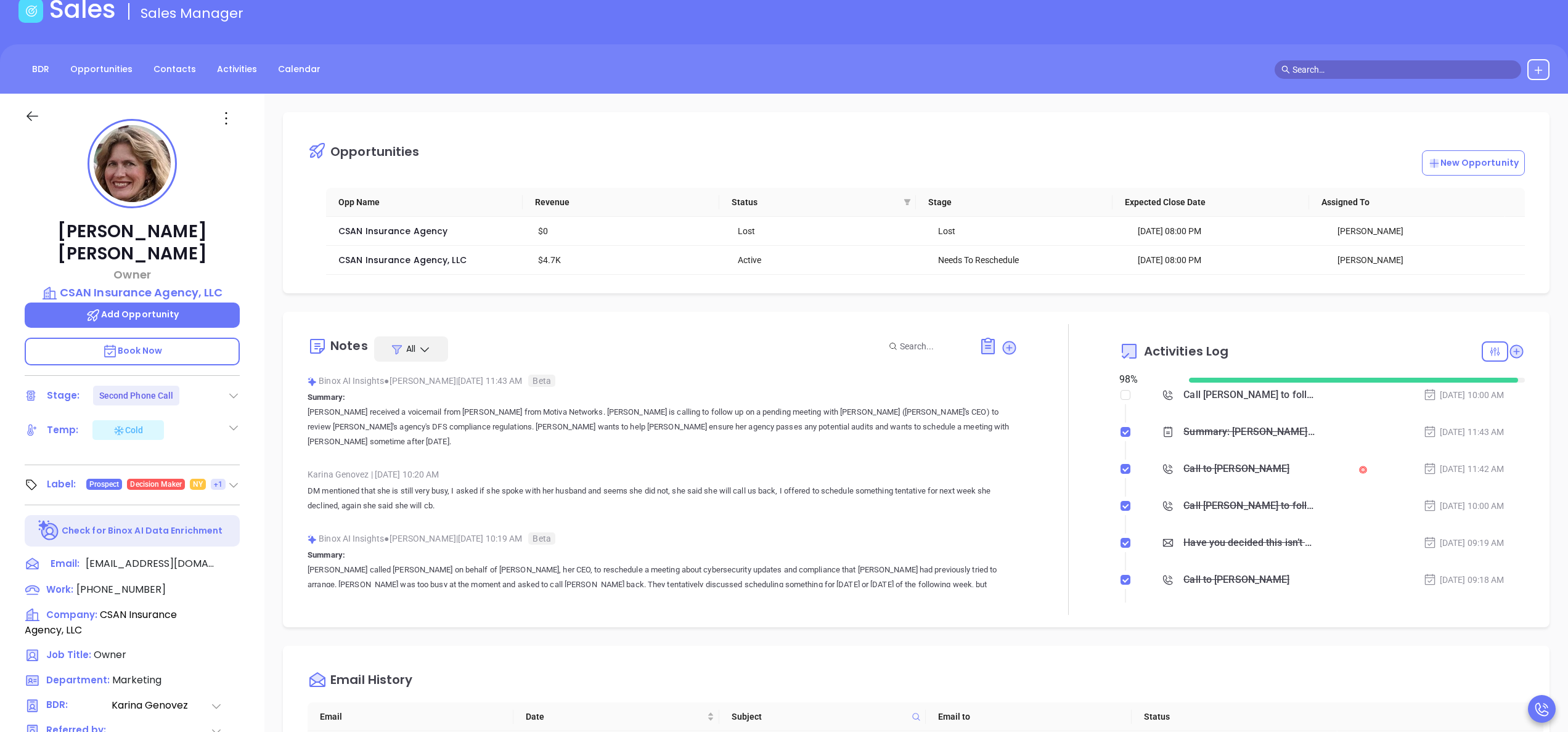
scroll to position [351, 0]
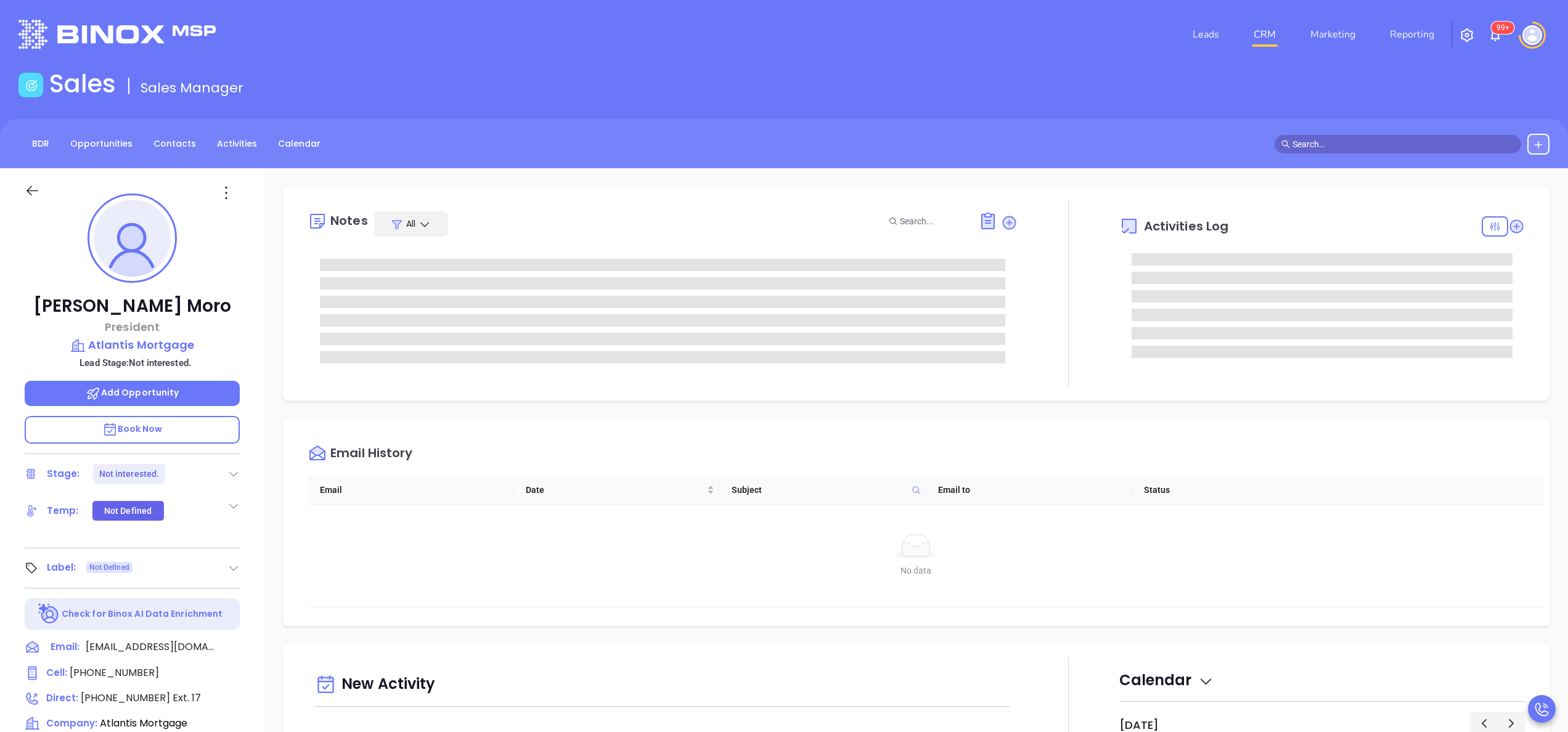
type input "[PERSON_NAME]"
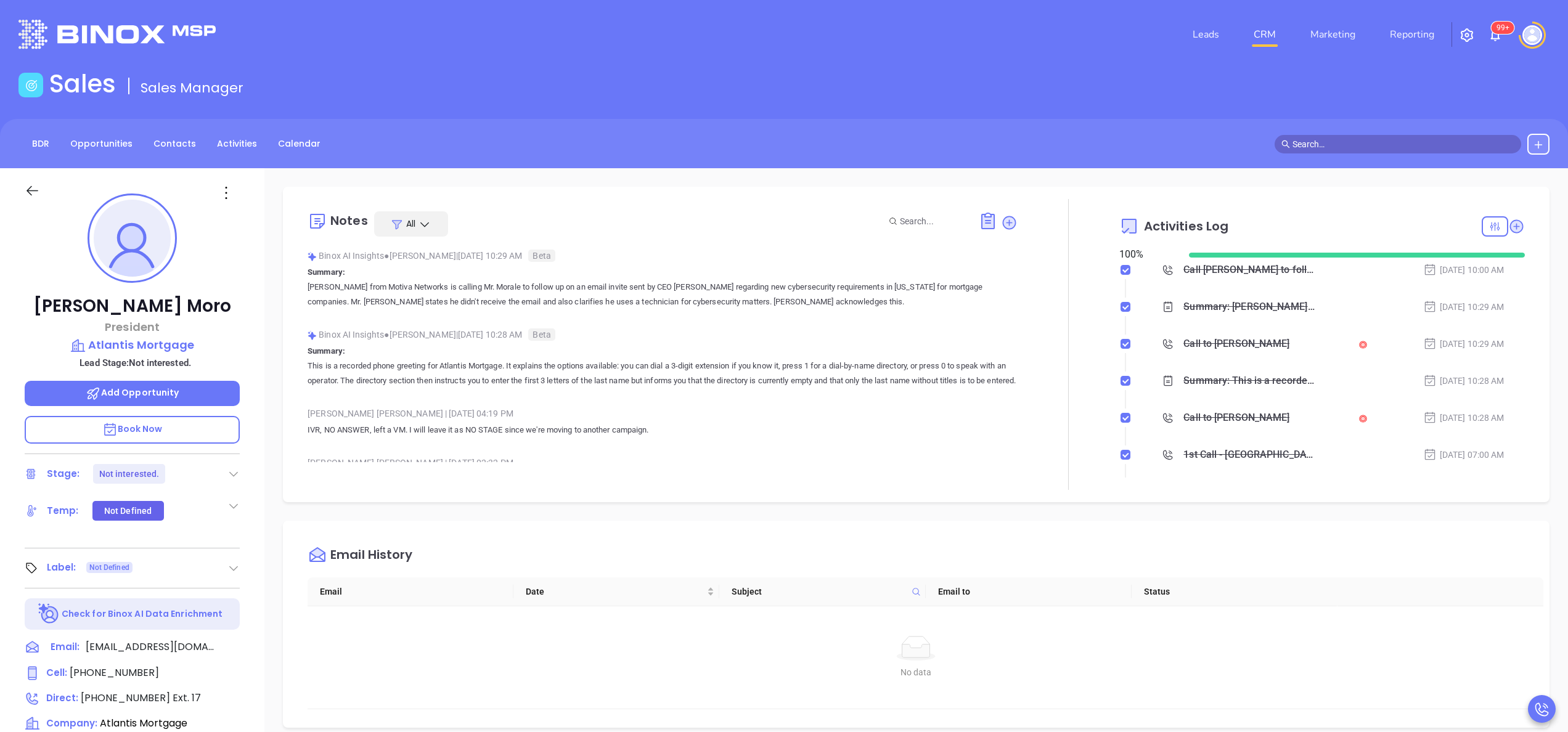
scroll to position [358, 0]
click at [261, 438] on div "Edward Moro President Atlantis Mortgage Lead Stage: Not interested. Add Opportu…" at bounding box center [132, 626] width 265 height 915
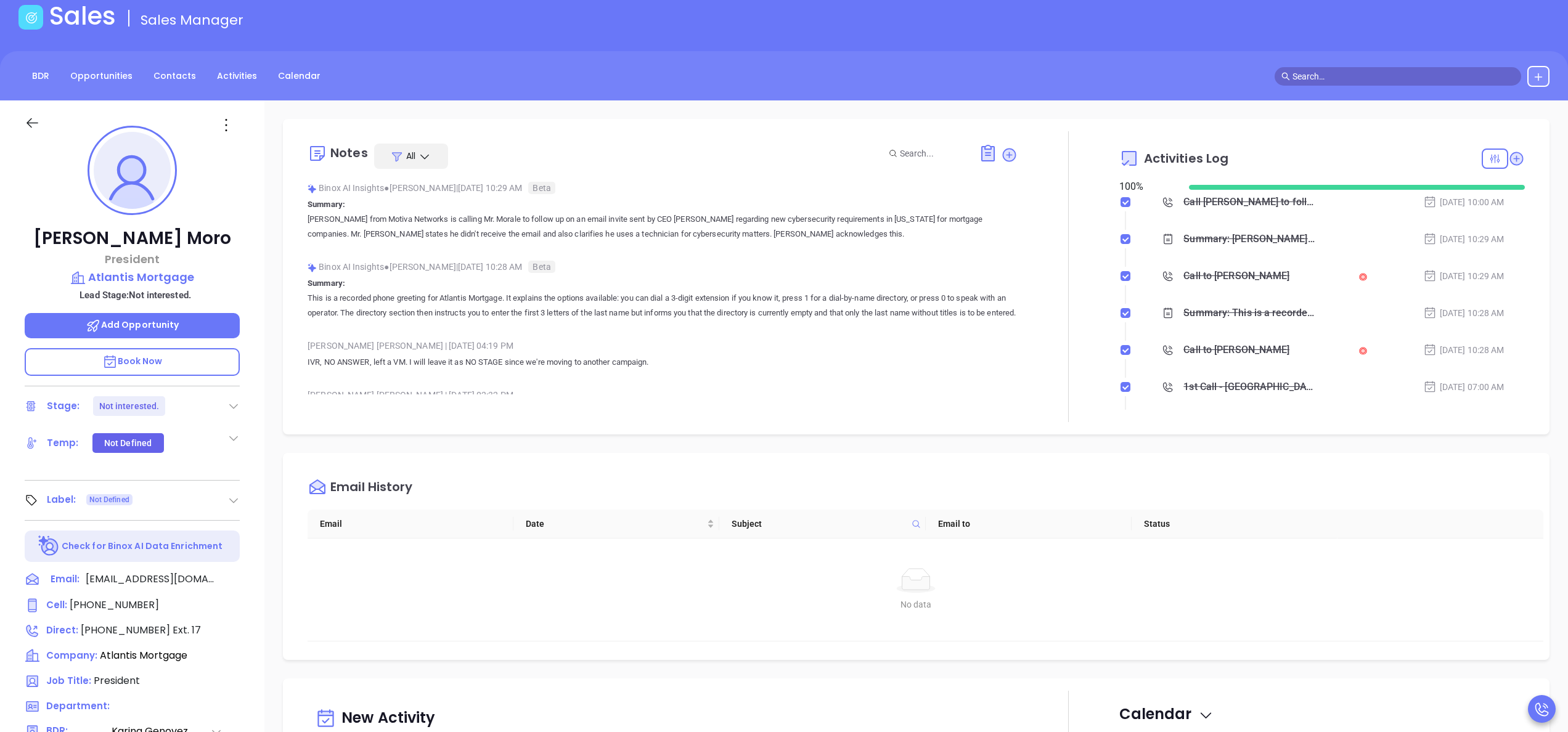
scroll to position [0, 0]
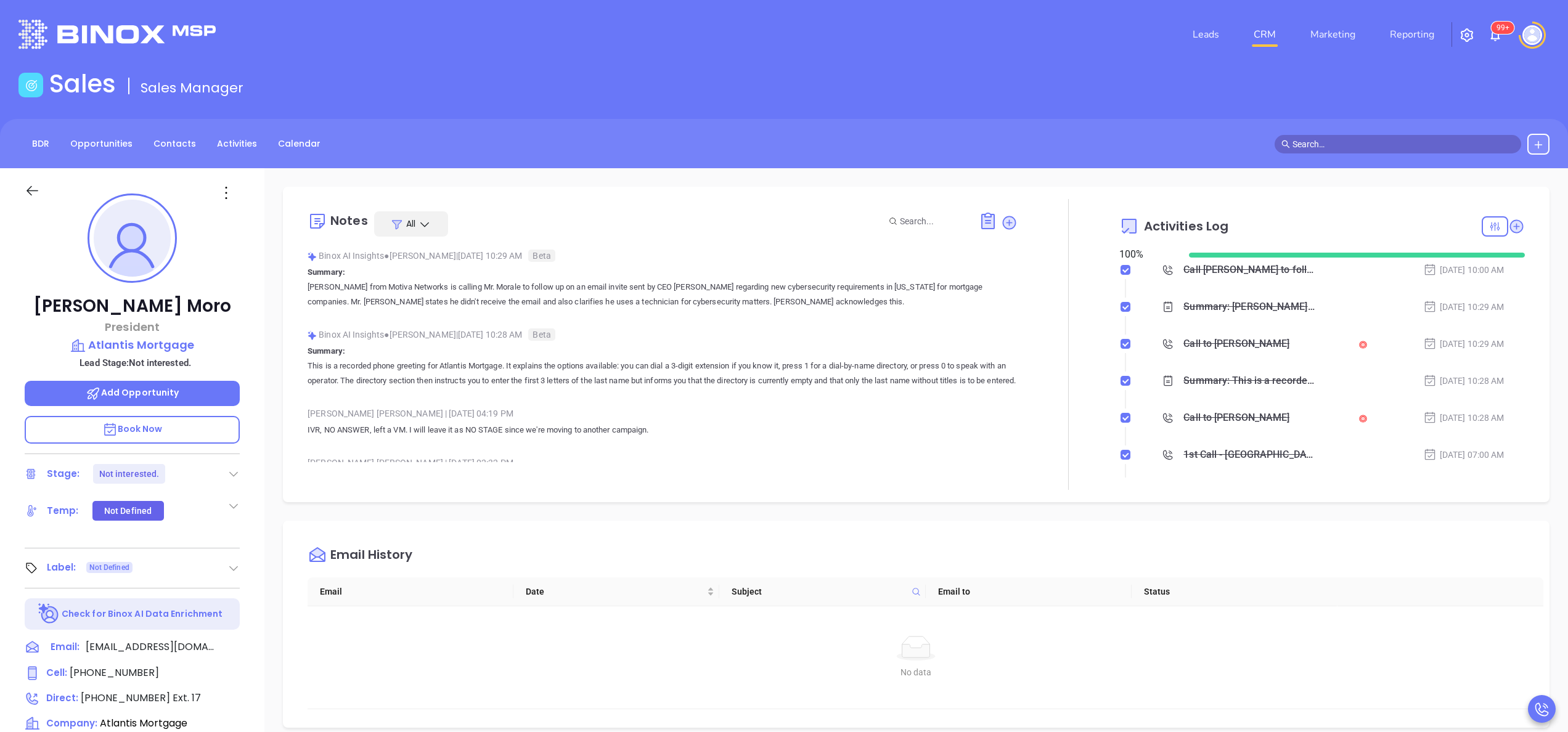
click at [1095, 503] on div "Notes All Binox AI Insights ● Karina Genovez | Sep 3, 2025 10:29 AM Beta Summar…" at bounding box center [916, 599] width 1303 height 862
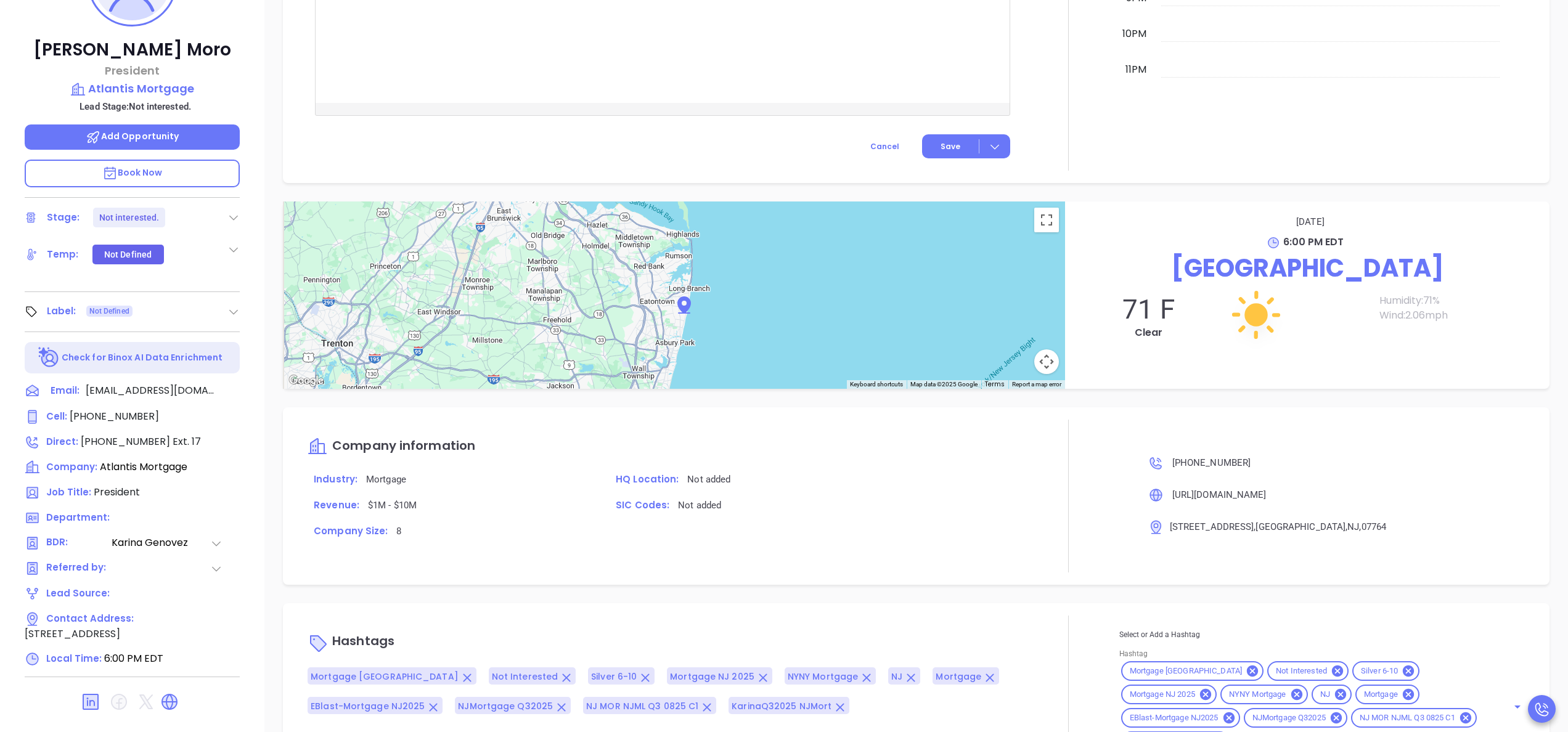
scroll to position [351, 0]
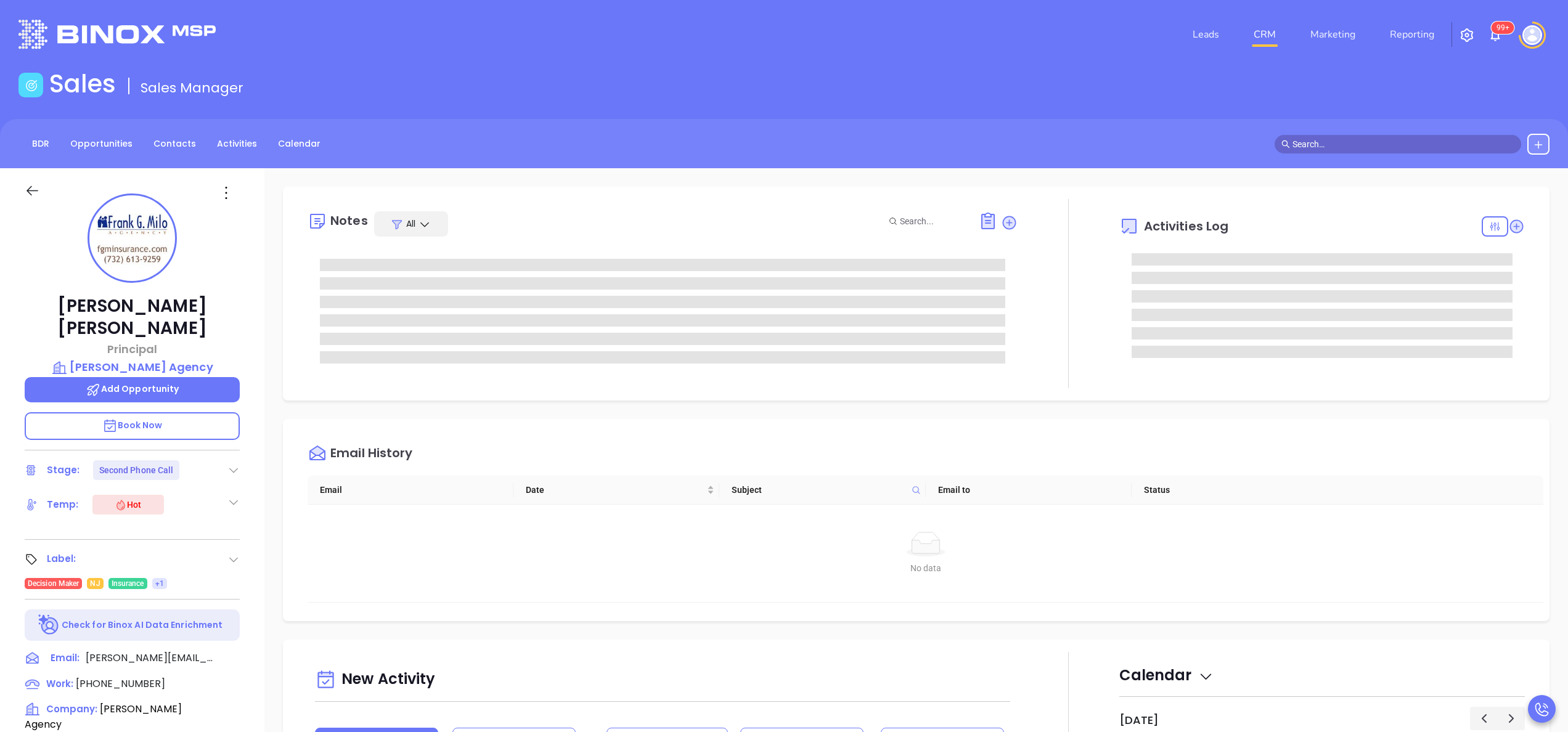
type input "[PERSON_NAME]"
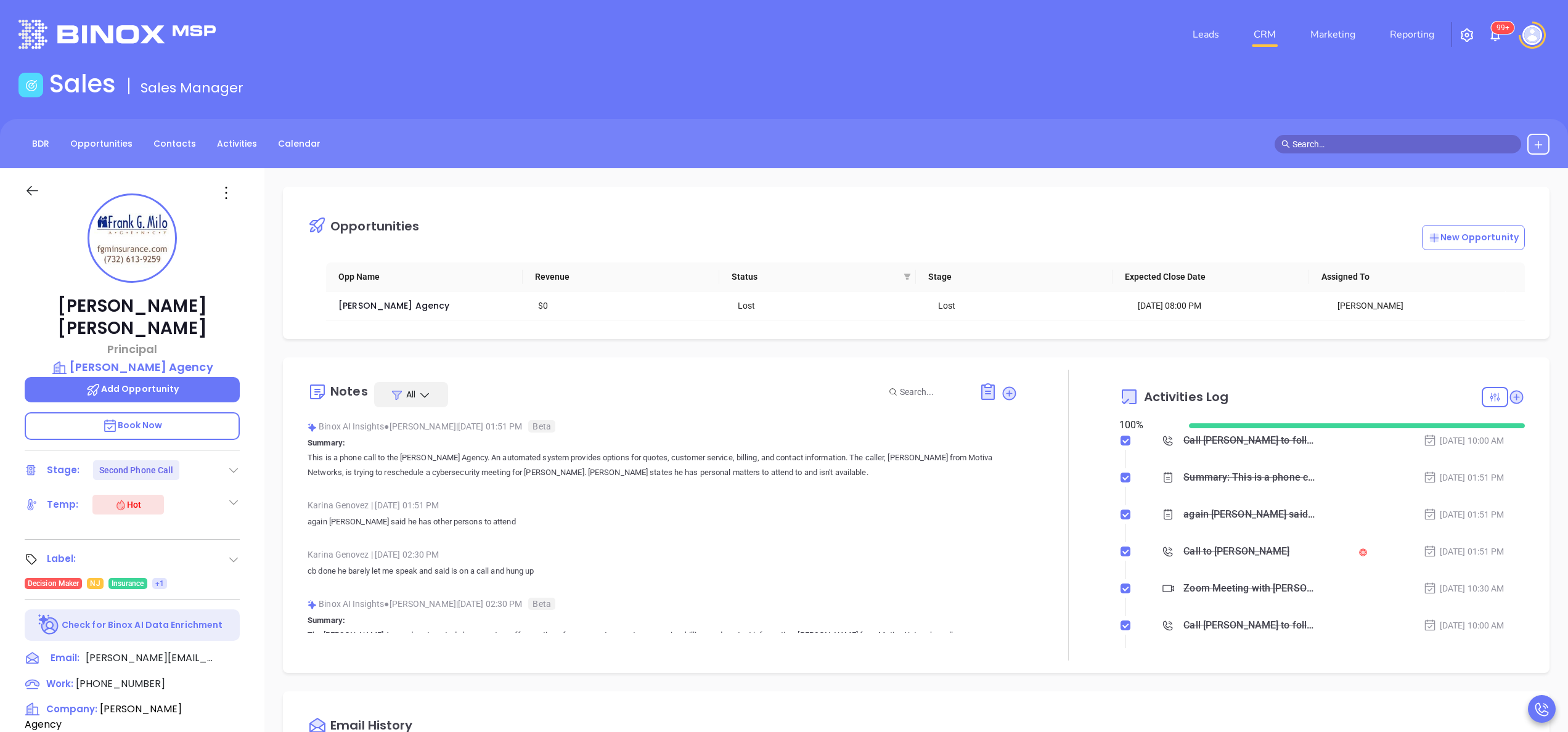
scroll to position [358, 0]
click at [260, 581] on div "[PERSON_NAME] Principal [PERSON_NAME] Agency Add Opportunity Book Now Stage: Se…" at bounding box center [132, 626] width 265 height 915
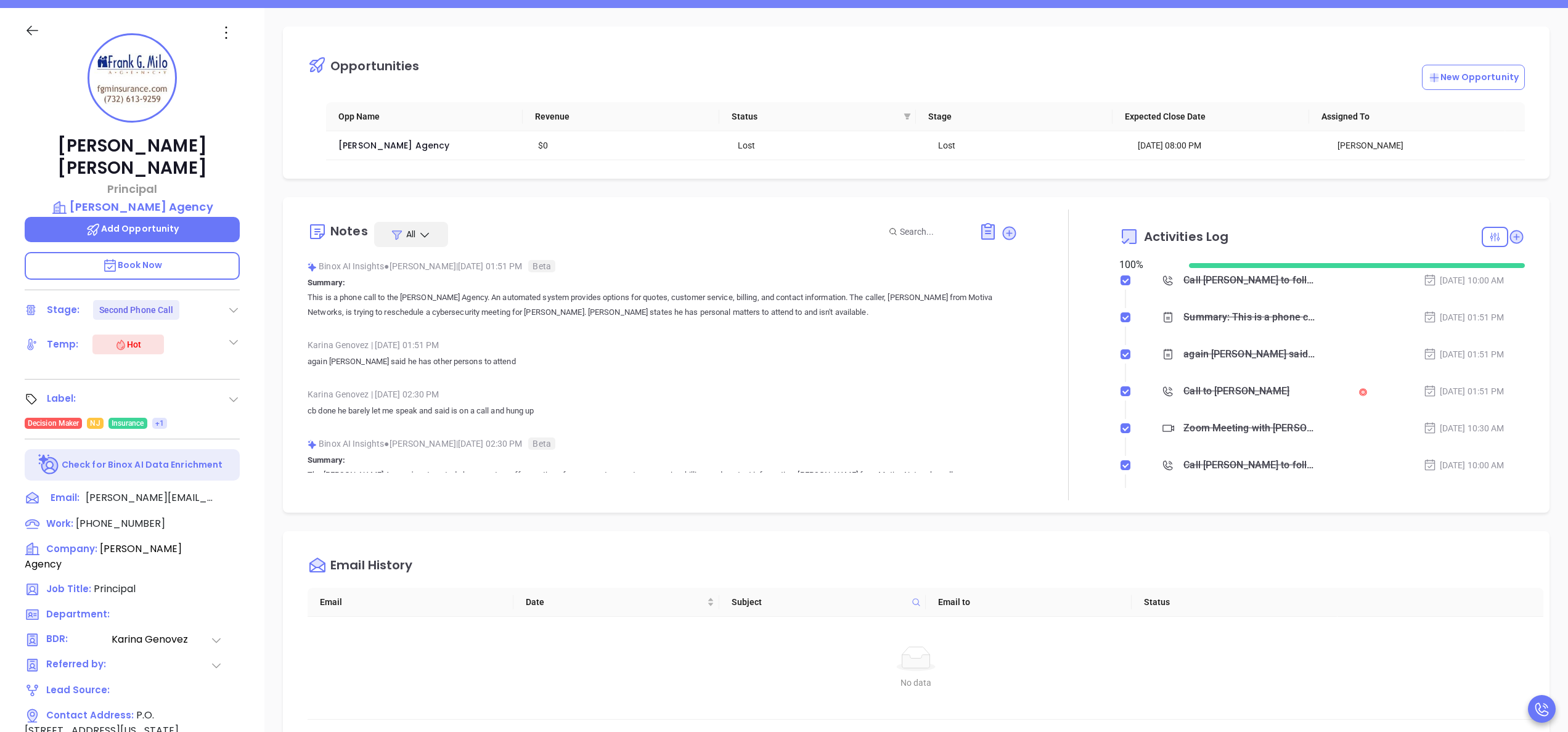
scroll to position [154, 0]
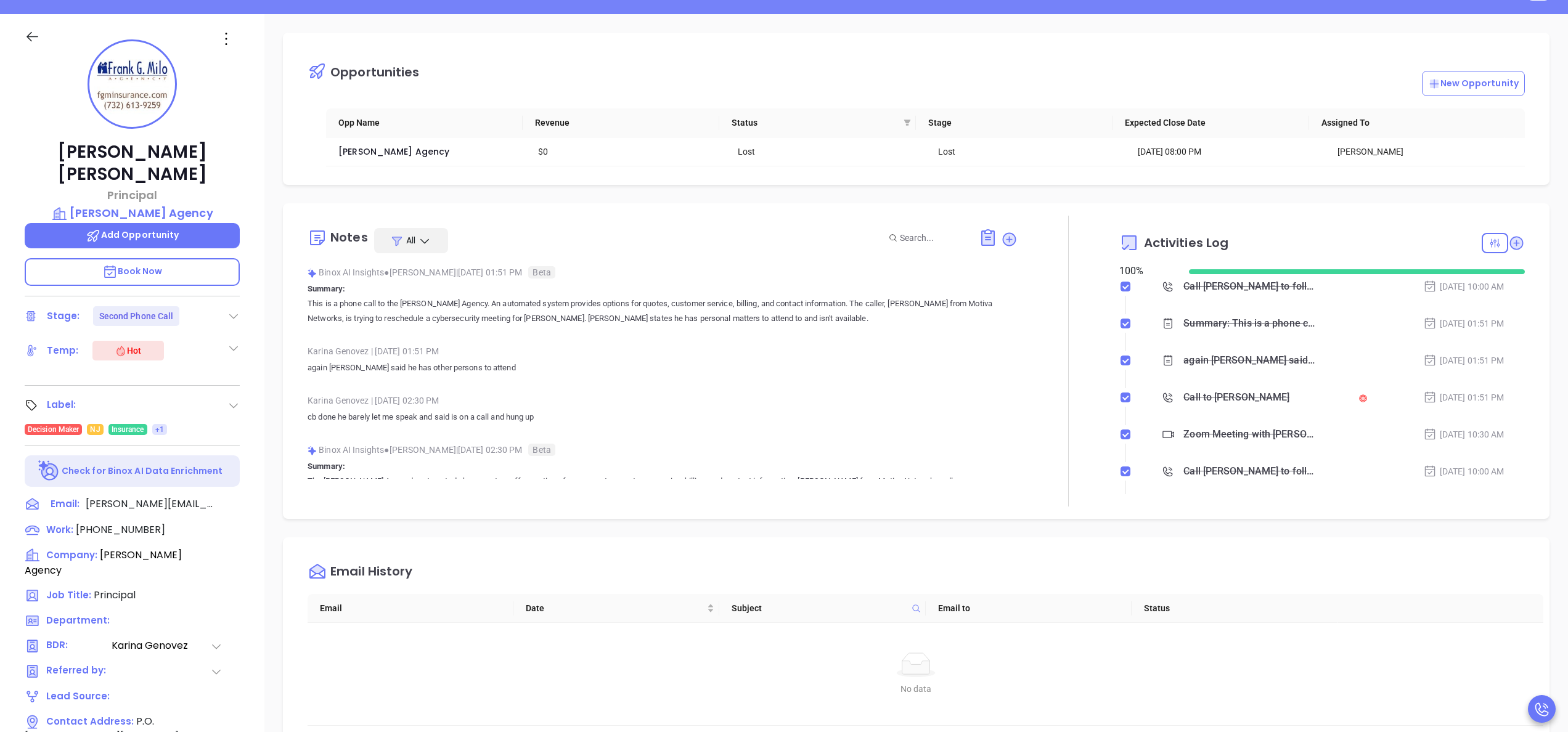
click at [1021, 540] on div "Email History Email Date Subject Email to Status No data No data" at bounding box center [916, 641] width 1267 height 207
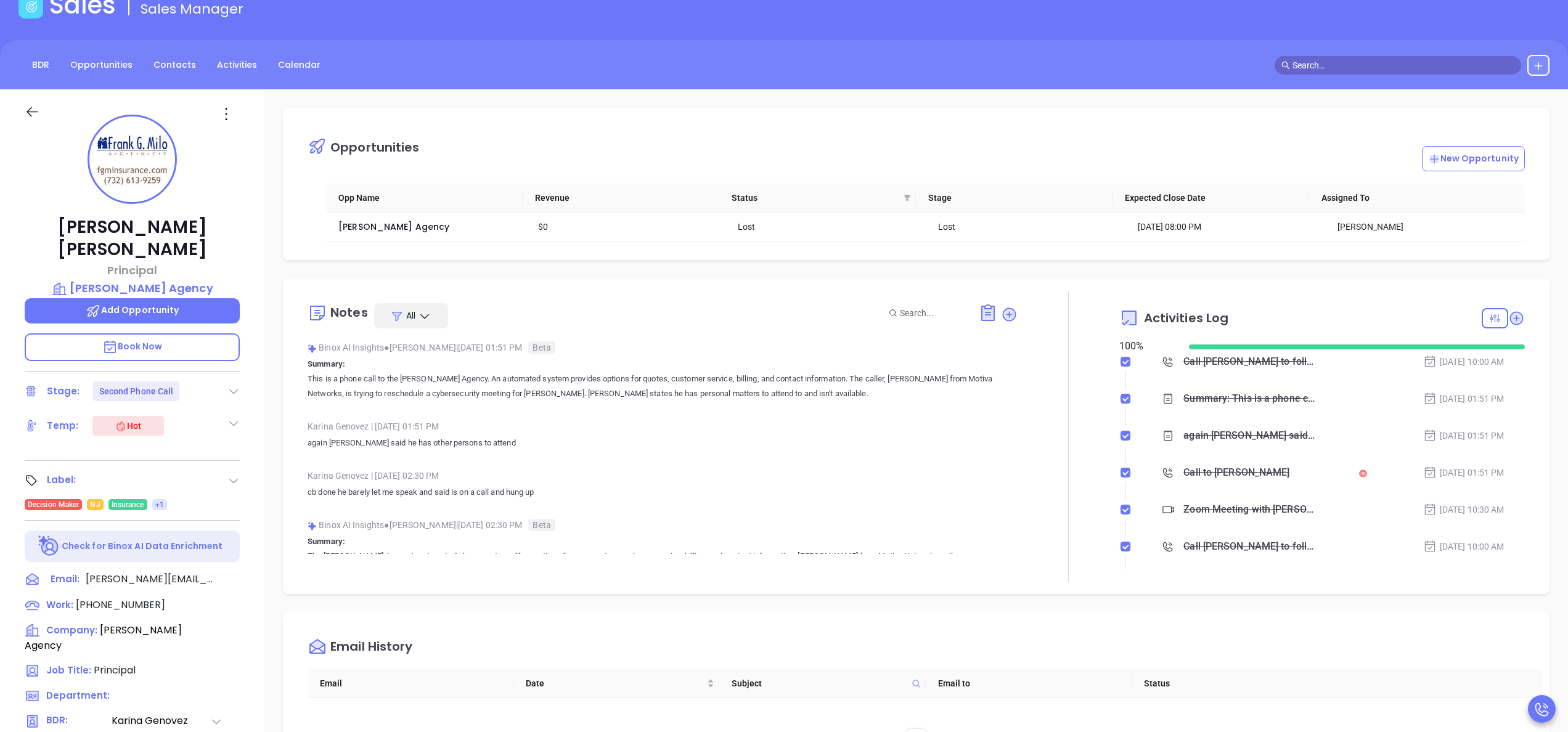
scroll to position [0, 0]
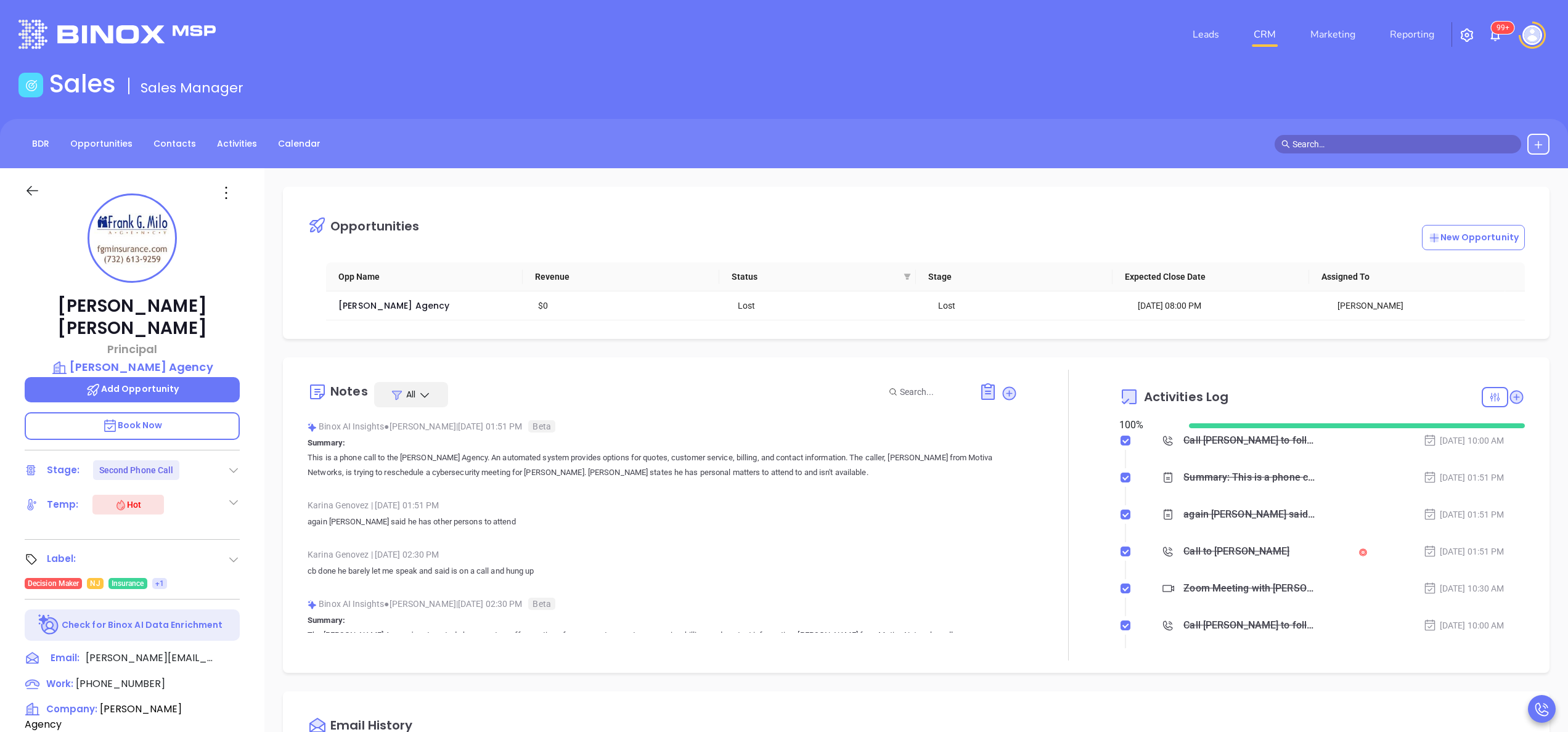
click at [1048, 524] on div at bounding box center [1068, 515] width 101 height 291
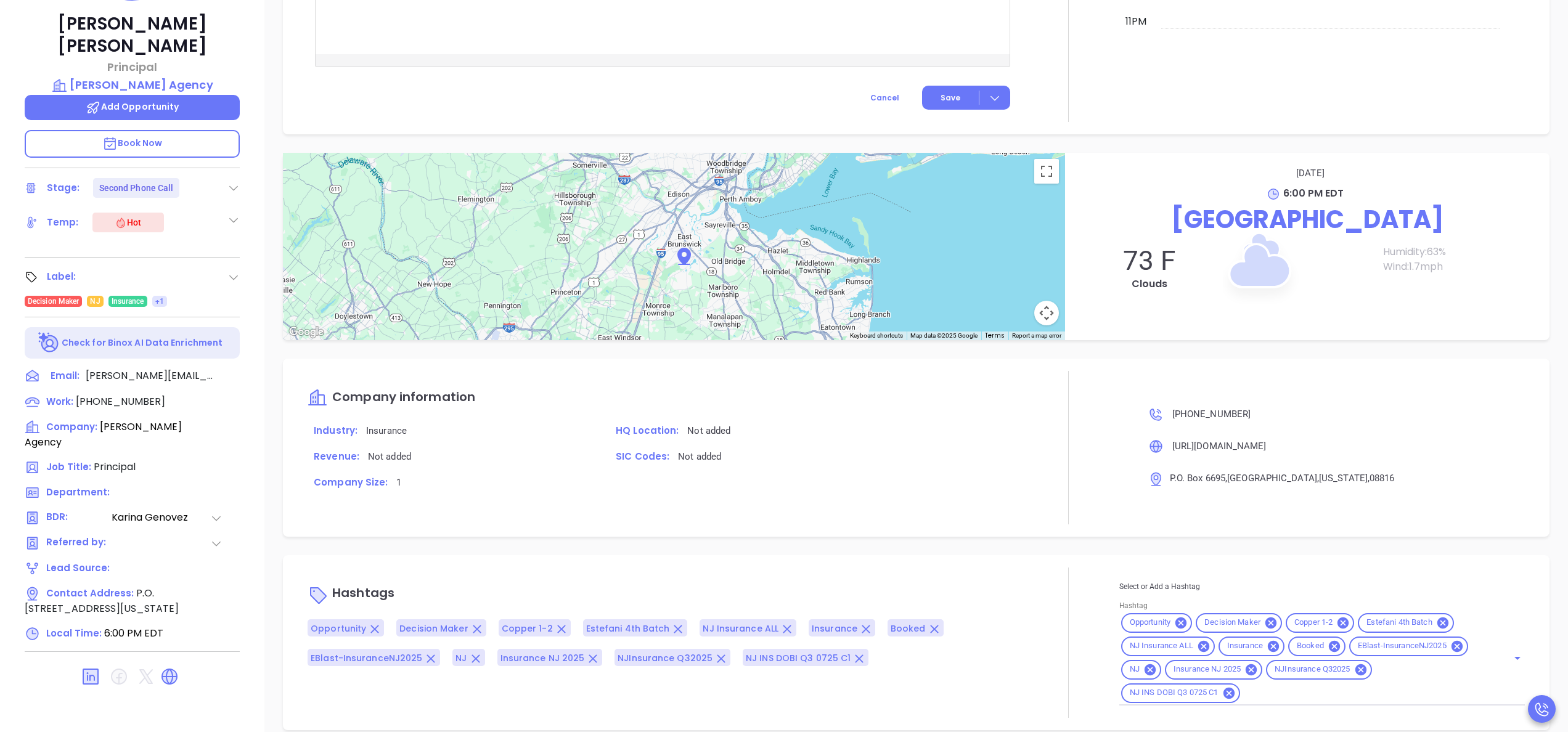
scroll to position [351, 0]
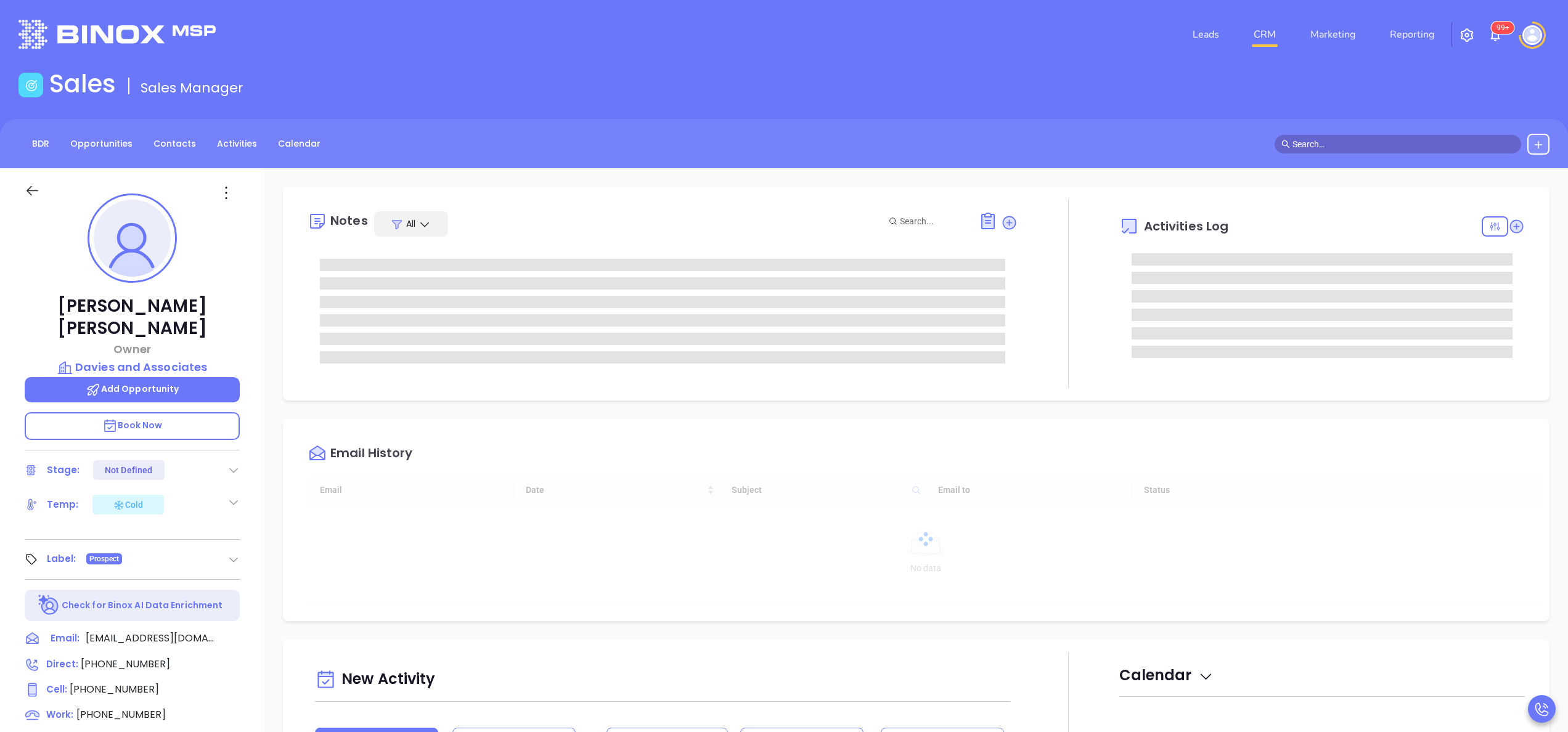
type input "10:00 am"
type input "[DATE]"
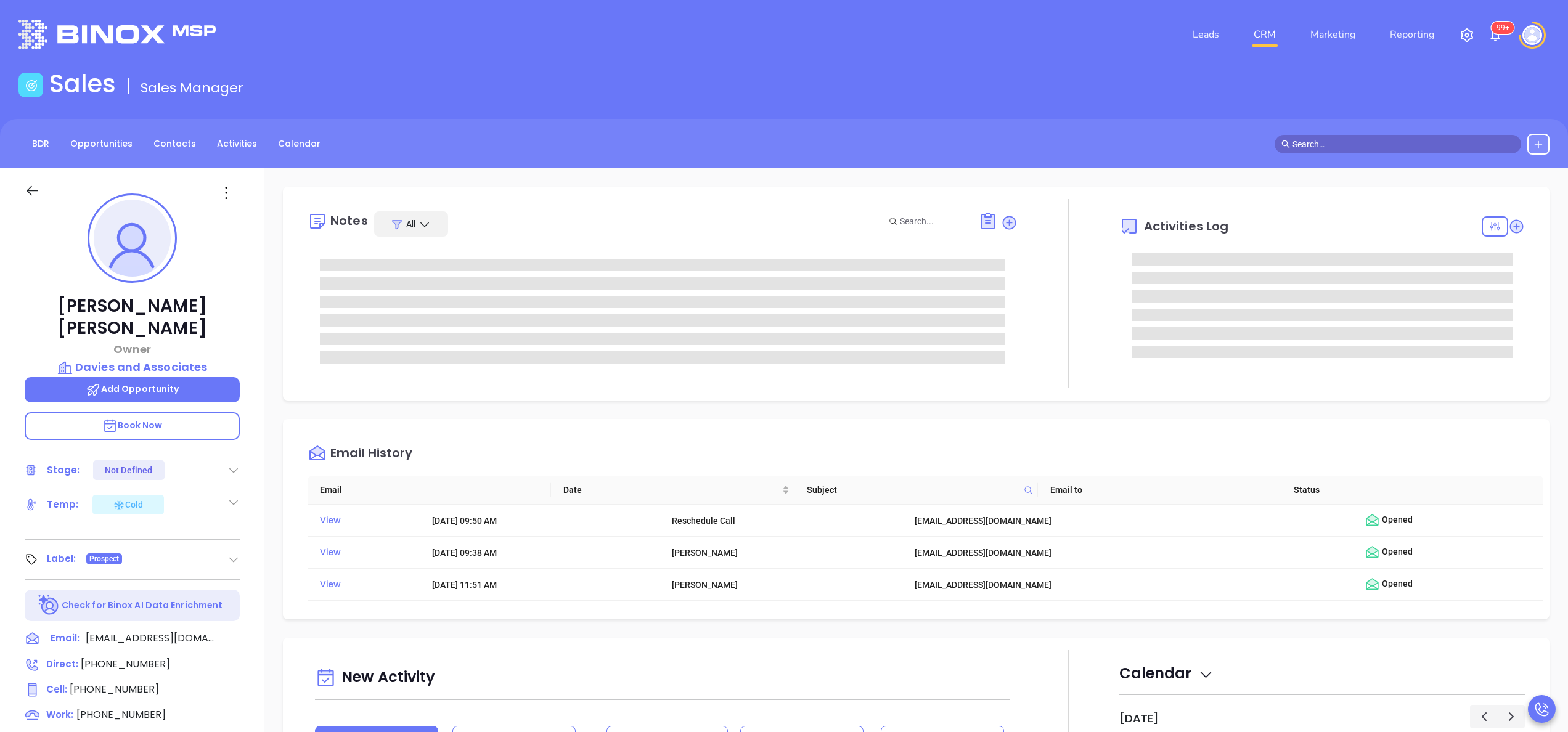
type input "[PERSON_NAME]"
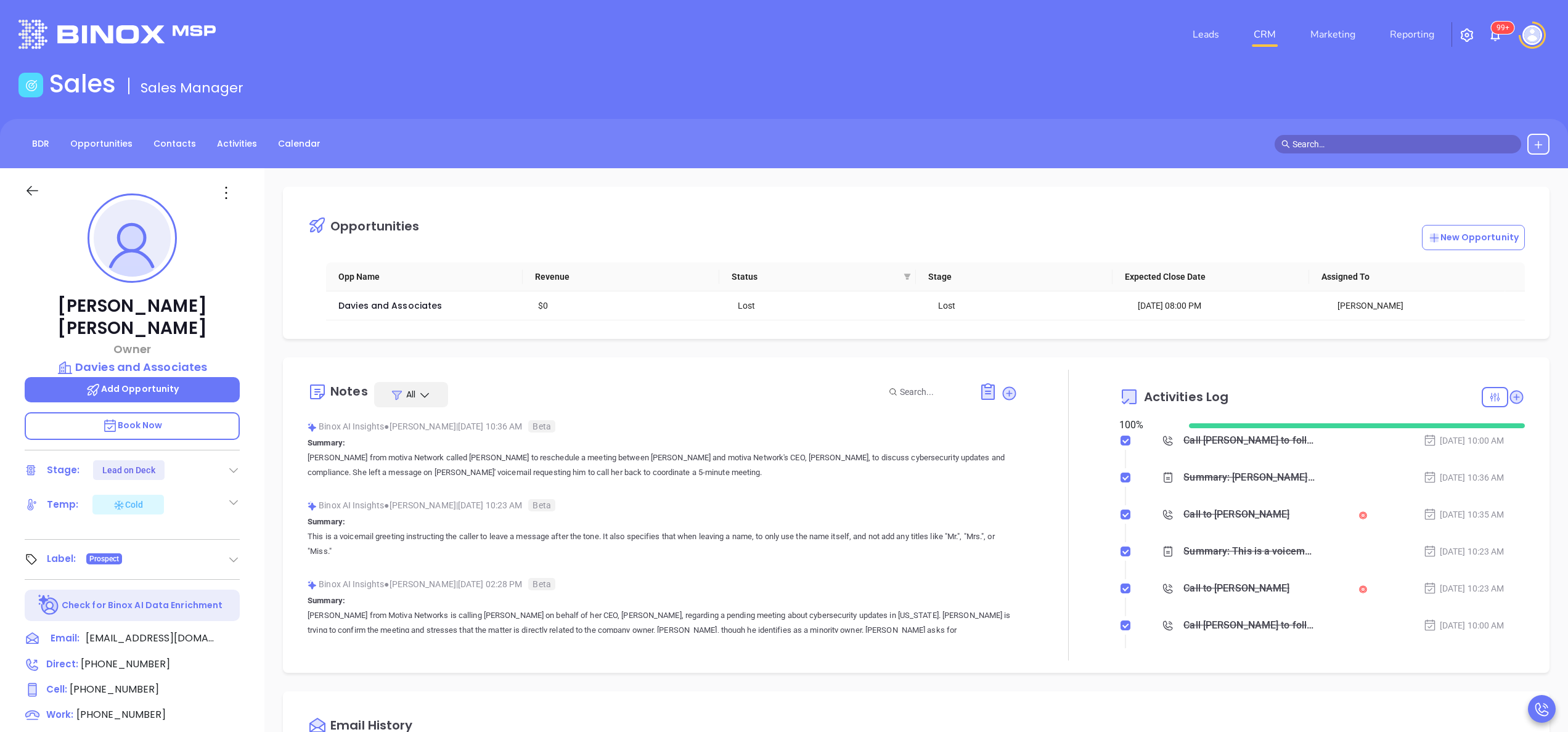
scroll to position [358, 0]
click at [1059, 494] on div at bounding box center [1068, 515] width 101 height 291
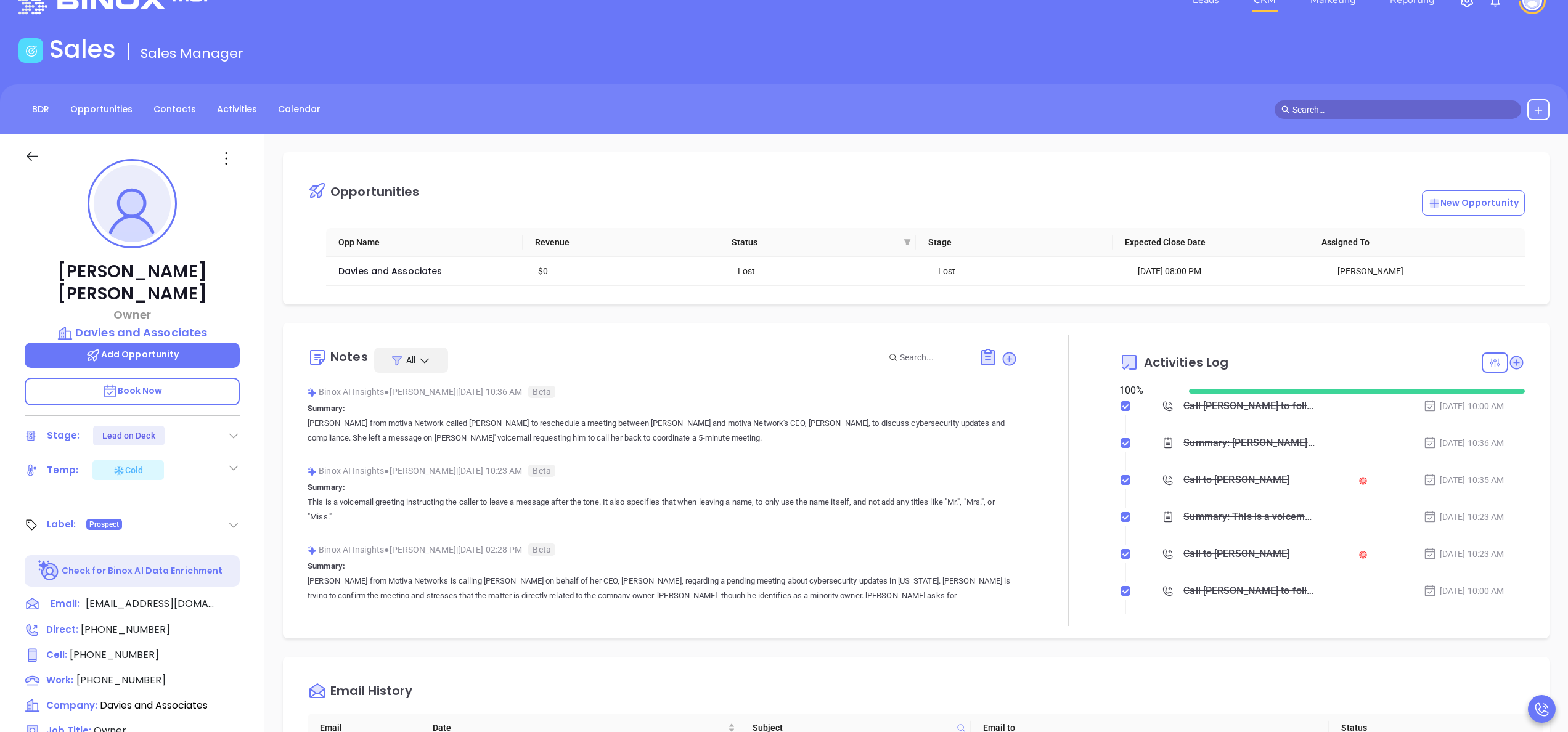
scroll to position [0, 0]
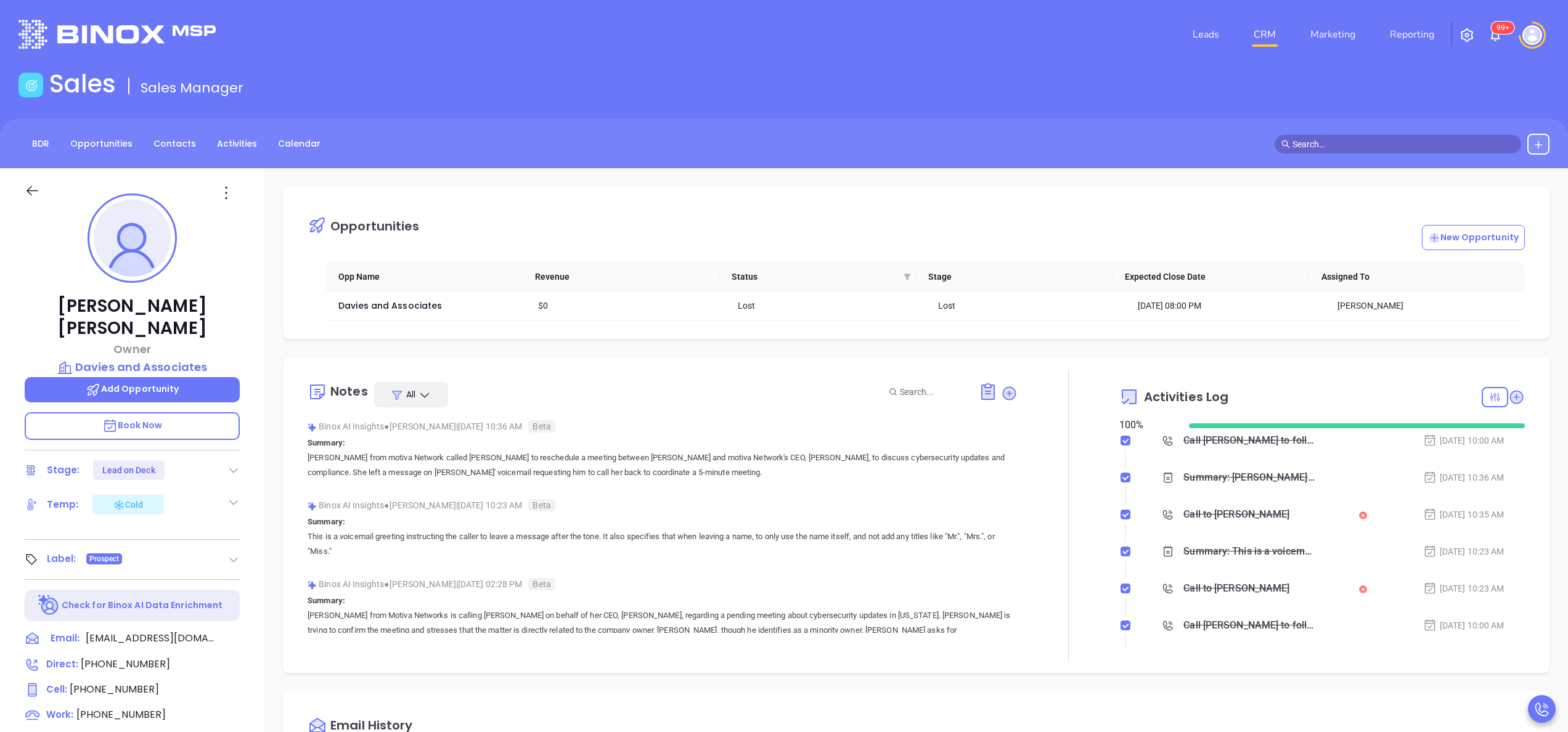
click at [265, 519] on div "Opportunities New Opportunity Opp Name Revenue Status Stage Expected Close Date…" at bounding box center [916, 599] width 1303 height 862
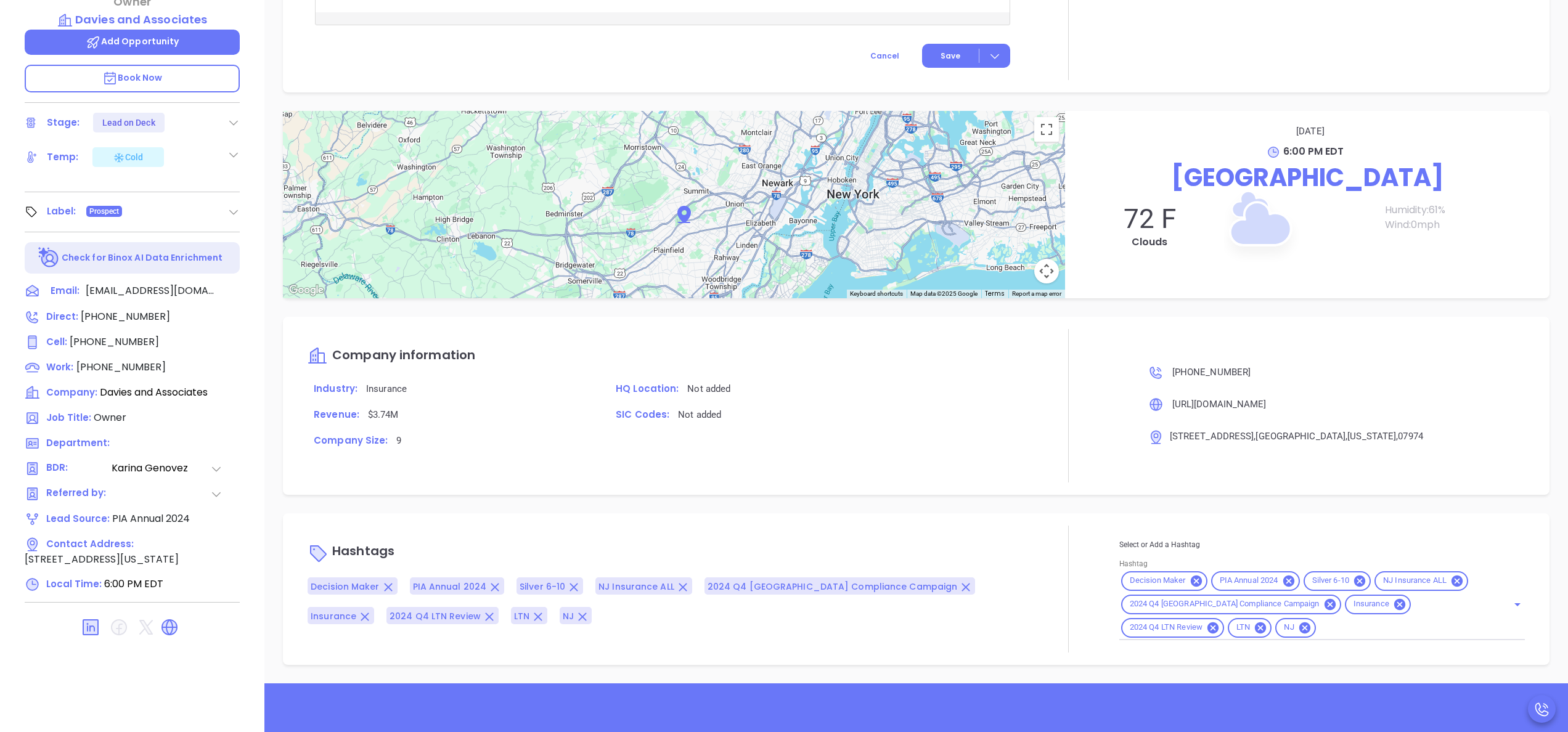
scroll to position [351, 0]
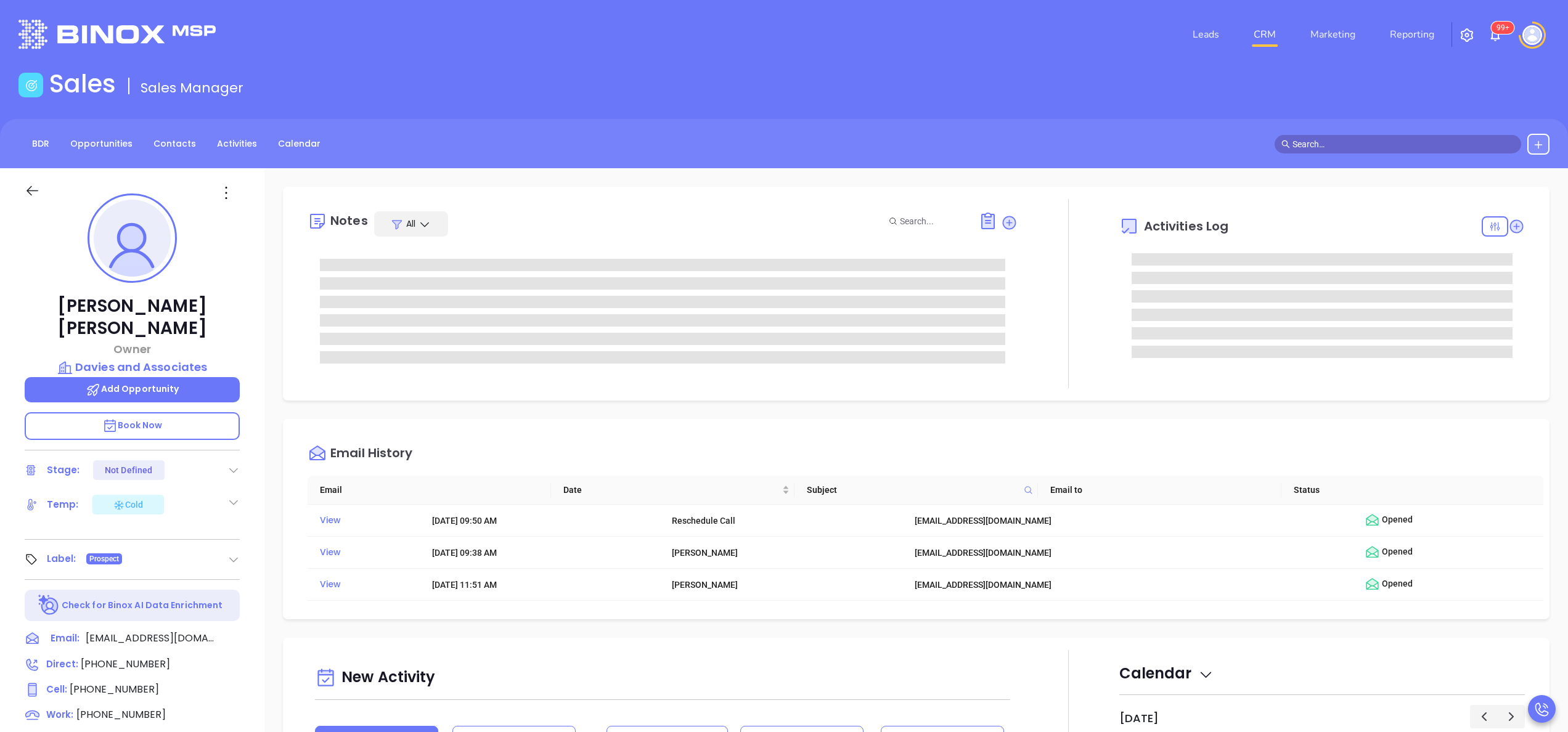
type input "[PERSON_NAME]"
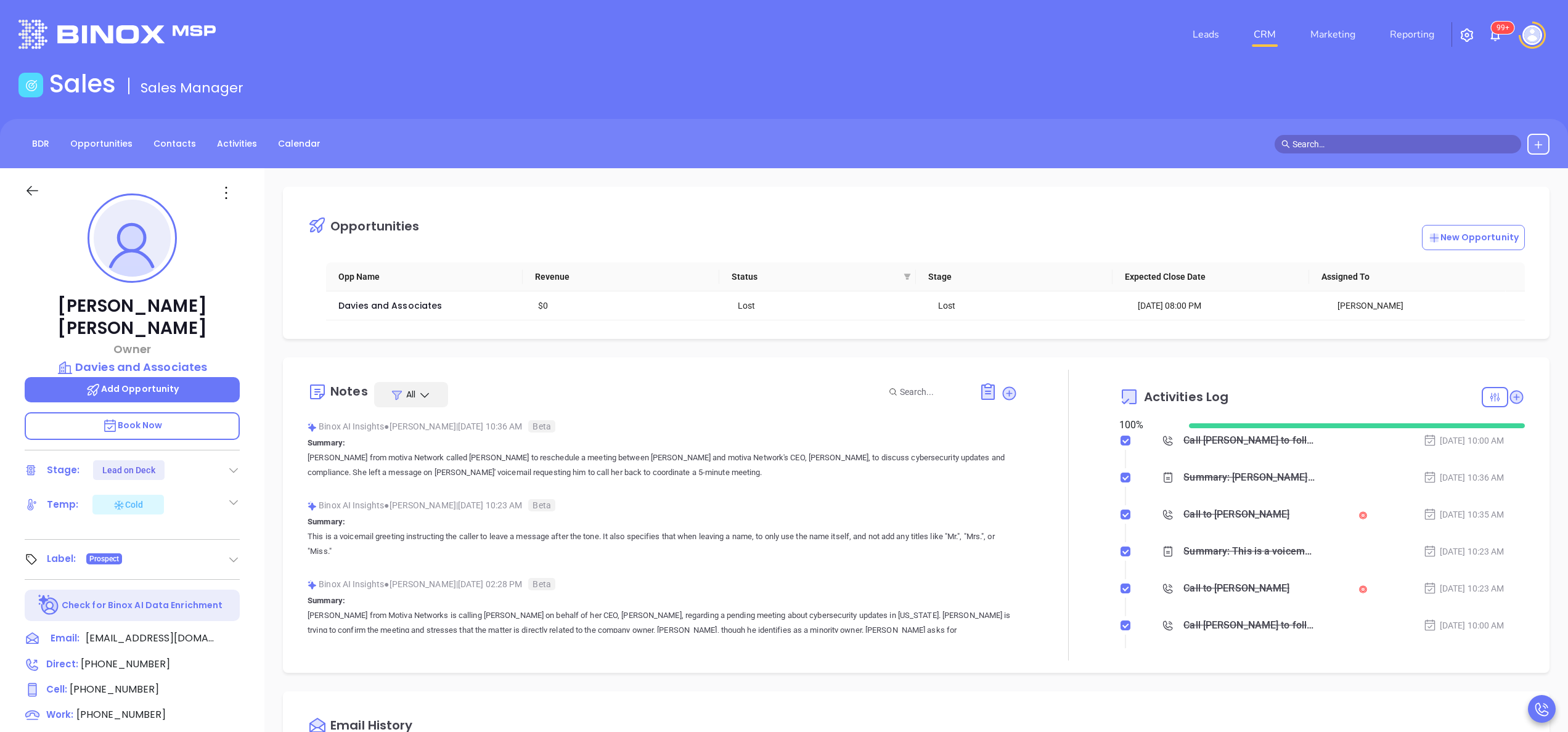
scroll to position [358, 0]
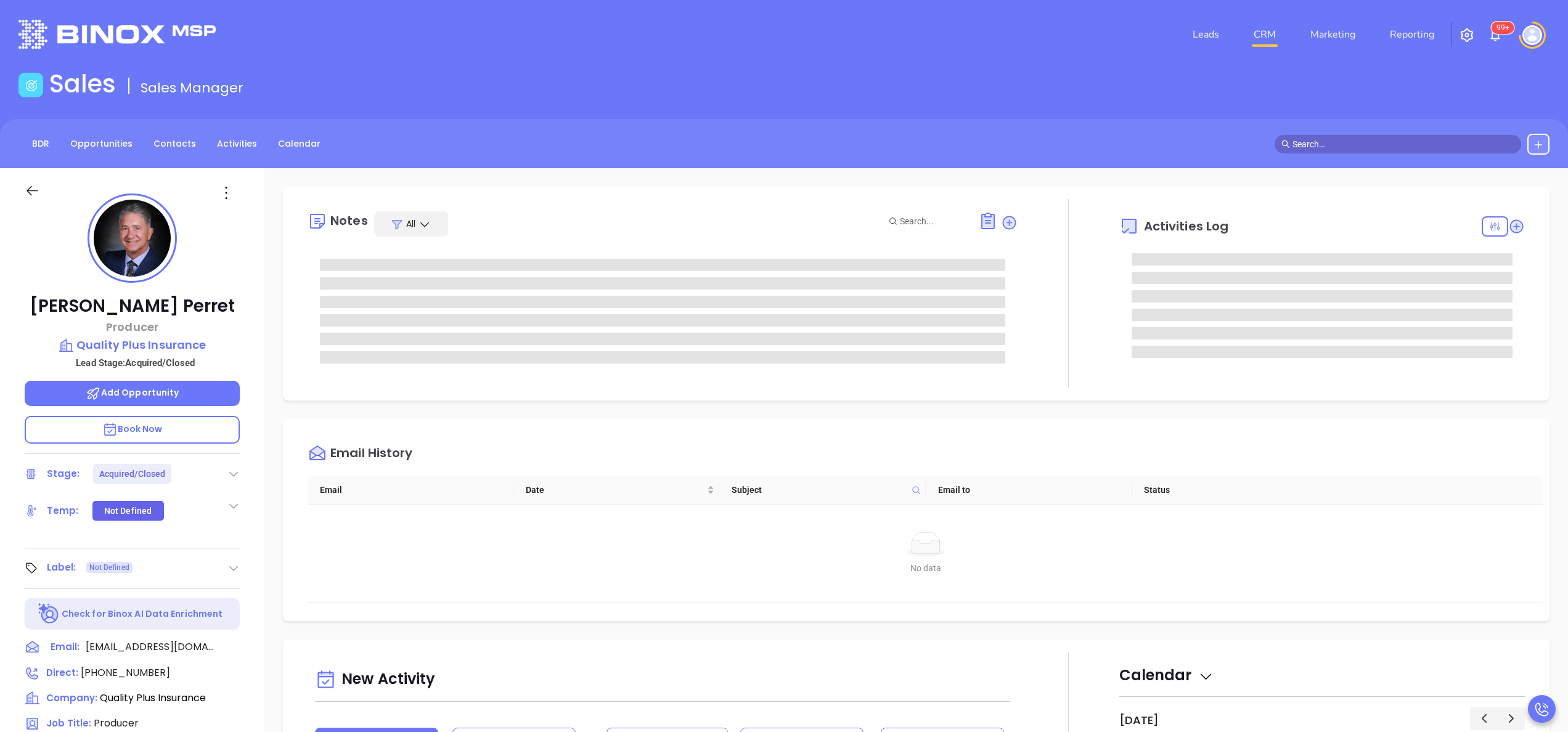
type input "[PERSON_NAME]"
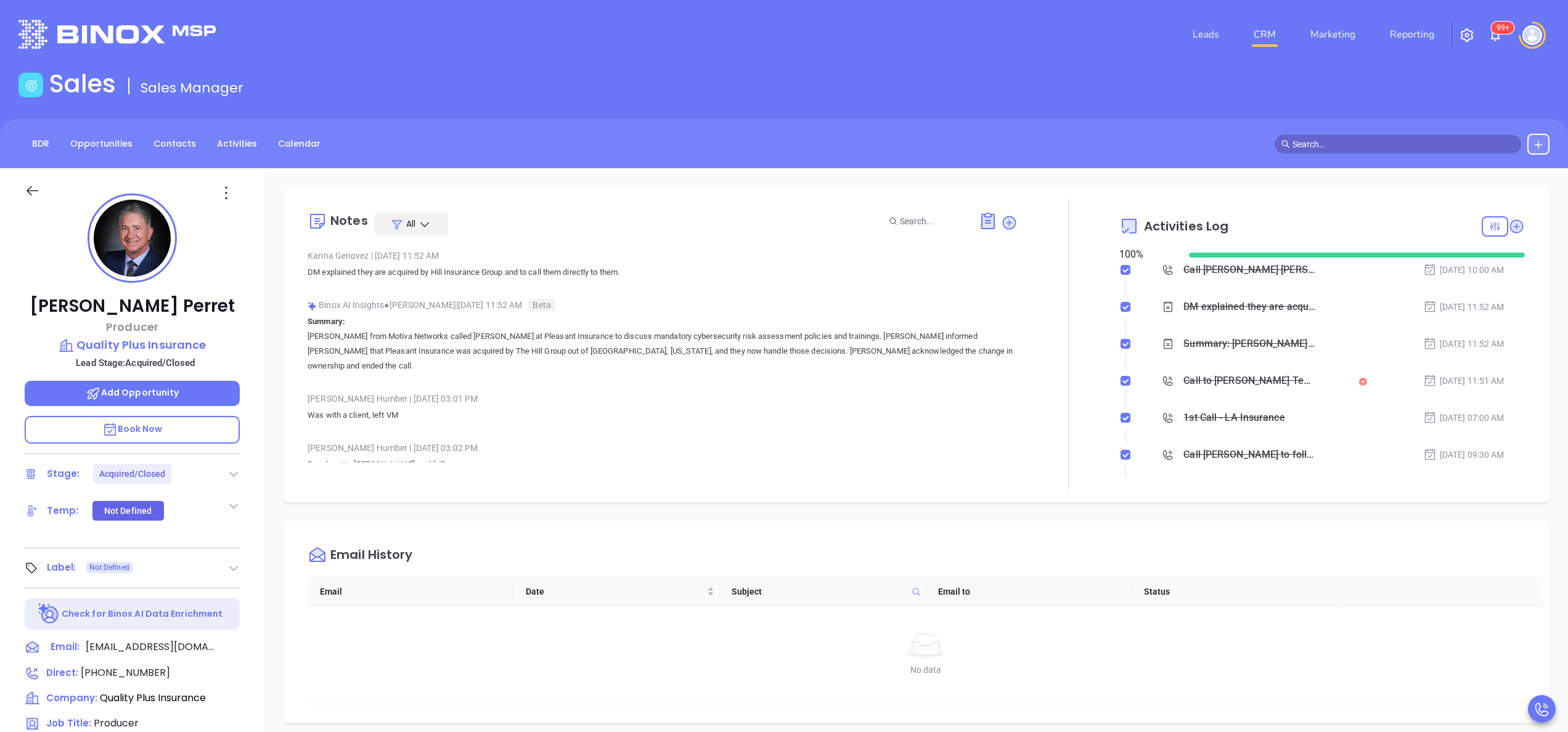
scroll to position [358, 0]
click at [944, 326] on p "Summary: Karina from Motiva Networks called Martin at Pleasant Insurance to dis…" at bounding box center [663, 344] width 710 height 59
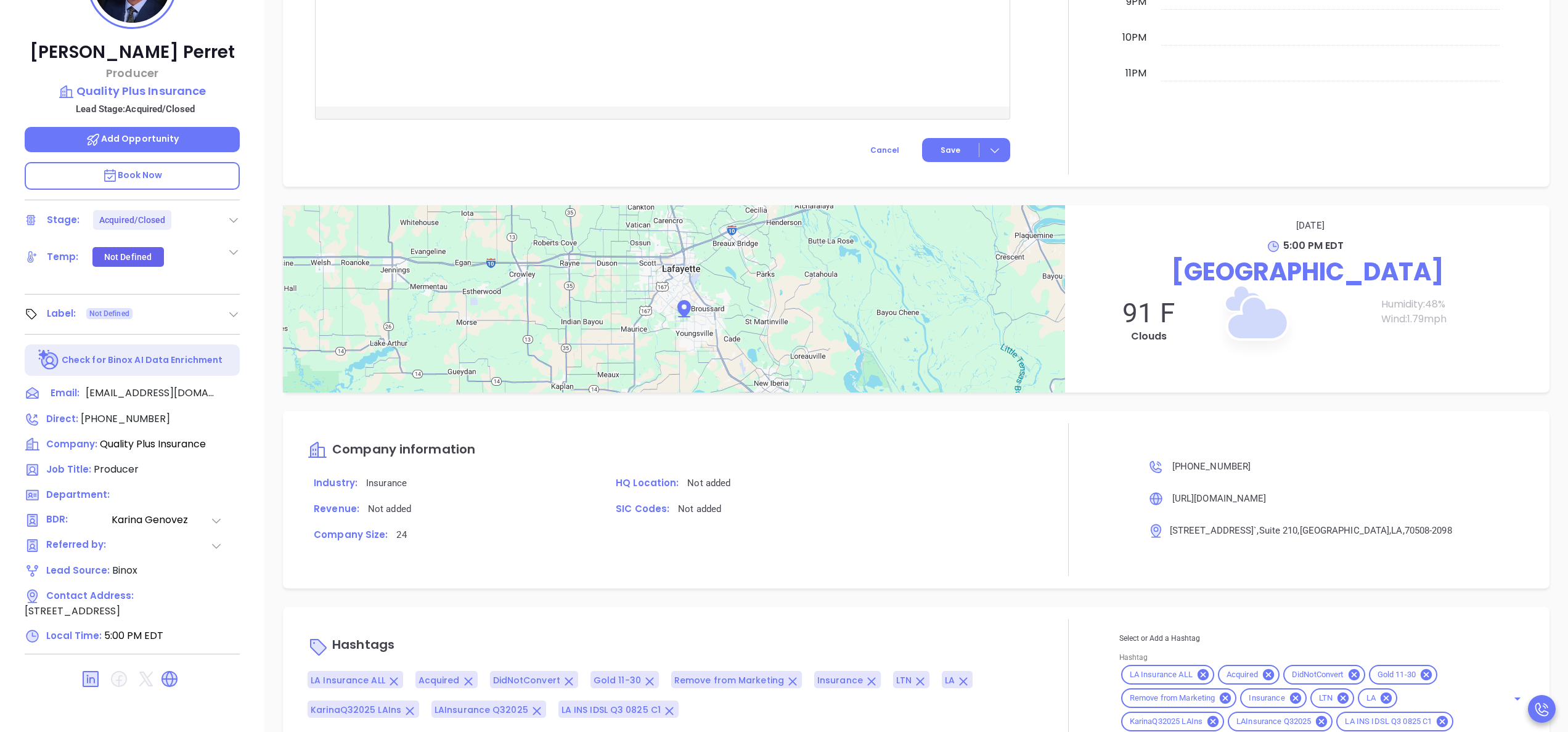
scroll to position [351, 0]
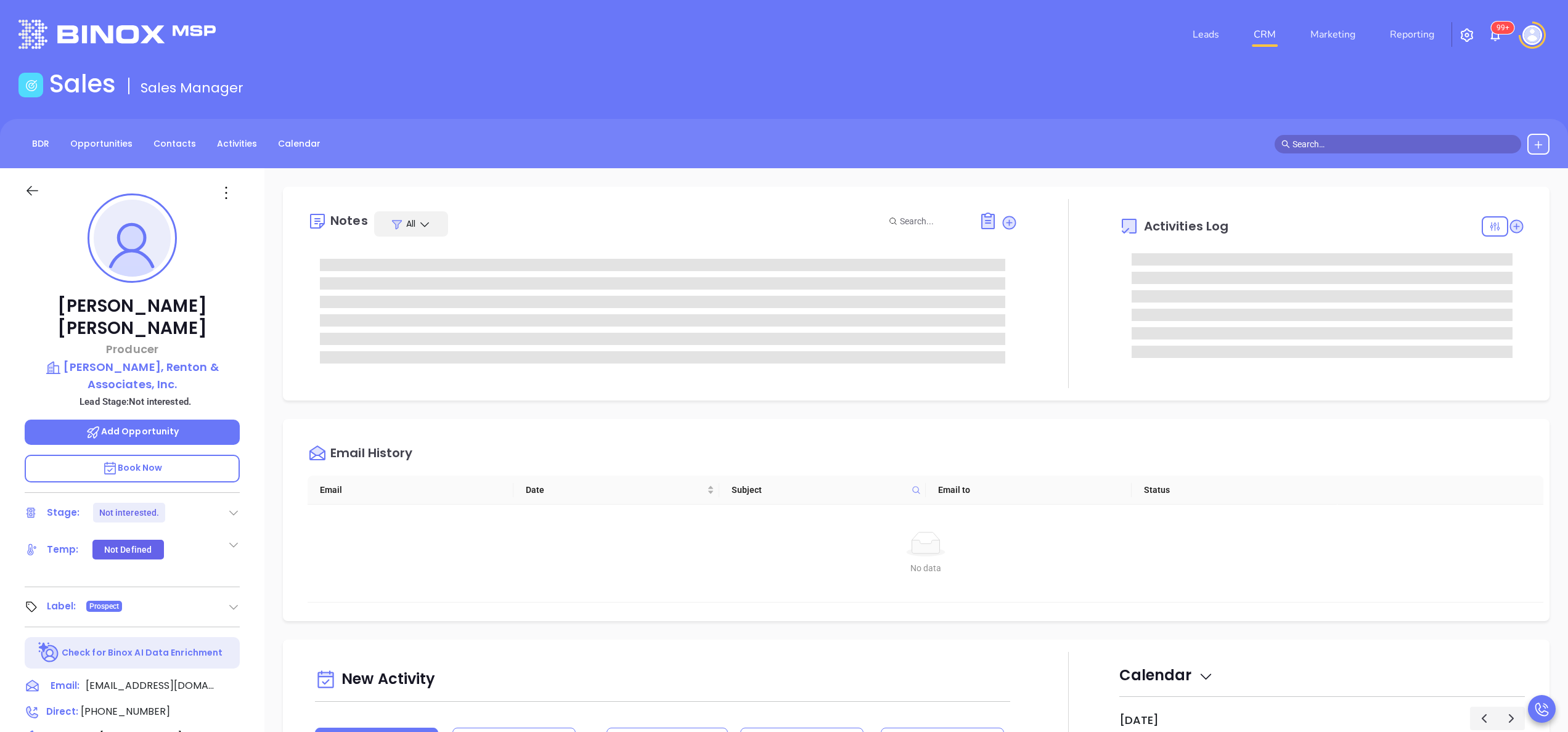
type input "[PERSON_NAME]"
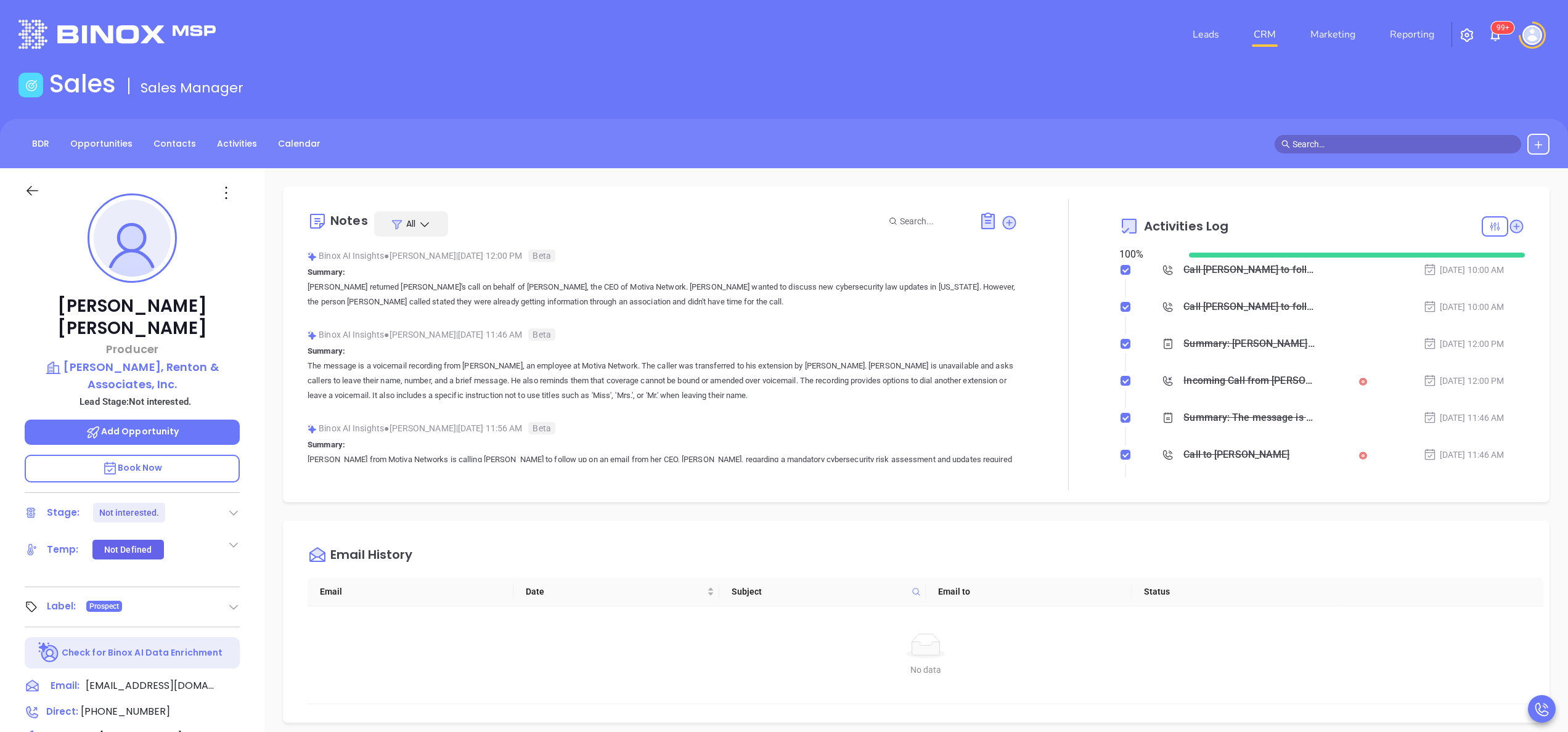
scroll to position [358, 0]
click at [1066, 368] on div at bounding box center [1068, 344] width 101 height 291
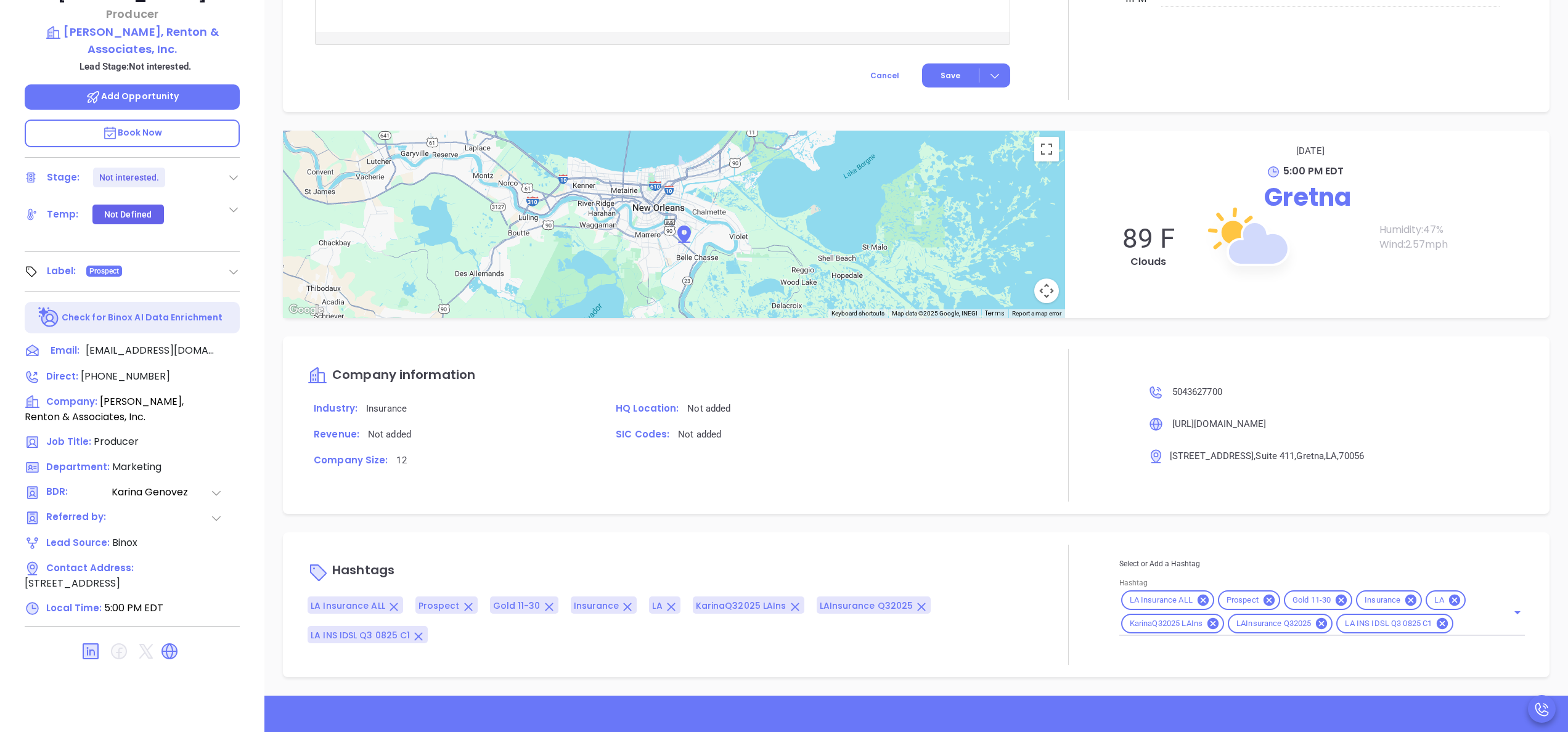
scroll to position [351, 0]
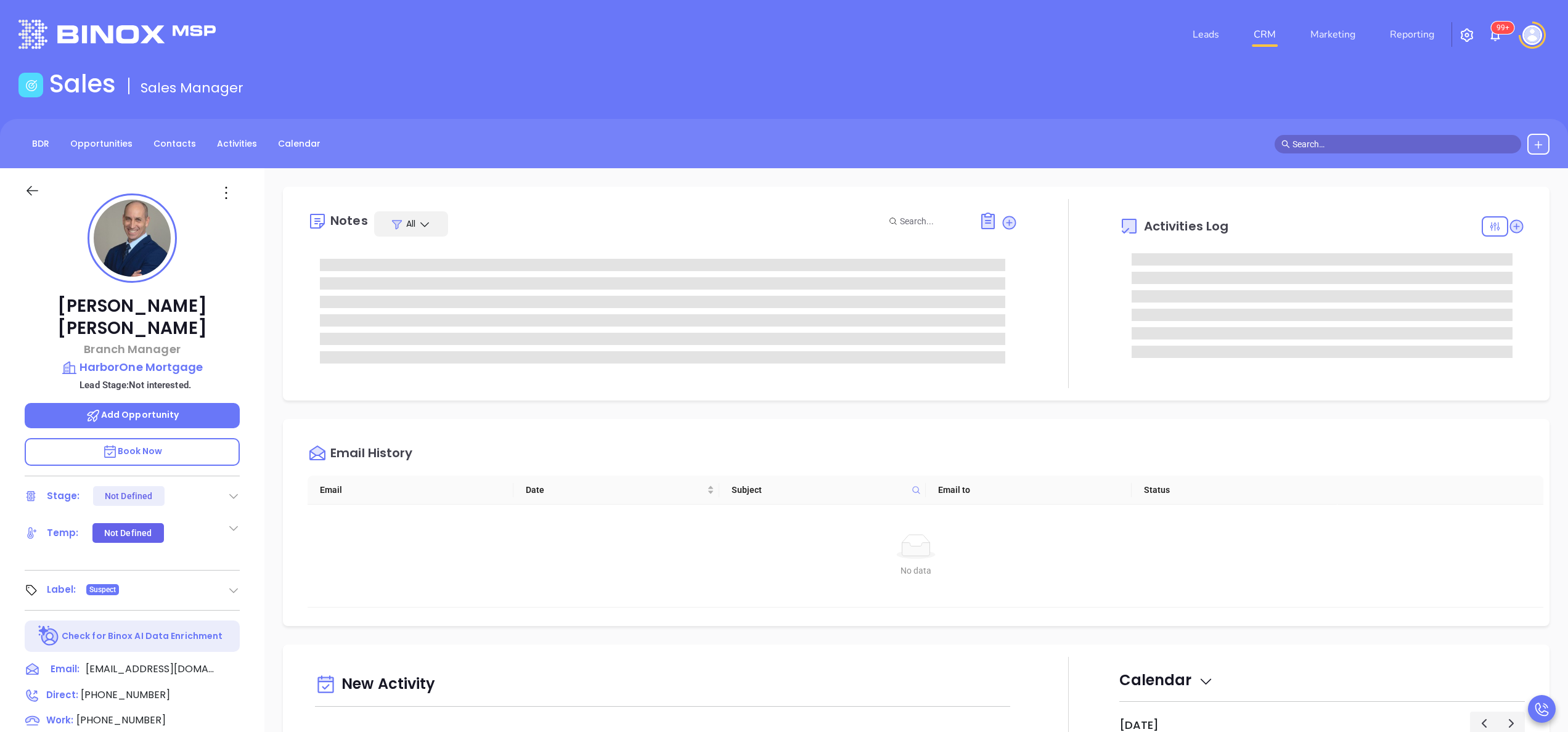
scroll to position [358, 0]
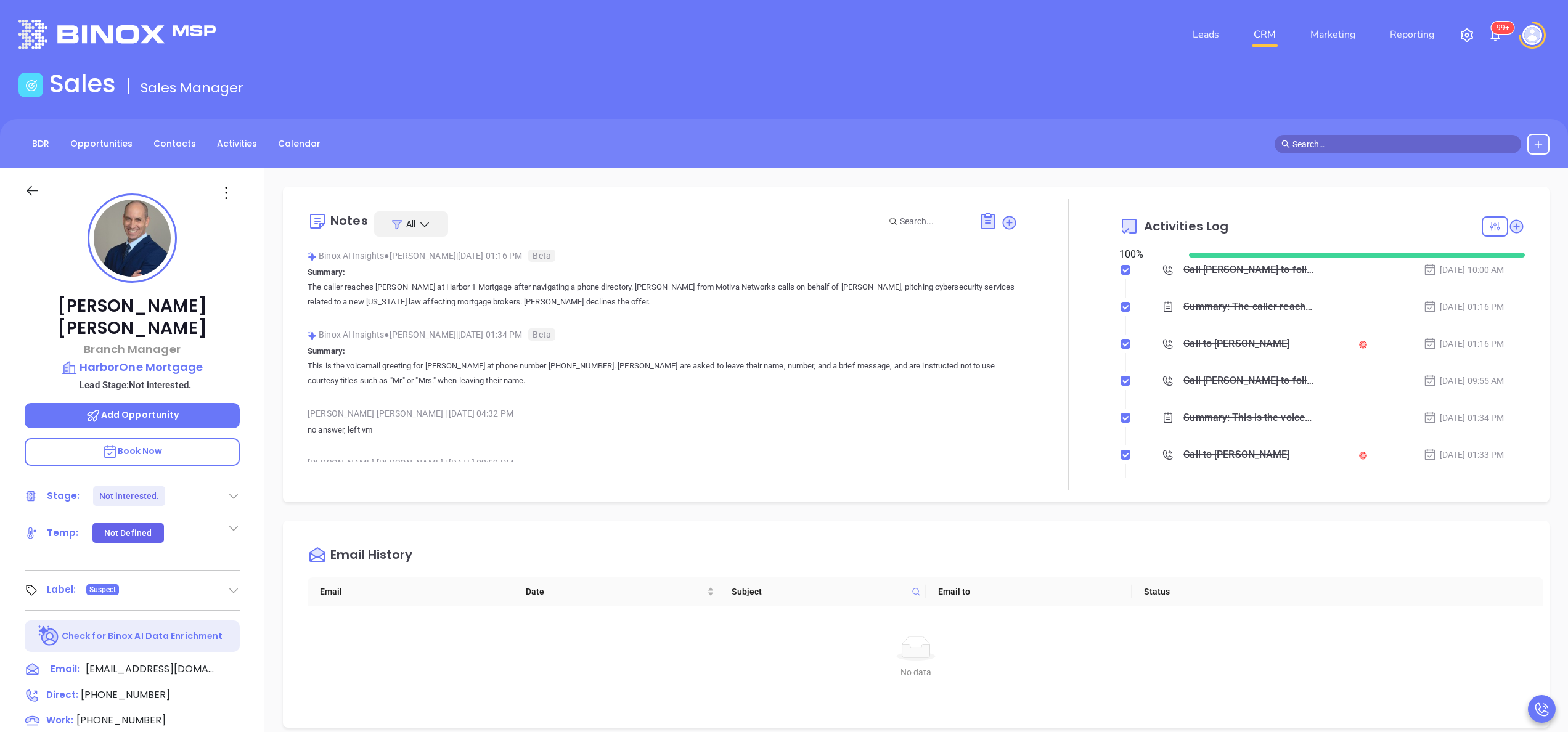
type input "[PERSON_NAME]"
click at [1097, 364] on div at bounding box center [1068, 344] width 101 height 291
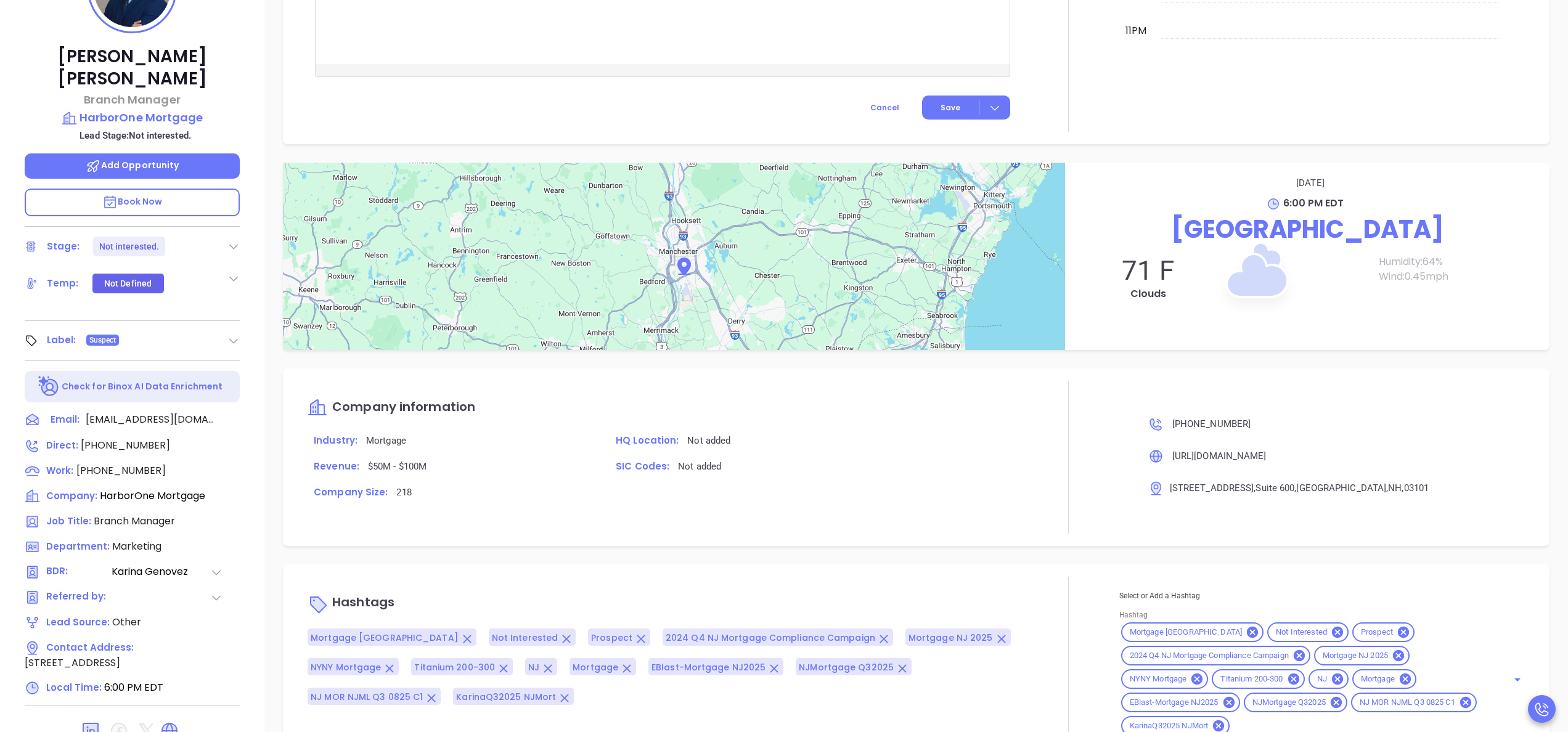
scroll to position [351, 0]
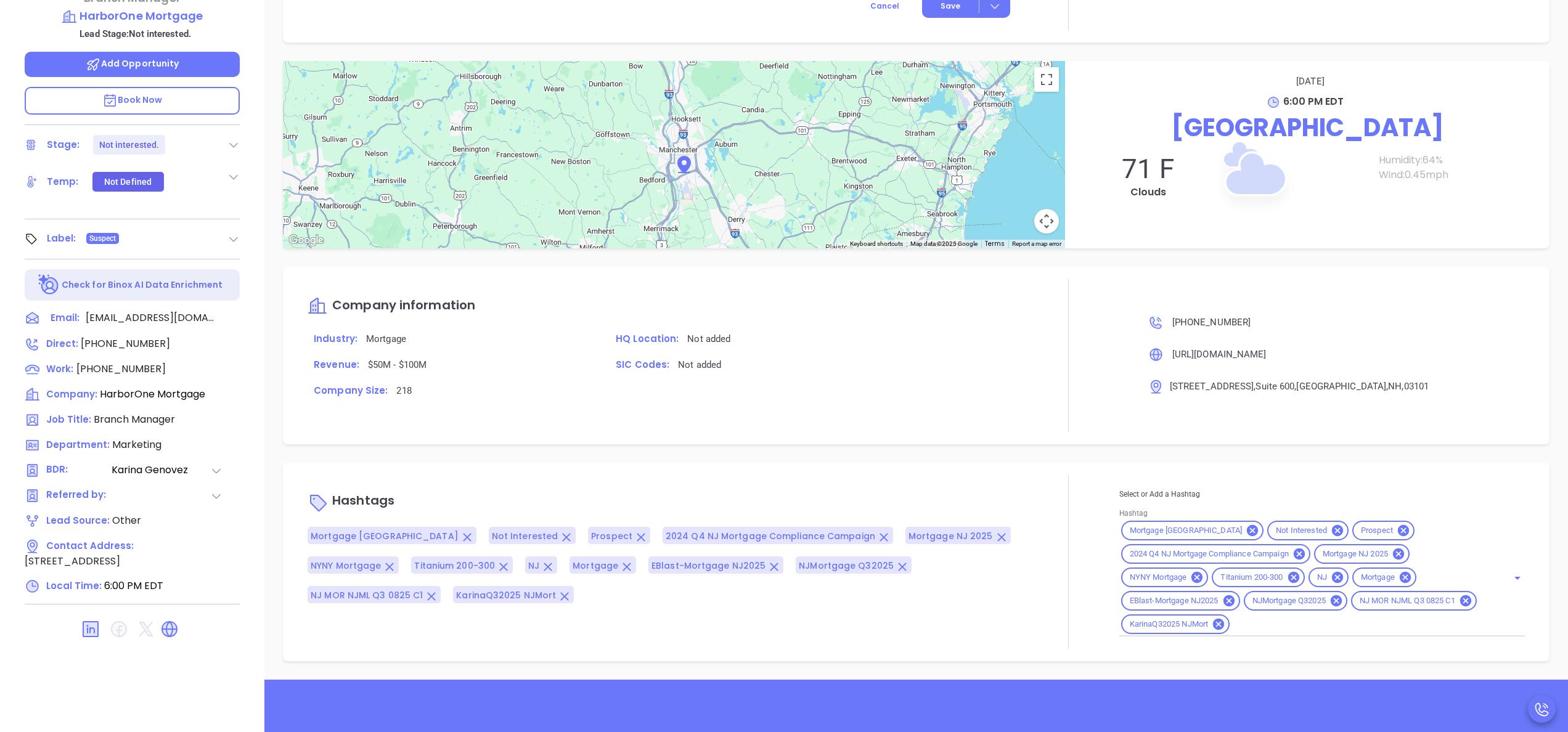
click at [928, 442] on div "Company information Industry: Mortgage HQ Location: Not added Revenue: $50M - $…" at bounding box center [916, 355] width 1267 height 177
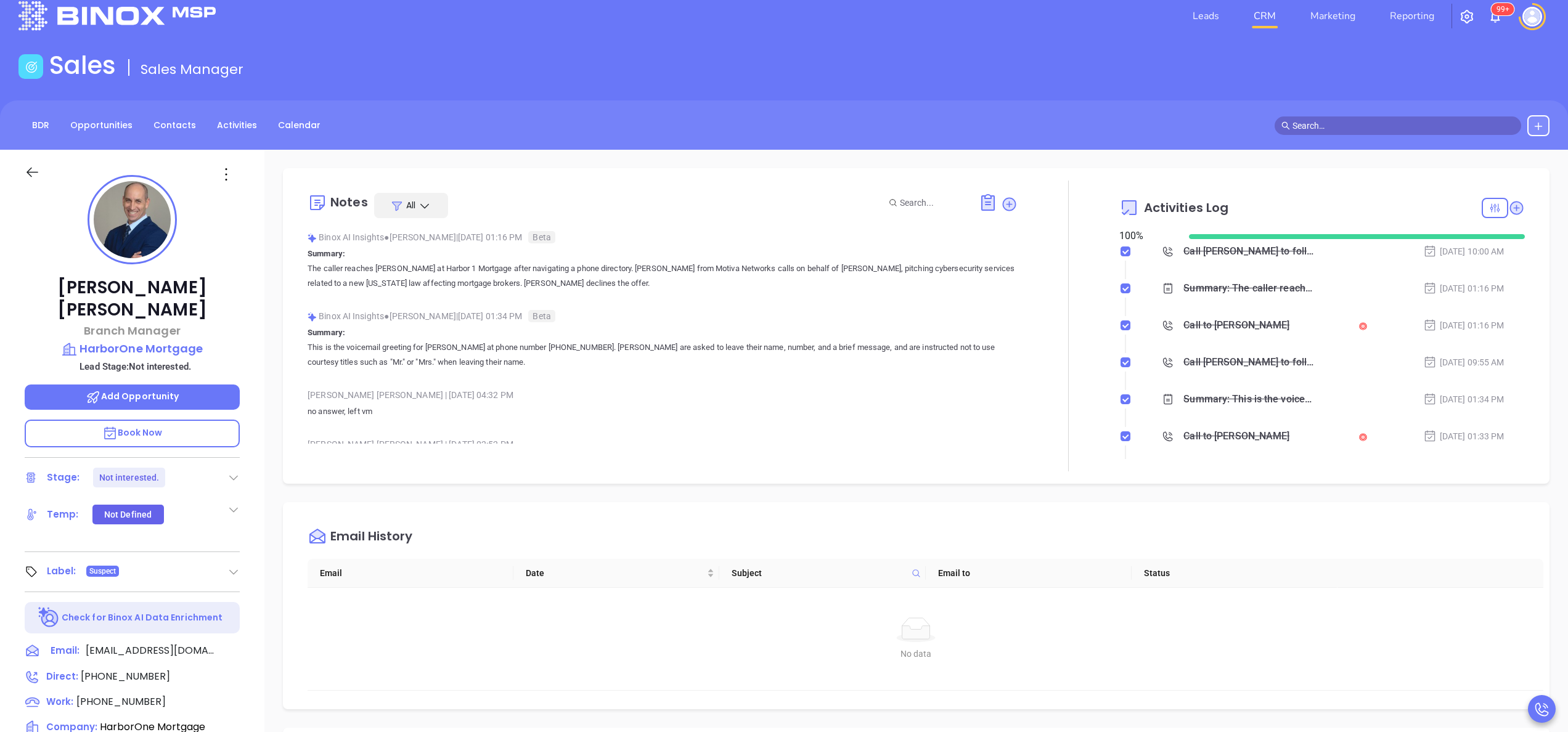
scroll to position [0, 0]
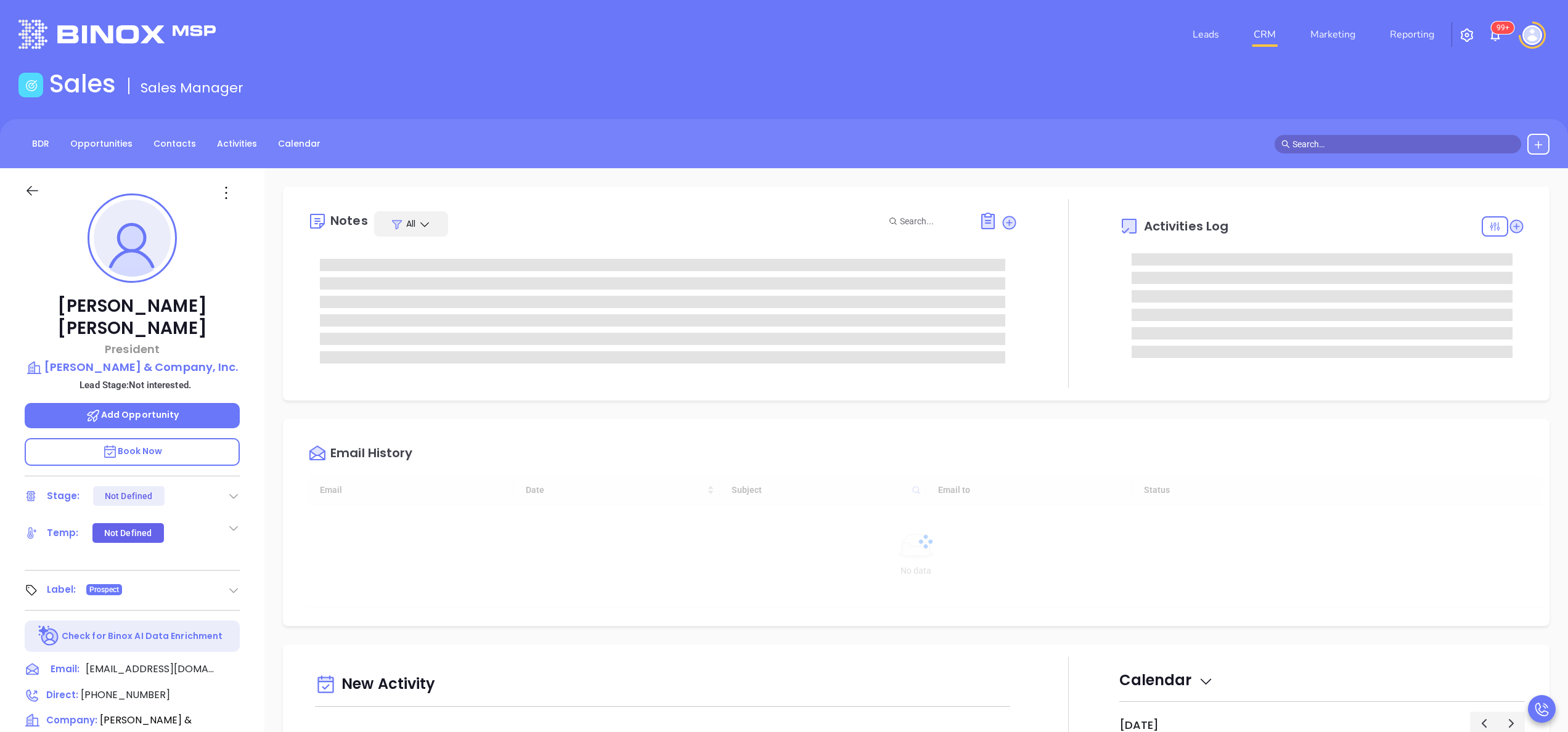
type input "[DATE]"
type input "[PERSON_NAME]"
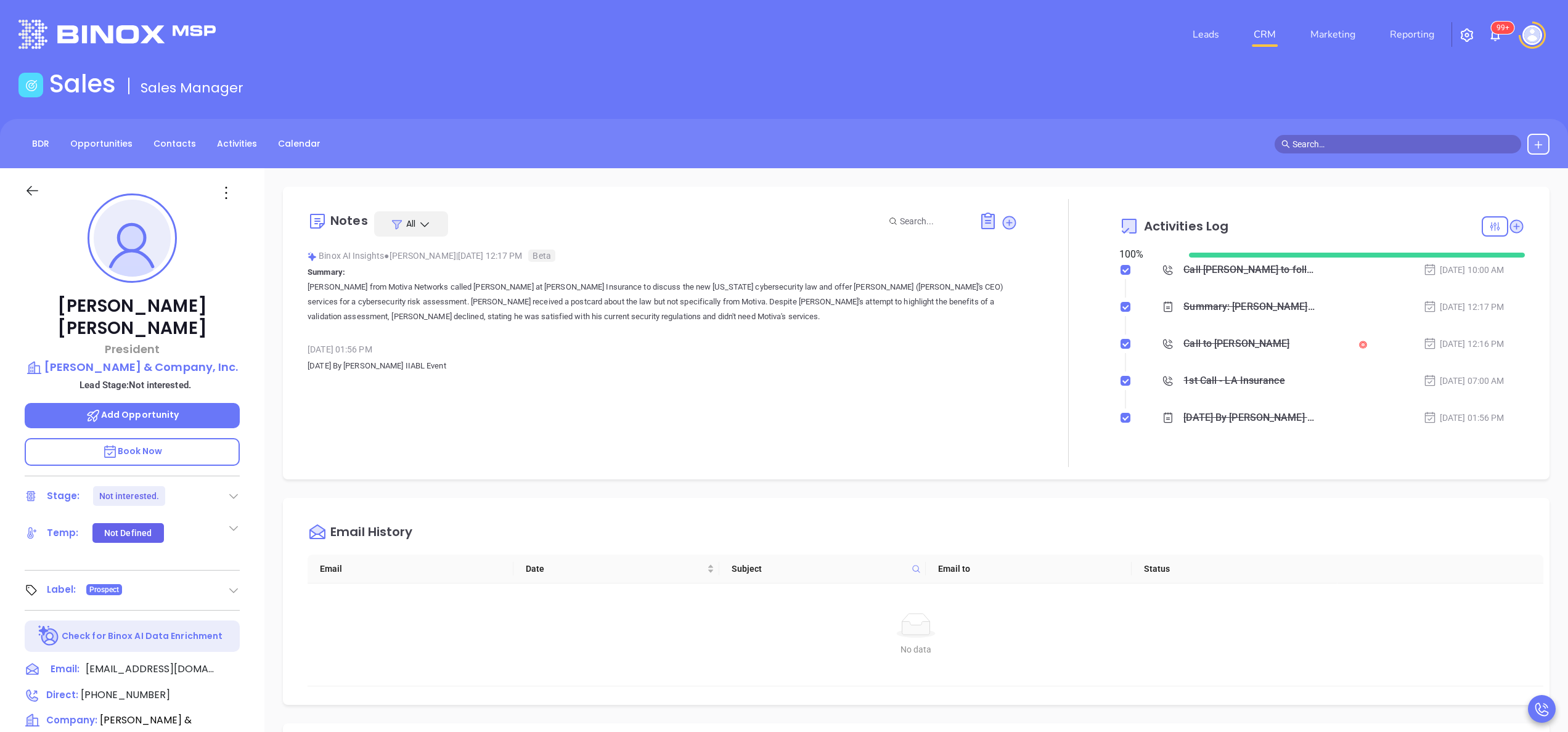
click at [1028, 420] on div at bounding box center [1068, 332] width 101 height 268
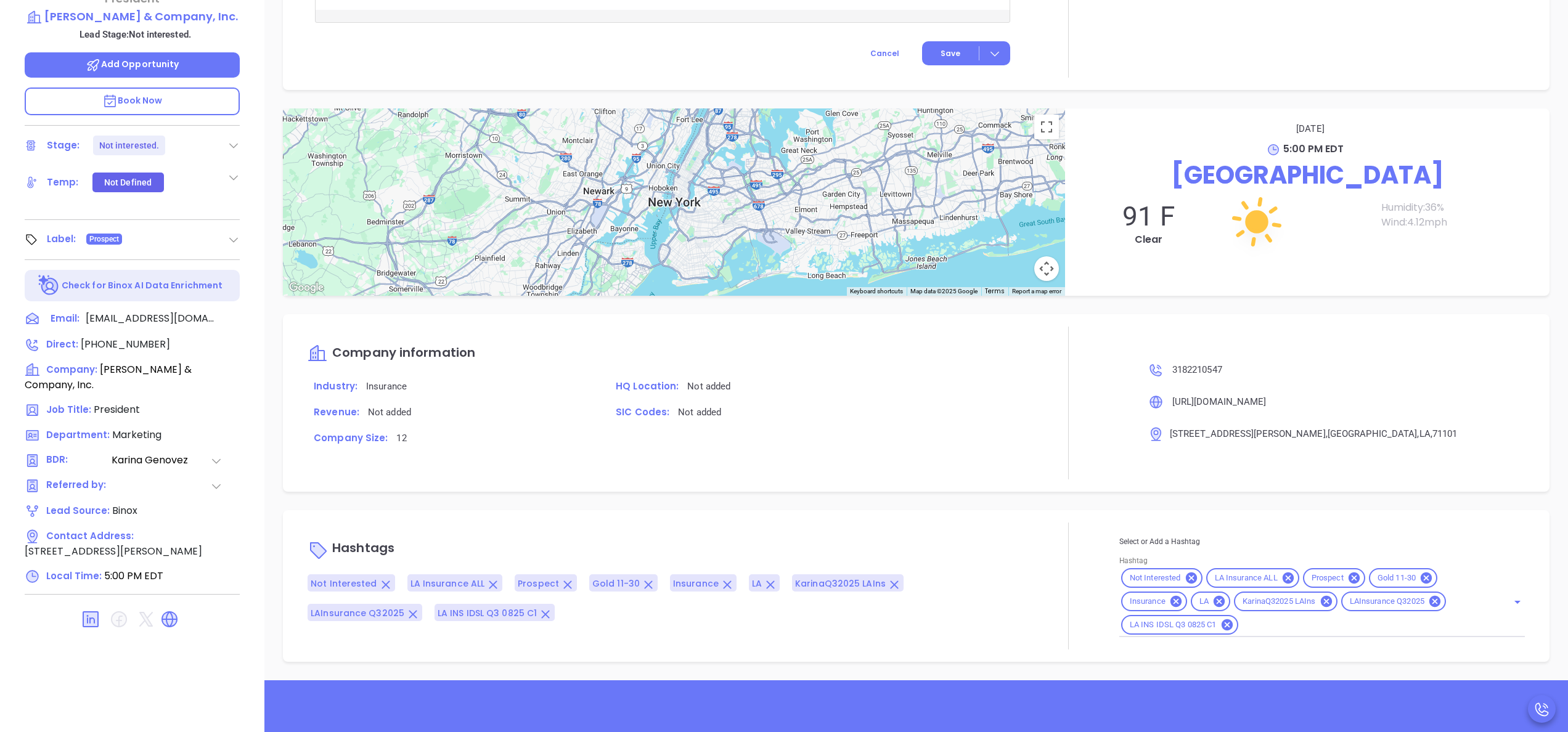
scroll to position [351, 0]
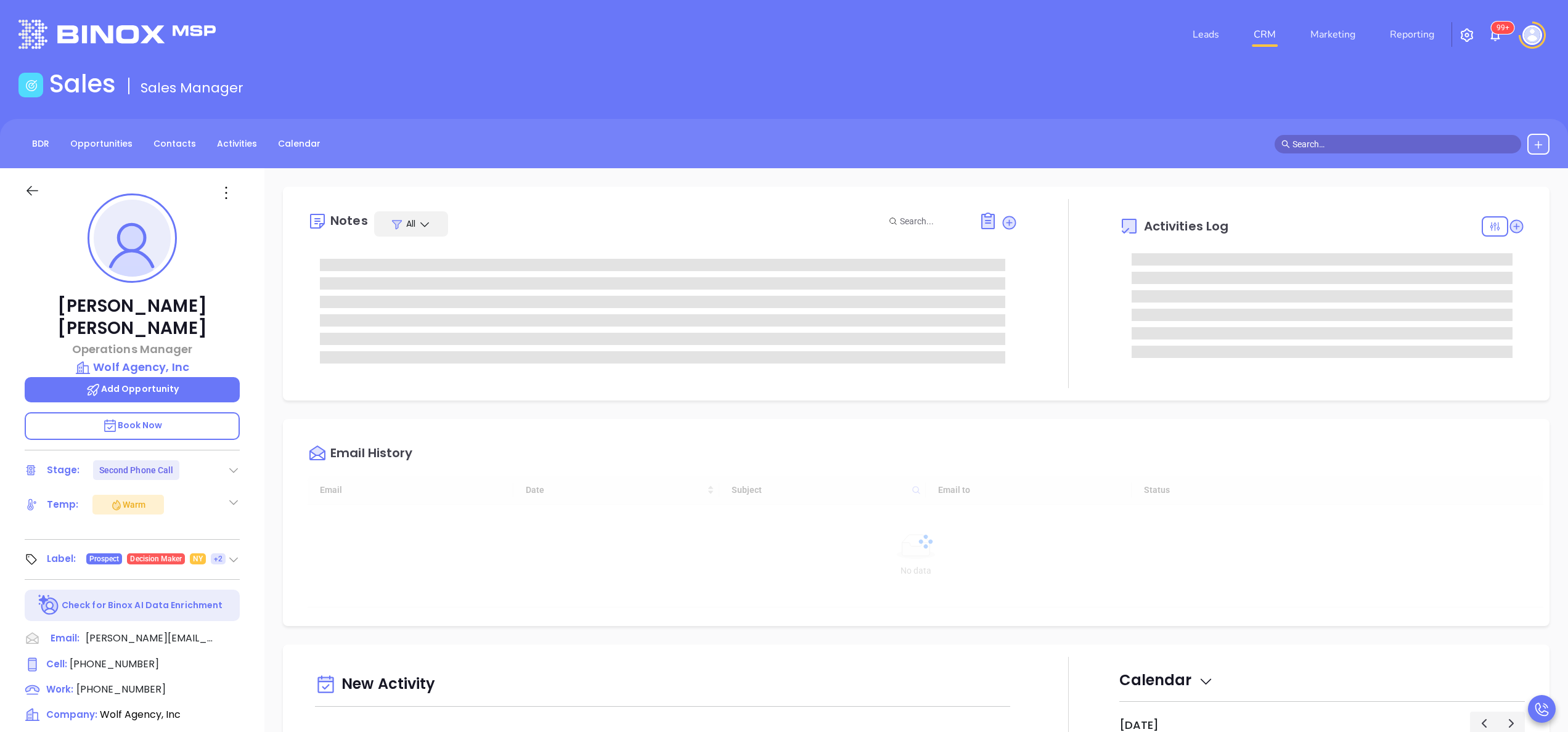
scroll to position [358, 0]
type input "[PERSON_NAME]"
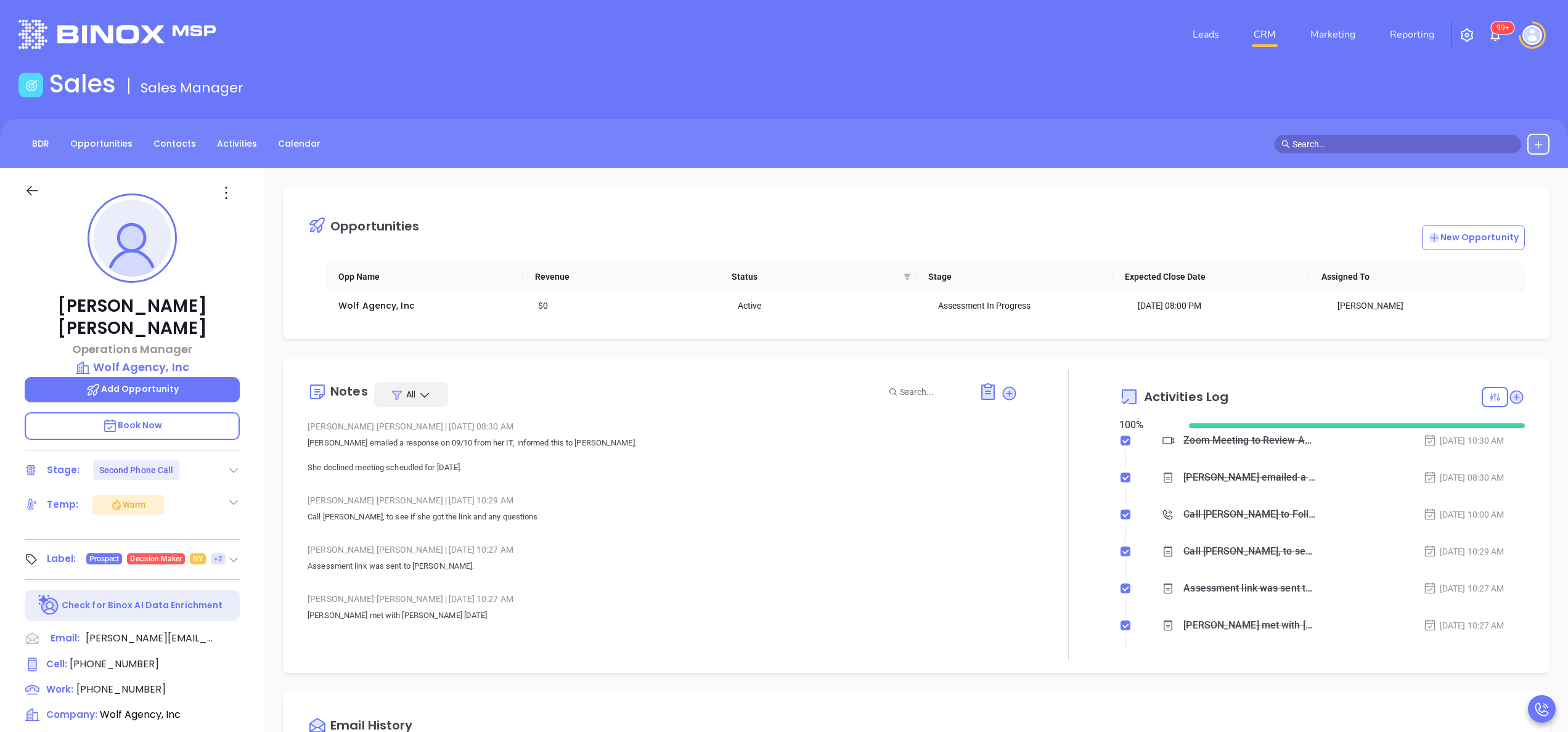
click at [1070, 373] on div at bounding box center [1068, 515] width 101 height 291
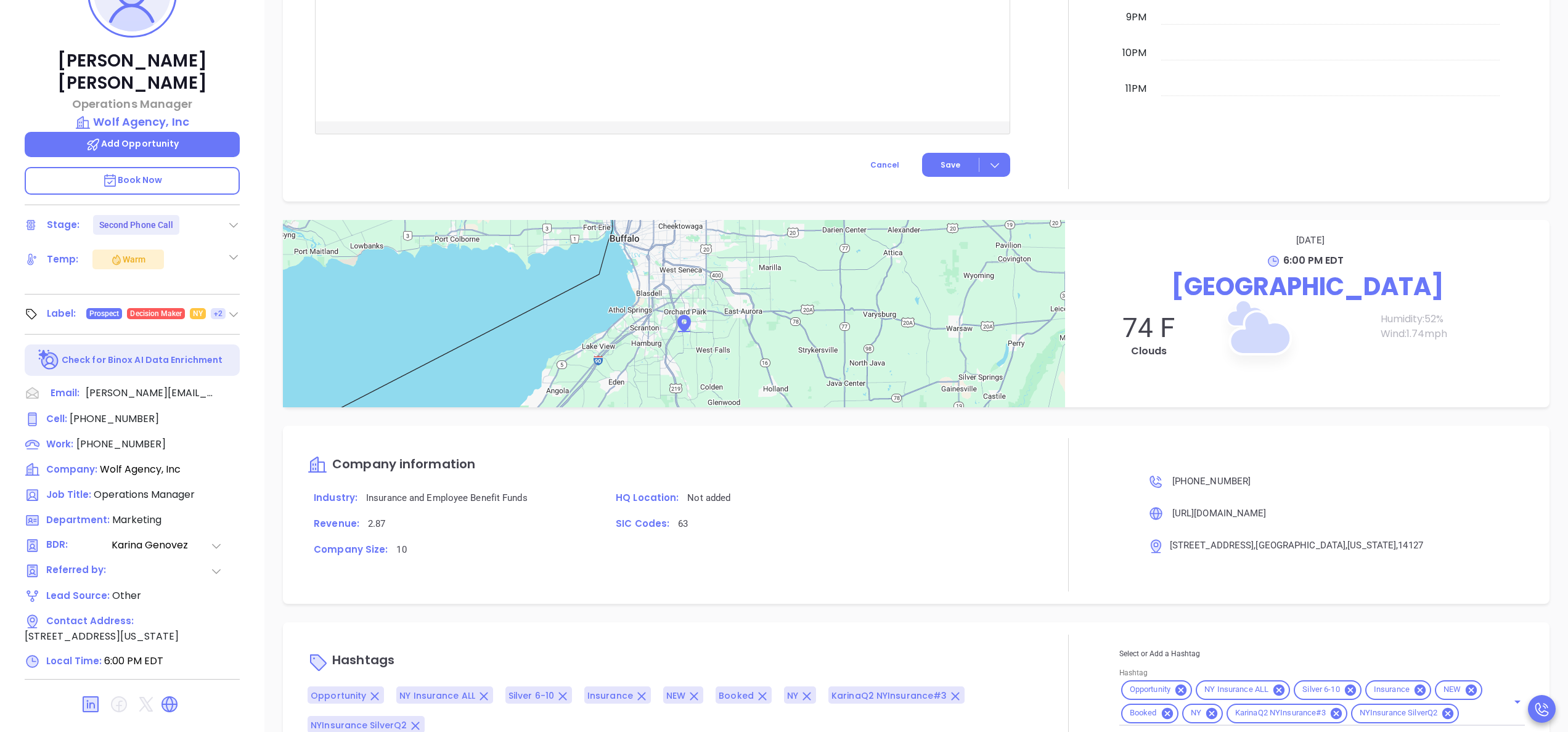
scroll to position [351, 0]
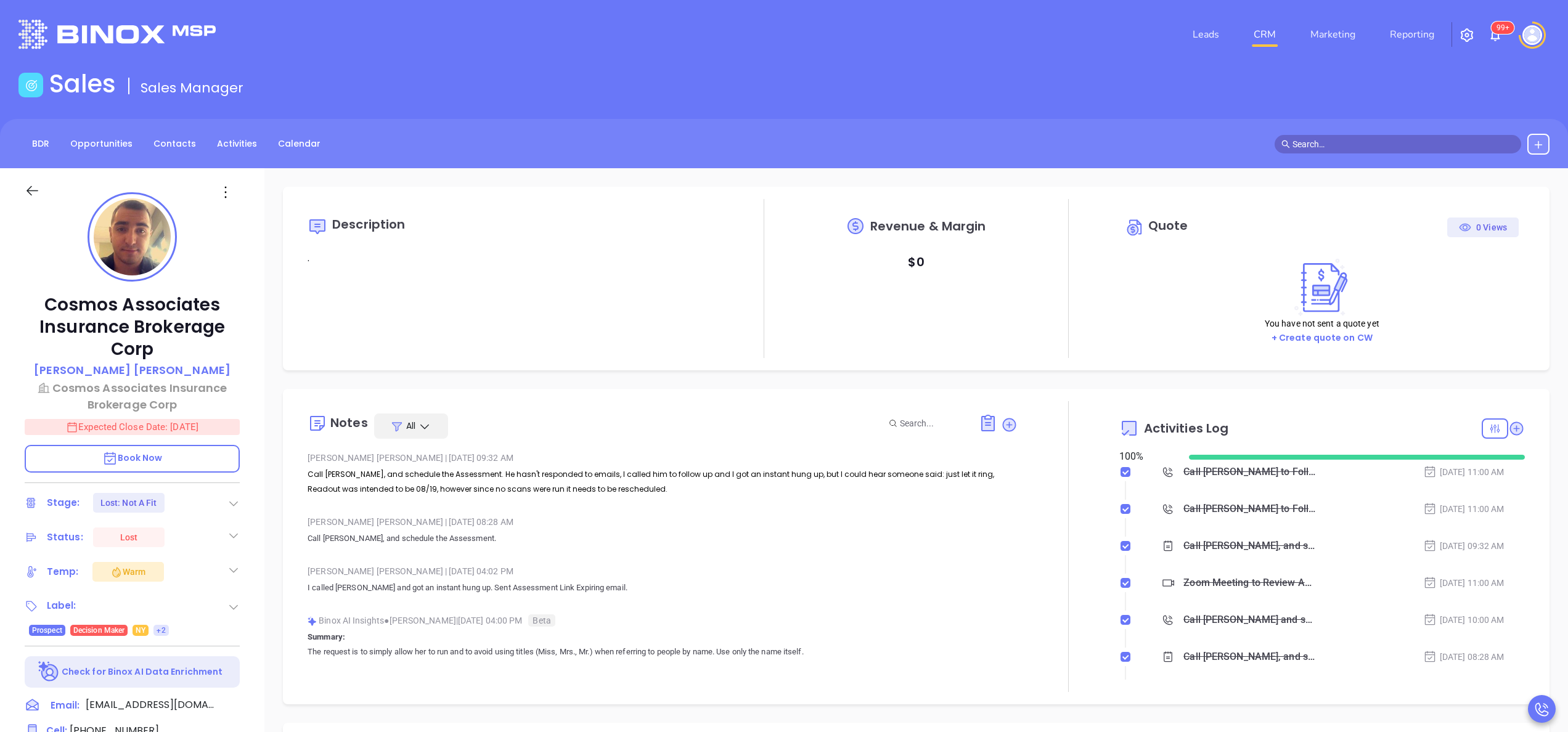
type input "[PERSON_NAME]"
click at [660, 550] on div "[PERSON_NAME] | [DATE] 08:28 AM Call [PERSON_NAME], and schedule the Assessment." at bounding box center [663, 534] width 710 height 43
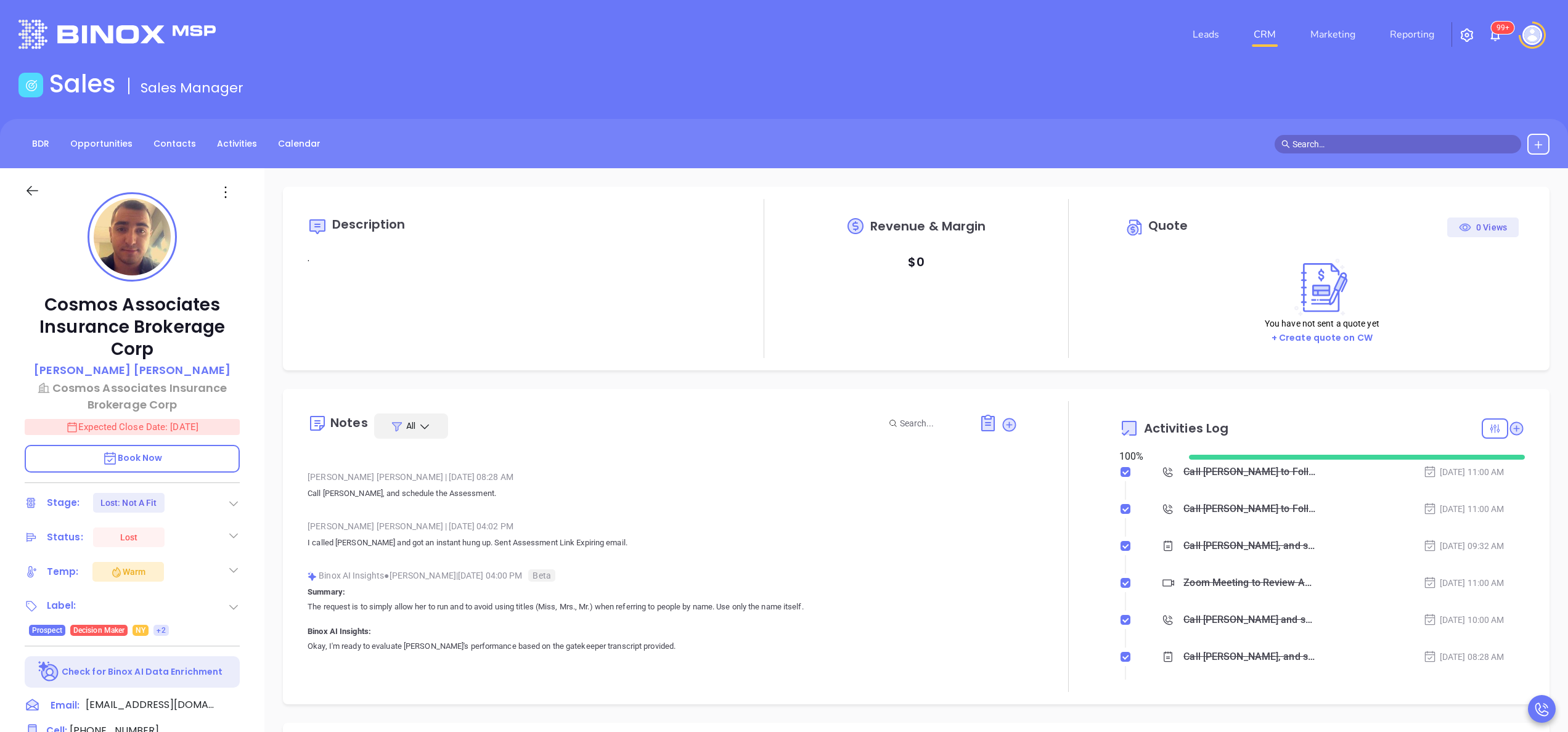
scroll to position [49, 0]
click at [254, 484] on div "Cosmos Associates Insurance Brokerage Corp [PERSON_NAME] Cosmos Associates Insu…" at bounding box center [132, 626] width 265 height 915
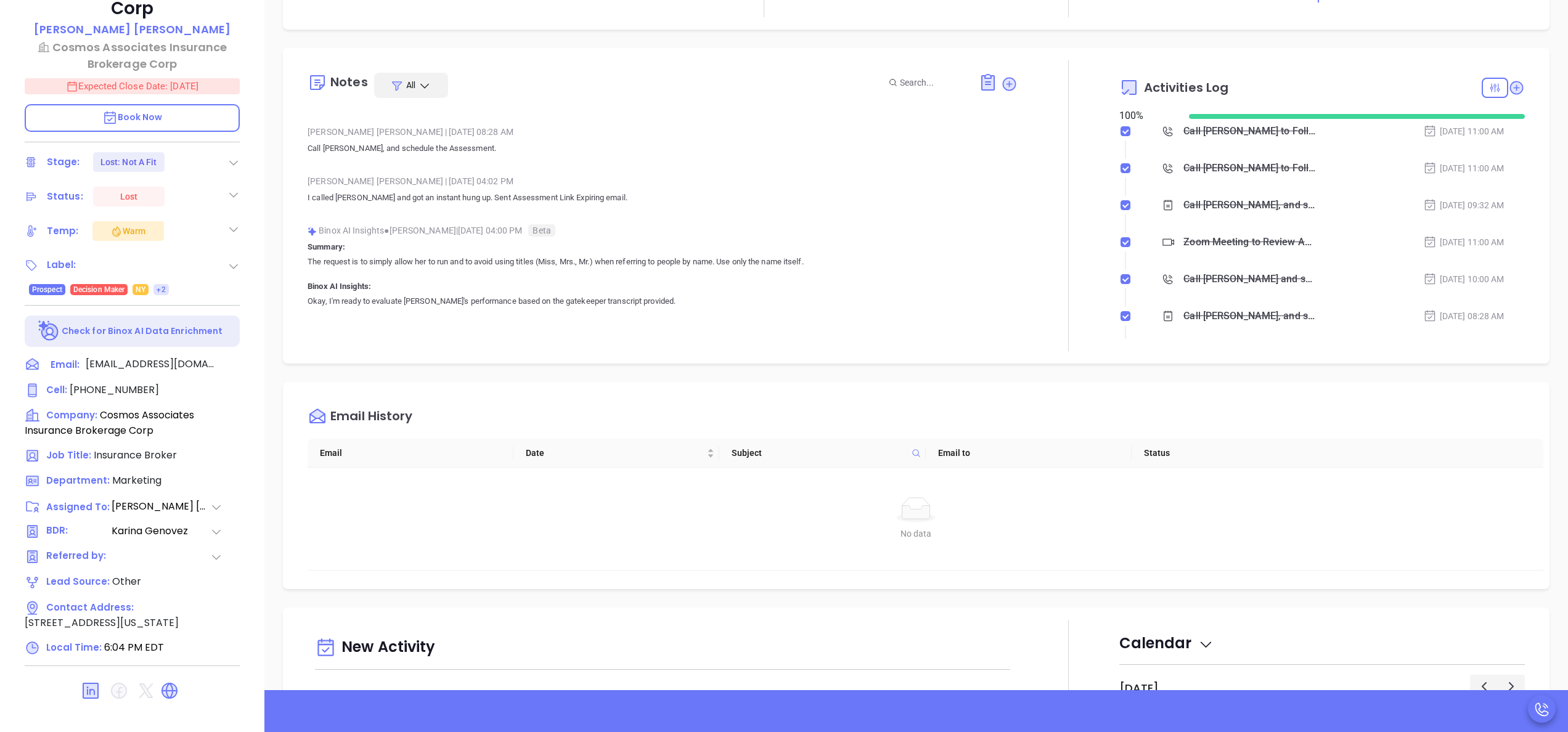
scroll to position [351, 0]
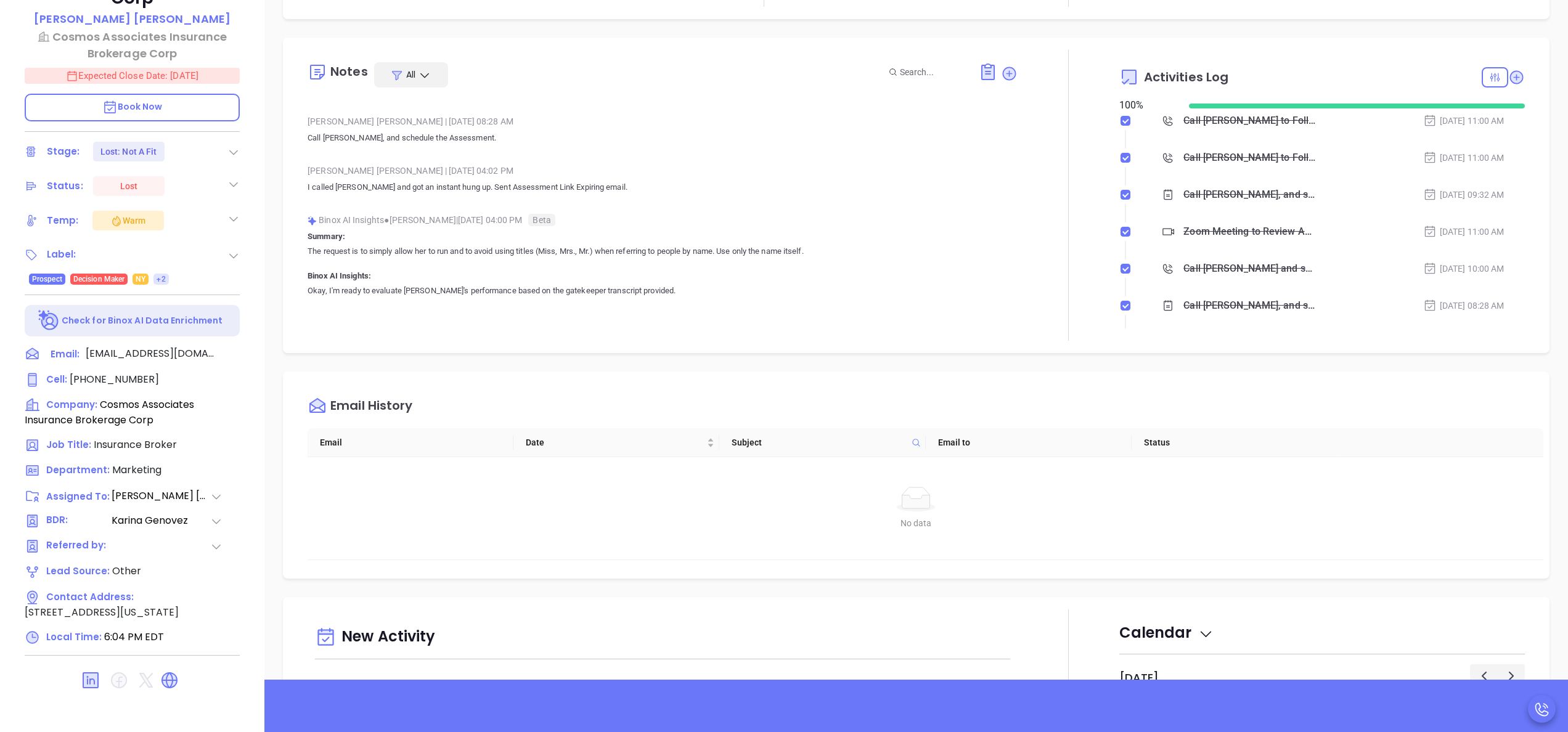
click at [1090, 148] on div at bounding box center [1068, 195] width 101 height 291
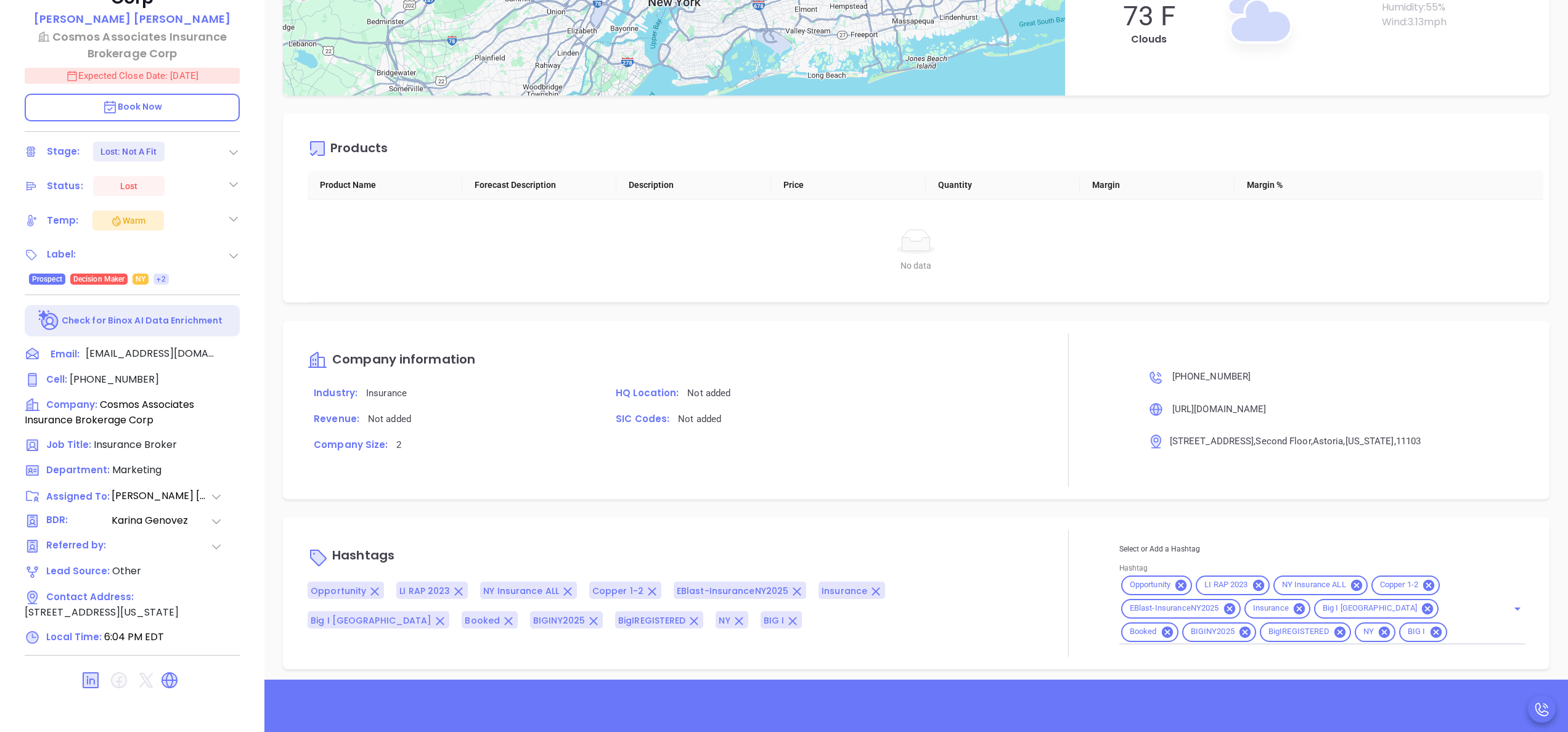
scroll to position [1426, 0]
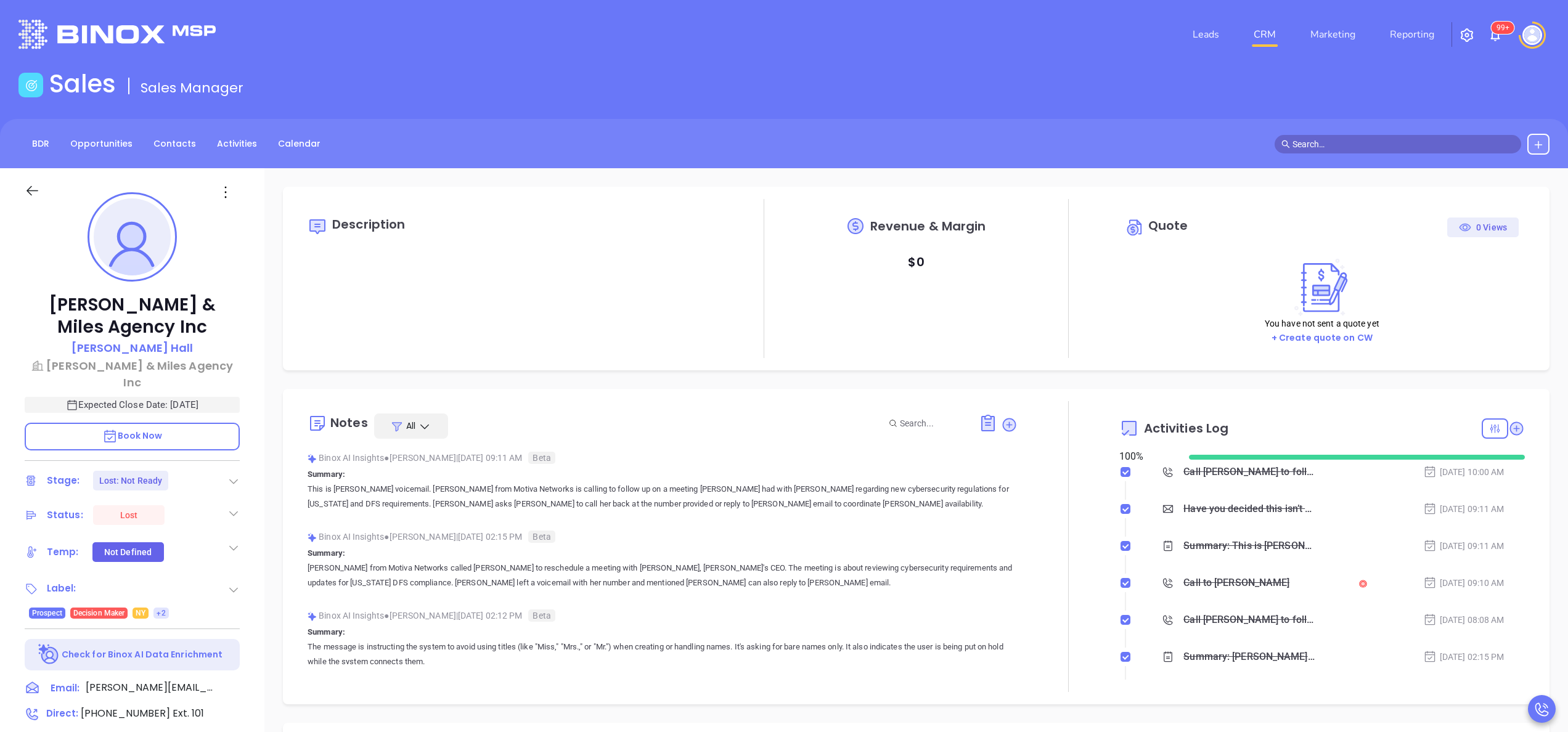
type input "[PERSON_NAME]"
click at [250, 505] on div "[PERSON_NAME] & Miles Agency Inc [PERSON_NAME] [PERSON_NAME] & Miles Agency Inc…" at bounding box center [132, 626] width 265 height 915
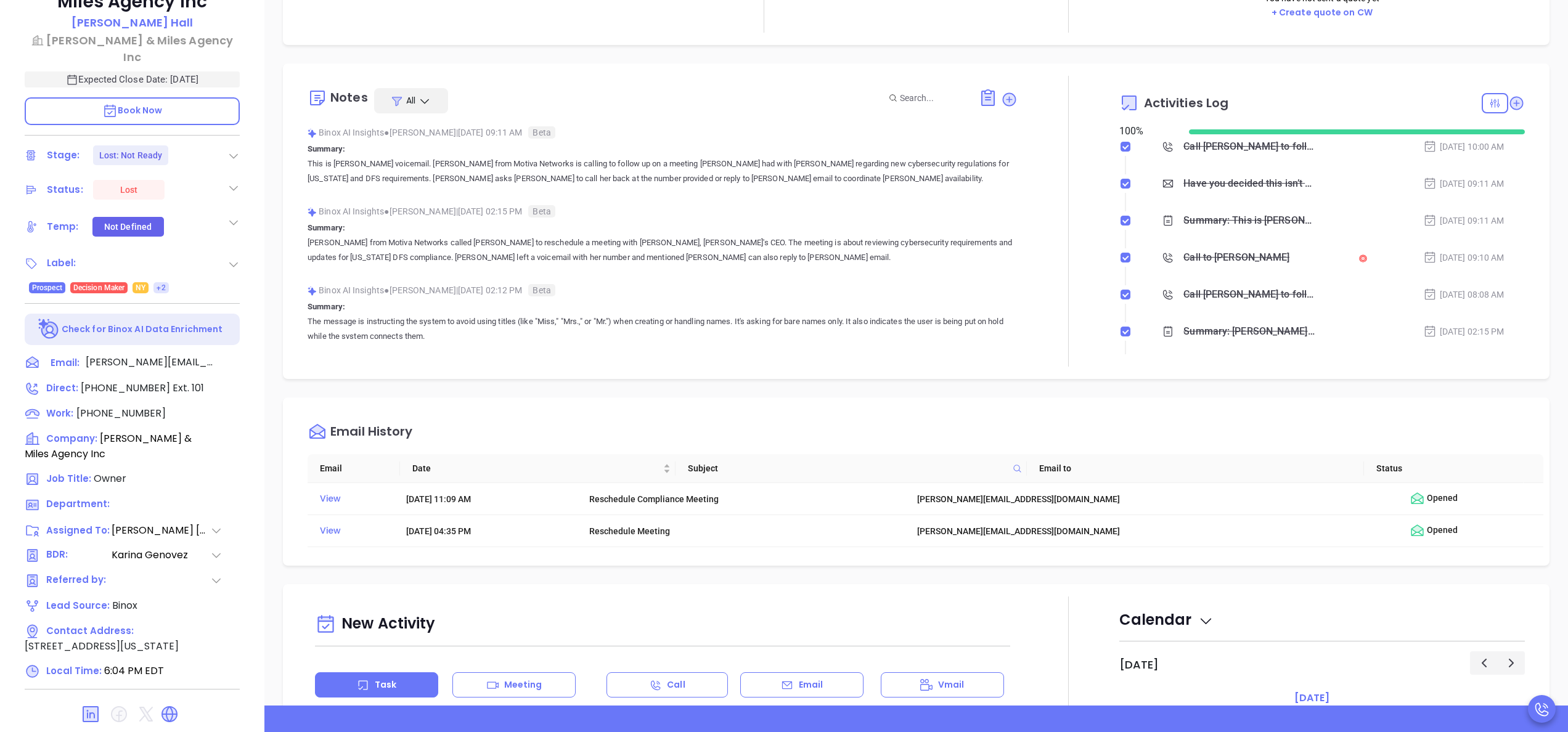
scroll to position [351, 0]
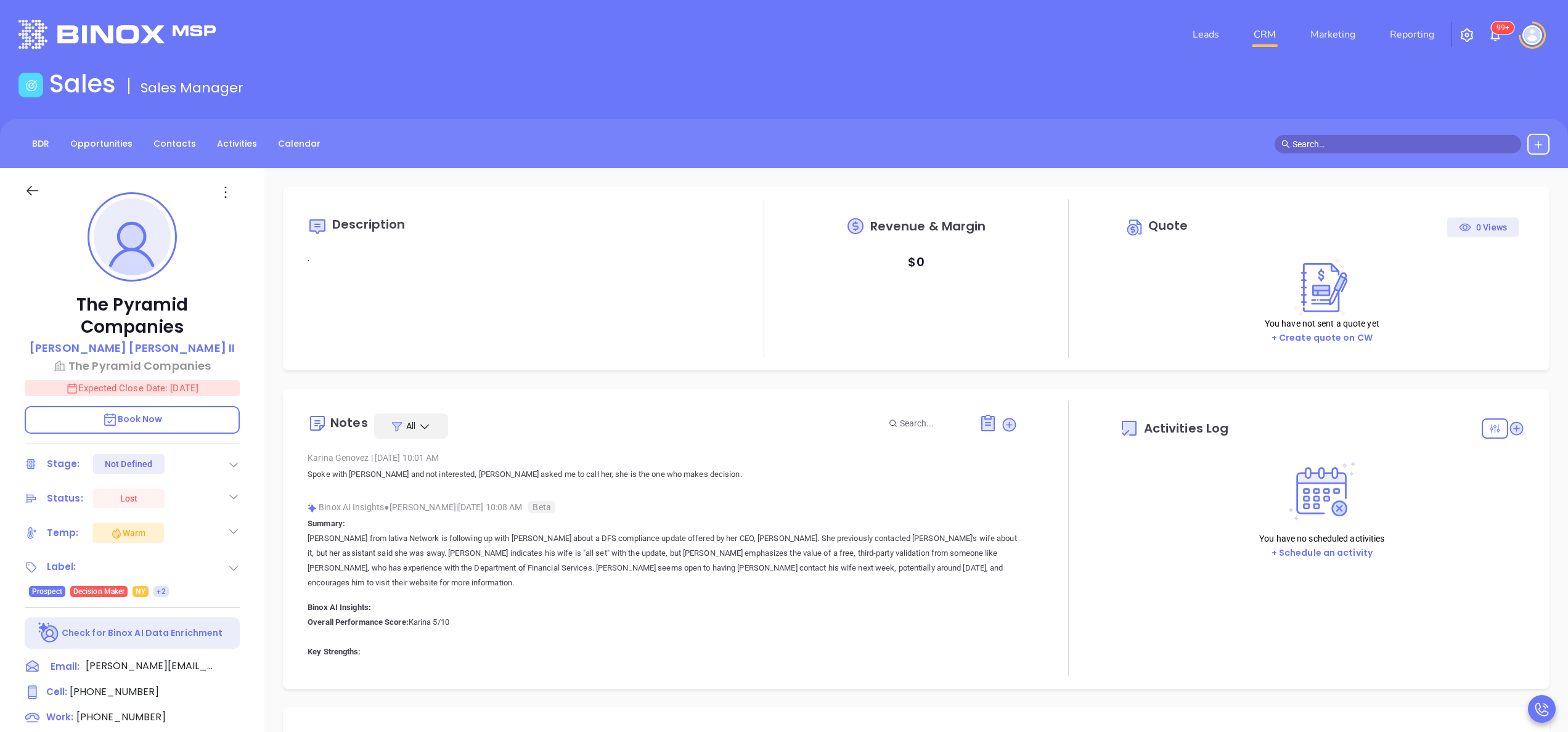
type input "10:00 am"
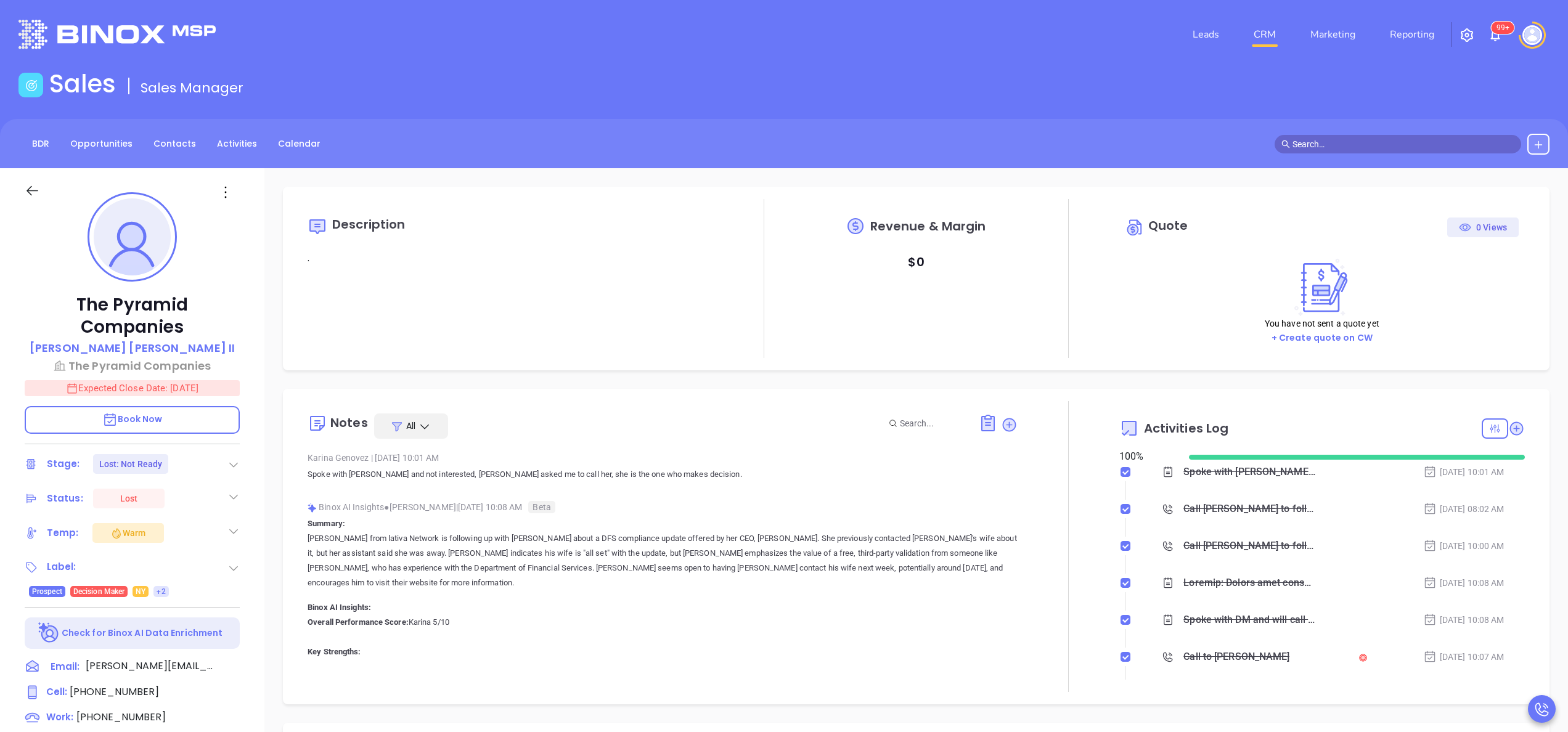
type input "[DATE]"
type input "[PERSON_NAME]"
click at [259, 496] on div "The Pyramid Companies Joseph A Biondo II The Pyramid Companies Expected Close D…" at bounding box center [132, 626] width 265 height 915
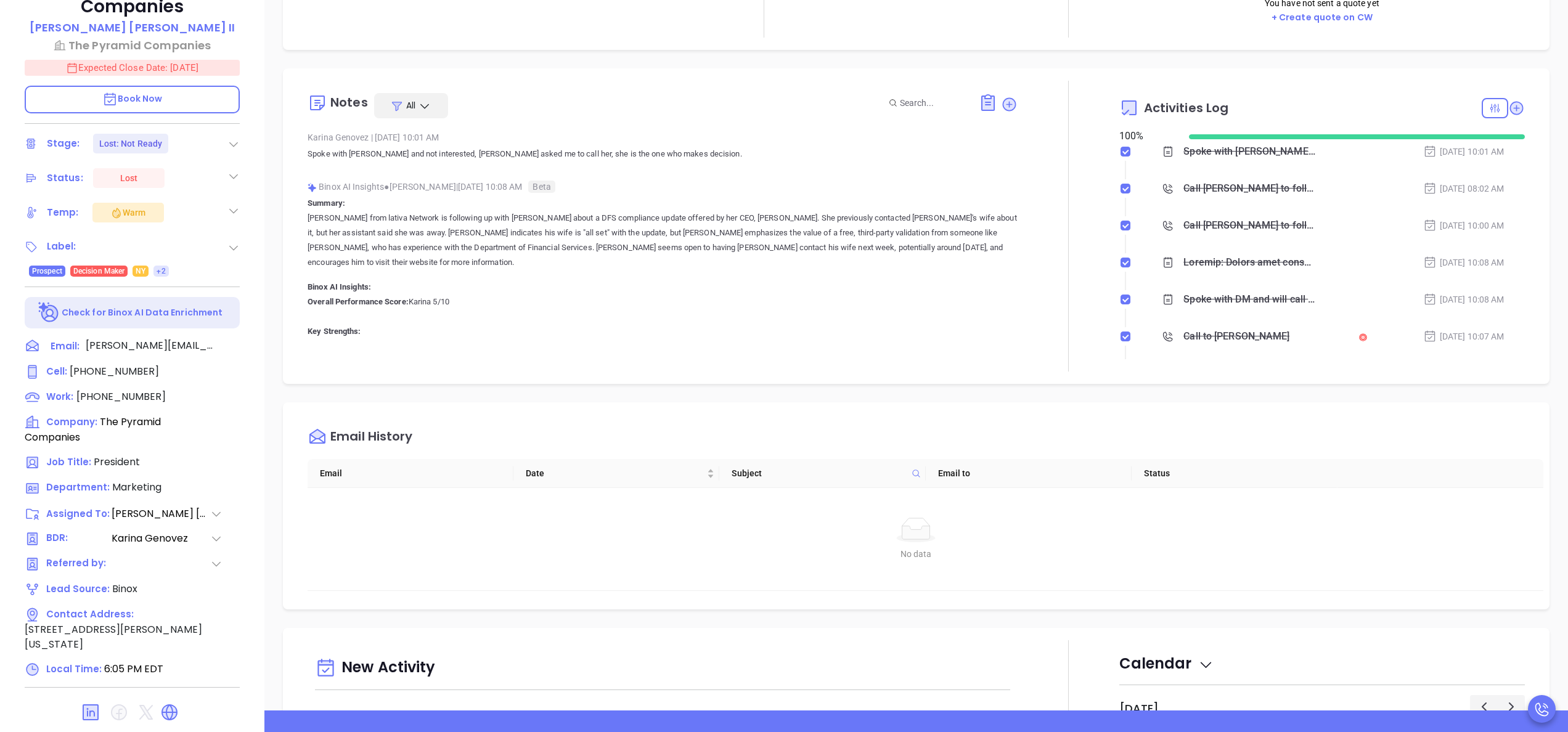
scroll to position [351, 0]
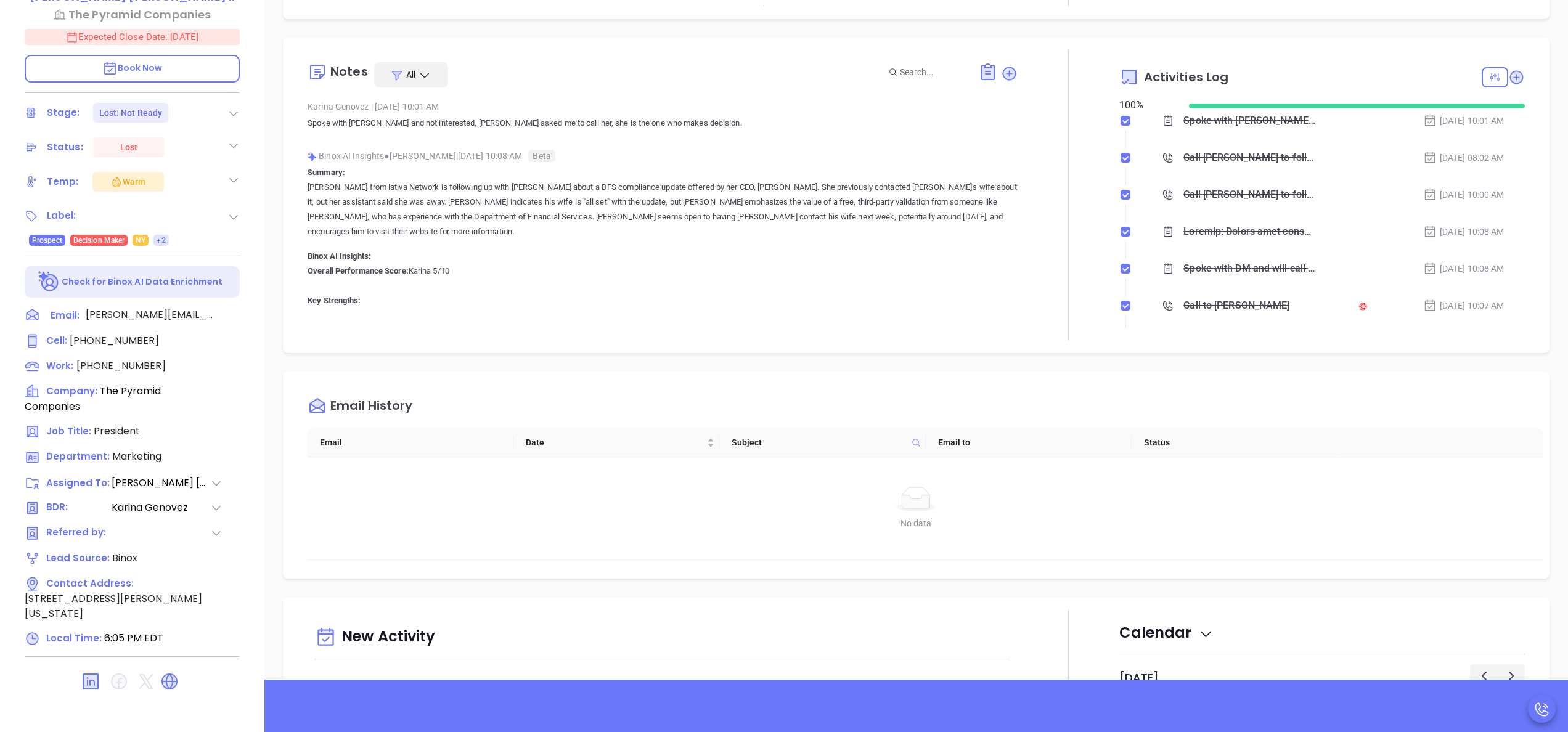
click at [1058, 392] on div "Email History" at bounding box center [925, 406] width 1236 height 44
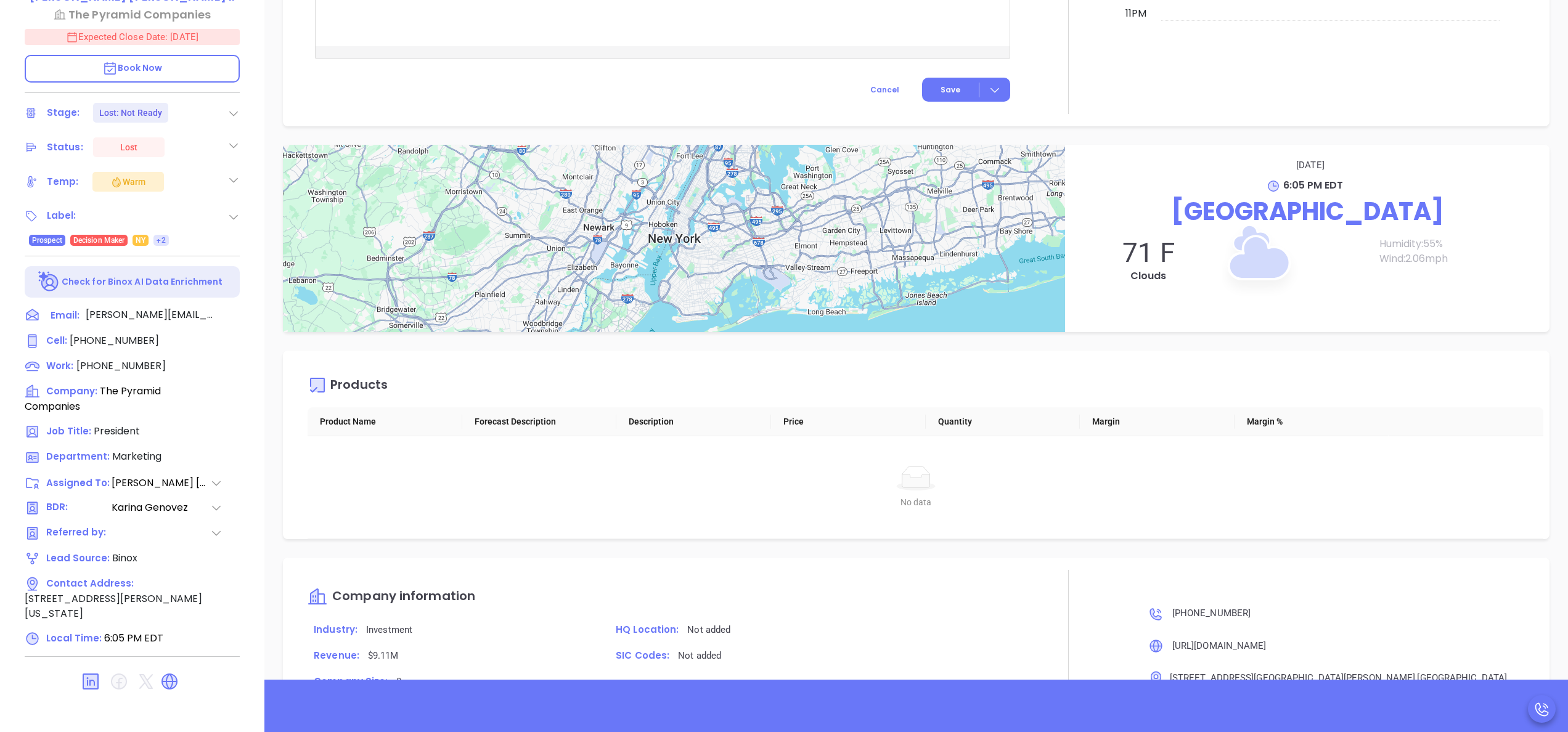
scroll to position [1426, 0]
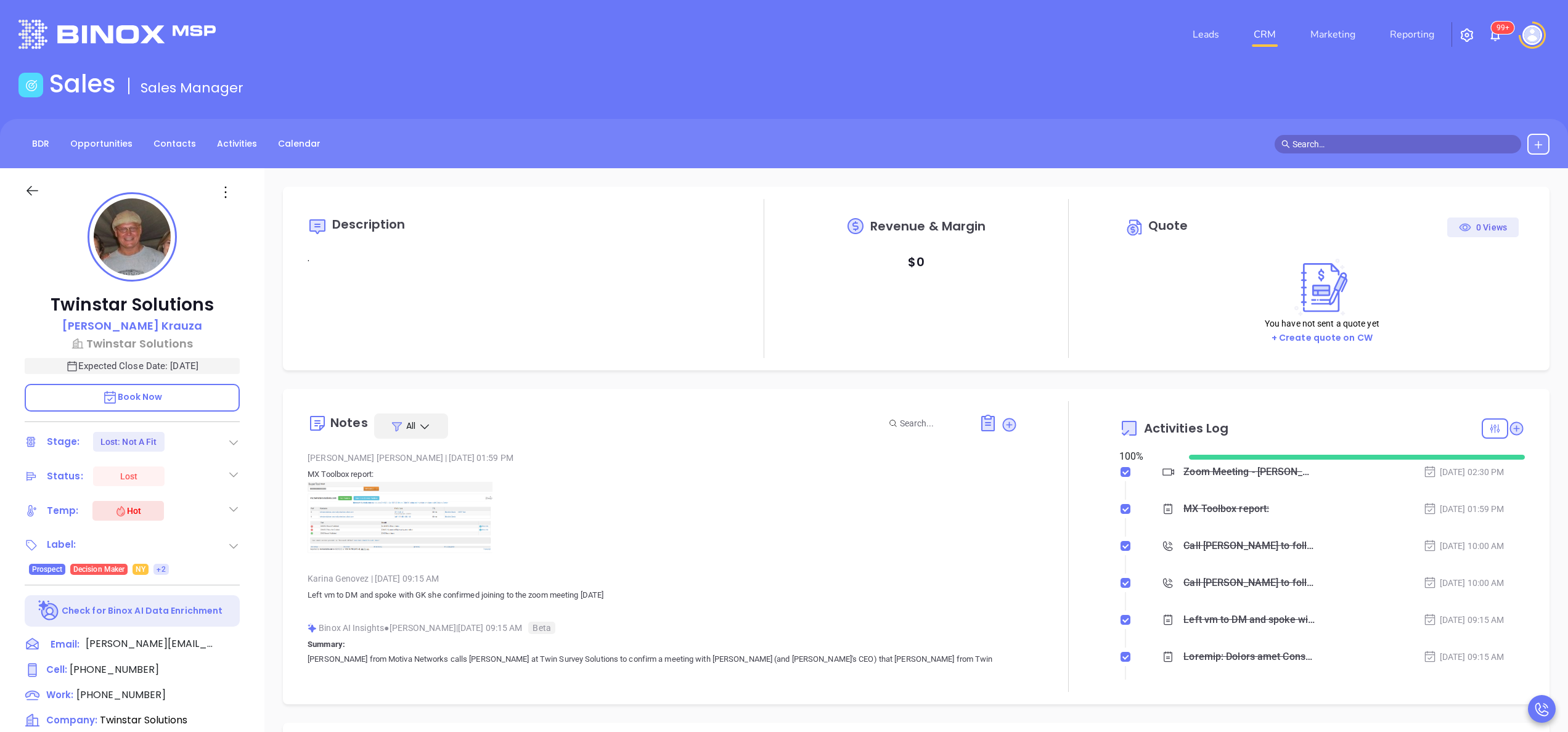
type input "[PERSON_NAME]"
click at [267, 579] on div "Description . Revenue & Margin $ 0 Quote 0 Views You have not sent a quote yet …" at bounding box center [916, 599] width 1303 height 862
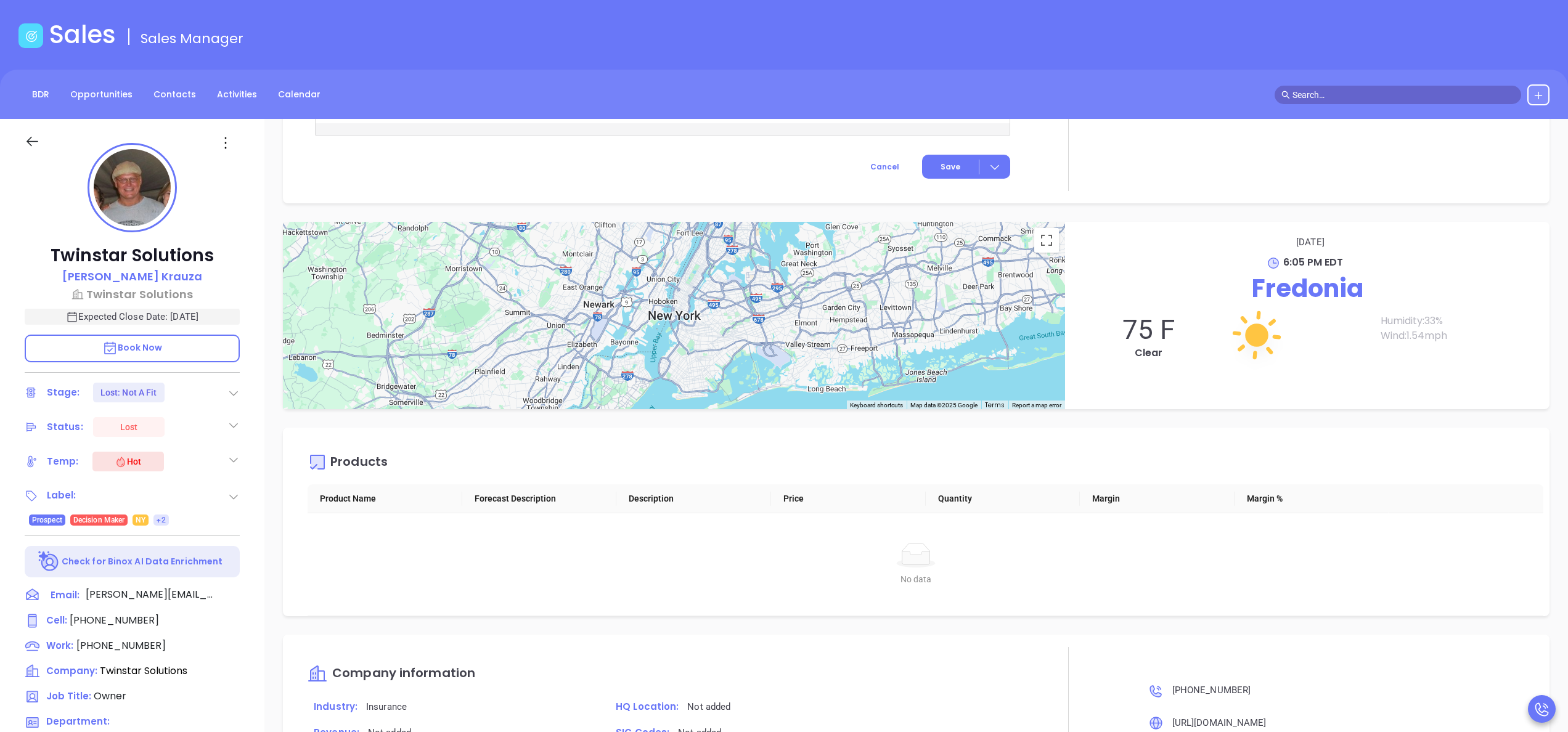
scroll to position [351, 0]
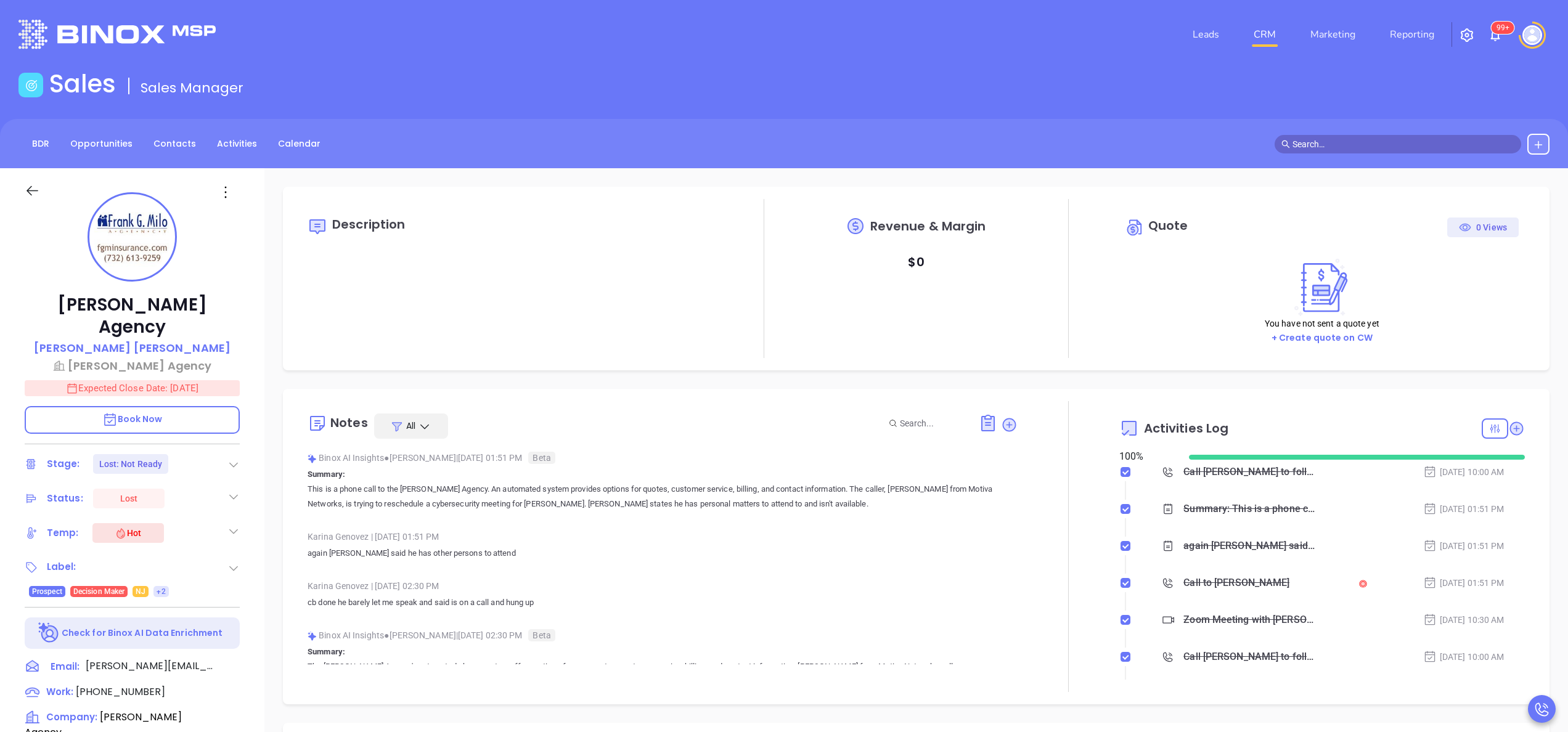
type input "[PERSON_NAME]"
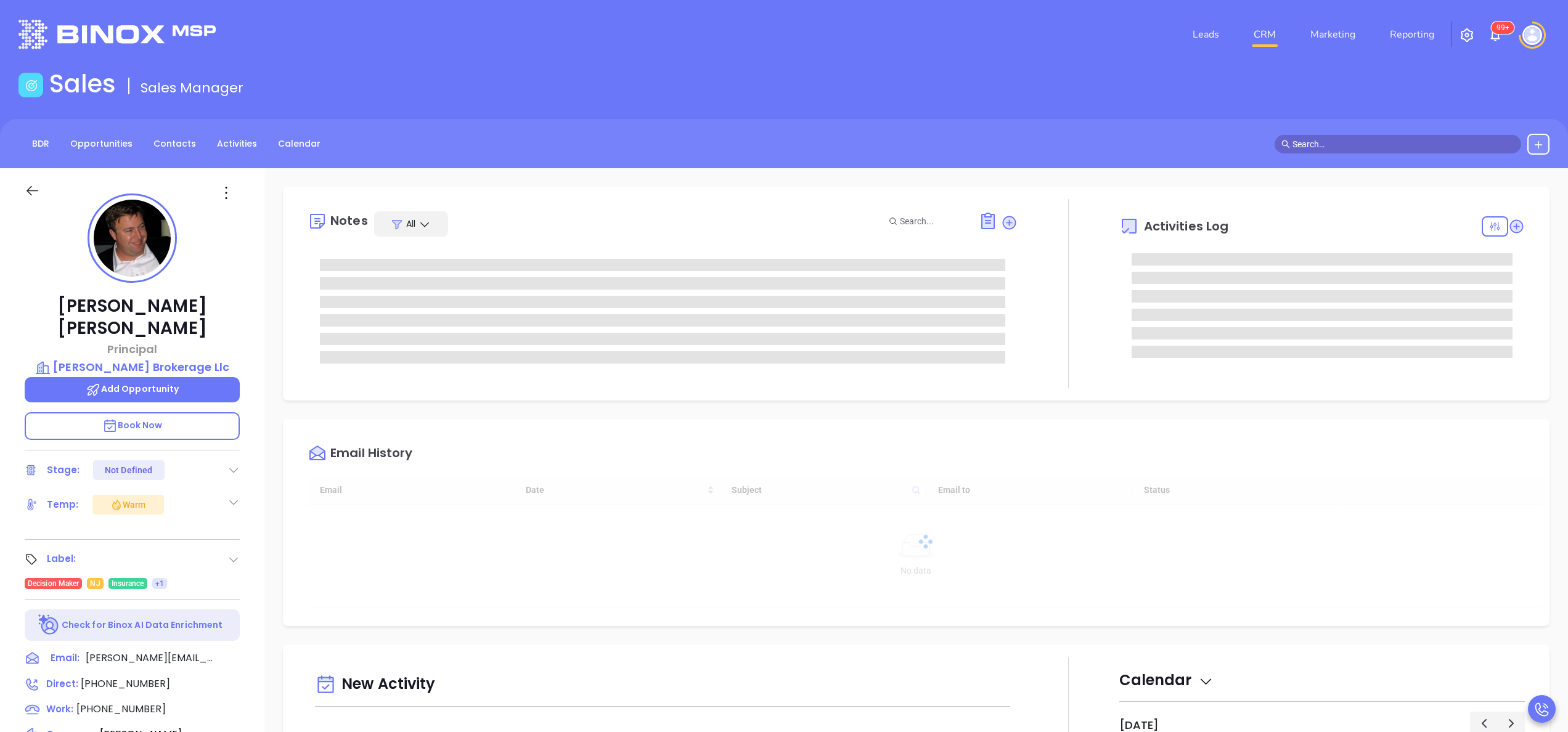
type input "[DATE]"
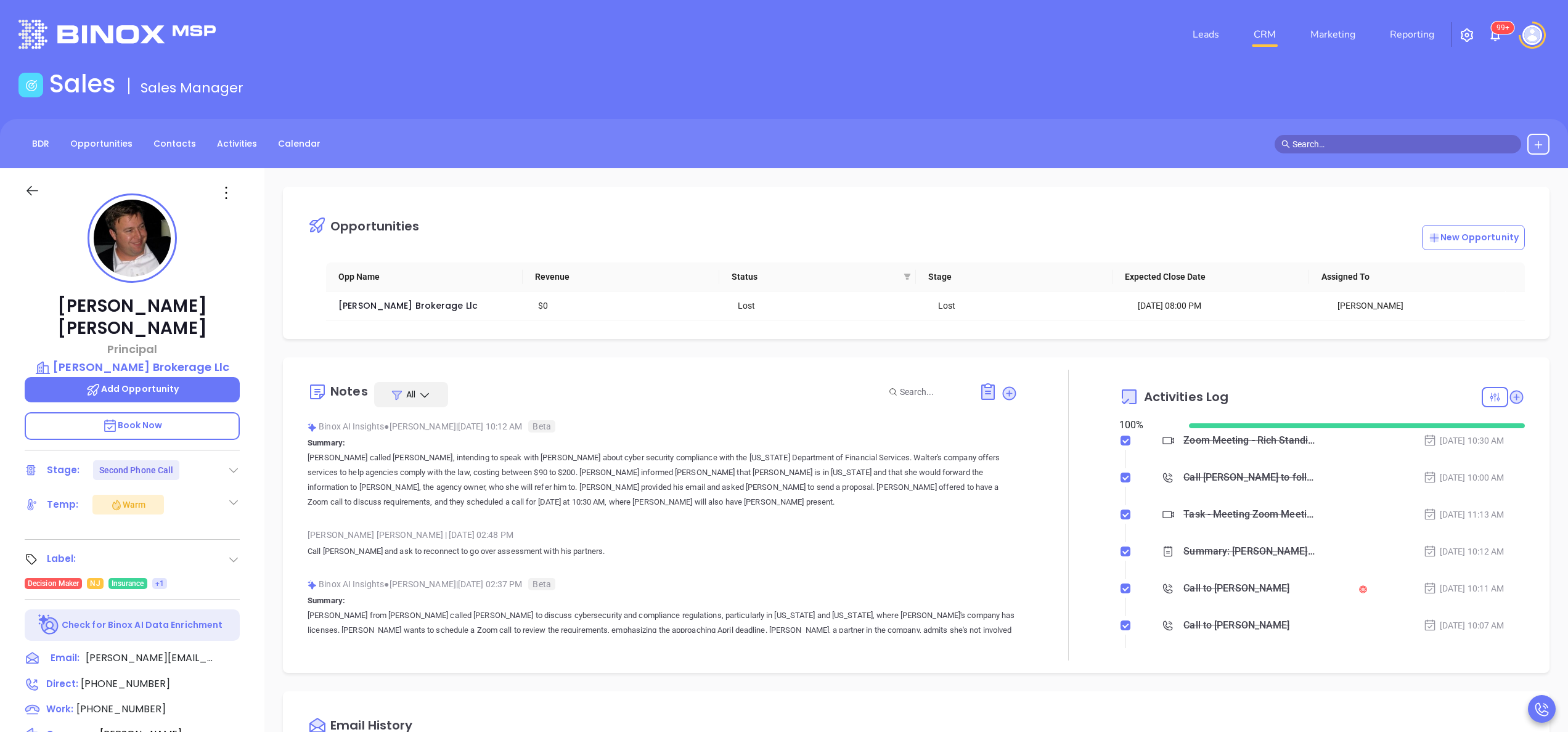
type input "[PERSON_NAME]"
click at [254, 450] on div "[PERSON_NAME] Principal [PERSON_NAME] Llc Add Opportunity Book Now Stage: Secon…" at bounding box center [132, 626] width 265 height 915
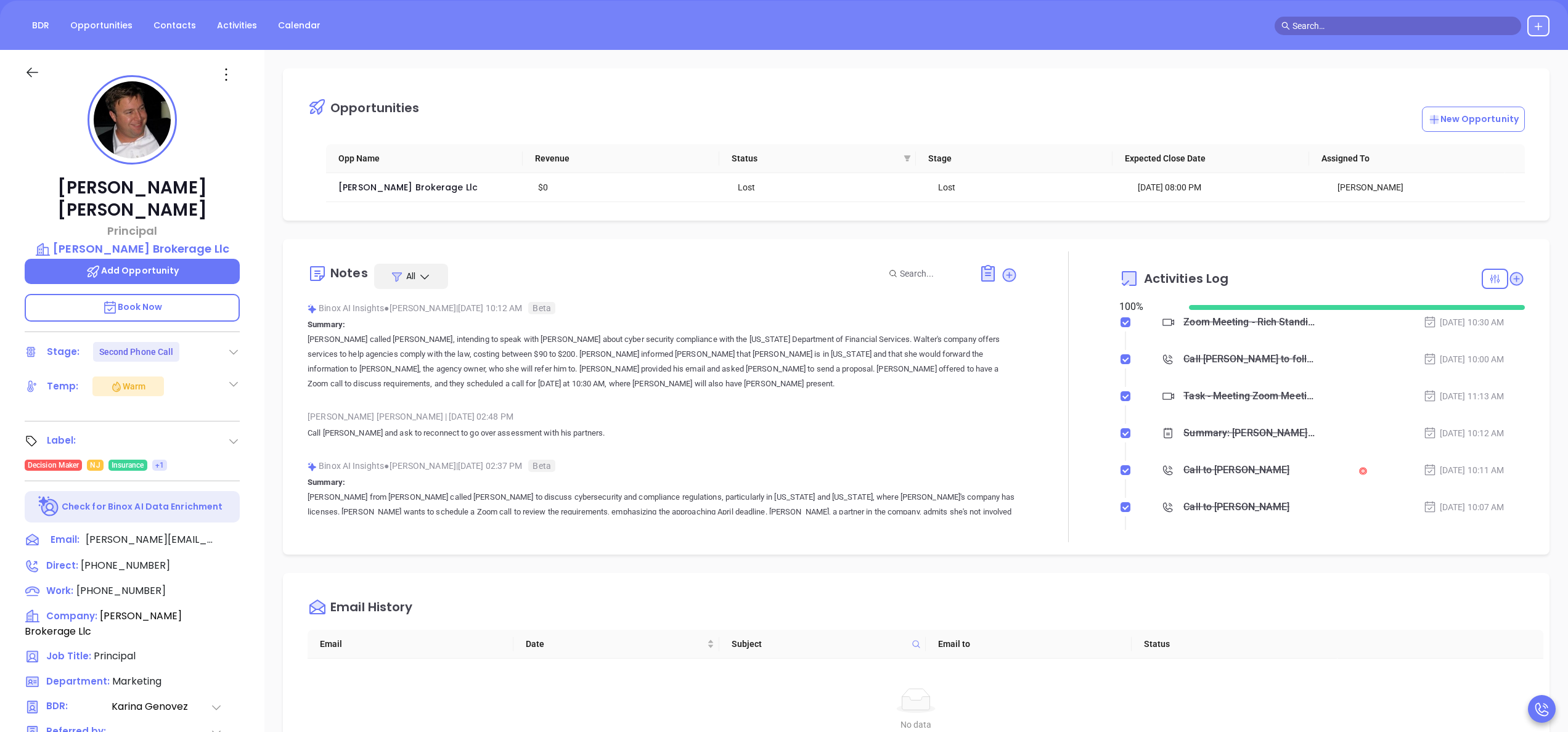
scroll to position [351, 0]
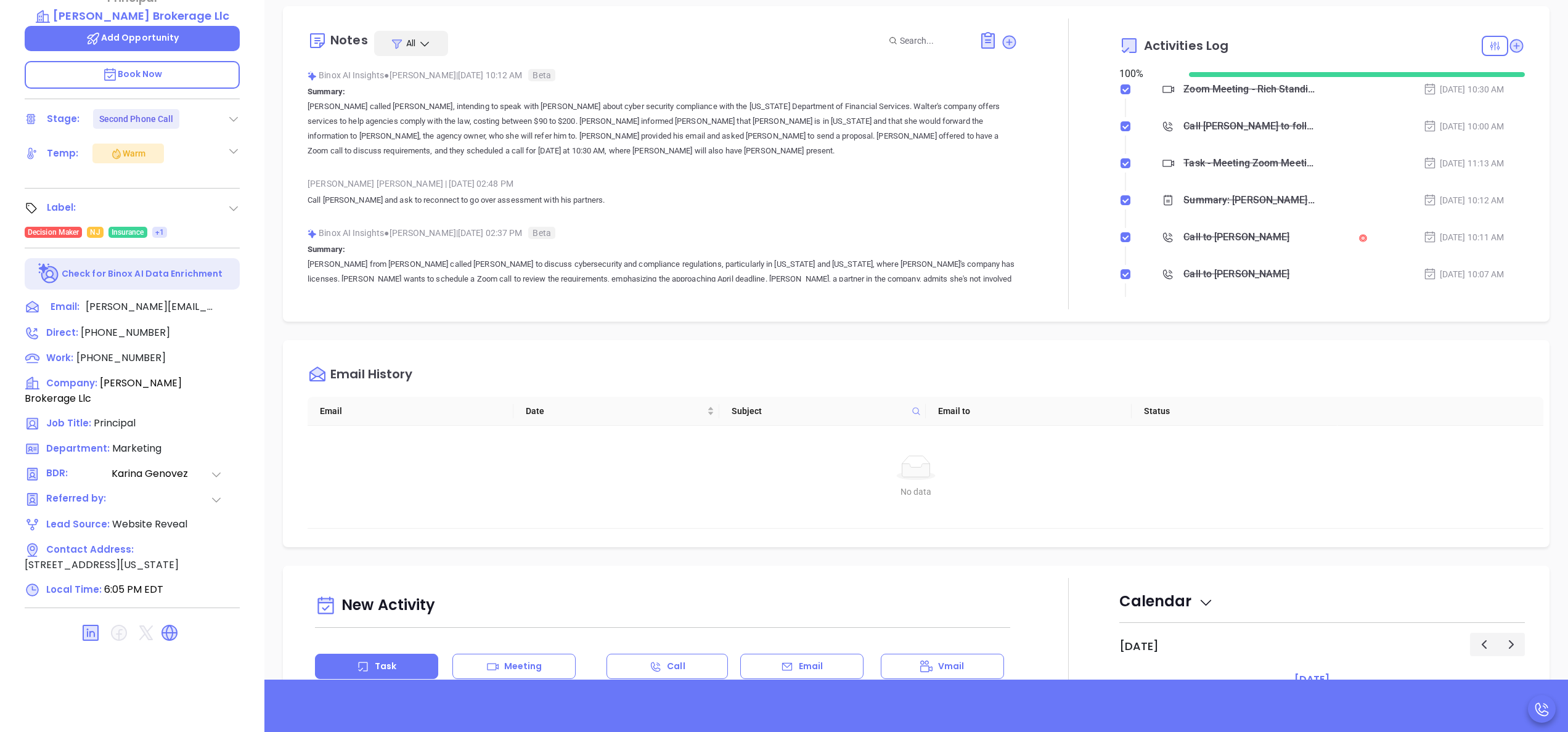
click at [1068, 282] on div at bounding box center [1068, 164] width 1 height 291
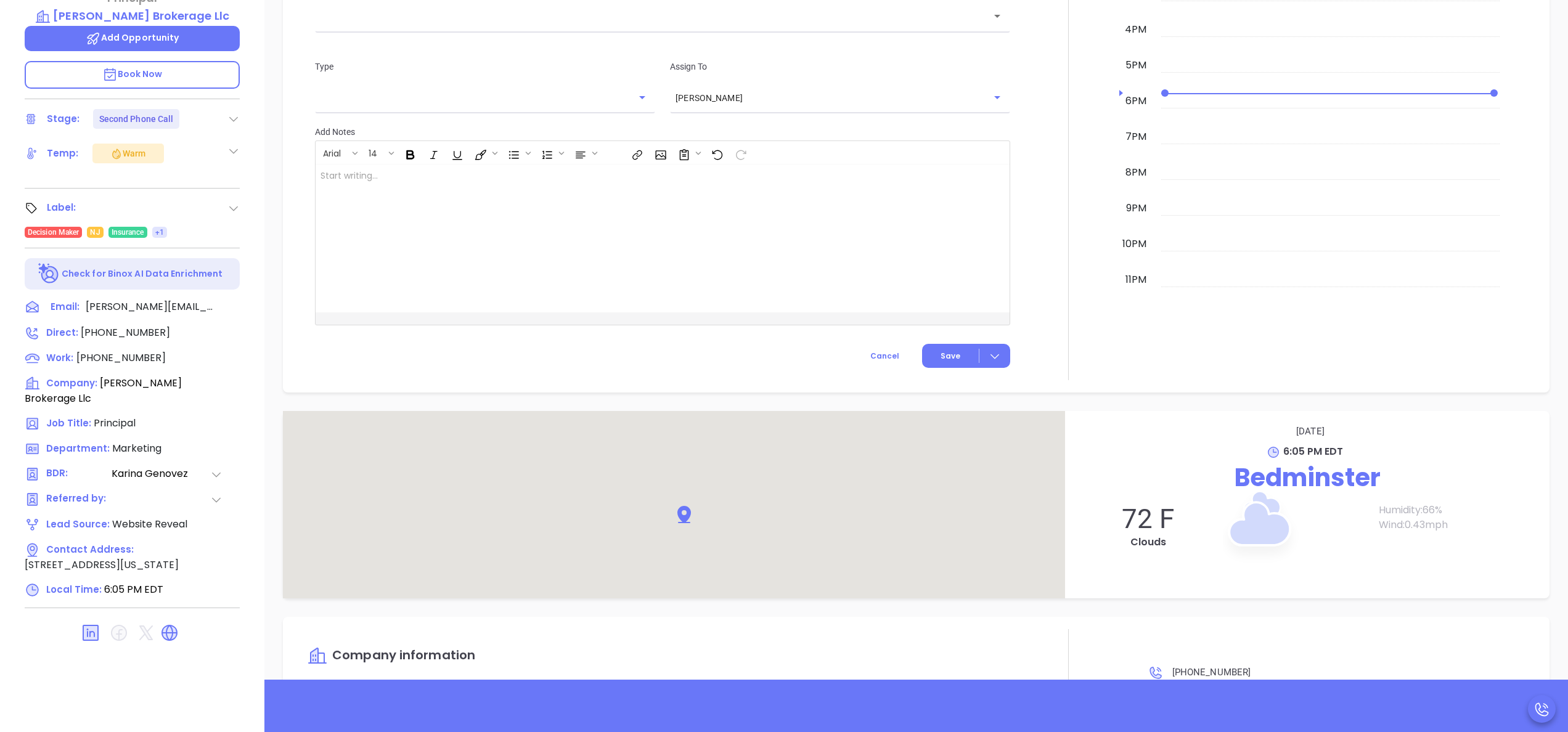
scroll to position [1213, 0]
